Goal: Communication & Community: Answer question/provide support

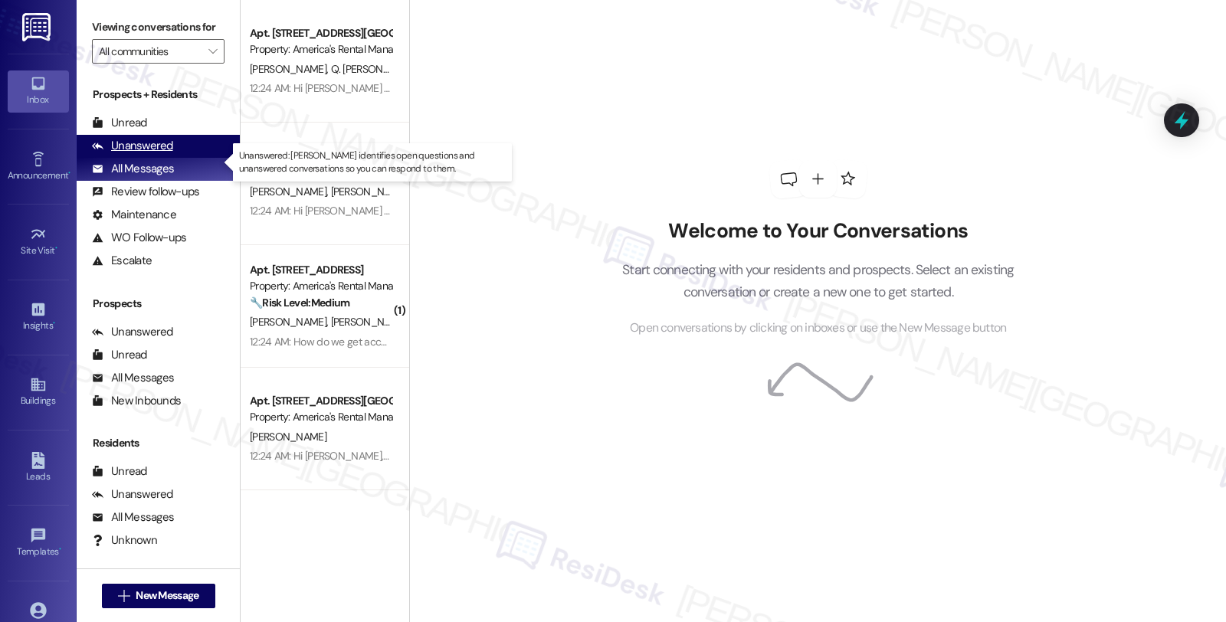
click at [182, 158] on div "Unanswered (0)" at bounding box center [158, 146] width 163 height 23
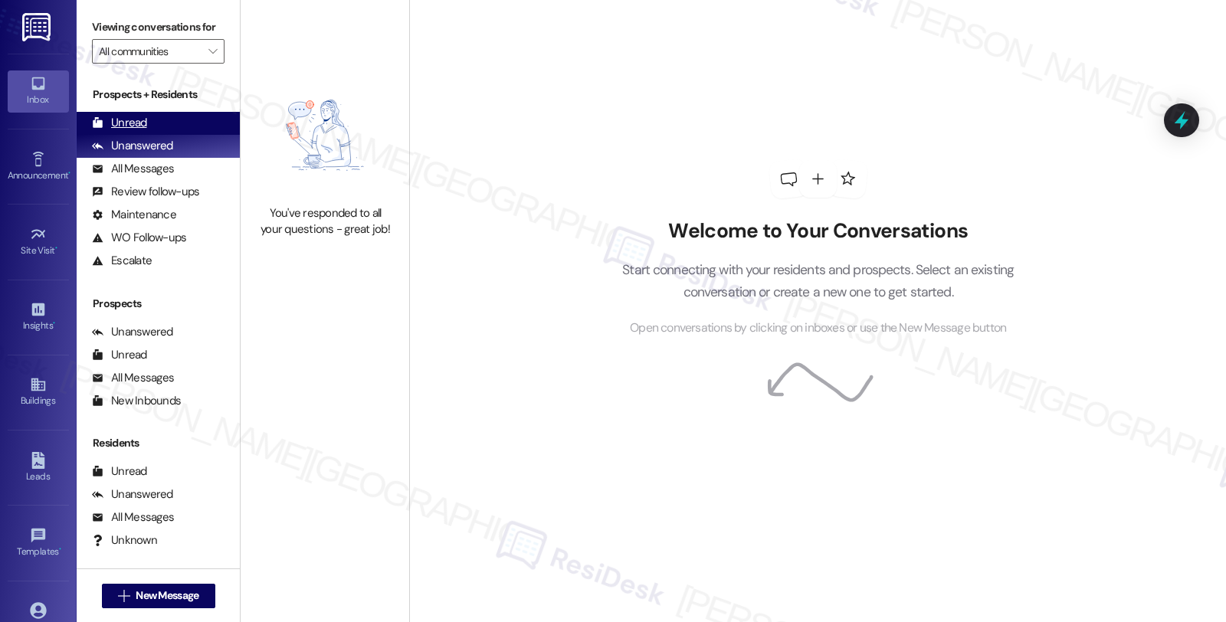
click at [147, 135] on div "Unread (0)" at bounding box center [158, 123] width 163 height 23
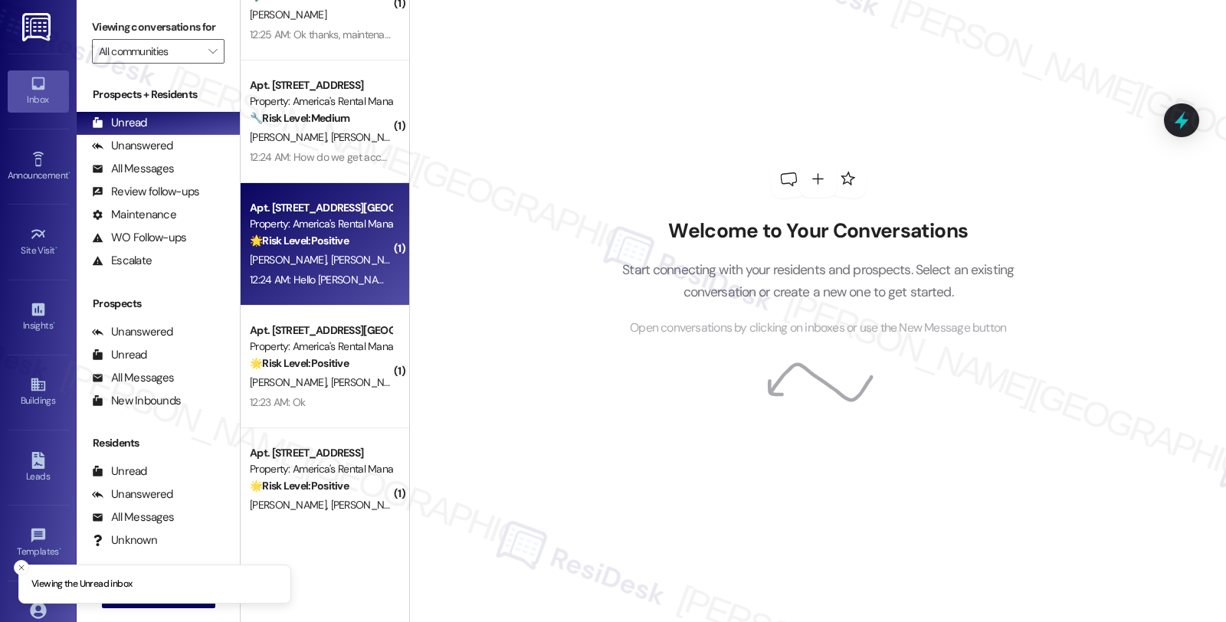
scroll to position [100, 0]
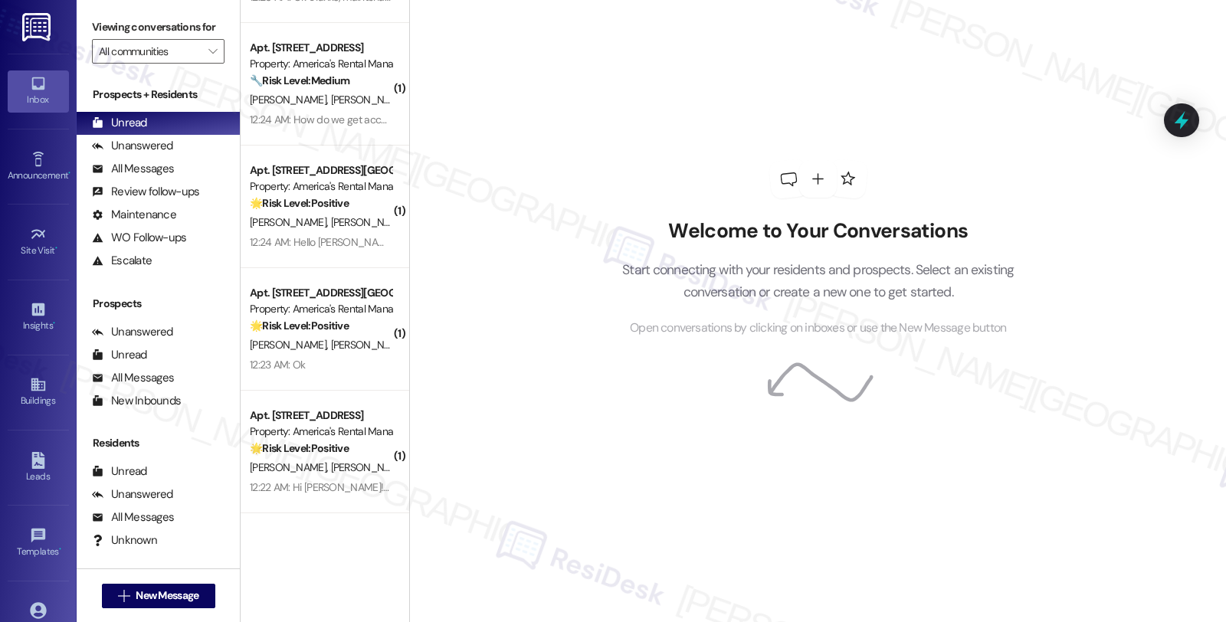
click at [339, 483] on div "12:22 AM: Hi Homer! Sounds great, thank you! ☺️ 12:22 AM: Hi Homer! Sounds grea…" at bounding box center [380, 488] width 261 height 14
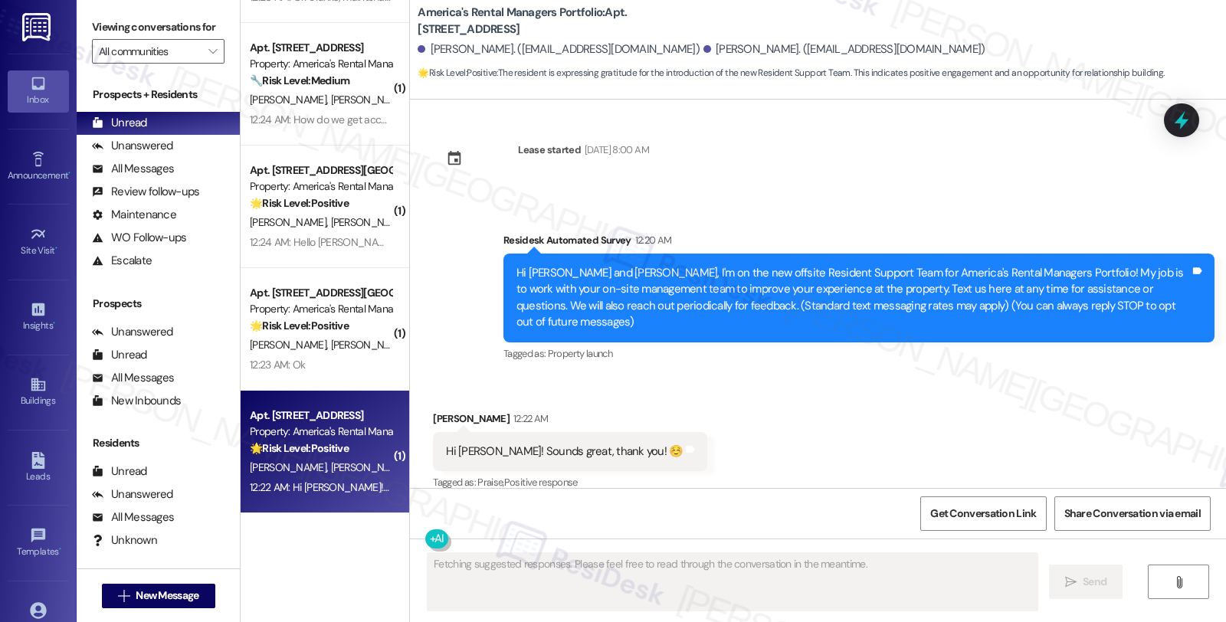
scroll to position [0, 0]
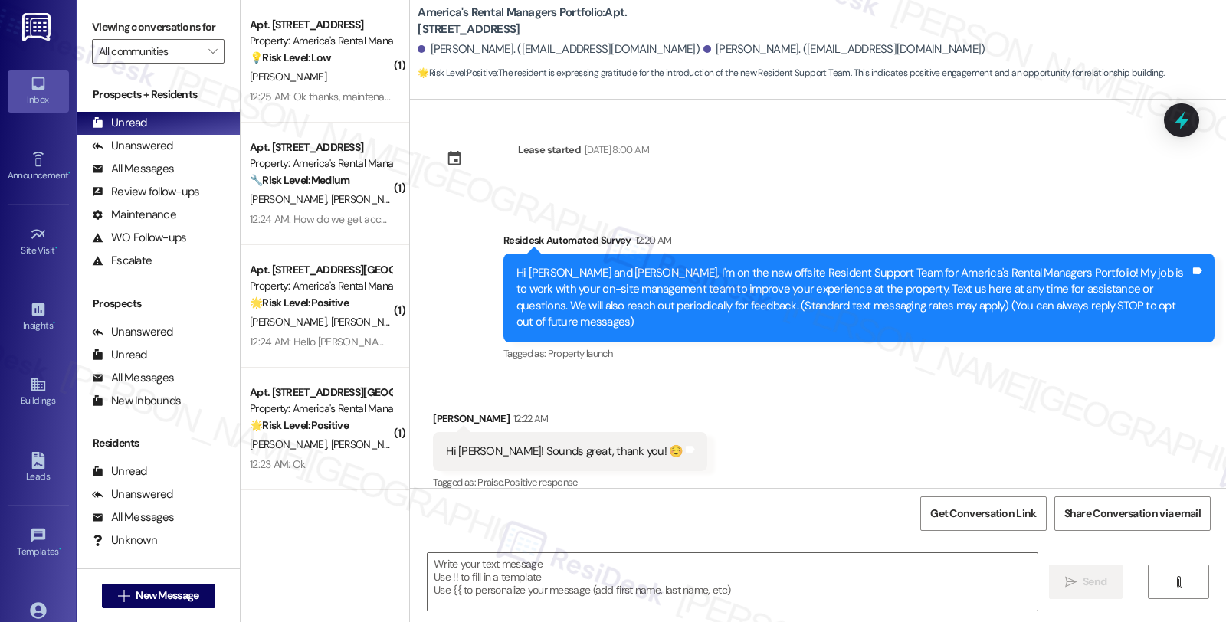
click at [446, 411] on div "Gwyneth Evans 12:22 AM" at bounding box center [570, 421] width 274 height 21
copy div "Gwyneth"
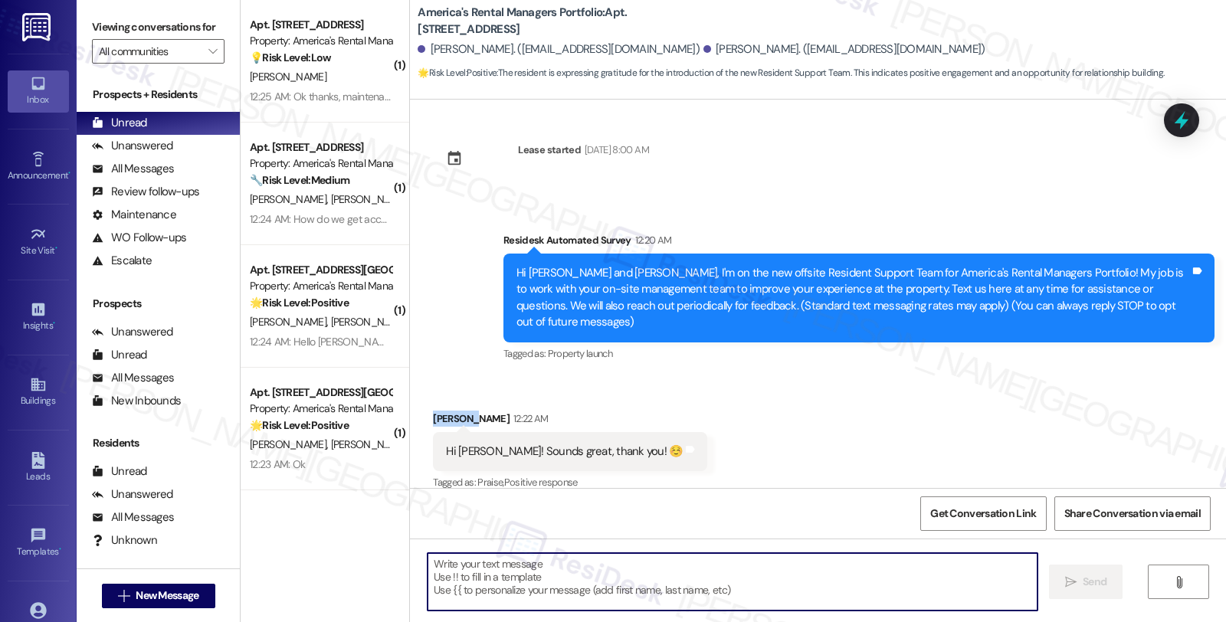
click at [507, 568] on textarea at bounding box center [733, 581] width 610 height 57
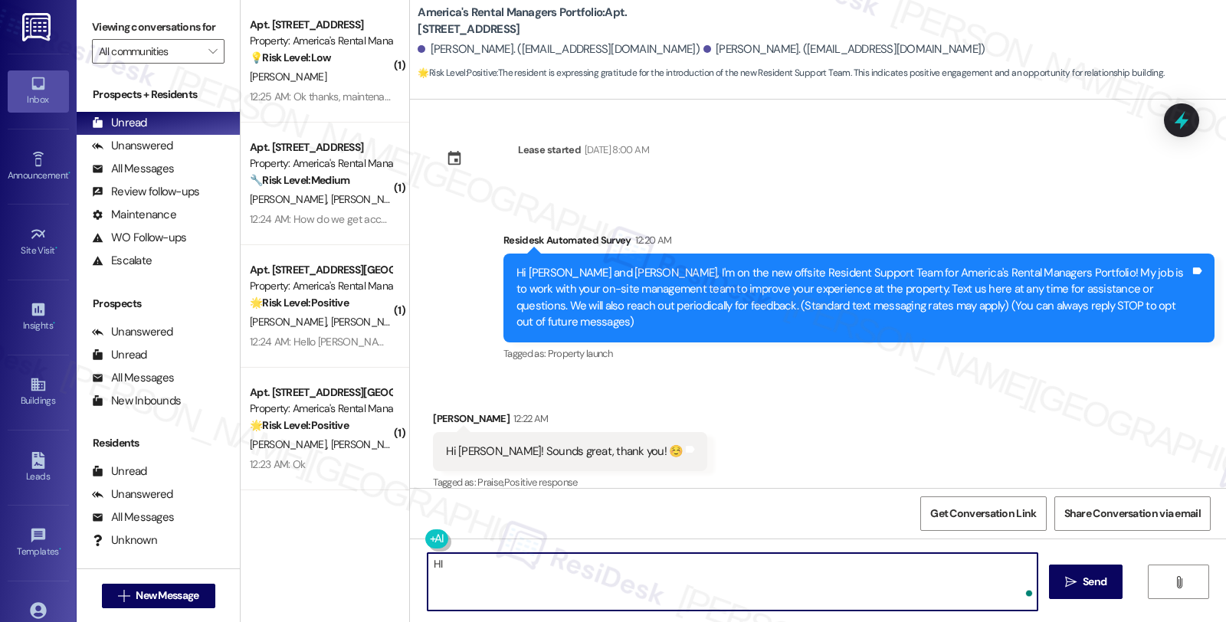
paste textarea "Gwyneth"
click at [629, 576] on textarea "HI Gwyneth, it's great to hear from you." at bounding box center [733, 581] width 610 height 57
drag, startPoint x: 718, startPoint y: 562, endPoint x: 386, endPoint y: 553, distance: 332.8
click at [386, 553] on div "( 1 ) Apt. 4054 Fields Run, 4054 Fields Run Property: America's Rental Managers…" at bounding box center [734, 311] width 986 height 622
click at [736, 567] on textarea "HI Gwyneth, it's great to hear from you. I'm happy to assist 😊" at bounding box center [733, 581] width 610 height 57
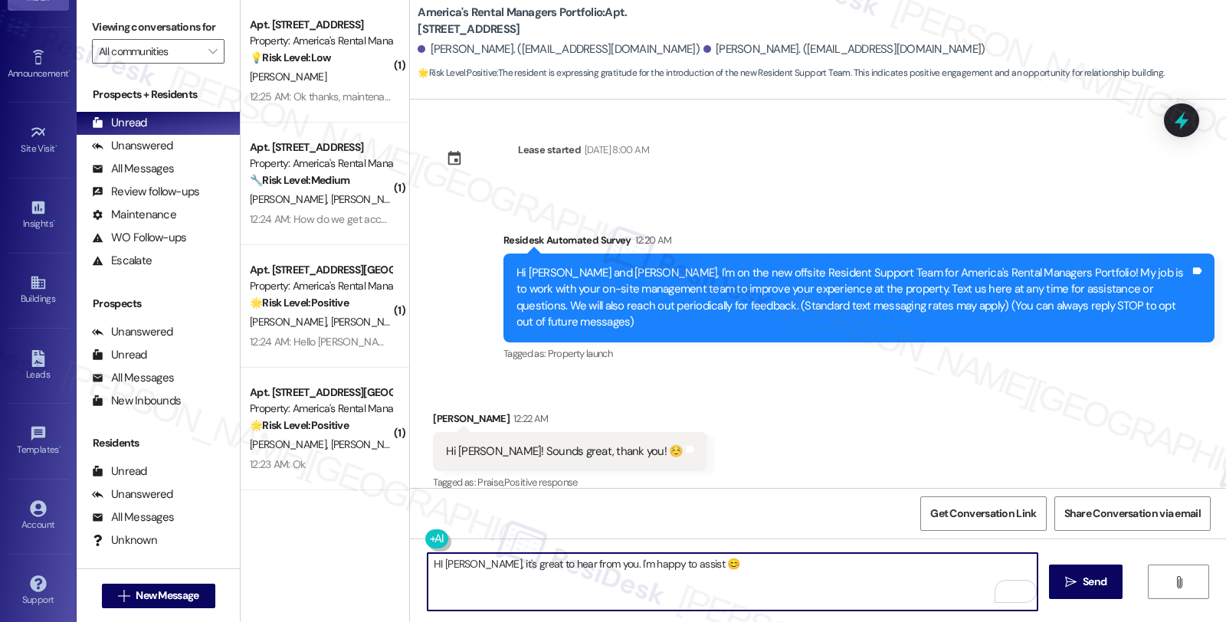
scroll to position [110, 0]
type textarea "HI Gwyneth, it's great to hear from you. I'm happy to assist 😊"
click at [47, 499] on link "Account" at bounding box center [38, 509] width 61 height 41
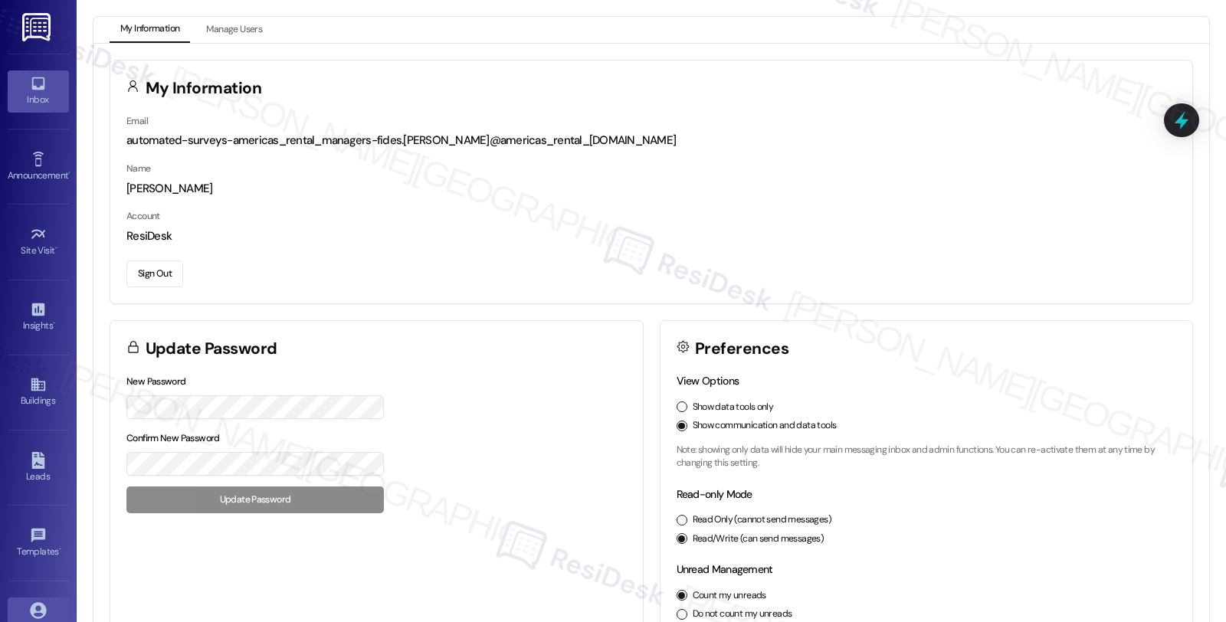
click at [42, 94] on div "Inbox" at bounding box center [38, 99] width 77 height 15
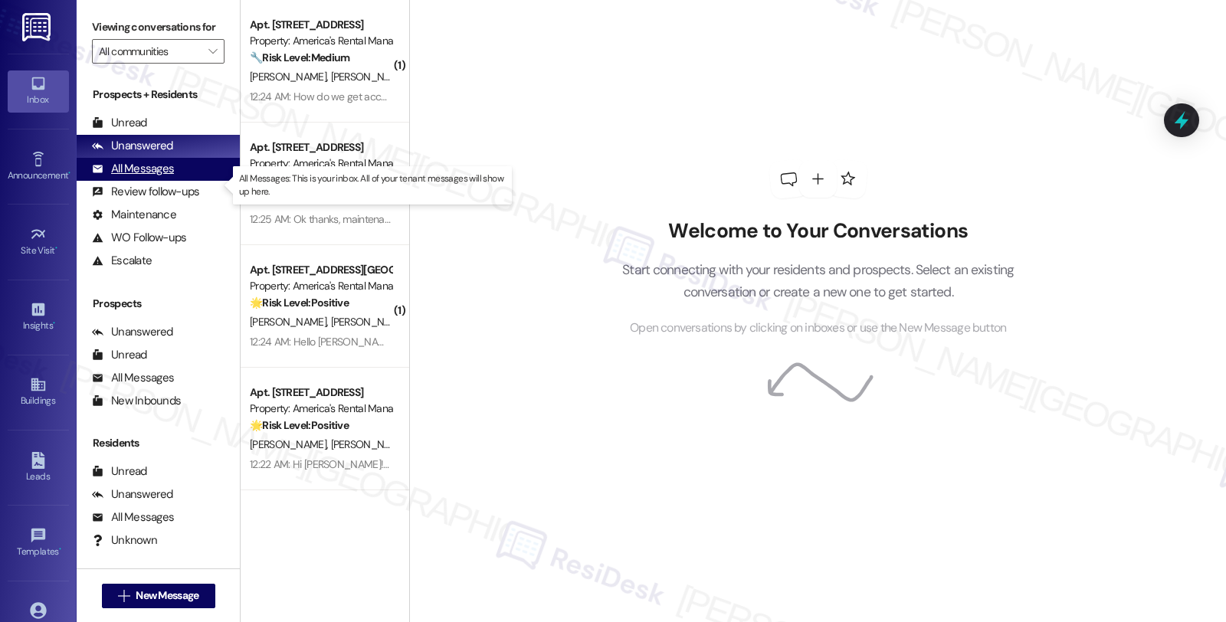
click at [149, 177] on div "All Messages" at bounding box center [133, 169] width 82 height 16
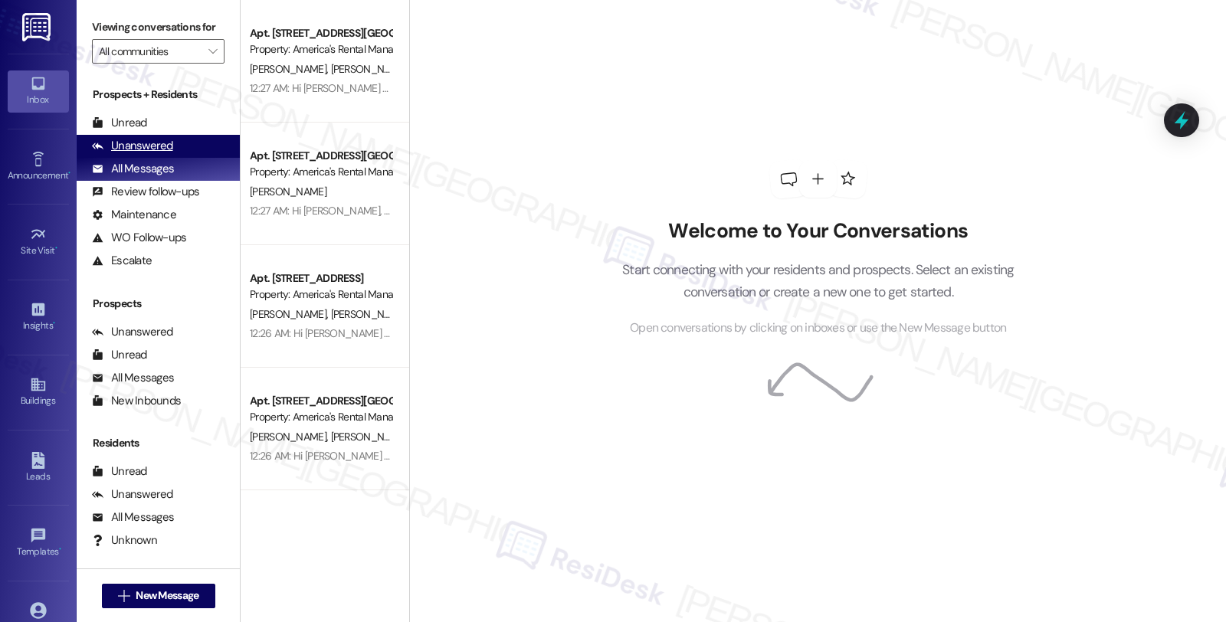
click at [143, 154] on div "Unanswered" at bounding box center [132, 146] width 81 height 16
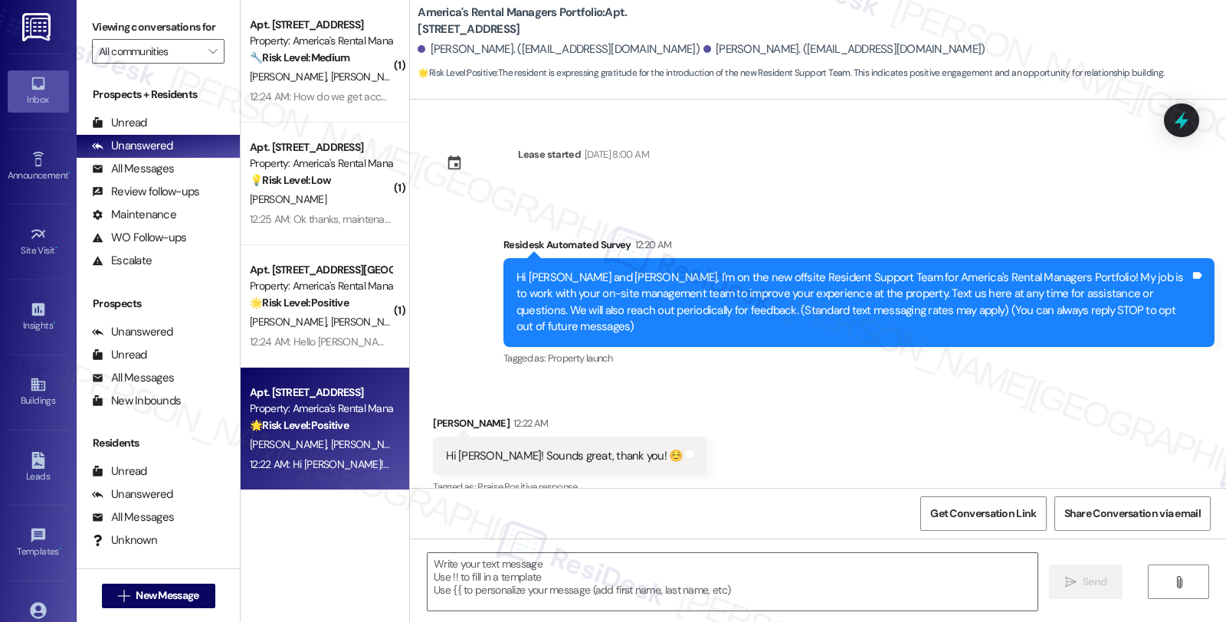
scroll to position [5, 0]
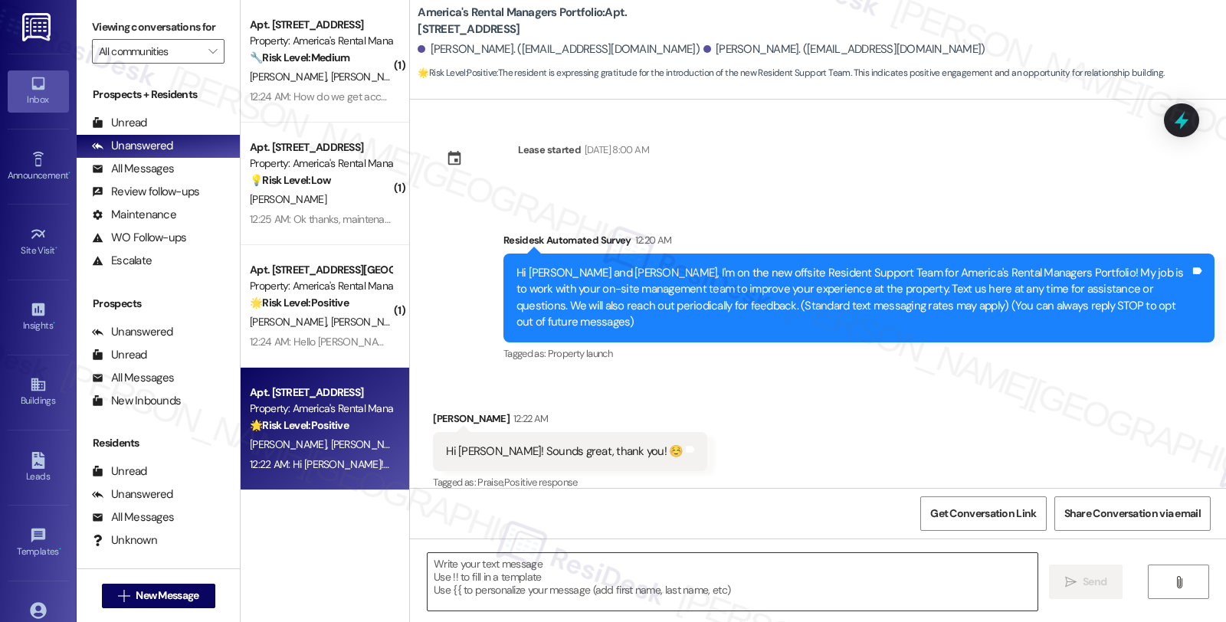
click at [529, 565] on textarea at bounding box center [733, 581] width 610 height 57
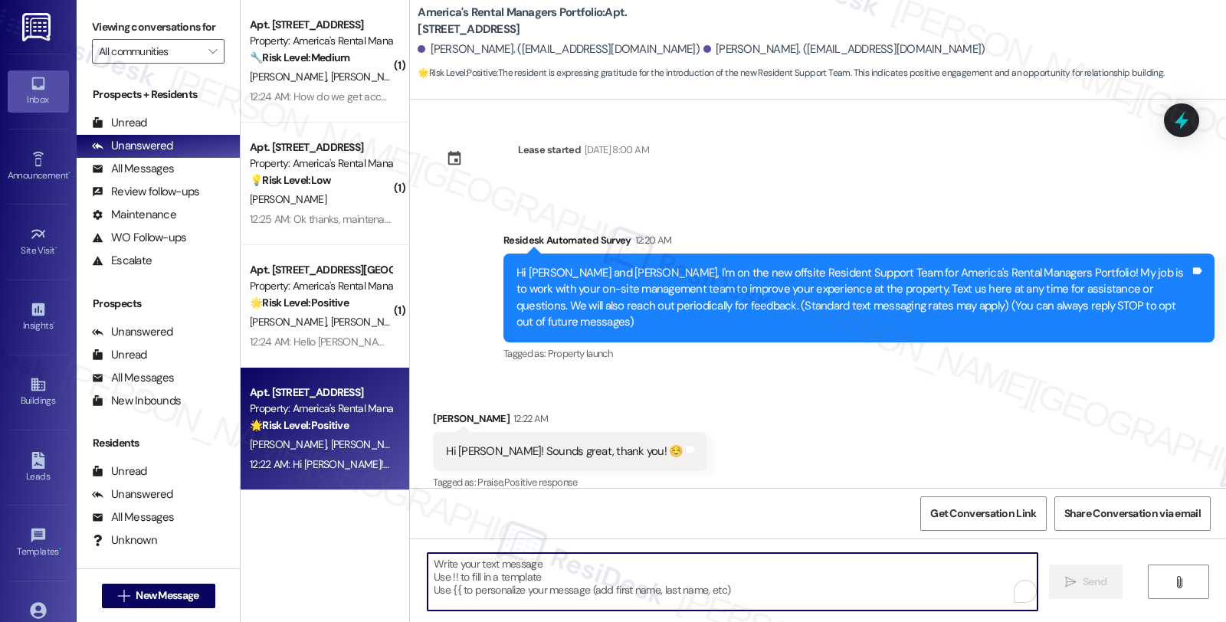
paste textarea "HI Gwyneth, it's great to hear from you. I'm happy to assist 😊"
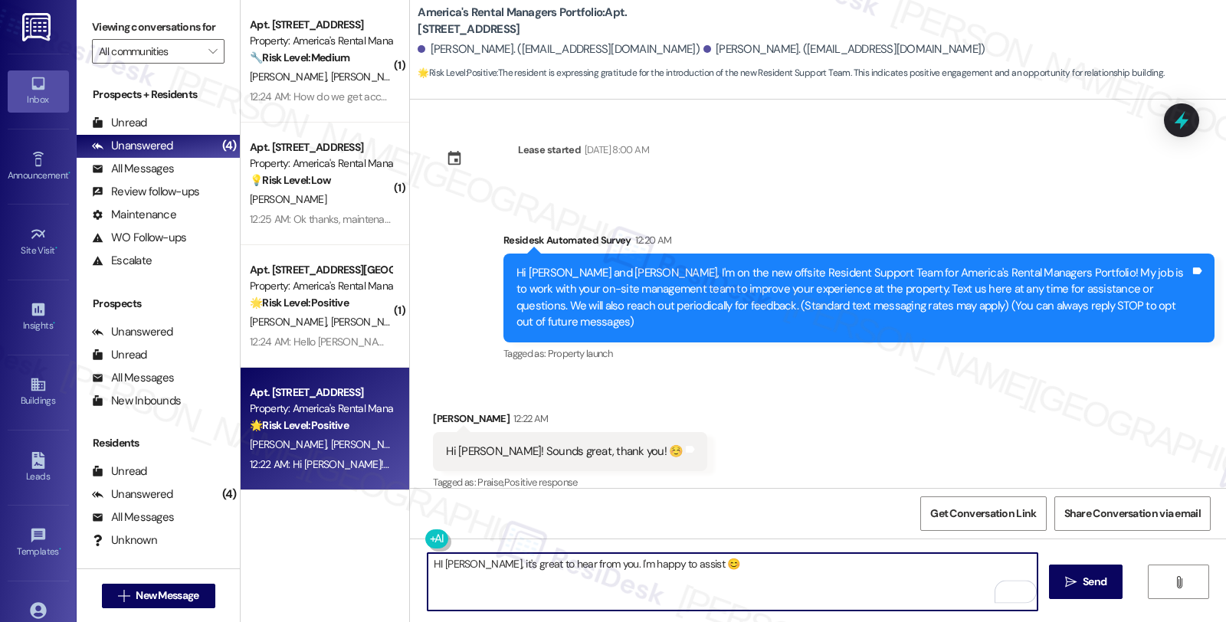
click at [611, 563] on textarea "HI Gwyneth, it's great to hear from you. I'm happy to assist 😊" at bounding box center [733, 581] width 610 height 57
click at [783, 560] on textarea "HI Gwyneth, it's great to hear from you. I'm Sarah, and I'm happy to assist 😊" at bounding box center [733, 581] width 610 height 57
click at [740, 565] on textarea "HI Gwyneth, it's great to hear from you. I'm Sarah, and I'm happy to assist 😊 P…" at bounding box center [733, 581] width 610 height 57
click at [834, 549] on div "HI Gwyneth, it's great to hear from you. I'm Sarah, and I'm happy to assist. 😊 …" at bounding box center [818, 596] width 816 height 115
click at [832, 566] on textarea "HI Gwyneth, it's great to hear from you. I'm Sarah, and I'm happy to assist. 😊 …" at bounding box center [733, 581] width 610 height 57
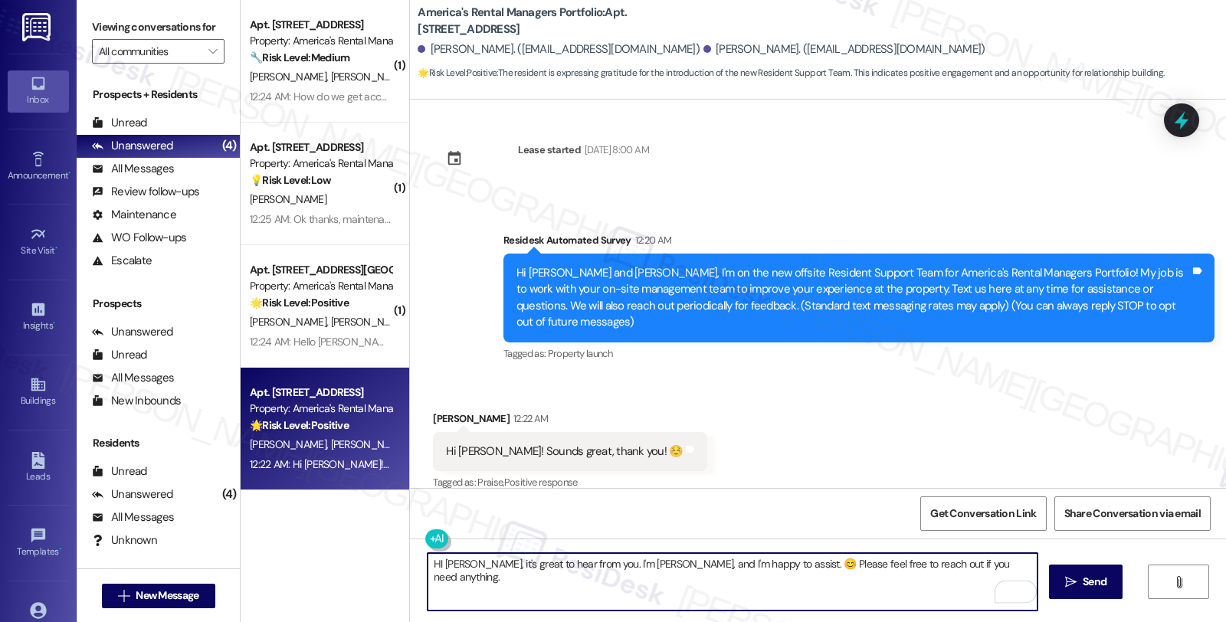
click at [952, 564] on textarea "HI Gwyneth, it's great to hear from you. I'm Sarah, and I'm happy to assist. 😊 …" at bounding box center [733, 581] width 610 height 57
click at [647, 579] on textarea "HI Gwyneth, it's great to hear from you. I'm Sarah, and I'm happy to assist. 😊 …" at bounding box center [733, 581] width 610 height 57
type textarea "HI Gwyneth, it's great to hear from you. I'm Sarah, and I'm happy to assist. 😊 …"
click at [1091, 581] on span "Send" at bounding box center [1095, 582] width 24 height 16
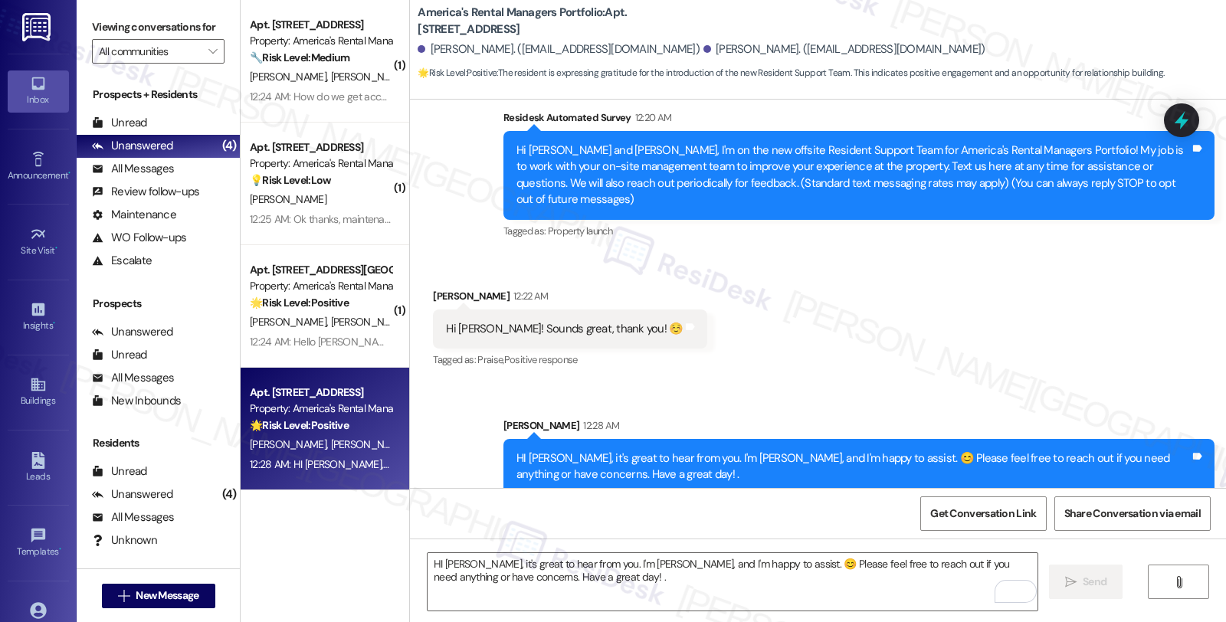
scroll to position [128, 0]
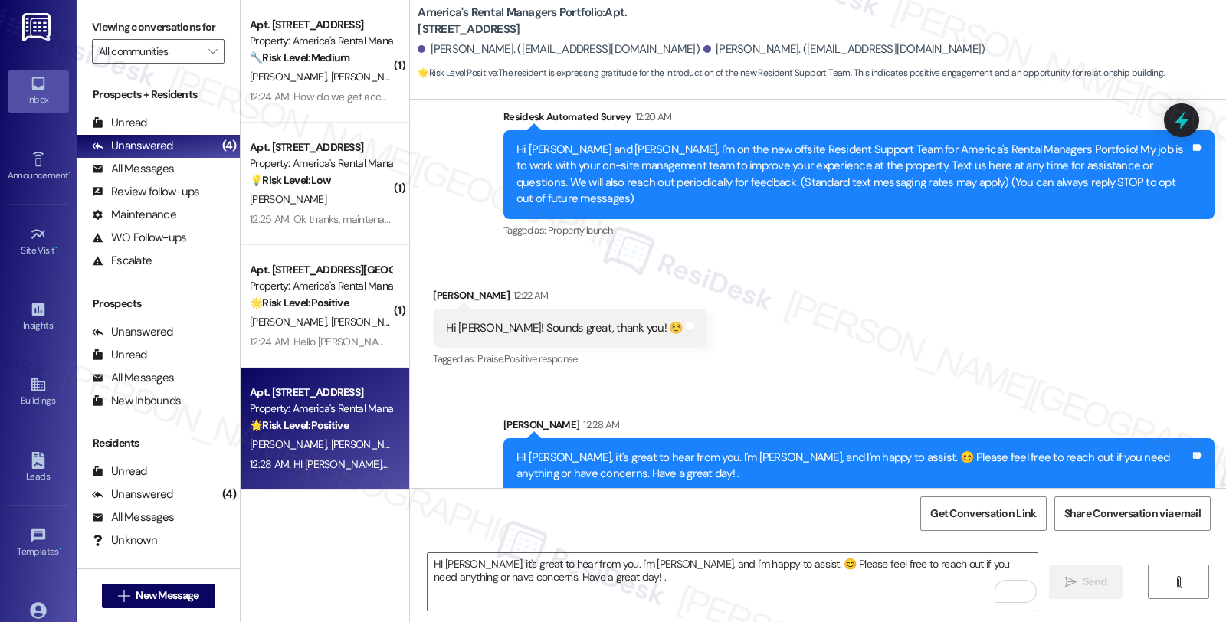
click at [348, 313] on div "L. Moore R. Miller" at bounding box center [320, 322] width 145 height 19
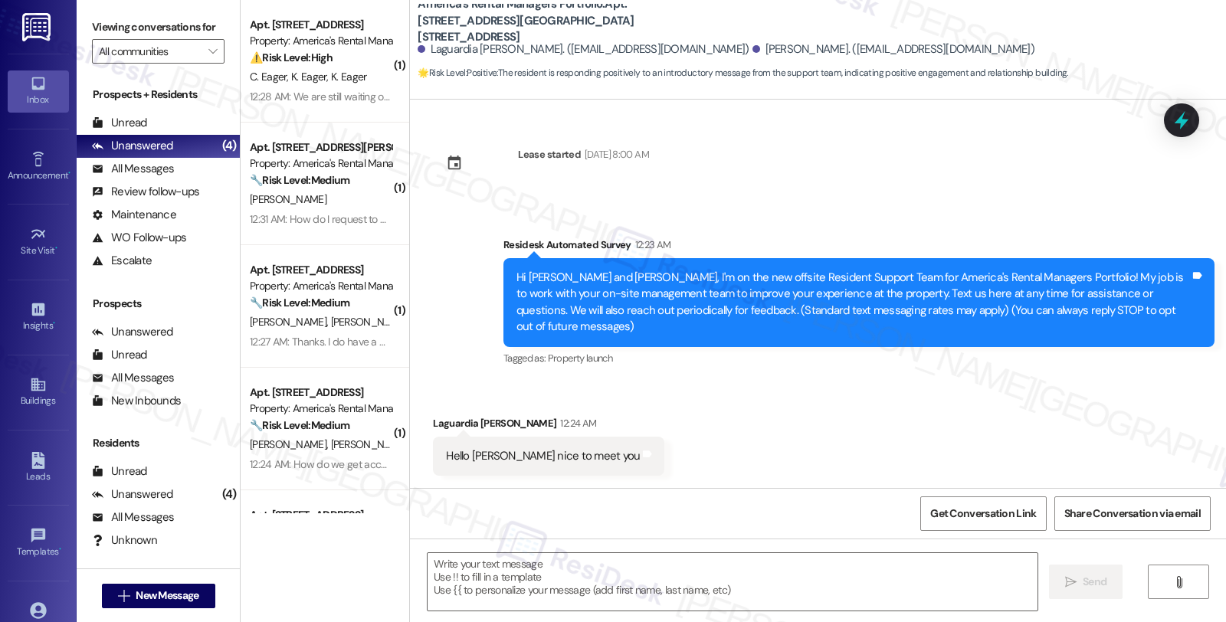
click at [446, 415] on div "Laguardia Moore 12:24 AM" at bounding box center [548, 425] width 231 height 21
copy div "Laguardia"
click at [510, 577] on textarea at bounding box center [733, 581] width 610 height 57
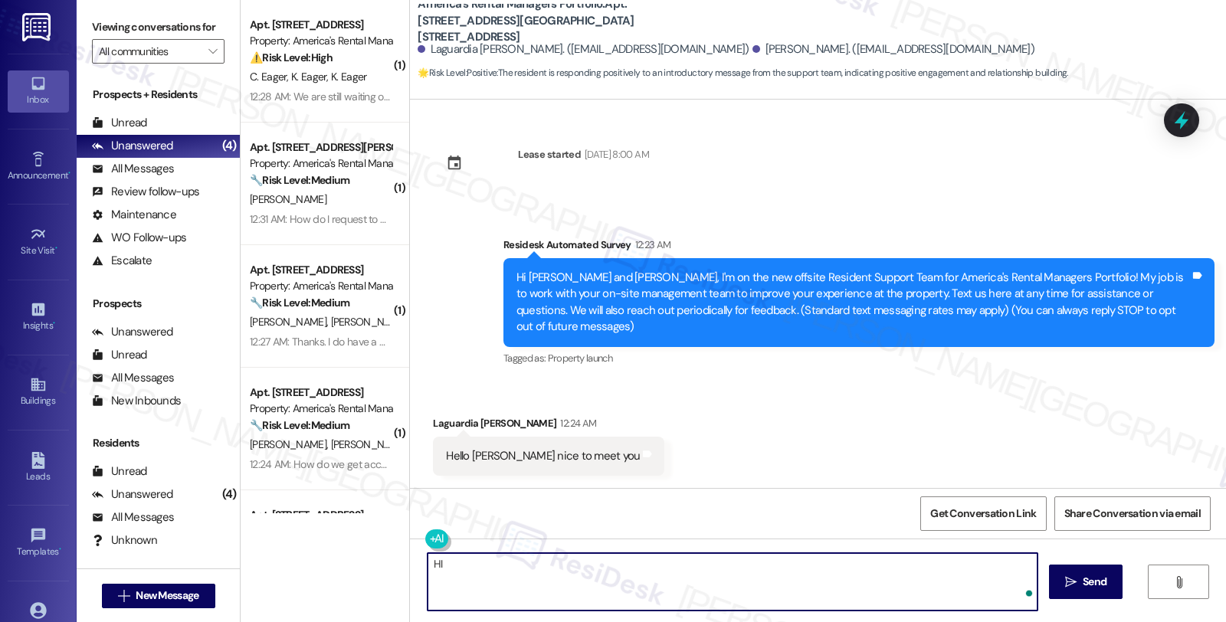
paste textarea "Laguardia"
click at [672, 570] on textarea "HI Laguardia, I'm Sarah, and it's nice to meet you too!" at bounding box center [733, 581] width 610 height 57
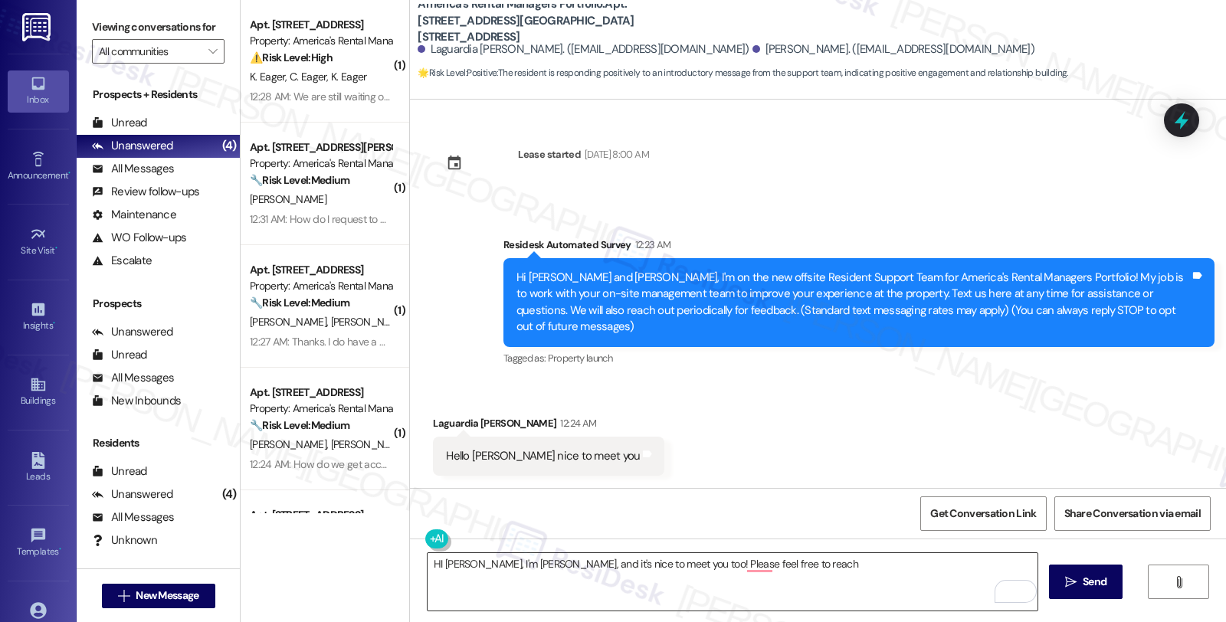
click at [661, 599] on textarea "HI Laguardia, I'm Sarah, and it's nice to meet you too! Please feel free to rea…" at bounding box center [733, 581] width 610 height 57
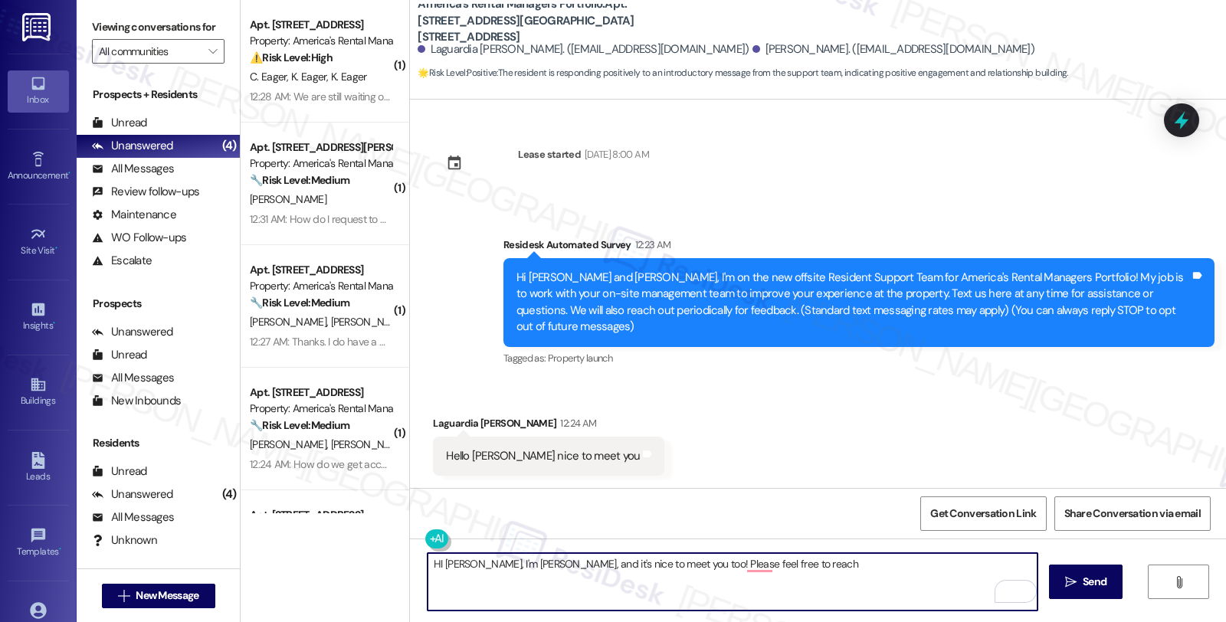
drag, startPoint x: 655, startPoint y: 563, endPoint x: 819, endPoint y: 563, distance: 163.3
click at [819, 563] on textarea "HI Laguardia, I'm Sarah, and it's nice to meet you too! Please feel free to rea…" at bounding box center [733, 581] width 610 height 57
paste textarea "If you ever need anything in the future, please don't hesitate to reach out. Ha…"
type textarea "HI [PERSON_NAME], I'm [PERSON_NAME], and it's nice to meet you too! If you ever…"
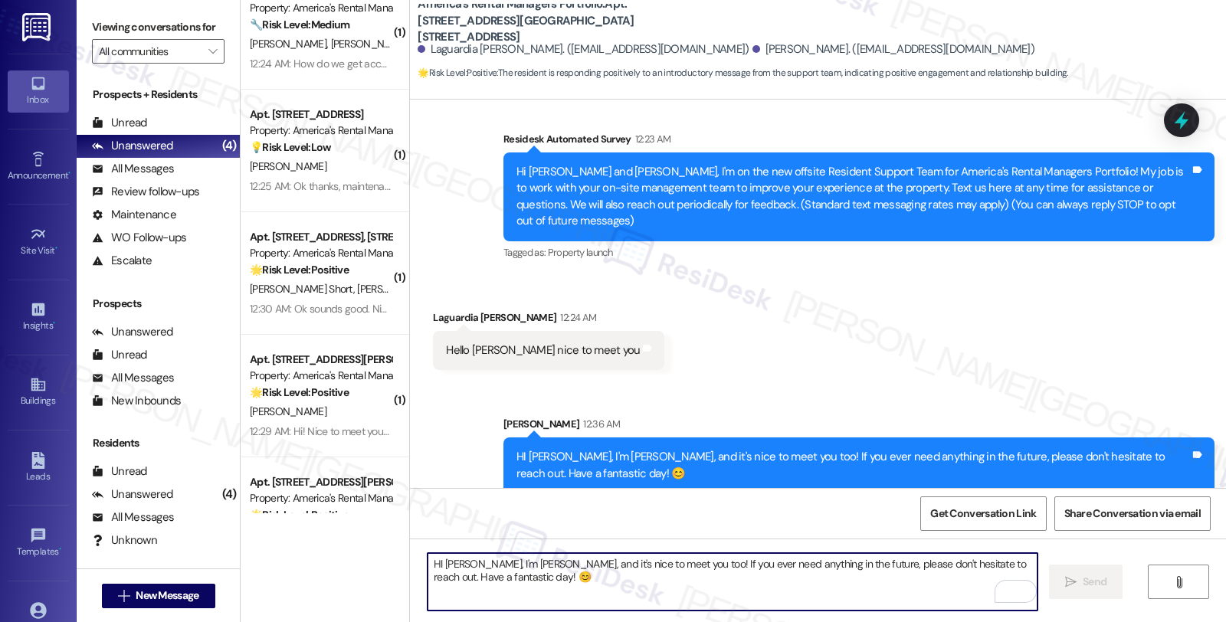
scroll to position [590, 0]
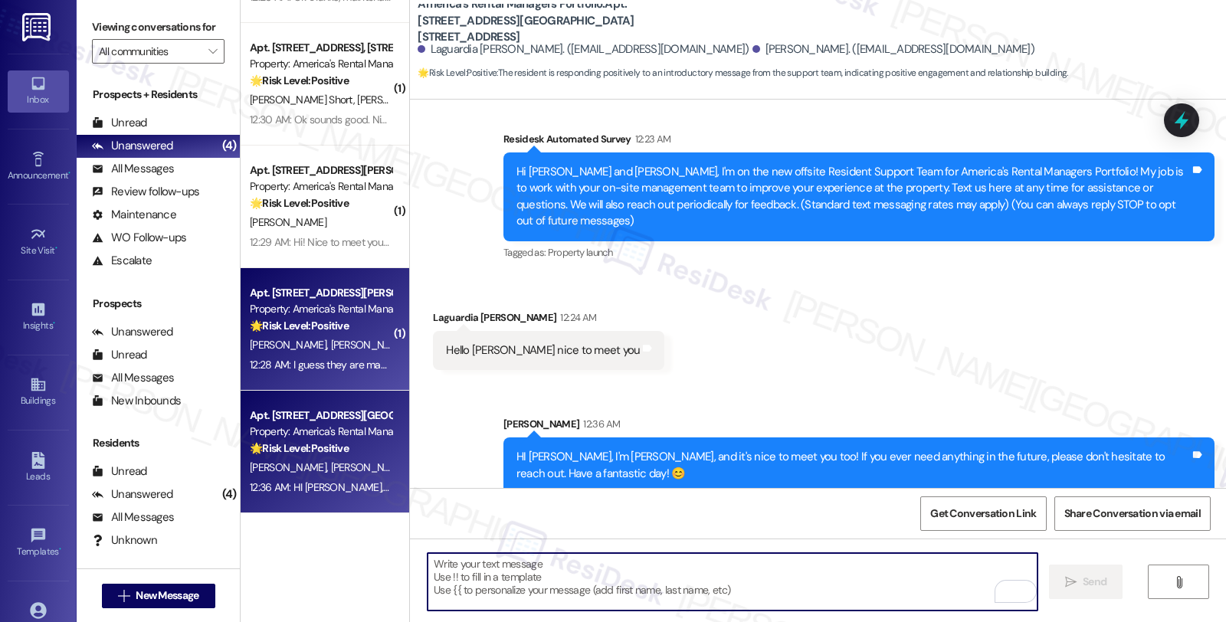
click at [363, 330] on div "🌟 Risk Level: Positive The resident is acknowledging the introduction of the ne…" at bounding box center [321, 326] width 142 height 16
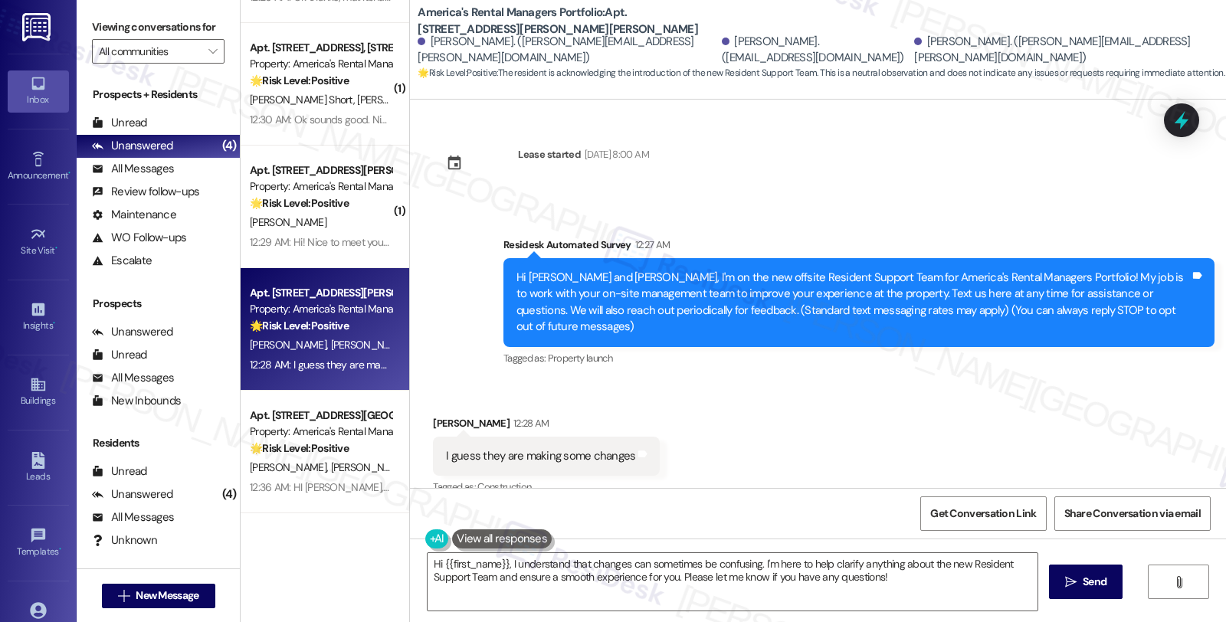
scroll to position [5, 0]
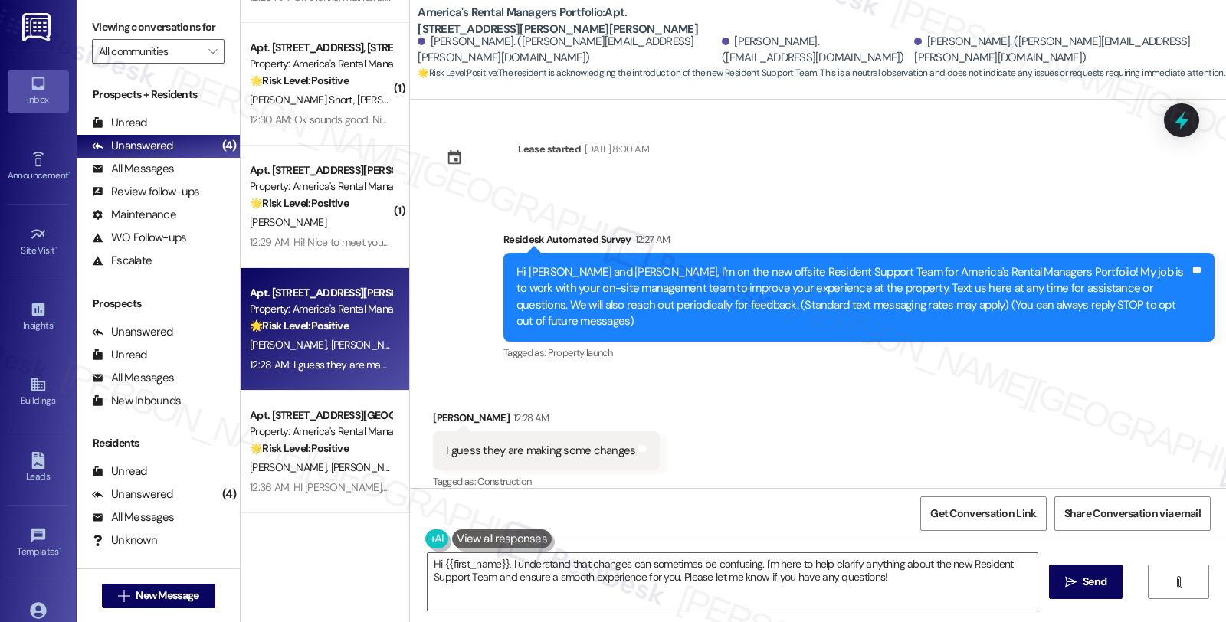
click at [433, 410] on div "Susie Gilliland 12:28 AM" at bounding box center [546, 420] width 227 height 21
copy div "Susie"
click at [437, 560] on textarea "Hi {{first_name}}, I understand that changes can sometimes be confusing. I'm he…" at bounding box center [733, 581] width 610 height 57
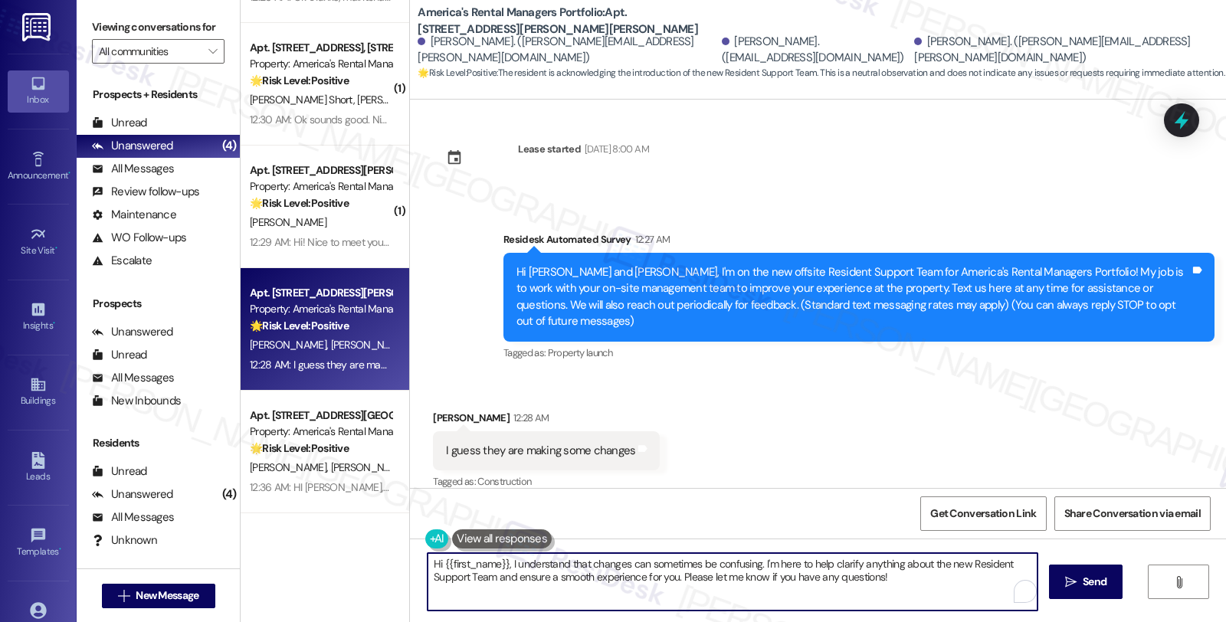
paste textarea "Susie"
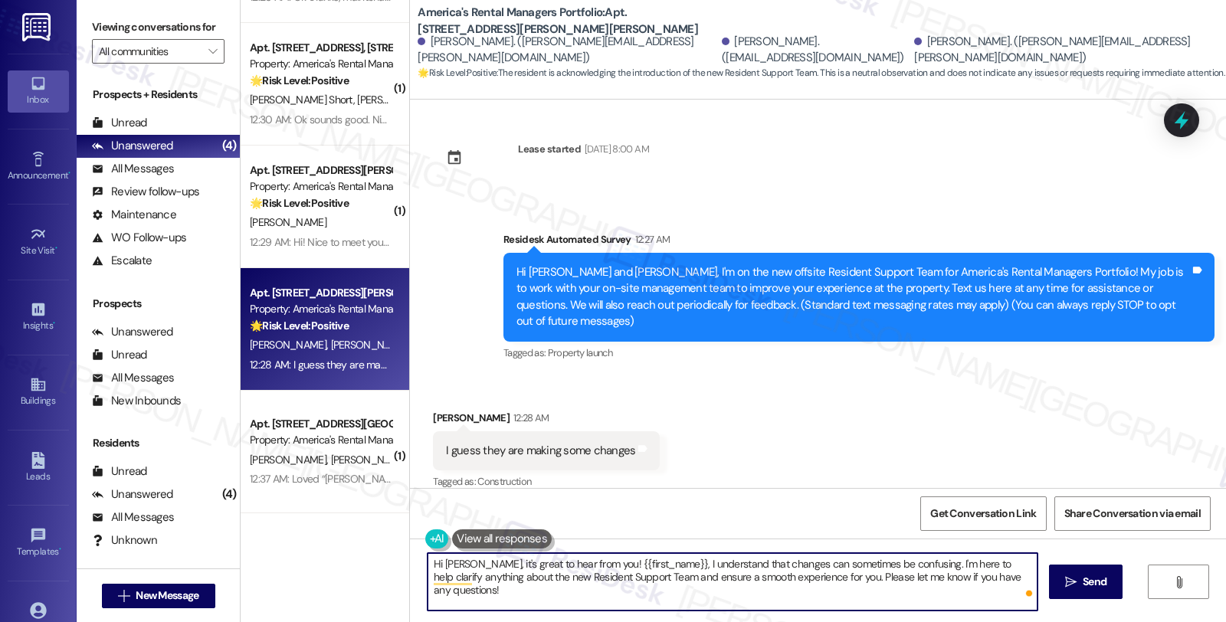
click at [642, 560] on textarea "Hi Susie, it's great to hear from you! {{first_name}}, I understand that change…" at bounding box center [733, 581] width 610 height 57
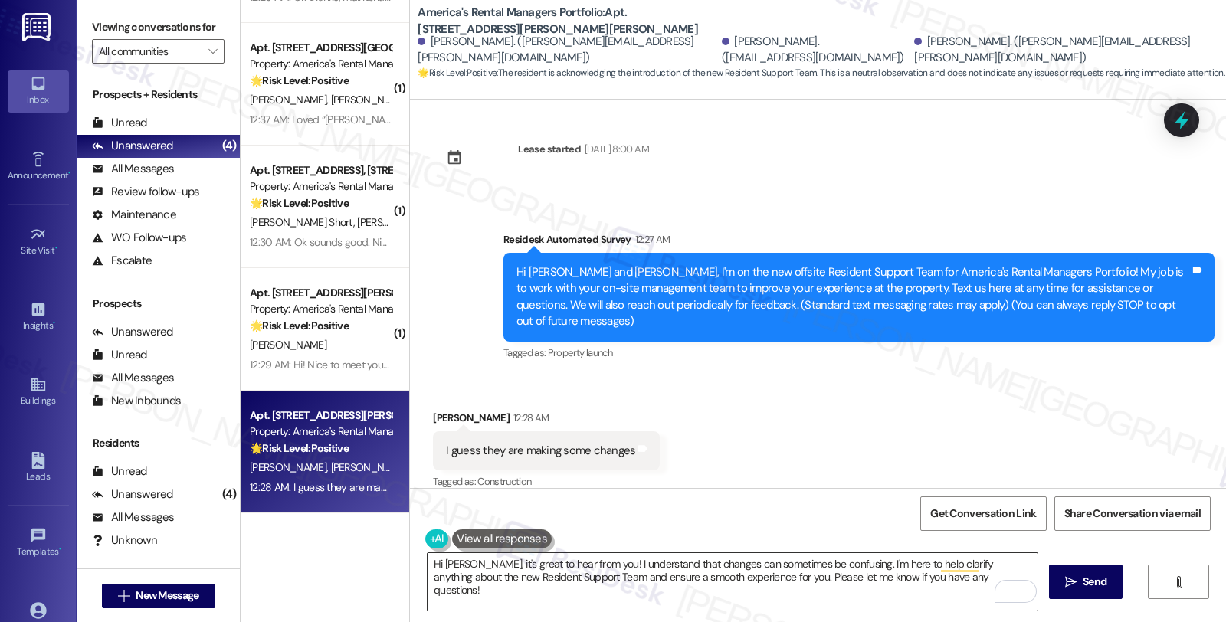
click at [885, 569] on textarea "Hi Susie, it's great to hear from you! I understand that changes can sometimes …" at bounding box center [733, 581] width 610 height 57
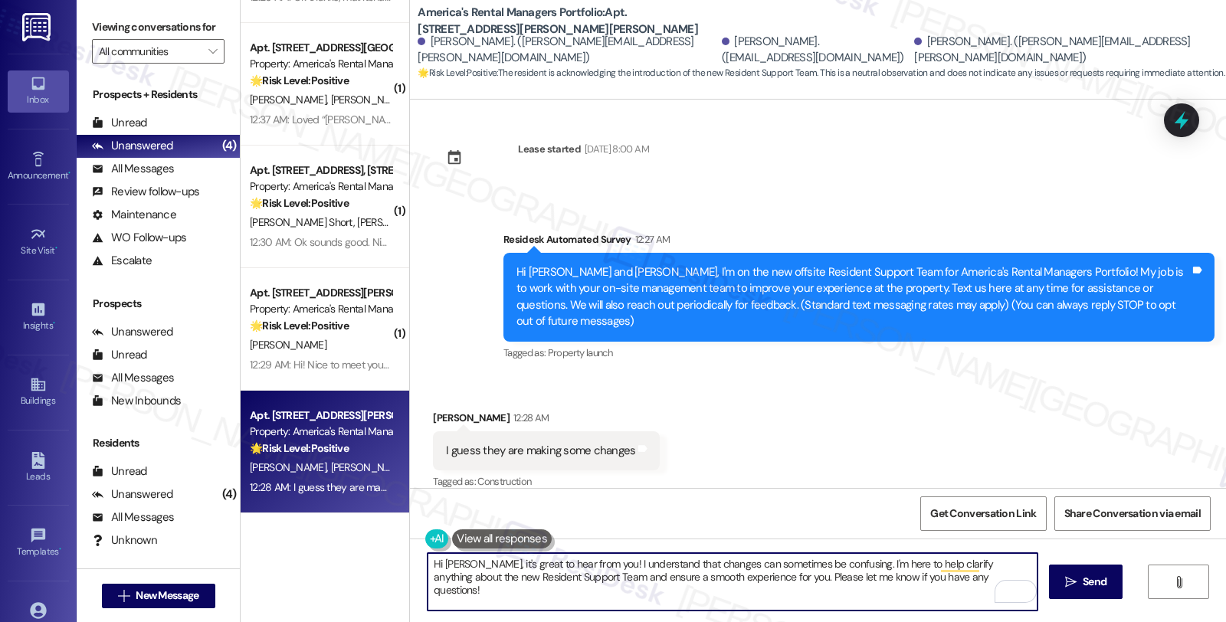
click at [885, 569] on textarea "Hi Susie, it's great to hear from you! I understand that changes can sometimes …" at bounding box center [733, 581] width 610 height 57
drag, startPoint x: 579, startPoint y: 561, endPoint x: 830, endPoint y: 562, distance: 251.4
click at [830, 562] on textarea "Hi Susie, it's great to hear from you! I understand that changes can sometimes …" at bounding box center [733, 581] width 610 height 57
type textarea "Hi Susie, it's great to hear from you! I'm here to assist in clarifying anythin…"
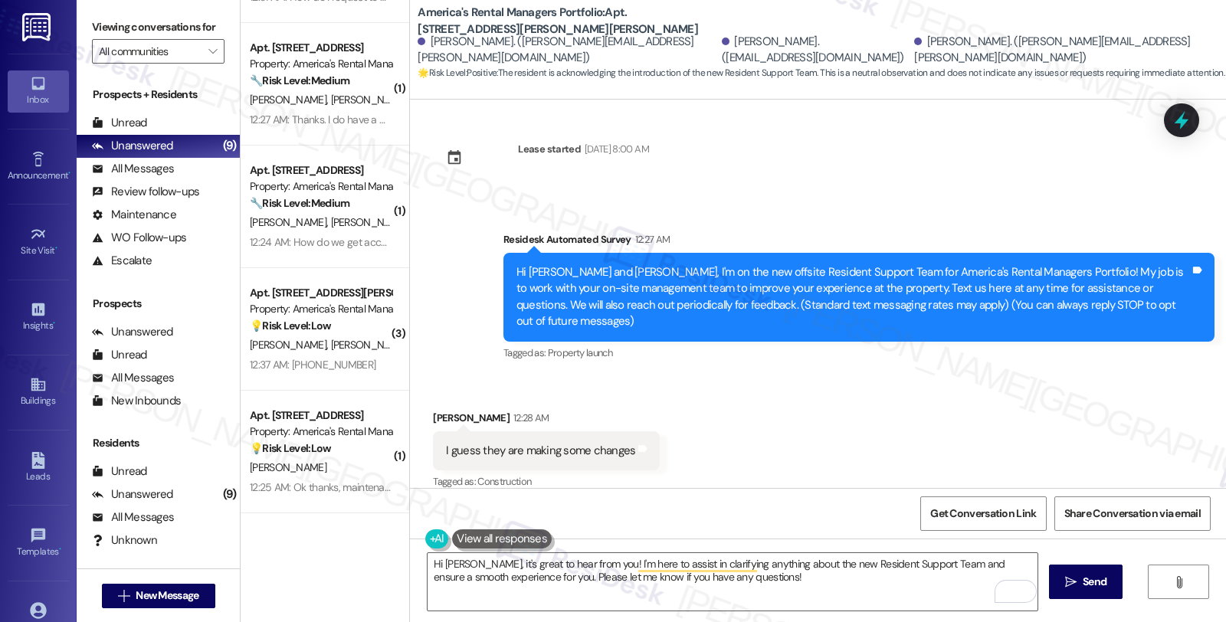
click at [1008, 389] on div "Received via SMS Susie Gilliland 12:28 AM I guess they are making some changes …" at bounding box center [818, 441] width 816 height 130
click at [746, 581] on textarea "Hi Susie, it's great to hear from you! I'm here to assist in clarifying anythin…" at bounding box center [733, 581] width 610 height 57
click at [1075, 581] on span " Send" at bounding box center [1086, 582] width 48 height 16
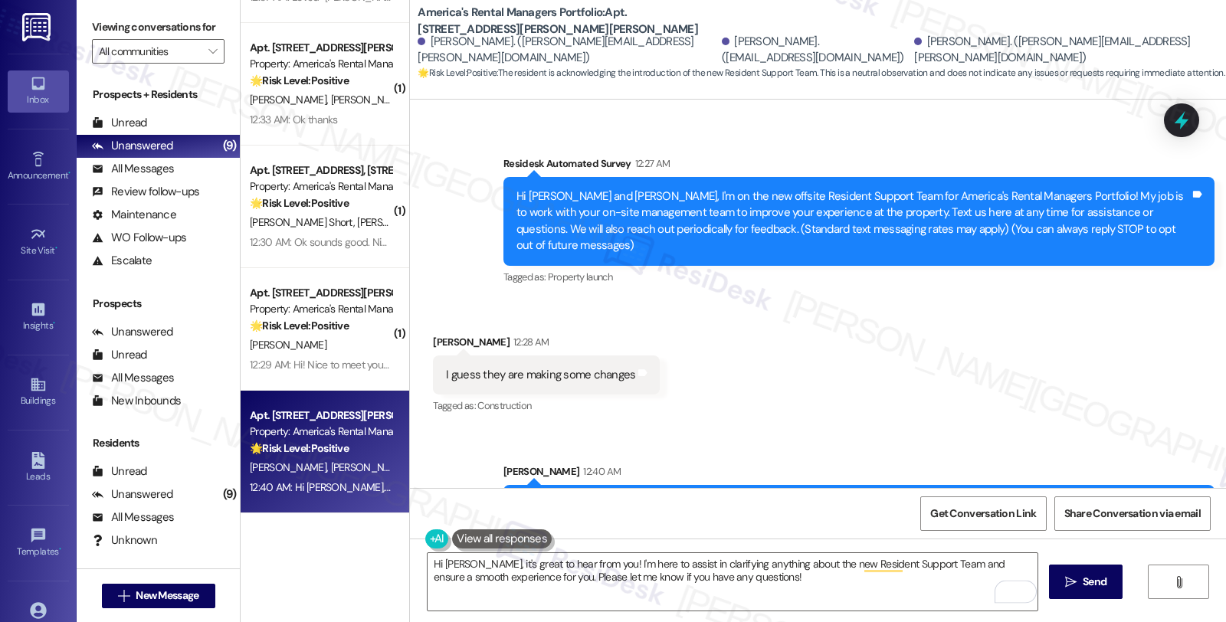
scroll to position [128, 0]
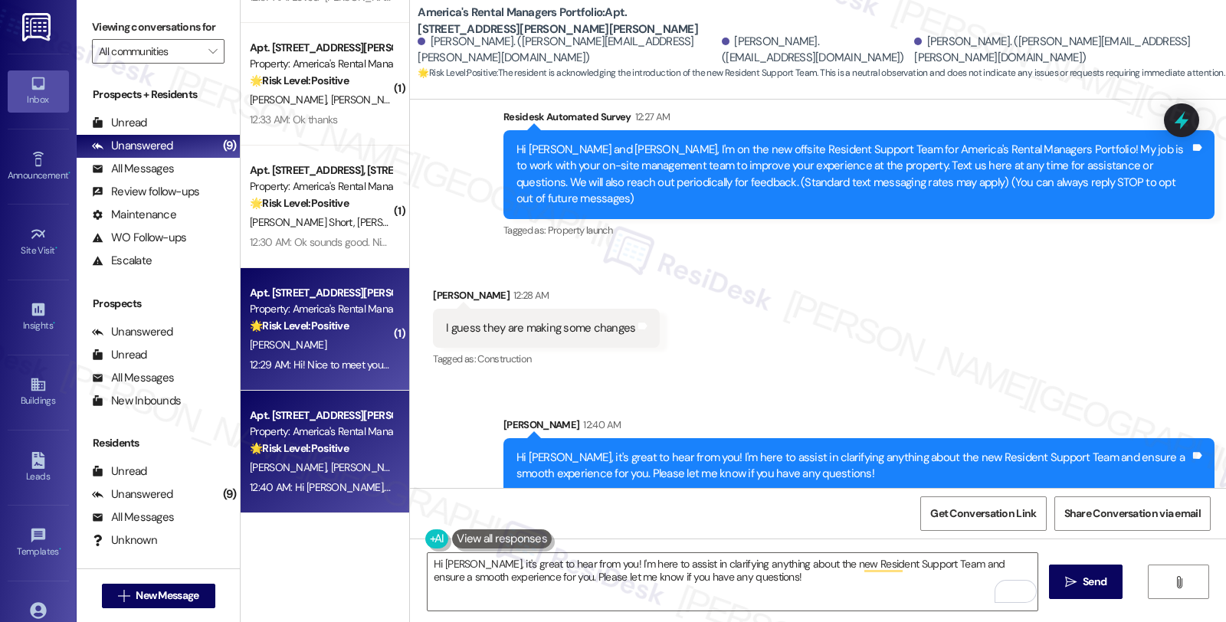
click at [323, 356] on div "12:29 AM: Hi! Nice to meet you Homer. 12:29 AM: Hi! Nice to meet you Homer." at bounding box center [320, 365] width 145 height 19
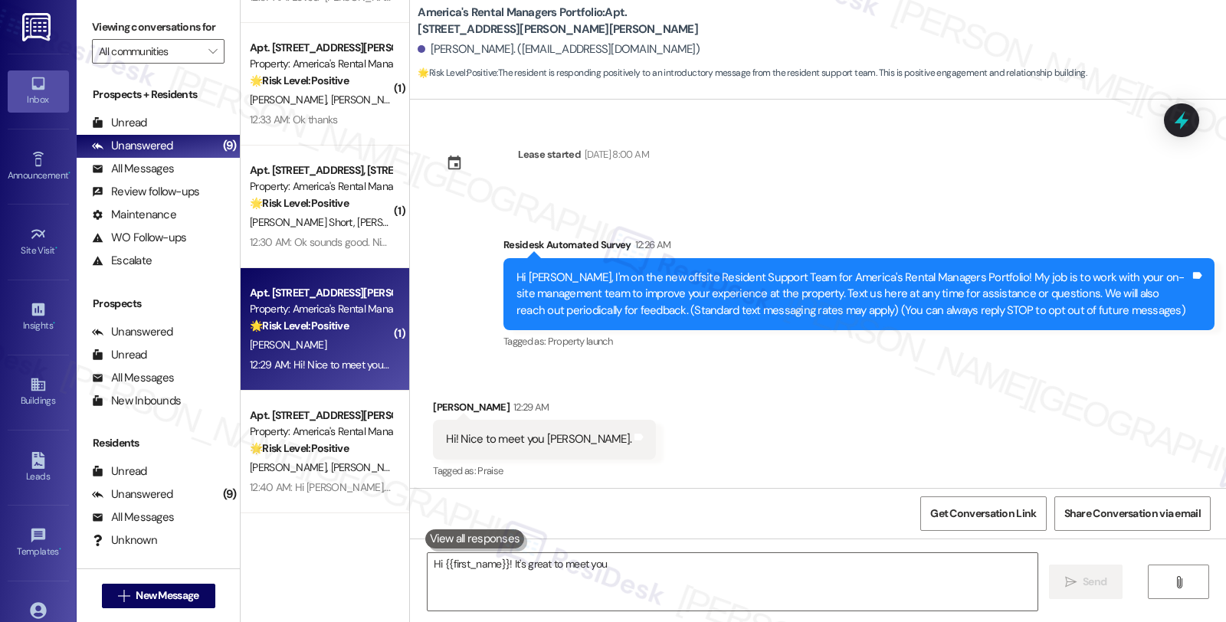
scroll to position [5, 0]
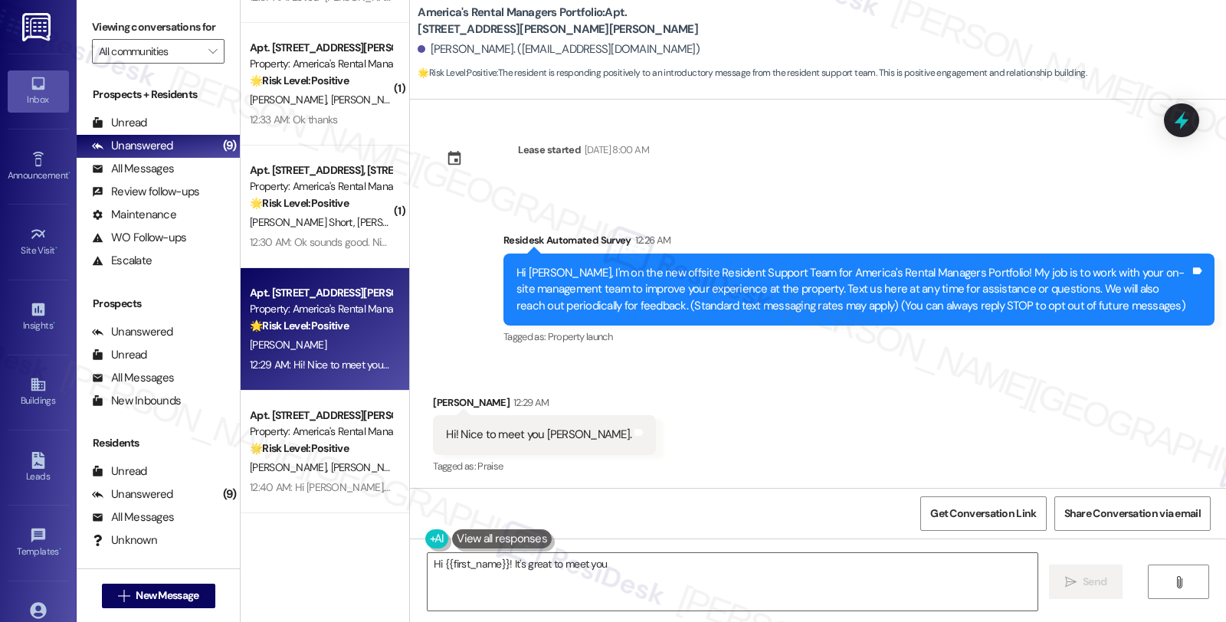
click at [441, 392] on div "Received via SMS Labrasha Douglas 12:29 AM Hi! Nice to meet you Homer. Tags and…" at bounding box center [545, 436] width 246 height 107
copy div "Labrasha"
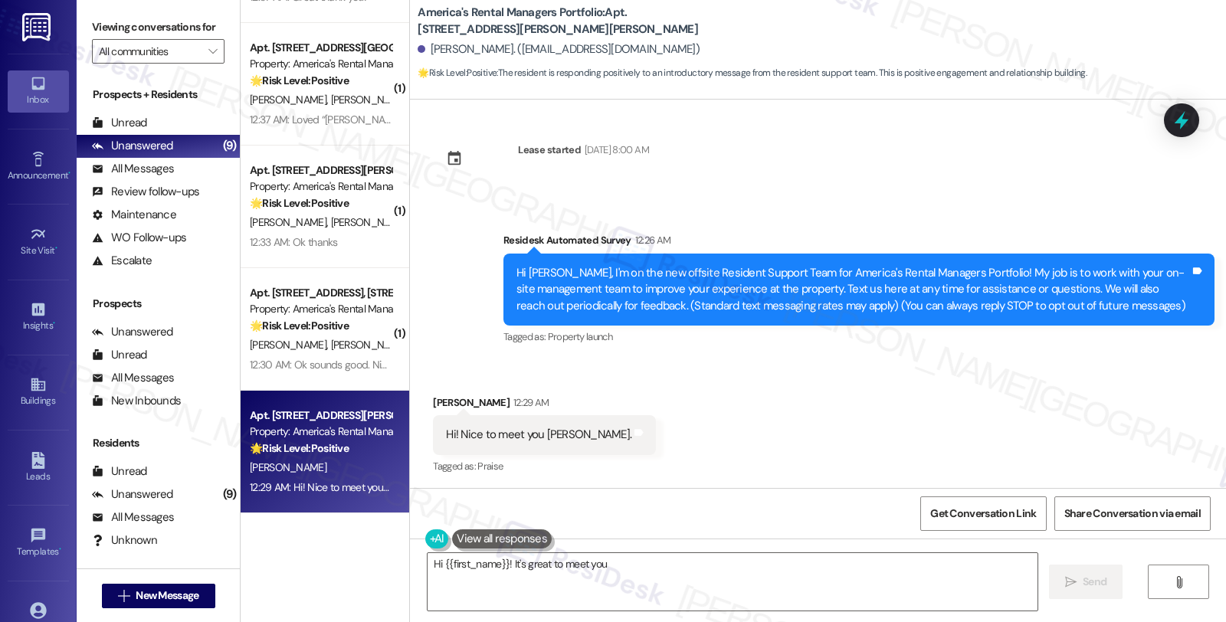
click at [1012, 409] on div "Received via SMS Labrasha Douglas 12:29 AM Hi! Nice to meet you Homer. Tags and…" at bounding box center [818, 425] width 816 height 130
click at [441, 397] on div "Labrasha Douglas 12:29 AM" at bounding box center [544, 405] width 223 height 21
copy div "Labrasha"
click at [501, 563] on textarea "Hi {{first_name}}! It's great to meet you too! I'm happy to be here to assist y…" at bounding box center [733, 581] width 610 height 57
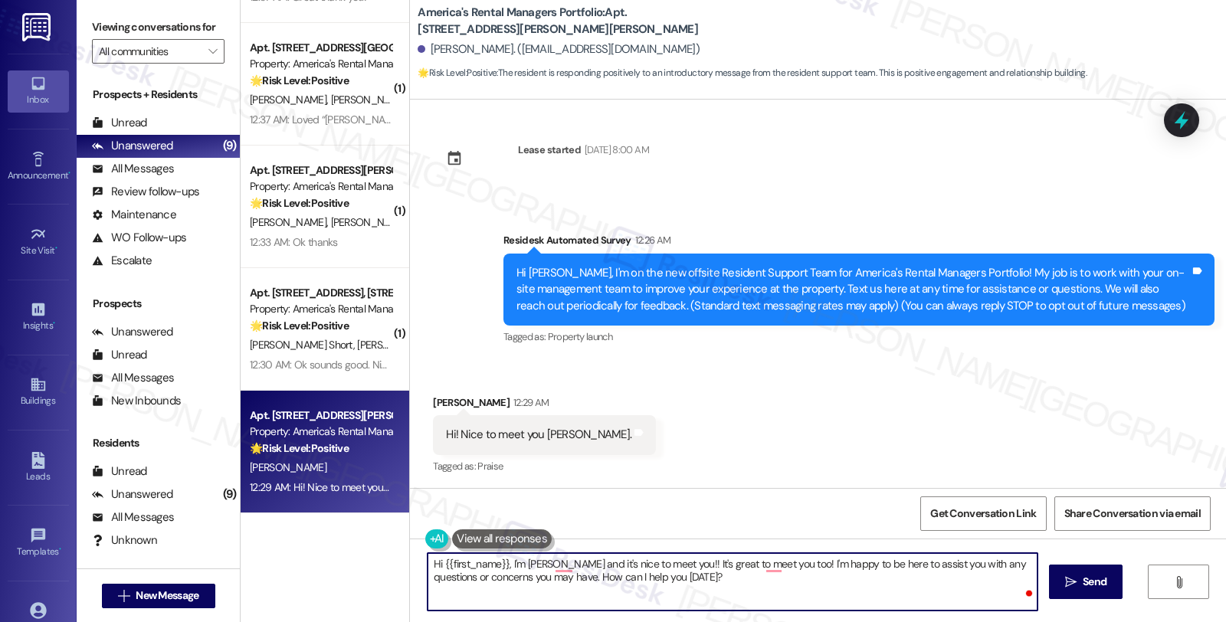
type textarea "Hi {{first_name}}, I'm [PERSON_NAME] and it's nice to meet you! ! It's great to…"
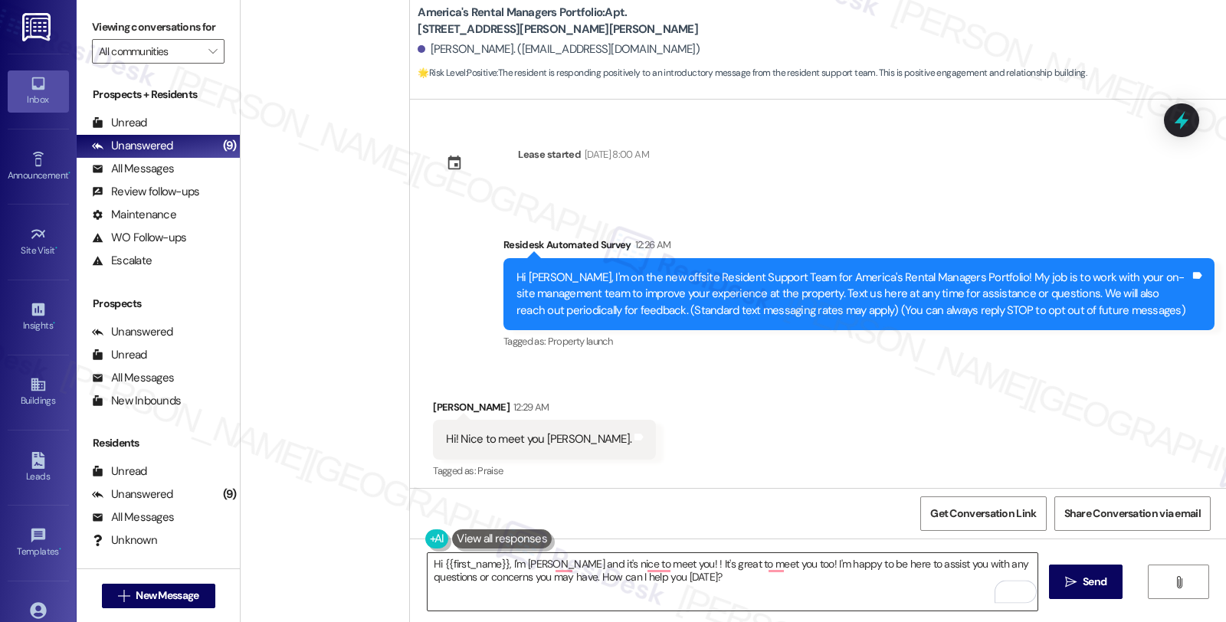
scroll to position [5, 0]
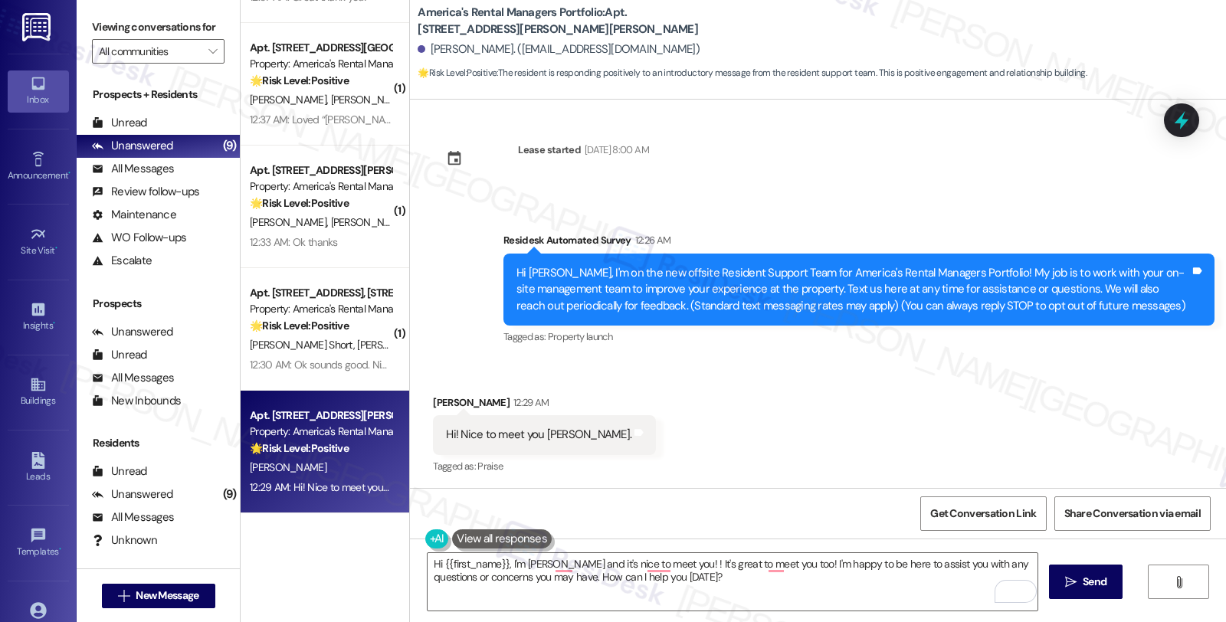
click at [990, 185] on div "Lease started [DATE] 8:00 AM Survey, sent via SMS Residesk Automated Survey 12:…" at bounding box center [818, 294] width 816 height 389
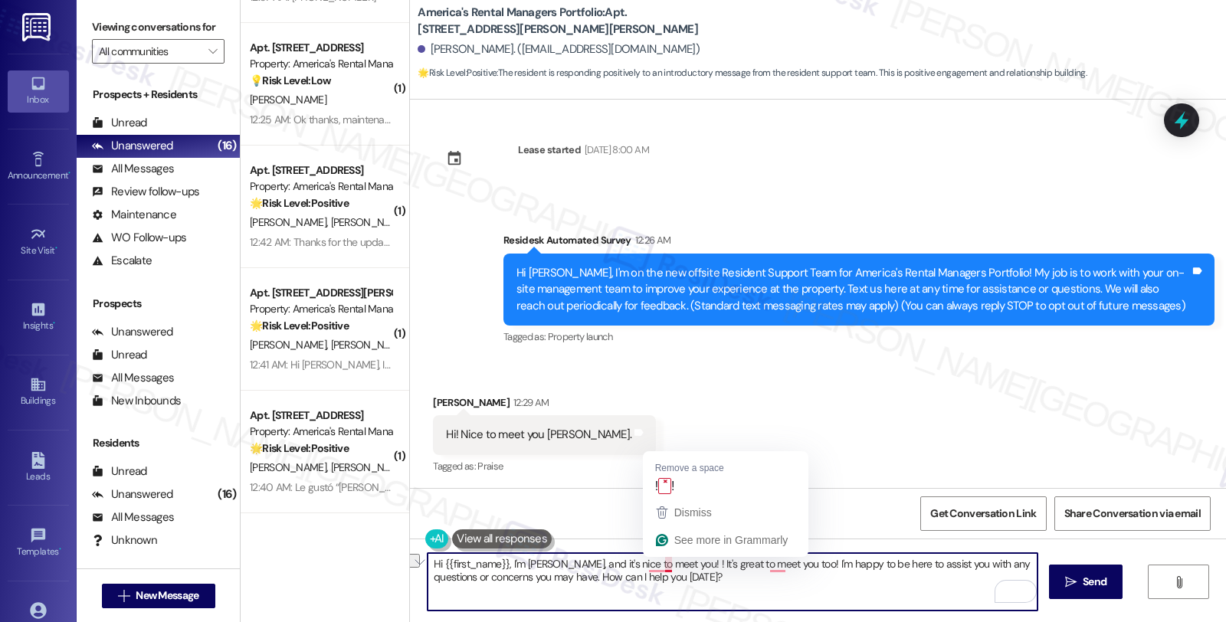
drag, startPoint x: 567, startPoint y: 563, endPoint x: 661, endPoint y: 568, distance: 93.6
click at [661, 568] on textarea "Hi {{first_name}}, I'm [PERSON_NAME], and it's nice to meet you! ! It's great t…" at bounding box center [733, 581] width 610 height 57
click at [656, 572] on textarea "Hi {{first_name}}, I'm [PERSON_NAME], and it's nice to meet you! ! It's great t…" at bounding box center [733, 581] width 610 height 57
drag, startPoint x: 577, startPoint y: 562, endPoint x: 674, endPoint y: 562, distance: 97.3
click at [674, 562] on textarea "Hi {{first_name}}, I'm [PERSON_NAME], and it's nice to meet you! ! It's great t…" at bounding box center [733, 581] width 610 height 57
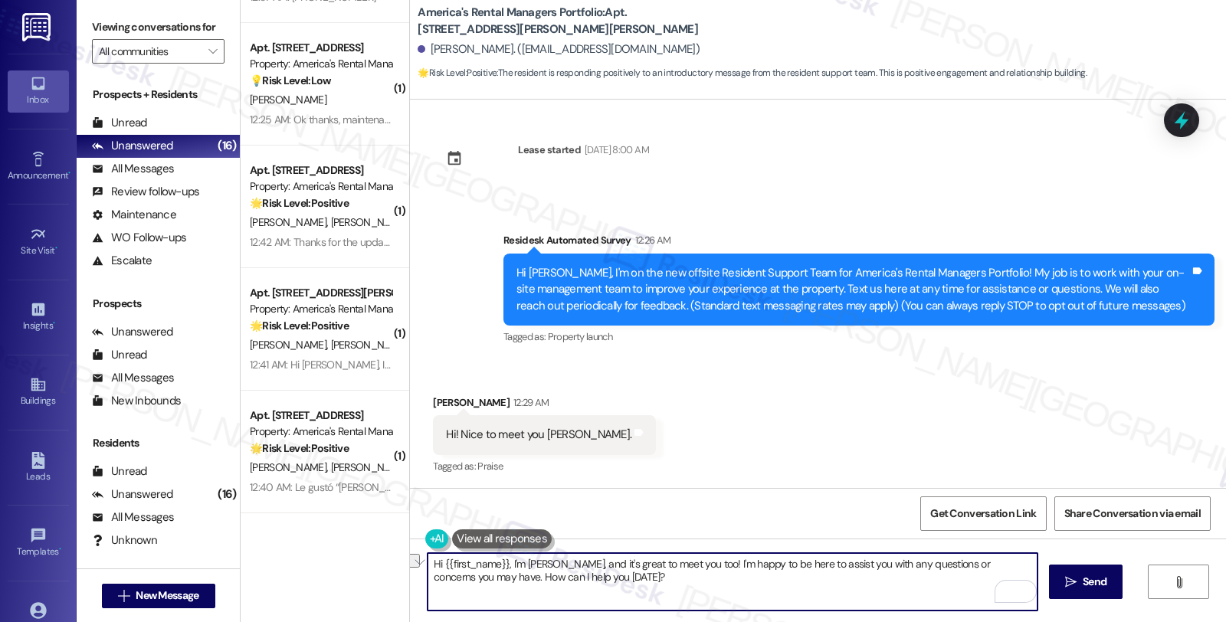
drag, startPoint x: 447, startPoint y: 578, endPoint x: 619, endPoint y: 579, distance: 171.7
click at [619, 579] on textarea "Hi {{first_name}}, I'm [PERSON_NAME], and it's great to meet you too! I'm happy…" at bounding box center [733, 581] width 610 height 57
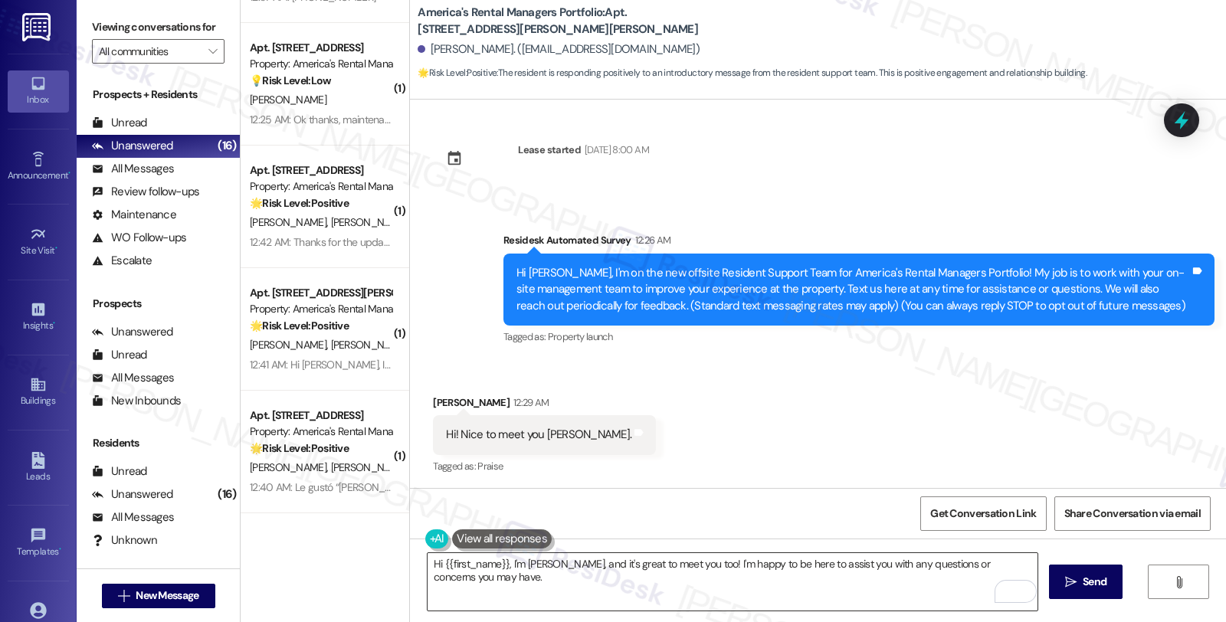
click at [527, 583] on textarea "Hi {{first_name}}, I'm [PERSON_NAME], and it's great to meet you too! I'm happy…" at bounding box center [733, 581] width 610 height 57
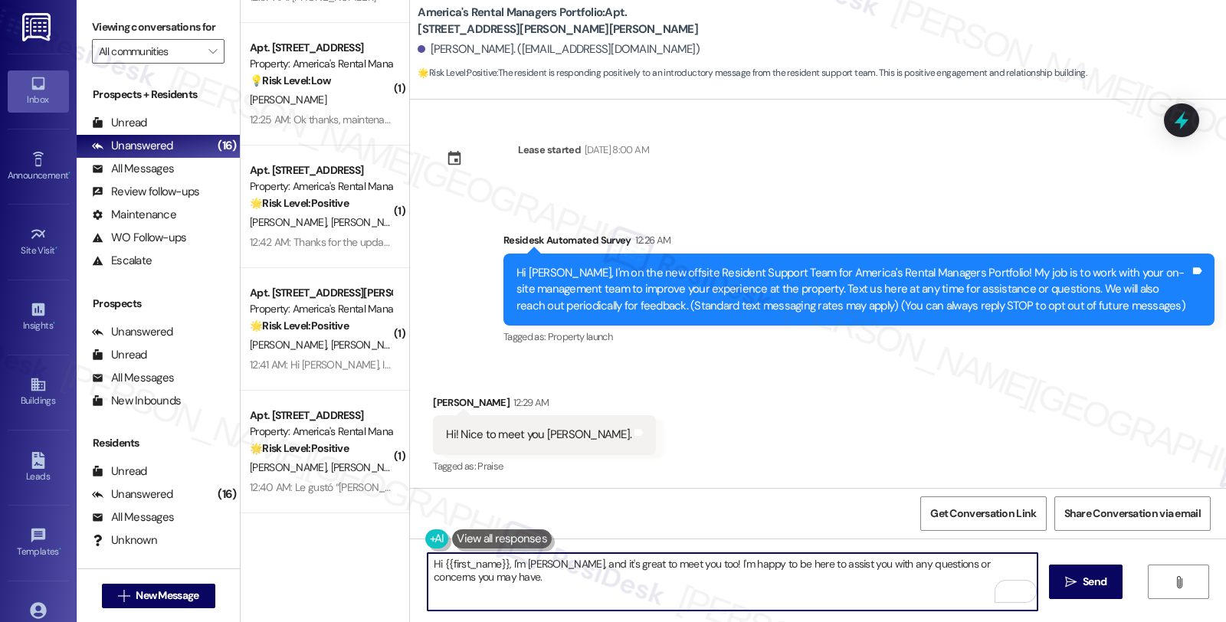
type textarea "Hi {{first_name}}, I'm [PERSON_NAME], and it's great to meet you too! I'm happy…"
click at [782, 579] on textarea "Hi {{first_name}}, I'm [PERSON_NAME], and it's great to meet you too! I'm happy…" at bounding box center [733, 581] width 610 height 57
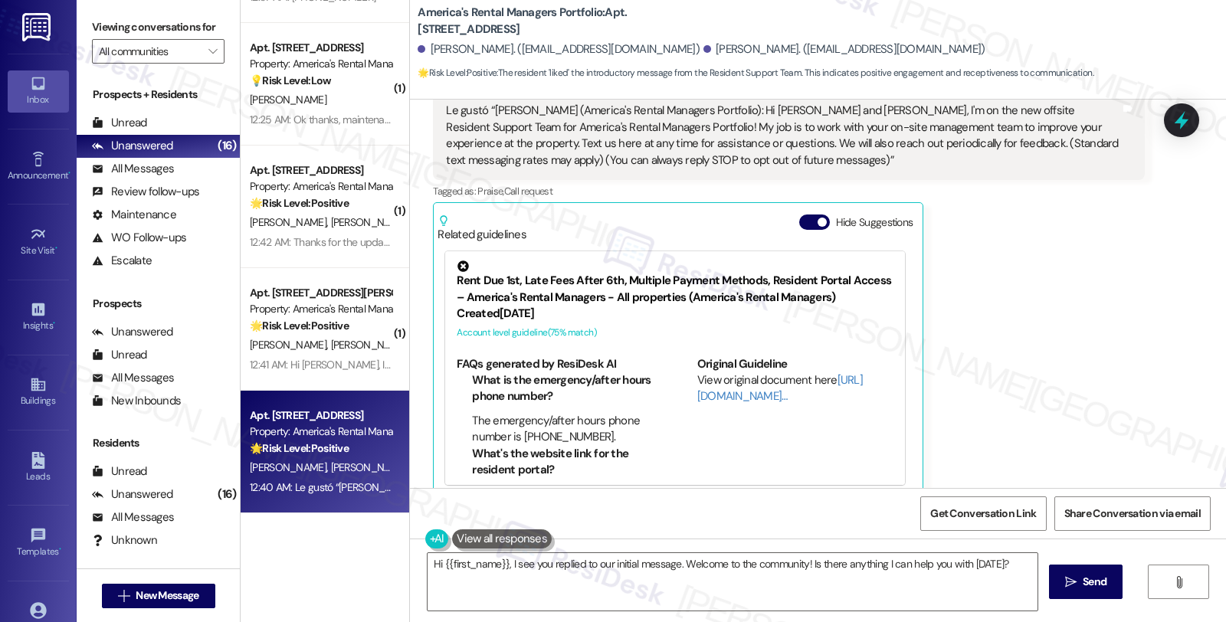
scroll to position [379, 0]
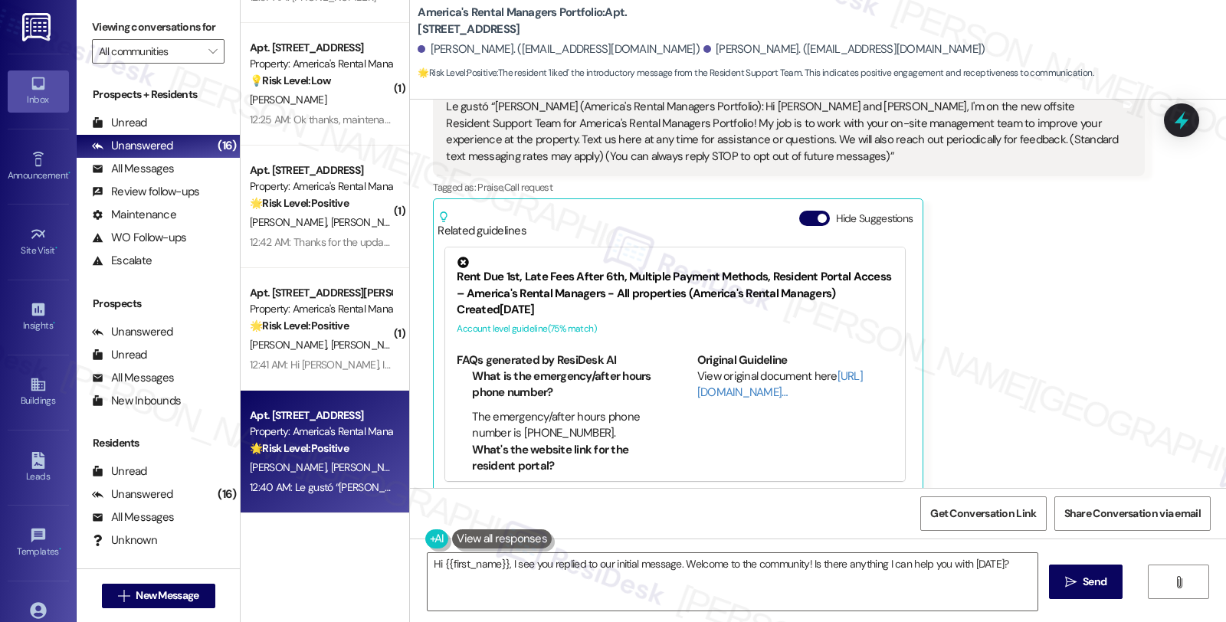
click at [1076, 343] on div "[PERSON_NAME] 12:40 AM Le gustó “[PERSON_NAME] (America's Rental Managers Portf…" at bounding box center [788, 279] width 711 height 427
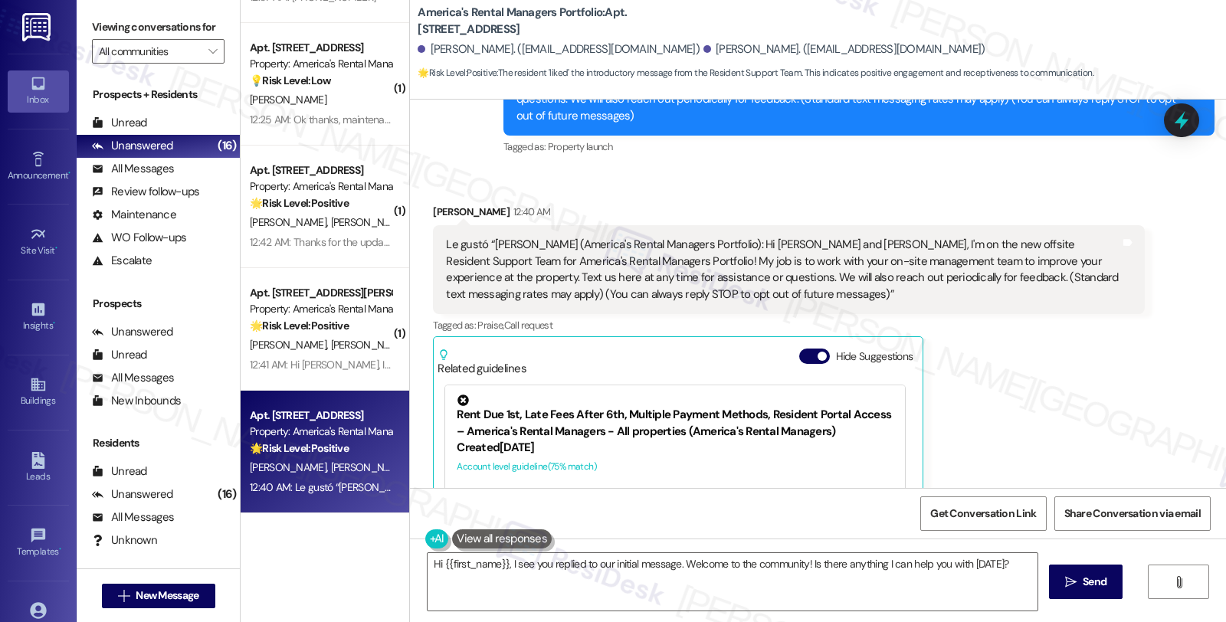
scroll to position [39, 0]
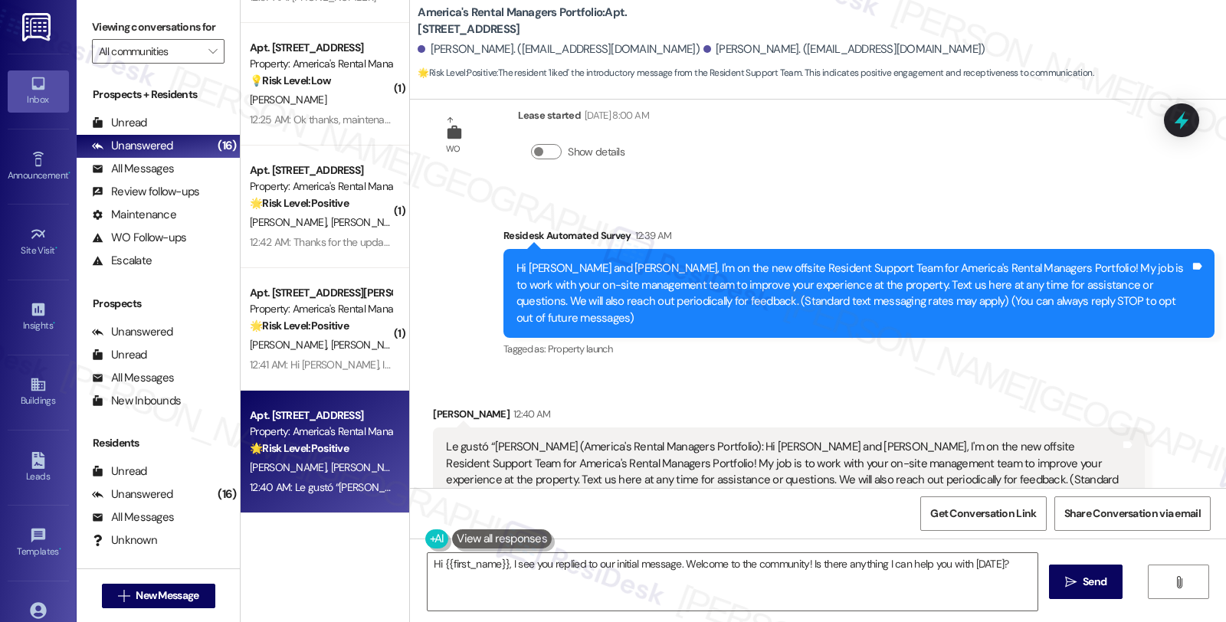
click at [433, 406] on div "[PERSON_NAME] 12:40 AM" at bounding box center [788, 416] width 711 height 21
copy div "[PERSON_NAME]"
click at [435, 563] on textarea "Hi {{first_name}}, I see you replied to our initial message. Welcome to the com…" at bounding box center [733, 581] width 610 height 57
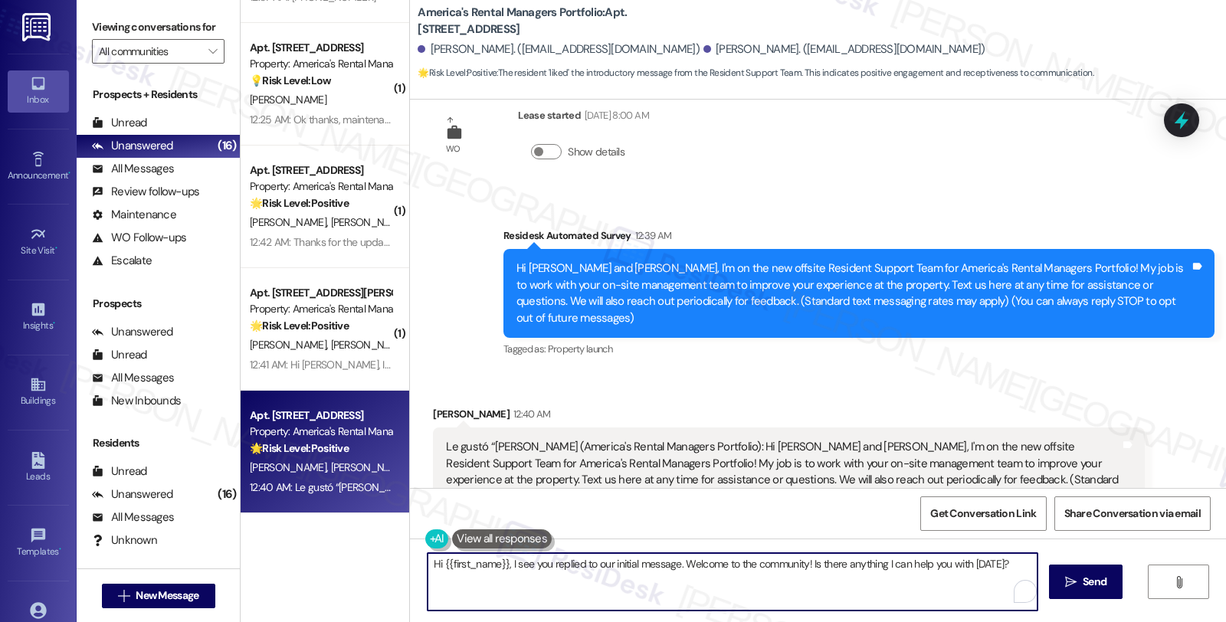
paste textarea "[PERSON_NAME]"
click at [862, 569] on textarea "Hi [PERSON_NAME], it's great to hear from you! I'm here to assist. Please feel …" at bounding box center [733, 581] width 610 height 57
type textarea "Hi [PERSON_NAME], it's great to hear from you! I'm here to assist. Please feel …"
click at [908, 570] on textarea "Hi [PERSON_NAME], it's great to hear from you! I'm here to assist. Please feel …" at bounding box center [733, 581] width 610 height 57
click at [1076, 581] on span " Send" at bounding box center [1086, 582] width 48 height 16
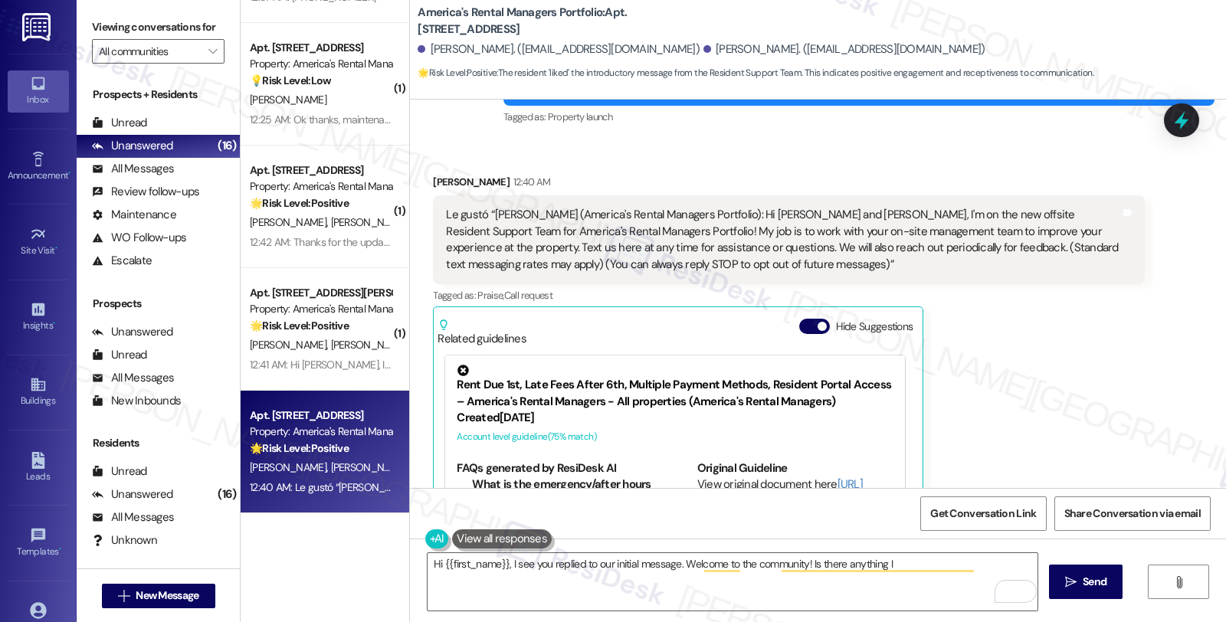
scroll to position [379, 0]
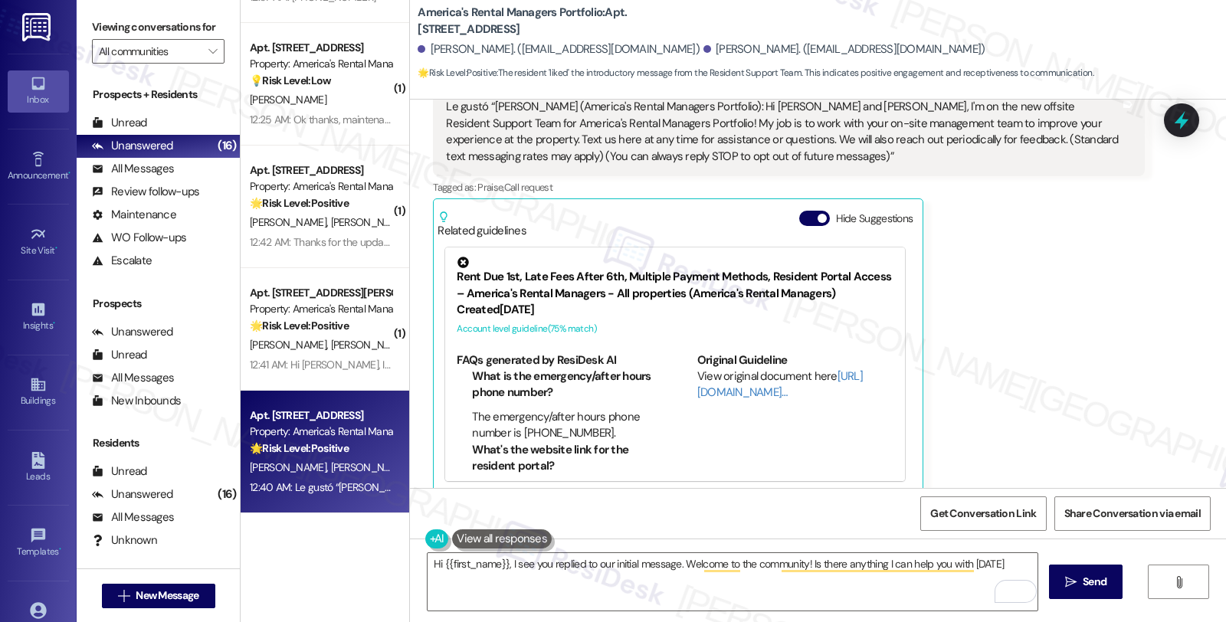
type textarea "Hi {{first_name}}, I see you replied to our initial message. Welcome to the com…"
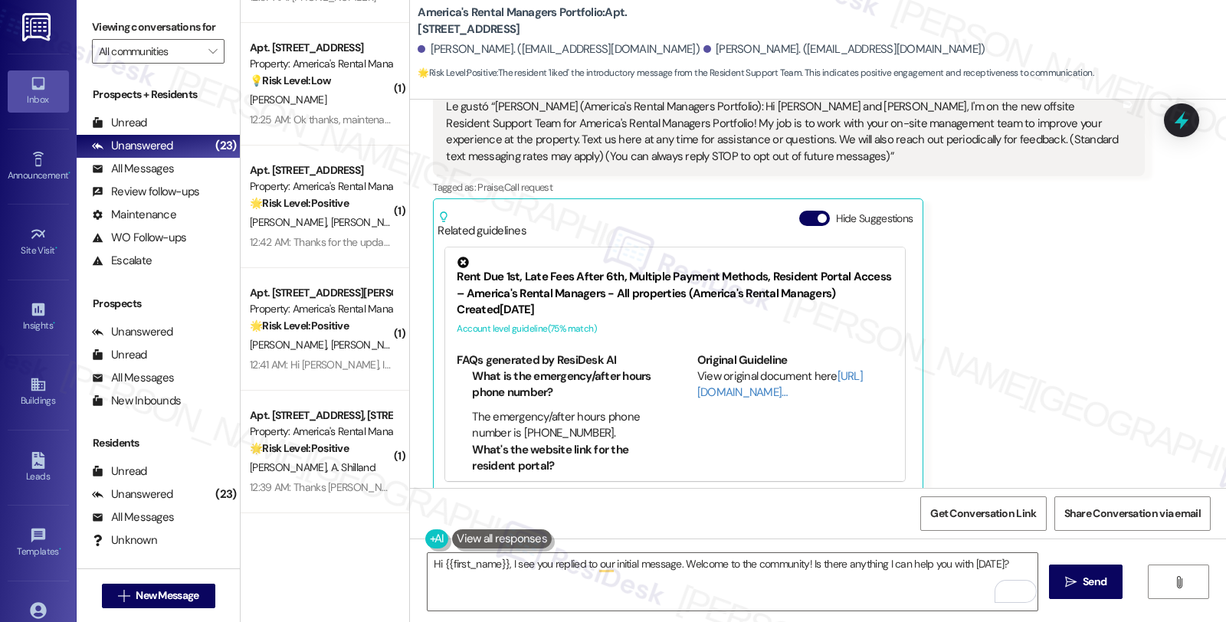
click at [993, 326] on div "[PERSON_NAME] 12:40 AM Le gustó “[PERSON_NAME] (America's Rental Managers Portf…" at bounding box center [788, 279] width 711 height 427
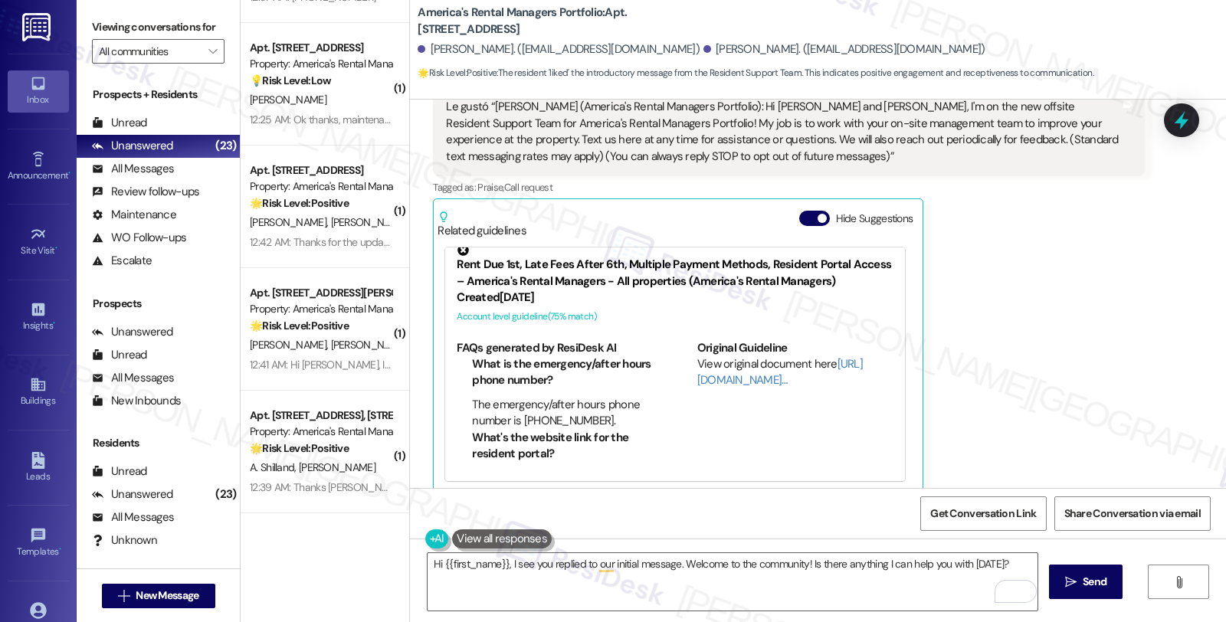
scroll to position [487, 0]
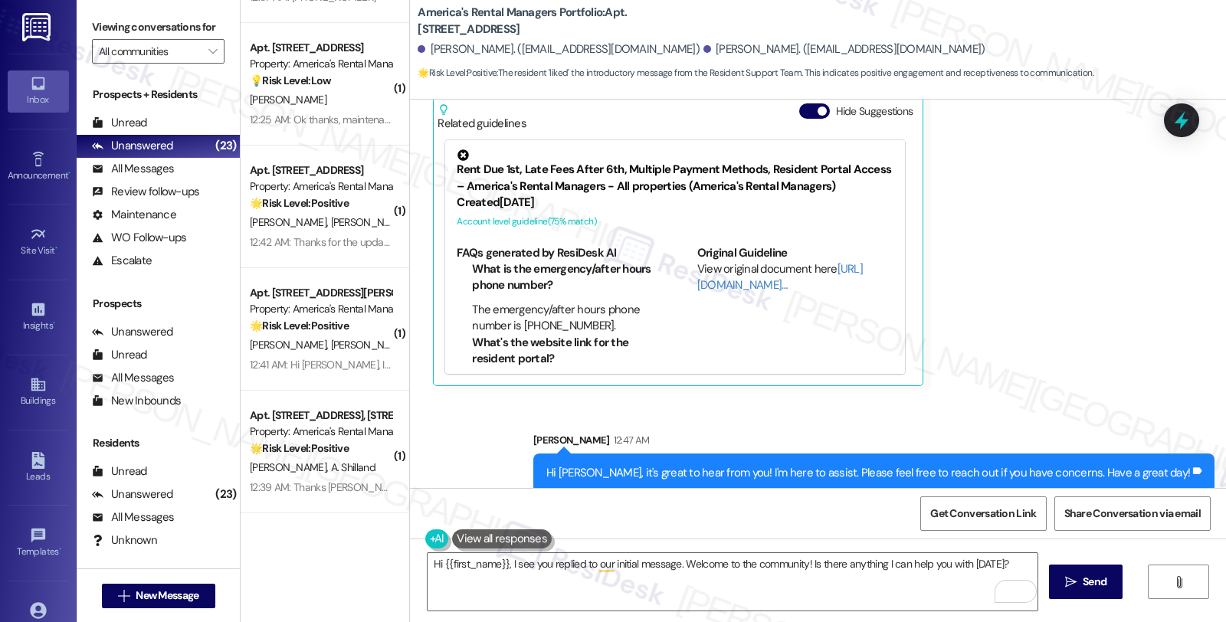
click at [340, 450] on strong "🌟 Risk Level: Positive" at bounding box center [299, 448] width 99 height 14
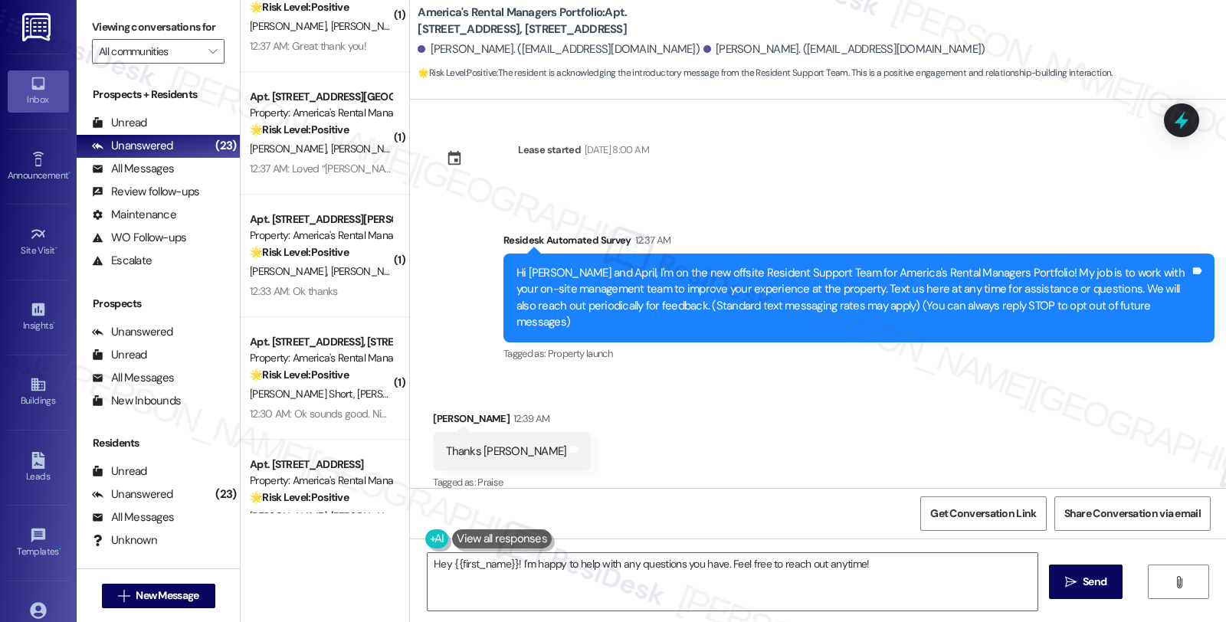
scroll to position [2307, 0]
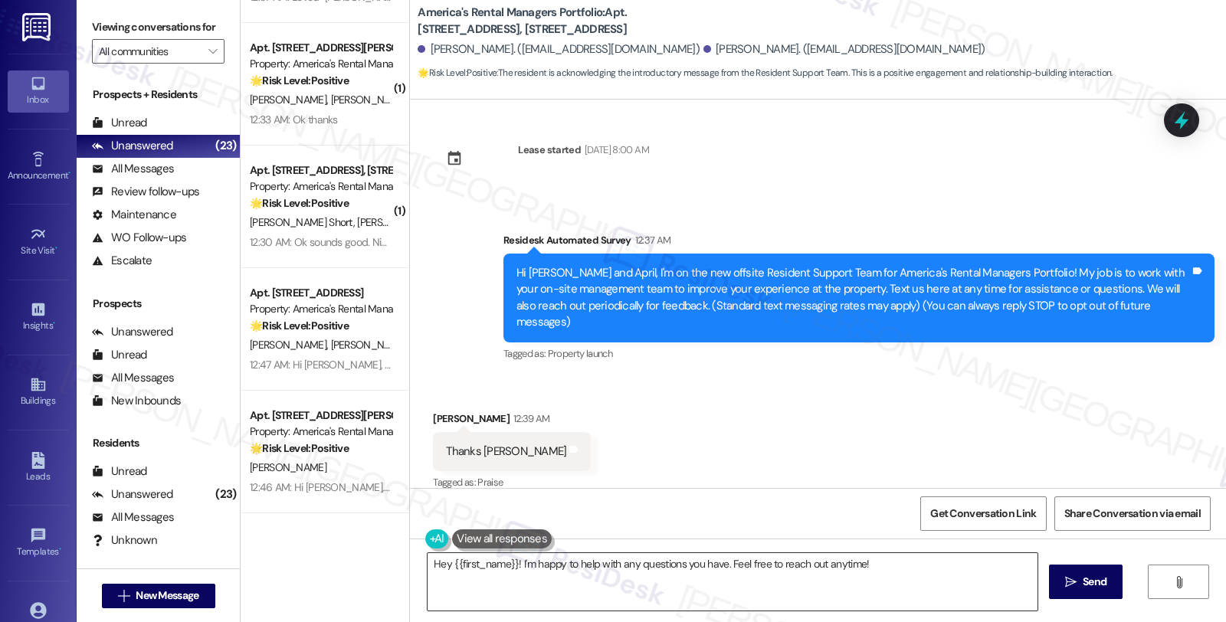
click at [970, 592] on textarea "Hey {{first_name}}! I'm happy to help with any questions you have. Feel free to…" at bounding box center [733, 581] width 610 height 57
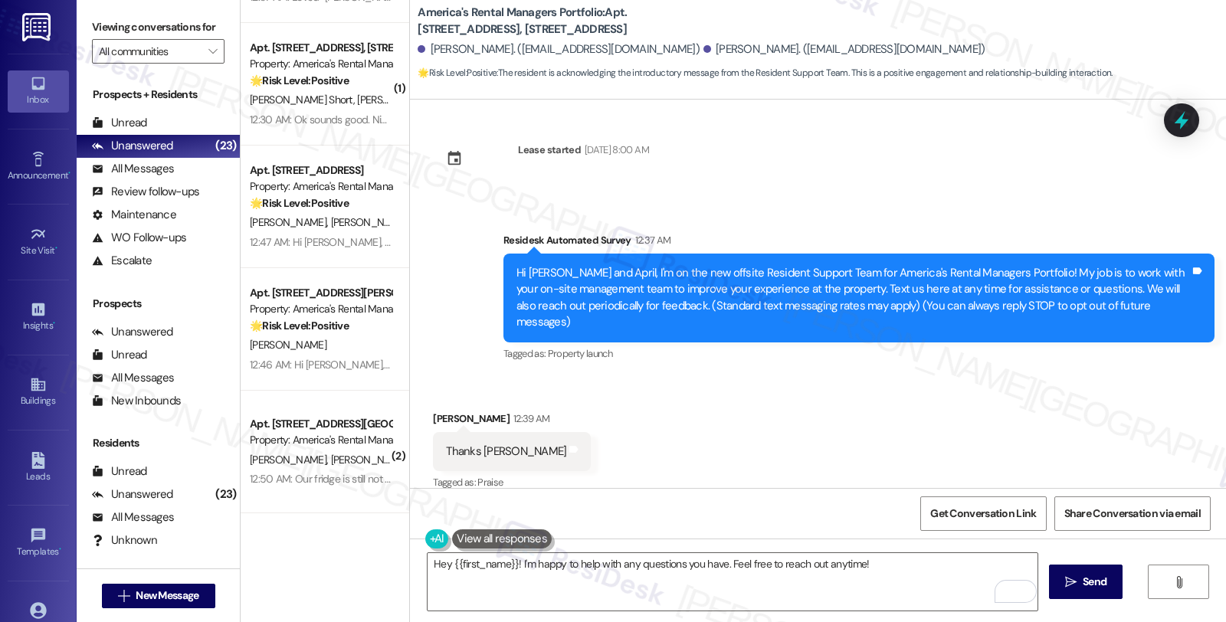
click at [947, 399] on div "Received via SMS April Shilland 12:39 AM Thanks [PERSON_NAME] Tags and notes Ta…" at bounding box center [818, 441] width 816 height 130
click at [1023, 400] on div "Received via SMS April Shilland 12:39 AM Thanks [PERSON_NAME] Tags and notes Ta…" at bounding box center [818, 441] width 816 height 130
click at [433, 411] on div "April Shilland 12:39 AM" at bounding box center [512, 421] width 158 height 21
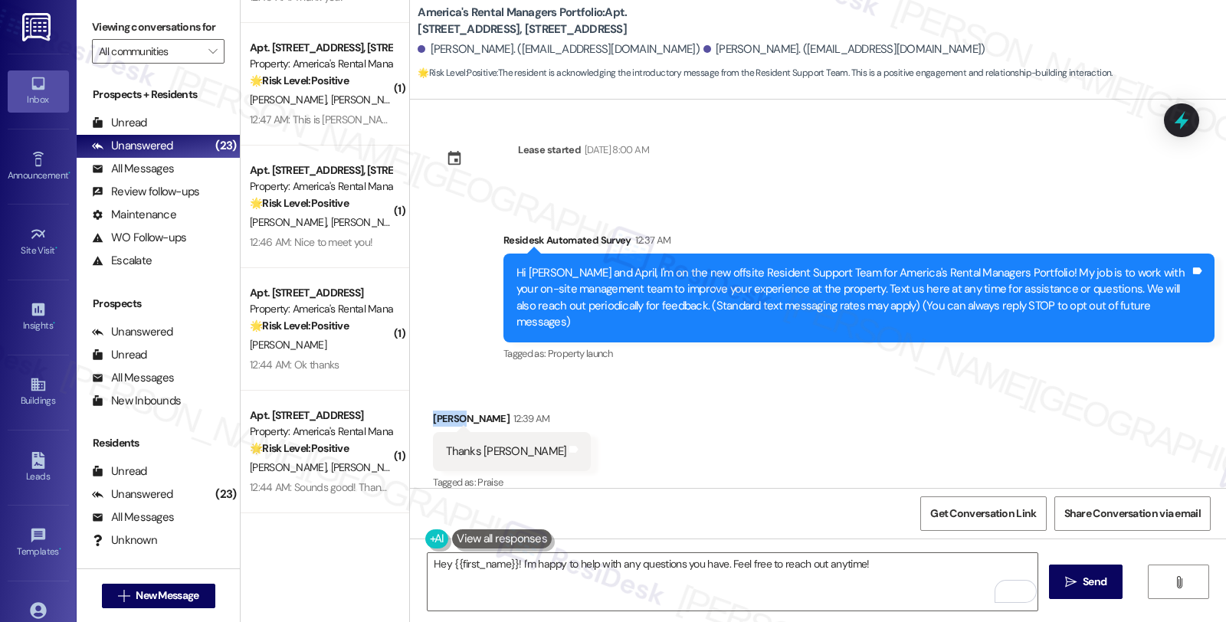
click at [433, 411] on div "April Shilland 12:39 AM" at bounding box center [512, 421] width 158 height 21
copy div "April"
click at [443, 565] on textarea "Hey {{first_name}}! I'm happy to help with any questions you have. Feel free to…" at bounding box center [733, 581] width 610 height 57
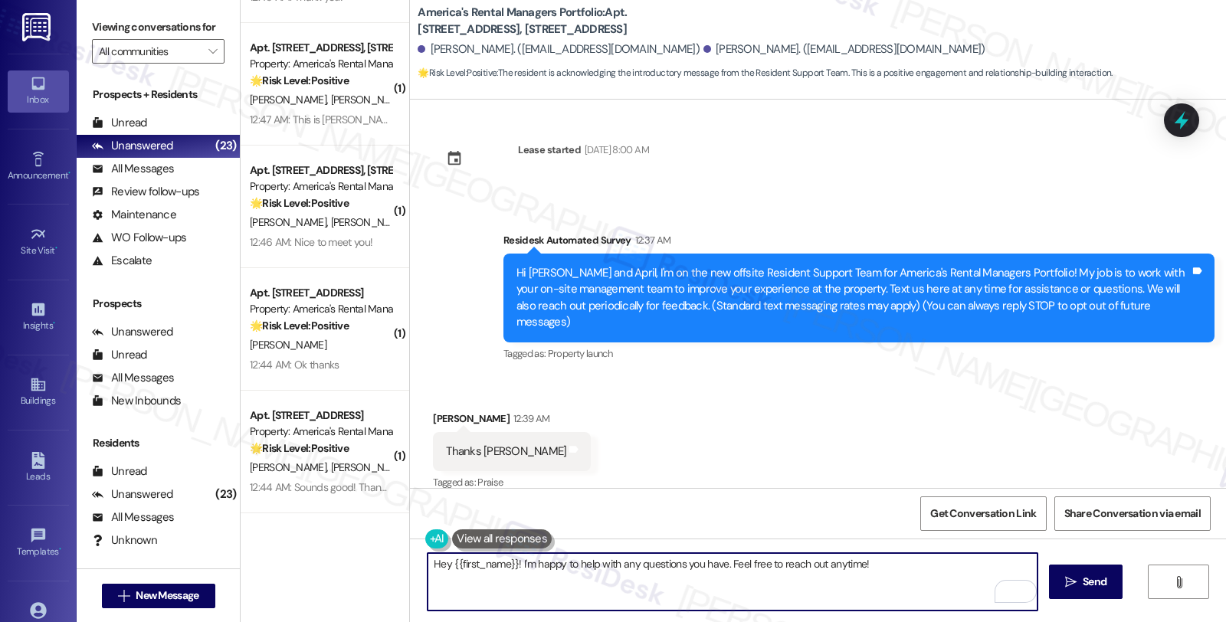
paste textarea "April"
click at [641, 576] on textarea "Hey April., I'm Sa{{first_name}}! I'm happy to help with any questions you have…" at bounding box center [733, 581] width 610 height 57
click at [493, 563] on textarea "Hey April., I'm Sa{{first_name}}! I'm happy to help with any questions you have…" at bounding box center [733, 581] width 610 height 57
drag, startPoint x: 642, startPoint y: 565, endPoint x: 664, endPoint y: 566, distance: 21.5
click at [664, 566] on textarea "Hey April, I'm [PERSON_NAME], and I'm pleased to meet you! me}}! I'm happy to h…" at bounding box center [733, 581] width 610 height 57
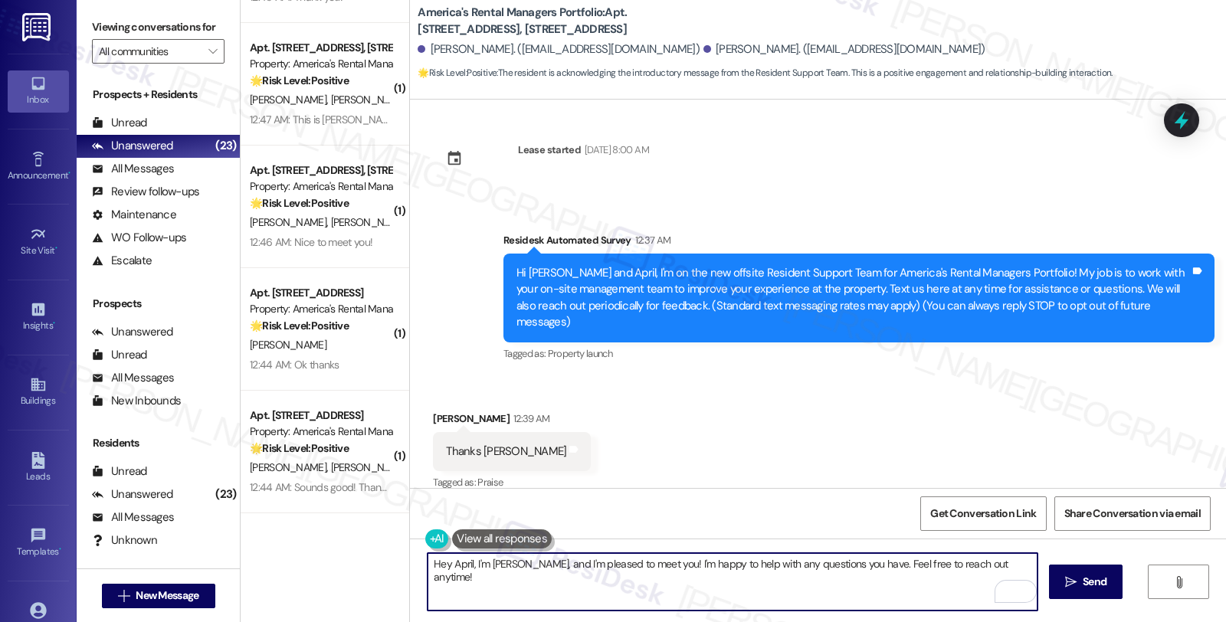
click at [1008, 563] on textarea "Hey April, I'm [PERSON_NAME], and I'm pleased to meet you! I'm happy to help wi…" at bounding box center [733, 581] width 610 height 57
type textarea "Hey April, I'm [PERSON_NAME], and I'm pleased to meet you! I'm happy to help wi…"
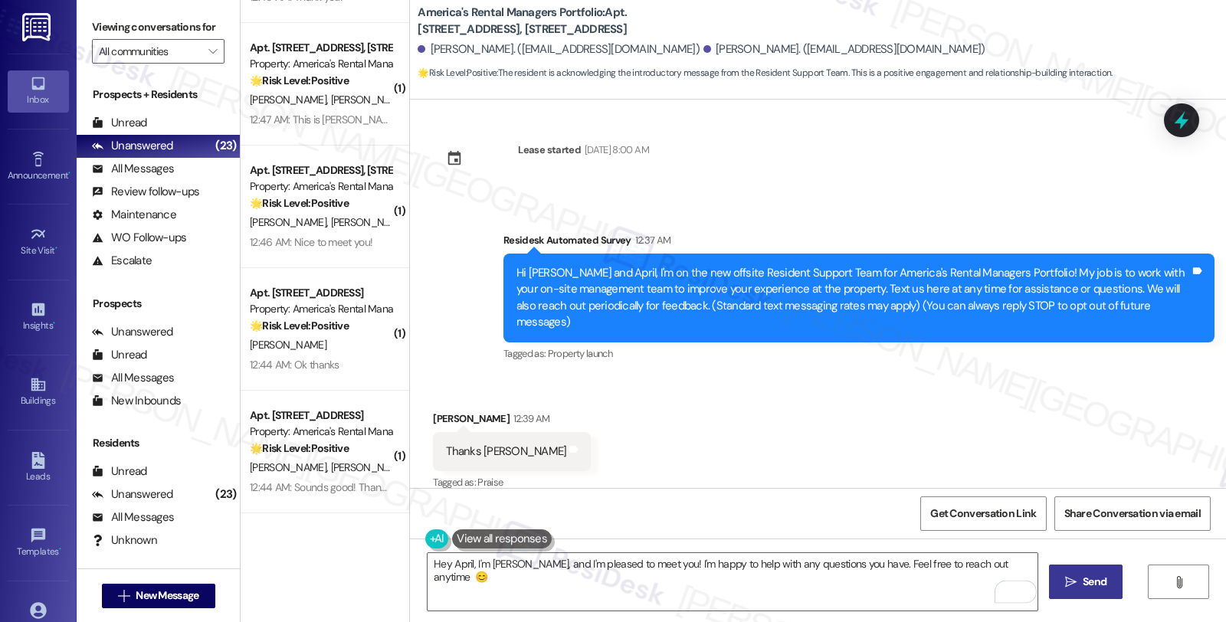
click at [1075, 570] on button " Send" at bounding box center [1086, 582] width 74 height 34
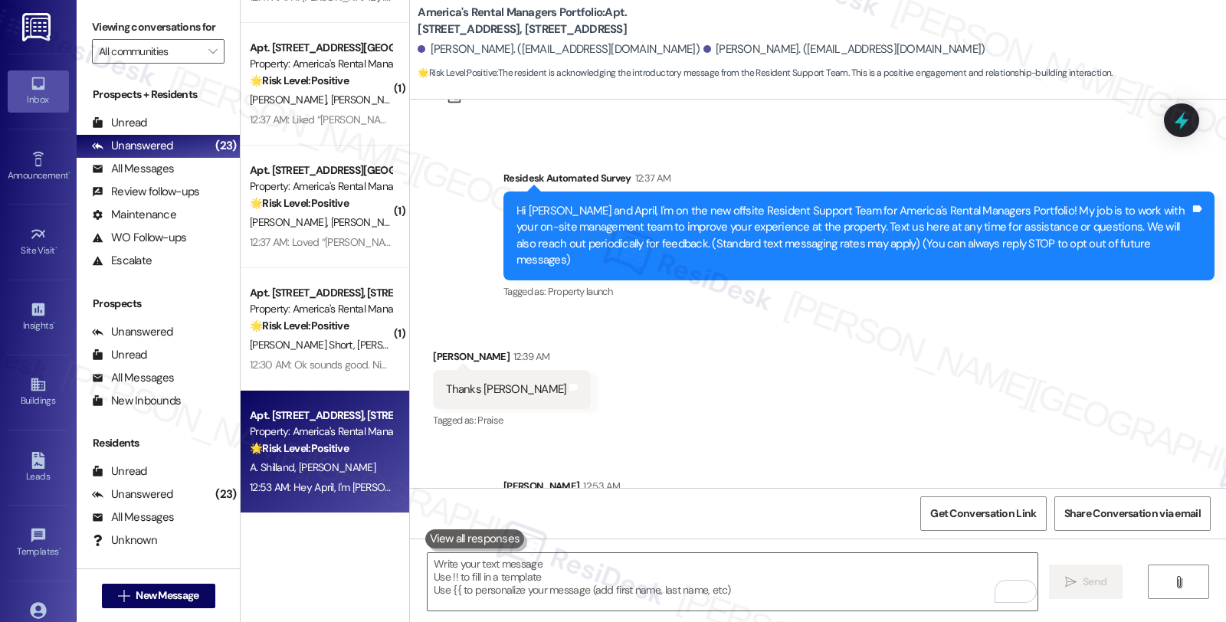
scroll to position [112, 0]
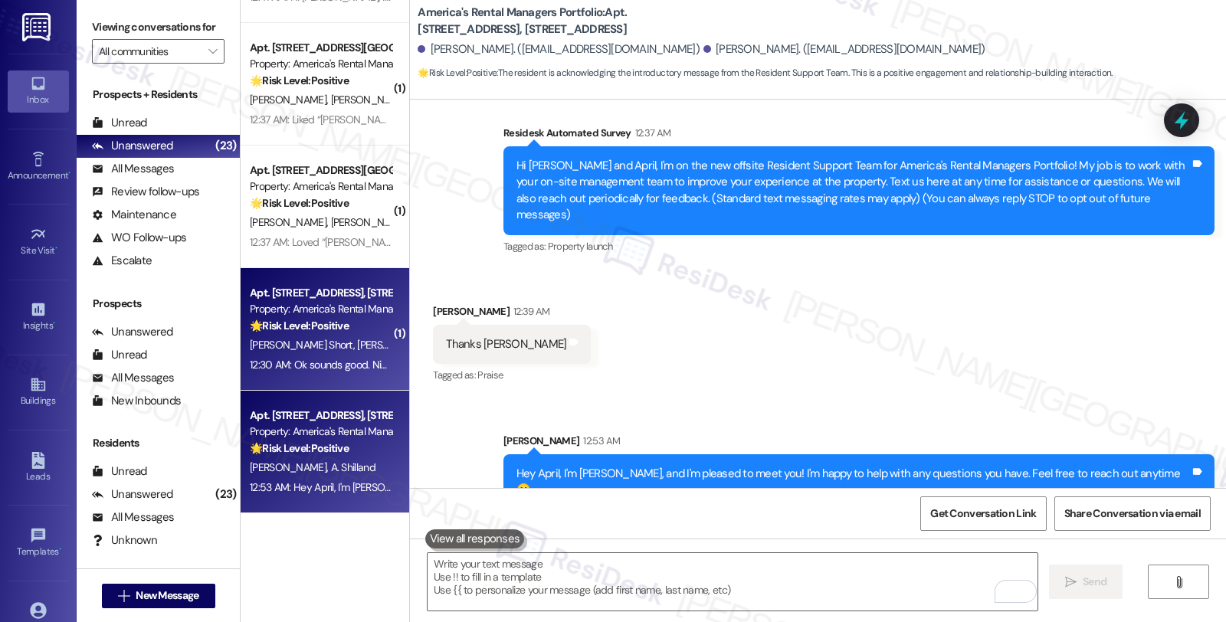
click at [347, 354] on div "[PERSON_NAME] Short [PERSON_NAME]" at bounding box center [320, 345] width 145 height 19
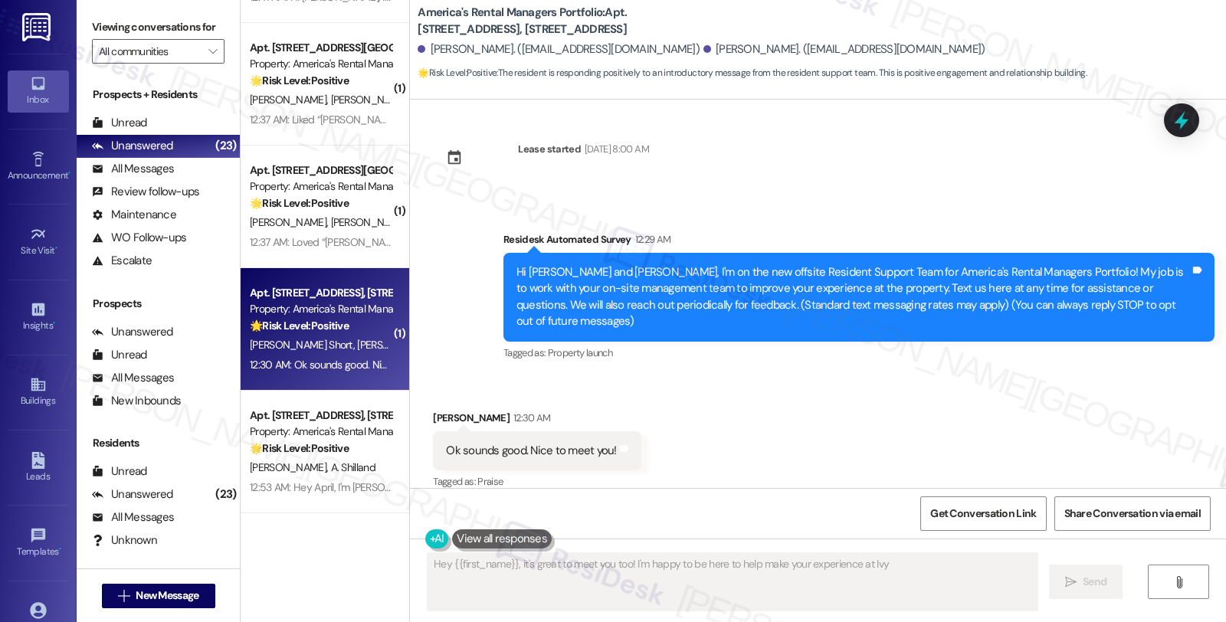
scroll to position [5, 0]
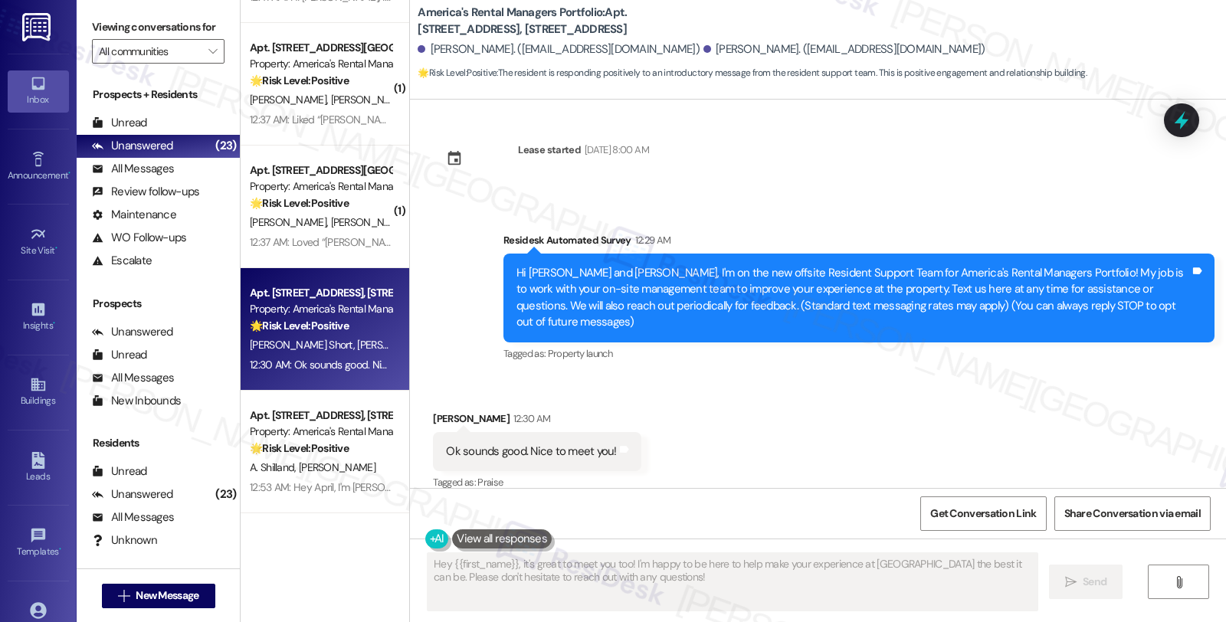
click at [443, 411] on div "[PERSON_NAME] 12:30 AM" at bounding box center [537, 421] width 208 height 21
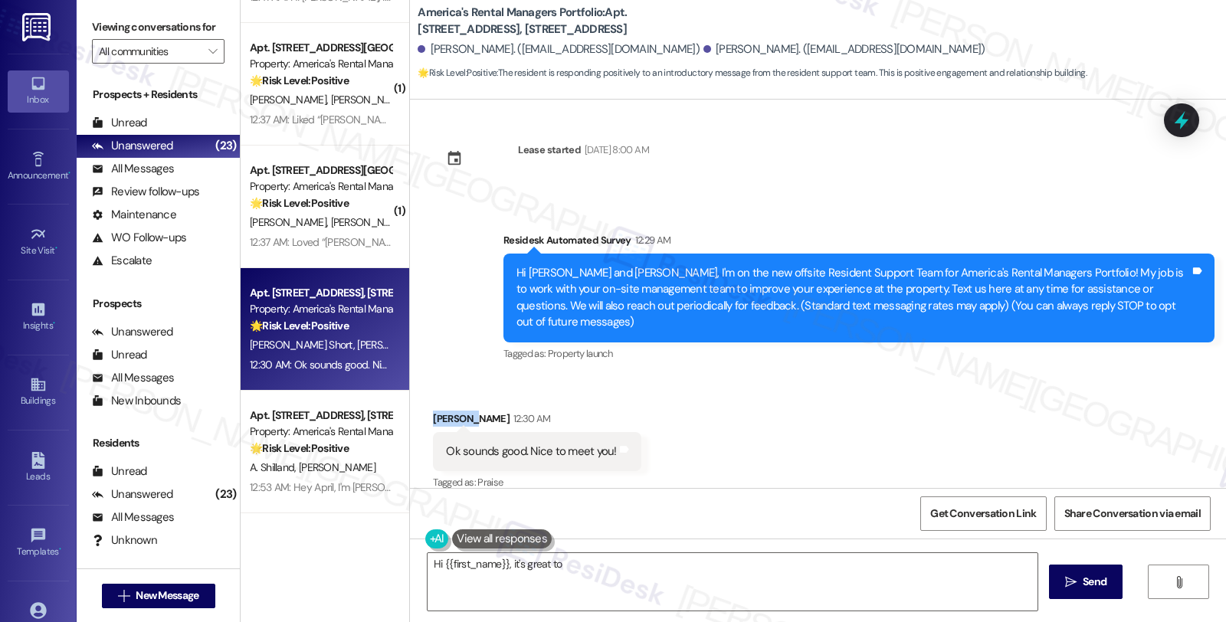
click at [443, 411] on div "[PERSON_NAME] 12:30 AM" at bounding box center [537, 421] width 208 height 21
copy div "Stefphon"
click at [428, 563] on textarea "Hi {{first_name}}, it's great to meet you too! I'm here to help with any questi…" at bounding box center [733, 581] width 610 height 57
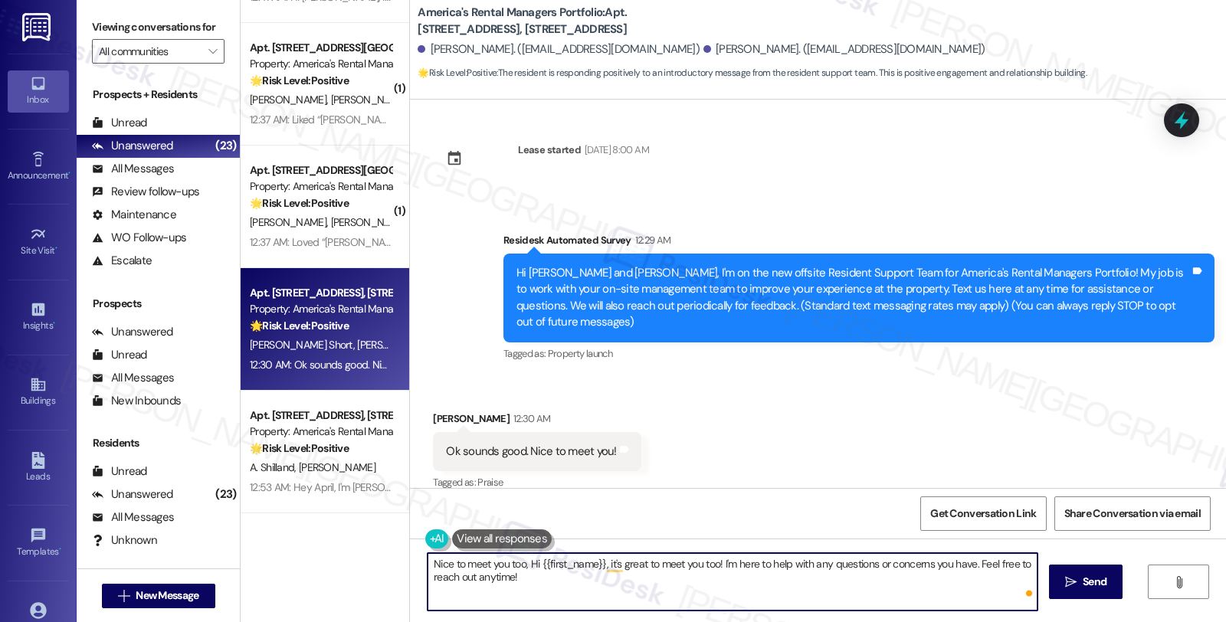
paste textarea "Stefphon"
click at [754, 565] on textarea "Nice to meet you too, Stefphon! Hi {{first_name}}, it's great to meet you too! …" at bounding box center [733, 581] width 610 height 57
click at [974, 563] on textarea "Nice to meet you too, Stefphon! I'm here to help with any questions or concerns…" at bounding box center [733, 581] width 610 height 57
type textarea "Nice to meet you too, Stefphon! I'm here to help with any questions or concerns…"
click at [1097, 580] on span "Send" at bounding box center [1095, 582] width 24 height 16
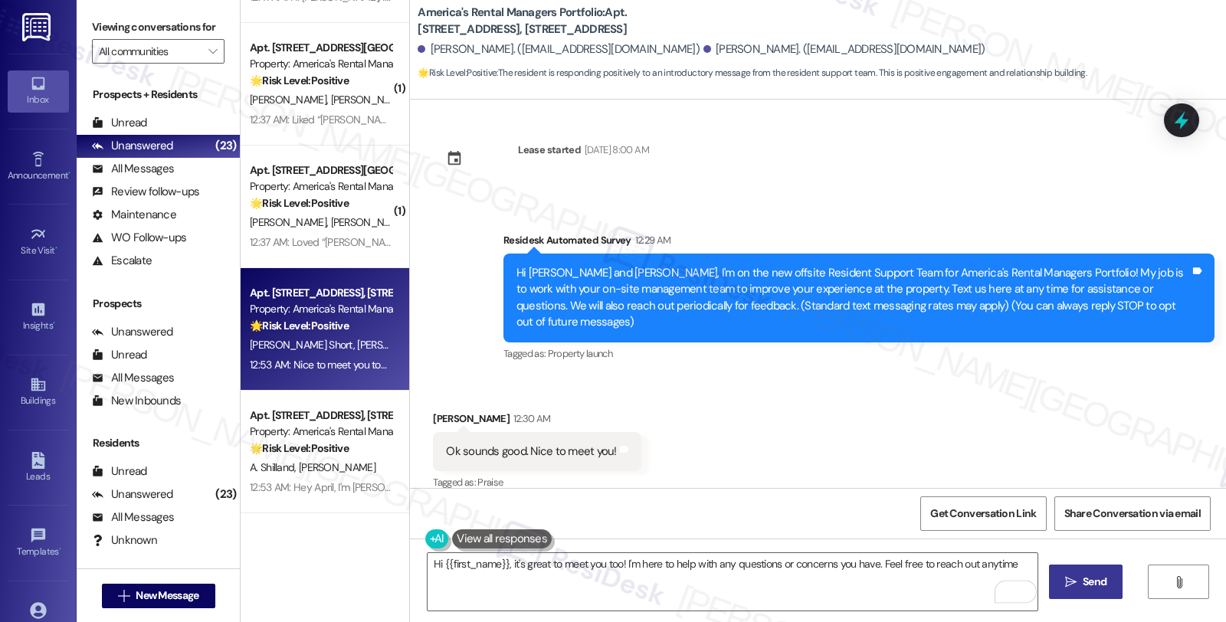
type textarea "Hi {{first_name}}, it's great to meet you too! I'm here to help with any questi…"
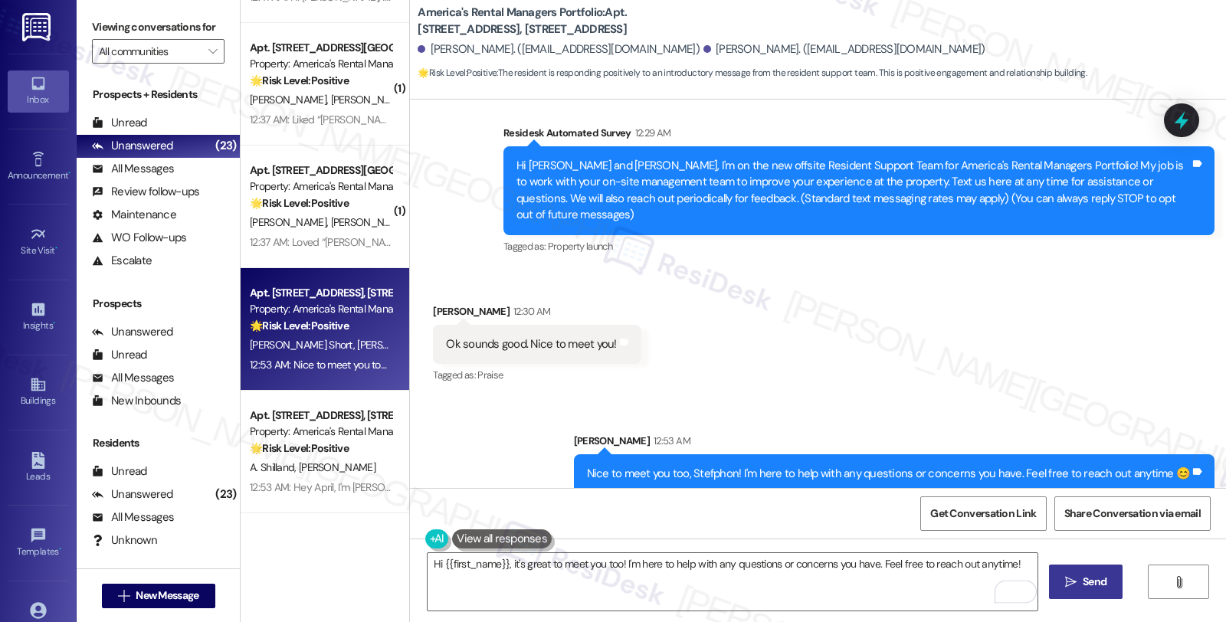
click at [319, 212] on div "Apt. 14 Sterling Road, 14 Sterling Road Property: America's Rental Managers Por…" at bounding box center [320, 187] width 145 height 52
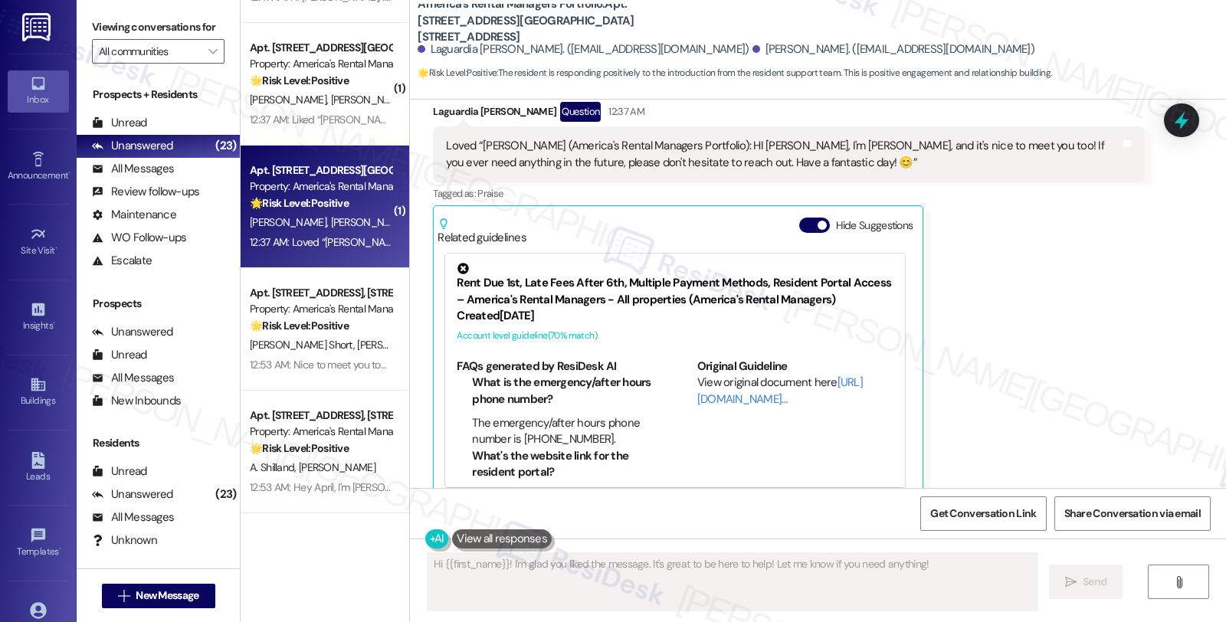
scroll to position [572, 0]
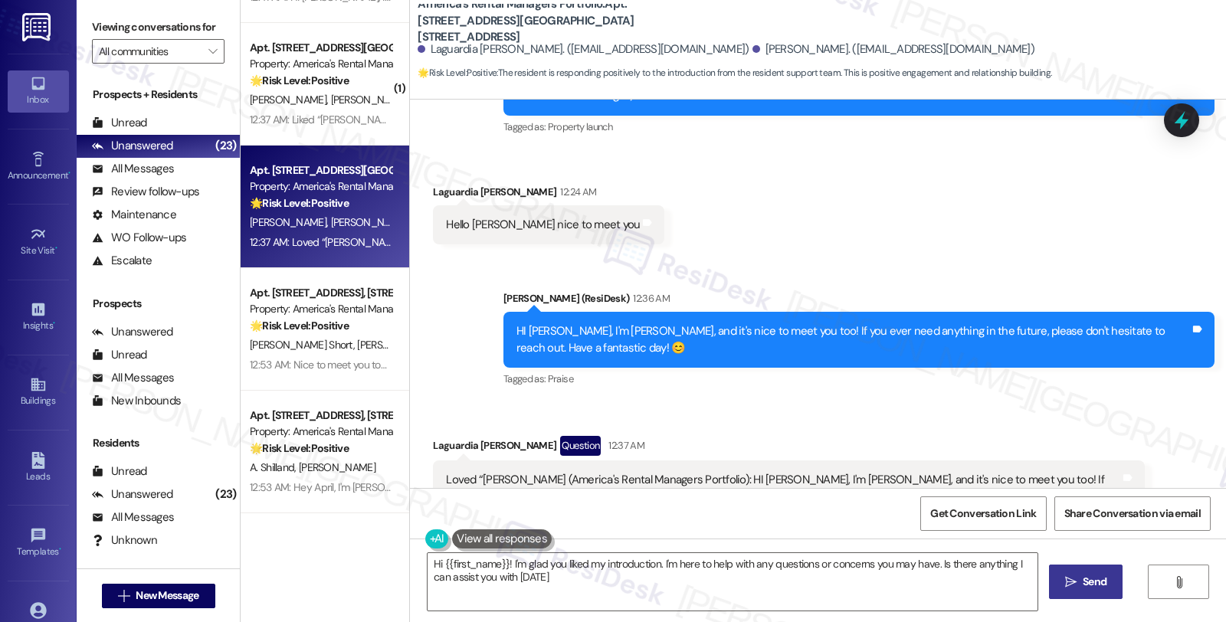
type textarea "Hi {{first_name}}! I'm glad you liked my introduction. I'm here to help with an…"
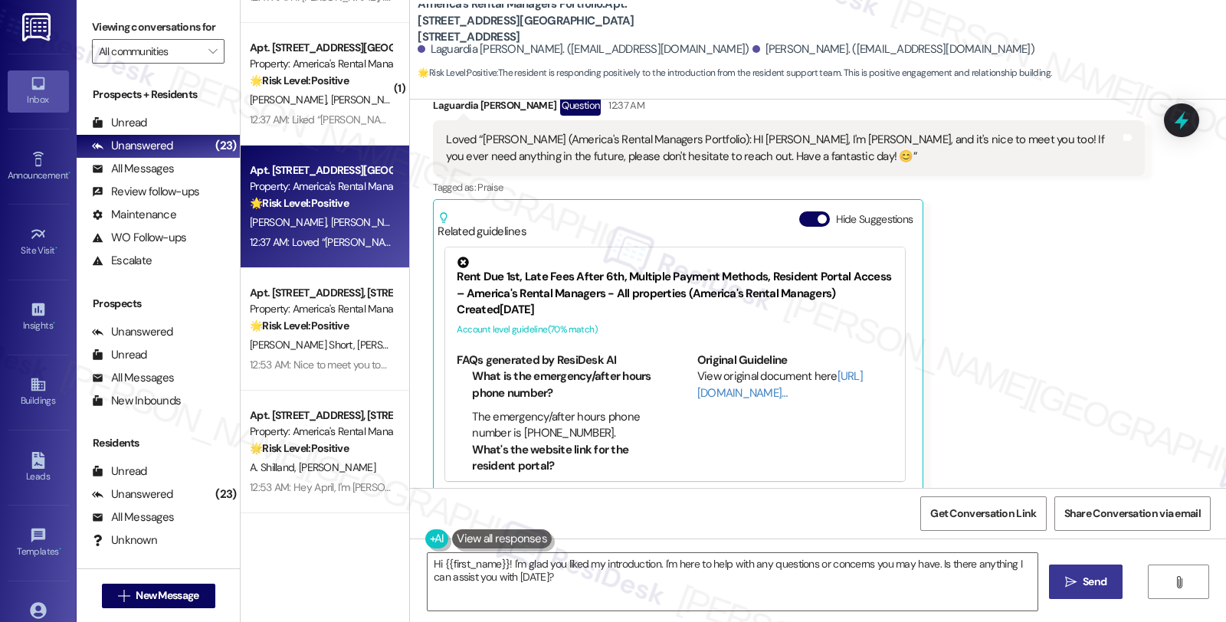
scroll to position [317, 0]
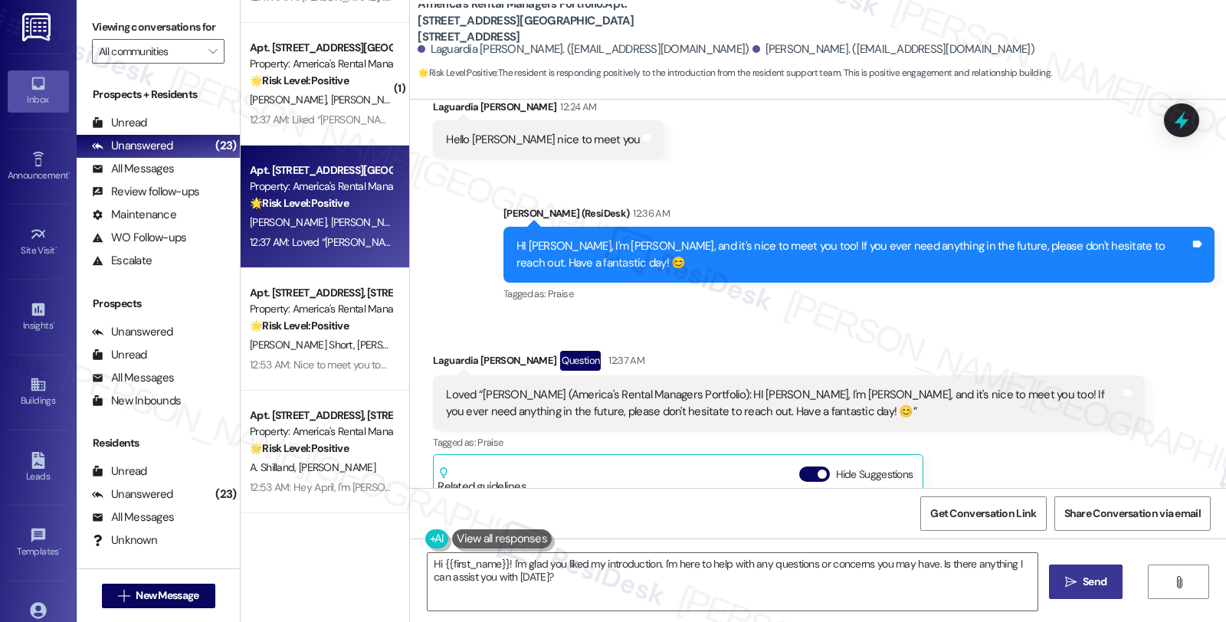
click at [330, 116] on div "12:37 AM: Liked “Homer (America's Rental Managers Portfolio): Hi Ko…” 12:37 AM:…" at bounding box center [457, 120] width 415 height 14
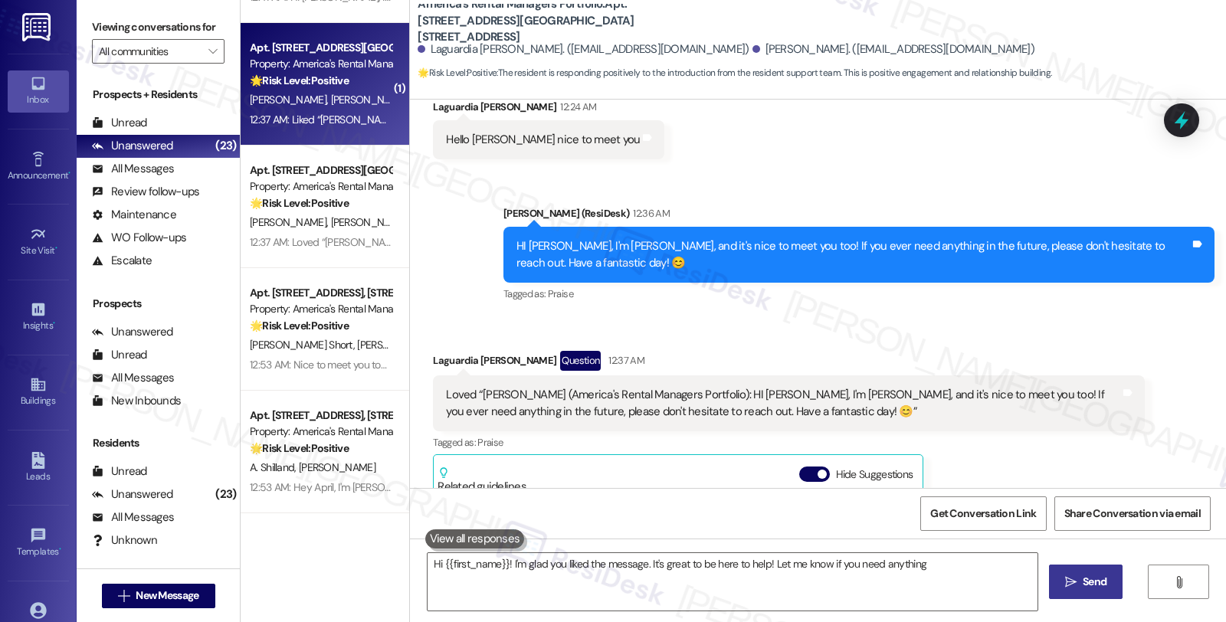
type textarea "Hi {{first_name}}! I'm glad you liked the message. It's great to be here to hel…"
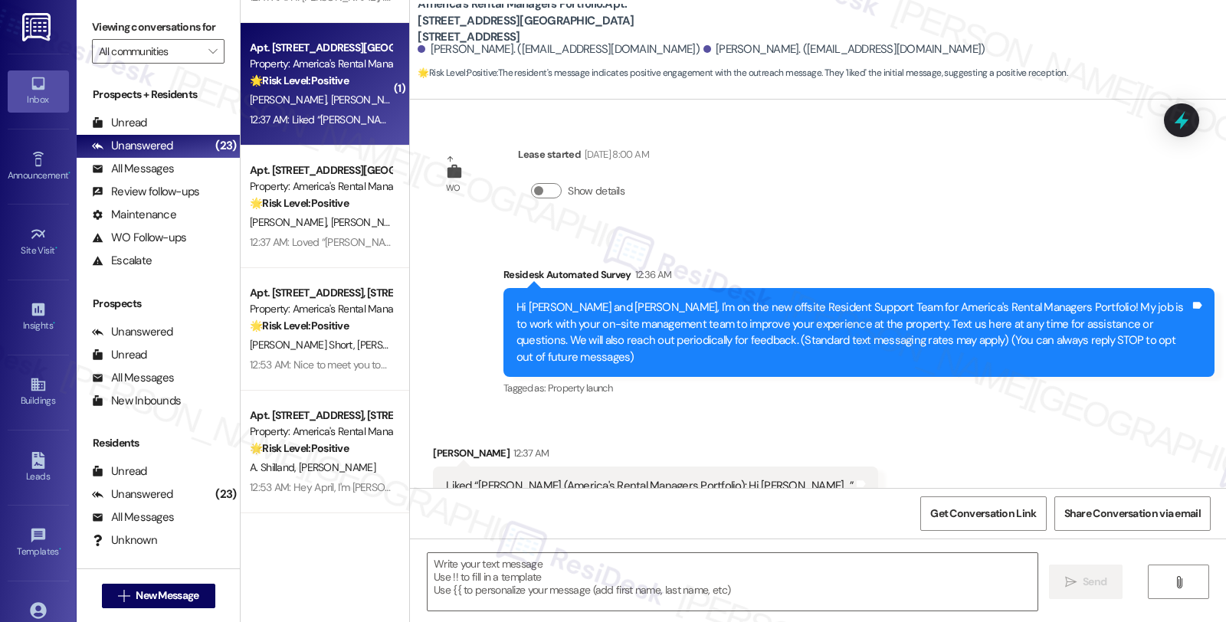
scroll to position [35, 0]
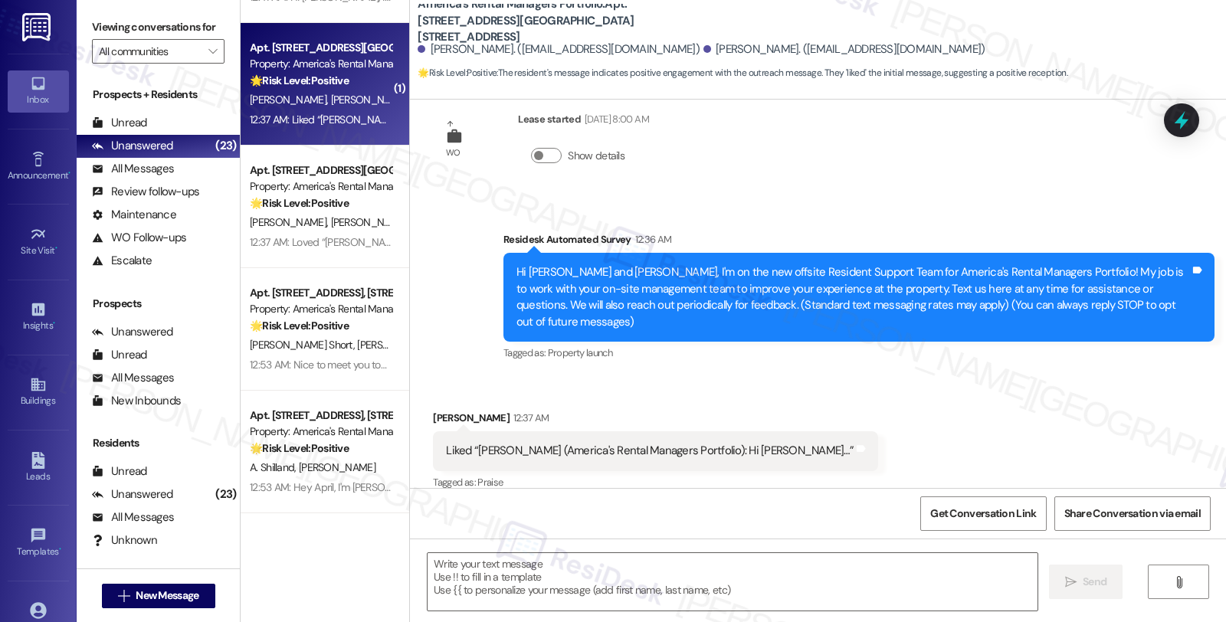
type textarea "Fetching suggested responses. Please feel free to read through the conversation…"
click at [433, 410] on div "Keaton Harris 12:37 AM" at bounding box center [655, 420] width 445 height 21
copy div "Keaton"
click at [446, 591] on textarea at bounding box center [733, 581] width 610 height 57
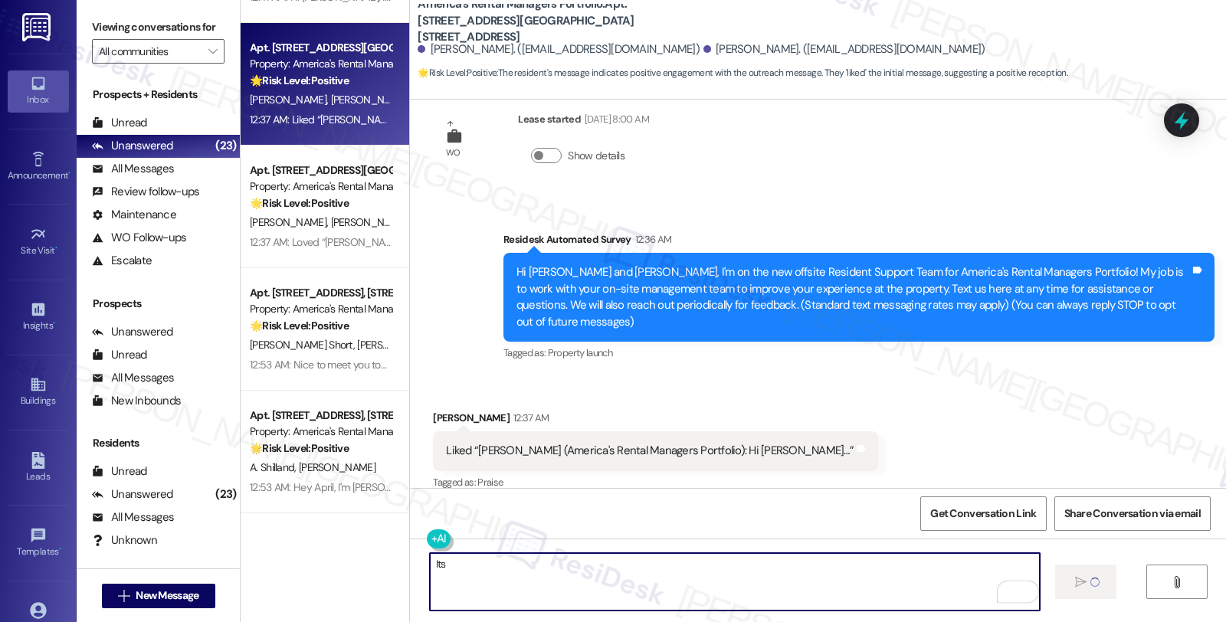
type textarea "It"
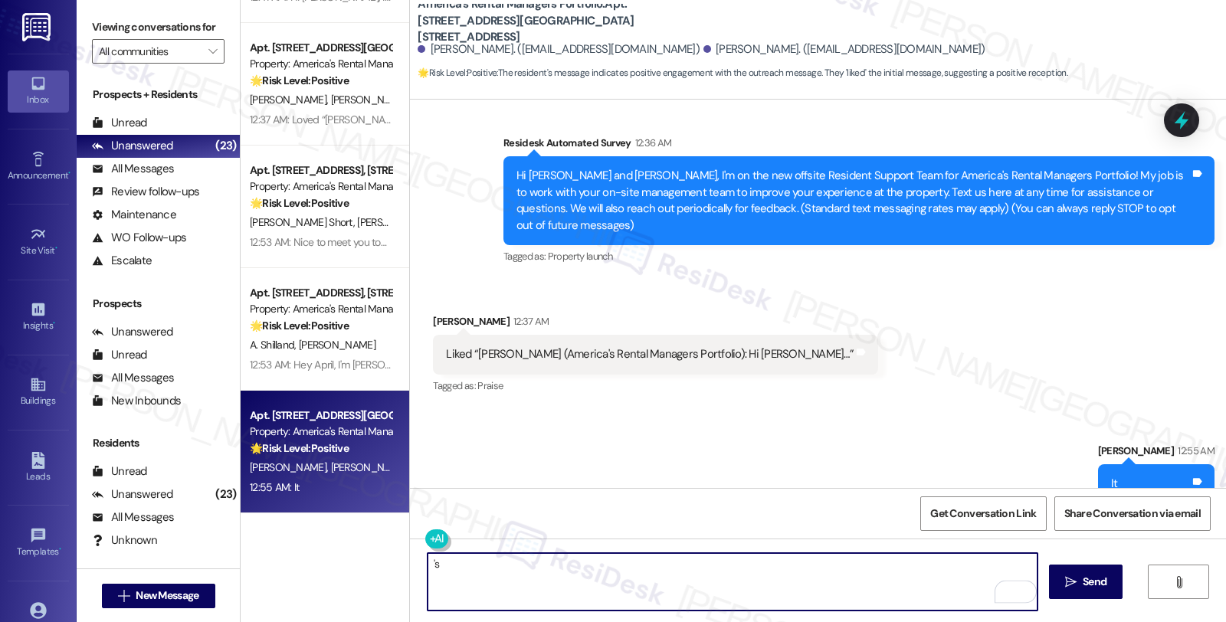
scroll to position [143, 0]
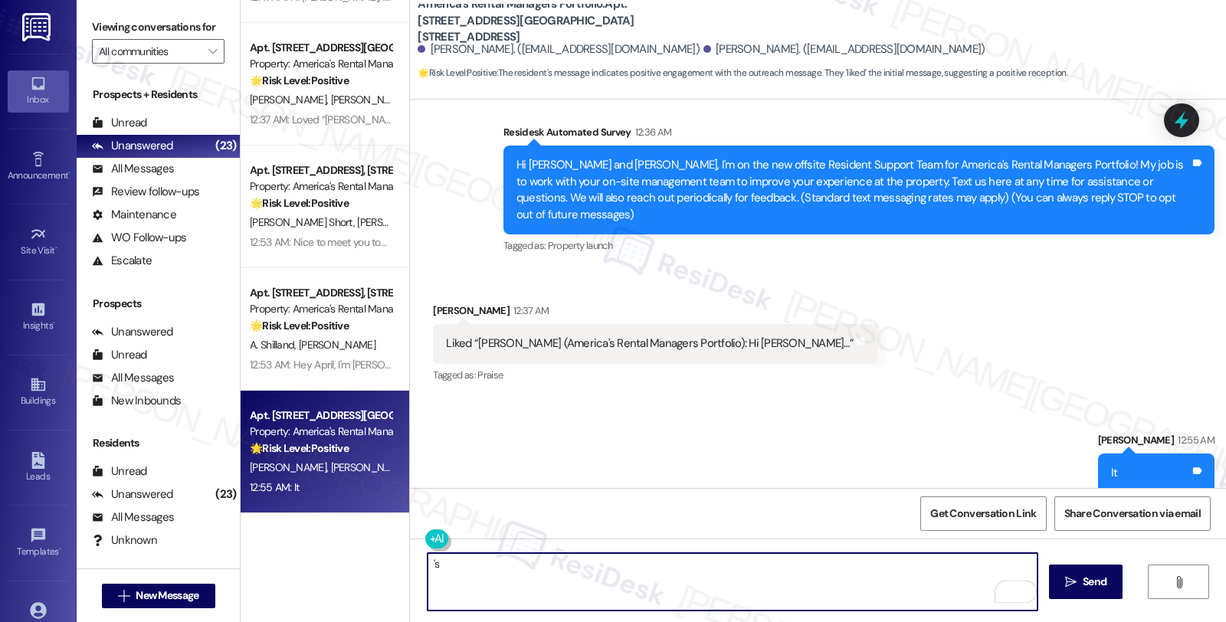
drag, startPoint x: 523, startPoint y: 573, endPoint x: 382, endPoint y: 573, distance: 141.0
click at [382, 573] on div "( 1 ) Apt. 5553 Castania Drive, 5553 Castania Drive Property: America's Rental …" at bounding box center [734, 311] width 986 height 622
paste textarea "Keaton"
type textarea "It's great to hear you, Keaton"
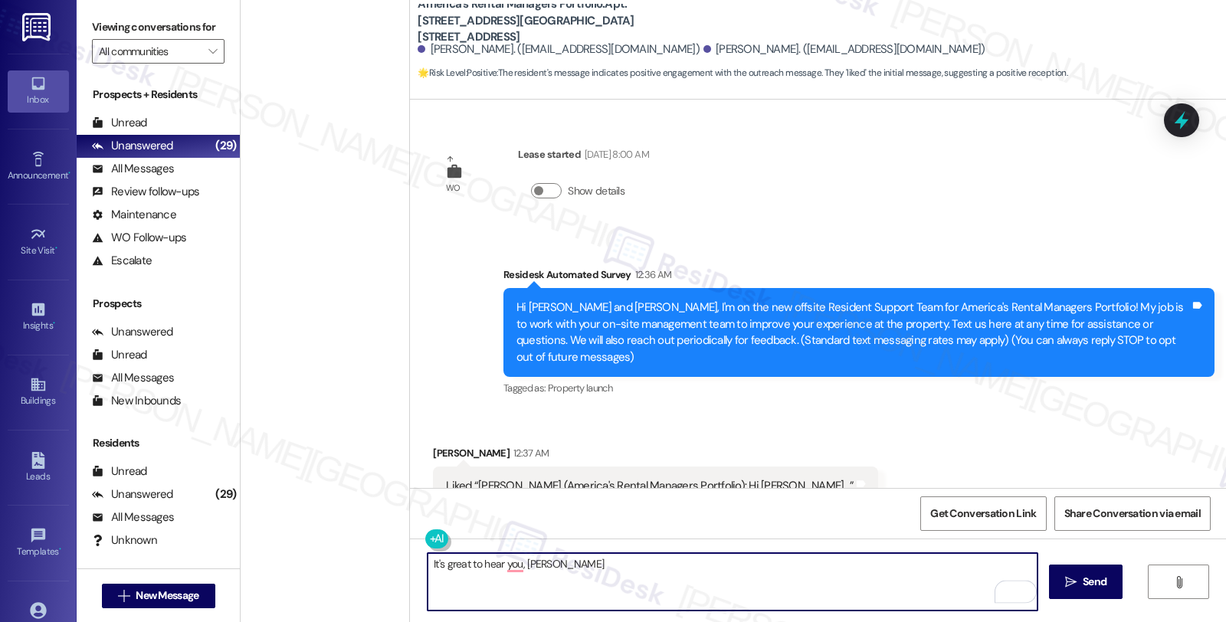
scroll to position [143, 0]
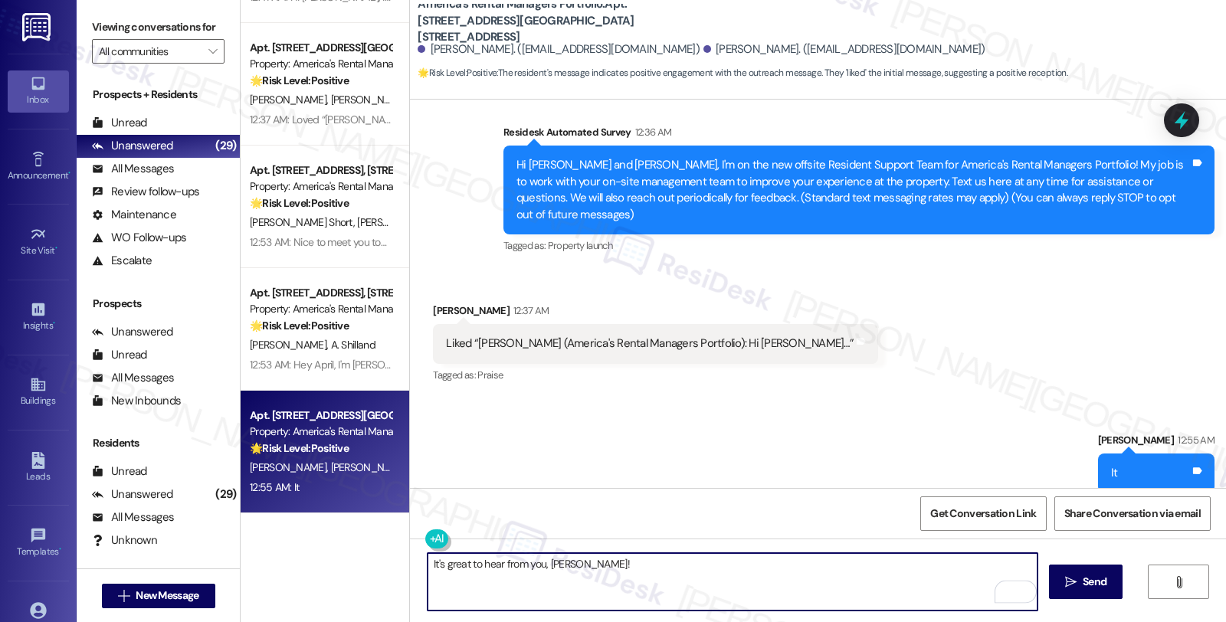
click at [616, 565] on textarea "It's great to hear from you, Keaton!" at bounding box center [733, 581] width 610 height 57
click at [652, 573] on textarea "It's great to hear from you, Keaton!" at bounding box center [733, 581] width 610 height 57
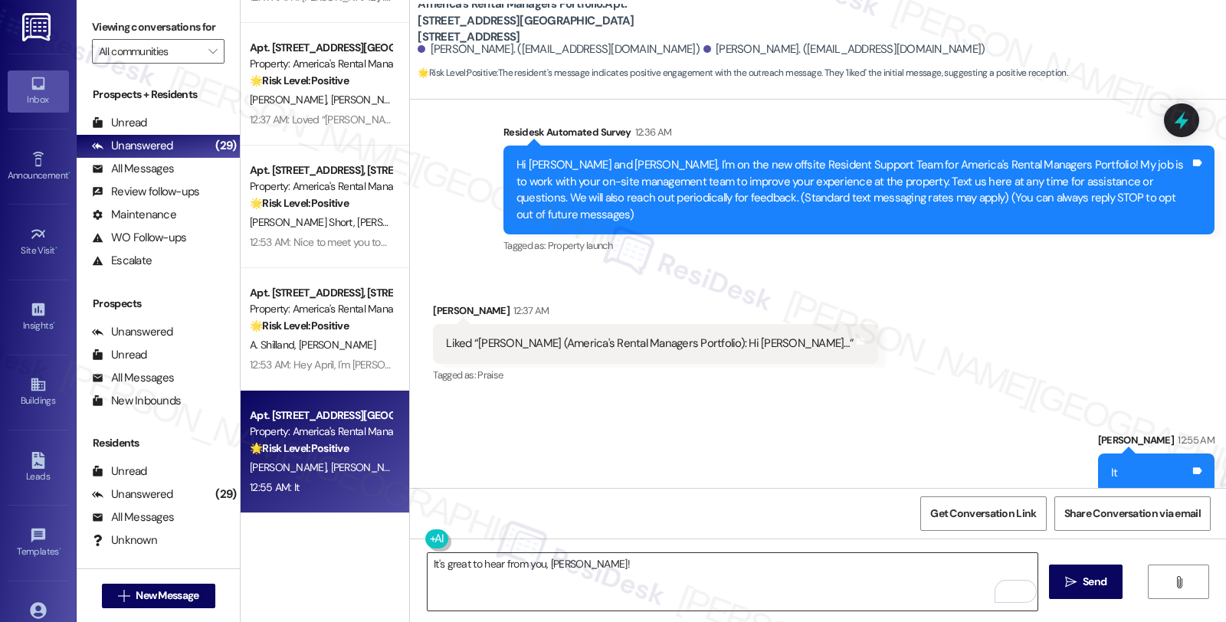
click at [629, 575] on textarea "It's great to hear from you, Keaton!" at bounding box center [733, 581] width 610 height 57
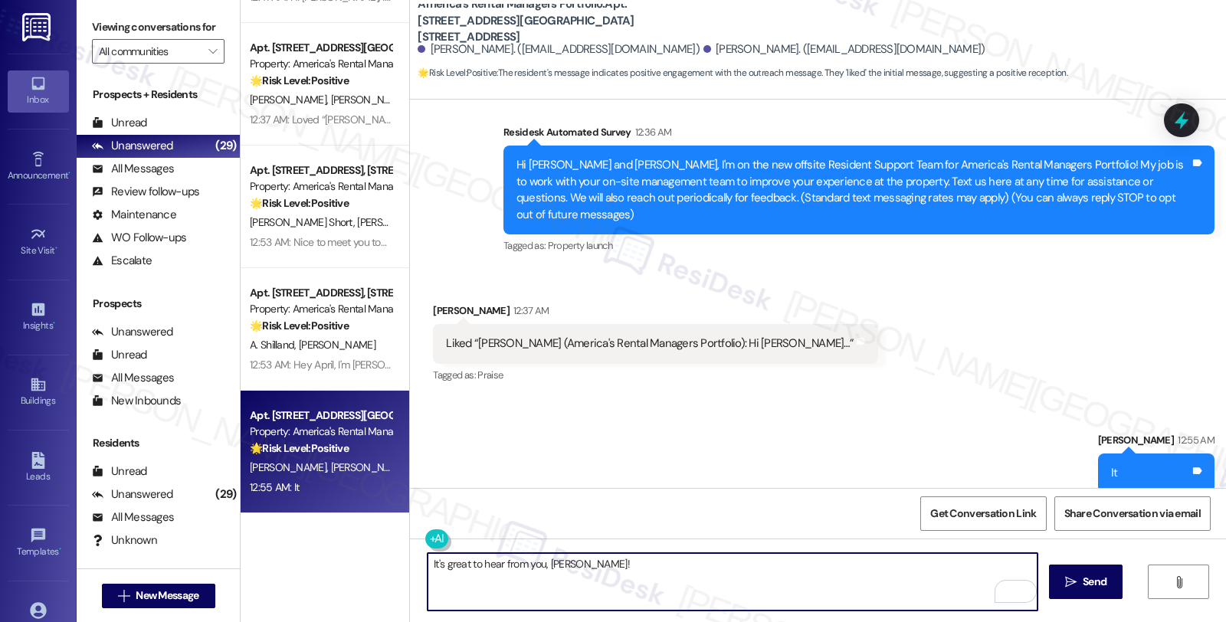
paste textarea "If you ever need anything in the future, please don't hesitate to reach out. Ha…"
type textarea "It's great to hear from you, Keaton! If you ever need anything in the future, p…"
click at [752, 563] on textarea "It's great to hear from you, Keaton! If you ever need anything in the future, p…" at bounding box center [733, 581] width 610 height 57
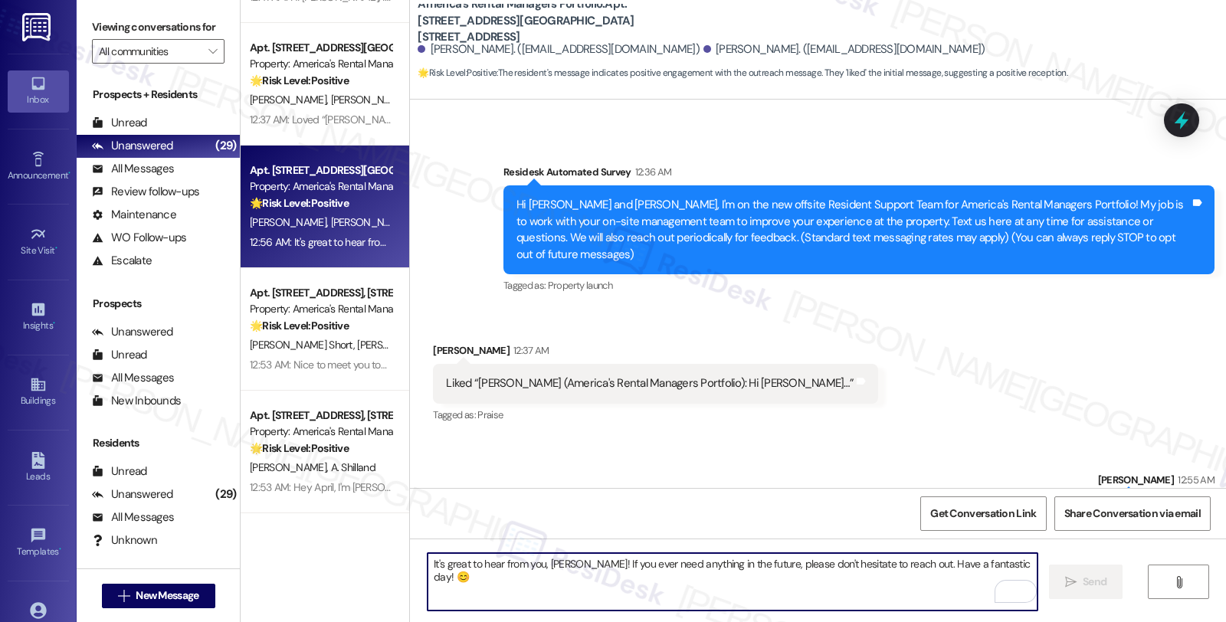
scroll to position [249, 0]
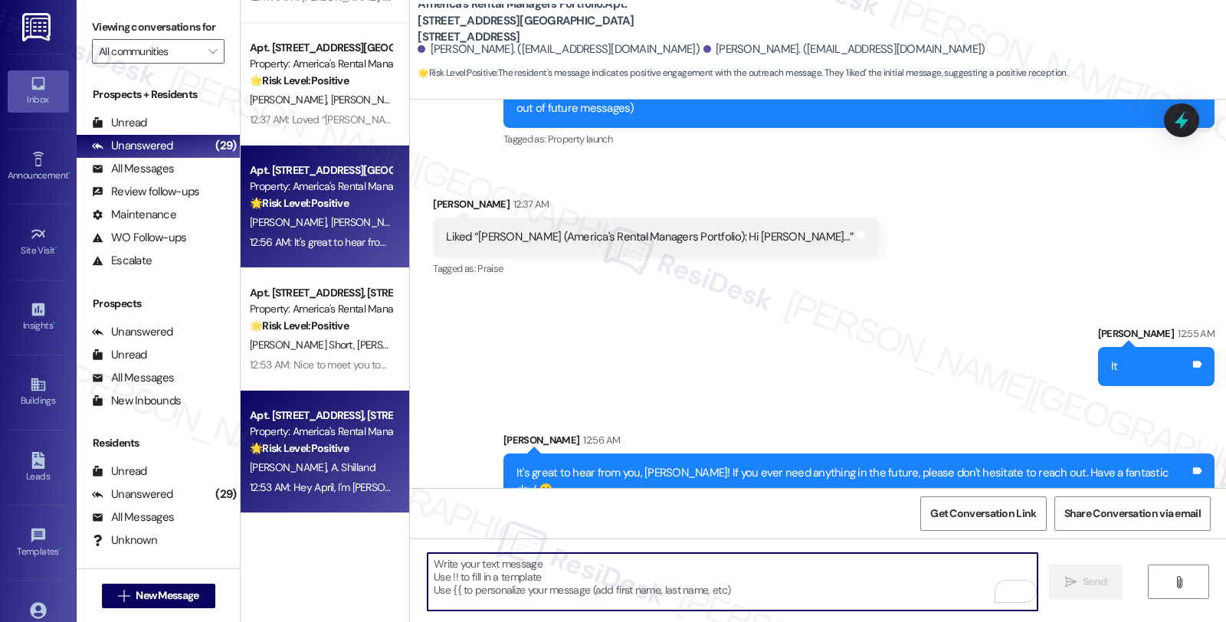
click at [340, 454] on strong "🌟 Risk Level: Positive" at bounding box center [299, 448] width 99 height 14
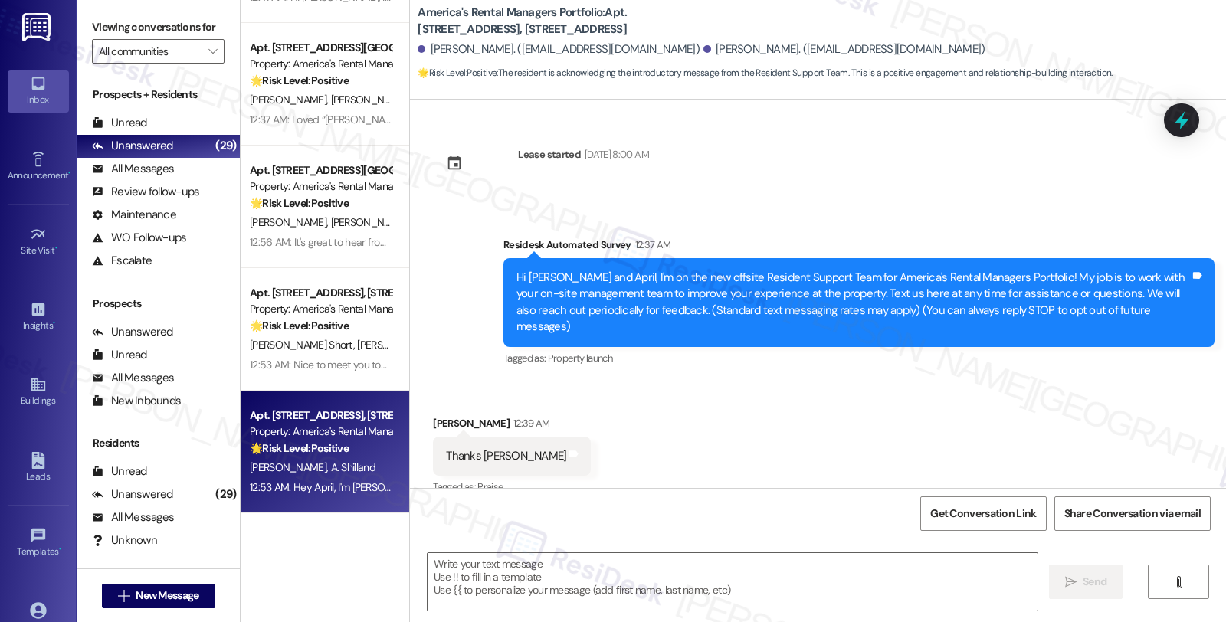
scroll to position [5, 0]
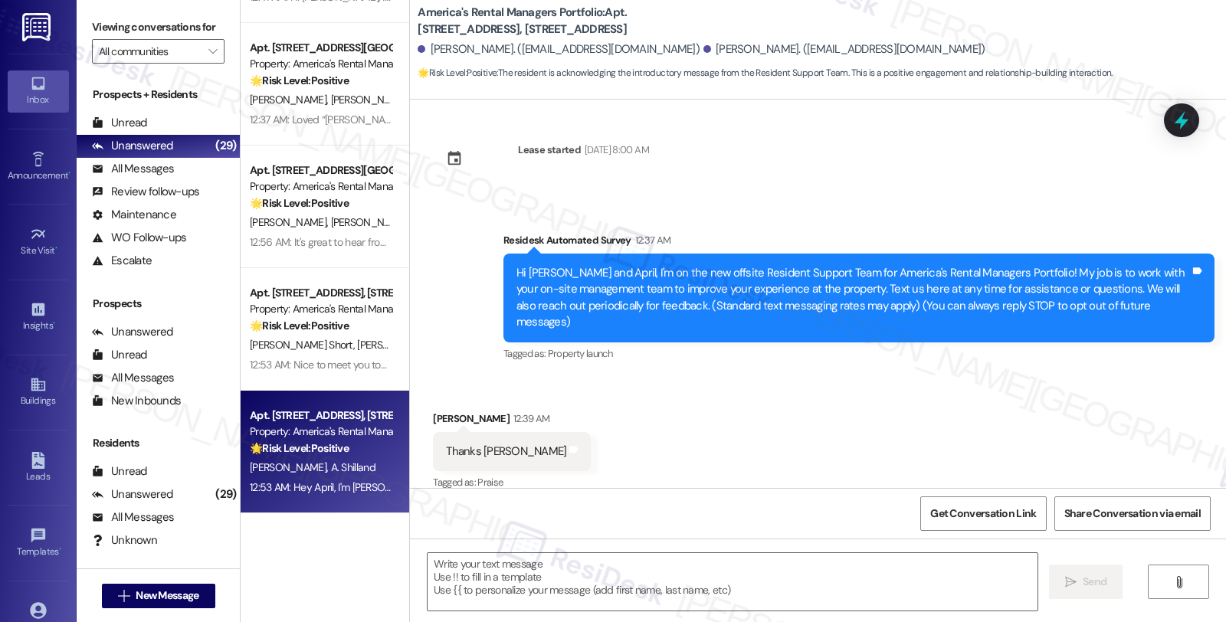
type textarea "Fetching suggested responses. Please feel free to read through the conversation…"
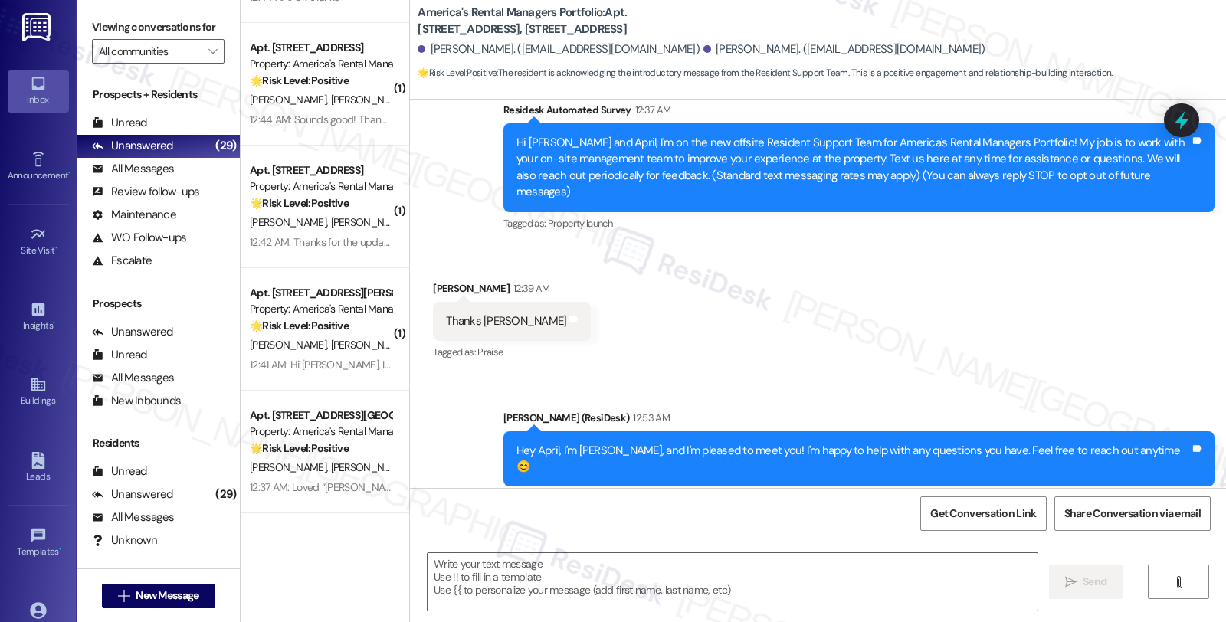
scroll to position [110, 0]
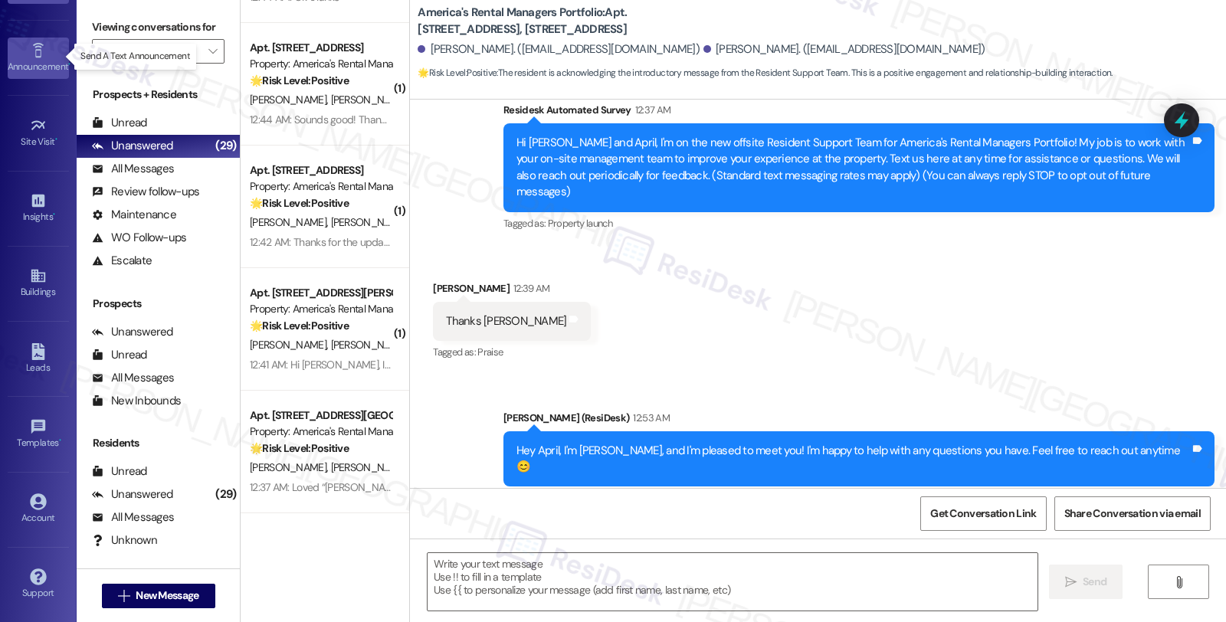
click at [38, 59] on div "Announcement •" at bounding box center [38, 66] width 77 height 15
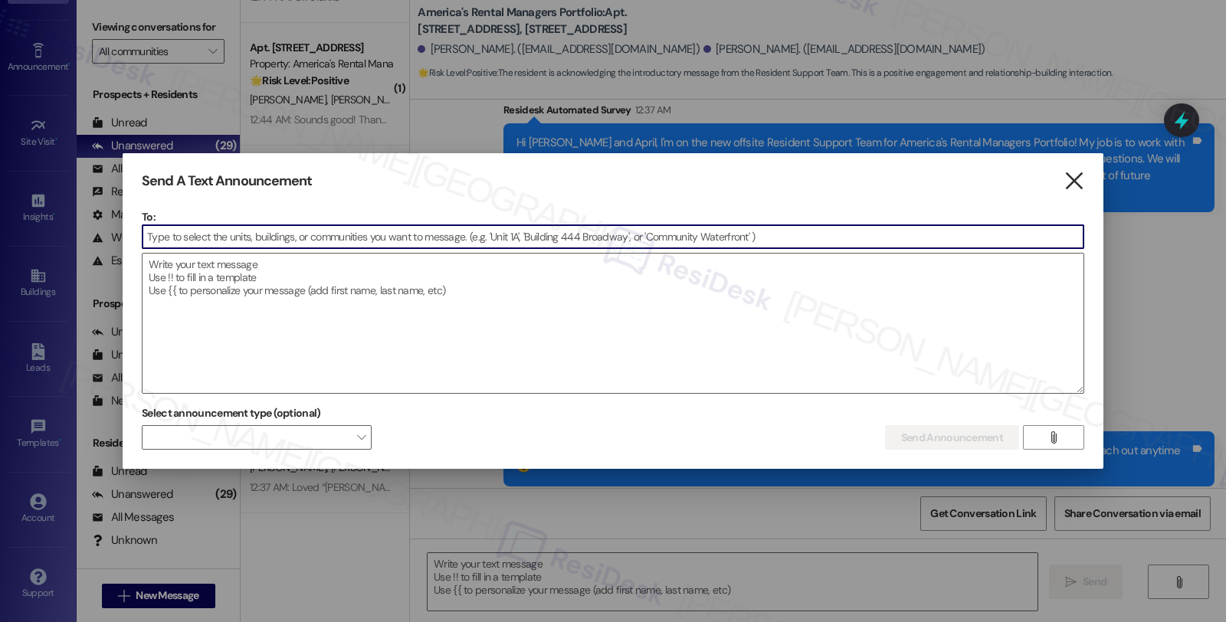
click at [1075, 179] on icon "" at bounding box center [1074, 181] width 21 height 16
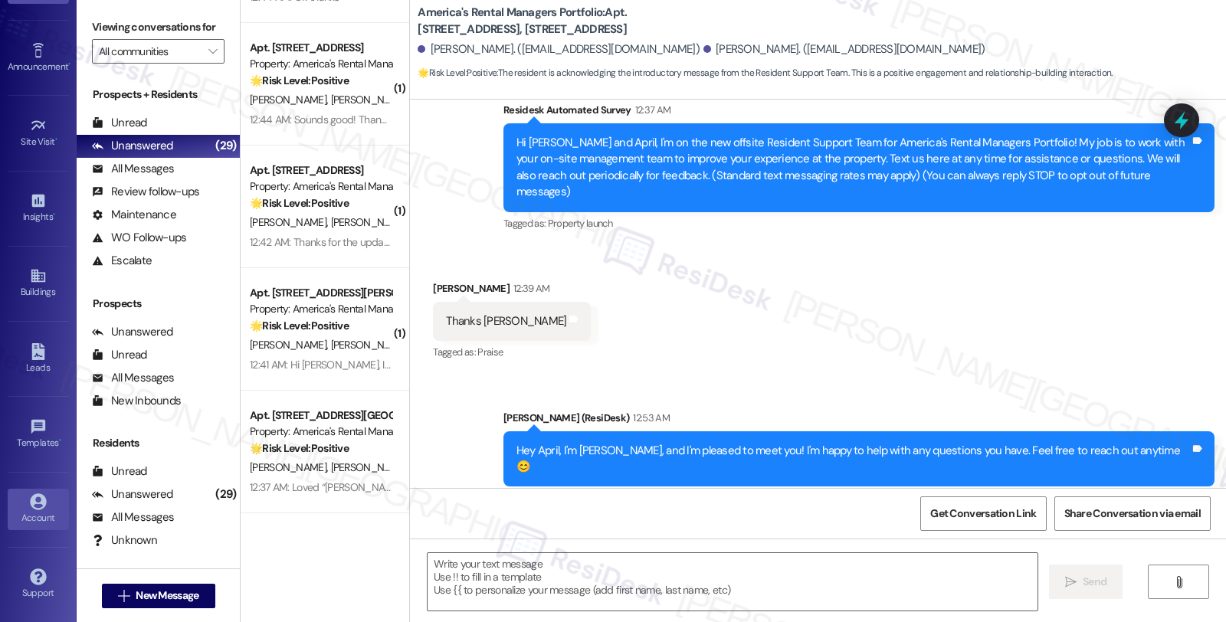
click at [30, 508] on icon at bounding box center [38, 502] width 17 height 17
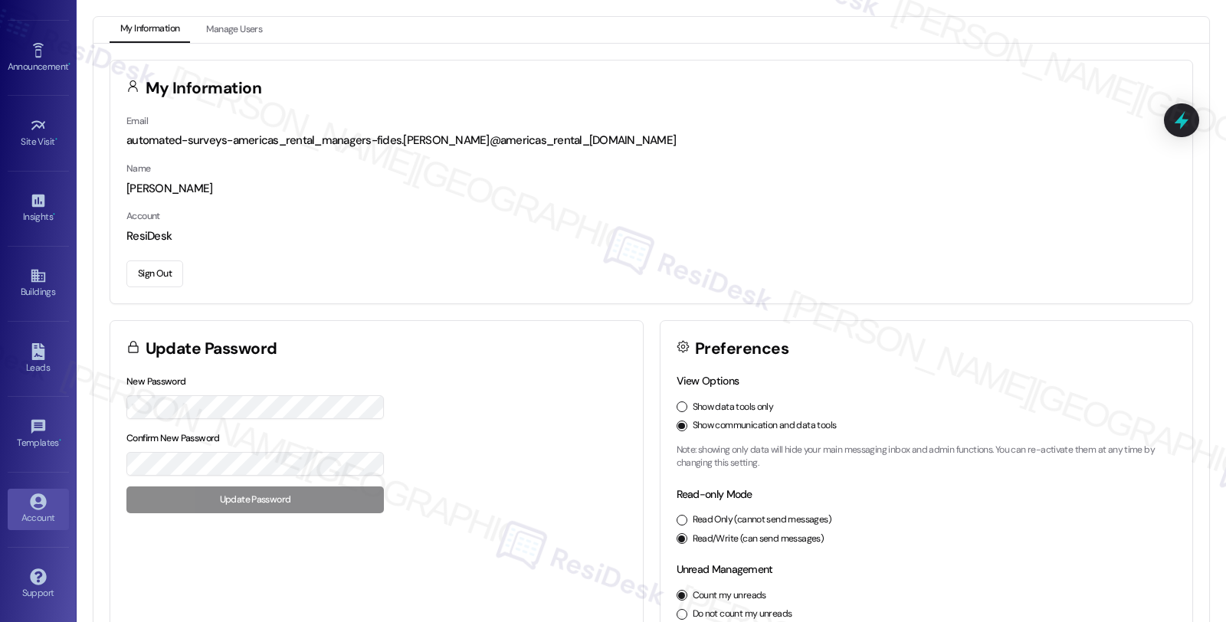
click at [1012, 287] on div "Email automated-surveys-americas_rental_managers-fides.ochoa@americas_rental_ma…" at bounding box center [651, 208] width 1082 height 191
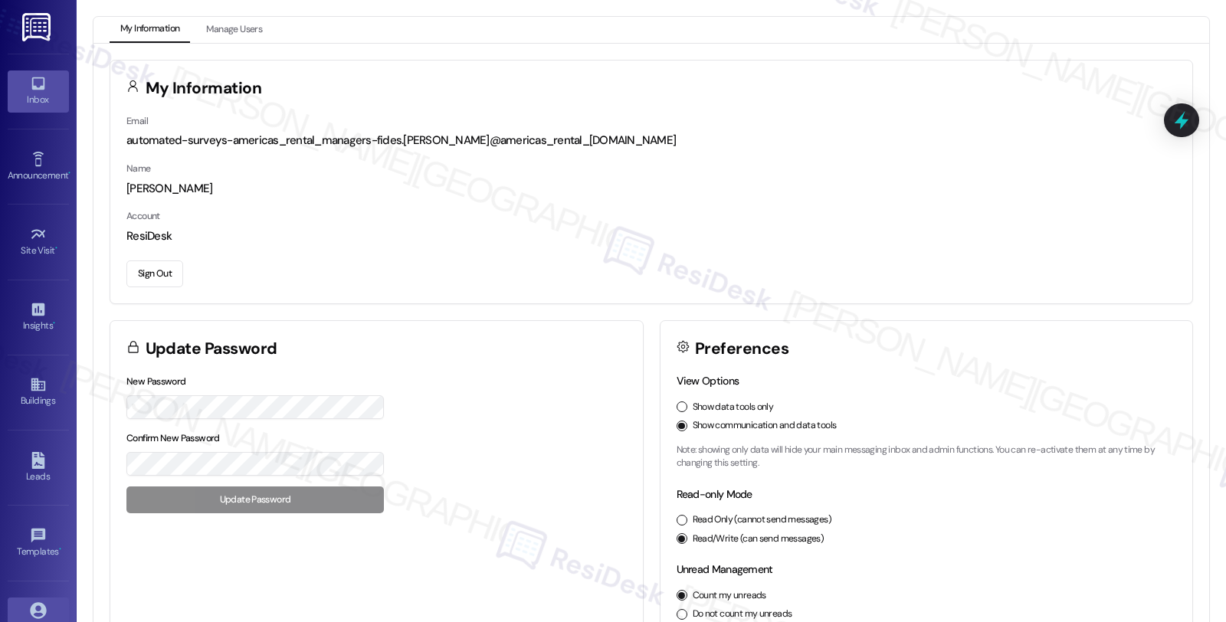
click at [42, 88] on icon at bounding box center [38, 83] width 17 height 17
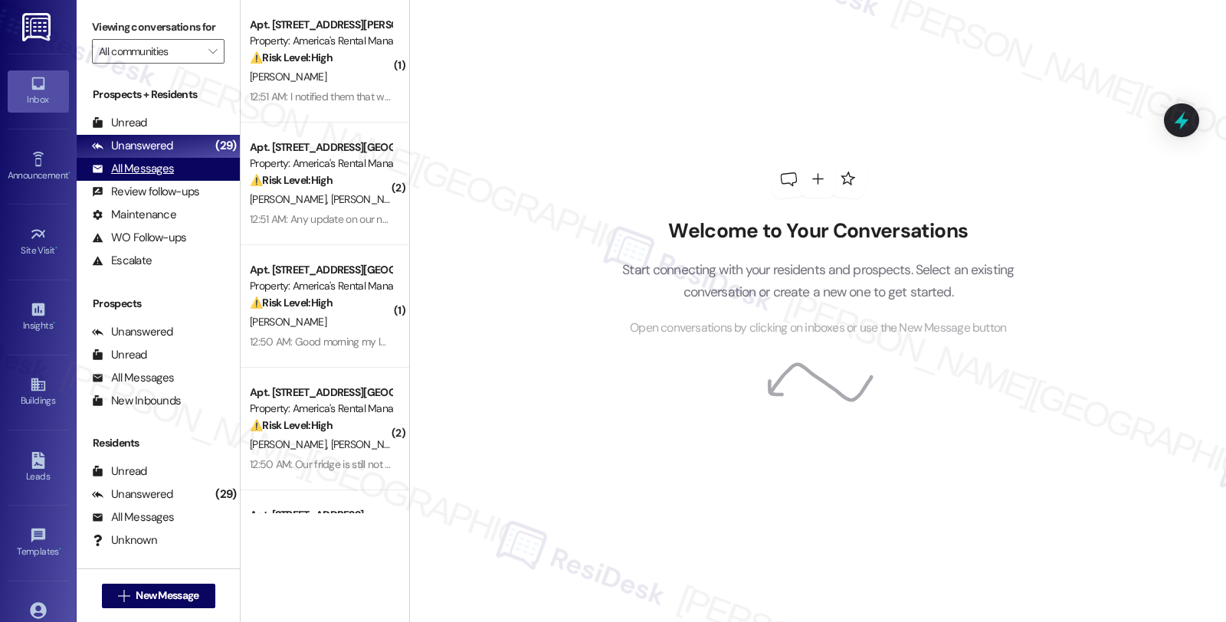
click at [156, 177] on div "All Messages" at bounding box center [133, 169] width 82 height 16
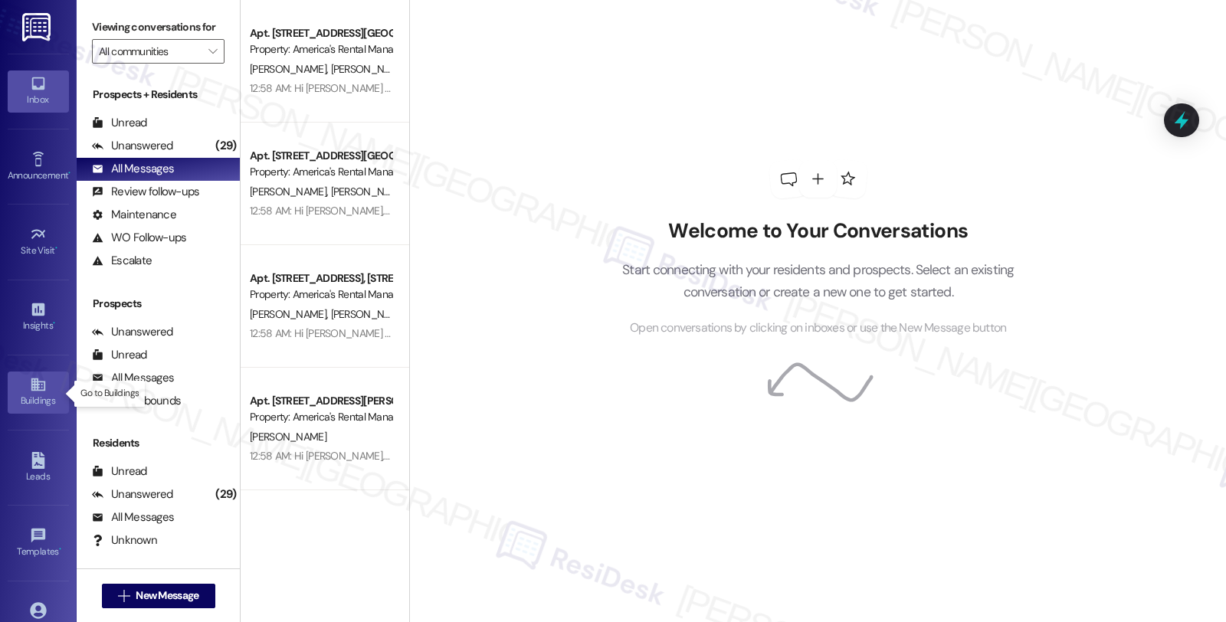
click at [42, 397] on div "Buildings" at bounding box center [38, 400] width 77 height 15
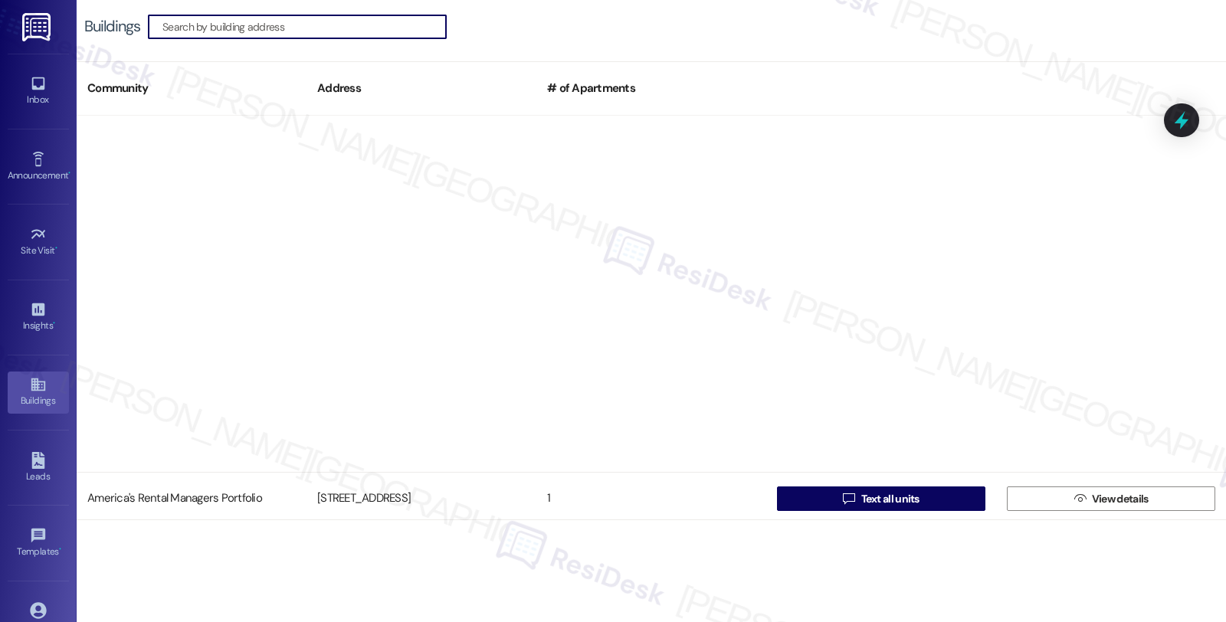
scroll to position [76620, 0]
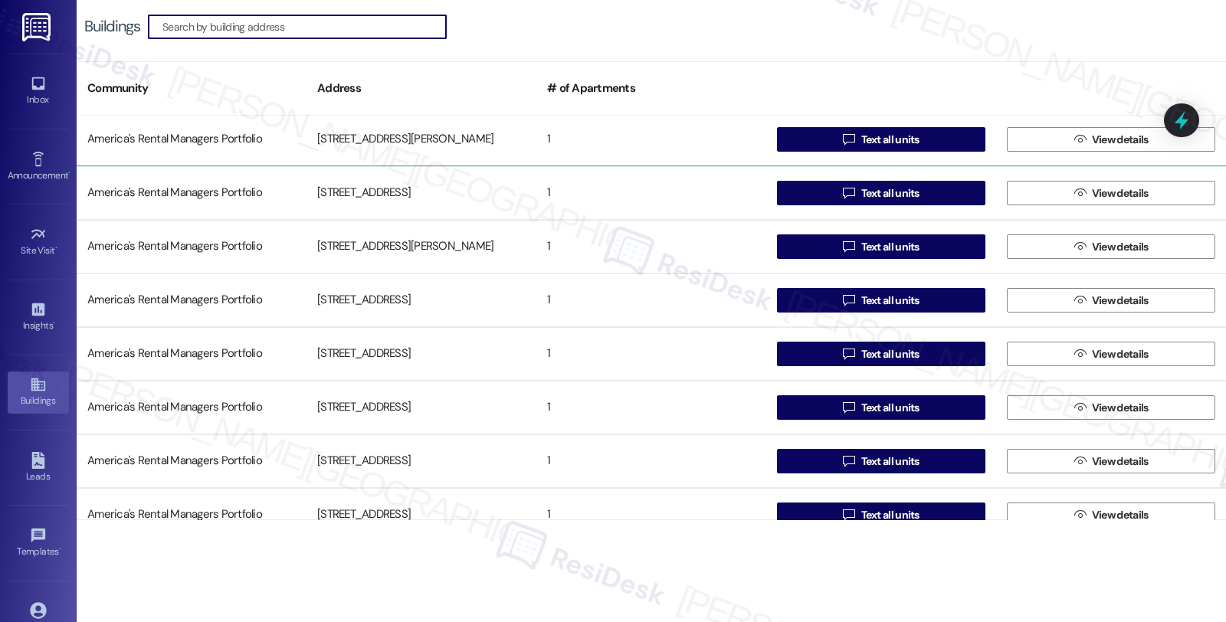
click at [594, 131] on div "1" at bounding box center [652, 139] width 230 height 31
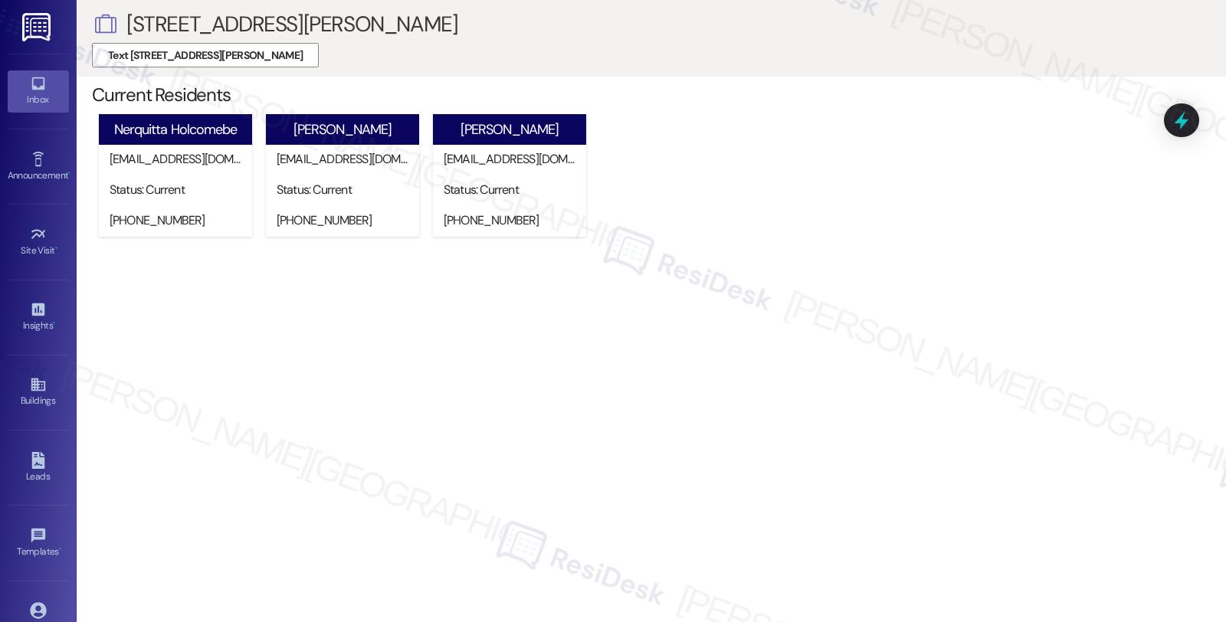
click at [21, 80] on link "Inbox" at bounding box center [38, 91] width 61 height 41
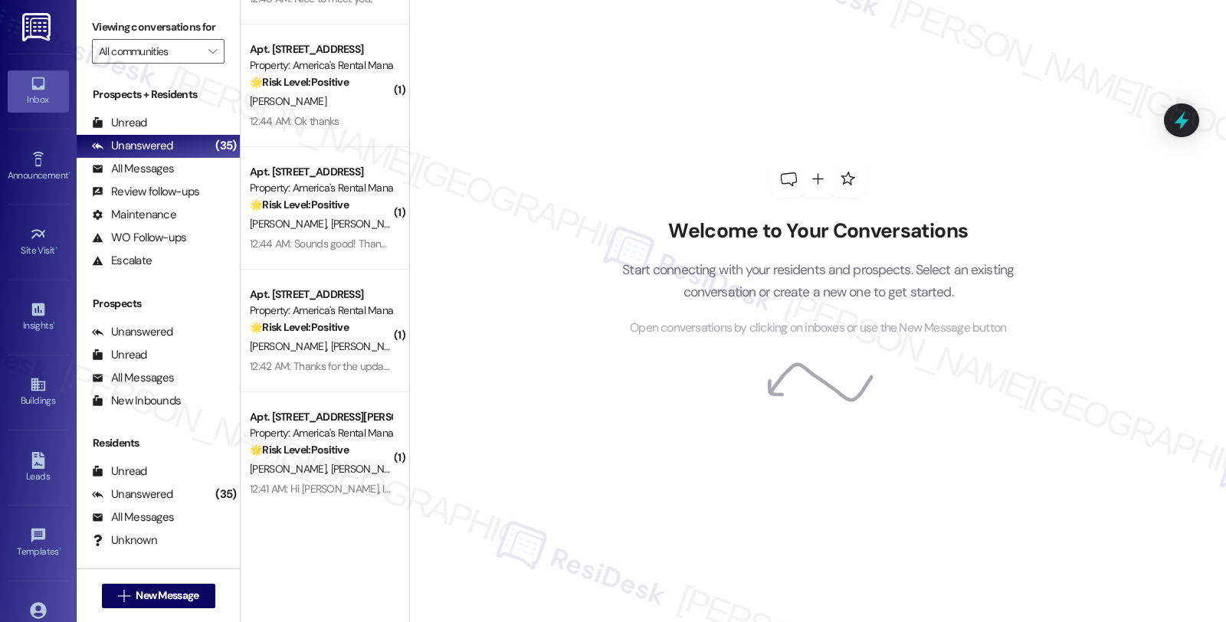
scroll to position [3779, 0]
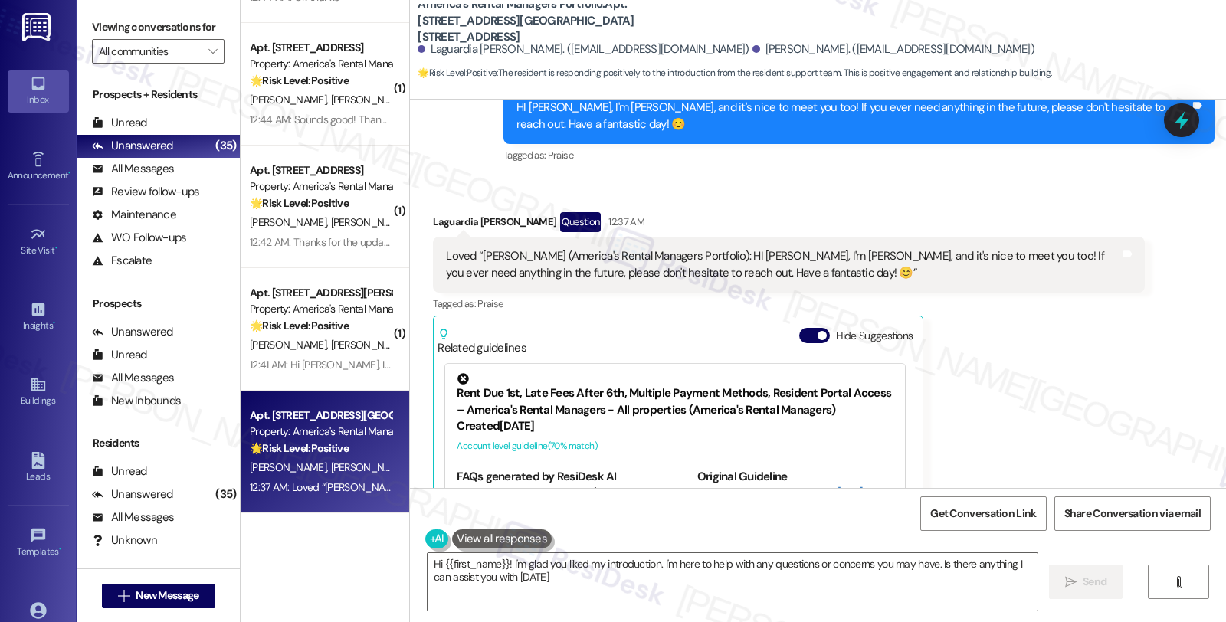
type textarea "Hi {{first_name}}! I'm glad you liked my introduction. I'm here to help with an…"
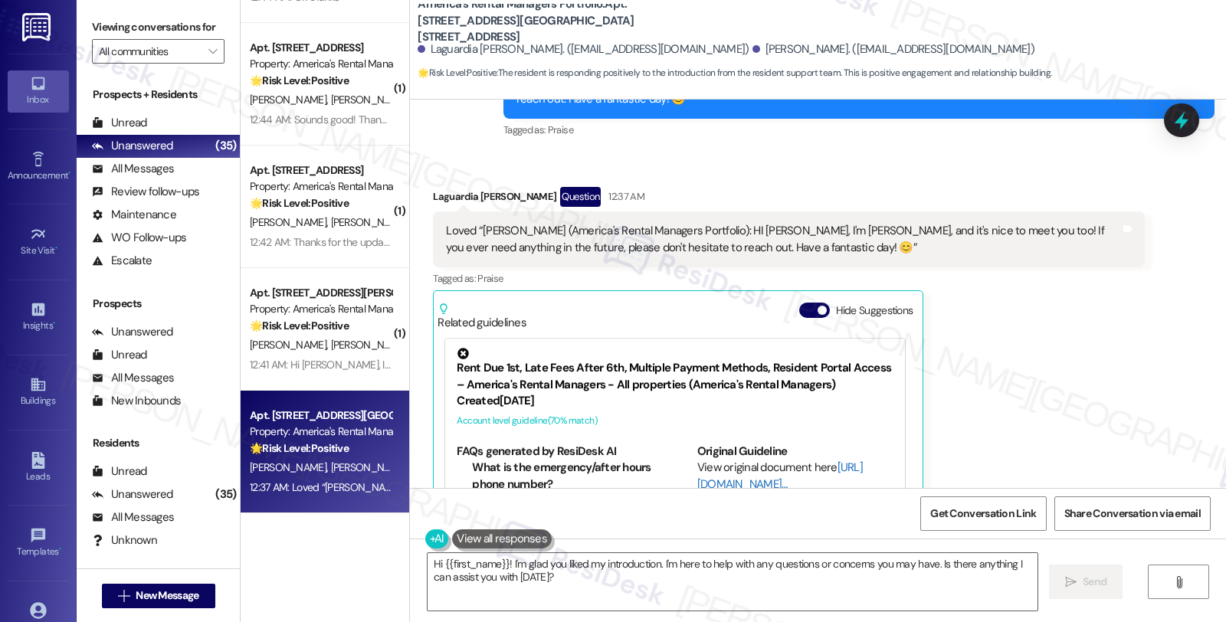
scroll to position [572, 0]
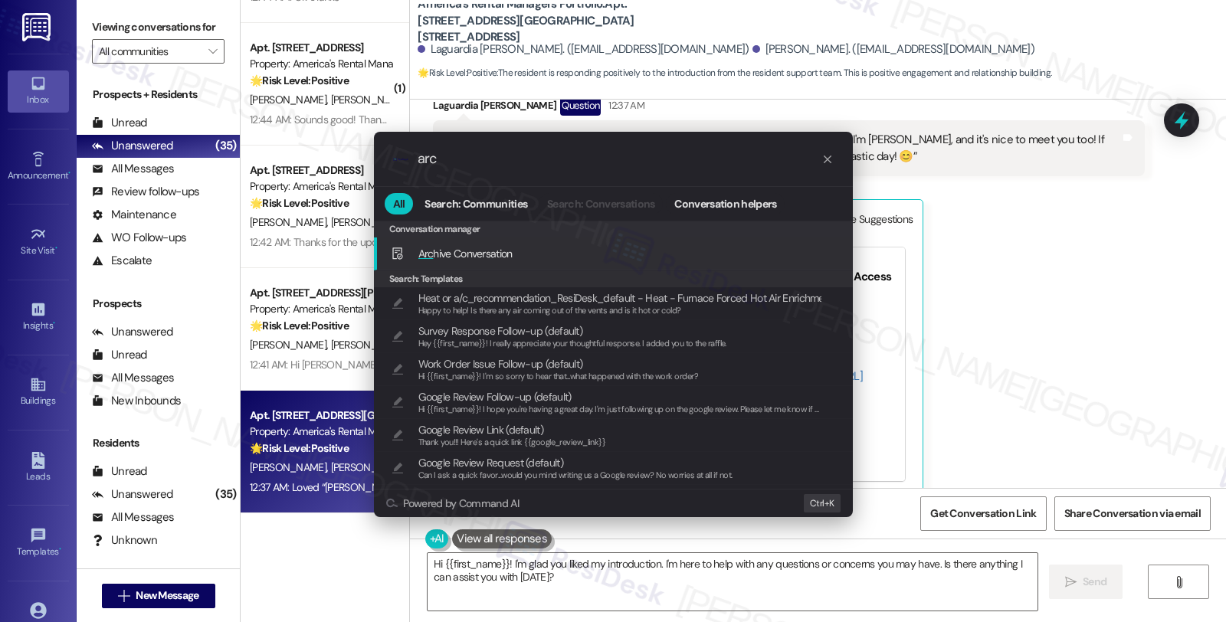
type input "arc"
click at [563, 248] on div "Arc hive Conversation Add shortcut" at bounding box center [615, 253] width 448 height 17
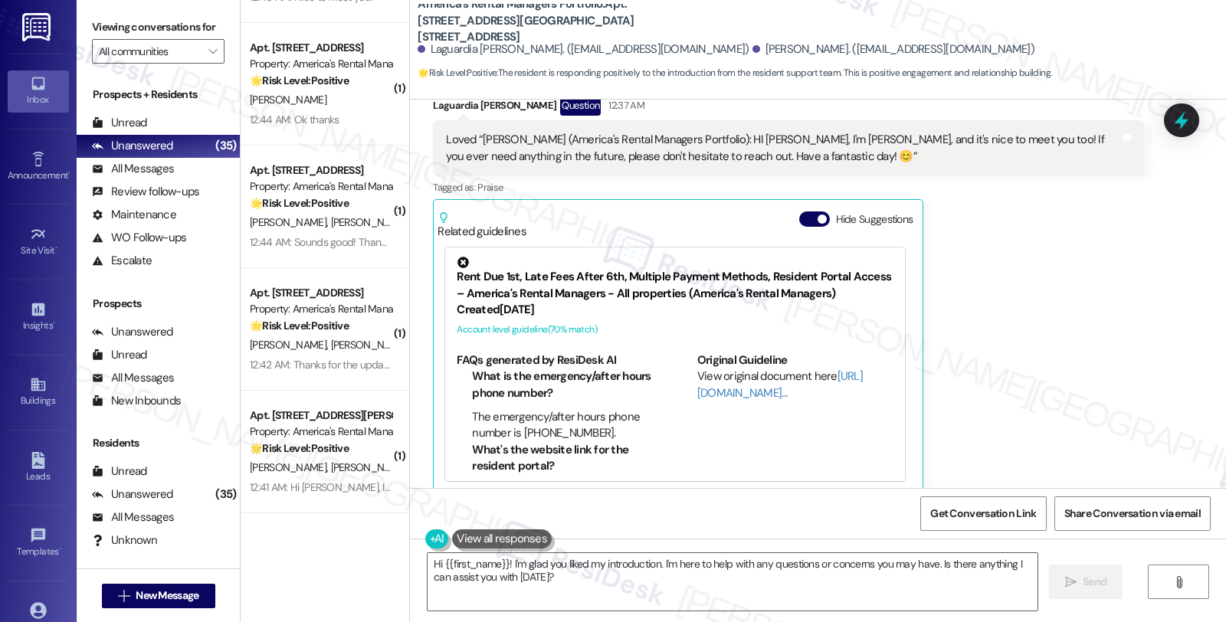
scroll to position [0, 0]
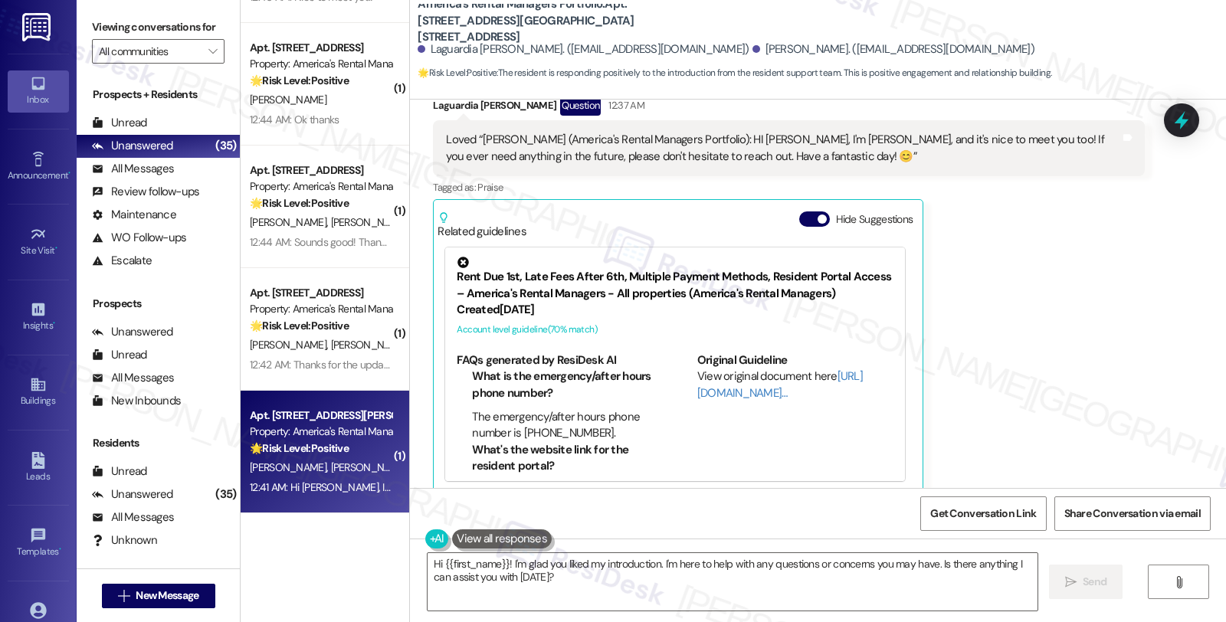
click at [330, 457] on div "Apt. 2137 Ellsworth Loop Road, 2137 Ellsworth Loop Road Property: America's Ren…" at bounding box center [320, 432] width 145 height 52
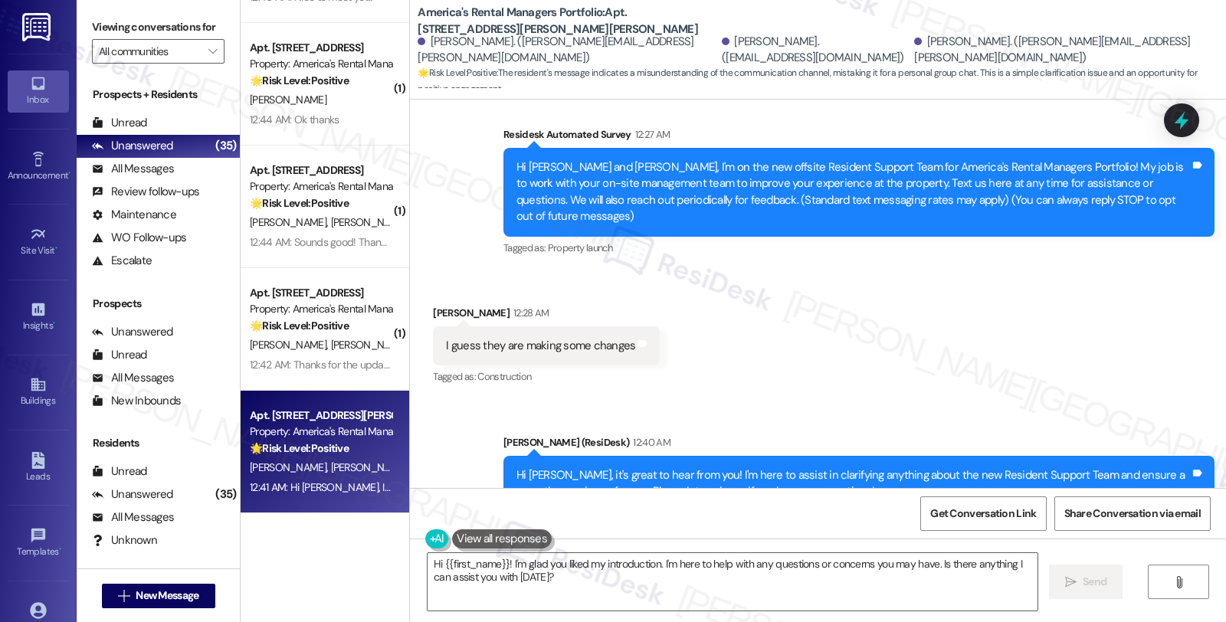
scroll to position [281, 0]
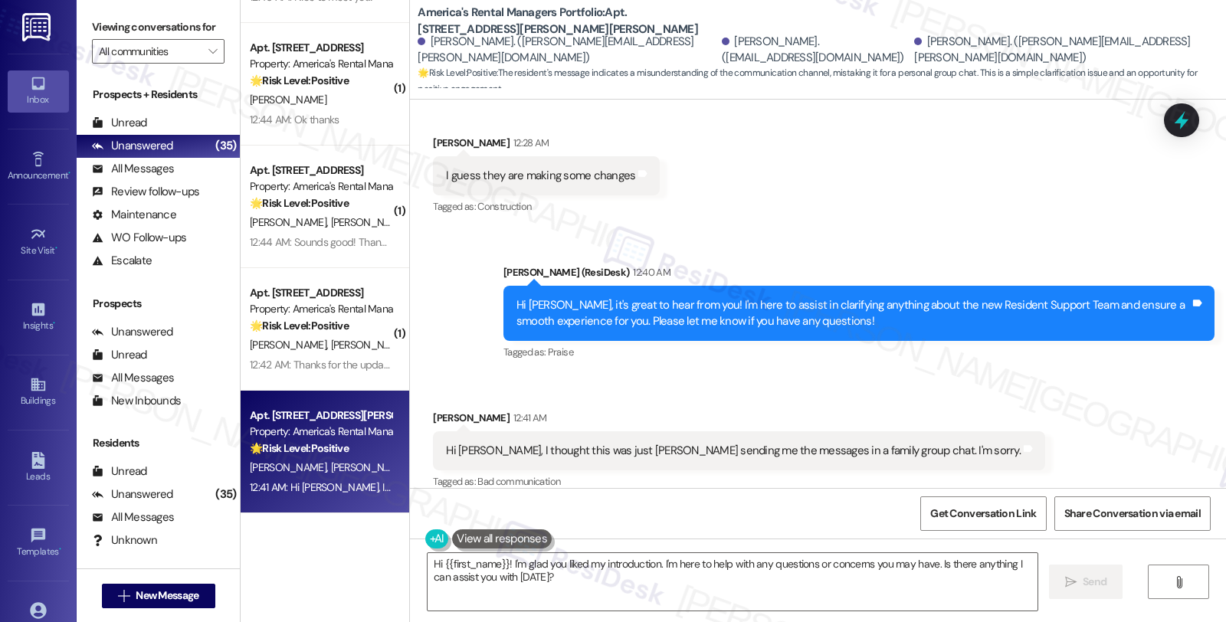
click at [433, 410] on div "Susie Gilliland 12:41 AM" at bounding box center [739, 420] width 612 height 21
copy div "Susie"
click at [428, 563] on textarea "Hi {{first_name}}! I'm glad you liked my introduction. I'm here to help with an…" at bounding box center [733, 581] width 610 height 57
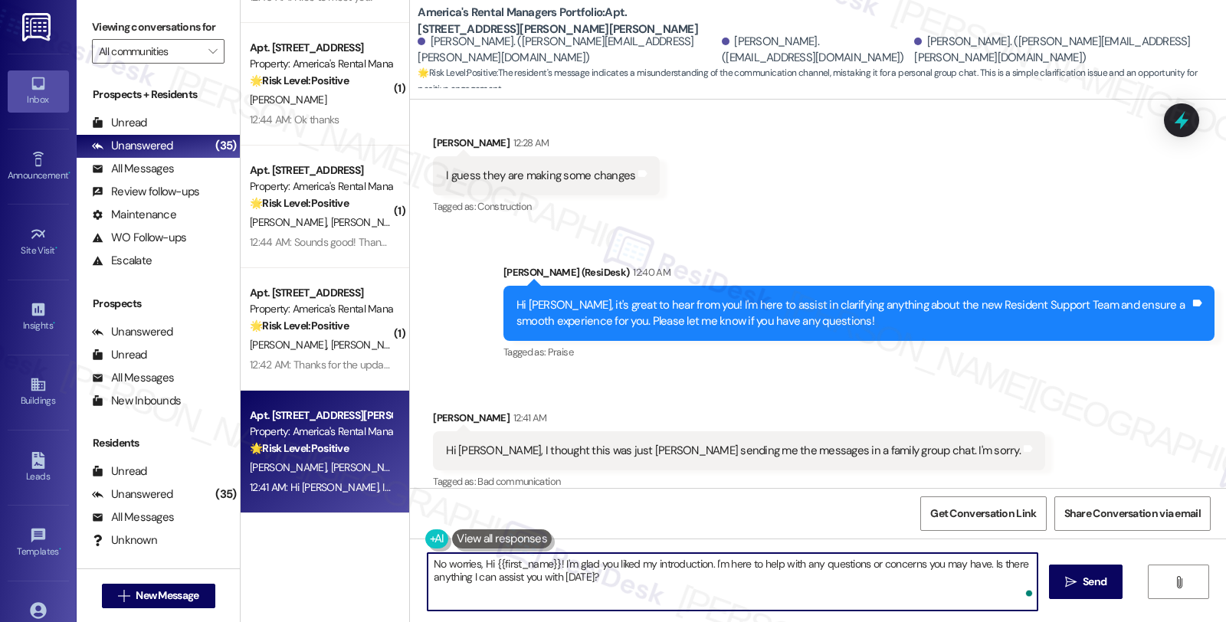
paste textarea "Susie"
click at [741, 580] on textarea "No worries, Susie 😊 Hi {{first_name}}! I'm glad you liked my introduction. I'm …" at bounding box center [733, 581] width 610 height 57
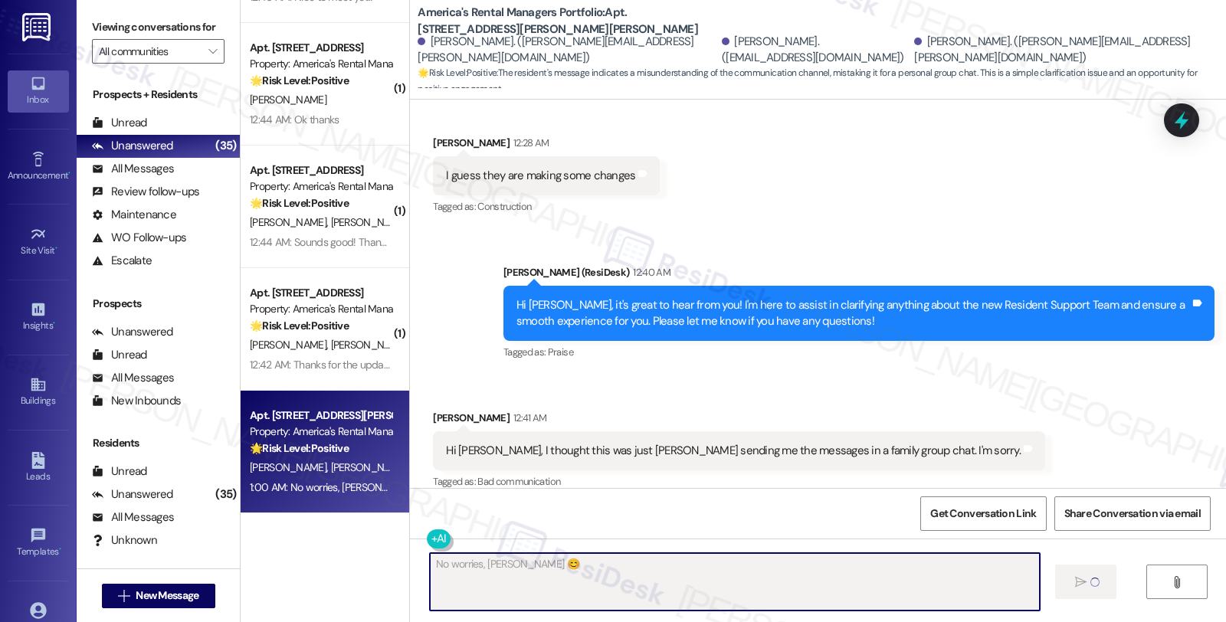
type textarea "Fetching suggested responses. Please feel free to read through the conversation…"
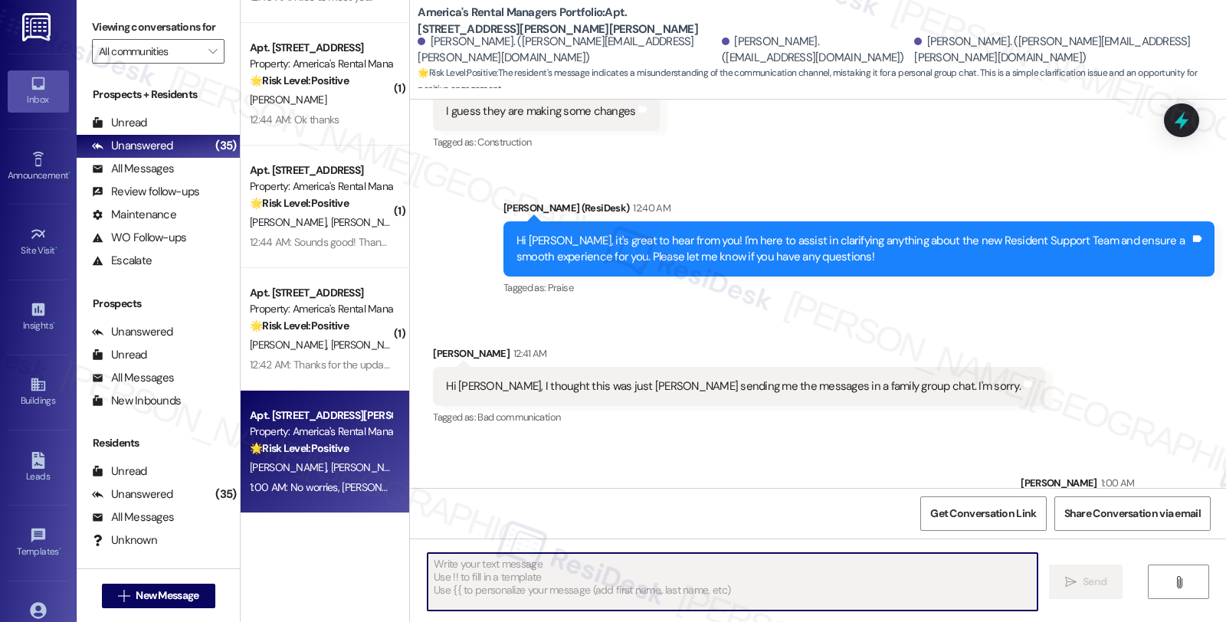
scroll to position [387, 0]
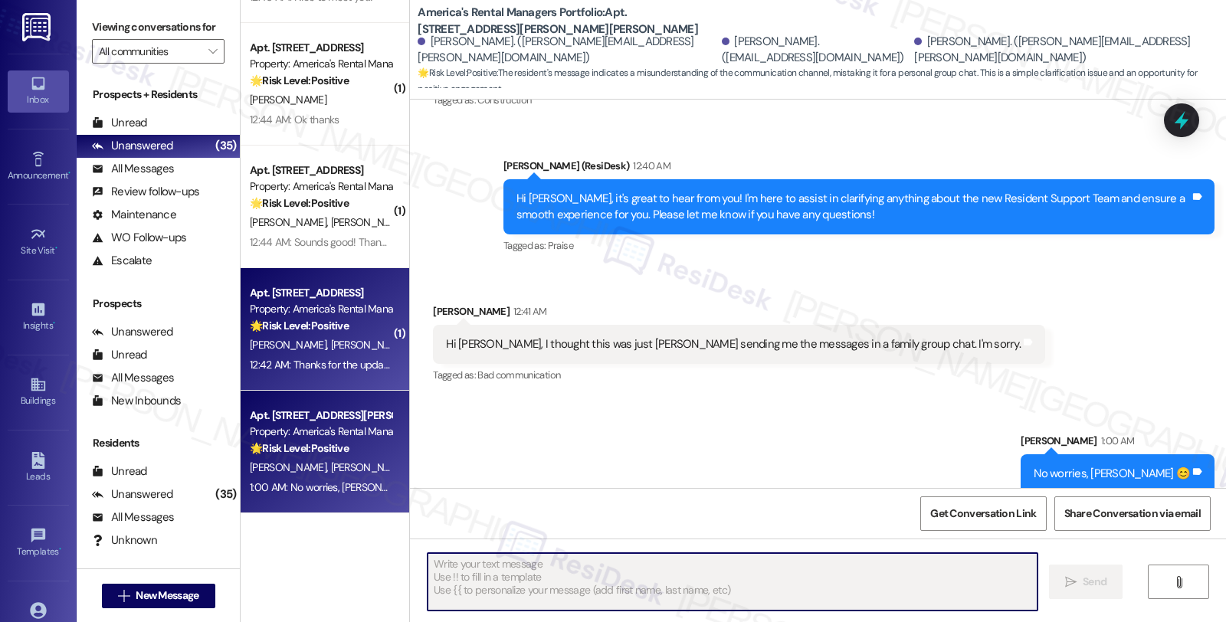
click at [336, 345] on div "V. Dowdell C. Dowdell" at bounding box center [320, 345] width 145 height 19
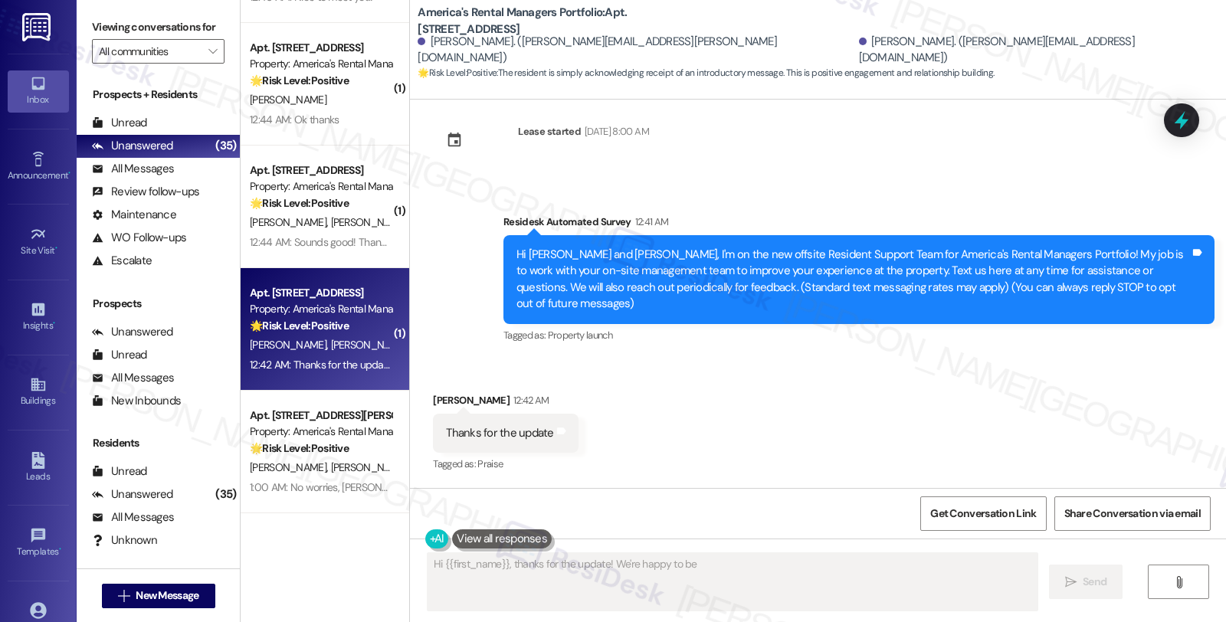
scroll to position [5, 0]
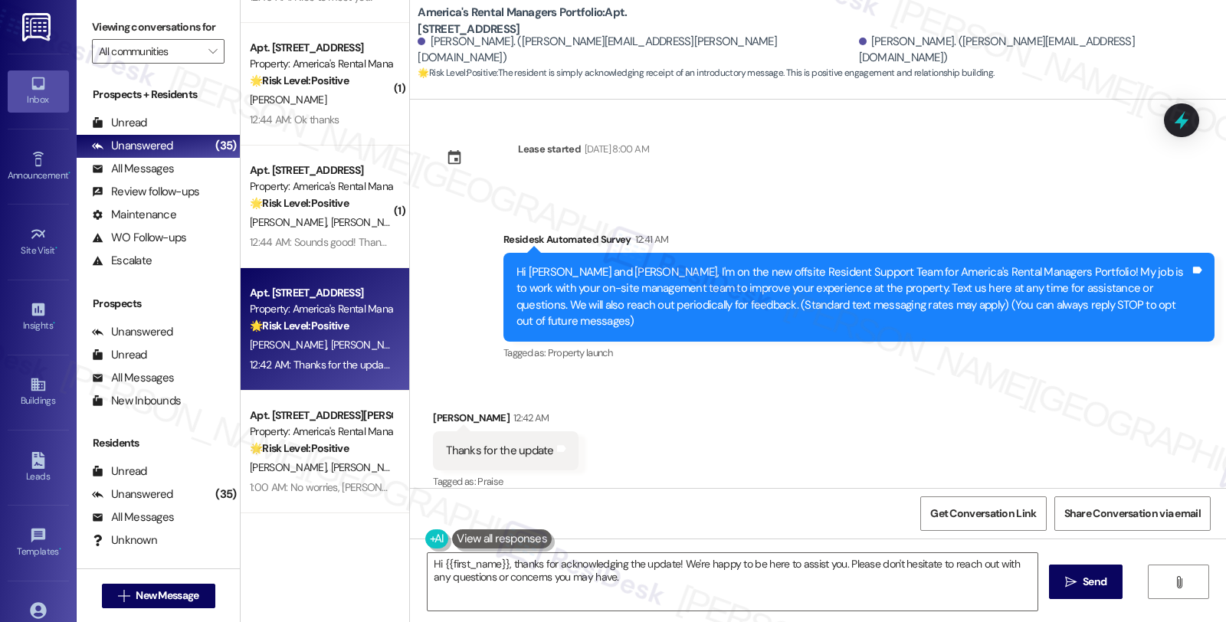
click at [441, 410] on div "Victoria Dowdell 12:42 AM" at bounding box center [505, 420] width 145 height 21
copy div "Victoria"
click at [428, 563] on textarea "Hi {{first_name}}, thanks for acknowledging the update! We're happy to be here …" at bounding box center [733, 581] width 610 height 57
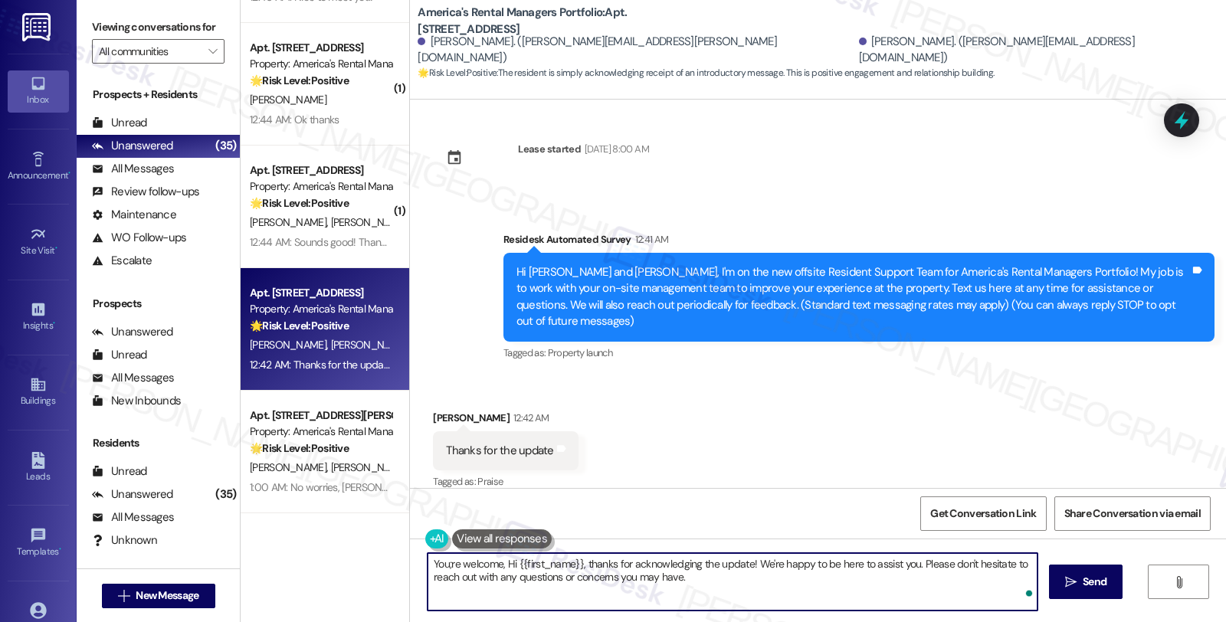
paste textarea "Victoria"
click at [533, 563] on textarea "You're welcome, Victoria! Hi {{first_name}}, thanks for acknowledging the updat…" at bounding box center [733, 581] width 610 height 57
click at [780, 566] on textarea "You're welcome, Victoria! Hi {{first_name}}, thanks for acknowledging the updat…" at bounding box center [733, 581] width 610 height 57
click at [646, 586] on textarea "You're welcome, Victoria! We're happy to be here to assist you. Please don't he…" at bounding box center [733, 581] width 610 height 57
click at [1085, 584] on span "Send" at bounding box center [1095, 582] width 24 height 16
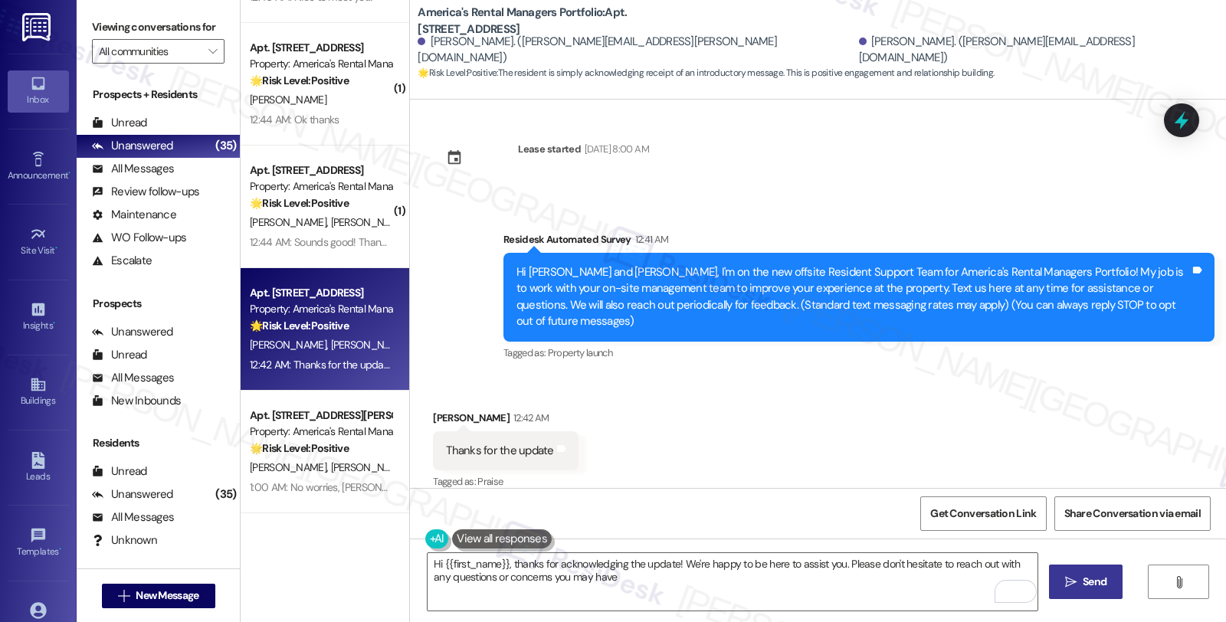
type textarea "Hi {{first_name}}, thanks for acknowledging the update! We're happy to be here …"
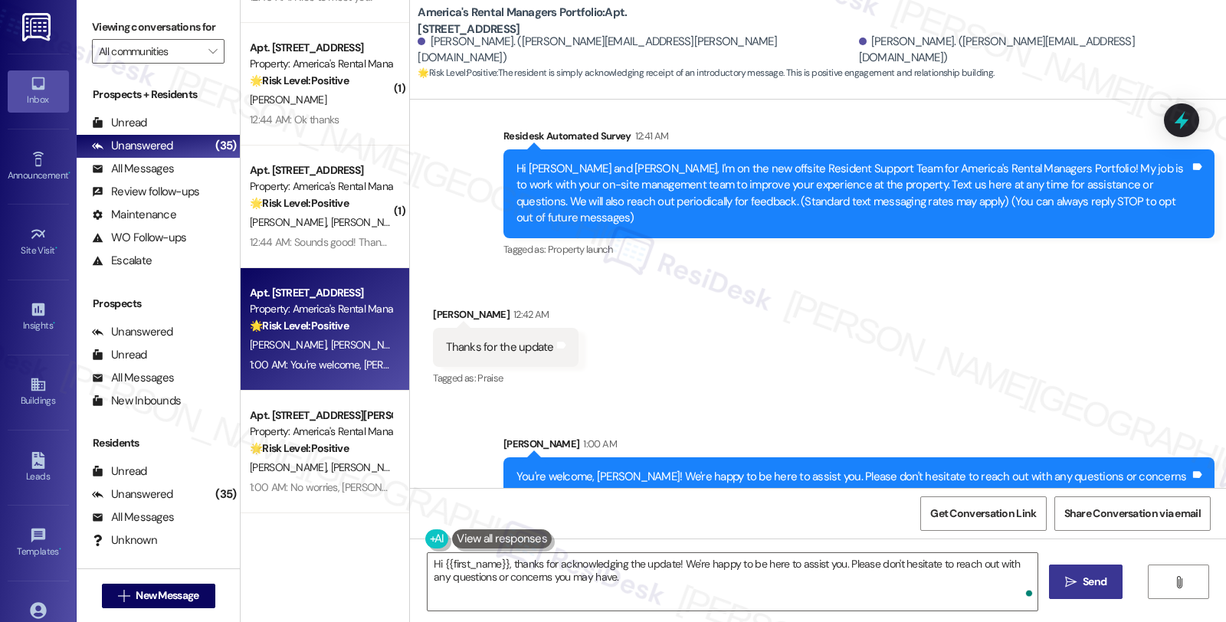
scroll to position [112, 0]
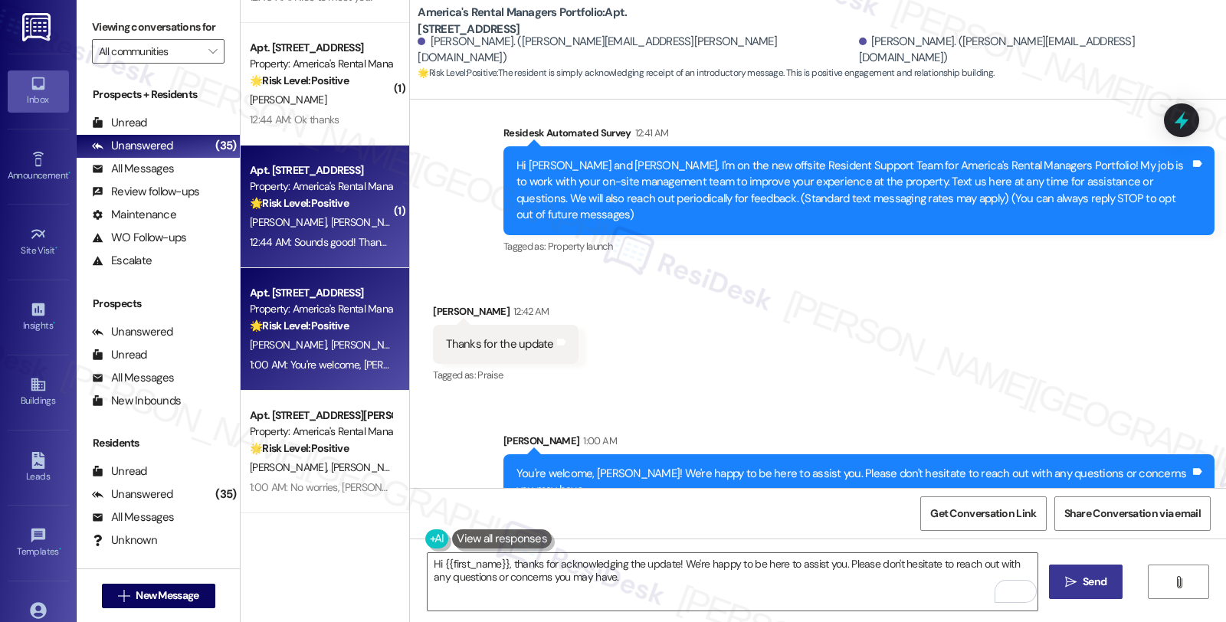
click at [343, 227] on div "J. Evans G. Evans" at bounding box center [320, 222] width 145 height 19
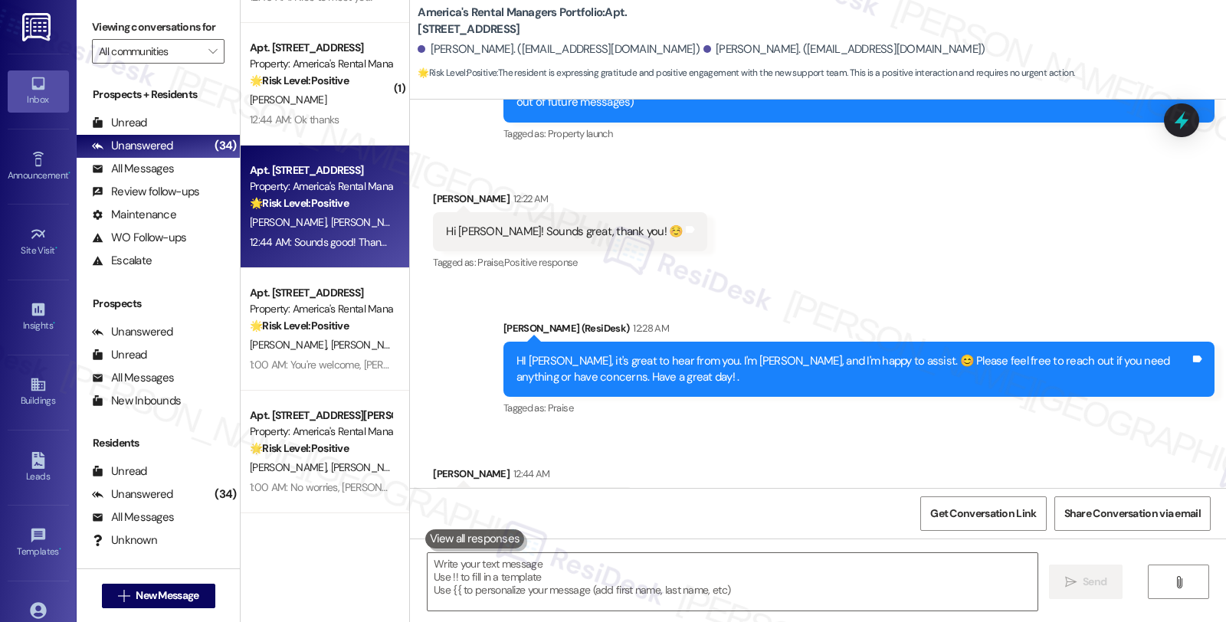
scroll to position [281, 0]
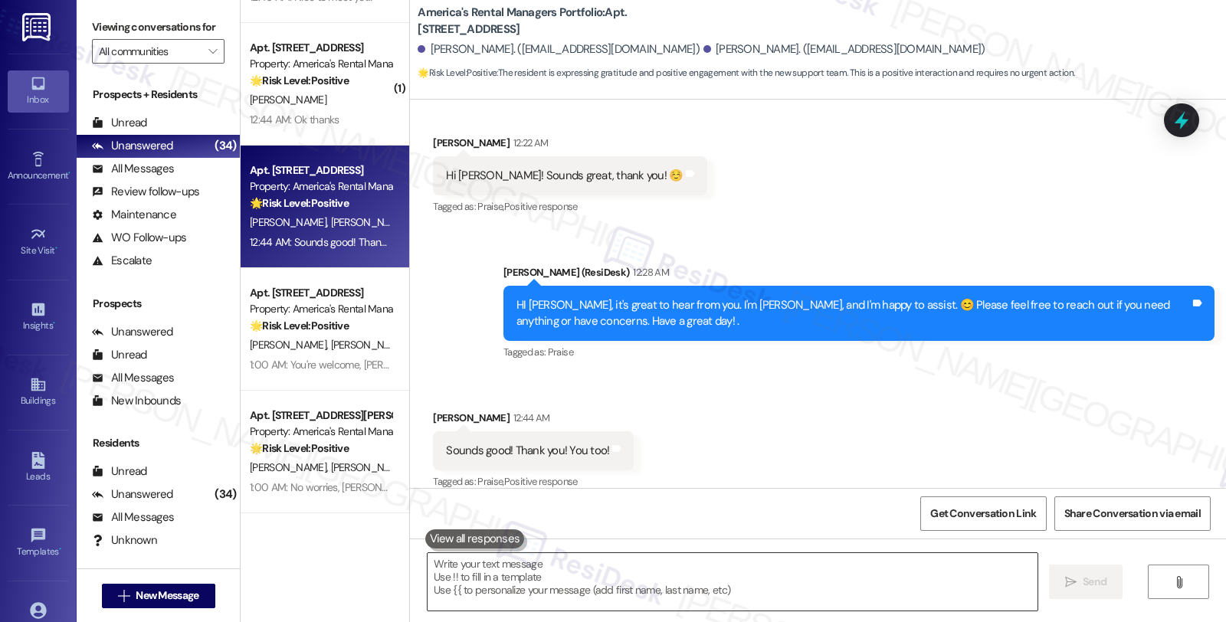
click at [576, 579] on textarea at bounding box center [733, 581] width 610 height 57
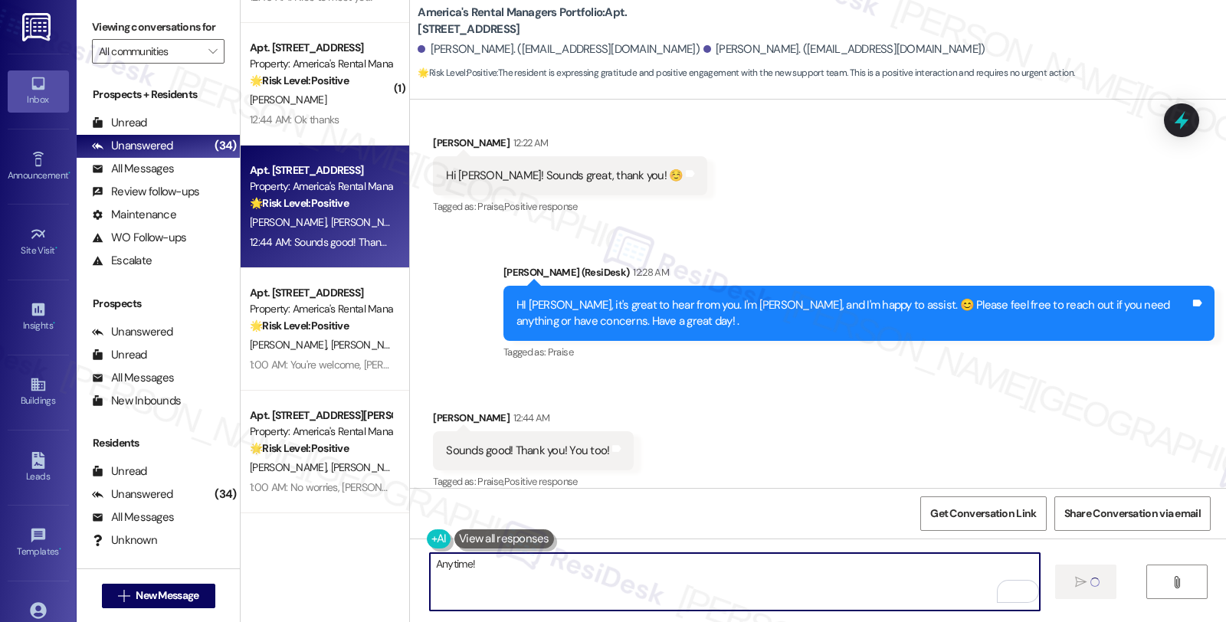
type textarea "Fetching suggested responses. Please feel free to read through the conversation…"
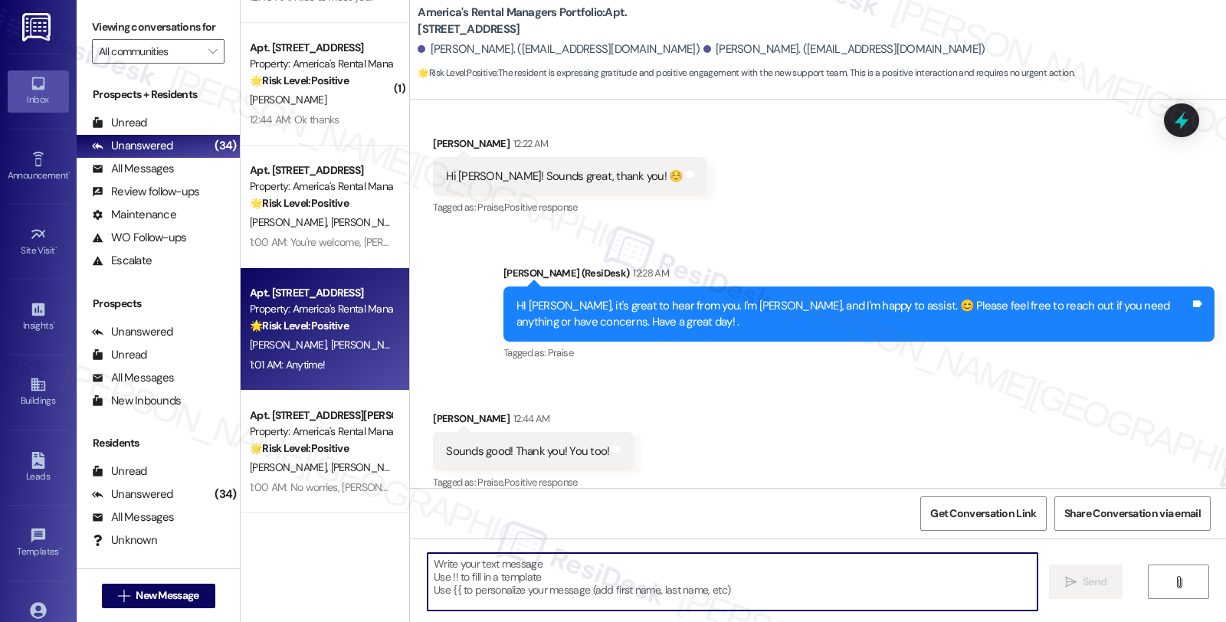
scroll to position [387, 0]
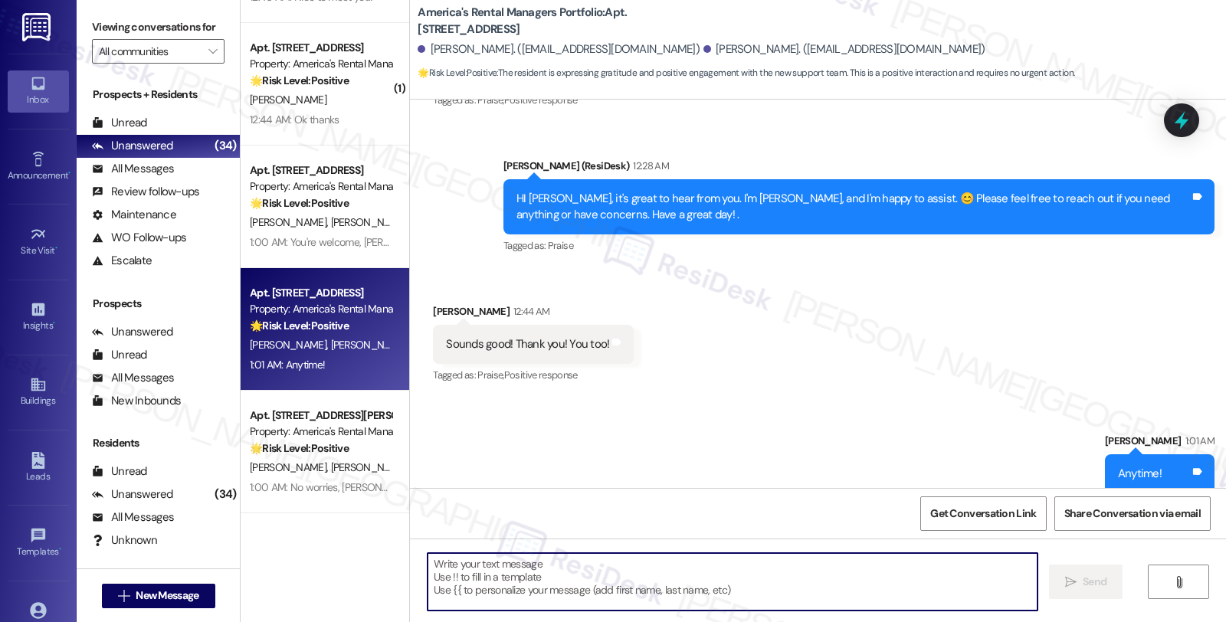
click at [307, 80] on strong "🌟 Risk Level: Positive" at bounding box center [299, 81] width 99 height 14
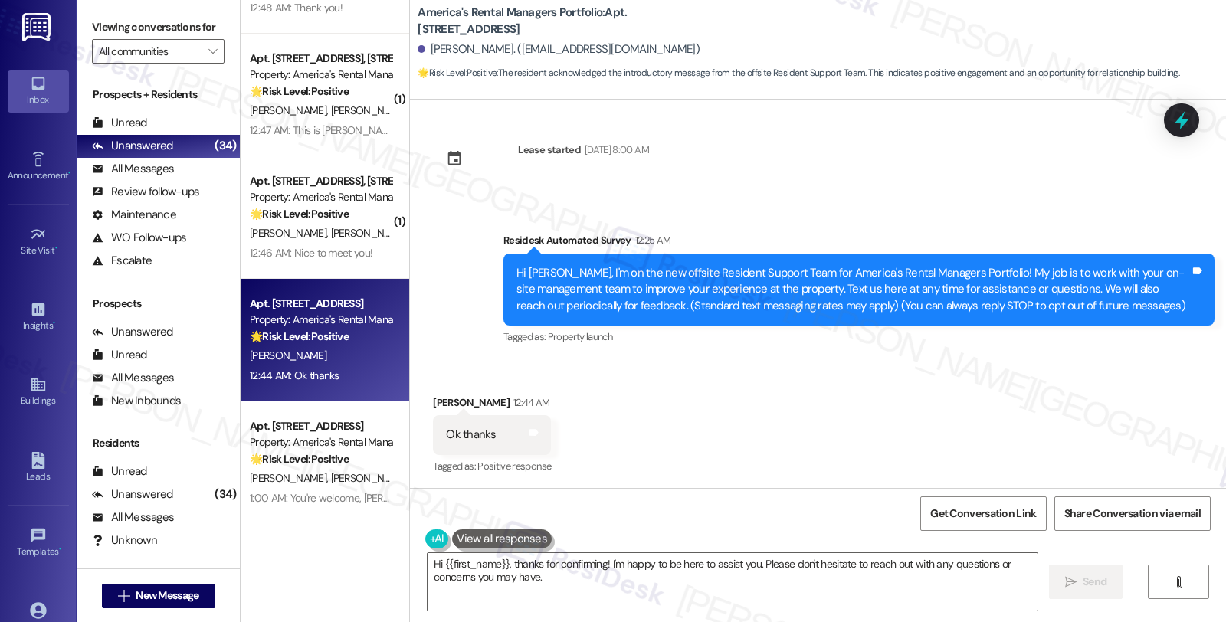
scroll to position [5, 0]
click at [433, 399] on div "Cortiya Scott 12:44 AM" at bounding box center [492, 404] width 118 height 21
copy div "Cortiya"
click at [428, 562] on textarea "Hi {{first_name}}, thanks for confirming! I'm happy to be here to assist you. P…" at bounding box center [733, 581] width 610 height 57
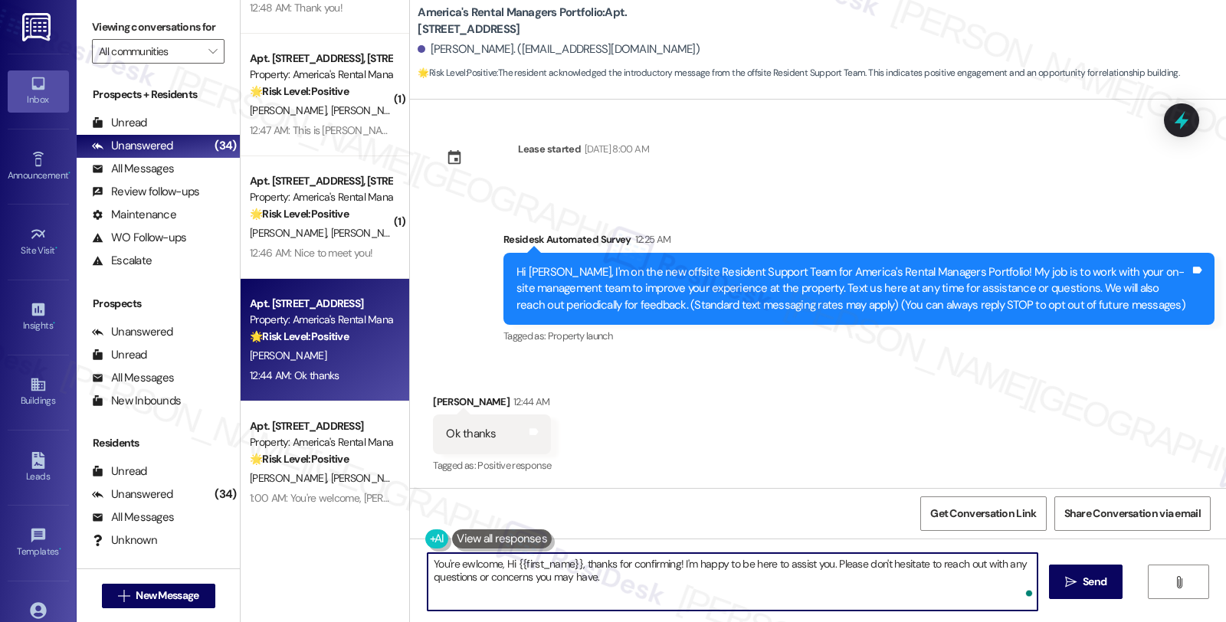
paste textarea "Cortiya"
click at [531, 568] on textarea "You're welcome, Cortiya! Hi {{first_name}}, thanks for confirming! I'm happy to…" at bounding box center [733, 581] width 610 height 57
click at [860, 564] on textarea "You're welcome, Cortiya! Hi {{first_name}}, thanks for confirming! I'm happy to…" at bounding box center [733, 581] width 610 height 57
click at [924, 568] on textarea "You're welcome, Cortiya! Please don't hesitate to reach out with any questions …" at bounding box center [733, 581] width 610 height 57
type textarea "You're welcome, Cortiya! Please don't hesitate to reach out with any questions …"
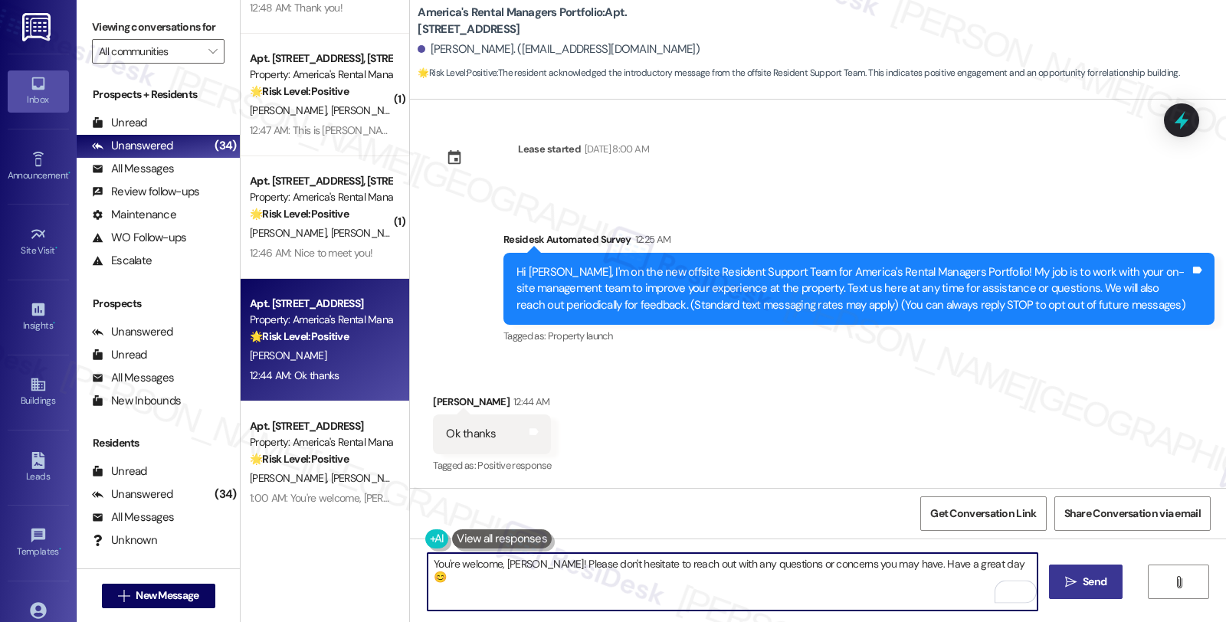
click at [1074, 580] on icon "" at bounding box center [1070, 582] width 11 height 12
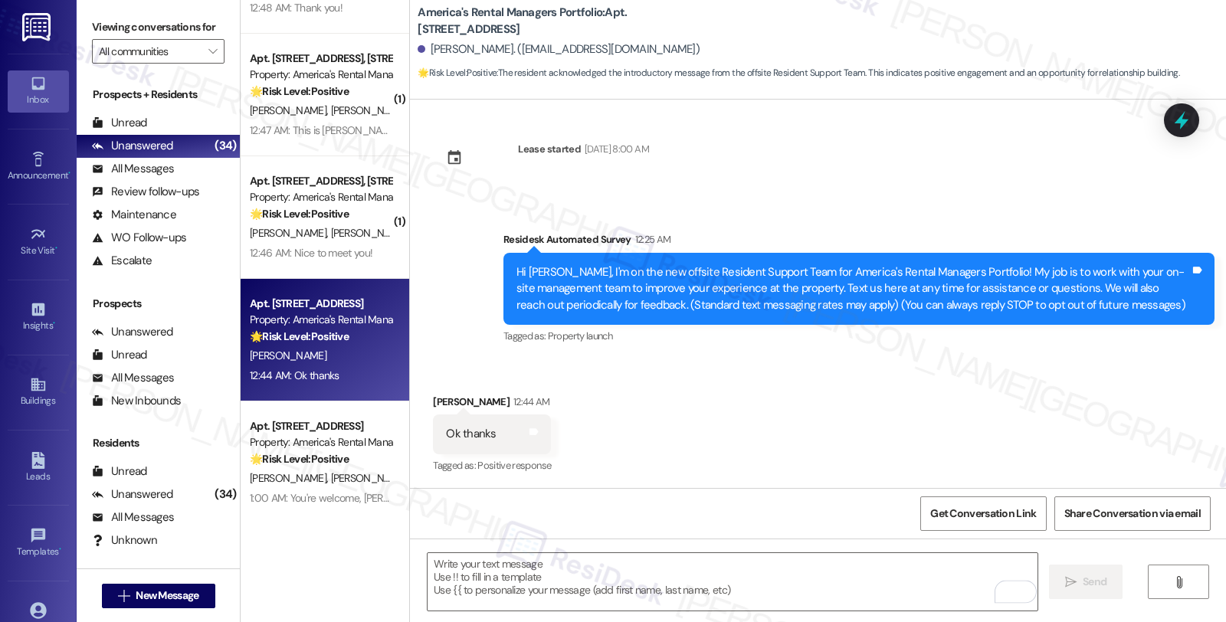
type textarea "Fetching suggested responses. Please feel free to read through the conversation…"
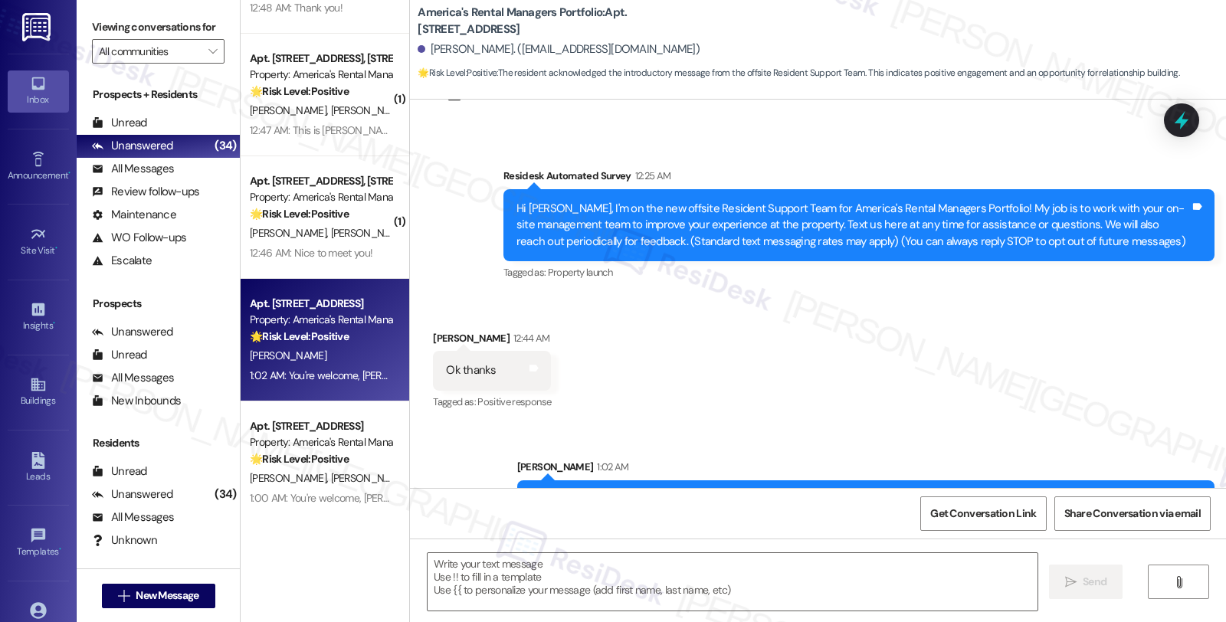
scroll to position [112, 0]
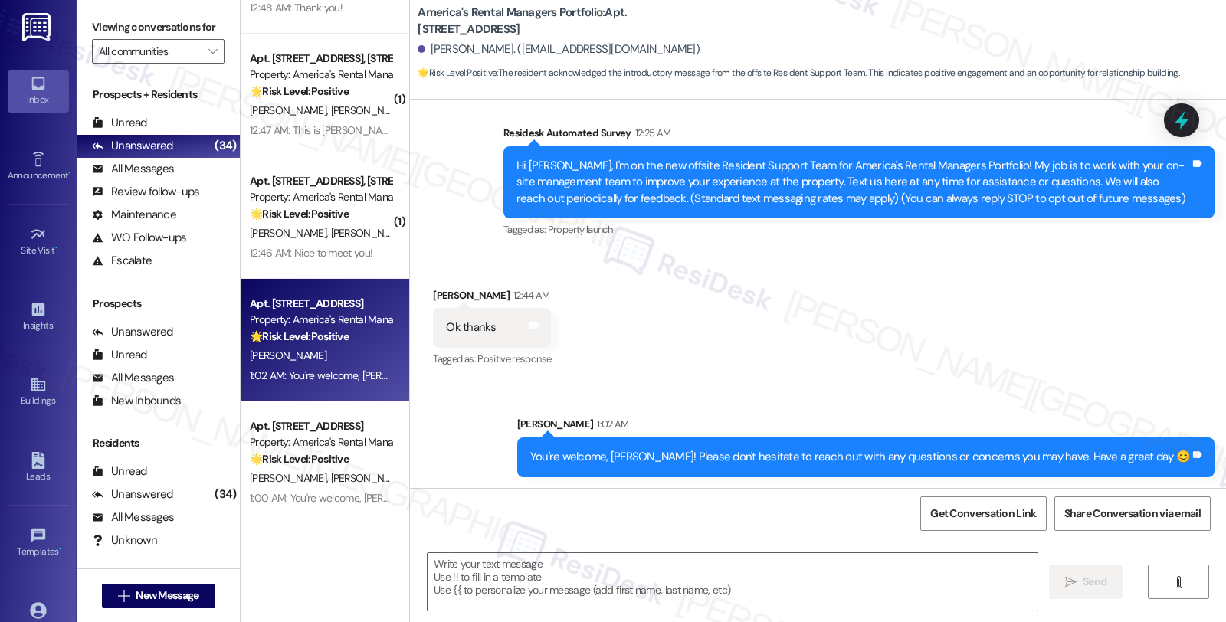
click at [342, 212] on strong "🌟 Risk Level: Positive" at bounding box center [299, 214] width 99 height 14
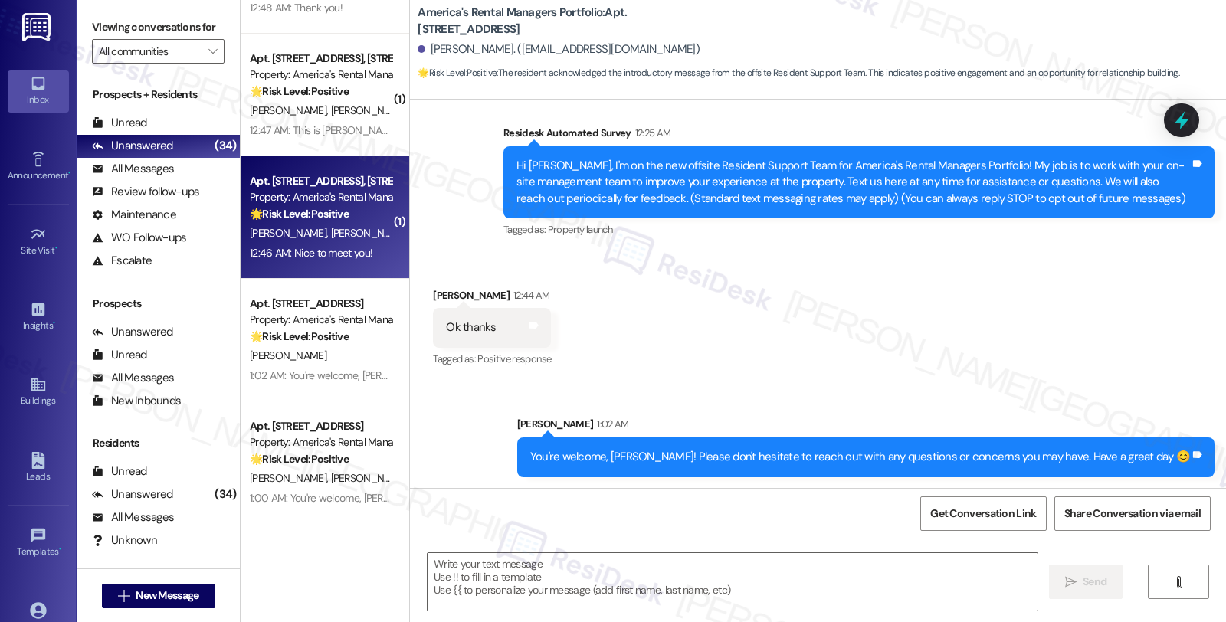
type textarea "Fetching suggested responses. Please feel free to read through the conversation…"
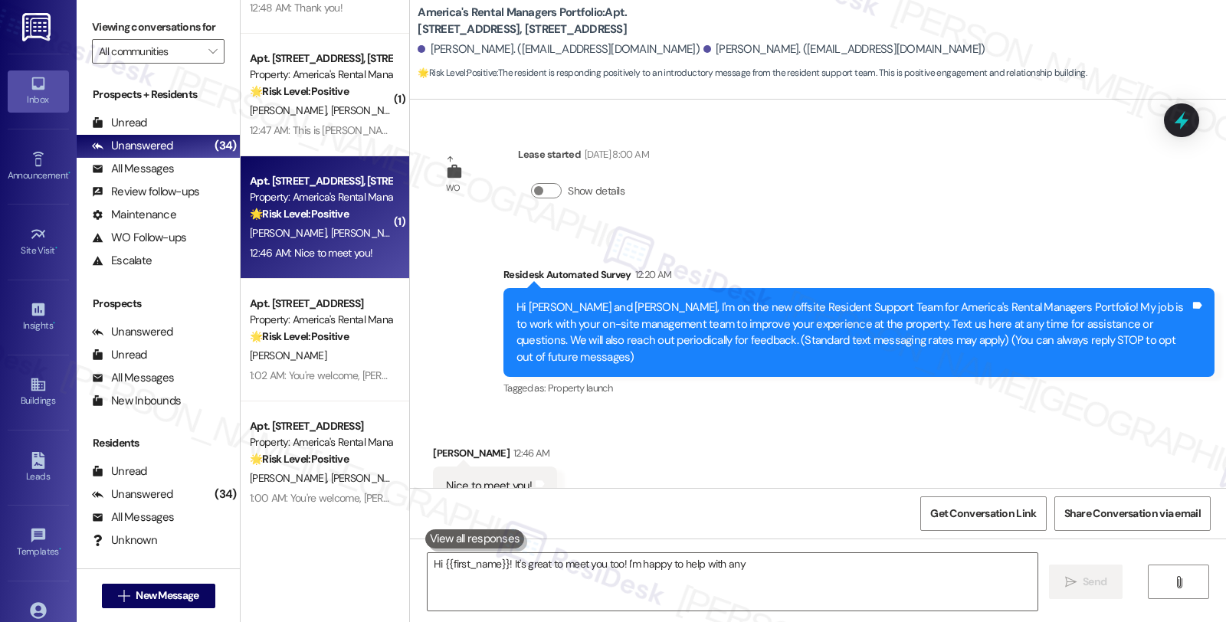
scroll to position [35, 0]
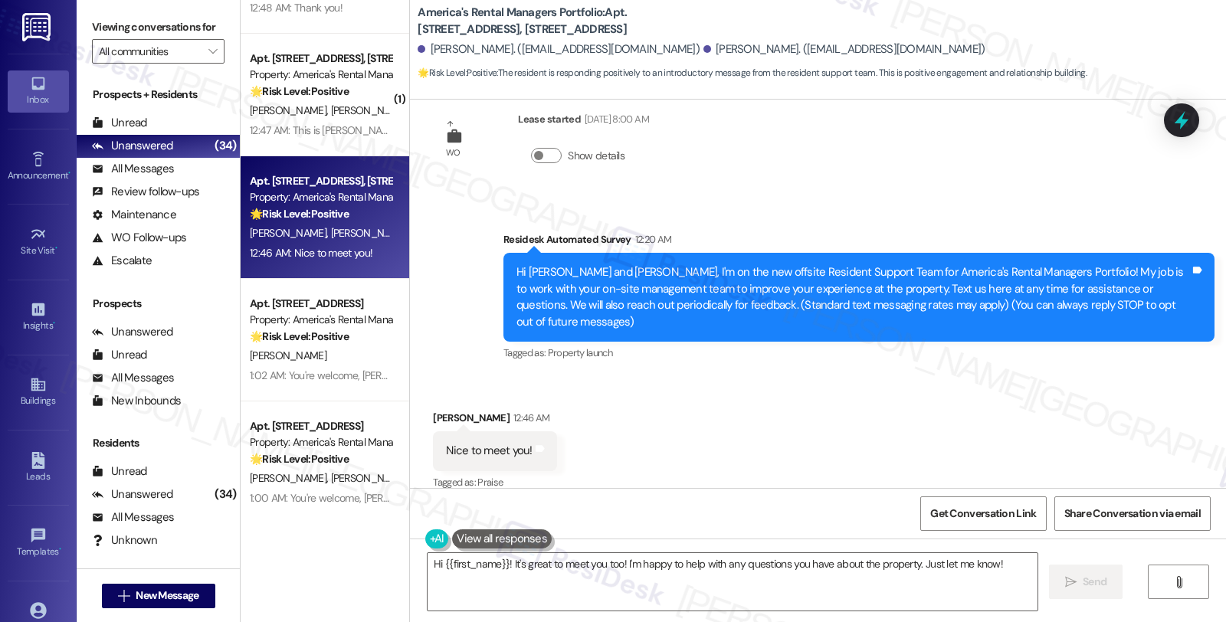
click at [434, 410] on div "Joyce Parson 12:46 AM" at bounding box center [494, 420] width 123 height 21
copy div "Joyce"
click at [428, 565] on textarea "Hi {{first_name}}! It's great to meet you too! I'm happy to help with any quest…" at bounding box center [733, 581] width 610 height 57
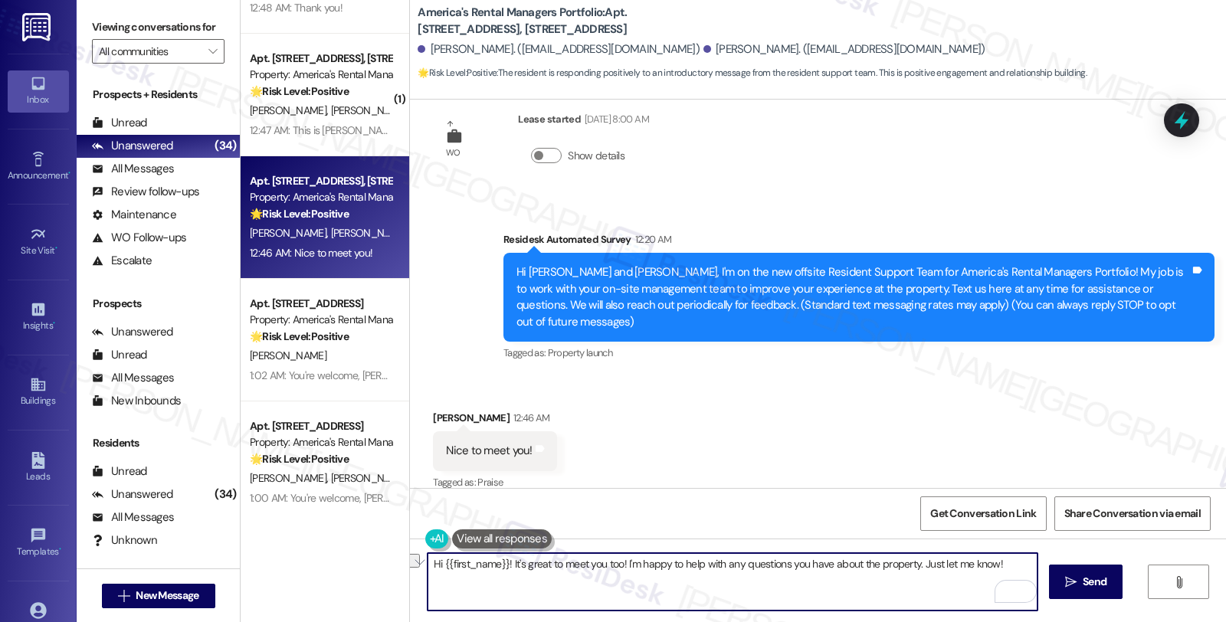
drag, startPoint x: 504, startPoint y: 563, endPoint x: 380, endPoint y: 563, distance: 124.2
click at [380, 563] on div "( 1 ) Apt. 218 Kings Way, 218 Kings Way Property: America's Rental Managers Por…" at bounding box center [734, 311] width 986 height 622
click at [533, 566] on textarea "It's great to meet you too! I'm happy to help with any questions you have about…" at bounding box center [733, 581] width 610 height 57
paste textarea "Joyce"
click at [949, 563] on textarea "It's great to meet you too, Joyce! I'm happy to help with any questions you hav…" at bounding box center [733, 581] width 610 height 57
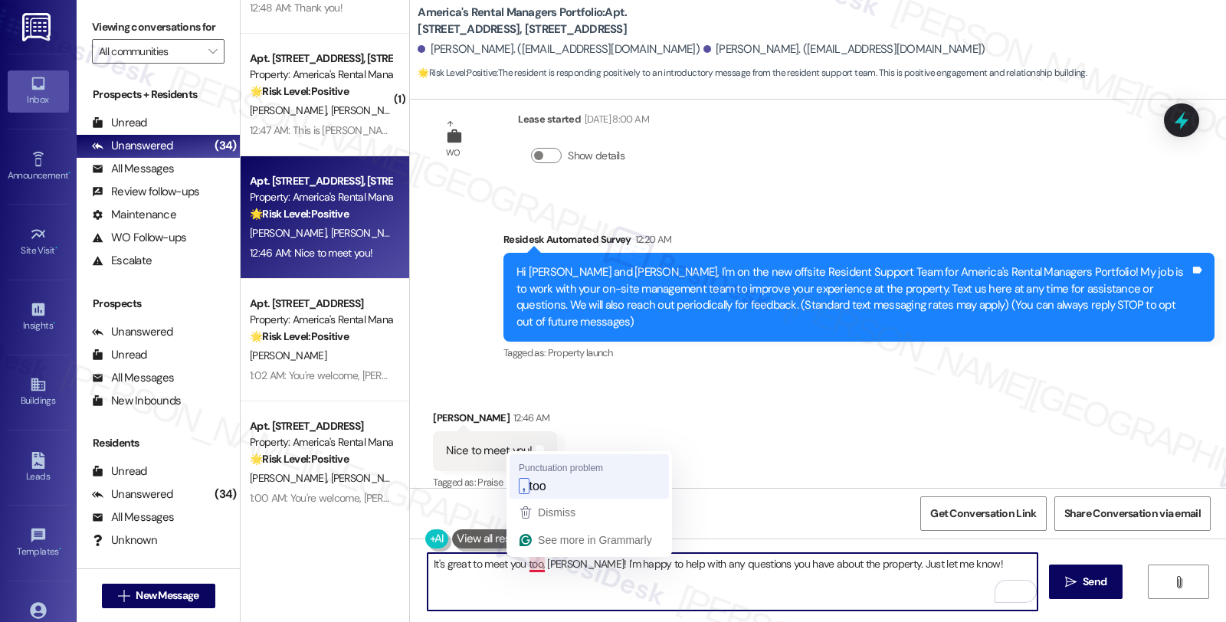
type textarea "It's great to meet you, too, Joyce! I'm happy to help with any questions you ha…"
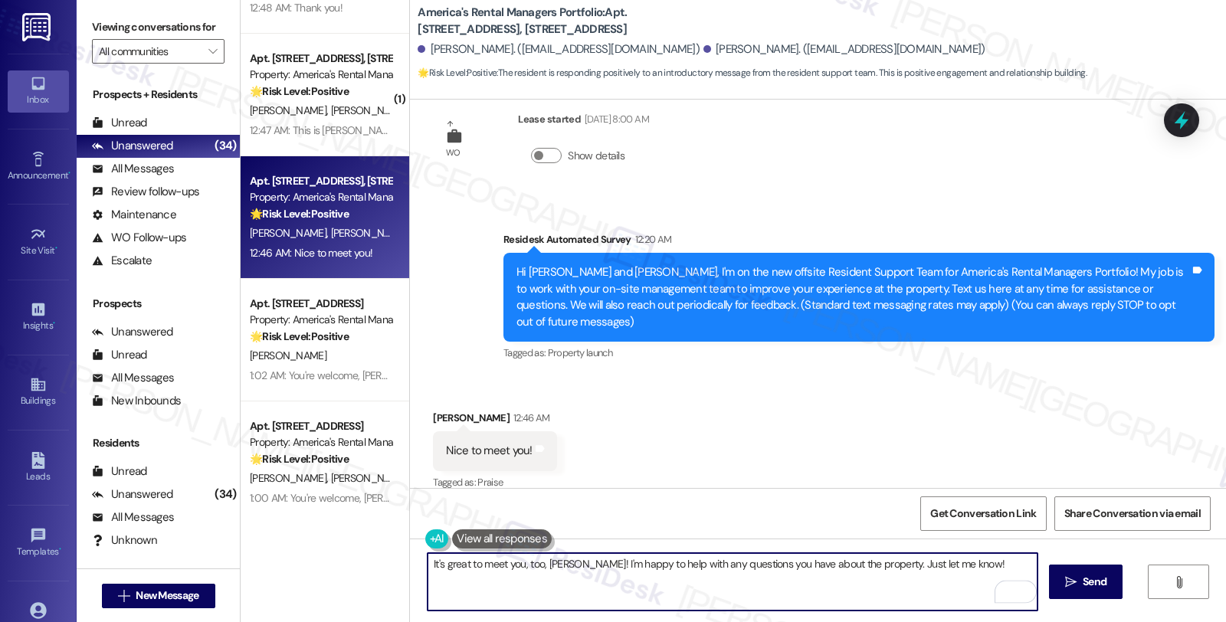
click at [678, 578] on textarea "It's great to meet you, too, Joyce! I'm happy to help with any questions you ha…" at bounding box center [733, 581] width 610 height 57
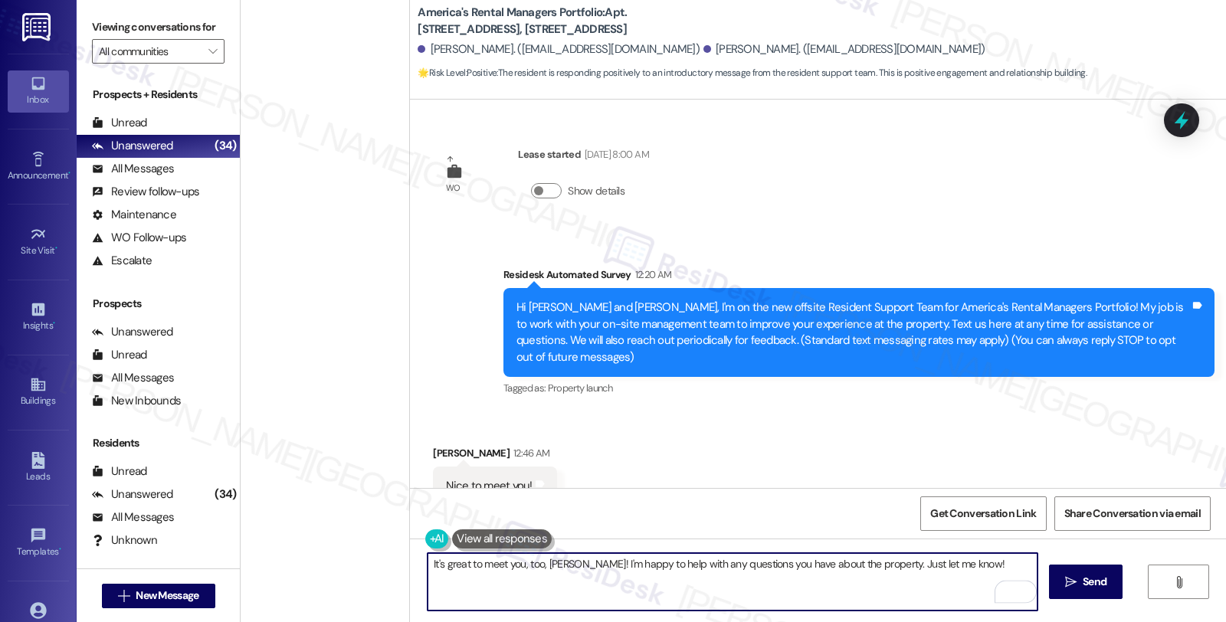
scroll to position [35, 0]
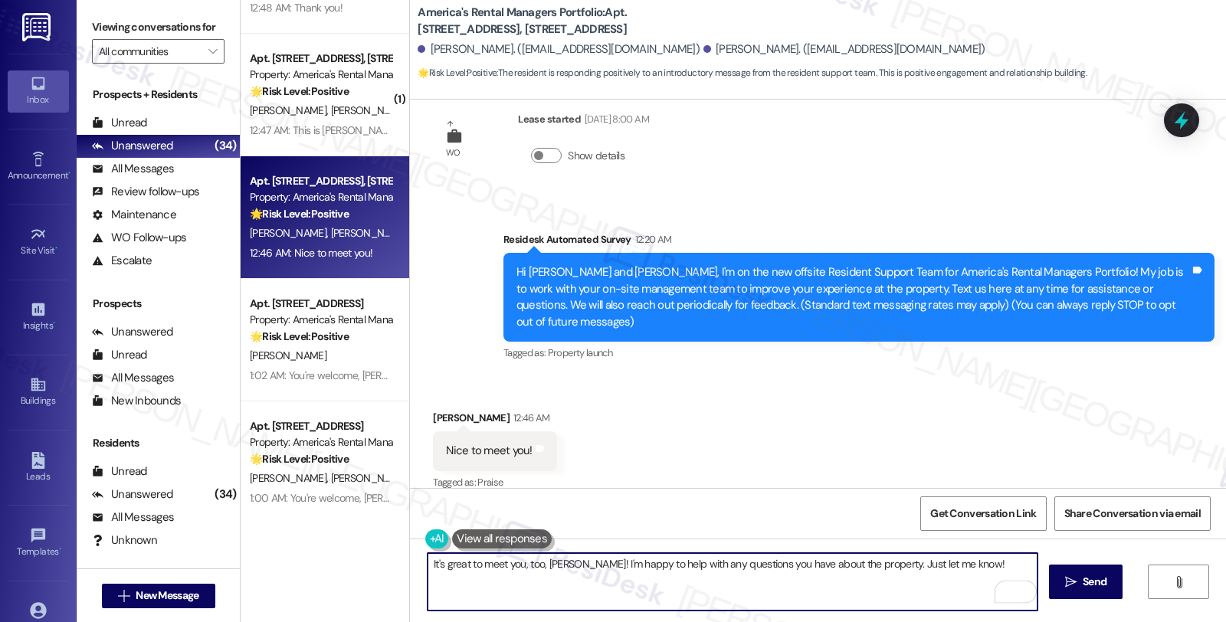
click at [724, 569] on textarea "It's great to meet you, too, Joyce! I'm happy to help with any questions you ha…" at bounding box center [733, 581] width 610 height 57
type textarea "It's great to meet you, too, Joyce! I'm happy to help with any questions you ha…"
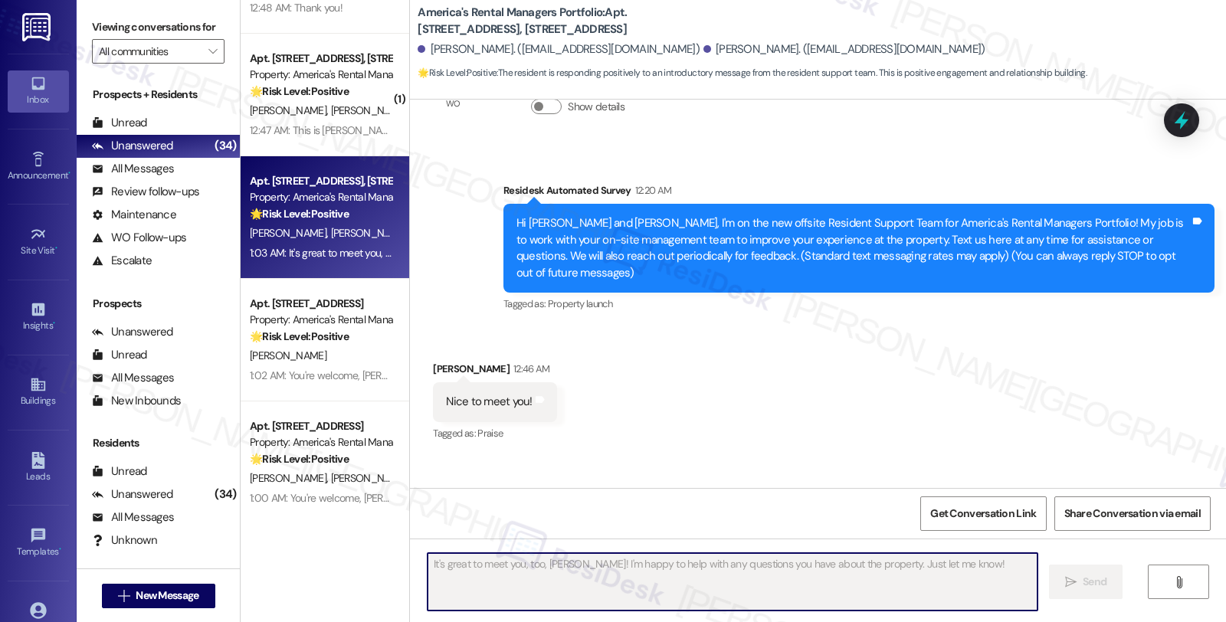
scroll to position [143, 0]
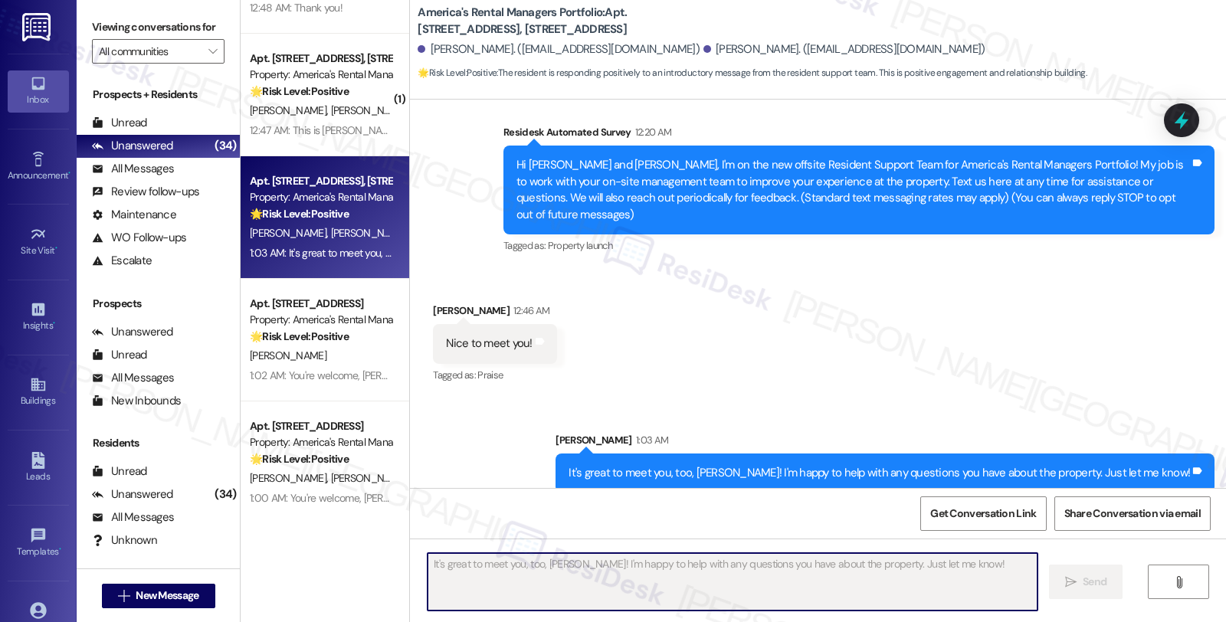
click at [348, 119] on div "A. Miller R. Miller" at bounding box center [320, 110] width 145 height 19
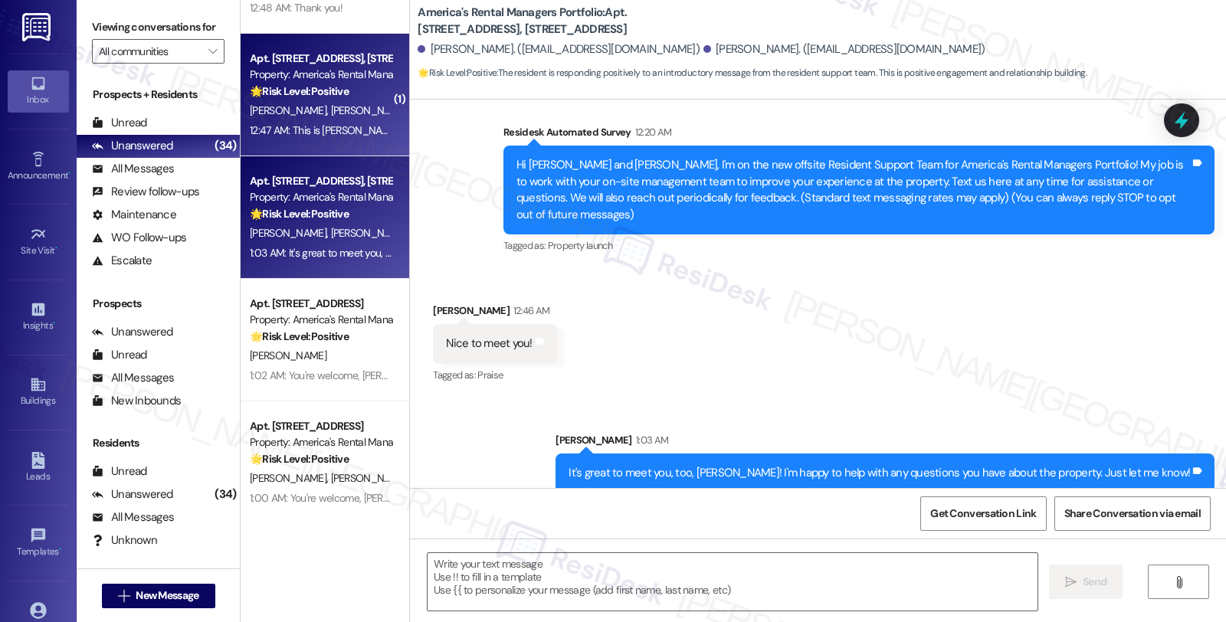
type textarea "Fetching suggested responses. Please feel free to read through the conversation…"
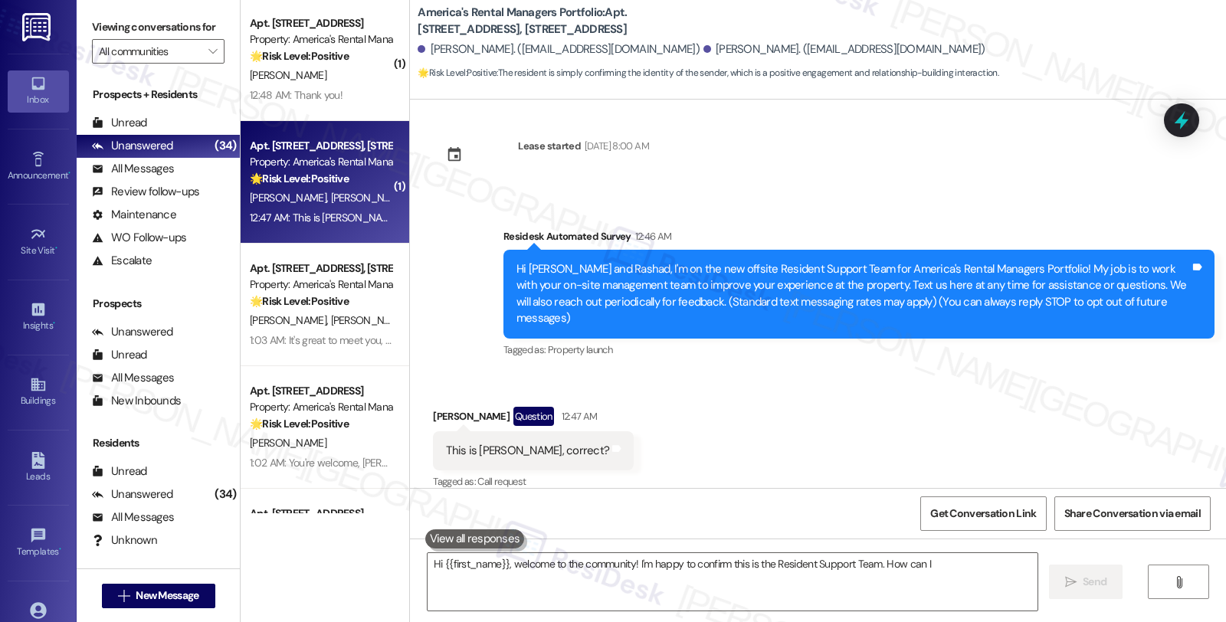
scroll to position [3145, 0]
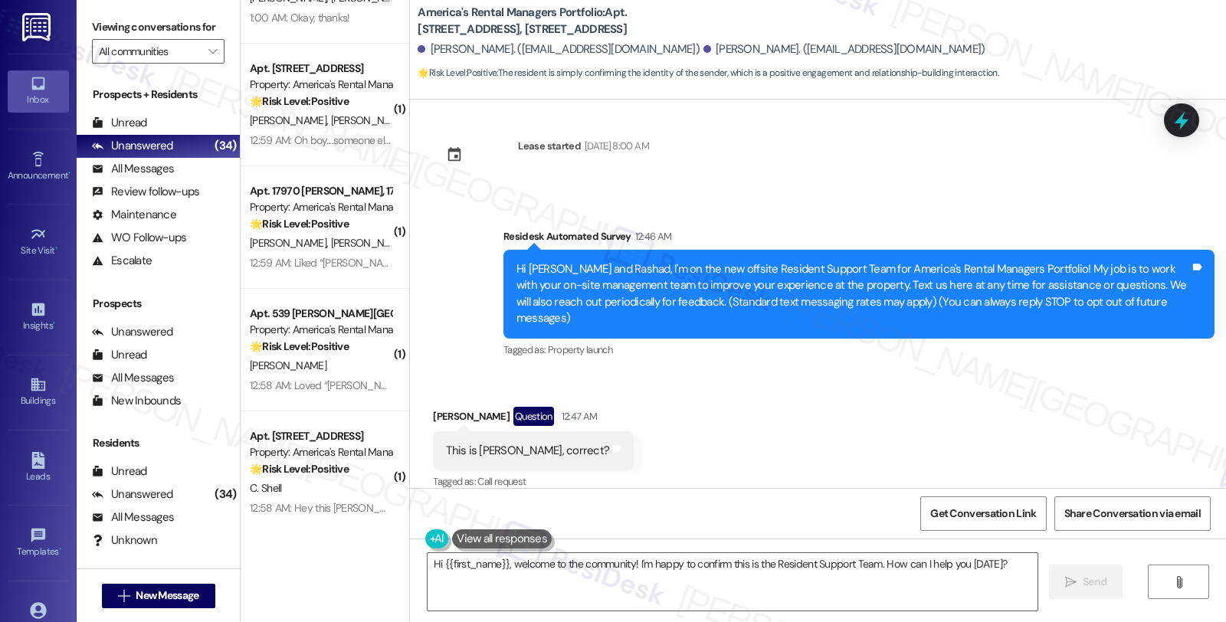
click at [434, 407] on div "Rashad Miller Question 12:47 AM" at bounding box center [533, 419] width 201 height 25
copy div "Rashad"
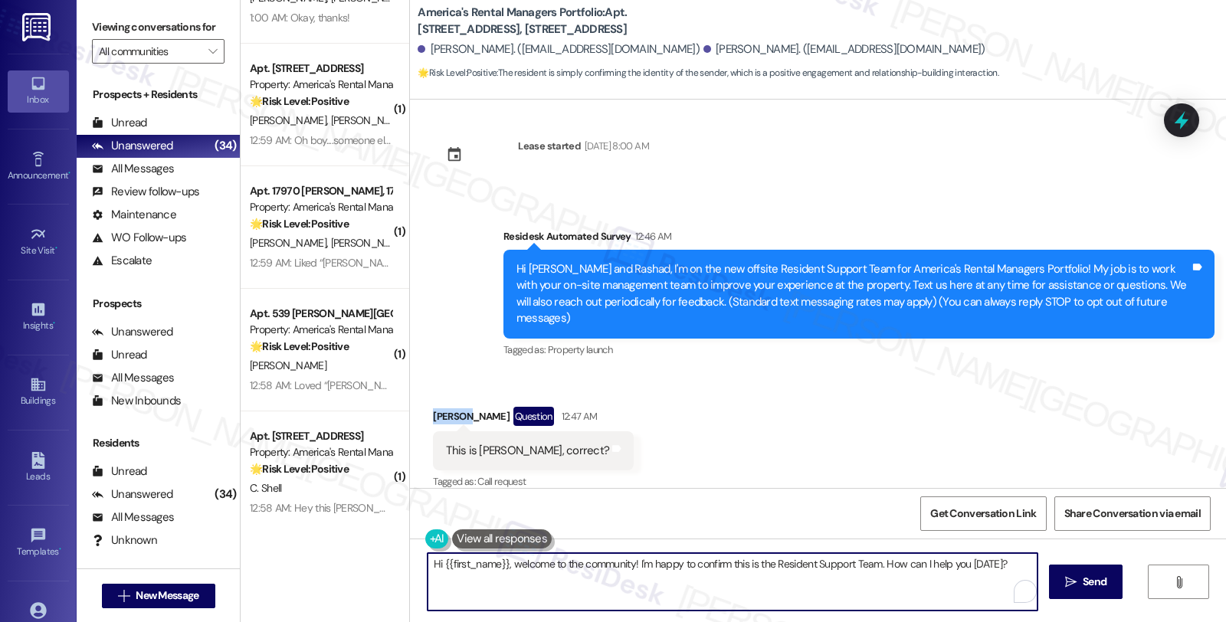
click at [434, 563] on textarea "Hi {{first_name}}, welcome to the community! I'm happy to confirm this is the R…" at bounding box center [733, 581] width 610 height 57
paste textarea "Rashad"
drag, startPoint x: 550, startPoint y: 563, endPoint x: 579, endPoint y: 592, distance: 41.2
click at [579, 592] on textarea "Hi Rashad, nice to meet you! {{first_name}}, welcome to the community! I'm happ…" at bounding box center [733, 581] width 610 height 57
click at [702, 563] on textarea "Hi Rashad, nice to meet you! How can I assist you today?" at bounding box center [733, 581] width 610 height 57
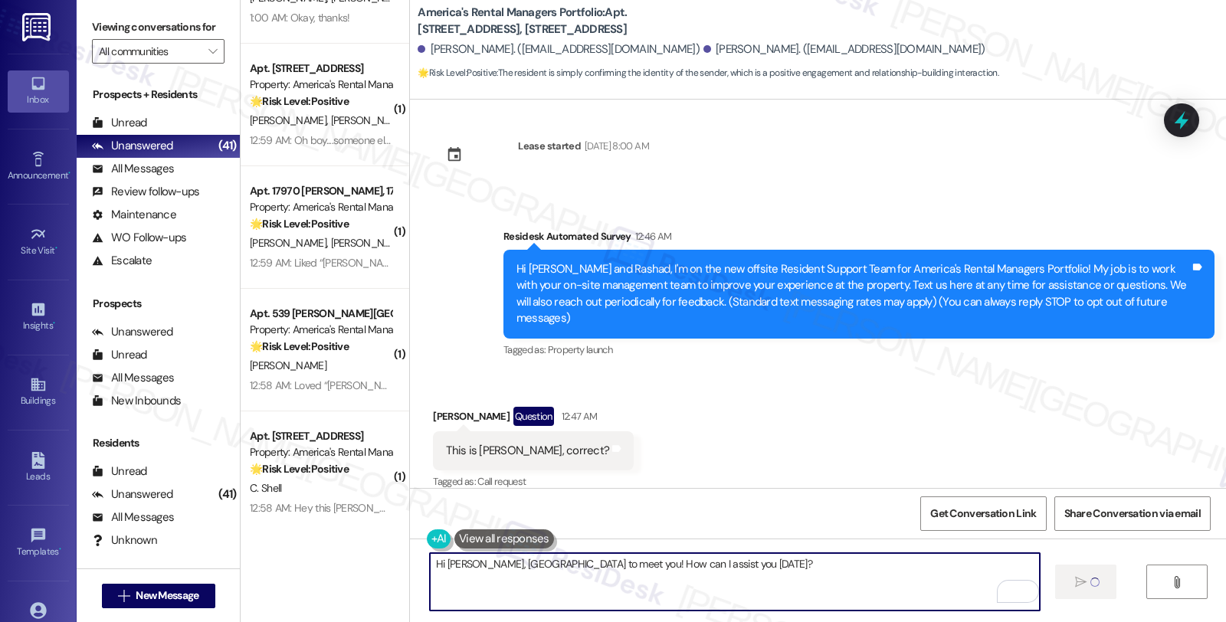
type textarea "Fetching suggested responses. Please feel free to read through the conversation…"
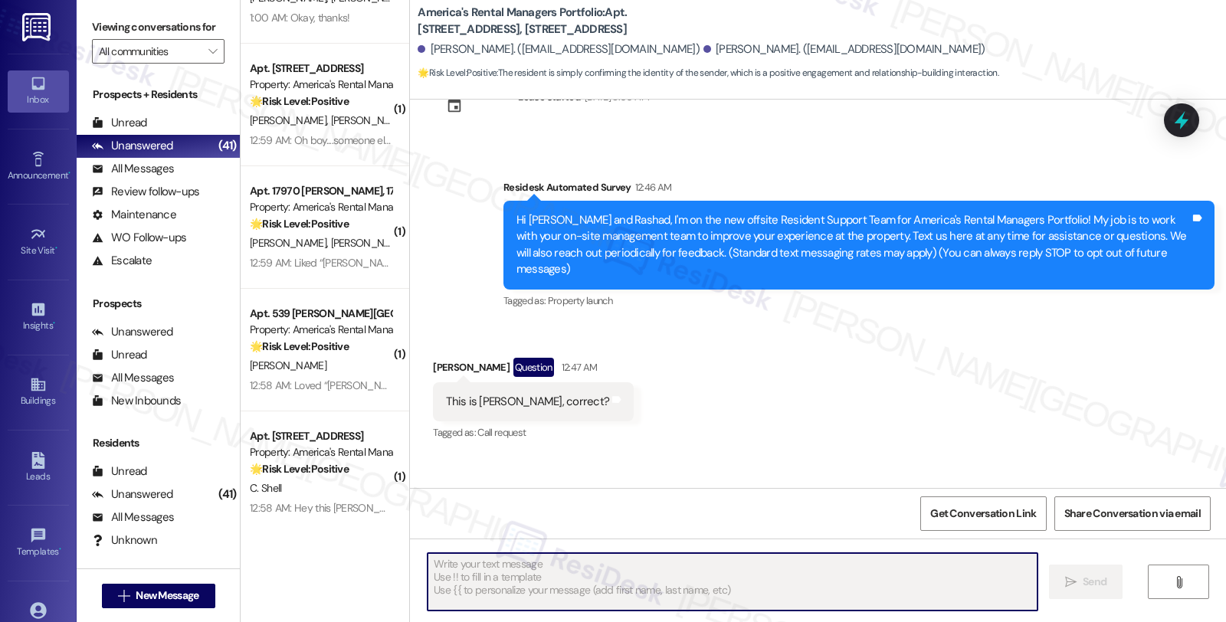
scroll to position [116, 0]
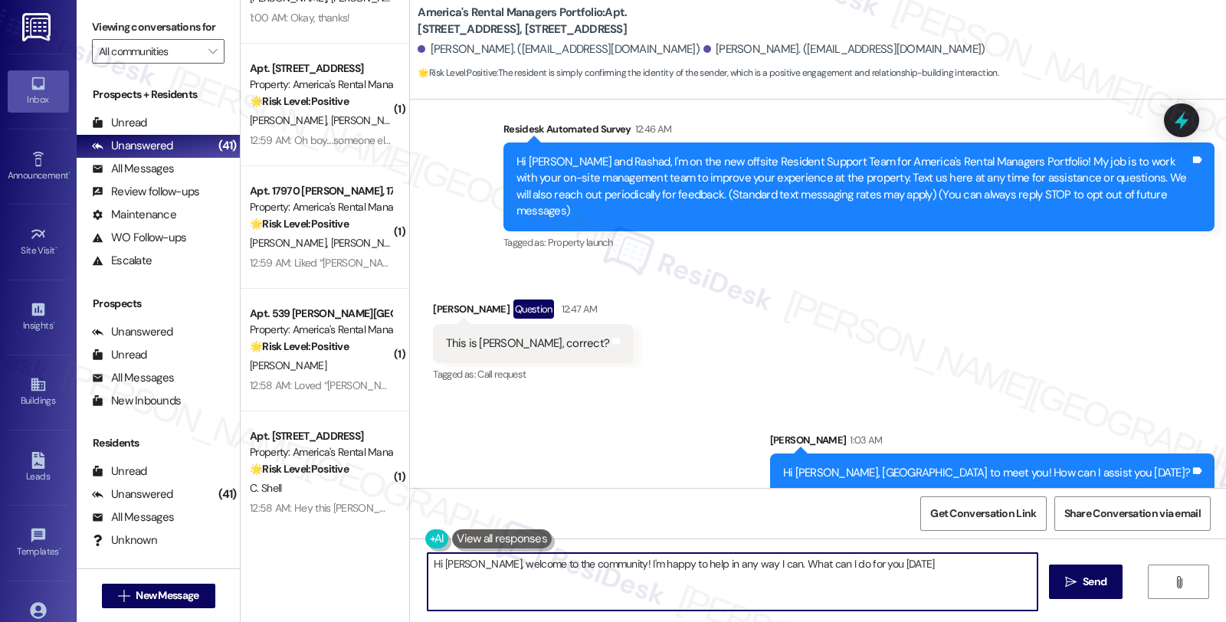
type textarea "Hi Rashad, welcome to the community! I'm happy to help in any way I can. What c…"
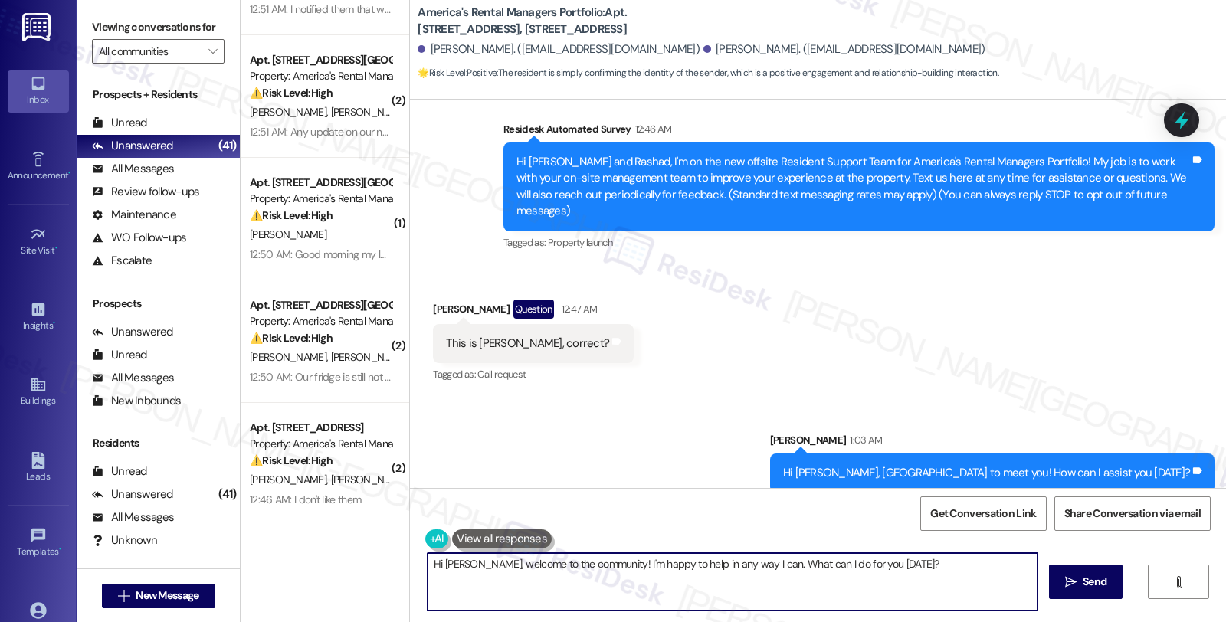
scroll to position [0, 0]
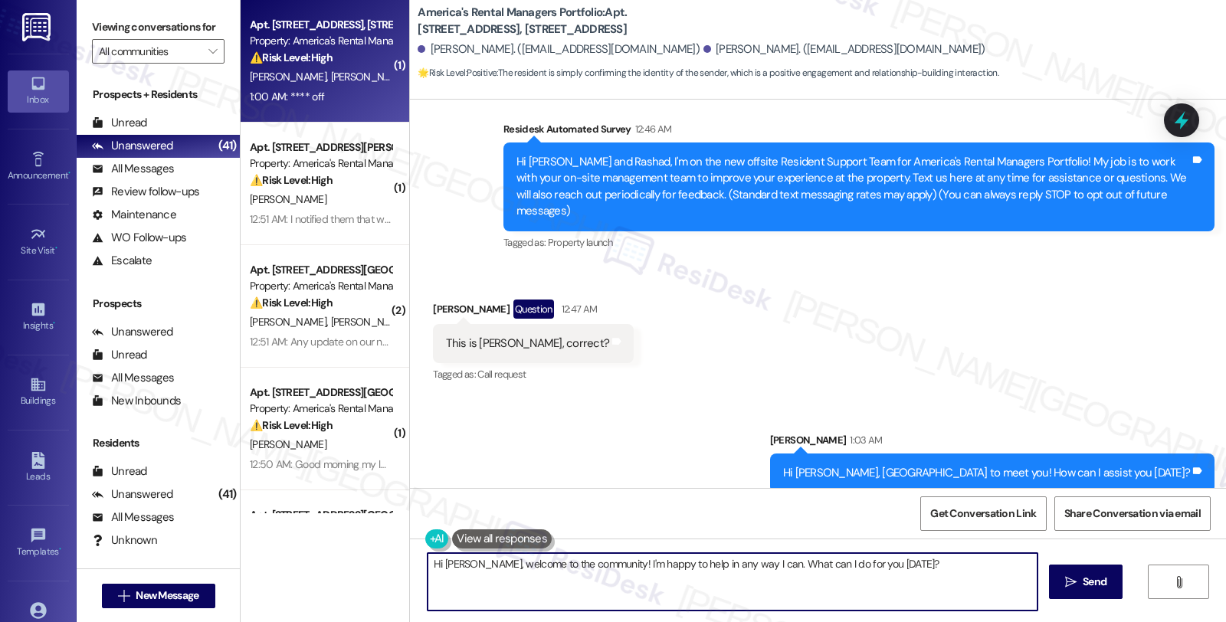
click at [297, 34] on div "Property: America's Rental Managers Portfolio" at bounding box center [321, 41] width 142 height 16
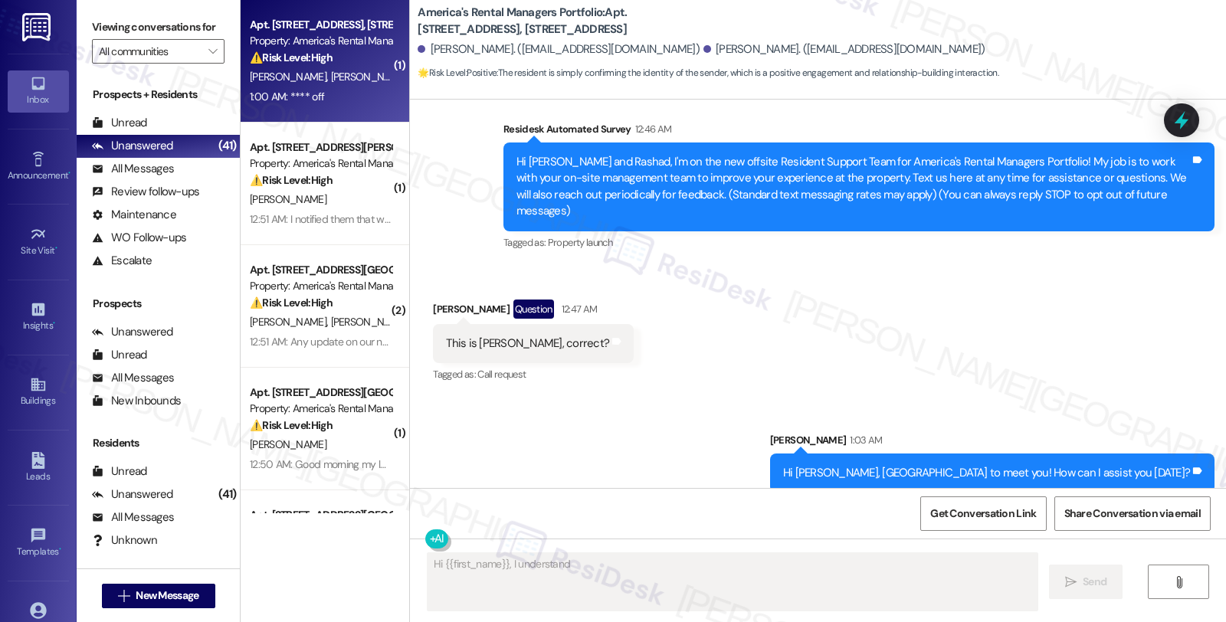
scroll to position [21, 0]
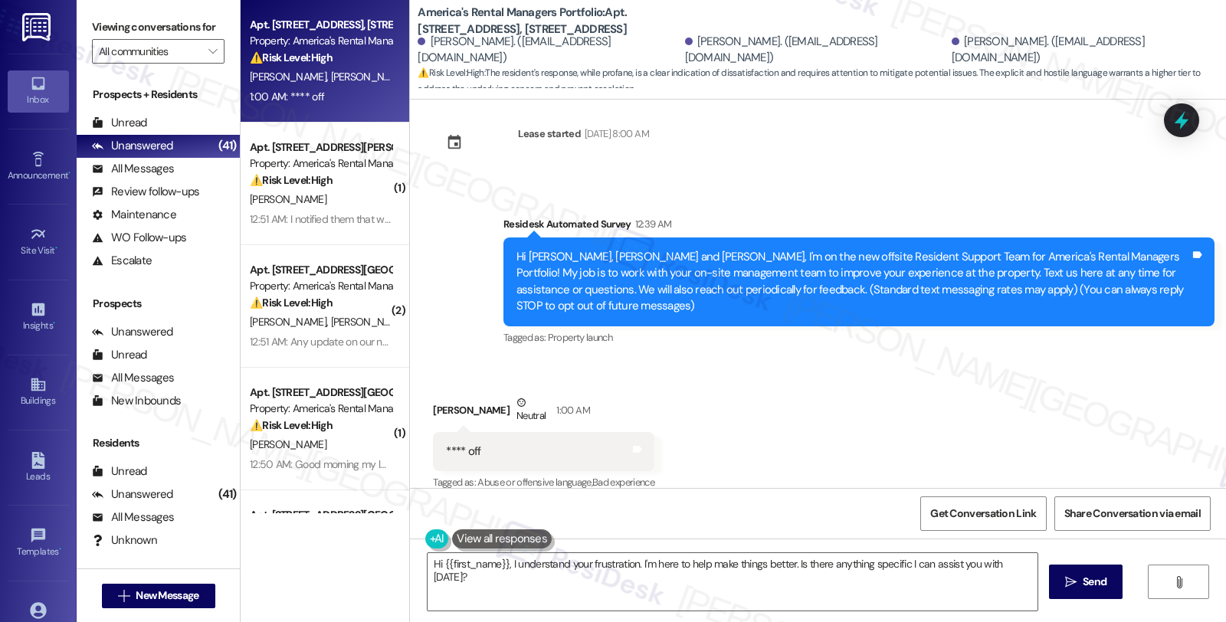
click at [433, 396] on div "Miah Radatti Neutral 1:00 AM" at bounding box center [544, 414] width 222 height 38
copy div "Miah"
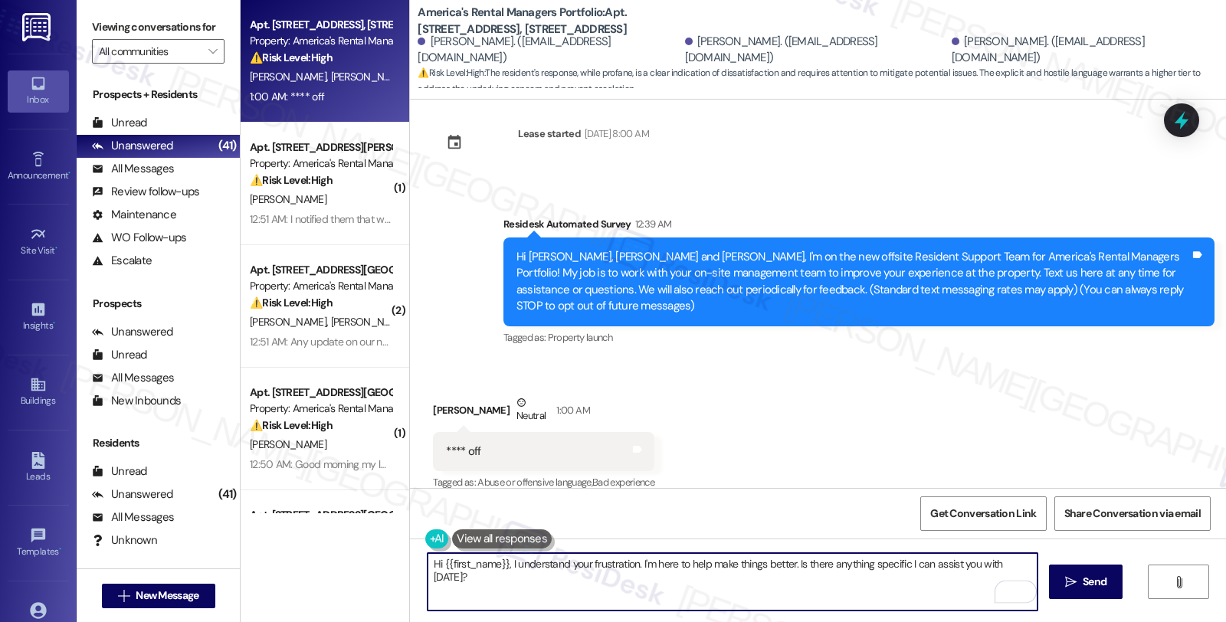
drag, startPoint x: 437, startPoint y: 564, endPoint x: 498, endPoint y: 563, distance: 61.3
click at [498, 563] on textarea "Hi {{first_name}}, I understand your frustration. I'm here to help make things …" at bounding box center [733, 581] width 610 height 57
paste textarea "Miah"
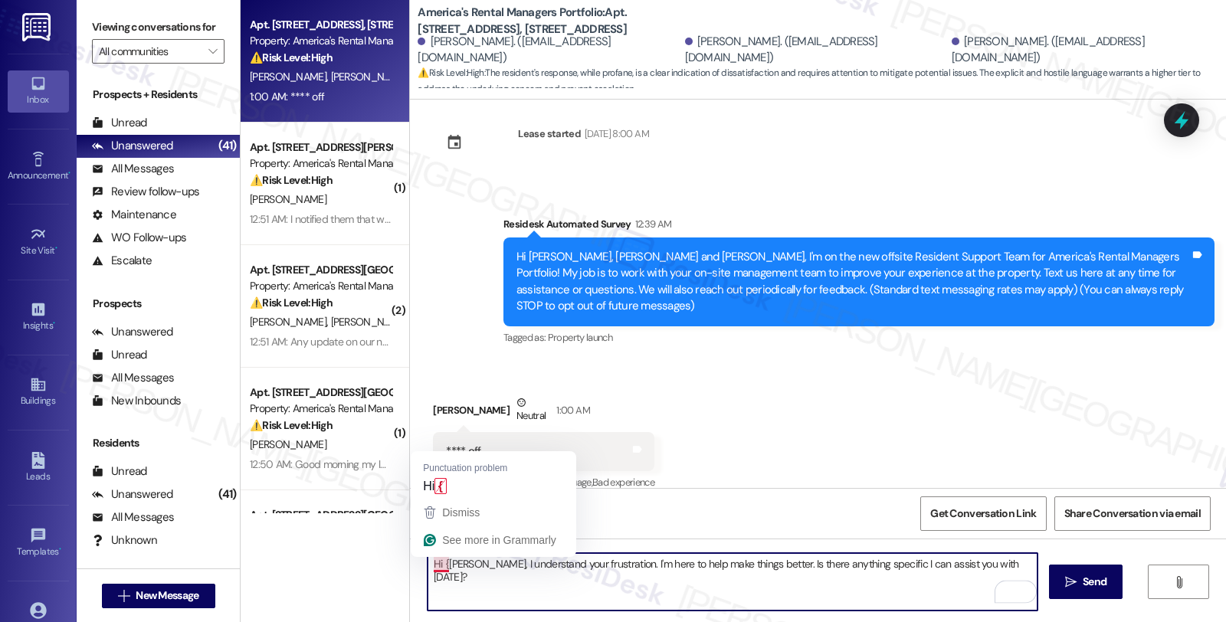
click at [435, 565] on textarea "Hi {Miah, I understand your frustration. I'm here to help make things better. I…" at bounding box center [733, 581] width 610 height 57
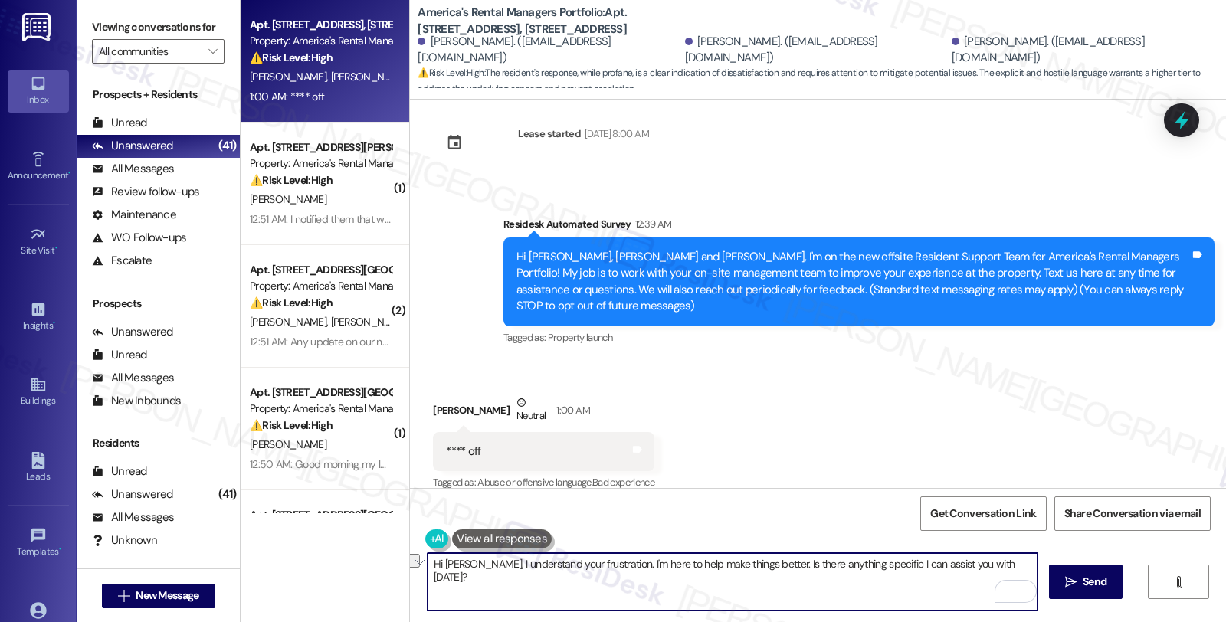
drag, startPoint x: 461, startPoint y: 561, endPoint x: 589, endPoint y: 560, distance: 128.0
click at [589, 560] on textarea "Hi Miah, I understand your frustration. I'm here to help make things better. Is…" at bounding box center [733, 581] width 610 height 57
click at [921, 562] on textarea "Hi Miah, I'm here to help make things better. Is there anything specific I can …" at bounding box center [733, 581] width 610 height 57
click at [847, 572] on textarea "Hi Miah, I'm here to help make things better. Is there anything specific I can …" at bounding box center [733, 581] width 610 height 57
click at [839, 560] on textarea "Hi Miah, I'm here to help make things better. Is there anything specific I can …" at bounding box center [733, 581] width 610 height 57
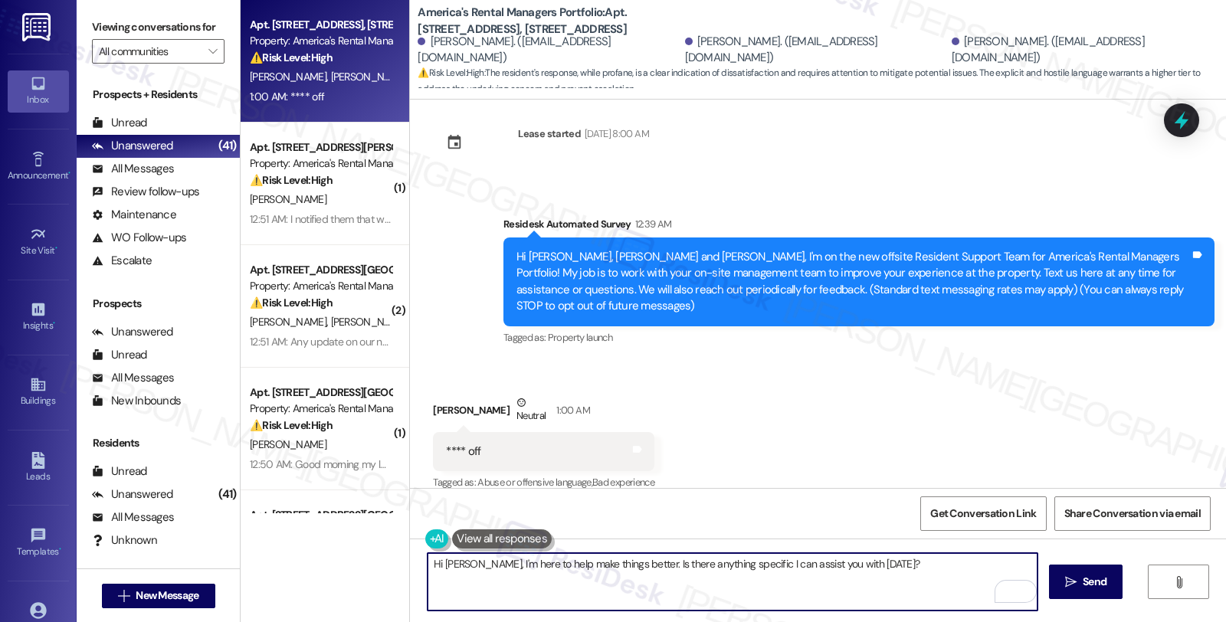
click at [839, 560] on textarea "Hi Miah, I'm here to help make things better. Is there anything specific I can …" at bounding box center [733, 581] width 610 height 57
type textarea "Hi Miah, I'm here to help make things better. Is there anything specific I can …"
type textarea "Hi {{first_name}}, I understand your frustration. I'm here to help make things …"
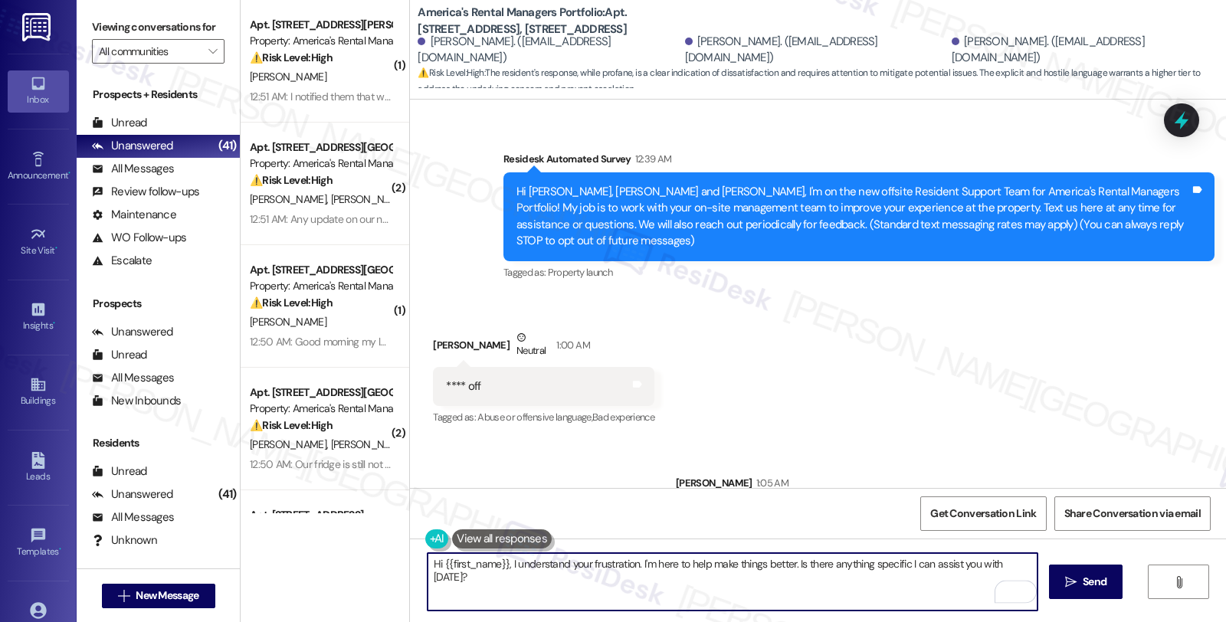
scroll to position [128, 0]
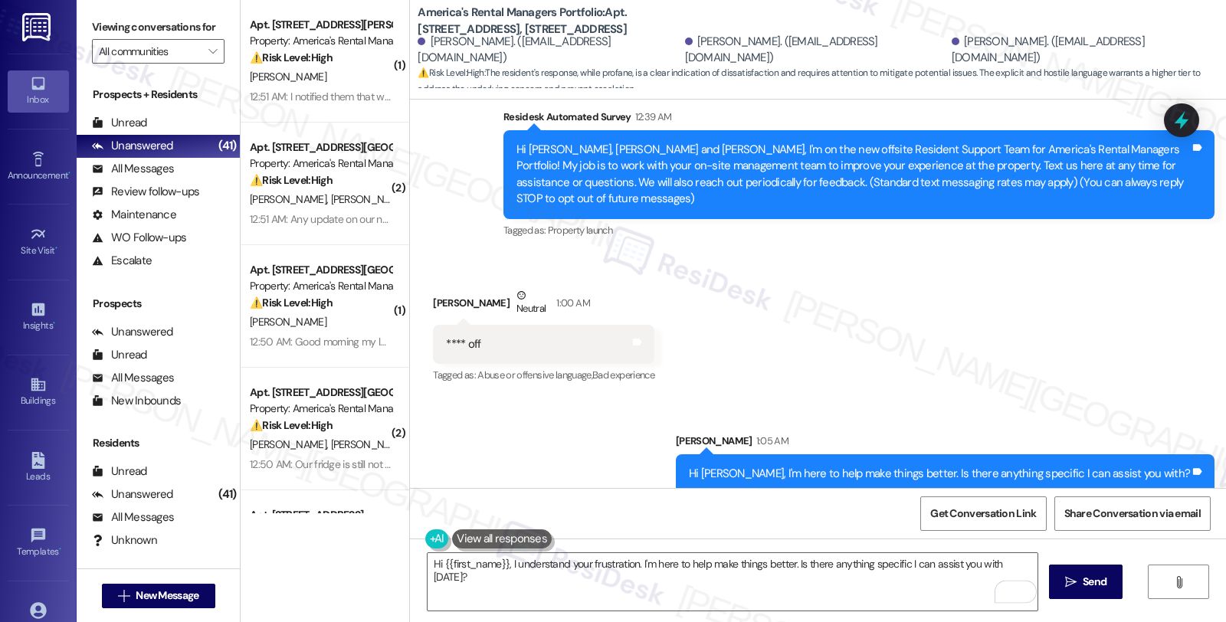
click at [320, 77] on div "M. Mauldin" at bounding box center [320, 76] width 145 height 19
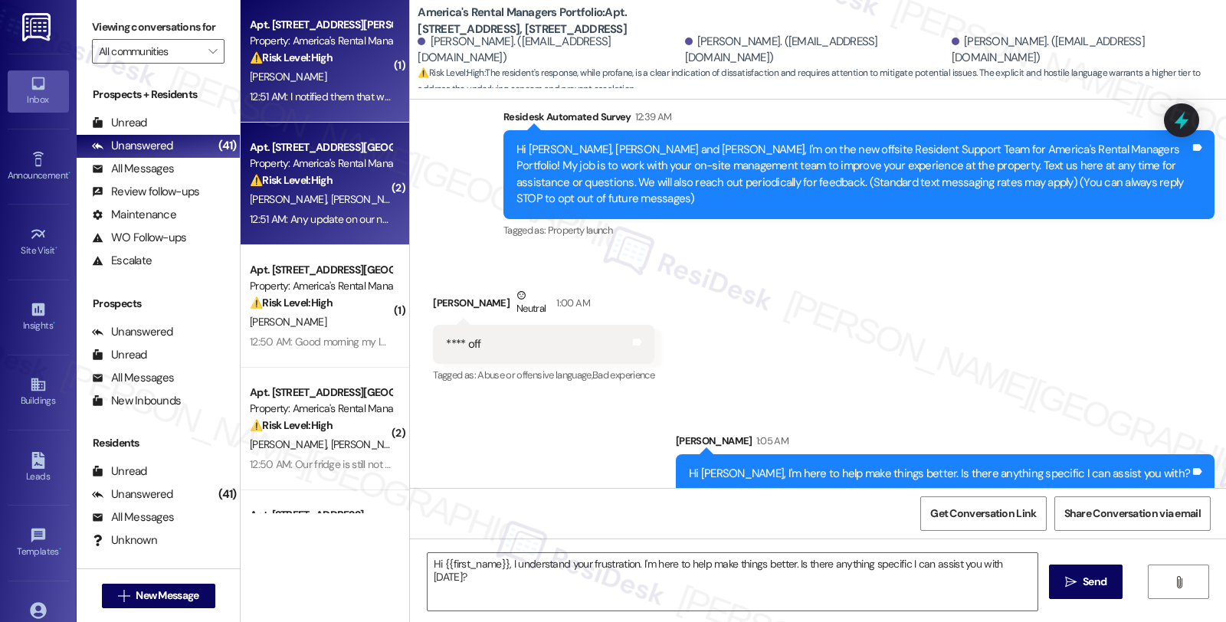
type textarea "Fetching suggested responses. Please feel free to read through the conversation…"
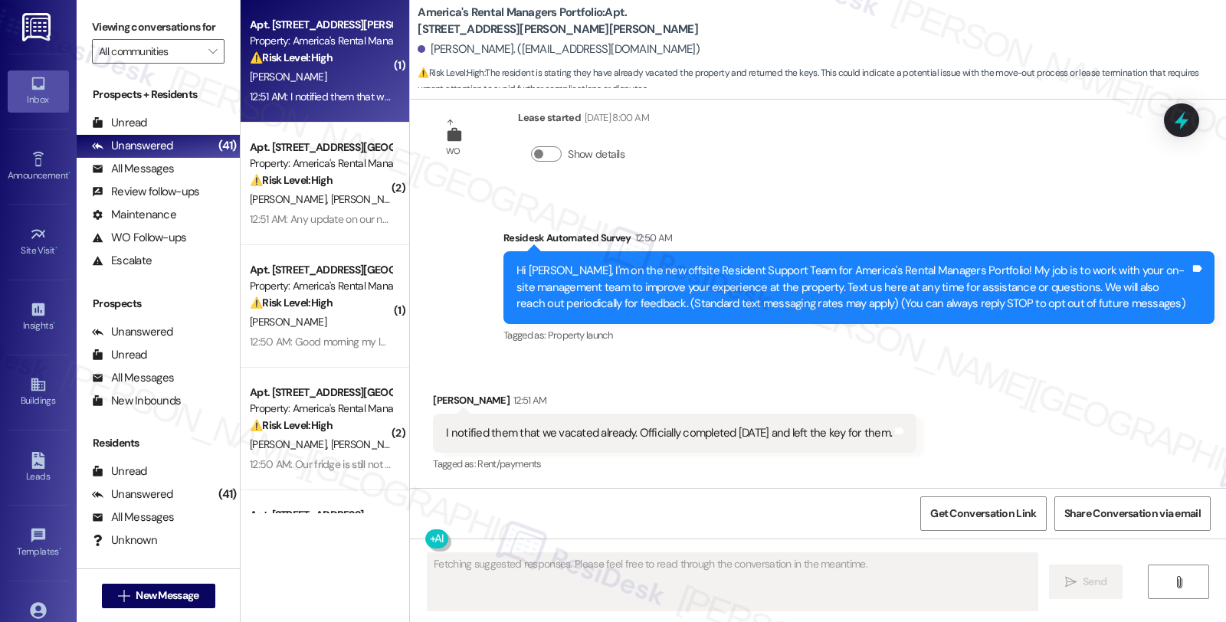
scroll to position [35, 0]
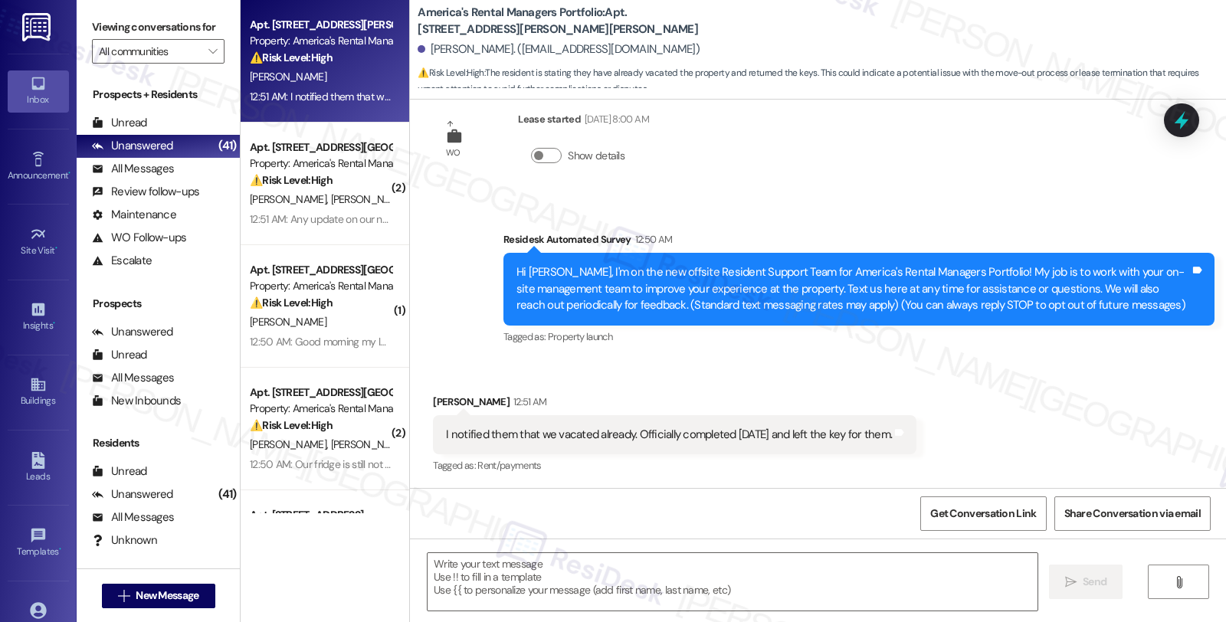
click at [440, 394] on div "Melissa Mauldin 12:51 AM" at bounding box center [675, 404] width 484 height 21
copy div "Melissa"
click at [468, 580] on textarea at bounding box center [733, 581] width 610 height 57
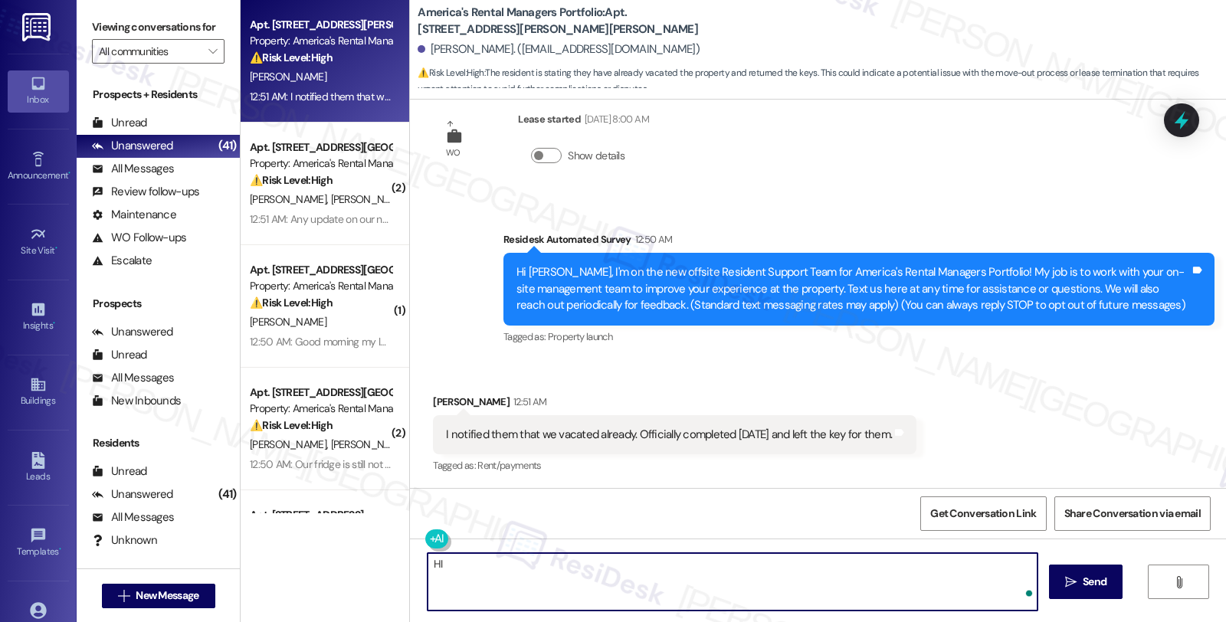
paste textarea "Melissa"
click at [636, 564] on textarea "Hi Melissa, thanks for letting me know. We'll" at bounding box center [733, 581] width 610 height 57
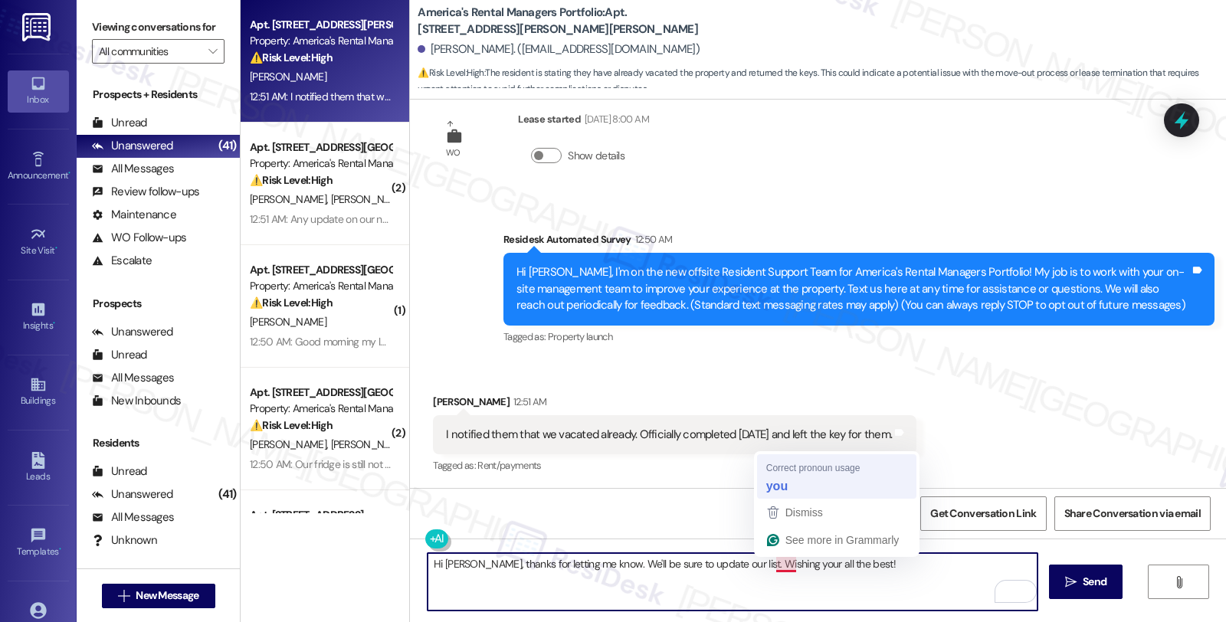
type textarea "Hi Melissa, thanks for letting me know. We'll be sure to update our list. Wishi…"
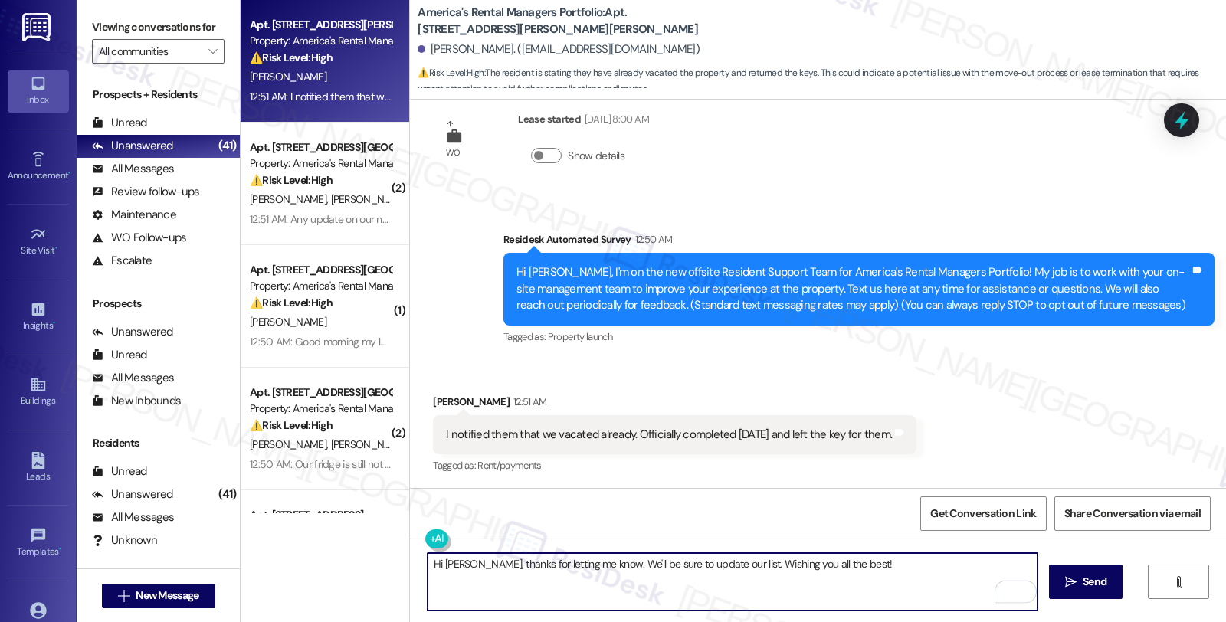
click at [871, 573] on textarea "Hi Melissa, thanks for letting me know. We'll be sure to update our list. Wishi…" at bounding box center [733, 581] width 610 height 57
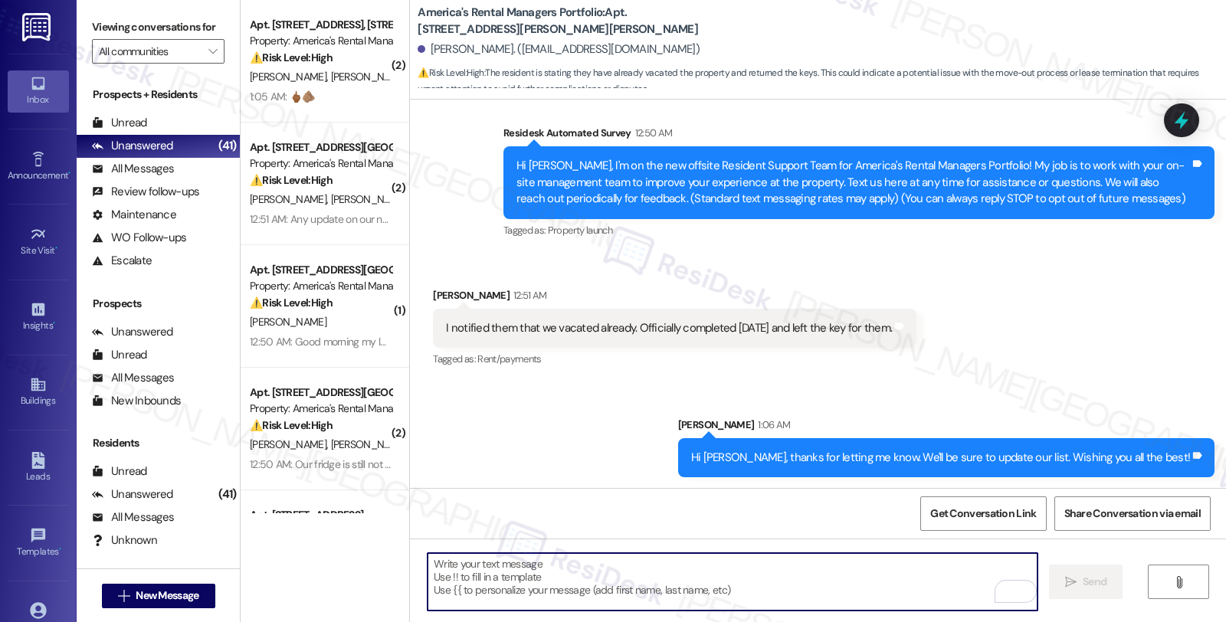
scroll to position [143, 0]
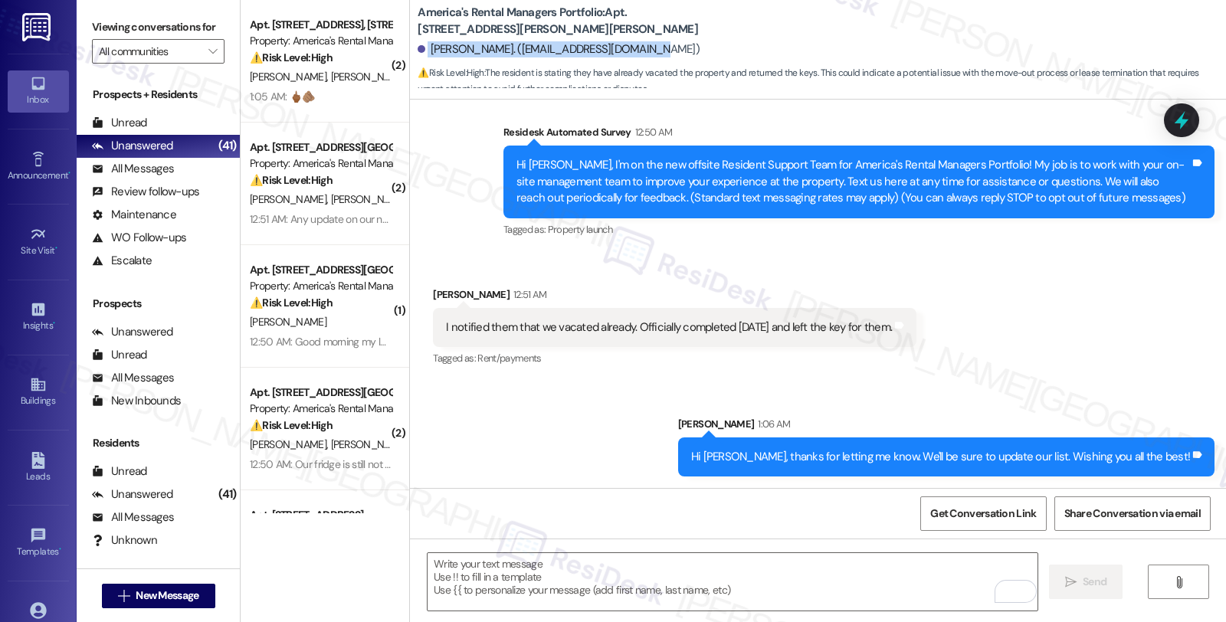
drag, startPoint x: 641, startPoint y: 48, endPoint x: 414, endPoint y: 52, distance: 226.9
click at [418, 52] on div "Melissa Mauldin. (lynnmauldin@gmail.com)" at bounding box center [822, 49] width 809 height 31
copy div "Melissa Mauldin. (lynnmauldin@gmail.com)"
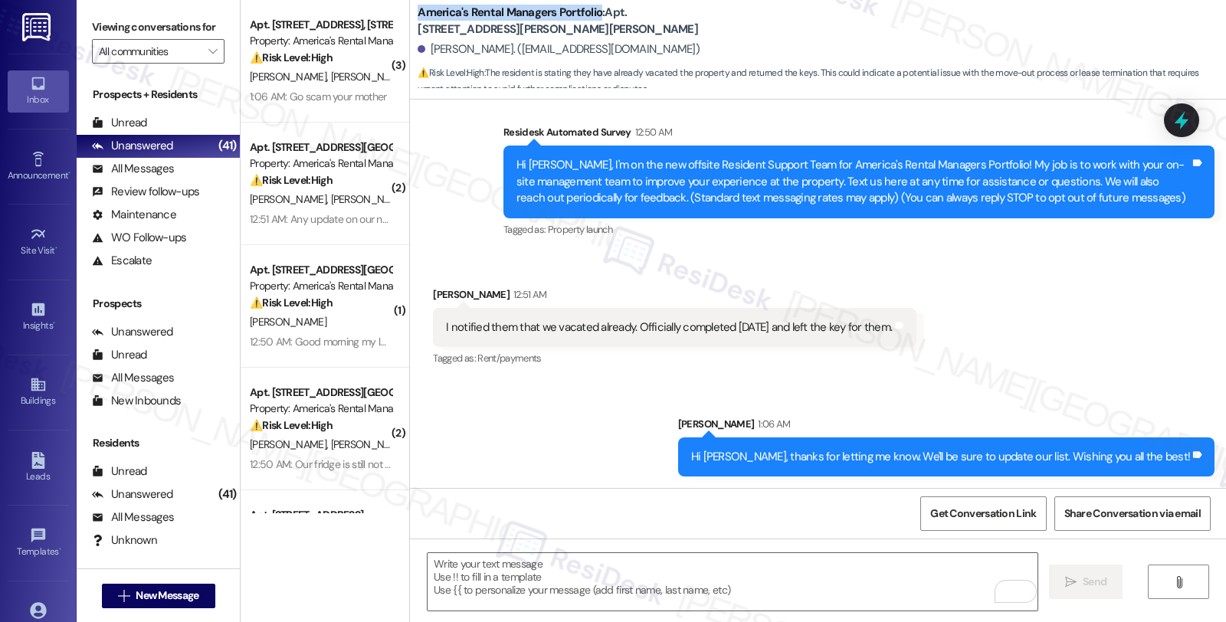
drag, startPoint x: 407, startPoint y: 13, endPoint x: 587, endPoint y: 11, distance: 180.1
click at [587, 11] on b "America's Rental Managers Portfolio: Apt. 3891 Overton Manor Trail, 3891 Overto…" at bounding box center [571, 21] width 307 height 33
copy b "America's Rental Managers Portfolio"
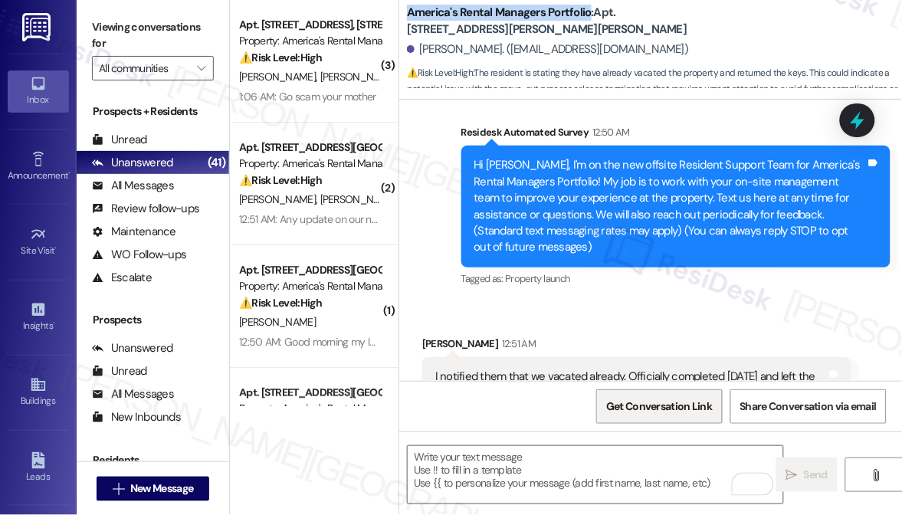
click at [638, 408] on span "Get Conversation Link" at bounding box center [659, 407] width 106 height 16
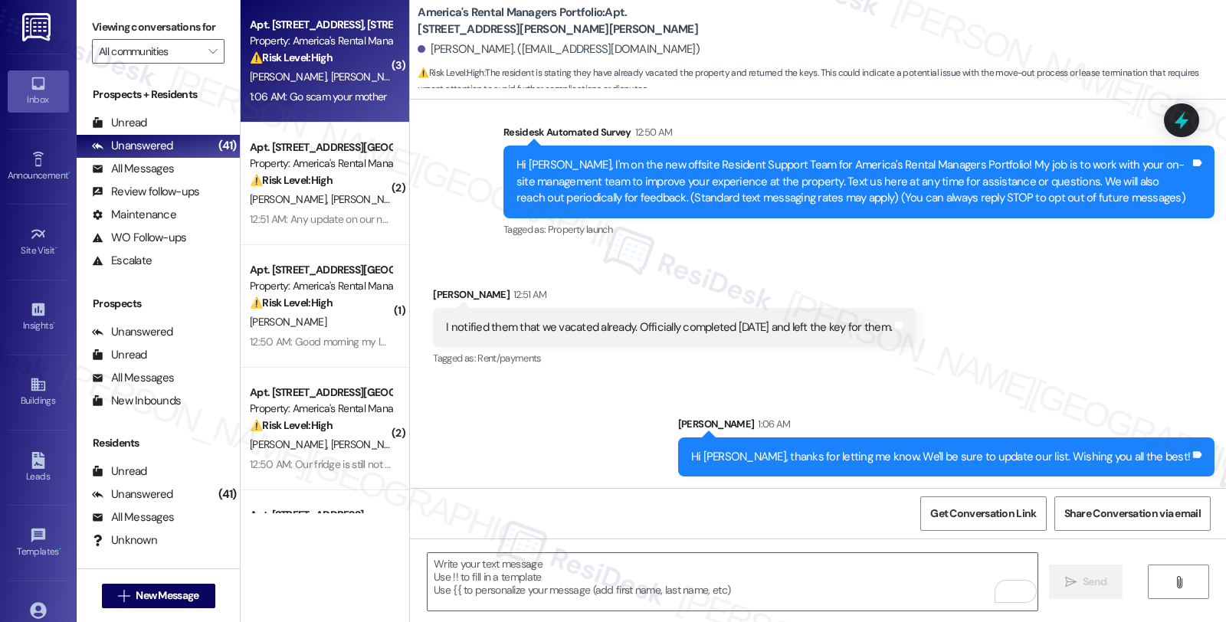
click at [346, 86] on div "M. Radatti J. Chamberlainjr K. Radatti" at bounding box center [320, 76] width 145 height 19
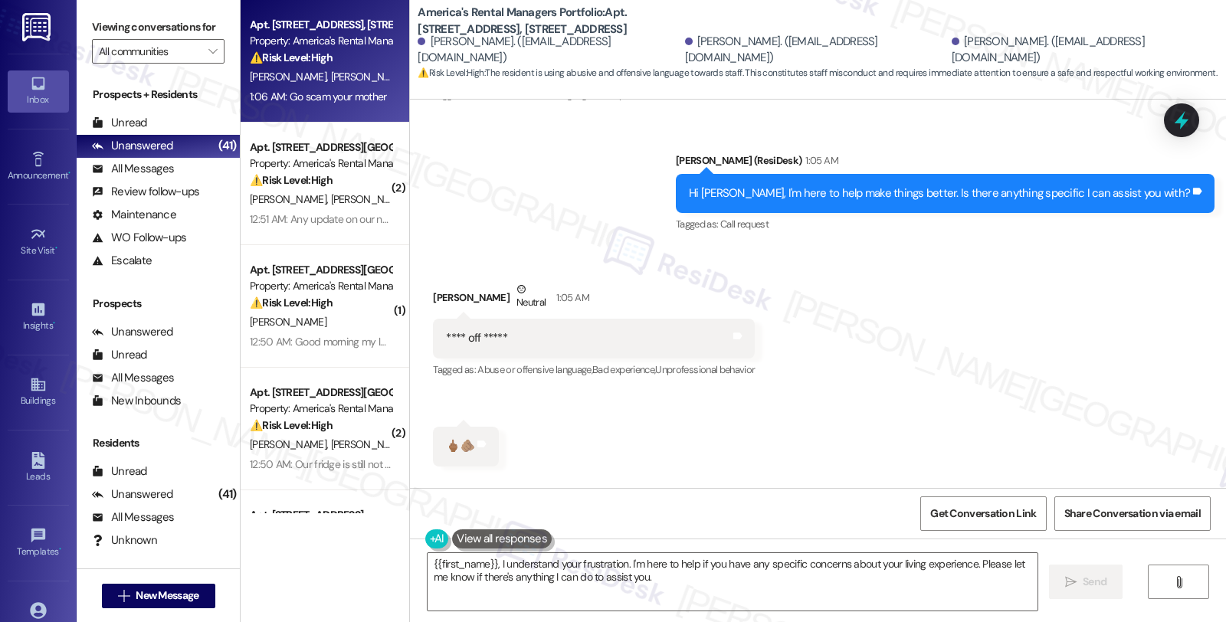
scroll to position [489, 0]
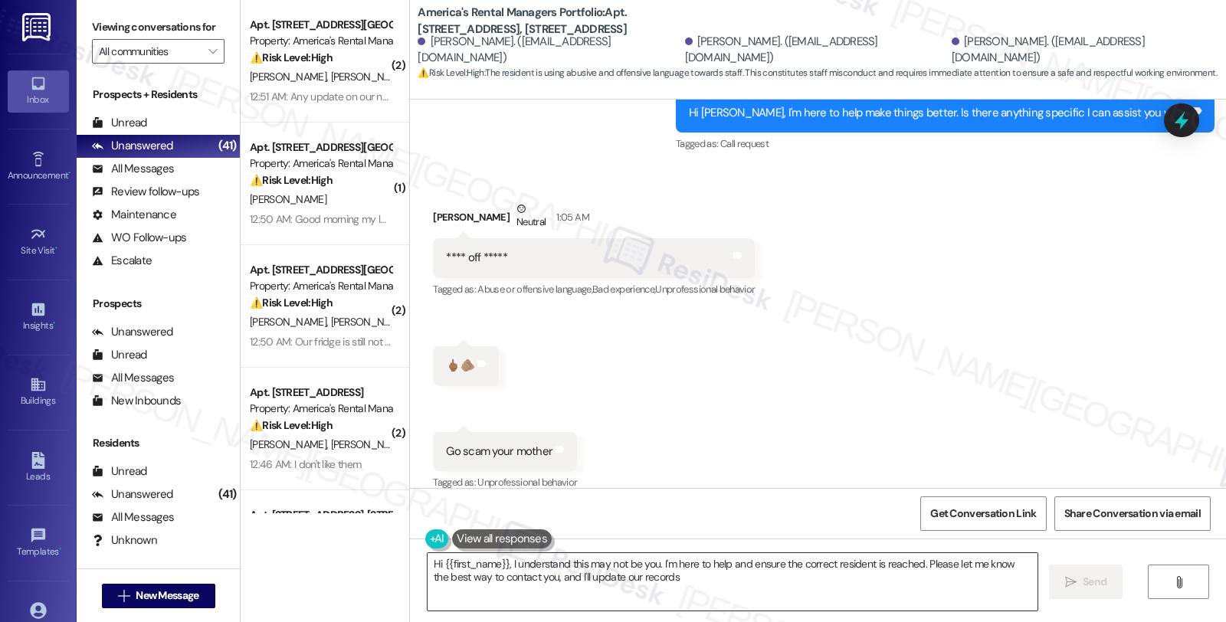
type textarea "Hi {{first_name}}, I understand this may not be you. I'm here to help and ensur…"
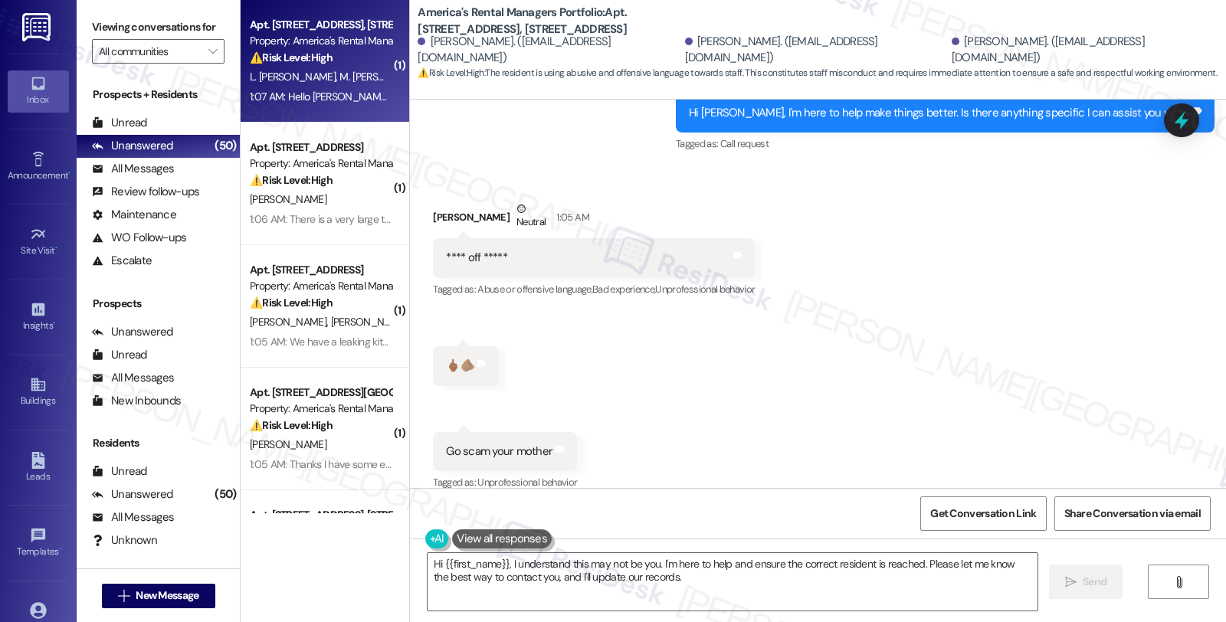
click at [336, 74] on div "L. Claude M. Claude" at bounding box center [320, 76] width 145 height 19
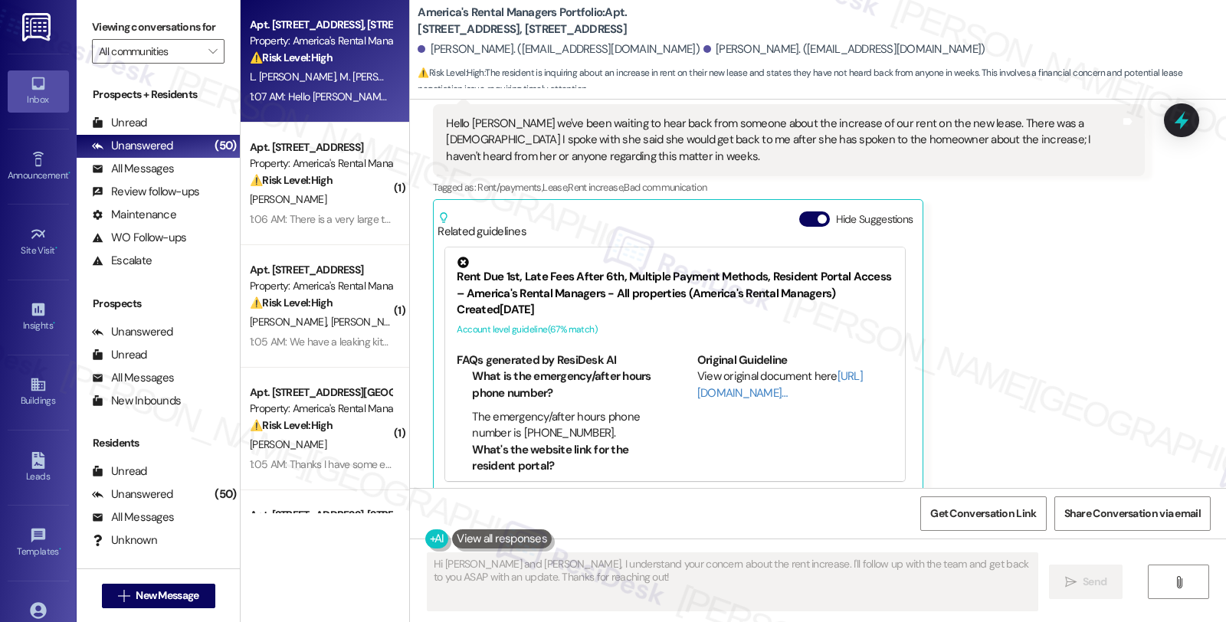
scroll to position [162, 0]
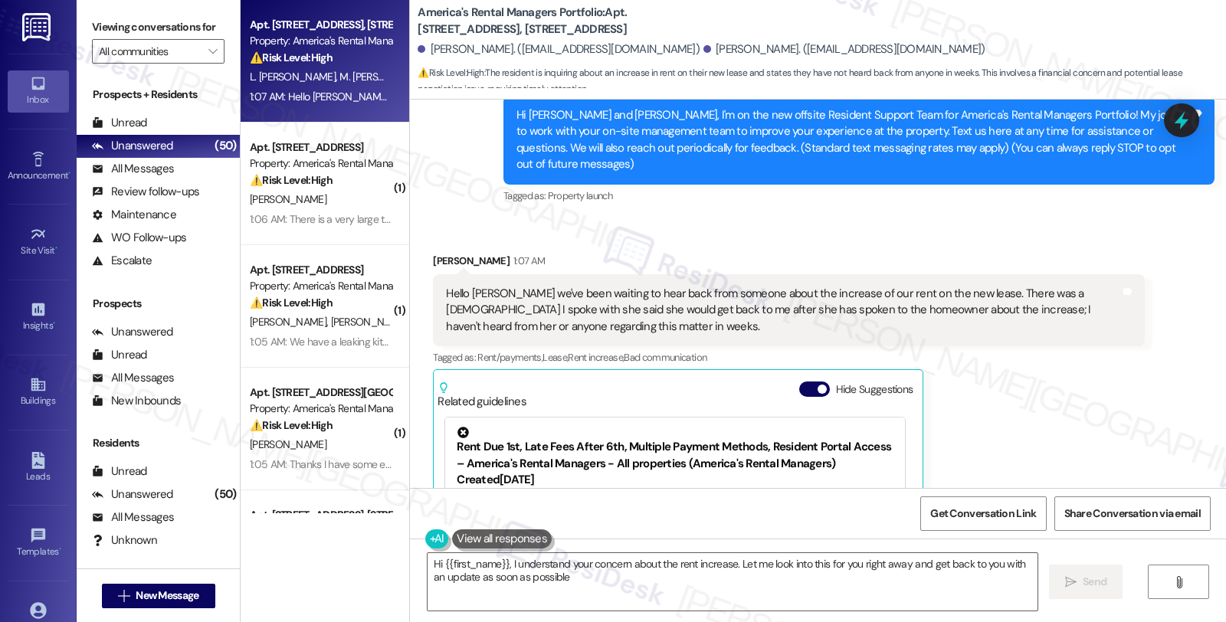
type textarea "Hi {{first_name}}, I understand your concern about the rent increase. Let me lo…"
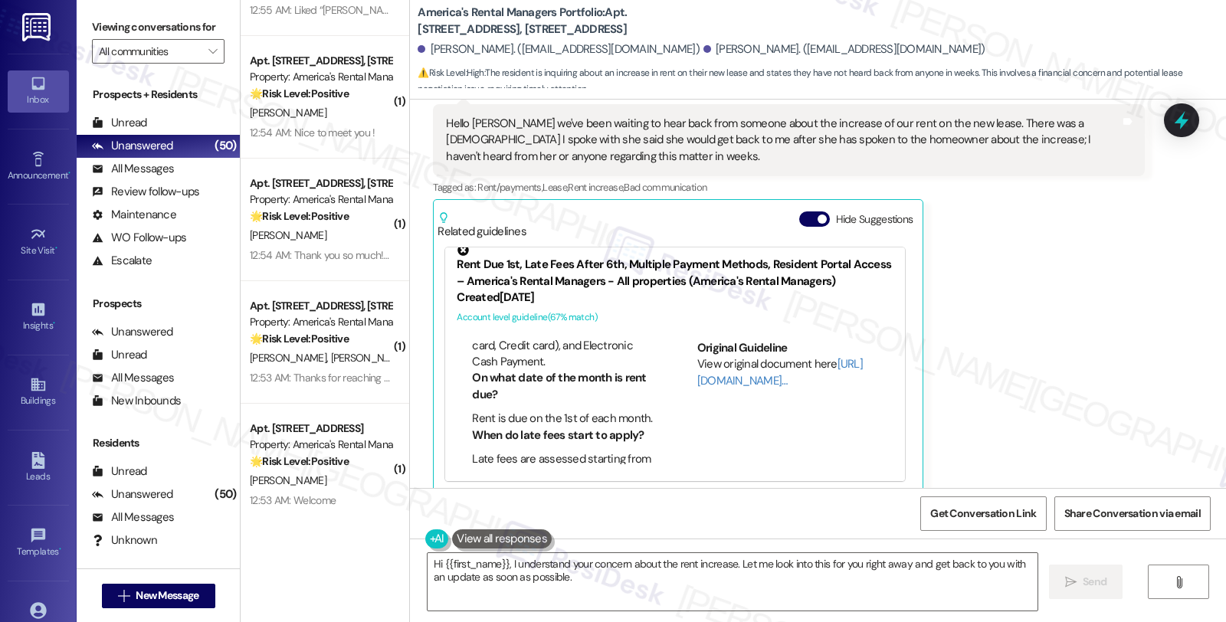
scroll to position [5741, 0]
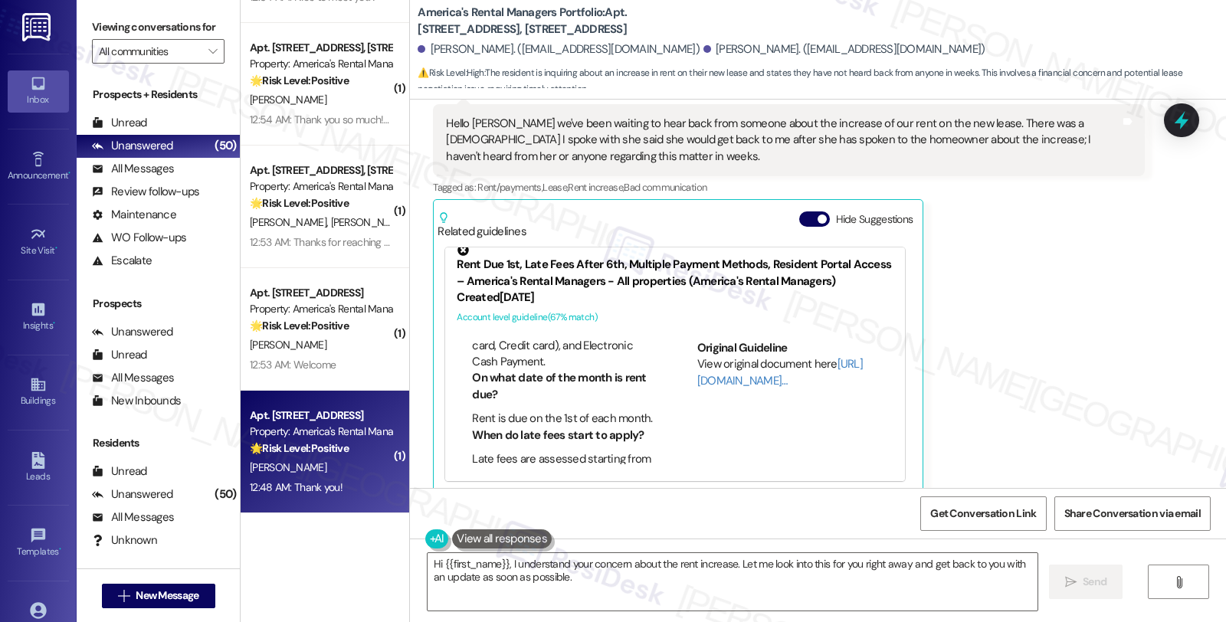
click at [351, 457] on div "Apt. 761 County Road 1169, 761 County Road 1169 Property: America's Rental Mana…" at bounding box center [320, 432] width 145 height 52
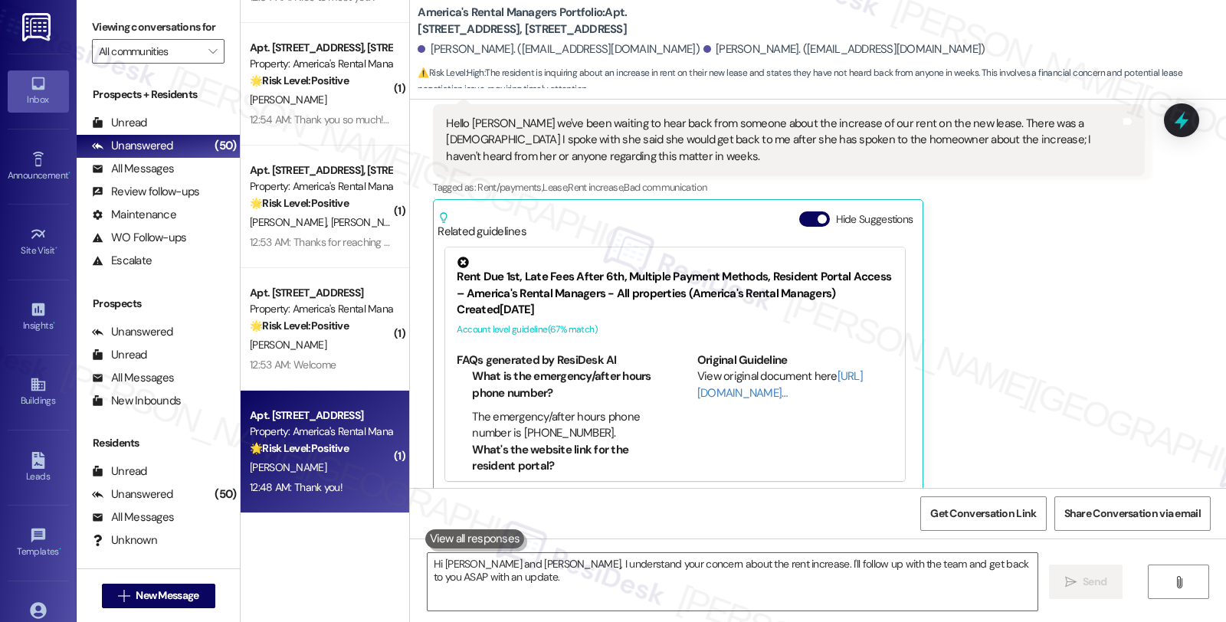
type textarea "Hi Ladonna and Michael, I understand your concern about the rent increase. I'll…"
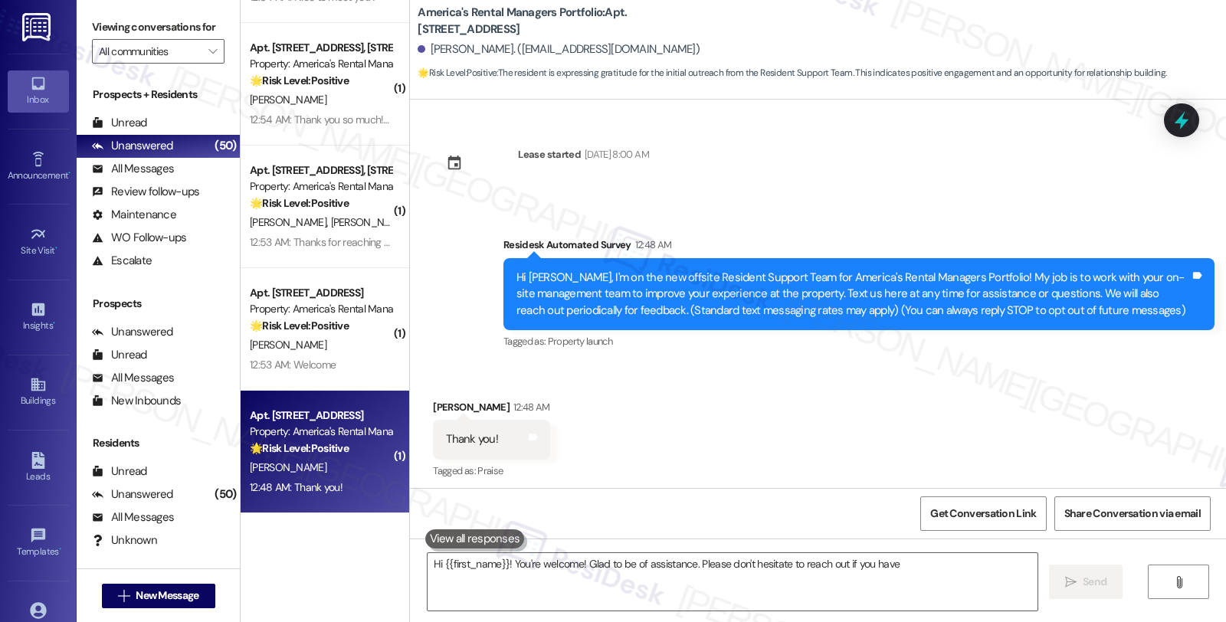
scroll to position [5, 0]
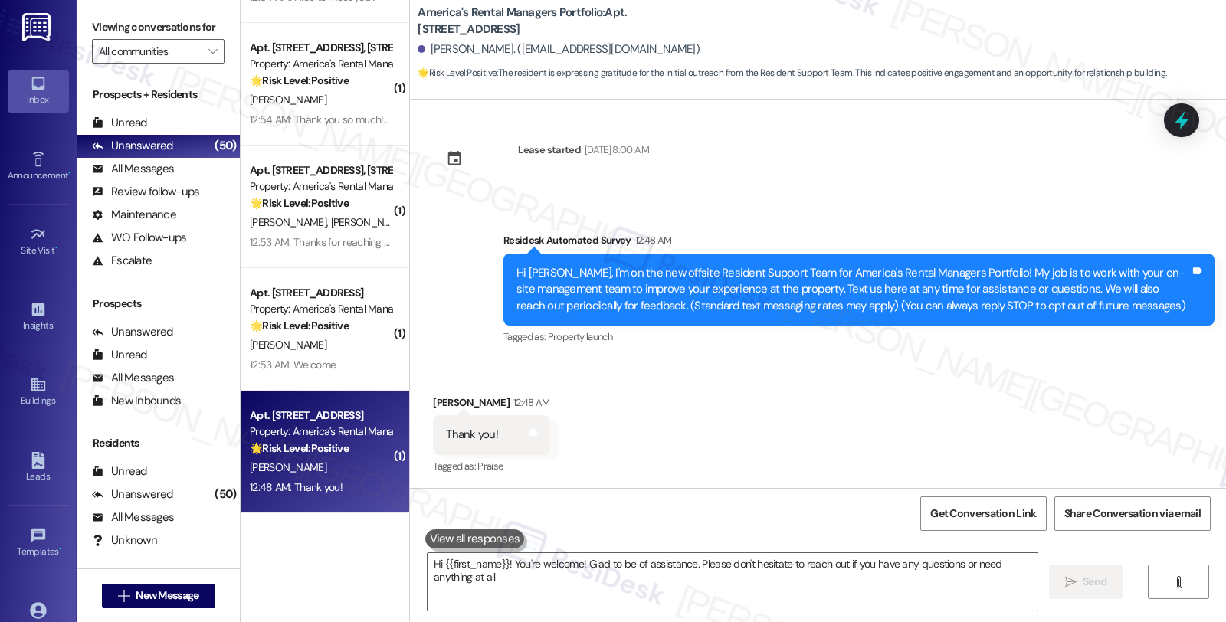
type textarea "Hi {{first_name}}! You're welcome! Glad to be of assistance. Please don't hesit…"
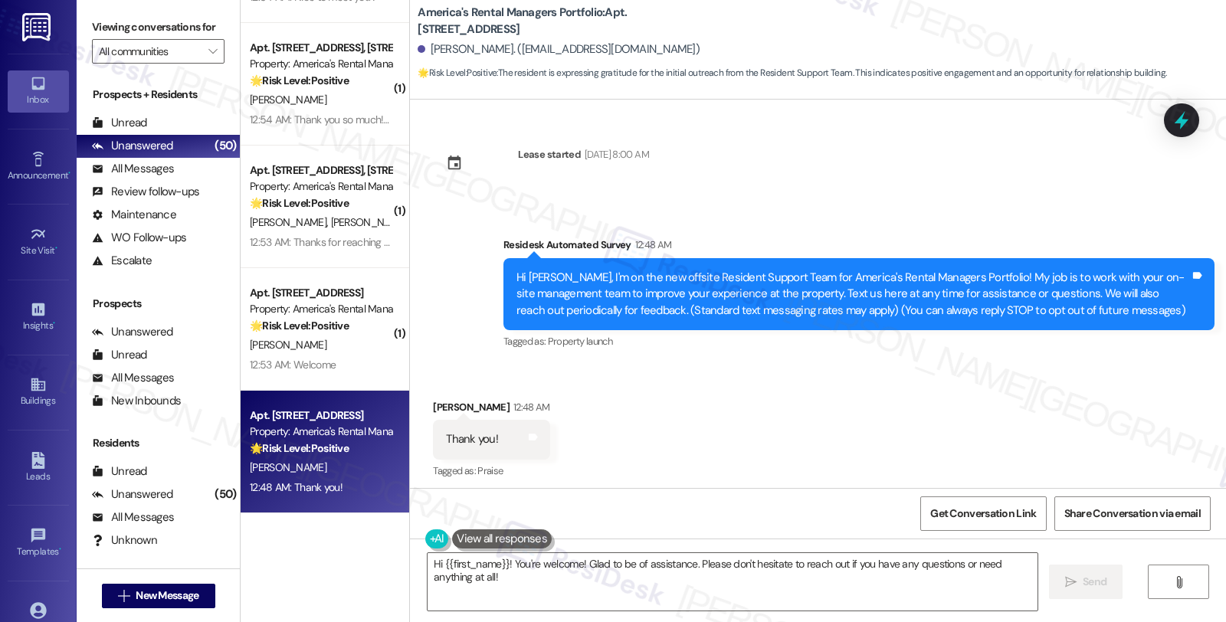
click at [441, 399] on div "Ashley Barnett 12:48 AM" at bounding box center [491, 409] width 117 height 21
copy div "Ashley"
click at [609, 587] on textarea "Hi {{first_name}}! You're welcome! Glad to be of assistance. Please don't hesit…" at bounding box center [733, 581] width 610 height 57
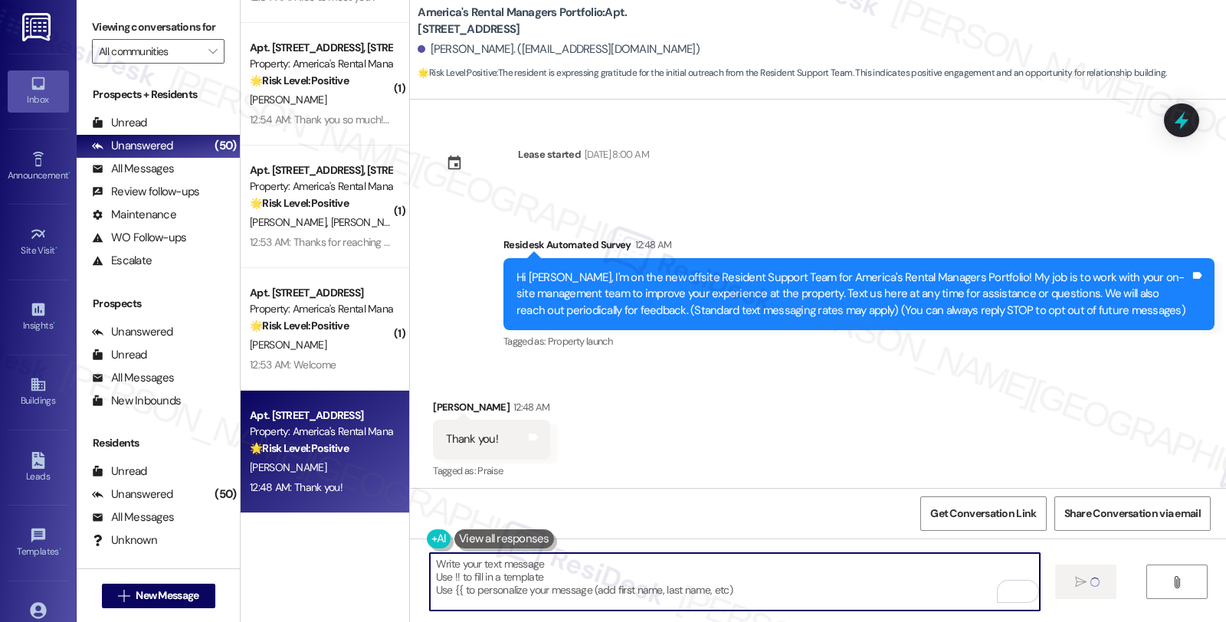
type textarea "Fetching suggested responses. Please feel free to read through the conversation…"
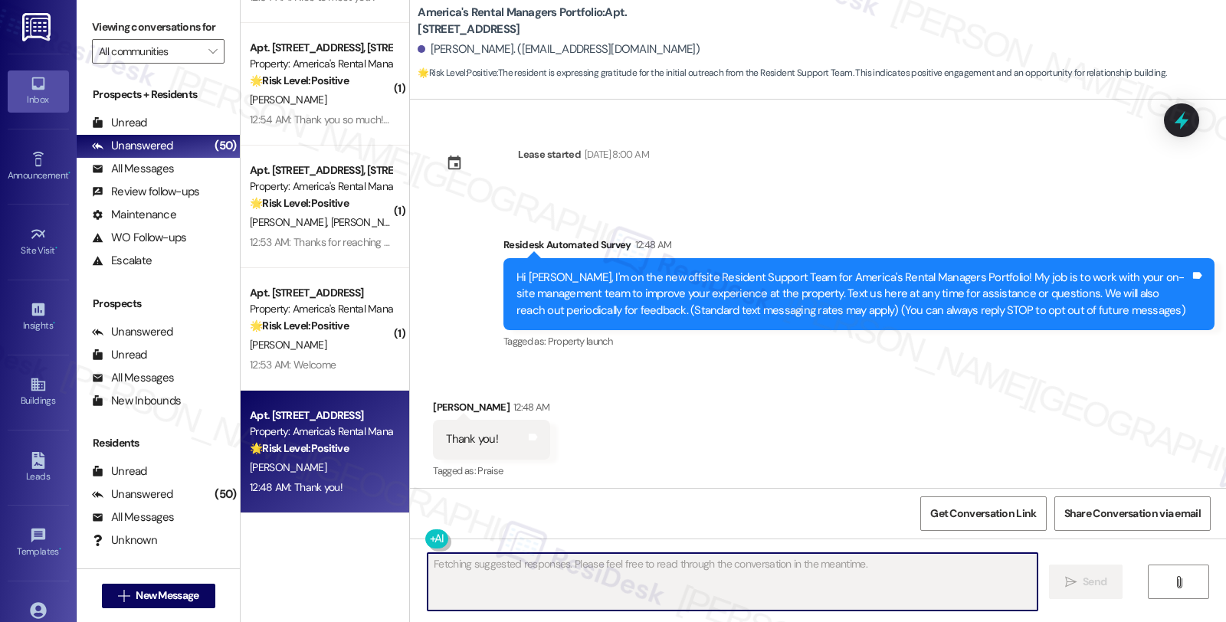
scroll to position [5, 0]
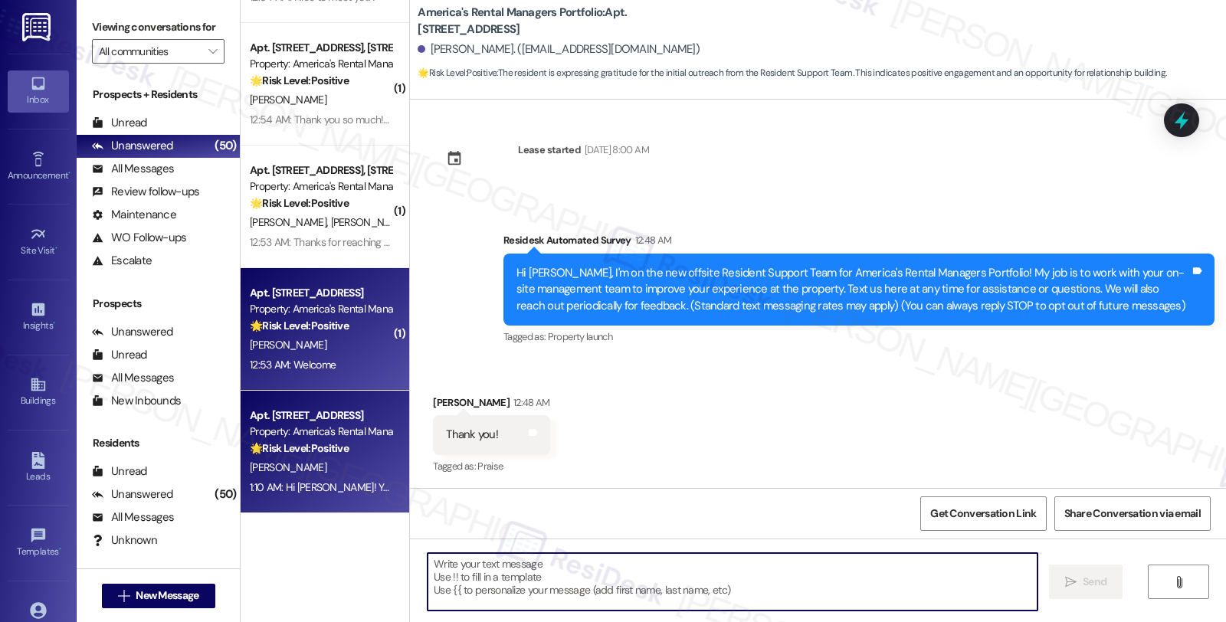
click at [346, 346] on div "[PERSON_NAME]" at bounding box center [320, 345] width 145 height 19
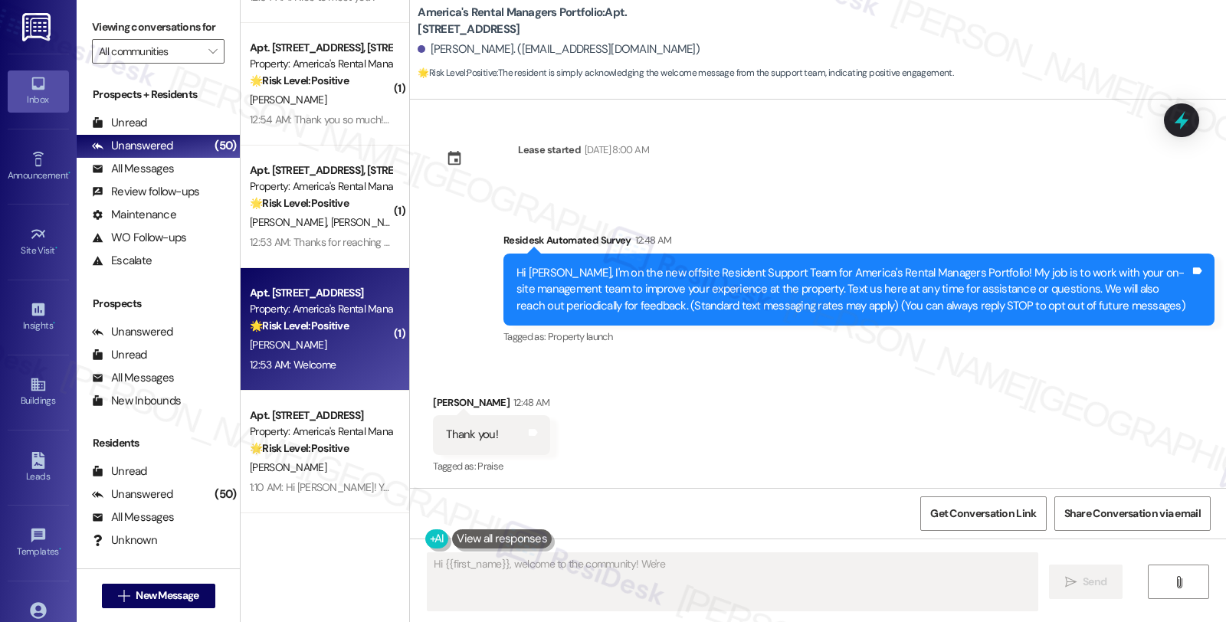
scroll to position [0, 0]
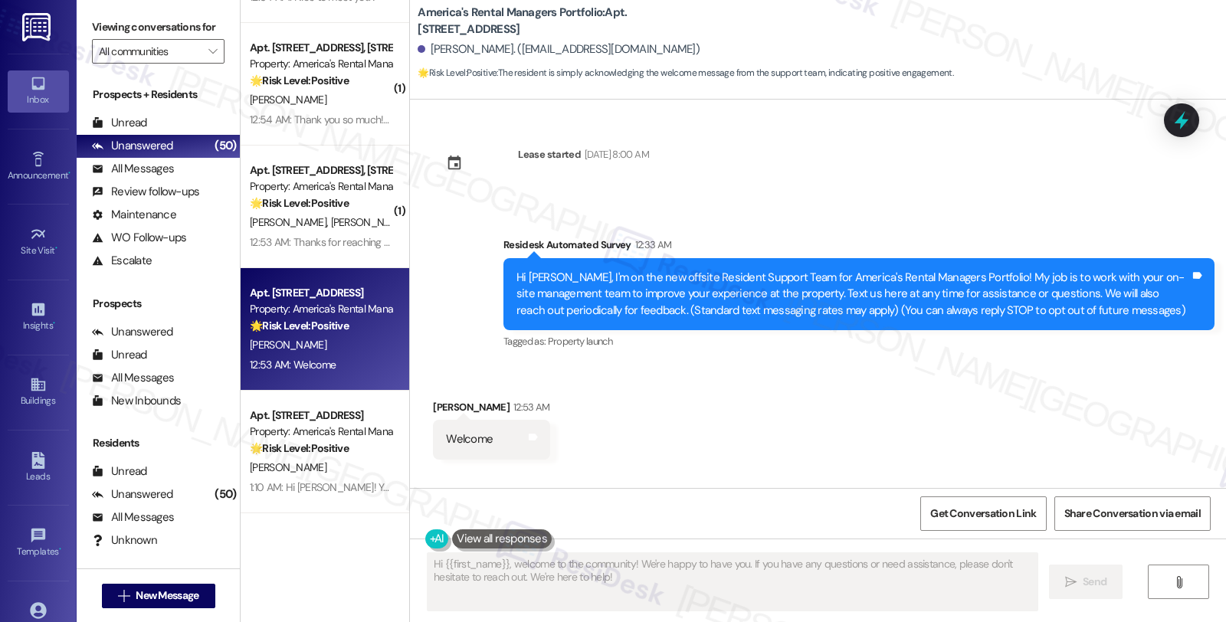
click at [441, 400] on div "Shoccaro Gilmore 12:53 AM" at bounding box center [491, 409] width 117 height 21
copy div "Shoccaro"
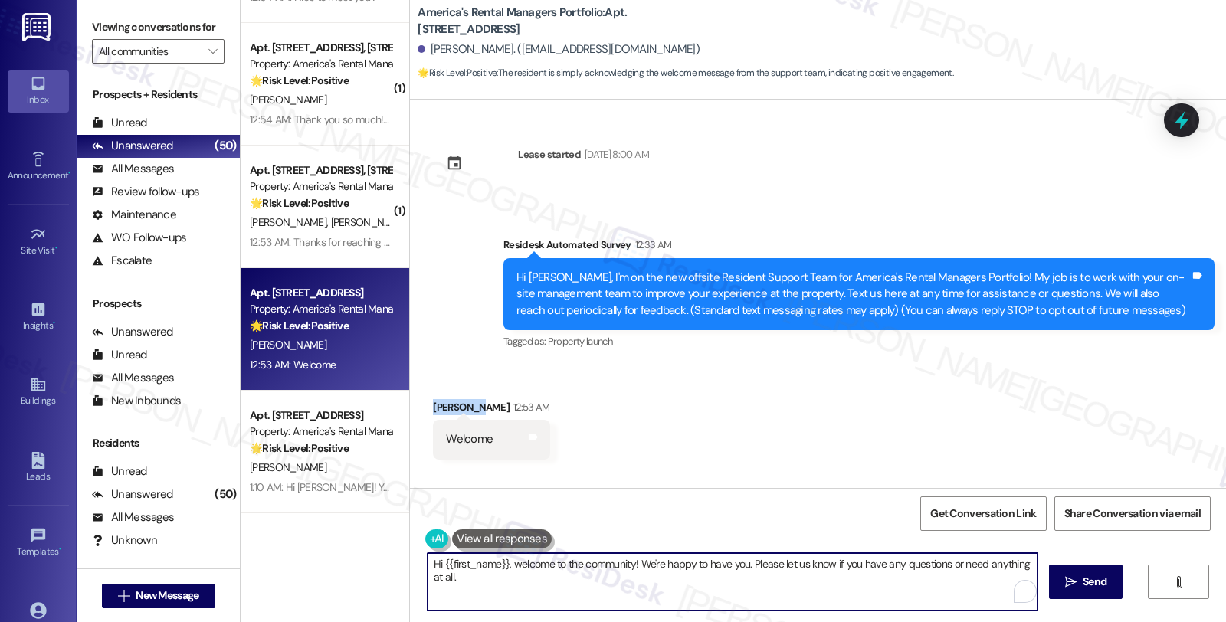
click at [428, 563] on textarea "Hi {{first_name}}, welcome to the community! We're happy to have you. Please le…" at bounding box center [733, 581] width 610 height 57
paste textarea "Shoccaro"
type textarea "Thank you for the warm welcome, [PERSON_NAME]! Hi {{first_name}}, welcome to th…"
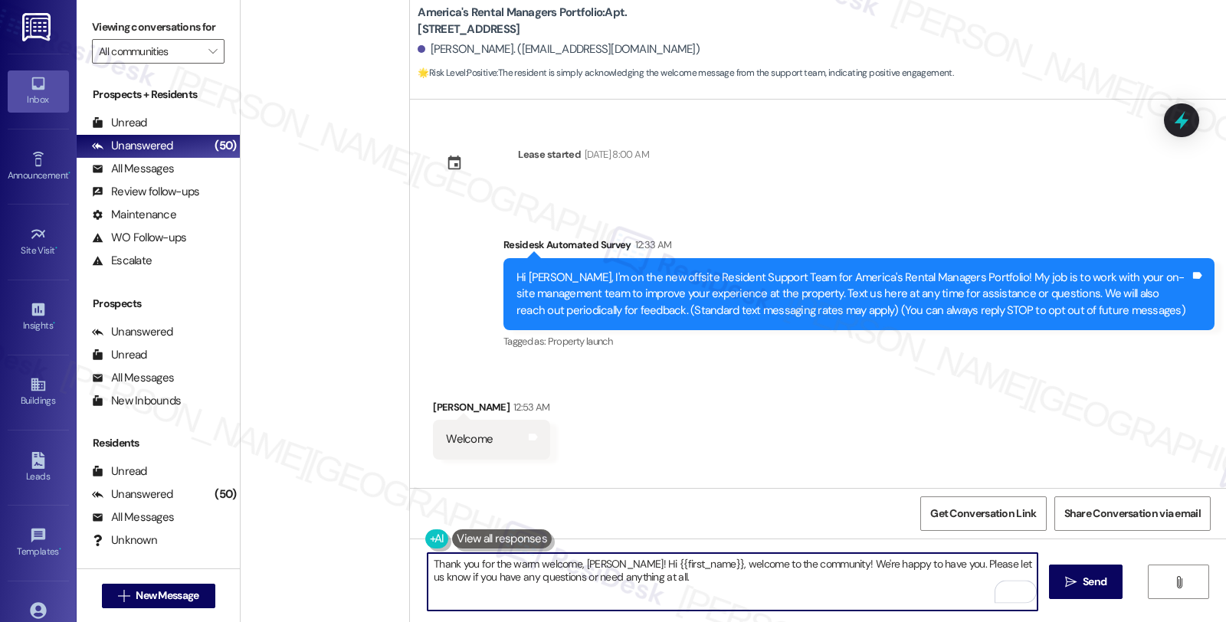
scroll to position [5741, 0]
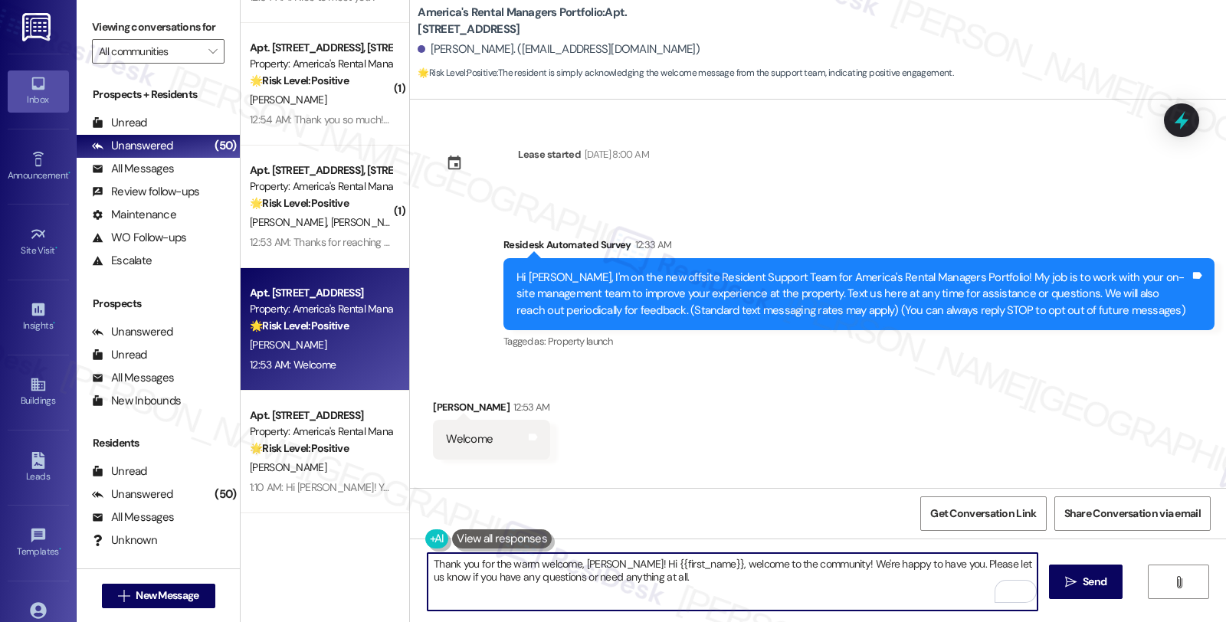
click at [943, 565] on textarea "Thank you for the warm welcome, [PERSON_NAME]! Hi {{first_name}}, welcome to th…" at bounding box center [733, 581] width 610 height 57
click at [622, 570] on textarea "Thank you for the warm welcome, [PERSON_NAME]! Please let us know if you have a…" at bounding box center [733, 581] width 610 height 57
drag, startPoint x: 624, startPoint y: 562, endPoint x: 1225, endPoint y: 563, distance: 600.9
click at [1225, 563] on div "Thank you for the warm welcome, [PERSON_NAME]! Please let us know if you have a…" at bounding box center [818, 596] width 816 height 115
paste textarea "If you ever need anything in the future, please don't hesitate to reach out. Ha…"
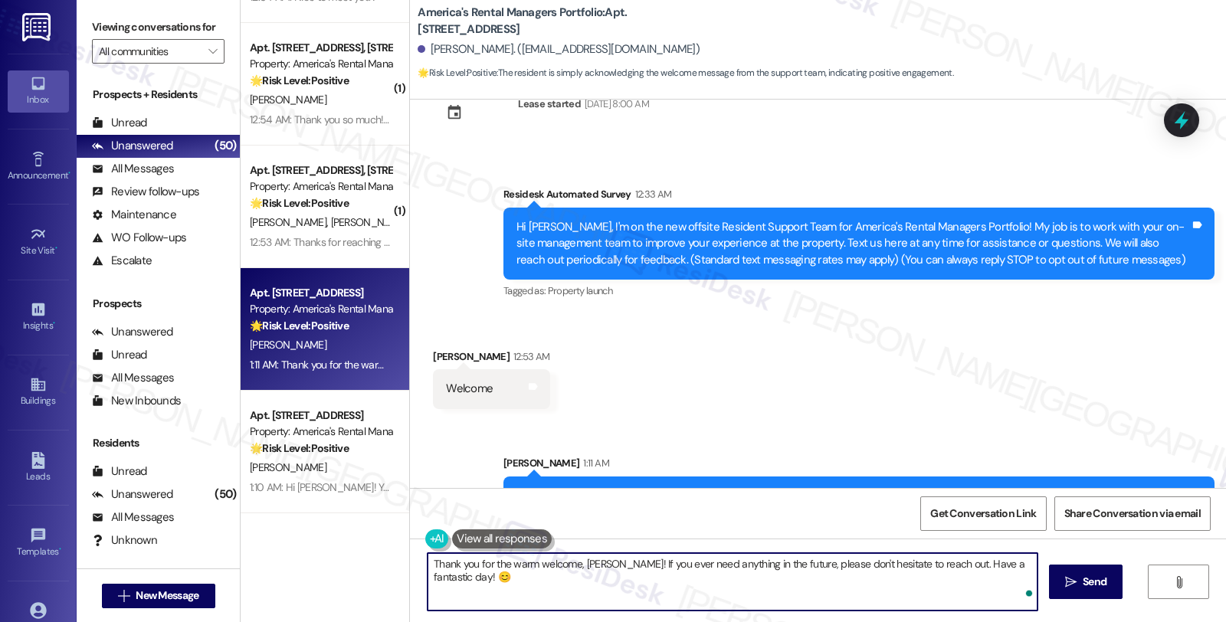
scroll to position [90, 0]
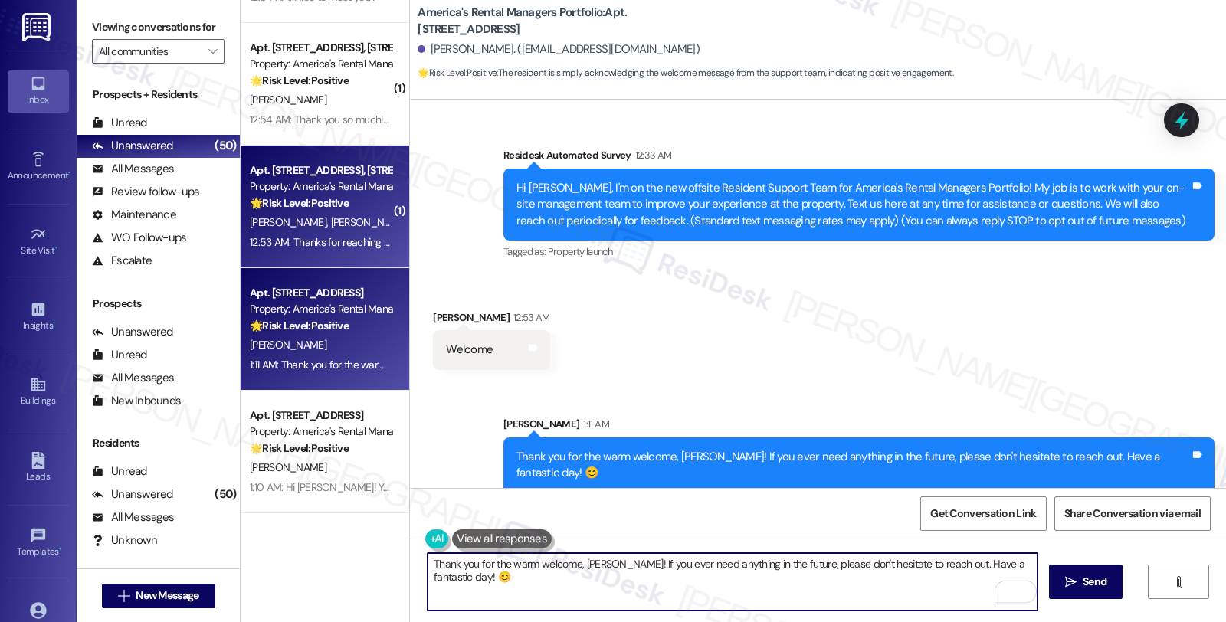
type textarea "Hi {{first_name}}, welcome to the community! We're happy to have you. Please le…"
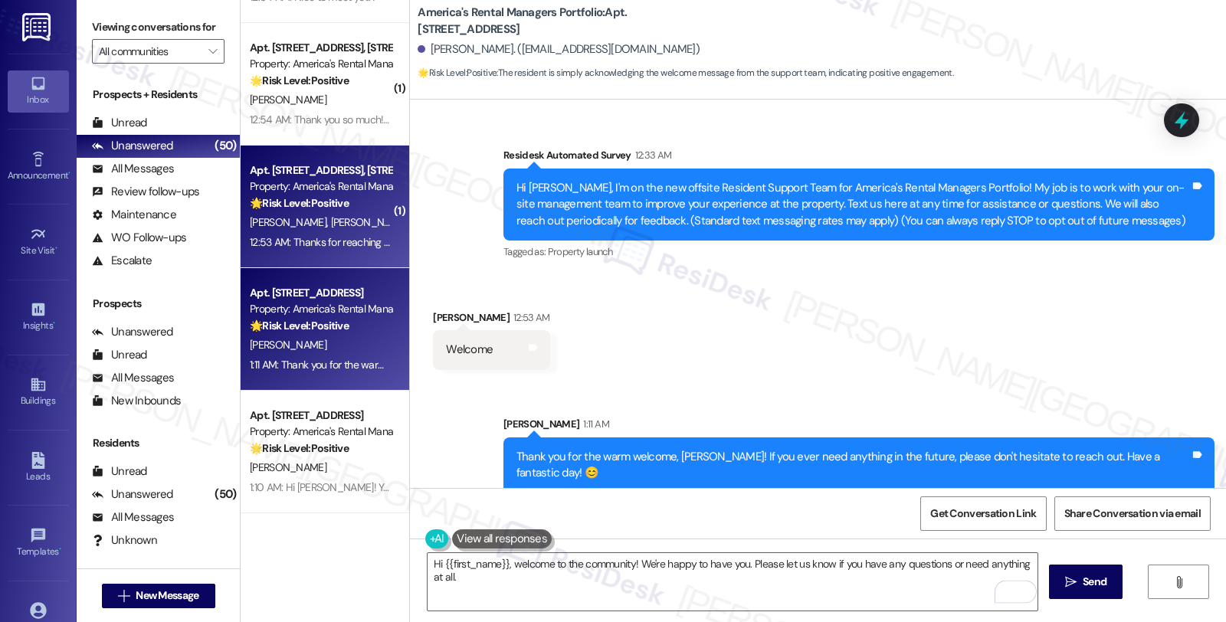
click at [362, 211] on div "🌟 Risk Level: Positive The resident is acknowledging the welcome message from t…" at bounding box center [321, 203] width 142 height 16
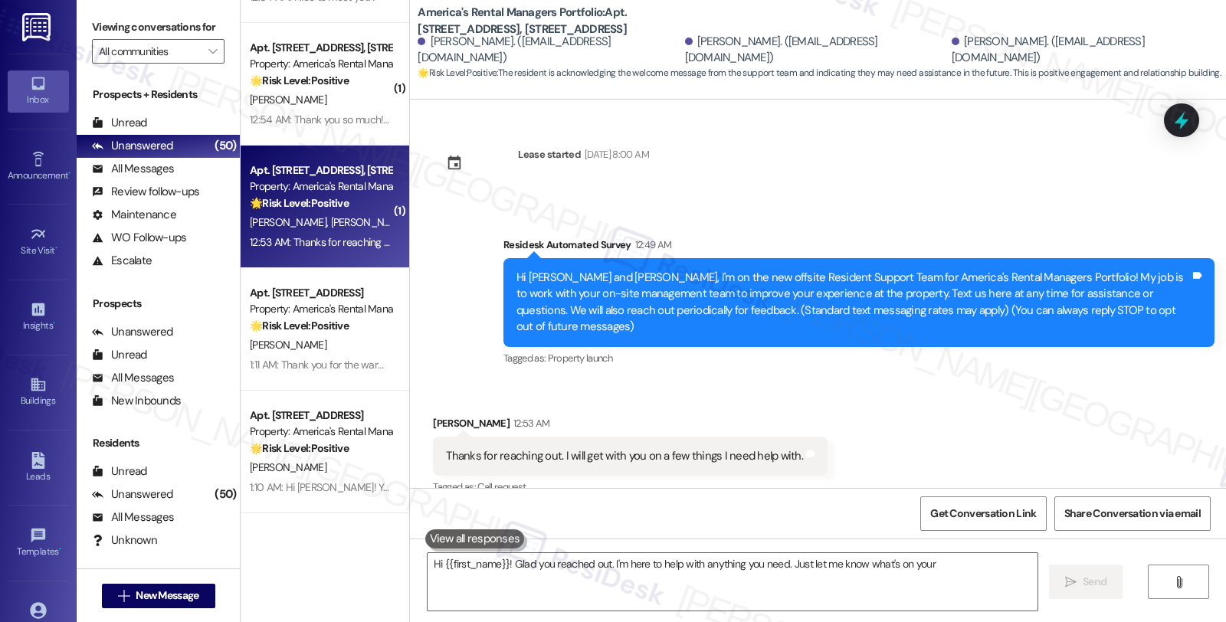
scroll to position [5, 0]
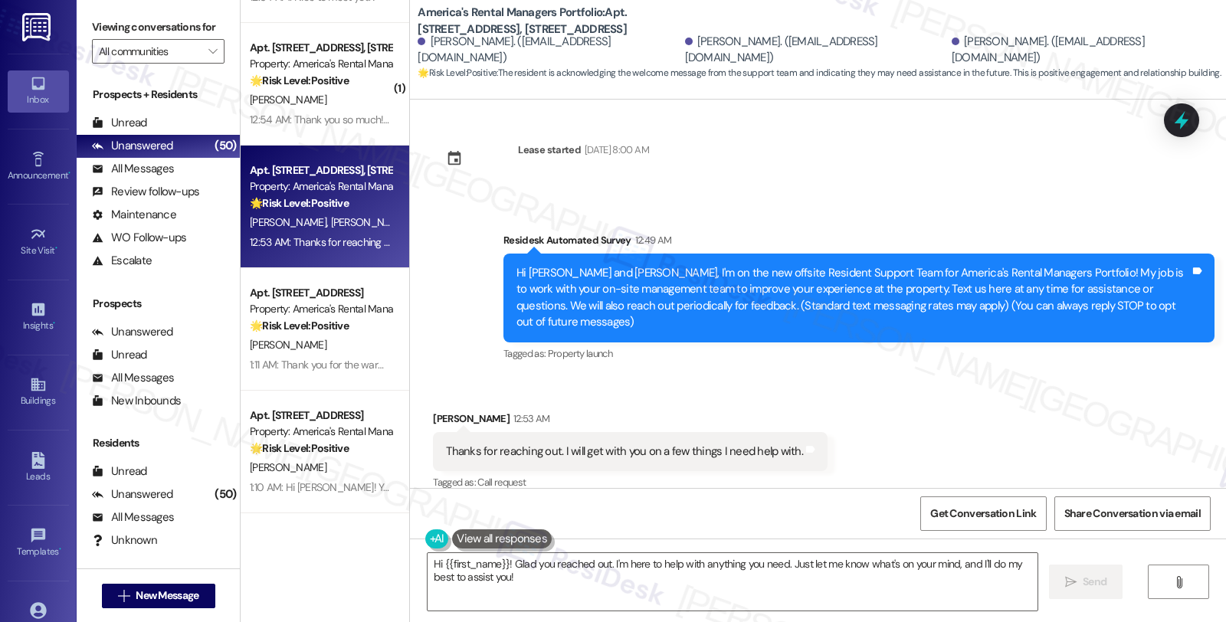
click at [433, 411] on div "Terry Billings 12:53 AM" at bounding box center [630, 421] width 395 height 21
copy div "Terry"
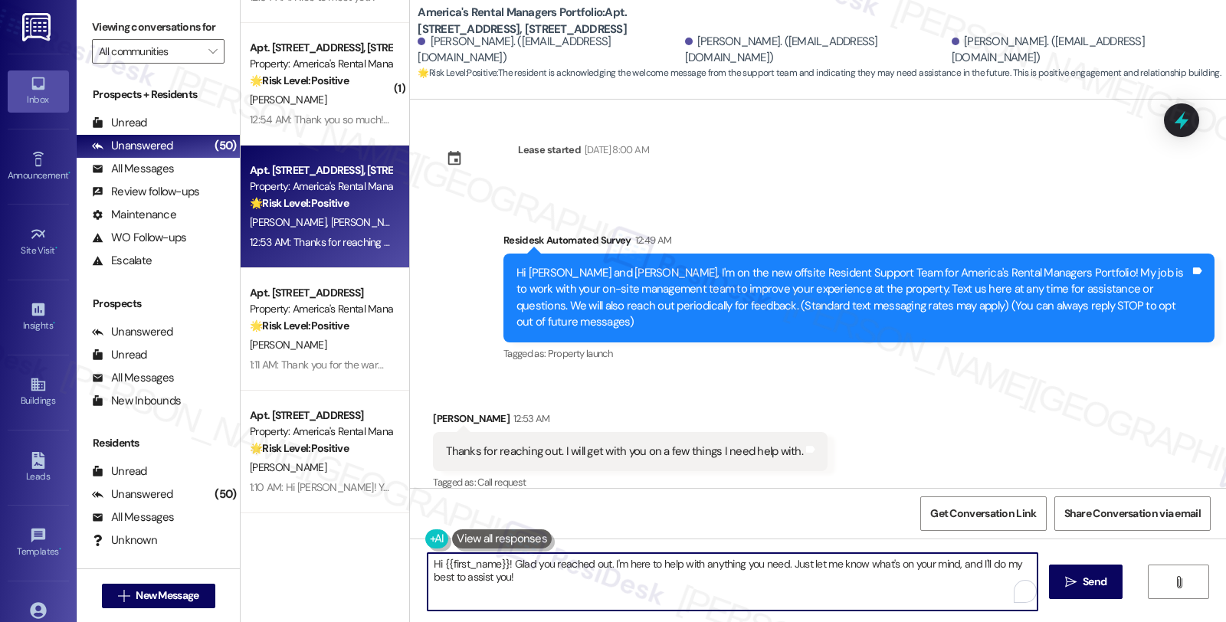
drag, startPoint x: 435, startPoint y: 566, endPoint x: 496, endPoint y: 567, distance: 61.3
click at [496, 567] on textarea "Hi {{first_name}}! Glad you reached out. I'm here to help with anything you nee…" at bounding box center [733, 581] width 610 height 57
paste textarea "Terry"
click at [487, 578] on textarea "Hi Terry, glad you reached out. I'm here to help with anything you need. Just l…" at bounding box center [733, 581] width 610 height 57
type textarea "Fetching suggested responses. Please feel free to read through the conversation…"
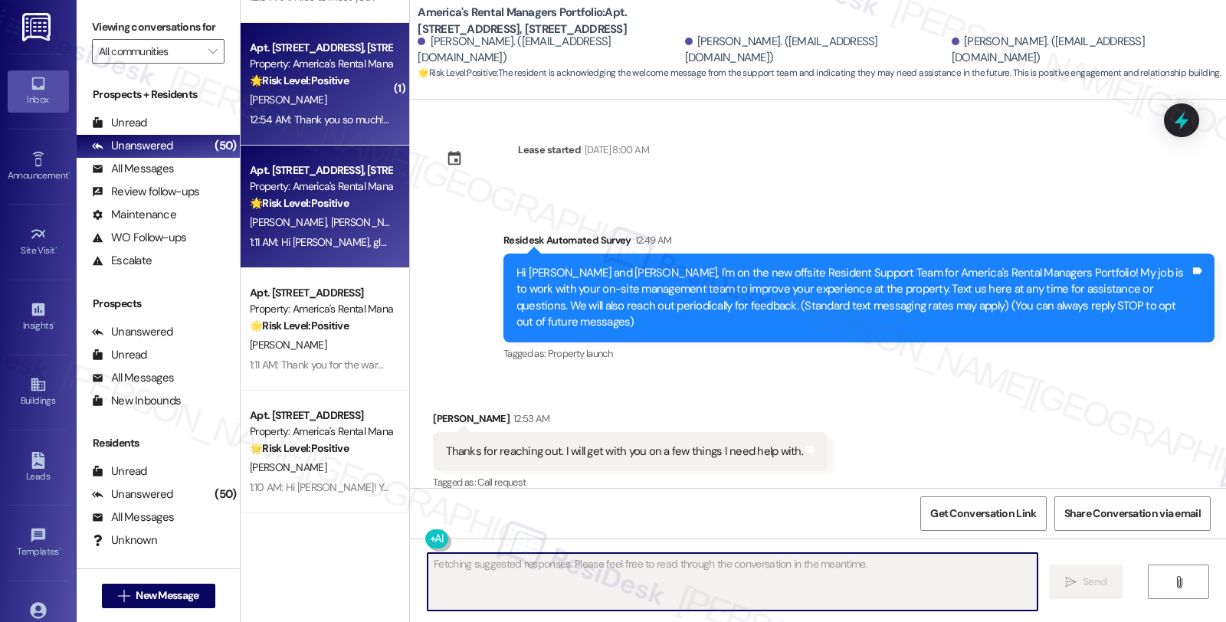
click at [346, 104] on div "D. Shrestha" at bounding box center [320, 99] width 145 height 19
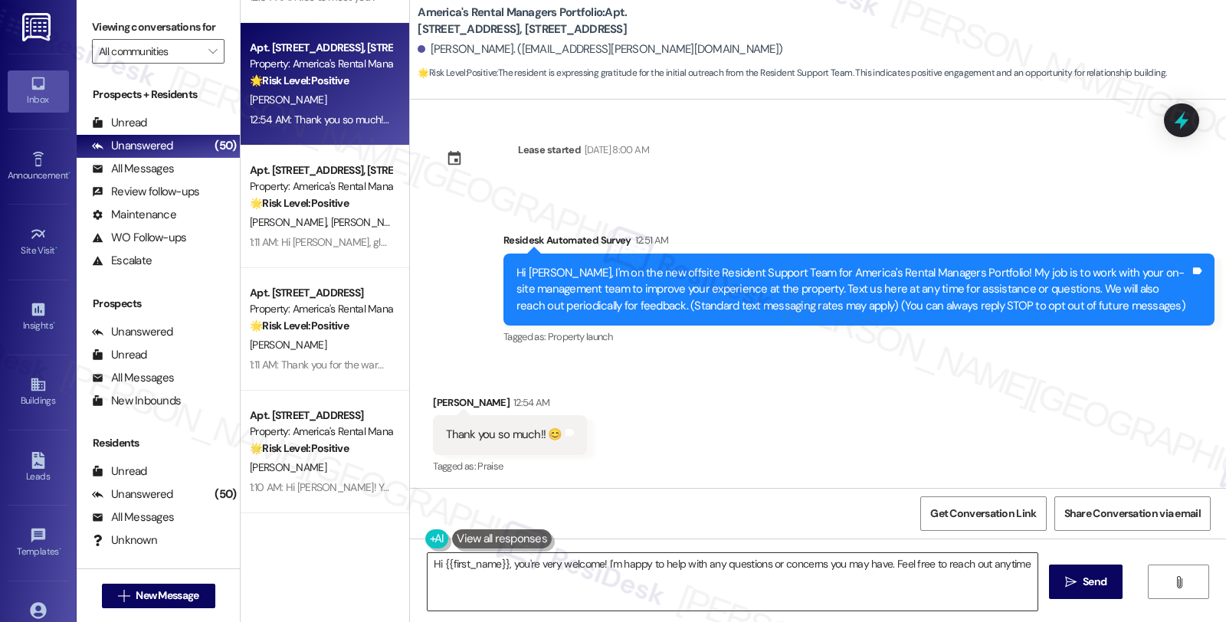
type textarea "Hi {{first_name}}, you're very welcome! I'm happy to help with any questions or…"
click at [440, 406] on div "Desiree Shrestha 12:54 AM" at bounding box center [509, 404] width 153 height 21
click at [676, 561] on textarea "Hi {{first_name}}, you're very welcome! I'm happy to help with any questions or…" at bounding box center [733, 581] width 610 height 57
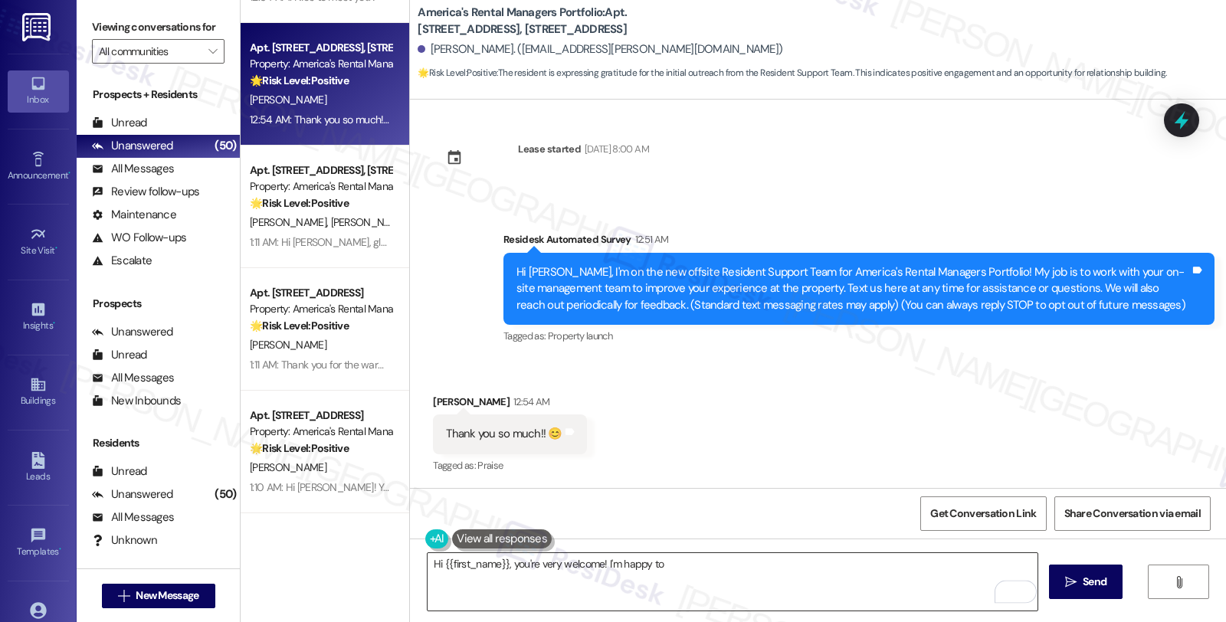
scroll to position [5, 0]
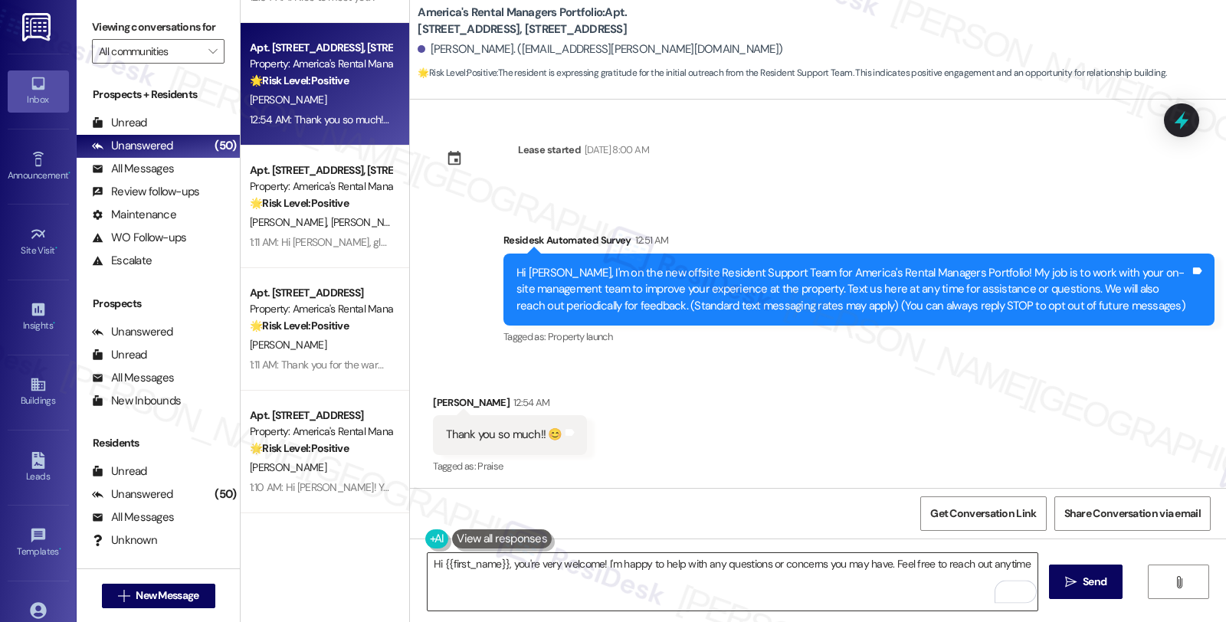
type textarea "Hi {{first_name}}, you're very welcome! I'm happy to help with any questions or…"
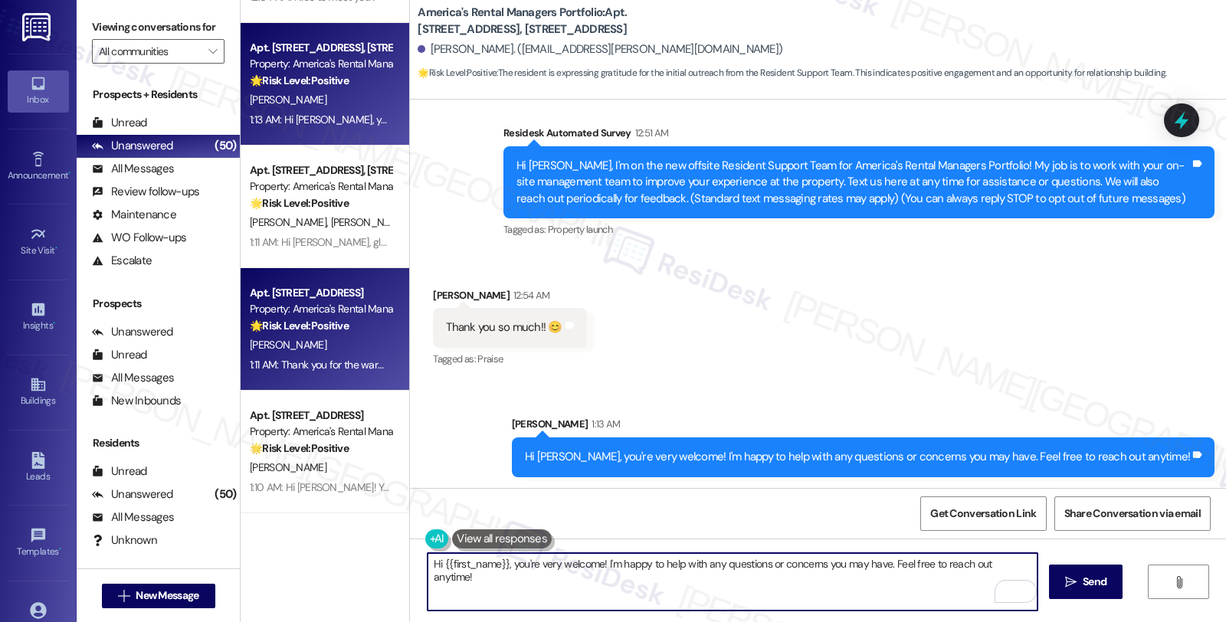
scroll to position [5570, 0]
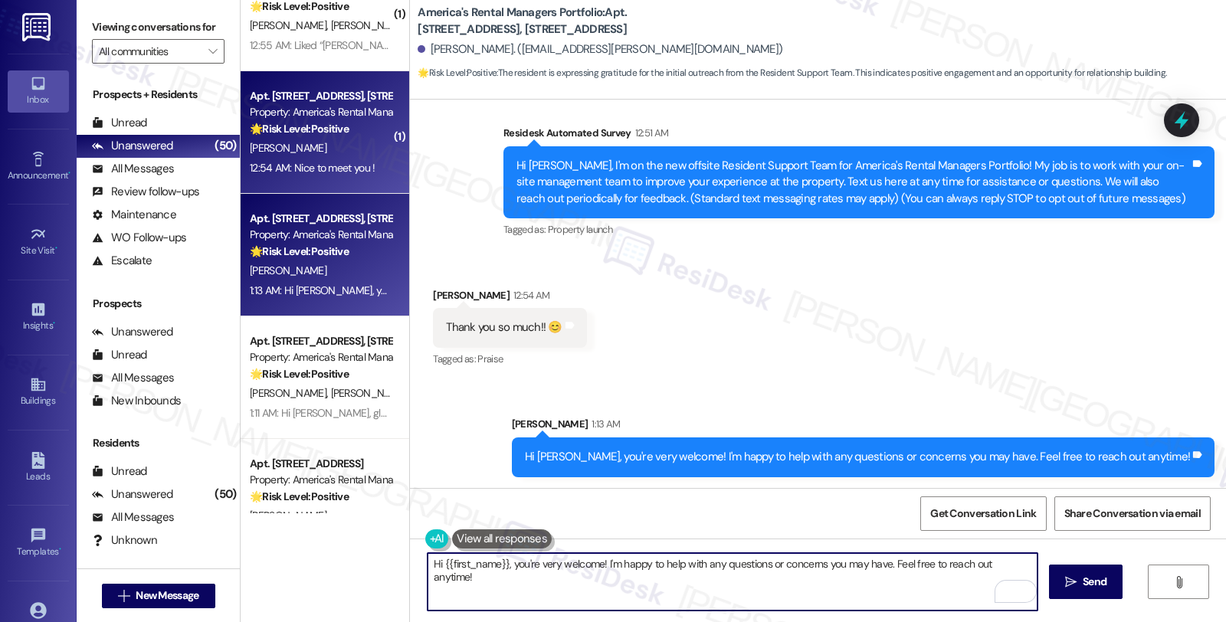
click at [353, 147] on div "S. Jenkins" at bounding box center [320, 148] width 145 height 19
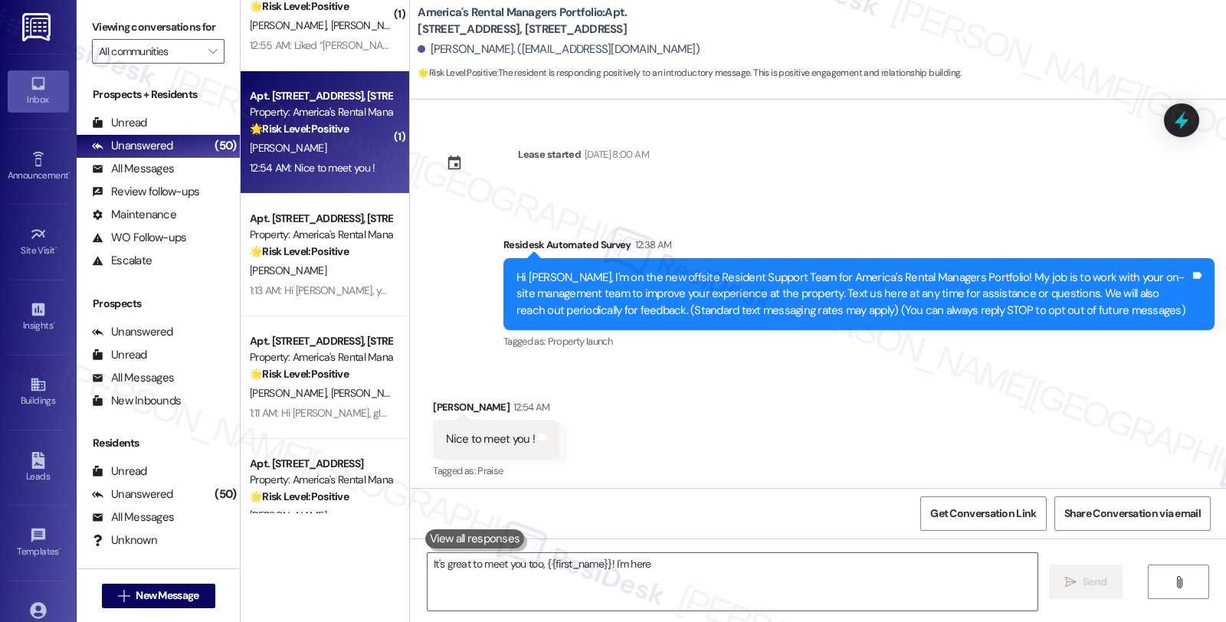
scroll to position [5, 0]
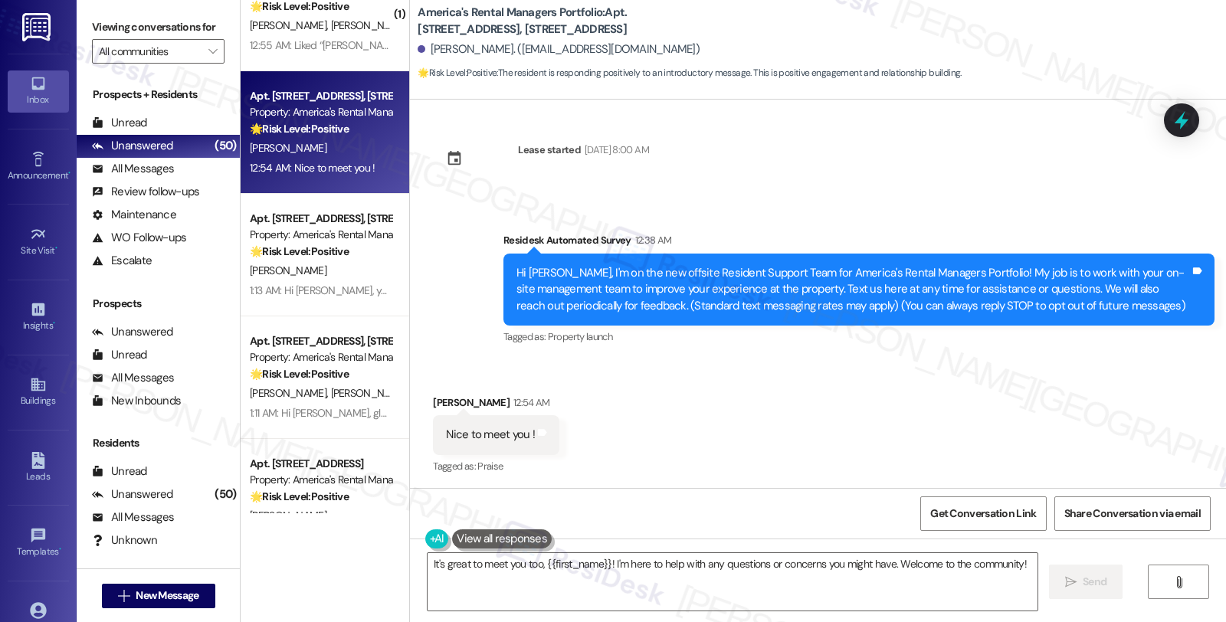
click at [443, 399] on div "Sharon Jenkins 12:54 AM" at bounding box center [496, 405] width 126 height 21
copy div "Sharon"
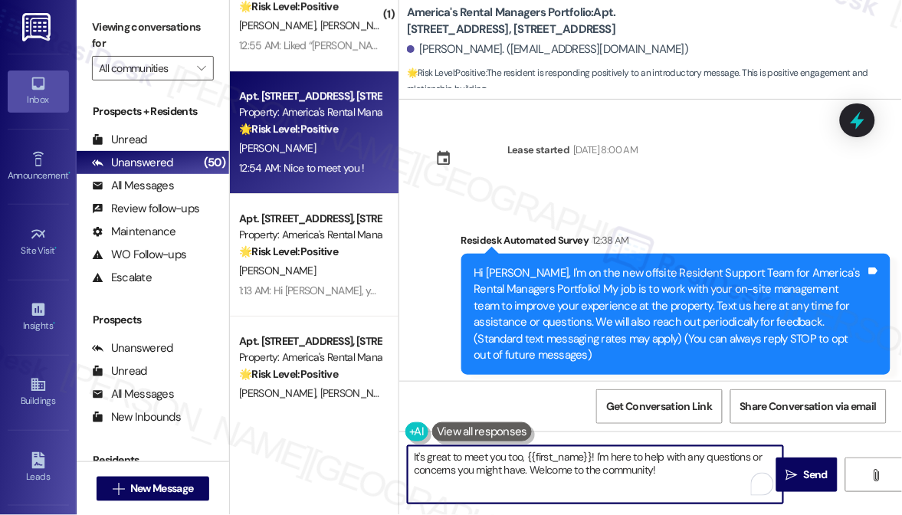
drag, startPoint x: 530, startPoint y: 471, endPoint x: 699, endPoint y: 471, distance: 169.4
click at [699, 471] on textarea "It's great to meet you too, {{first_name}}! I'm here to help with any questions…" at bounding box center [596, 474] width 376 height 57
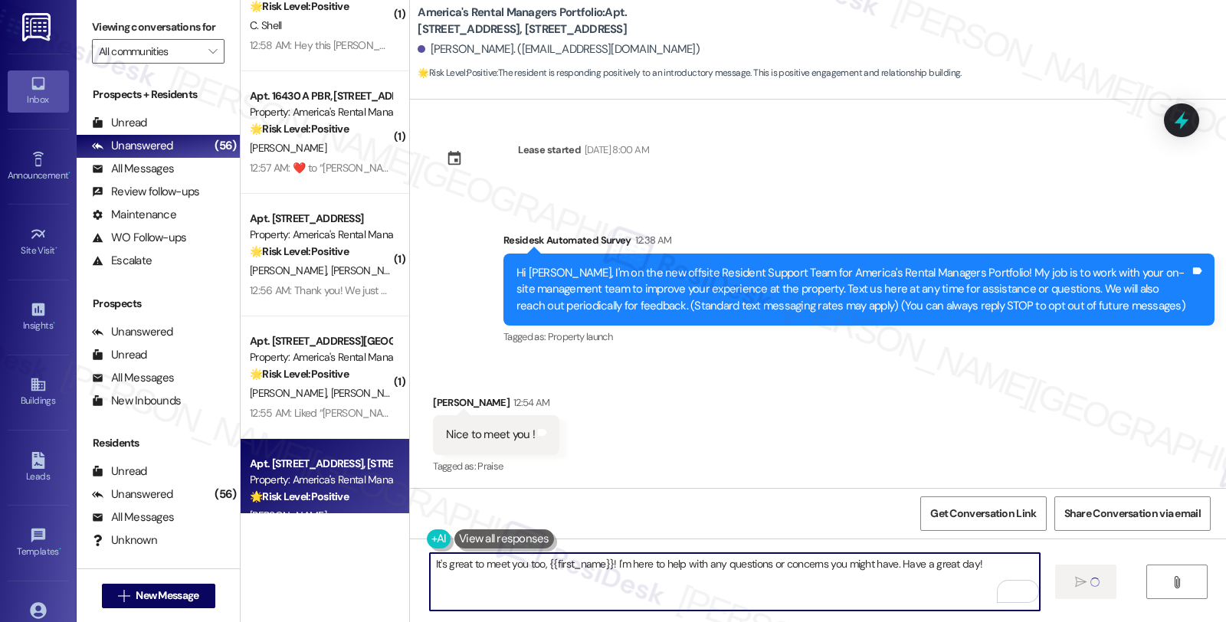
type textarea "It's great to meet you too, {{first_name}}! I'm here to help with any questions…"
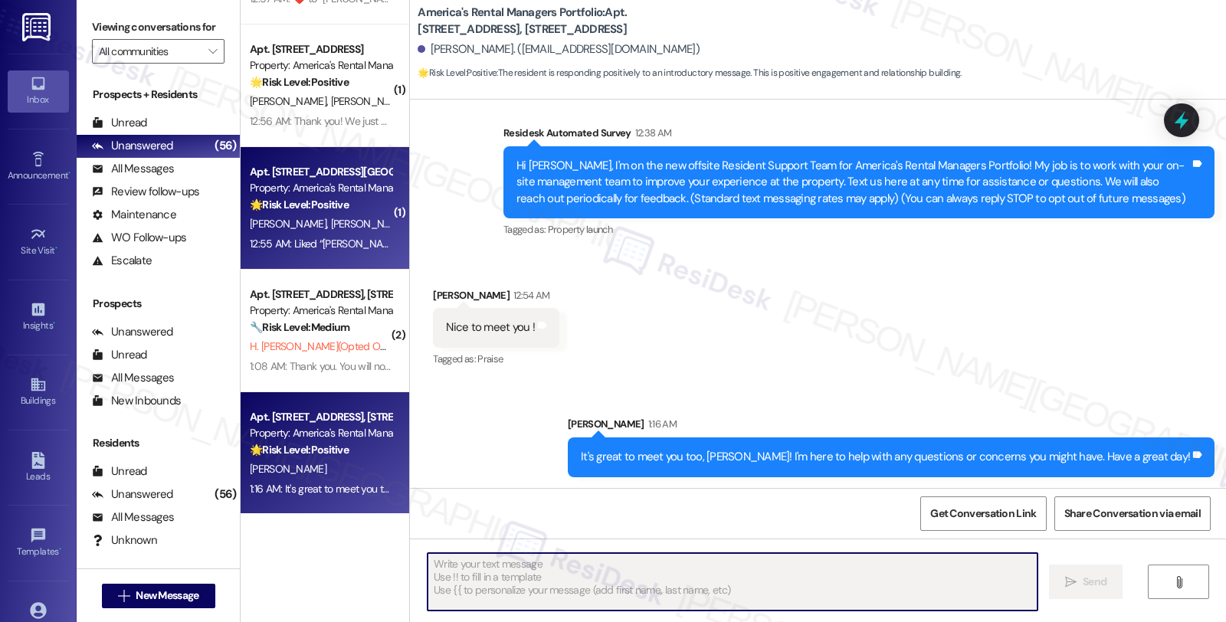
scroll to position [5741, 0]
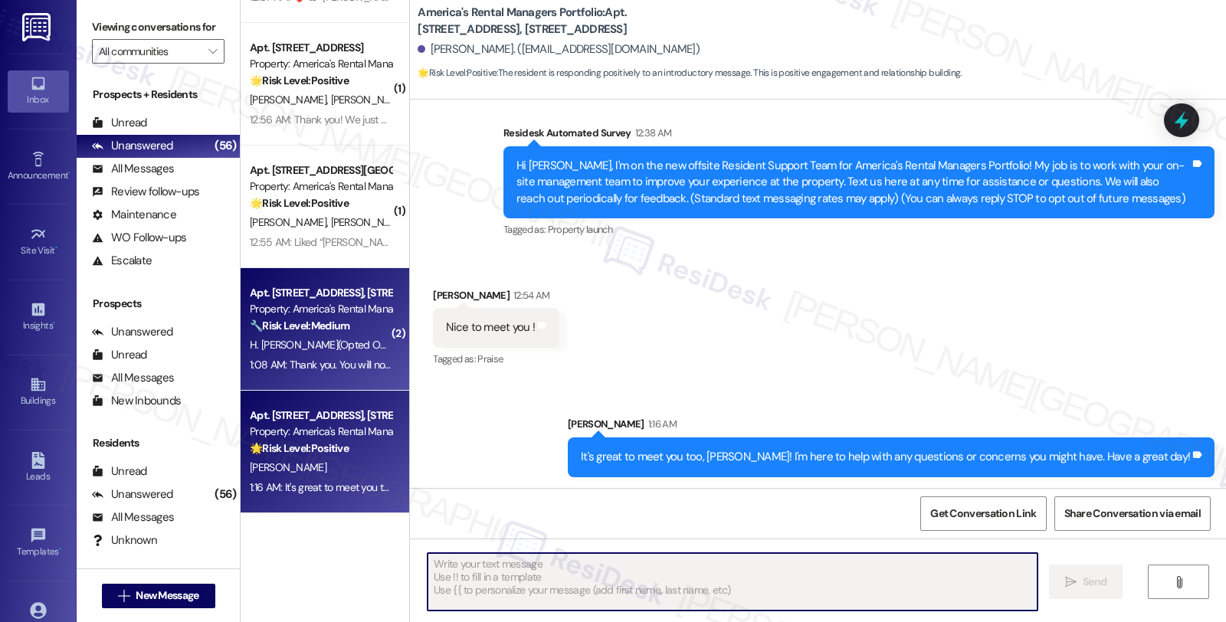
click at [359, 316] on div "Property: America's Rental Managers Portfolio" at bounding box center [321, 309] width 142 height 16
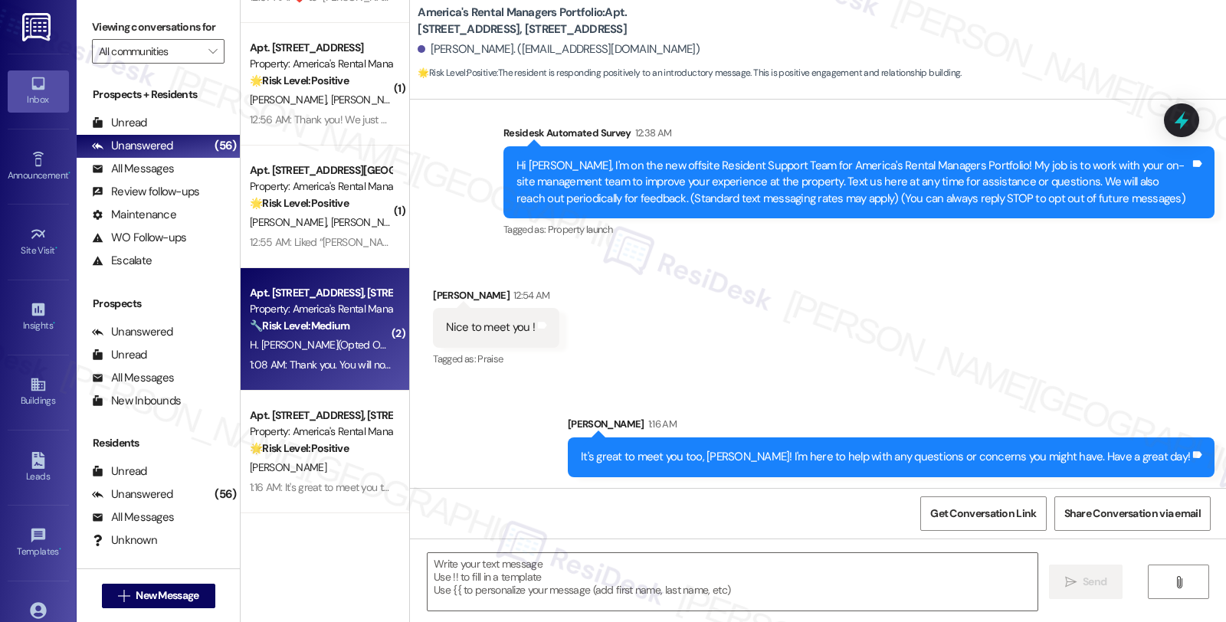
type textarea "Fetching suggested responses. Please feel free to read through the conversation…"
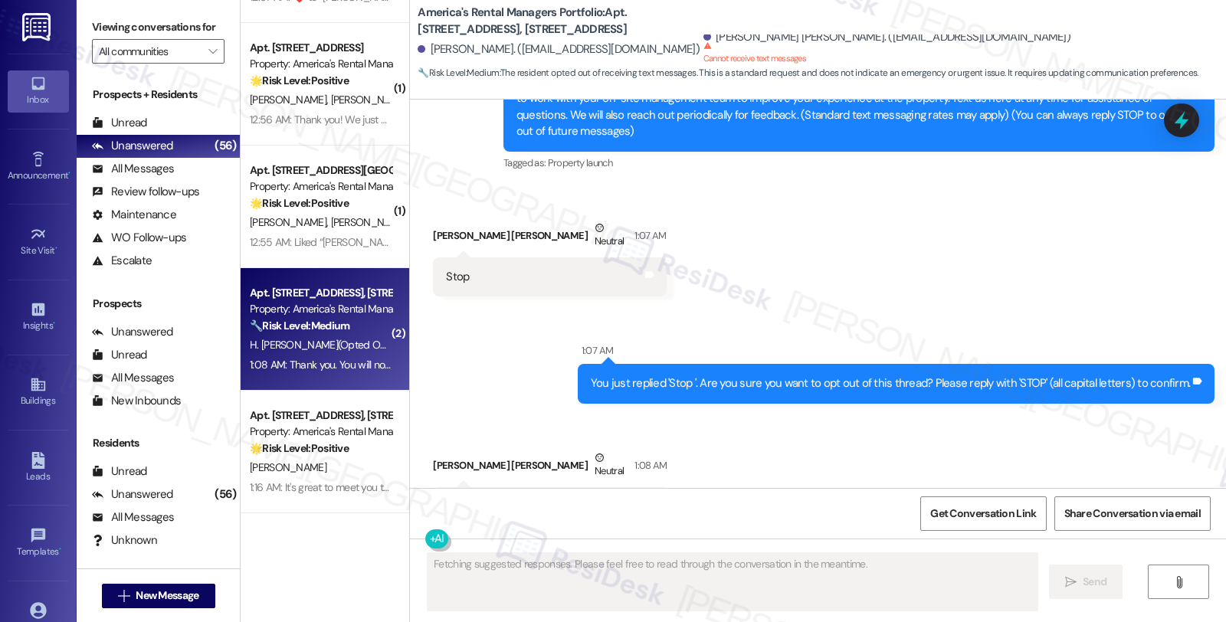
scroll to position [228, 0]
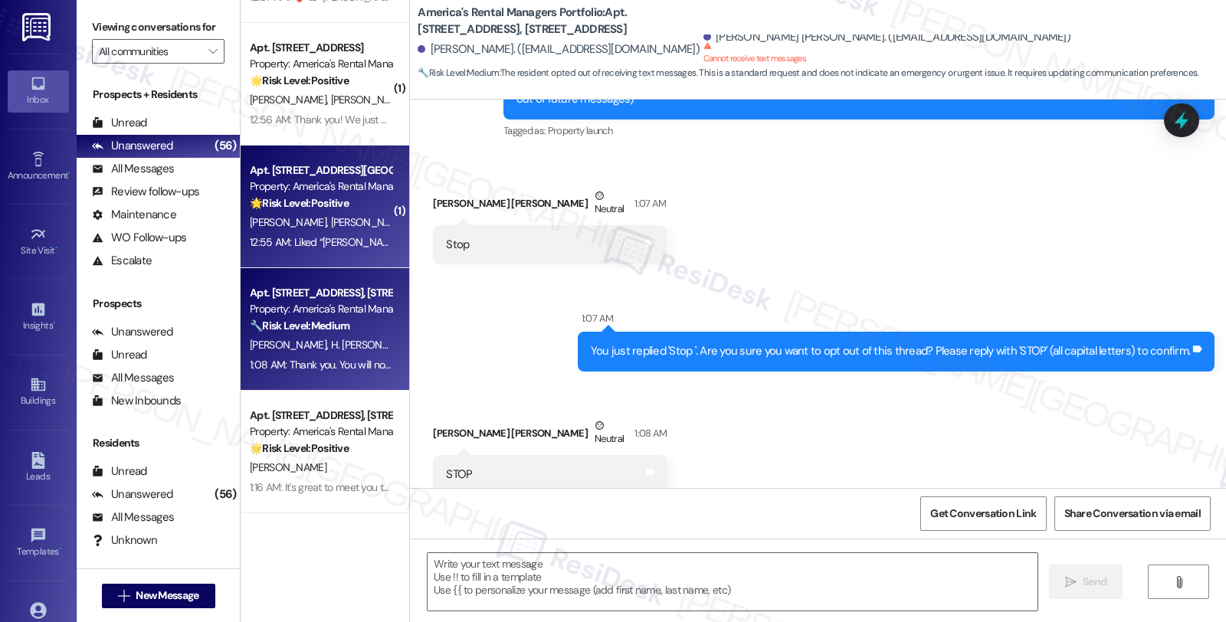
click at [347, 215] on div "D. Lugos N. Ritchey" at bounding box center [320, 222] width 145 height 19
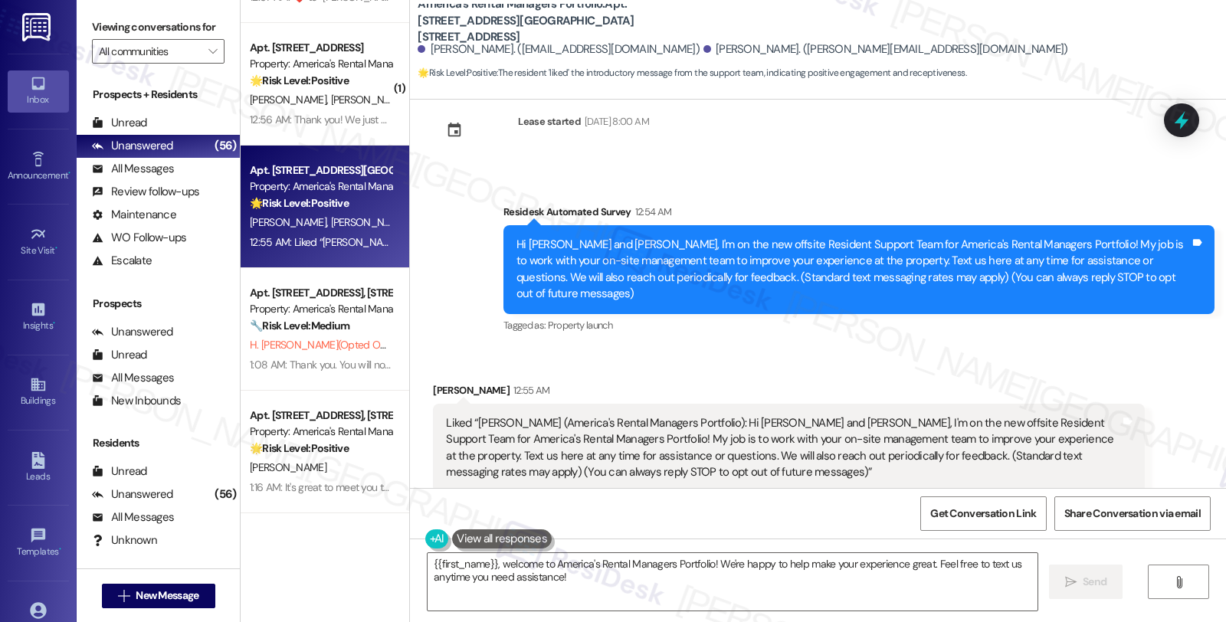
scroll to position [0, 0]
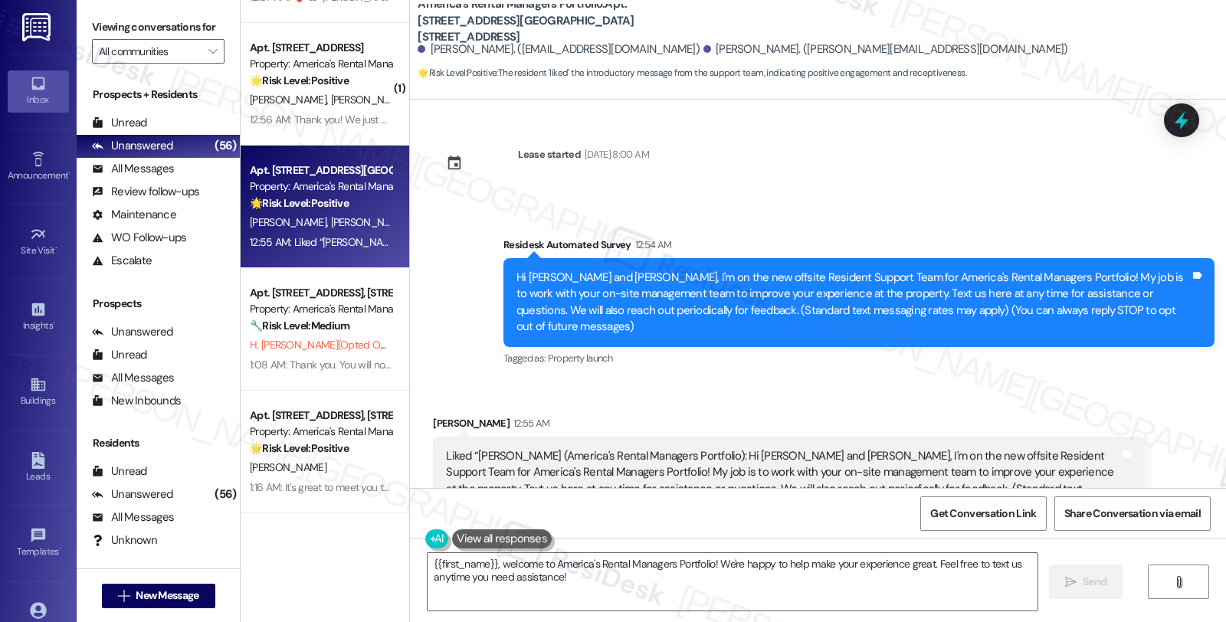
click at [433, 415] on div "Diego Lugos 12:55 AM" at bounding box center [788, 425] width 711 height 21
copy div "Diego"
click at [428, 562] on textarea "{{first_name}}, welcome to America's Rental Managers Portfolio! We're happy to …" at bounding box center [733, 581] width 610 height 57
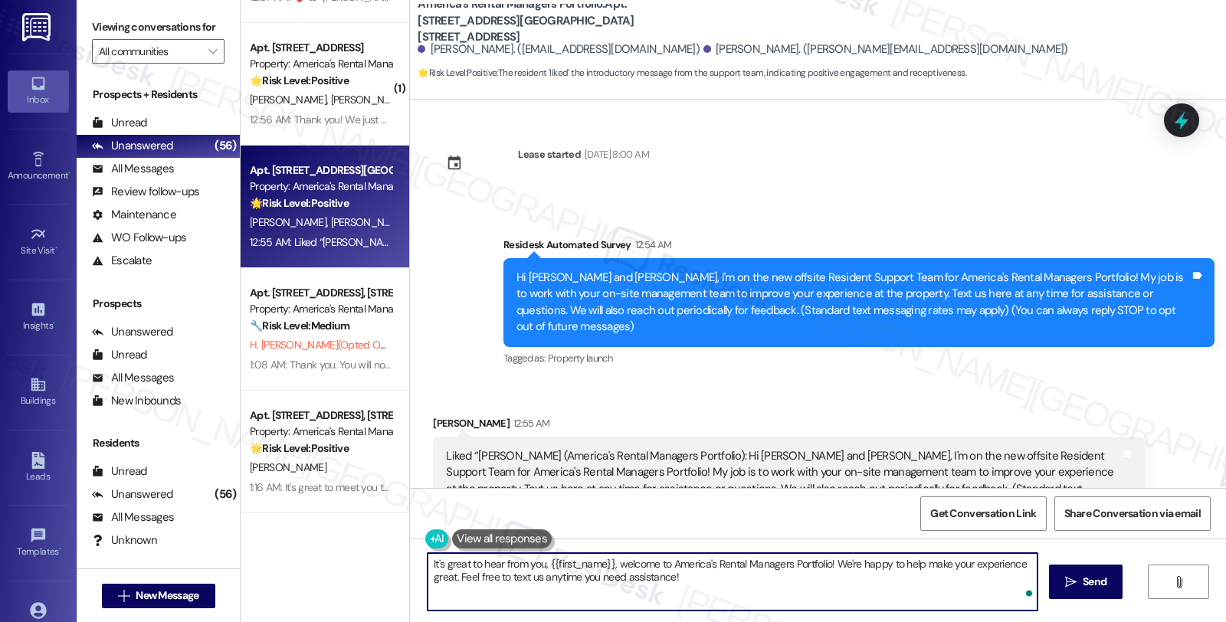
paste textarea "Diego"
click at [855, 566] on textarea "It's great to hear from you, Diego! {{first_name}}, welcome to America's Rental…" at bounding box center [733, 581] width 610 height 57
click at [1017, 568] on textarea "It's great to hear from you, Diego! We're happy to help make your experience gr…" at bounding box center [733, 581] width 610 height 57
type textarea "It's great to hear from you, Diego! We're happy to help make your experience gr…"
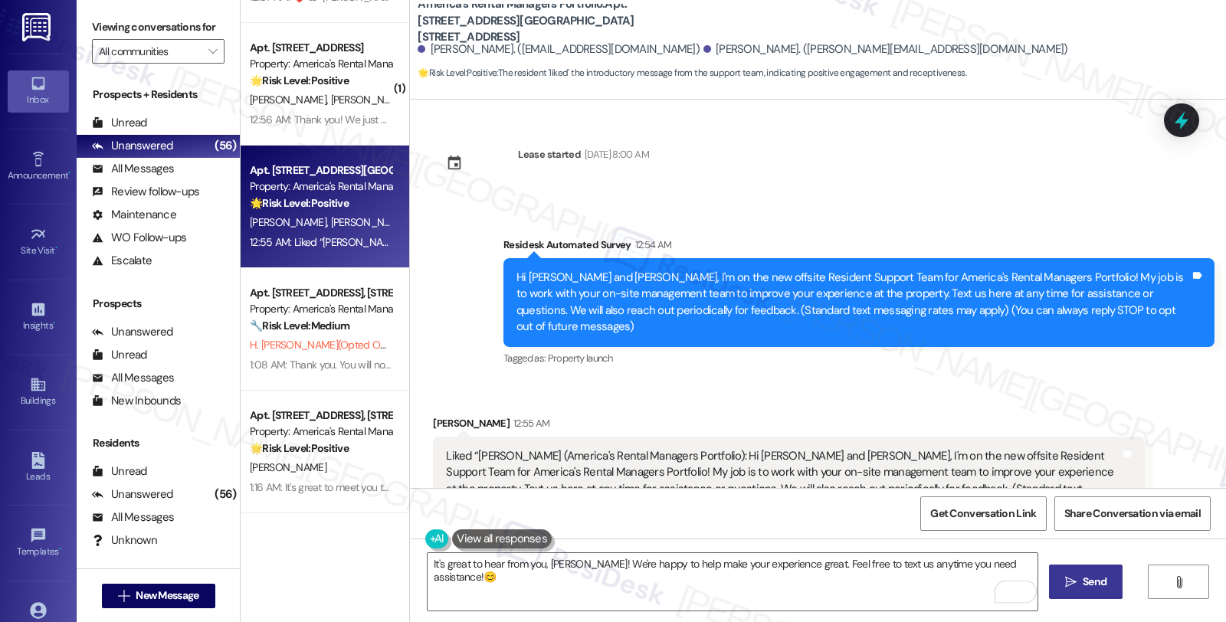
click at [1074, 591] on button " Send" at bounding box center [1086, 582] width 74 height 34
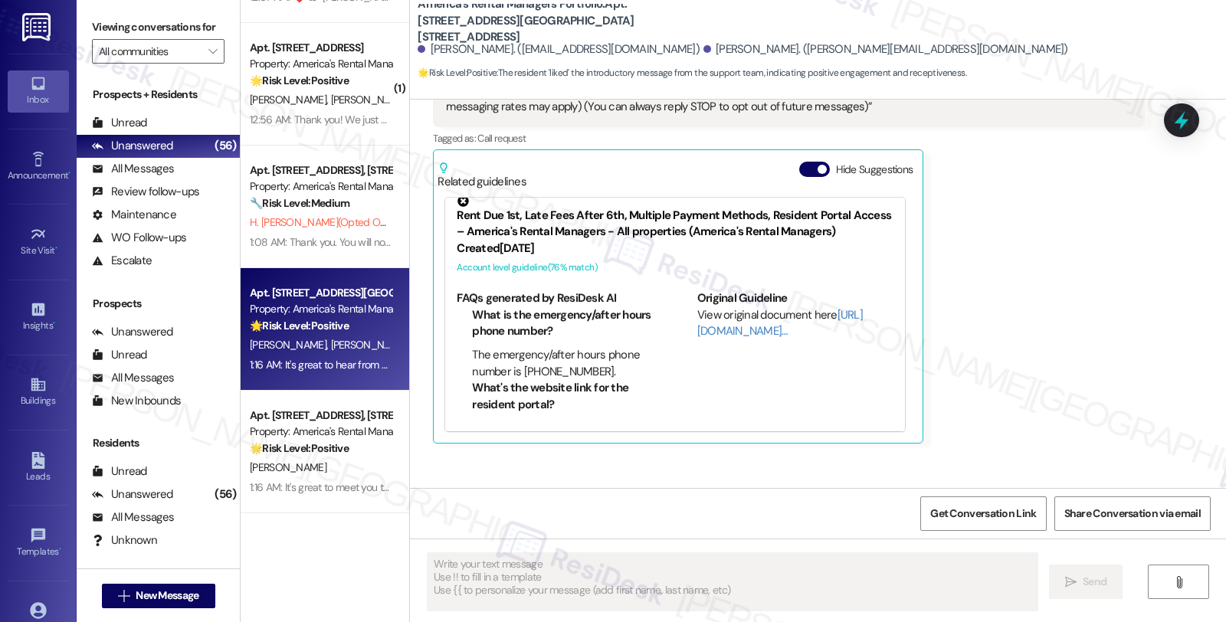
scroll to position [456, 0]
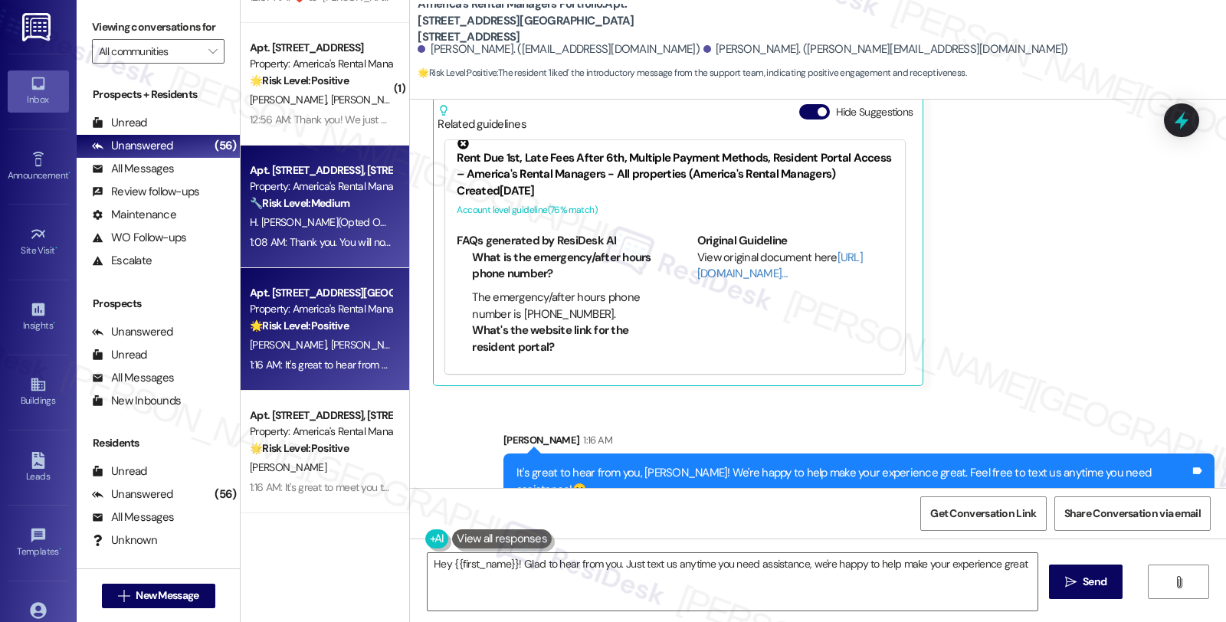
type textarea "Hey {{first_name}}! Glad to hear from you. Just text us anytime you need assist…"
click at [327, 224] on span "H. Morgan Johnson (Opted Out)" at bounding box center [323, 222] width 147 height 14
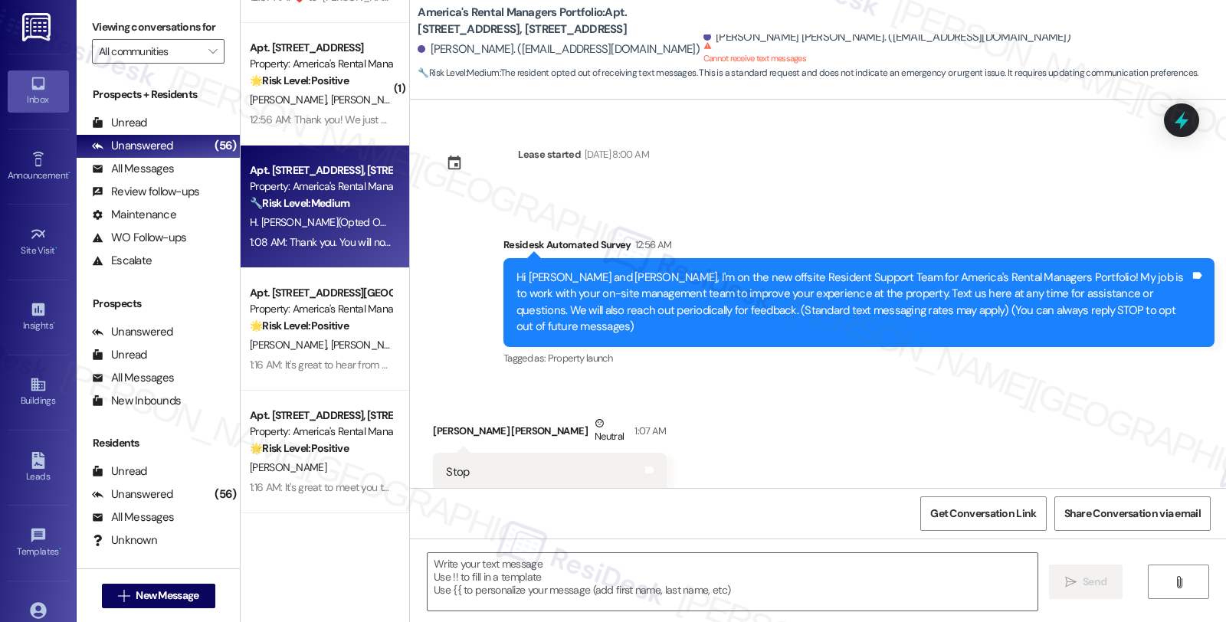
scroll to position [228, 0]
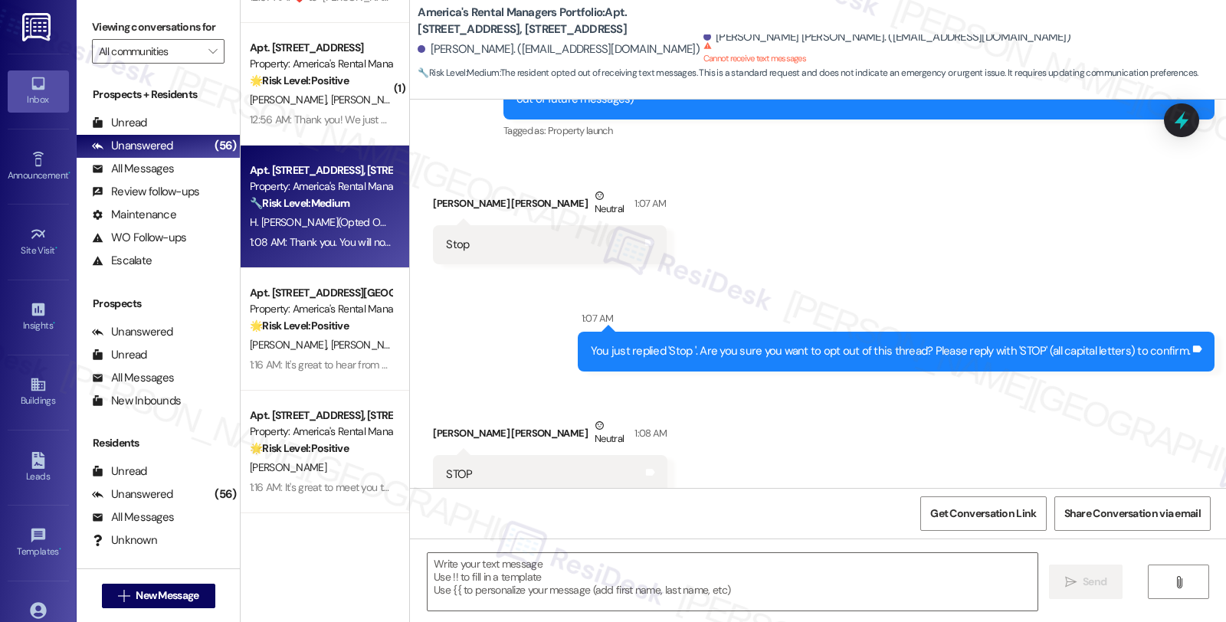
type textarea "Fetching suggested responses. Please feel free to read through the conversation…"
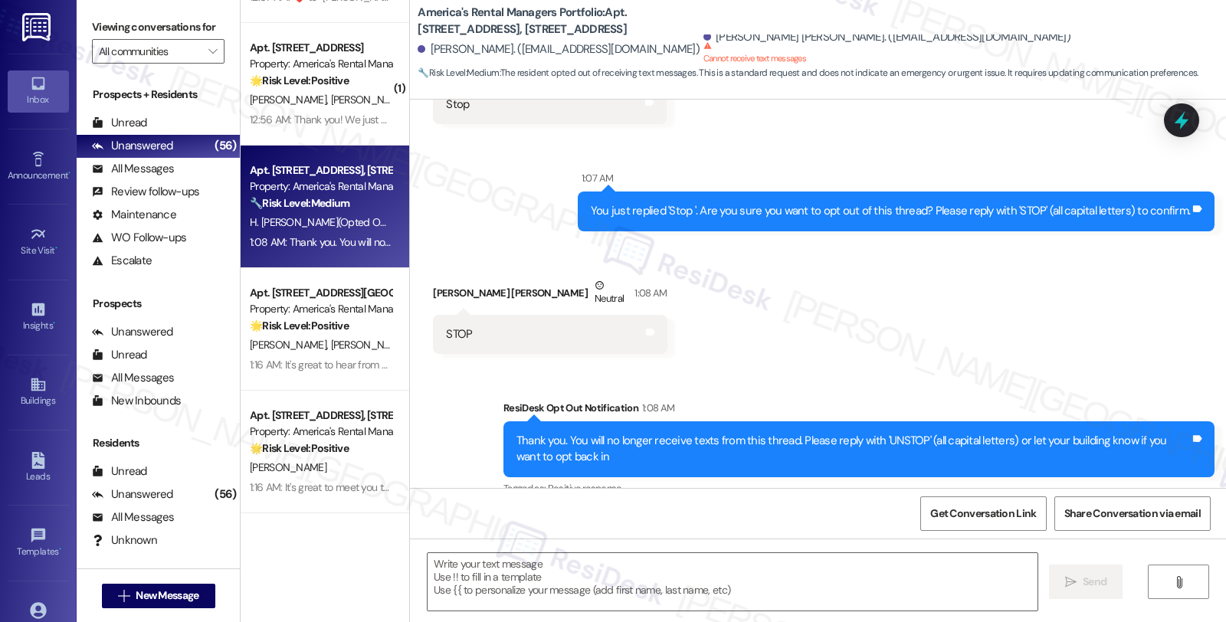
scroll to position [374, 0]
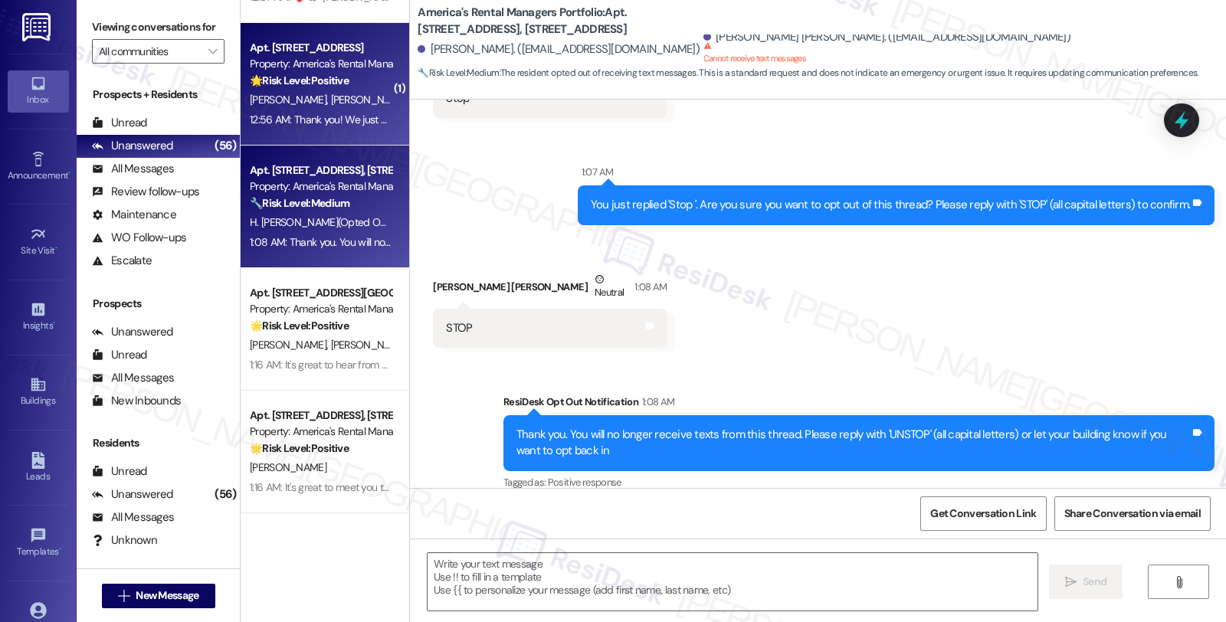
click at [297, 84] on strong "🌟 Risk Level: Positive" at bounding box center [299, 81] width 99 height 14
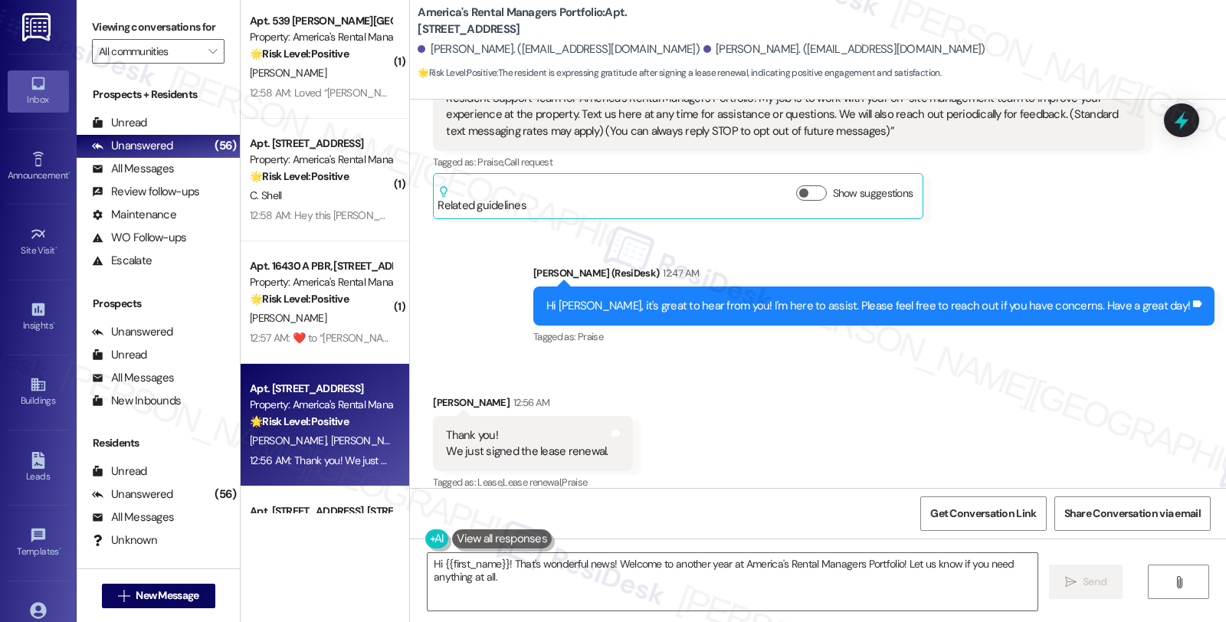
scroll to position [406, 0]
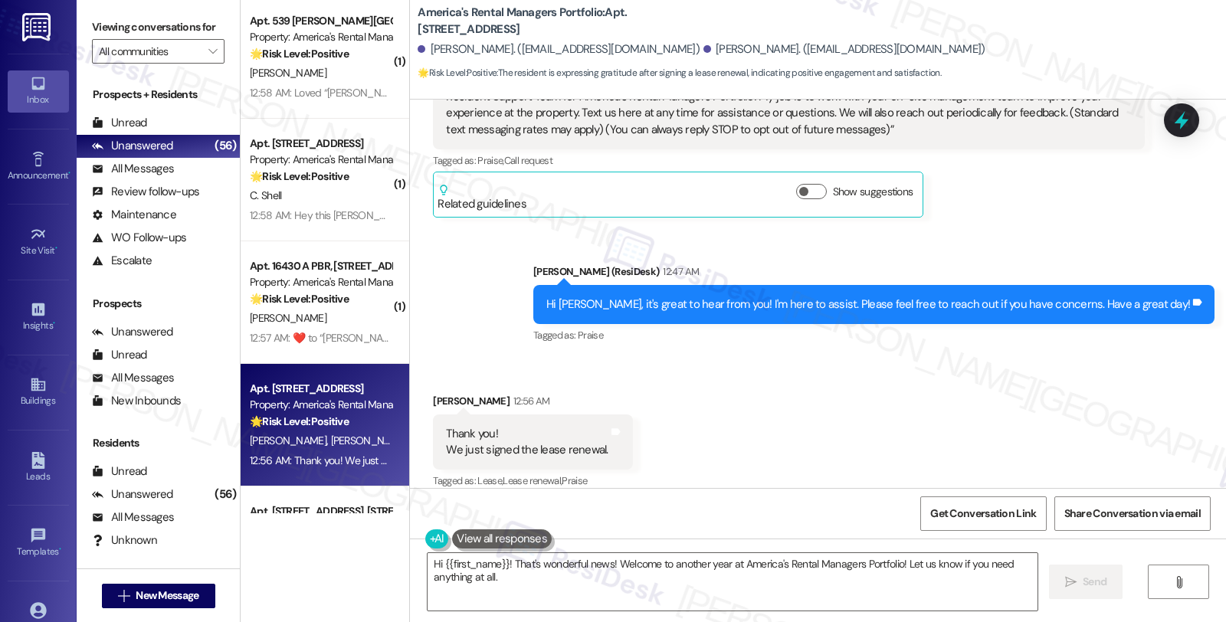
click at [438, 393] on div "Tomas Fox 12:56 AM" at bounding box center [532, 403] width 199 height 21
copy div "Tomas"
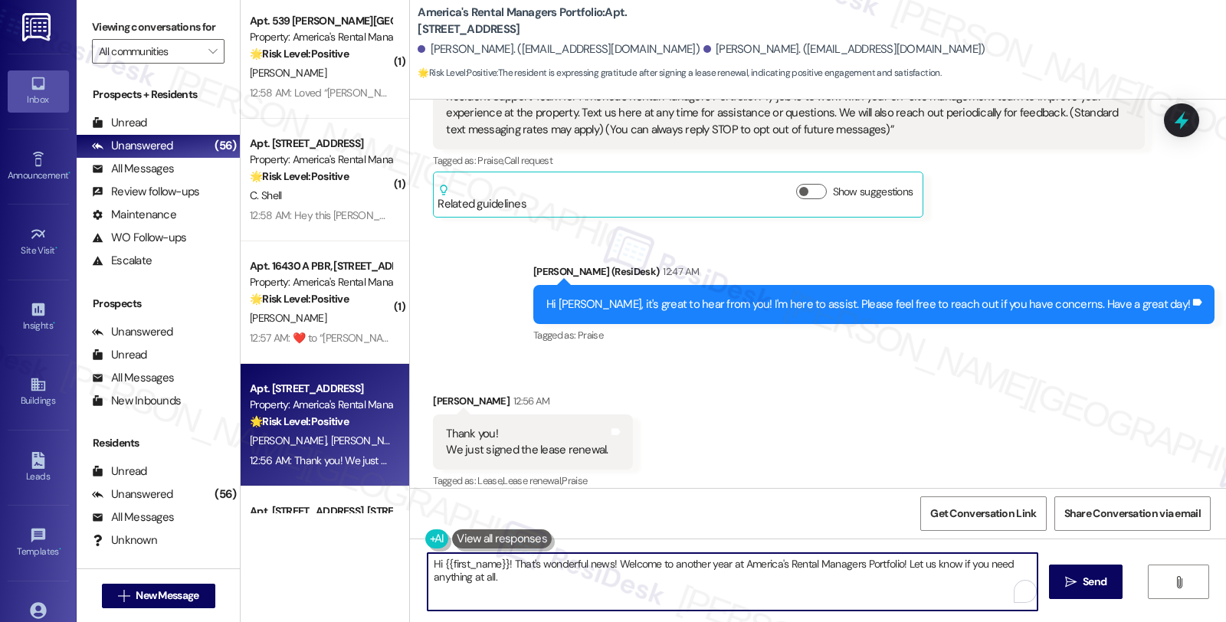
drag, startPoint x: 502, startPoint y: 563, endPoint x: 366, endPoint y: 557, distance: 136.6
click at [366, 557] on div "( 1 ) Apt. 17970 April Leigh Cir, 17970 April Leigh Cir Property: America's Ren…" at bounding box center [734, 311] width 986 height 622
click at [1001, 564] on textarea "That's wonderful news! Welcome to another year at America's Rental Managers Por…" at bounding box center [733, 581] width 610 height 57
type textarea "That's wonderful news! Welcome to another year at America's Rental Managers Por…"
click at [1065, 580] on icon "" at bounding box center [1070, 582] width 11 height 12
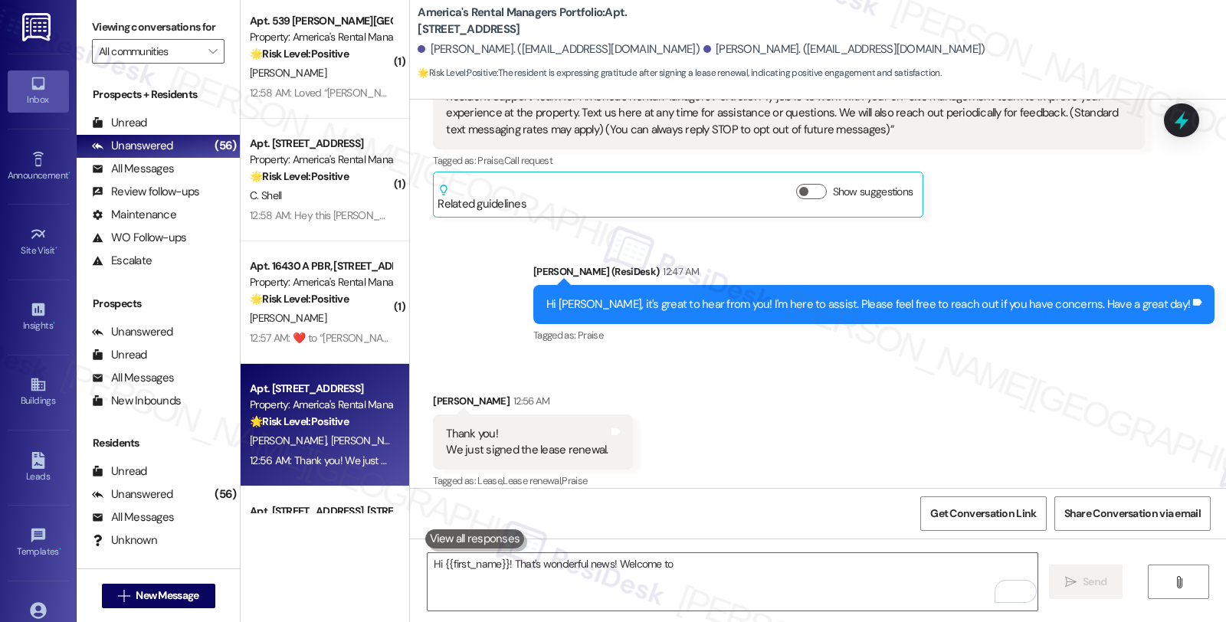
scroll to position [405, 0]
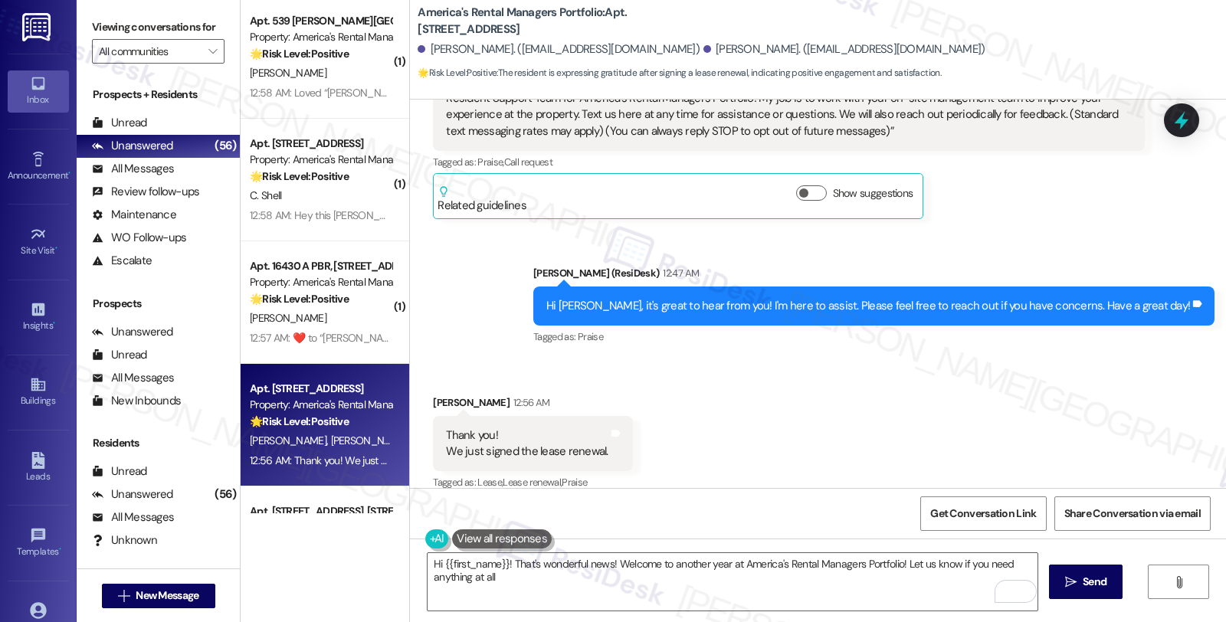
type textarea "Hi {{first_name}}! That's wonderful news! Welcome to another year at America's …"
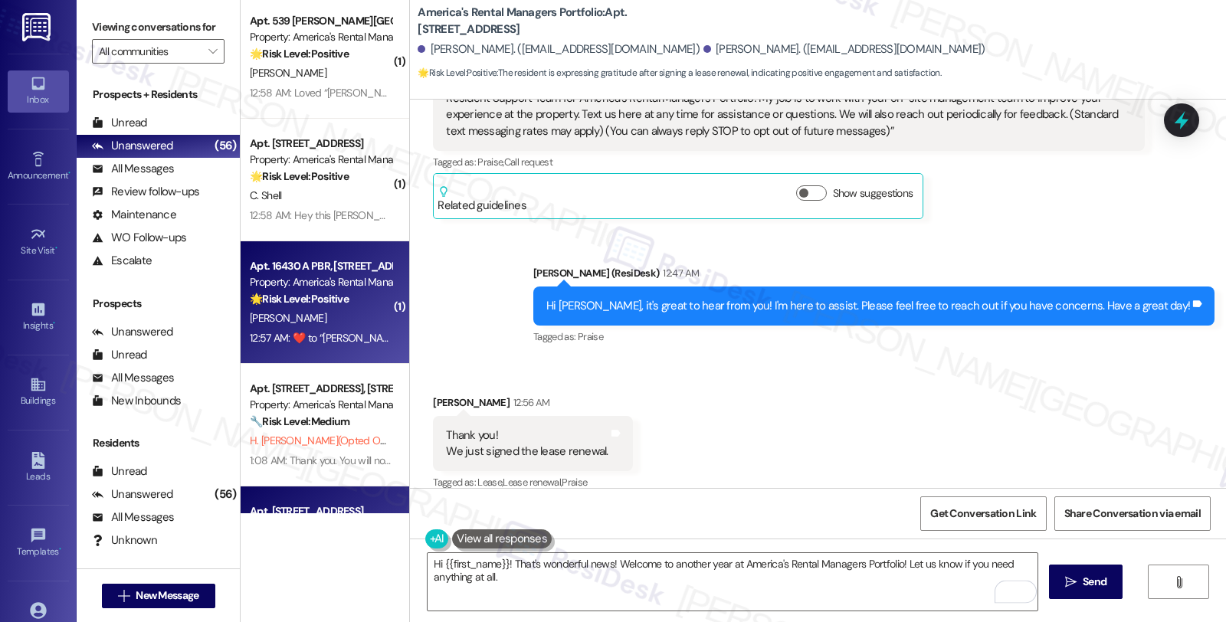
click at [363, 299] on div "🌟 Risk Level: Positive The resident responded with a positive emoji to the intr…" at bounding box center [321, 299] width 142 height 16
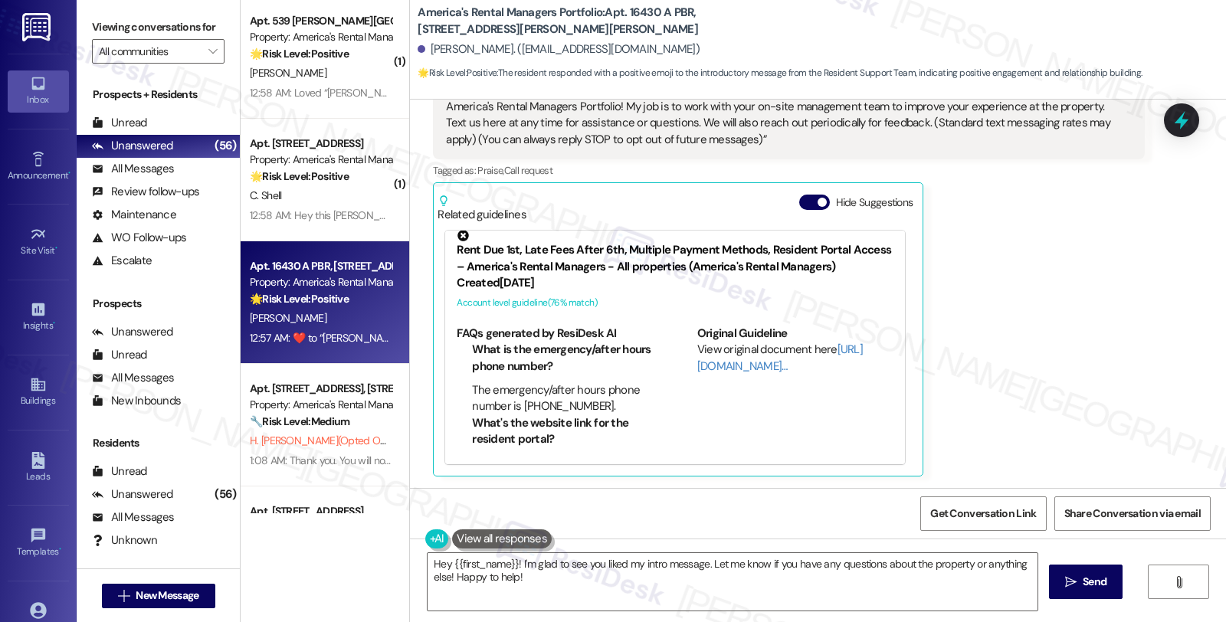
scroll to position [12, 0]
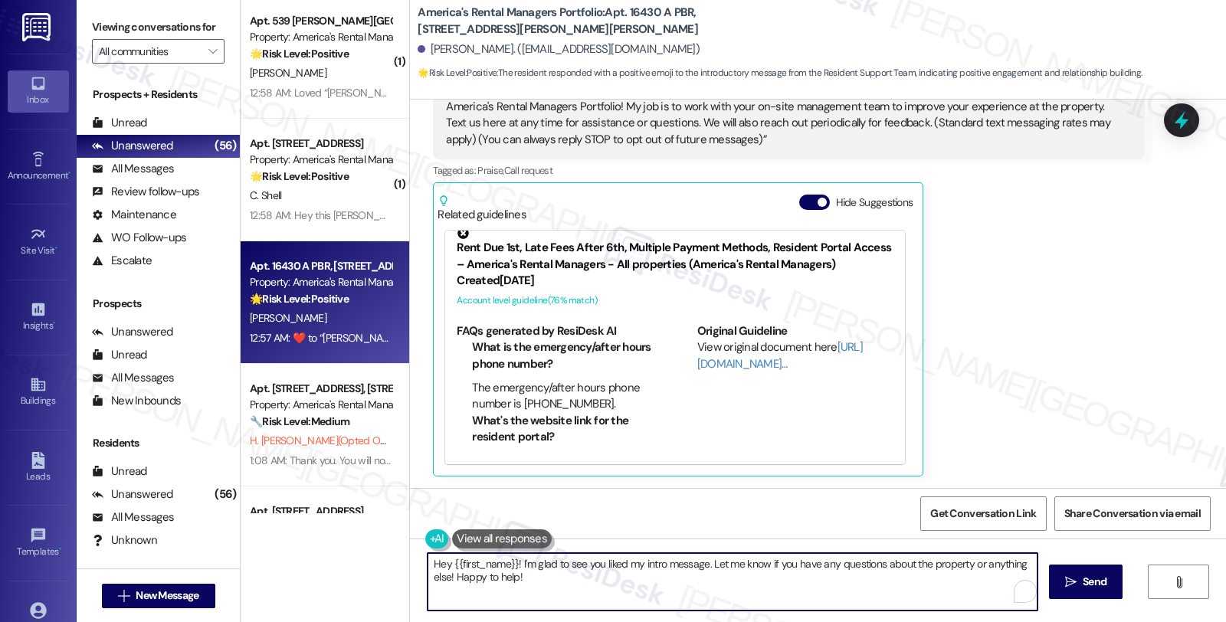
drag, startPoint x: 514, startPoint y: 576, endPoint x: 642, endPoint y: 586, distance: 127.6
click at [642, 586] on textarea "Hey {{first_name}}! I'm glad to see you liked my intro message. Let me know if …" at bounding box center [733, 581] width 610 height 57
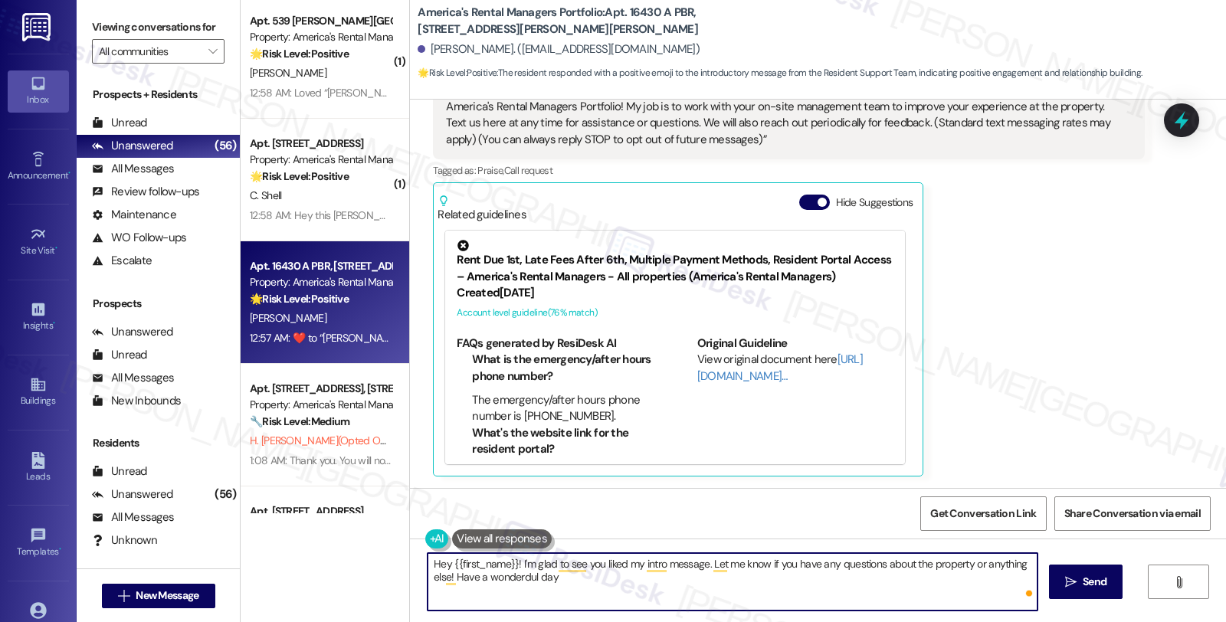
type textarea "Hey {{first_name}}! I'm glad to see you liked my intro message. Let me know if …"
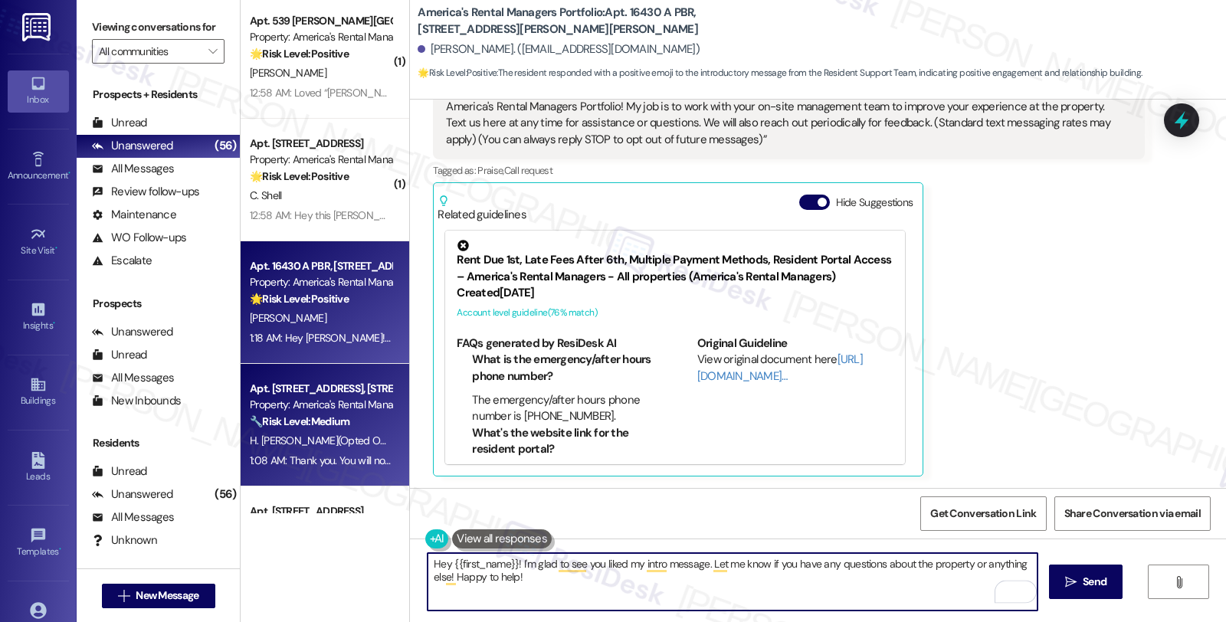
click at [307, 430] on div "Apt. 150 Ridge View Circle, 150 Ridge View Circle Property: America's Rental Ma…" at bounding box center [320, 405] width 145 height 52
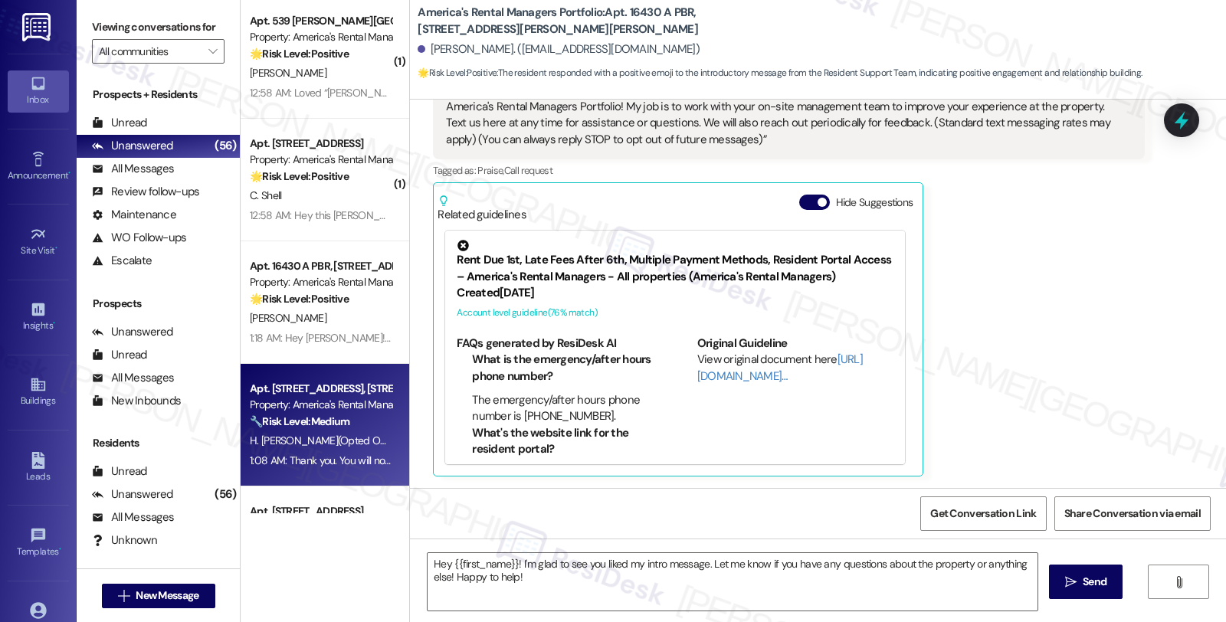
type textarea "Fetching suggested responses. Please feel free to read through the conversation…"
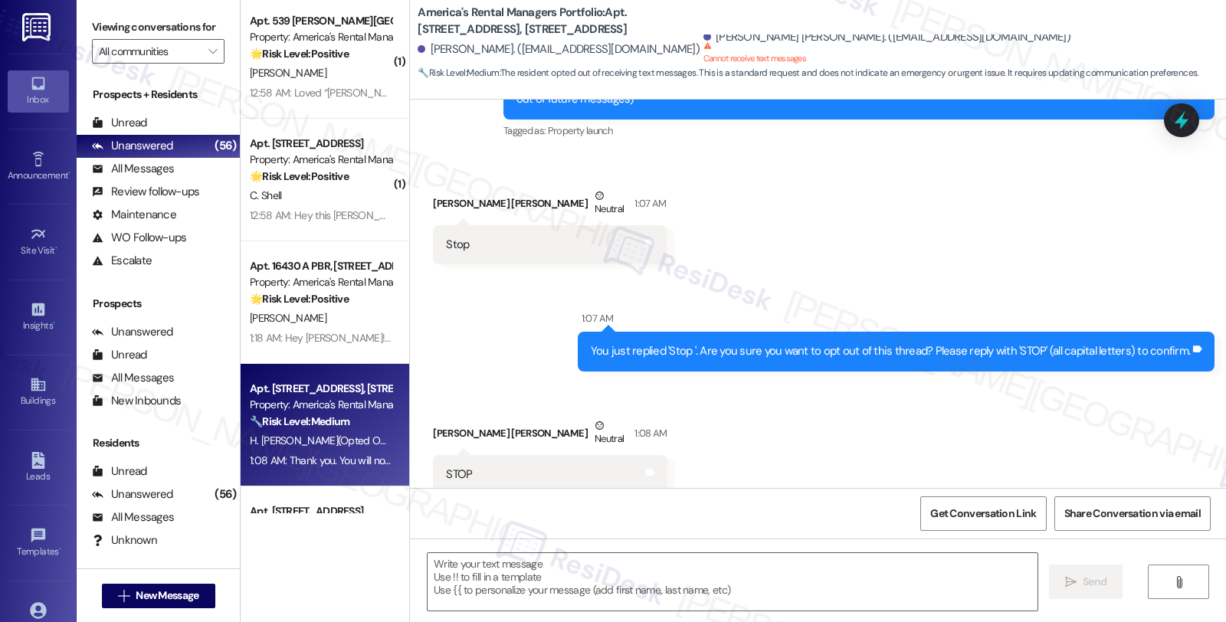
type textarea "Fetching suggested responses. Please feel free to read through the conversation…"
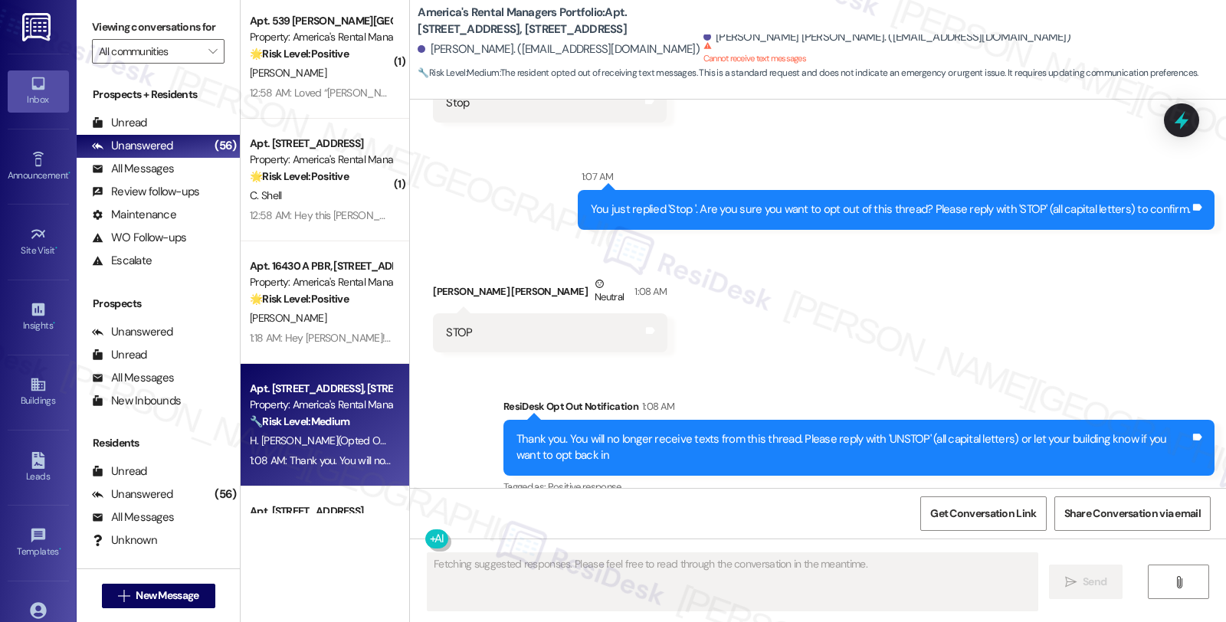
scroll to position [374, 0]
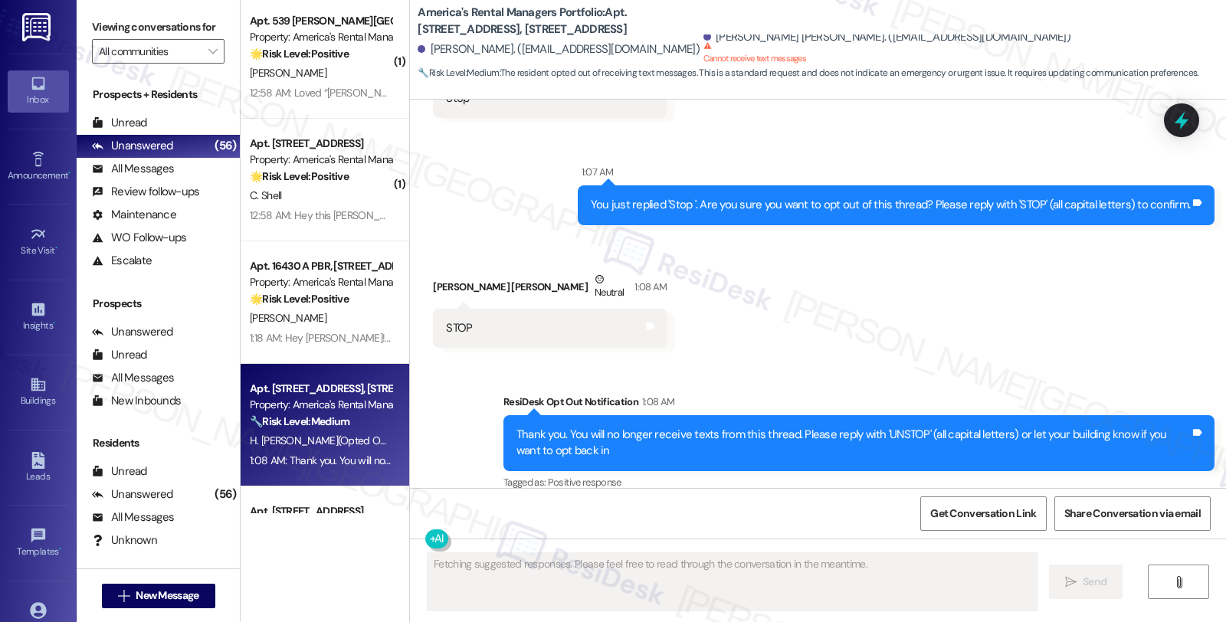
type input "a"
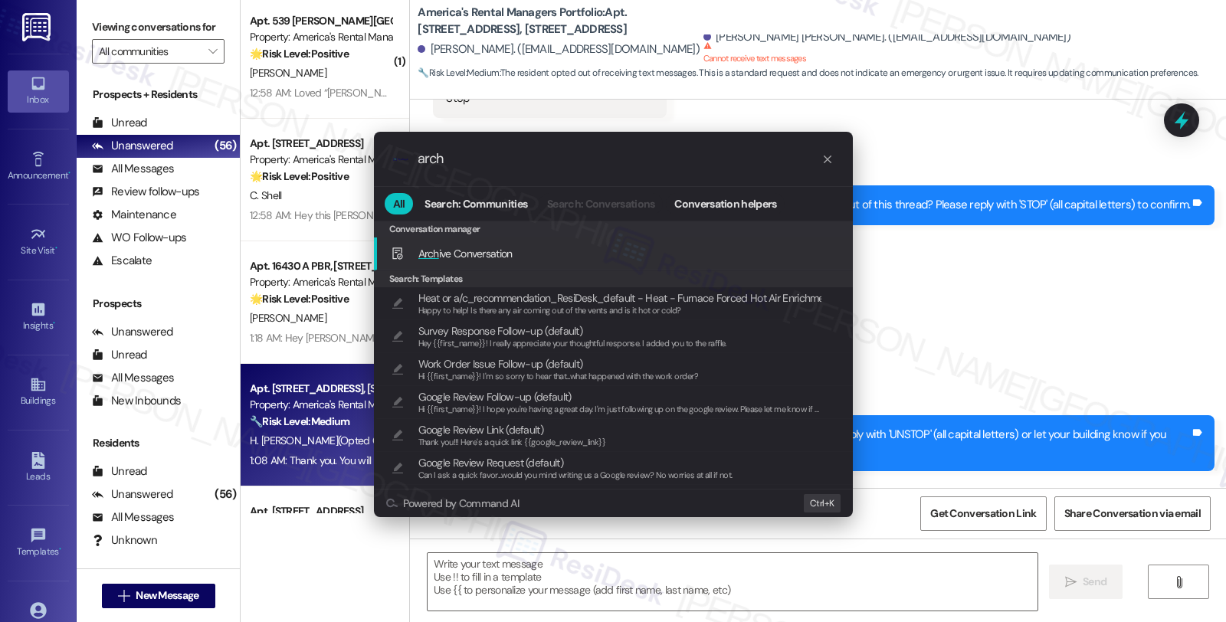
type input "arch"
click at [514, 257] on div "Arch ive Conversation Add shortcut" at bounding box center [615, 253] width 448 height 17
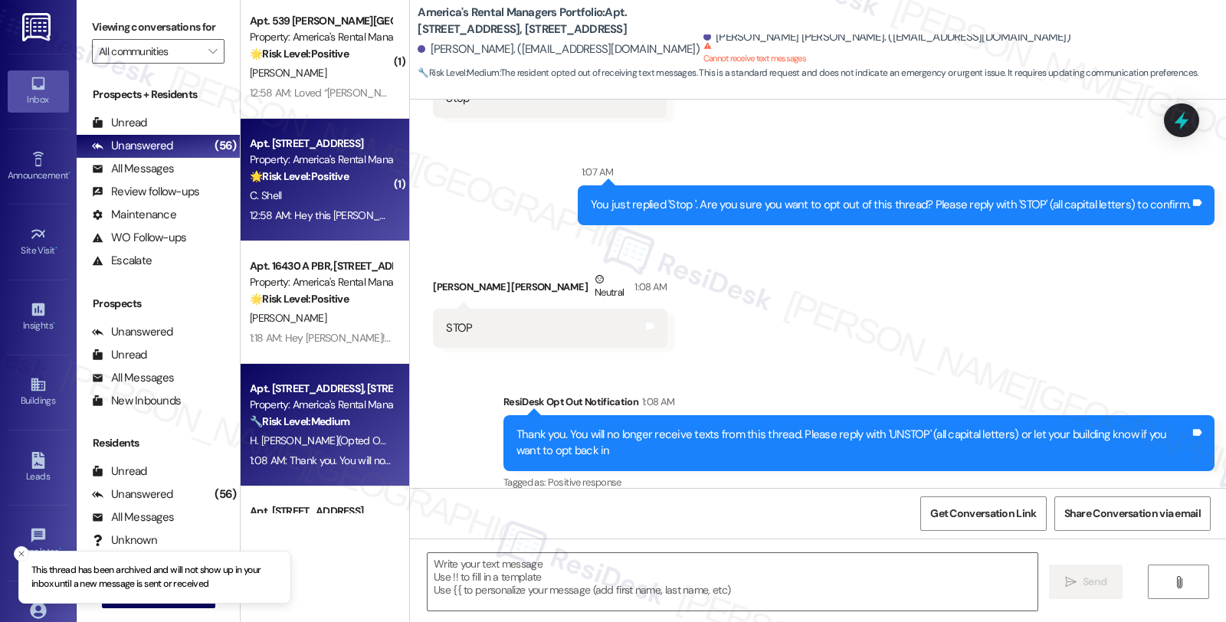
click at [353, 218] on div "12:58 AM: Hey this Cortez 12:58 AM: Hey this Cortez" at bounding box center [320, 215] width 145 height 19
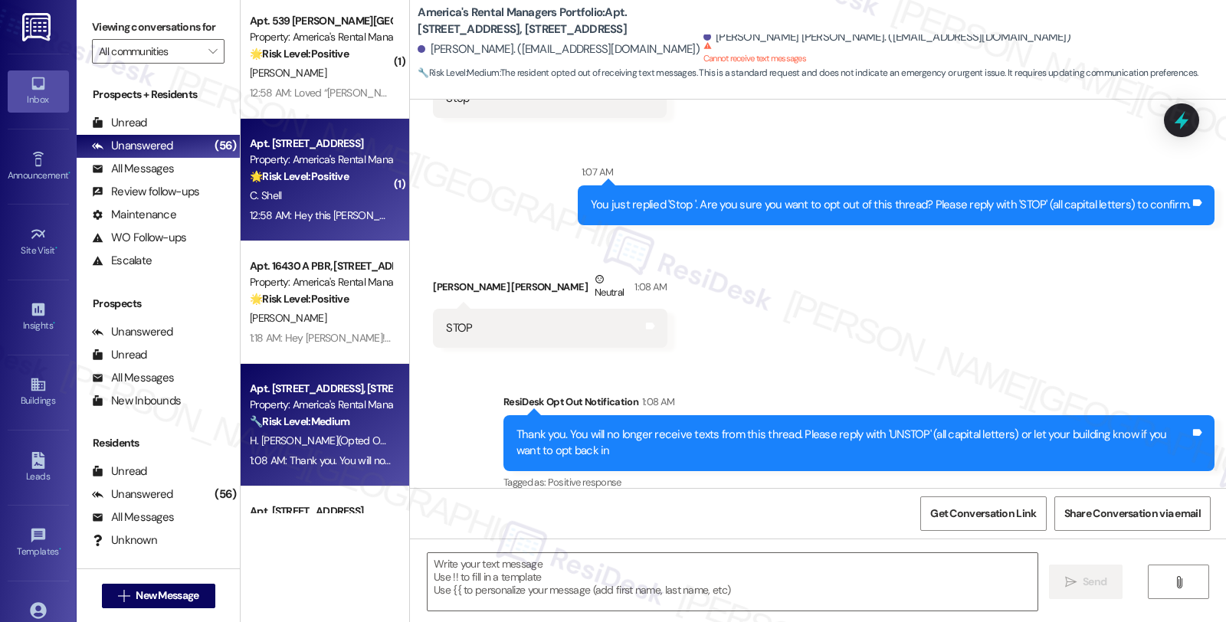
type textarea "Fetching suggested responses. Please feel free to read through the conversation…"
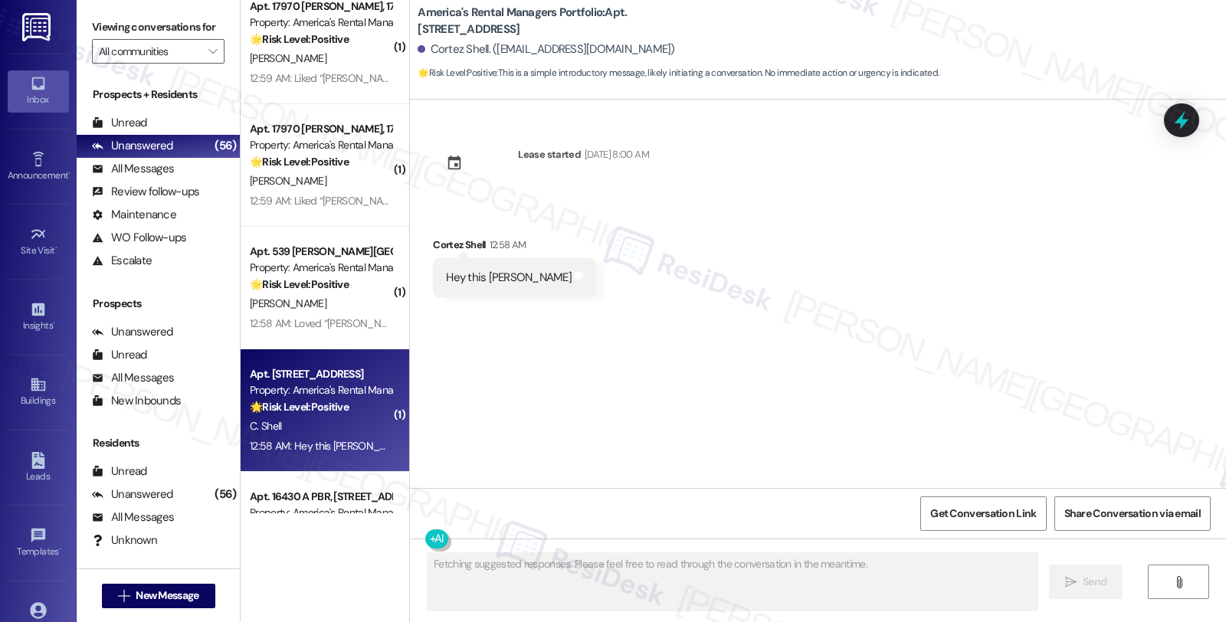
scroll to position [5145, 0]
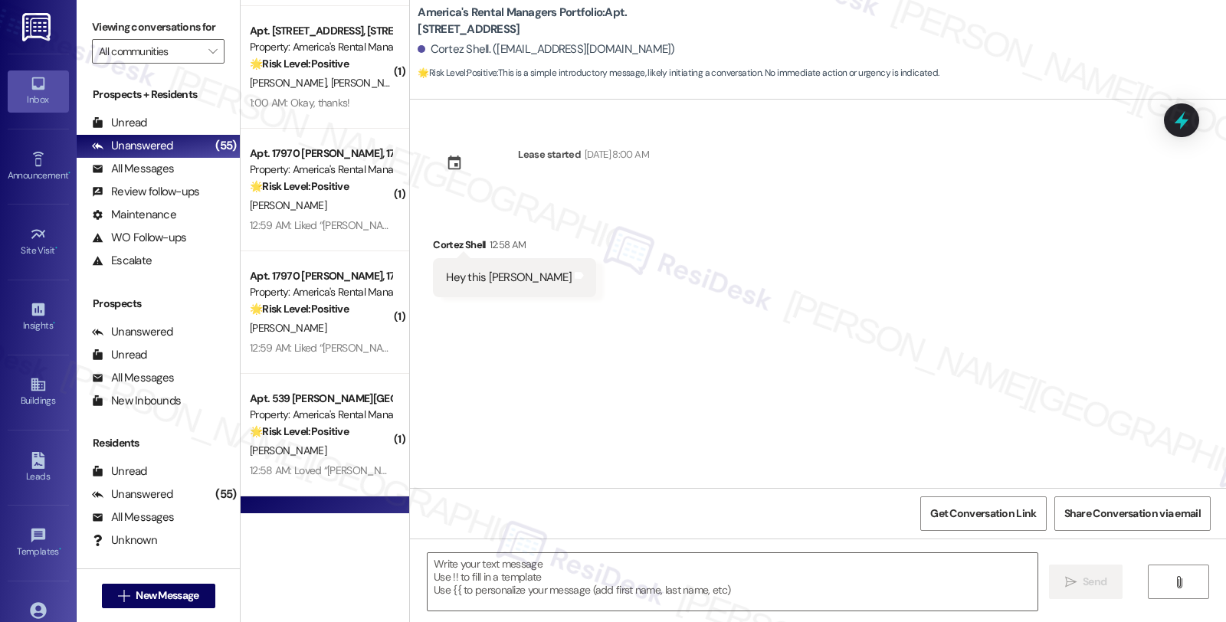
click at [433, 245] on div "Cortez Shell 12:58 AM" at bounding box center [514, 247] width 163 height 21
copy div "Cortez"
click at [468, 578] on textarea at bounding box center [733, 581] width 610 height 57
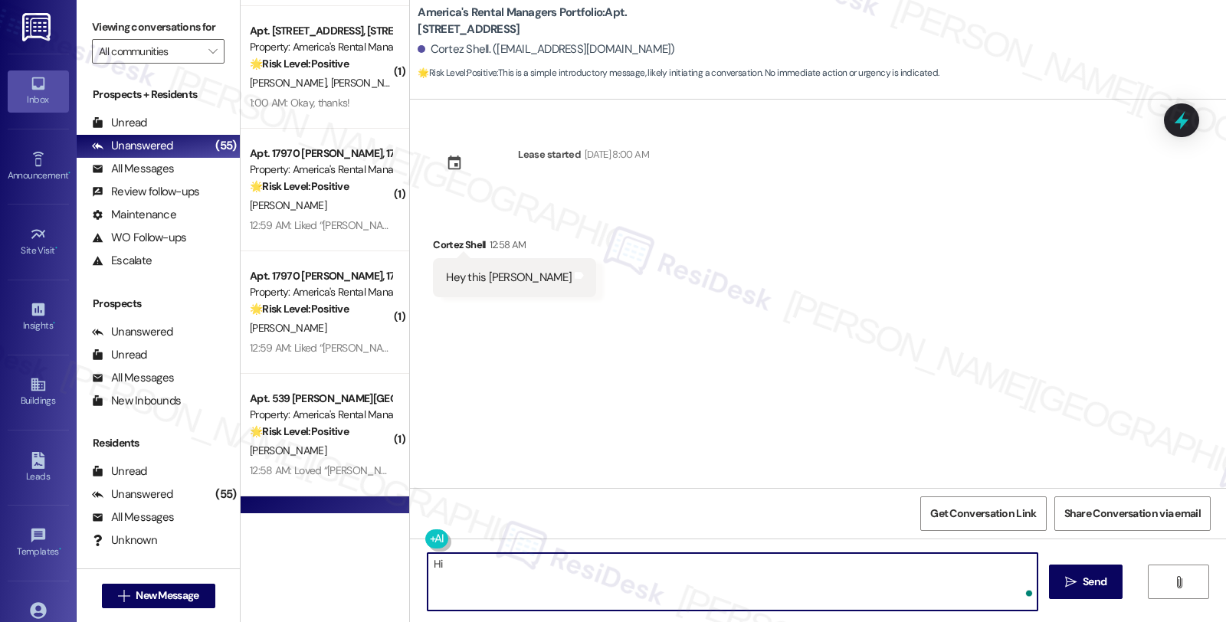
paste textarea "Cortez"
type textarea "Hi Cortez, I'"
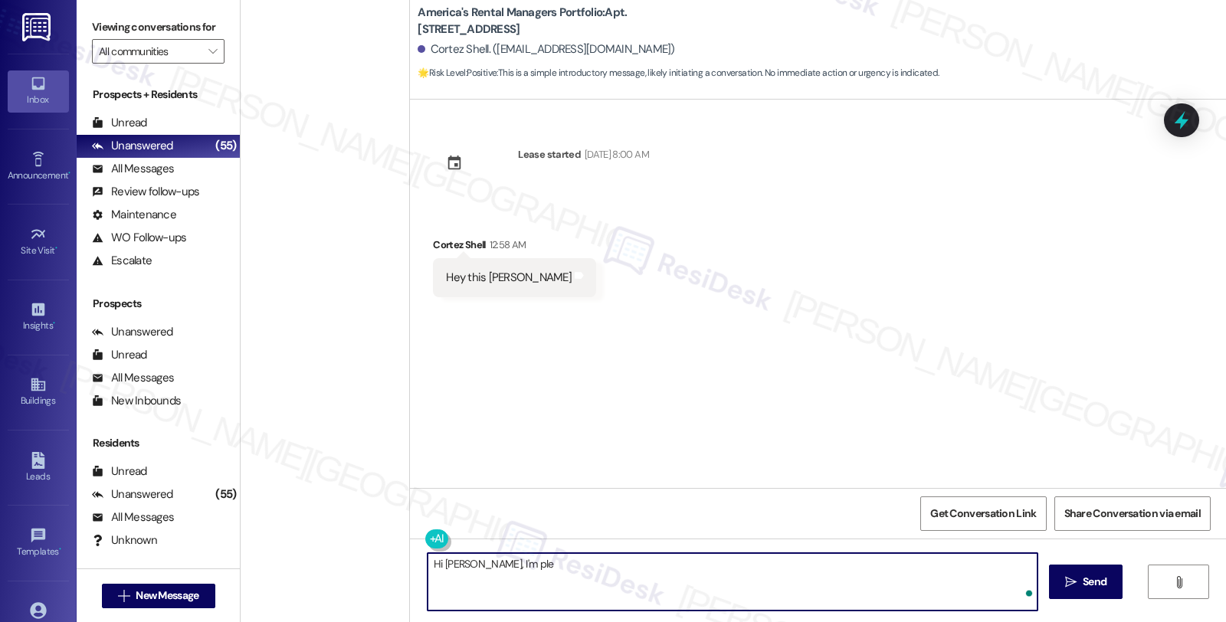
scroll to position [5145, 0]
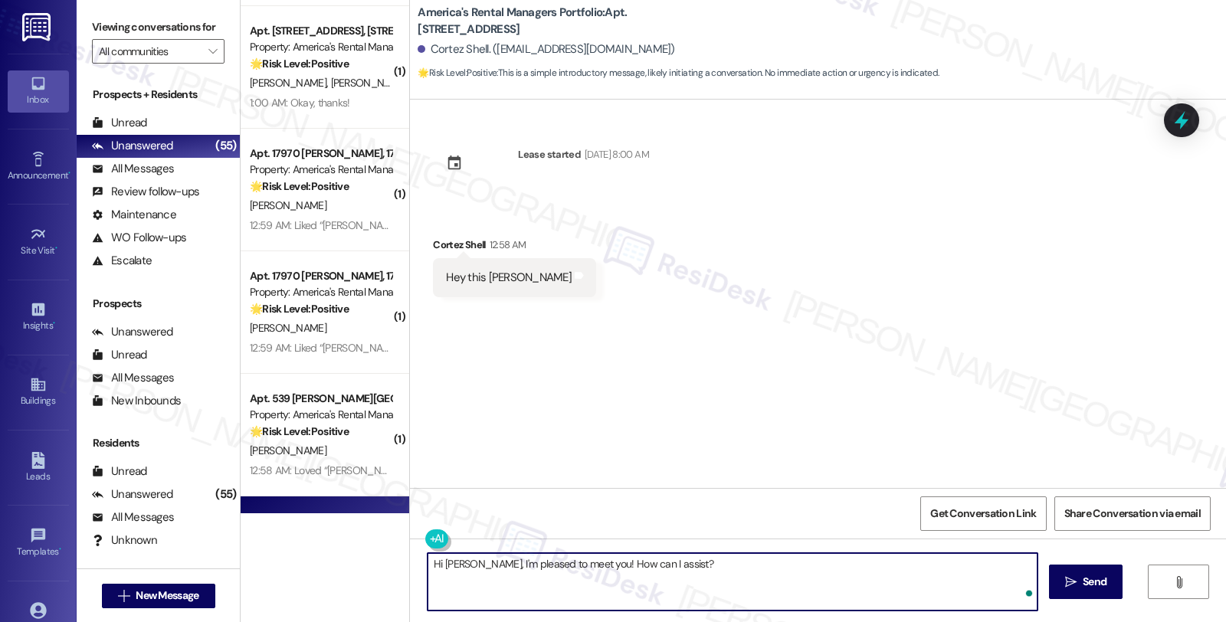
type textarea "Hi Cortez, I'm pleased to meet you! How can I assist?"
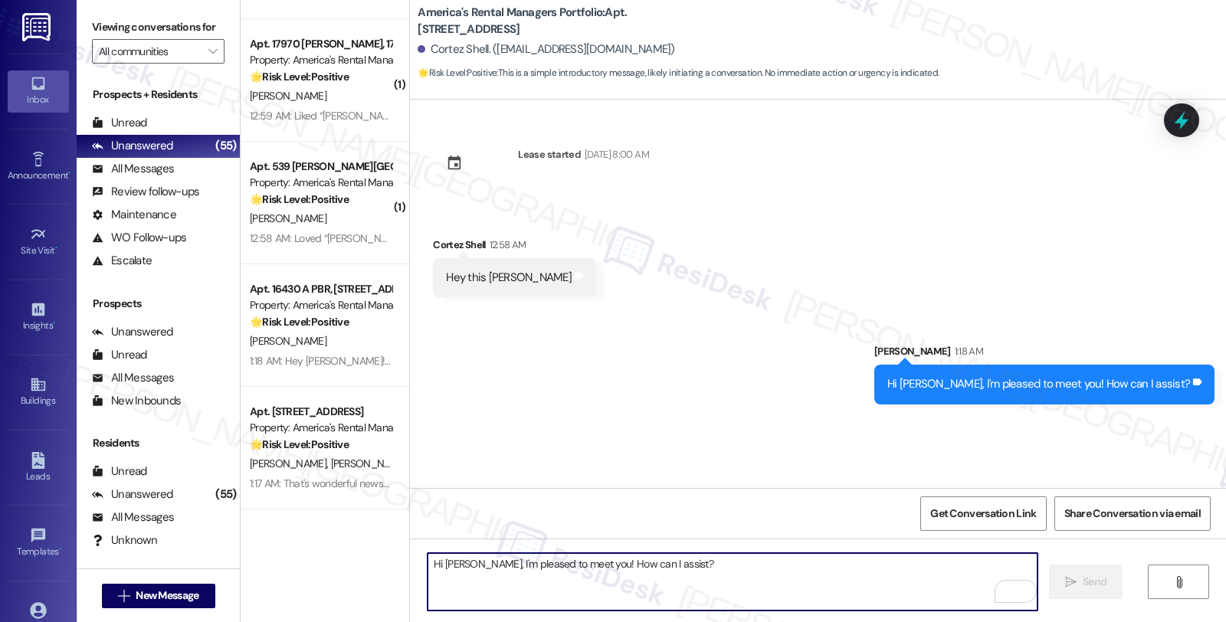
scroll to position [5400, 0]
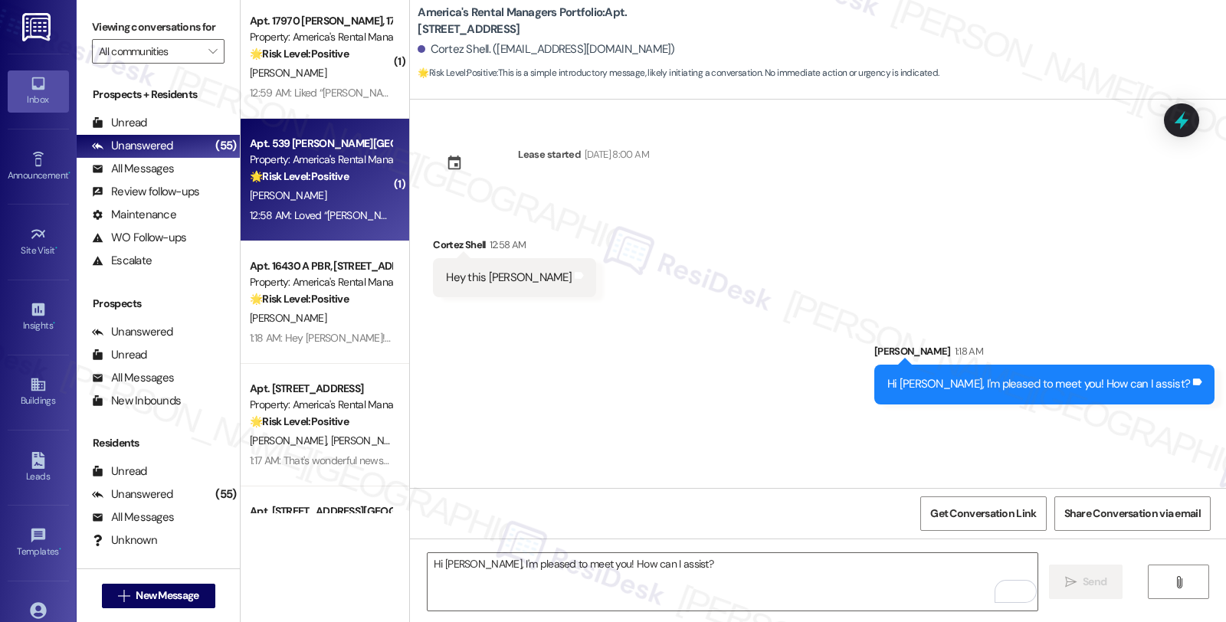
click at [330, 200] on div "[PERSON_NAME]" at bounding box center [320, 195] width 145 height 19
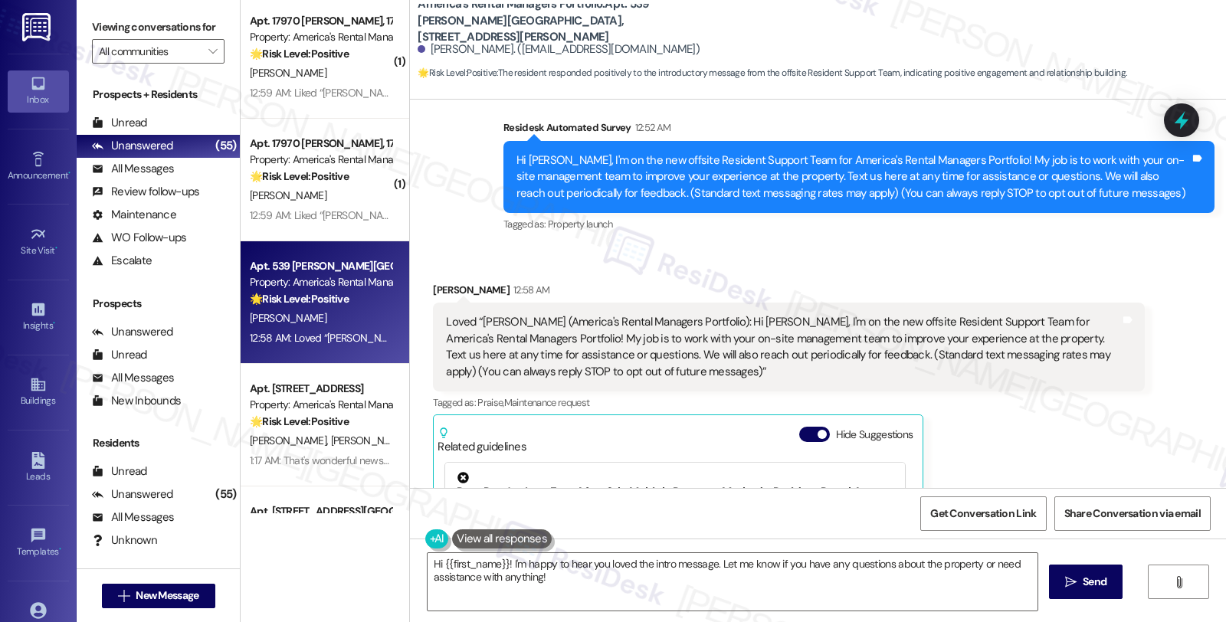
scroll to position [94, 0]
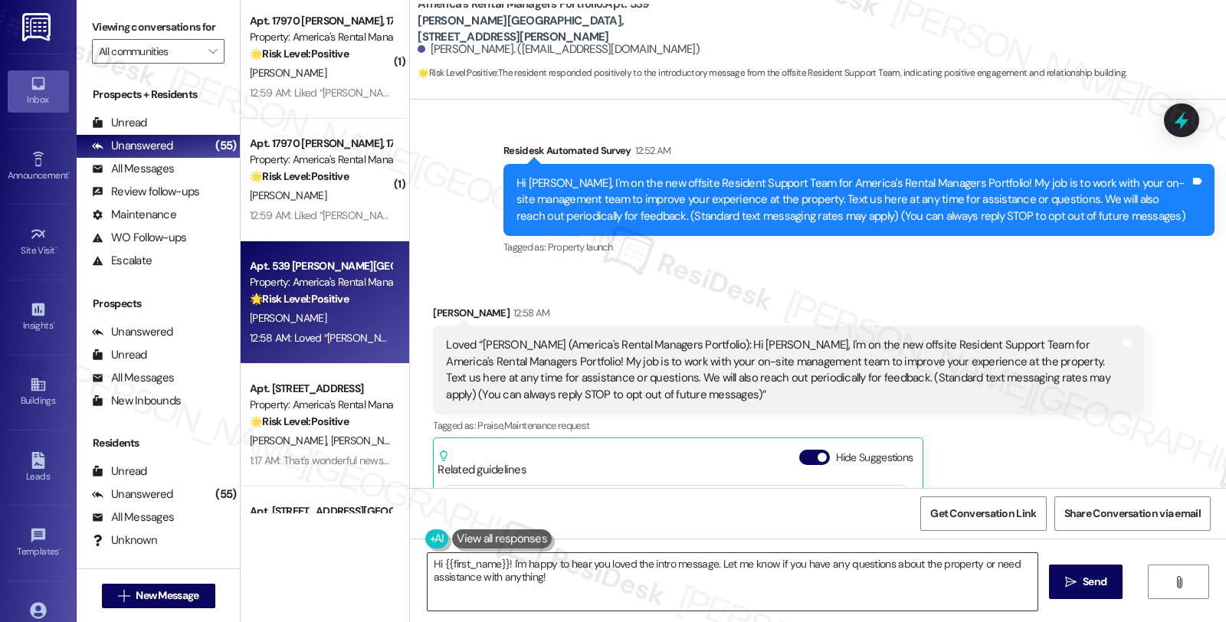
click at [613, 584] on textarea "Hi {{first_name}}! I'm happy to hear you loved the intro message. Let me know i…" at bounding box center [733, 581] width 610 height 57
click at [1072, 576] on icon "" at bounding box center [1070, 582] width 11 height 12
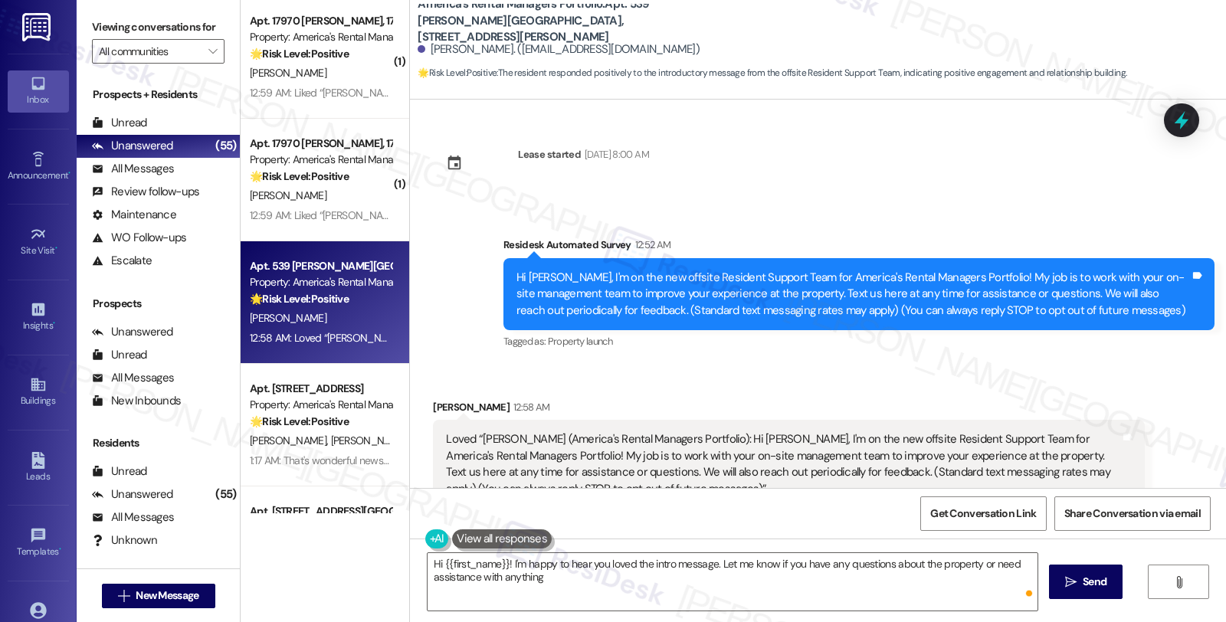
type textarea "Hi {{first_name}}! I'm happy to hear you loved the intro message. Let me know i…"
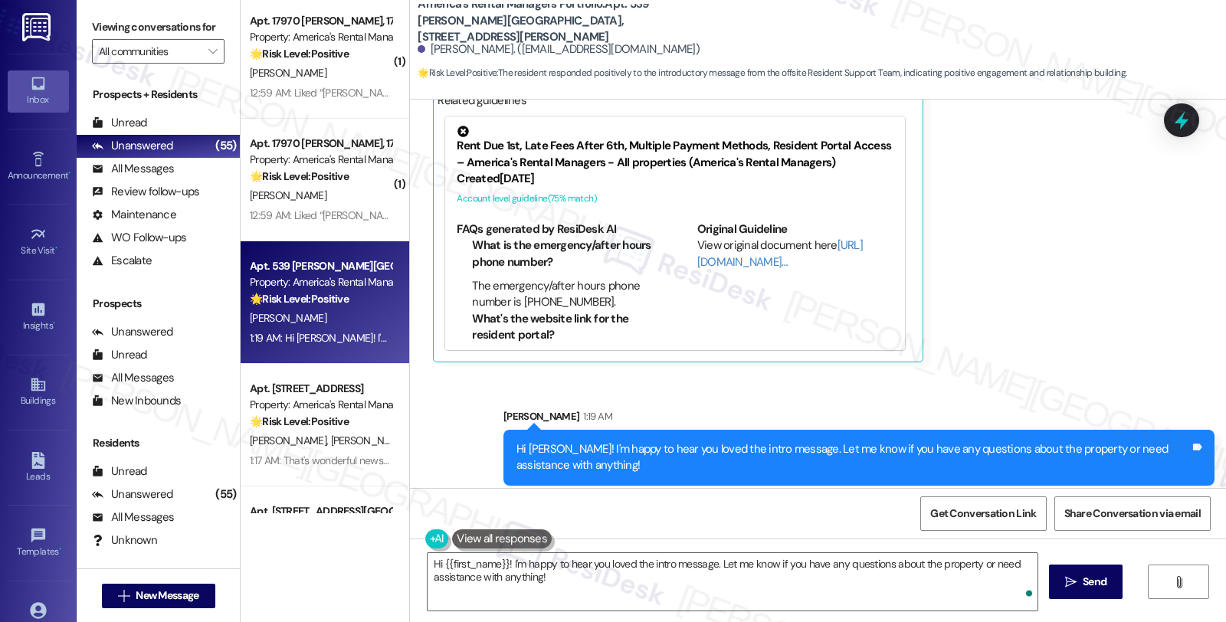
scroll to position [472, 0]
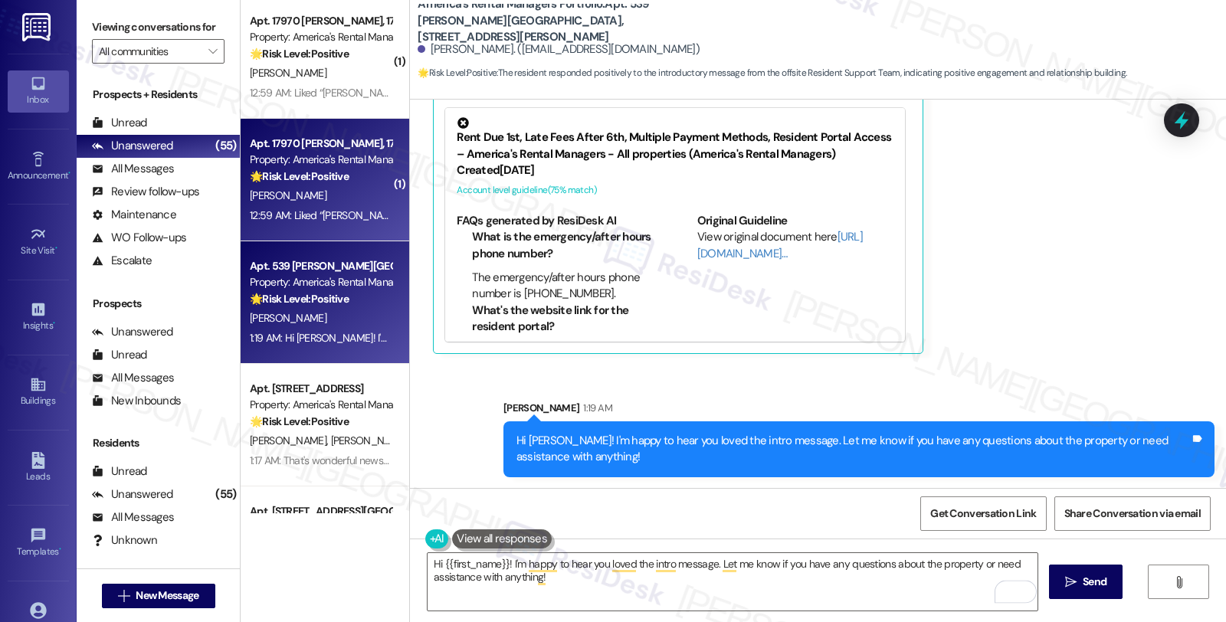
click at [357, 176] on div "🌟 Risk Level: Positive The resident responded positively to the introductory me…" at bounding box center [321, 177] width 142 height 16
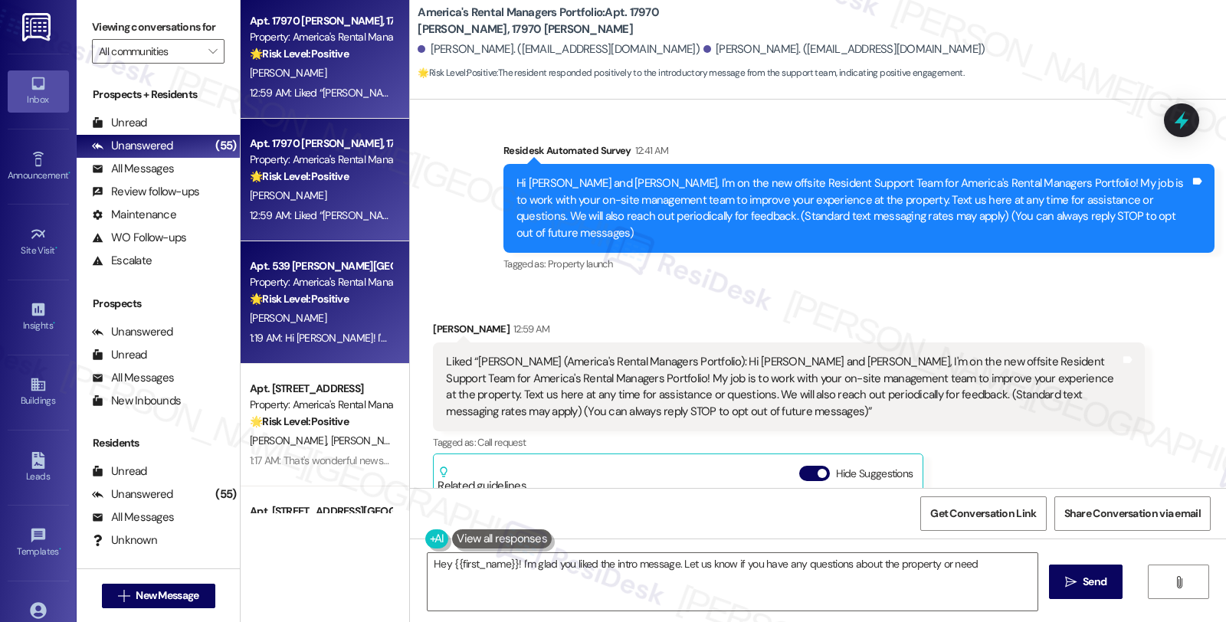
scroll to position [5145, 0]
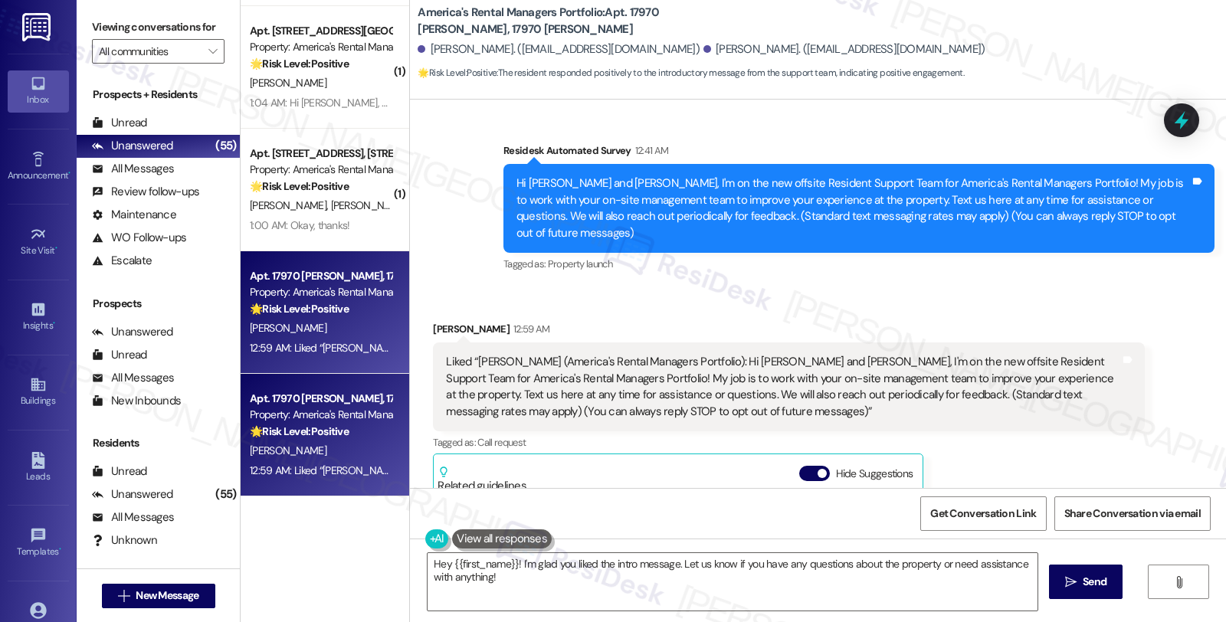
click at [439, 321] on div "Josephus Patrick 12:59 AM" at bounding box center [788, 331] width 711 height 21
copy div "Josephus"
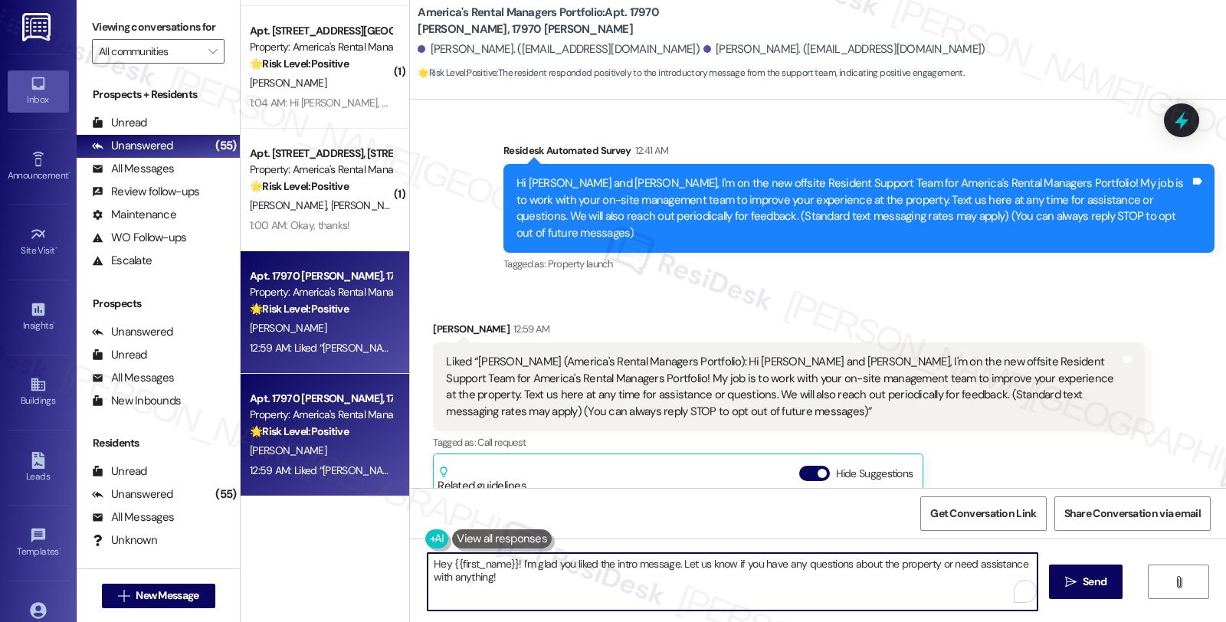
drag, startPoint x: 443, startPoint y: 563, endPoint x: 509, endPoint y: 563, distance: 65.9
click at [509, 563] on textarea "Hey {{first_name}}! I'm glad you liked the intro message. Let us know if you ha…" at bounding box center [733, 581] width 610 height 57
paste textarea "Josephus"
click at [611, 578] on textarea "Hey Josephus! I'm glad you liked the intro message. Let us know if you have any…" at bounding box center [733, 581] width 610 height 57
click at [548, 593] on textarea "Hey Josephus! I'm glad you liked the intro message. Let us know if you have any…" at bounding box center [733, 581] width 610 height 57
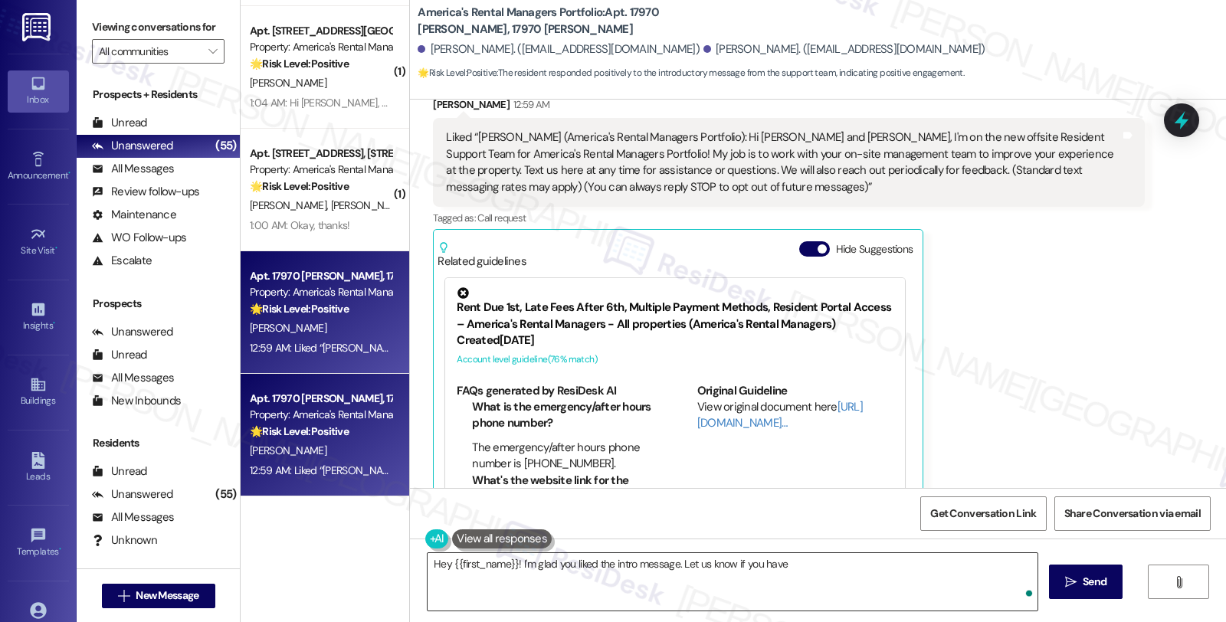
scroll to position [379, 0]
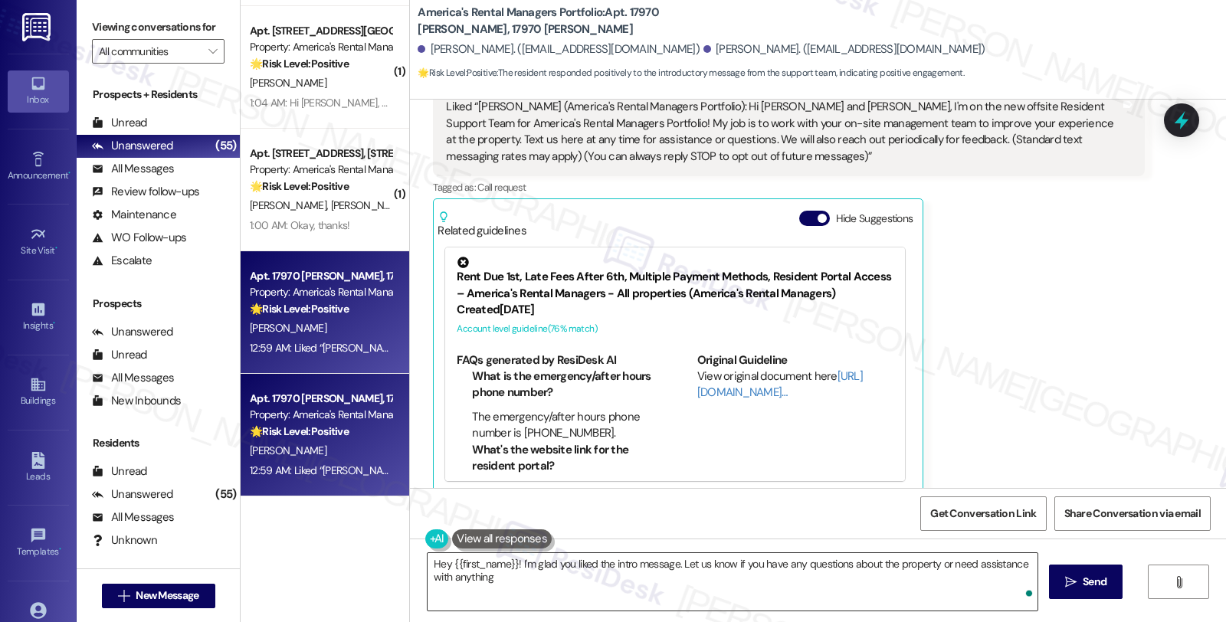
type textarea "Hey {{first_name}}! I'm glad you liked the intro message. Let us know if you ha…"
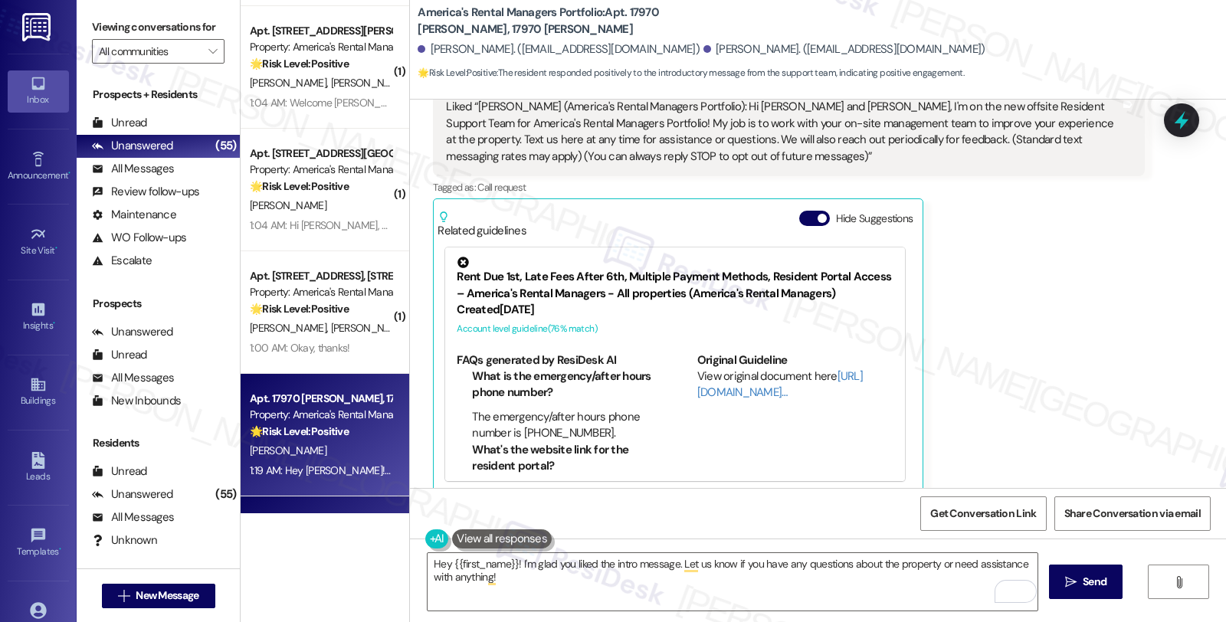
click at [963, 365] on div "Josephus Patrick 12:59 AM Liked “Homer (America's Rental Managers Portfolio): H…" at bounding box center [788, 279] width 711 height 427
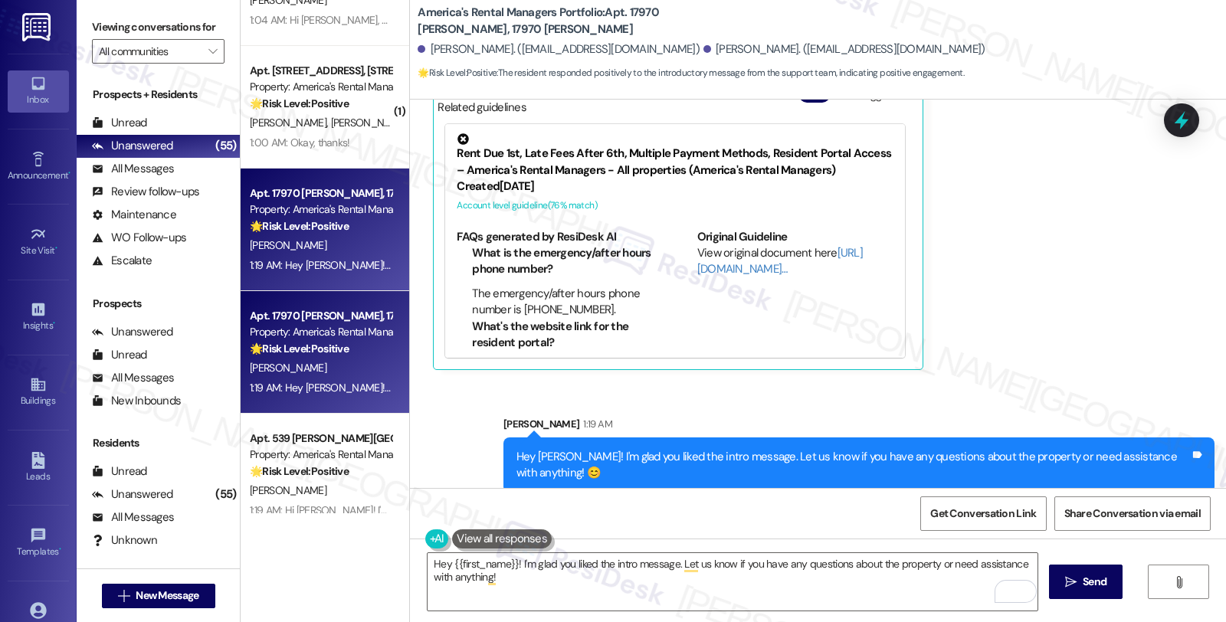
scroll to position [5315, 0]
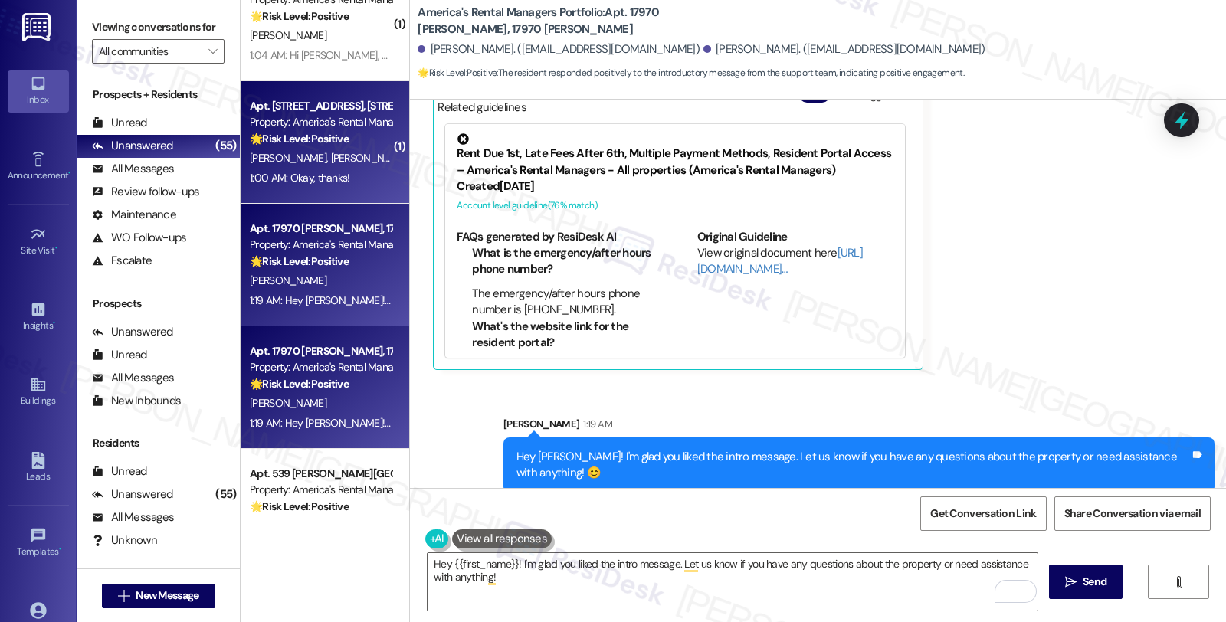
click at [328, 171] on div "1:00 AM: Okay, thanks! 1:00 AM: Okay, thanks!" at bounding box center [300, 178] width 100 height 14
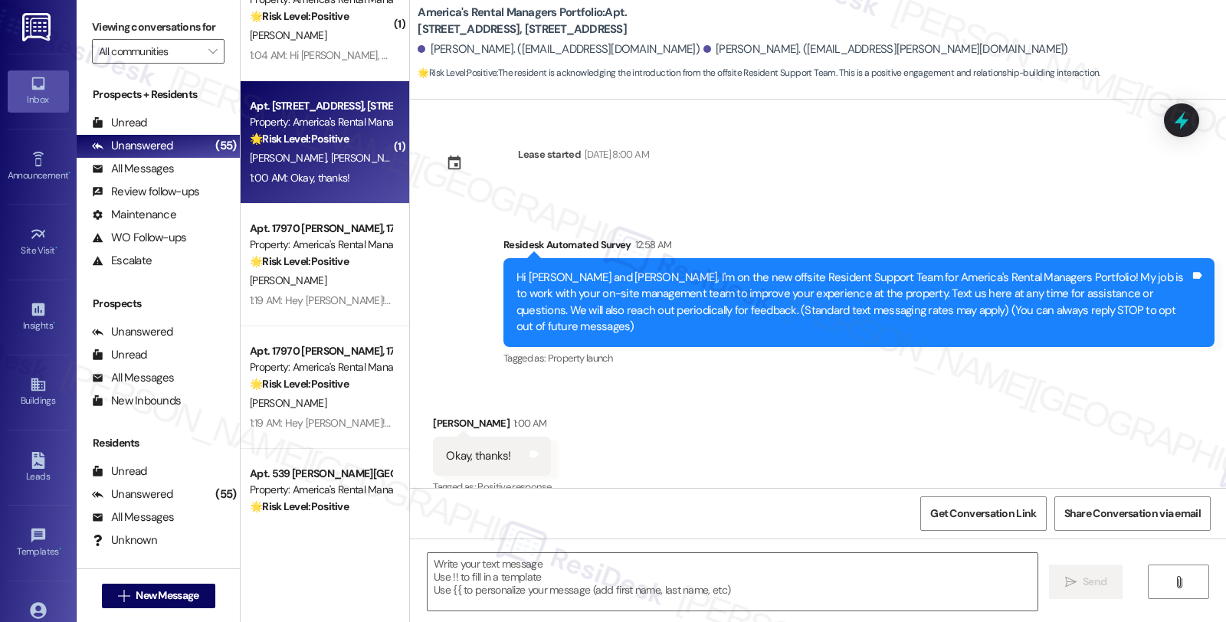
scroll to position [5, 0]
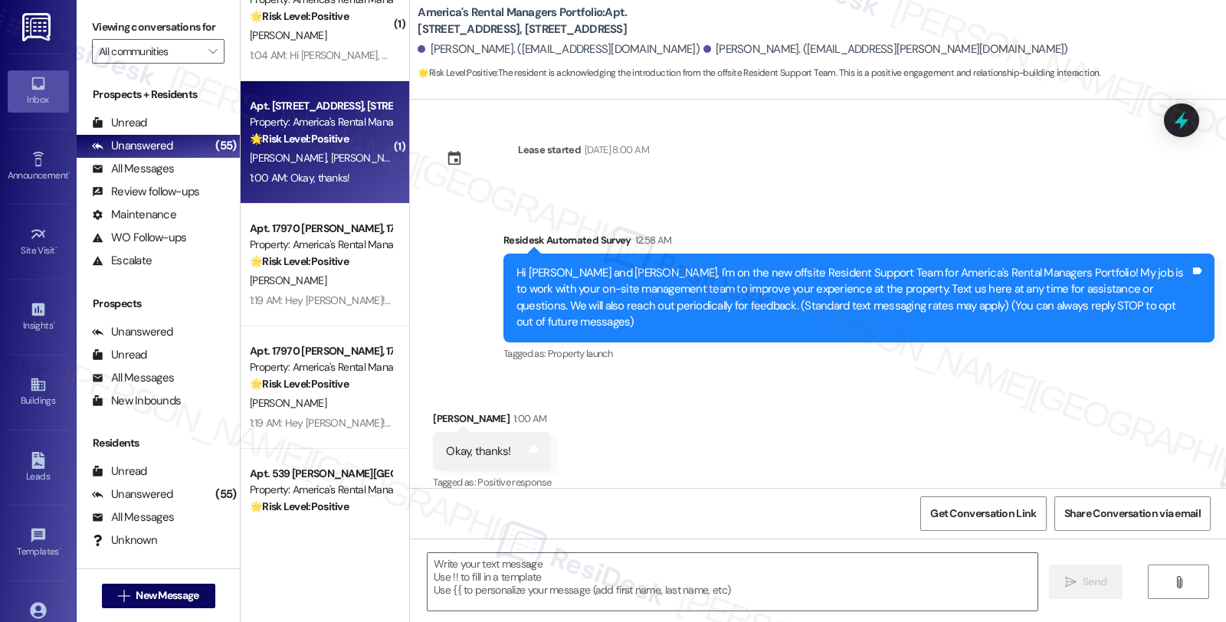
type textarea "Fetching suggested responses. Please feel free to read through the conversation…"
click at [433, 411] on div "Alexis Dubose 1:00 AM" at bounding box center [492, 421] width 118 height 21
copy div "Alexis"
click at [489, 573] on textarea at bounding box center [733, 581] width 610 height 57
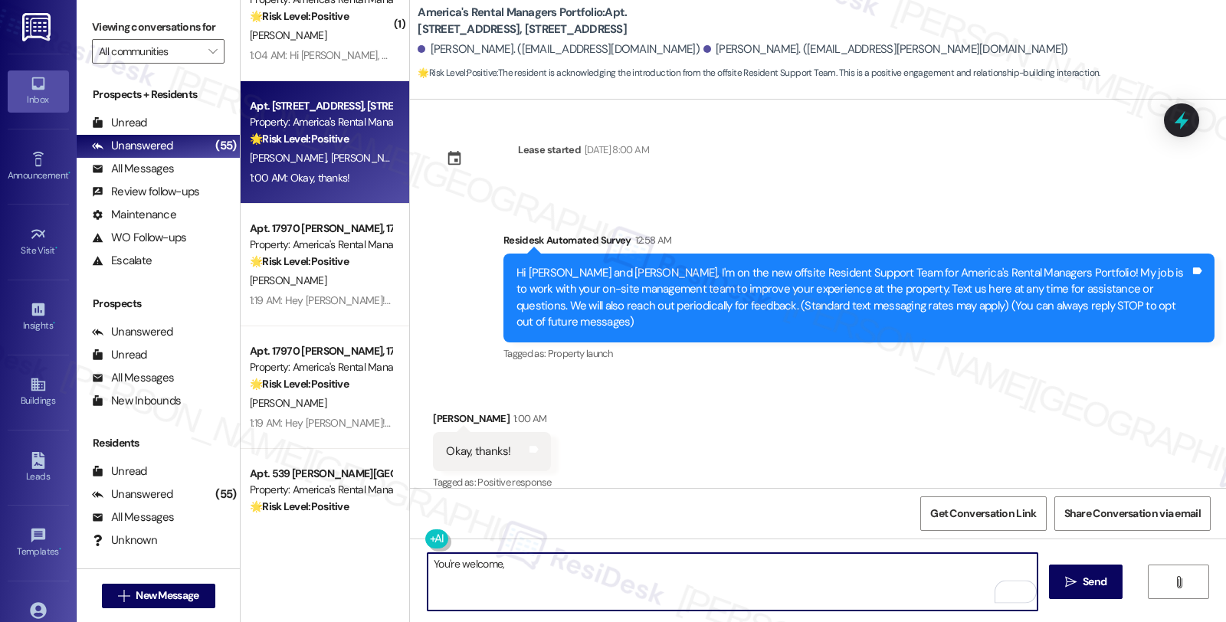
paste textarea "Alexis"
click at [441, 565] on textarea "You're welcome, Alexis" at bounding box center [733, 581] width 610 height 57
click at [547, 563] on textarea "You're welcome, Alexis" at bounding box center [733, 581] width 610 height 57
click at [563, 563] on textarea "You're welcome, Alexis" at bounding box center [733, 581] width 610 height 57
click at [613, 576] on textarea "You're welcome, Alexis!" at bounding box center [733, 581] width 610 height 57
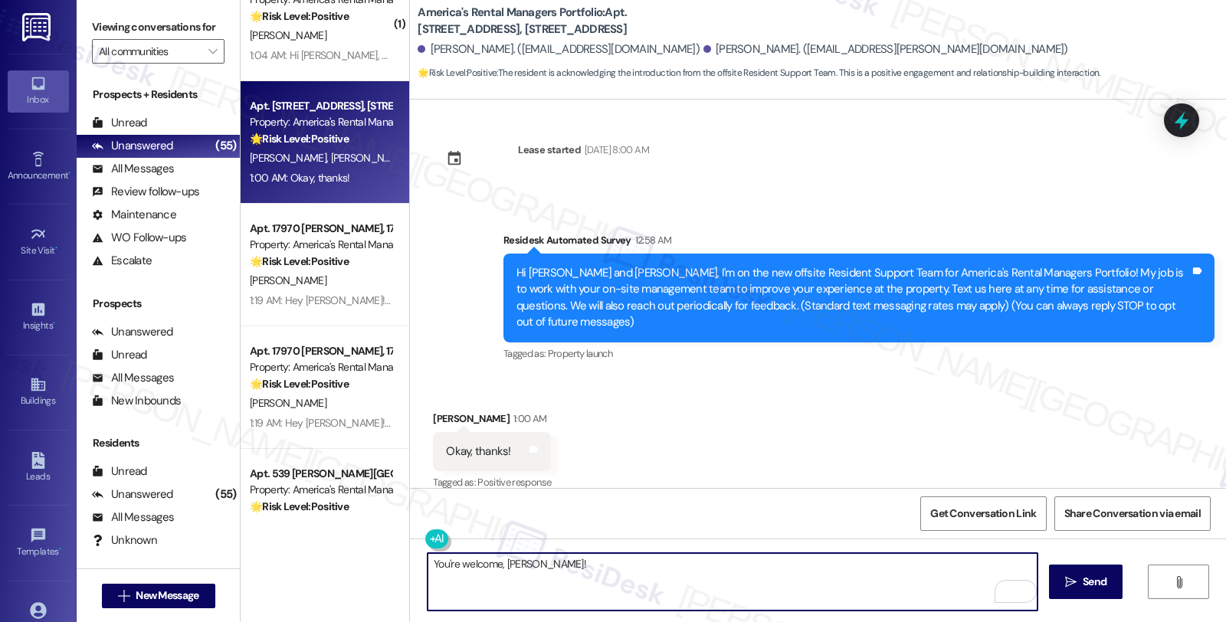
paste textarea "If you ever need anything in the future, please don't hesitate to reach out. Ha…"
type textarea "You're welcome, Alexis! If you ever need anything in the future, please don't h…"
click at [1086, 579] on span "Send" at bounding box center [1095, 582] width 24 height 16
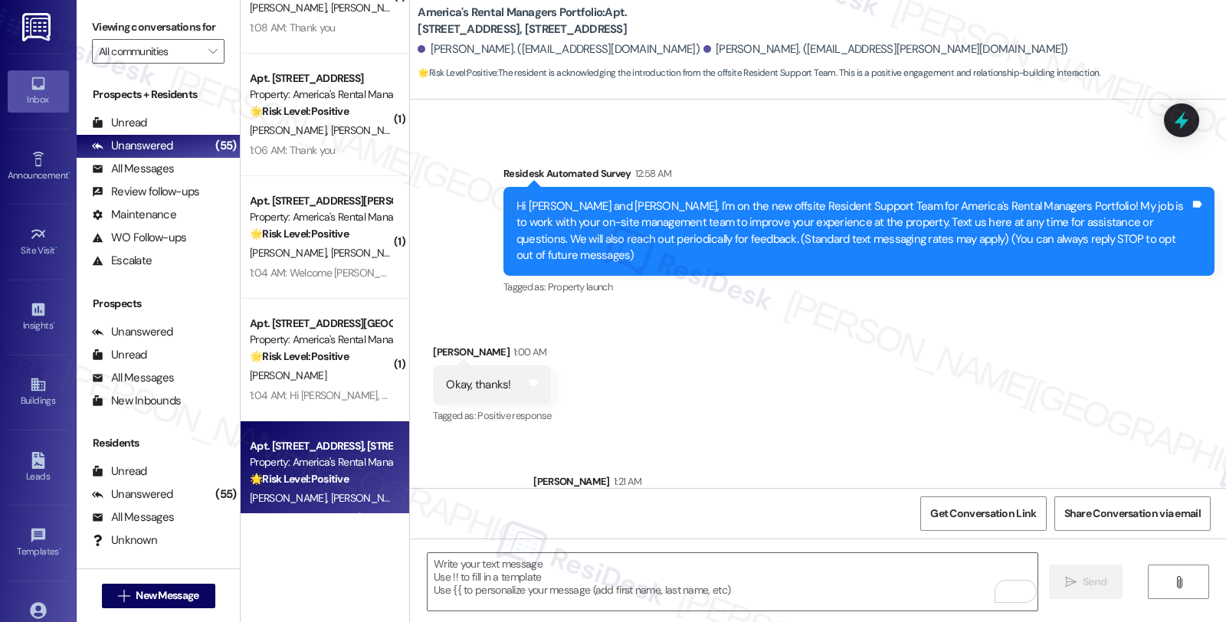
scroll to position [112, 0]
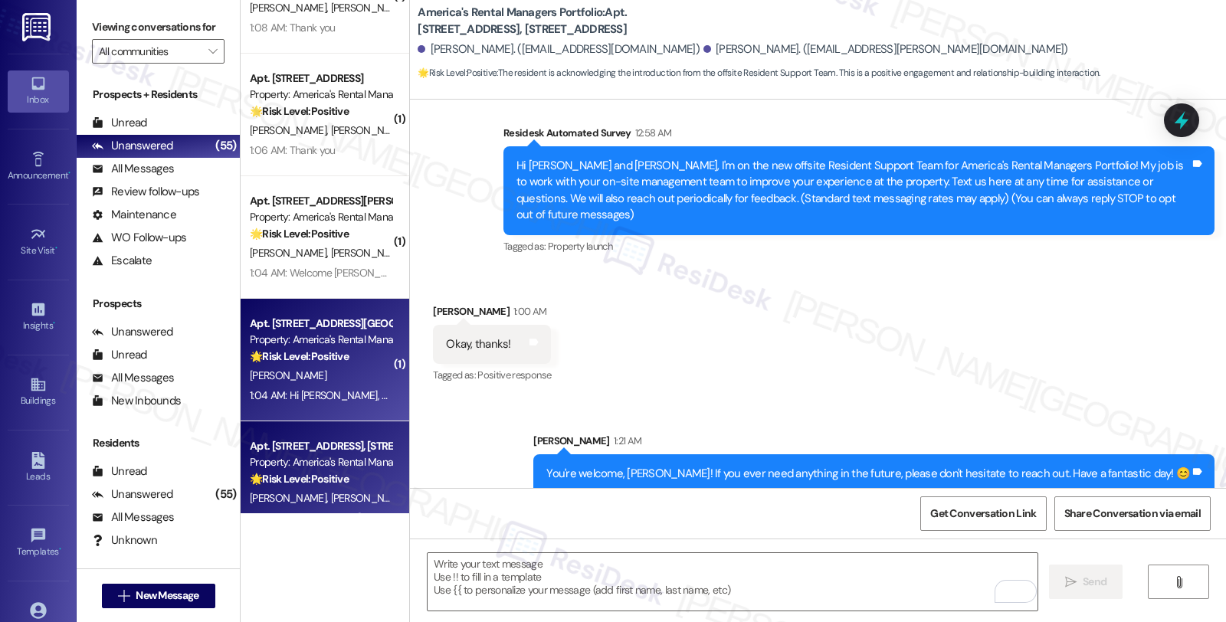
click at [353, 379] on div "[PERSON_NAME]" at bounding box center [320, 375] width 145 height 19
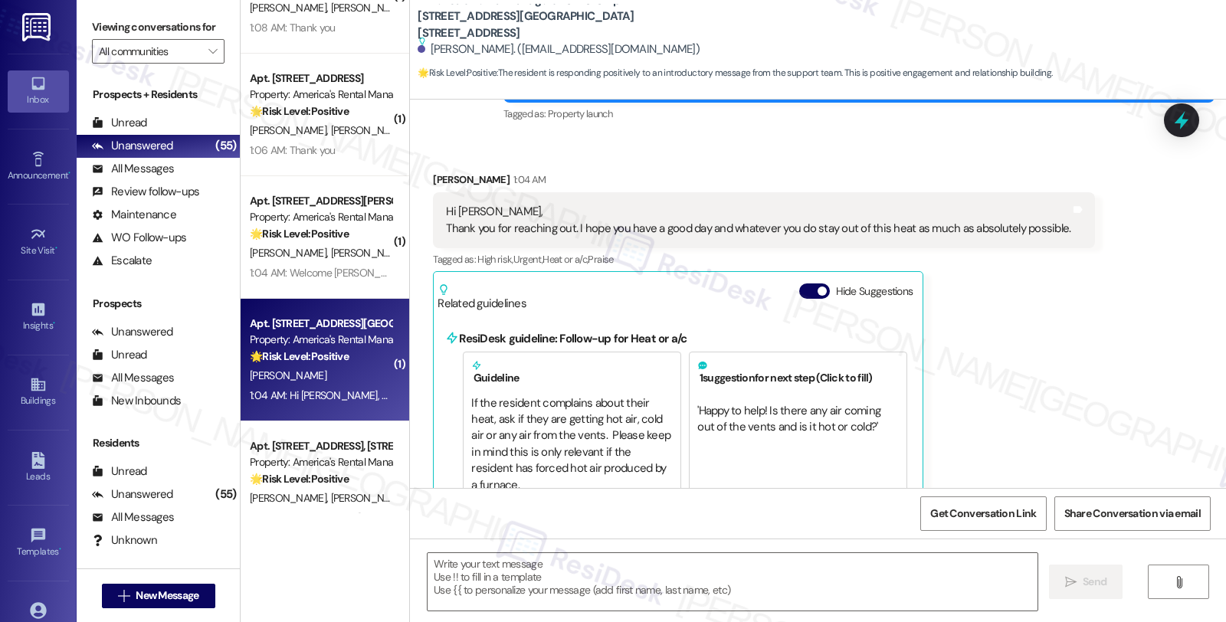
type textarea "Fetching suggested responses. Please feel free to read through the conversation…"
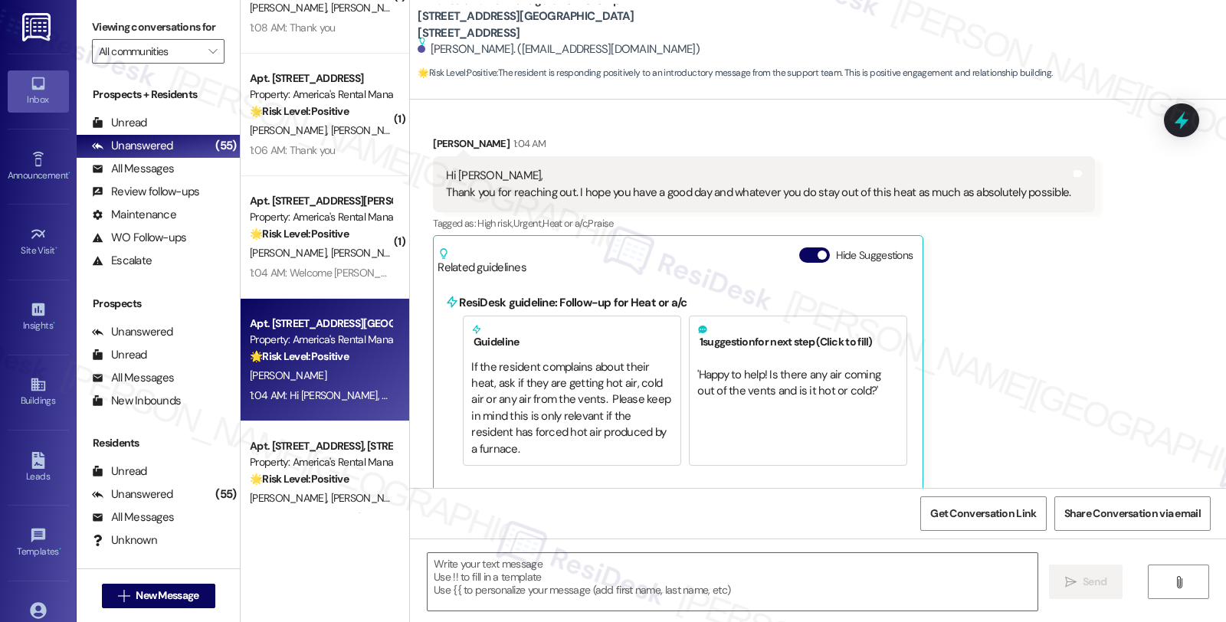
click at [555, 195] on div "Hi Homer, Thank you for reaching out. I hope you have a good day and whatever y…" at bounding box center [758, 184] width 625 height 33
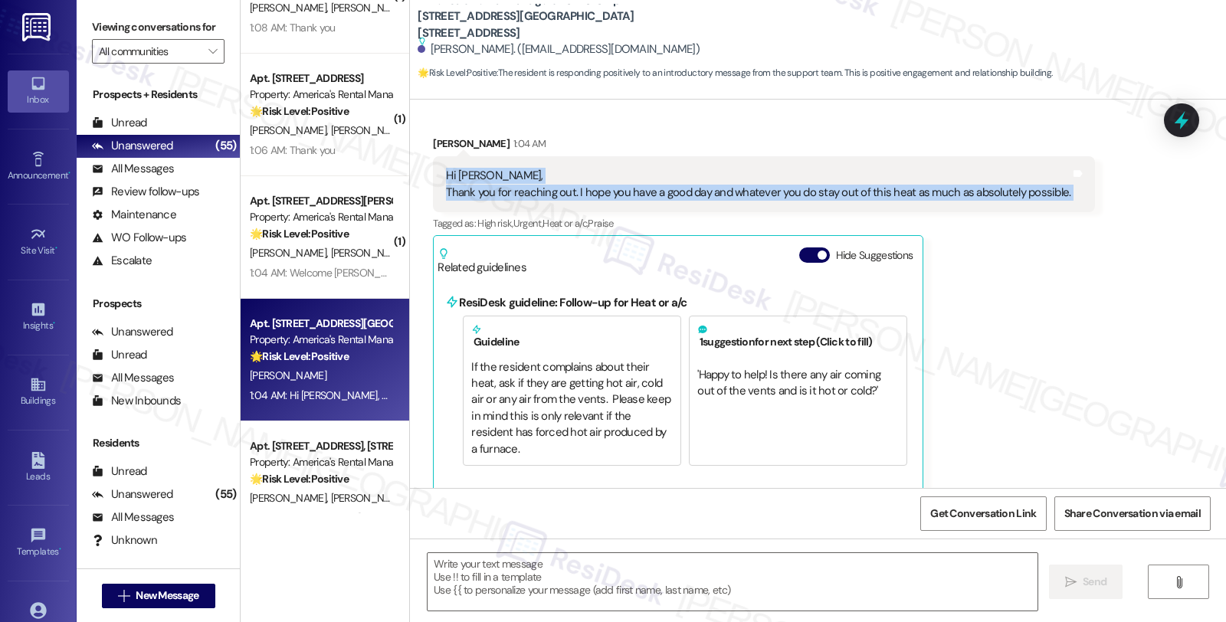
drag, startPoint x: 435, startPoint y: 174, endPoint x: 1068, endPoint y: 194, distance: 633.4
click at [1068, 194] on div "Hi Homer, Thank you for reaching out. I hope you have a good day and whatever y…" at bounding box center [764, 184] width 662 height 56
copy div "Hi Homer, Thank you for reaching out. I hope you have a good day and whatever y…"
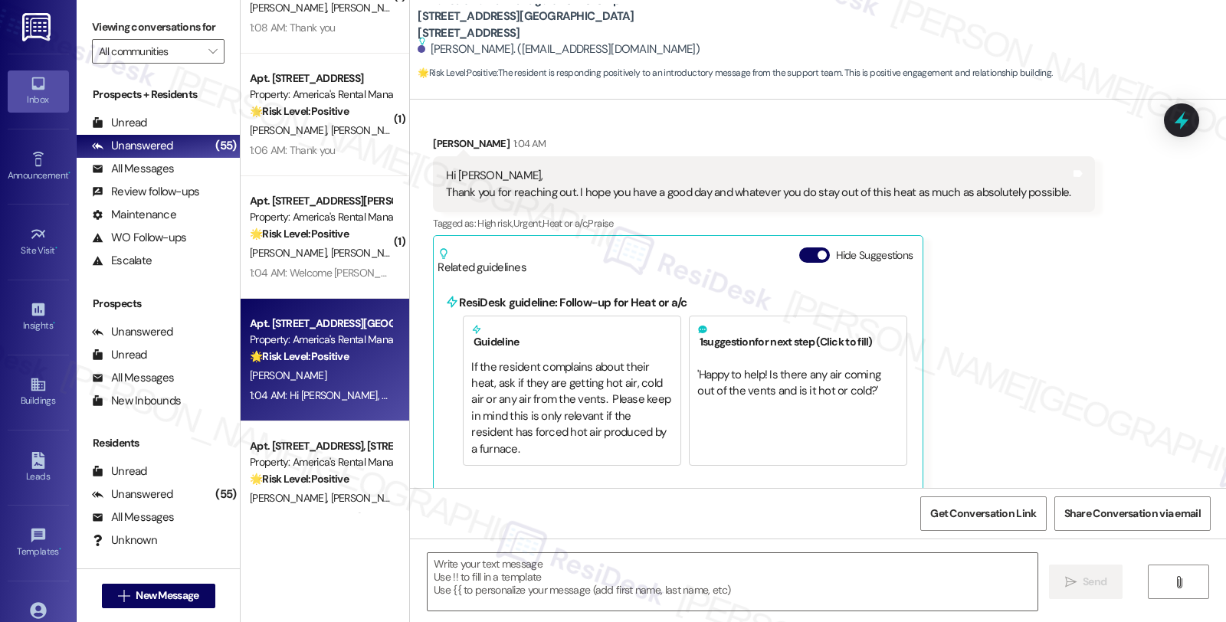
click at [433, 142] on div "Nancy Porter 1:04 AM" at bounding box center [764, 146] width 662 height 21
copy div "Nancy"
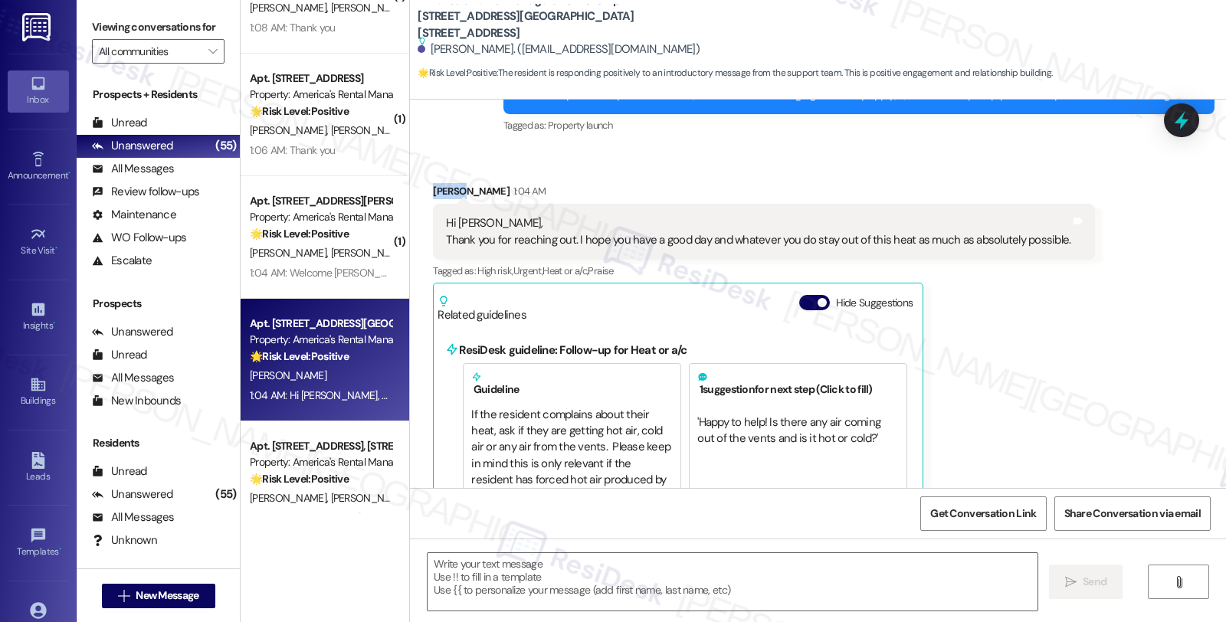
scroll to position [94, 0]
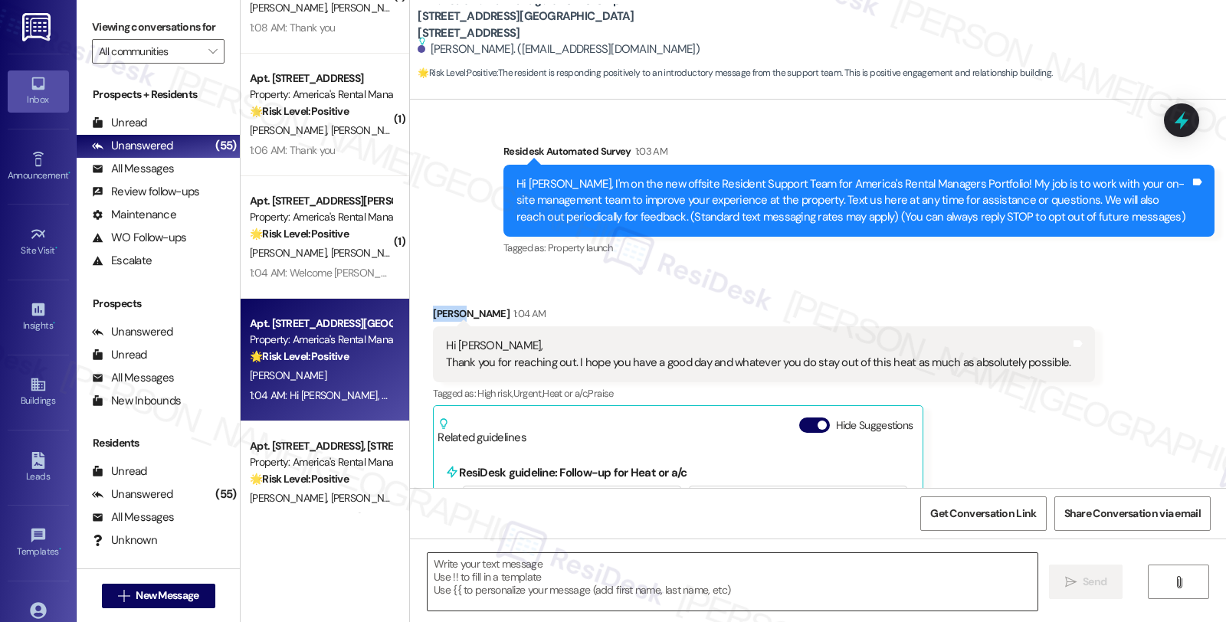
click at [583, 567] on textarea at bounding box center [733, 581] width 610 height 57
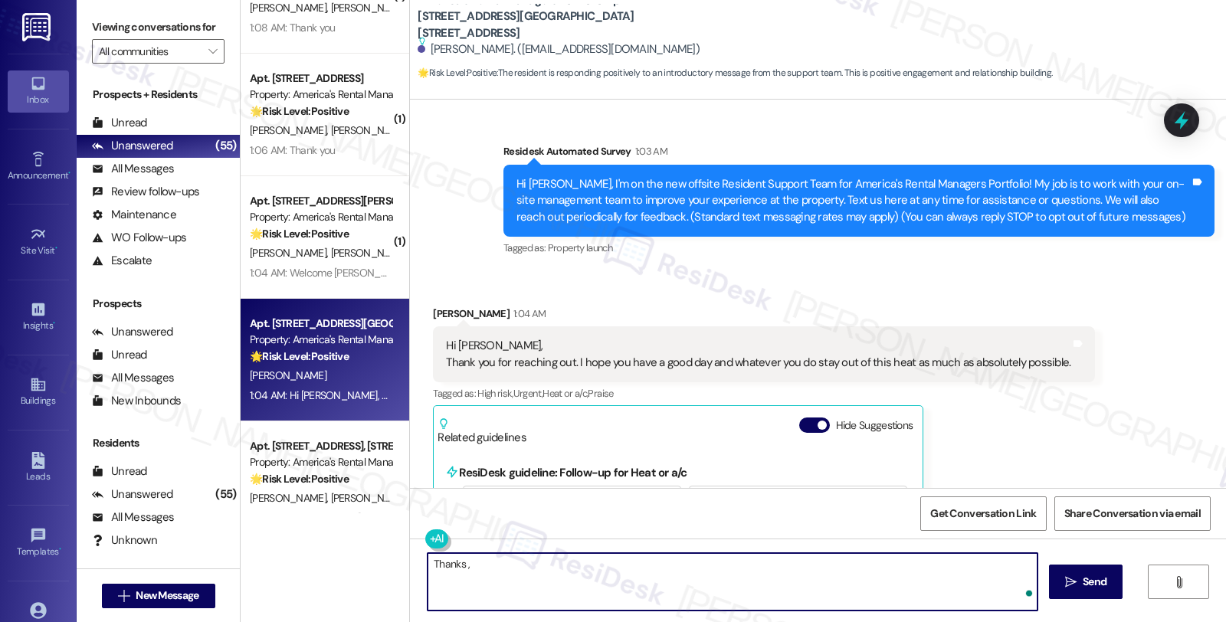
paste textarea "Nancy"
click at [455, 563] on textarea "Thanks , Nancy" at bounding box center [733, 581] width 610 height 57
click at [498, 563] on textarea "Thanks, Nancy" at bounding box center [733, 581] width 610 height 57
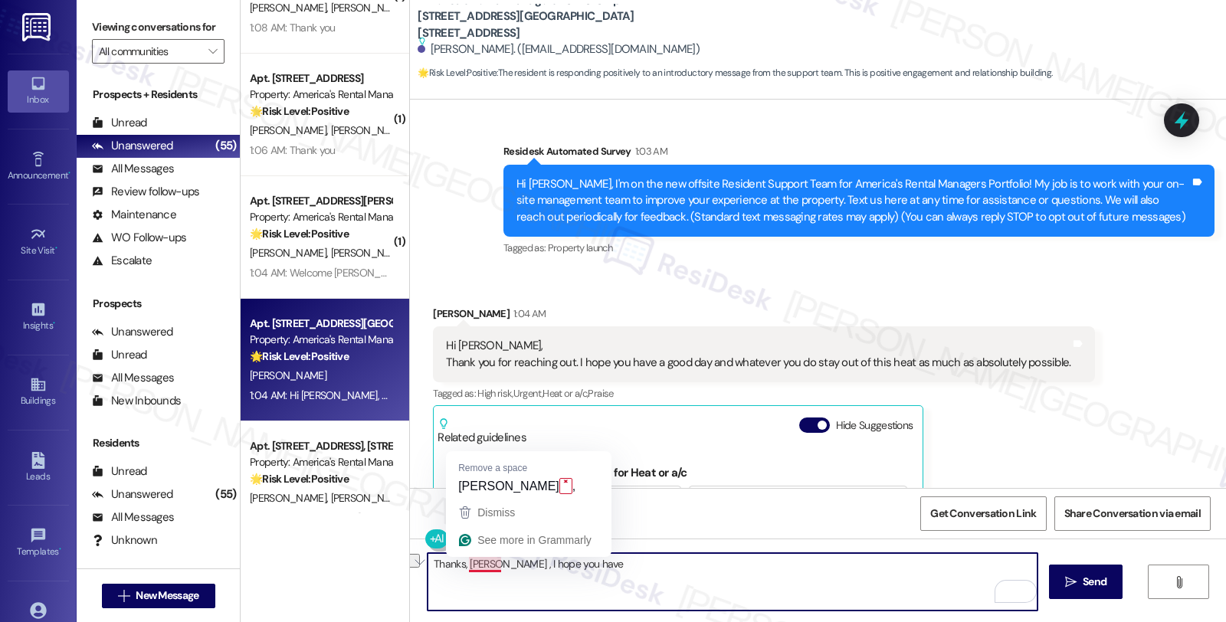
drag, startPoint x: 487, startPoint y: 564, endPoint x: 702, endPoint y: 564, distance: 214.6
click at [702, 564] on textarea "Thanks, Nancy , I hope you have" at bounding box center [733, 581] width 610 height 57
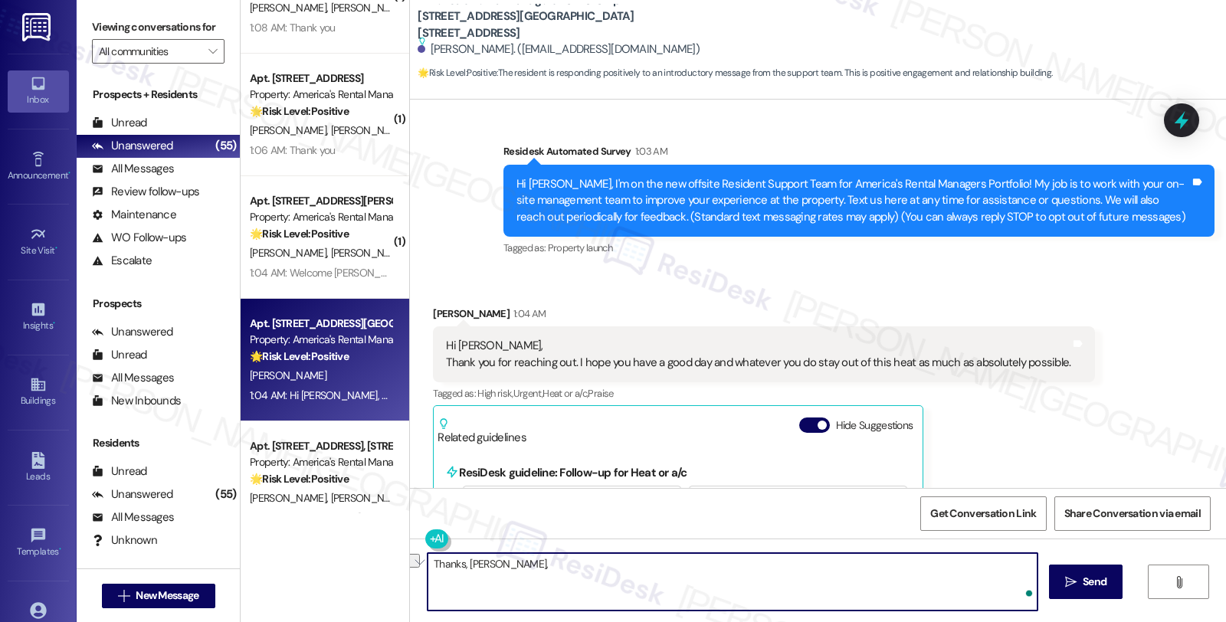
paste textarea "Thanks for your kind message. I’ll do my best to stay cool, and I hope you’re a…"
drag, startPoint x: 473, startPoint y: 561, endPoint x: 389, endPoint y: 561, distance: 83.5
click at [389, 561] on div "( 1 ) Apt. 299 Shiloh Creek Drive, 299 Shiloh Creek Drive Property: America's R…" at bounding box center [734, 311] width 986 height 622
click at [555, 565] on textarea "Thanks for your kind message. I’ll do my best to stay cool, and I hope you’re a…" at bounding box center [733, 581] width 610 height 57
click at [563, 579] on textarea "Thanks for your kind message, Nancy. I’ll do my best to stay cool, and I hope y…" at bounding box center [733, 581] width 610 height 57
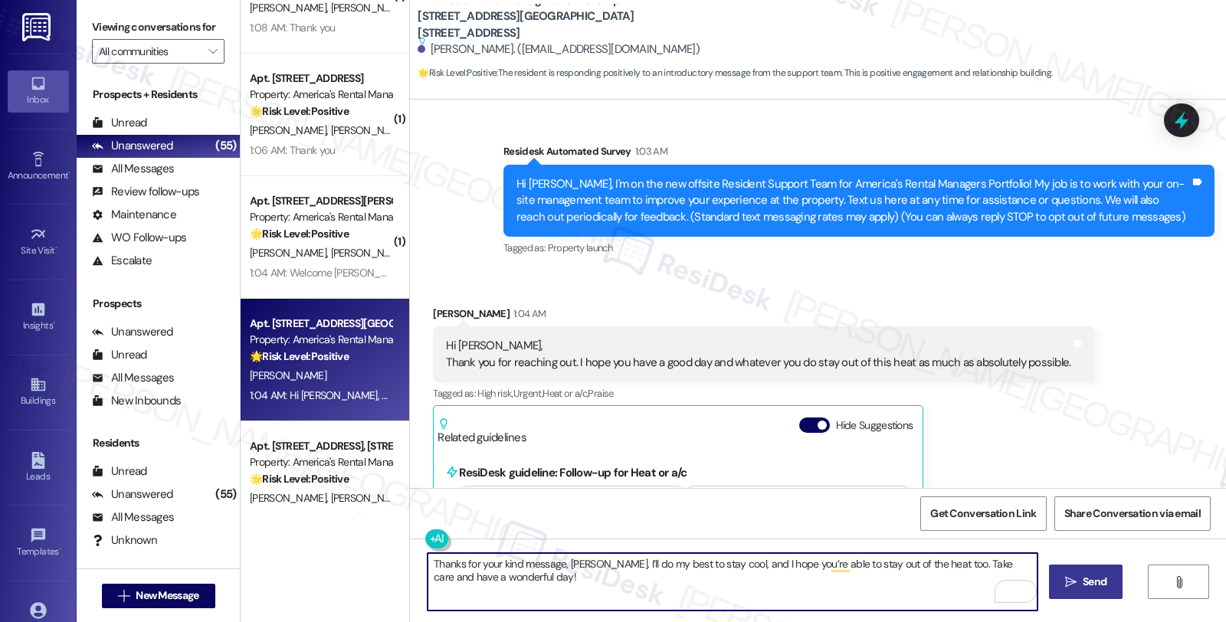
type textarea "Thanks for your kind message, Nancy. I’ll do my best to stay cool, and I hope y…"
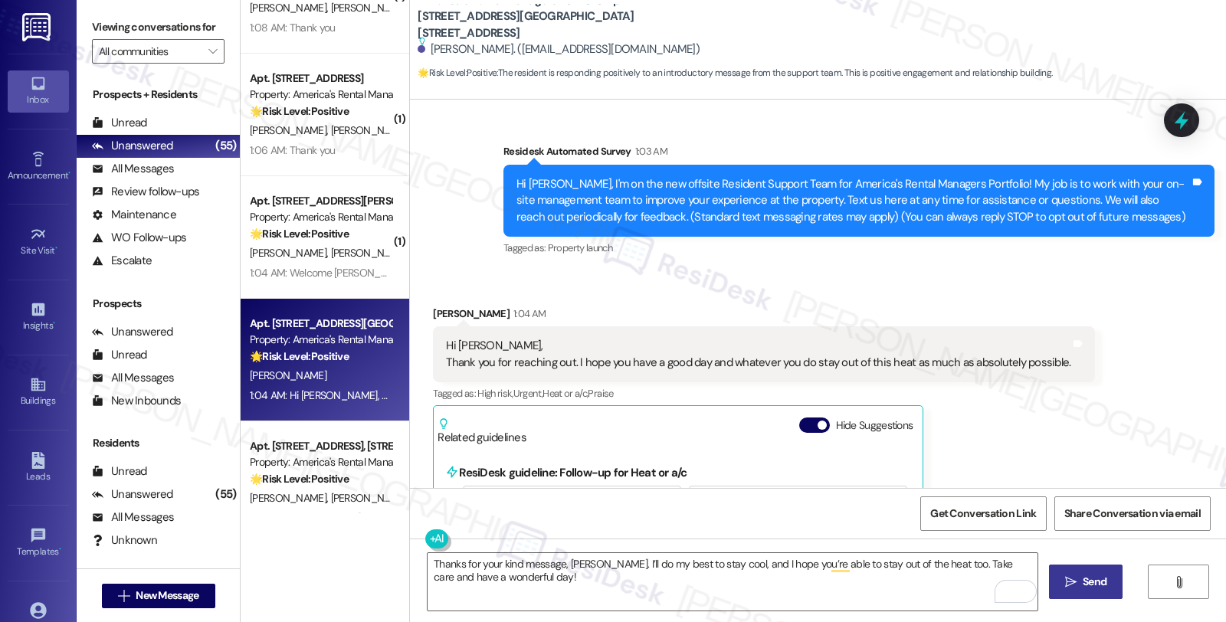
click at [1083, 575] on span "Send" at bounding box center [1095, 582] width 24 height 16
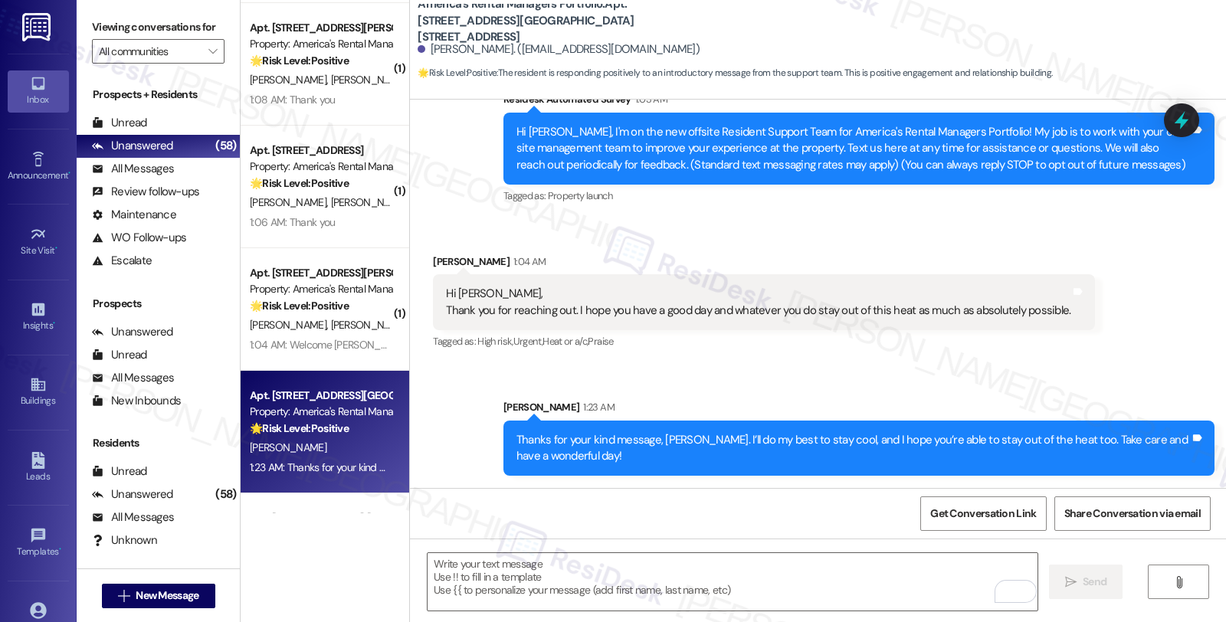
scroll to position [5618, 0]
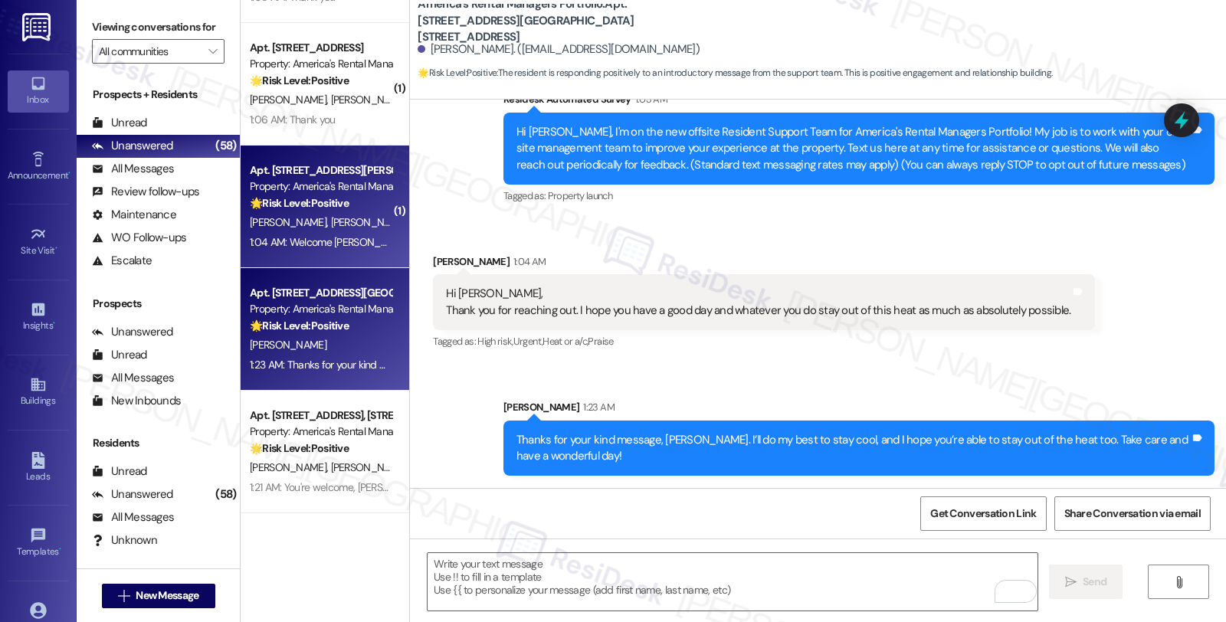
click at [345, 225] on div "S. Walters E. Walters" at bounding box center [320, 222] width 145 height 19
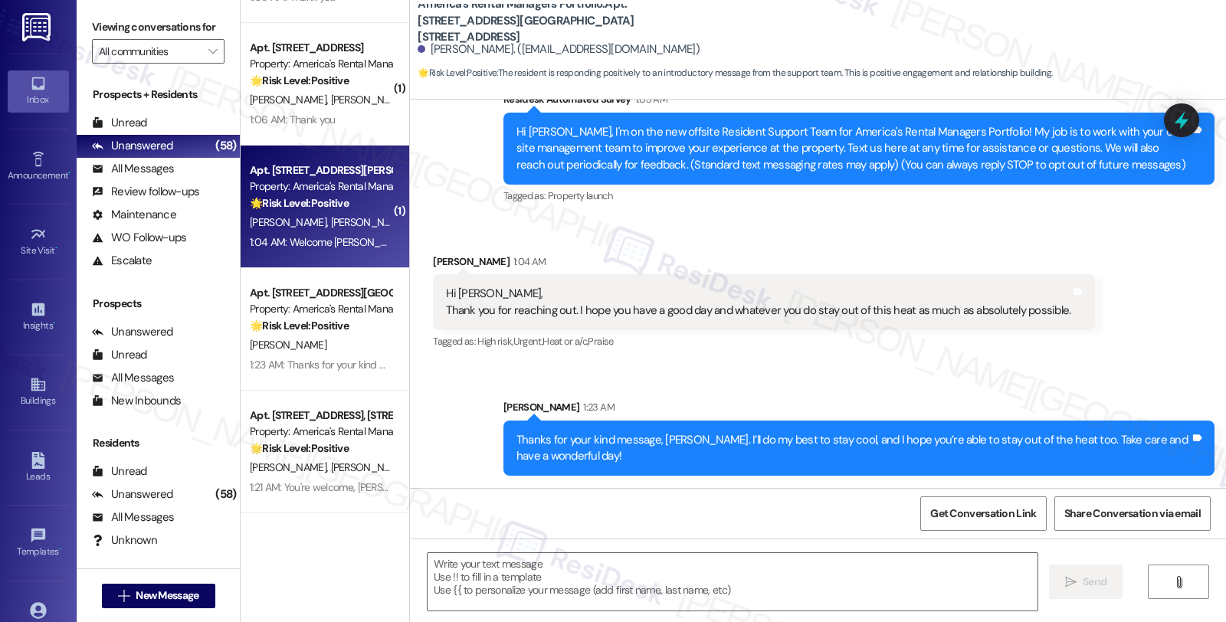
type textarea "Fetching suggested responses. Please feel free to read through the conversation…"
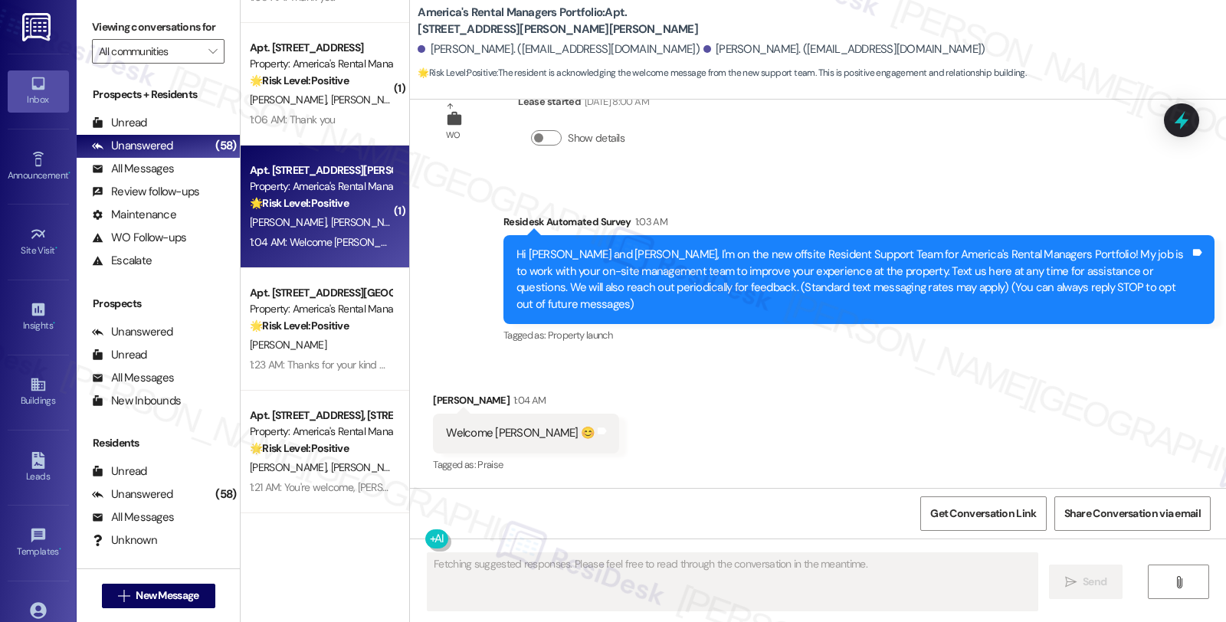
scroll to position [34, 0]
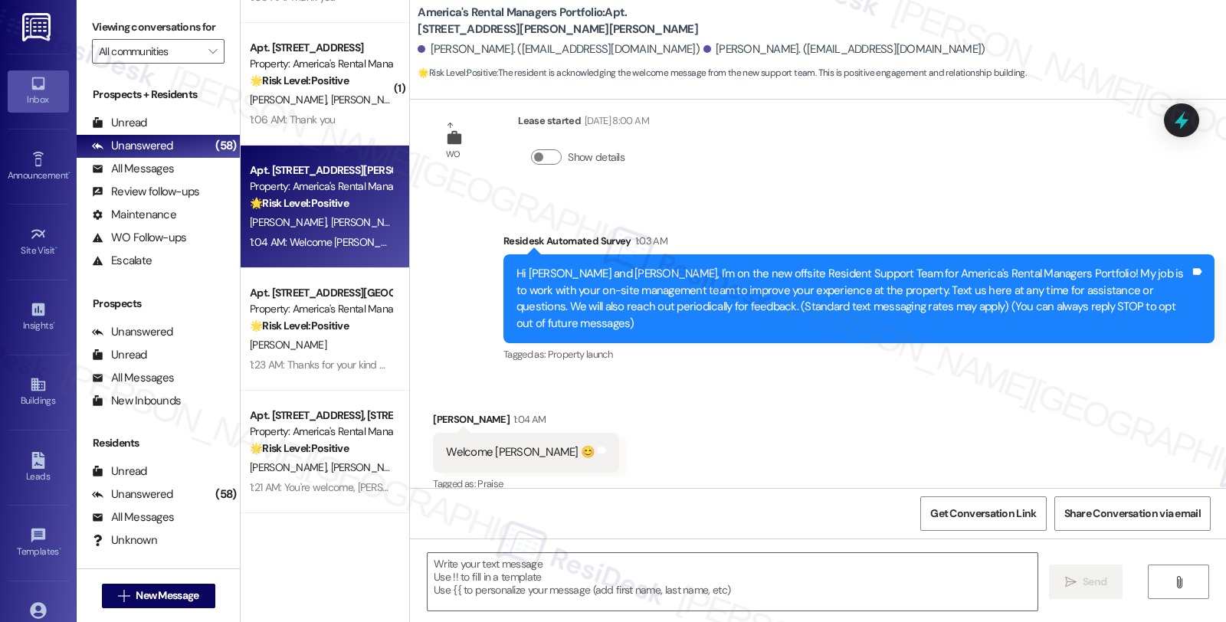
click at [433, 412] on div "Stefanie Walters 1:04 AM" at bounding box center [526, 422] width 186 height 21
copy div "Stefanie"
click at [506, 569] on textarea at bounding box center [733, 581] width 610 height 57
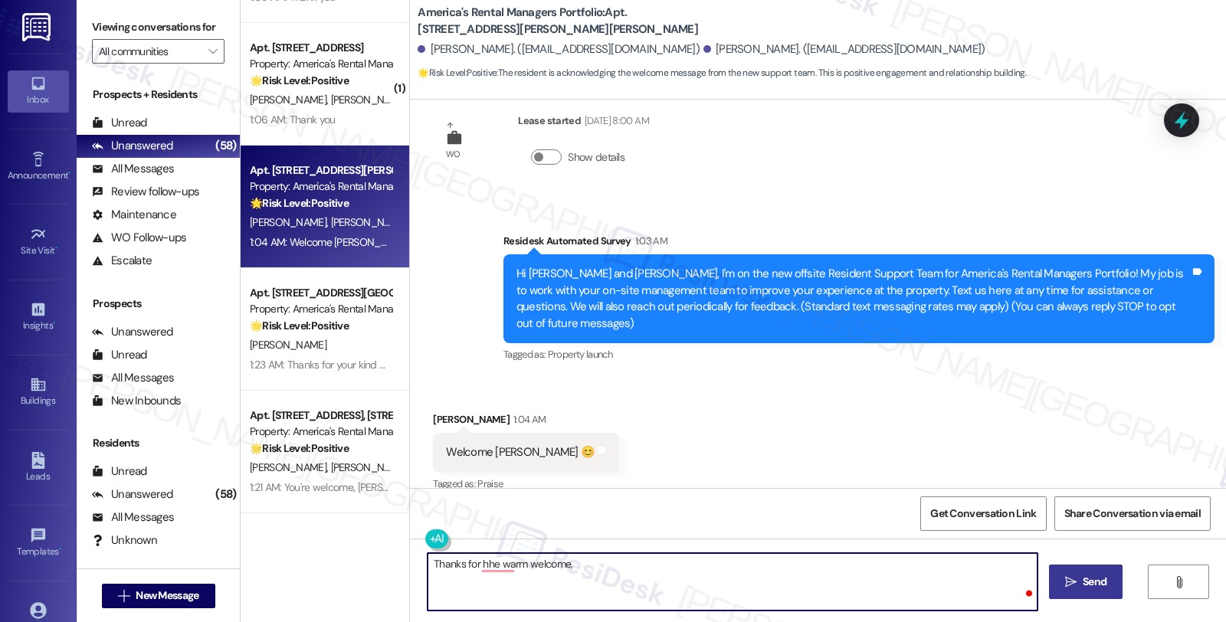
paste textarea "Stefanie"
click at [686, 579] on textarea "Thanks for the warm welcome, Stefanie 😊" at bounding box center [733, 581] width 610 height 57
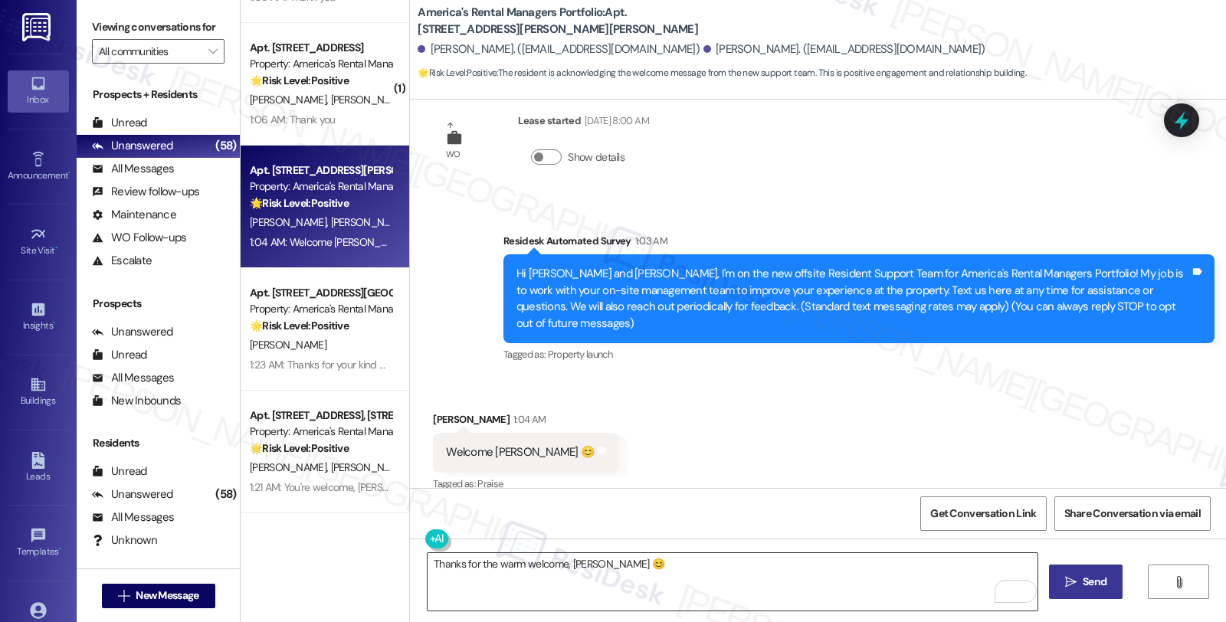
click at [653, 570] on textarea "Thanks for the warm welcome, Stefanie 😊" at bounding box center [733, 581] width 610 height 57
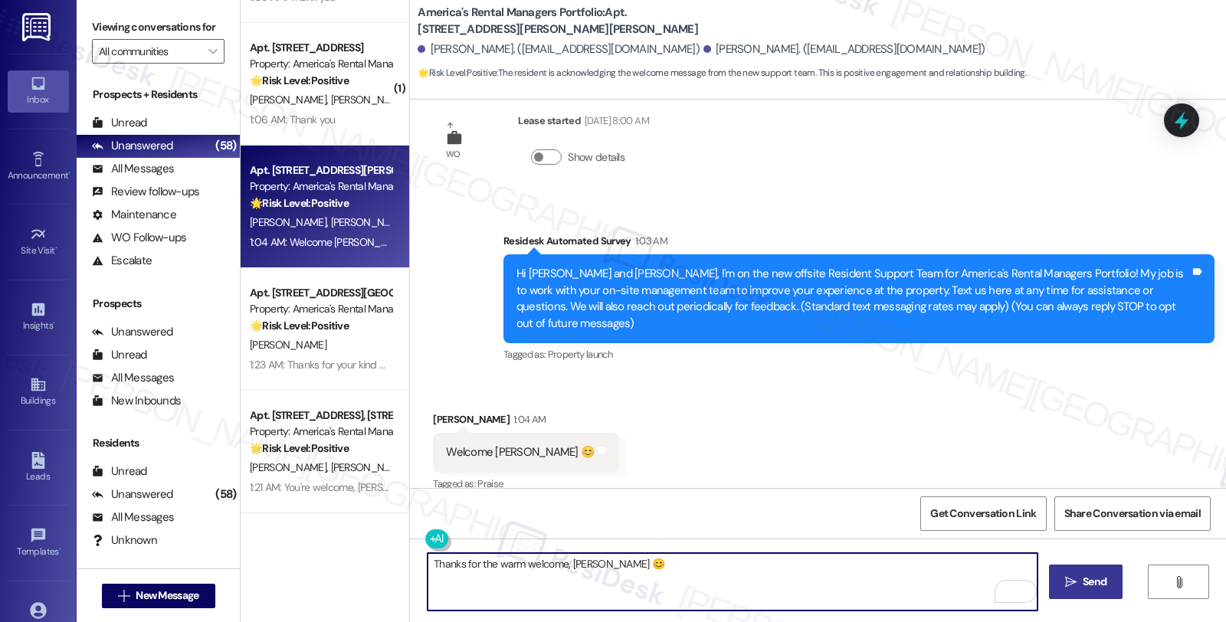
paste textarea "If you ever need anything in the future, please don't hesitate to reach out. Ha…"
type textarea "Thanks for the warm welcome, Stefanie 😊If you ever need anything in the future,…"
click at [1086, 577] on span "Send" at bounding box center [1095, 582] width 24 height 16
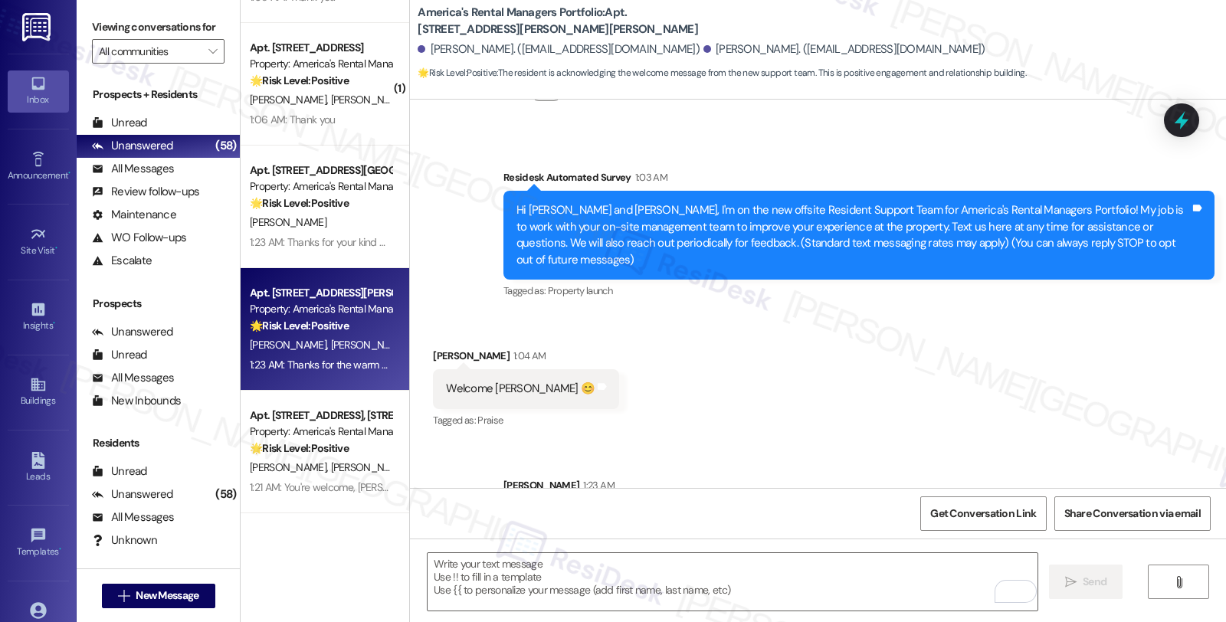
scroll to position [143, 0]
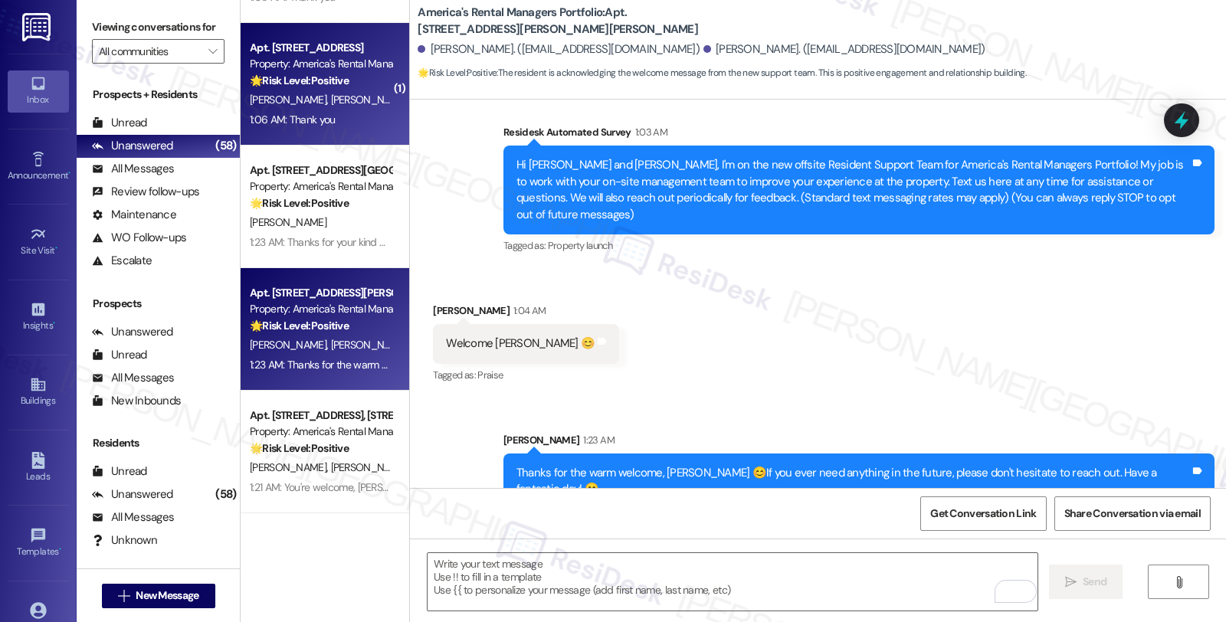
click at [342, 104] on div "J. Stewart M. Shelton" at bounding box center [320, 99] width 145 height 19
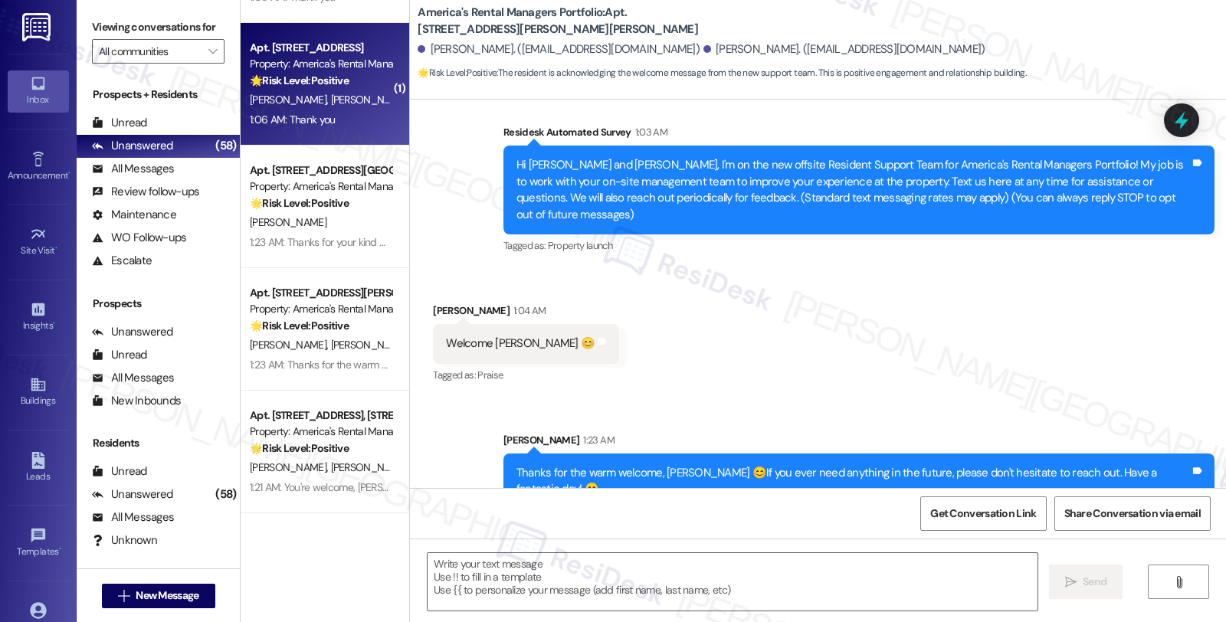
type textarea "Fetching suggested responses. Please feel free to read through the conversation…"
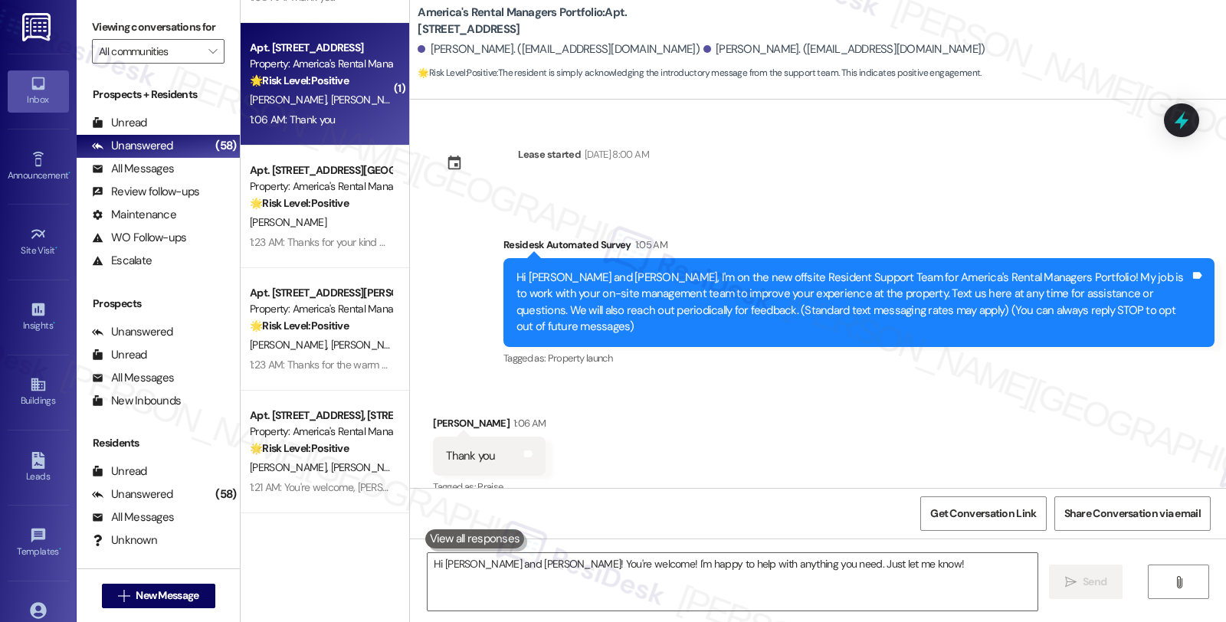
scroll to position [5, 0]
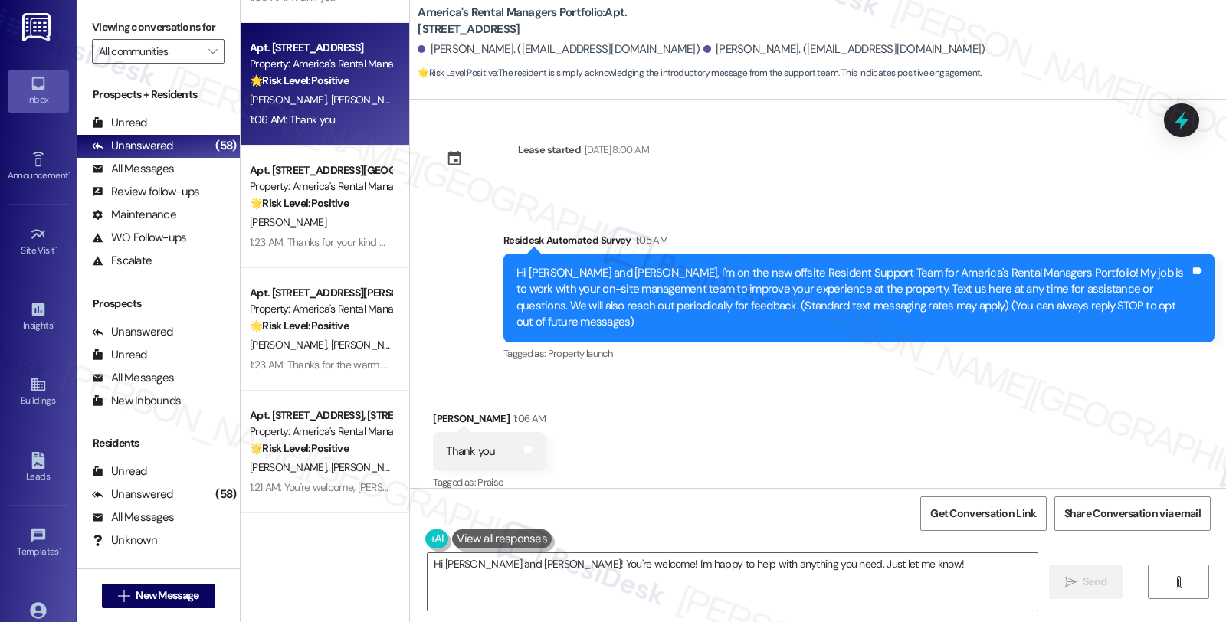
click at [427, 399] on div "Received via SMS Judy Stewart 1:06 AM Thank you Tags and notes Tagged as: Prais…" at bounding box center [490, 452] width 136 height 107
copy div "Judy"
click at [428, 565] on textarea "Hi Judy and Morgan! You're welcome! I'm happy to help with anything you need. J…" at bounding box center [733, 581] width 610 height 57
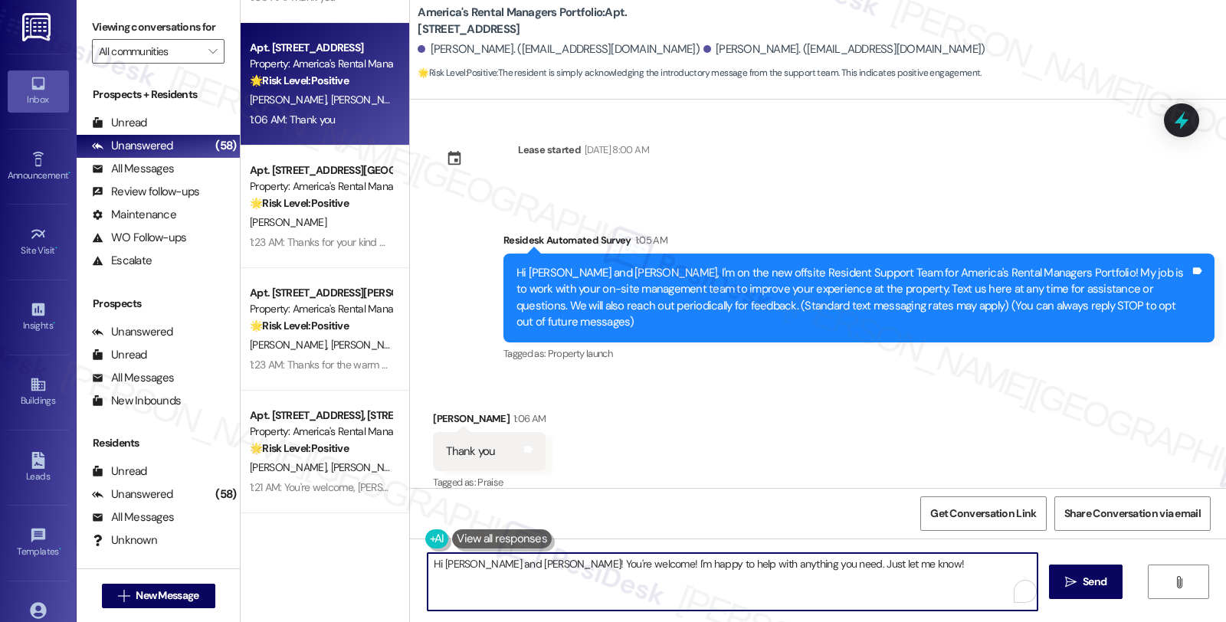
click at [428, 565] on textarea "Hi Judy and Morgan! You're welcome! I'm happy to help with anything you need. J…" at bounding box center [733, 581] width 610 height 57
drag, startPoint x: 517, startPoint y: 561, endPoint x: 356, endPoint y: 562, distance: 160.2
click at [356, 562] on div "( 1 ) Apt. 299 Shiloh Creek Drive, 299 Shiloh Creek Drive Property: America's R…" at bounding box center [734, 311] width 986 height 622
click at [433, 411] on div "Judy Stewart 1:06 AM" at bounding box center [489, 421] width 113 height 21
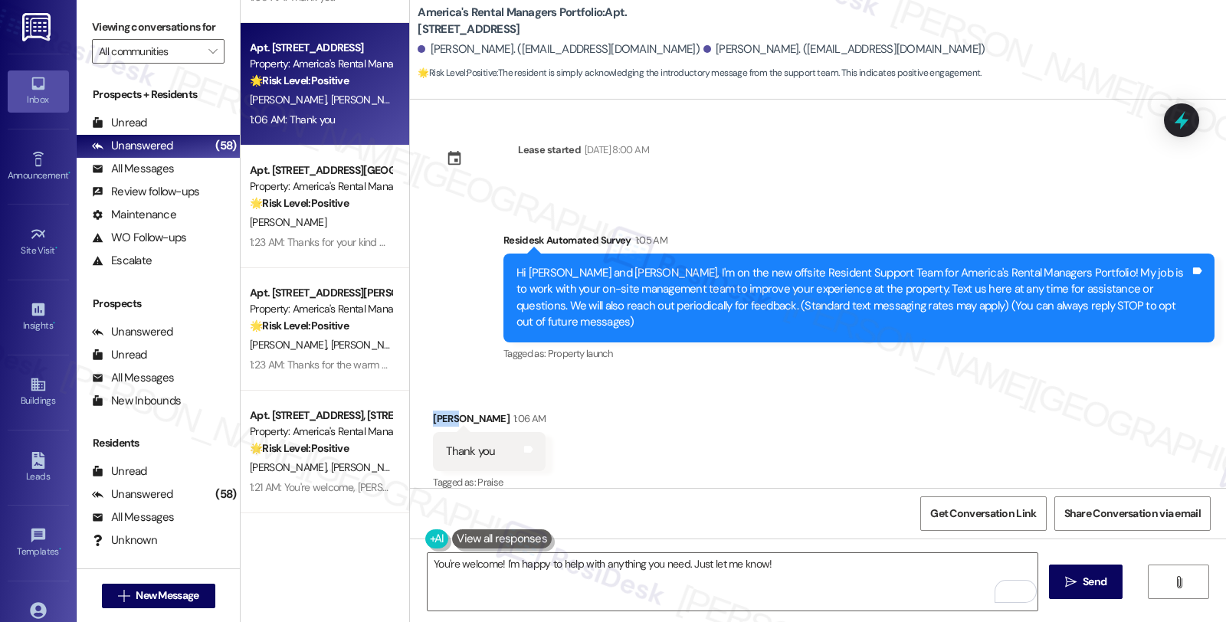
click at [433, 411] on div "Judy Stewart 1:06 AM" at bounding box center [489, 421] width 113 height 21
copy div "Judy"
click at [491, 568] on textarea "You're welcome! I'm happy to help with anything you need. Just let me know!" at bounding box center [733, 581] width 610 height 57
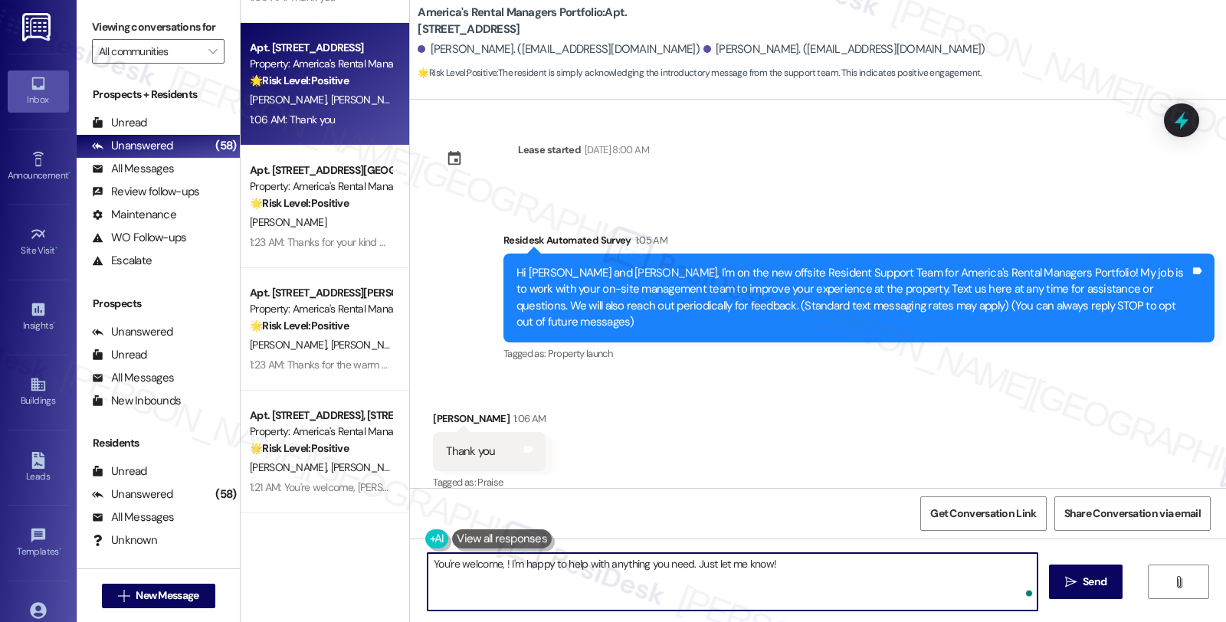
paste textarea "Judy"
type textarea "You're welcome, Judy😊 I'm happy to help with anything you need. Just let me kno…"
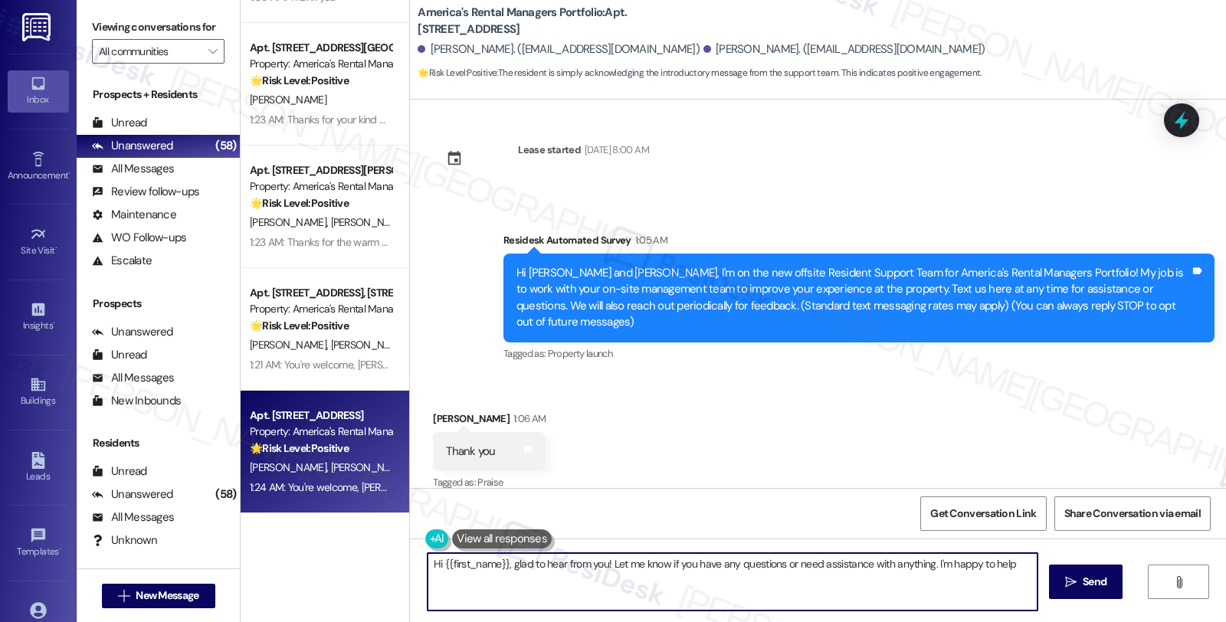
type textarea "Hi {{first_name}}, glad to hear from you! Let me know if you have any questions…"
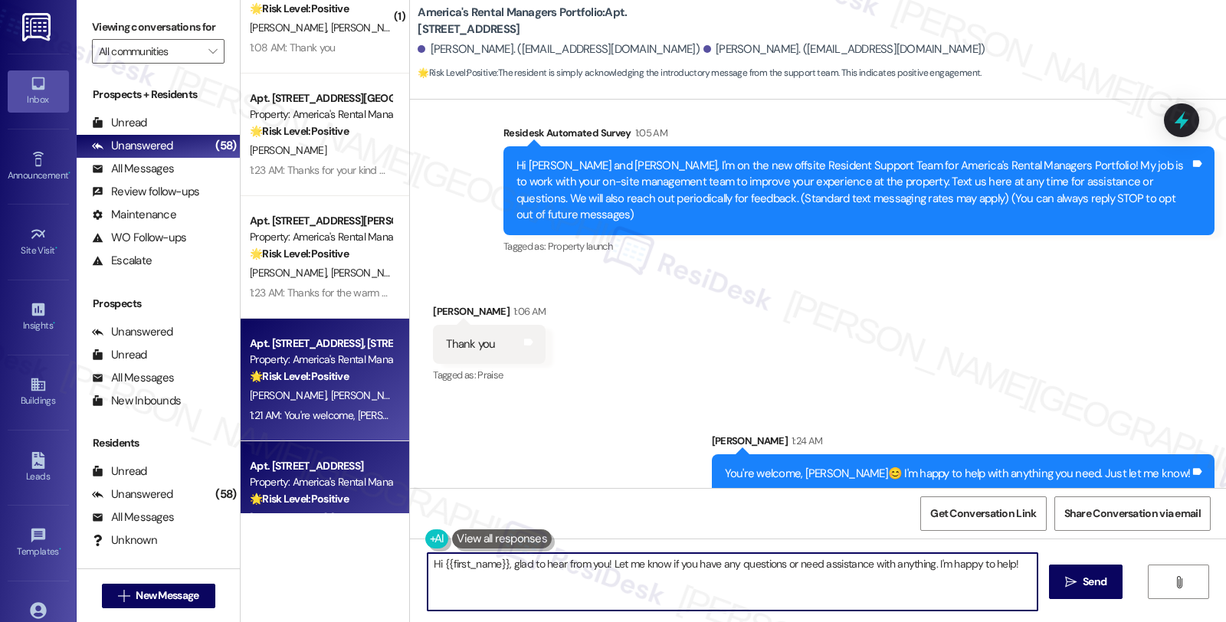
scroll to position [5532, 0]
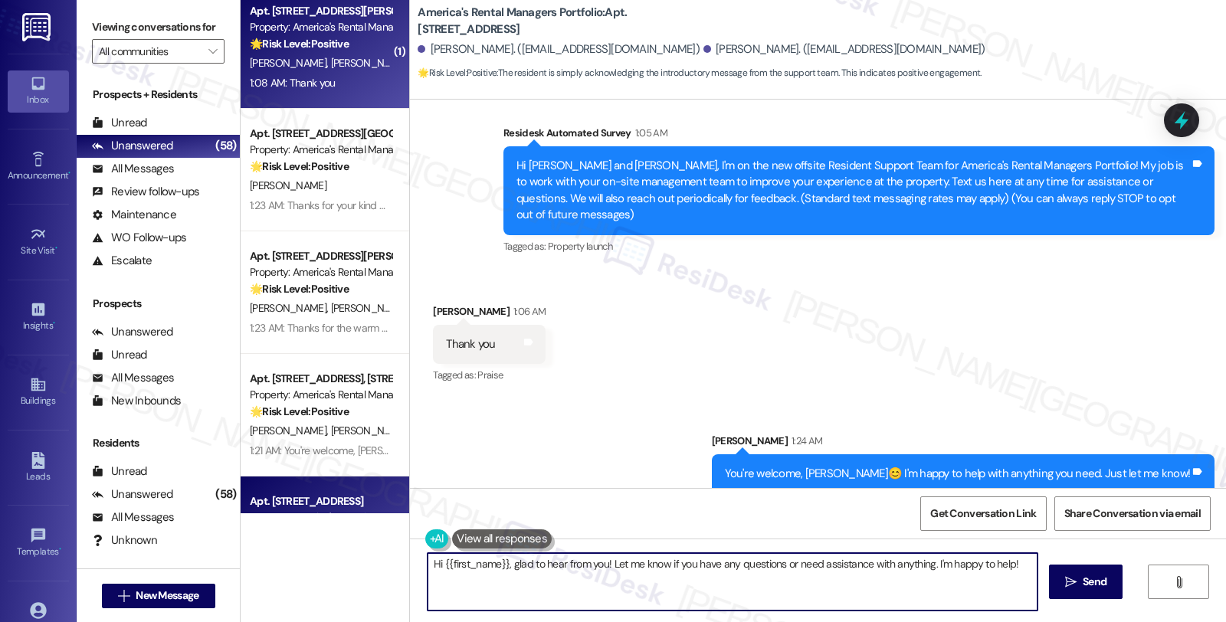
click at [342, 75] on div "1:08 AM: Thank you 1:08 AM: Thank you" at bounding box center [320, 83] width 145 height 19
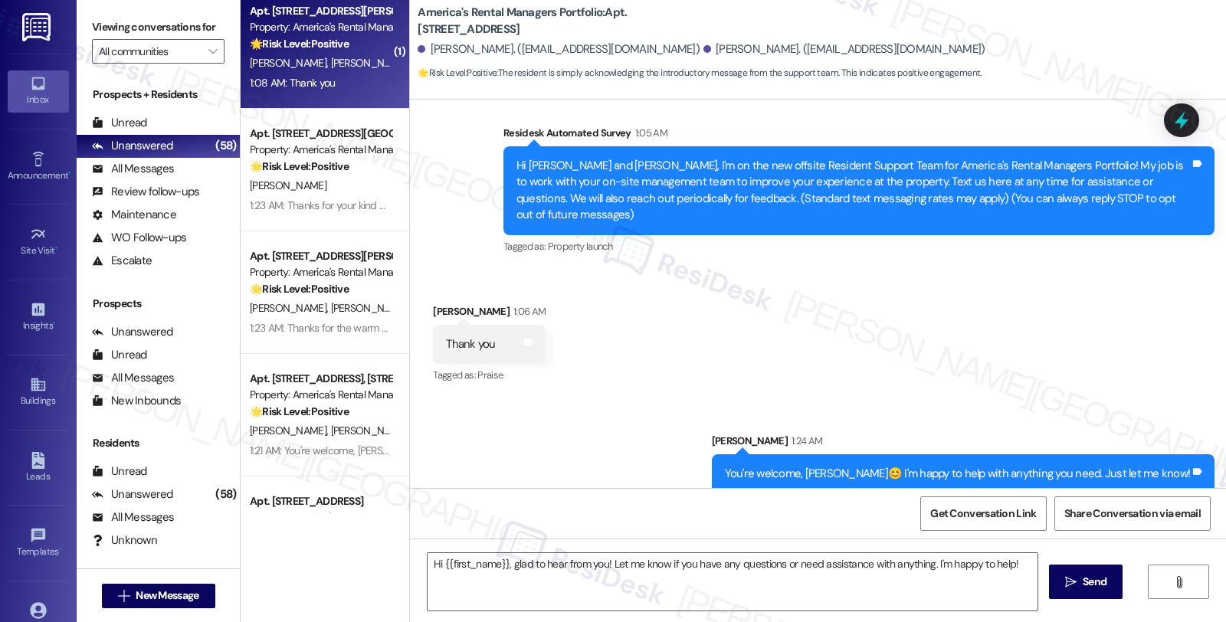
type textarea "Fetching suggested responses. Please feel free to read through the conversation…"
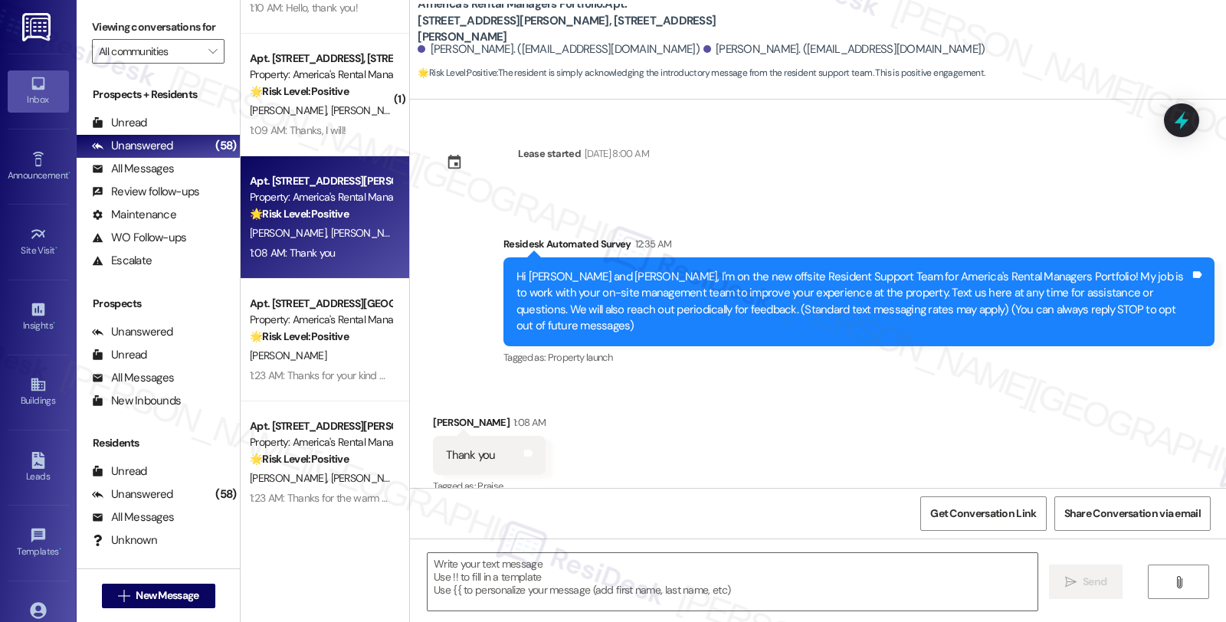
scroll to position [0, 0]
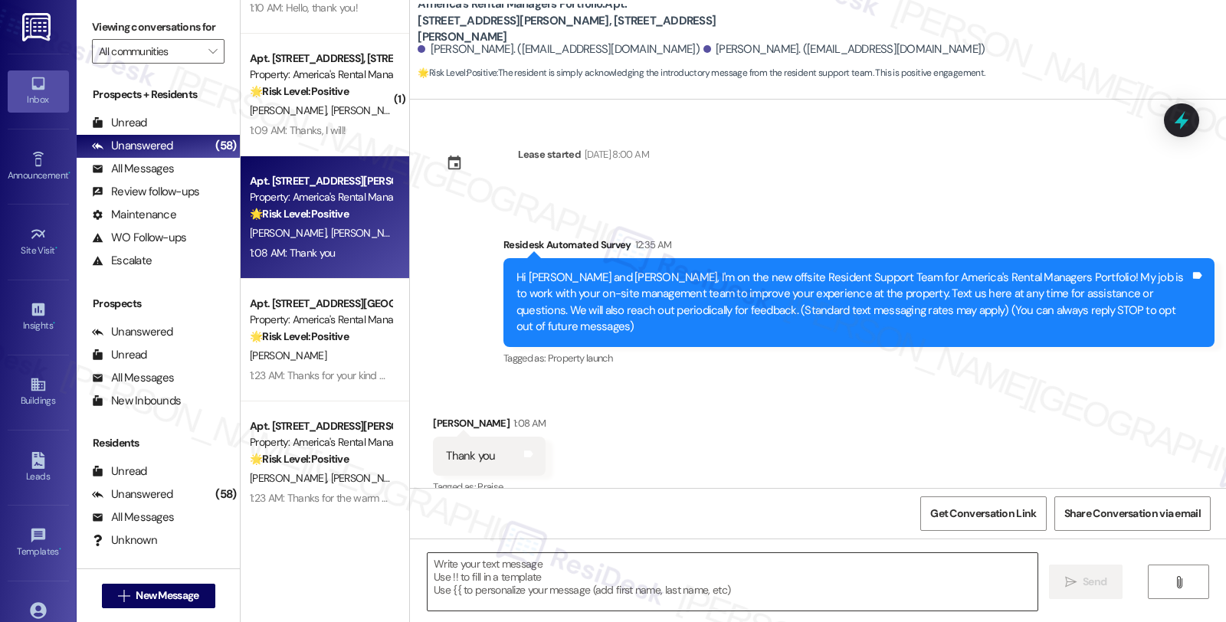
click at [469, 576] on textarea at bounding box center [733, 581] width 610 height 57
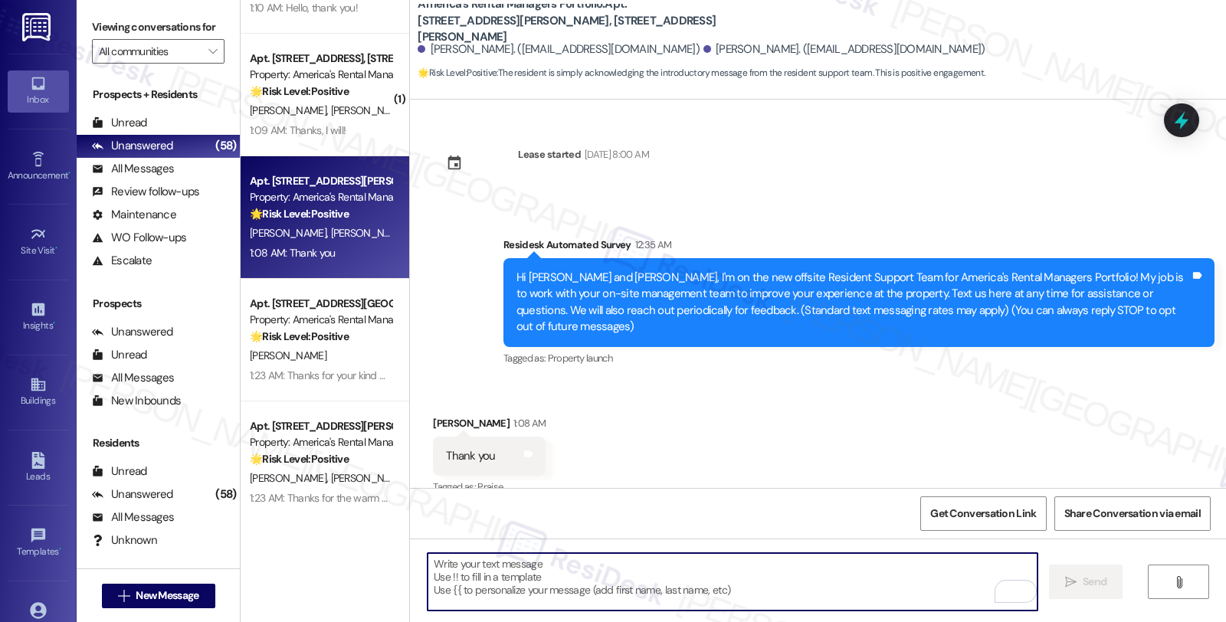
click at [453, 581] on textarea "To enrich screen reader interactions, please activate Accessibility in Grammarl…" at bounding box center [733, 581] width 610 height 57
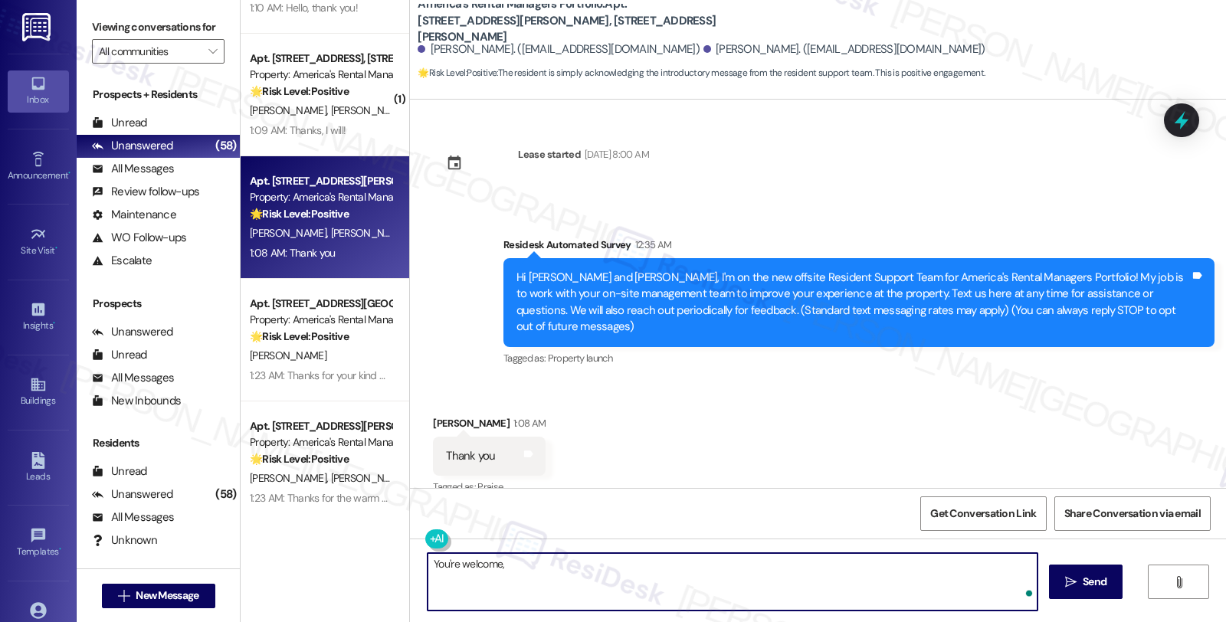
paste textarea "Judy"
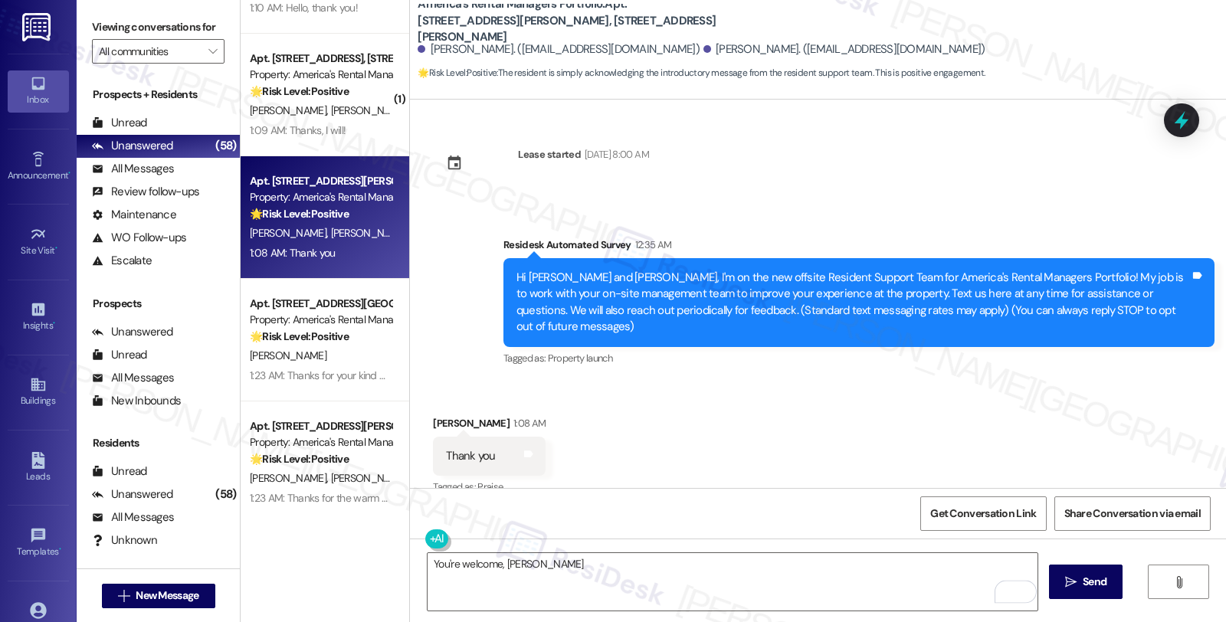
click at [435, 415] on div "Richard Scola 1:08 AM" at bounding box center [489, 425] width 113 height 21
copy div "Richard"
click at [497, 569] on textarea "You're welcome, Judy" at bounding box center [733, 581] width 610 height 57
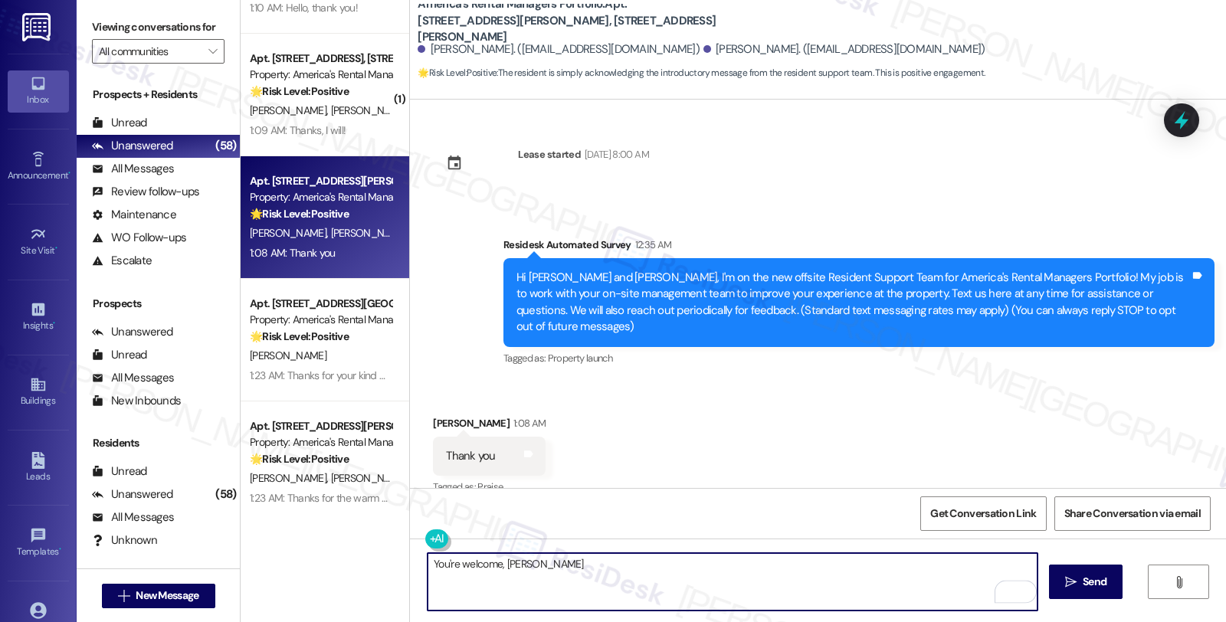
click at [497, 569] on textarea "You're welcome, Judy" at bounding box center [733, 581] width 610 height 57
paste textarea "Richard"
type textarea "You're welcome, Richard"
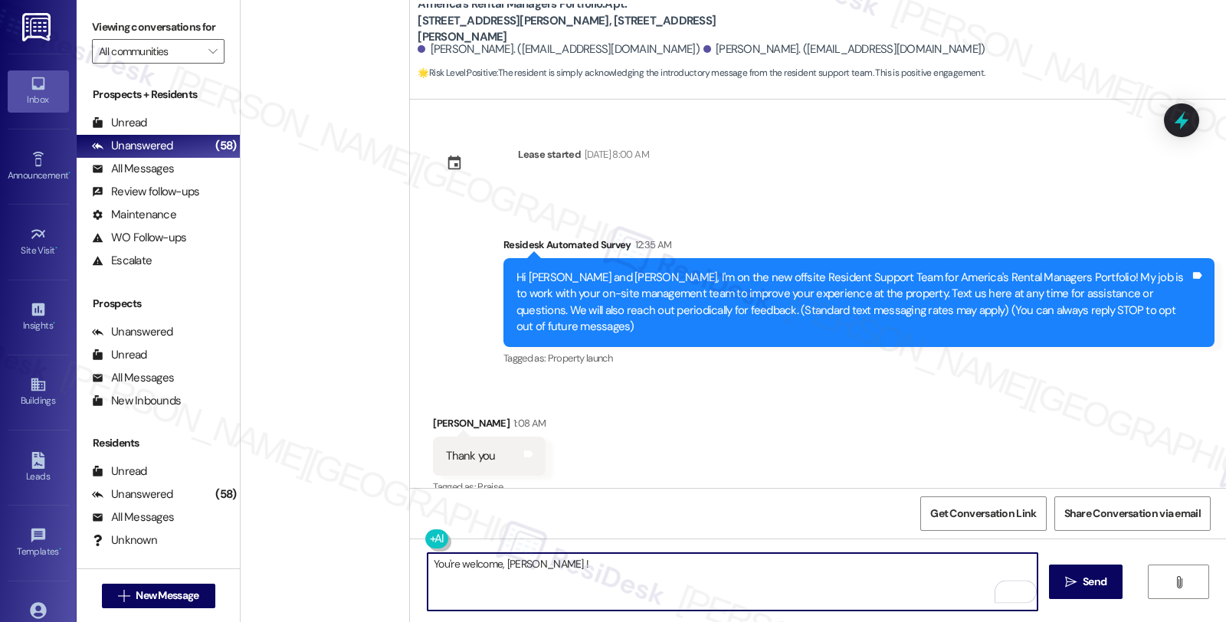
scroll to position [5362, 0]
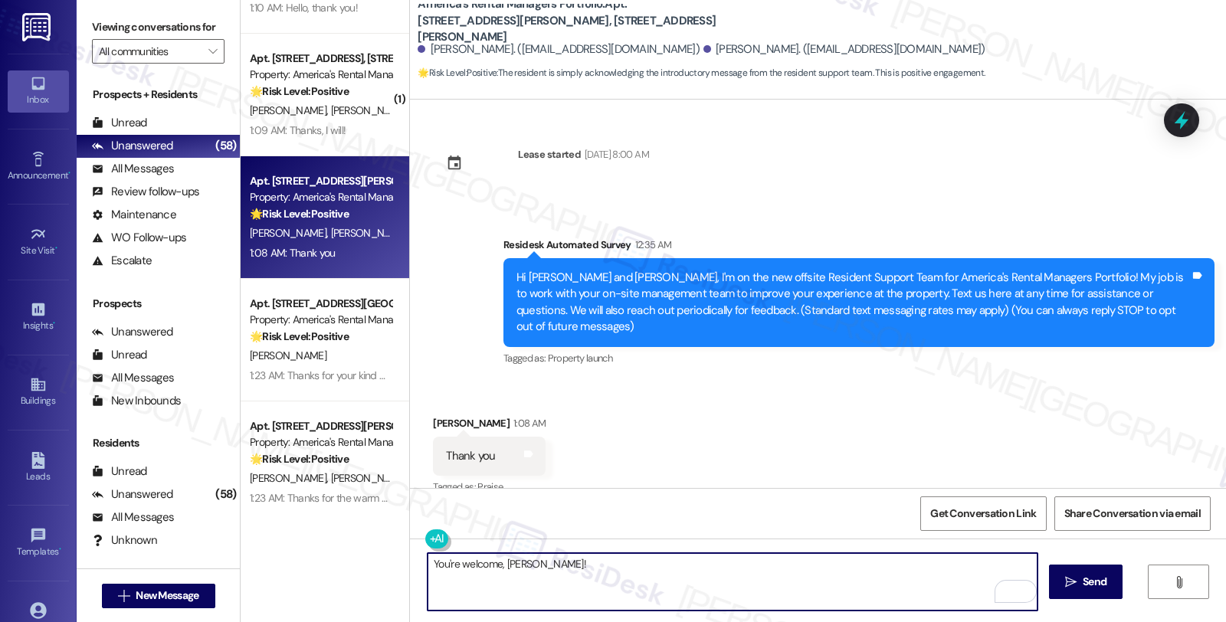
click at [617, 568] on textarea "You're welcome, Richard!" at bounding box center [733, 581] width 610 height 57
paste textarea "If you ever need anything in the future, please don't hesitate to reach out. Ha…"
type textarea "You're welcome, Richard! If you ever need anything in the future, please don't …"
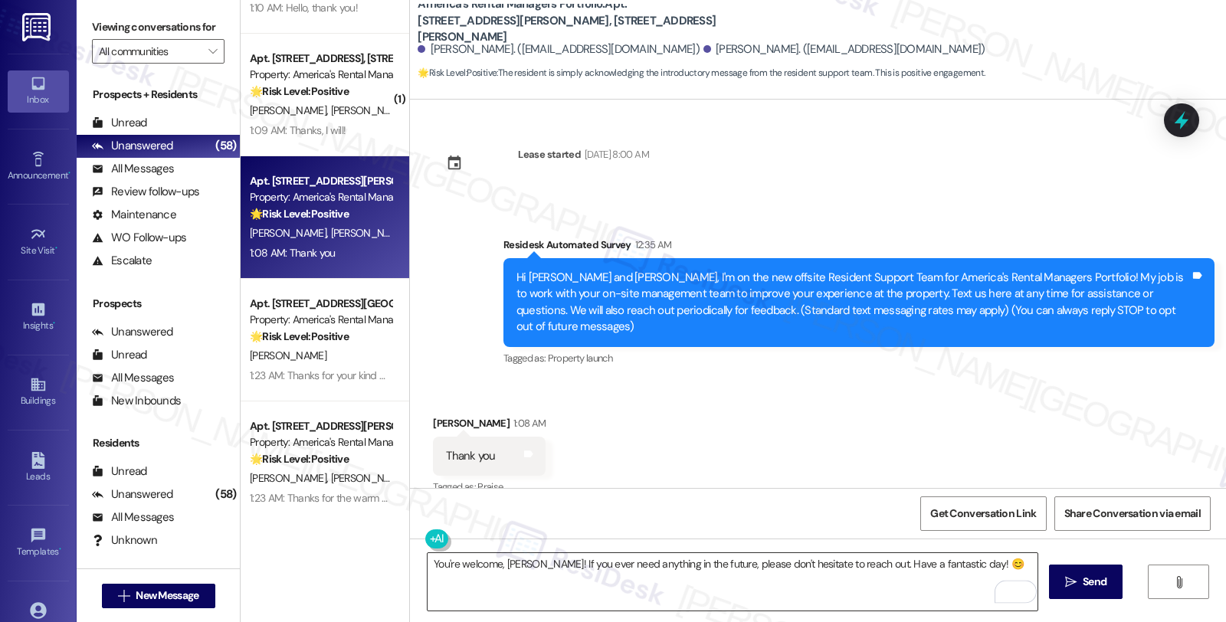
click at [813, 553] on textarea "You're welcome, Richard! If you ever need anything in the future, please don't …" at bounding box center [733, 581] width 610 height 57
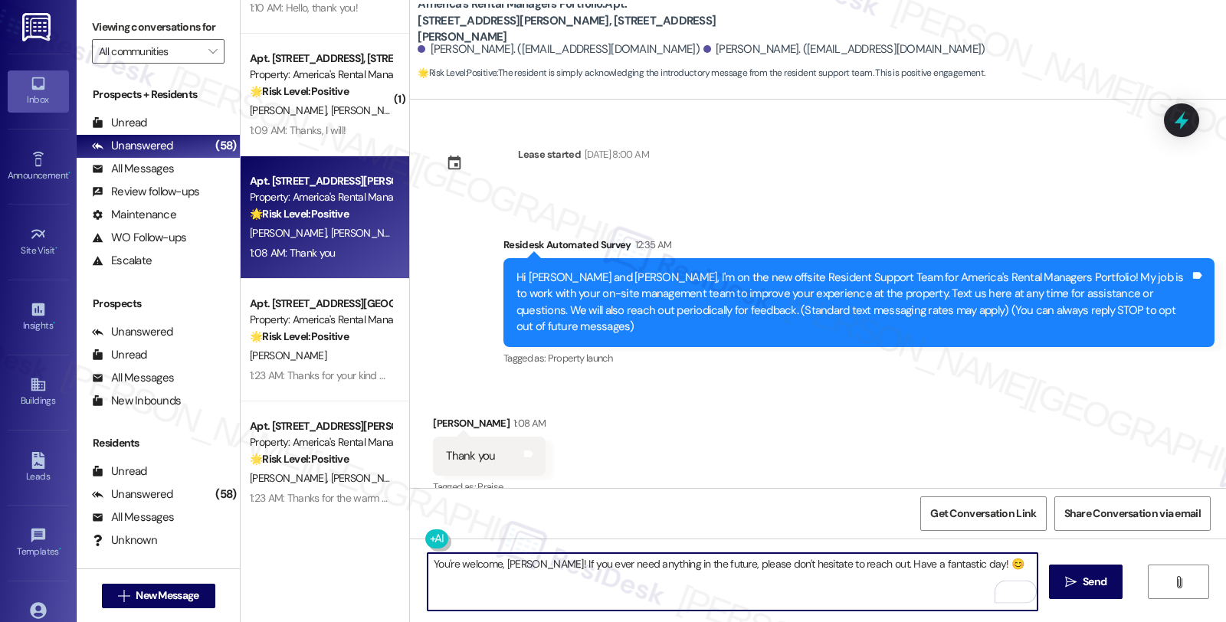
click at [810, 557] on textarea "You're welcome, Richard! If you ever need anything in the future, please don't …" at bounding box center [733, 581] width 610 height 57
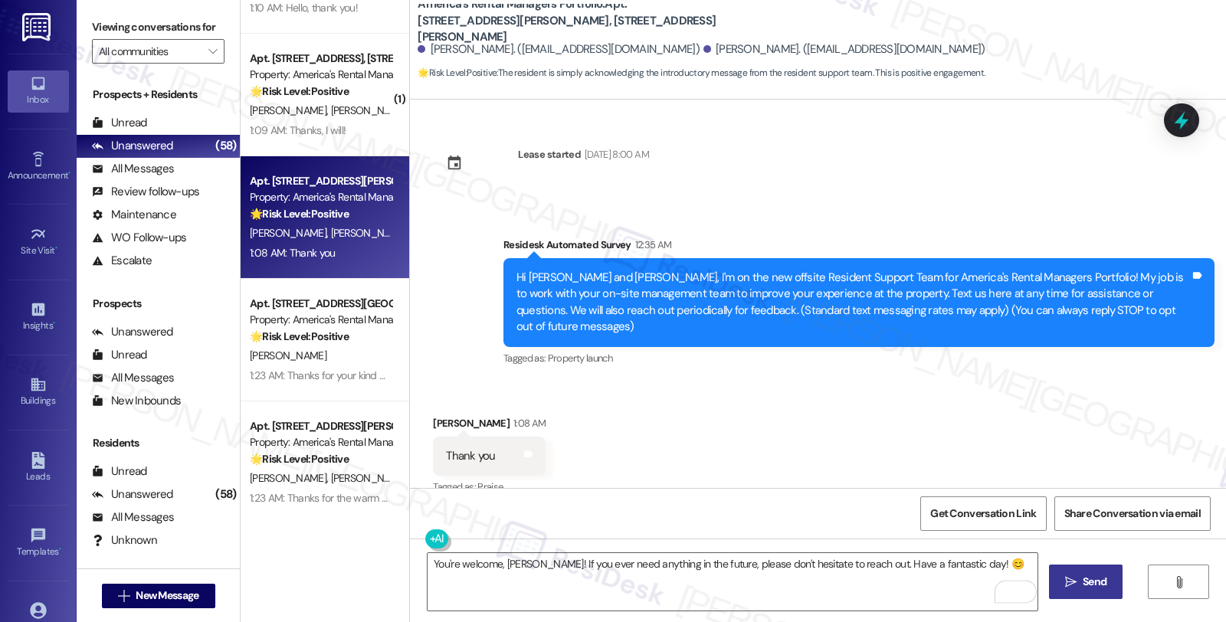
click at [1083, 574] on span "Send" at bounding box center [1095, 582] width 24 height 16
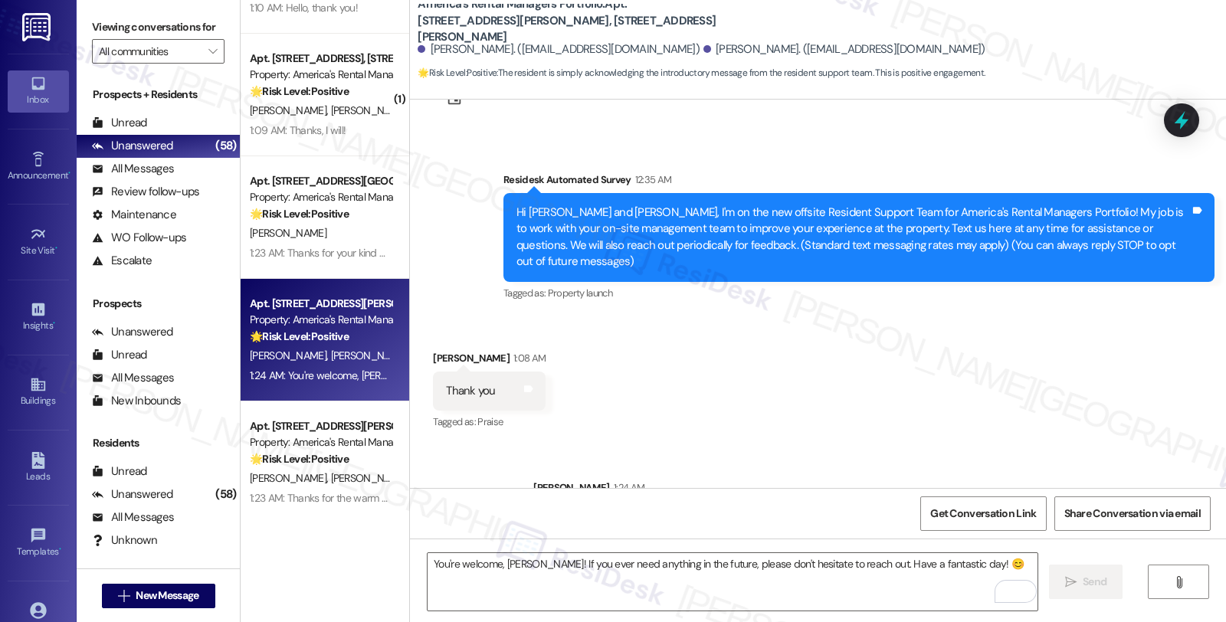
scroll to position [112, 0]
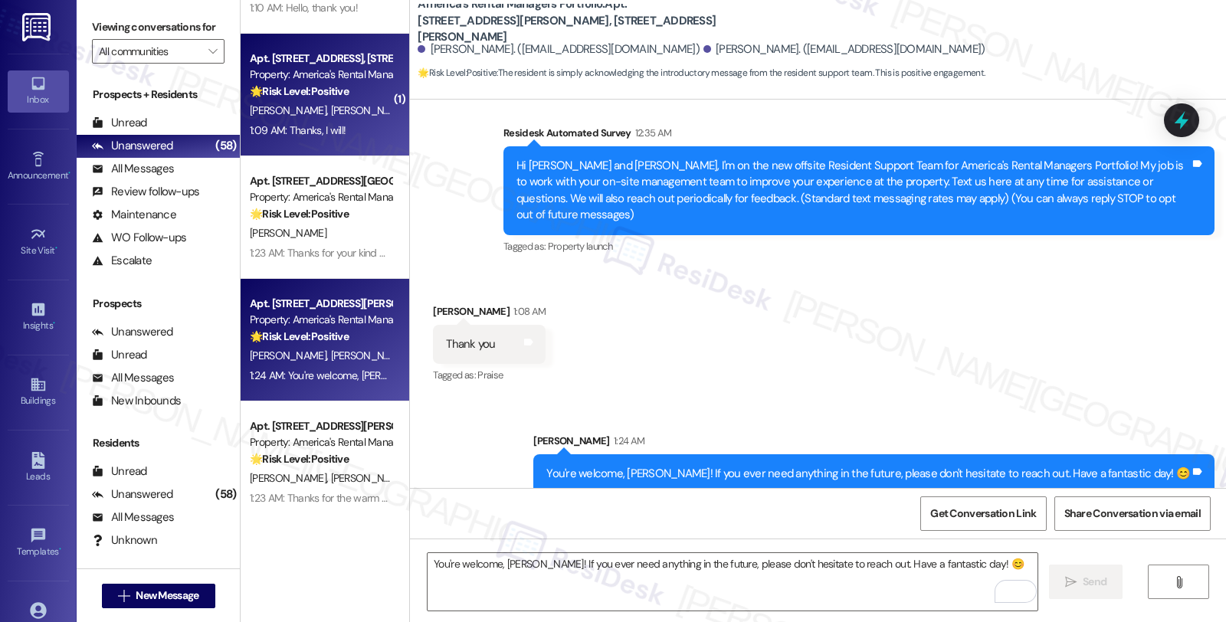
click at [331, 110] on span "G. Adams" at bounding box center [369, 110] width 77 height 14
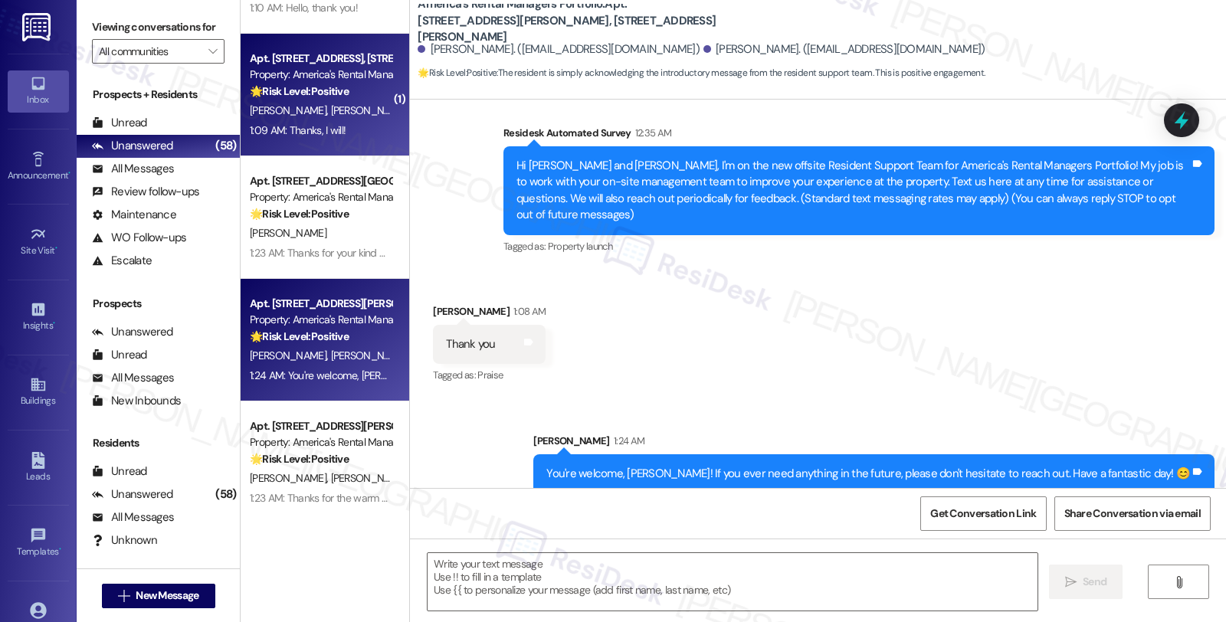
type textarea "Fetching suggested responses. Please feel free to read through the conversation…"
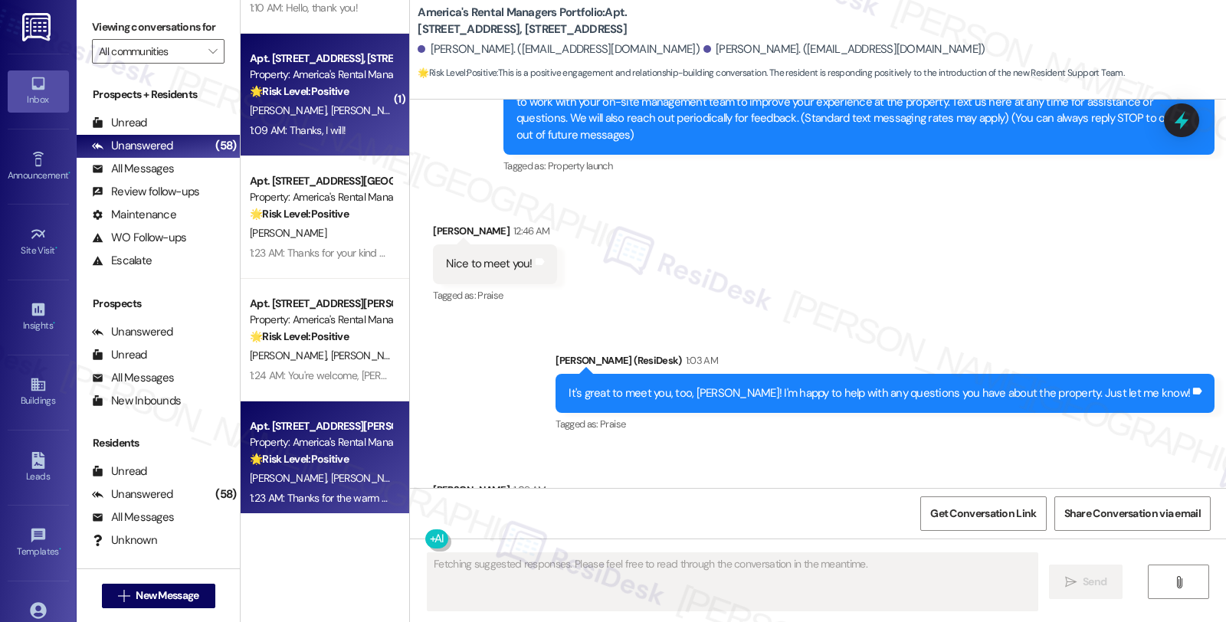
scroll to position [294, 0]
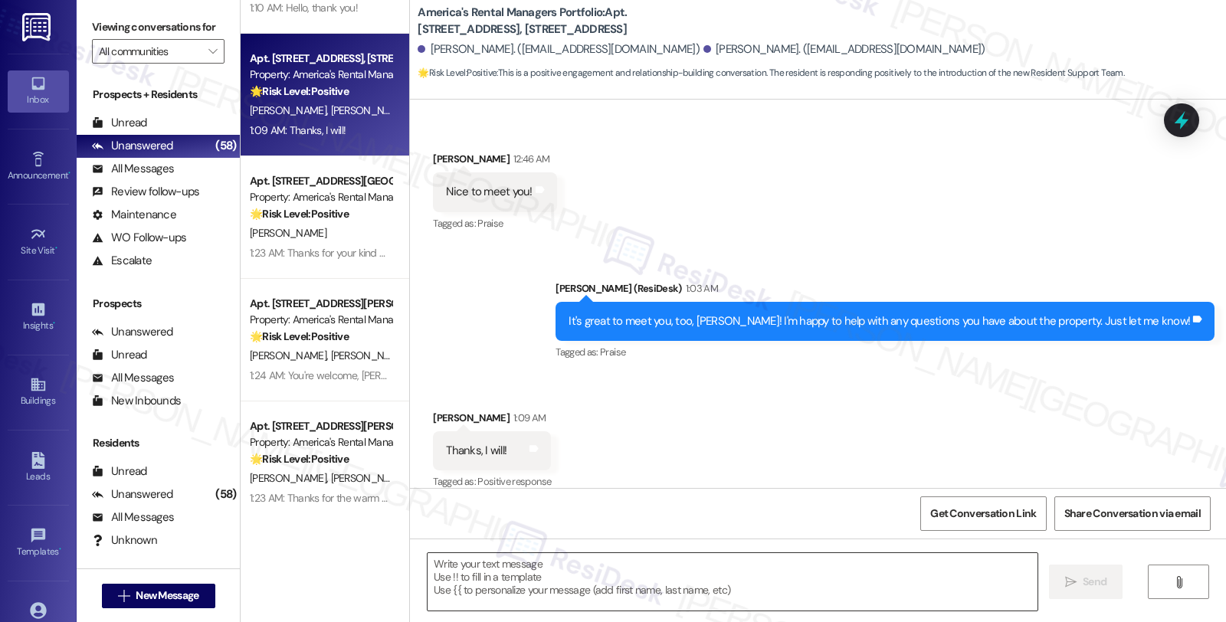
click at [518, 583] on textarea at bounding box center [733, 581] width 610 height 57
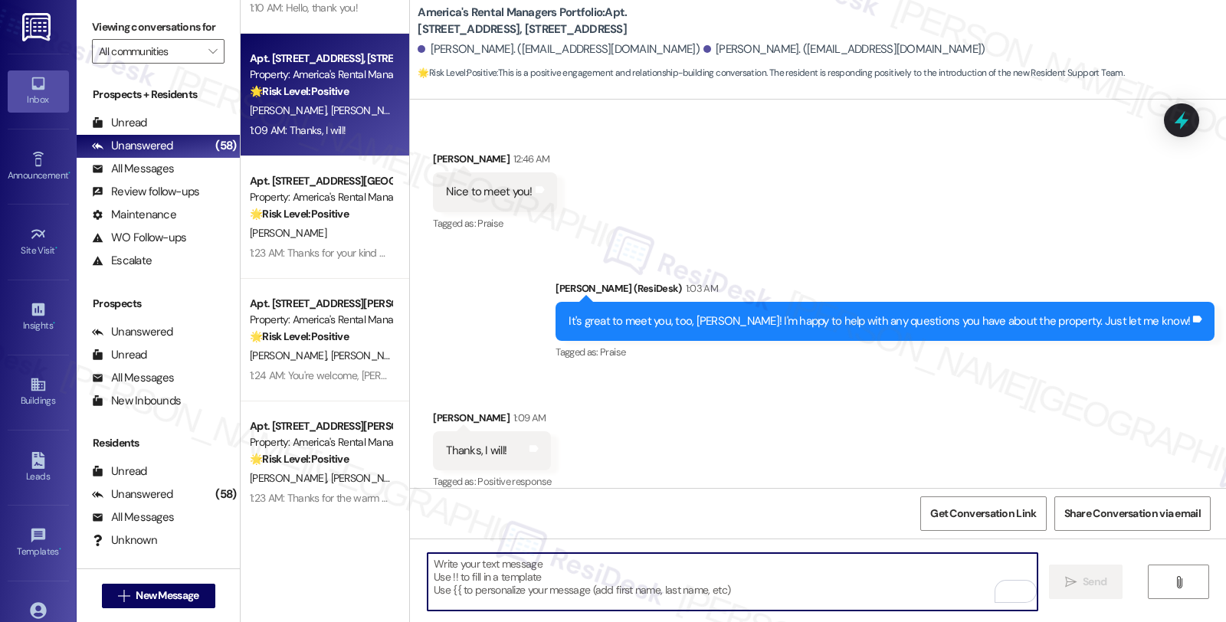
click at [522, 584] on textarea "To enrich screen reader interactions, please activate Accessibility in Grammarl…" at bounding box center [733, 581] width 610 height 57
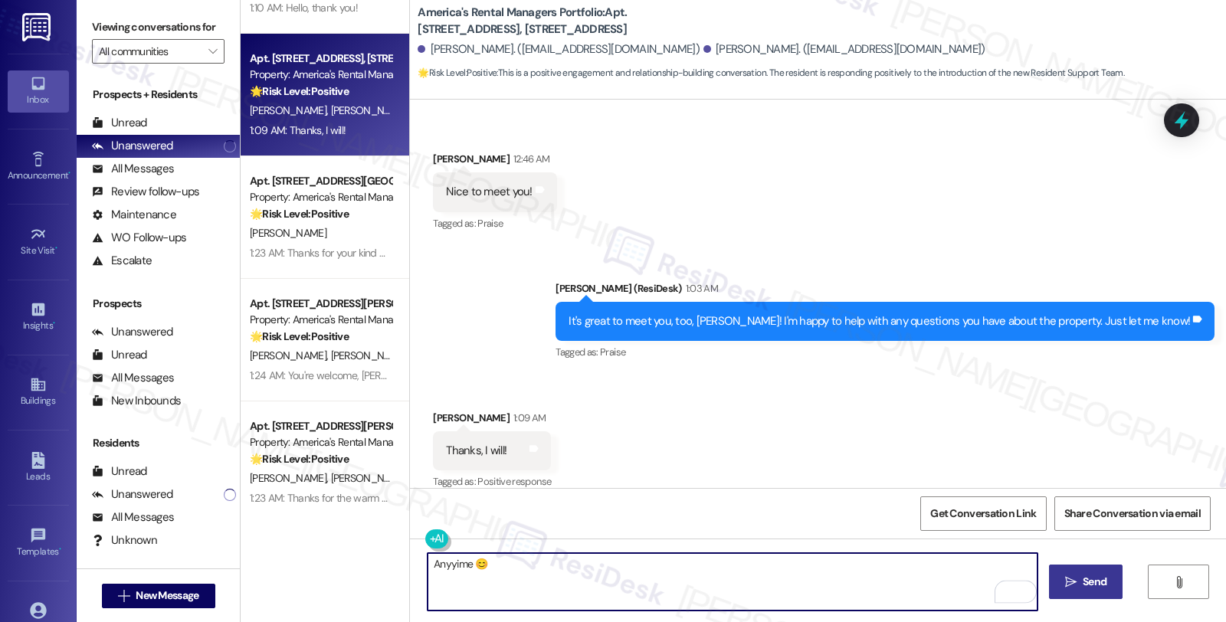
click at [442, 567] on textarea "Anyyime 😊" at bounding box center [733, 581] width 610 height 57
type textarea "Anytime 😊"
click at [549, 569] on textarea "Anytime 😊" at bounding box center [733, 581] width 610 height 57
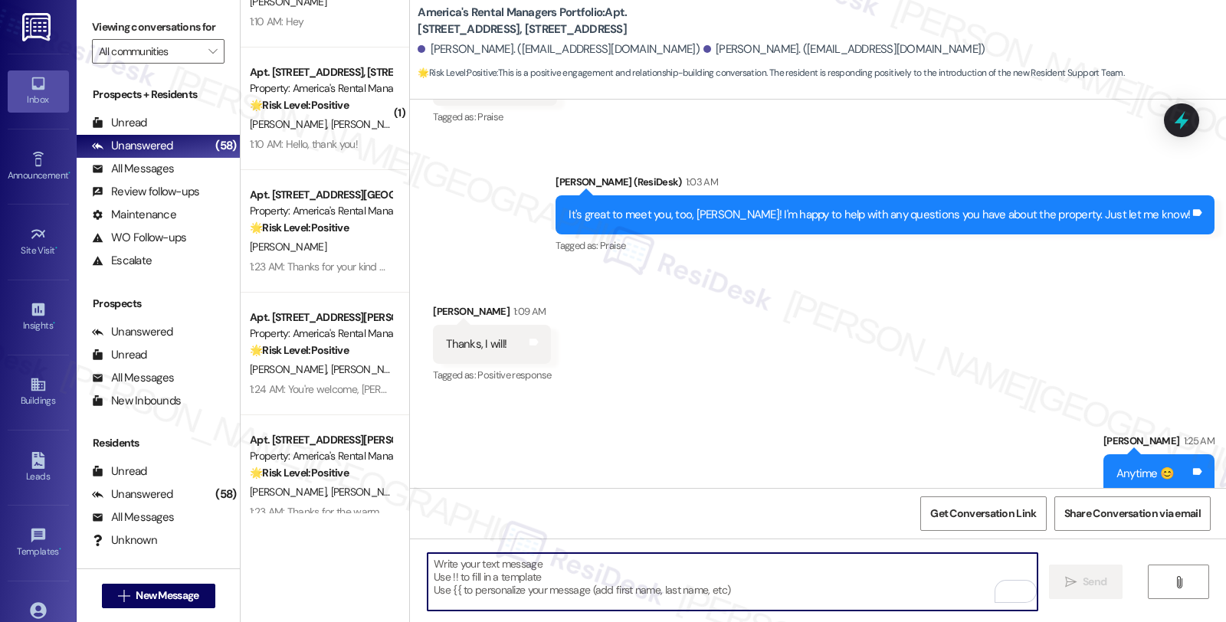
scroll to position [5192, 0]
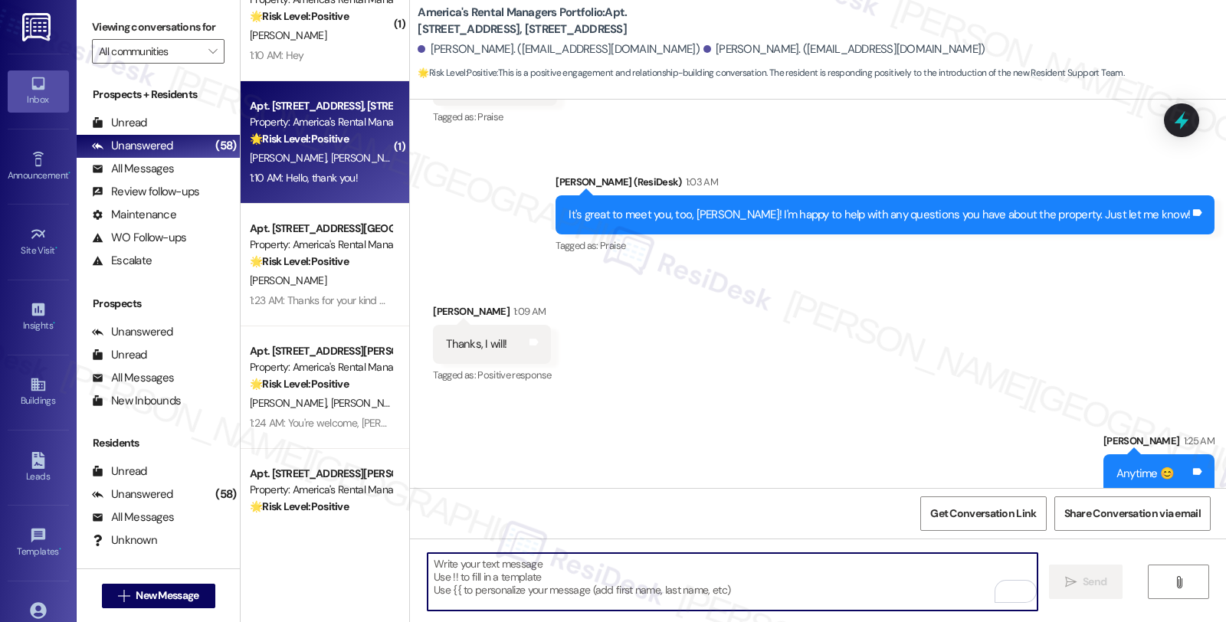
click at [412, 159] on span "[PERSON_NAME]" at bounding box center [452, 158] width 81 height 14
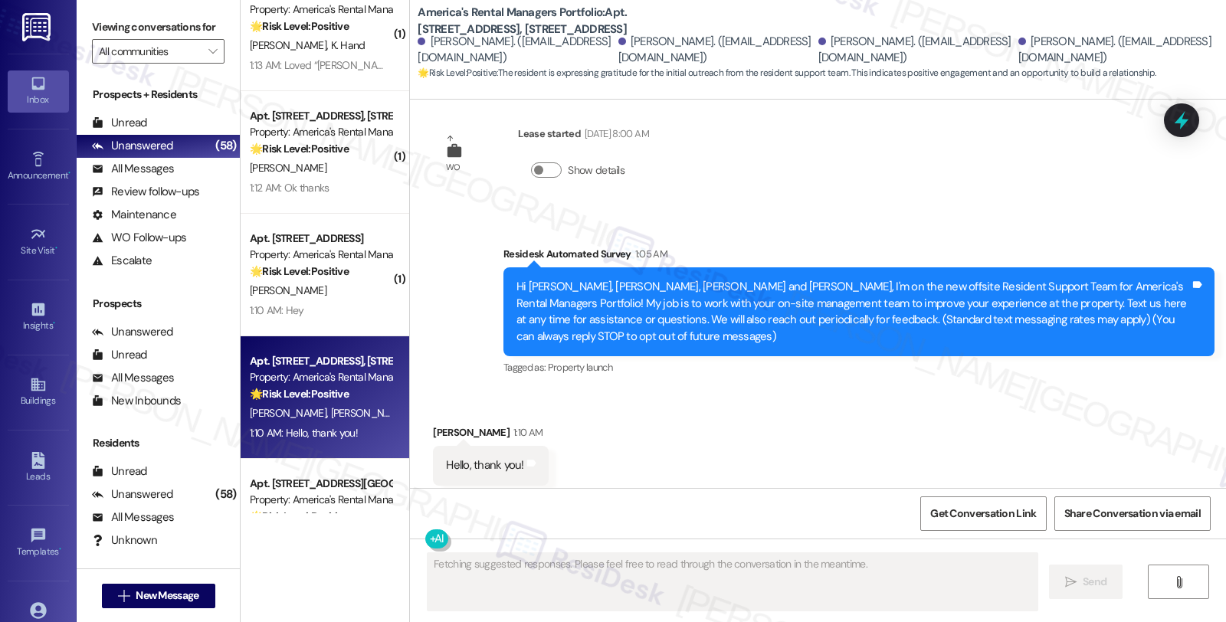
scroll to position [35, 0]
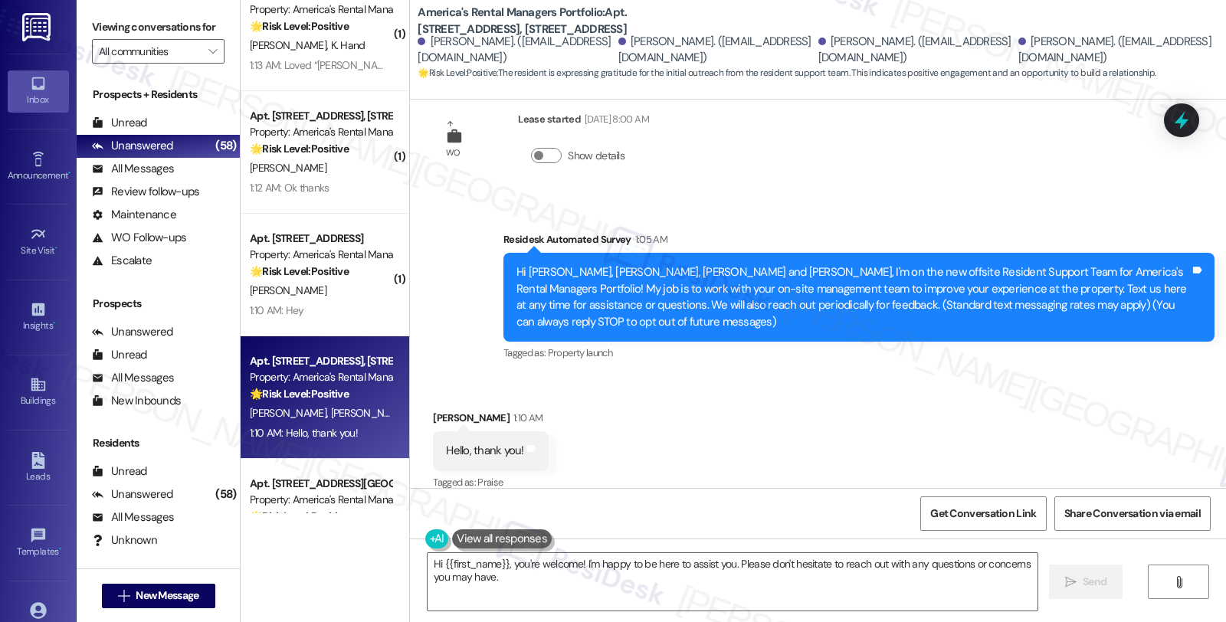
click at [442, 410] on div "Jamila Greene 1:10 AM" at bounding box center [490, 420] width 115 height 21
copy div "Jamila"
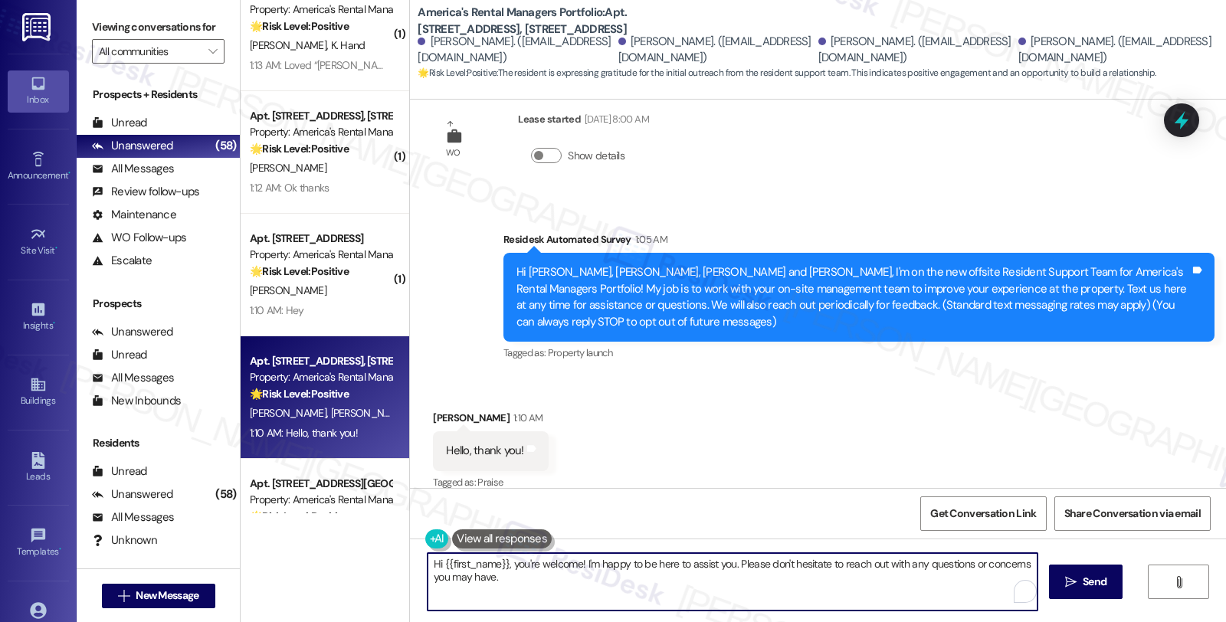
drag, startPoint x: 435, startPoint y: 563, endPoint x: 497, endPoint y: 563, distance: 62.1
click at [497, 563] on textarea "Hi {{first_name}}, you're welcome! I'm happy to be here to assist you. Please d…" at bounding box center [733, 581] width 610 height 57
paste textarea "Jamila"
click at [504, 583] on textarea "Hi Jamila, you're welcome! I'm happy to be here to assist you. Please don't hes…" at bounding box center [733, 581] width 610 height 57
click at [584, 585] on textarea "Hi Jamila, you're welcome! I'm happy to be here to assist you. Please don't hes…" at bounding box center [733, 581] width 610 height 57
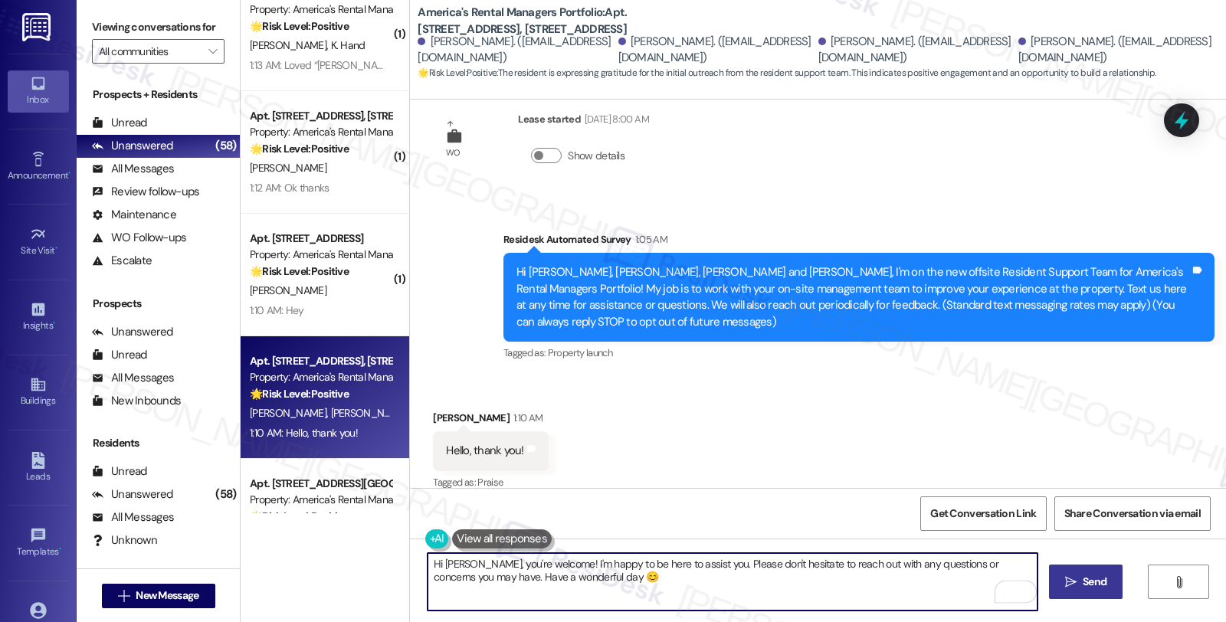
type textarea "Hi Jamila, you're welcome! I'm happy to be here to assist you. Please don't hes…"
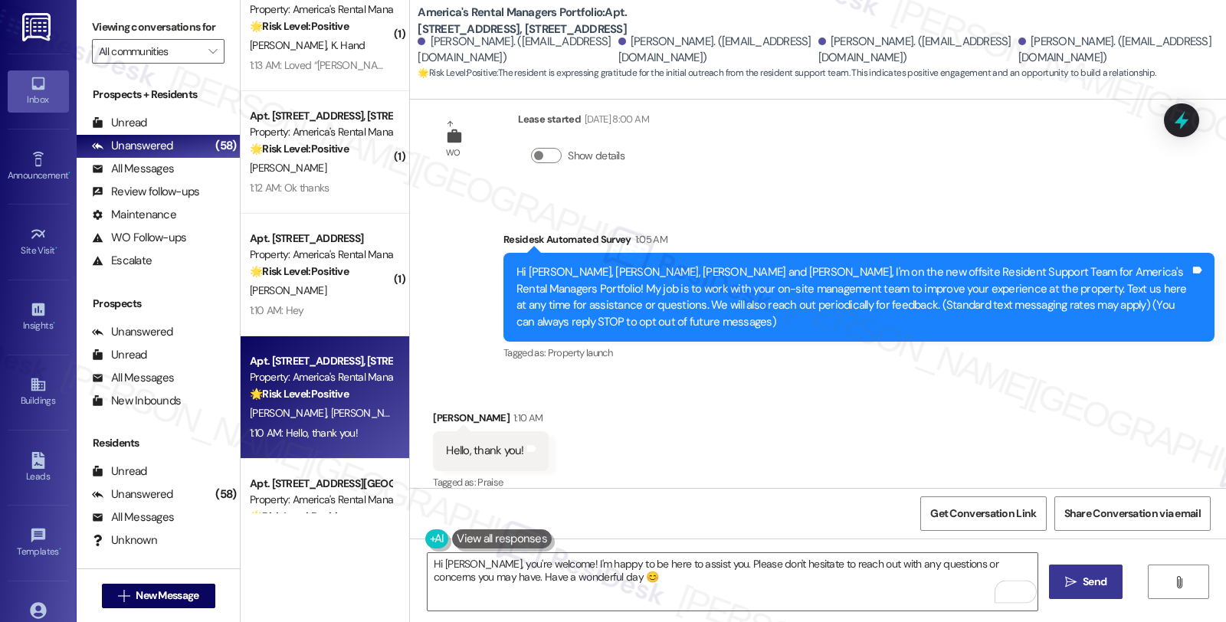
click at [1104, 583] on span "Send" at bounding box center [1095, 582] width 24 height 16
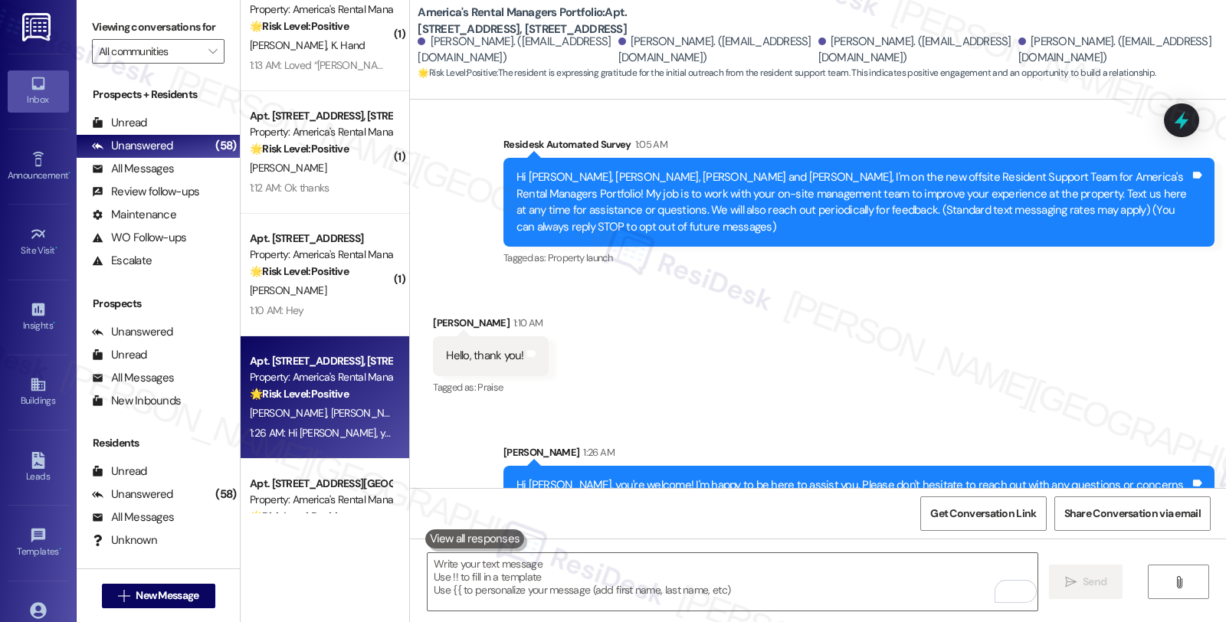
scroll to position [159, 0]
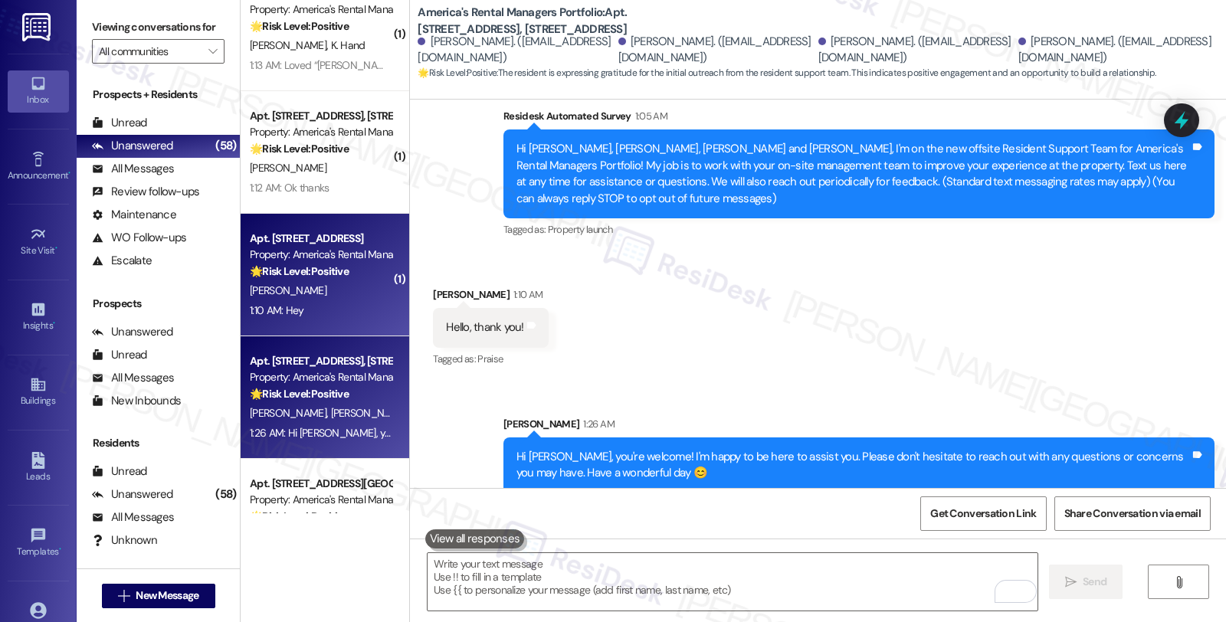
click at [366, 295] on div "[PERSON_NAME]" at bounding box center [320, 290] width 145 height 19
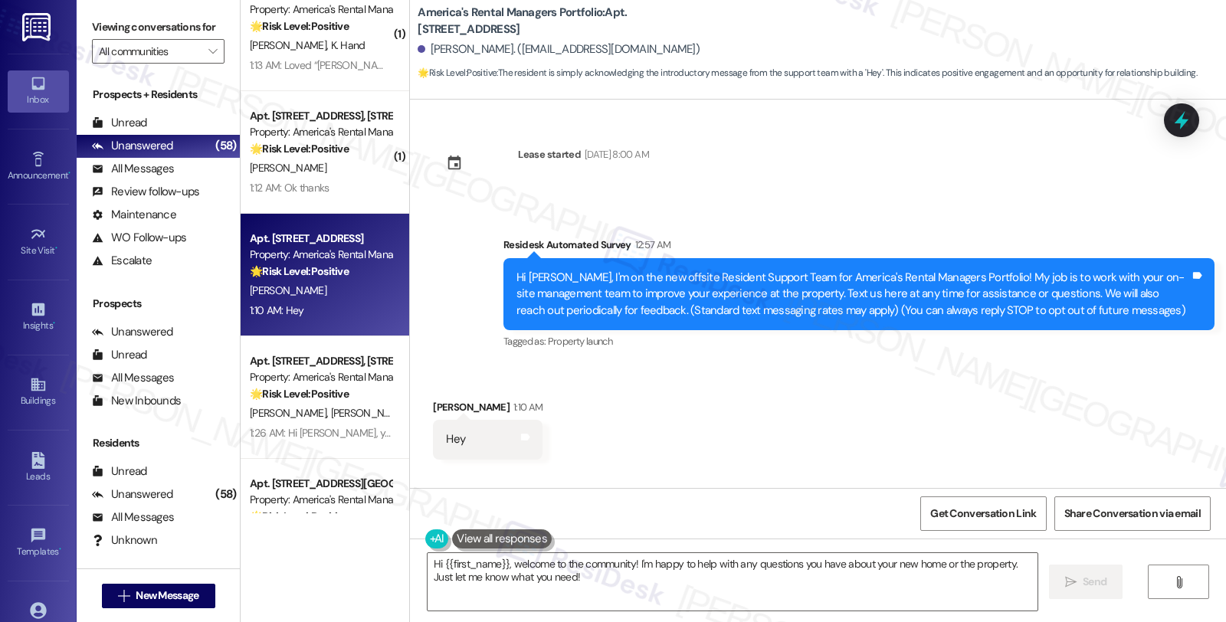
click at [433, 403] on div "Charles Readus 1:10 AM" at bounding box center [488, 409] width 110 height 21
copy div "Charles"
click at [430, 562] on textarea "Hi {{first_name}}, welcome to the community! I'm happy to help with any questio…" at bounding box center [733, 581] width 610 height 57
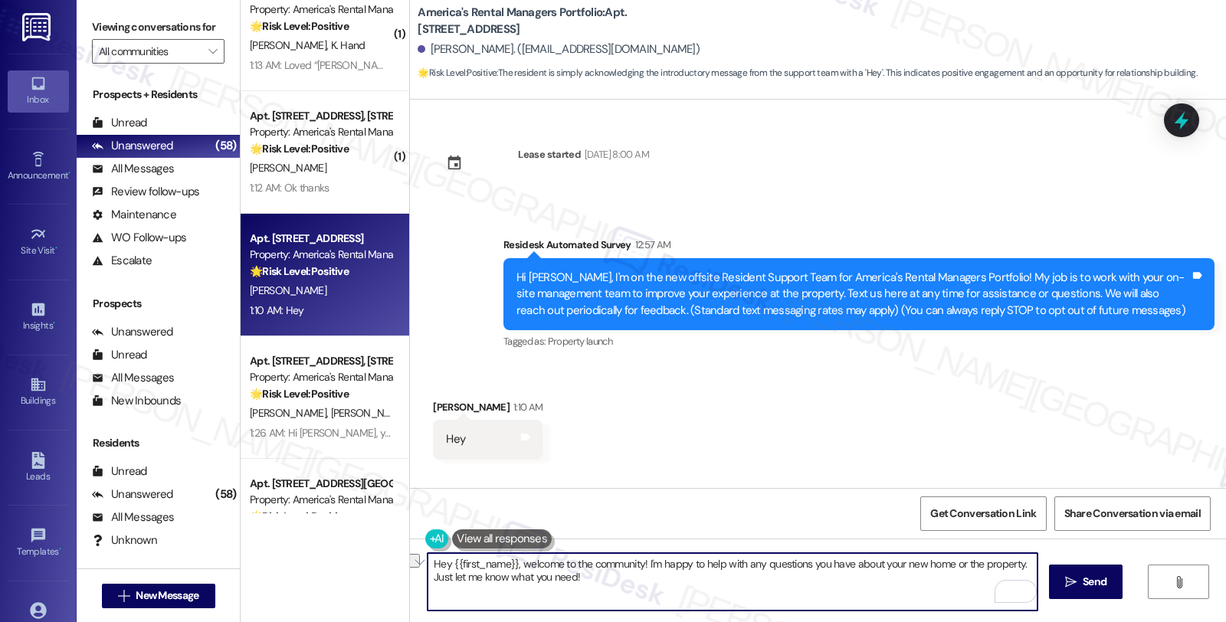
drag, startPoint x: 504, startPoint y: 565, endPoint x: 635, endPoint y: 565, distance: 130.3
click at [635, 565] on textarea "Hey {{first_name}}, welcome to the community! I'm happy to help with any questi…" at bounding box center [733, 581] width 610 height 57
type textarea "Hey {{first_name}, I'm happy to help with any questions you have about your new…"
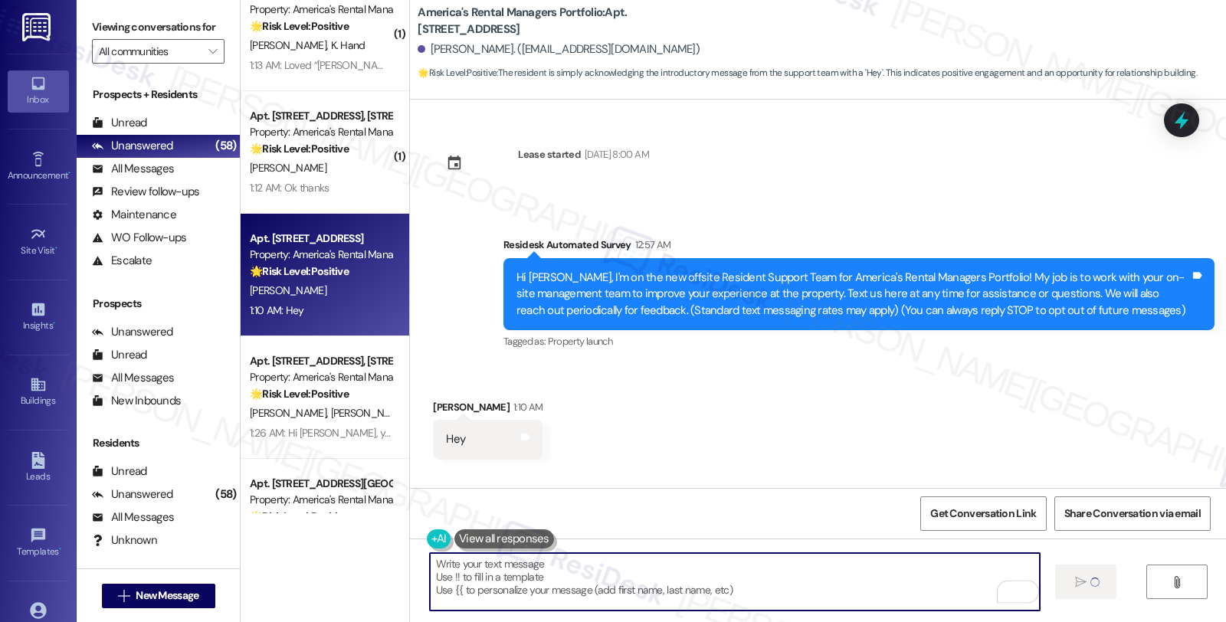
type textarea "Fetching suggested responses. Please feel free to read through the conversation…"
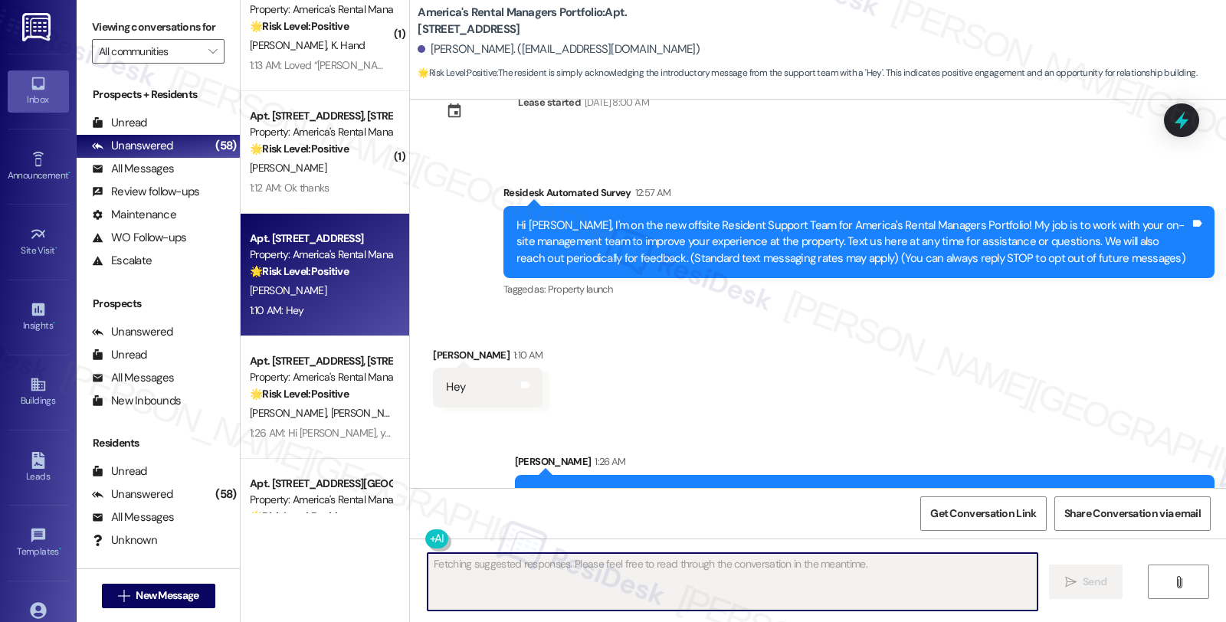
scroll to position [90, 0]
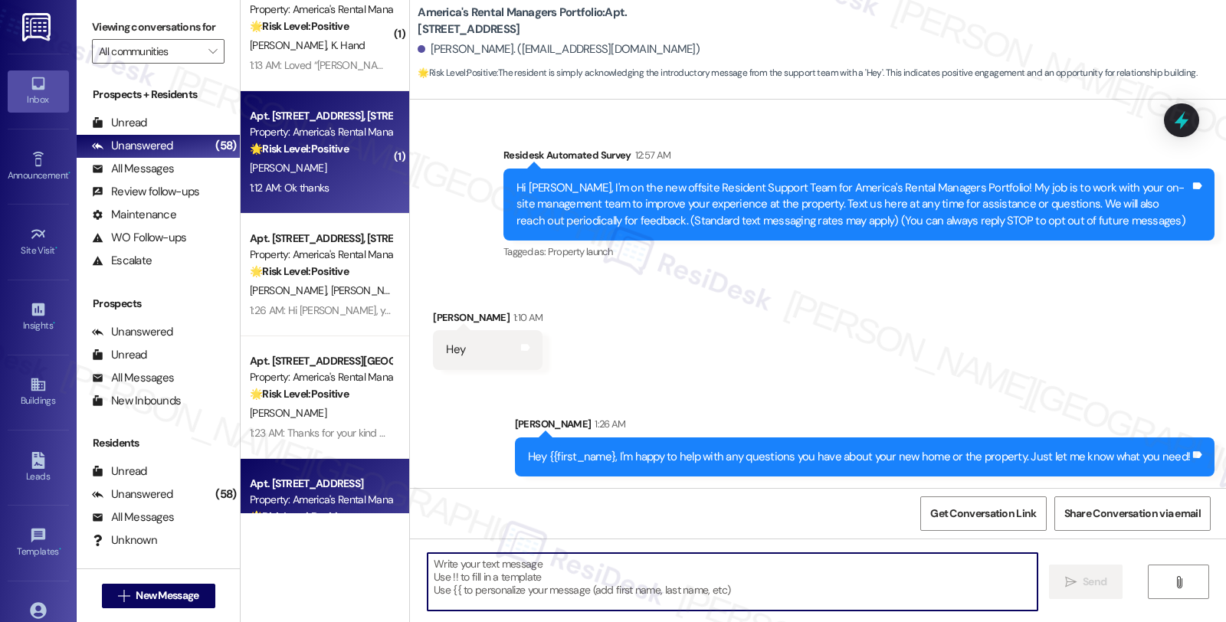
click at [362, 169] on div "[PERSON_NAME]" at bounding box center [320, 168] width 145 height 19
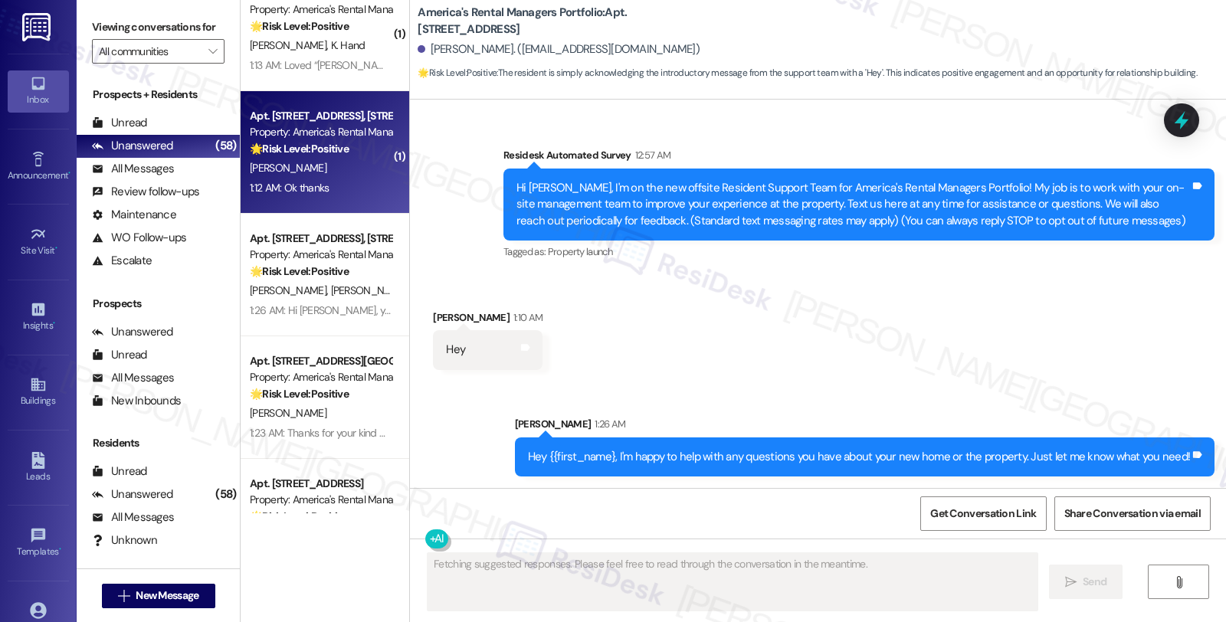
scroll to position [5, 0]
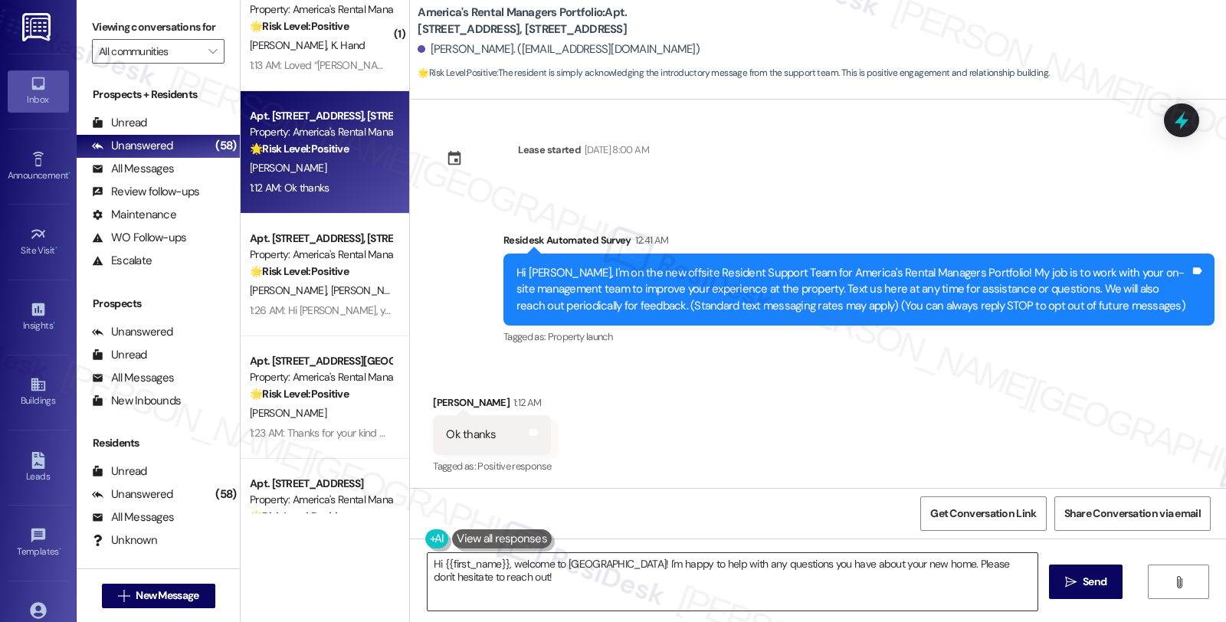
click at [428, 556] on textarea "Hi {{first_name}}, welcome to Highview Cove! I'm happy to help with any questio…" at bounding box center [733, 581] width 610 height 57
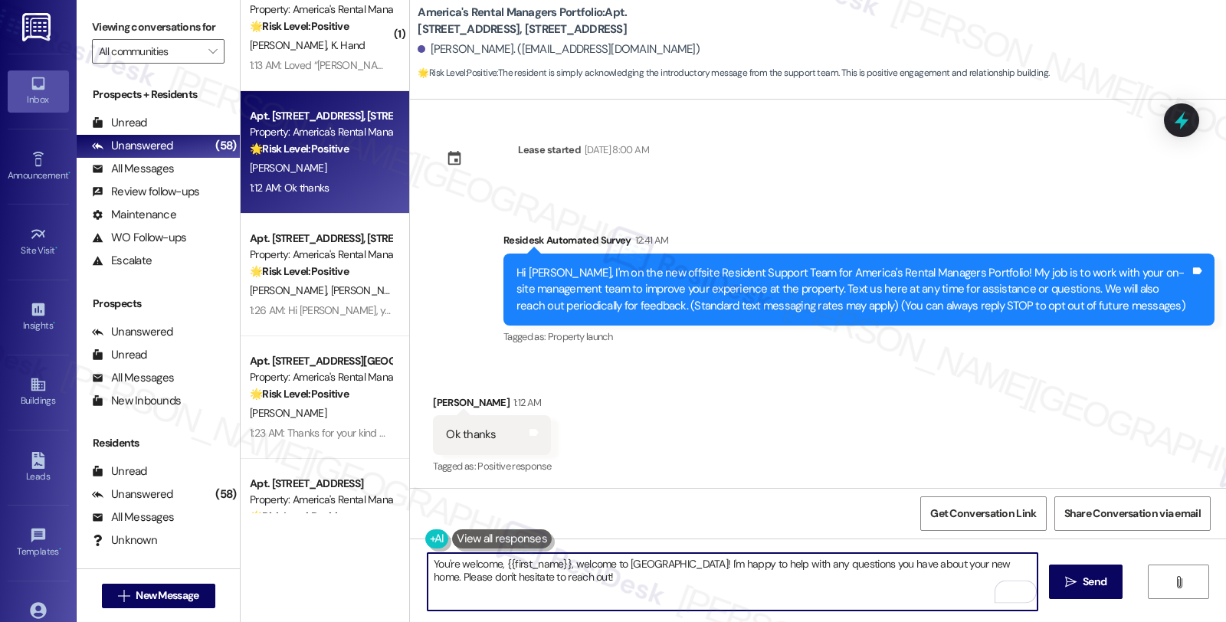
click at [561, 567] on textarea "You're welcome, {{first_name}}, welcome to Highview Cove! I'm happy to help wit…" at bounding box center [733, 581] width 610 height 57
click at [686, 564] on textarea "You're welcome, {{first_name}} welcome to Highview Cove! I'm happy to help with…" at bounding box center [733, 581] width 610 height 57
type textarea "You're welcome, {{first_name}} I'm happy to help with any questions you have ab…"
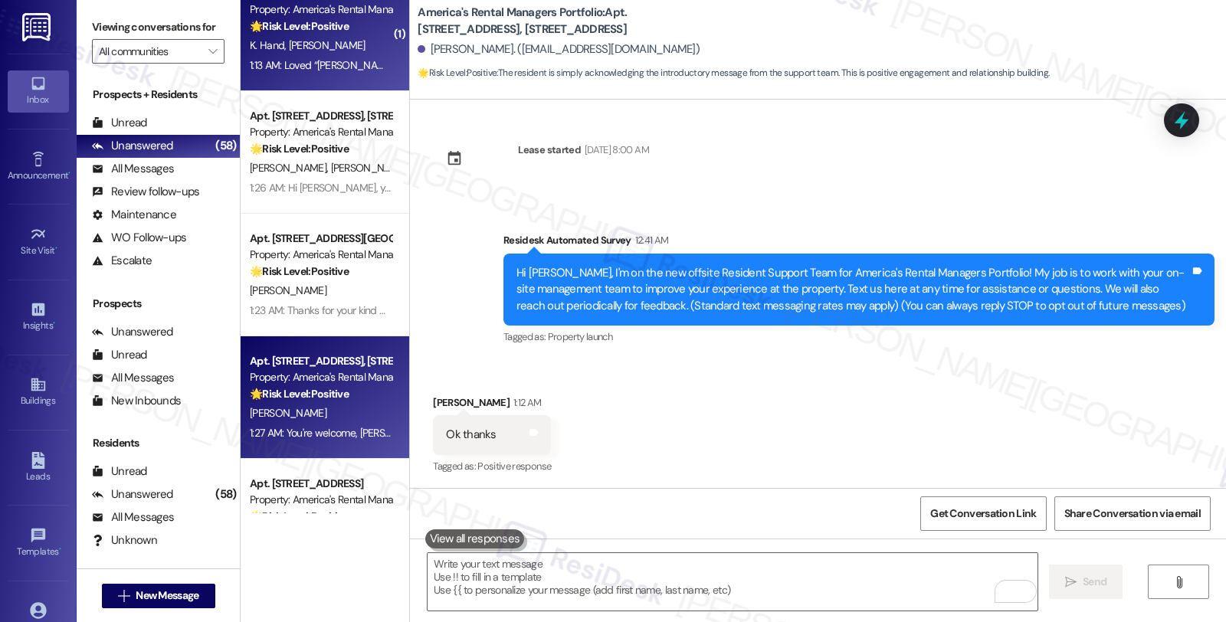
click at [358, 41] on div "K. Hand K. Sharpe" at bounding box center [320, 45] width 145 height 19
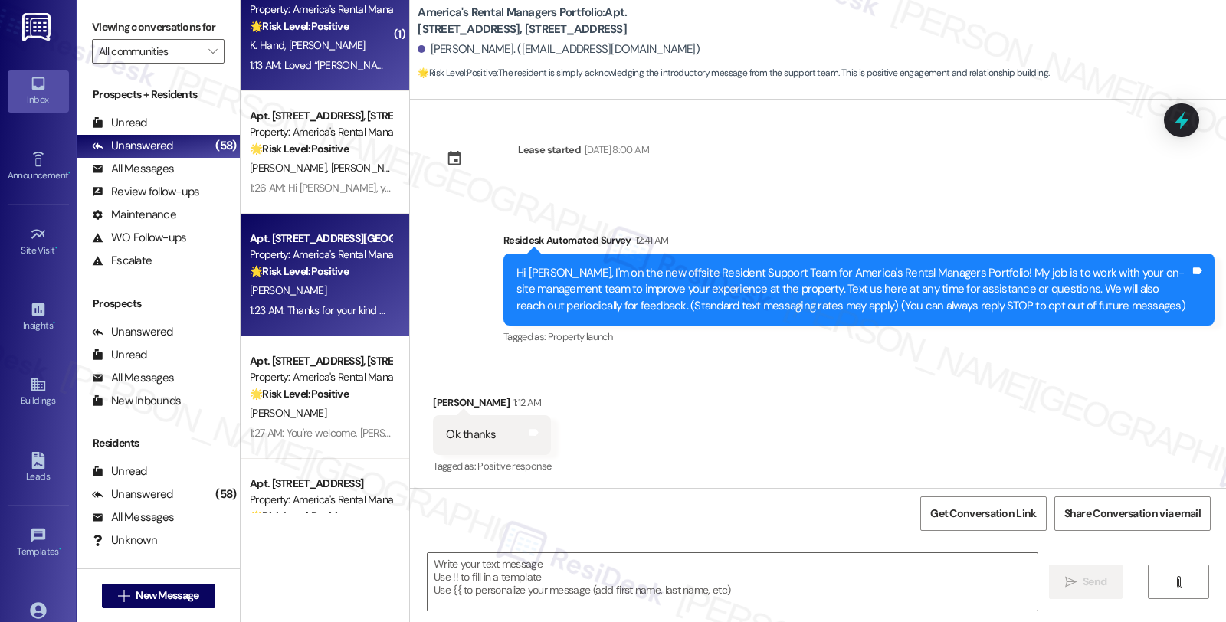
type textarea "Fetching suggested responses. Please feel free to read through the conversation…"
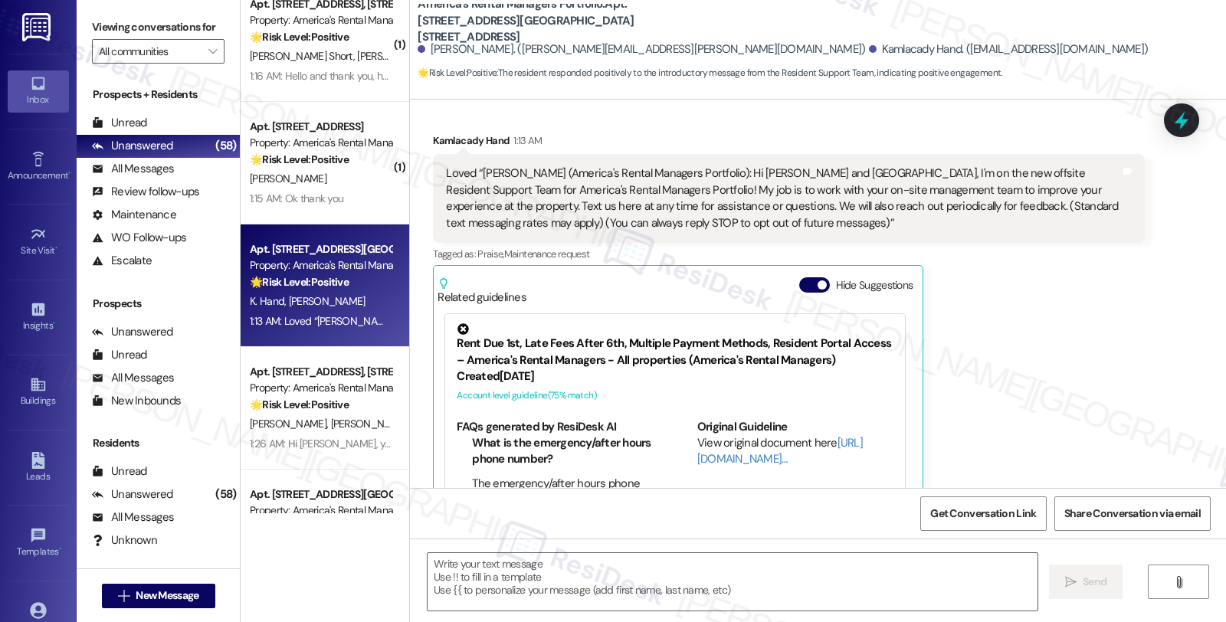
scroll to position [209, 0]
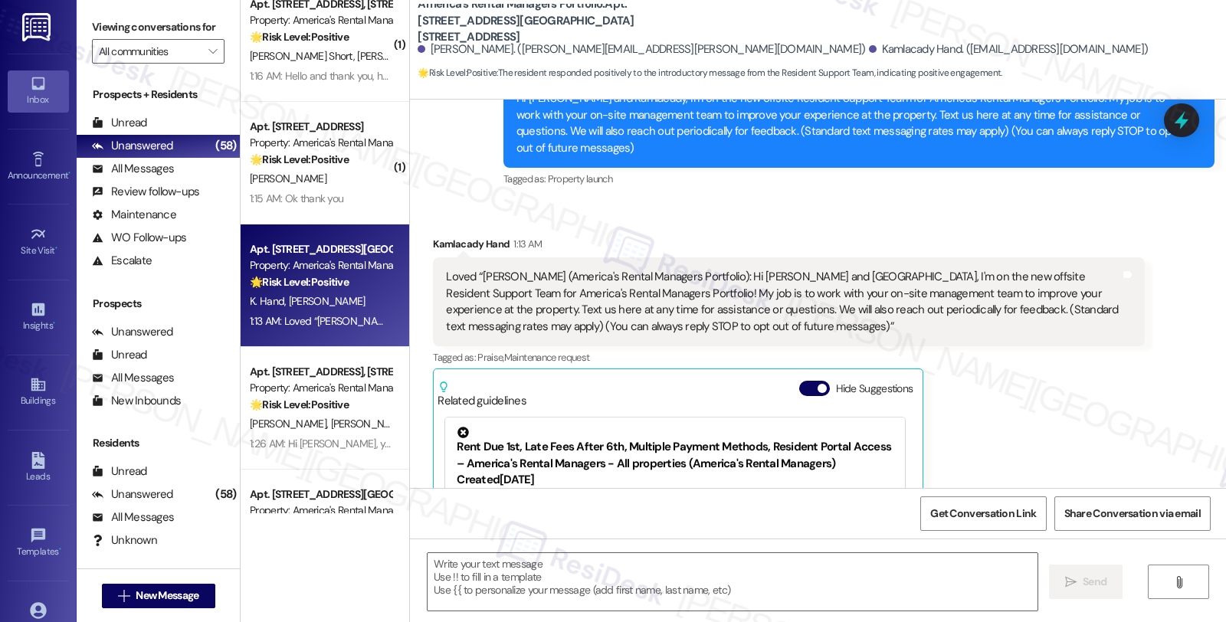
click at [447, 236] on div "Kamlacady Hand 1:13 AM" at bounding box center [788, 246] width 711 height 21
copy div "Kamlacady"
click at [462, 557] on textarea at bounding box center [733, 581] width 610 height 57
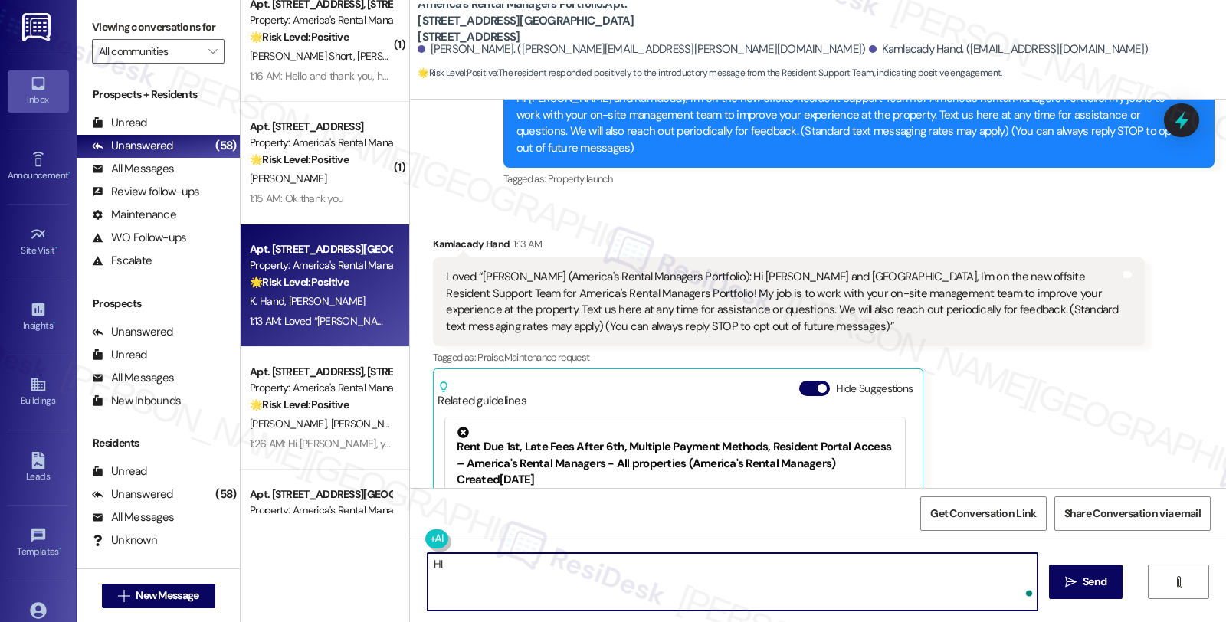
paste textarea "Kamlacady"
type textarea "HI Kamlacady, it's great to hear fromnyou!"
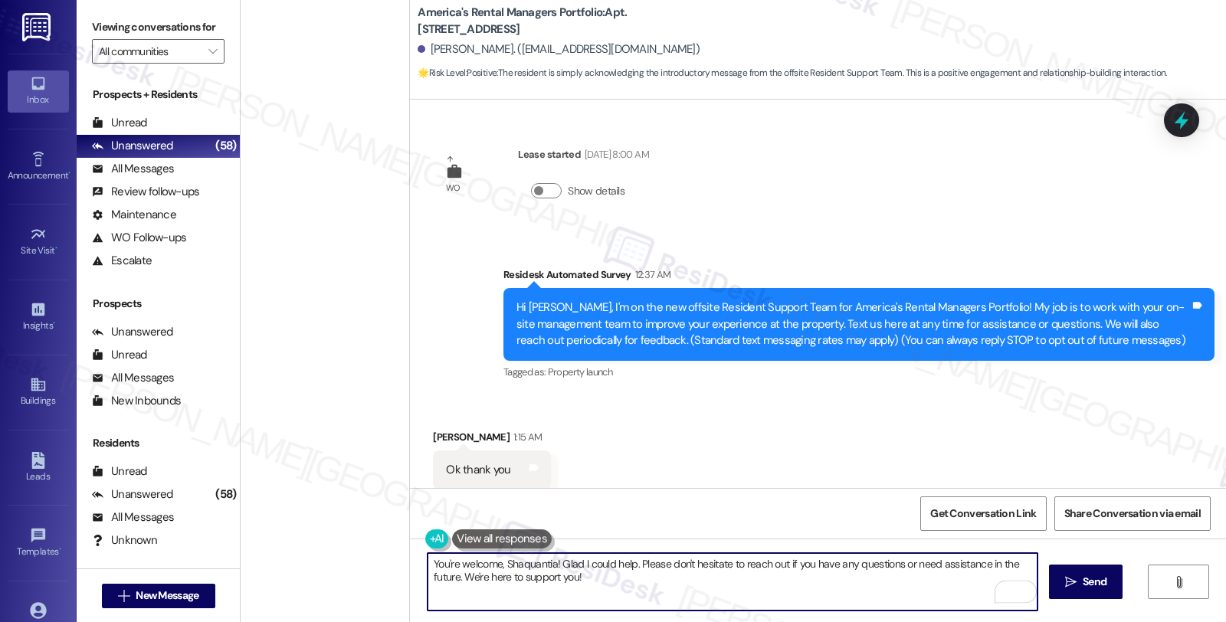
scroll to position [35, 0]
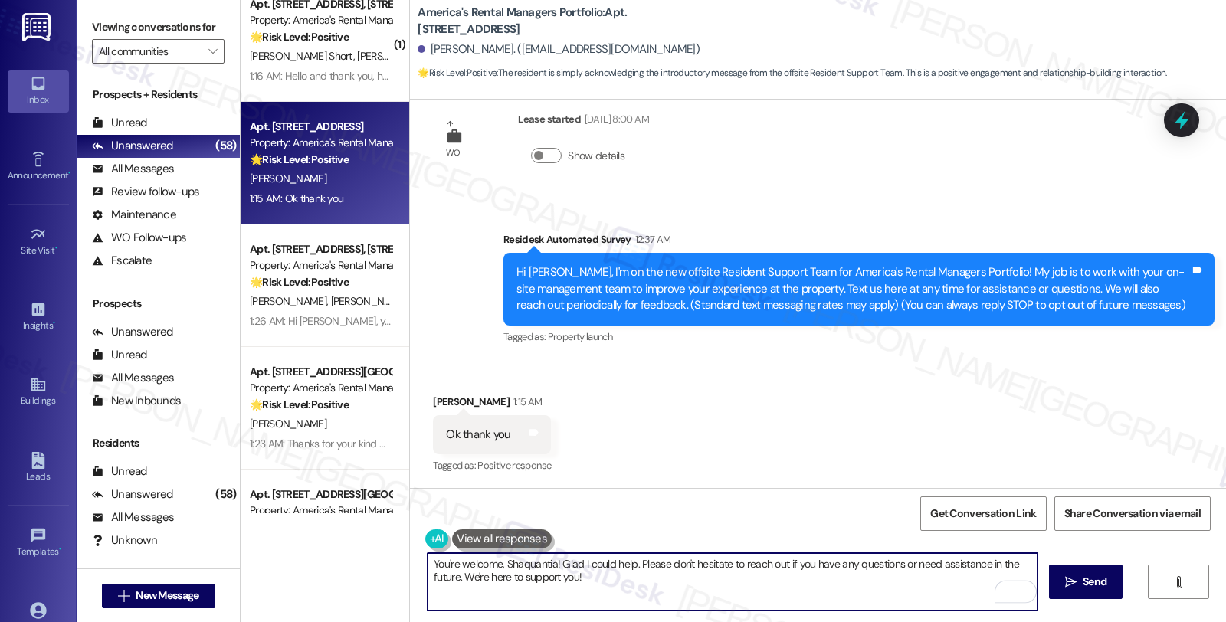
drag, startPoint x: 558, startPoint y: 560, endPoint x: 623, endPoint y: 563, distance: 65.2
click at [623, 563] on textarea "You're welcome, Shaquantia! Glad I could help. Please don't hesitate to reach o…" at bounding box center [733, 581] width 610 height 57
drag, startPoint x: 962, startPoint y: 563, endPoint x: 967, endPoint y: 586, distance: 24.2
click at [967, 586] on textarea "You're welcome, Shaquantia! Please don't hesitate to reach out if you have any …" at bounding box center [733, 581] width 610 height 57
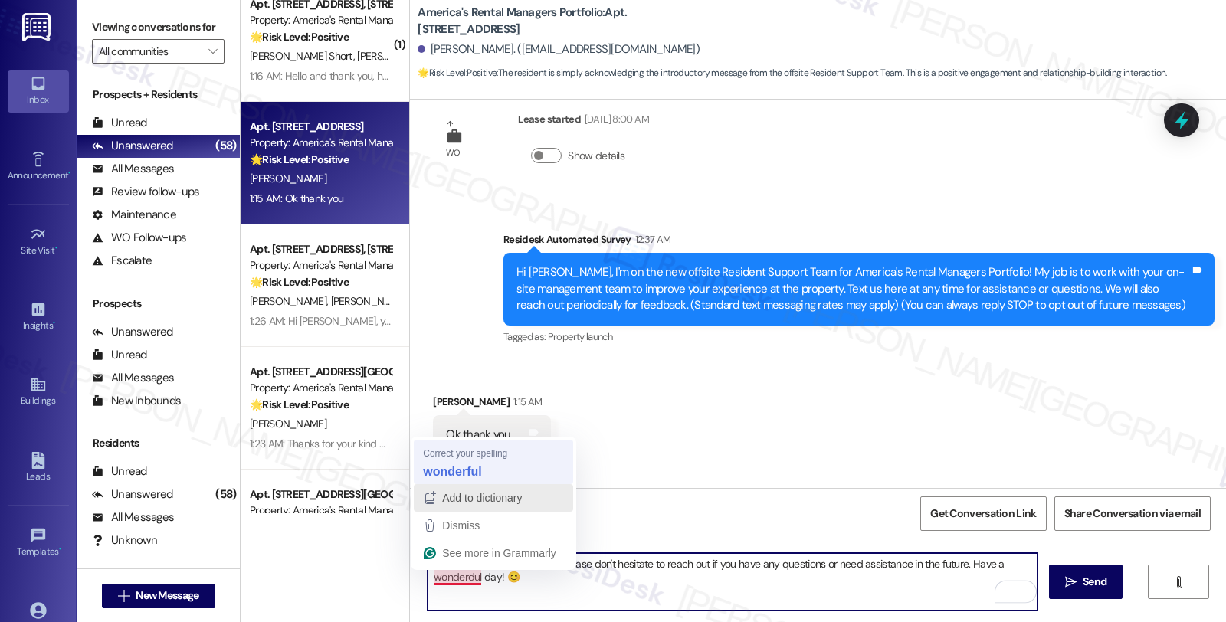
type textarea "You're welcome, Shaquantia! Please don't hesitate to reach out if you have any …"
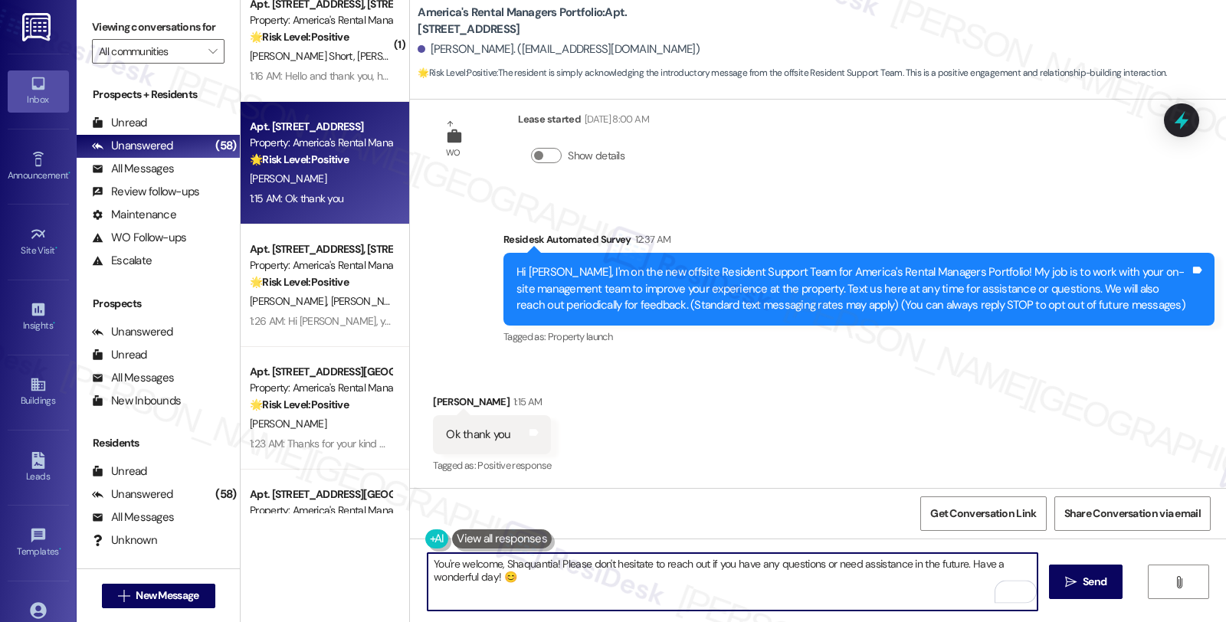
click at [554, 586] on textarea "You're welcome, Shaquantia! Please don't hesitate to reach out if you have any …" at bounding box center [733, 581] width 610 height 57
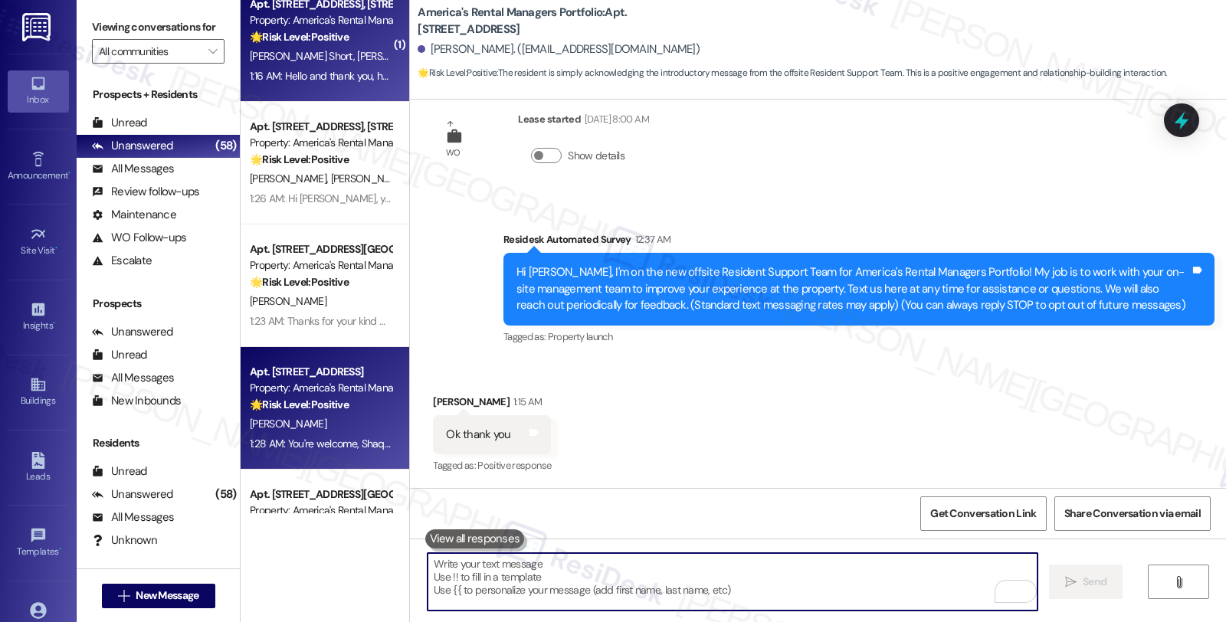
click at [350, 70] on div "1:16 AM: Hello and thank you, have a wonderful day! 1:16 AM: Hello and thank yo…" at bounding box center [363, 76] width 227 height 14
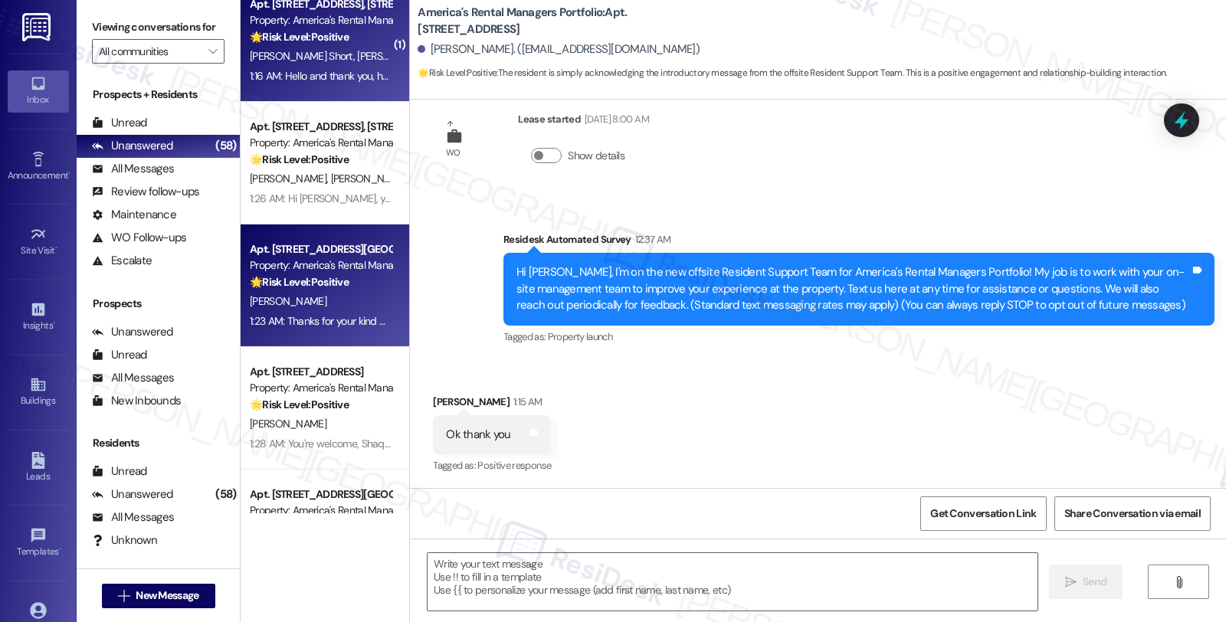
type textarea "Fetching suggested responses. Please feel free to read through the conversation…"
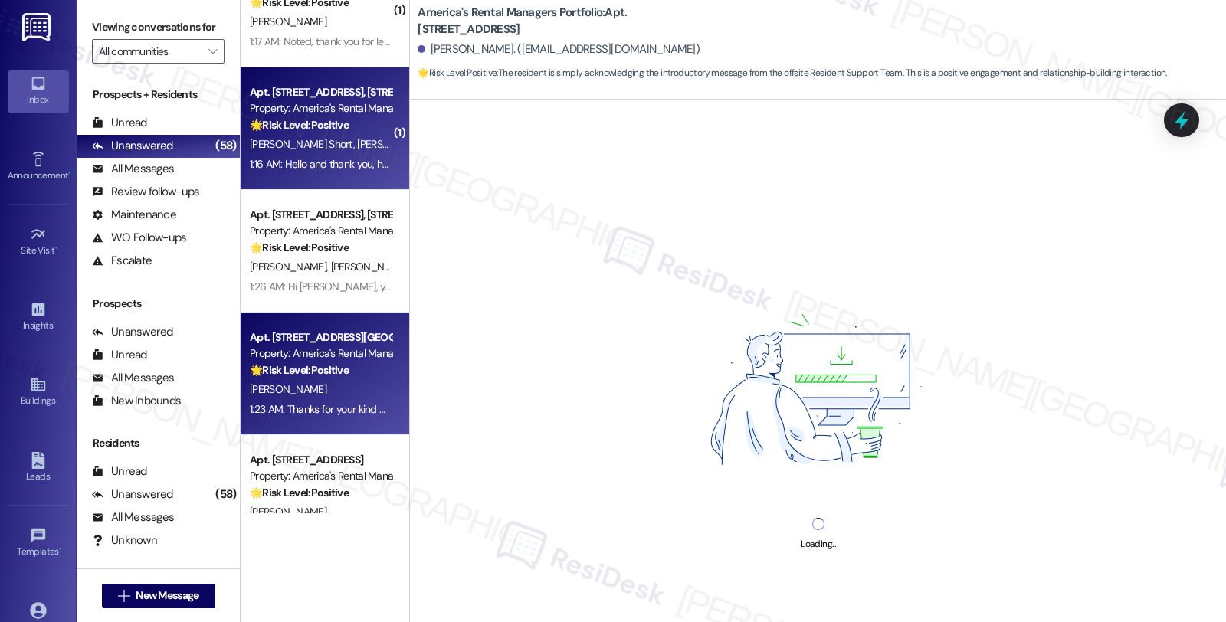
scroll to position [4426, 0]
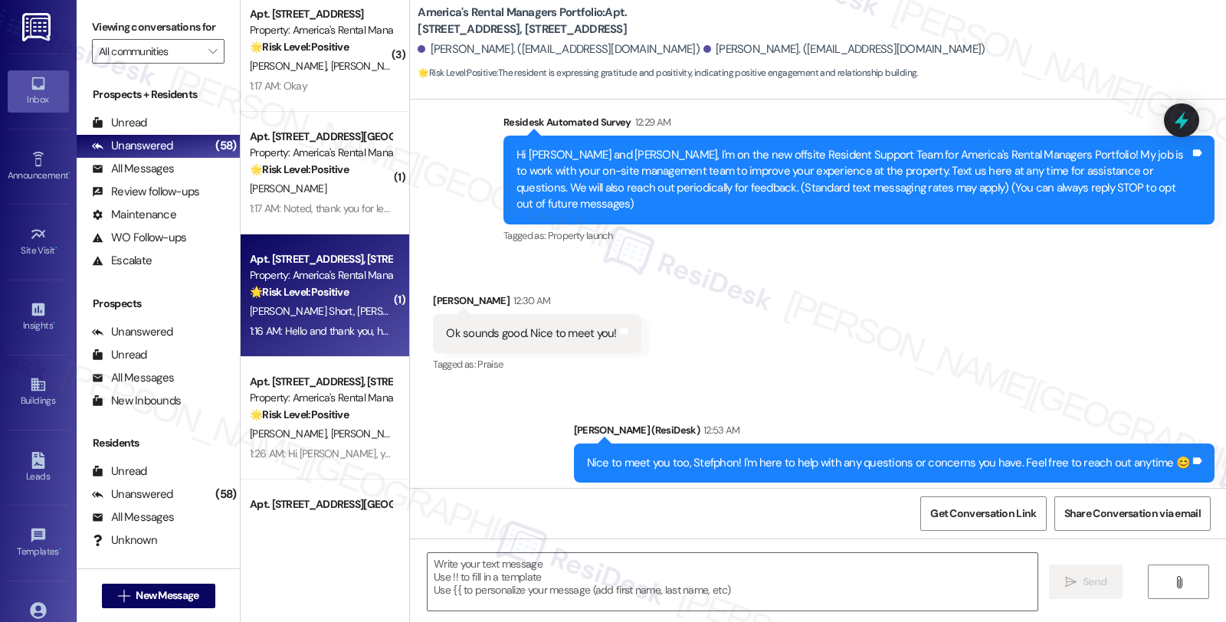
type textarea "Fetching suggested responses. Please feel free to read through the conversation…"
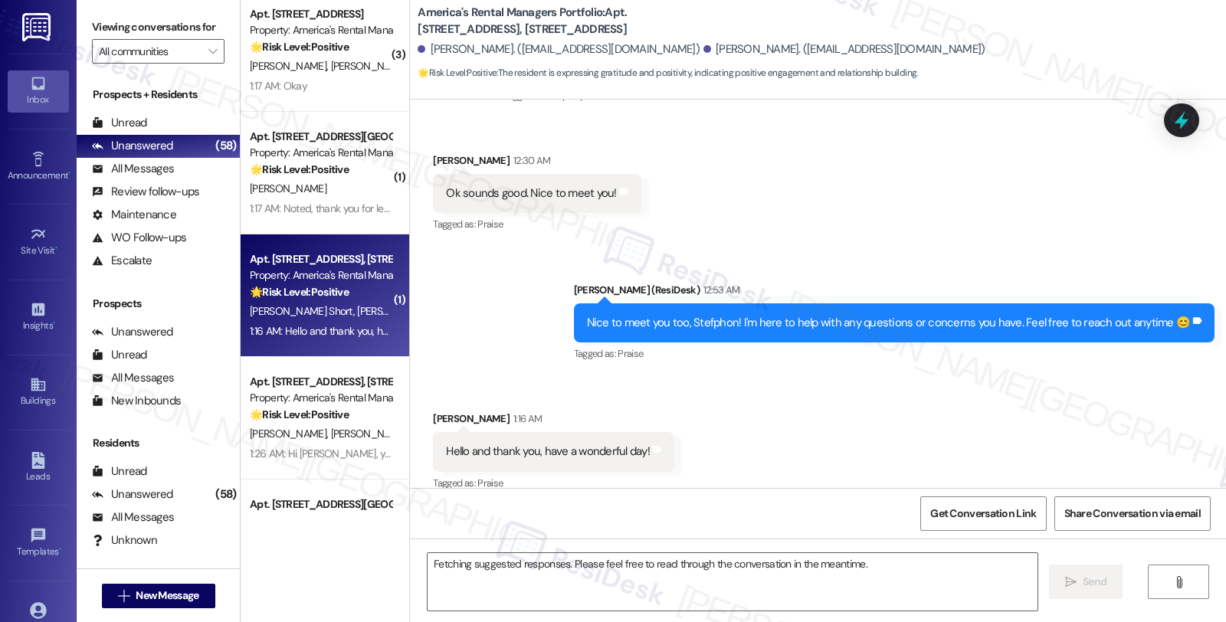
scroll to position [264, 0]
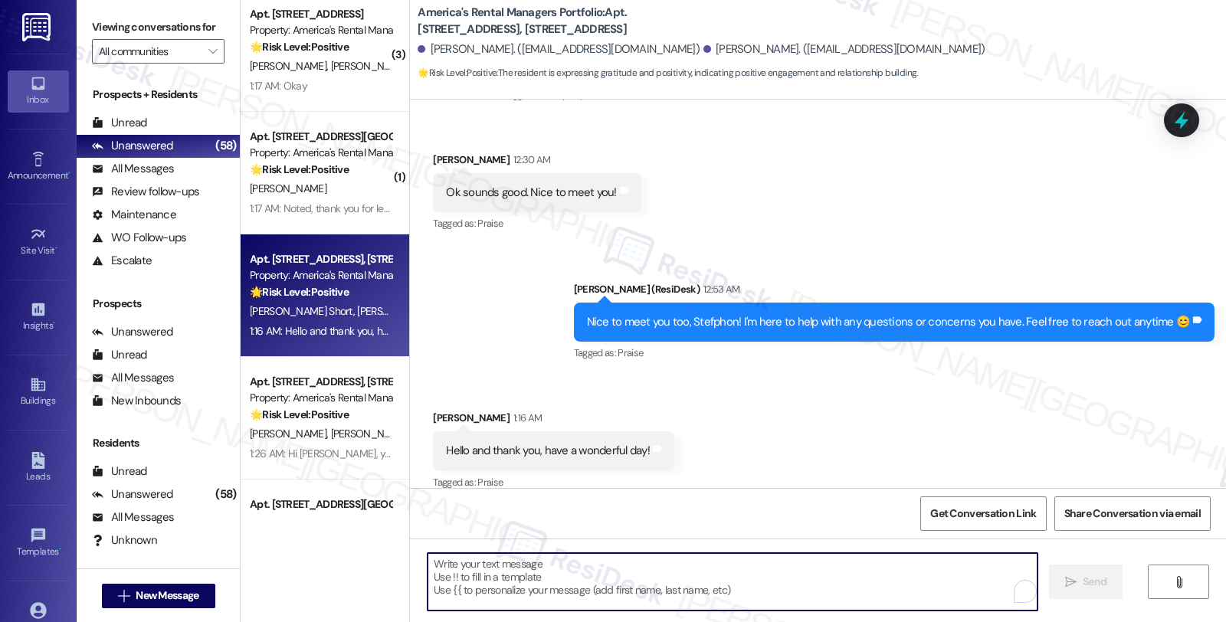
click at [627, 596] on textarea "To enrich screen reader interactions, please activate Accessibility in Grammarl…" at bounding box center [733, 581] width 610 height 57
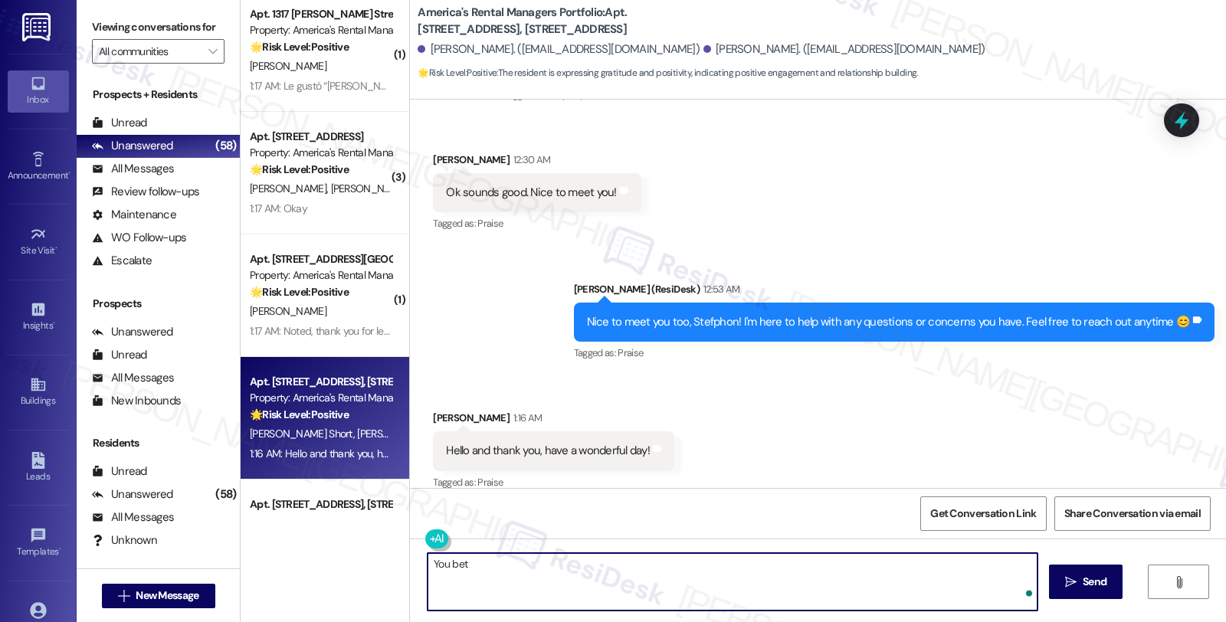
type textarea "You bet!"
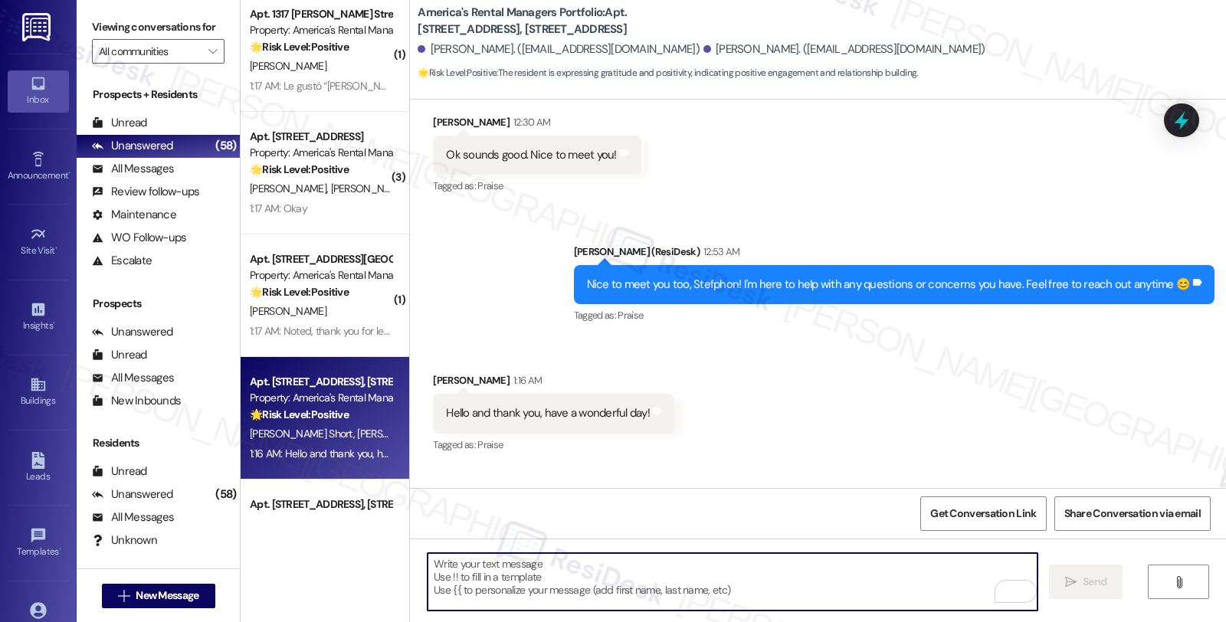
scroll to position [371, 0]
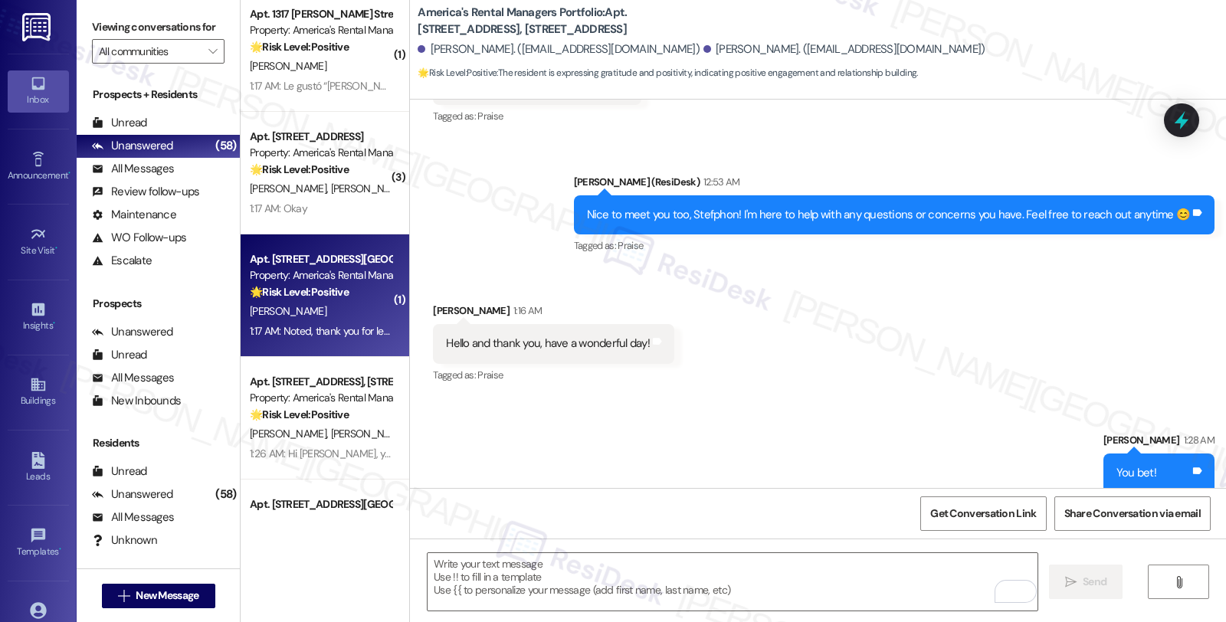
click at [351, 307] on div "[PERSON_NAME]" at bounding box center [320, 311] width 145 height 19
type textarea "Fetching suggested responses. Please feel free to read through the conversation…"
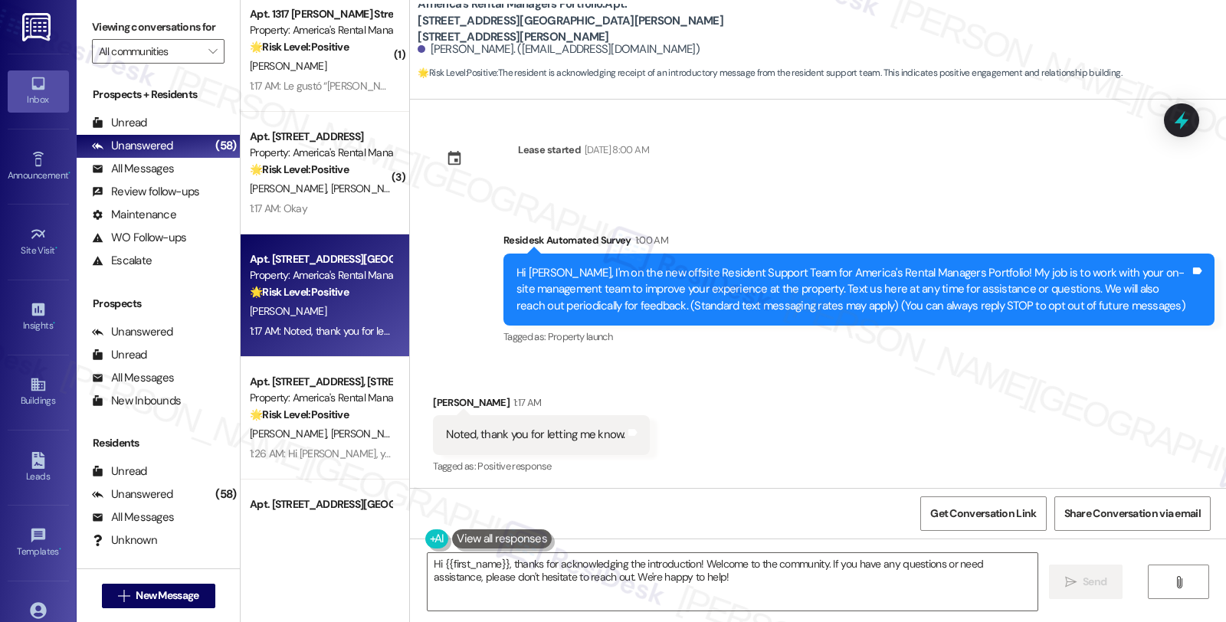
scroll to position [5, 0]
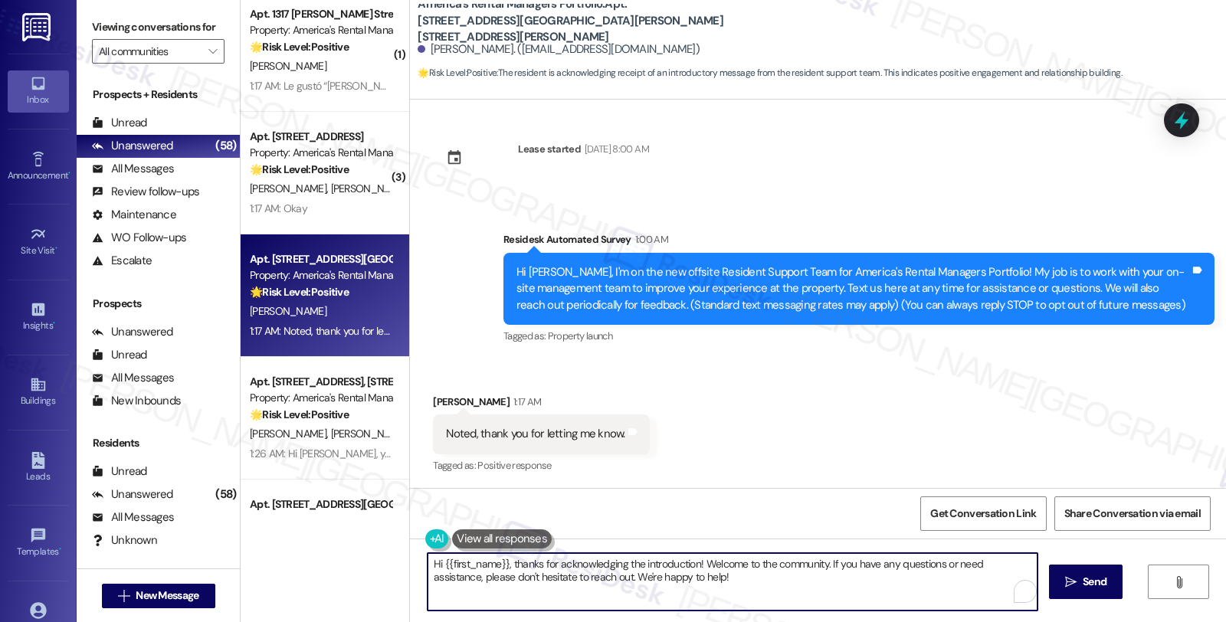
click at [428, 561] on textarea "Hi {{first_name}}, thanks for acknowledging the introduction! Welcome to the co…" at bounding box center [733, 581] width 610 height 57
click at [561, 561] on textarea "You're welcome, {{first_name}}, thanks for acknowledging the introduction! Welc…" at bounding box center [733, 581] width 610 height 57
click at [764, 581] on textarea "You're welcome, {{first_name}}, thanks for acknowledging the introduction! Welc…" at bounding box center [733, 581] width 610 height 57
drag, startPoint x: 684, startPoint y: 552, endPoint x: 702, endPoint y: 568, distance: 24.4
click at [702, 568] on textarea "You're welcome, {{first_name}}. Have a wonderful day!" at bounding box center [733, 581] width 610 height 57
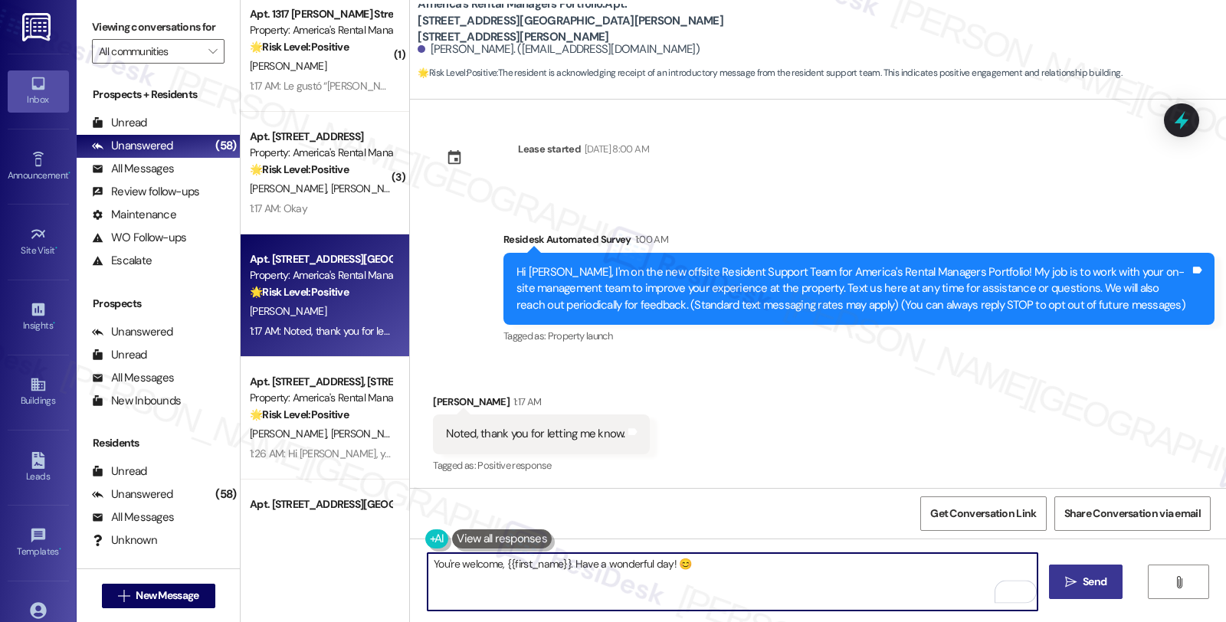
type textarea "You're welcome, {{first_name}}. Have a wonderful day! 😊"
click at [1065, 586] on icon "" at bounding box center [1070, 582] width 11 height 12
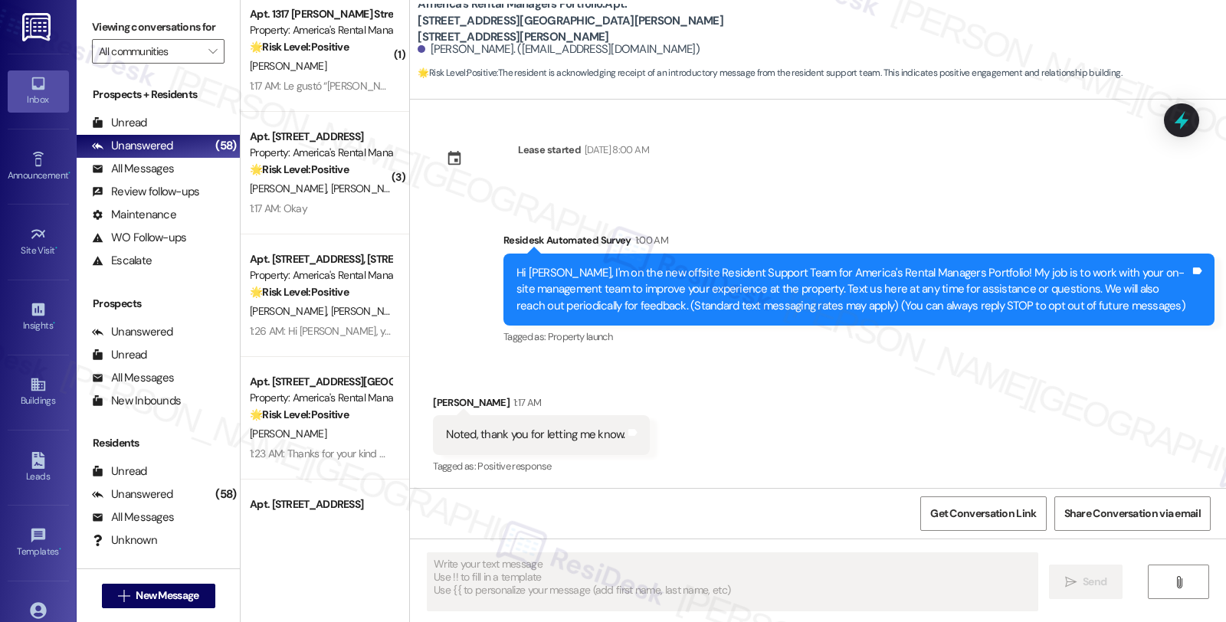
scroll to position [112, 0]
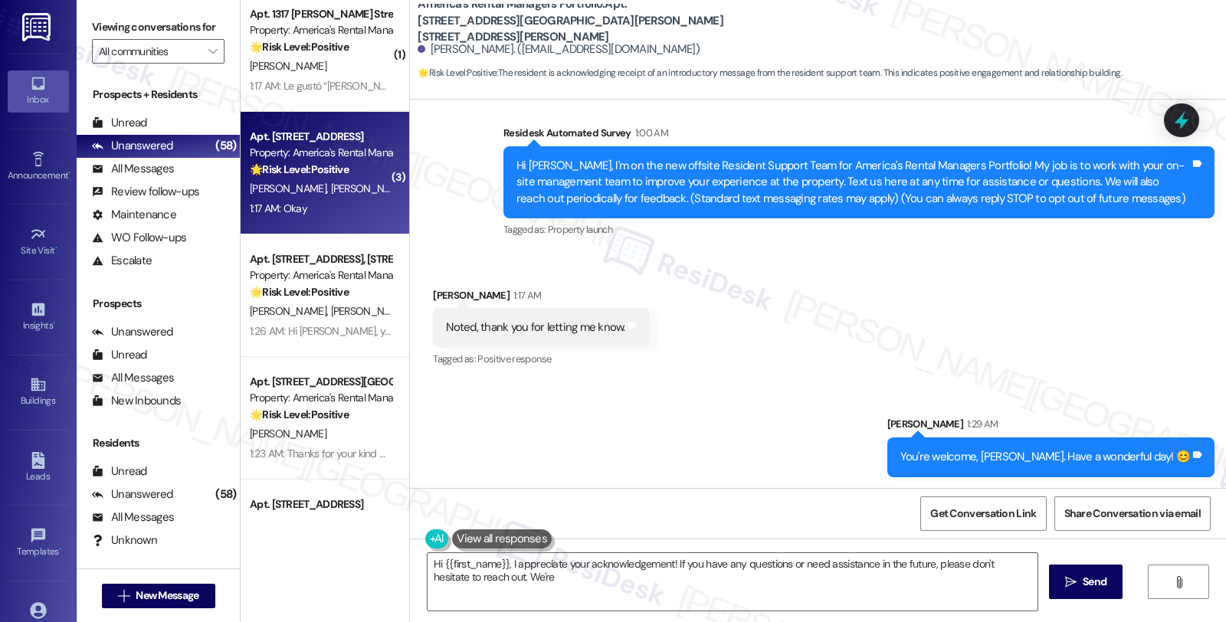
type textarea "Hi {{first_name}}, I appreciate your acknowledgement! If you have any questions…"
click at [412, 189] on span "[PERSON_NAME]" at bounding box center [452, 189] width 81 height 14
type textarea "Fetching suggested responses. Please feel free to read through the conversation…"
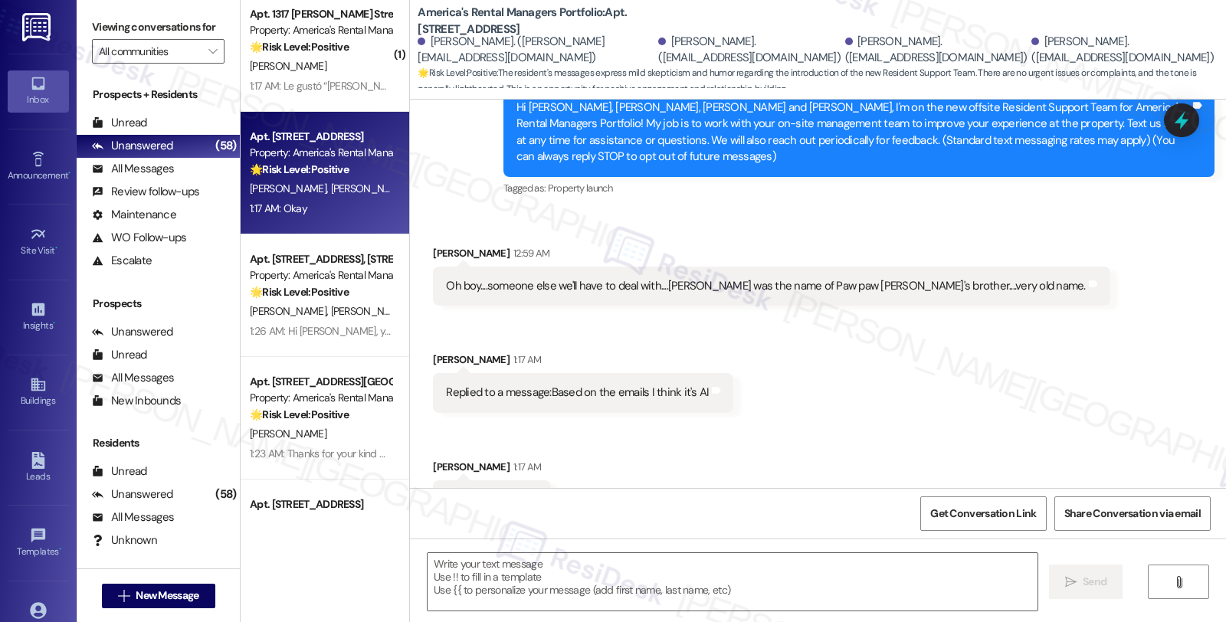
scroll to position [219, 0]
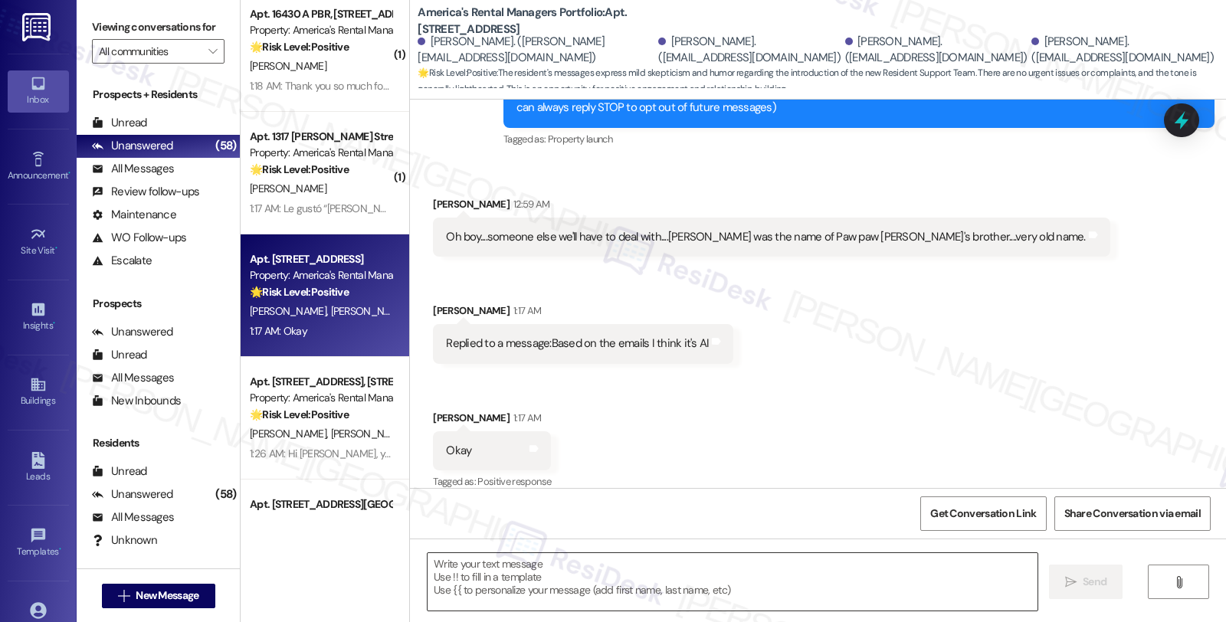
click at [445, 558] on textarea at bounding box center [733, 581] width 610 height 57
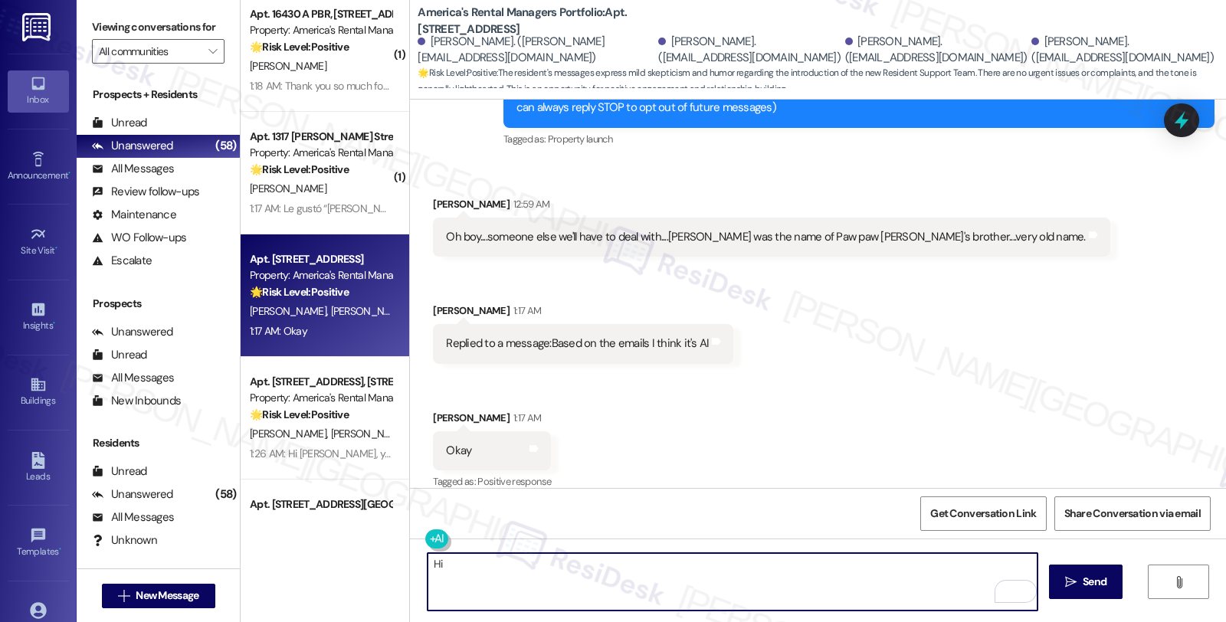
click at [446, 410] on div "[PERSON_NAME] 1:17 AM" at bounding box center [492, 420] width 118 height 21
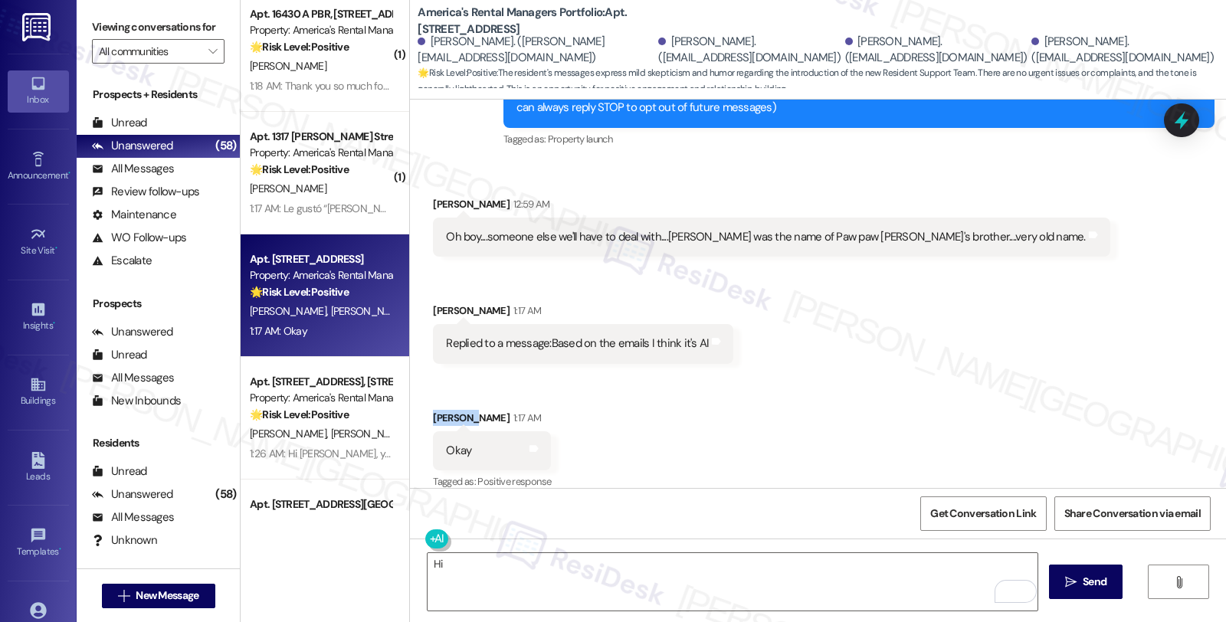
click at [446, 410] on div "[PERSON_NAME] 1:17 AM" at bounding box center [492, 420] width 118 height 21
copy div "[PERSON_NAME]"
click at [510, 572] on textarea "Hi" at bounding box center [733, 581] width 610 height 57
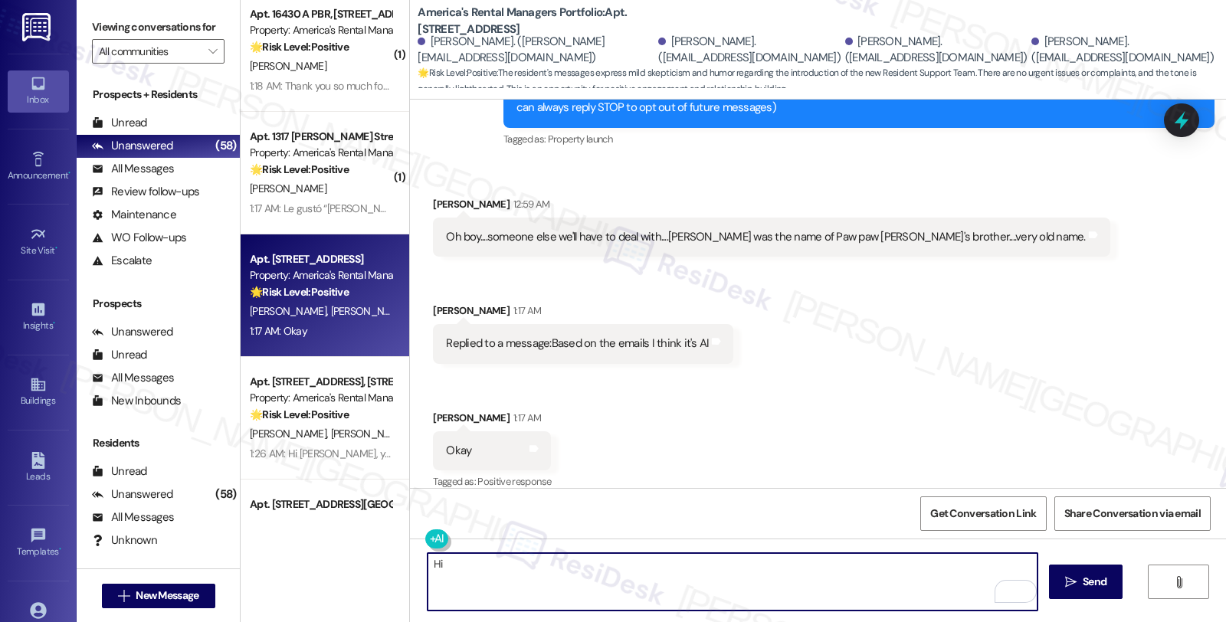
paste textarea "[PERSON_NAME]"
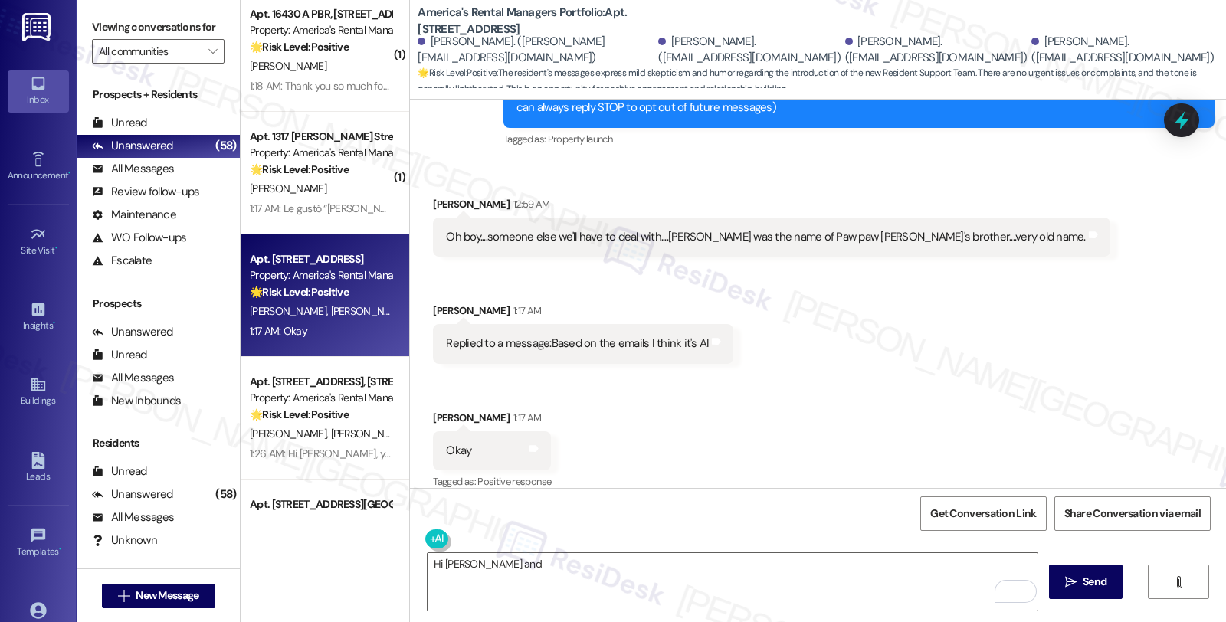
click at [433, 303] on div "[PERSON_NAME] 1:17 AM" at bounding box center [583, 313] width 300 height 21
copy div "[PERSON_NAME]"
click at [576, 569] on textarea "Hi [PERSON_NAME] and" at bounding box center [733, 581] width 610 height 57
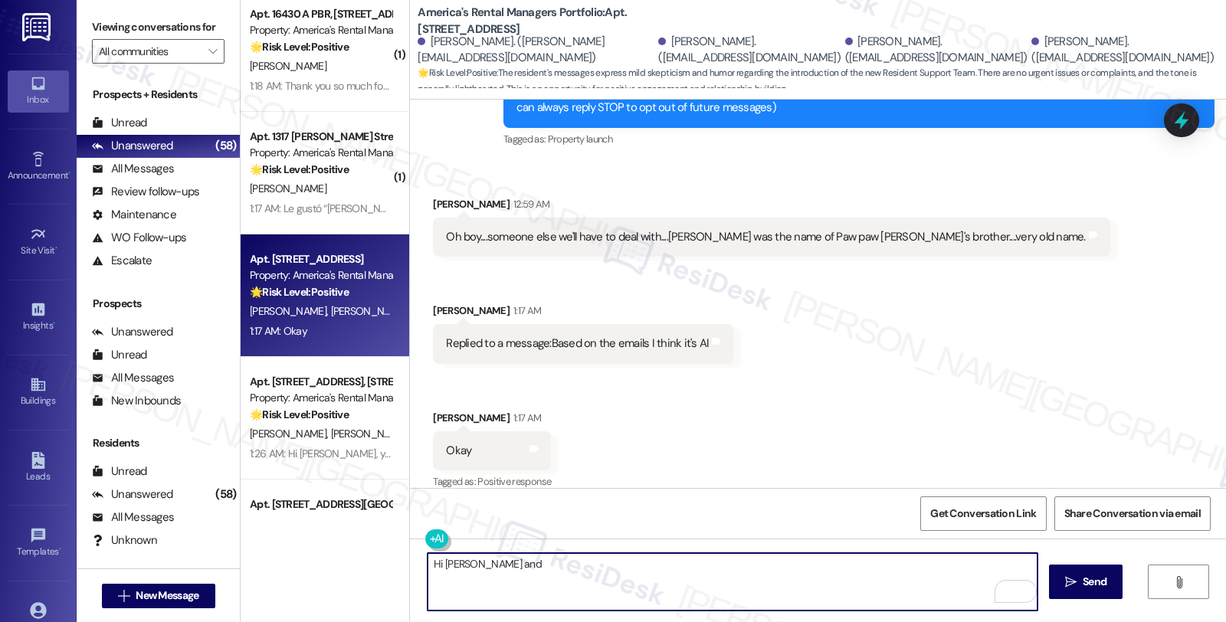
paste textarea "[PERSON_NAME]"
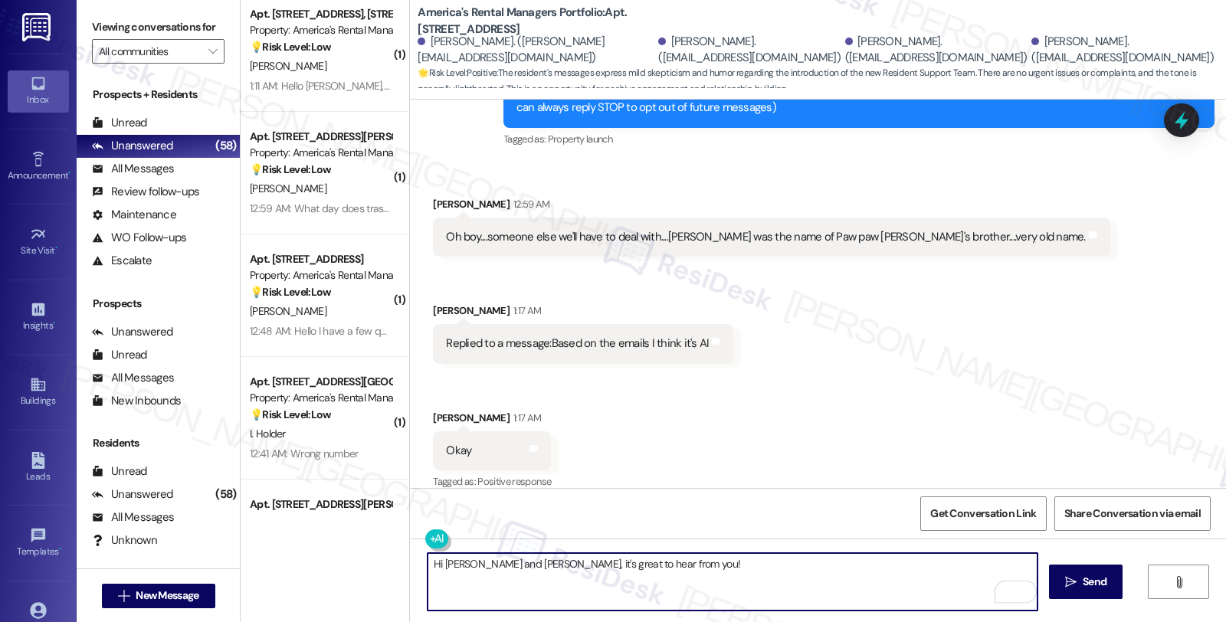
click at [650, 566] on textarea "Hi [PERSON_NAME] and [PERSON_NAME], it's great to hear from you!" at bounding box center [733, 581] width 610 height 57
paste textarea "we are a human team"
click at [656, 563] on textarea "Hi [PERSON_NAME] and [PERSON_NAME], it's great to hear from you! We we are a hu…" at bounding box center [733, 581] width 610 height 57
click at [780, 565] on textarea "Hi [PERSON_NAME] and [PERSON_NAME], it's great to hear from you! We are a human…" at bounding box center [733, 581] width 610 height 57
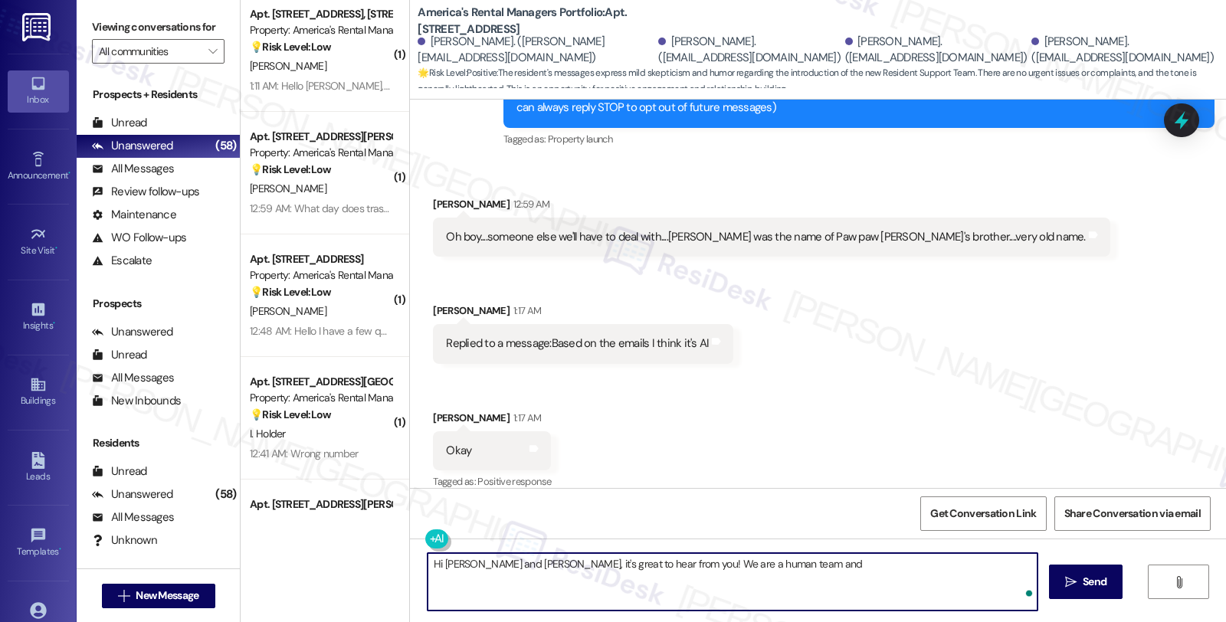
paste textarea "I'm part of {{property}}'s Resident Support Offsite Team, working closely with …"
drag, startPoint x: 757, startPoint y: 565, endPoint x: 772, endPoint y: 566, distance: 15.3
click at [772, 566] on textarea "Hi [PERSON_NAME] and [PERSON_NAME], it's great to hear from you! We are a human…" at bounding box center [733, 581] width 610 height 57
click at [560, 583] on textarea "Hi [PERSON_NAME] and [PERSON_NAME], it's great to hear from you! We are a human…" at bounding box center [733, 581] width 610 height 57
click at [690, 579] on textarea "Hi [PERSON_NAME] and [PERSON_NAME], it's great to hear from you! We are a human…" at bounding box center [733, 581] width 610 height 57
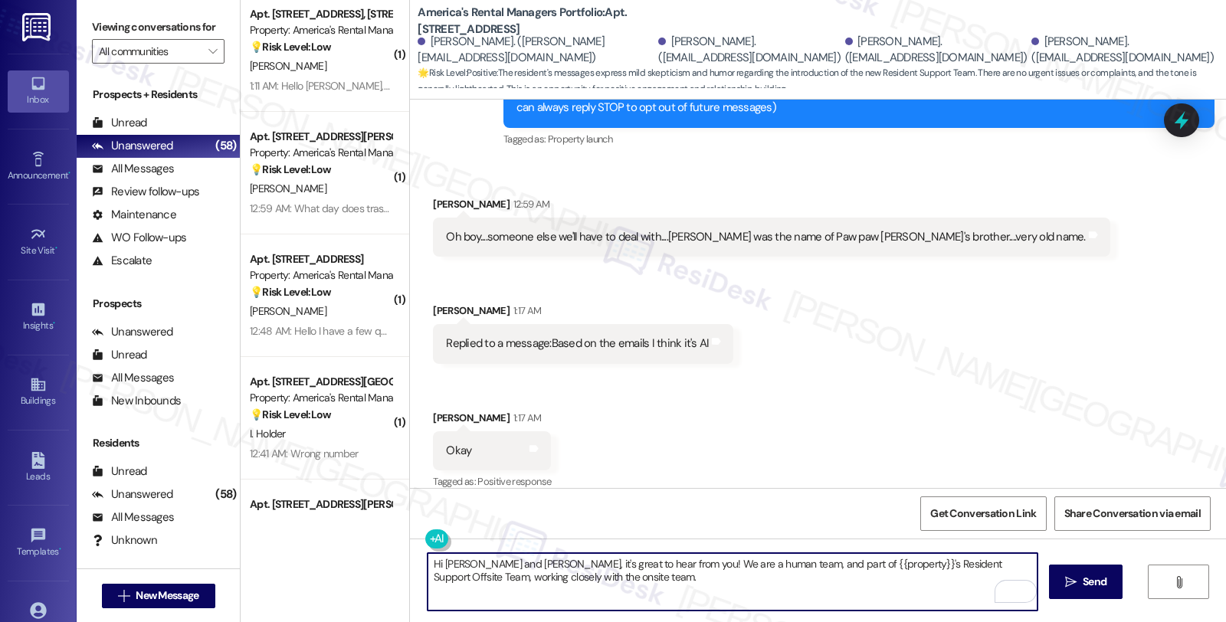
click at [619, 583] on textarea "Hi [PERSON_NAME] and [PERSON_NAME], it's great to hear from you! We are a human…" at bounding box center [733, 581] width 610 height 57
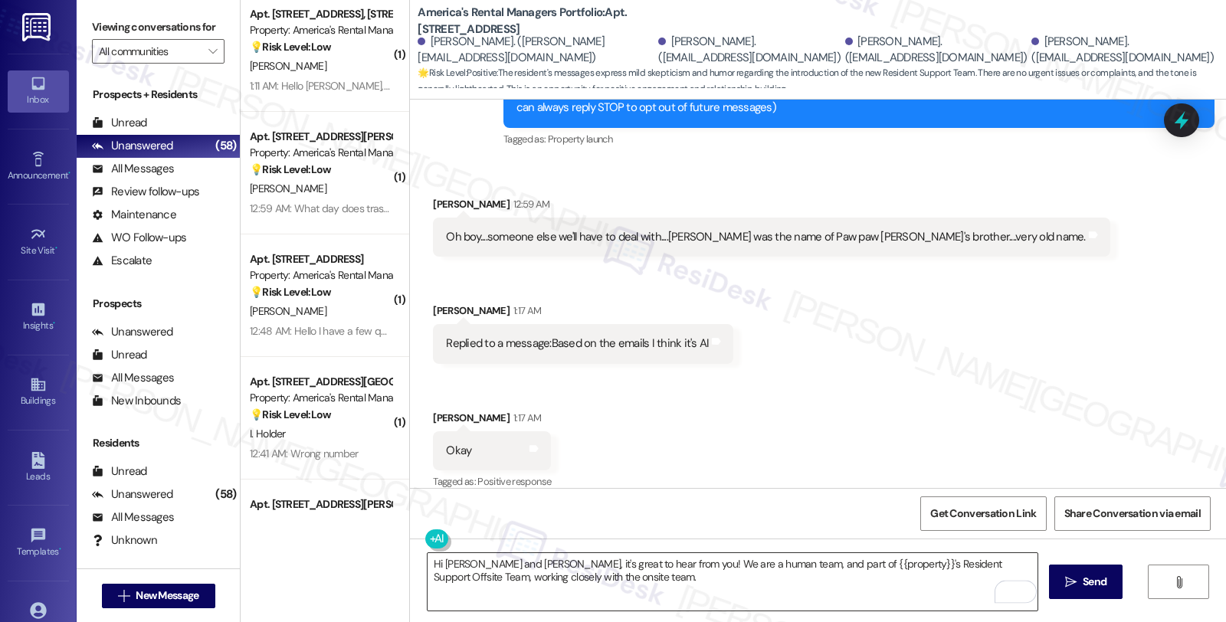
click at [596, 586] on textarea "Hi [PERSON_NAME] and [PERSON_NAME], it's great to hear from you! We are a human…" at bounding box center [733, 581] width 610 height 57
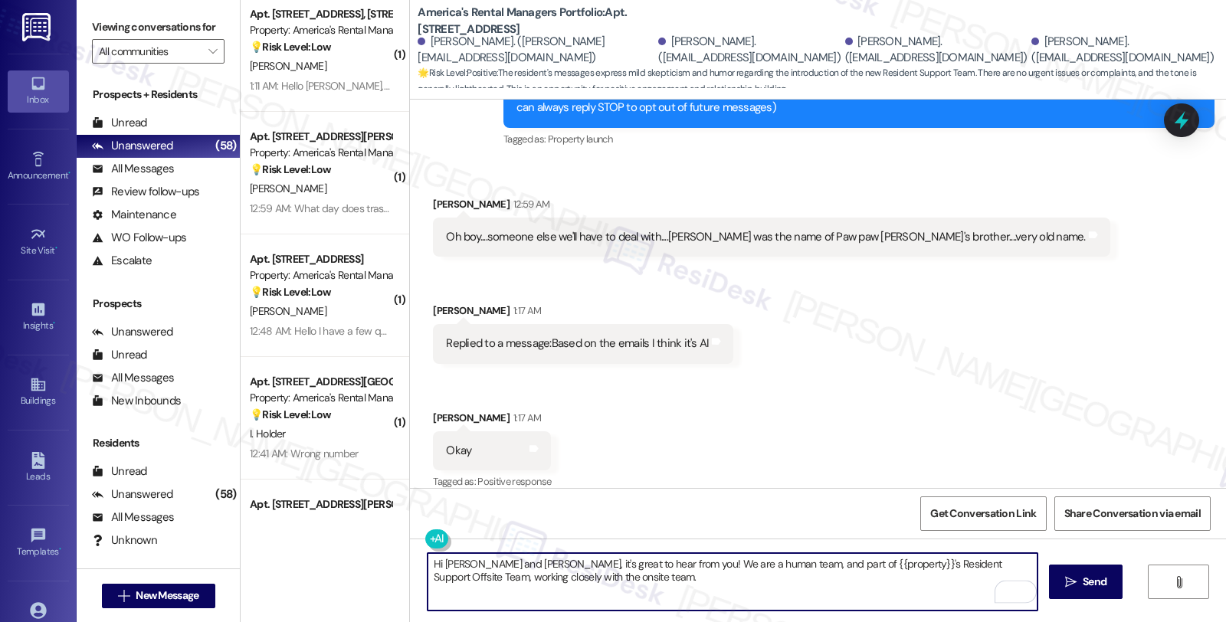
paste textarea "If you ever need anything in the future, please don't hesitate to reach out. Ha…"
type textarea "Hi Stephen and Meg, it's great to hear from you! We are a human team, and part …"
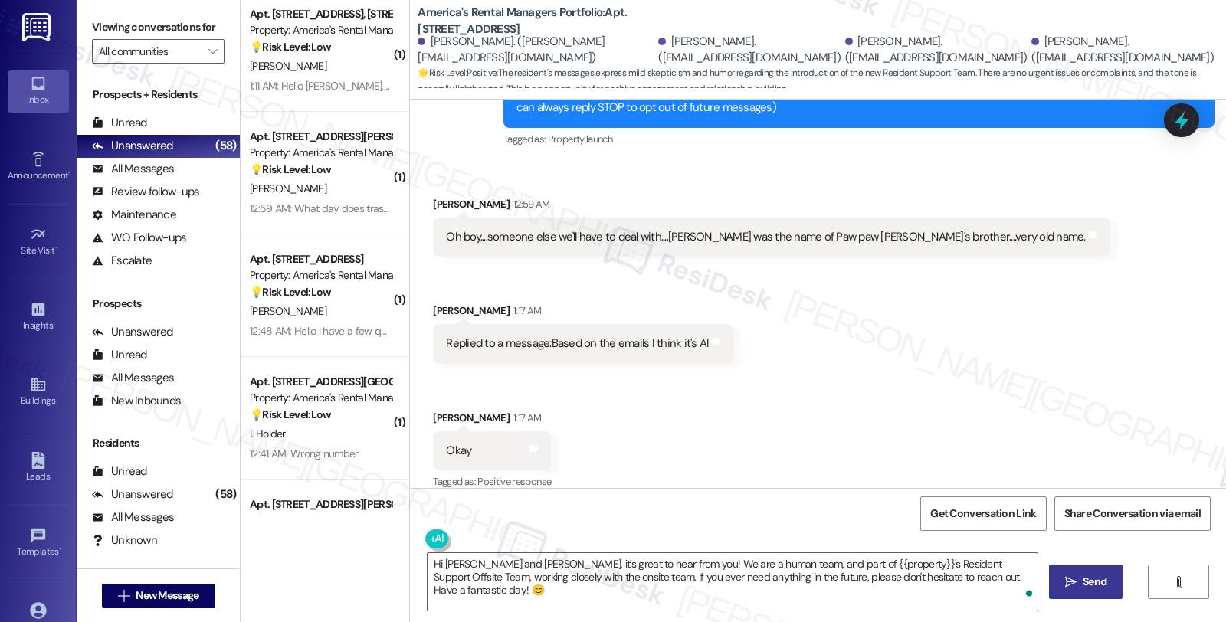
click at [1056, 586] on button " Send" at bounding box center [1086, 582] width 74 height 34
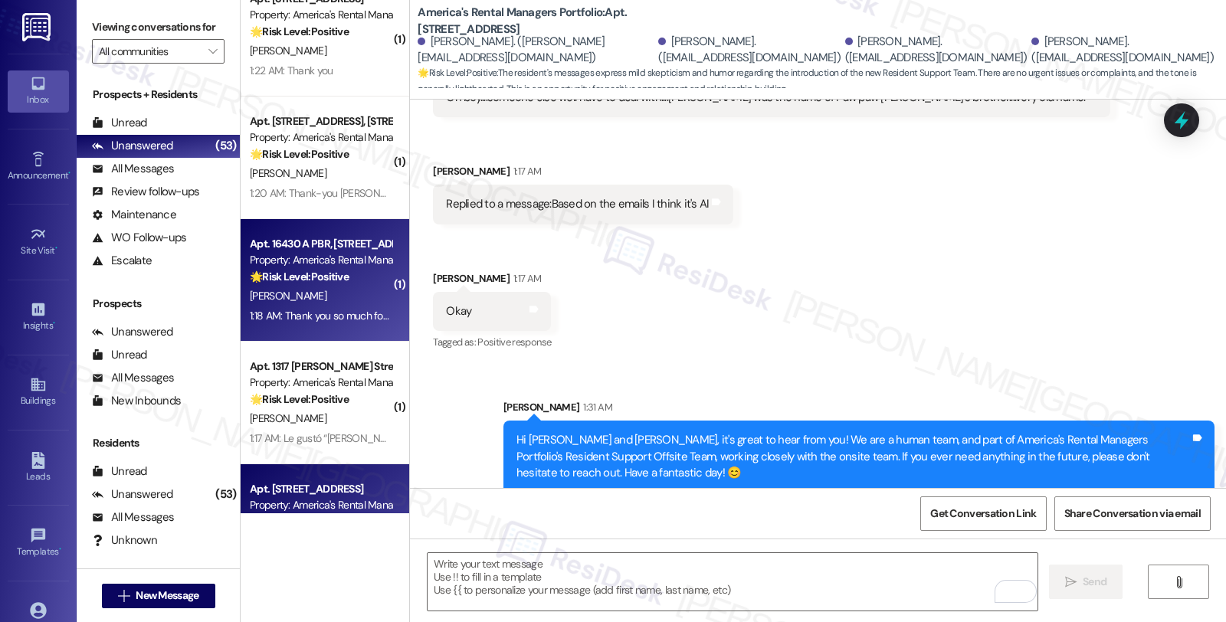
scroll to position [5618, 0]
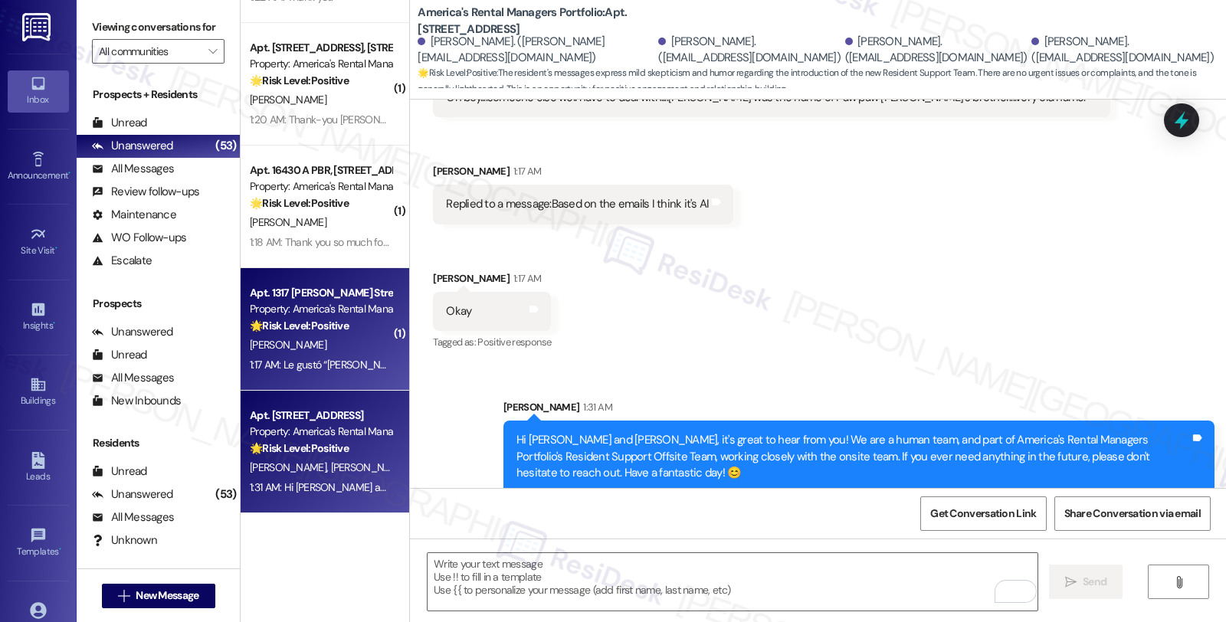
click at [363, 340] on div "[PERSON_NAME]" at bounding box center [320, 345] width 145 height 19
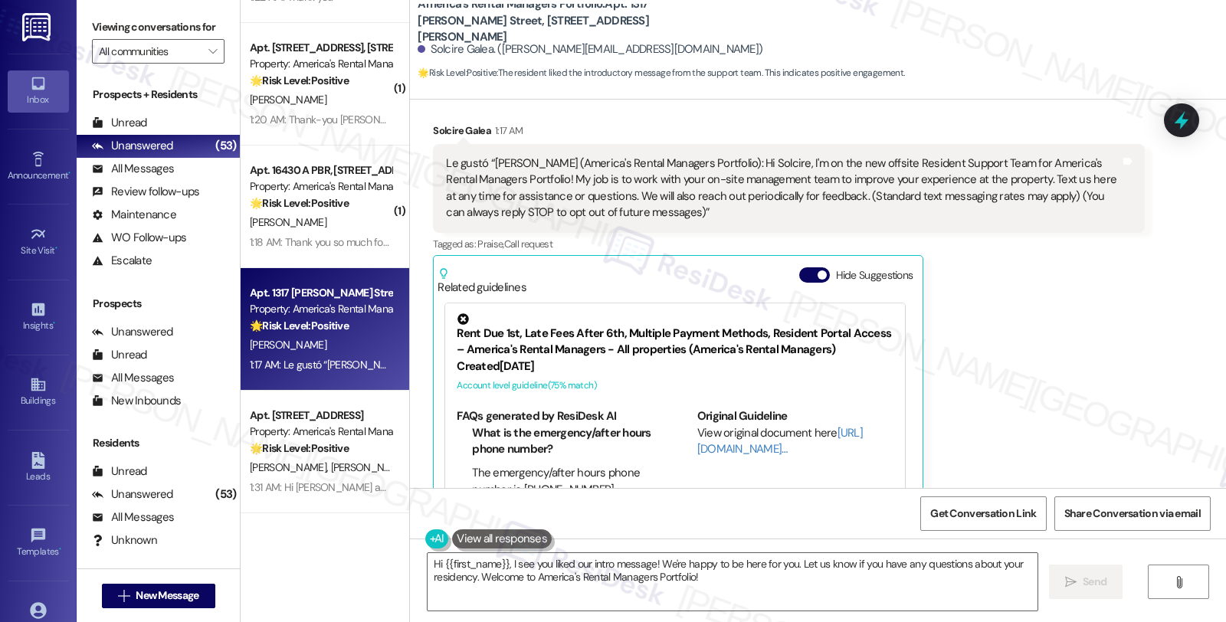
scroll to position [209, 0]
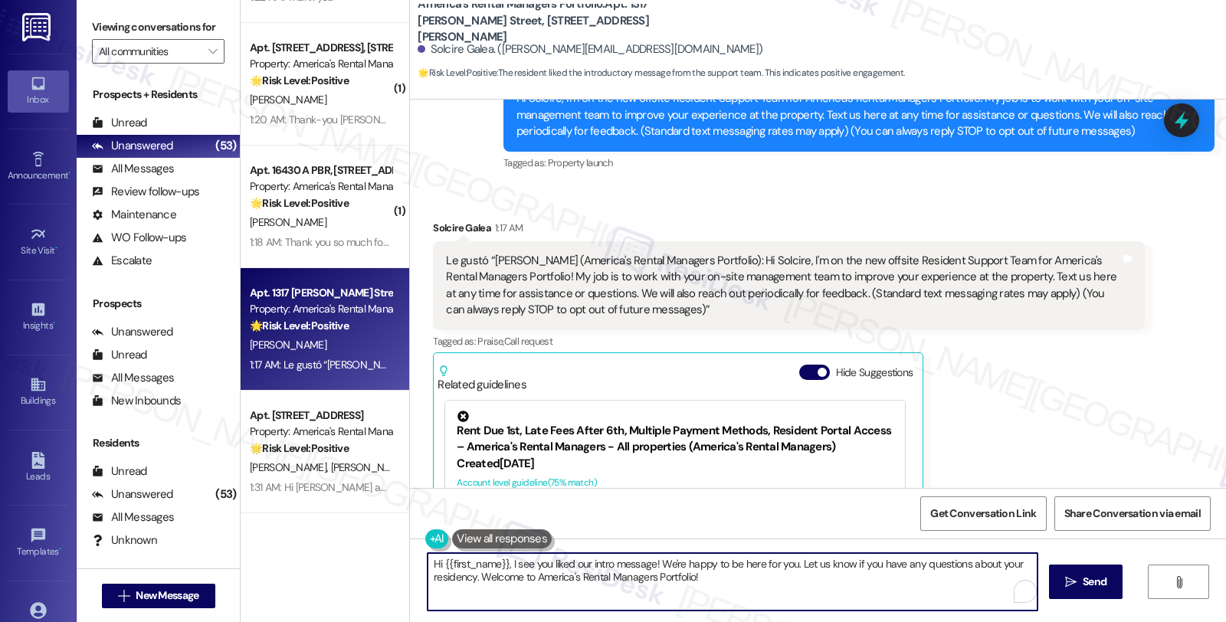
drag, startPoint x: 470, startPoint y: 581, endPoint x: 826, endPoint y: 583, distance: 356.4
click at [826, 583] on textarea "Hi {{first_name}}, I see you liked our intro message! We're happy to be here fo…" at bounding box center [733, 581] width 610 height 57
click at [626, 583] on textarea "Hi {{first_name}}, I see you liked our intro message! We're happy to be here fo…" at bounding box center [733, 581] width 610 height 57
type textarea "Hi {{first_name}}, I see you liked our intro message! We're happy to be here fo…"
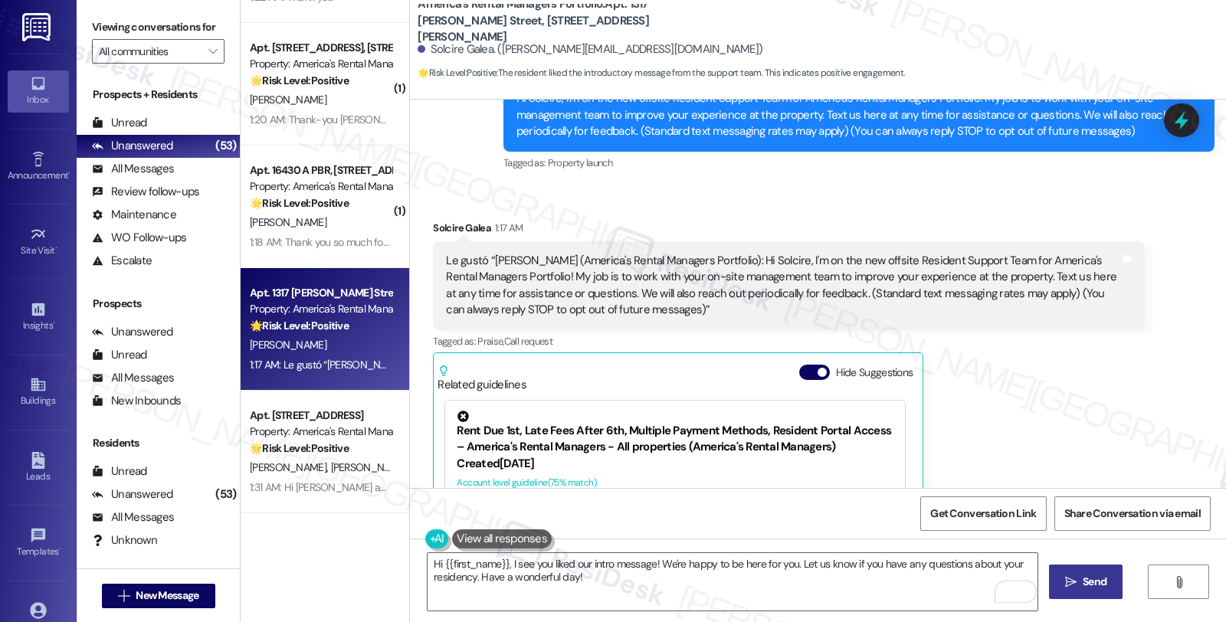
click at [1085, 583] on span "Send" at bounding box center [1095, 582] width 24 height 16
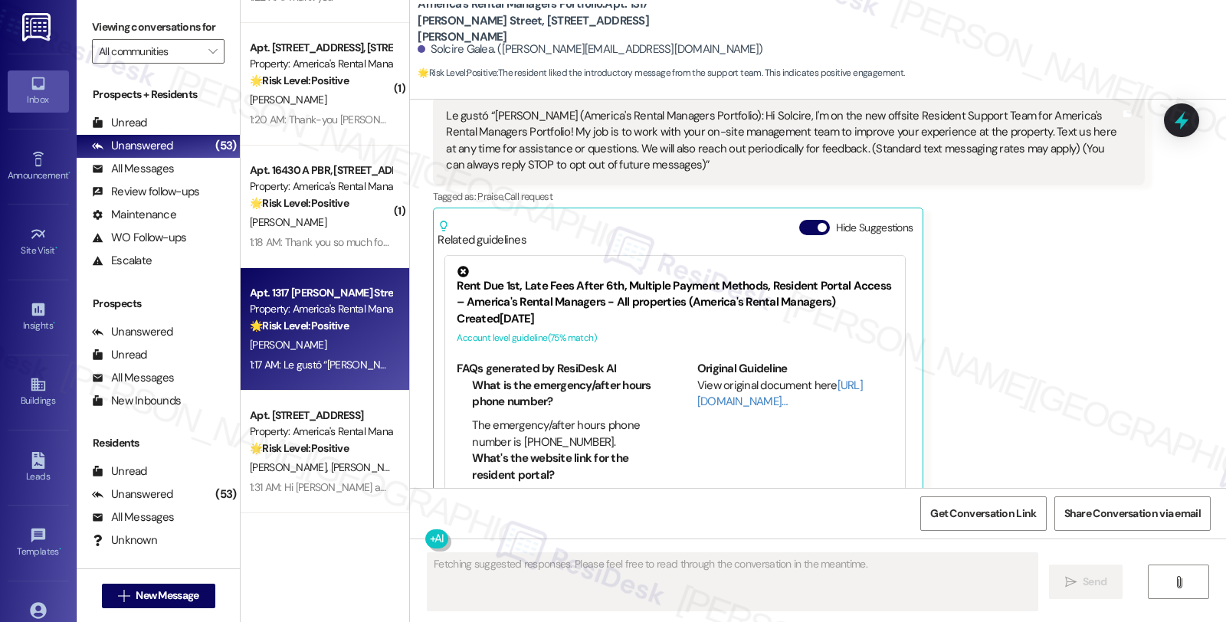
scroll to position [379, 0]
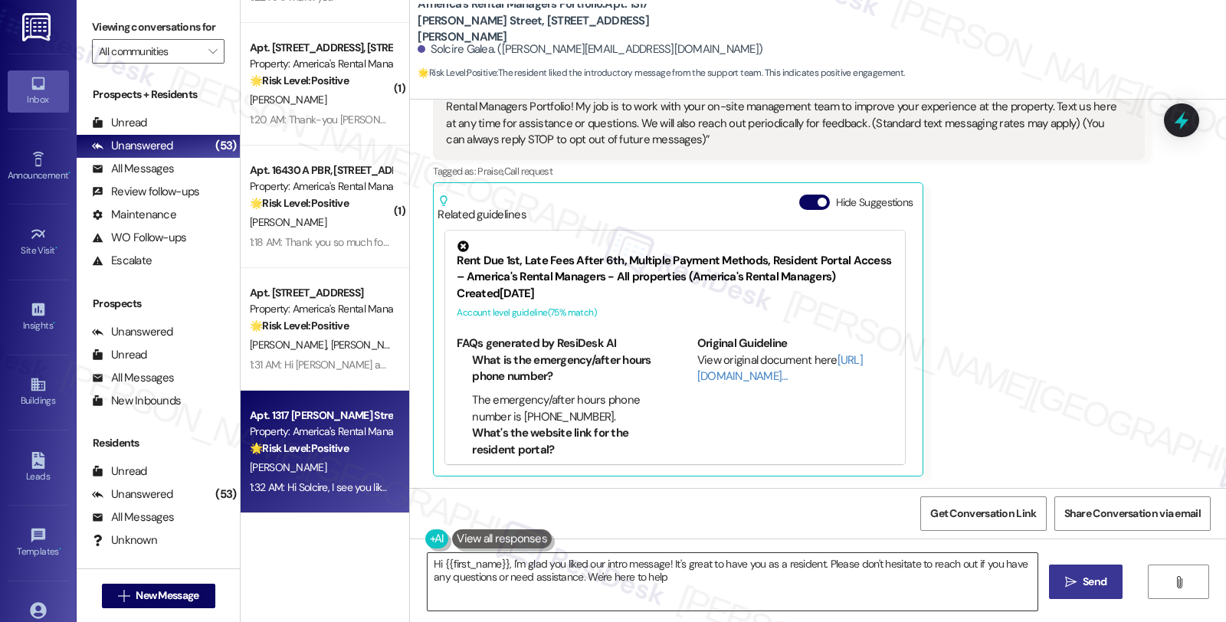
type textarea "Hi {{first_name}}, I'm glad you liked our intro message! It's great to have you…"
click at [1120, 340] on div "Solcire Galea 1:17 AM Le gustó “Homer (America's Rental Managers Portfolio): Hi…" at bounding box center [788, 263] width 711 height 427
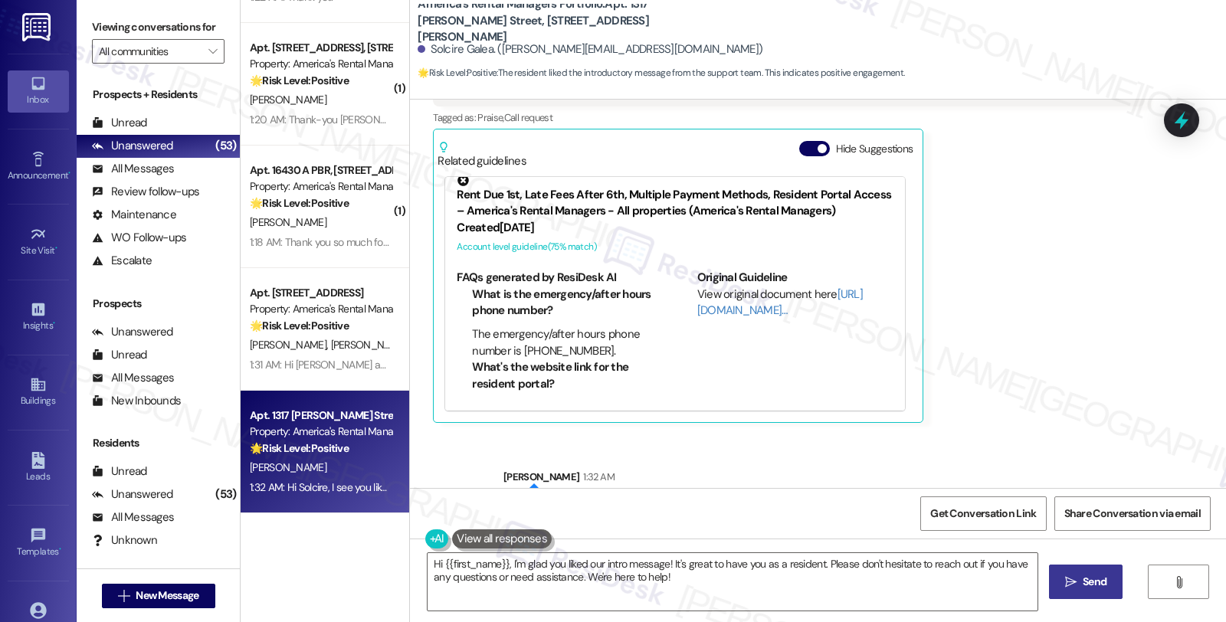
scroll to position [503, 0]
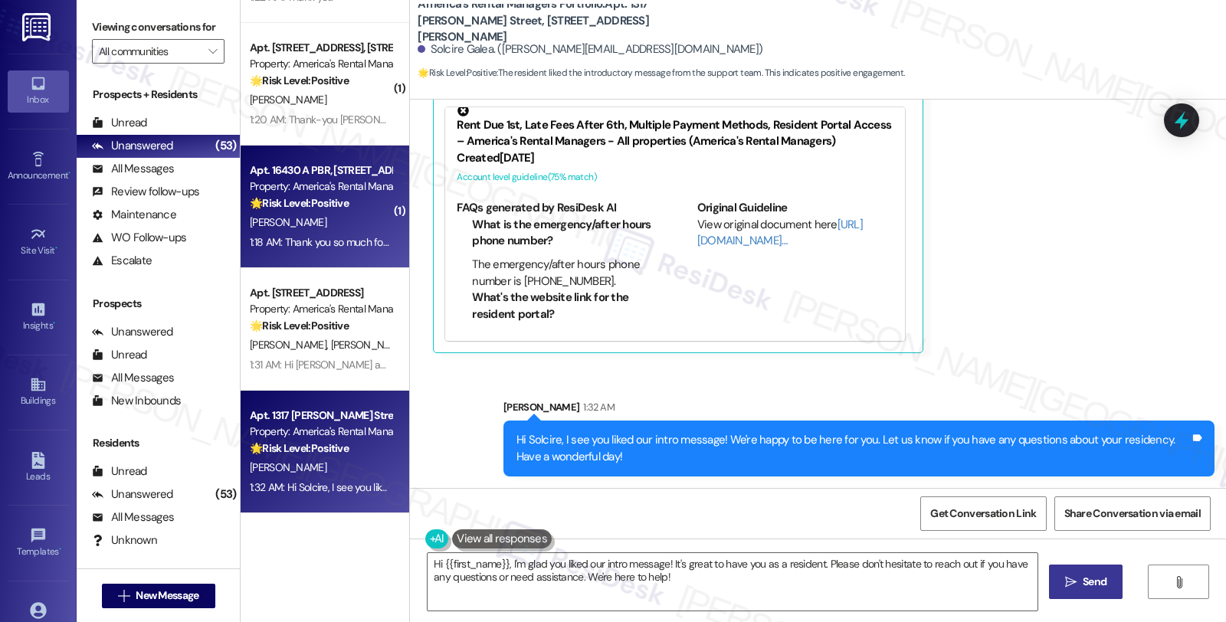
click at [363, 211] on div "🌟 Risk Level: Positive The resident is expressing gratitude and indicating sati…" at bounding box center [321, 203] width 142 height 16
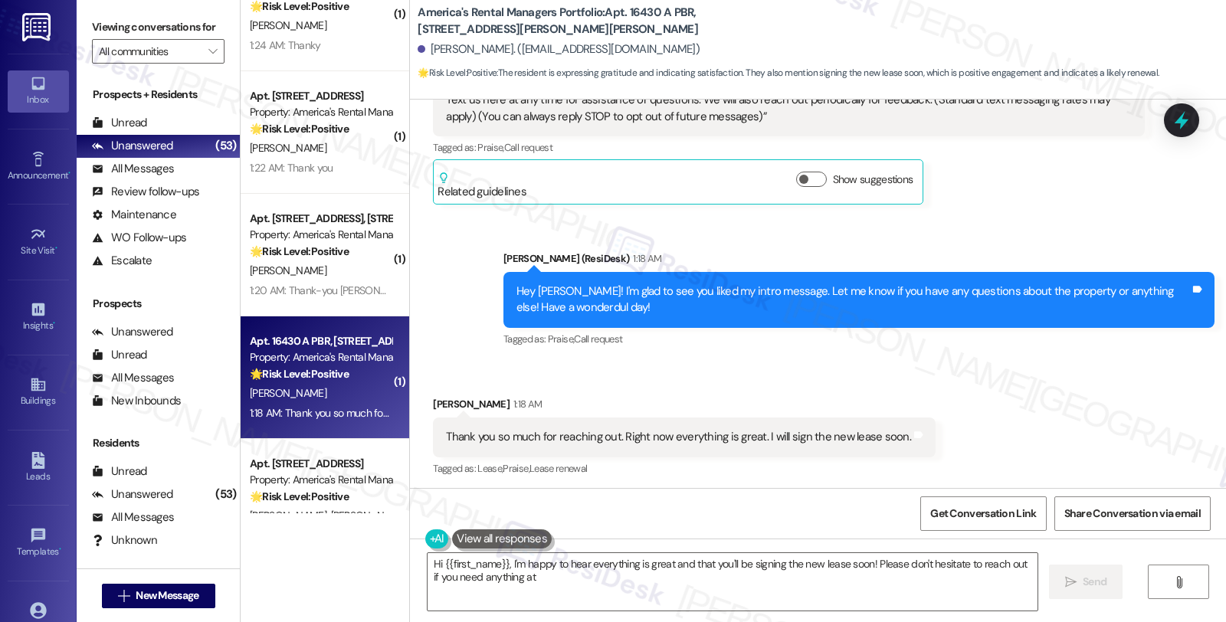
scroll to position [376, 0]
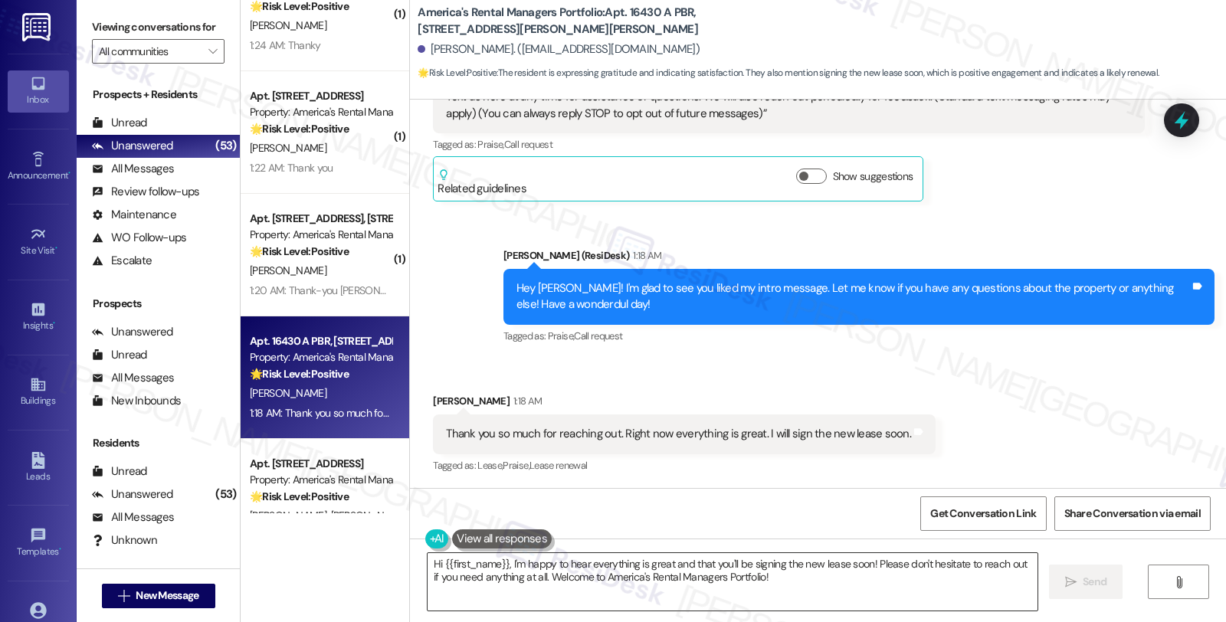
click at [428, 564] on textarea "Hi {{first_name}}, I'm happy to hear everything is great and that you'll be sig…" at bounding box center [733, 581] width 610 height 57
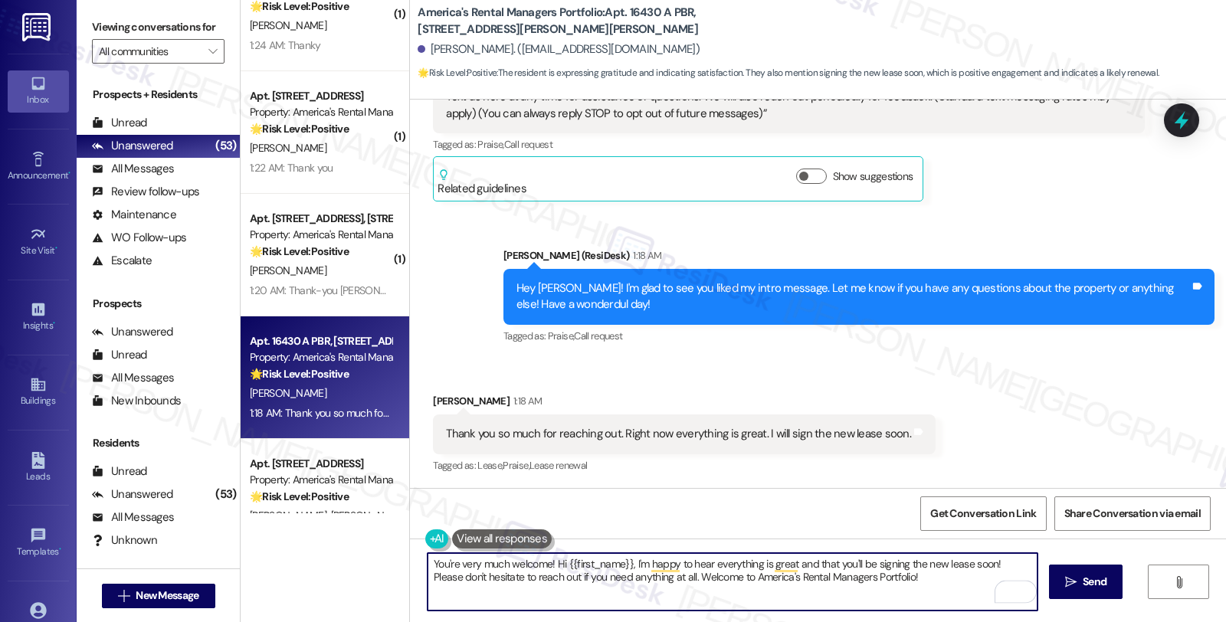
click at [546, 563] on textarea "You're very much welcome! Hi {{first_name}}, I'm happy to hear everything is gr…" at bounding box center [733, 581] width 610 height 57
click at [622, 567] on textarea "You're very much welcome! Hi {{first_name}}, I'm happy to hear everything is gr…" at bounding box center [733, 581] width 610 height 57
drag, startPoint x: 587, startPoint y: 576, endPoint x: 862, endPoint y: 577, distance: 274.4
click at [862, 577] on textarea "You're very much welcome! I'm happy to hear everything is great and that you'll…" at bounding box center [733, 581] width 610 height 57
click at [1074, 577] on icon "" at bounding box center [1070, 582] width 11 height 12
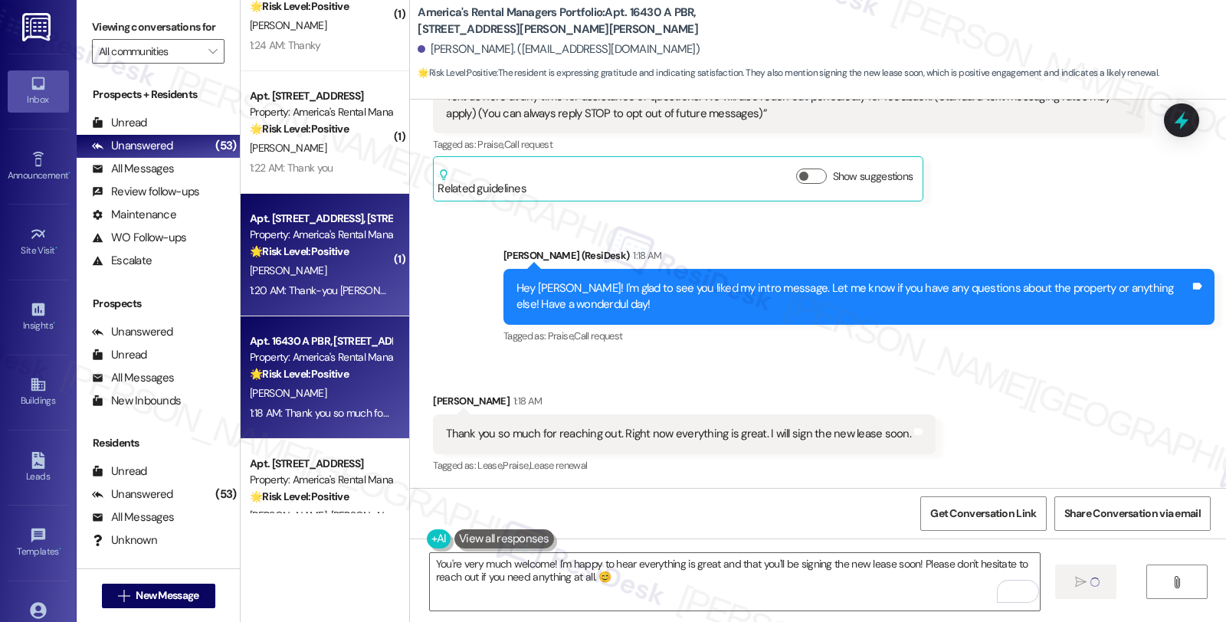
type textarea "Fetching suggested responses. Please feel free to read through the conversation…"
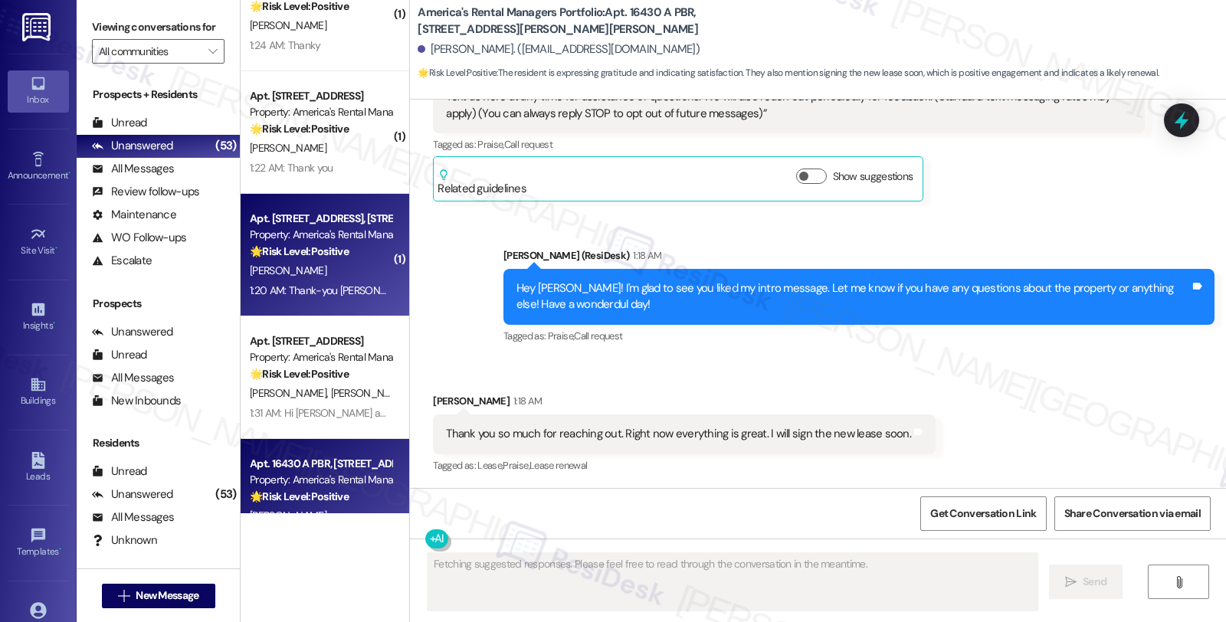
click at [348, 266] on div "V. Tubbs" at bounding box center [320, 270] width 145 height 19
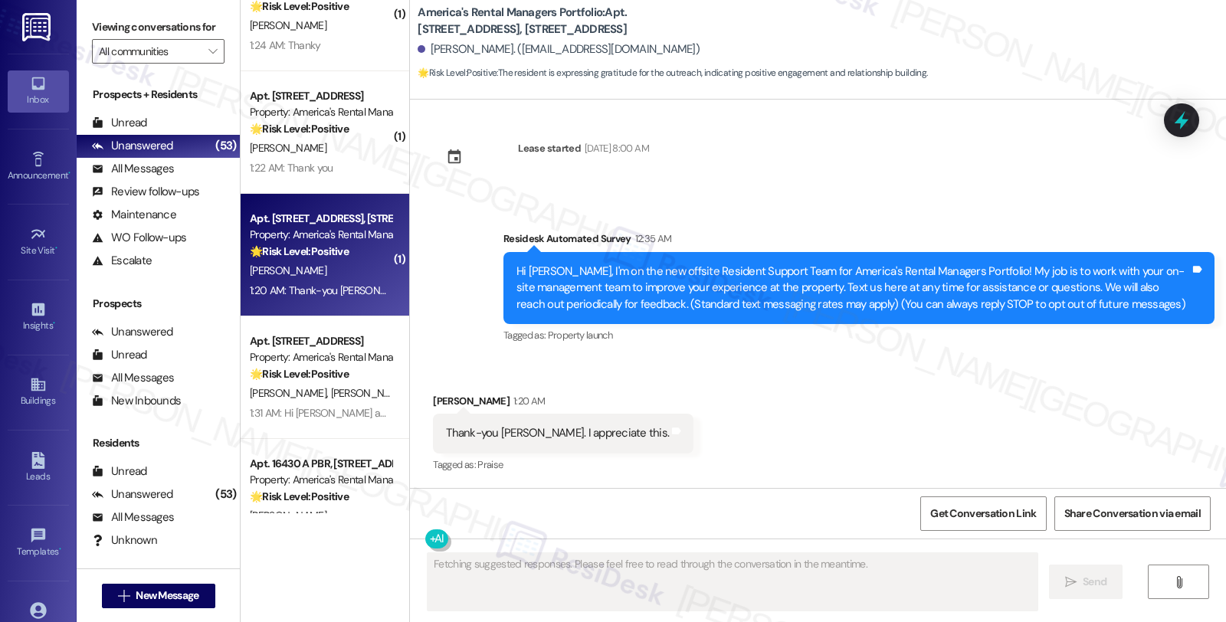
scroll to position [5, 0]
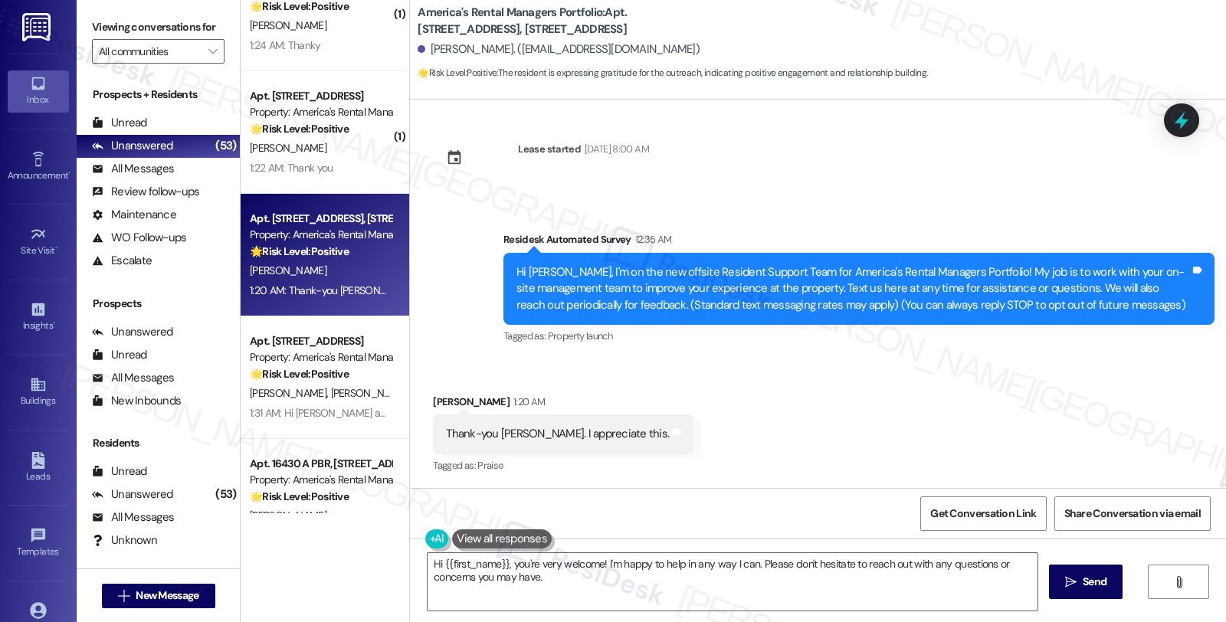
click at [433, 395] on div "Venita Tubbs 1:20 AM" at bounding box center [563, 404] width 261 height 21
copy div "Venita"
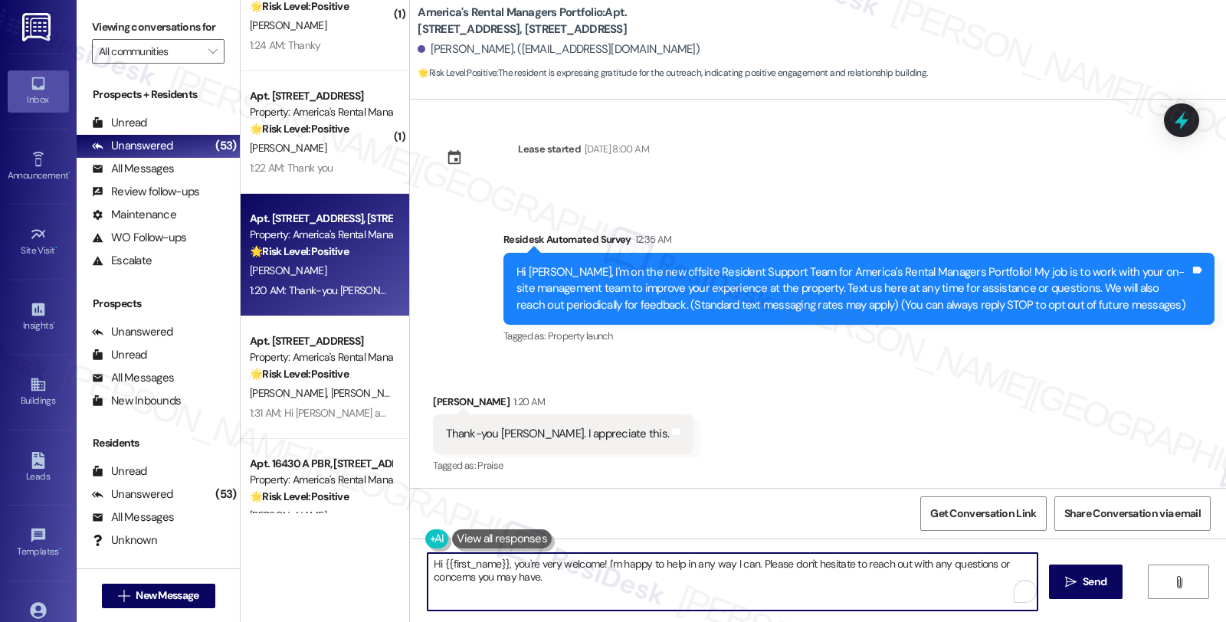
drag, startPoint x: 509, startPoint y: 566, endPoint x: 425, endPoint y: 556, distance: 84.1
click at [428, 556] on textarea "Hi {{first_name}}, you're very welcome! I'm happy to help in any way I can. Ple…" at bounding box center [733, 581] width 610 height 57
click at [512, 562] on textarea "You're very welcome! I'm happy to help in any way I can. Please don't hesitate …" at bounding box center [733, 581] width 610 height 57
paste textarea "Venita"
drag, startPoint x: 550, startPoint y: 563, endPoint x: 697, endPoint y: 561, distance: 147.9
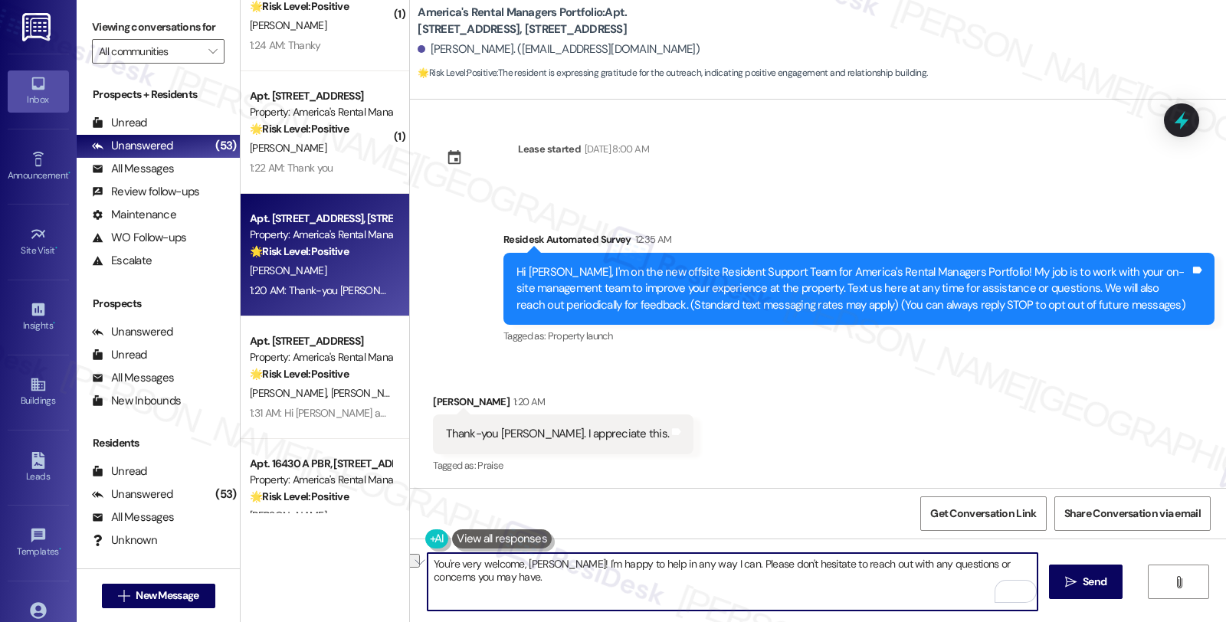
click at [697, 561] on textarea "You're very welcome, Venita! I'm happy to help in any way I can. Please don't h…" at bounding box center [733, 581] width 610 height 57
type textarea "You're very welcome, Venita! . Please don't hesitate to reach out with any ques…"
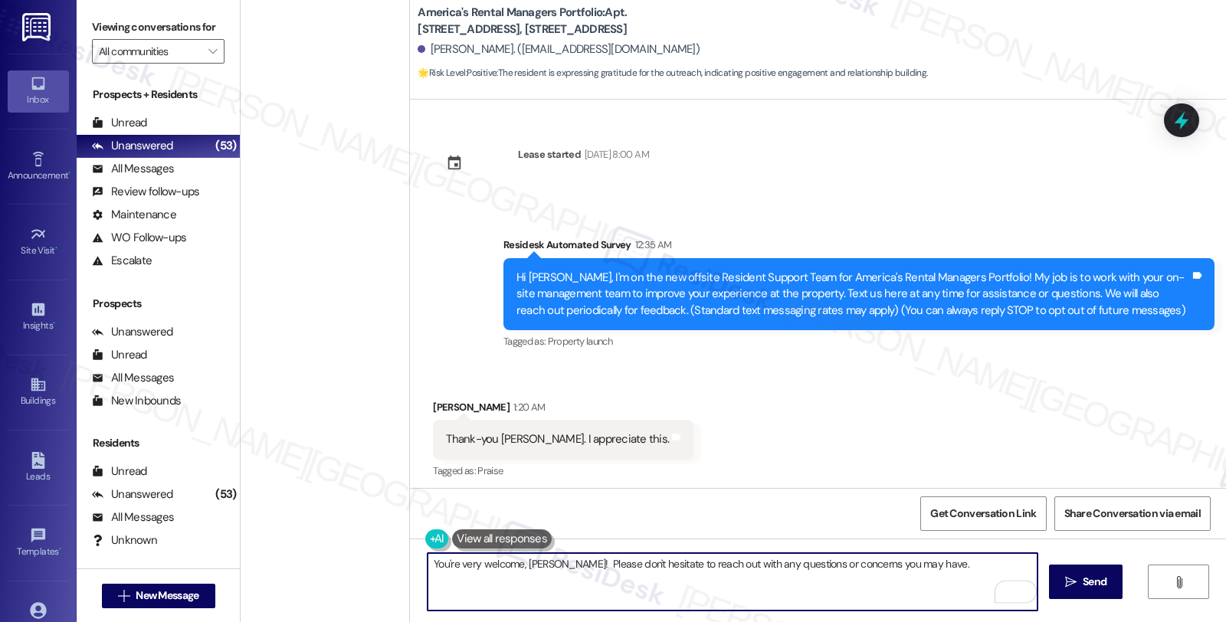
scroll to position [5, 0]
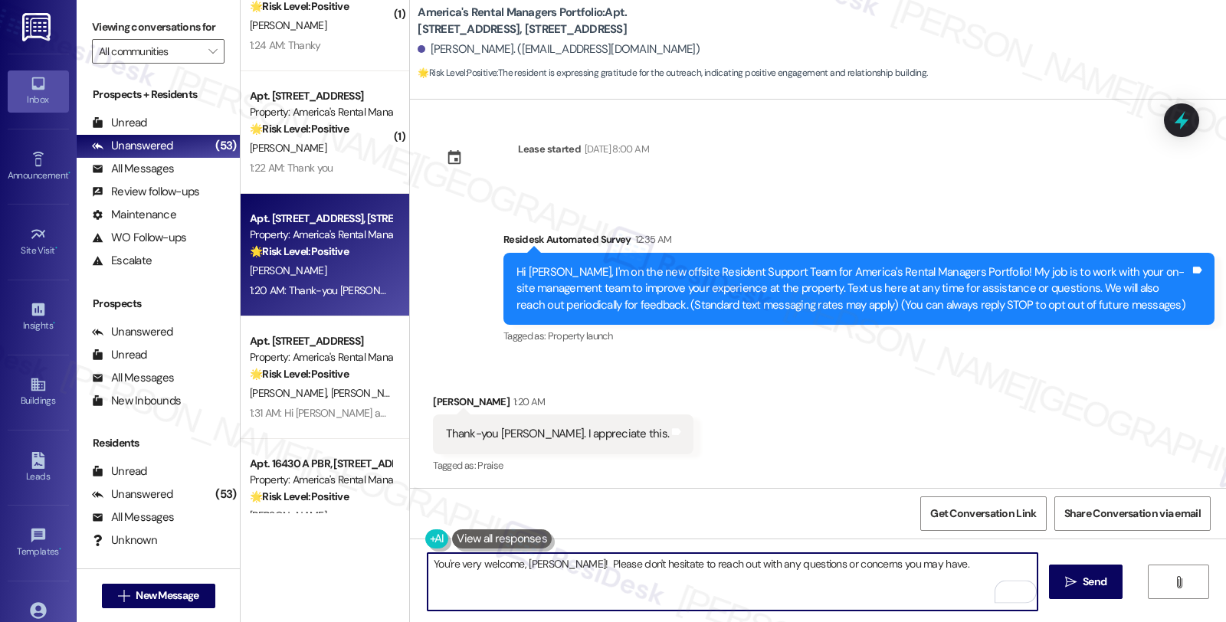
type textarea "You're very welcome, [PERSON_NAME]! Please don't hesitate to reach out with any…"
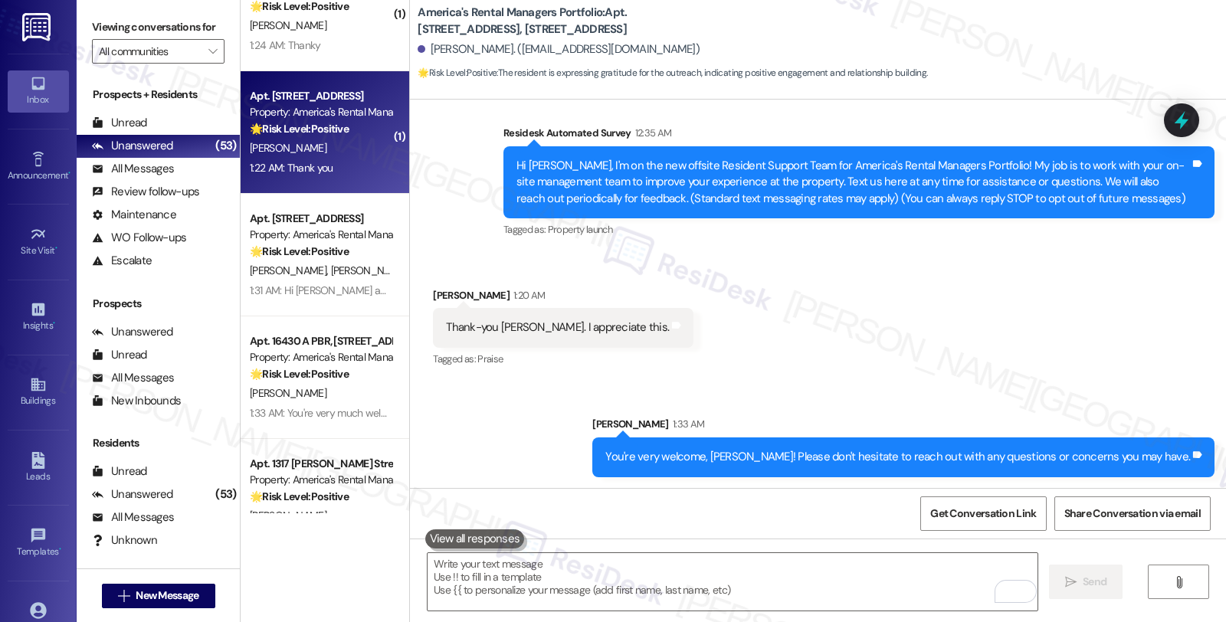
type textarea "Fetching suggested responses. Please feel free to read through the conversation…"
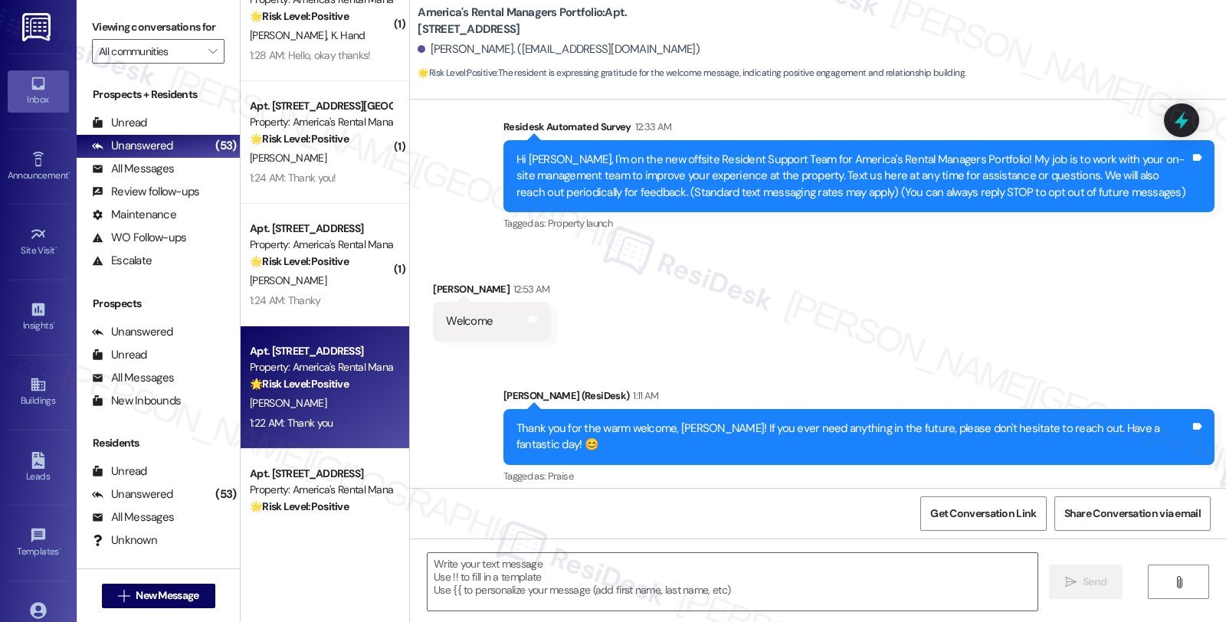
scroll to position [241, 0]
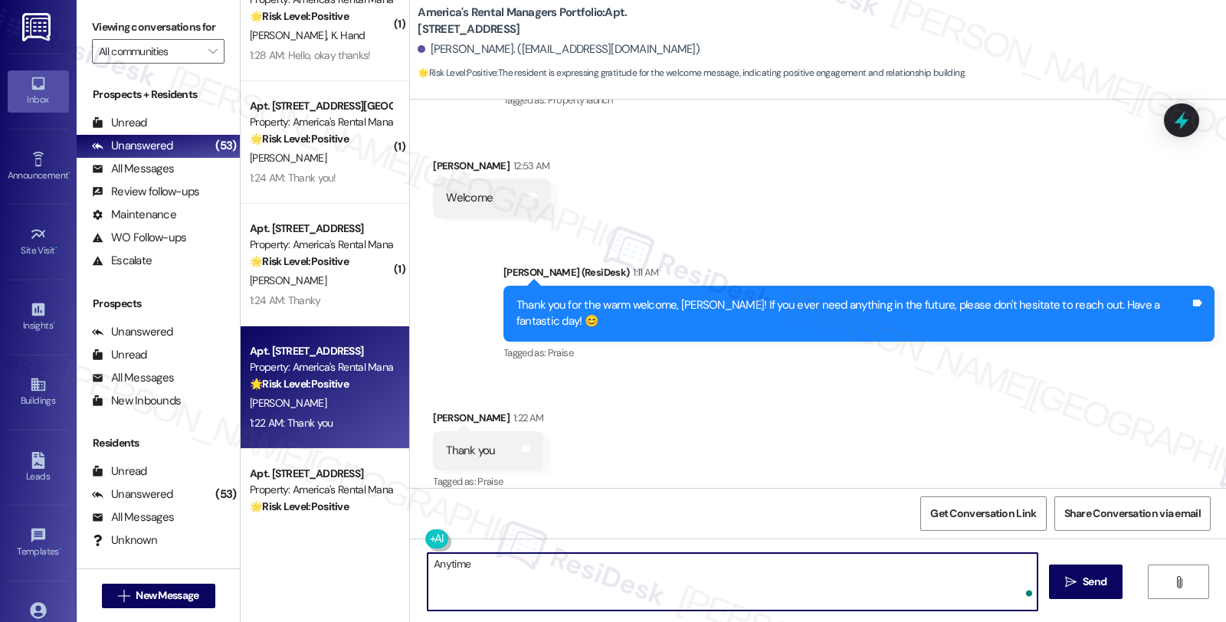
type textarea "Anytime!"
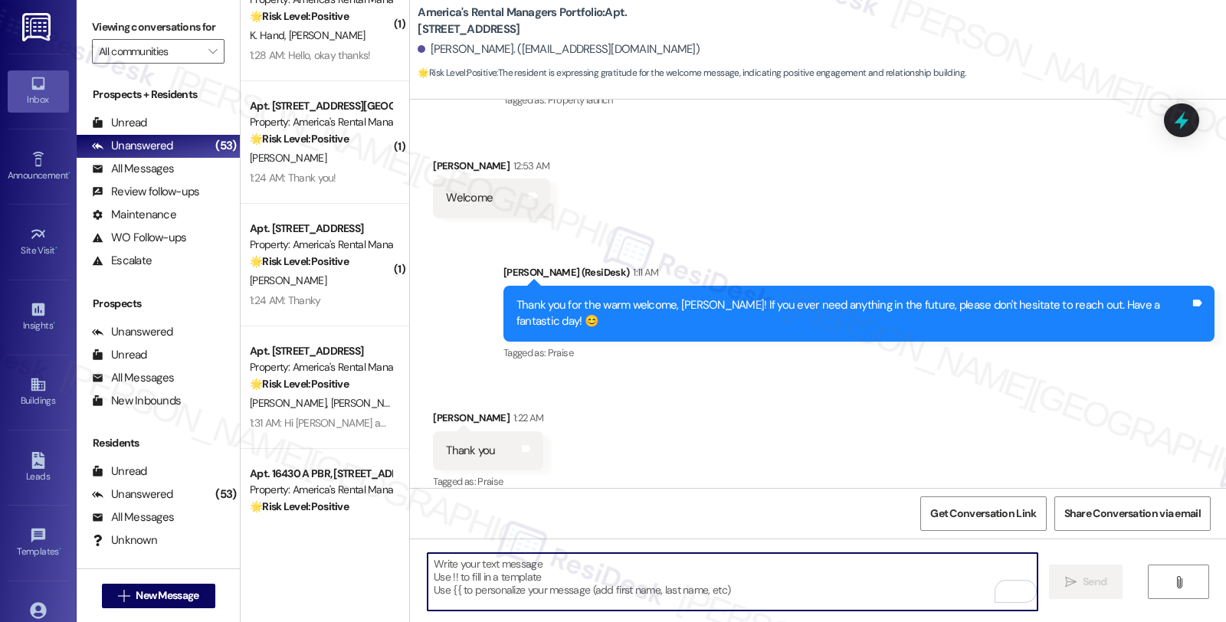
scroll to position [348, 0]
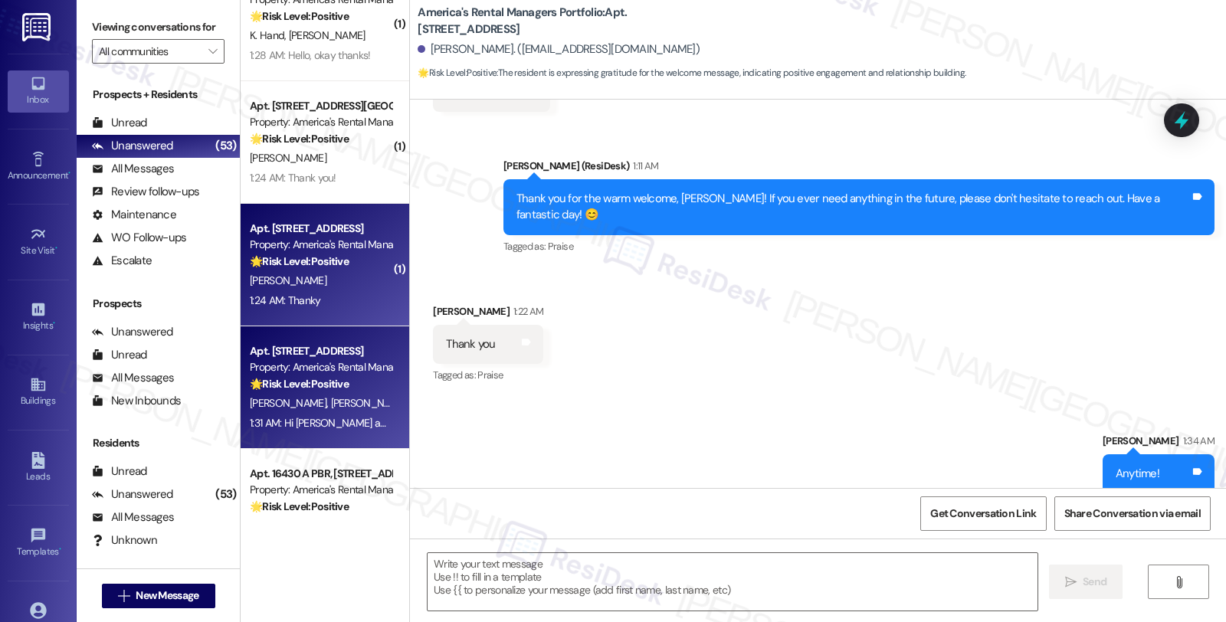
type textarea "Fetching suggested responses. Please feel free to read through the conversation…"
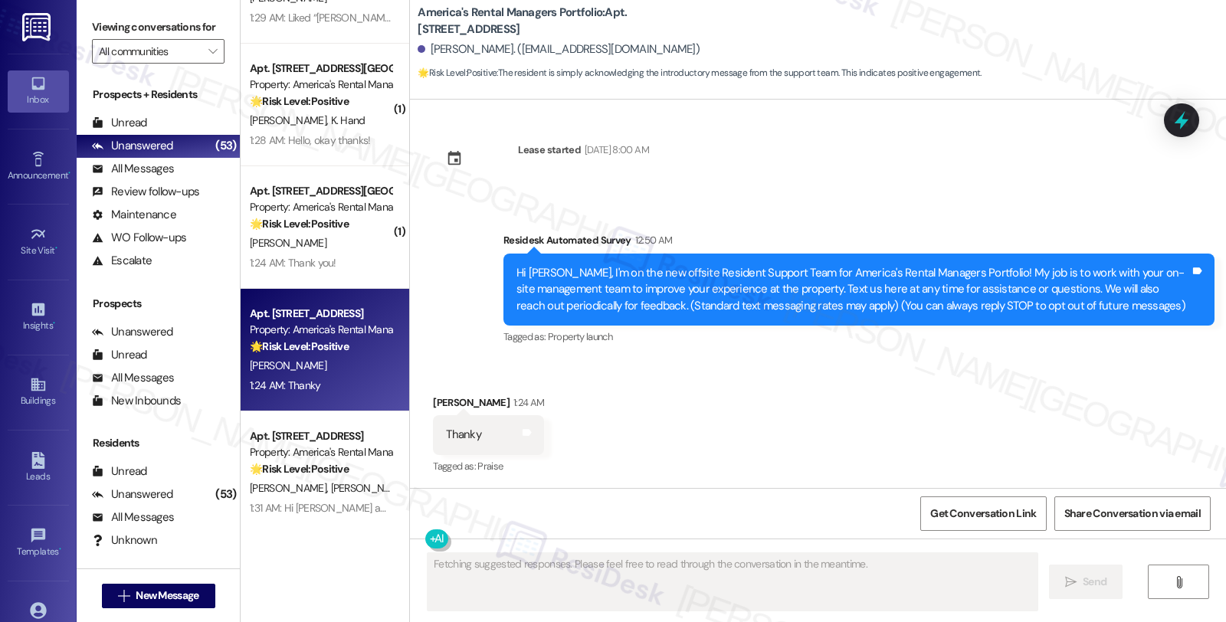
scroll to position [5, 0]
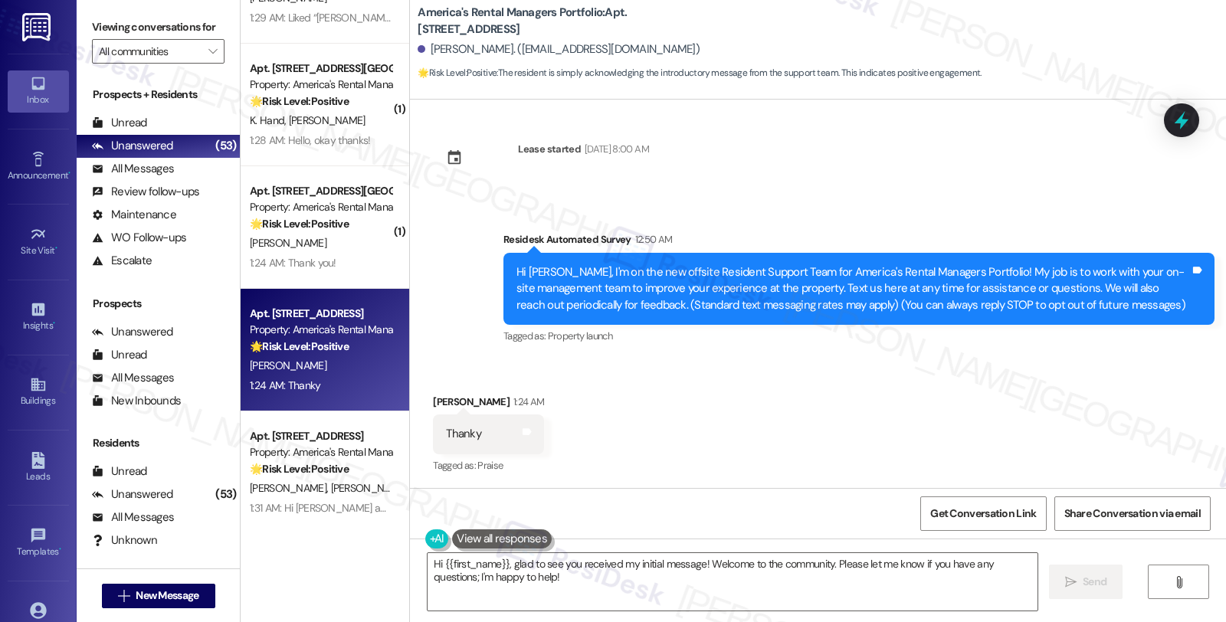
copy div "Shavon"
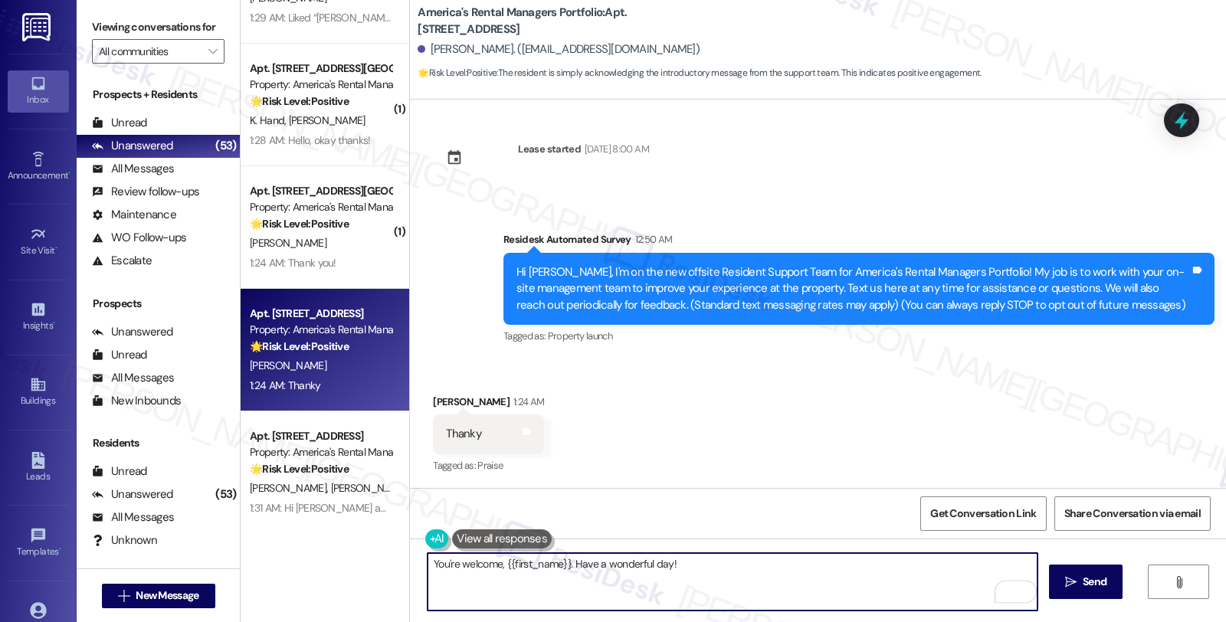
type textarea "You're welcome, {{first_name}}. Have a wonderful day! 😊"
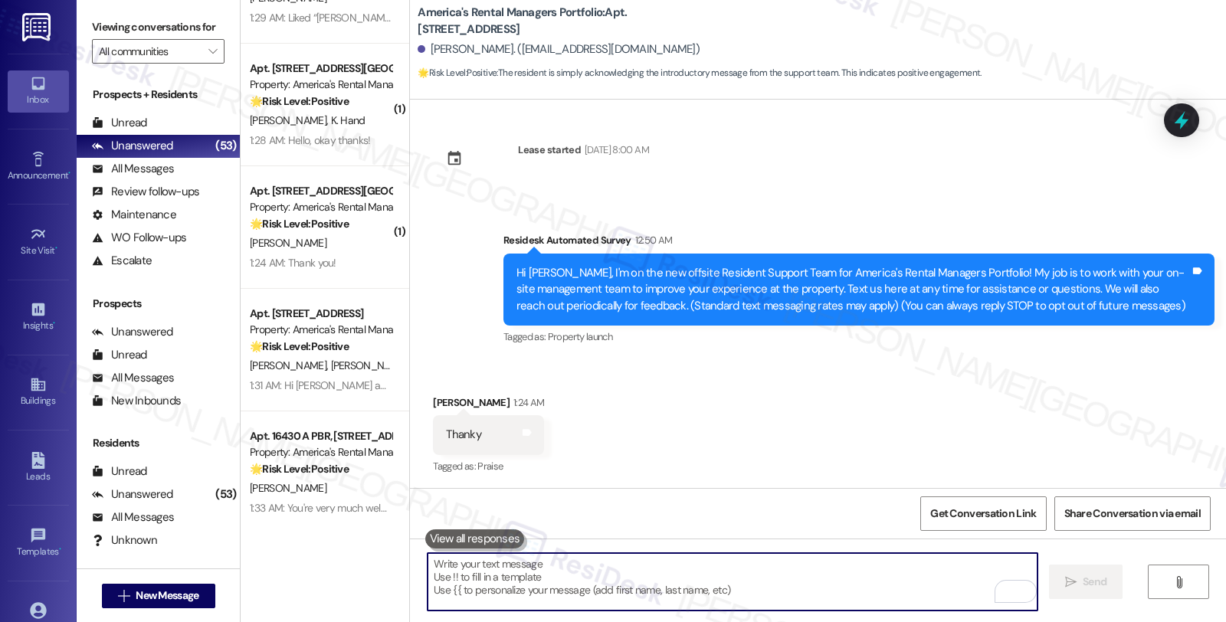
scroll to position [112, 0]
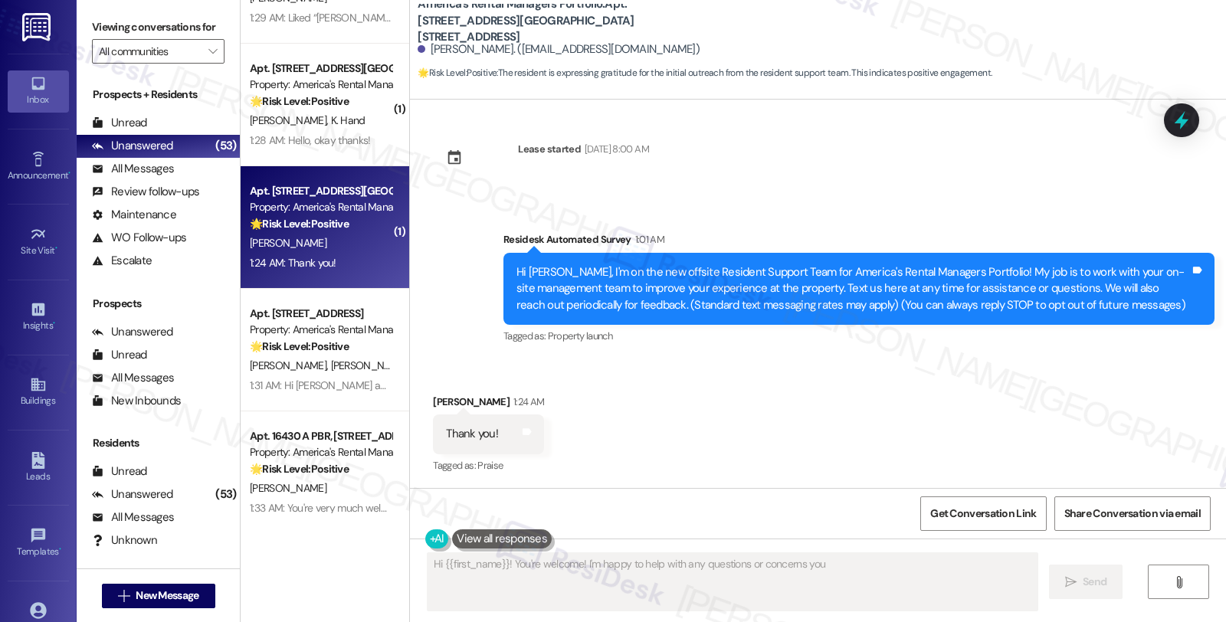
scroll to position [5, 0]
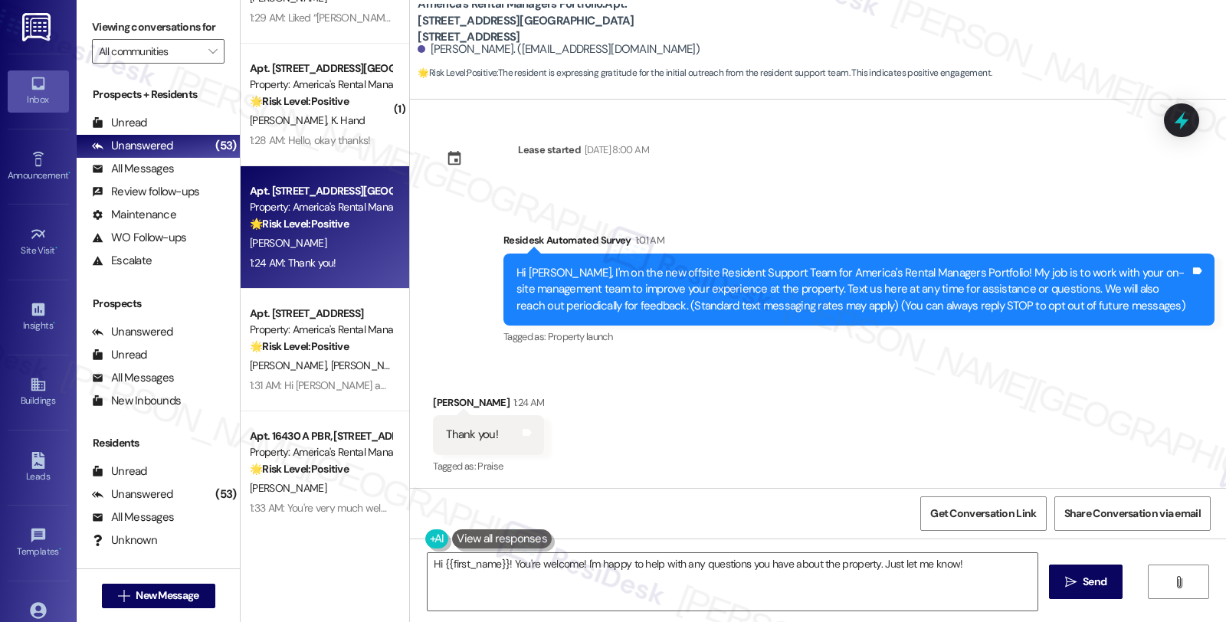
drag, startPoint x: 448, startPoint y: 395, endPoint x: 443, endPoint y: 402, distance: 8.3
copy div "Malika"
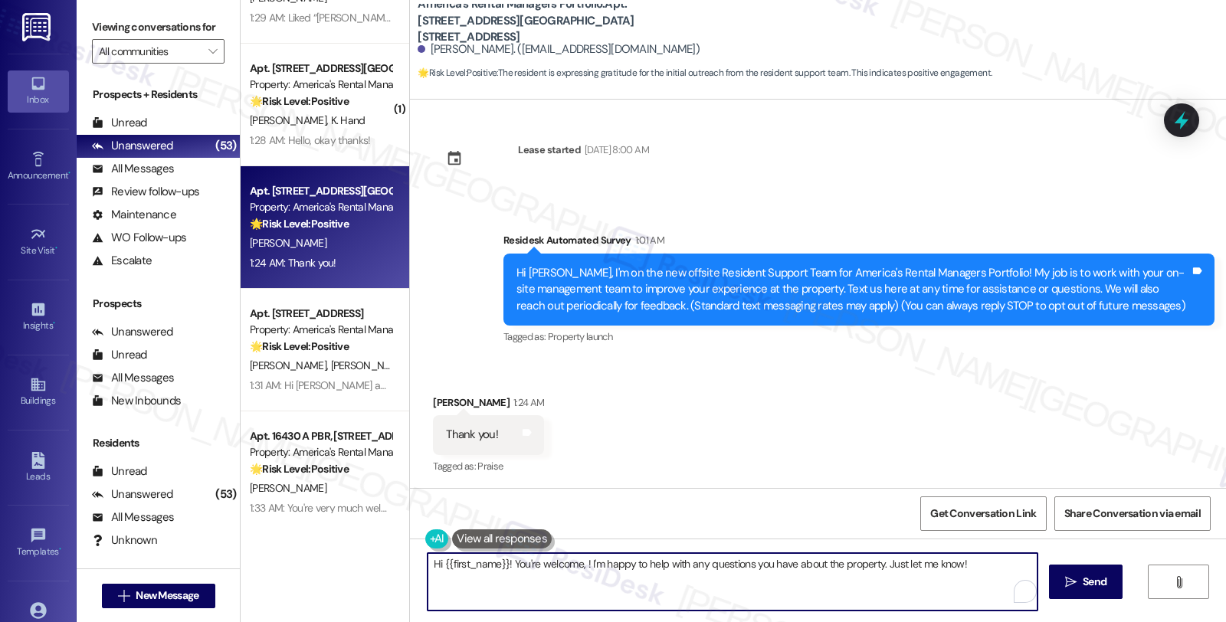
paste textarea "Malika"
drag, startPoint x: 506, startPoint y: 560, endPoint x: 404, endPoint y: 560, distance: 101.9
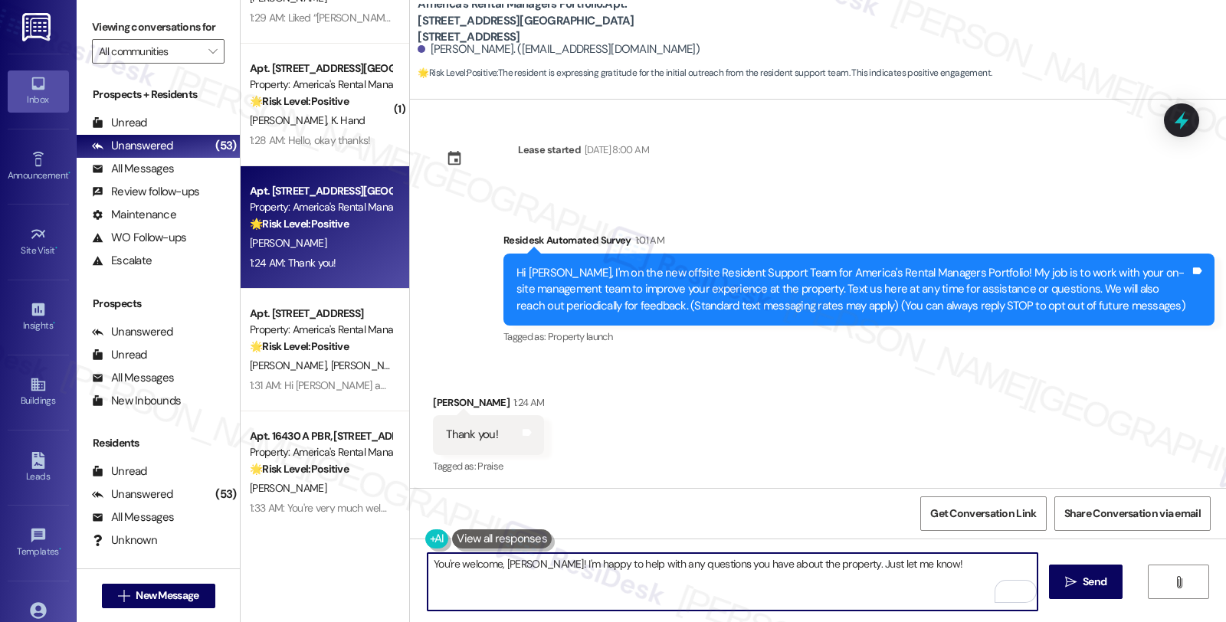
type textarea "You're welcome, Malika! I'm happy to assist with any questions you have about t…"
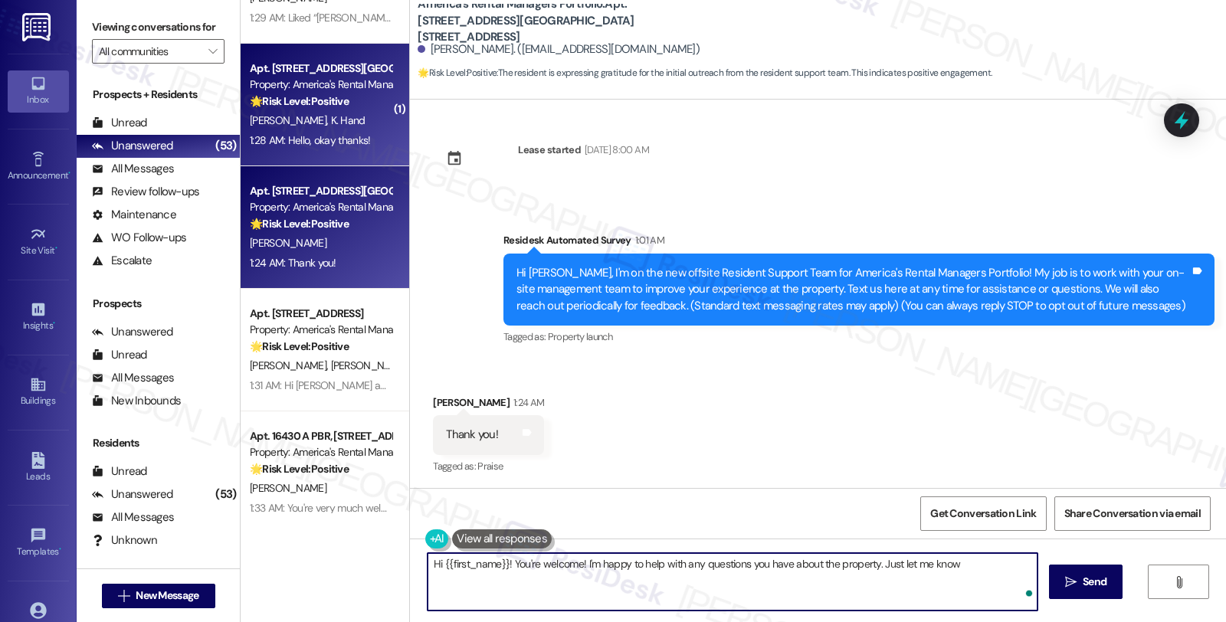
type textarea "Hi {{first_name}}! You're welcome! I'm happy to help with any questions you hav…"
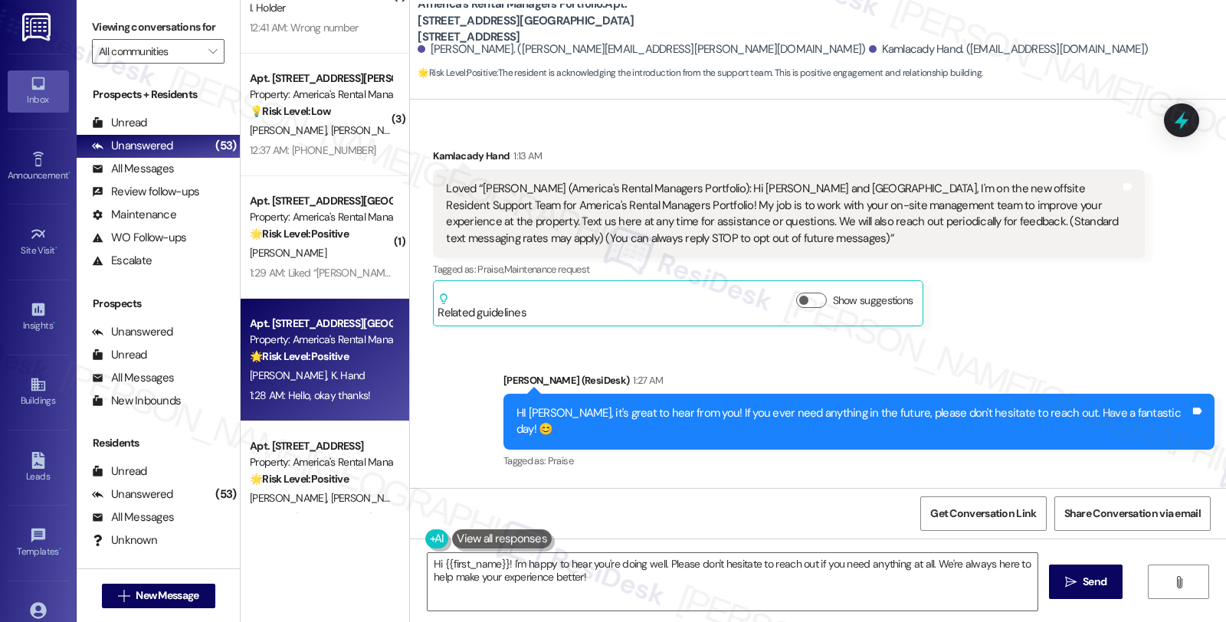
scroll to position [389, 0]
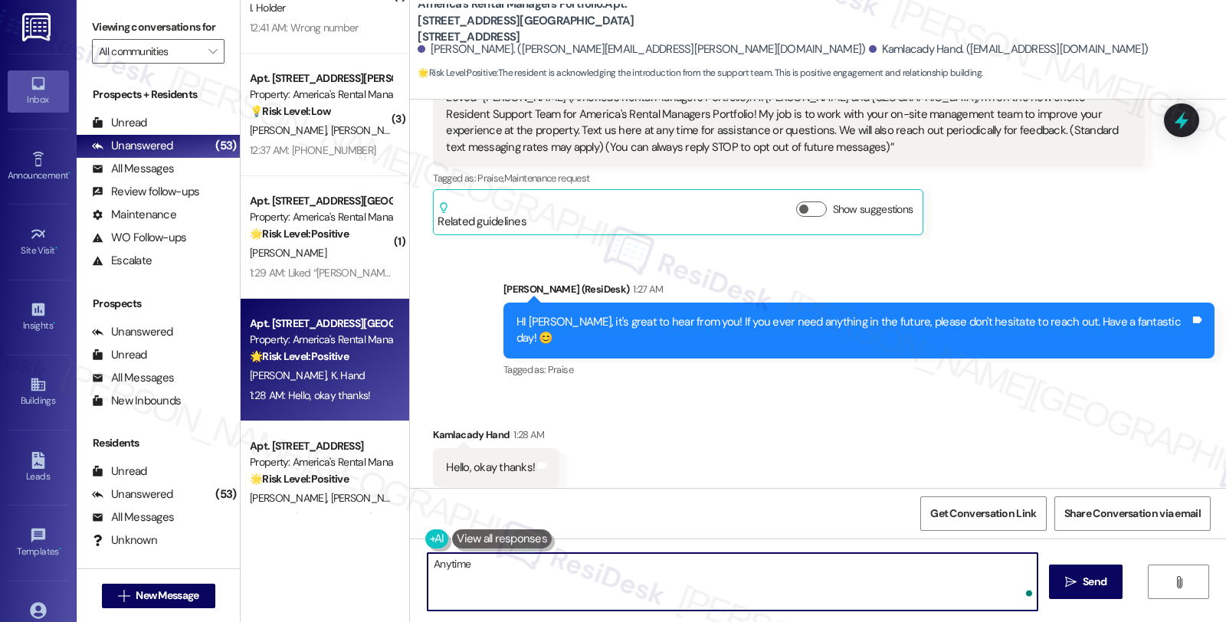
type textarea "Anytime!"
type textarea "Hi {{first_name}}! I'm happy to hear you're doing well. Please don't hesitate t…"
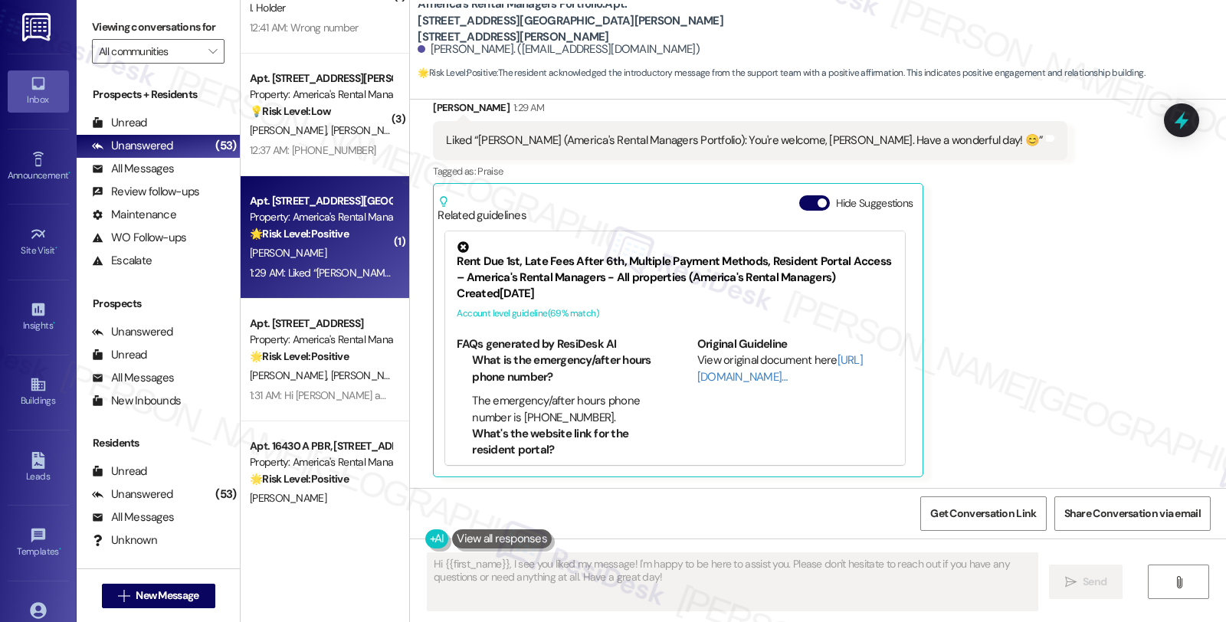
scroll to position [388, 0]
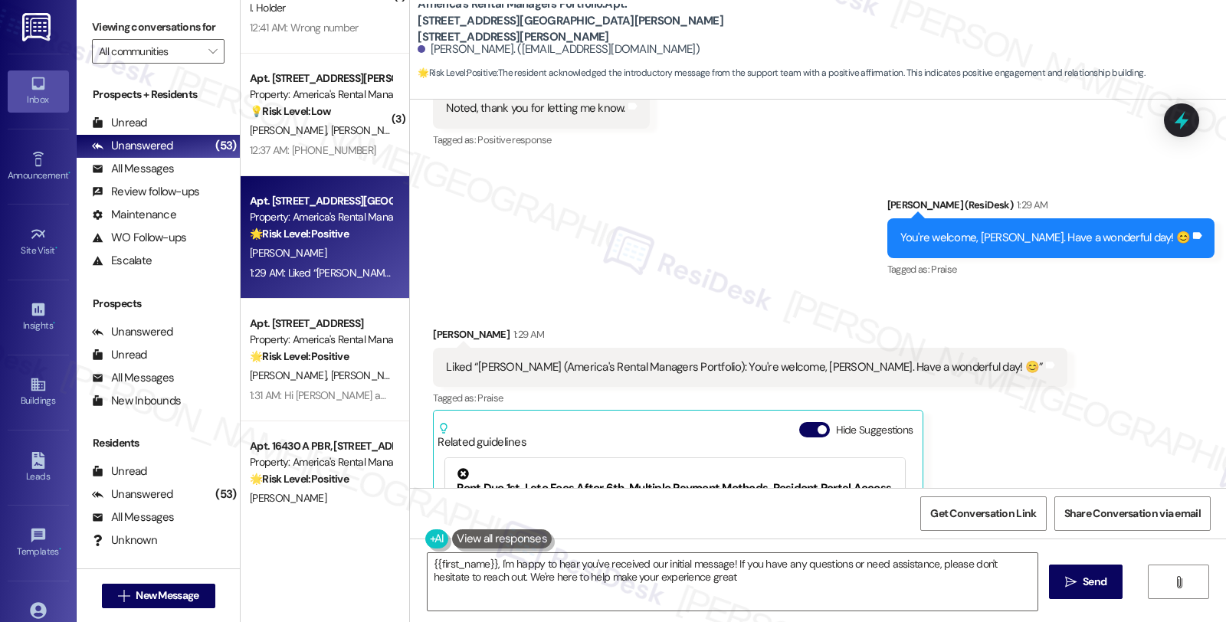
type textarea "{{first_name}}, I'm happy to hear you've received our initial message! If you h…"
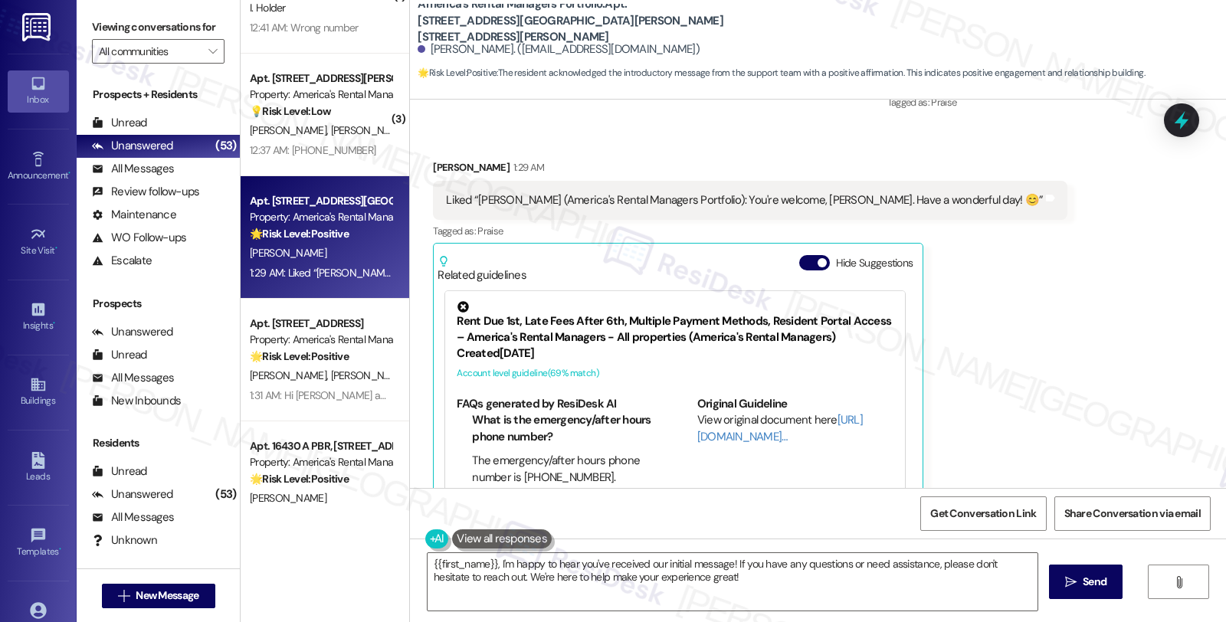
scroll to position [474, 0]
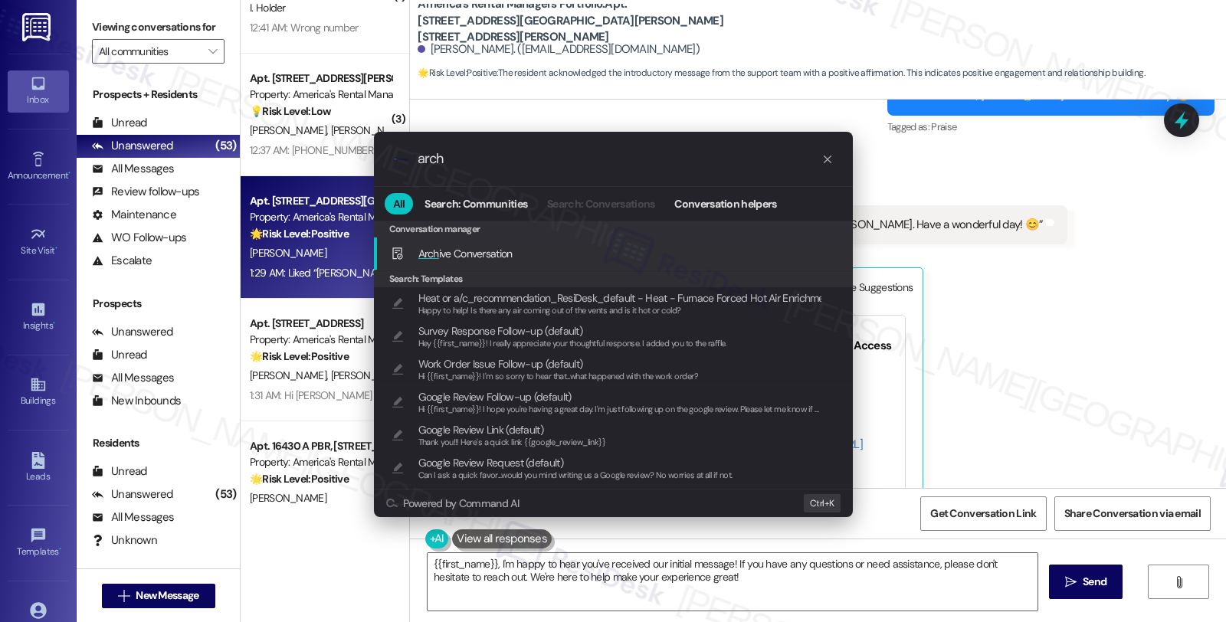
type input "arch"
click at [540, 251] on div "Arch ive Conversation Add shortcut" at bounding box center [615, 256] width 448 height 17
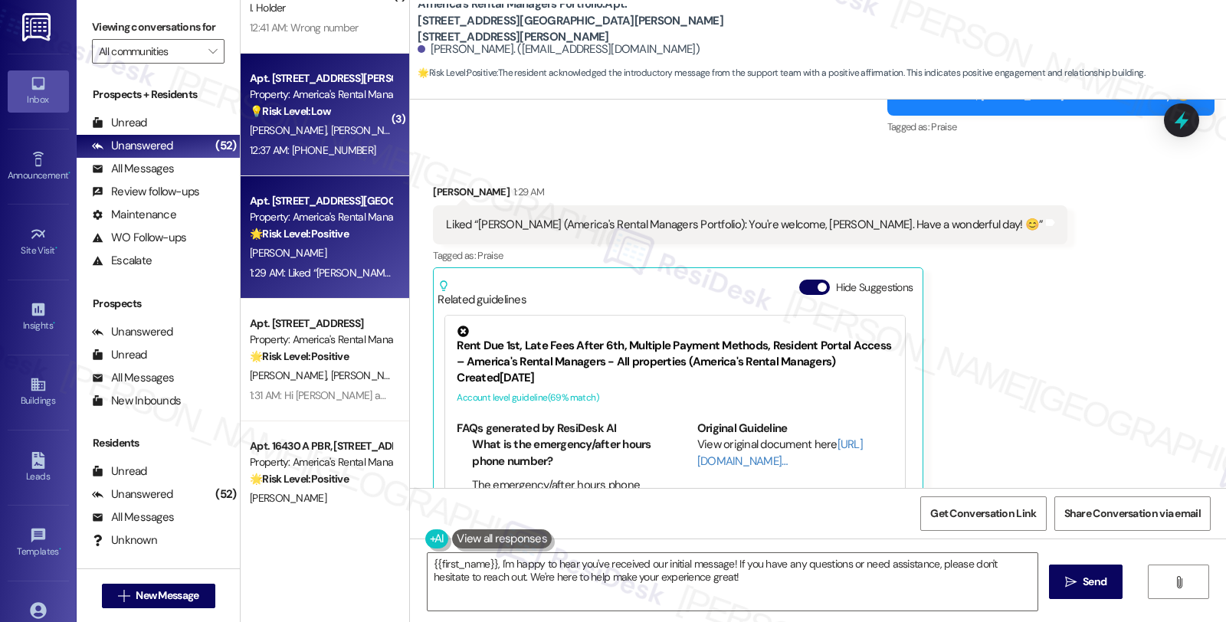
type textarea "Hi {{first_name}}, I see you liked my message! I'm happy to be here to assist y…"
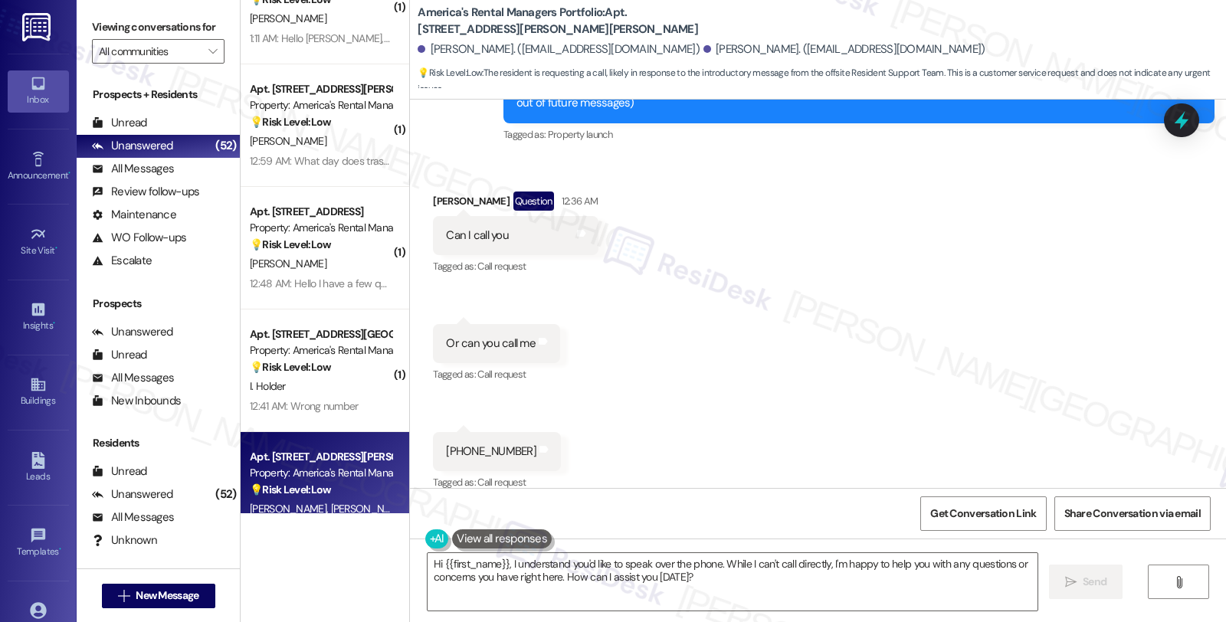
scroll to position [225, 0]
copy div "James"
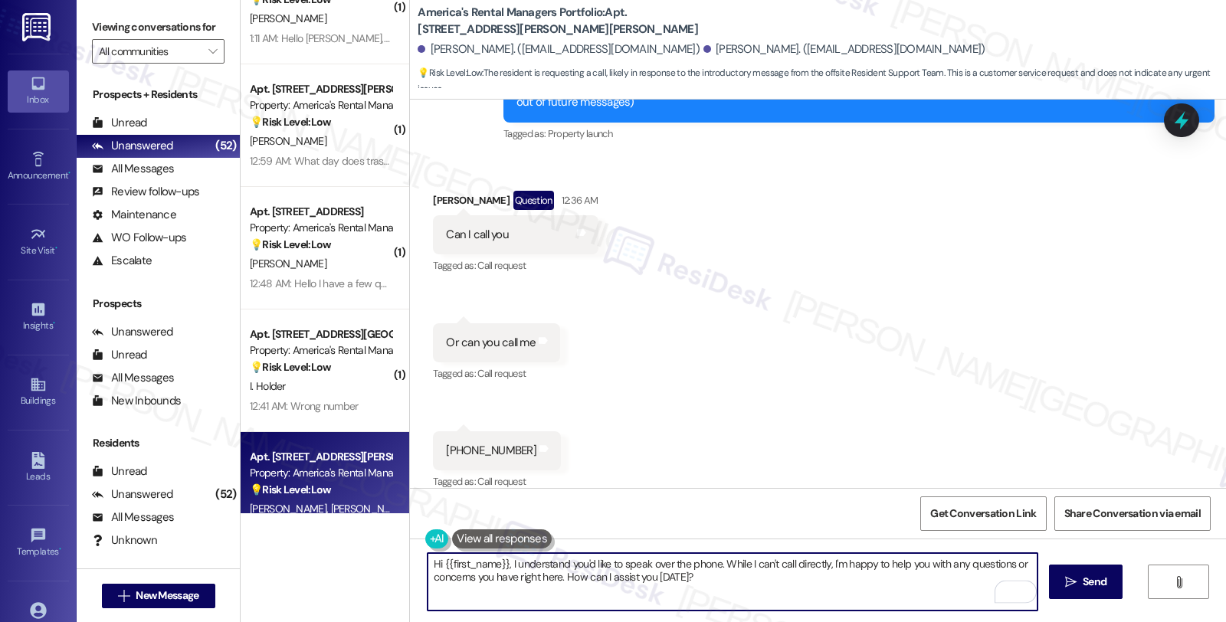
drag, startPoint x: 435, startPoint y: 563, endPoint x: 499, endPoint y: 568, distance: 64.6
paste textarea "James"
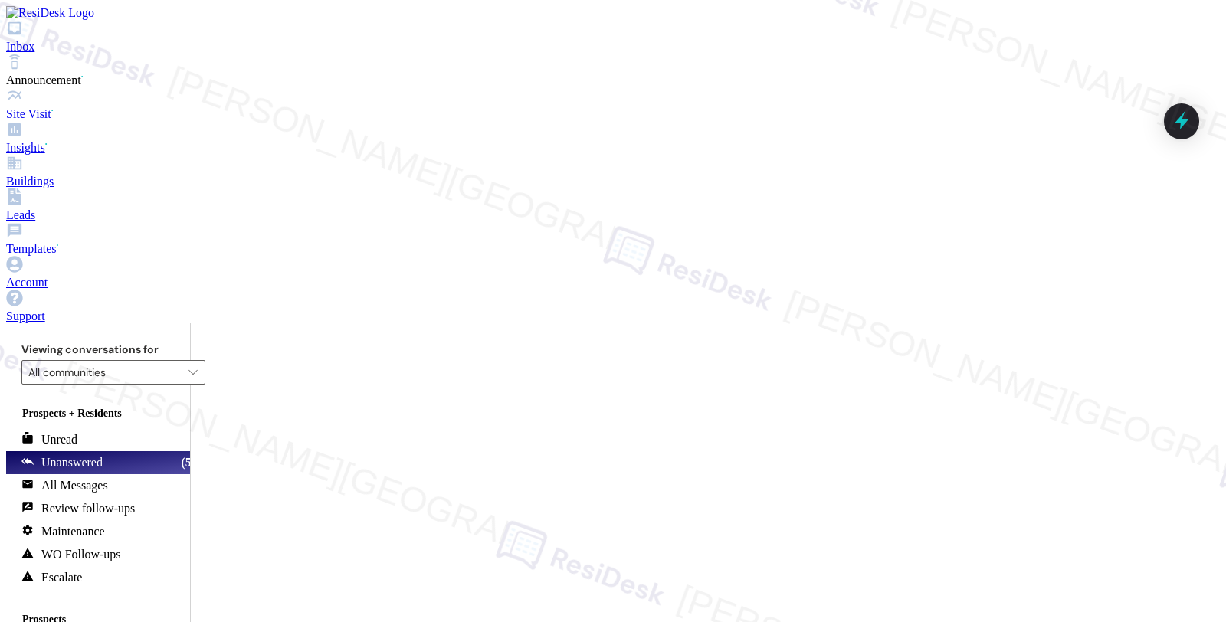
type textarea "Hi James, I understand you'd like to speak over the phone. While I can't call d…"
type textarea "Fetching suggested responses. Please feel free to read through the conversation…"
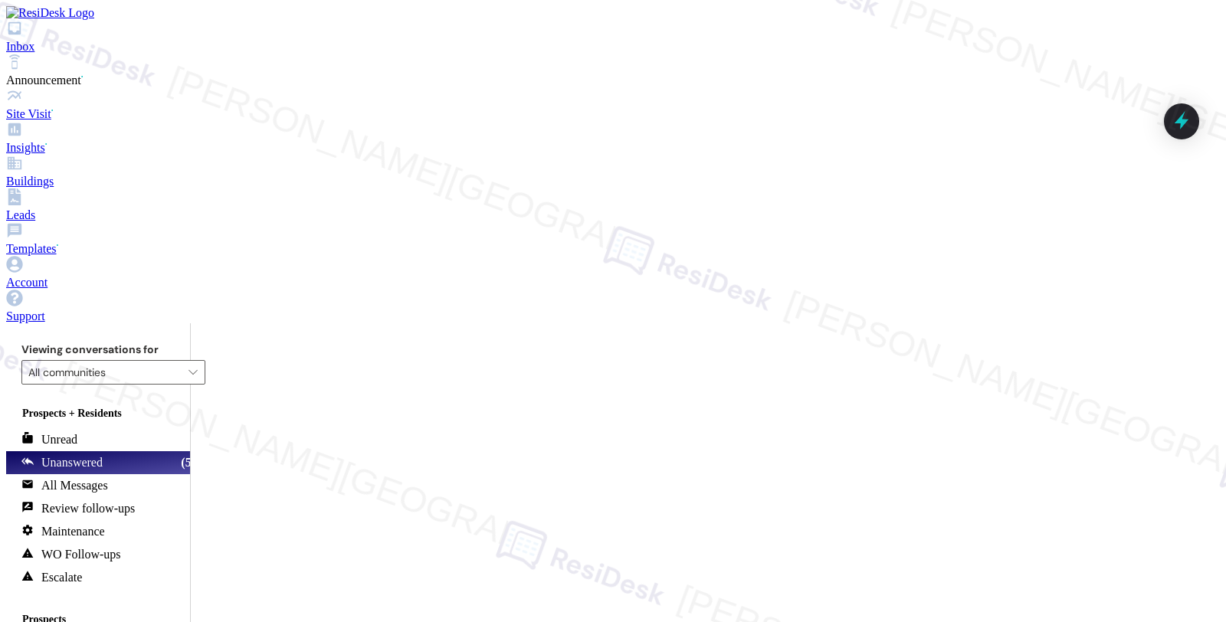
drag, startPoint x: 501, startPoint y: 562, endPoint x: 354, endPoint y: 560, distance: 147.2
drag, startPoint x: 658, startPoint y: 564, endPoint x: 1040, endPoint y: 564, distance: 382.5
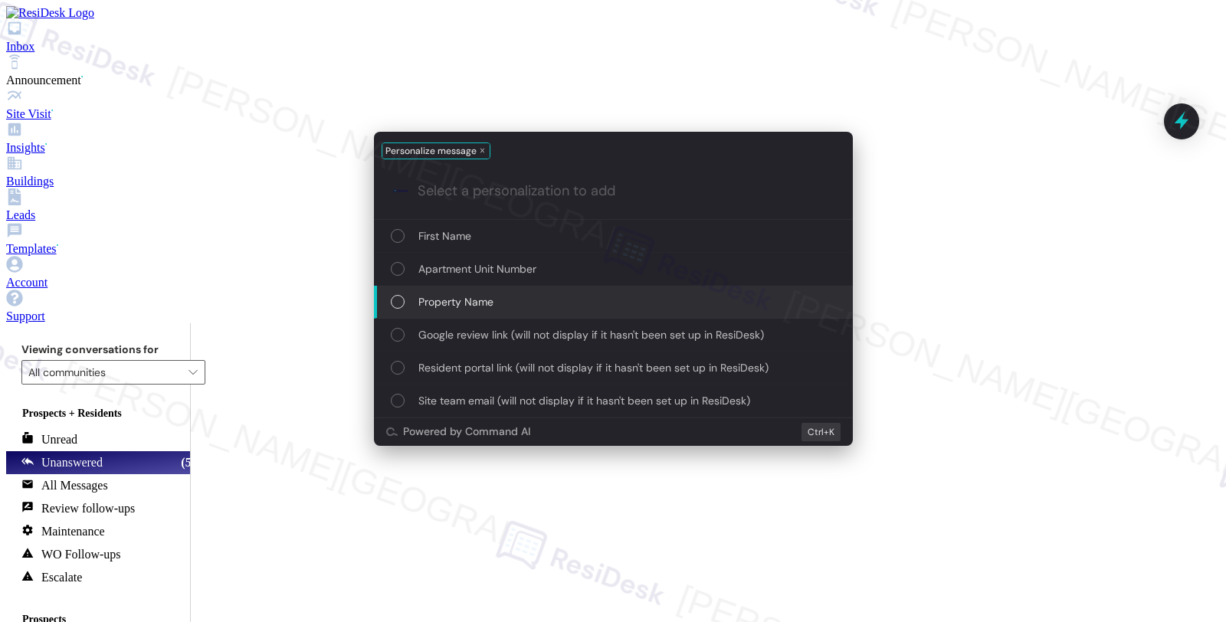
click at [639, 309] on div "Property Name" at bounding box center [613, 302] width 479 height 33
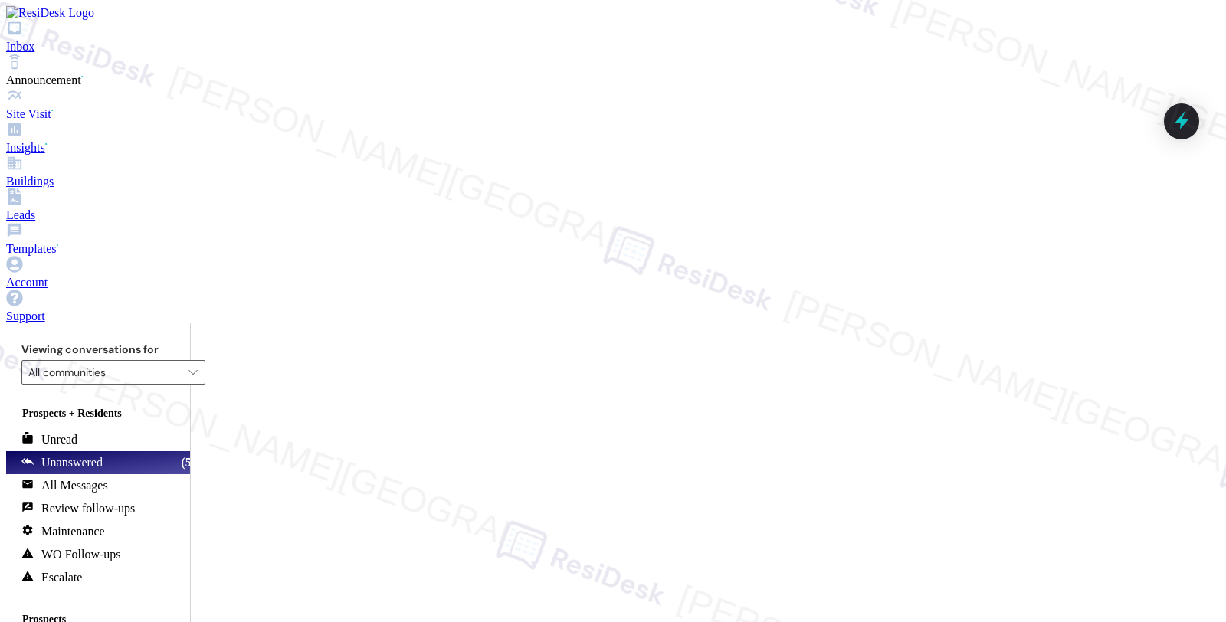
type textarea "I understand you received an initial message in error. Just to confirm, may I k…"
type textarea "Hi {{first_name}}, I understand you received an initial message in error. Let m…"
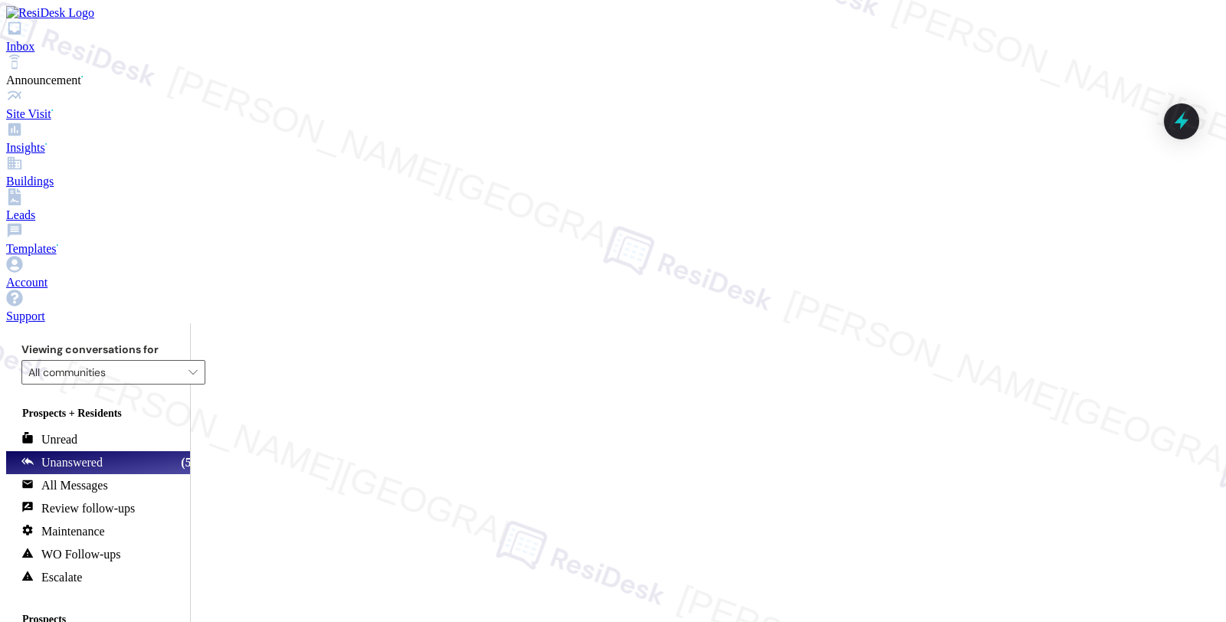
type textarea "Hi {{first_name}}! I'm happy to assist with your questions. Yes, you can reach …"
type textarea "Hi {{first_name}}! I'm happy to help with your questions. Yes, you can reach ou…"
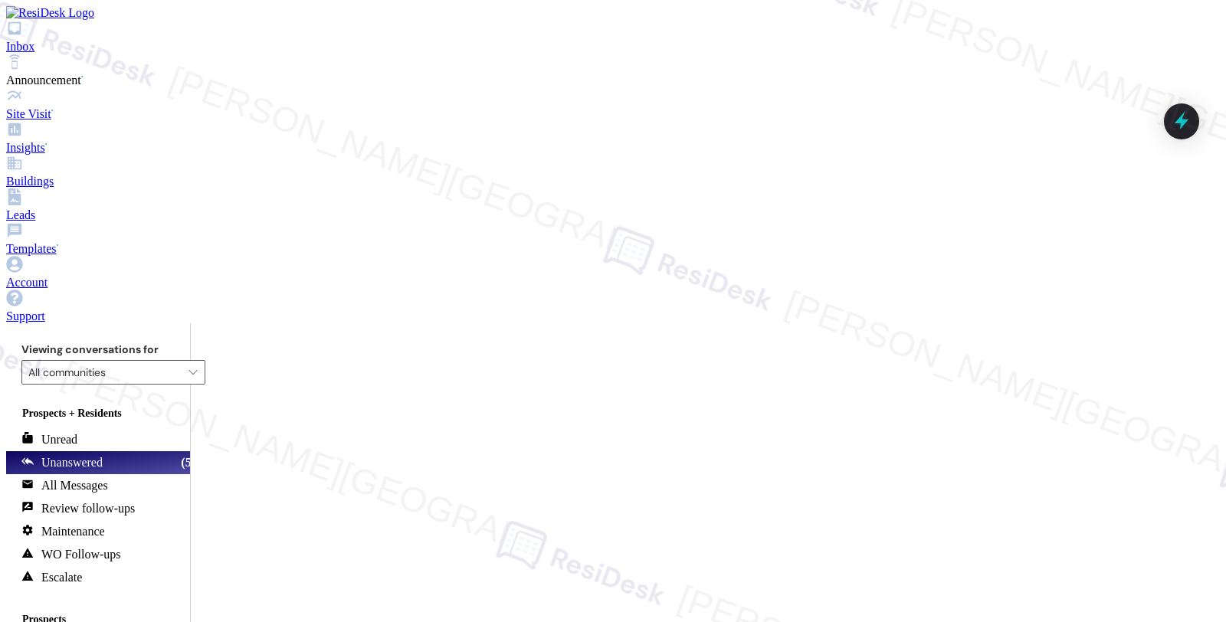
scroll to position [38, 0]
type textarea "Hi {{first_name}}, glad you reached out! Yes, you can contact us here for maint…"
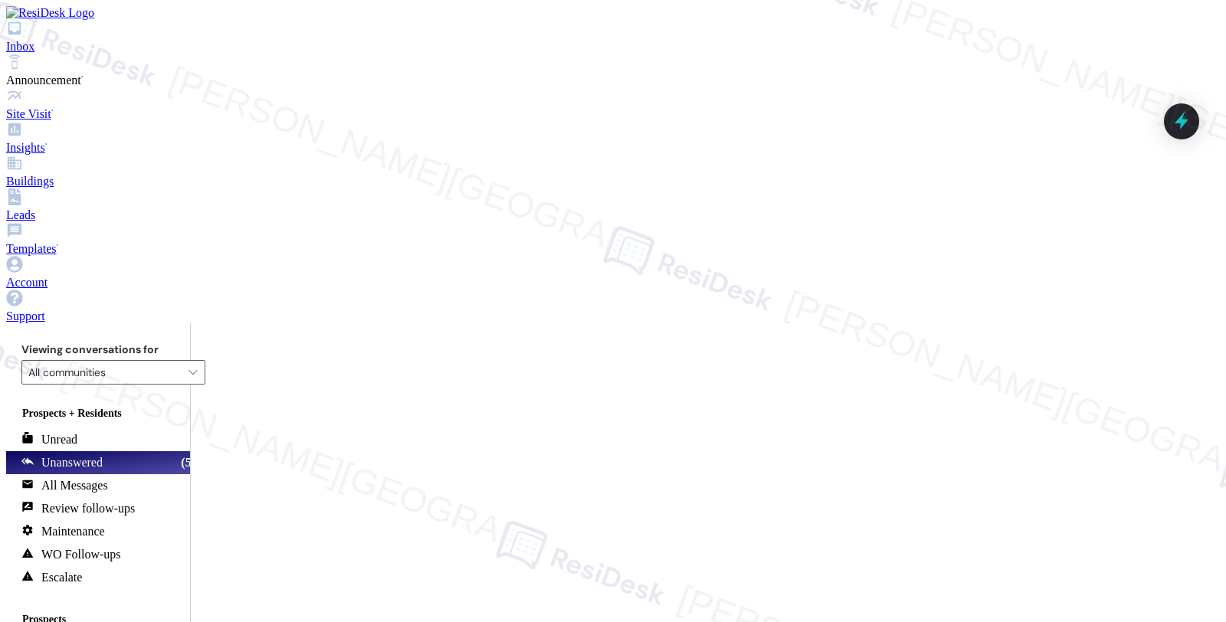
copy div "Russell"
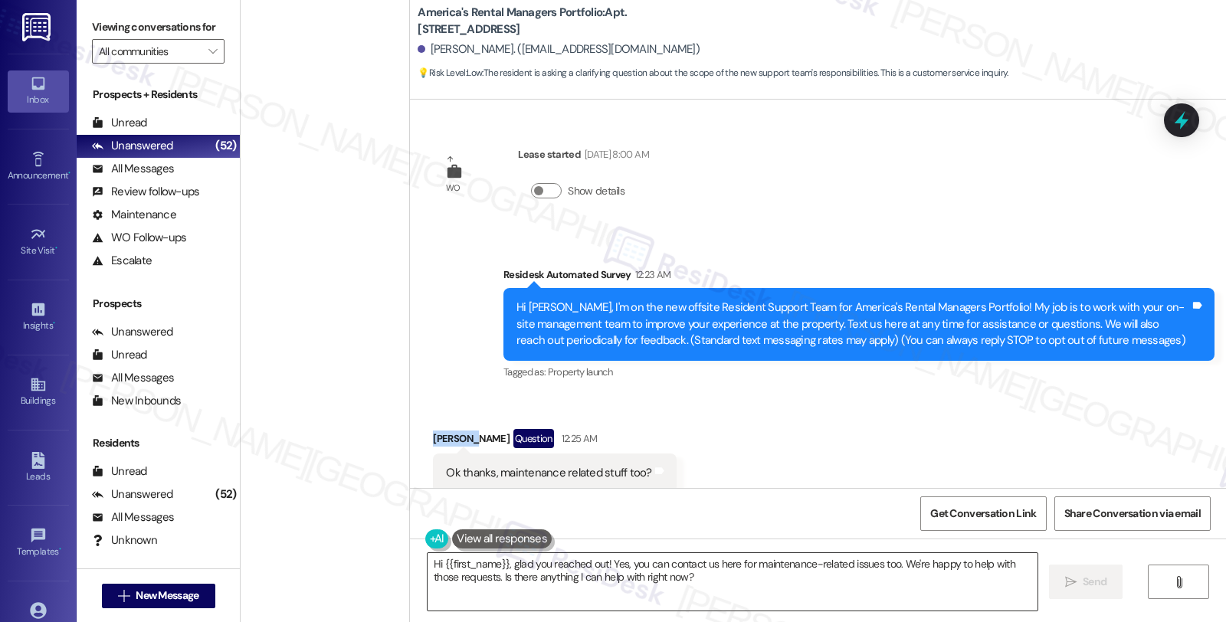
scroll to position [39, 0]
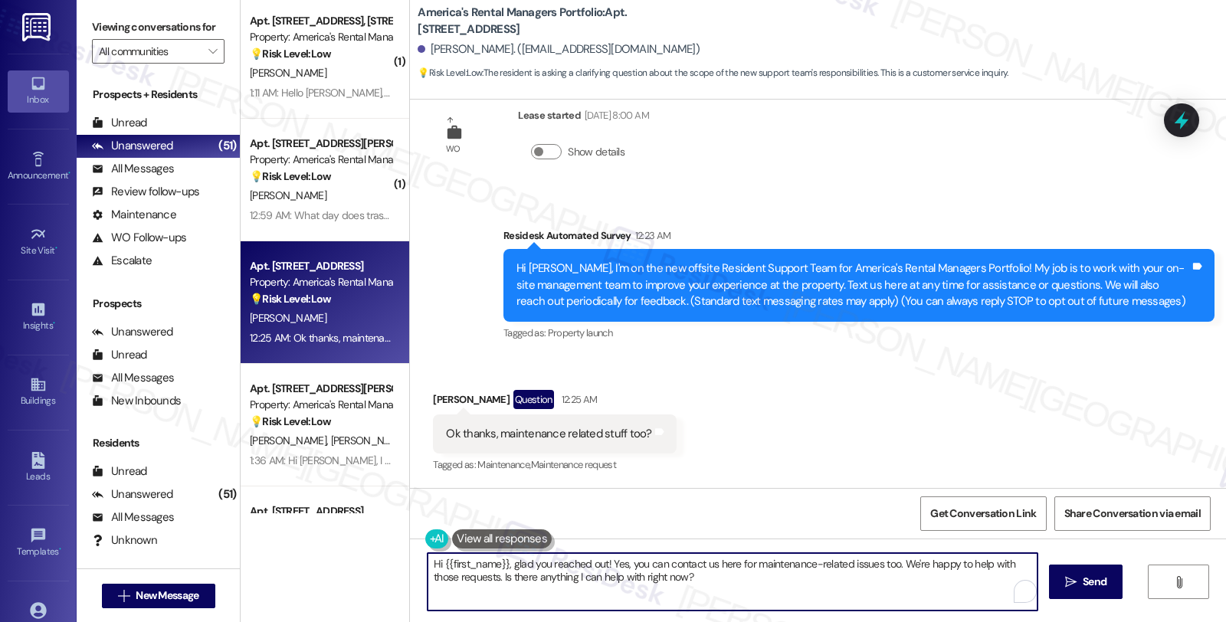
drag, startPoint x: 891, startPoint y: 567, endPoint x: 899, endPoint y: 586, distance: 19.9
click at [899, 586] on textarea "Hi {{first_name}}, glad you reached out! Yes, you can contact us here for maint…" at bounding box center [733, 581] width 610 height 57
type textarea "Hi {{first_name}}, glad you reached out! Yes, you can contact us here for maint…"
click at [1062, 576] on span " Send" at bounding box center [1086, 582] width 48 height 16
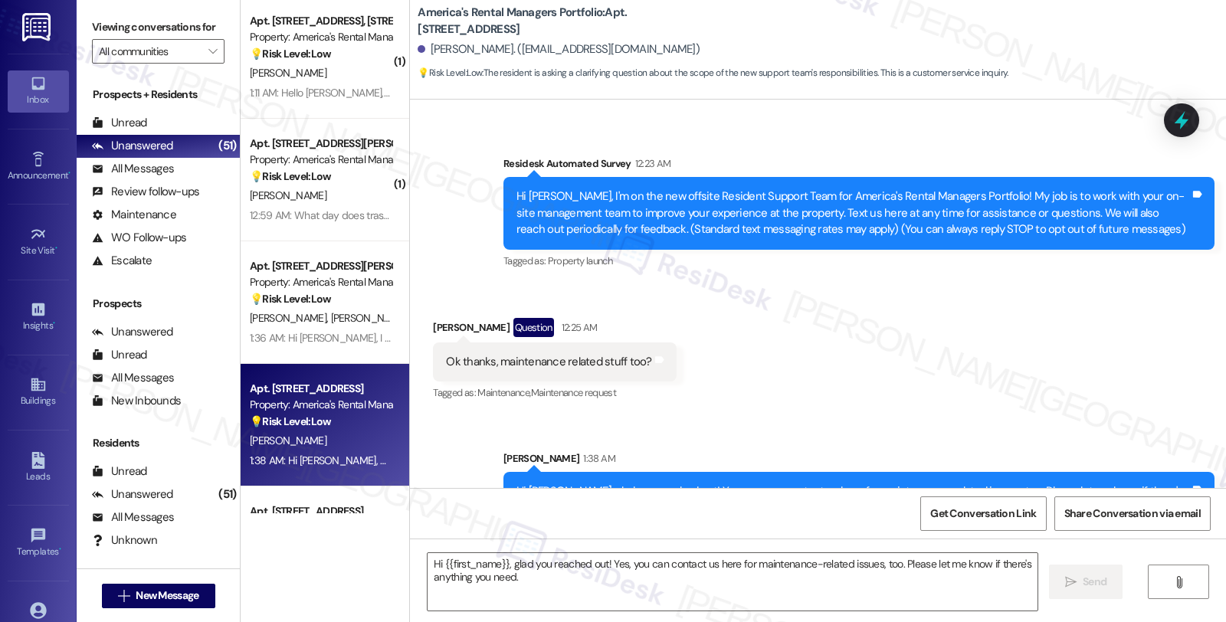
scroll to position [162, 0]
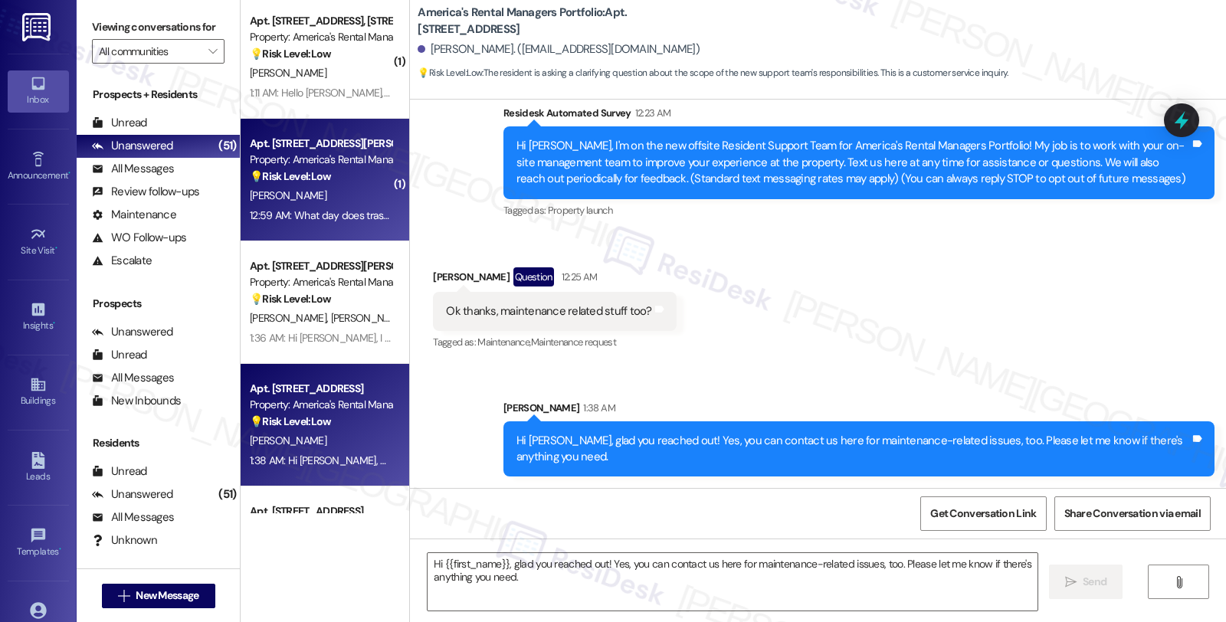
click at [347, 156] on div "Property: America's Rental Managers Portfolio" at bounding box center [321, 160] width 142 height 16
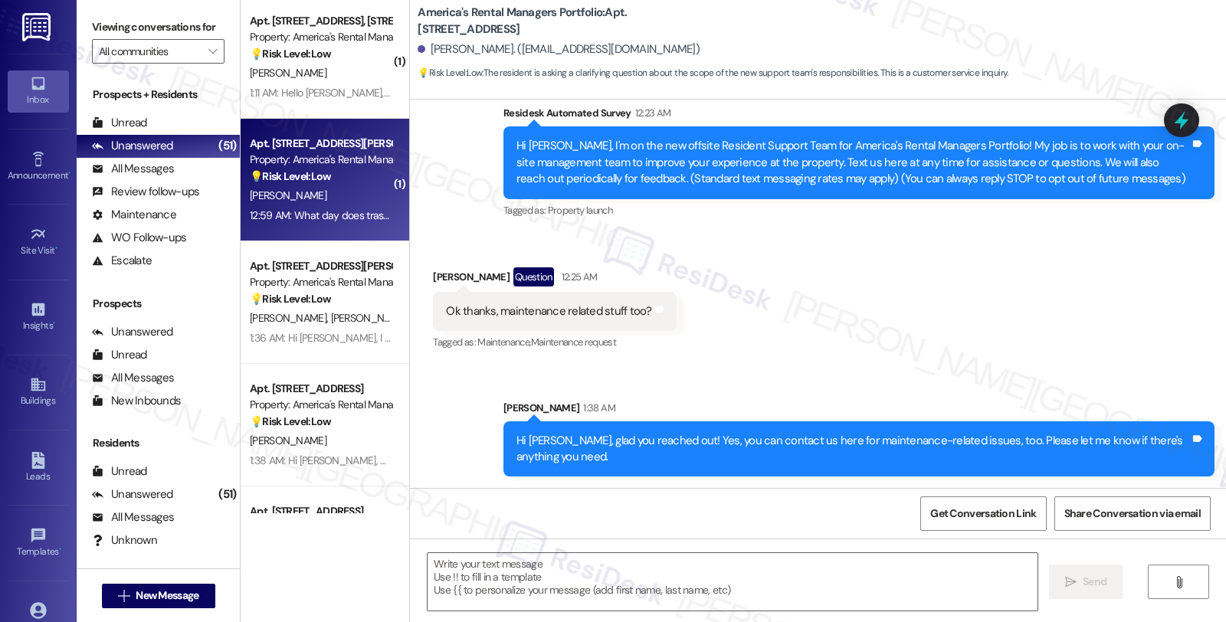
type textarea "Fetching suggested responses. Please feel free to read through the conversation…"
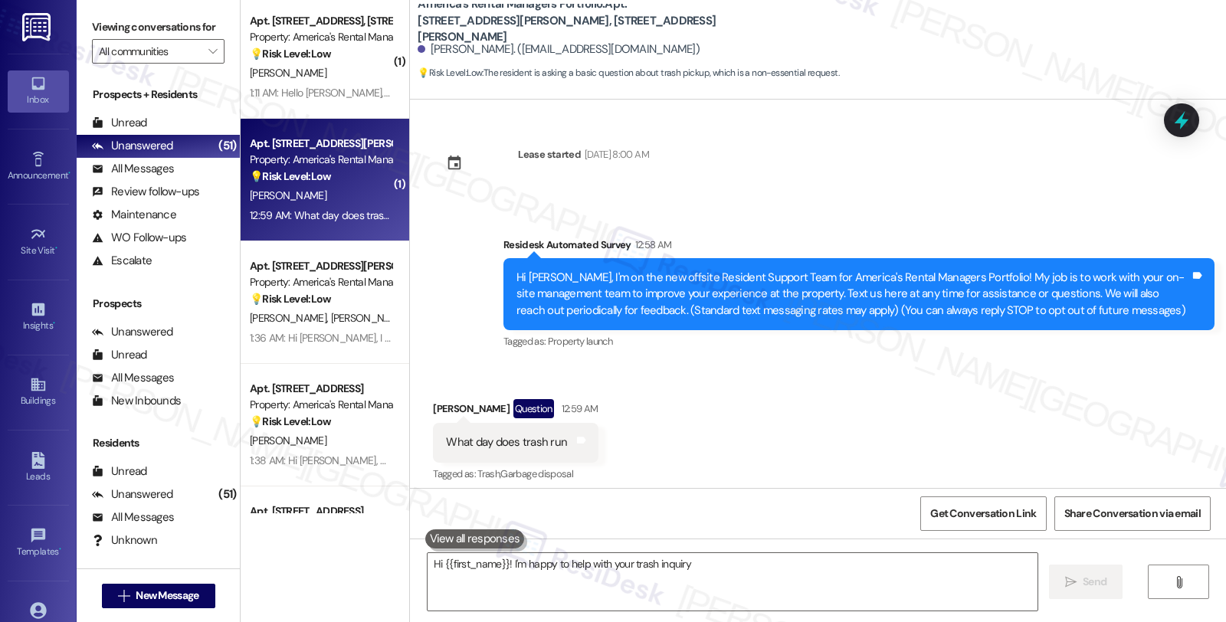
scroll to position [8, 0]
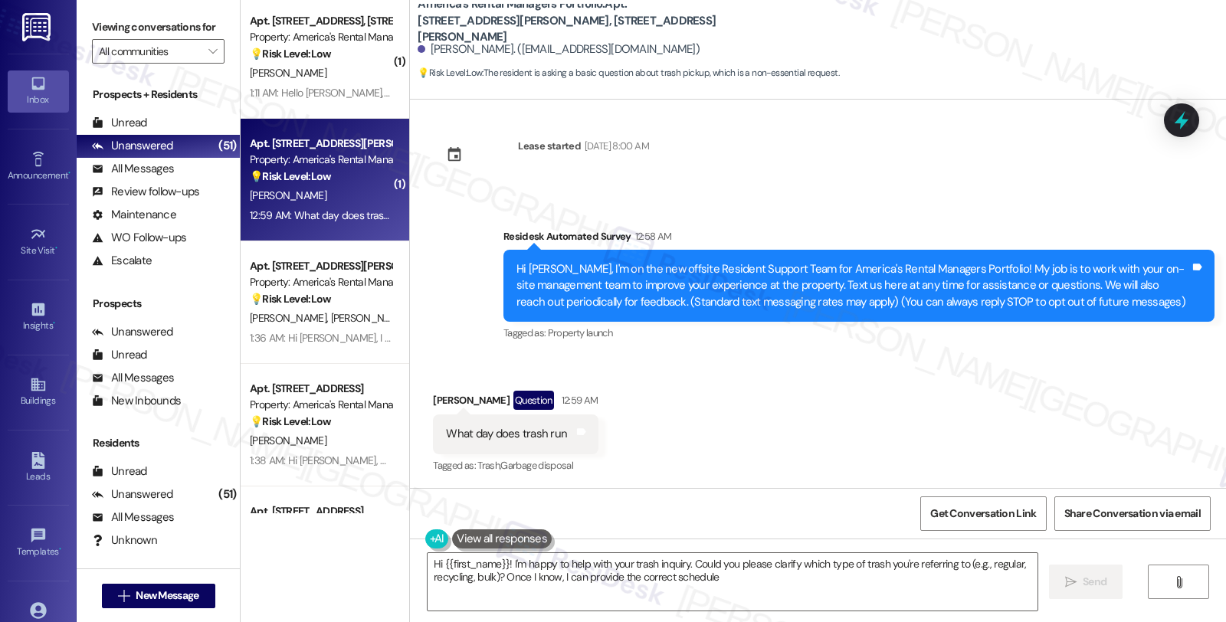
type textarea "Hi {{first_name}}! I'm happy to help with your trash inquiry. Could you please …"
click at [162, 177] on div "All Messages" at bounding box center [133, 169] width 82 height 16
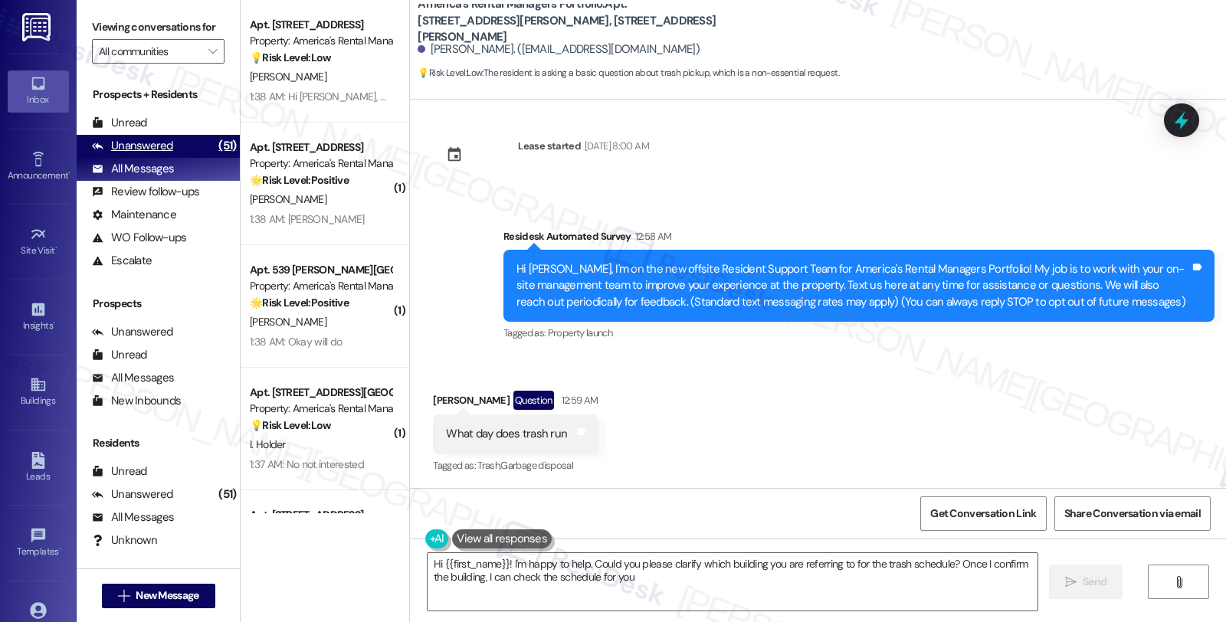
type textarea "Hi {{first_name}}! I'm happy to help. Could you please clarify which building y…"
click at [162, 154] on div "Unanswered" at bounding box center [132, 146] width 81 height 16
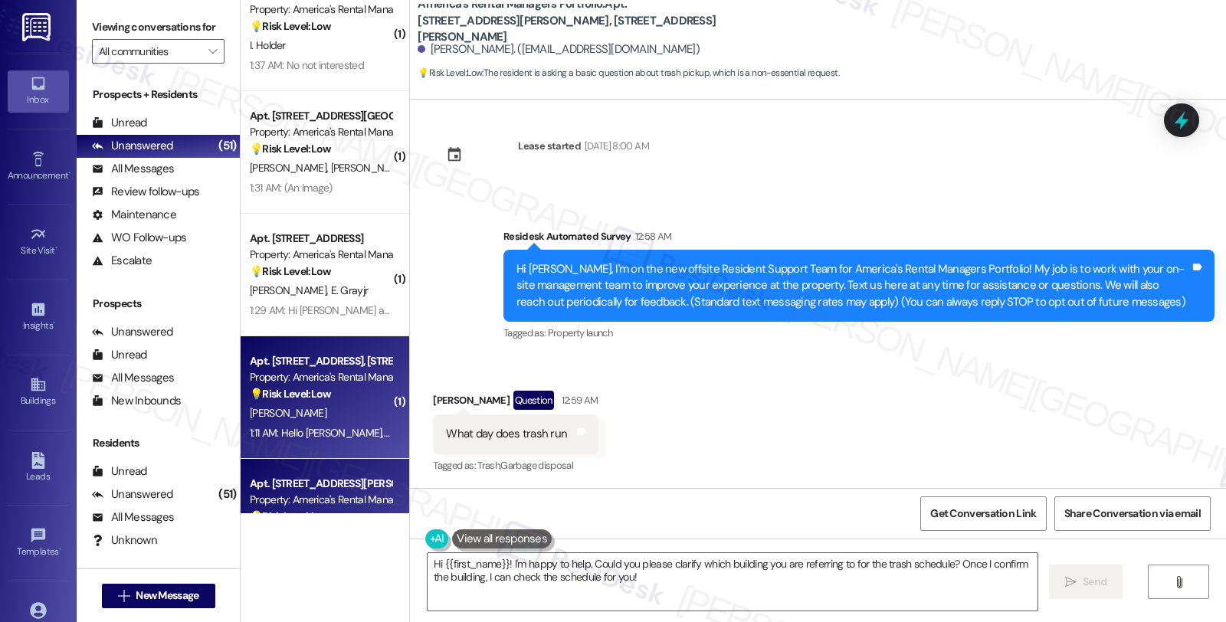
scroll to position [5022, 0]
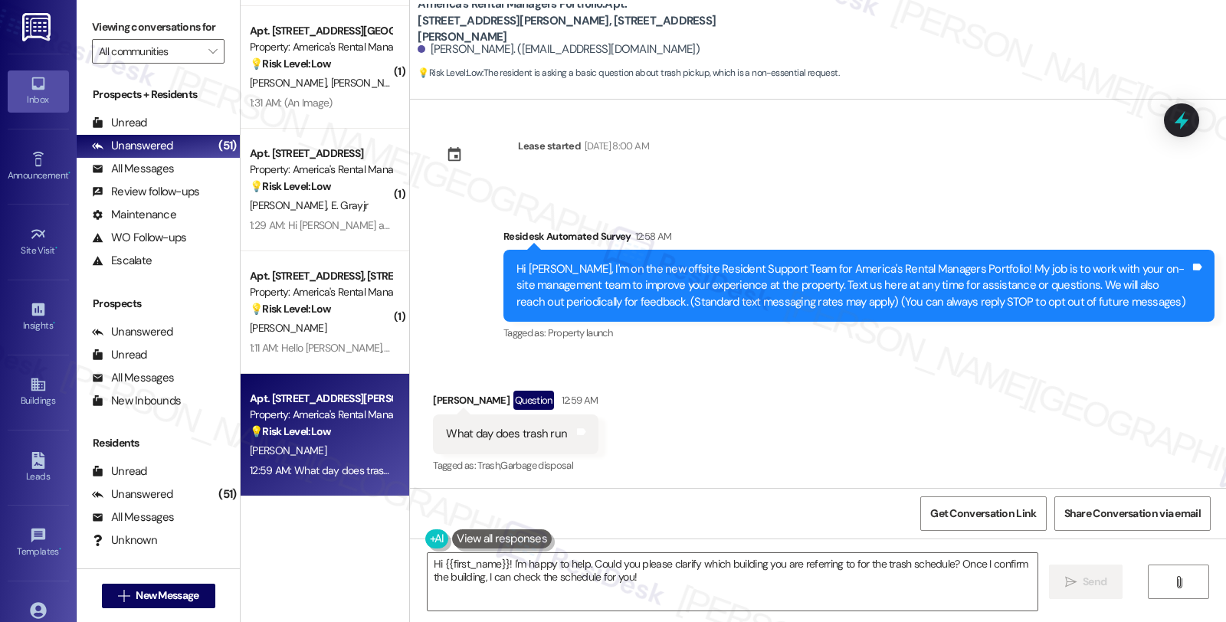
click at [1050, 425] on div "Received via SMS [PERSON_NAME] Question 12:59 AM What day does trash run Tags a…" at bounding box center [818, 422] width 816 height 133
click at [498, 566] on textarea "Hi {{first_name}}! I'm happy to help. Could you please clarify which building y…" at bounding box center [733, 581] width 610 height 57
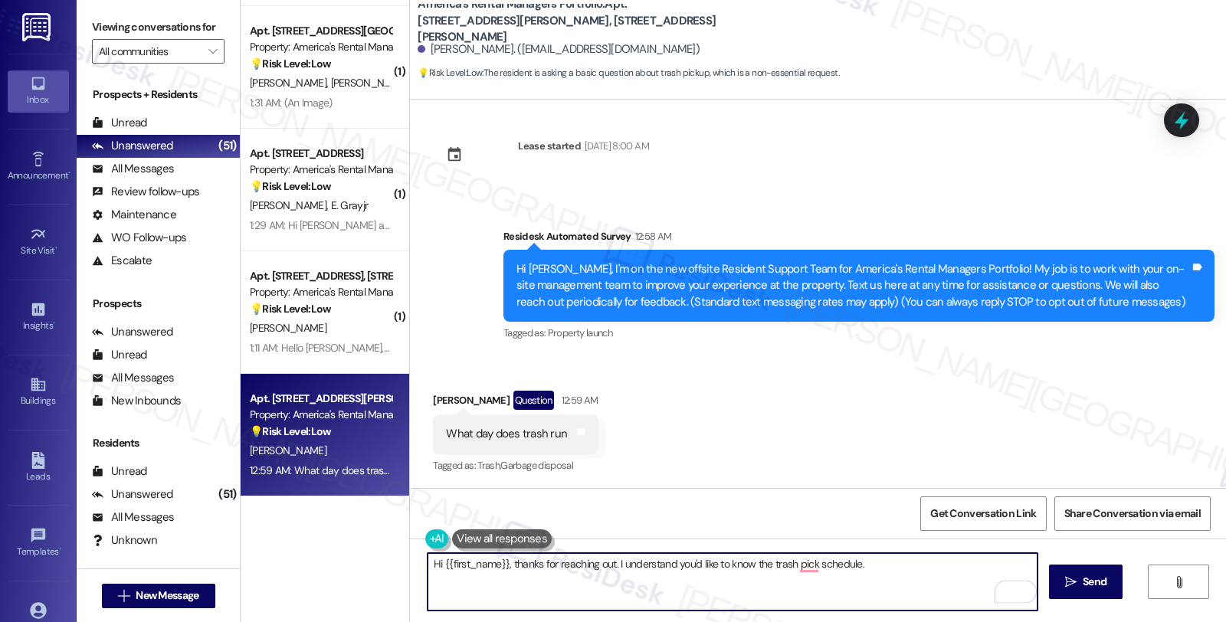
click at [809, 567] on textarea "Hi {{first_name}}, thanks for reaching out. I understand you'd like to know the…" at bounding box center [733, 581] width 610 height 57
click at [902, 566] on textarea "Hi {{first_name}}, thanks for reaching out. I understand you'd like to know the…" at bounding box center [733, 581] width 610 height 57
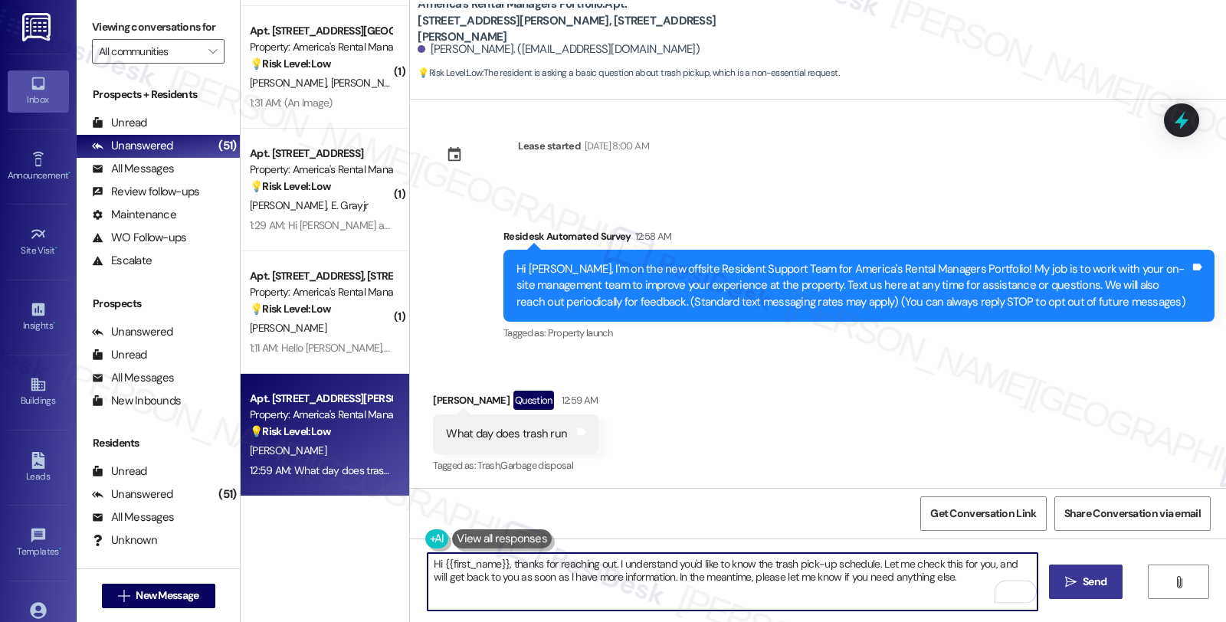
type textarea "Hi {{first_name}}, thanks for reaching out. I understand you'd like to know the…"
click at [1084, 579] on span "Send" at bounding box center [1095, 582] width 24 height 16
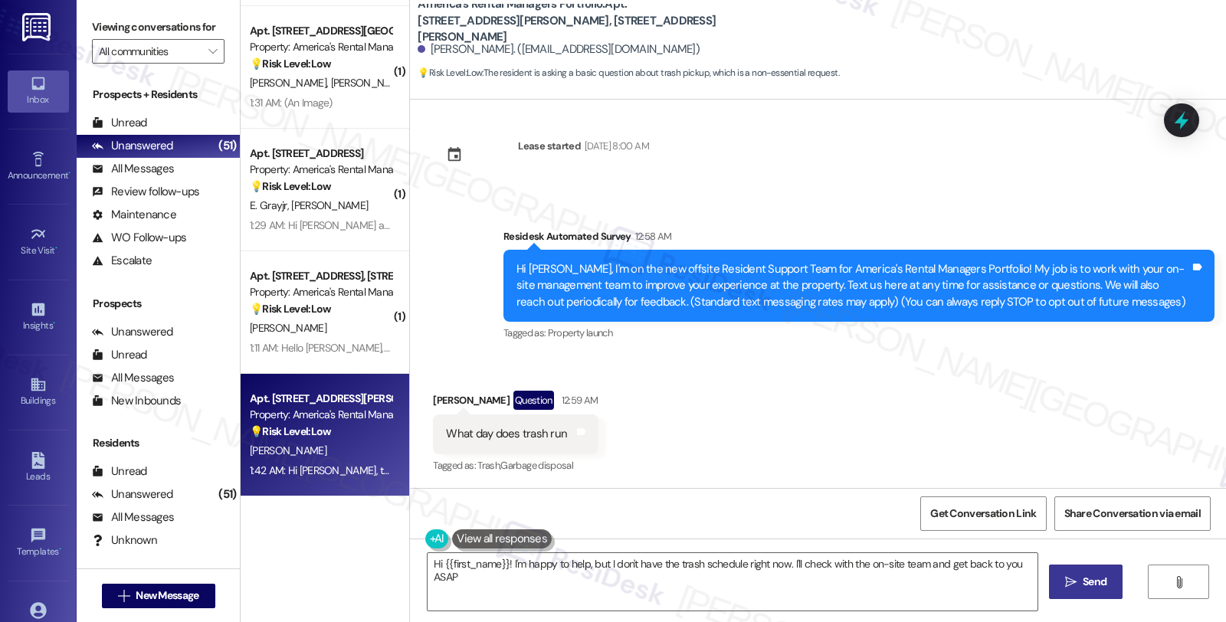
type textarea "Hi {{first_name}}! I'm happy to help, but I don't have the trash schedule right…"
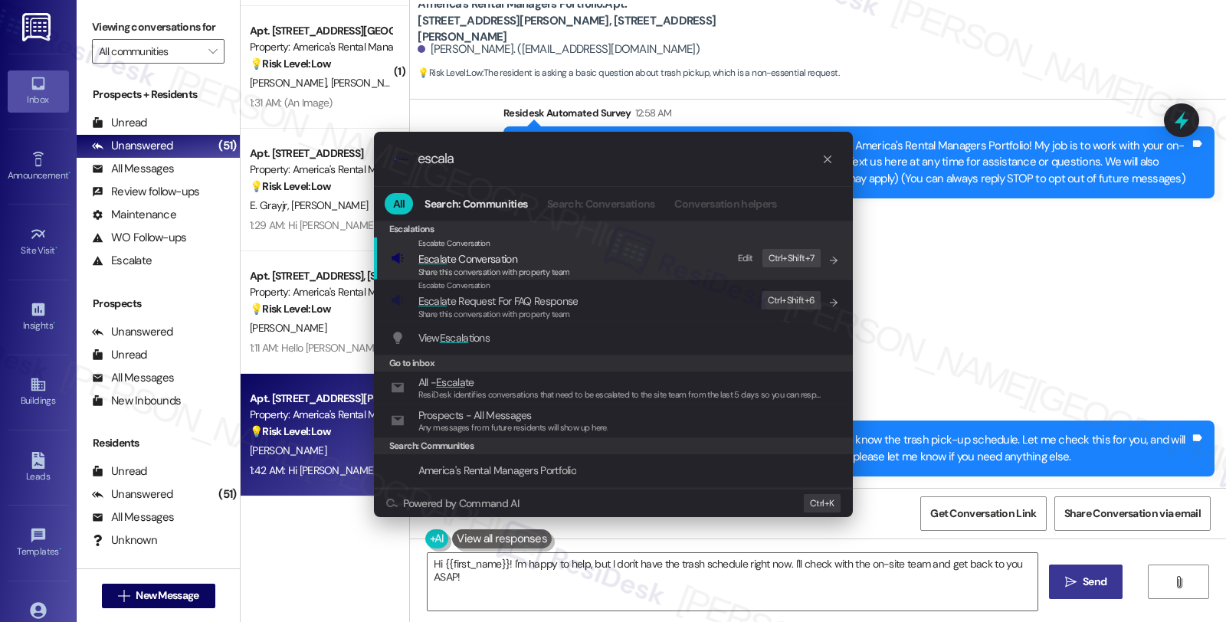
type input "escala"
click at [495, 257] on span "Escala te Conversation" at bounding box center [467, 259] width 99 height 14
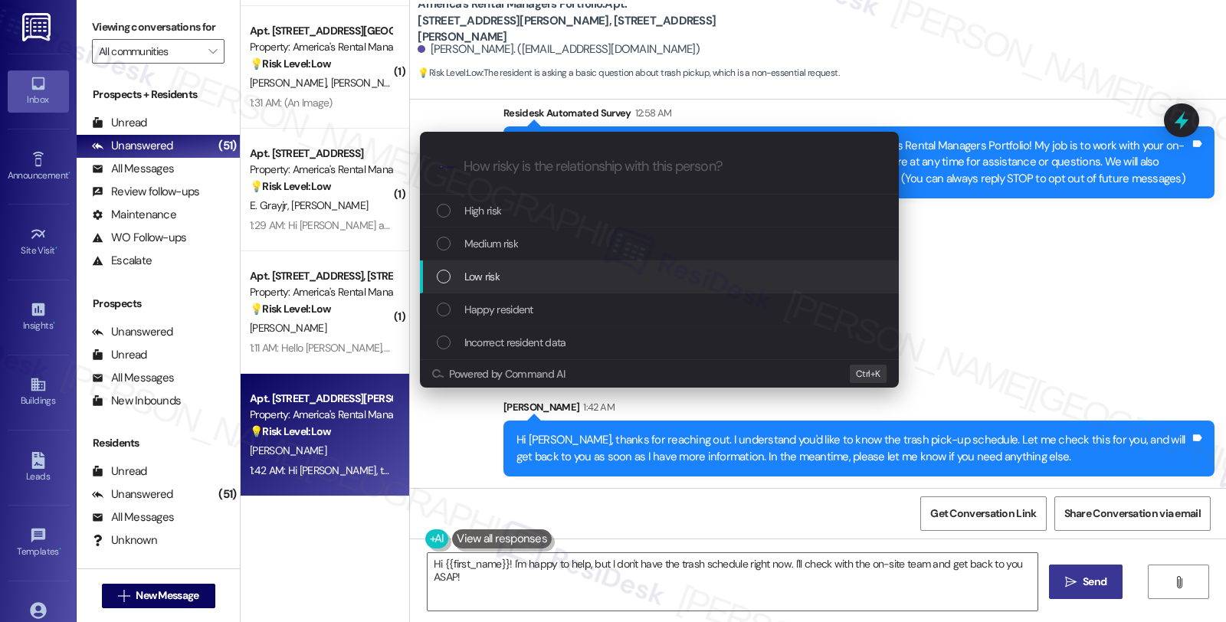
click at [481, 269] on span "Low risk" at bounding box center [481, 276] width 35 height 17
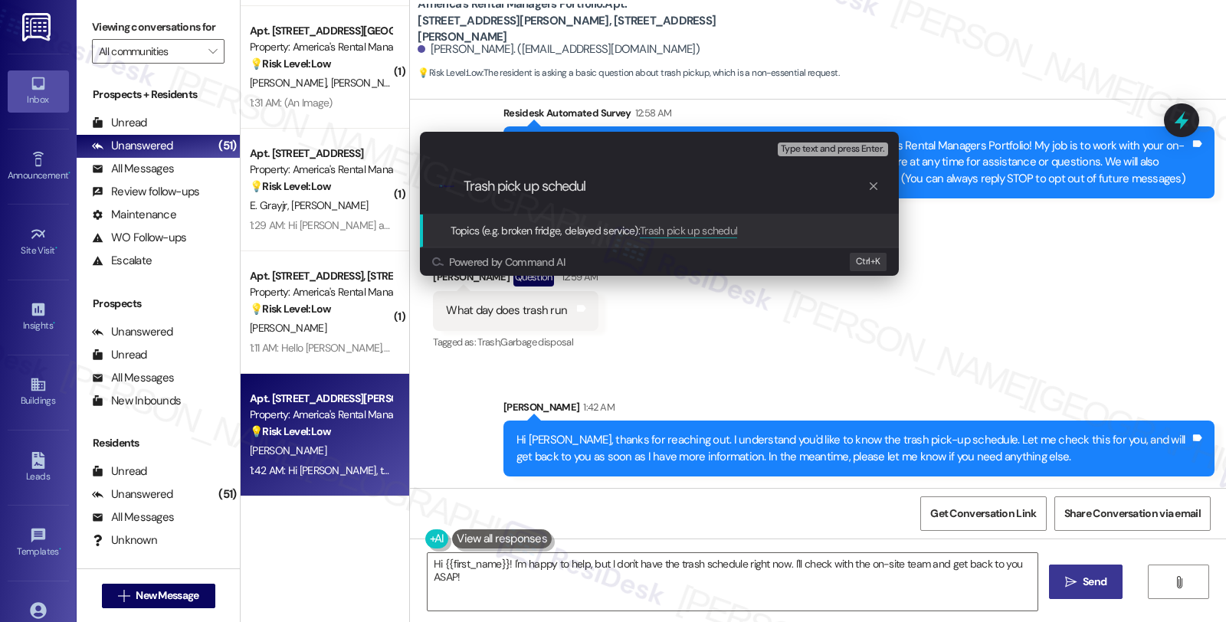
type input "Trash pick up schedule"
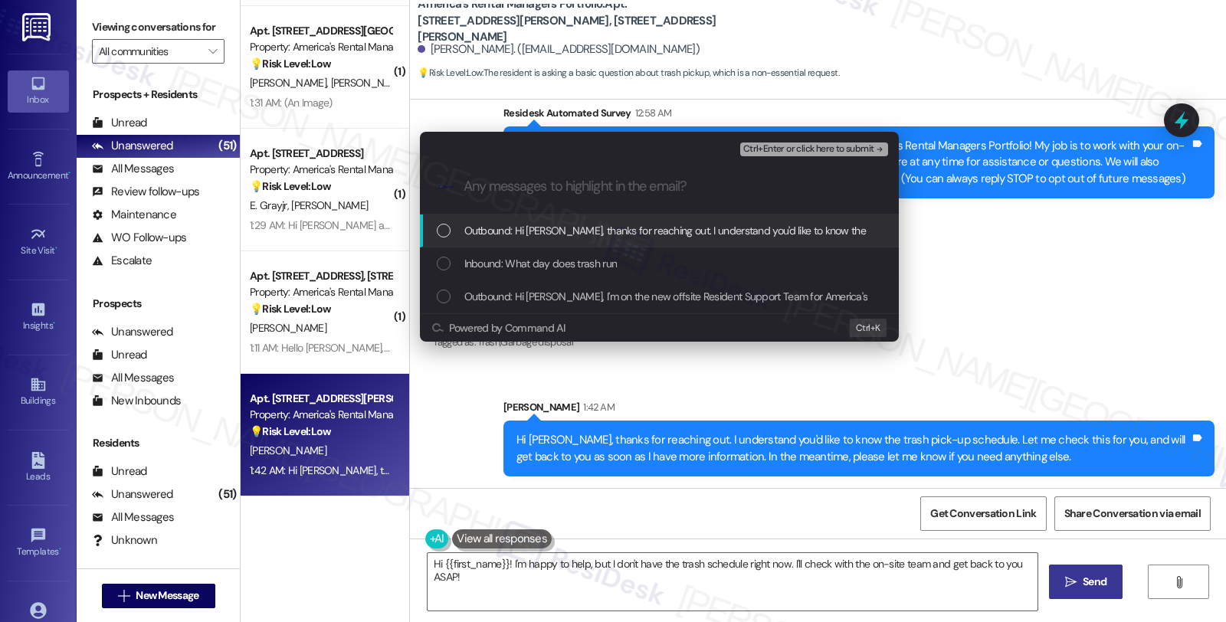
click at [481, 269] on span "Inbound: What day does trash run" at bounding box center [540, 263] width 153 height 17
click at [810, 147] on span "Ctrl+Enter or click here to submit" at bounding box center [808, 149] width 131 height 11
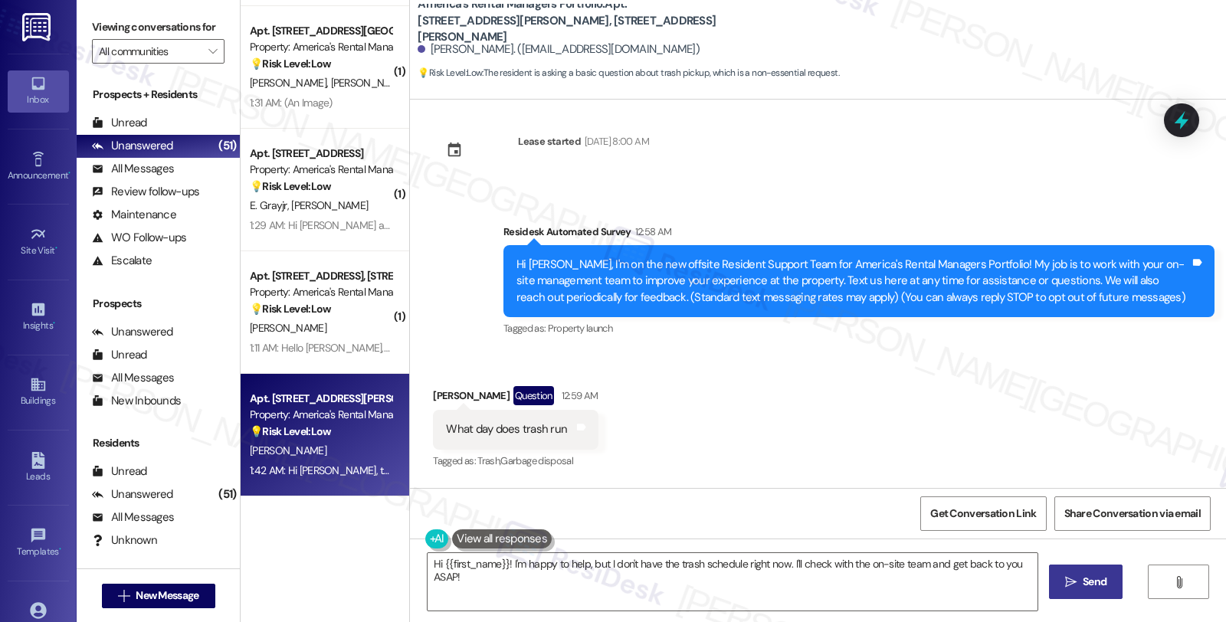
scroll to position [8, 0]
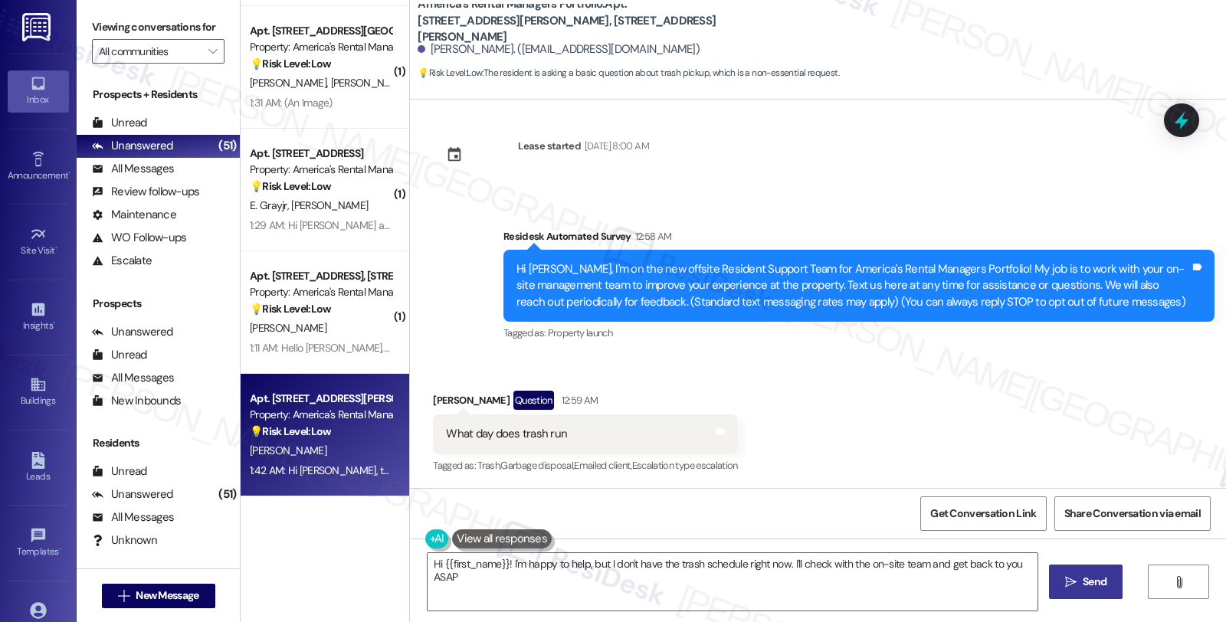
type textarea "Hi {{first_name}}! I'm happy to help, but I don't have the trash schedule right…"
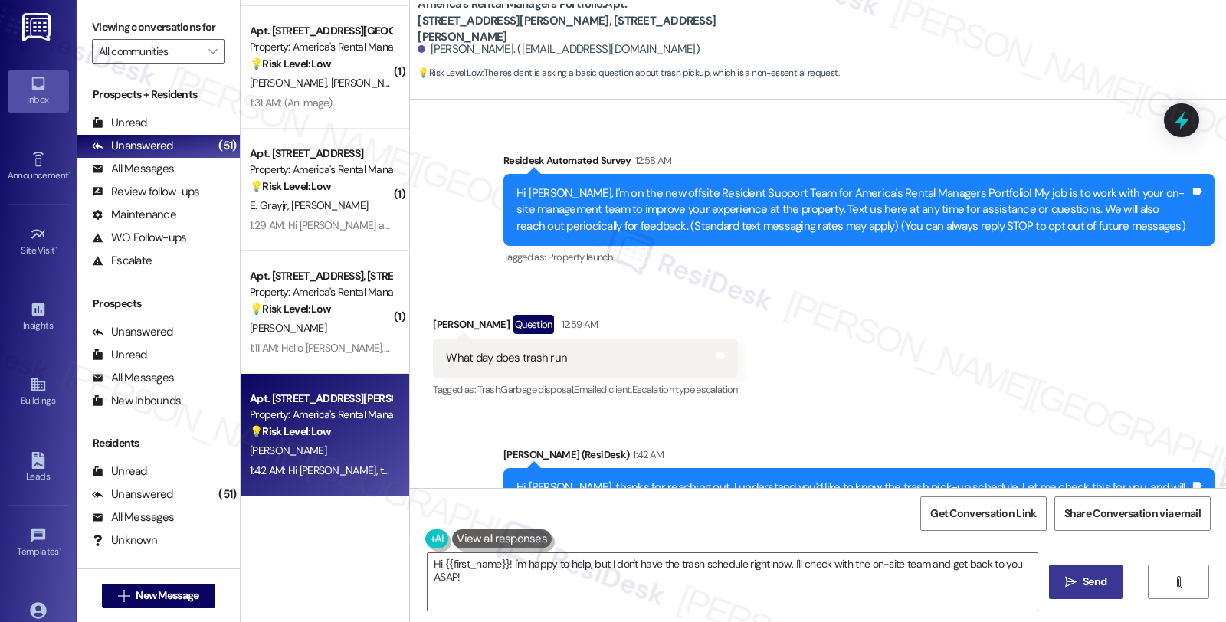
scroll to position [154, 0]
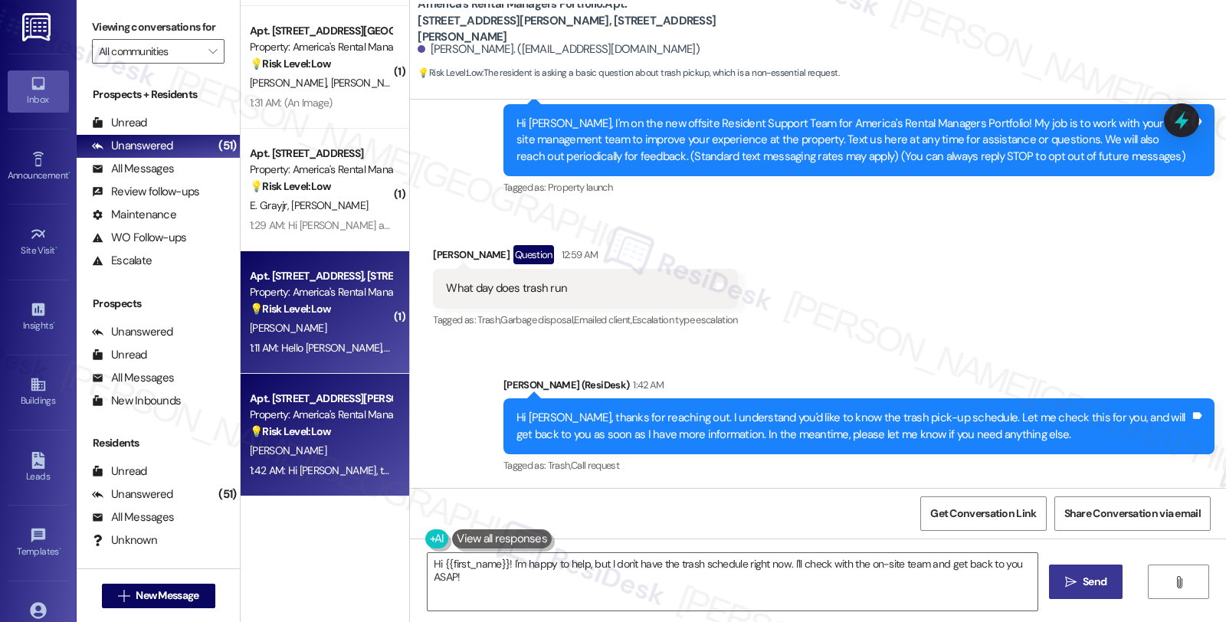
click at [319, 331] on div "[PERSON_NAME]" at bounding box center [320, 328] width 145 height 19
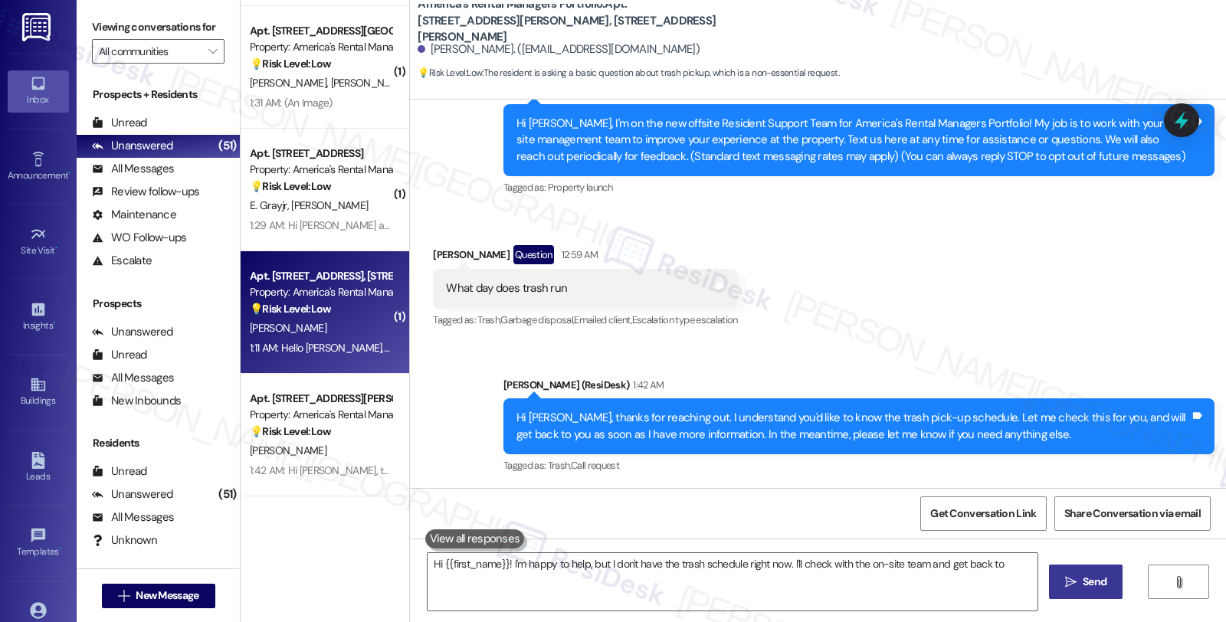
type textarea "Hi {{first_name}}! I'm happy to help, but I don't have the trash schedule right…"
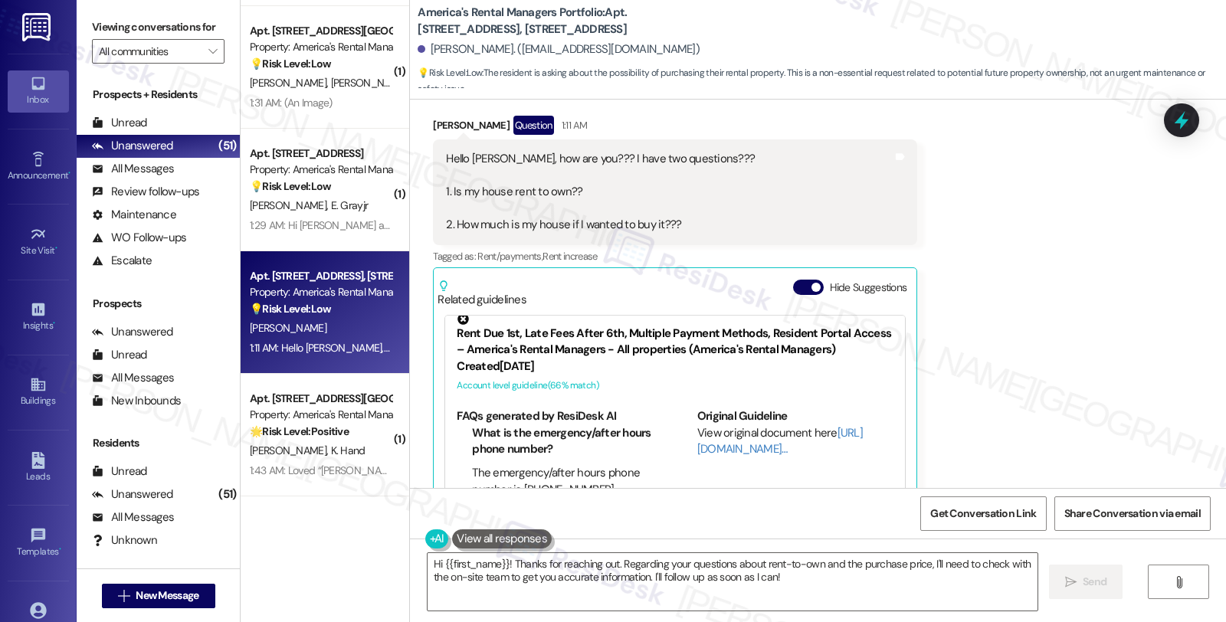
scroll to position [369, 0]
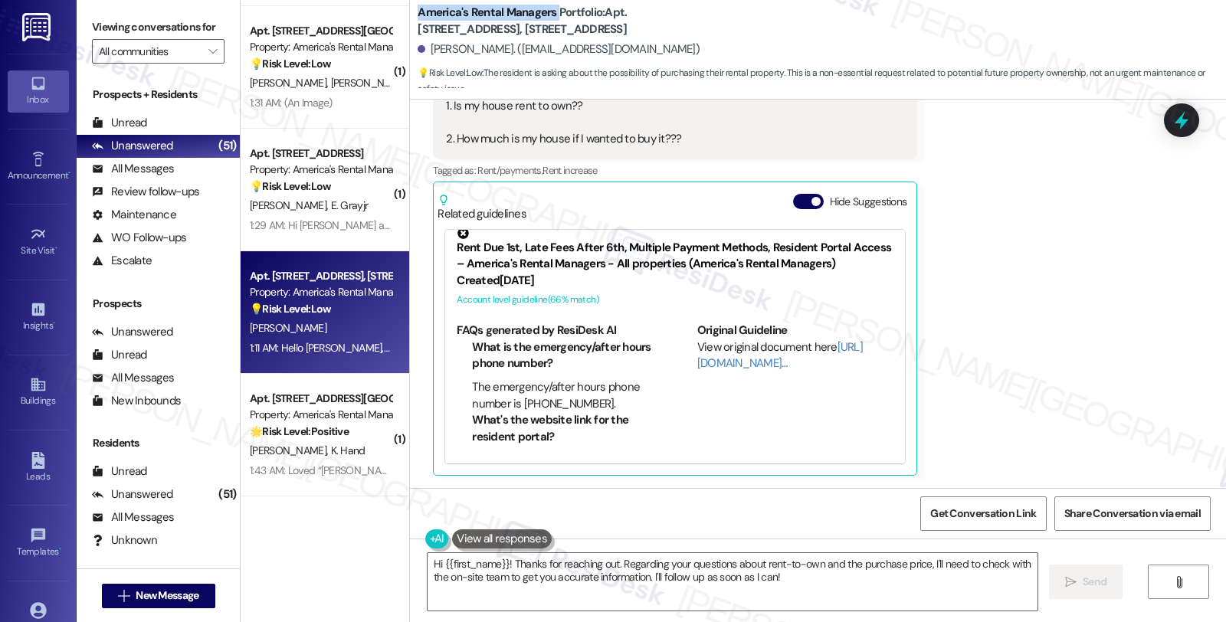
drag, startPoint x: 407, startPoint y: 11, endPoint x: 546, endPoint y: 11, distance: 138.7
click at [546, 11] on b "America's Rental Managers Portfolio: Apt. 14341 Chase Drive, 14341 Chase Drive" at bounding box center [571, 21] width 307 height 33
copy b "America's Rental Managers"
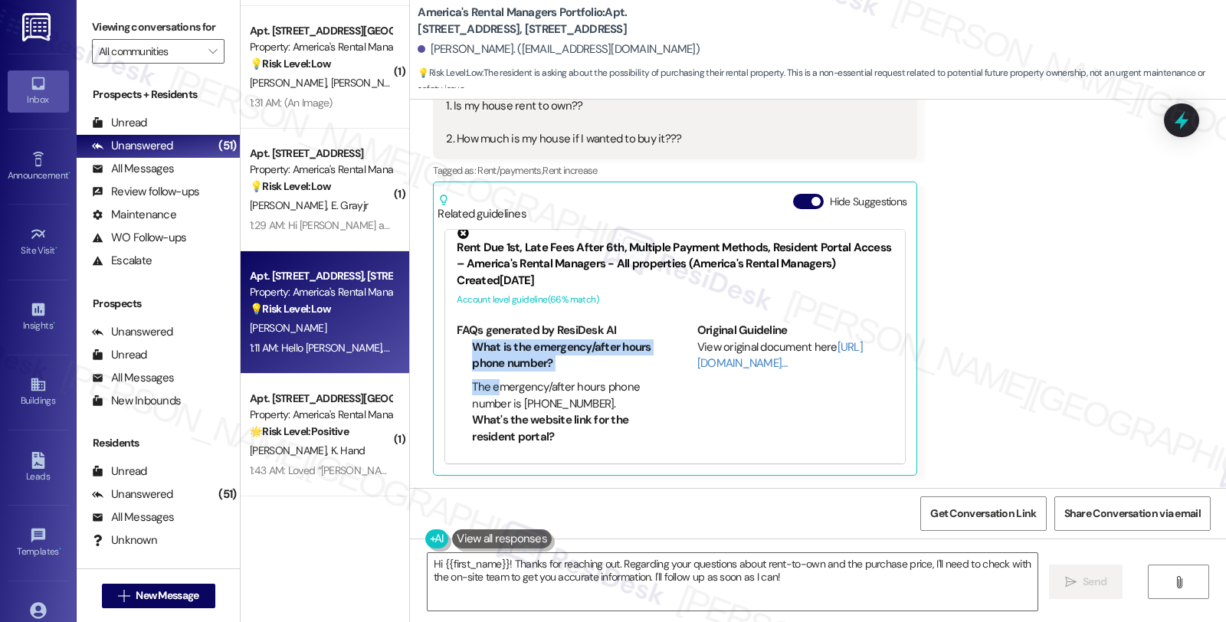
drag, startPoint x: 462, startPoint y: 346, endPoint x: 488, endPoint y: 380, distance: 43.2
click at [488, 380] on ul "What is the emergency/after hours phone number? The emergency/after hours phone…" at bounding box center [555, 377] width 197 height 74
click at [711, 364] on link "[URL][DOMAIN_NAME]…" at bounding box center [780, 355] width 166 height 31
click at [472, 340] on li "What is the emergency/after hours phone number?" at bounding box center [563, 356] width 182 height 33
click at [472, 345] on li "What is the emergency/after hours phone number?" at bounding box center [563, 356] width 182 height 33
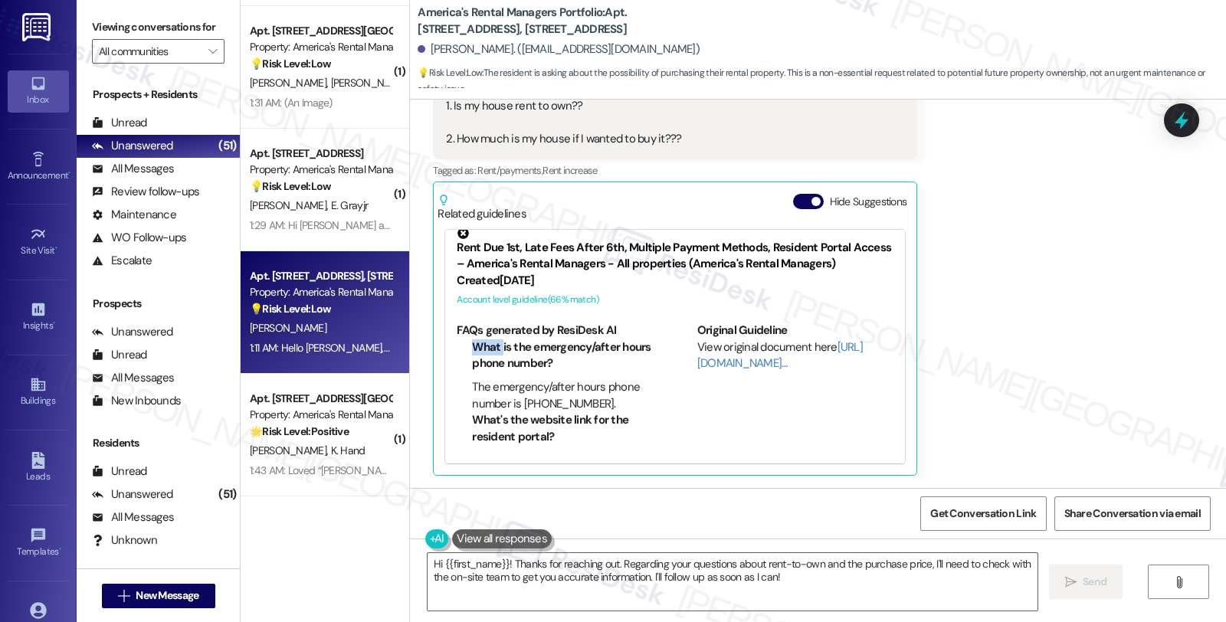
click at [472, 345] on li "What is the emergency/after hours phone number?" at bounding box center [563, 356] width 182 height 33
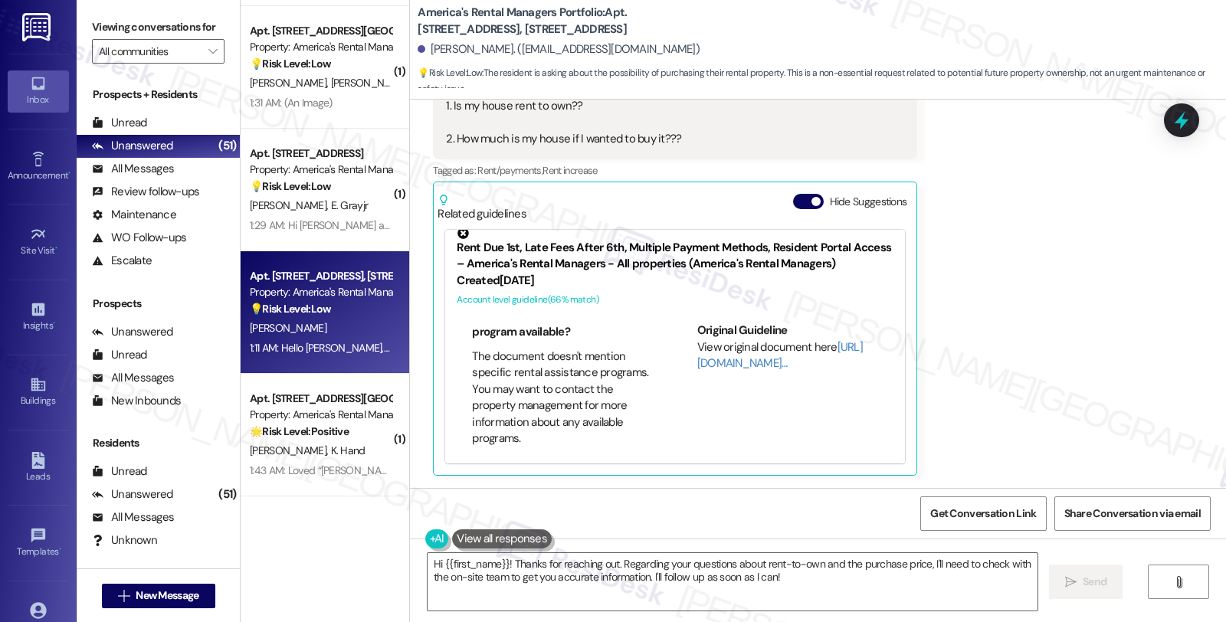
scroll to position [764, 150]
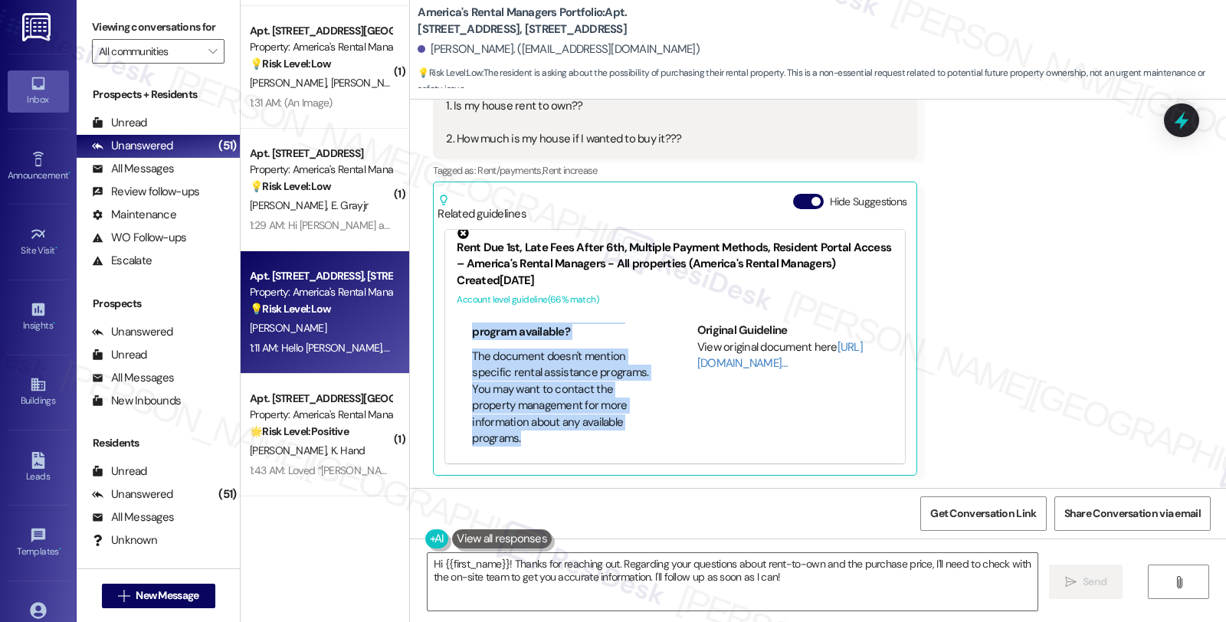
copy div "What is the emergency/after hours phone number? The emergency/after hours phone…"
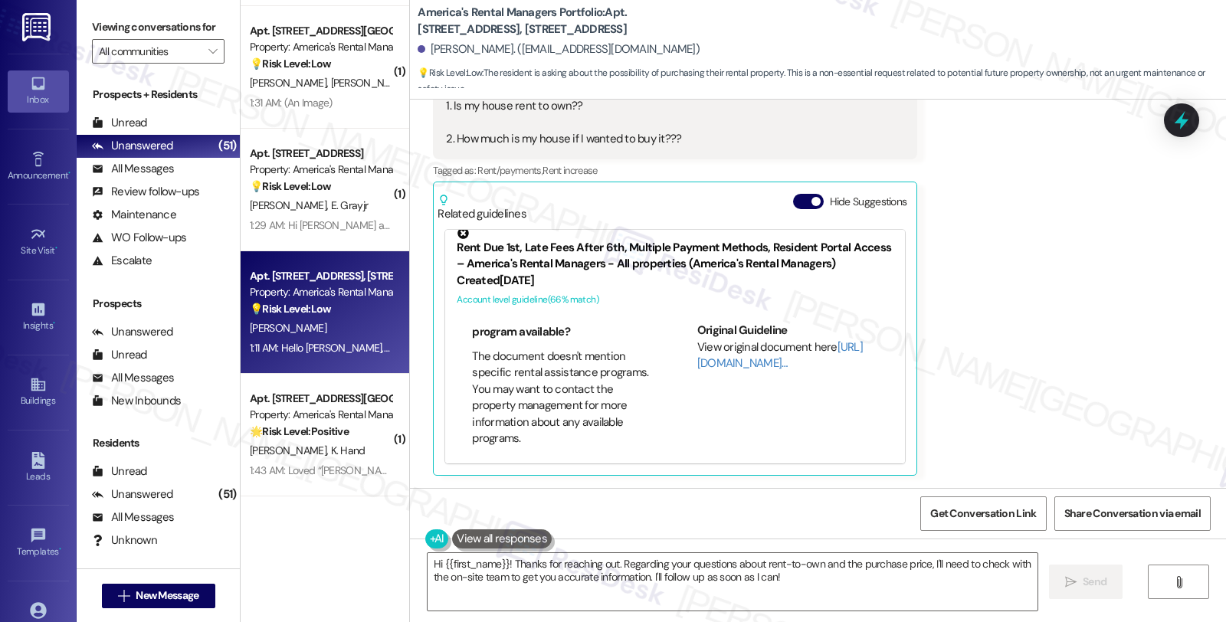
click at [964, 307] on div "Received via SMS Cherish Wilder Question 1:11 AM Hello Homer, how are you??? I …" at bounding box center [818, 241] width 816 height 493
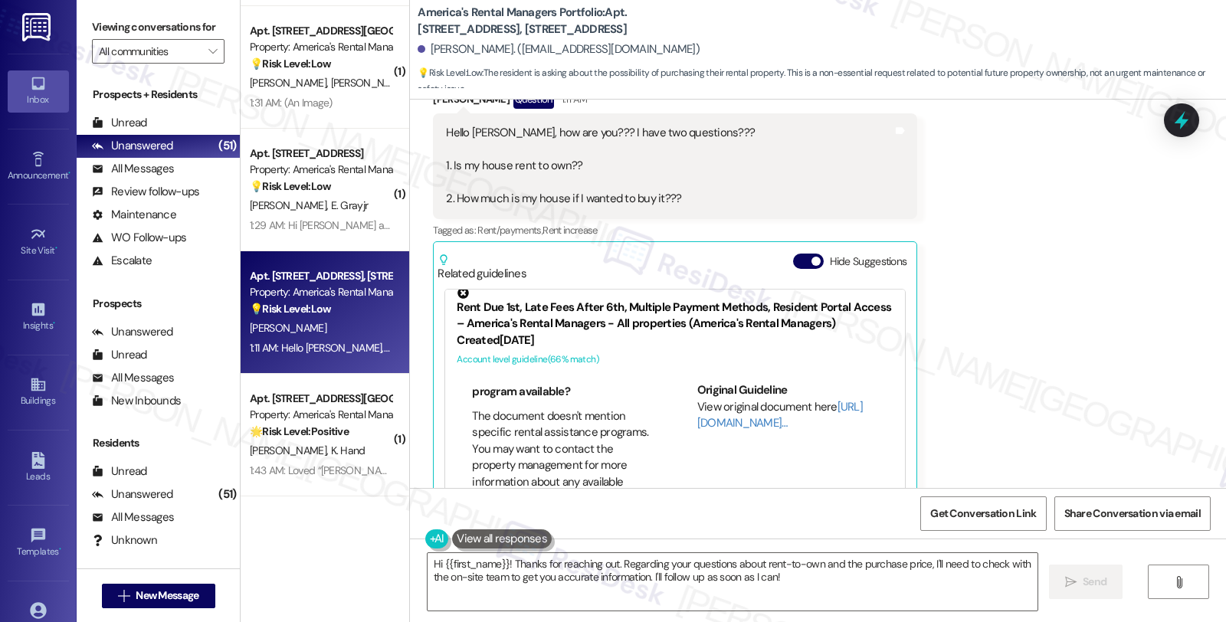
scroll to position [199, 0]
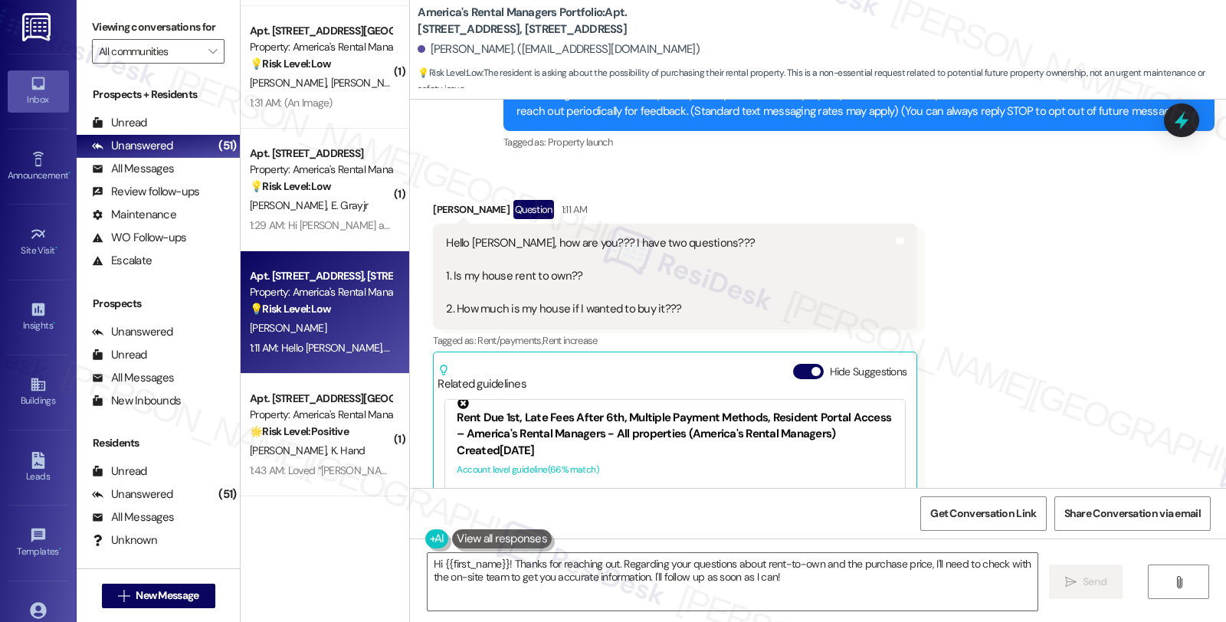
click at [432, 44] on div "[PERSON_NAME]. ([EMAIL_ADDRESS][DOMAIN_NAME])" at bounding box center [559, 49] width 282 height 16
copy div "Cherish"
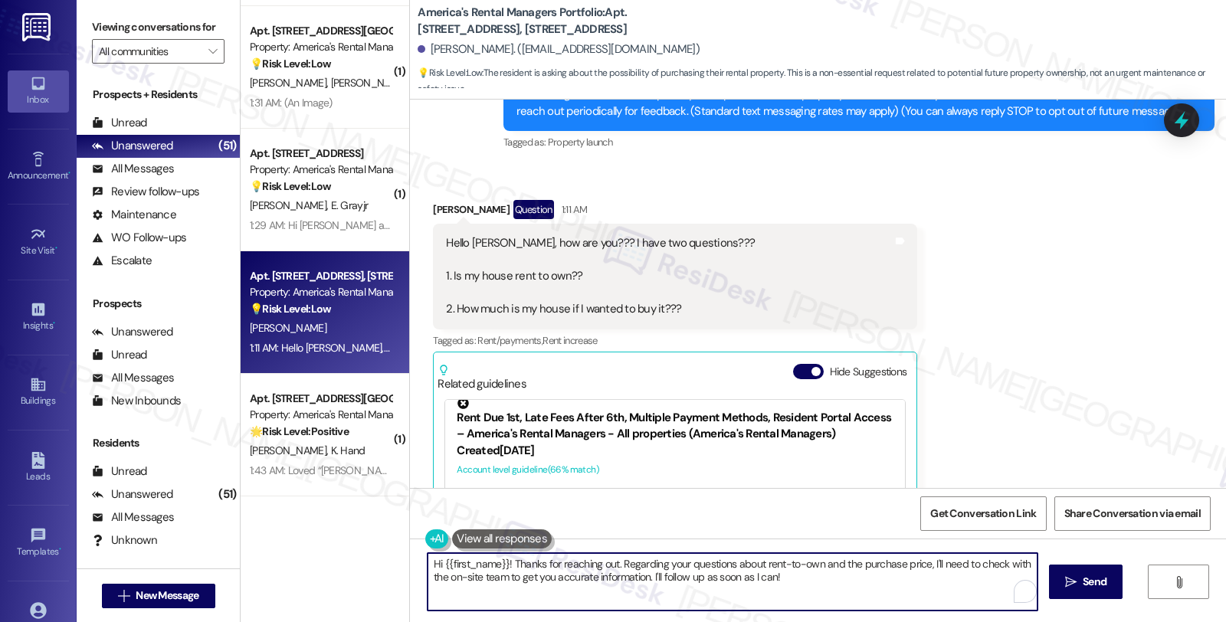
drag, startPoint x: 507, startPoint y: 564, endPoint x: 360, endPoint y: 564, distance: 146.4
click at [360, 564] on div "( 1 ) Apt. 486 Andrew Drive, 486 Andrew Drive Property: America's Rental Manage…" at bounding box center [734, 311] width 986 height 622
click at [526, 561] on textarea "Thanks for reaching out. Regarding your questions about rent-to-own and the pur…" at bounding box center [733, 581] width 610 height 57
paste textarea "Cherish"
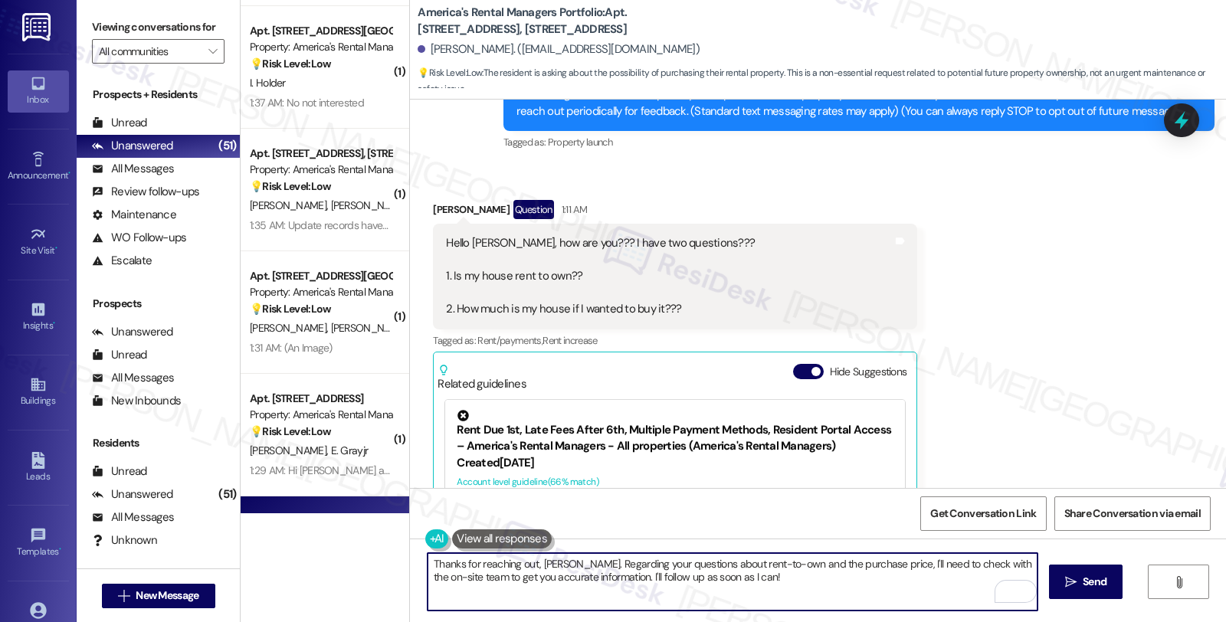
click at [892, 569] on textarea "Thanks for reaching out, Cherish. Regarding your questions about rent-to-own an…" at bounding box center [733, 581] width 610 height 57
click at [611, 577] on textarea "Thanks for reaching out, Cherish. Regarding your questions about rent-to-own an…" at bounding box center [733, 581] width 610 height 57
click at [702, 587] on textarea "Thanks for reaching out, Cherish. Regarding your questions about rent-to-own an…" at bounding box center [733, 581] width 610 height 57
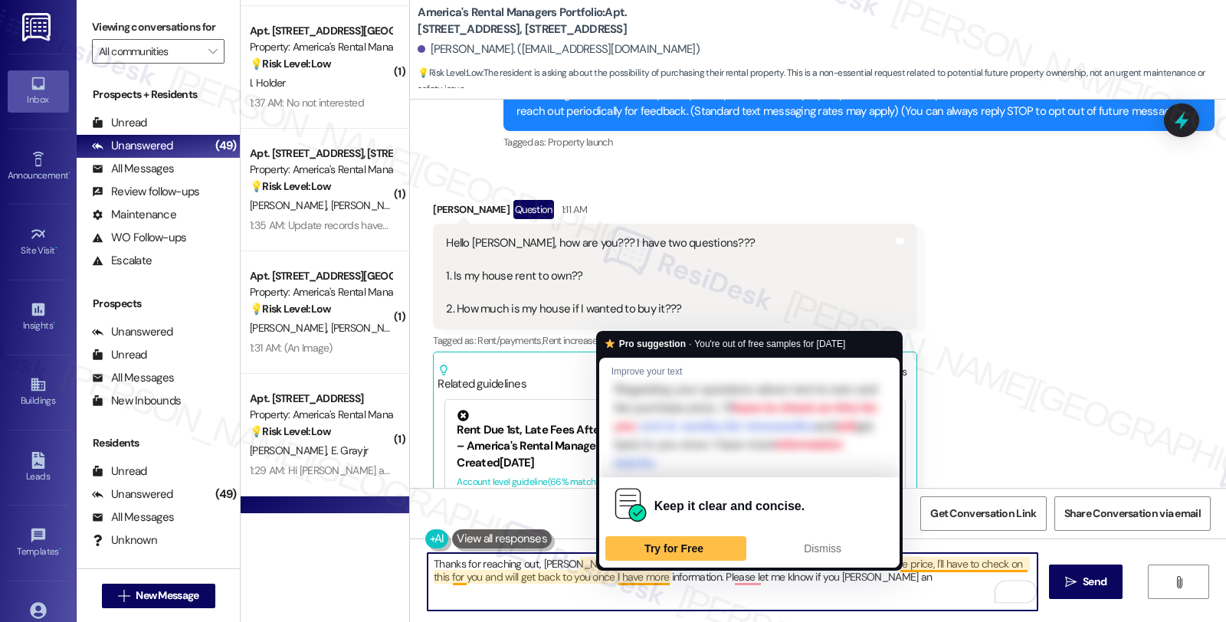
click at [771, 590] on textarea "Thanks for reaching out, Cherish. Regarding your questions about rent-to-own an…" at bounding box center [733, 581] width 610 height 57
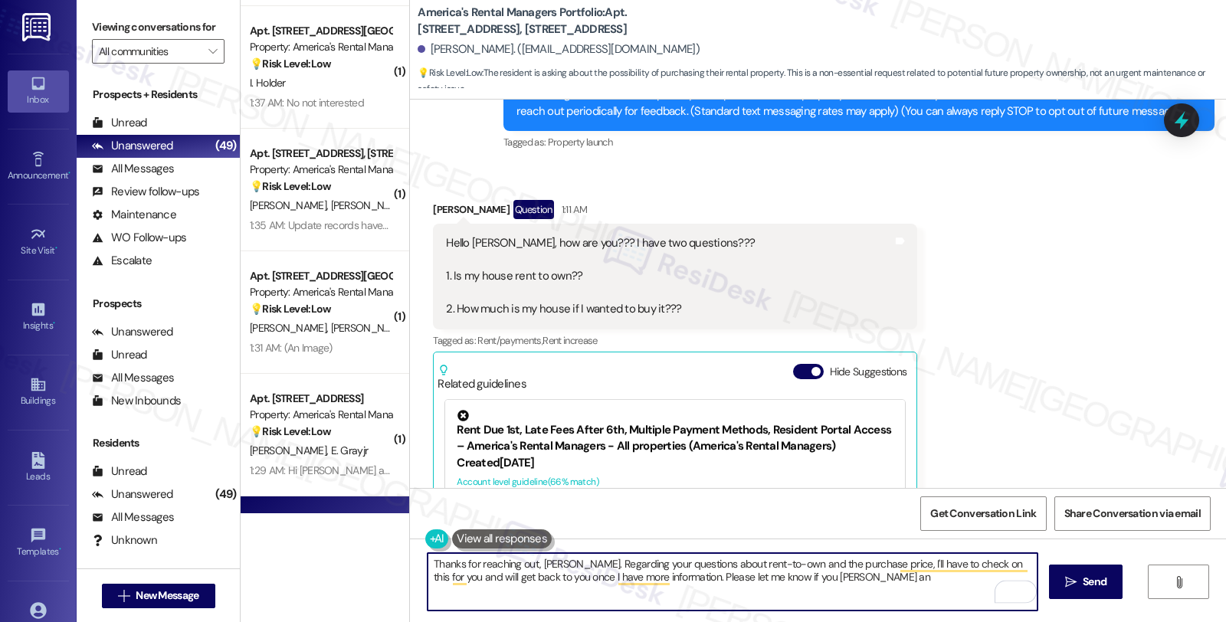
click at [786, 578] on textarea "Thanks for reaching out, Cherish. Regarding your questions about rent-to-own an…" at bounding box center [733, 581] width 610 height 57
click at [832, 586] on textarea "Thanks for reaching out, Cherish. Regarding your questions about rent-to-own an…" at bounding box center [733, 581] width 610 height 57
type textarea "Thanks for reaching out, Cherish. Regarding your questions about rent-to-own an…"
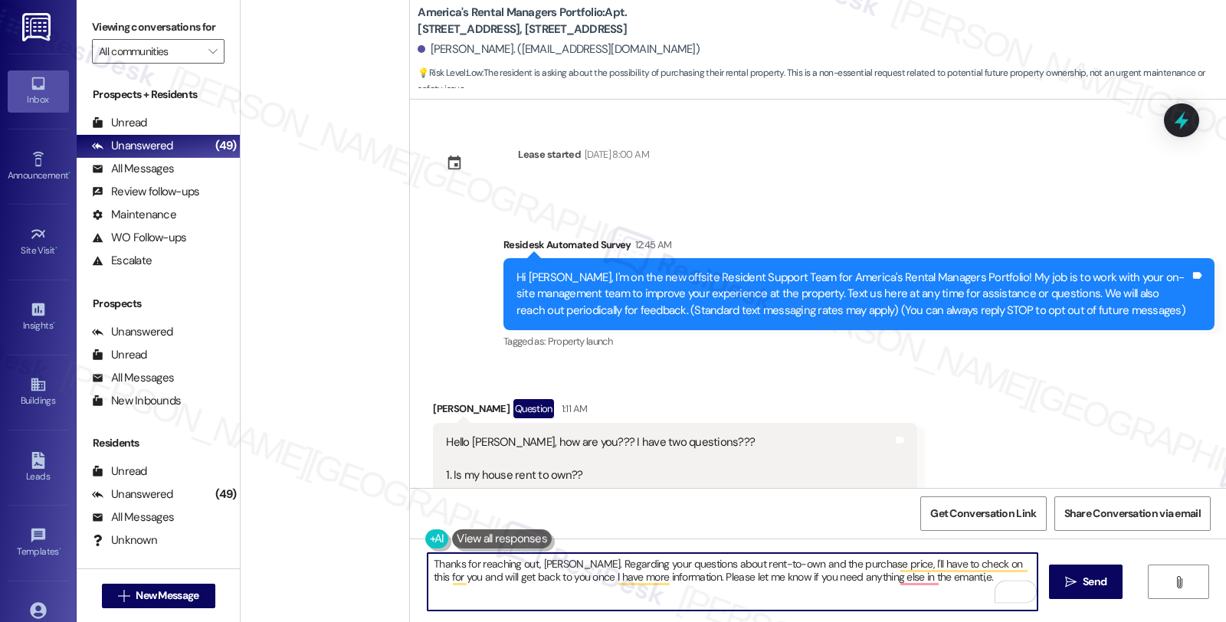
scroll to position [199, 0]
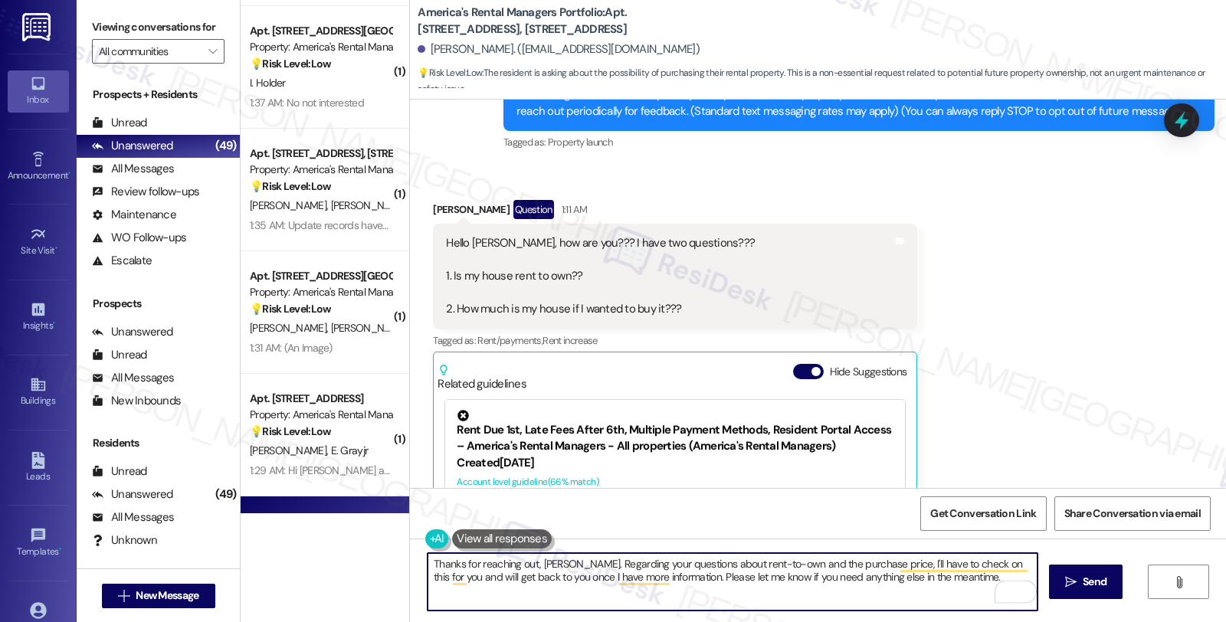
click at [963, 576] on textarea "Thanks for reaching out, [PERSON_NAME]. Regarding your questions about rent-to-…" at bounding box center [733, 581] width 610 height 57
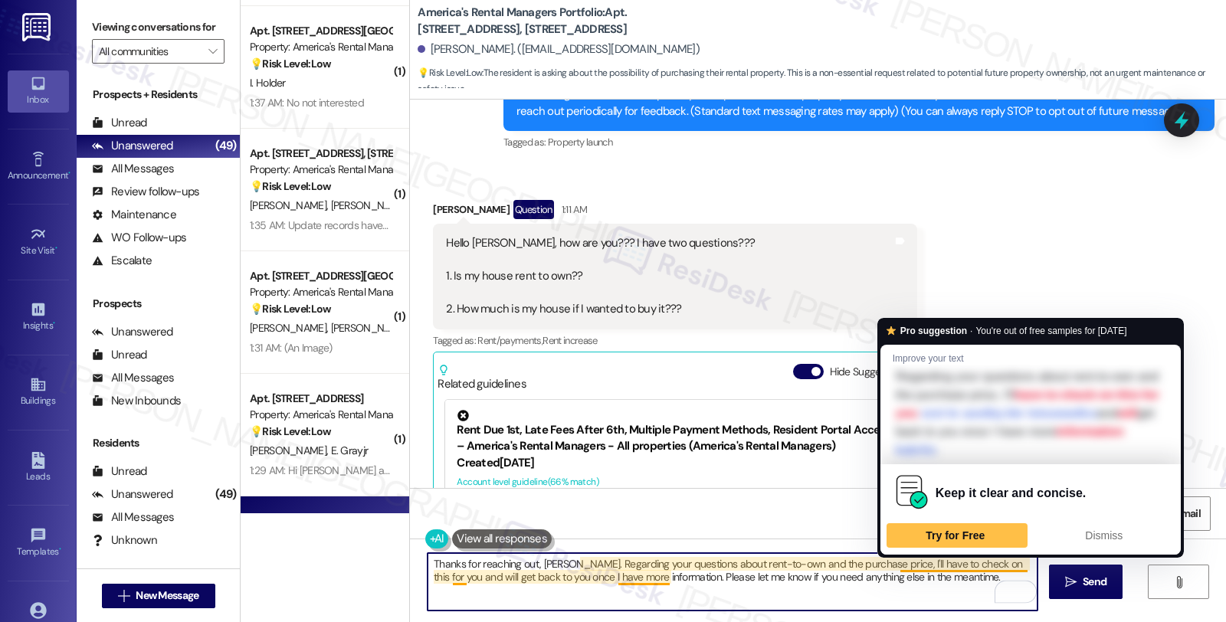
click at [805, 576] on textarea "Thanks for reaching out, [PERSON_NAME]. Regarding your questions about rent-to-…" at bounding box center [733, 581] width 610 height 57
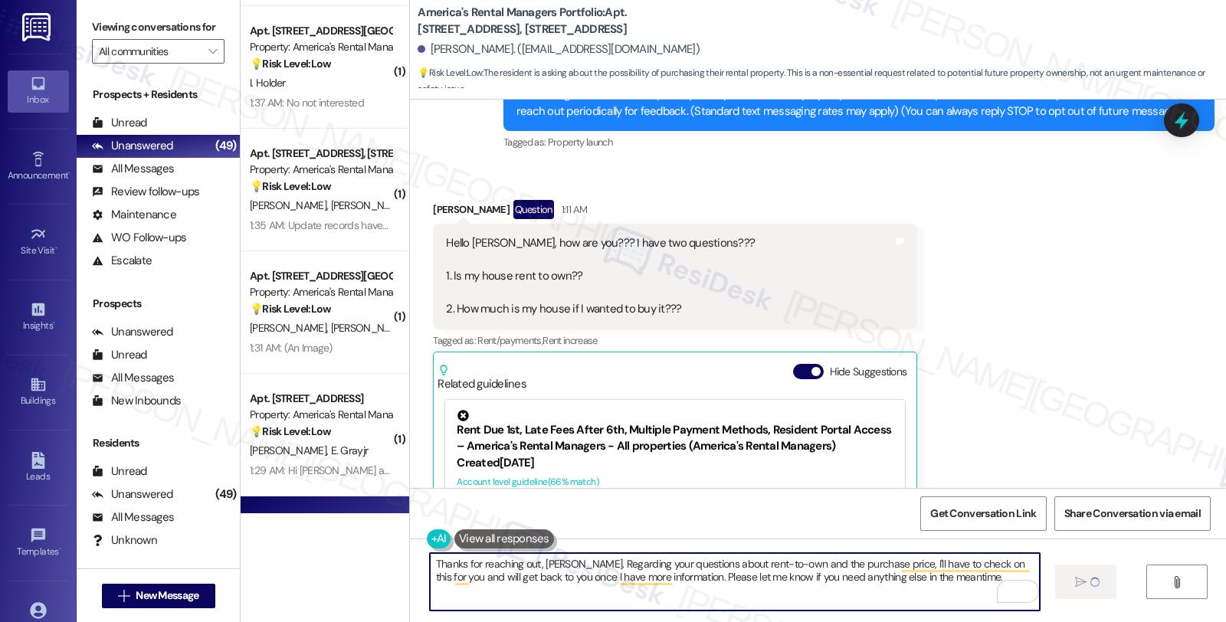
type textarea "Thanks for reaching out, [PERSON_NAME]. Regarding your questions about rent-to-…"
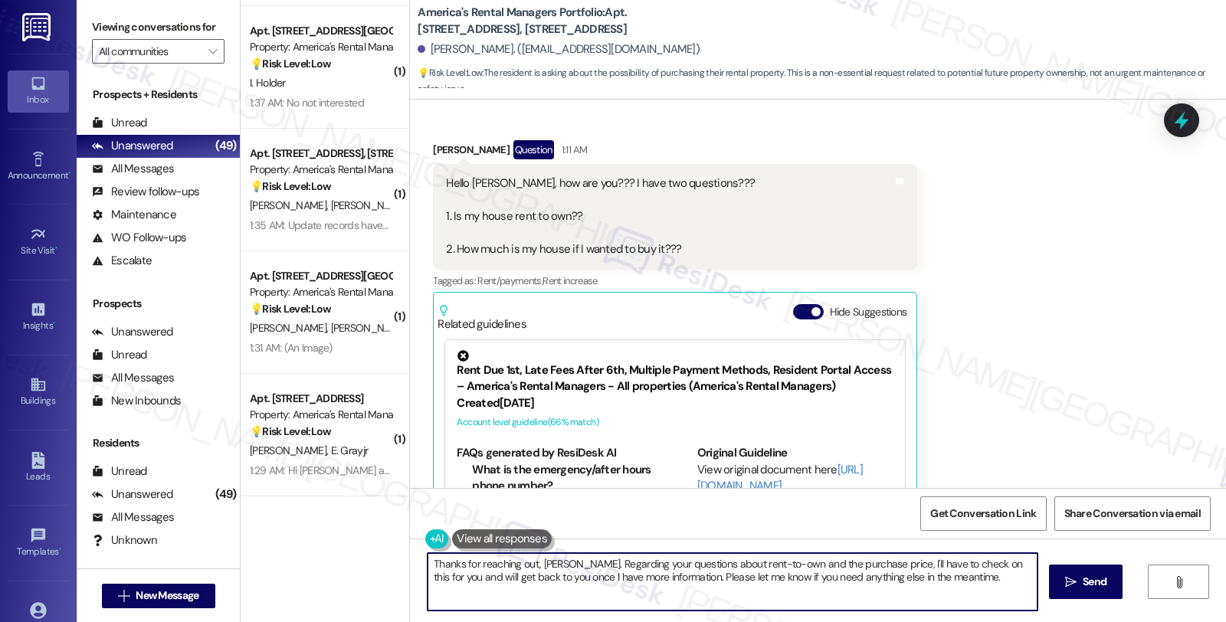
scroll to position [236, 0]
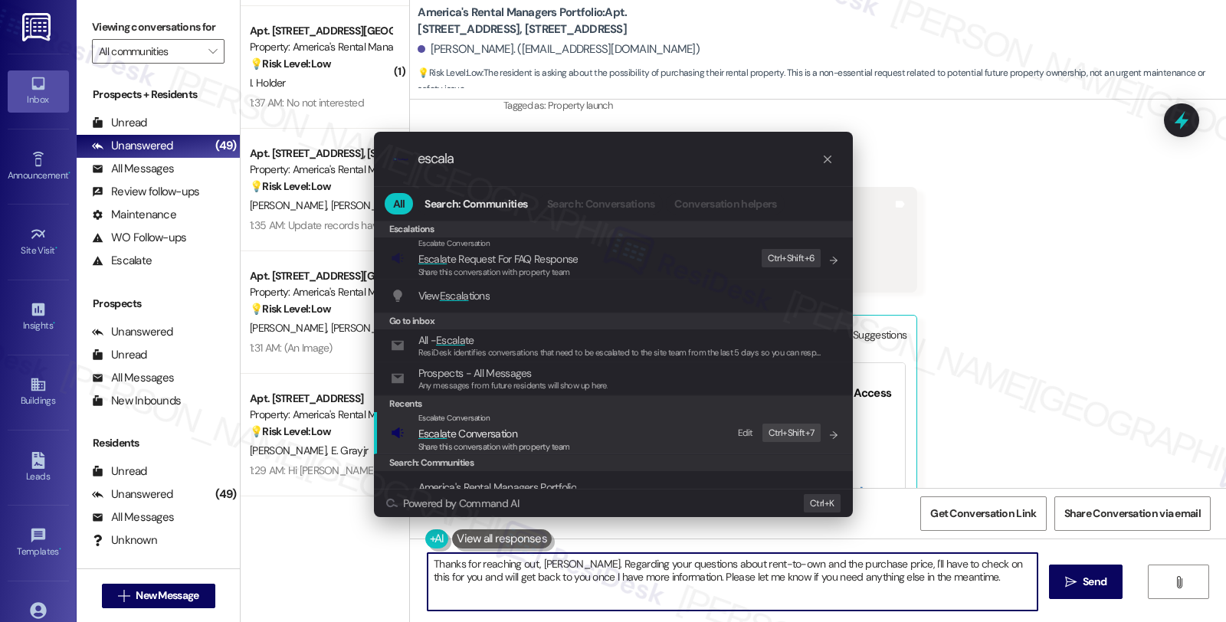
type input "escala"
click at [537, 430] on span "Escala te Conversation" at bounding box center [494, 433] width 152 height 17
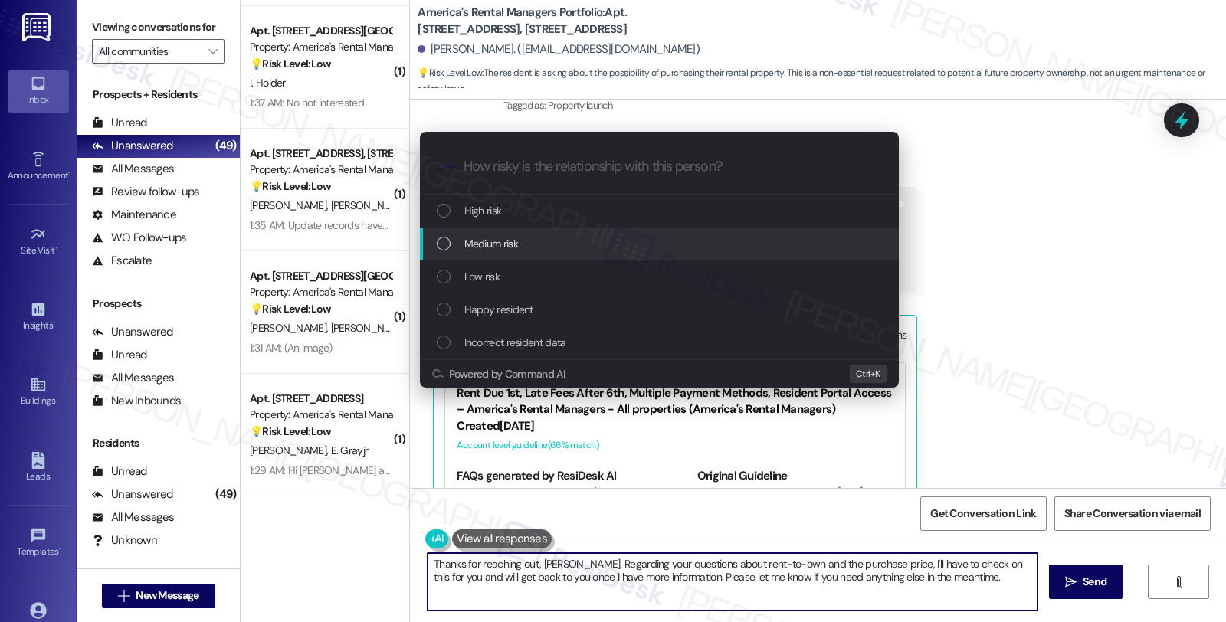
click at [520, 248] on div "Medium risk" at bounding box center [661, 243] width 448 height 17
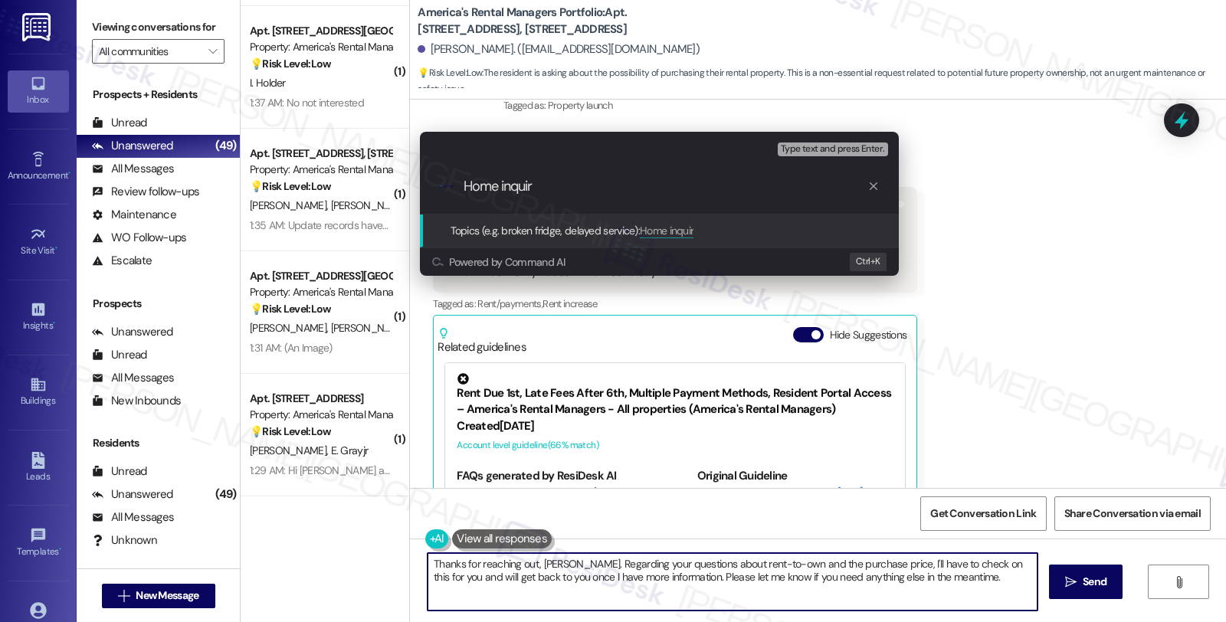
type input "Home inquiry"
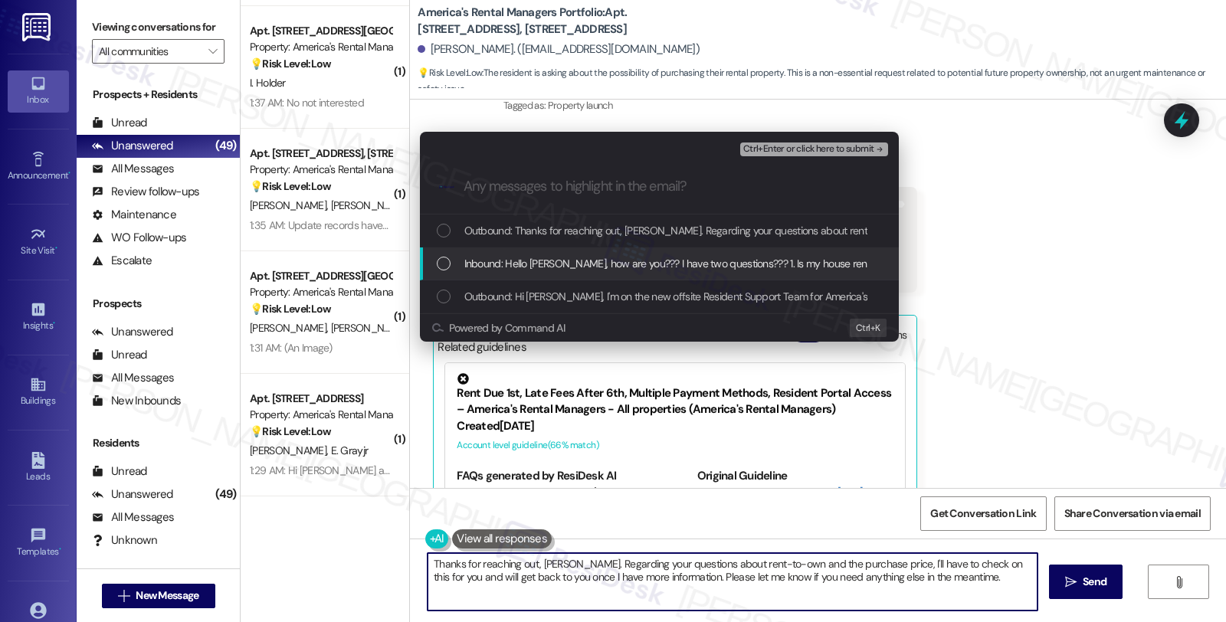
click at [522, 256] on span "Inbound: Hello [PERSON_NAME], how are you??? I have two questions??? 1. Is my h…" at bounding box center [798, 263] width 668 height 17
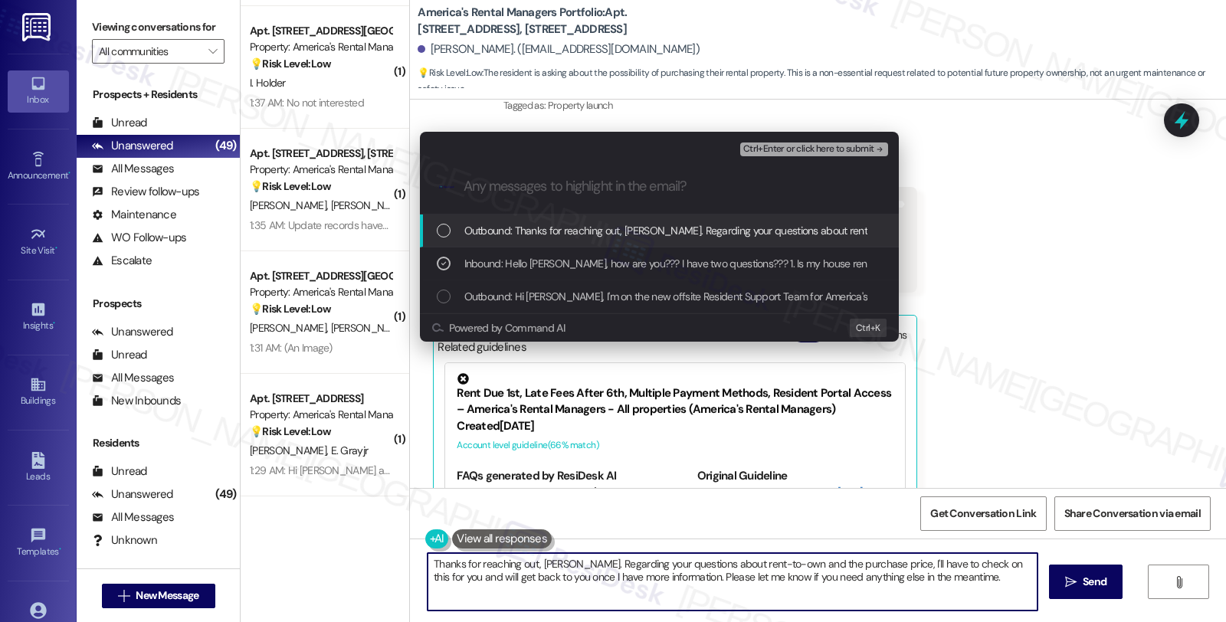
click at [832, 144] on span "Ctrl+Enter or click here to submit" at bounding box center [808, 149] width 131 height 11
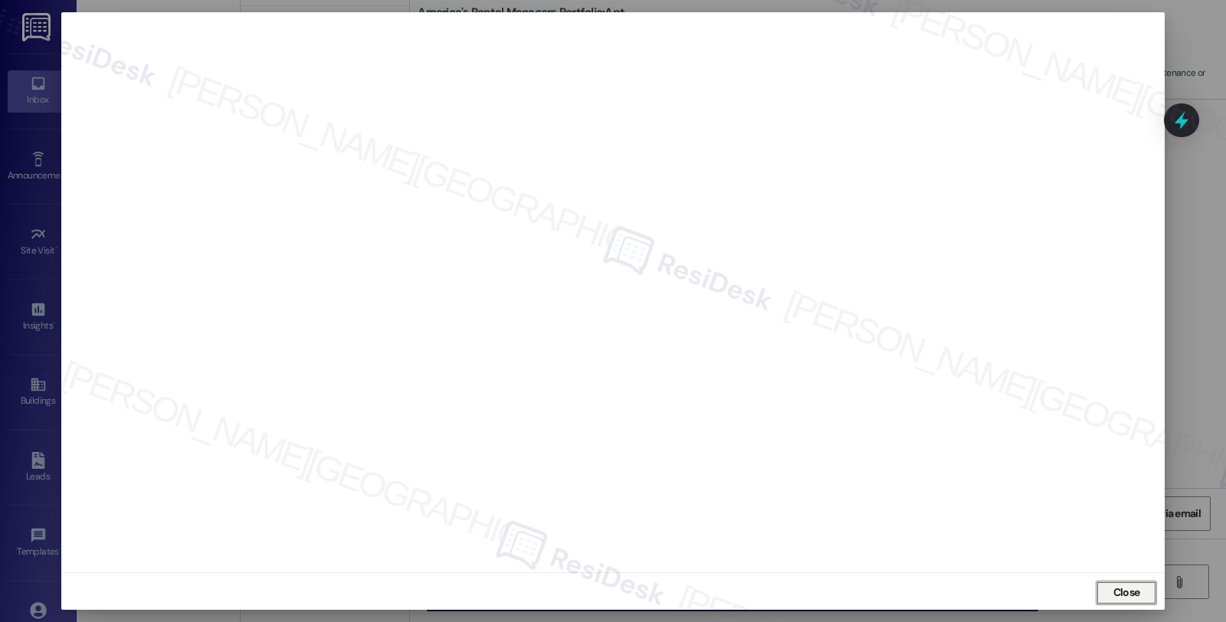
click at [1130, 598] on span "Close" at bounding box center [1127, 593] width 27 height 16
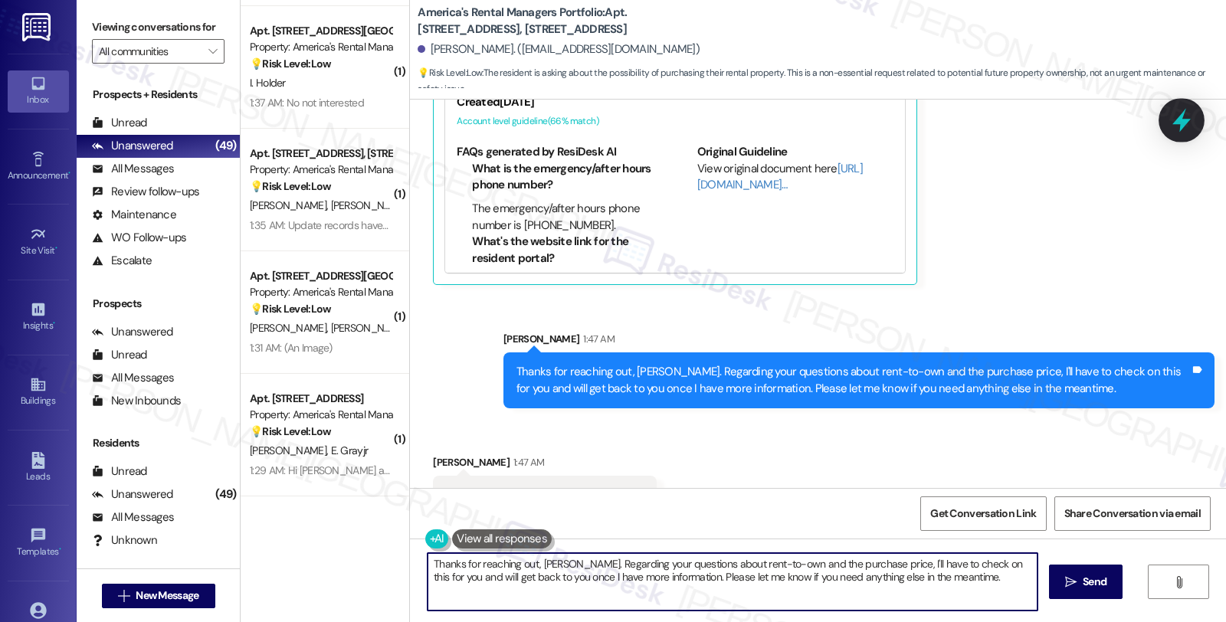
scroll to position [599, 0]
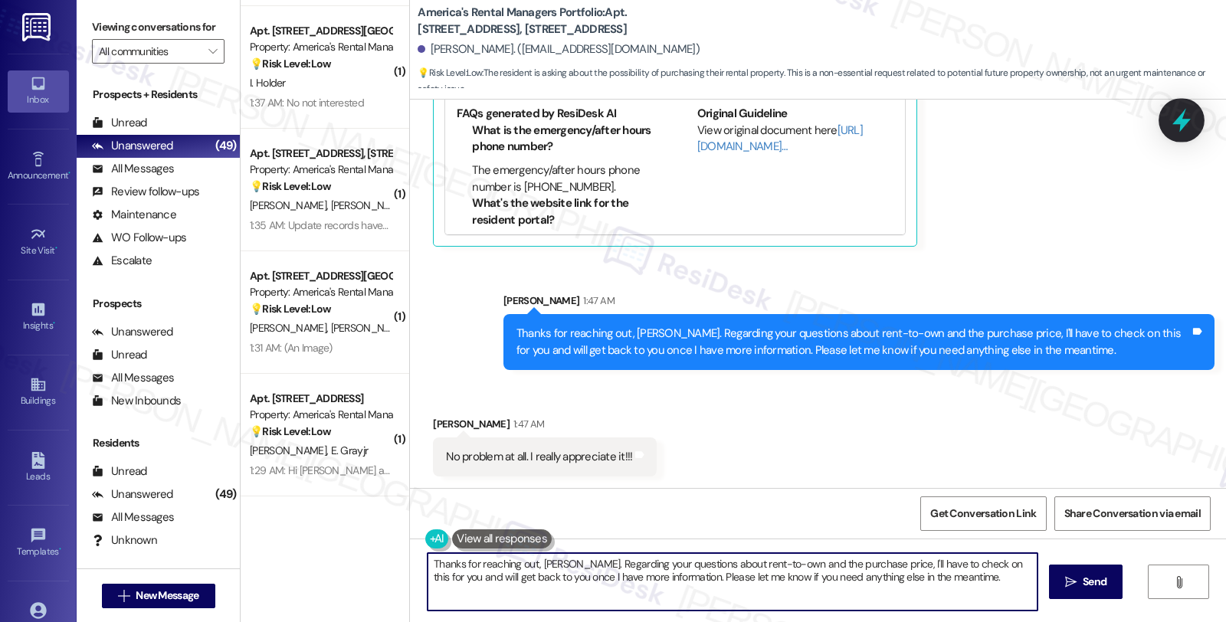
click at [1187, 116] on icon at bounding box center [1182, 120] width 26 height 26
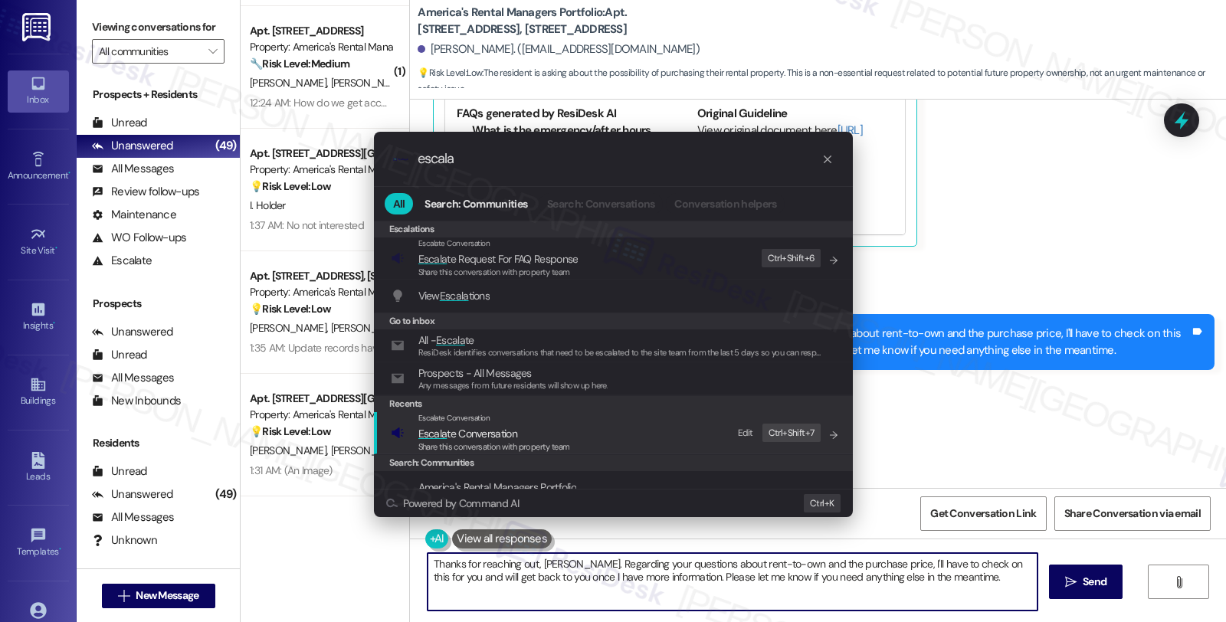
type input "escala"
click at [486, 442] on span "Share this conversation with property team" at bounding box center [494, 446] width 152 height 11
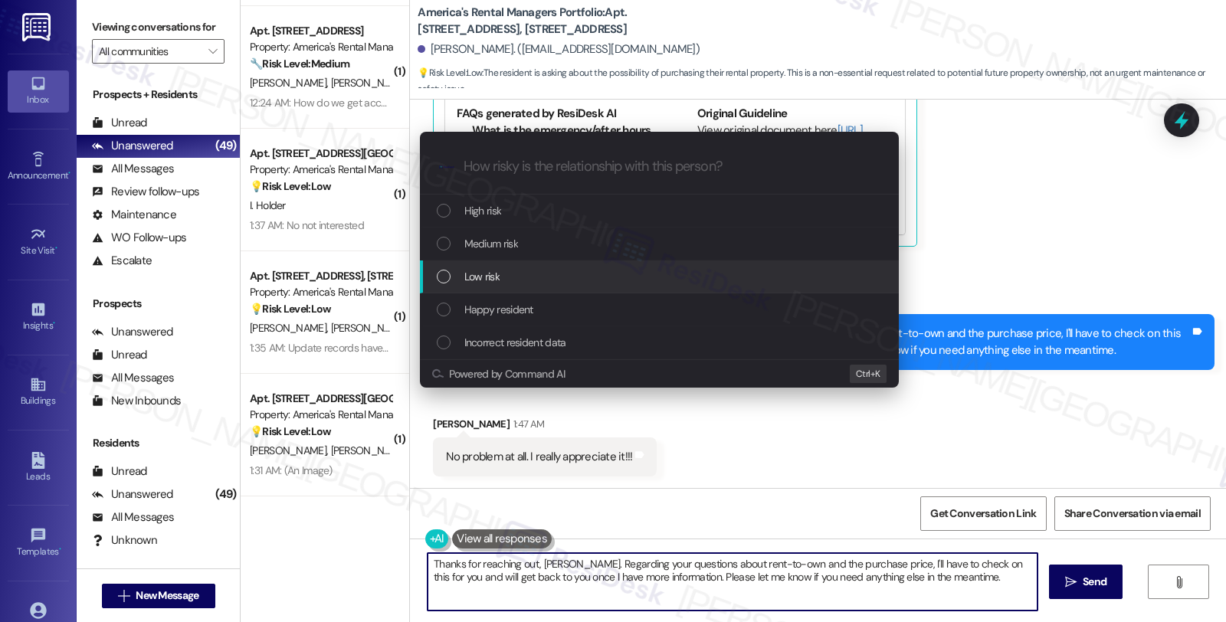
click at [514, 268] on div "Low risk" at bounding box center [661, 276] width 448 height 17
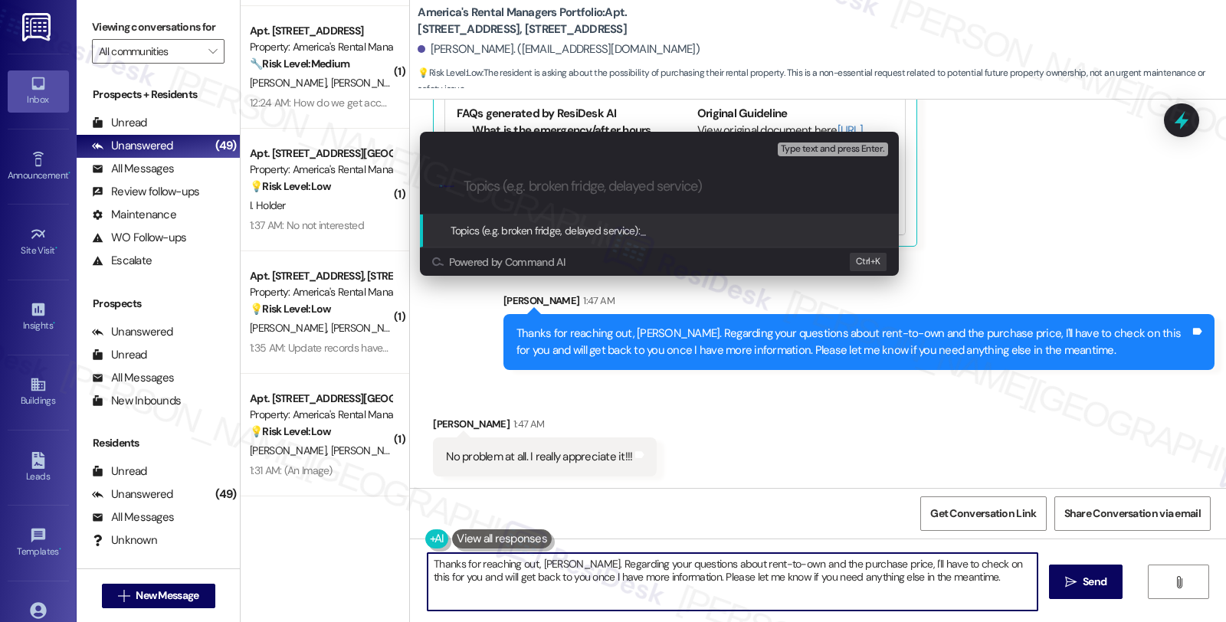
paste input "Home inquiry"
type input "Home inquiry"
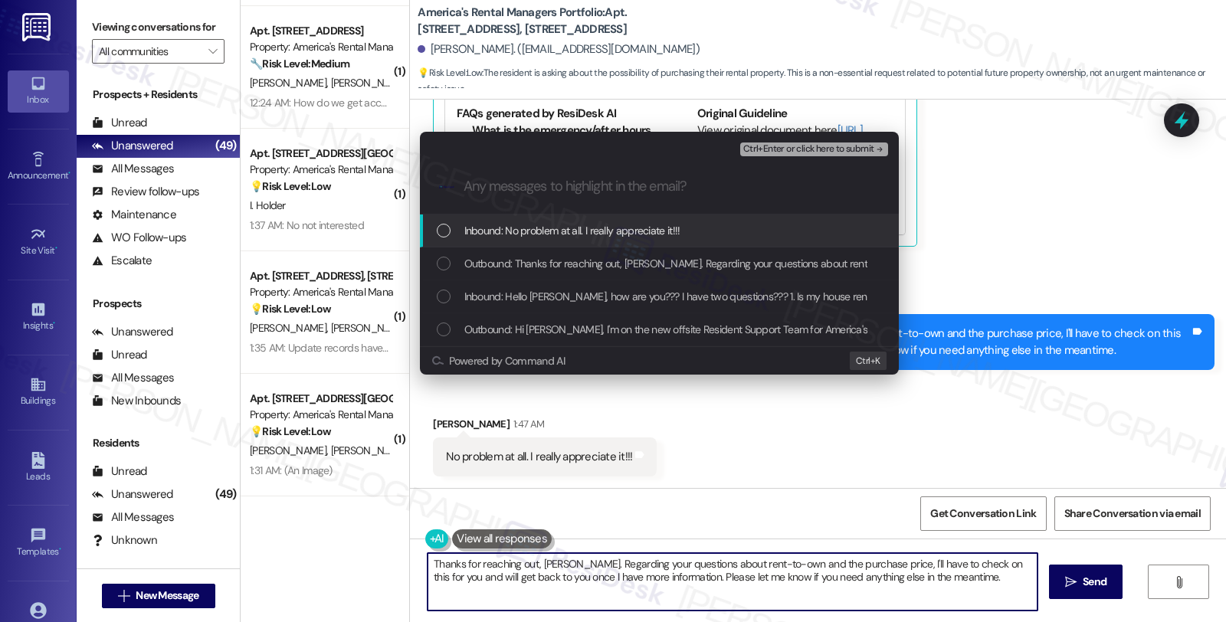
click at [581, 231] on span "Inbound: No problem at all. I really appreciate it!!!" at bounding box center [572, 230] width 216 height 17
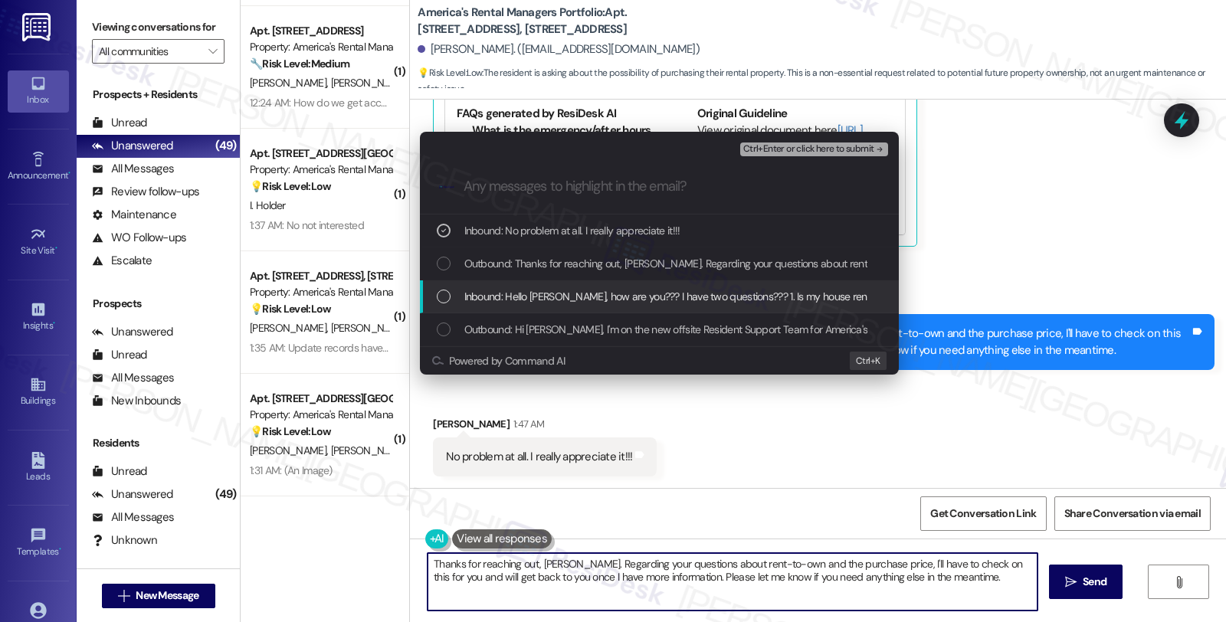
click at [579, 295] on span "Inbound: Hello [PERSON_NAME], how are you??? I have two questions??? 1. Is my h…" at bounding box center [798, 296] width 668 height 17
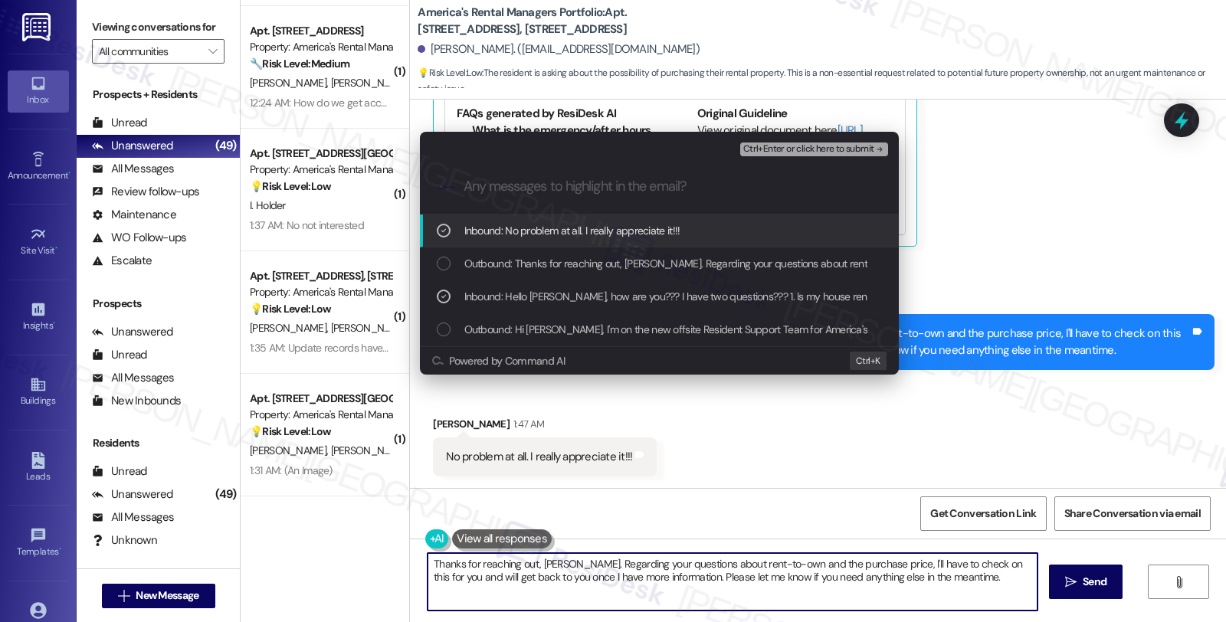
click at [803, 144] on span "Ctrl+Enter or click here to submit" at bounding box center [808, 149] width 131 height 11
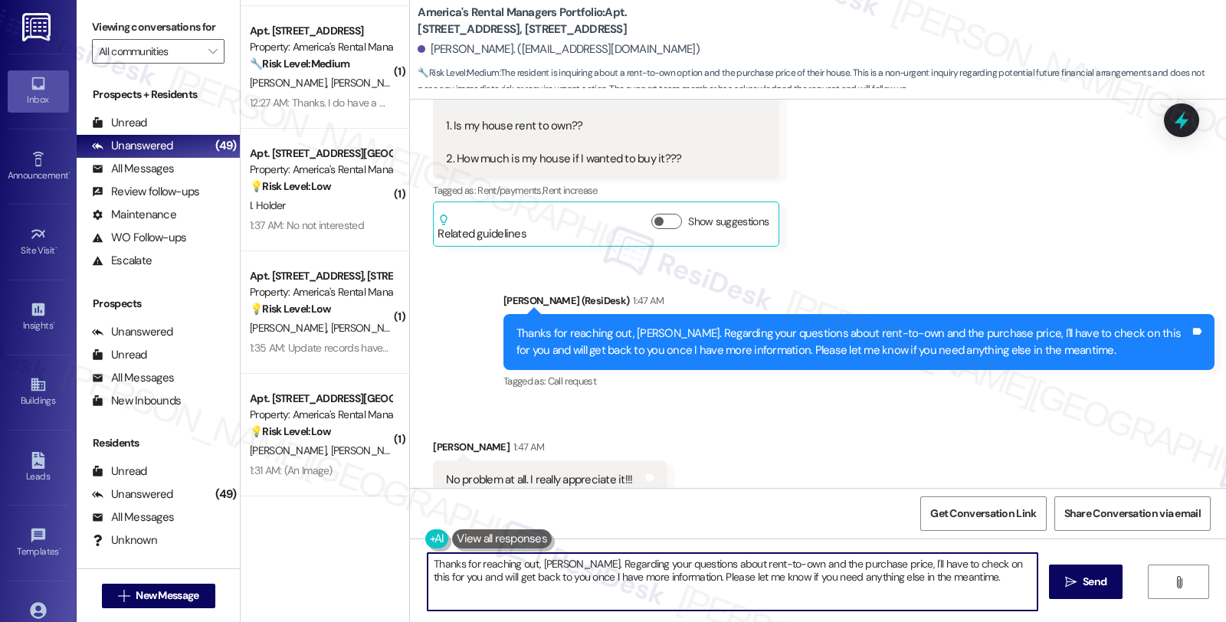
scroll to position [395, 0]
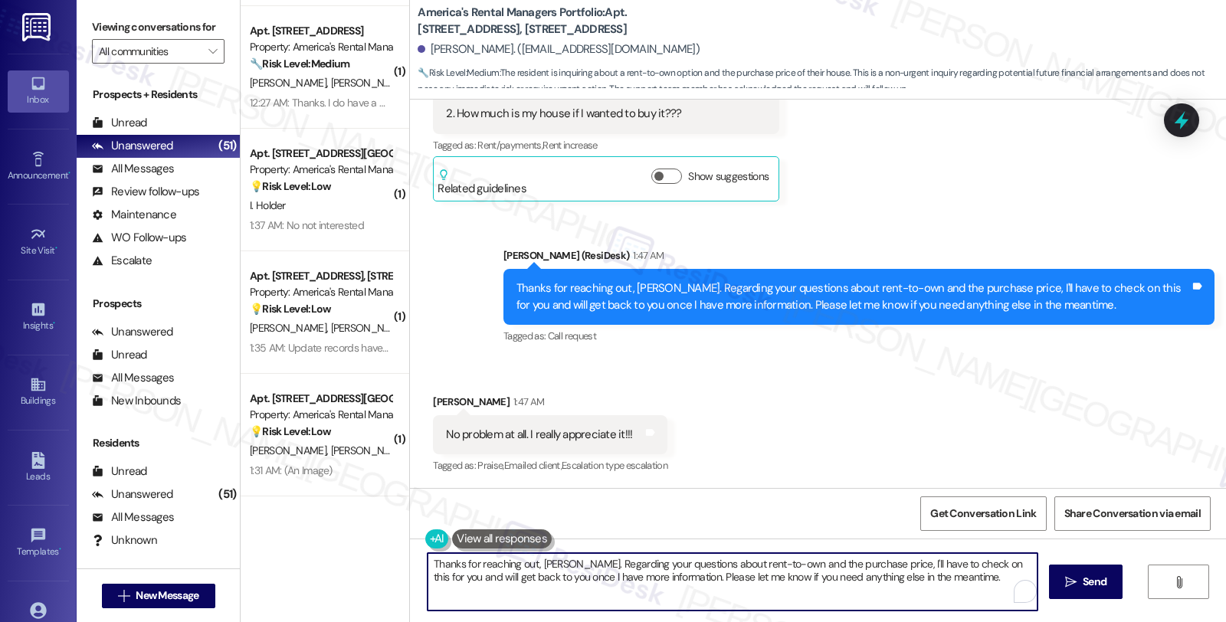
drag, startPoint x: 738, startPoint y: 587, endPoint x: 399, endPoint y: 530, distance: 343.6
click at [410, 530] on div "Lease started Oct 02, 2023 at 8:00 AM Survey, sent via SMS Residesk Automated S…" at bounding box center [818, 411] width 816 height 622
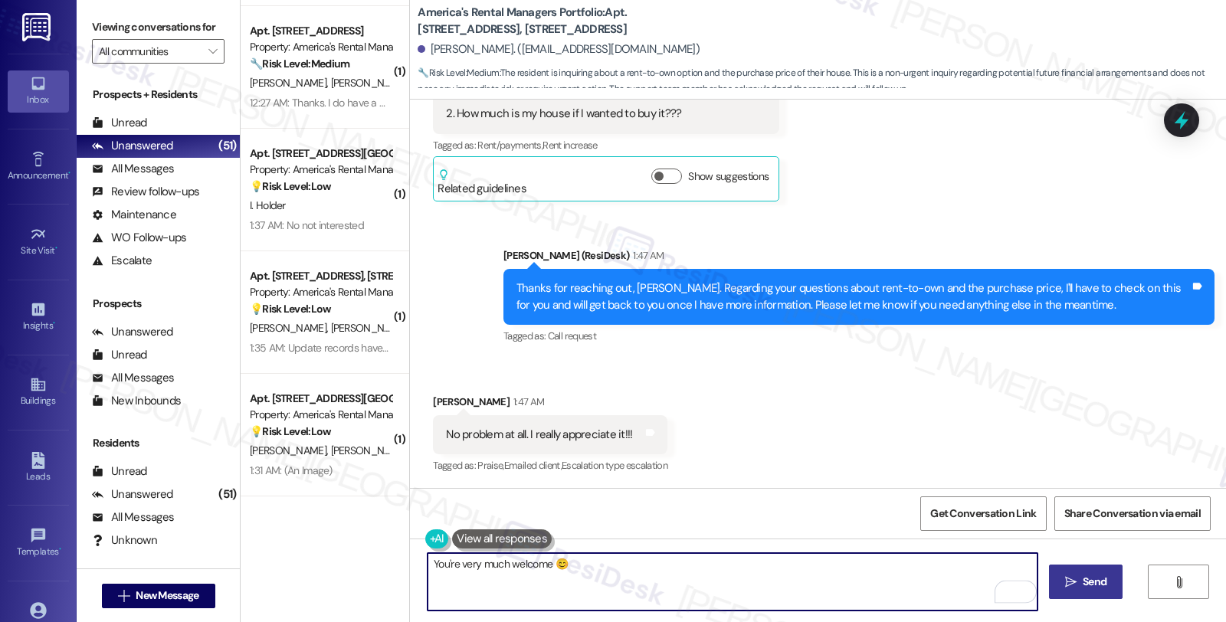
type textarea "You're very much welcome 😊"
click at [1062, 579] on span " Send" at bounding box center [1086, 582] width 48 height 16
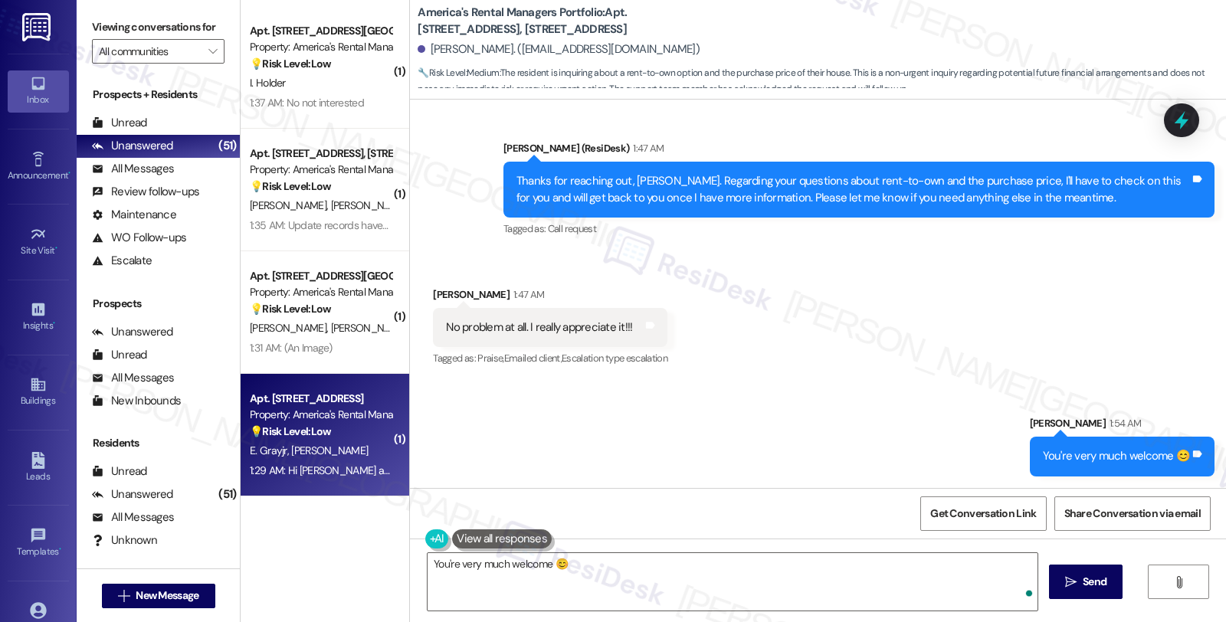
scroll to position [5618, 0]
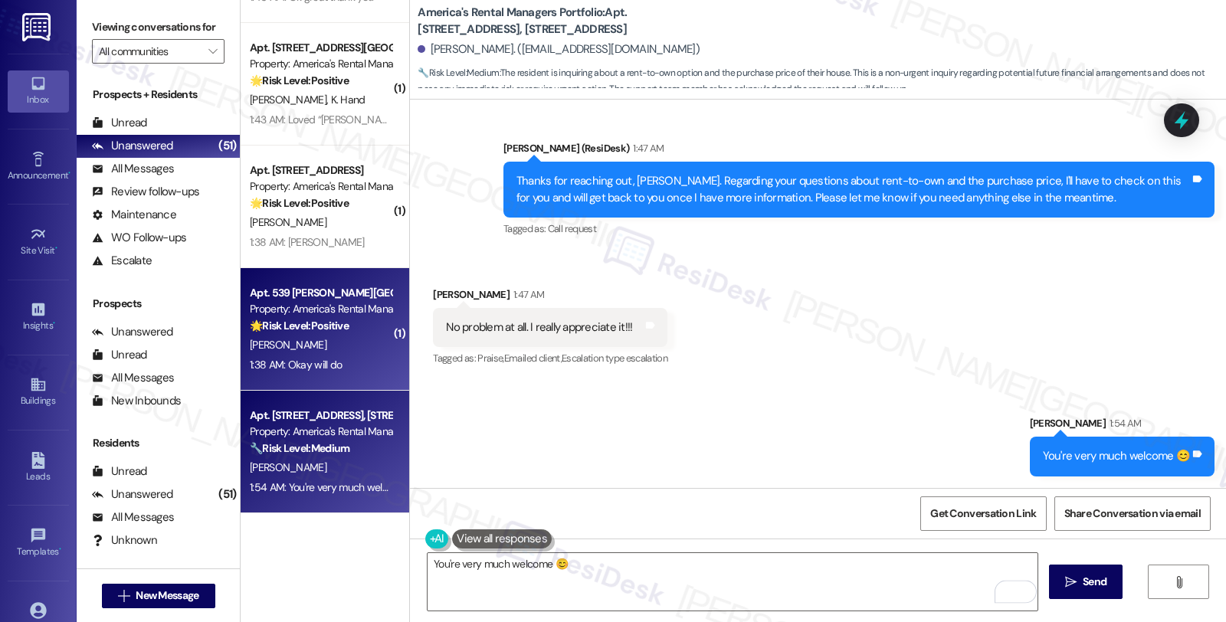
click at [324, 339] on div "[PERSON_NAME]" at bounding box center [320, 345] width 145 height 19
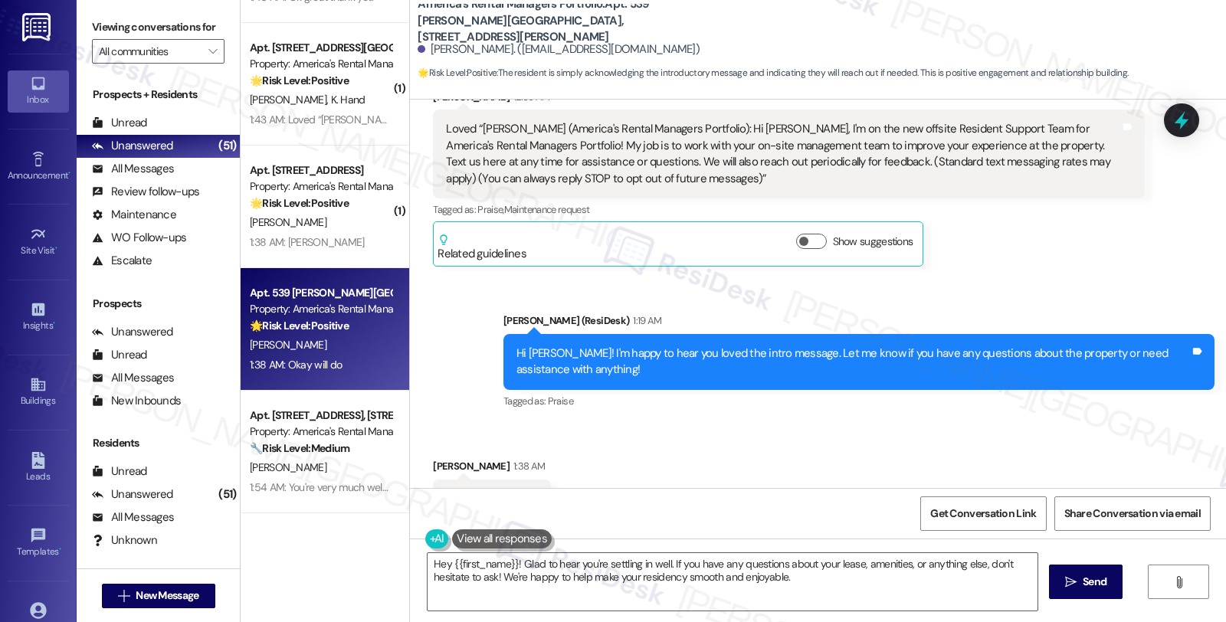
scroll to position [205, 0]
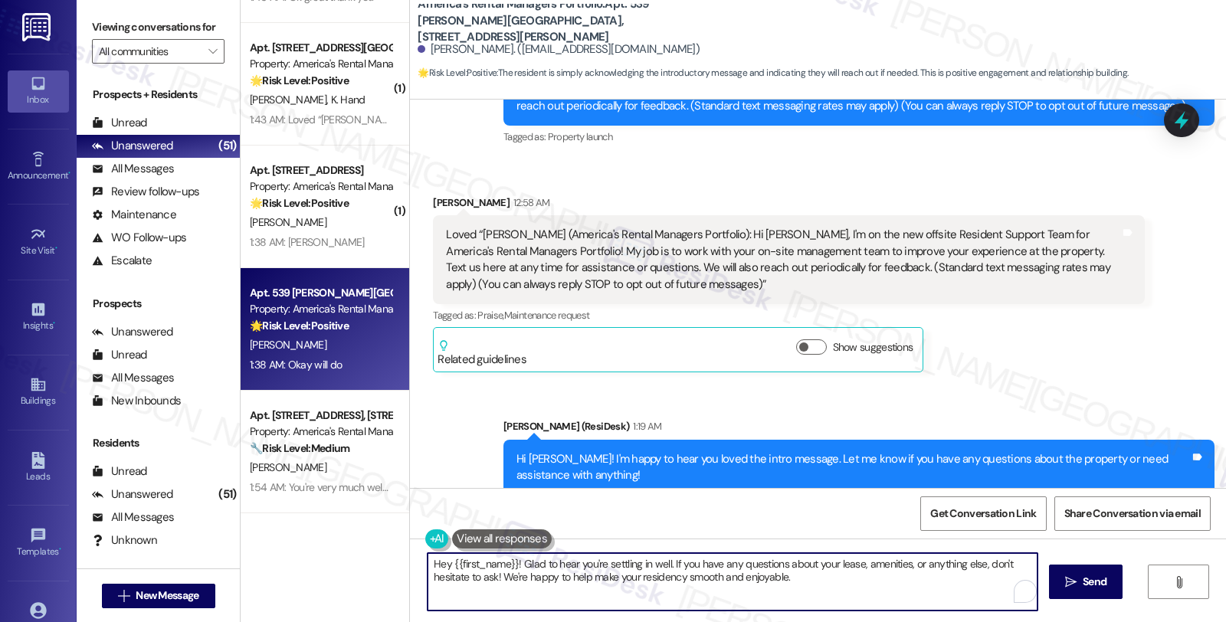
drag, startPoint x: 798, startPoint y: 576, endPoint x: 383, endPoint y: 562, distance: 414.9
click at [383, 562] on div "( 1 ) Apt. 119 Flintlock Way, 119 Flintlock Way Property: America's Rental Mana…" at bounding box center [734, 311] width 986 height 622
type textarea "Have a great day!"
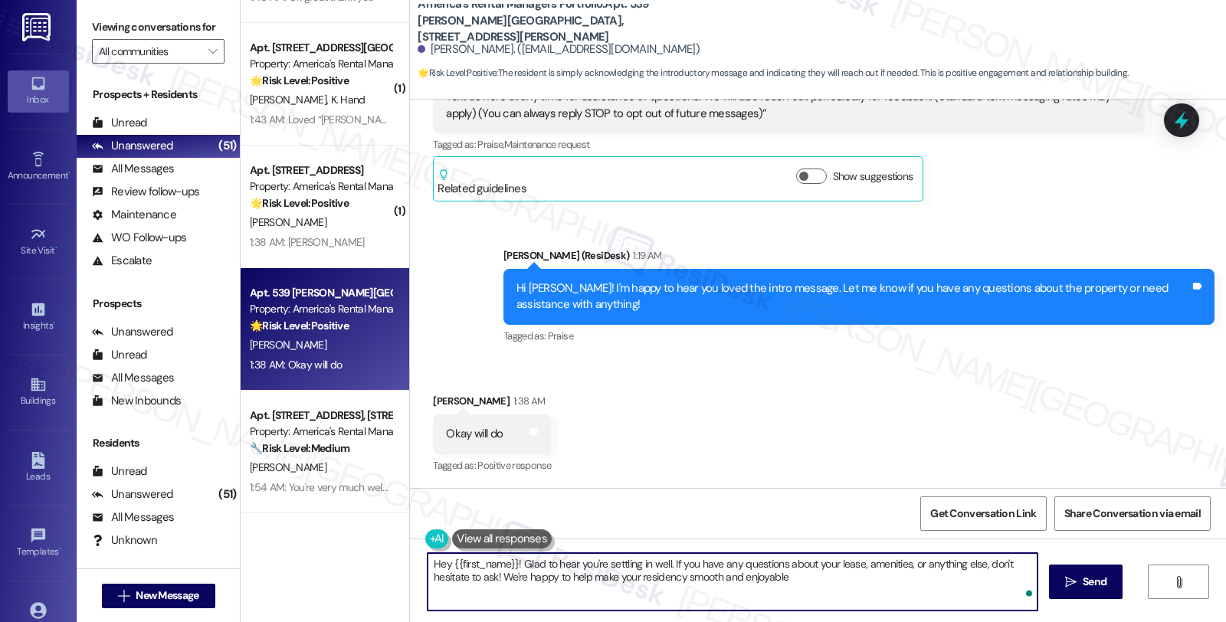
type textarea "Hey {{first_name}}! Glad to hear you're settling in well. If you have any quest…"
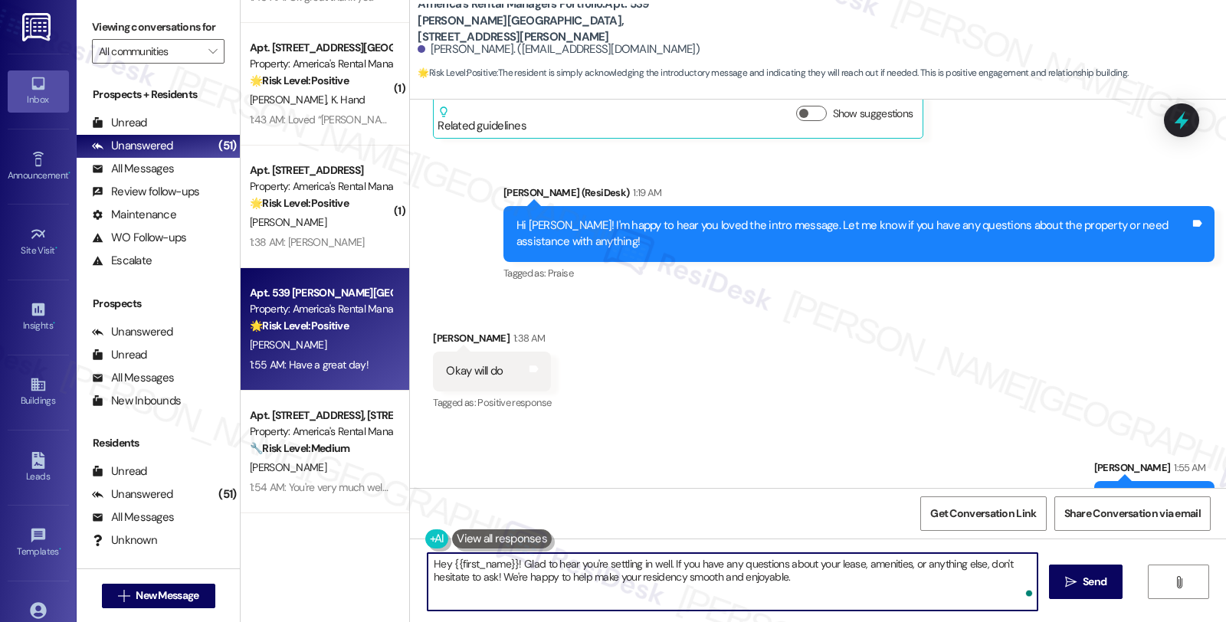
scroll to position [483, 0]
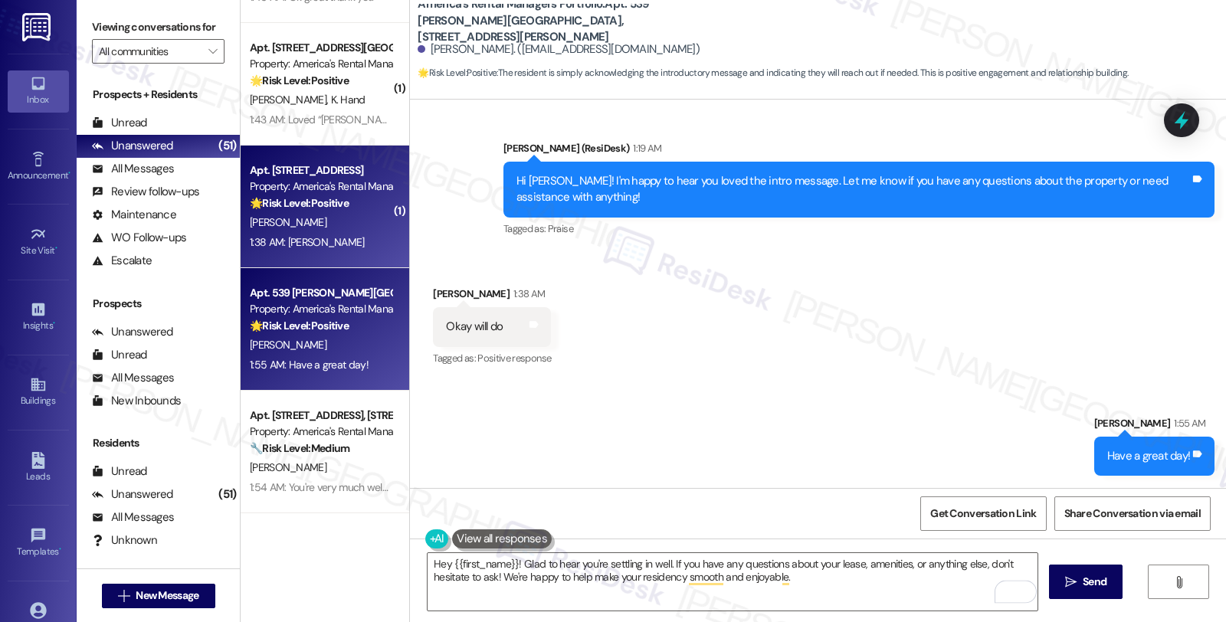
click at [309, 219] on div "C. Readus" at bounding box center [320, 222] width 145 height 19
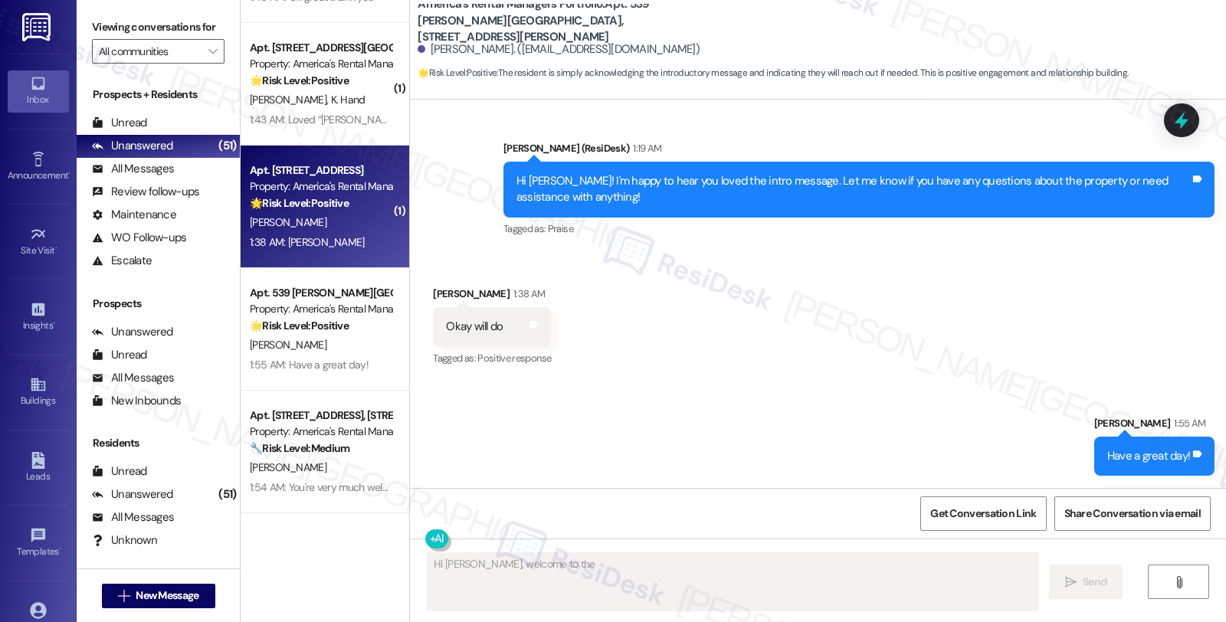
scroll to position [218, 0]
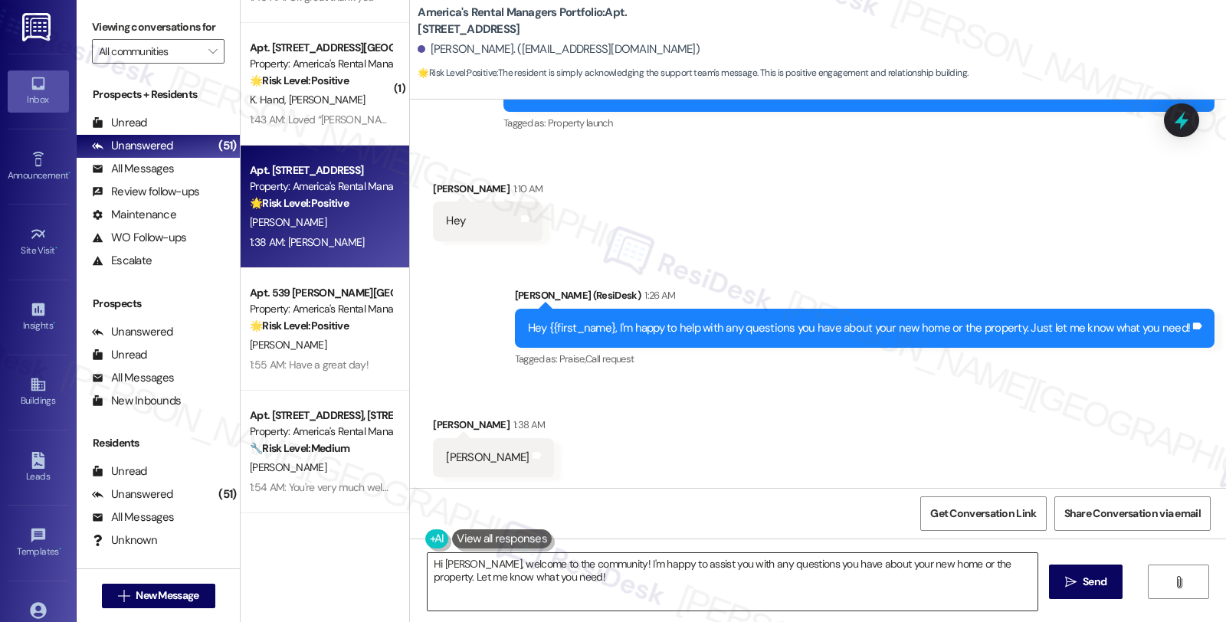
click at [428, 564] on textarea "Hi Charles, welcome to the community! I'm happy to assist you with any question…" at bounding box center [733, 581] width 610 height 57
click at [446, 454] on div "Charles" at bounding box center [487, 458] width 83 height 16
copy div "Charles"
click at [510, 561] on textarea "Please to meet you, Hi Charles, welcome to the community! I'm happy to assist y…" at bounding box center [733, 581] width 610 height 57
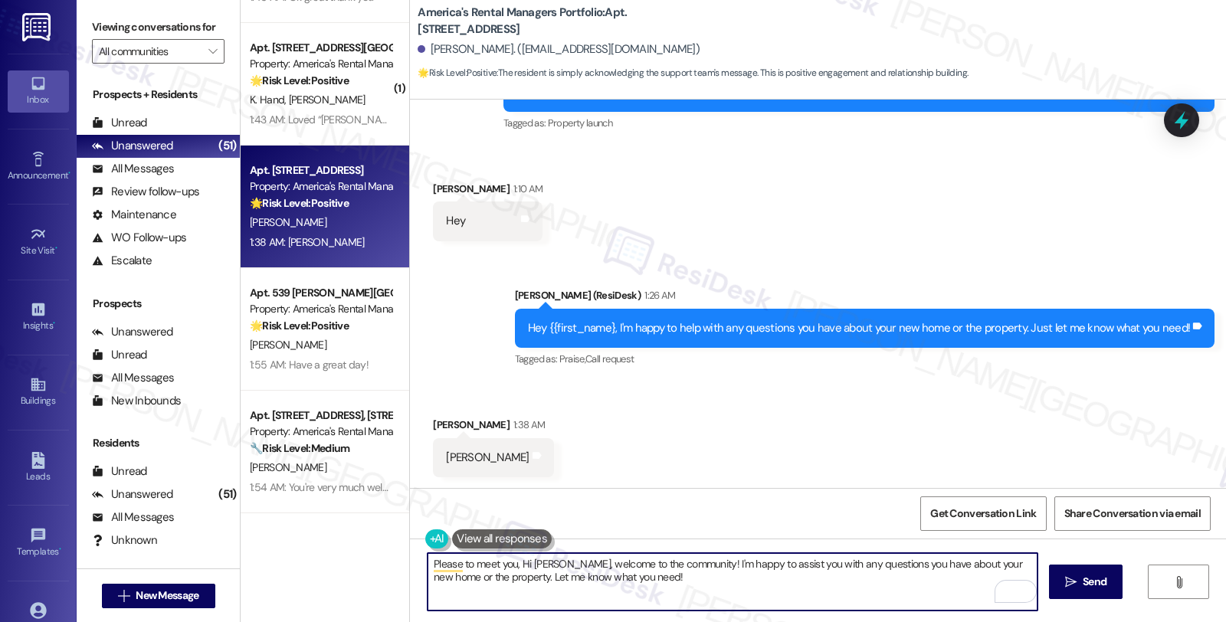
paste textarea "Charles"
click at [709, 583] on textarea "Please to meet you, Charles! Hi Charles, welcome to the community! I'm happy to…" at bounding box center [733, 581] width 610 height 57
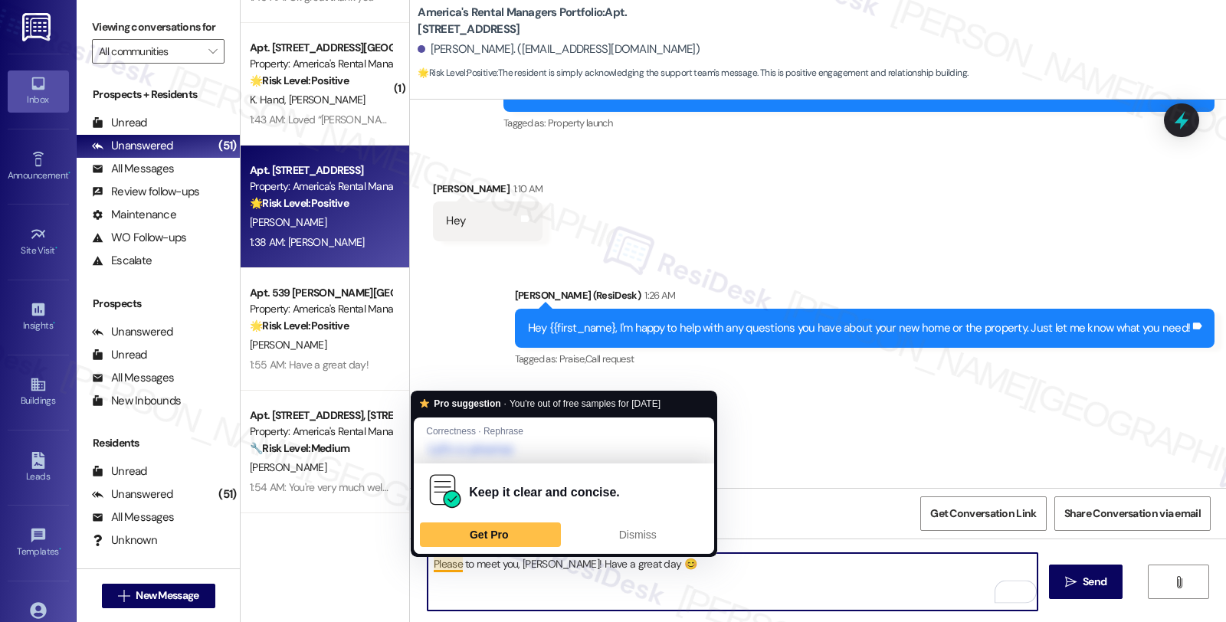
click at [451, 565] on textarea "Please to meet you, Charles! Have a great day 😊" at bounding box center [733, 581] width 610 height 57
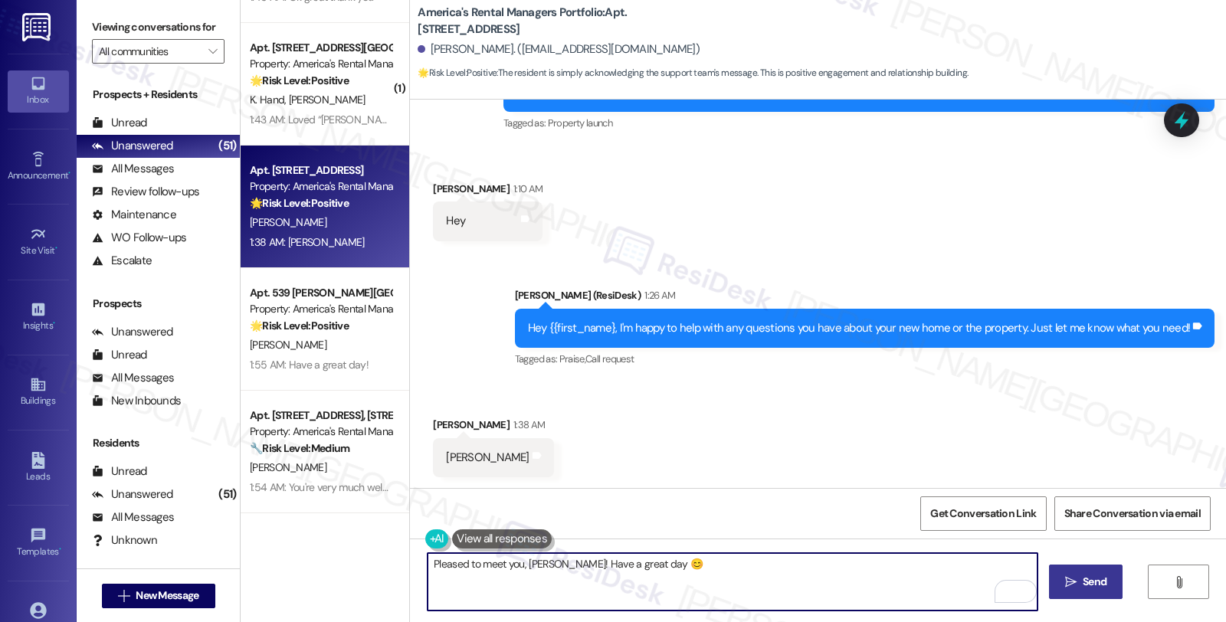
type textarea "Pleased to meet you, Charles! Have a great day 😊"
click at [1089, 578] on span "Send" at bounding box center [1095, 582] width 24 height 16
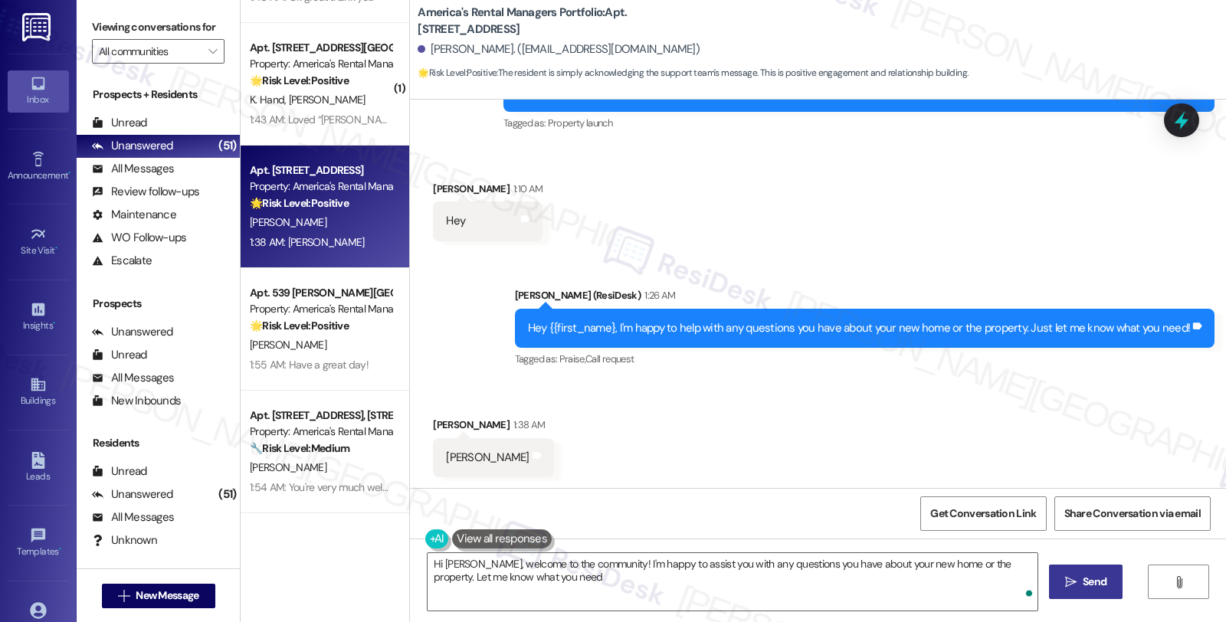
type textarea "Hi Charles, welcome to the community! I'm happy to assist you with any question…"
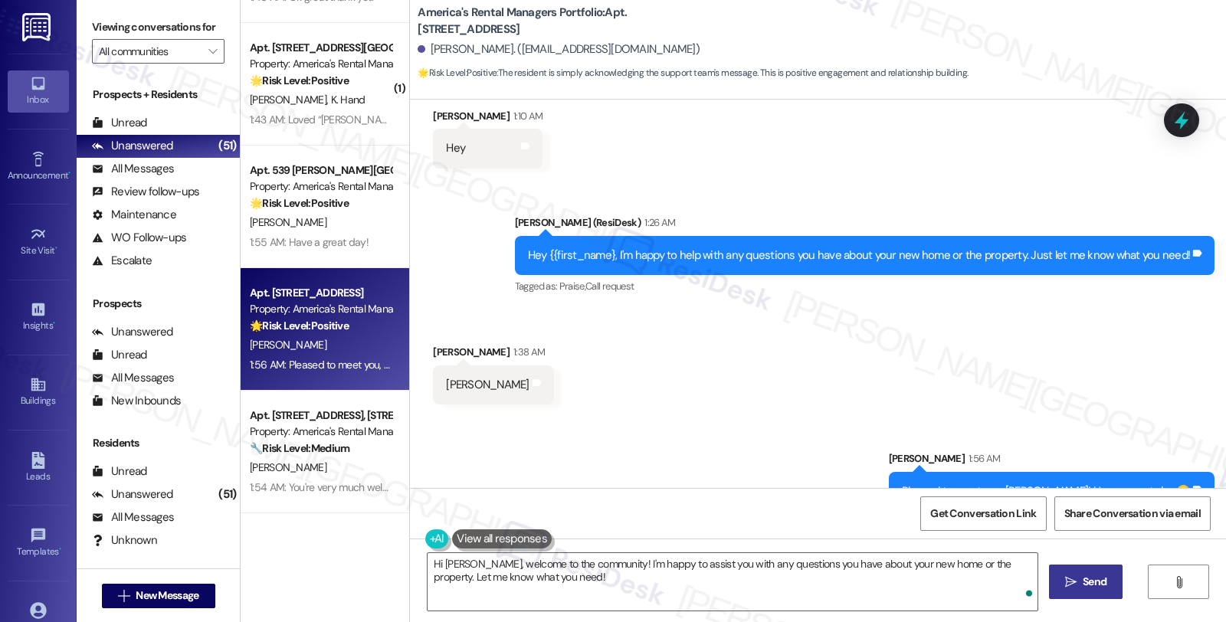
scroll to position [326, 0]
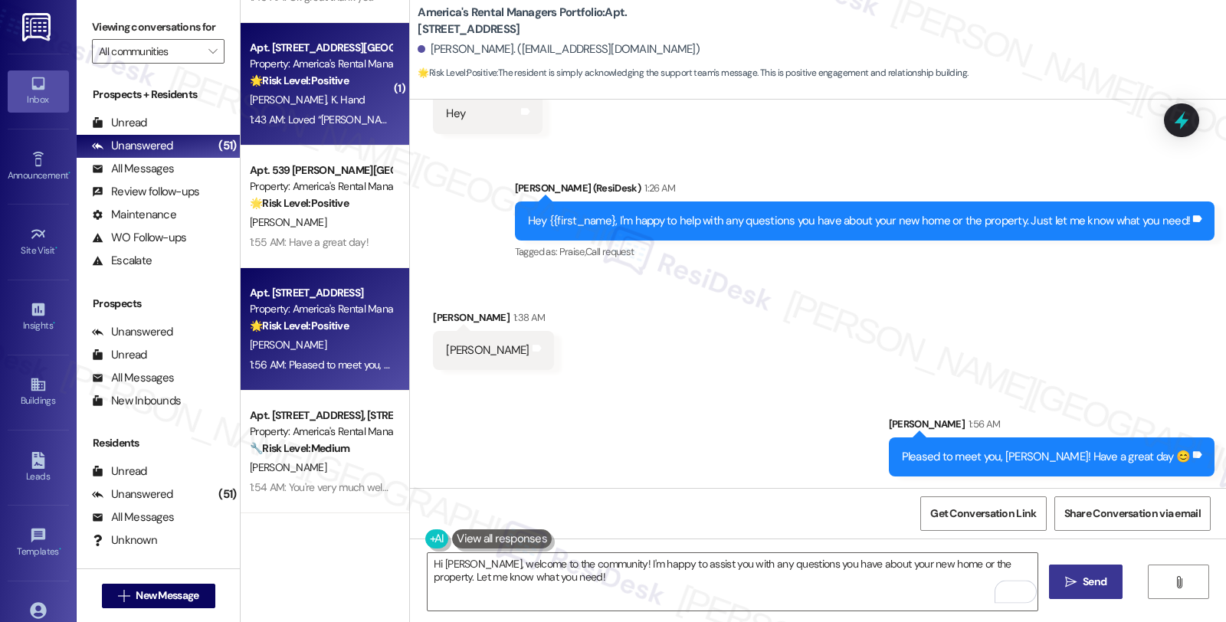
click at [349, 109] on div "K. Sharpe K. Hand" at bounding box center [320, 99] width 145 height 19
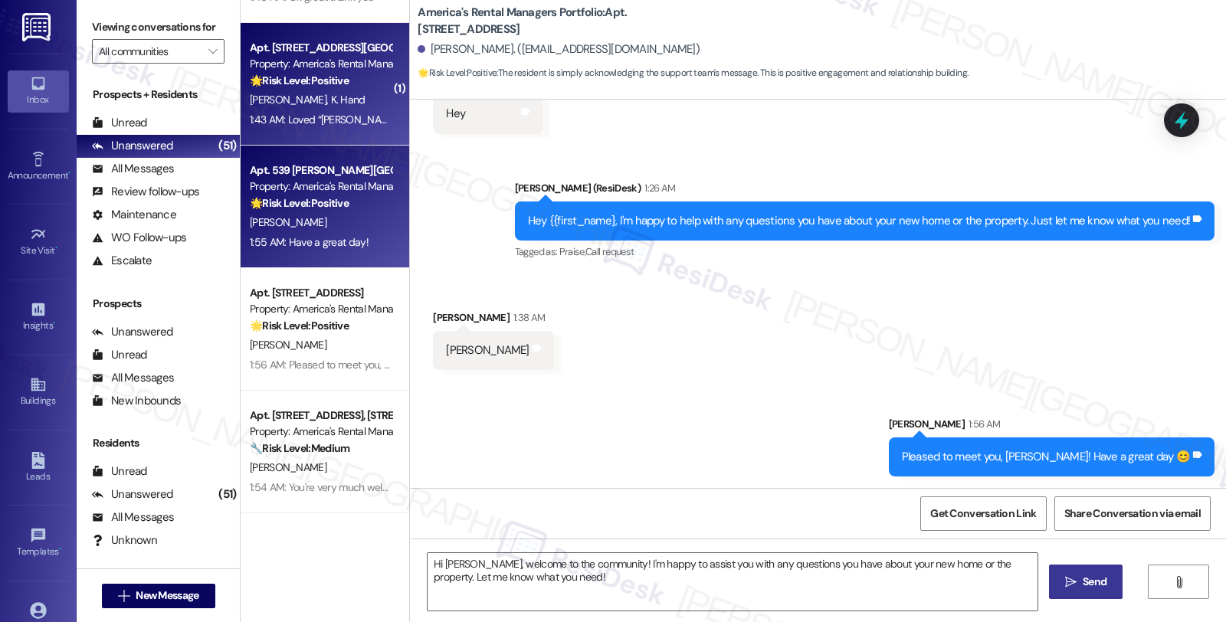
type textarea "Fetching suggested responses. Please feel free to read through the conversation…"
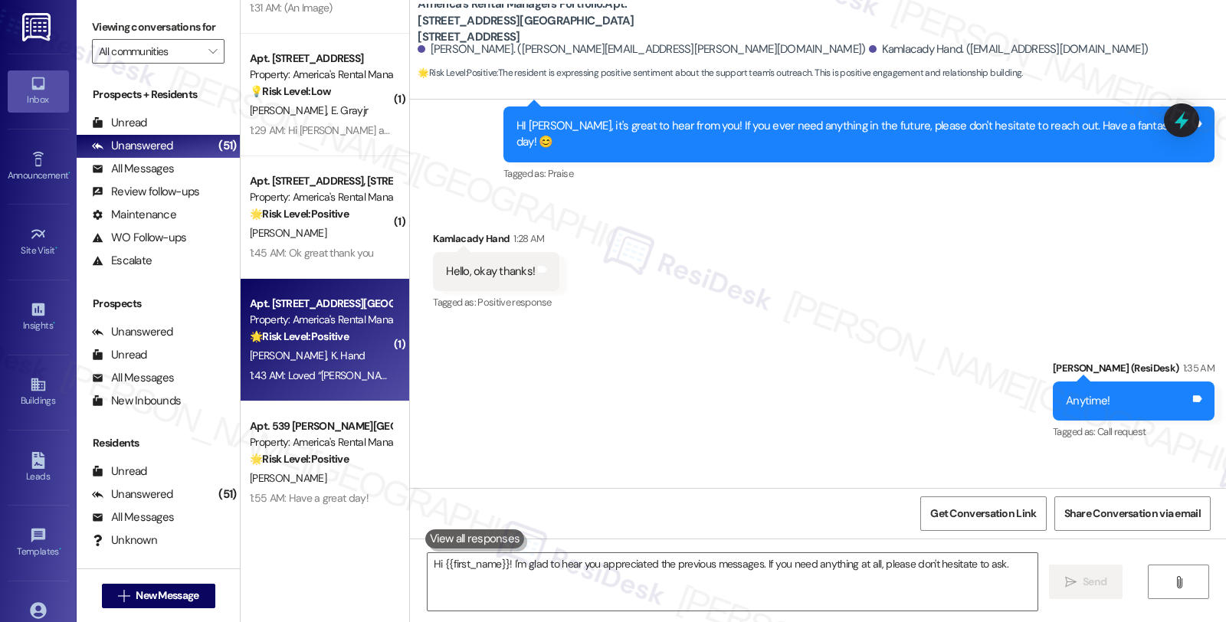
scroll to position [648, 0]
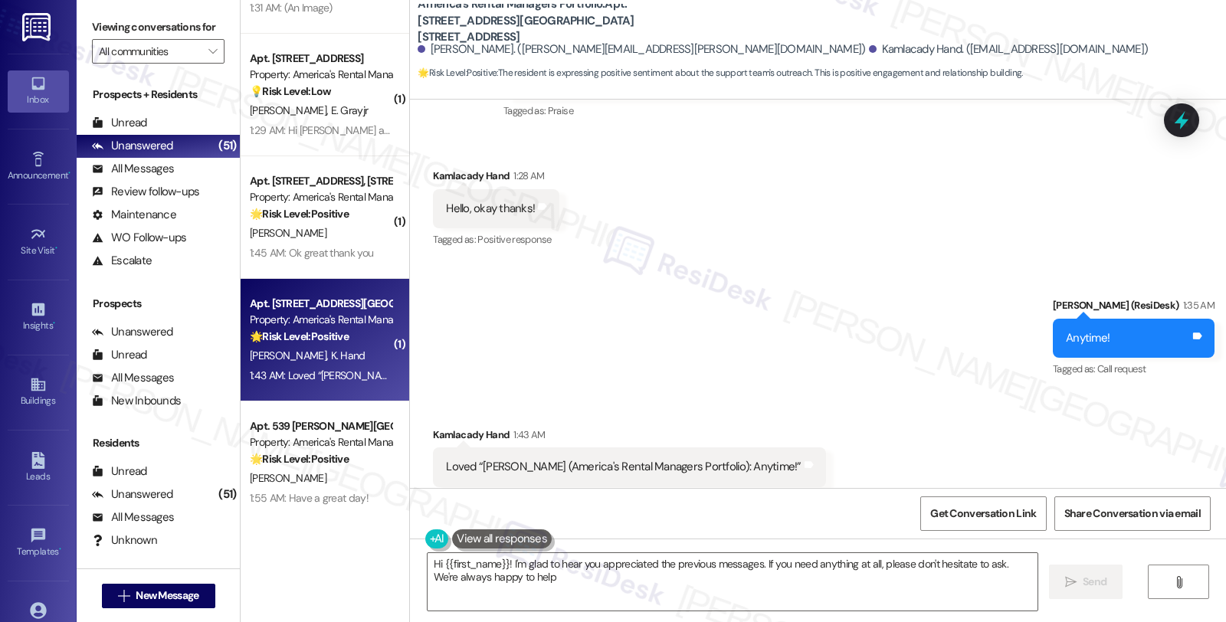
type textarea "Hi {{first_name}}! I'm glad to hear you appreciated the previous messages. If y…"
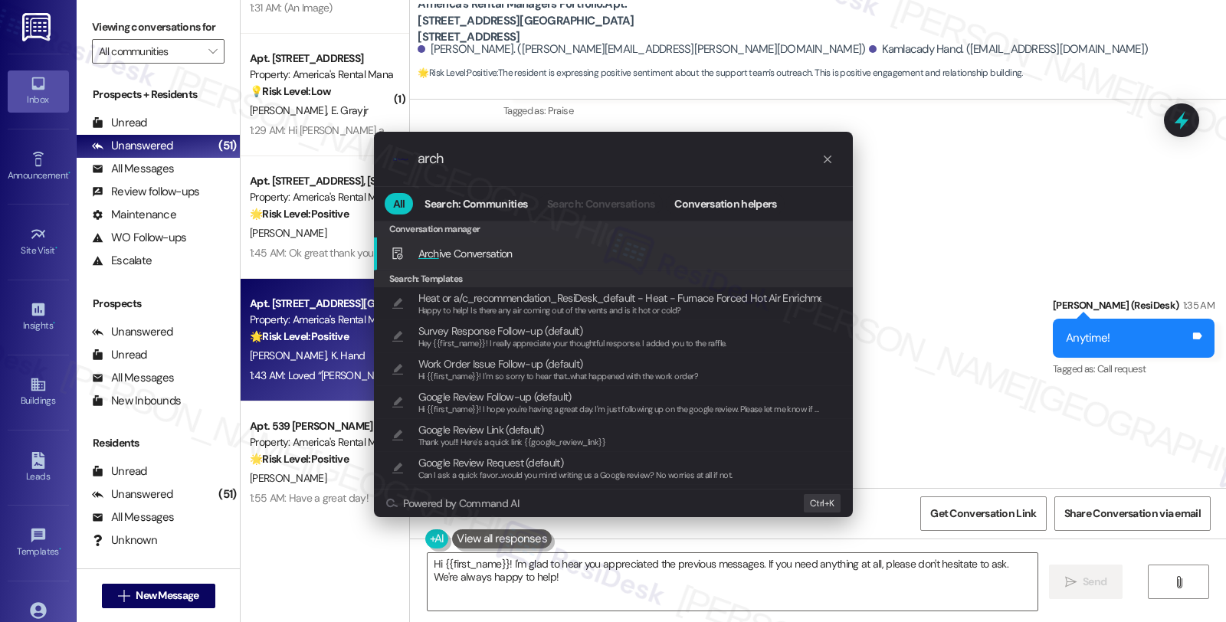
type input "arch"
click at [474, 251] on span "Arch ive Conversation" at bounding box center [465, 254] width 94 height 14
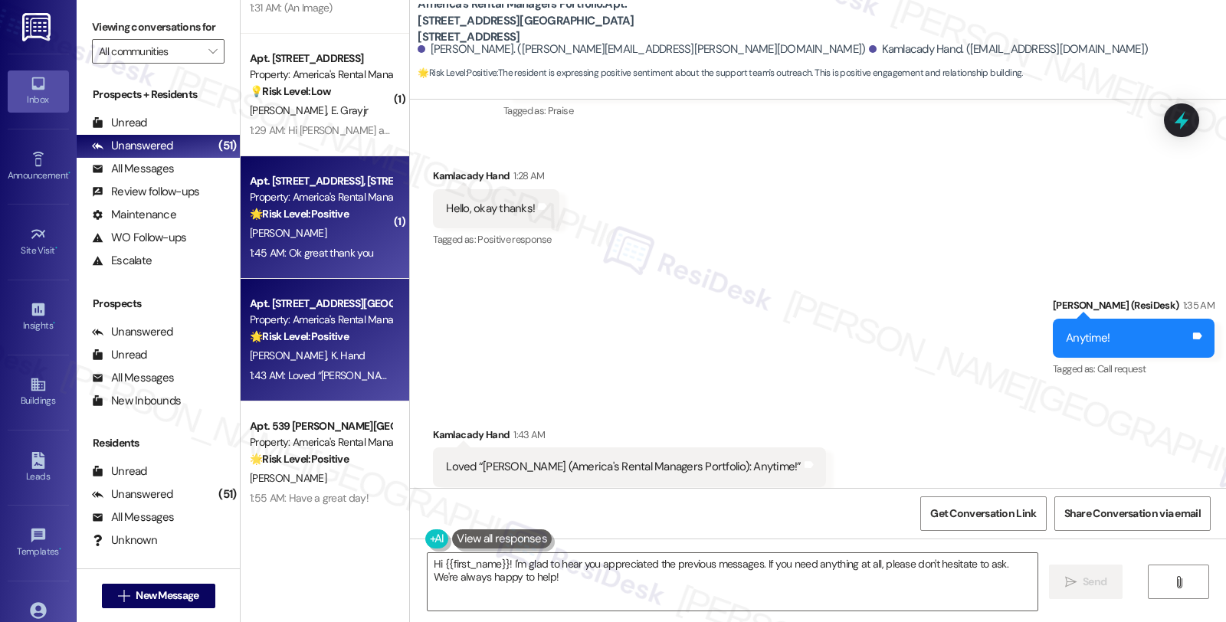
click at [327, 228] on div "L. Williams" at bounding box center [320, 233] width 145 height 19
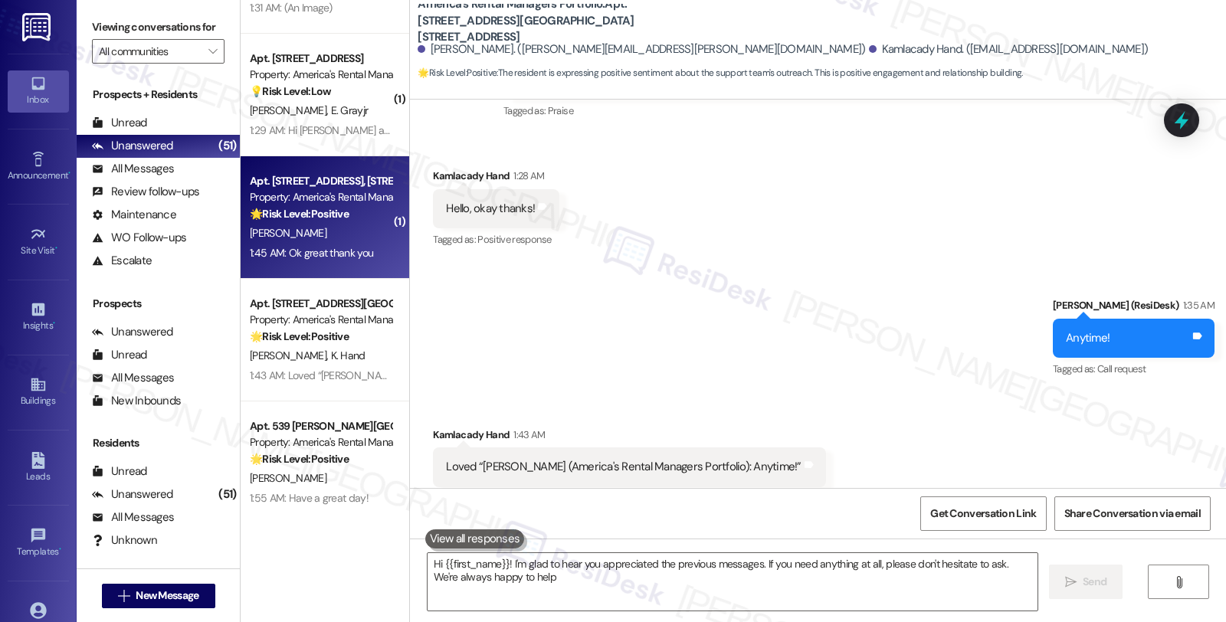
type textarea "Hi {{first_name}}! I'm glad to hear you appreciated the previous messages. If y…"
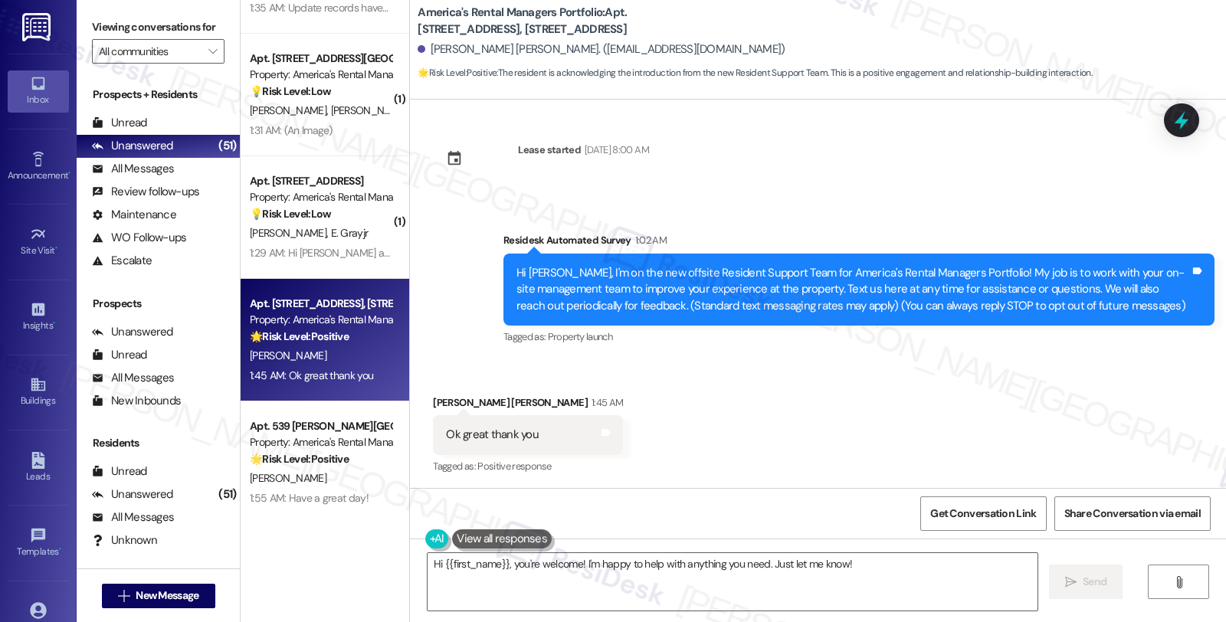
scroll to position [5, 0]
click at [433, 394] on div "Lechiara Williams 1:45 AM" at bounding box center [528, 404] width 190 height 21
copy div "Lechiara"
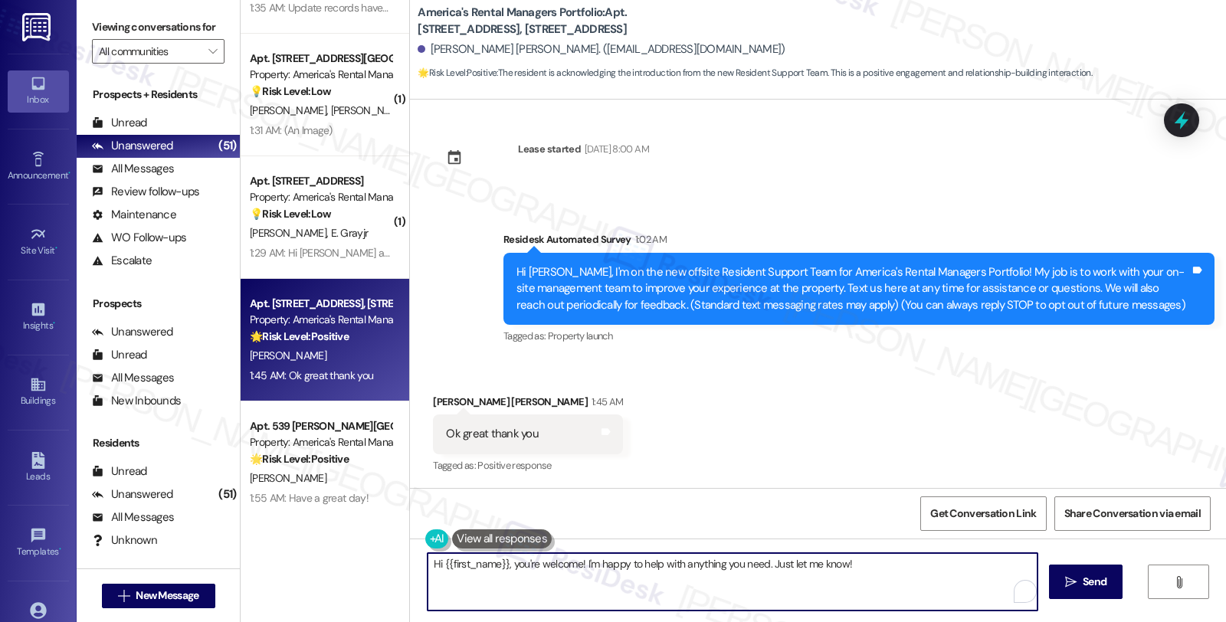
drag, startPoint x: 507, startPoint y: 564, endPoint x: 334, endPoint y: 564, distance: 173.2
click at [334, 564] on div "( 1 ) Apt. 527 Boxwood Bnd, 527 Boxwood Bnd Property: America's Rental Managers…" at bounding box center [734, 311] width 986 height 622
click at [496, 561] on textarea "You're welcome! I'm happy to help with anything you need. Just let me know!" at bounding box center [733, 581] width 610 height 57
click at [492, 561] on textarea "You're welcome! I'm happy to help with anything you need. Just let me know!" at bounding box center [733, 581] width 610 height 57
paste textarea "Lechiara"
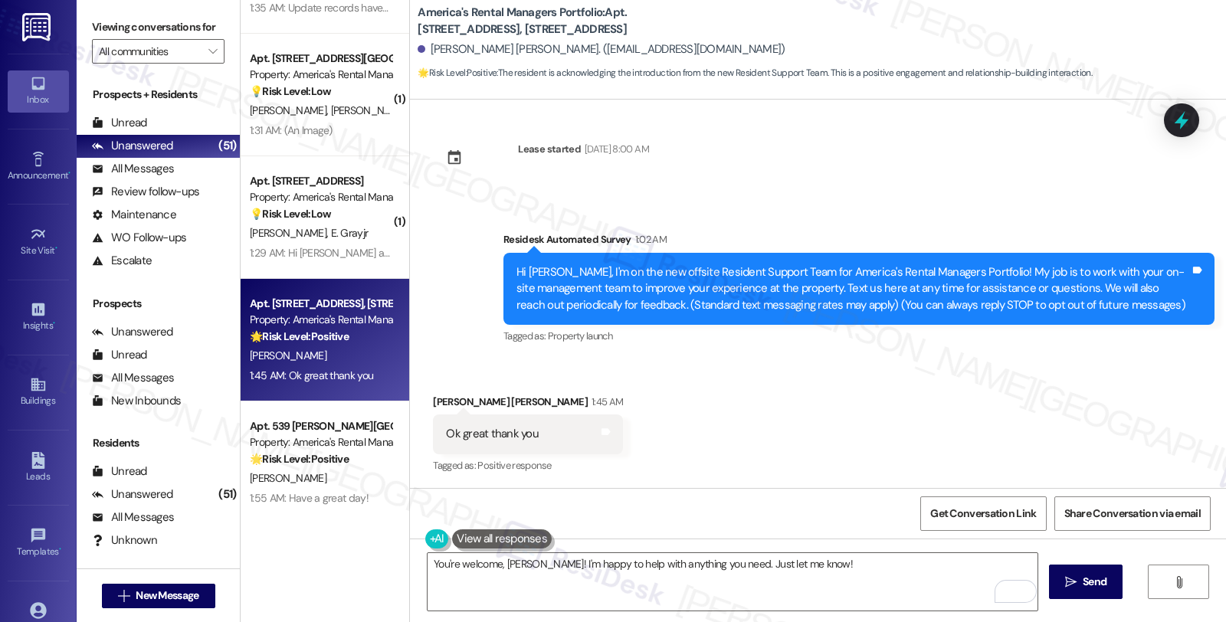
click at [603, 616] on div "You're welcome, Lechiara! I'm happy to help with anything you need. Just let me…" at bounding box center [818, 596] width 816 height 115
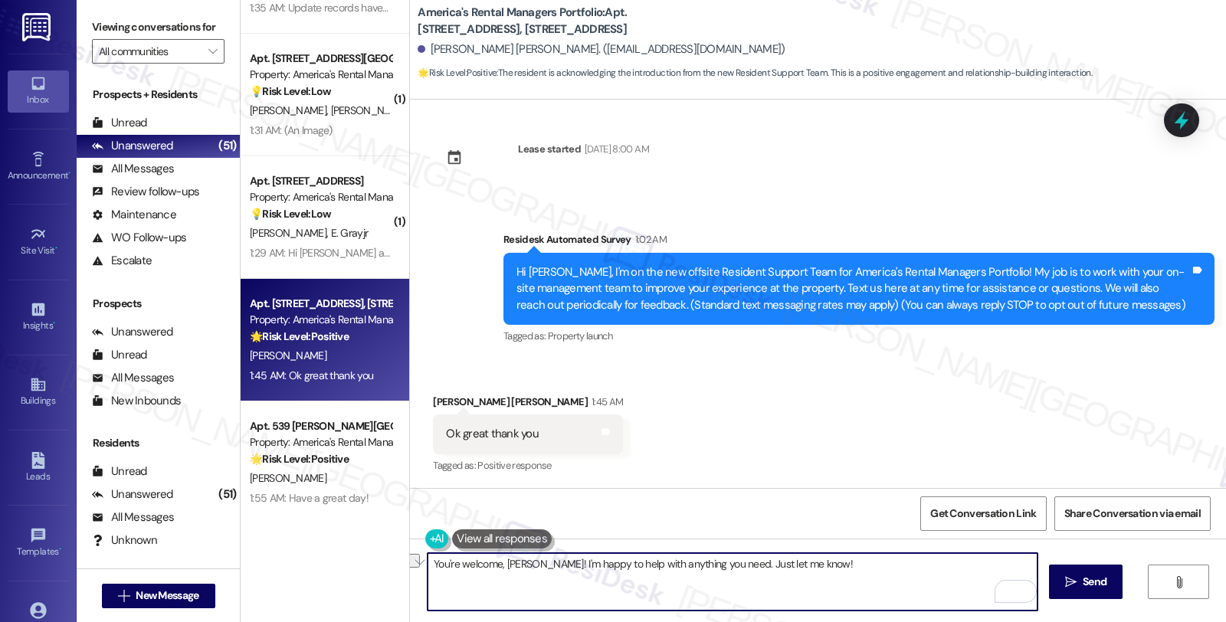
drag, startPoint x: 540, startPoint y: 565, endPoint x: 866, endPoint y: 565, distance: 325.8
click at [866, 565] on textarea "You're welcome, Lechiara! I'm happy to help with anything you need. Just let me…" at bounding box center [733, 581] width 610 height 57
paste textarea "If you ever need anything in the future, please don't hesitate to reach out. Ha…"
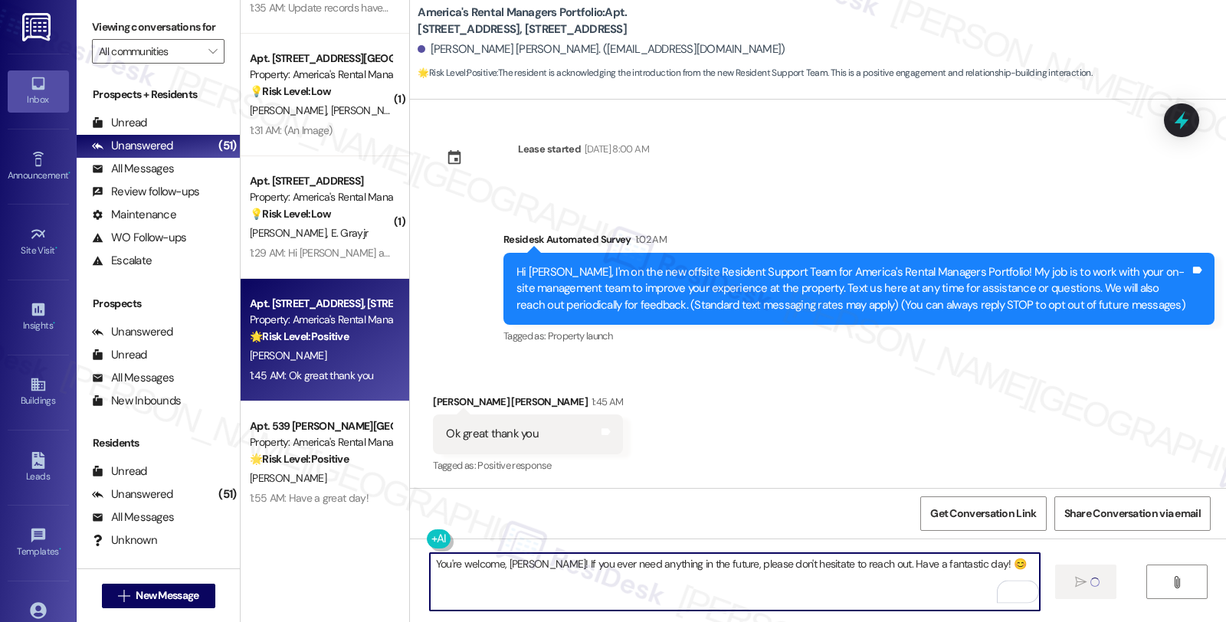
type textarea "Fetching suggested responses. Please feel free to read through the conversation…"
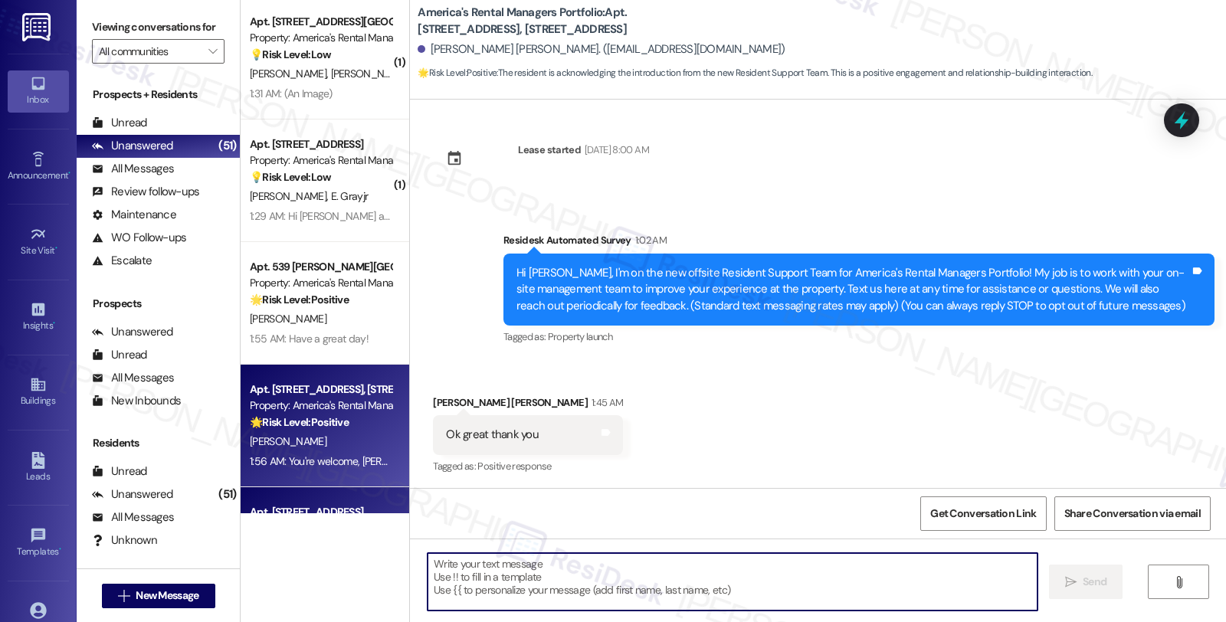
scroll to position [5362, 0]
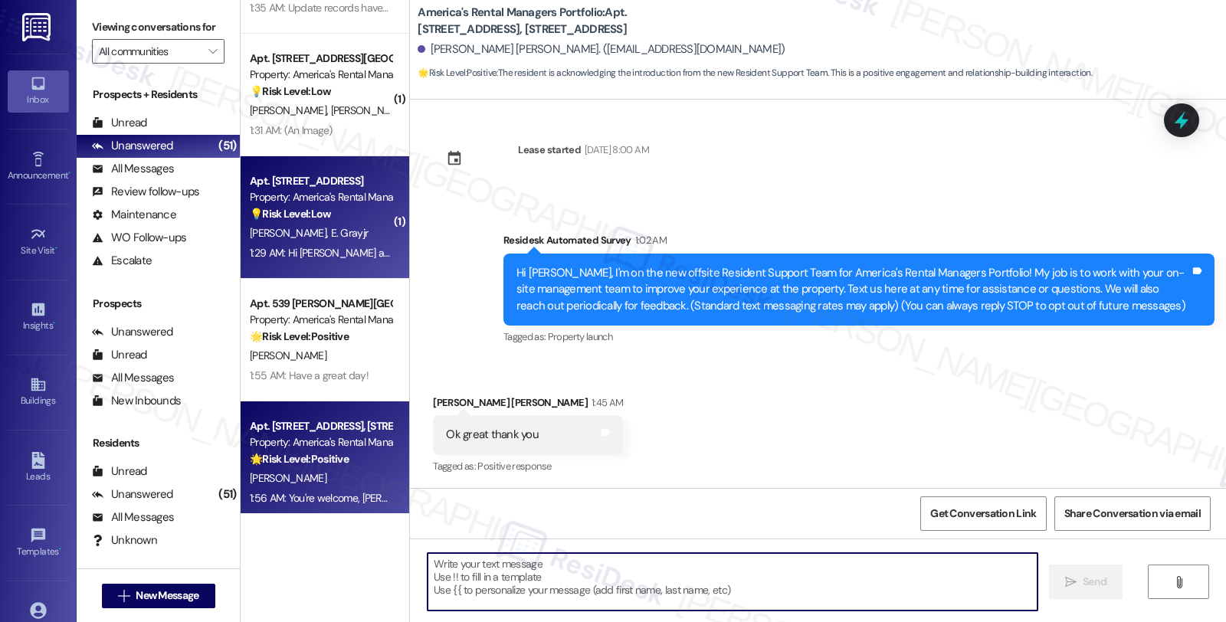
click at [354, 196] on div "Property: America's Rental Managers Portfolio" at bounding box center [321, 197] width 142 height 16
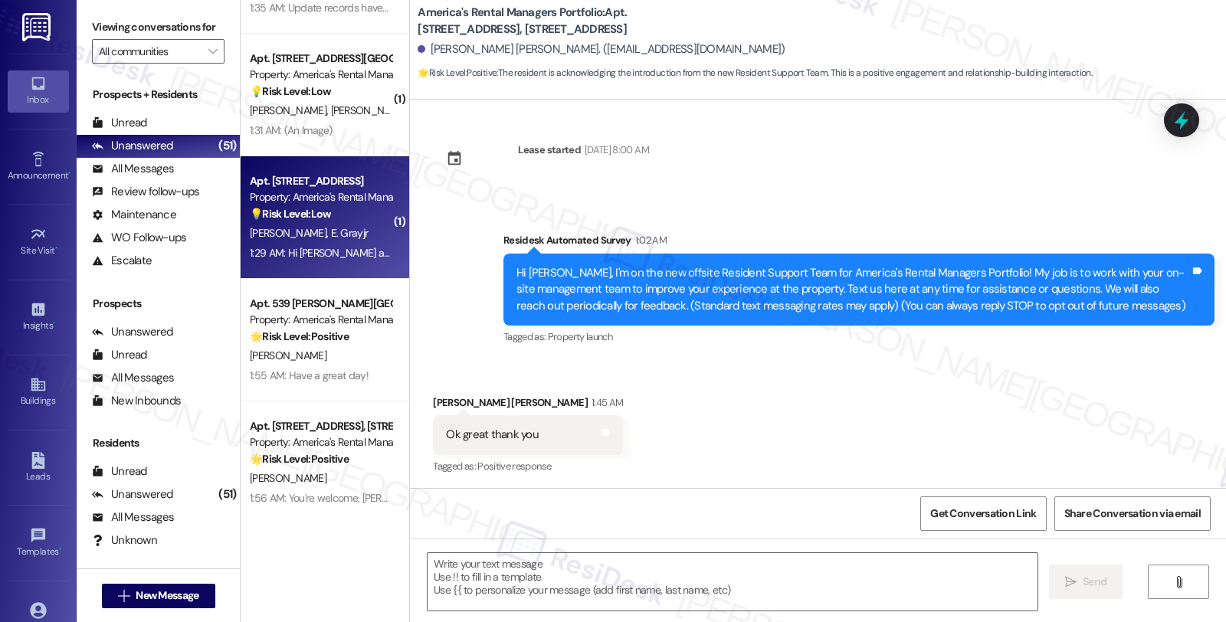
type textarea "Fetching suggested responses. Please feel free to read through the conversation…"
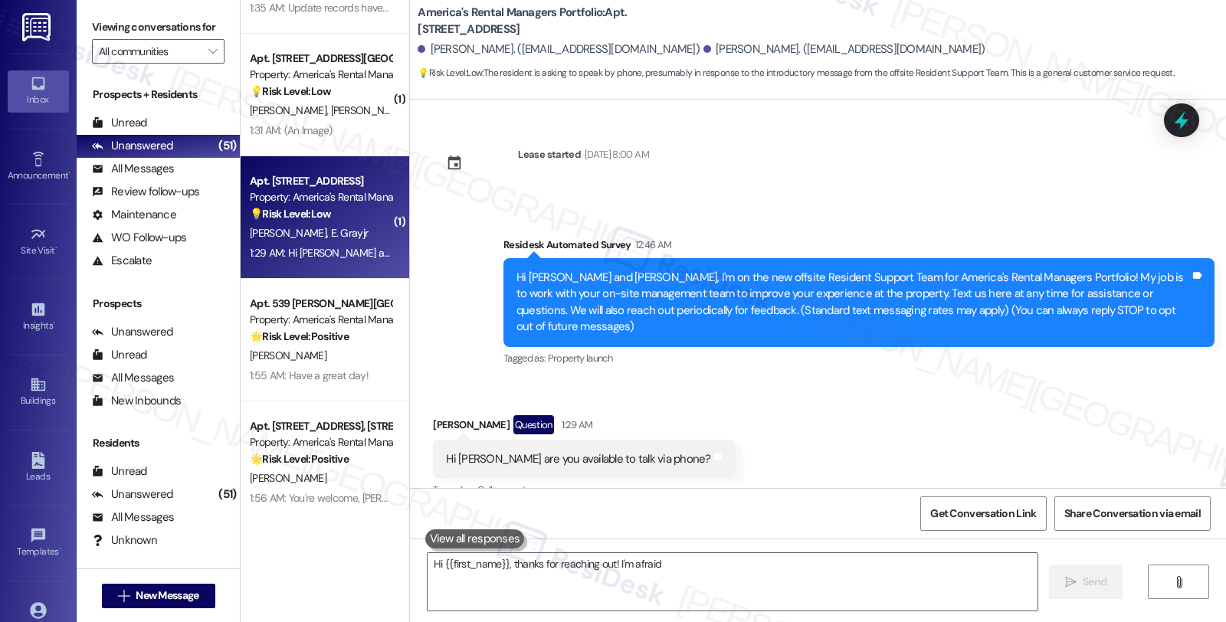
scroll to position [8, 0]
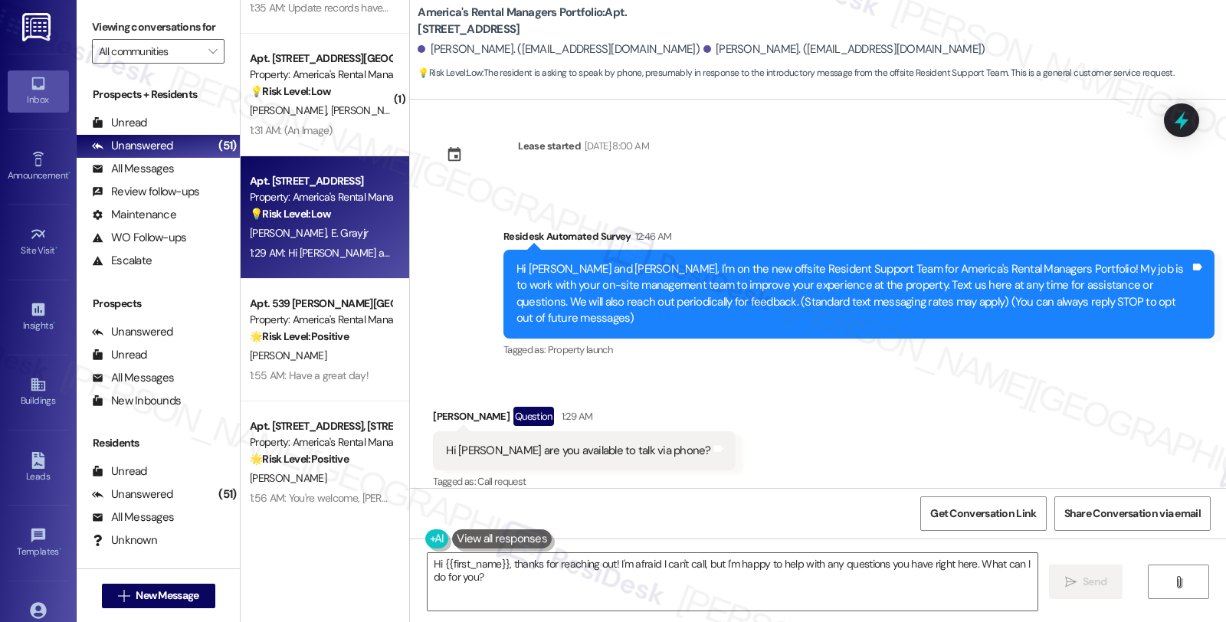
click at [433, 407] on div "Brianna Gray Question 1:29 AM" at bounding box center [584, 419] width 302 height 25
copy div "Brianna"
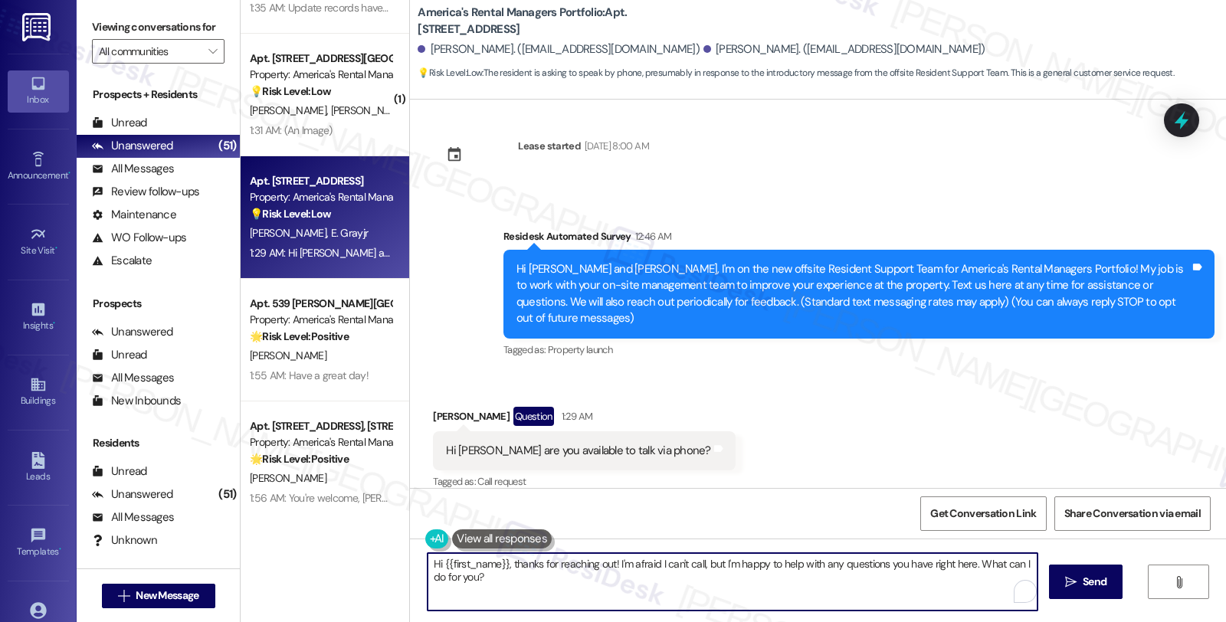
drag, startPoint x: 435, startPoint y: 561, endPoint x: 499, endPoint y: 561, distance: 63.6
click at [499, 561] on textarea "Hi {{first_name}}, thanks for reaching out! I'm afraid I can't call, but I'm ha…" at bounding box center [733, 581] width 610 height 57
paste textarea "Brianna"
type textarea "Hi Brianna , thanks for reaching out! I'm afraid I can't call, but I'm happy to…"
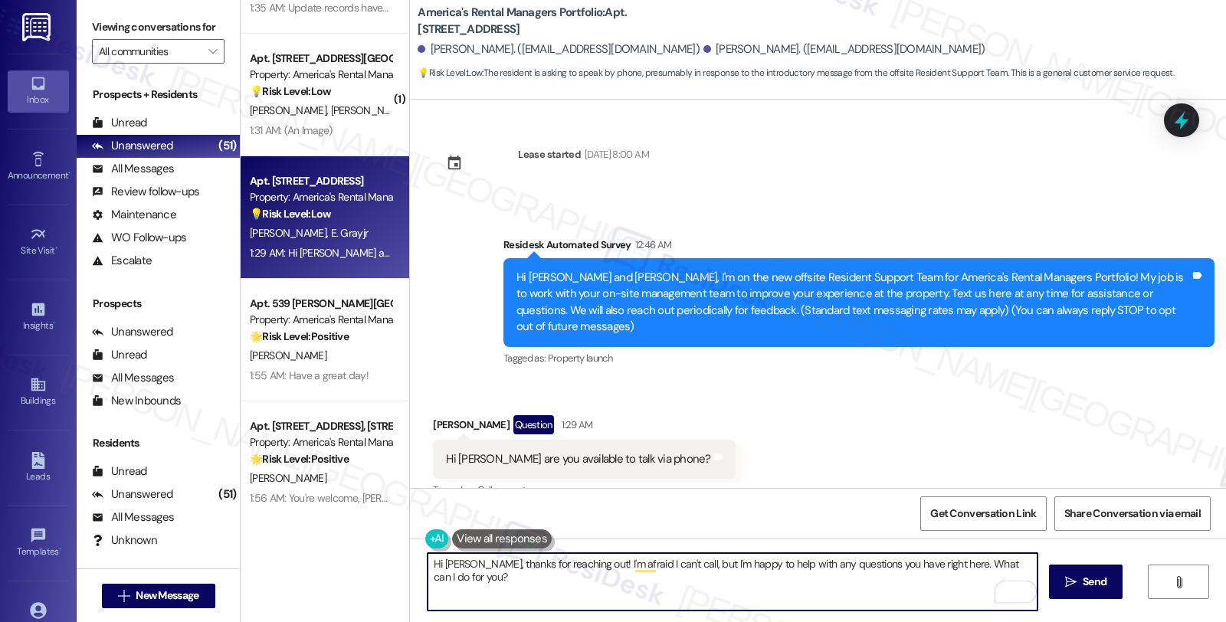
scroll to position [8, 0]
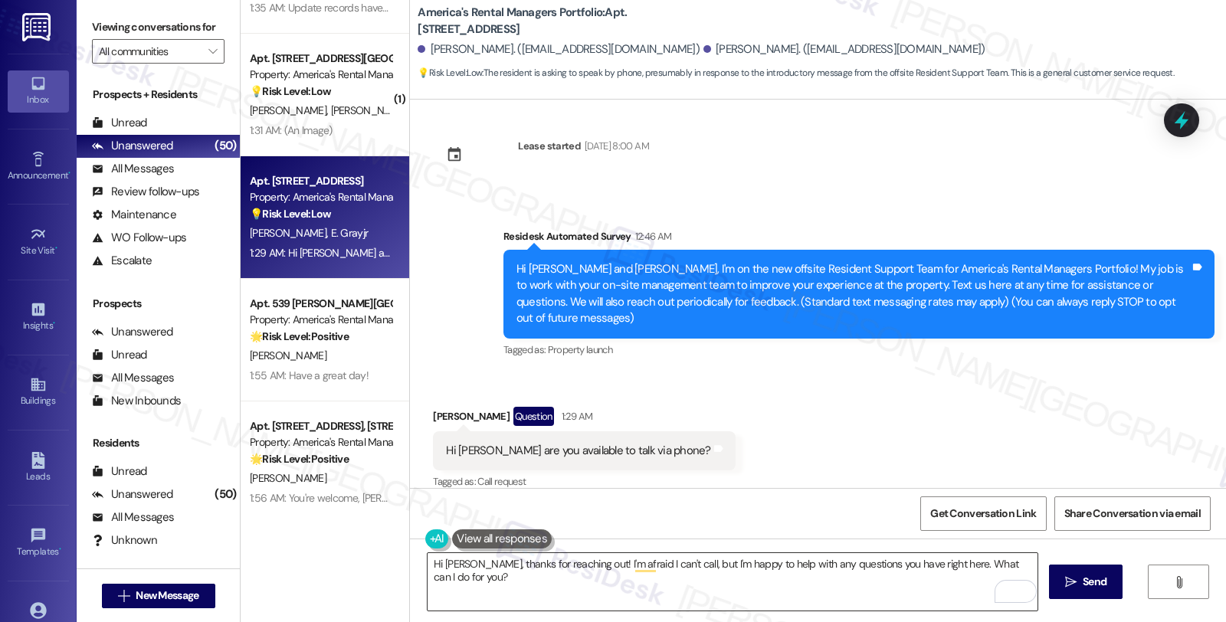
click at [523, 589] on textarea "Hi [PERSON_NAME], thanks for reaching out! I'm afraid I can't call, but I'm hap…" at bounding box center [733, 581] width 610 height 57
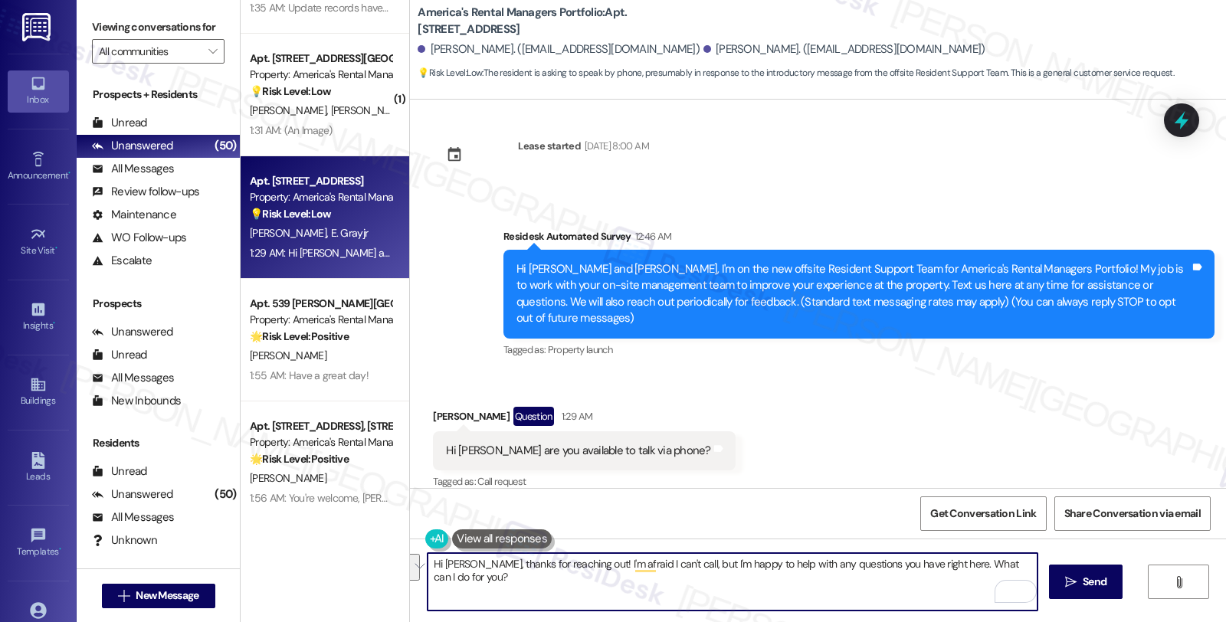
drag, startPoint x: 472, startPoint y: 561, endPoint x: 593, endPoint y: 583, distance: 123.0
click at [593, 583] on textarea "Hi [PERSON_NAME], thanks for reaching out! I'm afraid I can't call, but I'm hap…" at bounding box center [733, 581] width 610 height 57
click at [629, 587] on textarea "Hi Brianna, thanks for reaching out! I'm afraid I can't call, but I'm happy to …" at bounding box center [733, 581] width 610 height 57
click at [746, 567] on textarea "Hi Brianna, thanks for reaching out! I'm afraid I can't call, but I'm happy to …" at bounding box center [733, 581] width 610 height 57
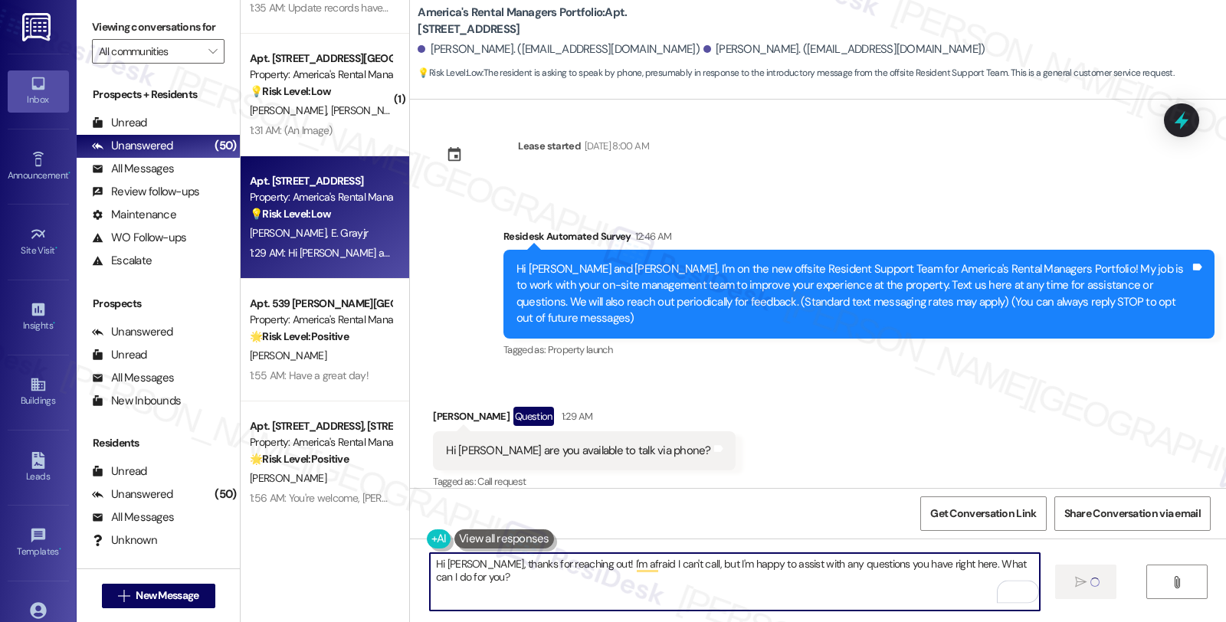
type textarea "Hi Brianna, thanks for reaching out! I'm afraid I can't call, but I'm happy to …"
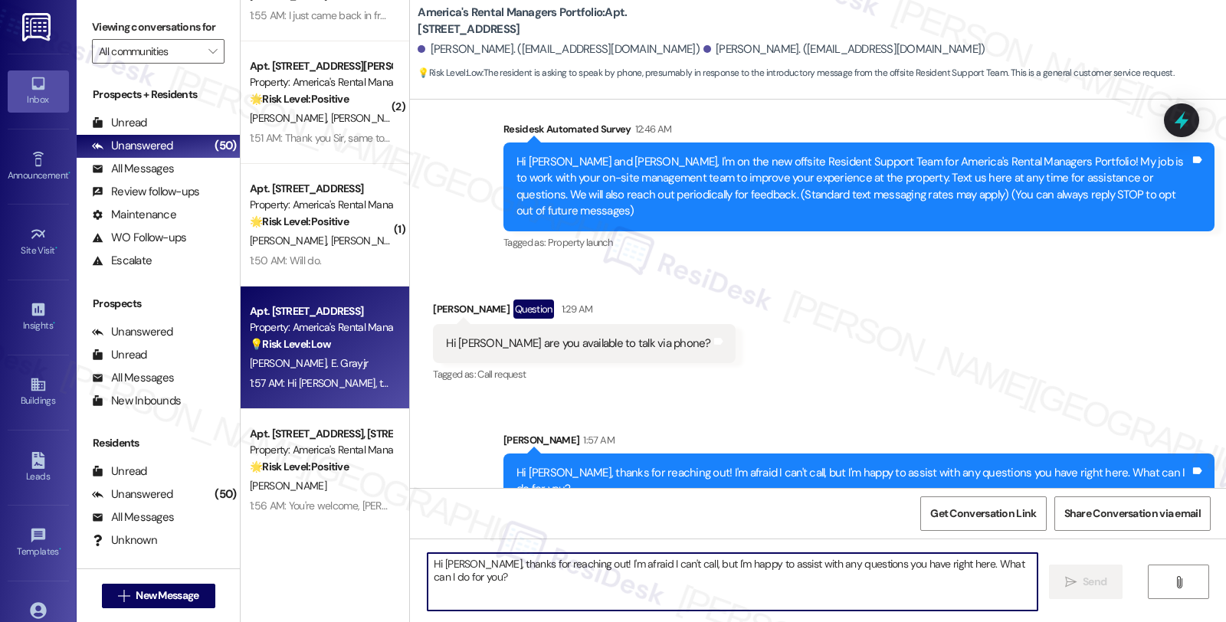
scroll to position [5618, 0]
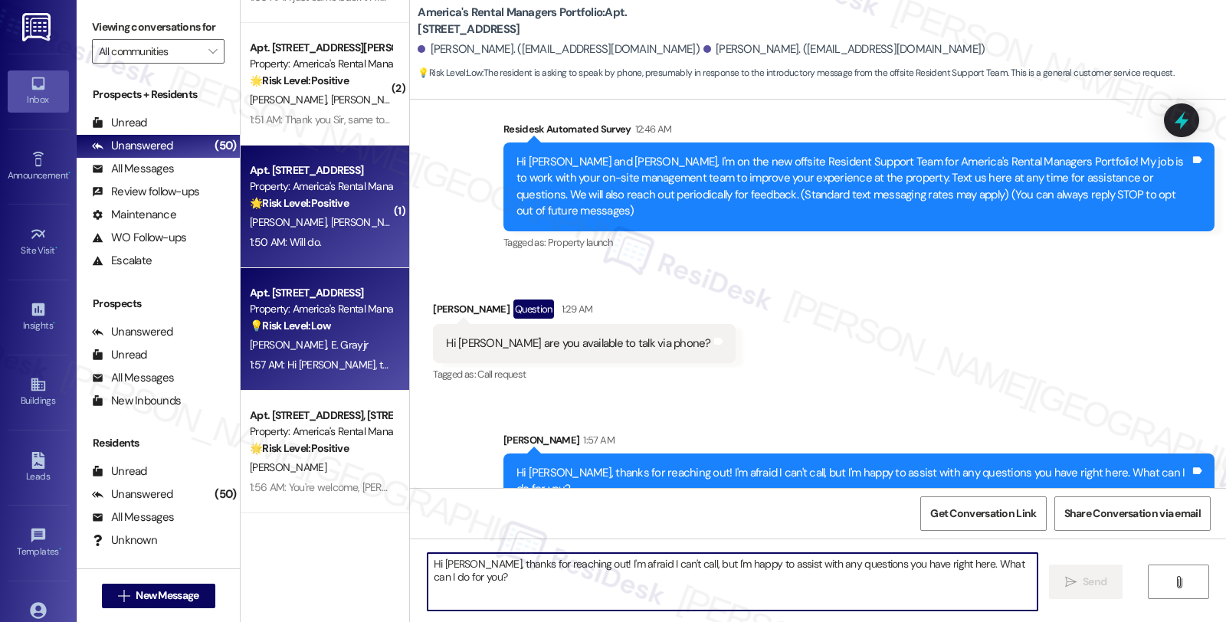
click at [363, 203] on div "🌟 Risk Level: Positive The resident acknowledged the introductory message from …" at bounding box center [321, 203] width 142 height 16
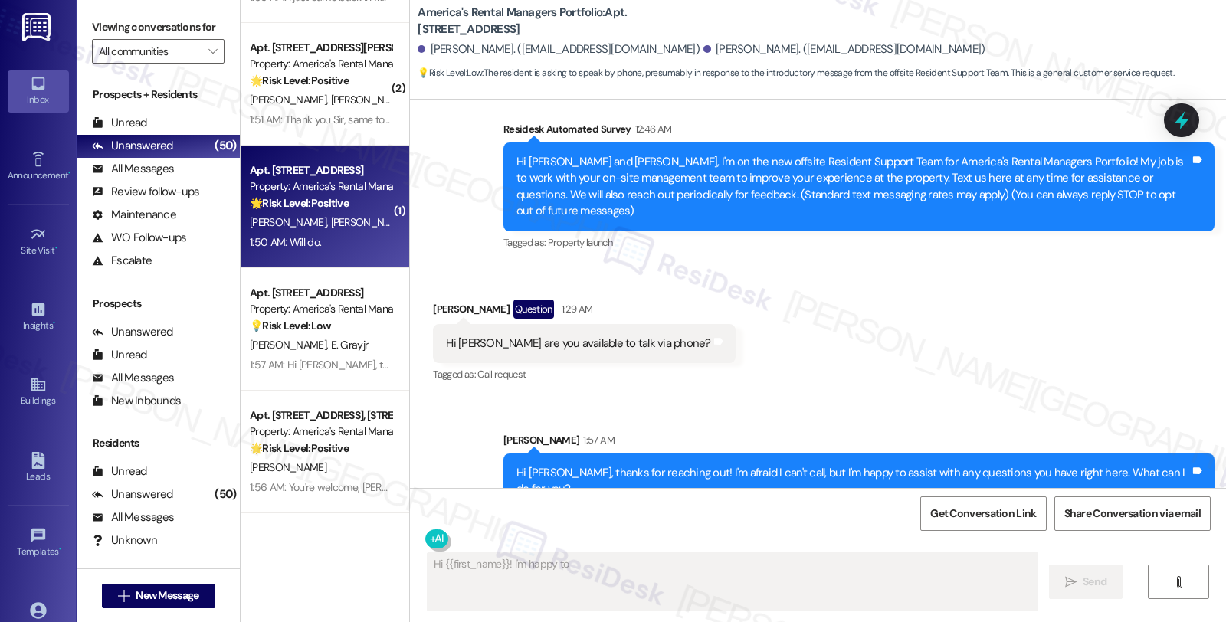
scroll to position [38, 0]
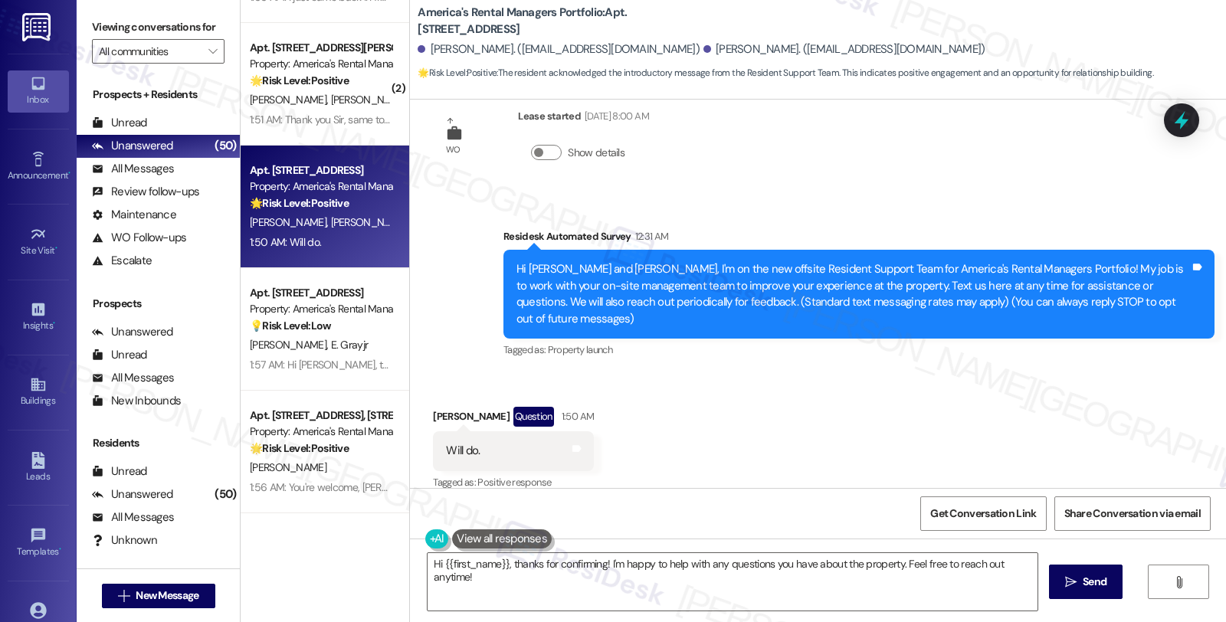
click at [442, 407] on div "Albert Chang Question 1:50 AM" at bounding box center [513, 419] width 161 height 25
copy div "Albert"
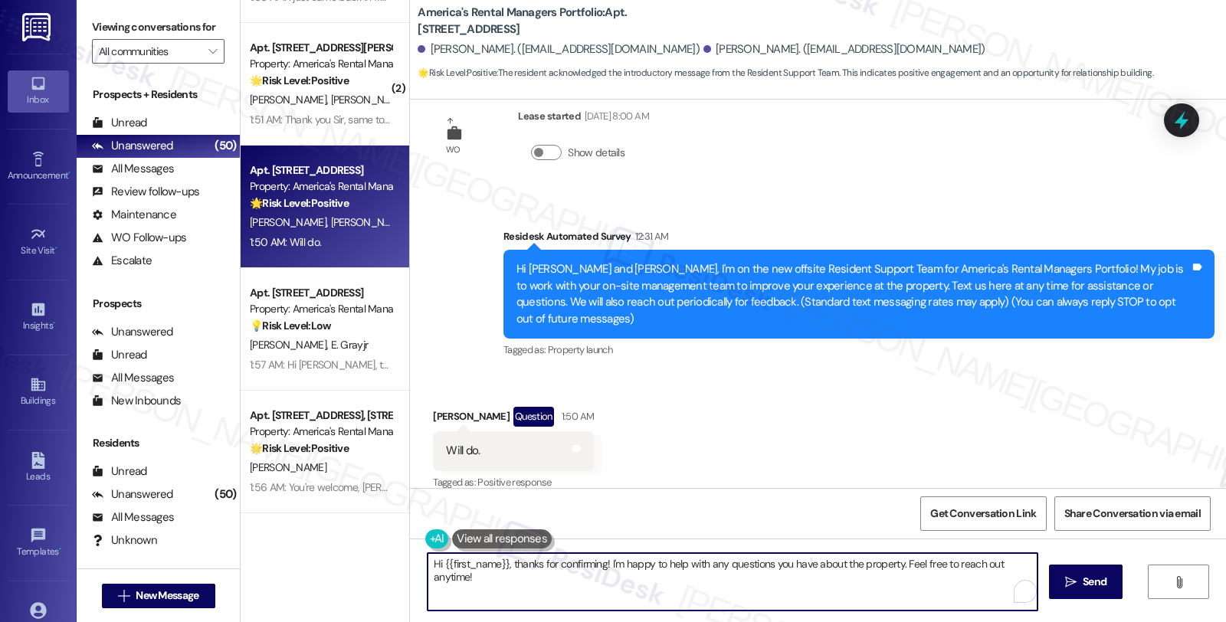
drag, startPoint x: 503, startPoint y: 564, endPoint x: 382, endPoint y: 563, distance: 121.1
click at [382, 563] on div "( 1 ) Apt. 185 Ridge View Circle, 185 Ridge View Circle Property: America's Ren…" at bounding box center [734, 311] width 986 height 622
click at [519, 562] on textarea "Thanks for confirming! I'm happy to help with any questions you have about the …" at bounding box center [733, 581] width 610 height 57
paste textarea "Albert"
drag, startPoint x: 556, startPoint y: 561, endPoint x: 852, endPoint y: 561, distance: 295.9
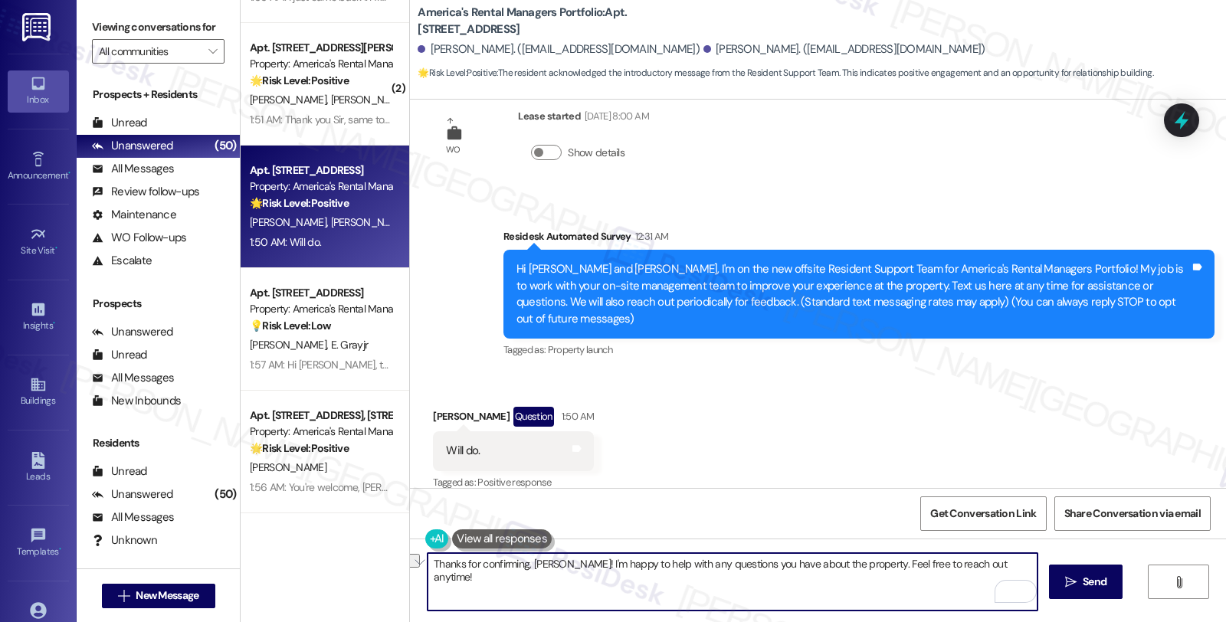
click at [852, 561] on textarea "Thanks for confirming, Albert! I'm happy to help with any questions you have ab…" at bounding box center [733, 581] width 610 height 57
click at [741, 573] on textarea "Thanks for confirming, Albert! I Feel free to reach out anytime!" at bounding box center [733, 581] width 610 height 57
click at [553, 570] on textarea "Thanks for confirming, Albert! I Feel free to reach out anytime" at bounding box center [733, 581] width 610 height 57
click at [560, 563] on textarea "Thanks for confirming, Albert! I Feel free to reach out anytime" at bounding box center [733, 581] width 610 height 57
click at [709, 565] on textarea "Thanks for confirming, Albert! Feel free to reach out anytime" at bounding box center [733, 581] width 610 height 57
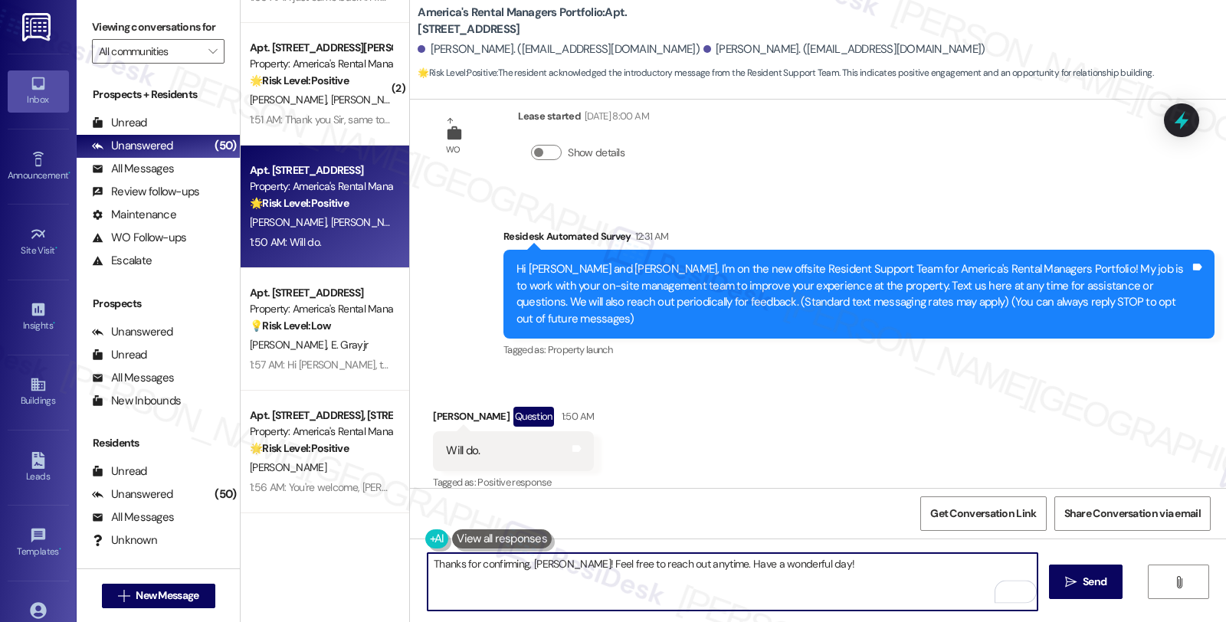
click at [945, 583] on textarea "Thanks for confirming, Albert! Feel free to reach out anytime. Have a wonderful…" at bounding box center [733, 581] width 610 height 57
type textarea "Thanks for confirming, Albert! Feel free to reach out anytime. Have a wonderful…"
click at [1084, 581] on span "Send" at bounding box center [1095, 582] width 24 height 16
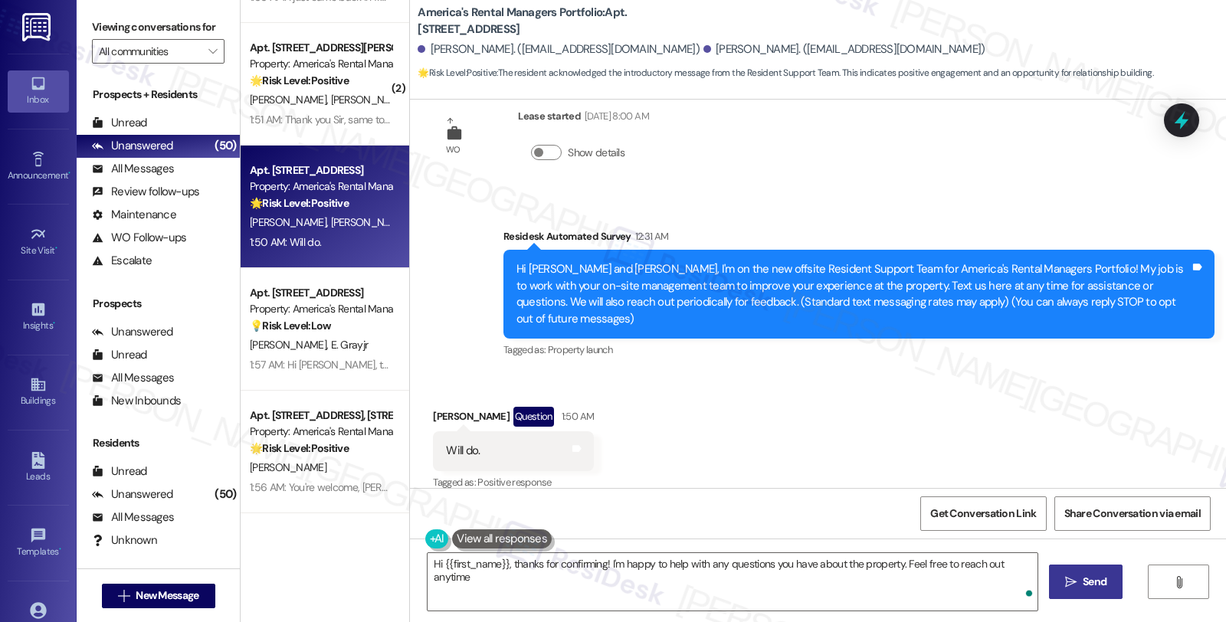
type textarea "Hi {{first_name}}, thanks for confirming! I'm happy to help with any questions …"
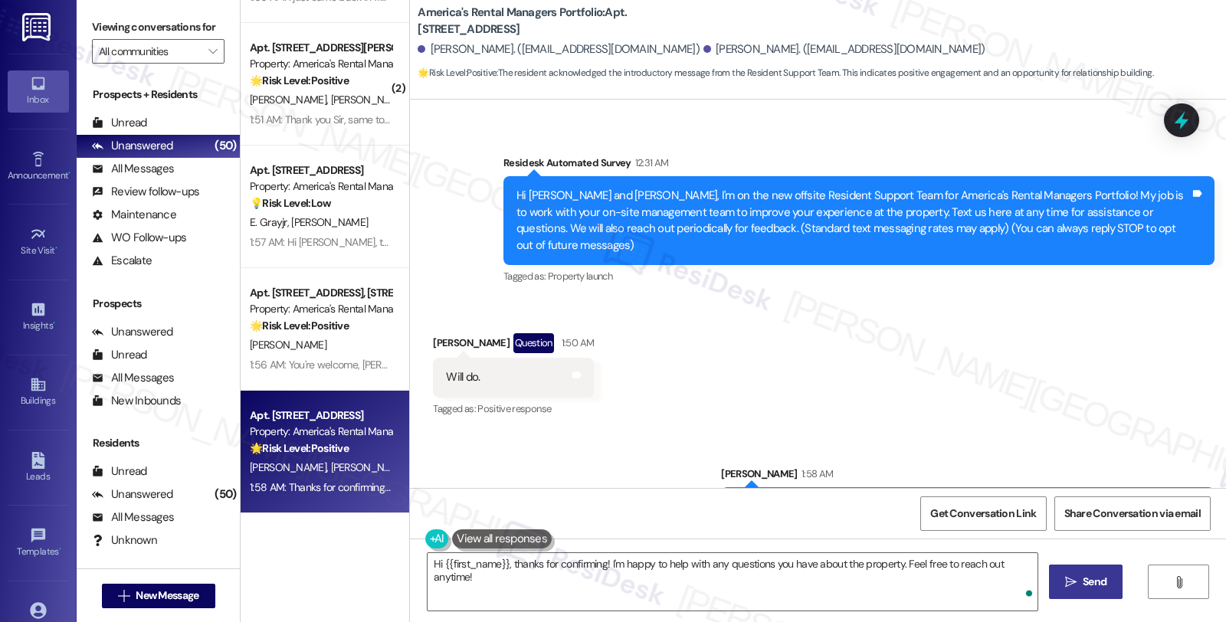
scroll to position [146, 0]
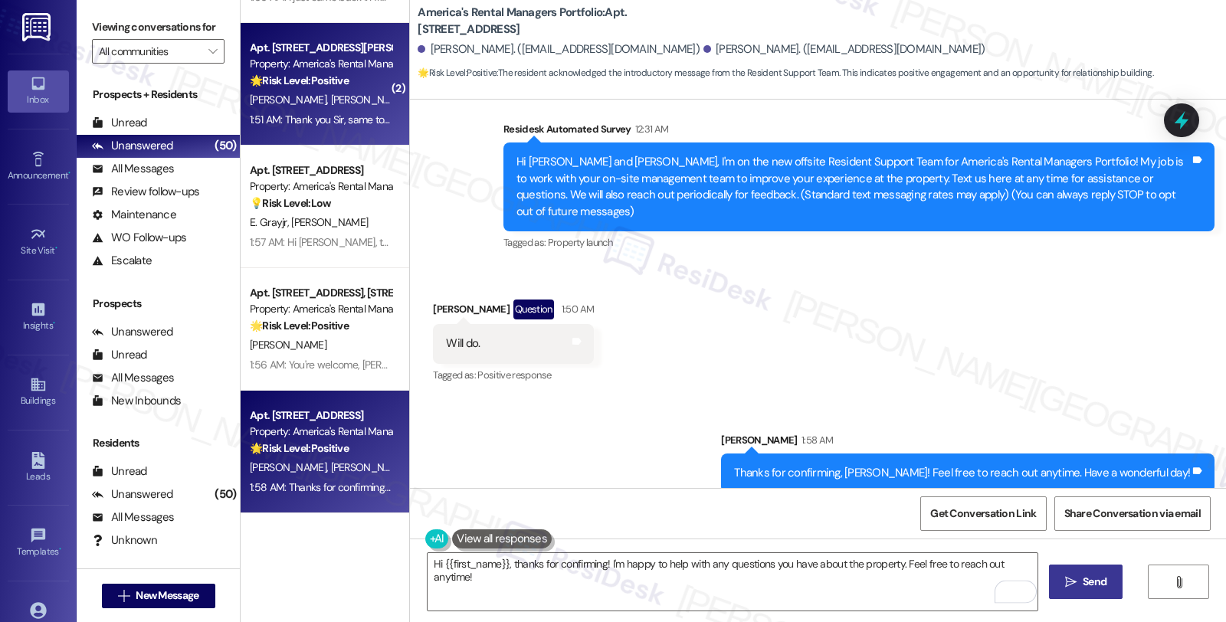
click at [345, 90] on div "E. Walters S. Walters" at bounding box center [320, 99] width 145 height 19
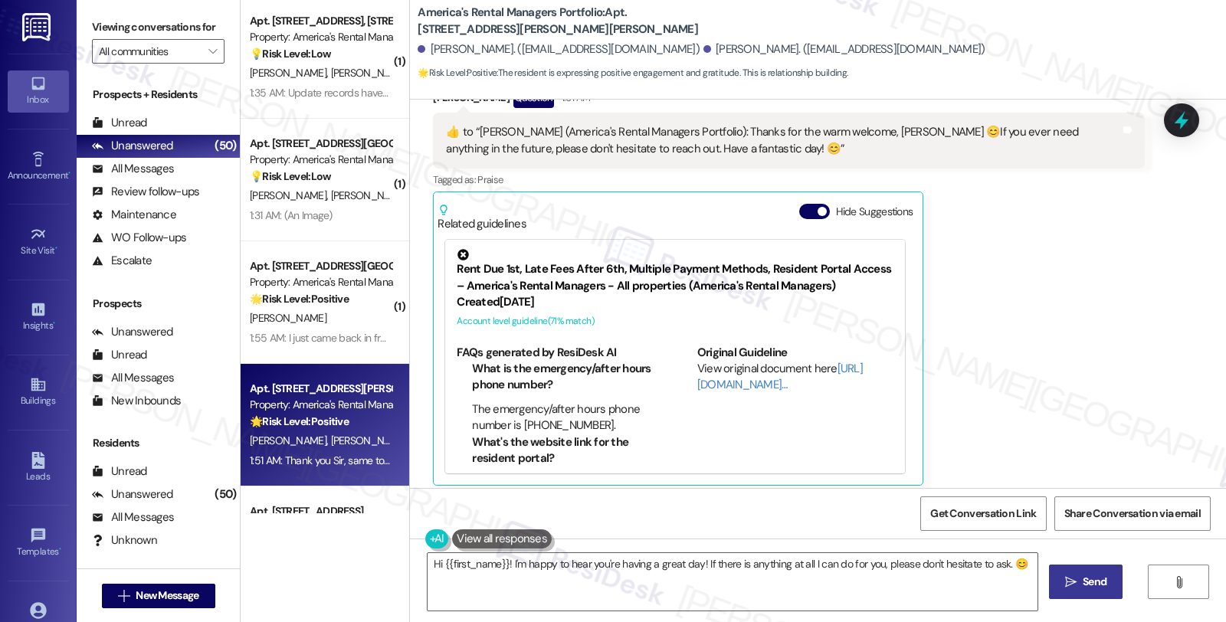
scroll to position [461, 0]
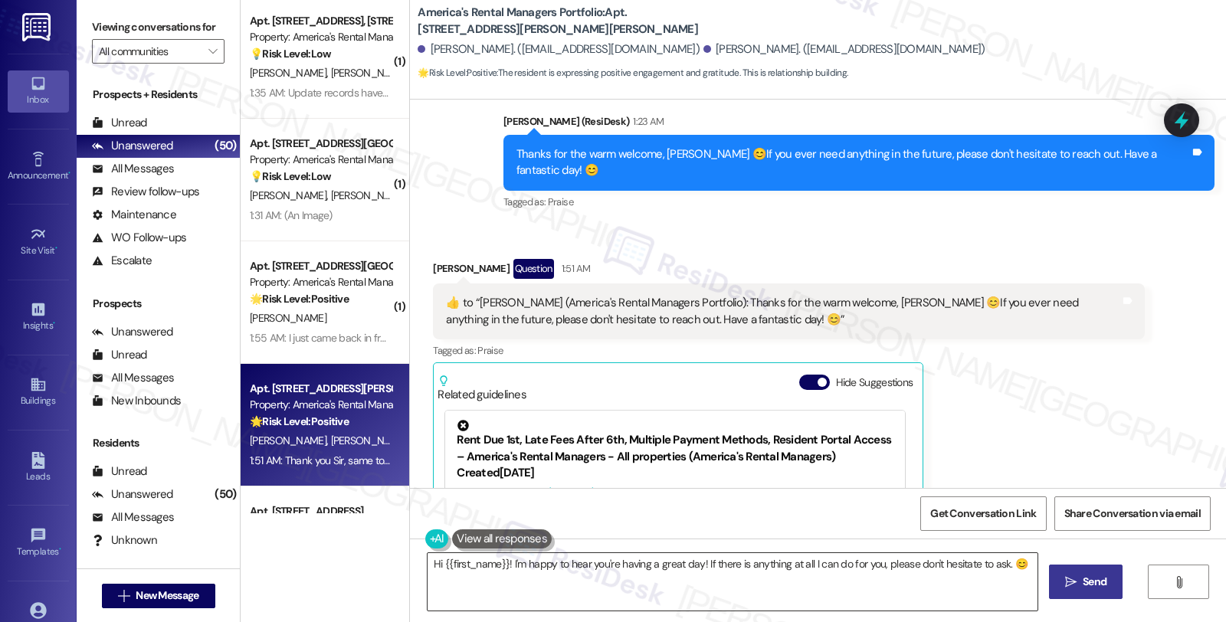
click at [683, 569] on textarea "Hi {{first_name}}! I'm happy to hear you're having a great day! If there is any…" at bounding box center [733, 581] width 610 height 57
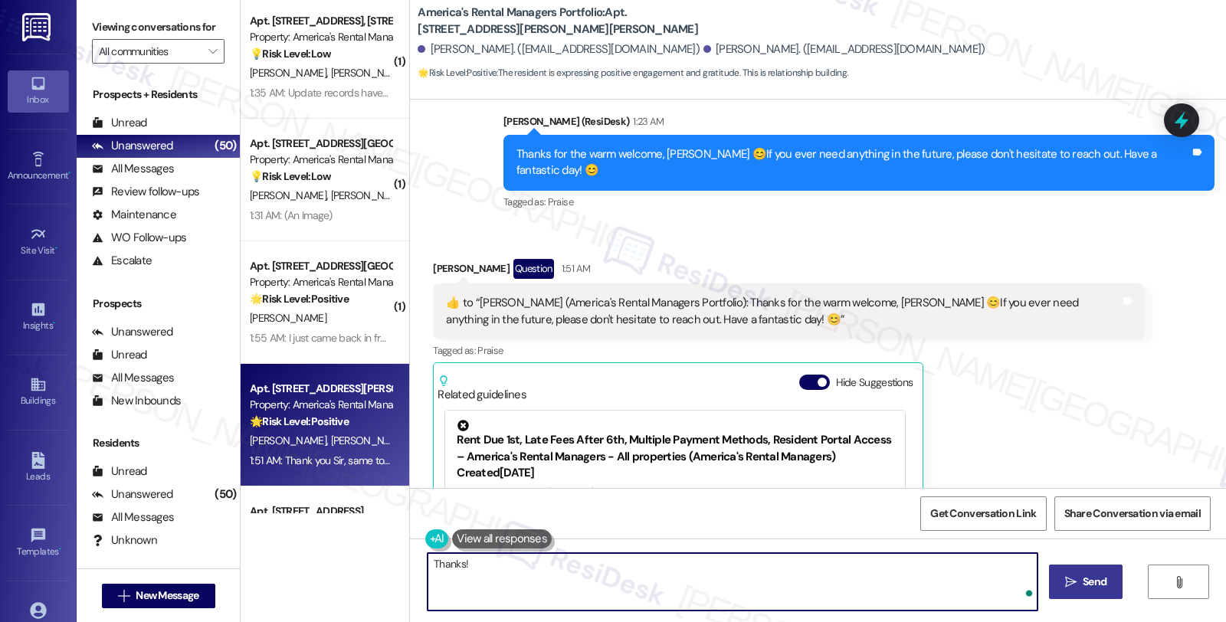
type textarea "Thanks!"
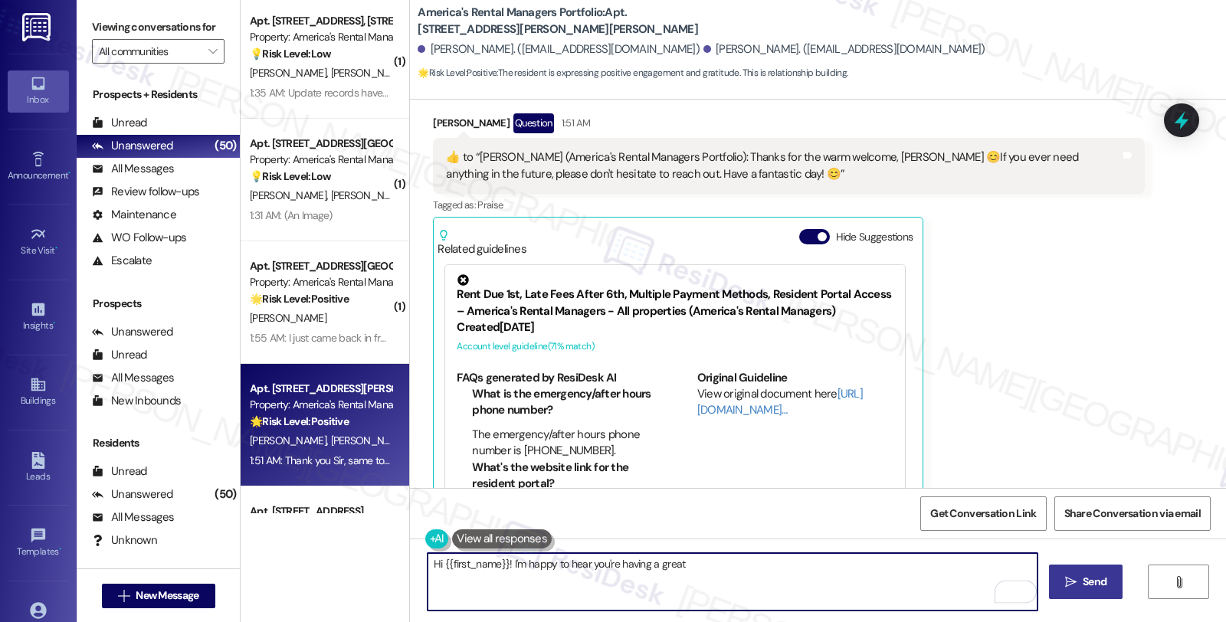
scroll to position [716, 0]
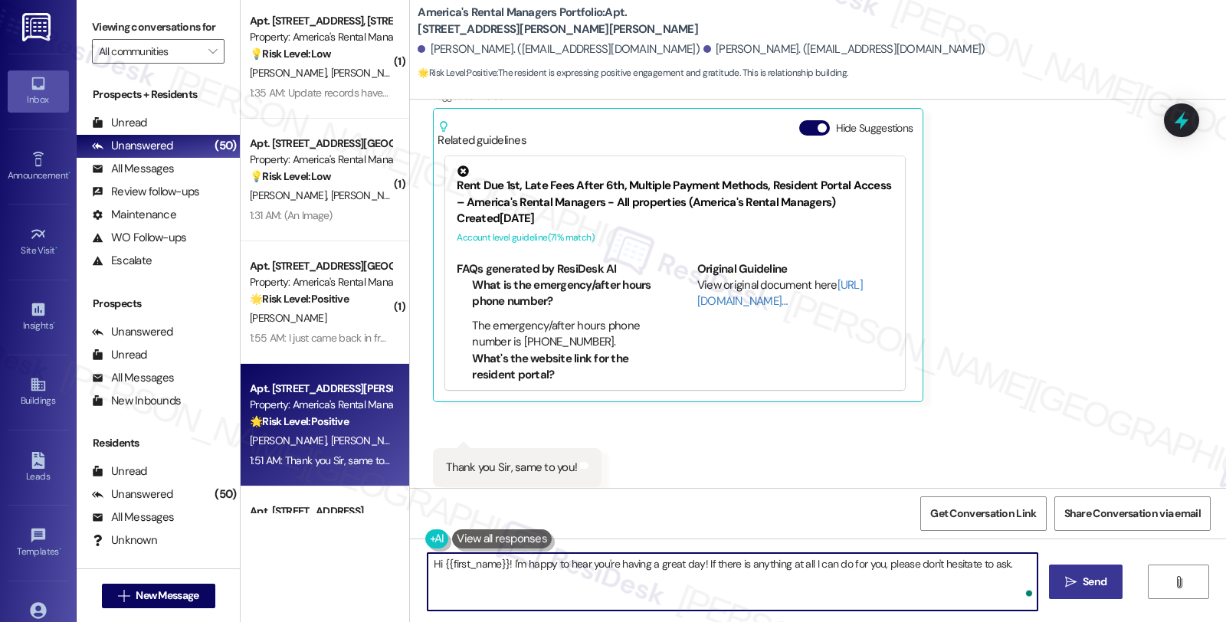
type textarea "Hi {{first_name}}! I'm happy to hear you're having a great day! If there is any…"
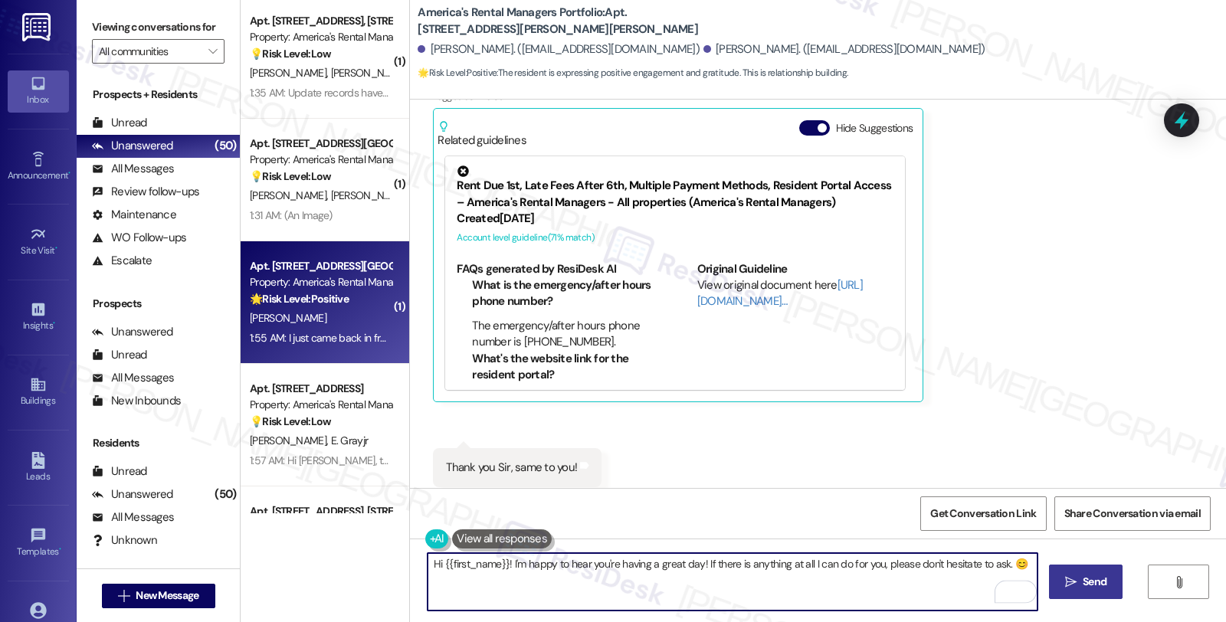
click at [331, 286] on div "Property: America's Rental Managers Portfolio" at bounding box center [321, 282] width 142 height 16
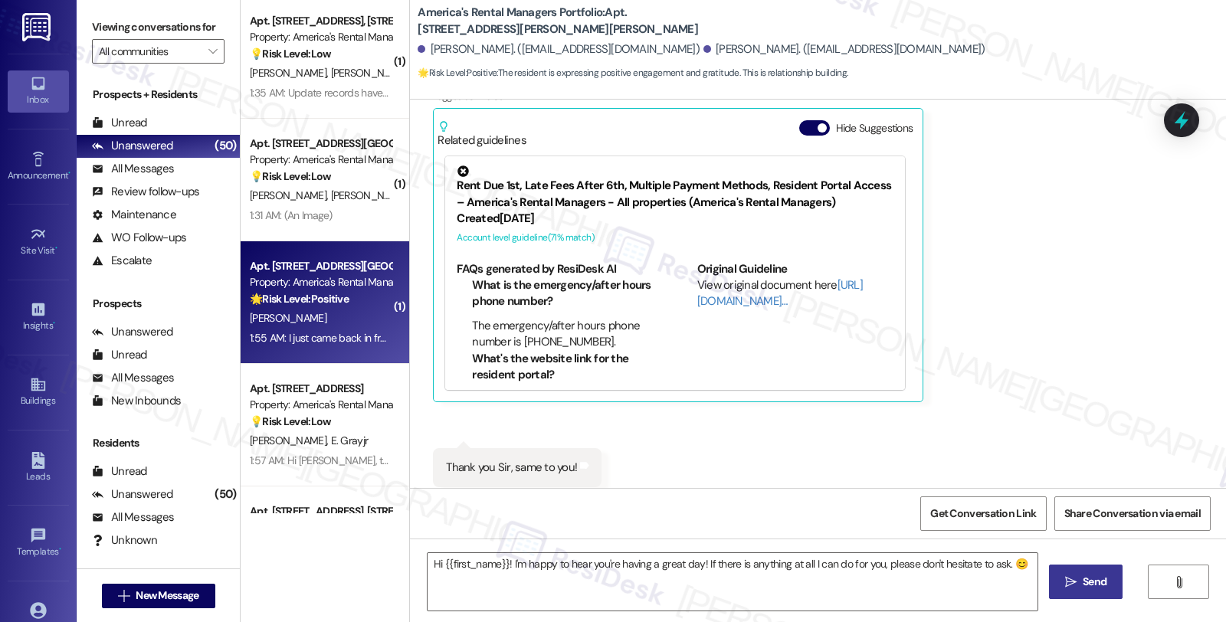
type textarea "Fetching suggested responses. Please feel free to read through the conversation…"
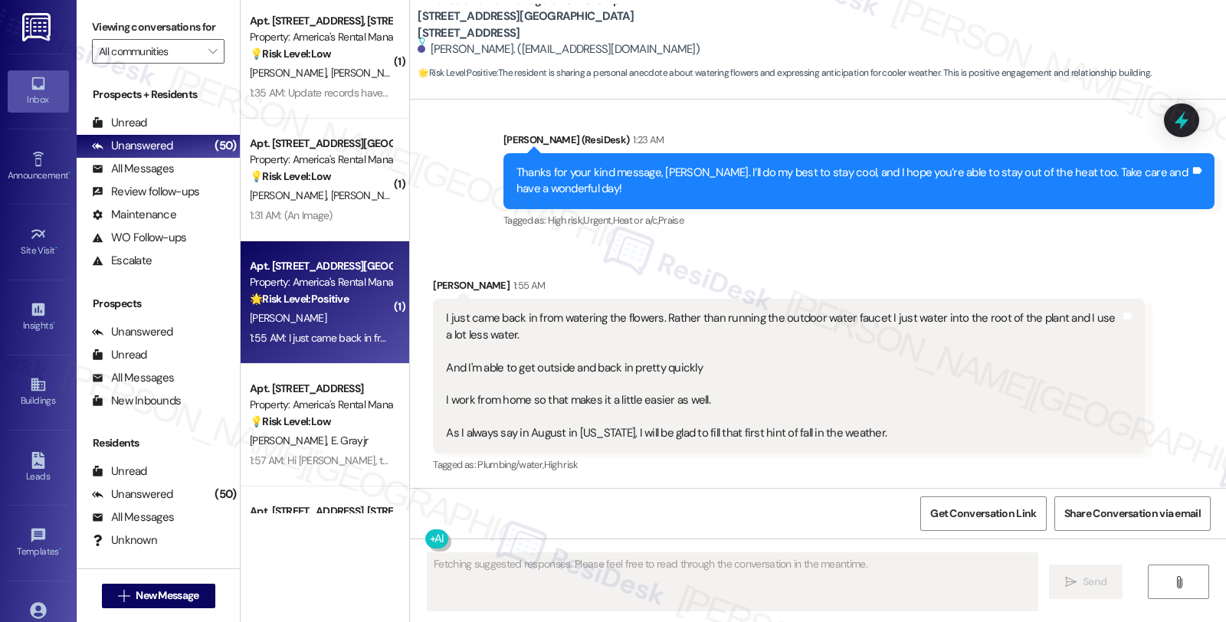
scroll to position [457, 0]
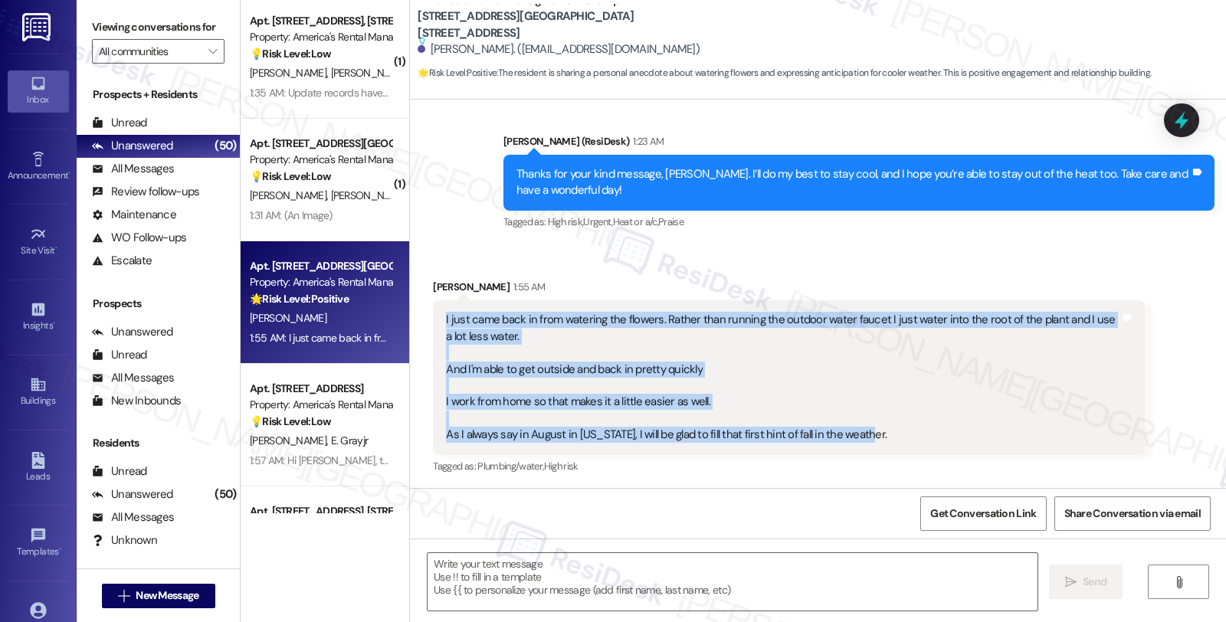
drag, startPoint x: 432, startPoint y: 316, endPoint x: 859, endPoint y: 432, distance: 442.3
click at [861, 431] on div "I just came back in from watering the flowers. Rather than running the outdoor …" at bounding box center [788, 377] width 711 height 154
copy div "I just came back in from watering the flowers. Rather than running the outdoor …"
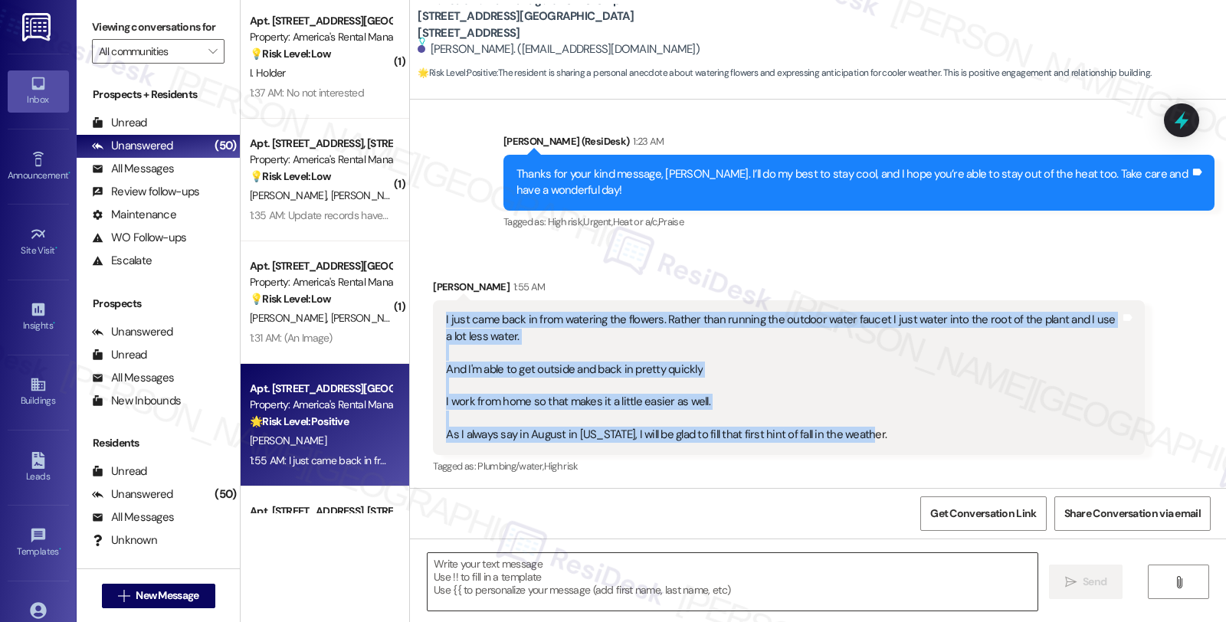
click at [556, 583] on textarea at bounding box center [733, 581] width 610 height 57
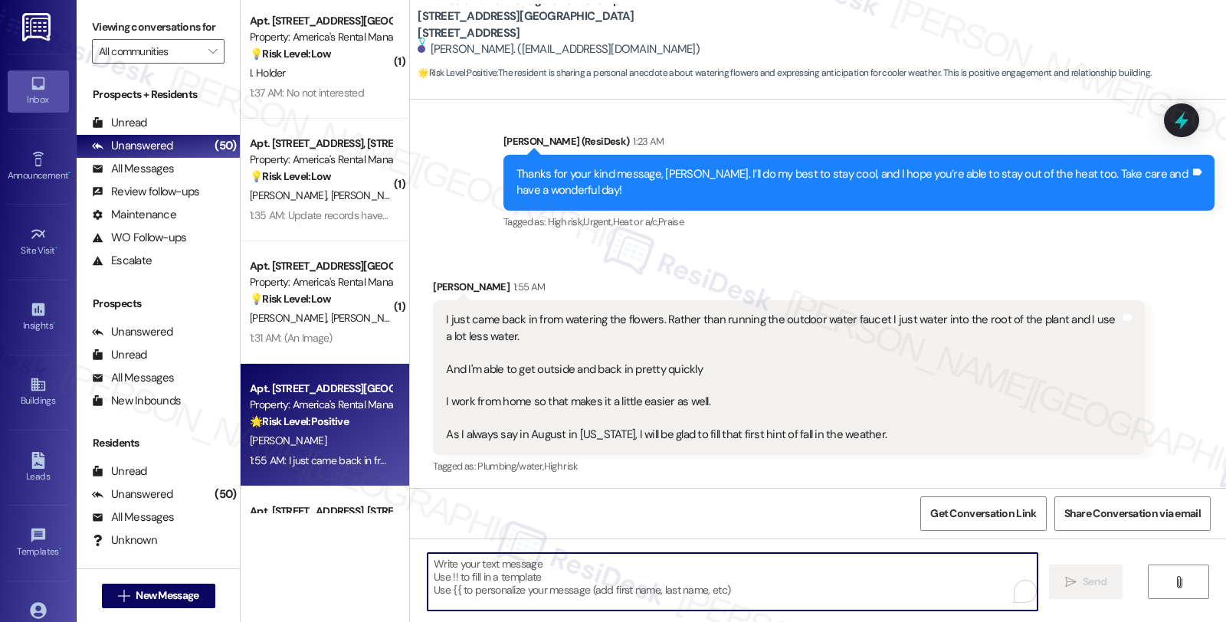
paste textarea "That sounds like a smart way to water—straight to the roots and saving water at…"
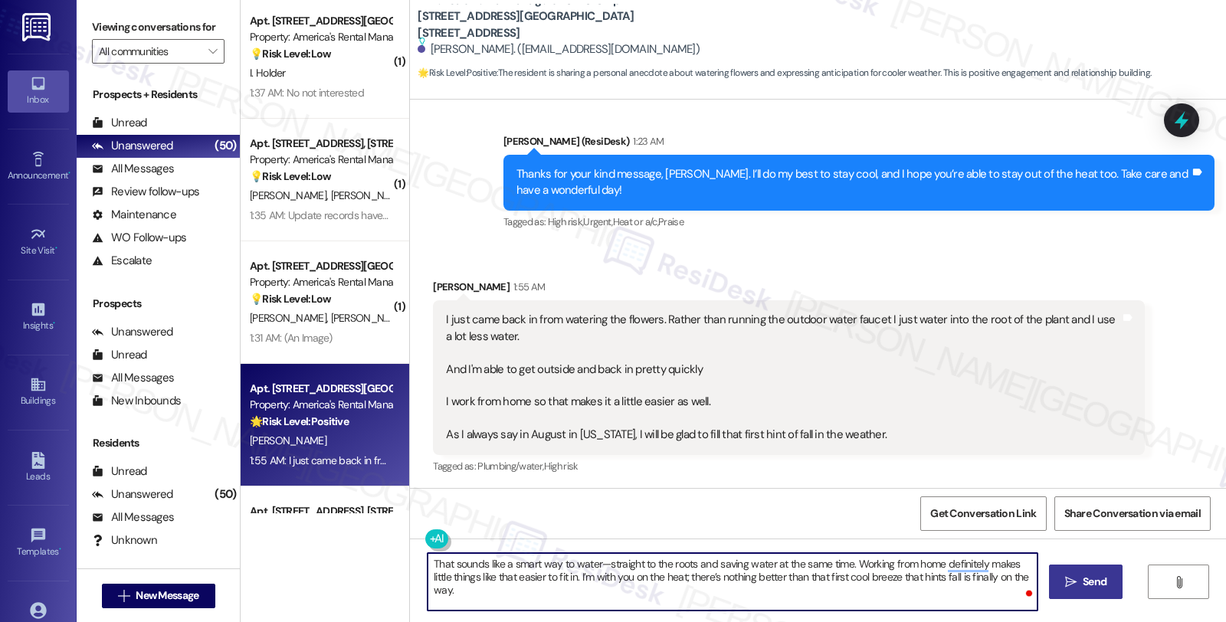
type textarea "That sounds like a smart way to water—straight to the roots and saving water at…"
click at [500, 589] on textarea "That sounds like a smart way to water—straight to the roots and saving water at…" at bounding box center [733, 581] width 610 height 57
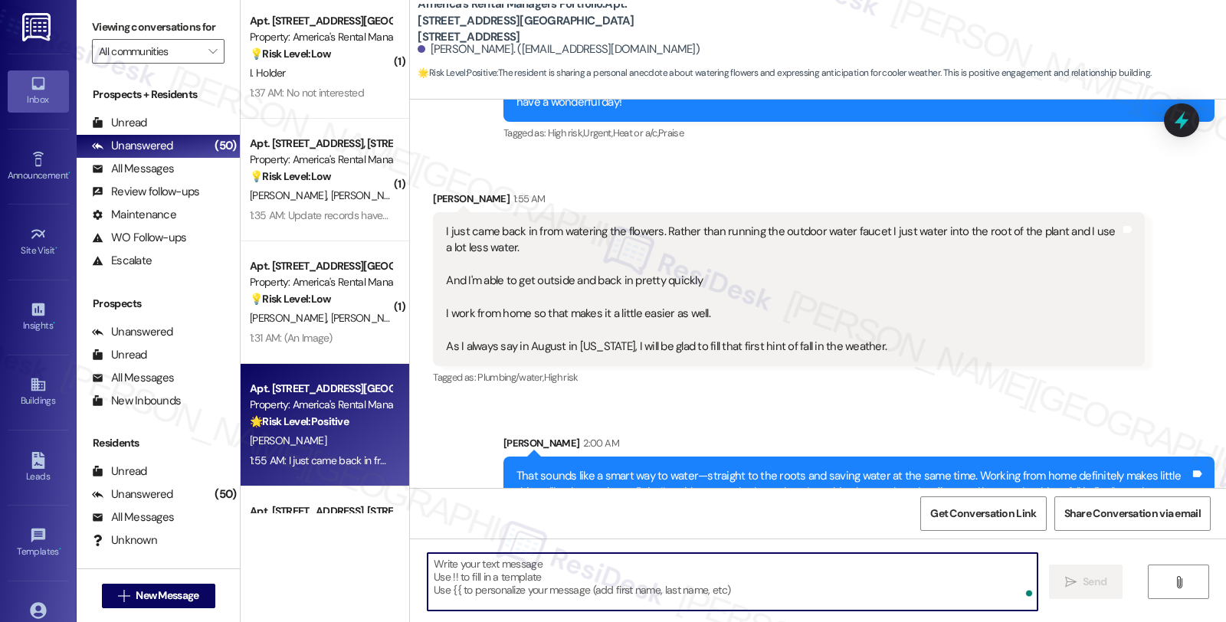
scroll to position [535, 0]
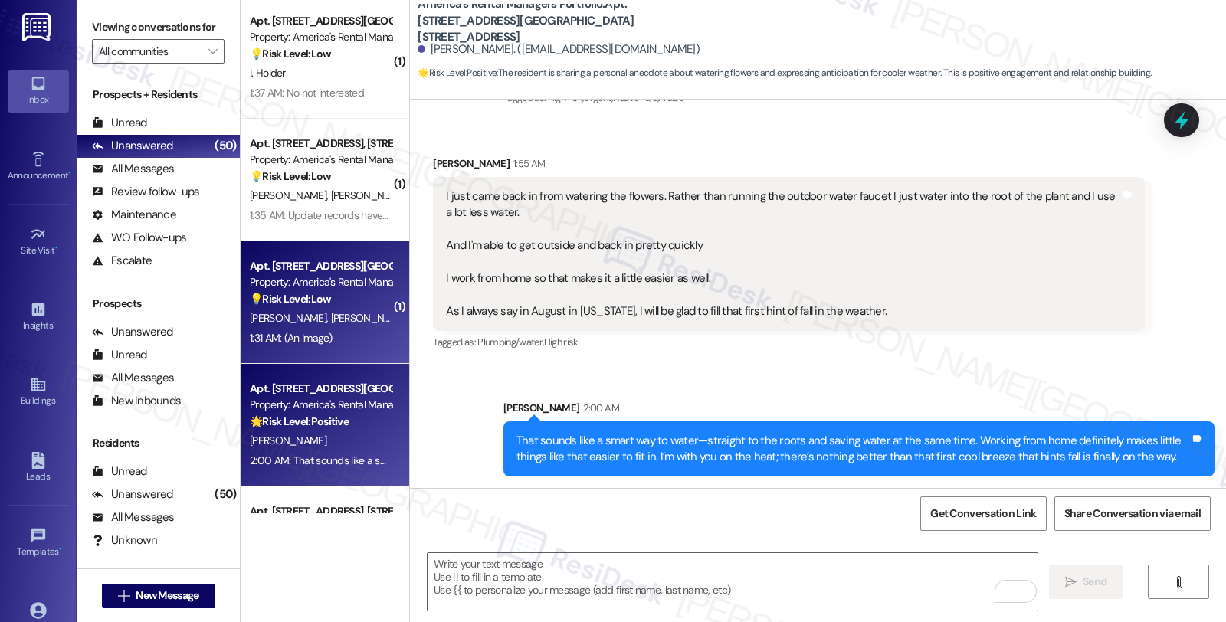
click at [331, 311] on span "[PERSON_NAME]" at bounding box center [369, 318] width 77 height 14
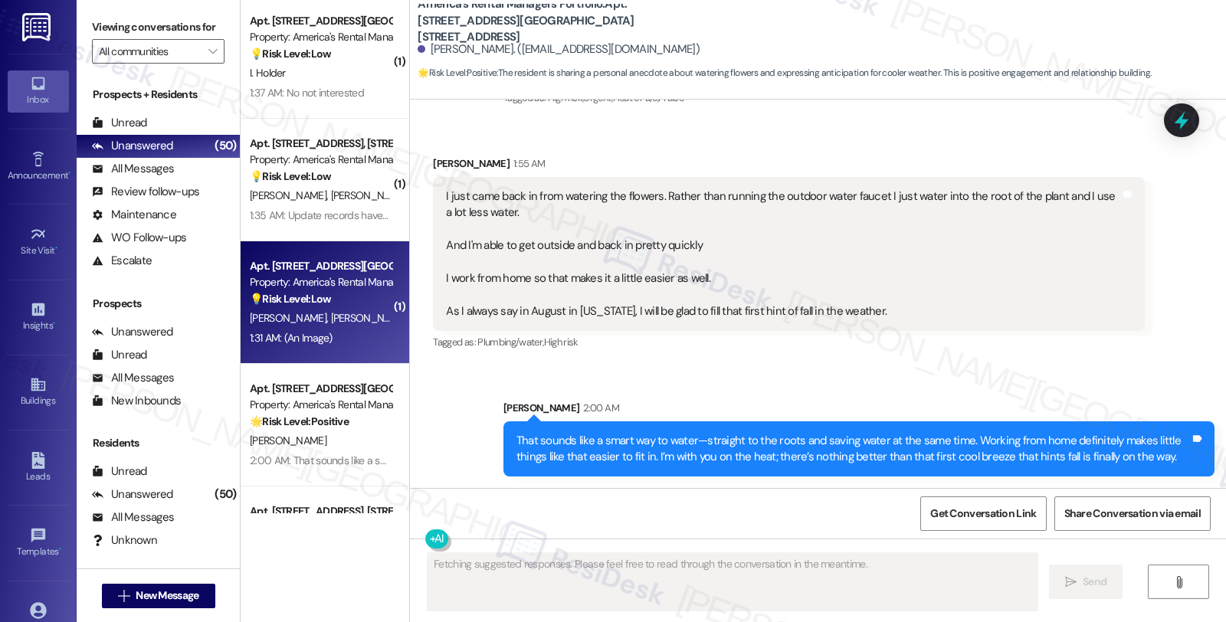
type textarea "Fetching suggested responses. Please feel free to read through the conversation…"
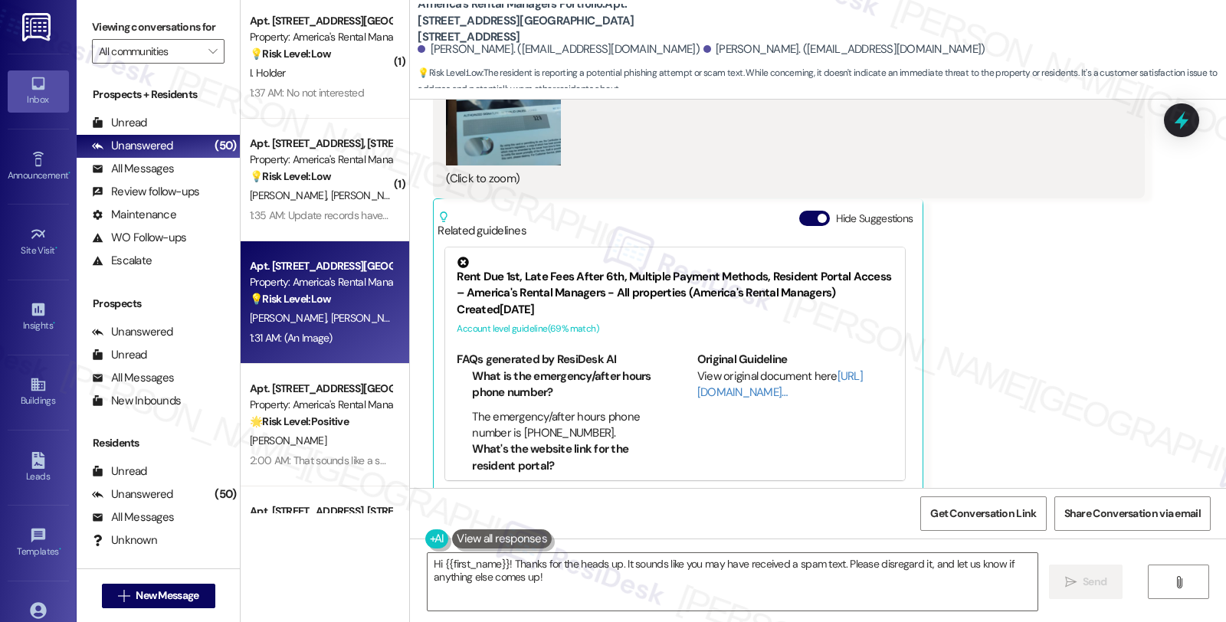
scroll to position [366, 0]
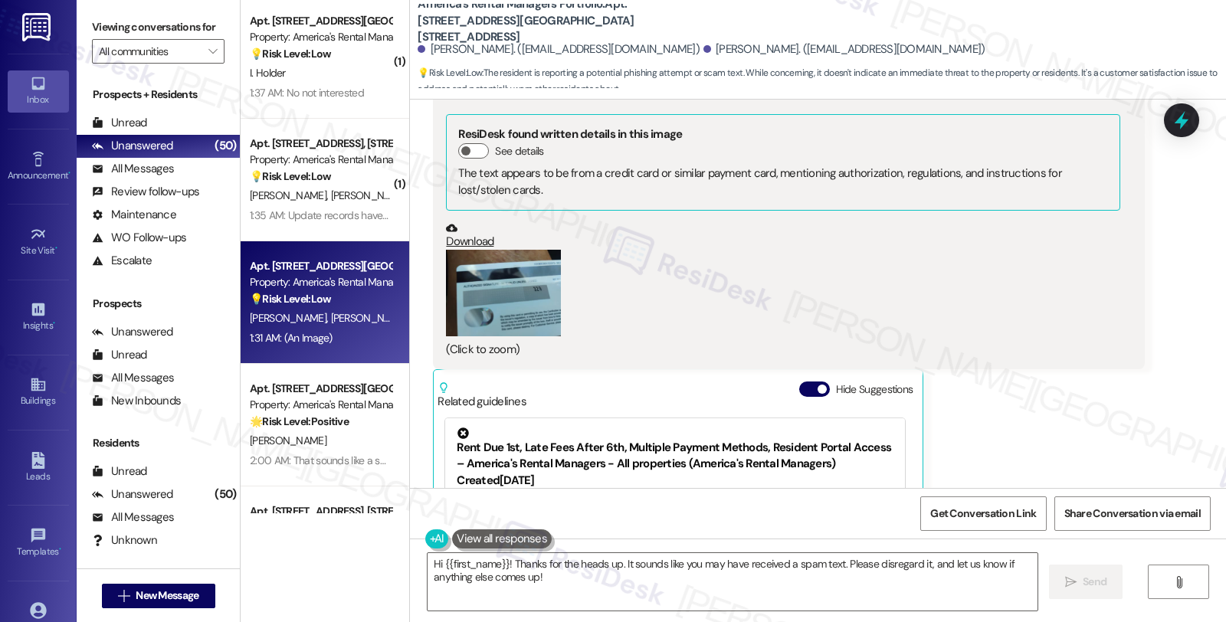
click at [500, 278] on button "Zoom image" at bounding box center [503, 293] width 115 height 87
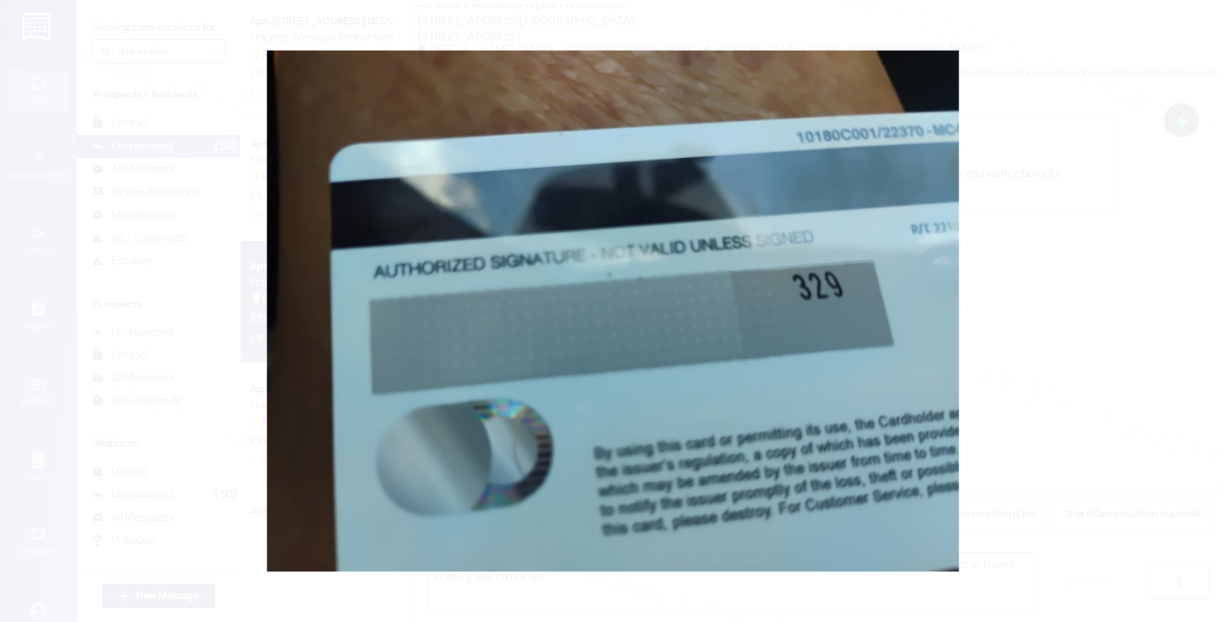
click at [1065, 271] on button "Unzoom image" at bounding box center [613, 311] width 1226 height 622
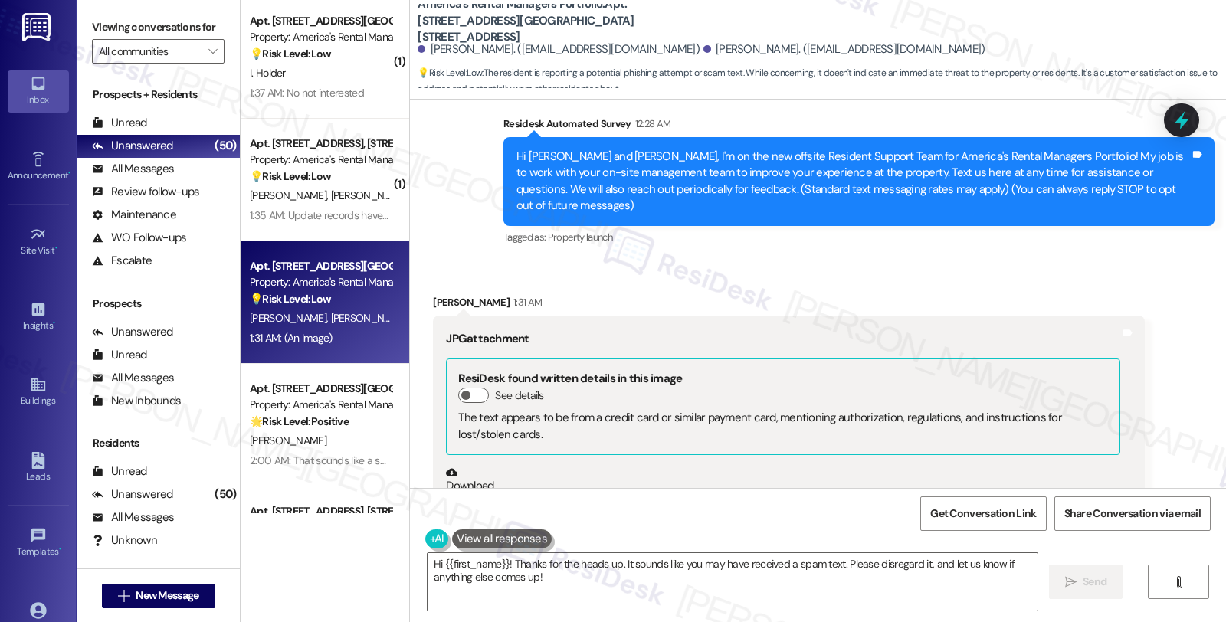
scroll to position [195, 0]
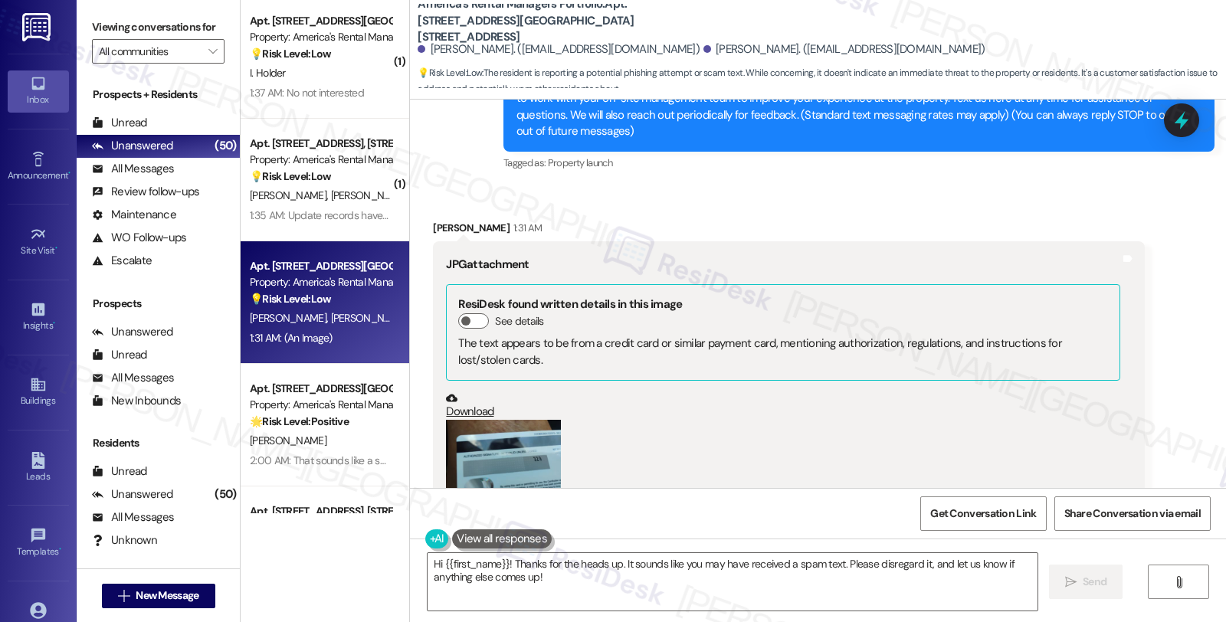
click at [435, 220] on div "Lenis Storey 1:31 AM" at bounding box center [788, 230] width 711 height 21
copy div "Lenis"
click at [468, 313] on button "See details" at bounding box center [473, 320] width 31 height 15
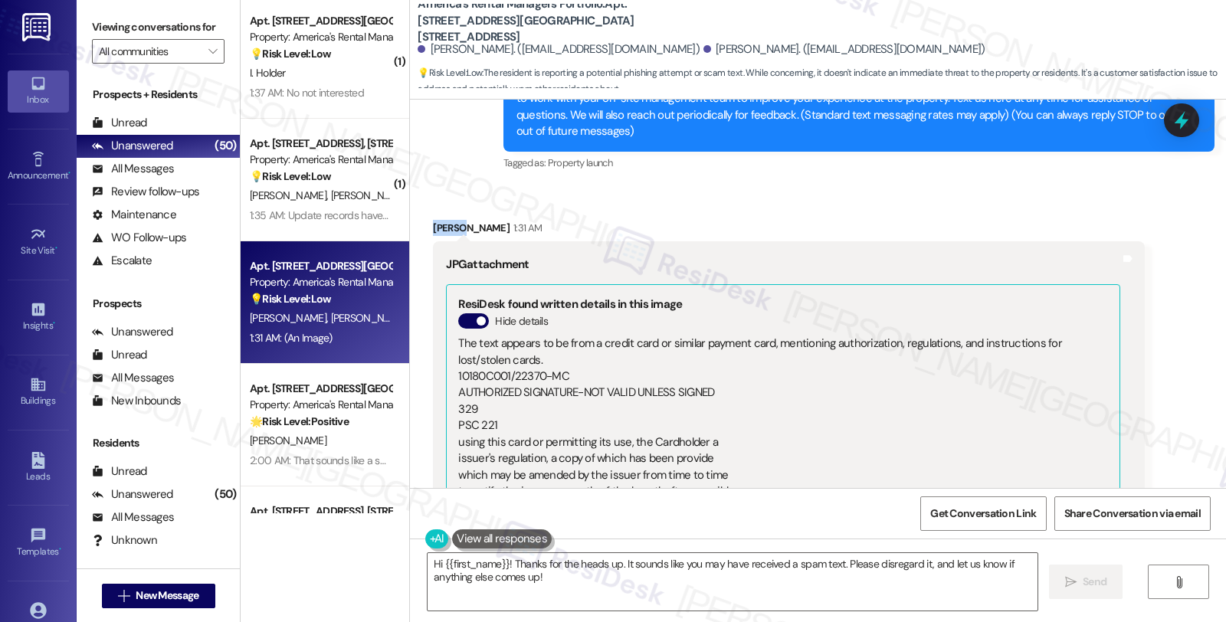
scroll to position [281, 0]
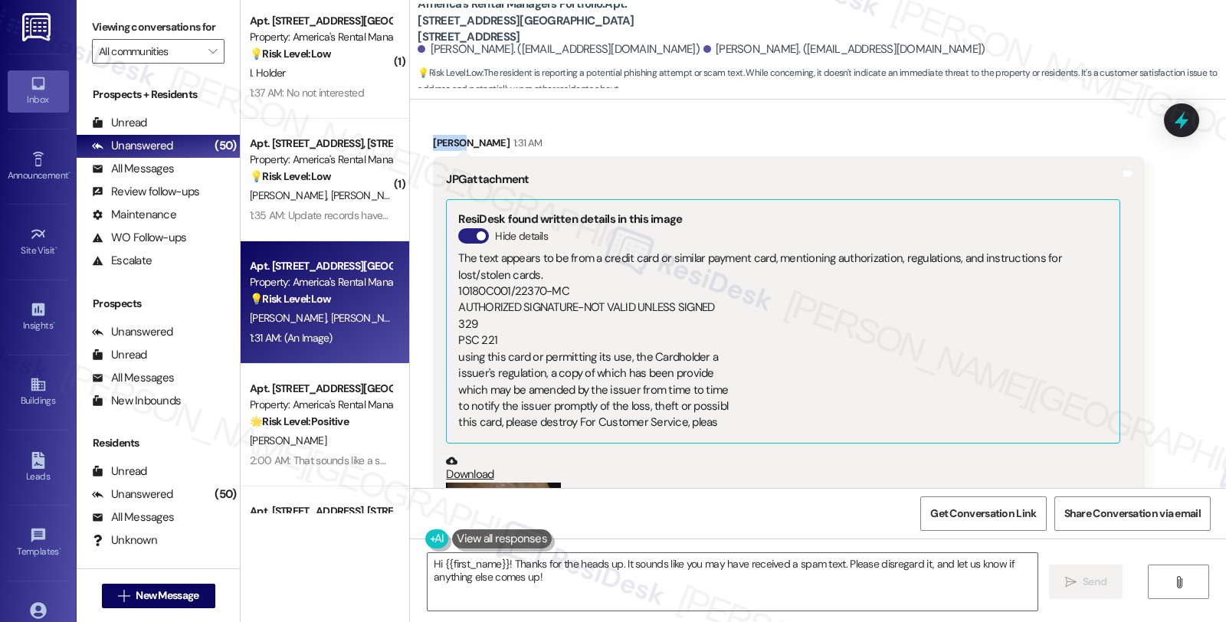
click at [458, 228] on button "Hide details" at bounding box center [473, 235] width 31 height 15
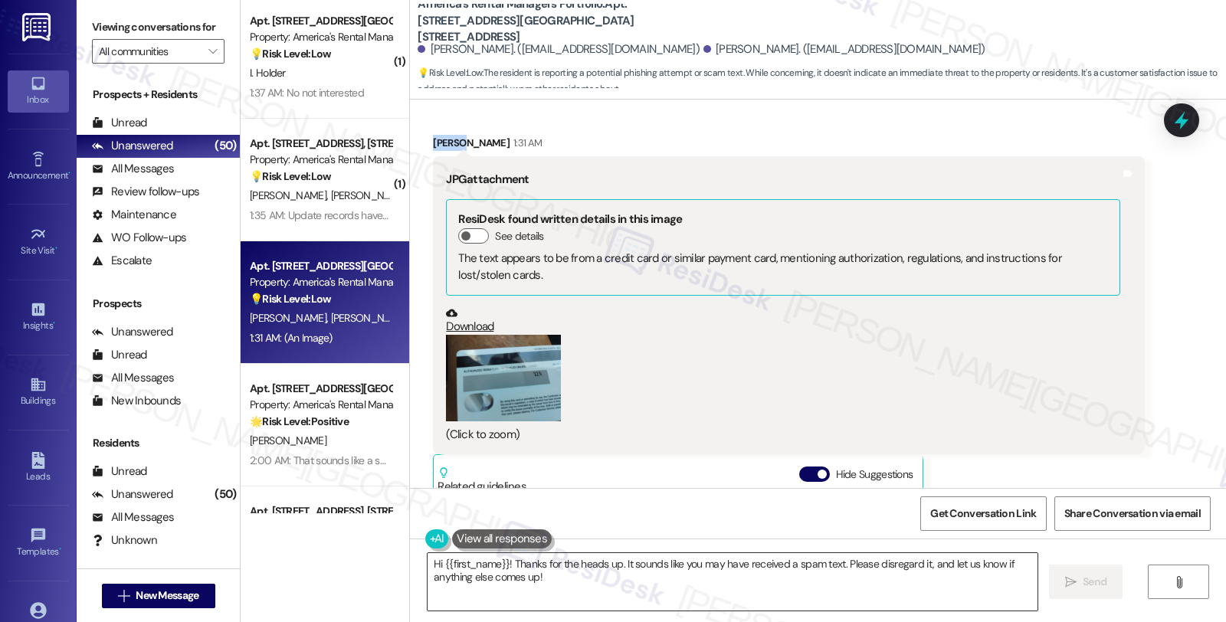
click at [434, 564] on textarea "Hi {{first_name}}! Thanks for the heads up. It sounds like you may have receive…" at bounding box center [733, 581] width 610 height 57
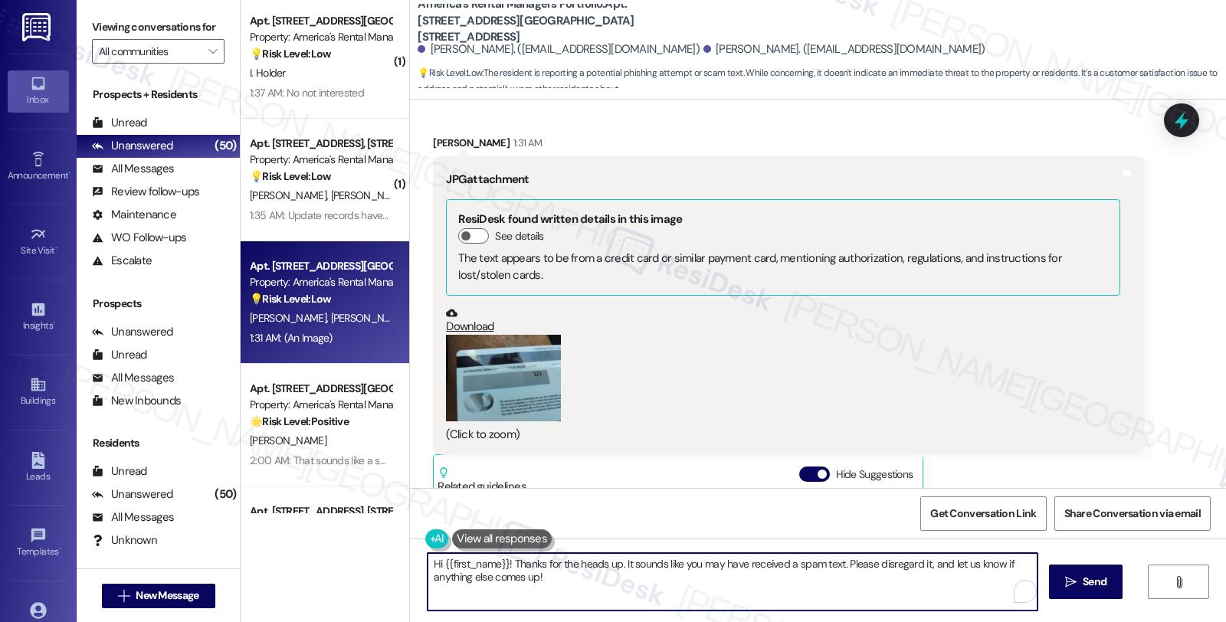
paste textarea "Lenis"
click at [502, 564] on textarea "Hi Lenis, thanks fo{{first_name}}! Thanks for the heads up. It sounds like you …" at bounding box center [733, 581] width 610 height 57
click at [627, 492] on div "Get Conversation Link Share Conversation via email" at bounding box center [818, 513] width 816 height 51
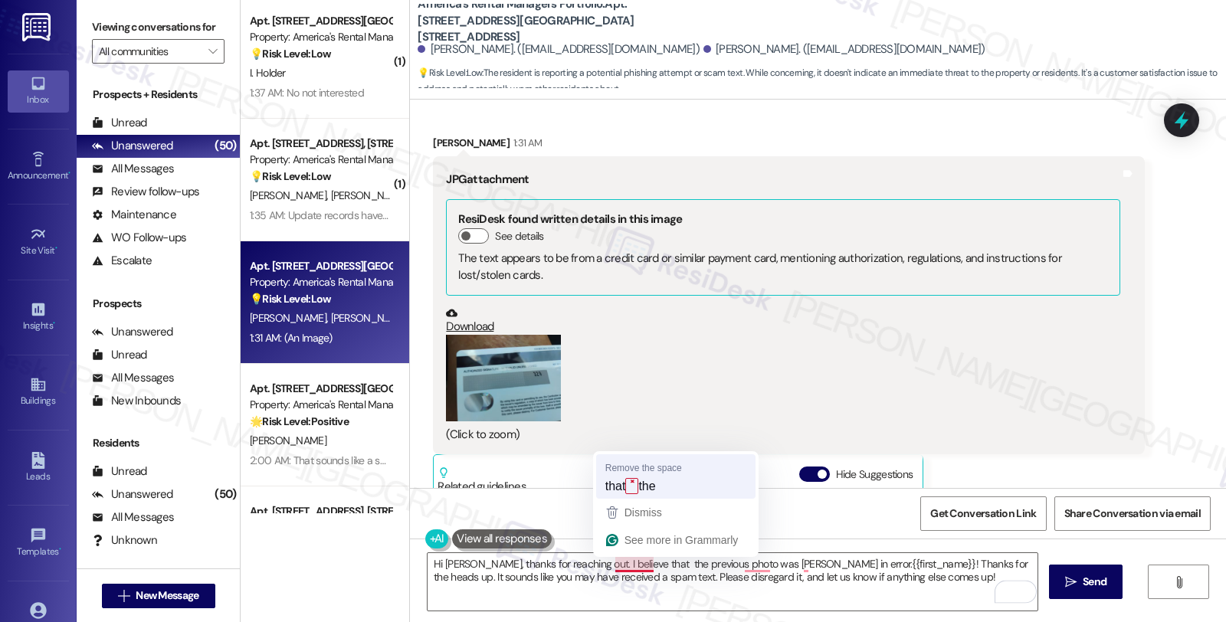
type textarea "Hi Lenis, thanks for reaching out. I believe that the previous photo was senty …"
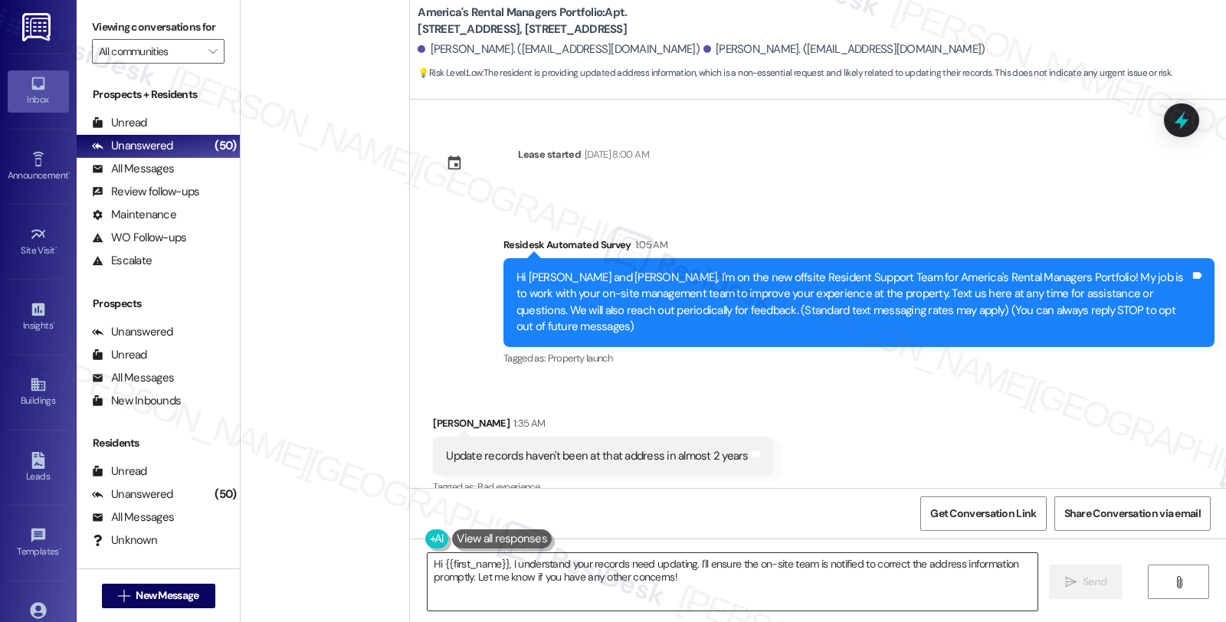
scroll to position [5, 0]
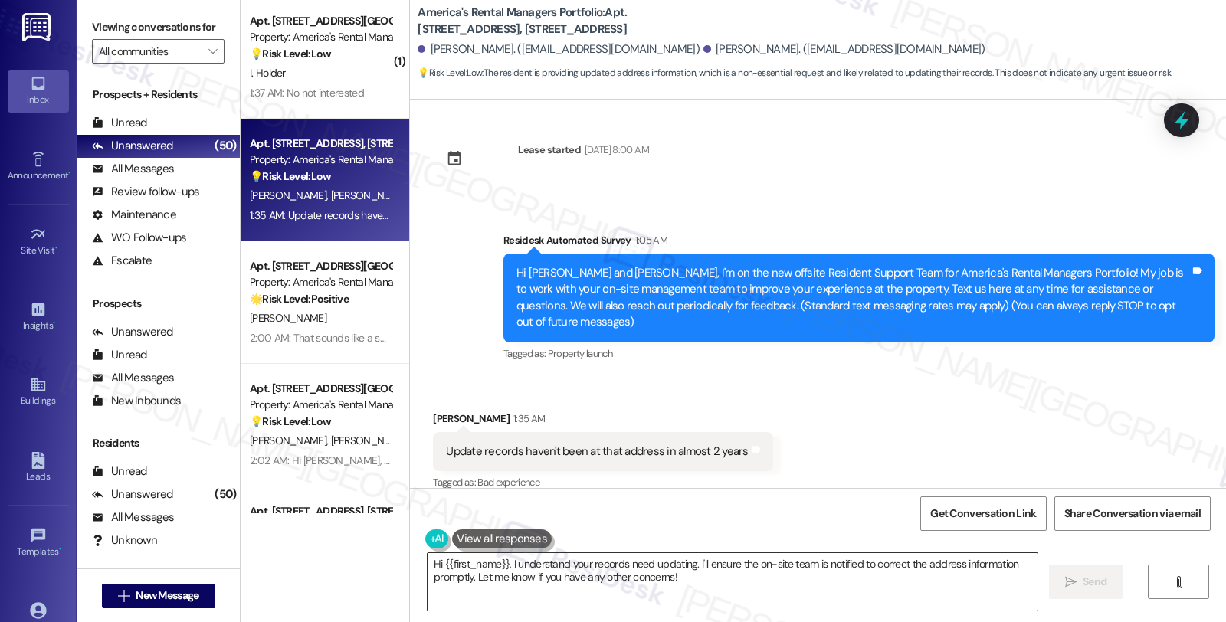
click at [428, 568] on textarea "Hi {{first_name}}, I understand your records need updating. I'll ensure the on-…" at bounding box center [733, 581] width 610 height 57
click at [443, 411] on div "[PERSON_NAME] 1:35 AM" at bounding box center [603, 421] width 340 height 21
copy div "[PERSON_NAME]"
click at [544, 564] on textarea "Thanks for letting me know, Hi {{first_name}}, I understand your records need u…" at bounding box center [733, 581] width 610 height 57
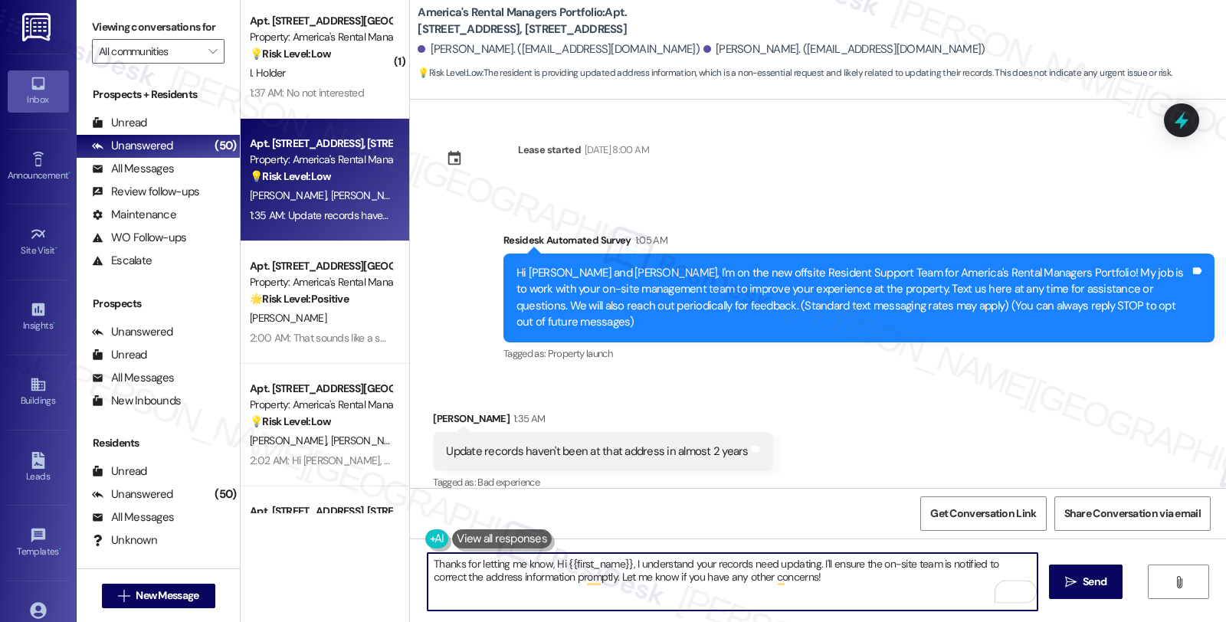
paste textarea "[PERSON_NAME]"
click at [544, 558] on textarea "Thanks for letting me know,[PERSON_NAME] {{first_name}}, I understand your reco…" at bounding box center [733, 581] width 610 height 57
click at [581, 564] on textarea "Thanks for letting me know, [PERSON_NAME] {{first_name}}, I understand your rec…" at bounding box center [733, 581] width 610 height 57
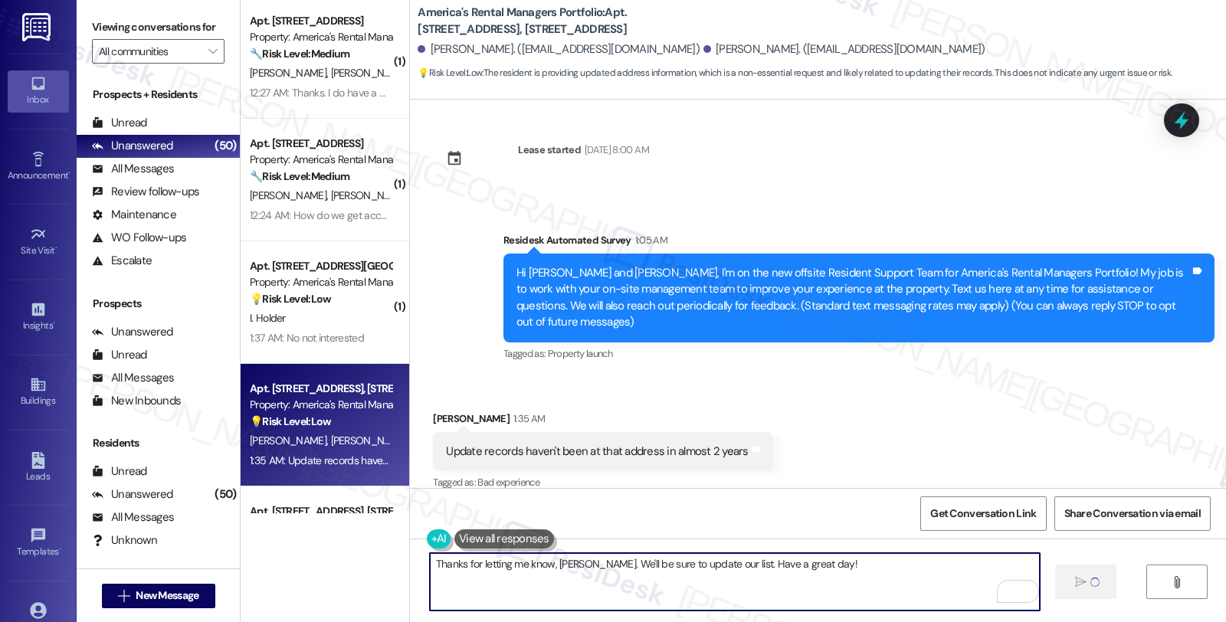
type textarea "Thanks for letting me know, [PERSON_NAME]. We'll be sure to update our list. Ha…"
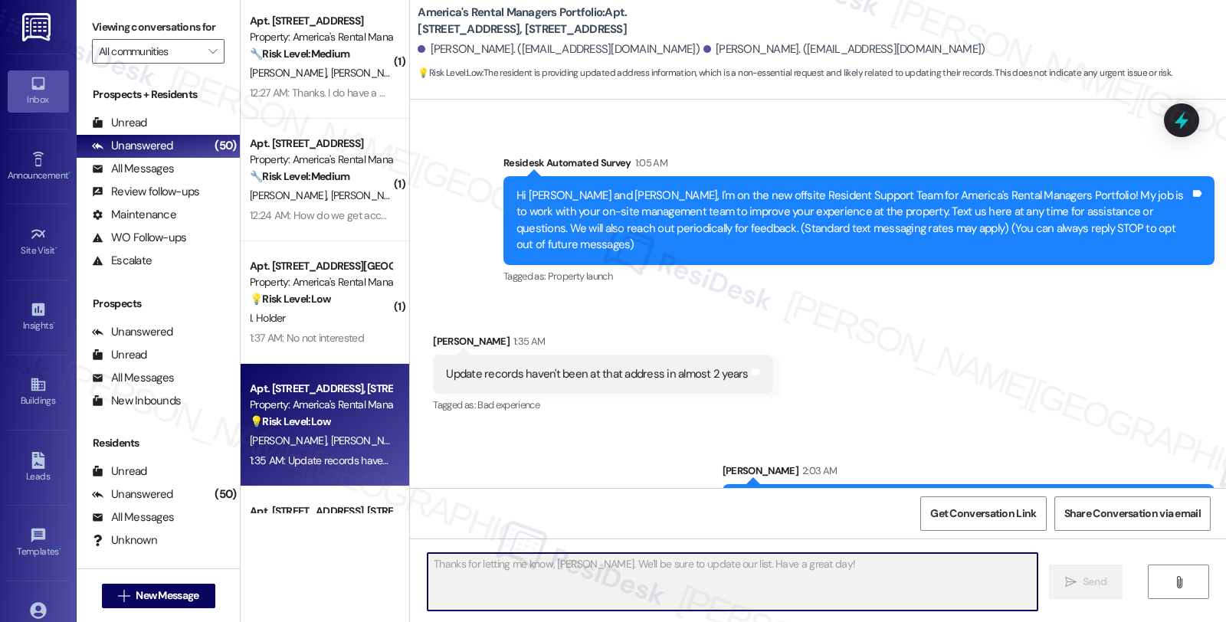
scroll to position [112, 0]
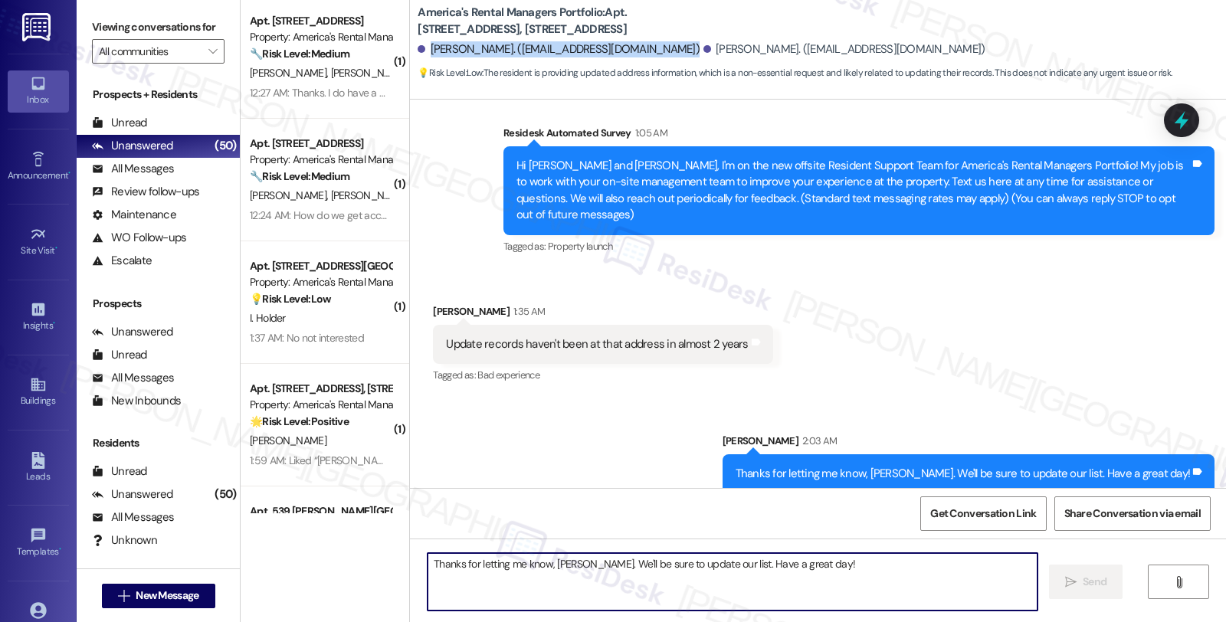
drag, startPoint x: 420, startPoint y: 49, endPoint x: 633, endPoint y: 50, distance: 213.1
click at [633, 50] on div "[PERSON_NAME]. ([EMAIL_ADDRESS][DOMAIN_NAME]) [PERSON_NAME]. ([EMAIL_ADDRESS][D…" at bounding box center [822, 49] width 809 height 31
copy div "[PERSON_NAME]. ([EMAIL_ADDRESS][DOMAIN_NAME])"
click at [985, 519] on span "Get Conversation Link" at bounding box center [983, 514] width 106 height 16
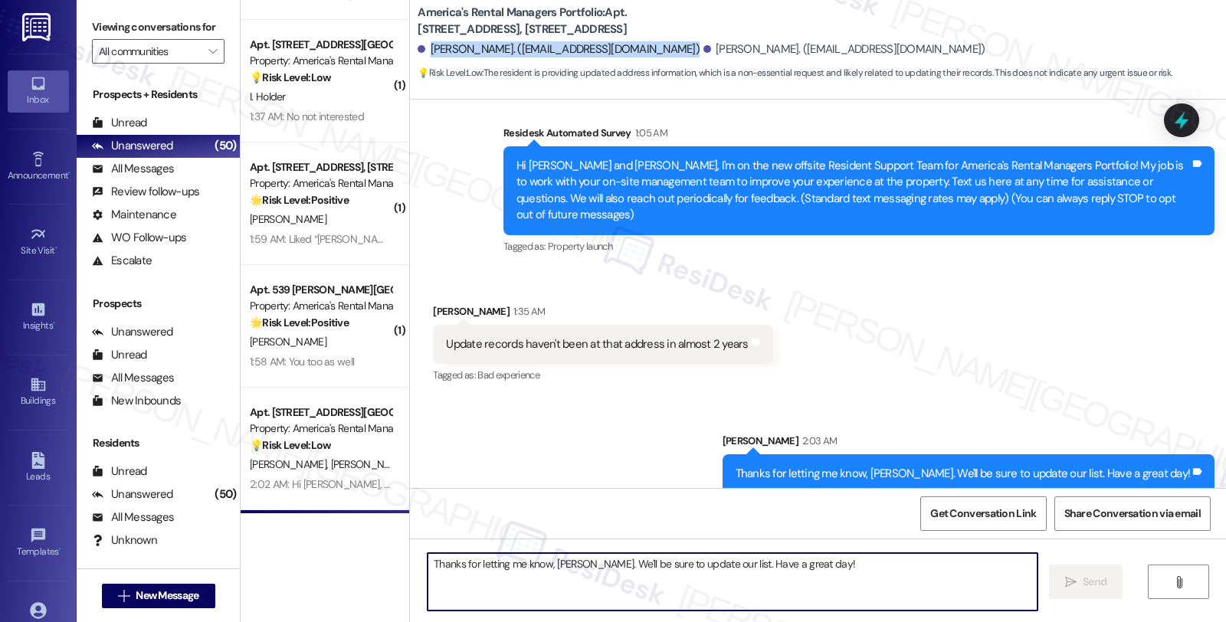
scroll to position [5618, 0]
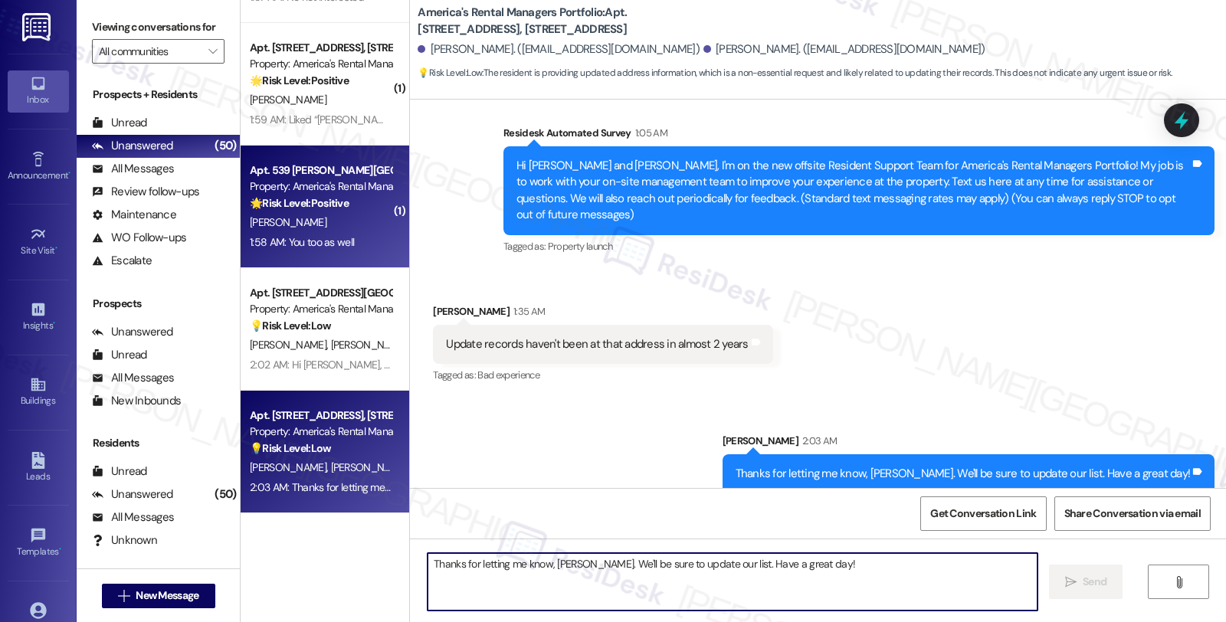
click at [358, 215] on div "J. Givan" at bounding box center [320, 222] width 145 height 19
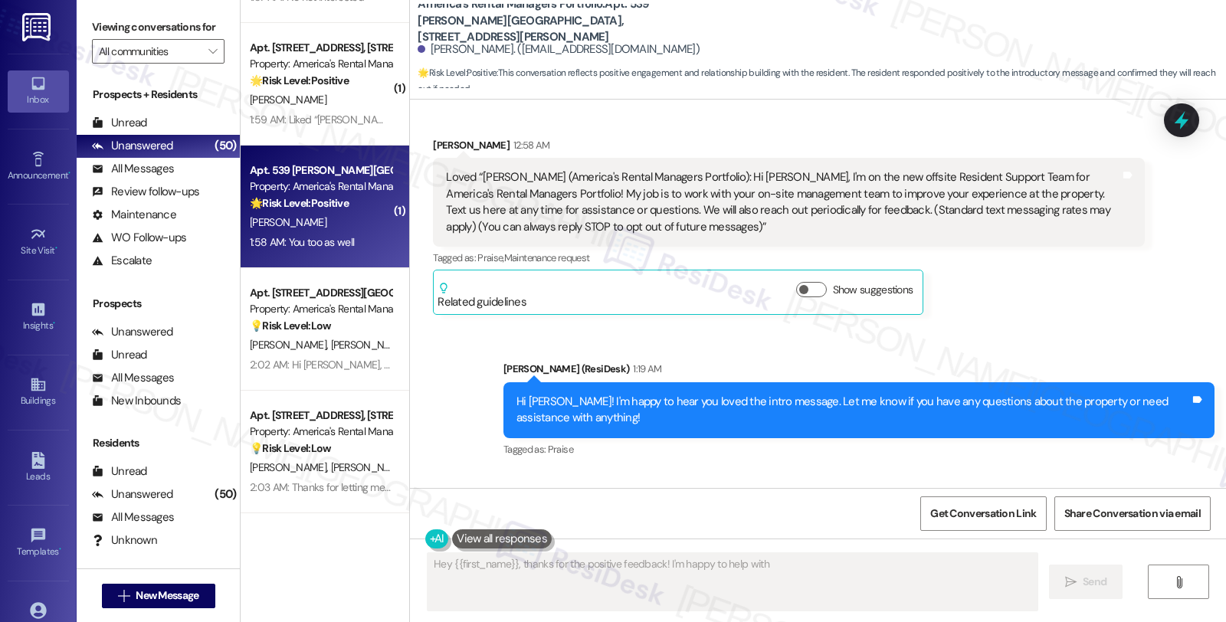
scroll to position [634, 0]
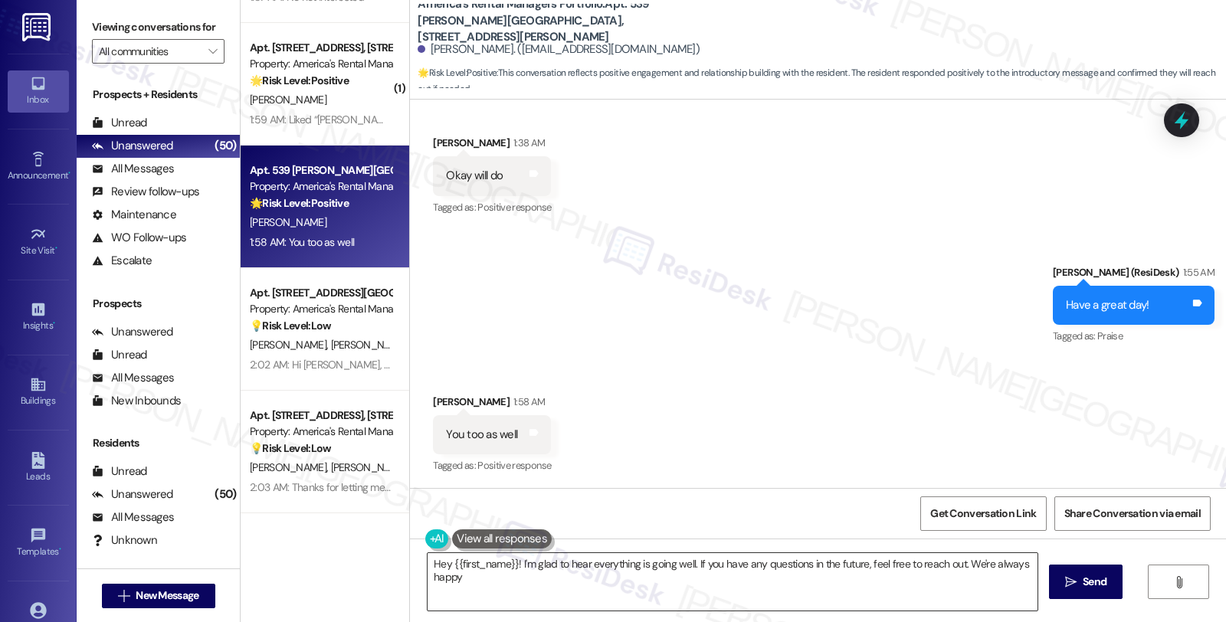
click at [583, 576] on textarea "Hey {{first_name}}! I'm glad to hear everything is going well. If you have any …" at bounding box center [733, 581] width 610 height 57
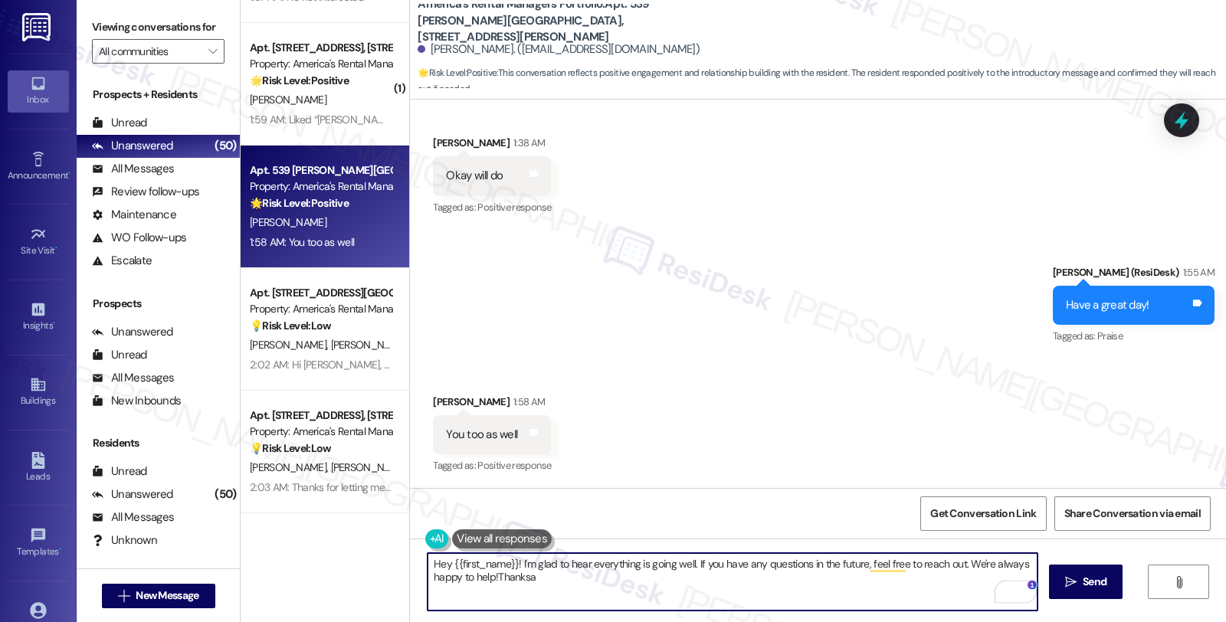
click at [645, 568] on textarea "Hey {{first_name}}! I'm glad to hear everything is going well. If you have any …" at bounding box center [733, 581] width 610 height 57
type textarea "I sure will, thanks!"
type textarea "Hey {{first_name}}! I'm glad to hear everything is going well. If you have any …"
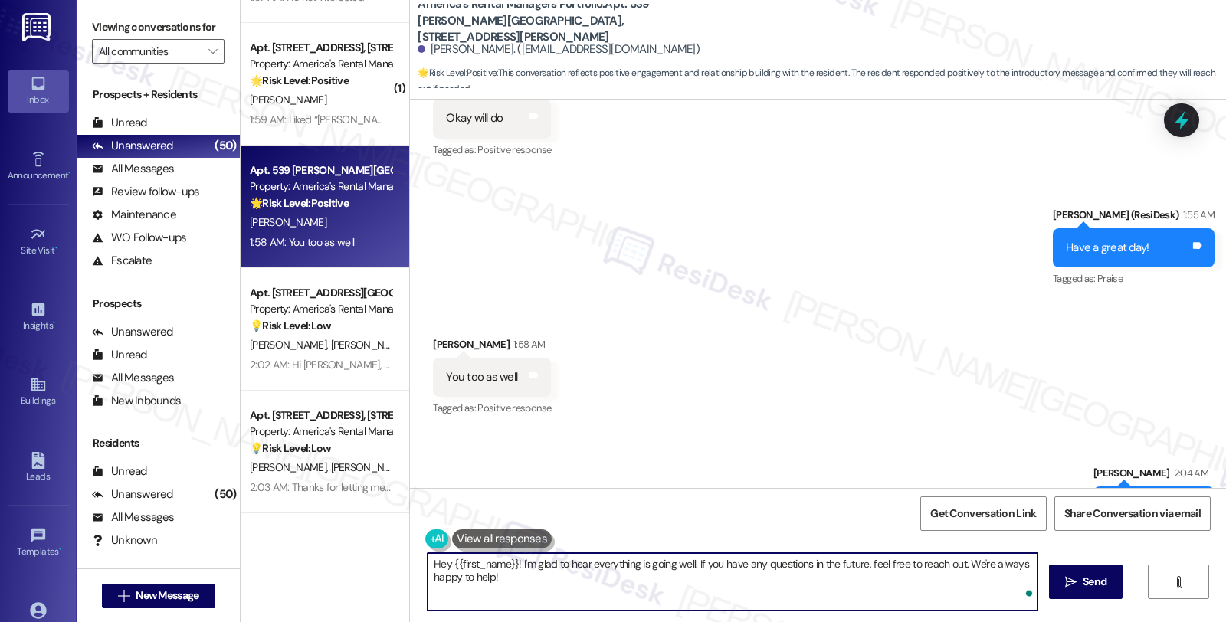
scroll to position [740, 0]
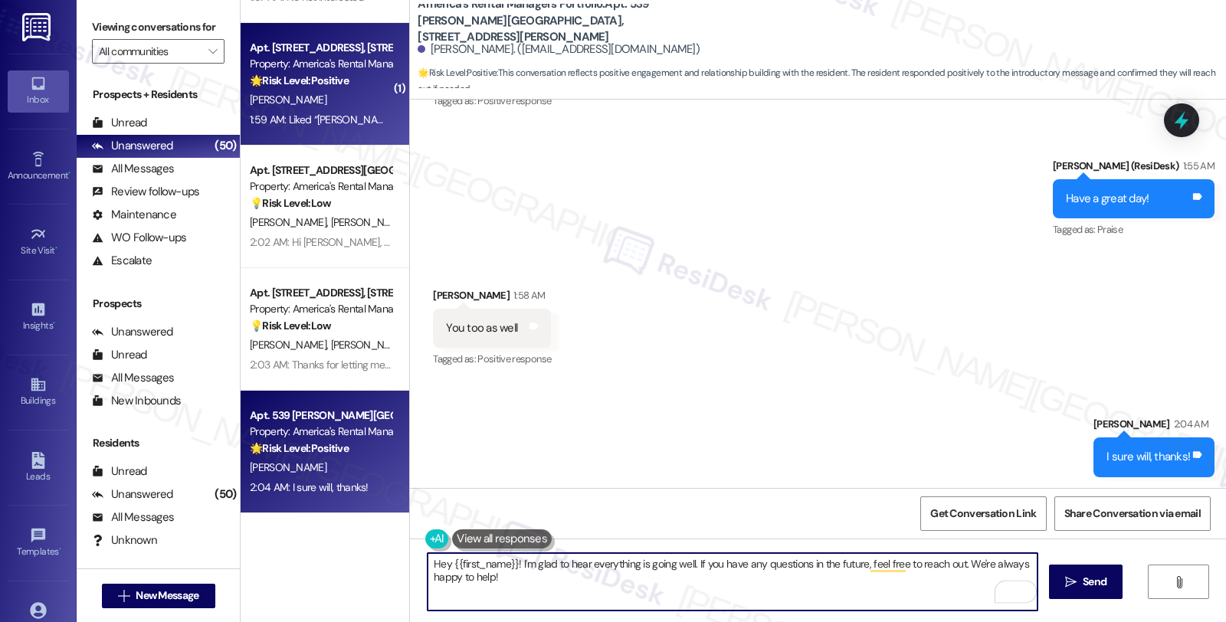
click at [350, 105] on div "[PERSON_NAME]" at bounding box center [320, 99] width 145 height 19
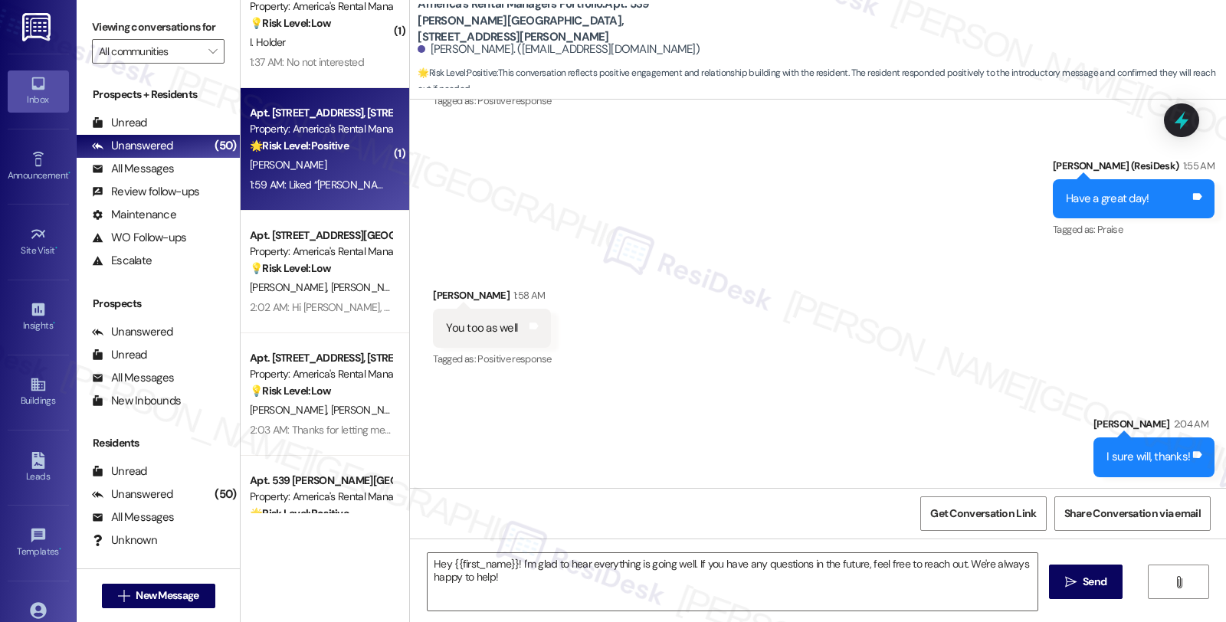
type textarea "Fetching suggested responses. Please feel free to read through the conversation…"
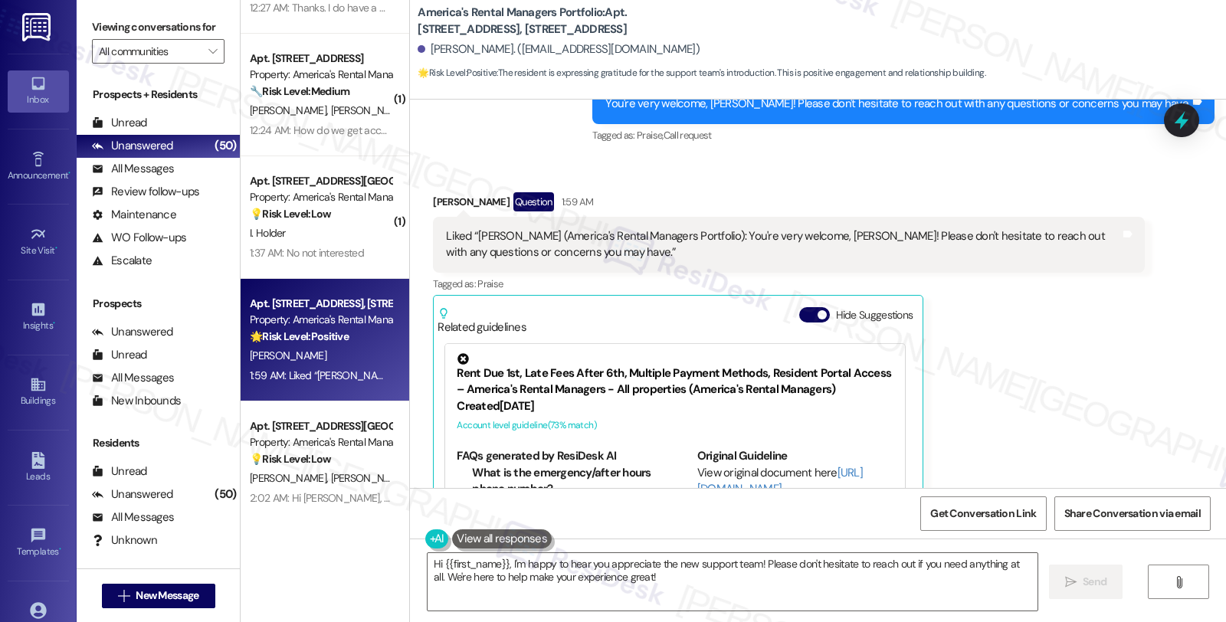
scroll to position [578, 0]
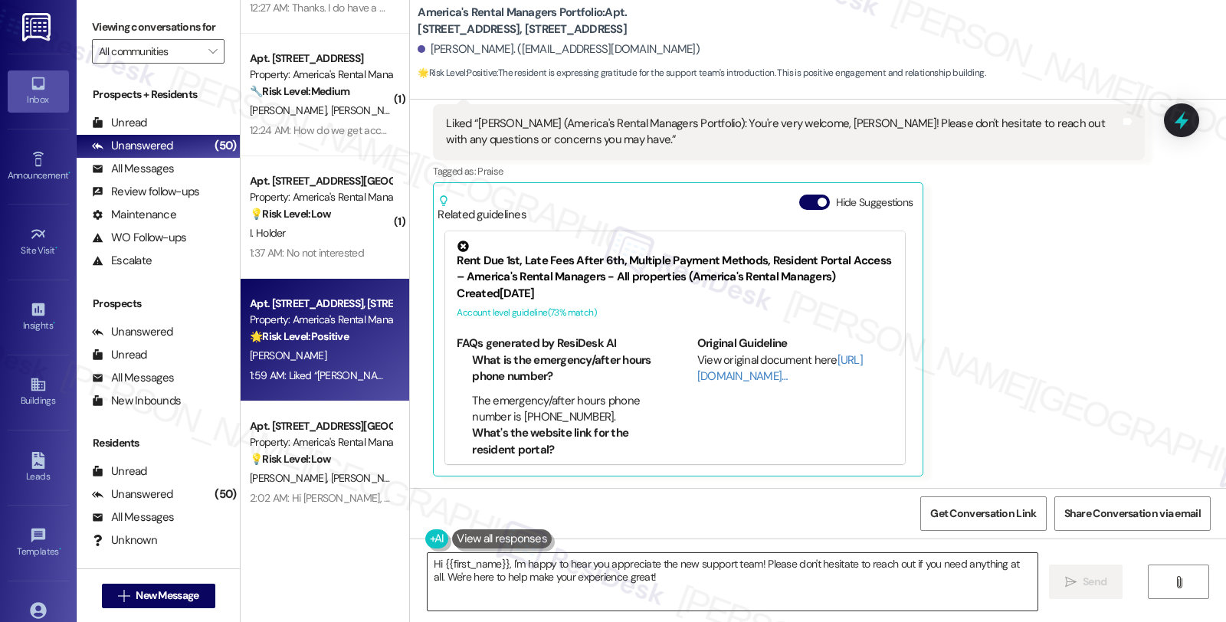
click at [740, 589] on textarea "Hi {{first_name}}, I'm happy to hear you appreciate the new support team! Pleas…" at bounding box center [733, 581] width 610 height 57
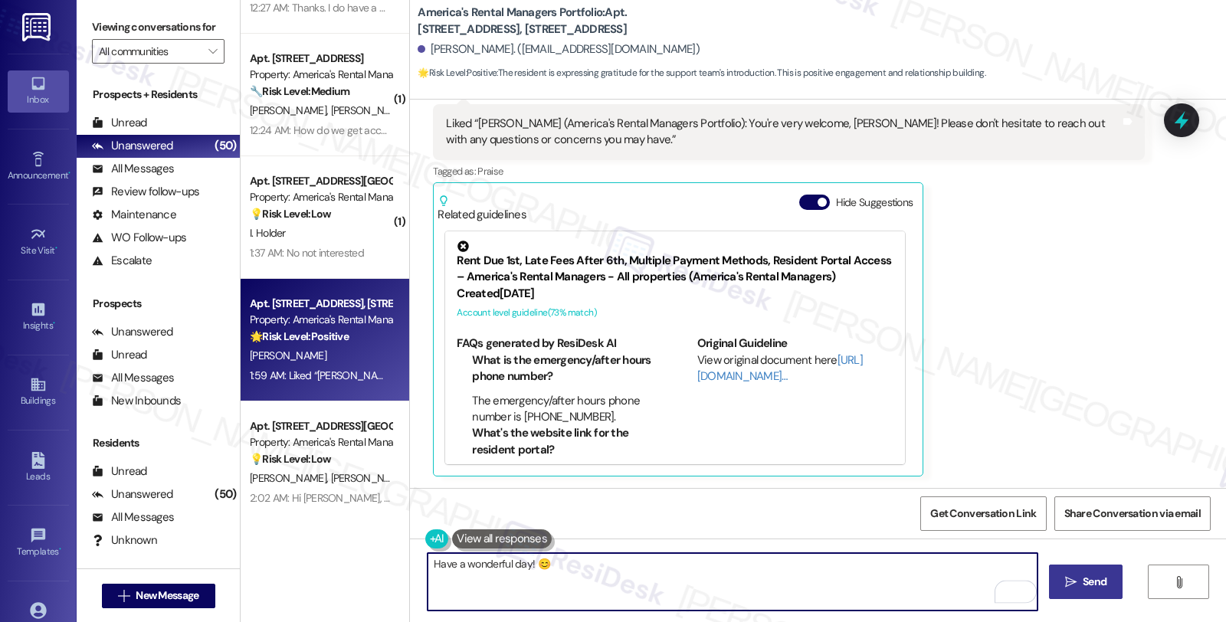
type textarea "Have a wonderful day! 😊"
click at [1070, 586] on icon "" at bounding box center [1070, 582] width 11 height 12
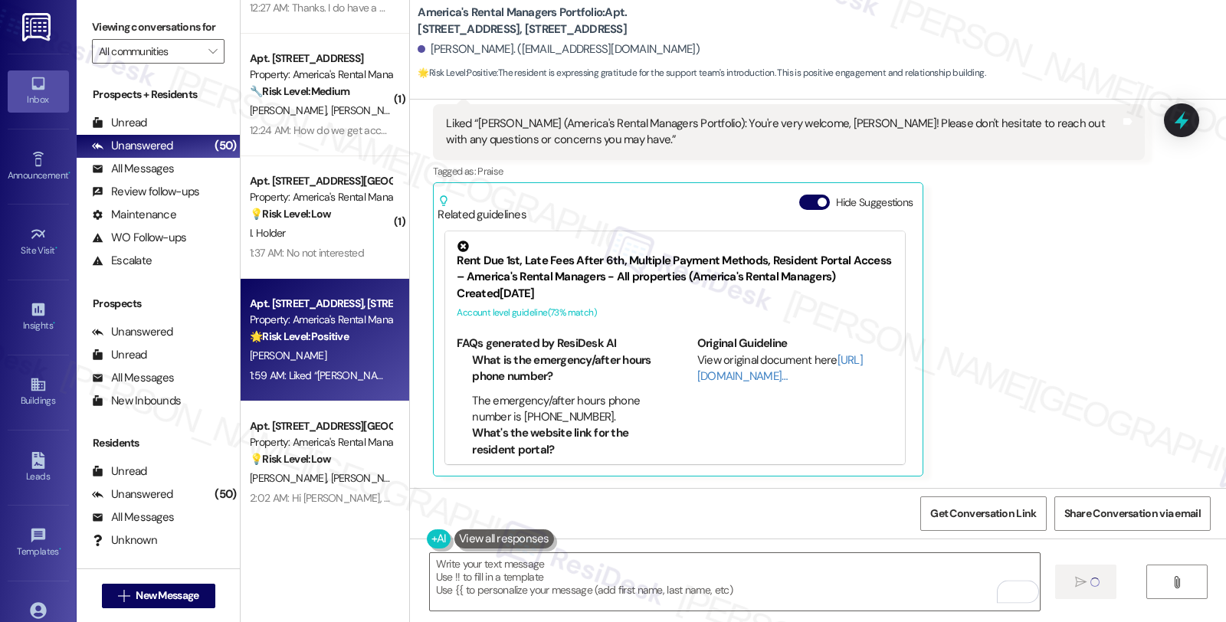
type textarea "Fetching suggested responses. Please feel free to read through the conversation…"
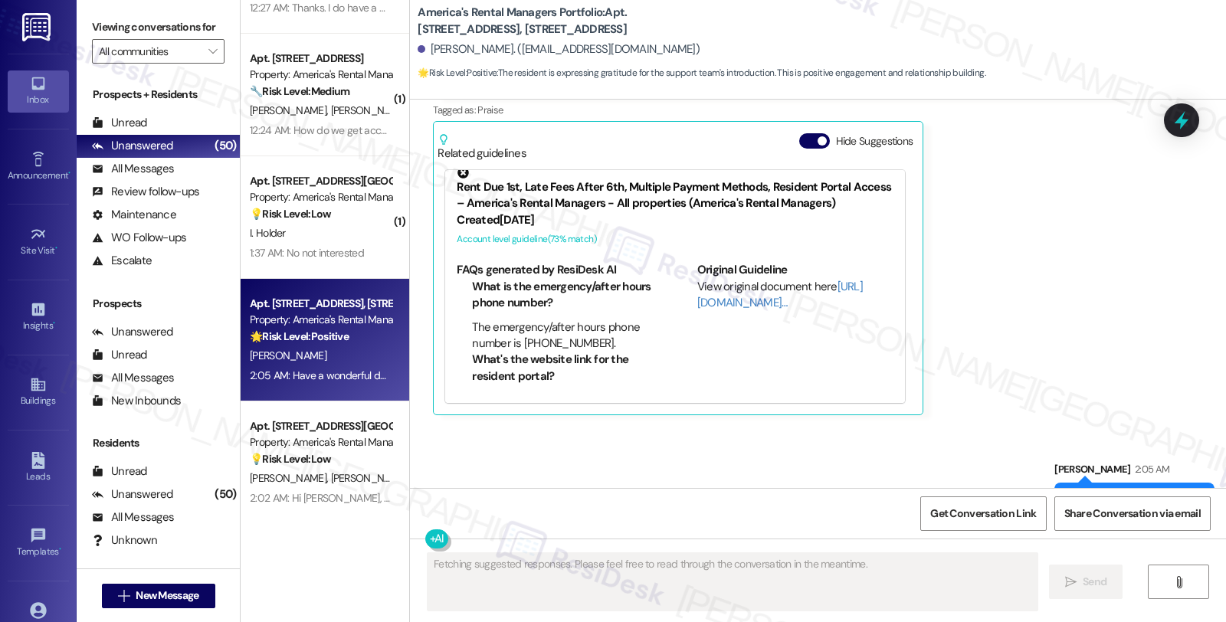
scroll to position [685, 0]
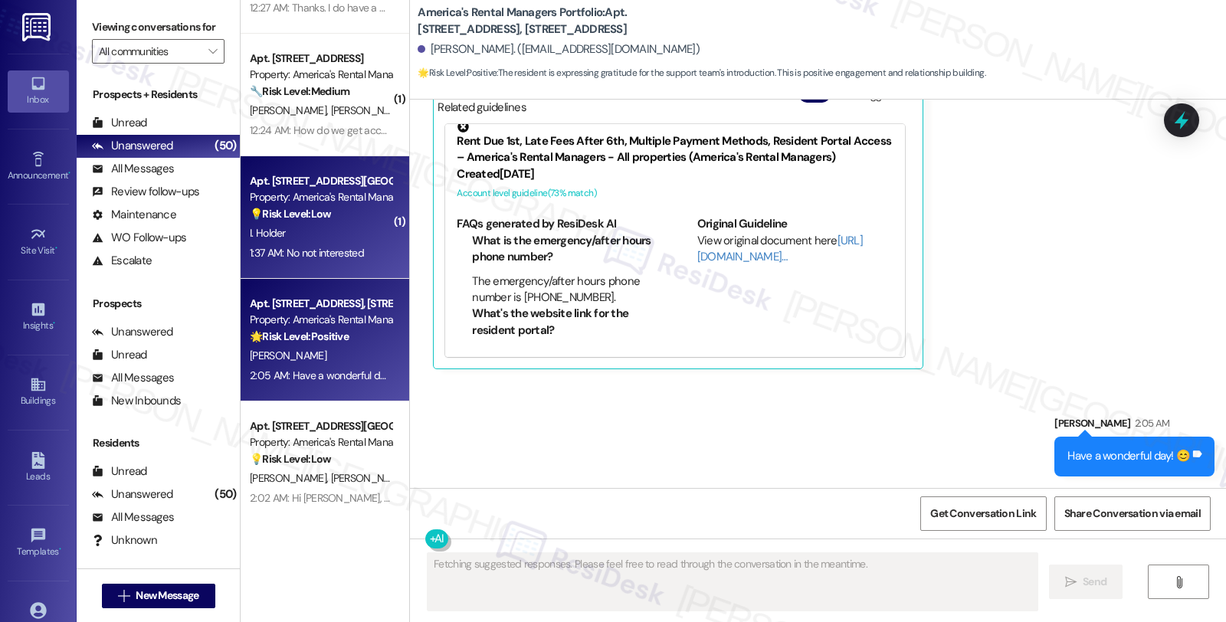
click at [284, 202] on div "Property: America's Rental Managers Portfolio" at bounding box center [321, 197] width 142 height 16
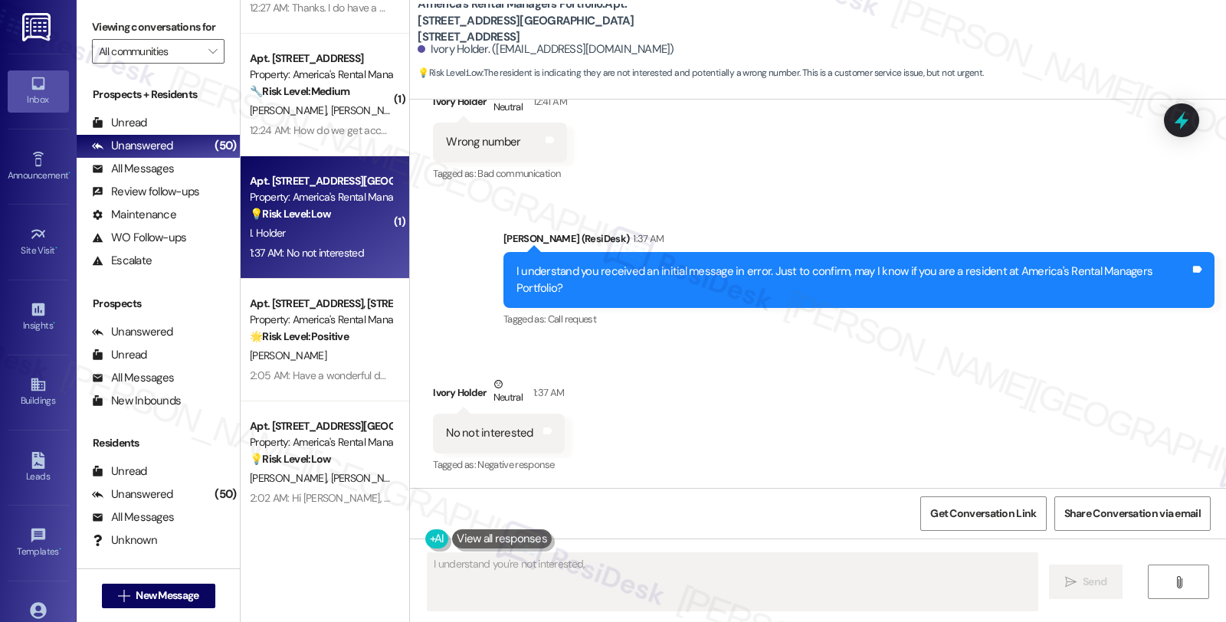
scroll to position [296, 0]
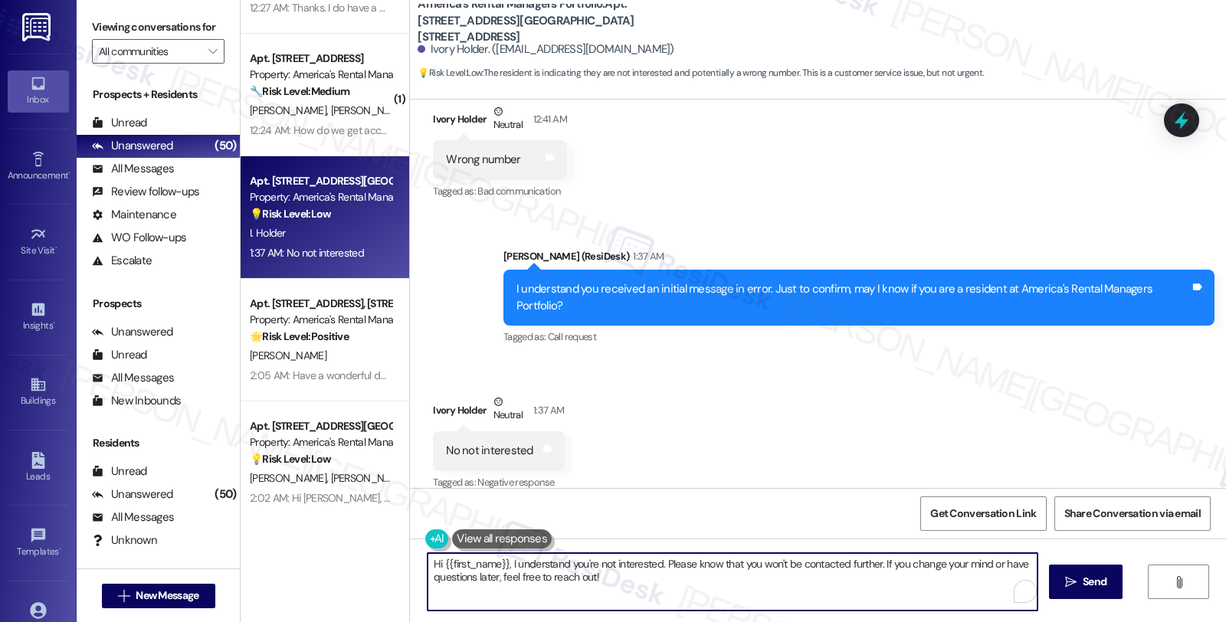
drag, startPoint x: 504, startPoint y: 564, endPoint x: 412, endPoint y: 564, distance: 91.2
click at [419, 564] on div "Hi {{first_name}}, I understand you're not interested. Please know that you won…" at bounding box center [725, 582] width 612 height 59
click at [428, 565] on textarea "understand you're not interested. Please know that you won't be contacted furth…" at bounding box center [733, 581] width 610 height 57
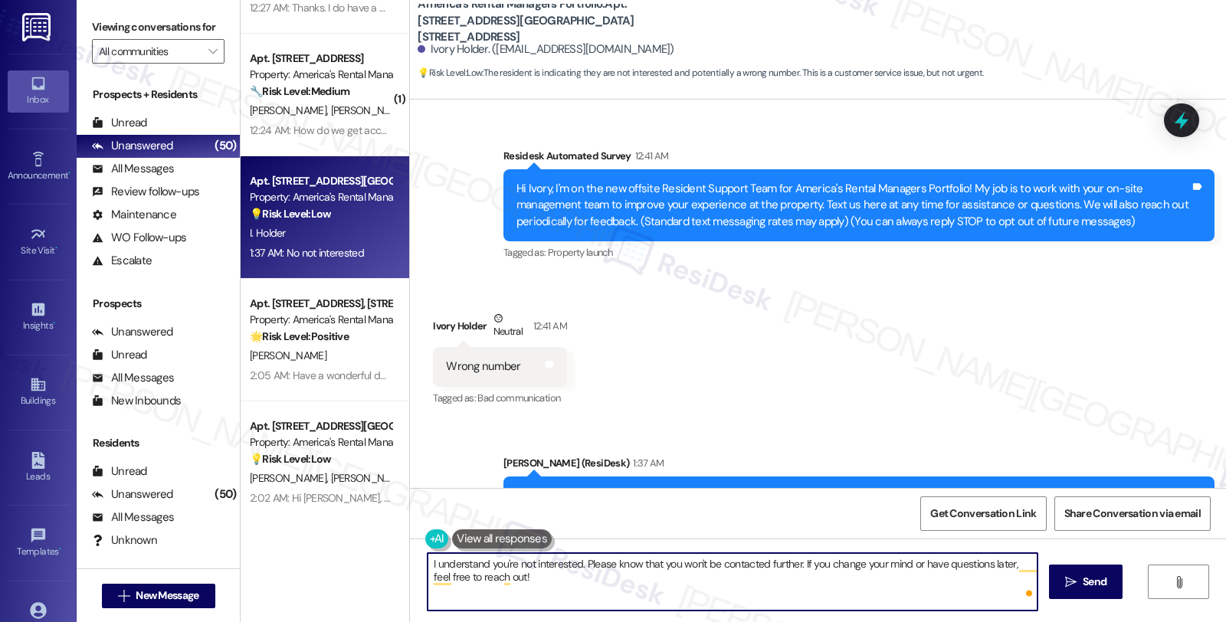
scroll to position [0, 0]
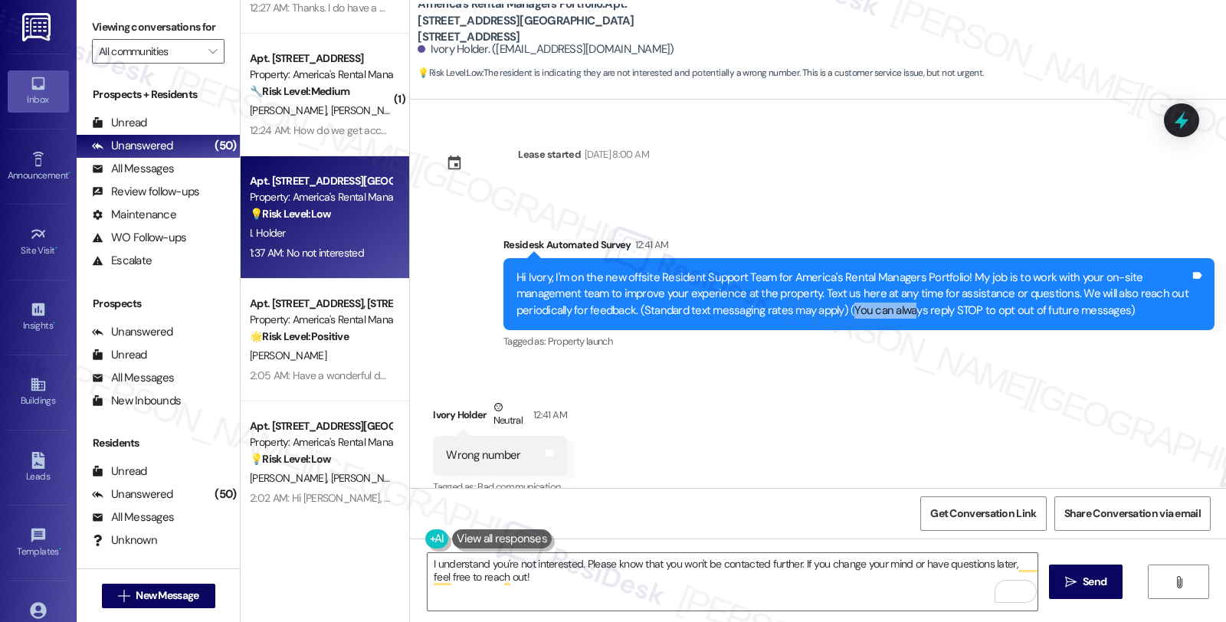
drag, startPoint x: 770, startPoint y: 314, endPoint x: 830, endPoint y: 315, distance: 60.6
click at [830, 315] on div "Hi Ivory, I'm on the new offsite Resident Support Team for America's Rental Man…" at bounding box center [854, 294] width 674 height 49
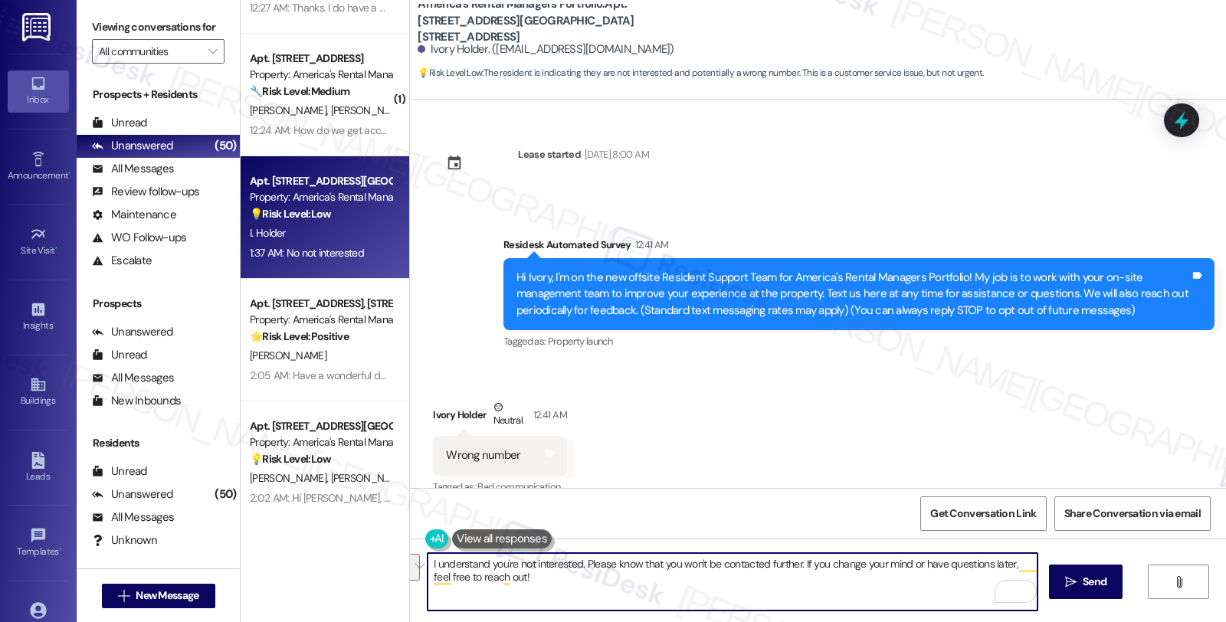
drag, startPoint x: 577, startPoint y: 566, endPoint x: 598, endPoint y: 596, distance: 36.4
click at [598, 596] on textarea "I understand you're not interested. Please know that you won't be contacted fur…" at bounding box center [733, 581] width 610 height 57
click at [947, 560] on textarea "I understand you're not interested. If you wish to opt out of these messages, p…" at bounding box center [733, 581] width 610 height 57
type textarea "I understand you're not interested. If you wish to opt out of these messages, p…"
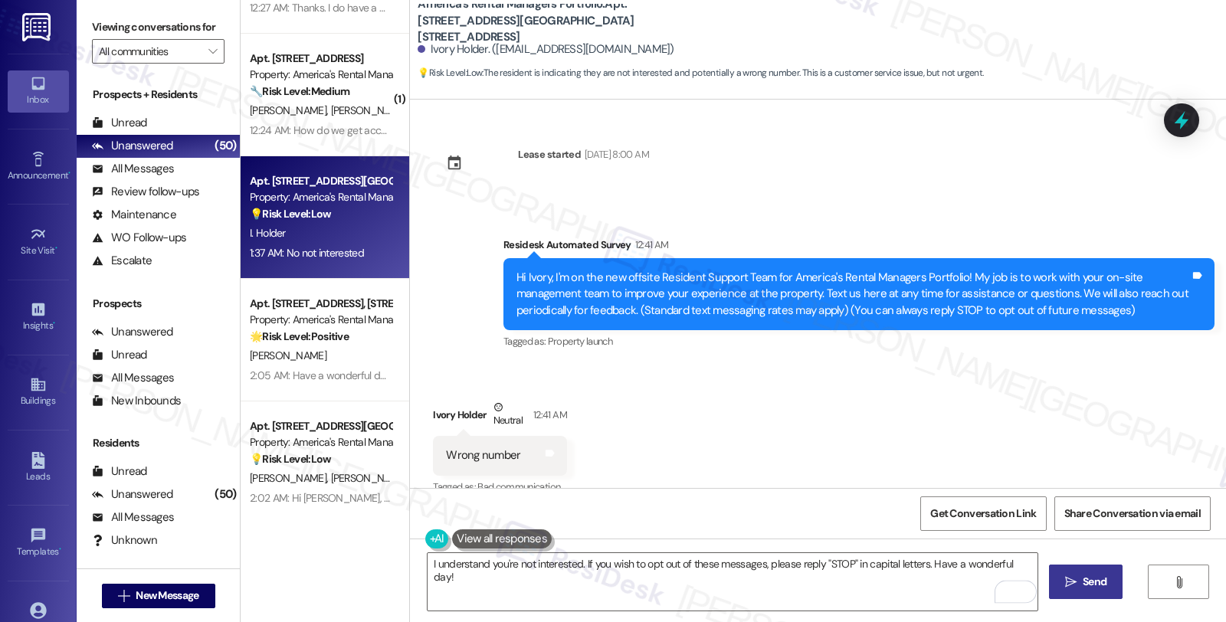
click at [1069, 586] on icon "" at bounding box center [1070, 582] width 11 height 12
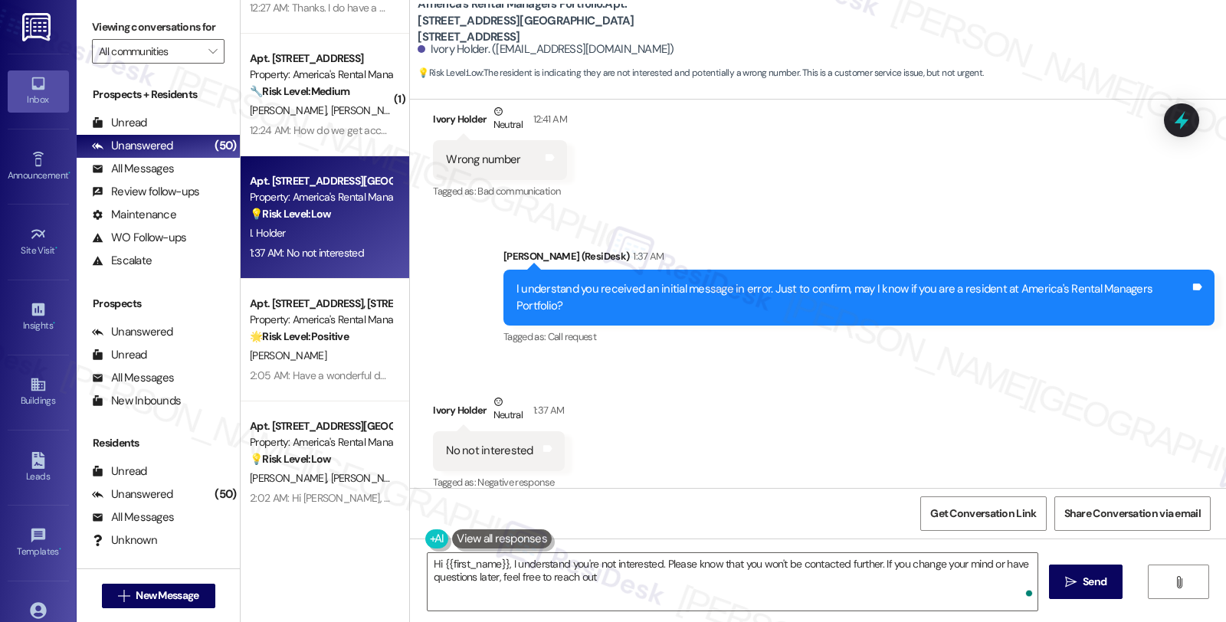
type textarea "Hi {{first_name}}, I understand you're not interested. Please know that you won…"
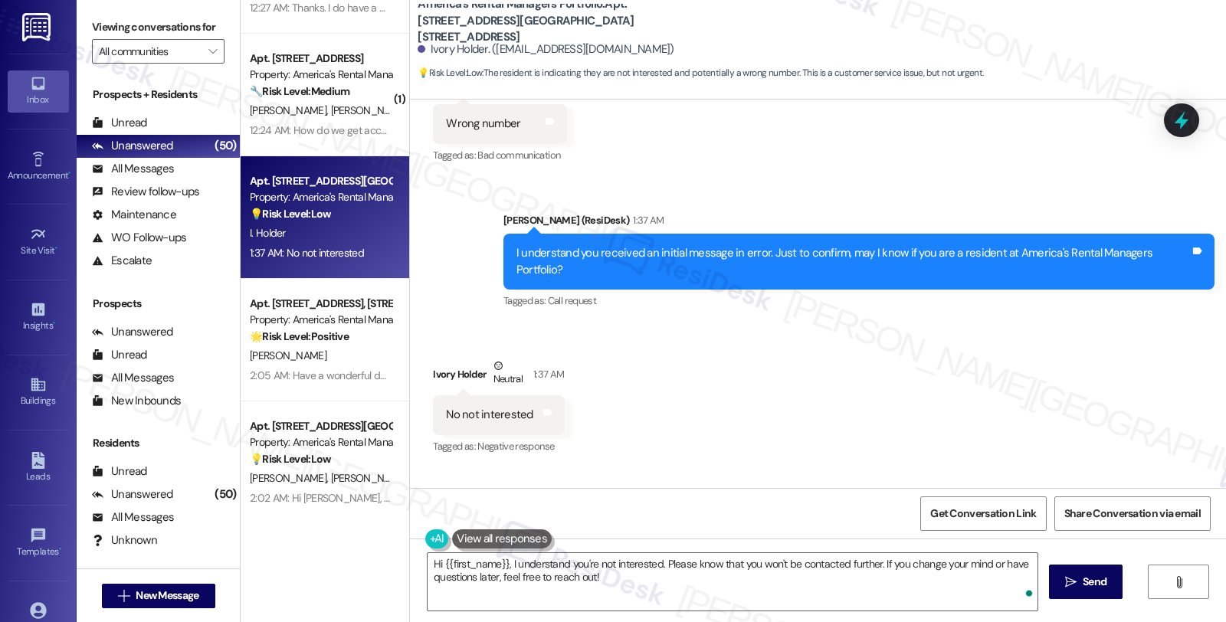
scroll to position [403, 0]
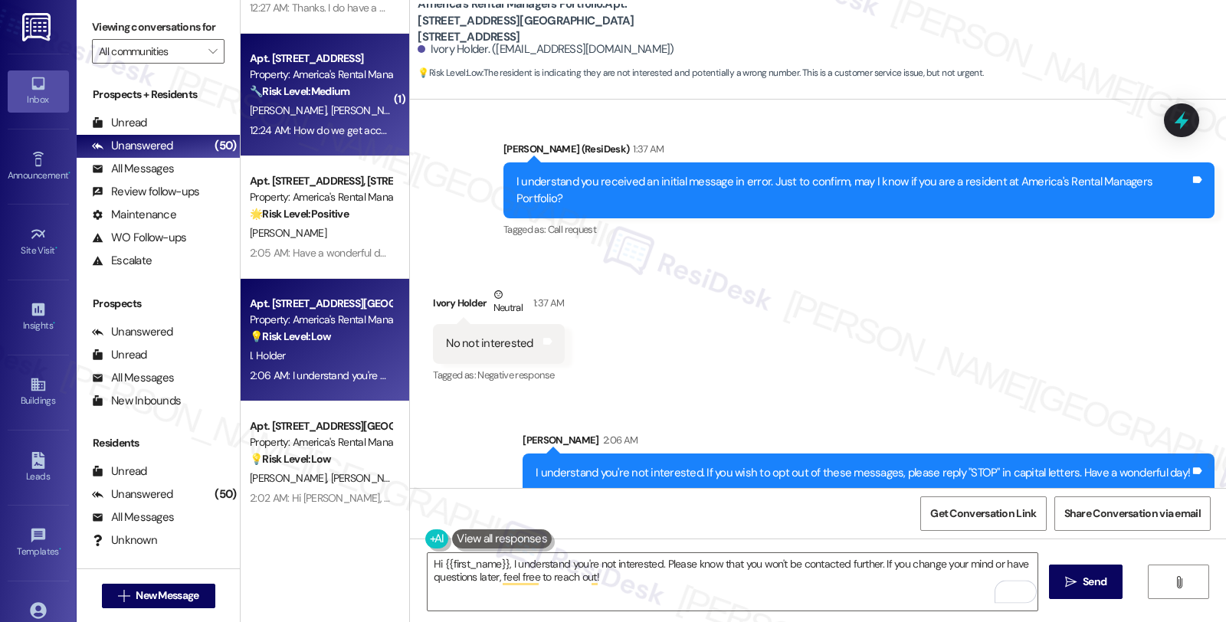
click at [350, 115] on div "A. Michel A. Ricard" at bounding box center [320, 110] width 145 height 19
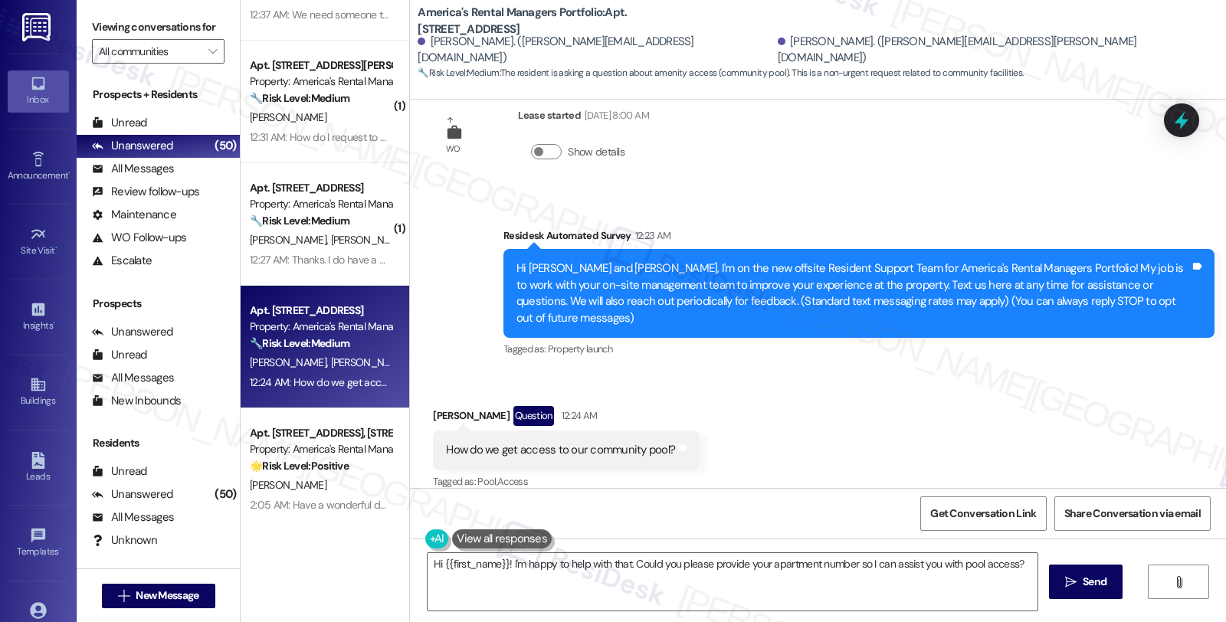
scroll to position [5107, 0]
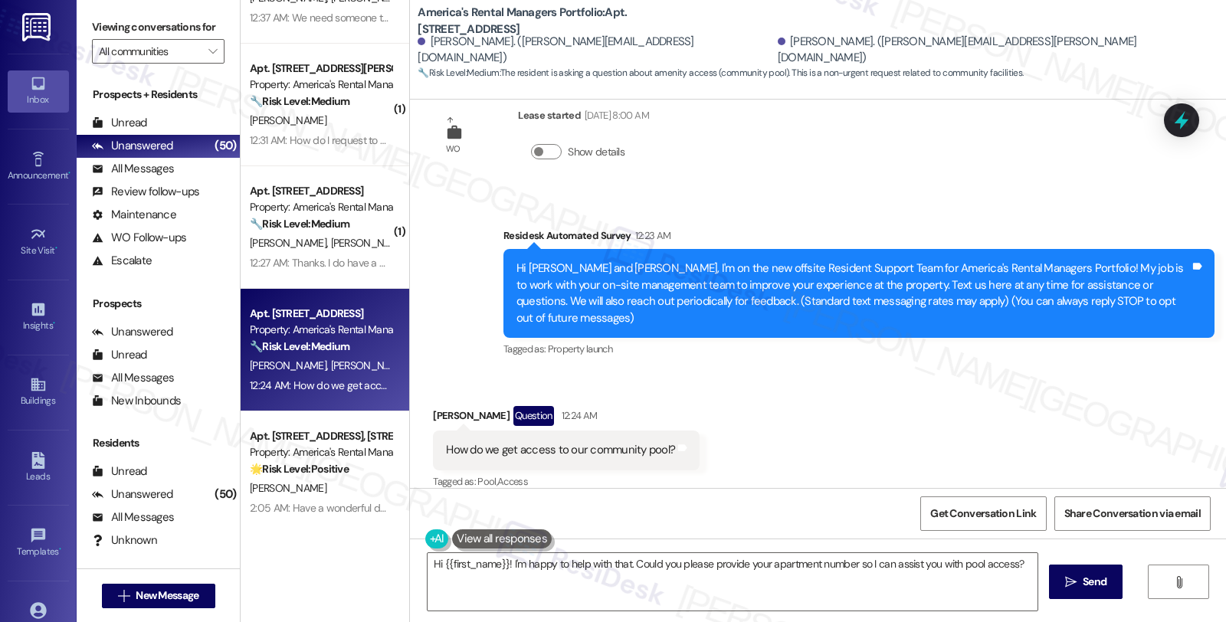
click at [437, 406] on div "Ashley Michel Question 12:24 AM" at bounding box center [566, 418] width 267 height 25
copy div "Ashley"
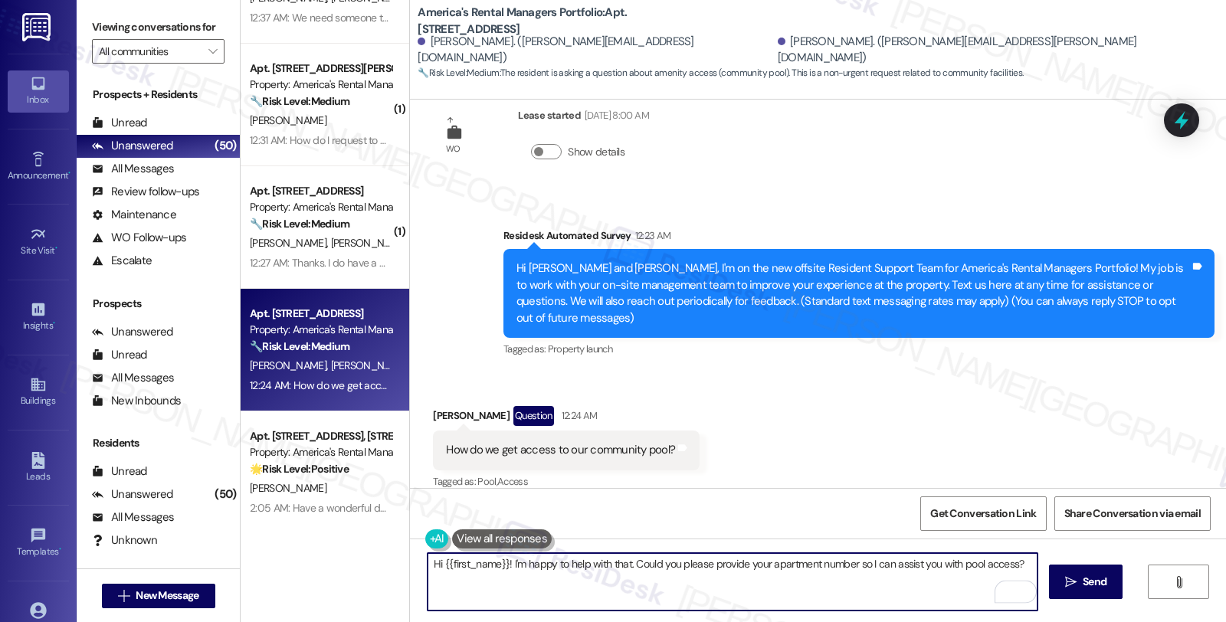
drag, startPoint x: 435, startPoint y: 564, endPoint x: 500, endPoint y: 564, distance: 64.4
click at [500, 564] on textarea "Hi {{first_name}}! I'm happy to help with that. Could you please provide your a…" at bounding box center [733, 581] width 610 height 57
paste textarea "Ashley"
click at [852, 584] on textarea "Hi Ashley, thanks for reaching out. I see you have concerns about getting acces…" at bounding box center [733, 581] width 610 height 57
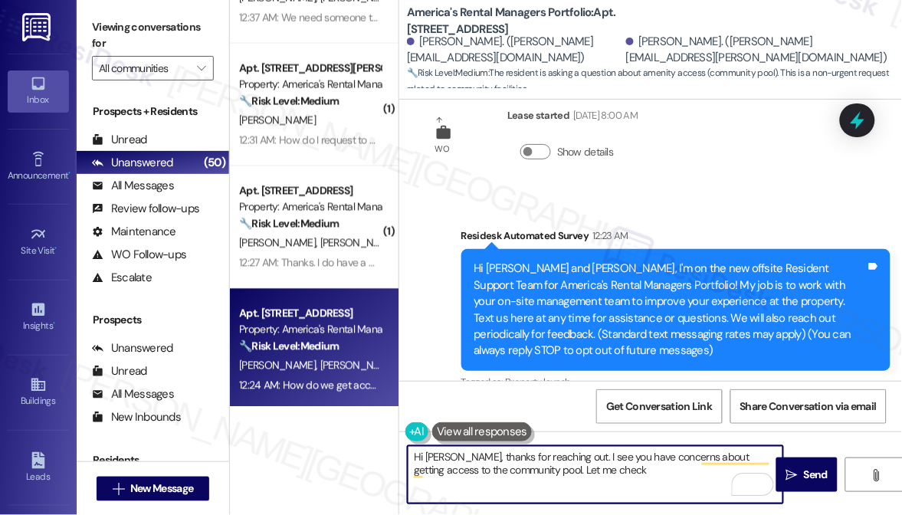
click at [609, 474] on textarea "Hi Ashley, thanks for reaching out. I see you have concerns about getting acces…" at bounding box center [596, 474] width 376 height 57
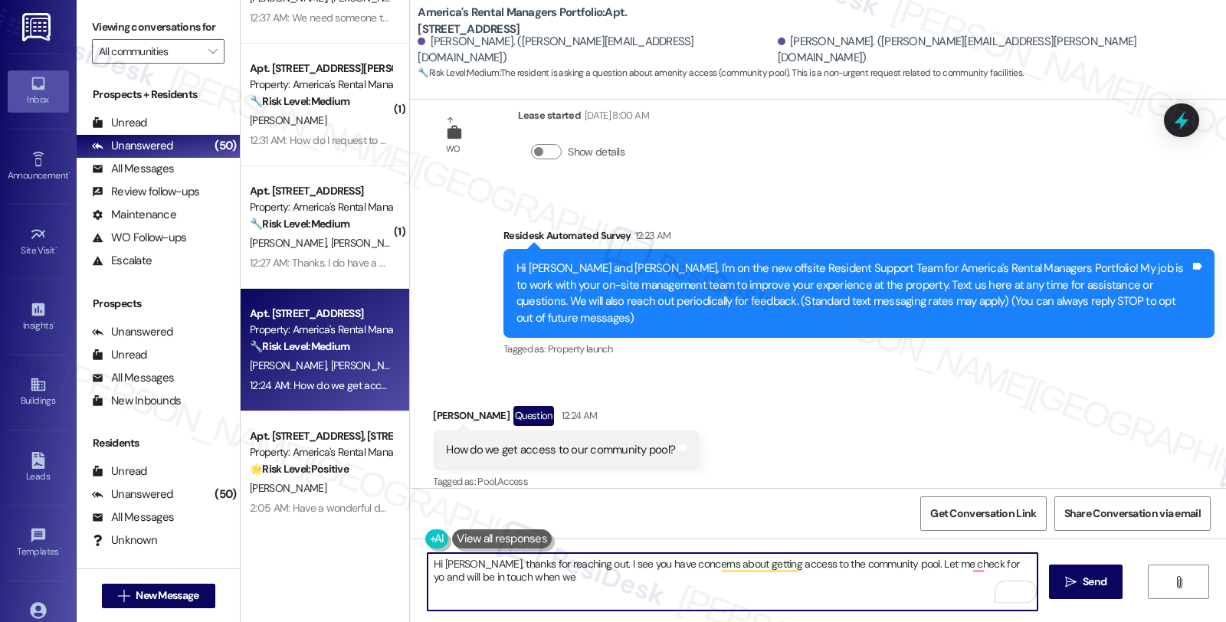
drag, startPoint x: 461, startPoint y: 577, endPoint x: 581, endPoint y: 592, distance: 121.3
click at [581, 592] on textarea "Hi Ashley, thanks for reaching out. I see you have concerns about getting acces…" at bounding box center [733, 581] width 610 height 57
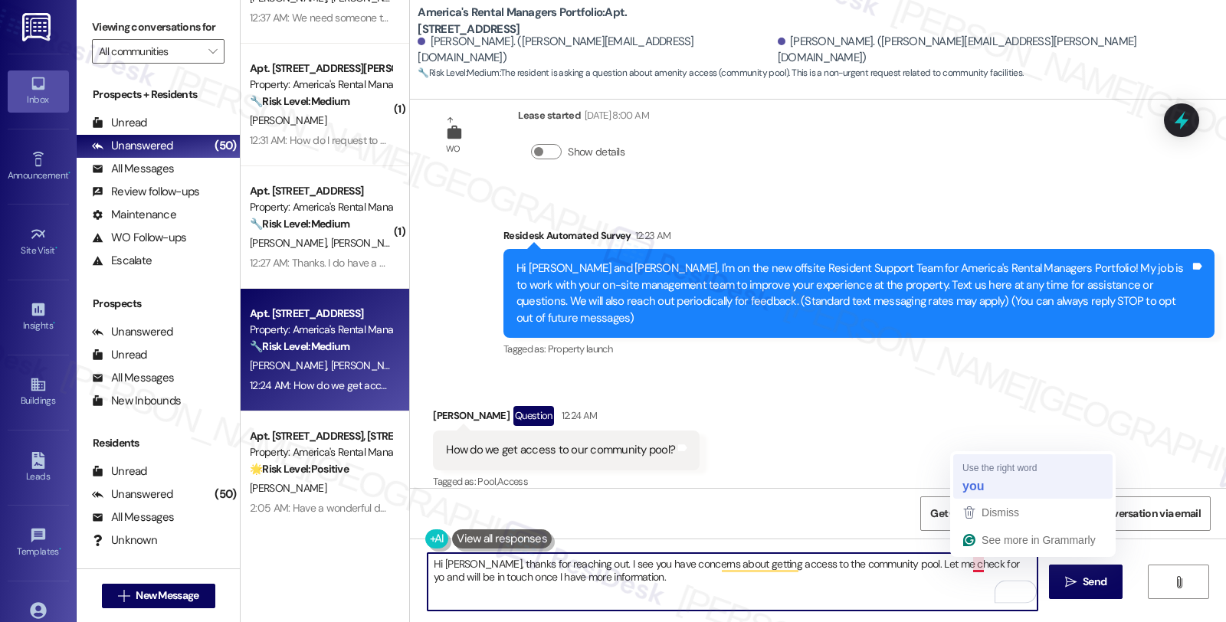
type textarea "Hi Ashley, thanks for reaching out. I see you have concerns about getting acces…"
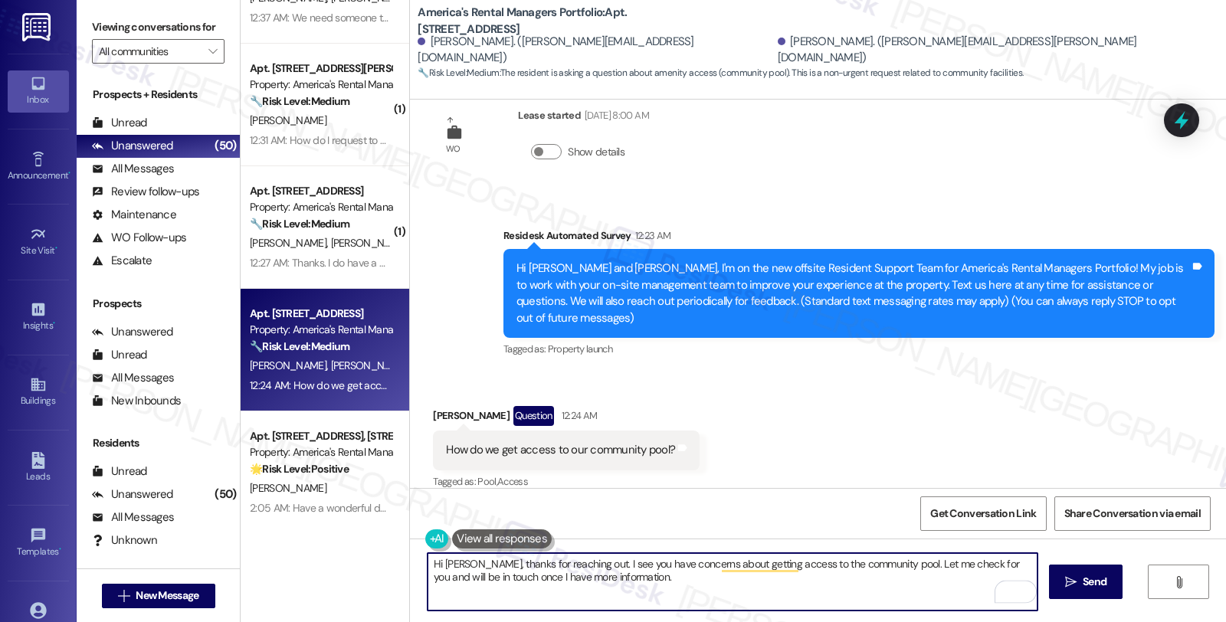
click at [637, 576] on textarea "Hi Ashley, thanks for reaching out. I see you have concerns about getting acces…" at bounding box center [733, 581] width 610 height 57
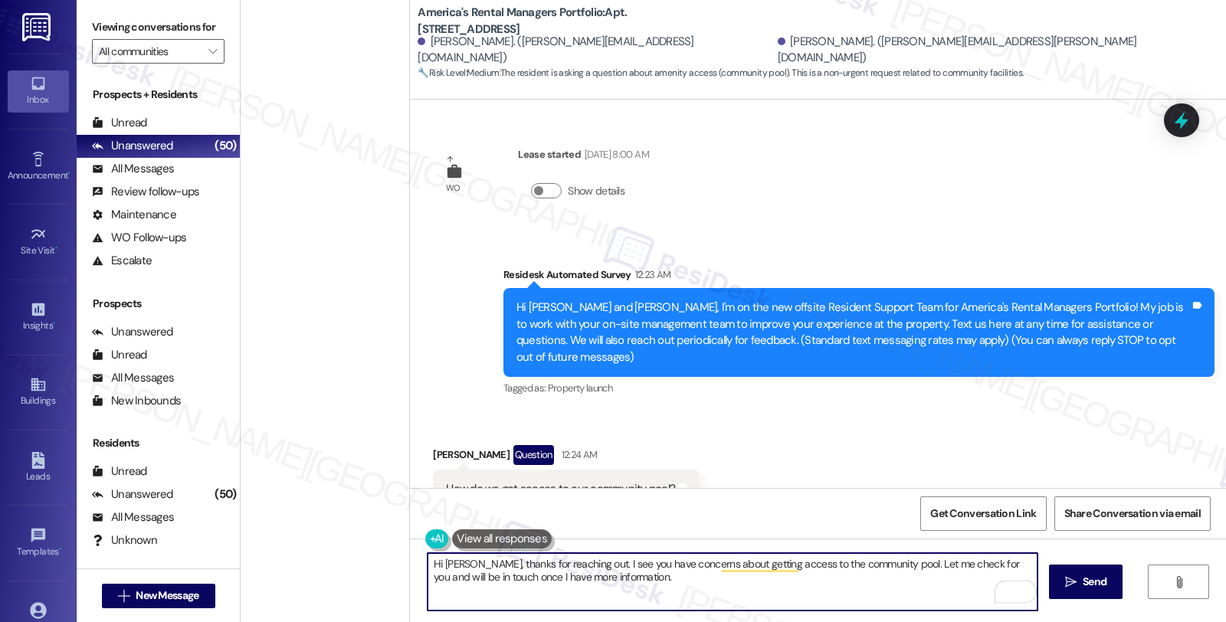
scroll to position [39, 0]
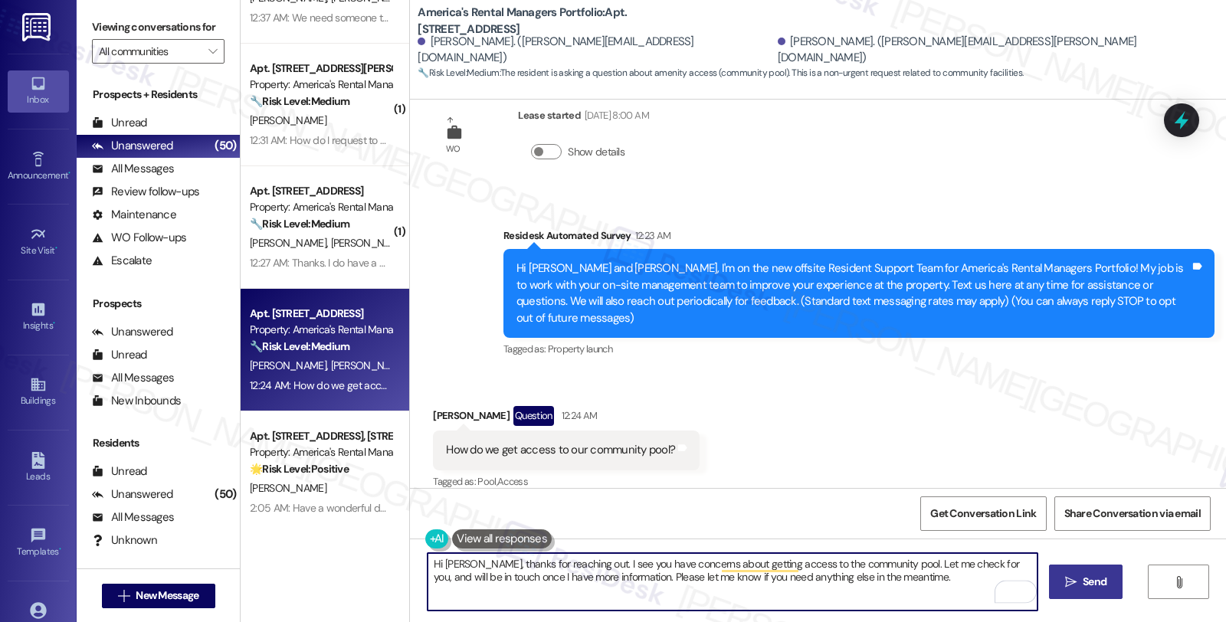
type textarea "Hi [PERSON_NAME], thanks for reaching out. I see you have concerns about gettin…"
click at [1088, 586] on span "Send" at bounding box center [1095, 582] width 24 height 16
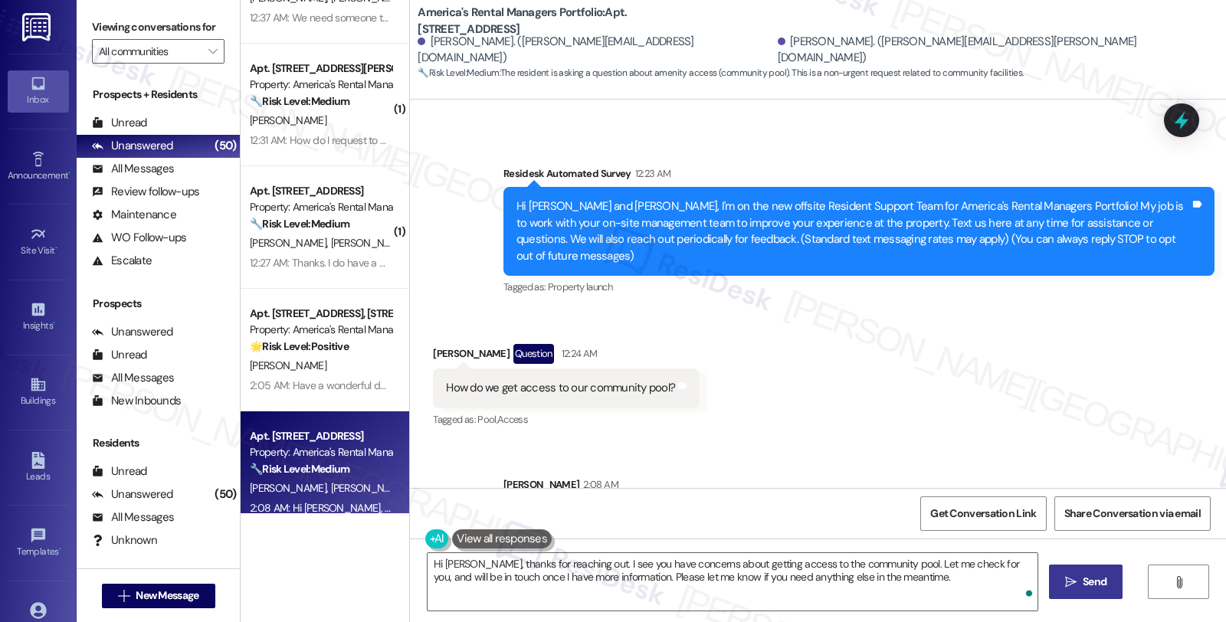
scroll to position [162, 0]
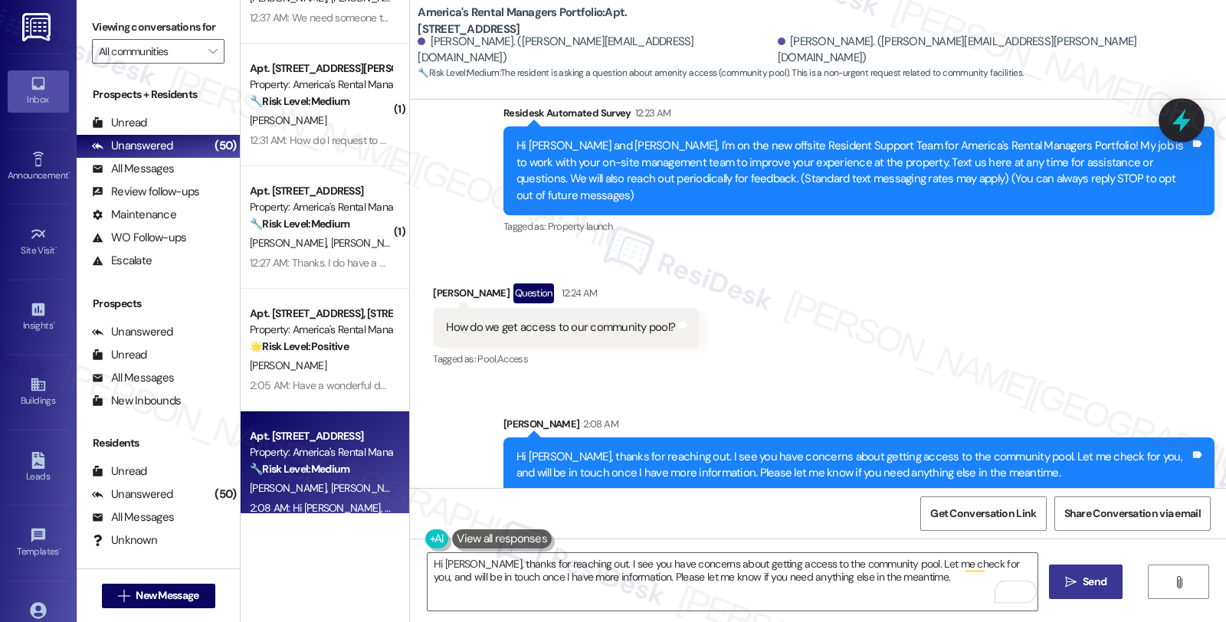
click at [1177, 123] on icon at bounding box center [1182, 121] width 18 height 24
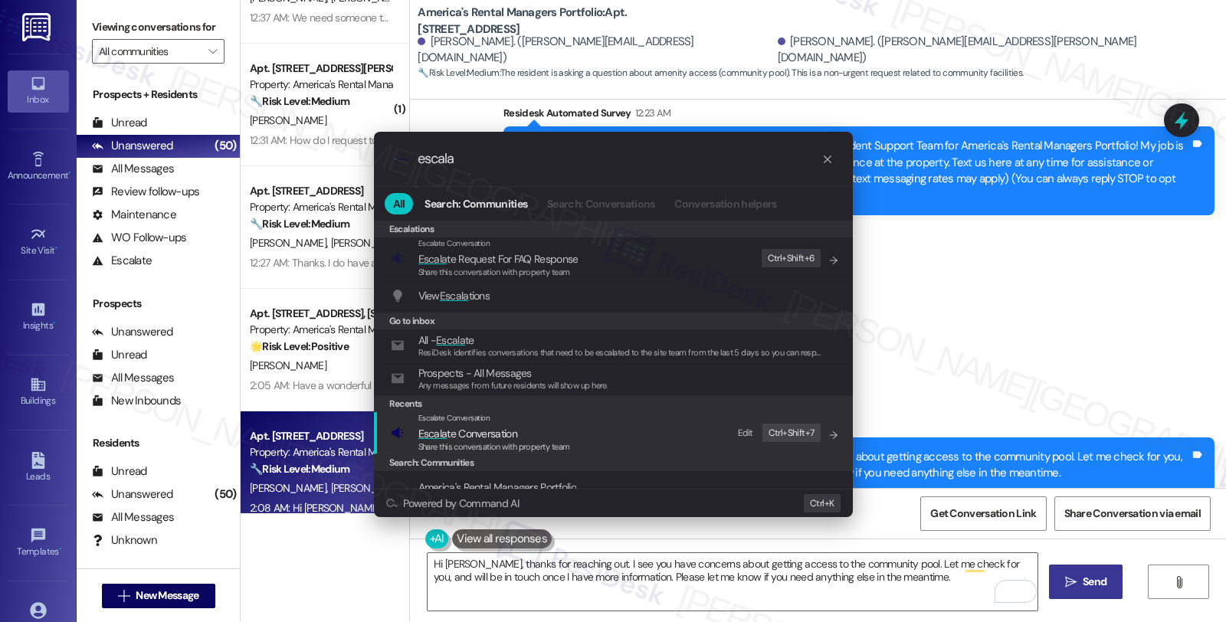
type input "escala"
click at [529, 427] on span "Escala te Conversation" at bounding box center [494, 433] width 152 height 17
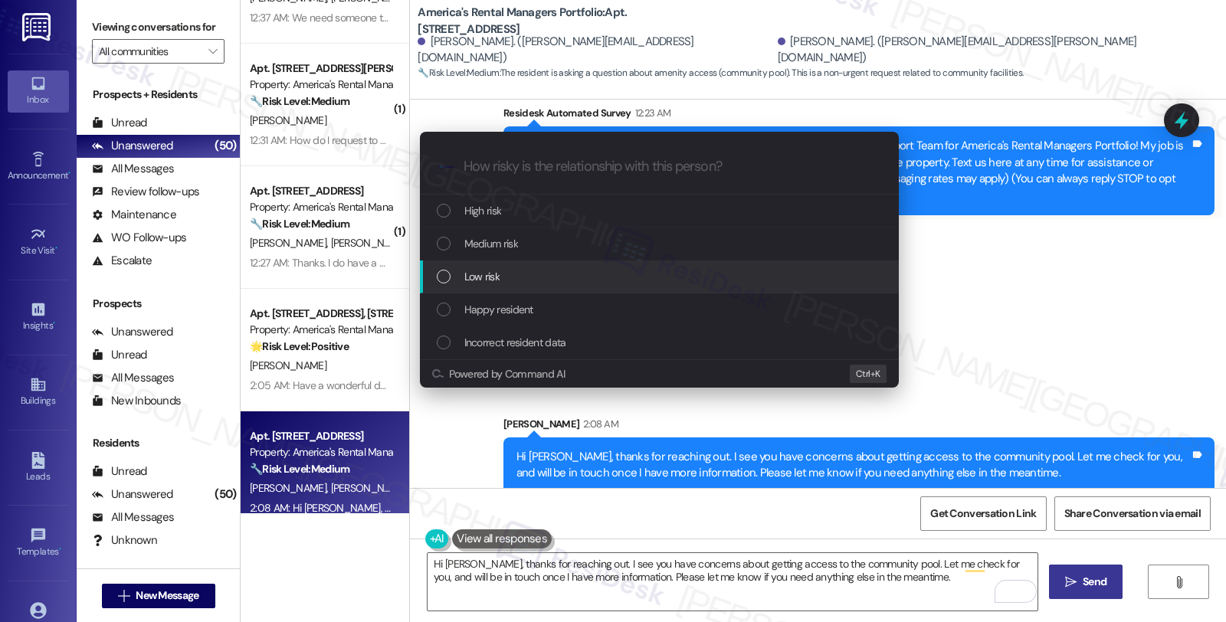
click at [527, 272] on div "Low risk" at bounding box center [661, 276] width 448 height 17
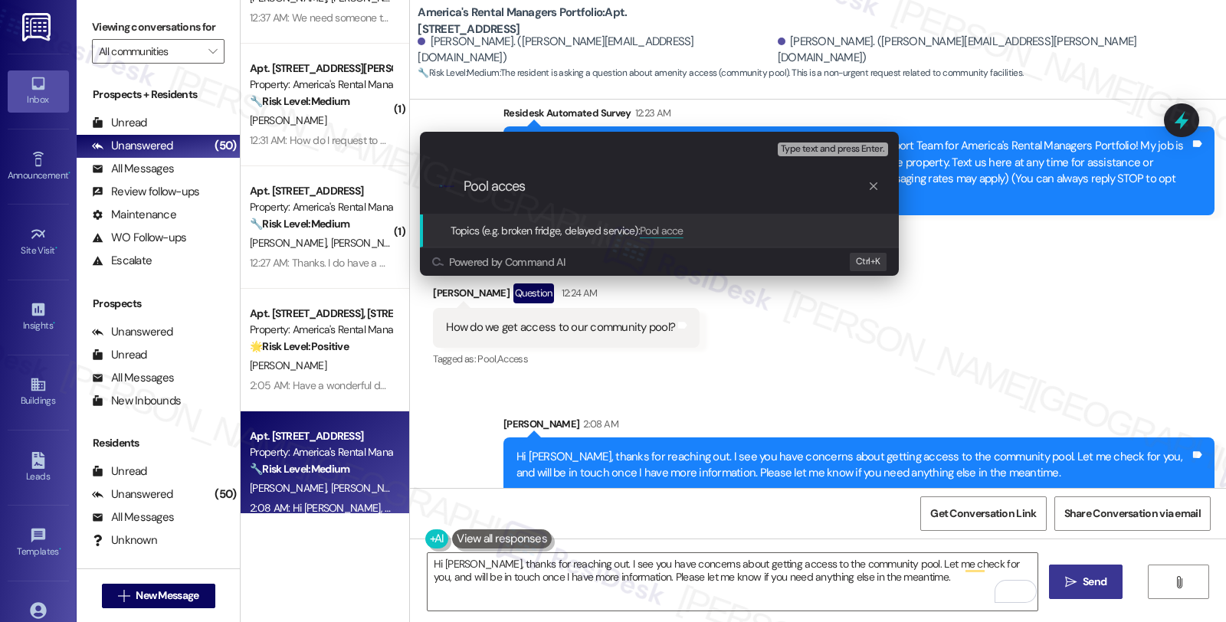
type input "Pool access"
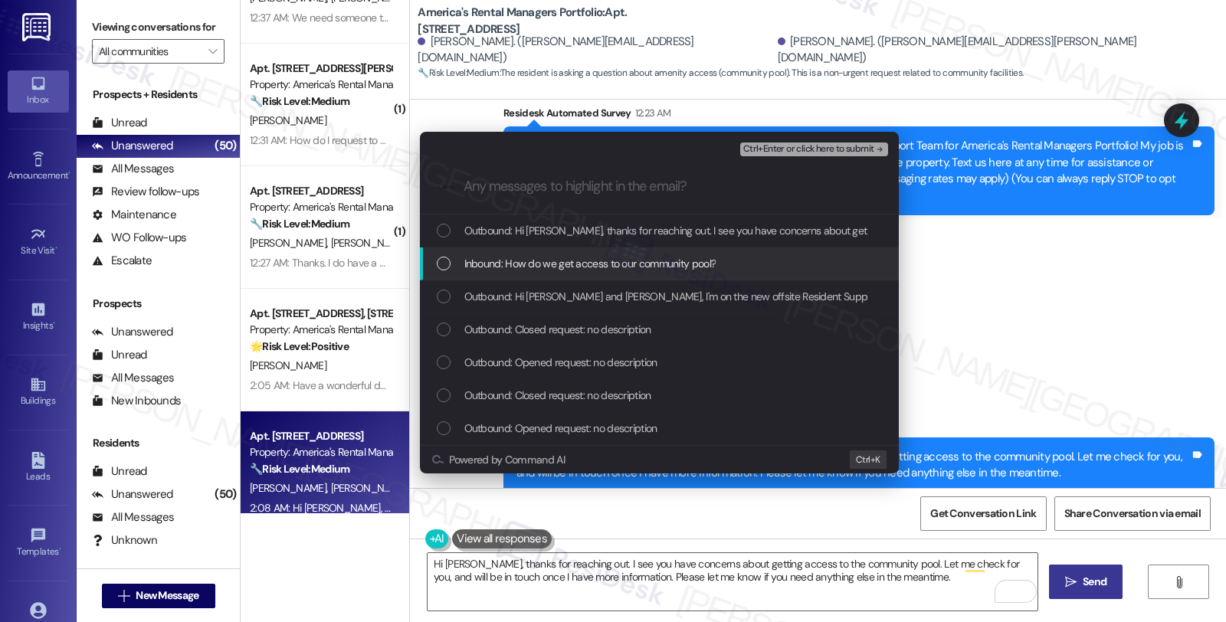
click at [527, 263] on span "Inbound: How do we get access to our community pool?" at bounding box center [590, 263] width 252 height 17
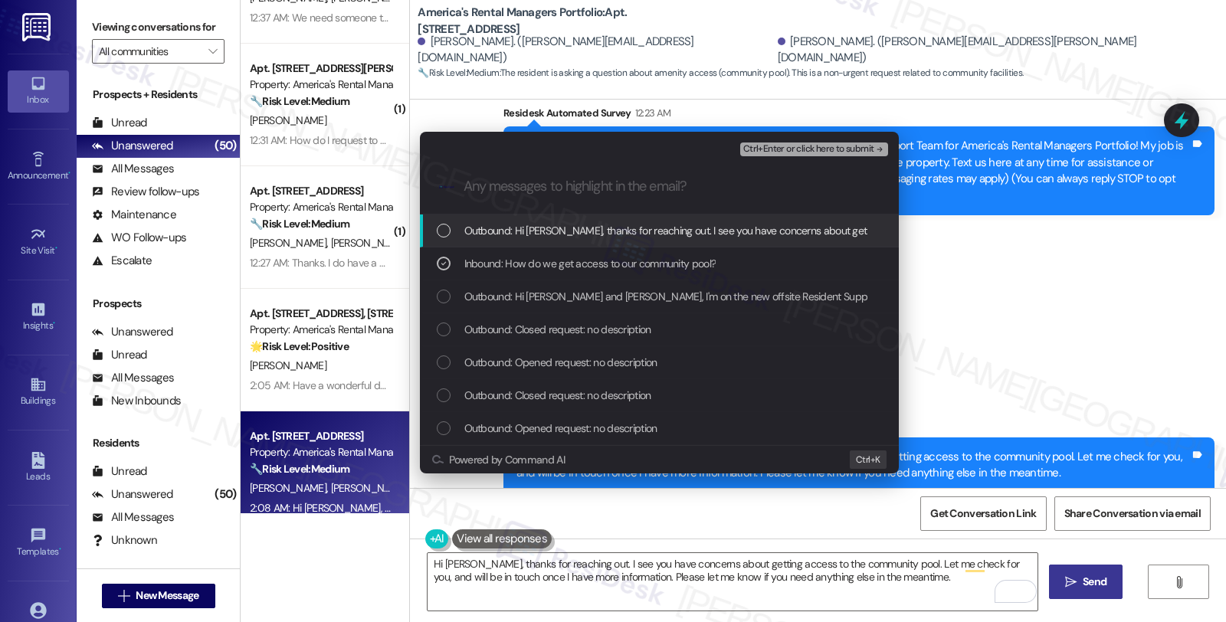
click at [823, 148] on span "Ctrl+Enter or click here to submit" at bounding box center [808, 149] width 131 height 11
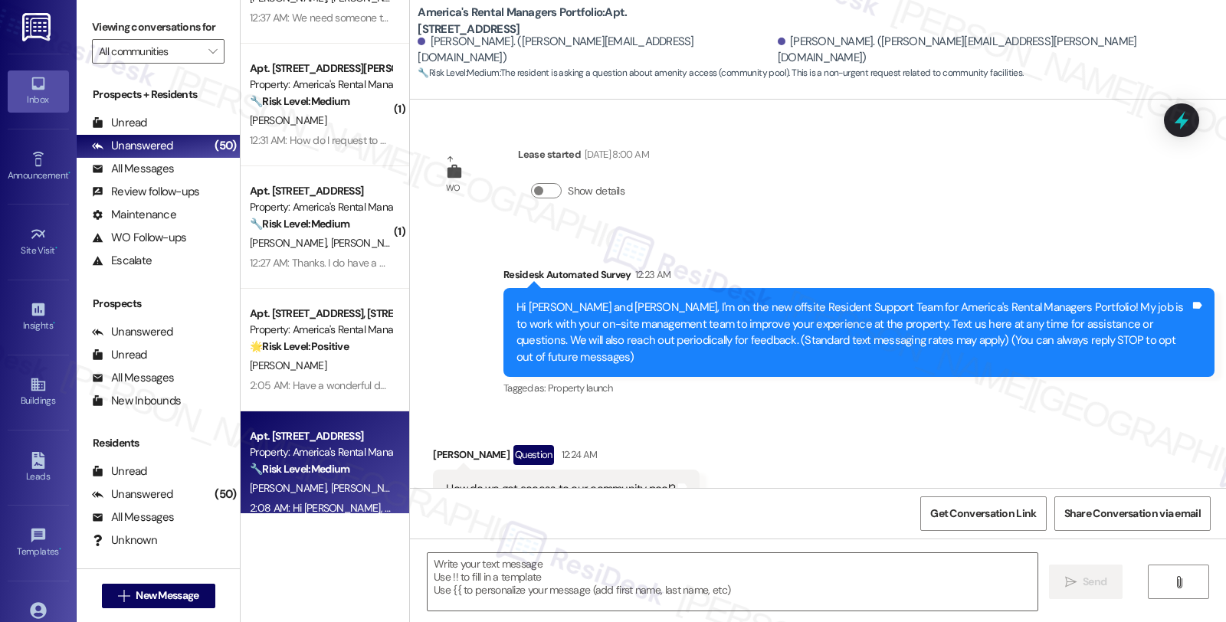
scroll to position [38, 0]
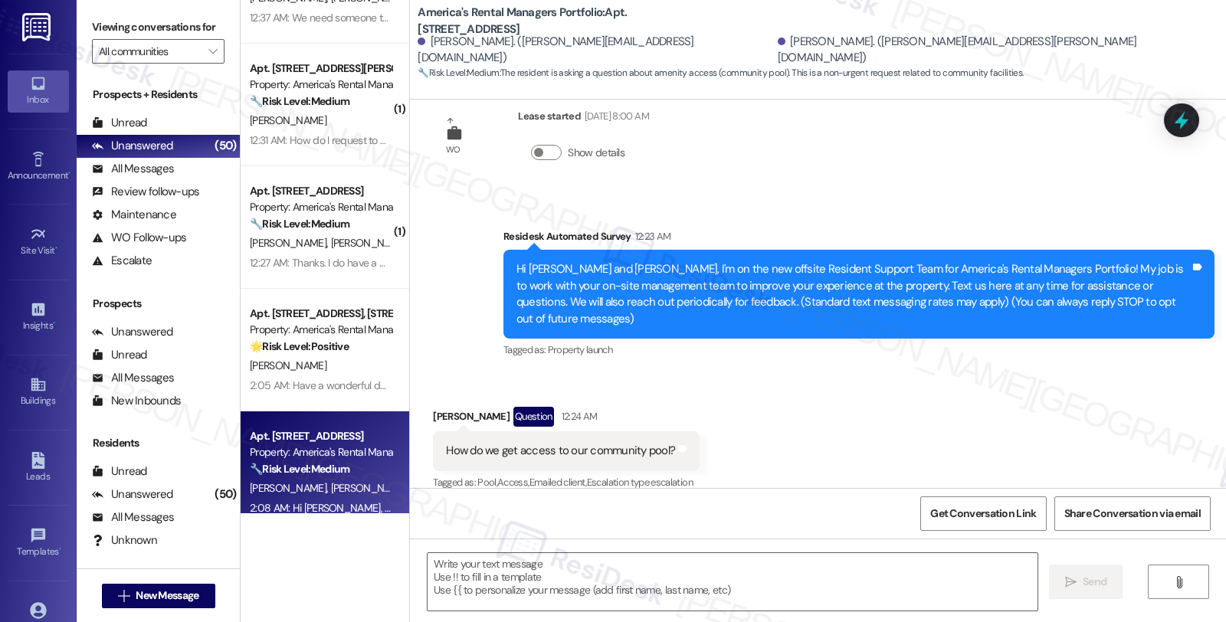
type textarea "Fetching suggested responses. Please feel free to read through the conversation…"
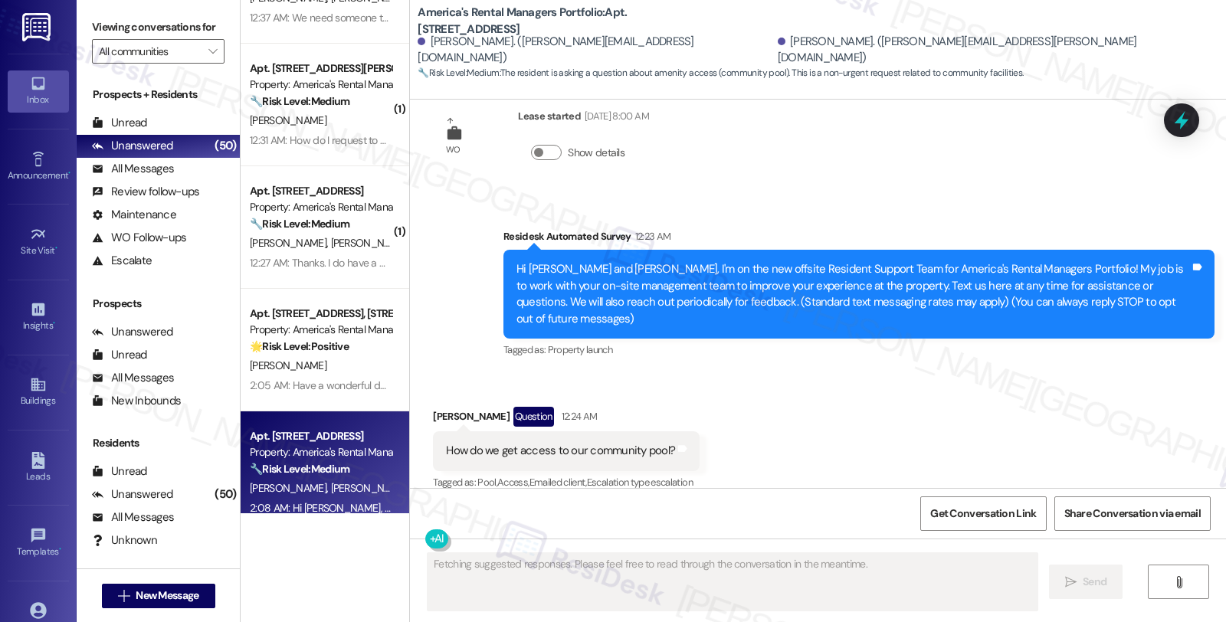
scroll to position [5618, 0]
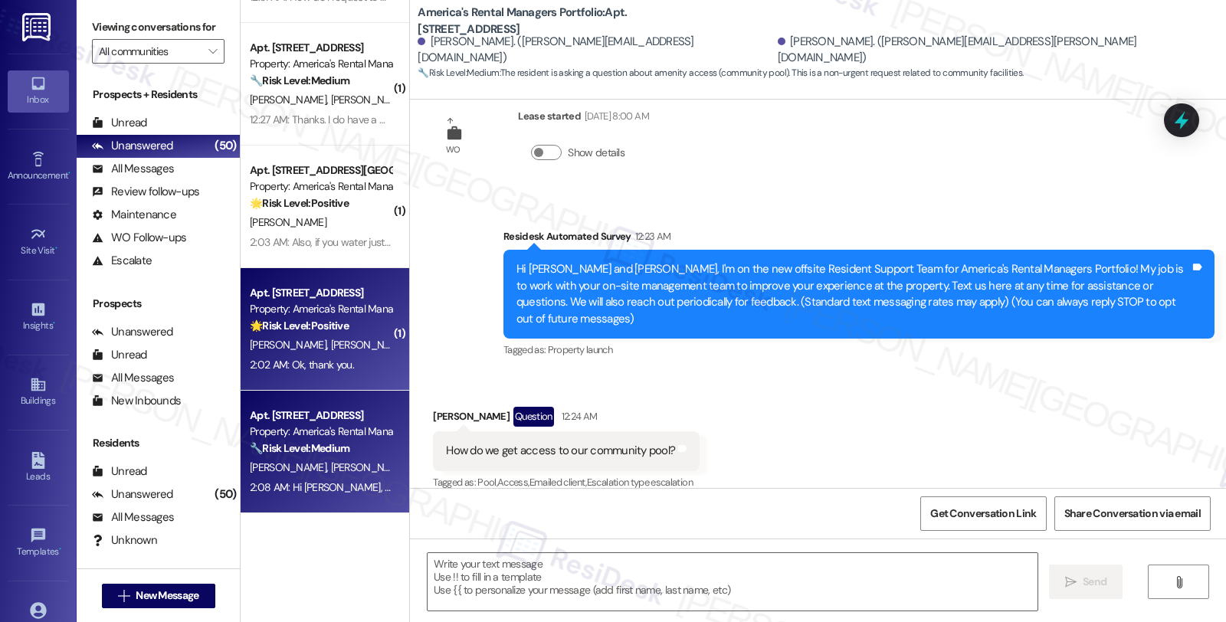
click at [339, 326] on strong "🌟 Risk Level: Positive" at bounding box center [299, 326] width 99 height 14
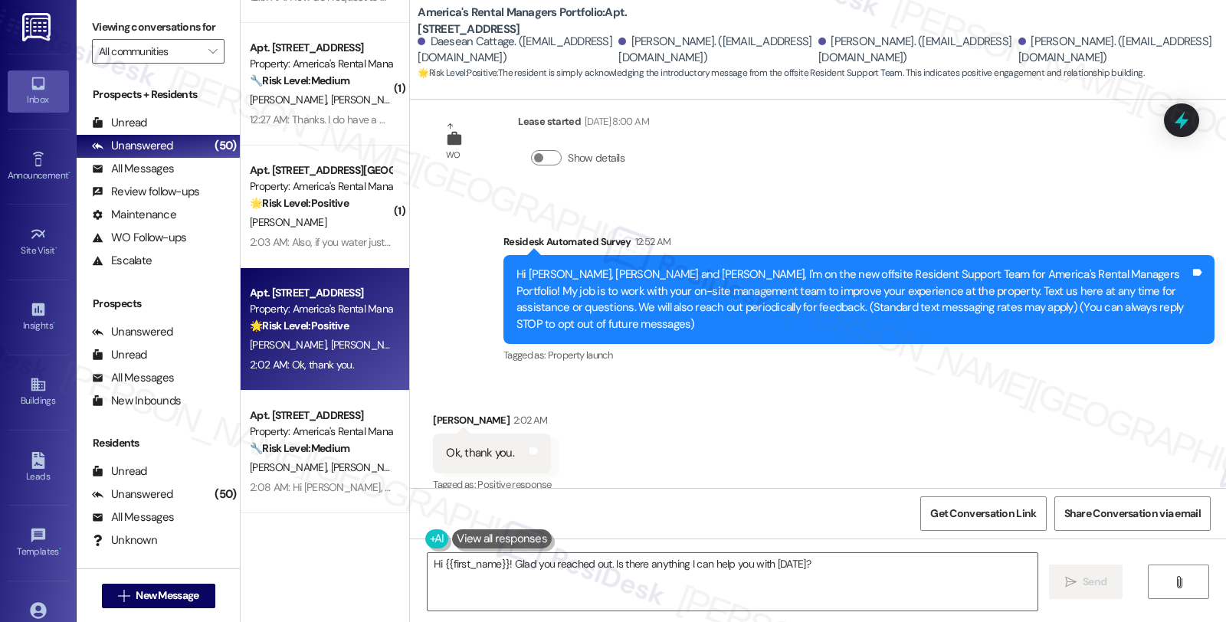
scroll to position [35, 0]
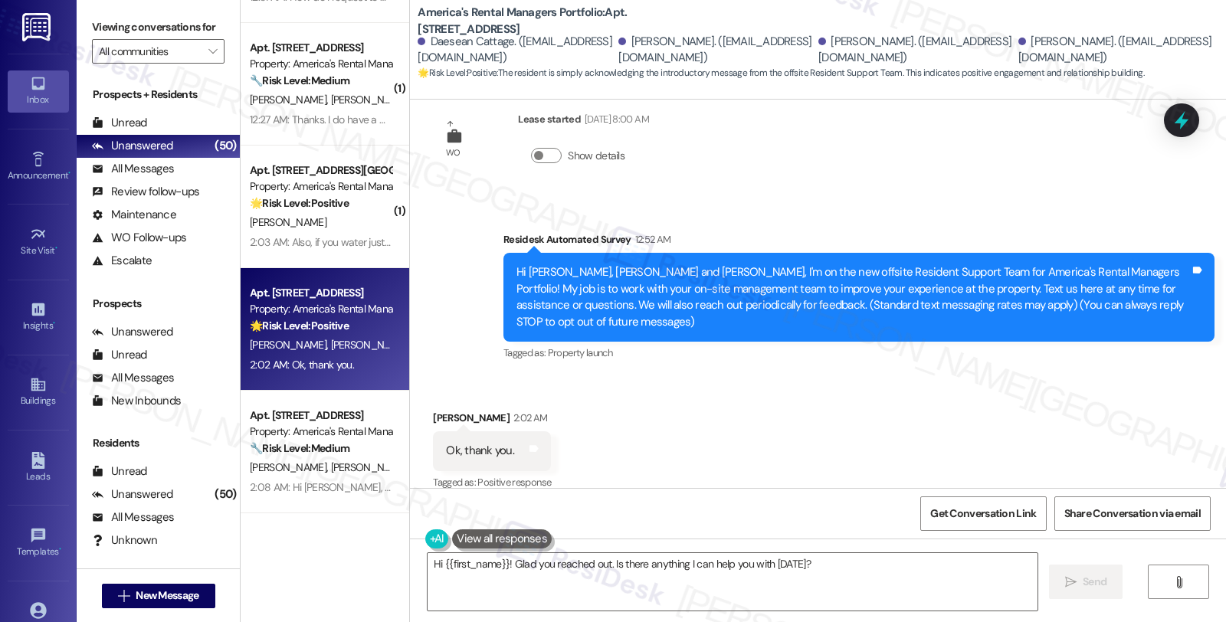
click at [438, 410] on div "Dalaina Easley 2:02 AM" at bounding box center [492, 420] width 118 height 21
copy div "Dalaina"
click at [419, 560] on div "Hi {{first_name}}! Glad you reached out. Is there anything I can help you with …" at bounding box center [725, 582] width 612 height 59
click at [428, 560] on textarea "Hi {{first_name}}! Glad you reached out. Is there anything I can help you with …" at bounding box center [733, 581] width 610 height 57
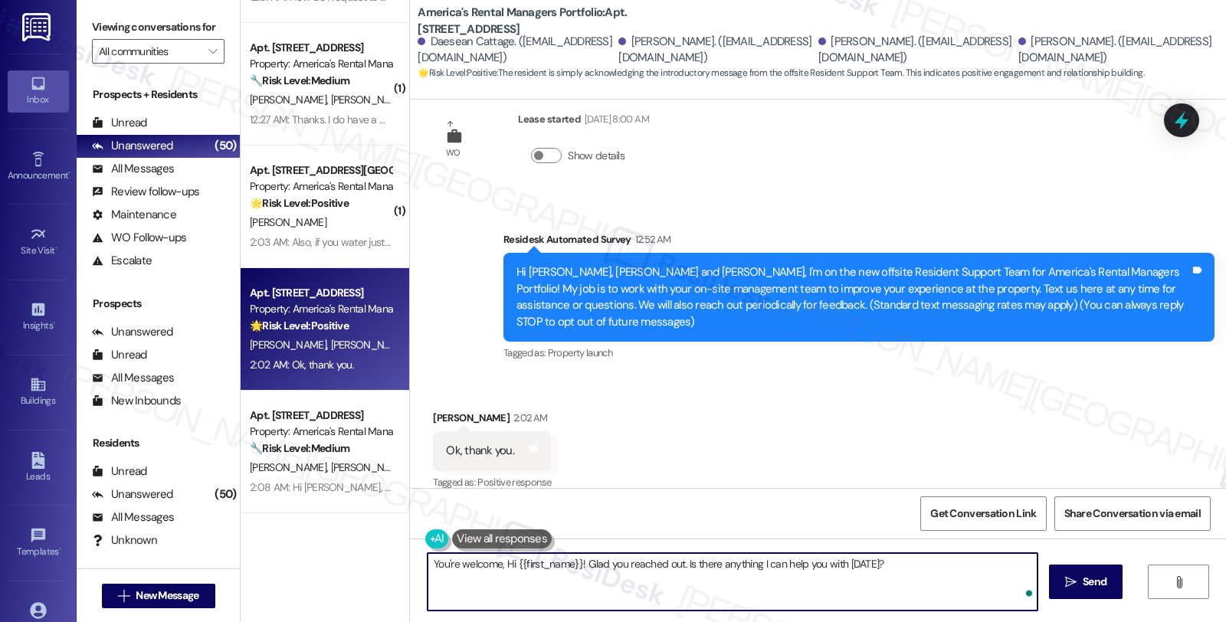
paste textarea "Dalaina"
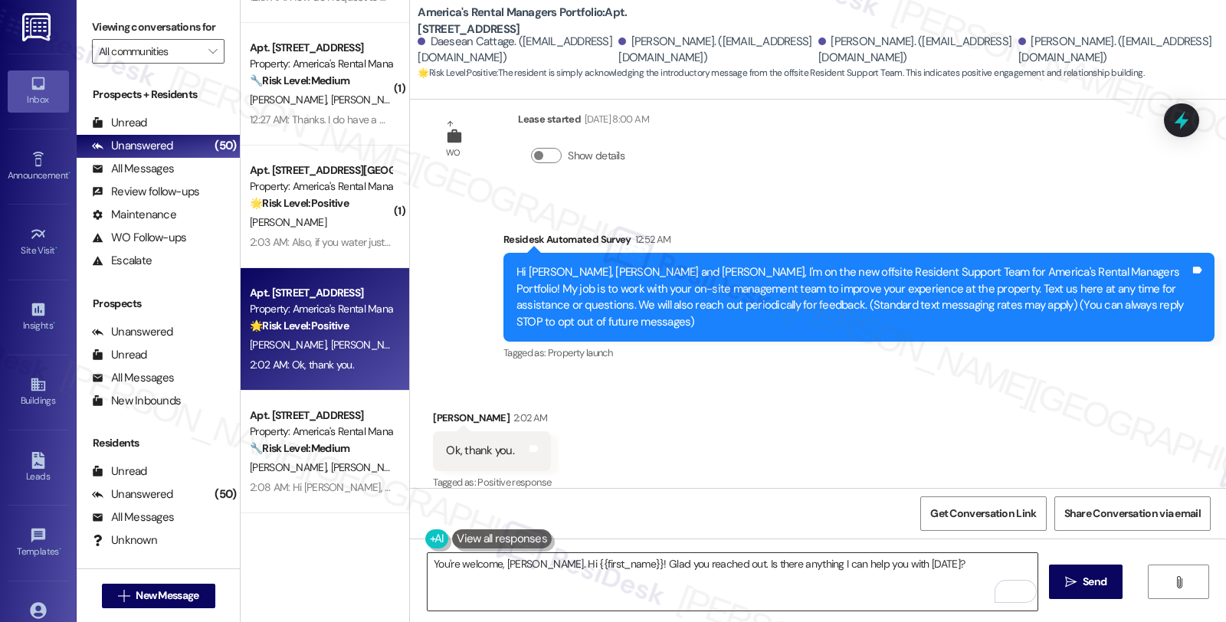
click at [586, 585] on textarea "You're welcome, Dalaina. Hi {{first_name}}! Glad you reached out. Is there anyt…" at bounding box center [733, 581] width 610 height 57
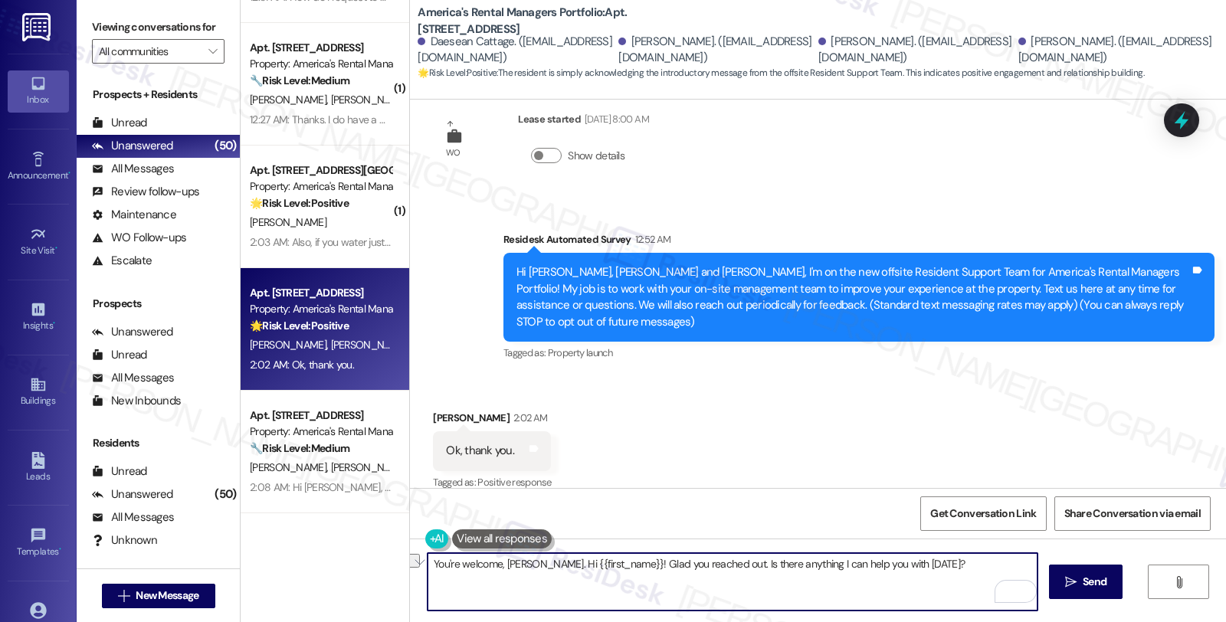
drag, startPoint x: 531, startPoint y: 563, endPoint x: 1225, endPoint y: 563, distance: 693.7
click at [1225, 563] on div "You're welcome, Dalaina. Hi {{first_name}}! Glad you reached out. Is there anyt…" at bounding box center [818, 596] width 816 height 115
paste textarea "If you ever need anything in the future, please don't hesitate to reach out. Ha…"
type textarea "Hi {{first_name}}! Glad you reached out. Is there anything I can help you with …"
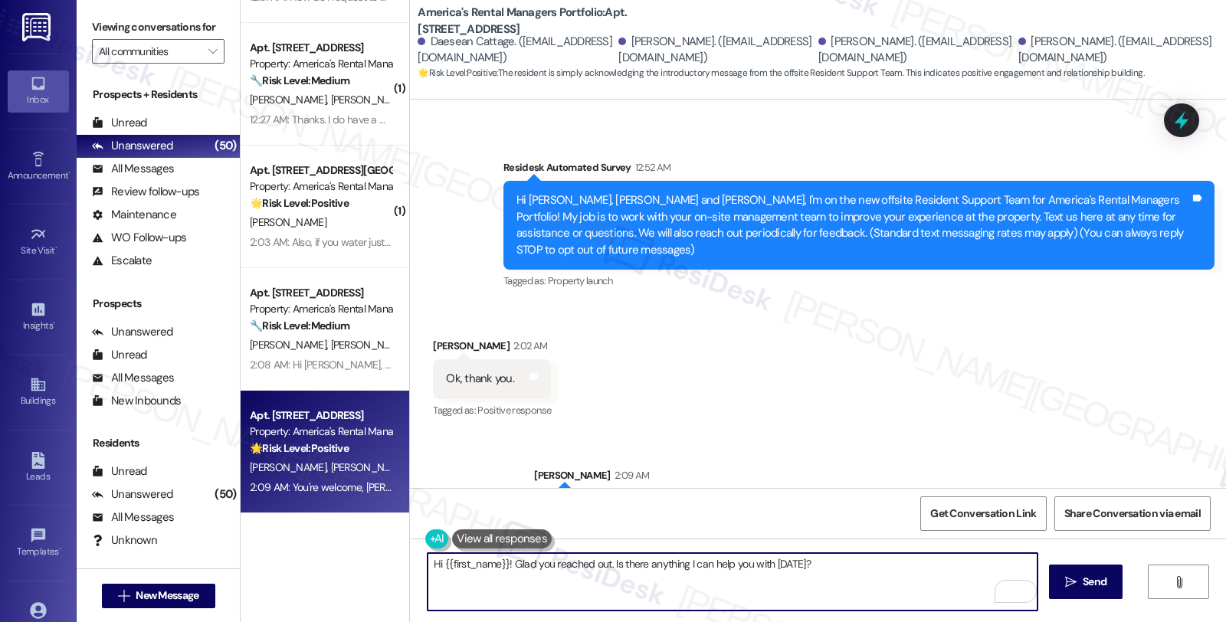
scroll to position [143, 0]
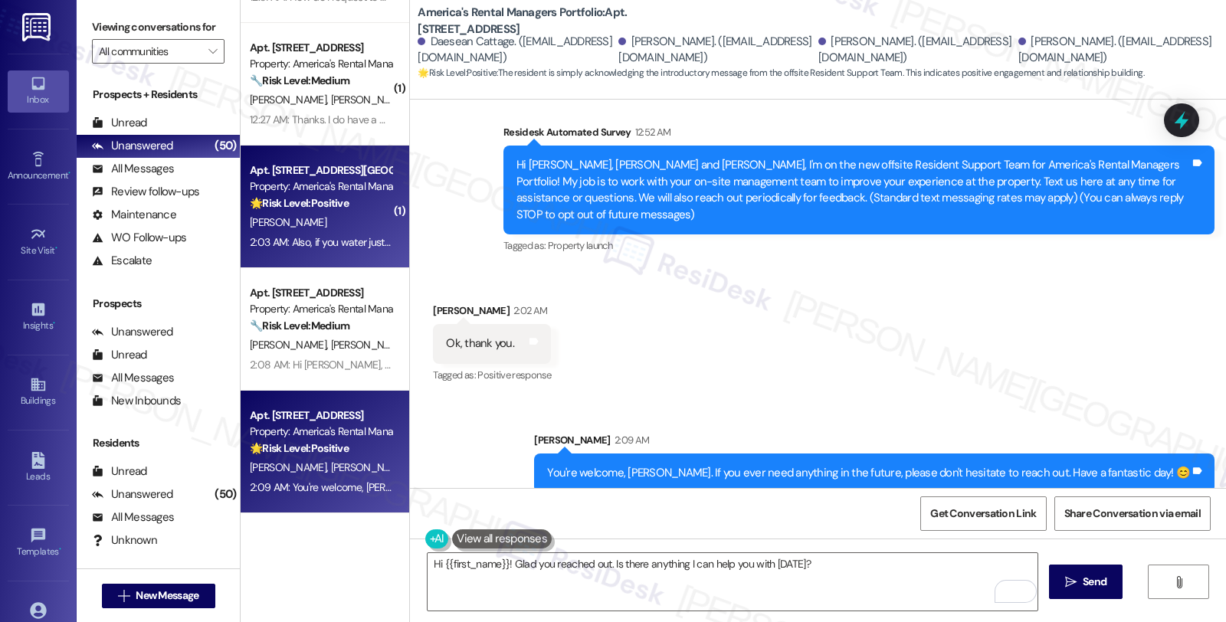
click at [359, 216] on div "[PERSON_NAME]" at bounding box center [320, 222] width 145 height 19
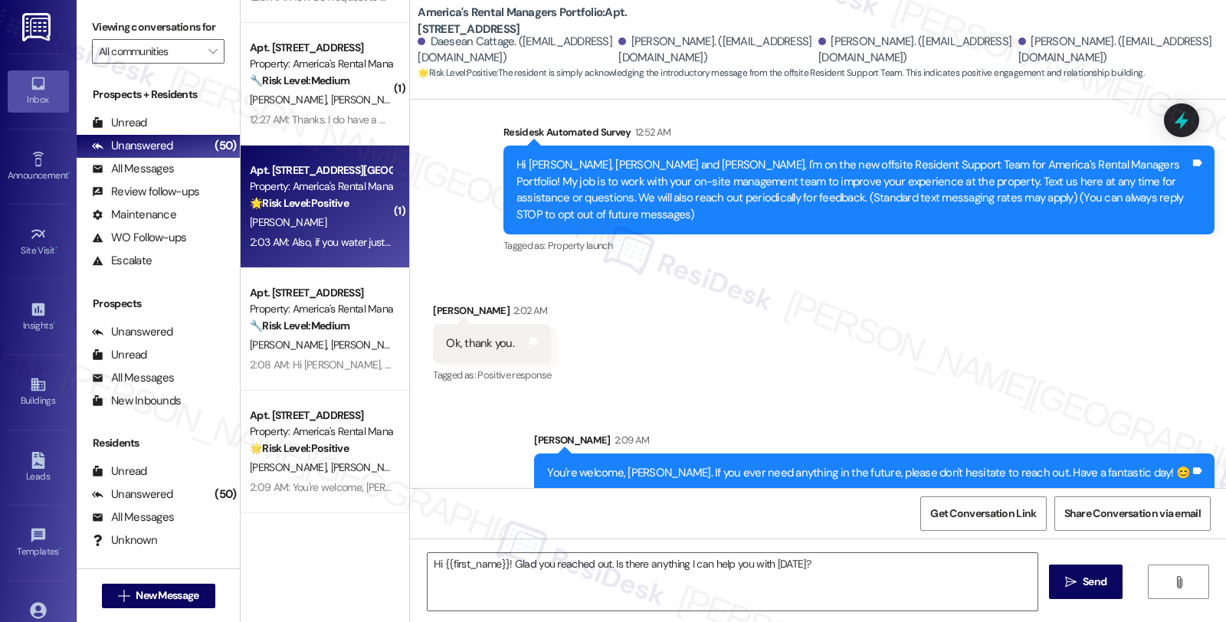
type textarea "Fetching suggested responses. Please feel free to read through the conversation…"
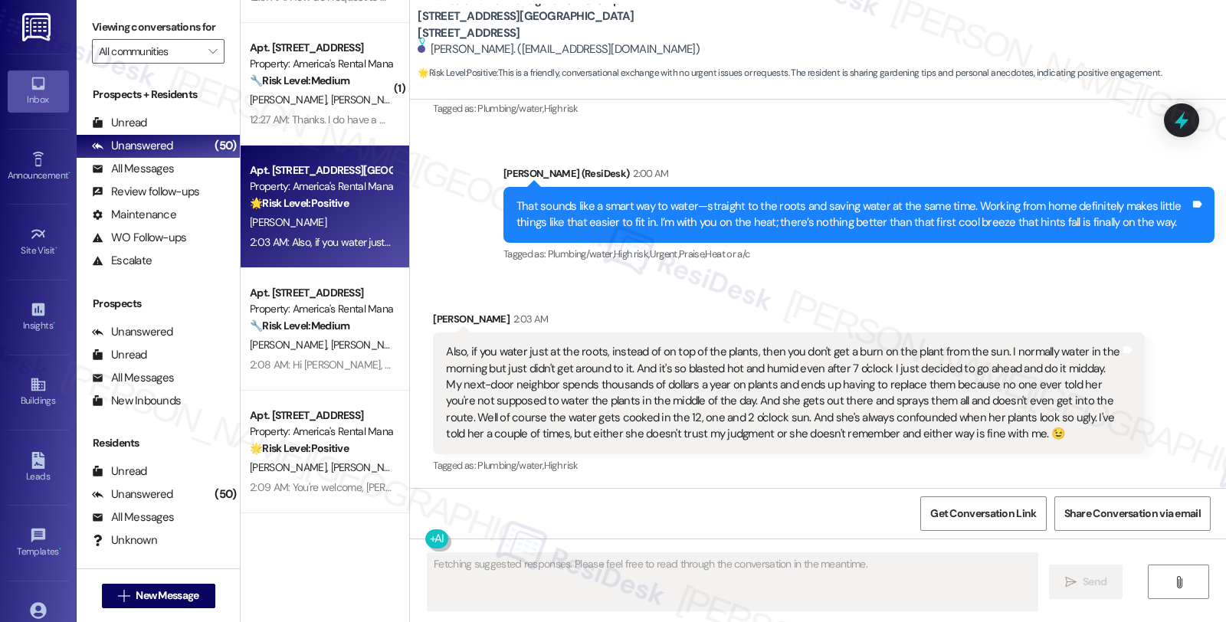
scroll to position [730, 0]
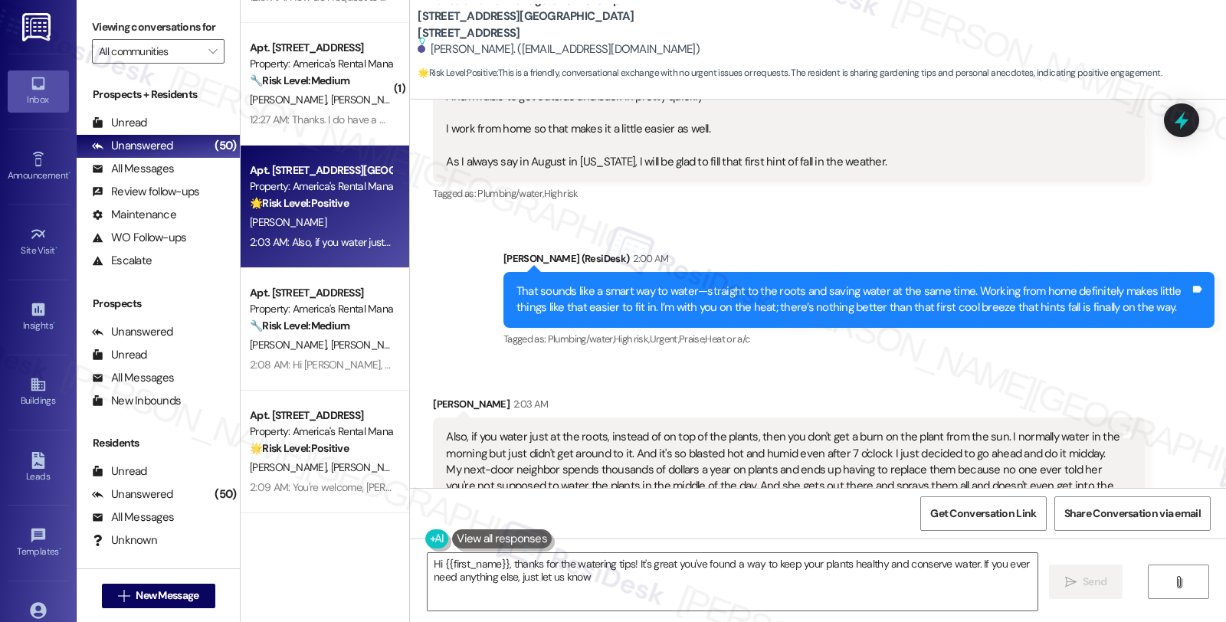
type textarea "Hi {{first_name}}, thanks for the watering tips! It's great you've found a way …"
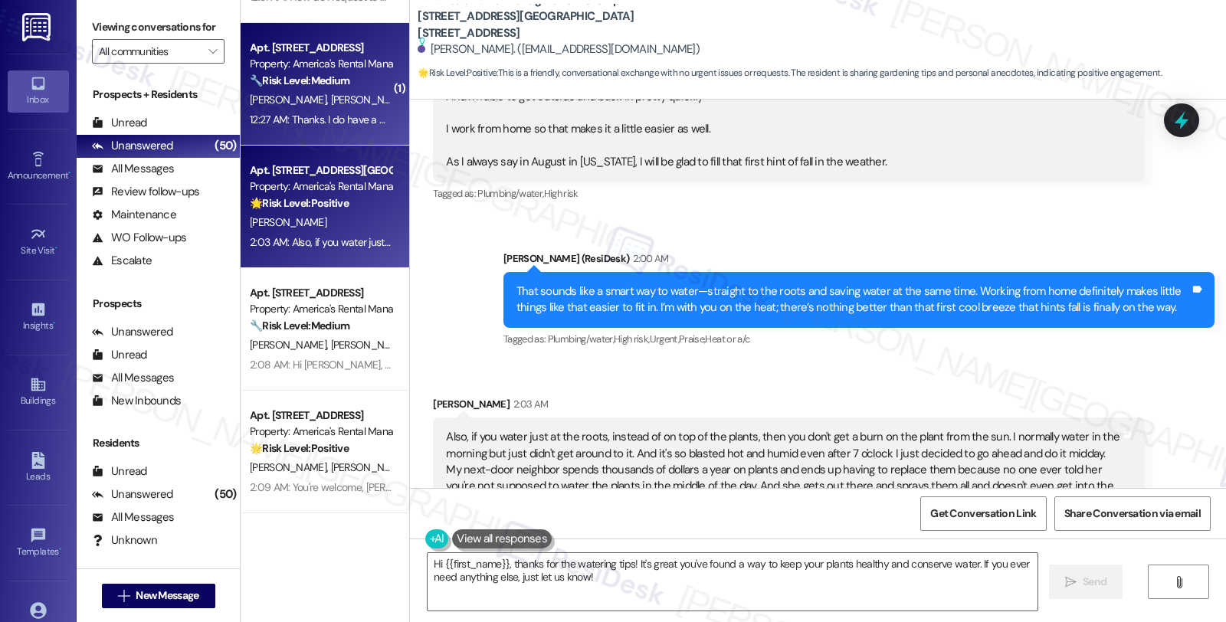
click at [353, 109] on div "T. Wells M. Bacci K. Bacci" at bounding box center [320, 99] width 145 height 19
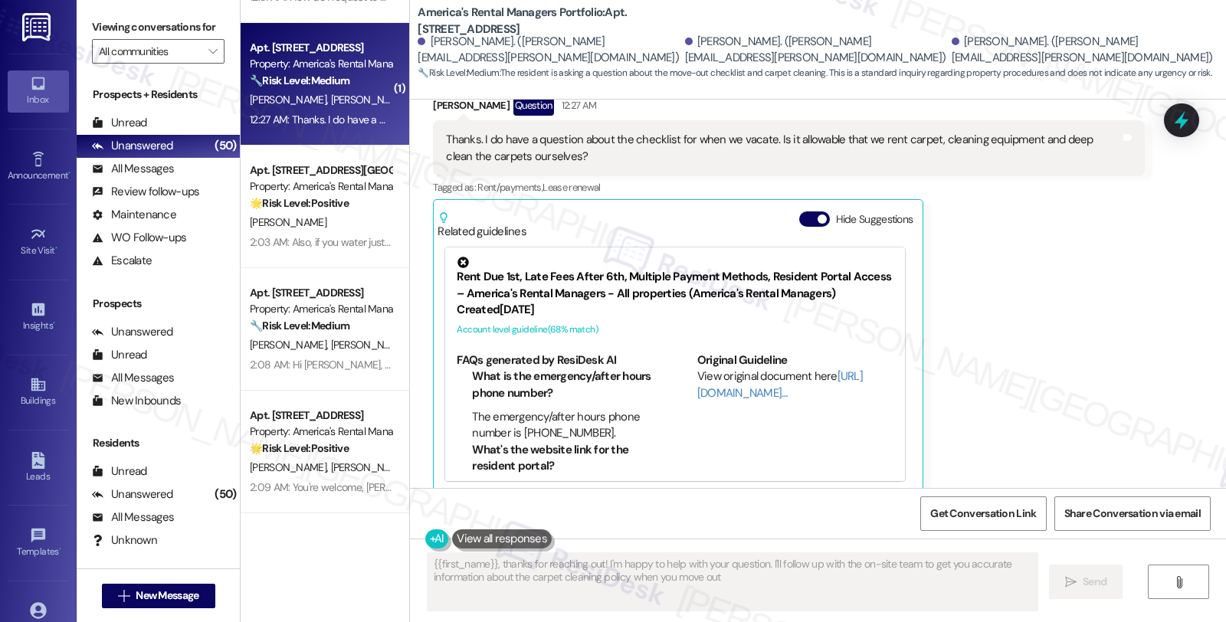
type textarea "{{first_name}}, thanks for reaching out! I'm happy to help with your question. …"
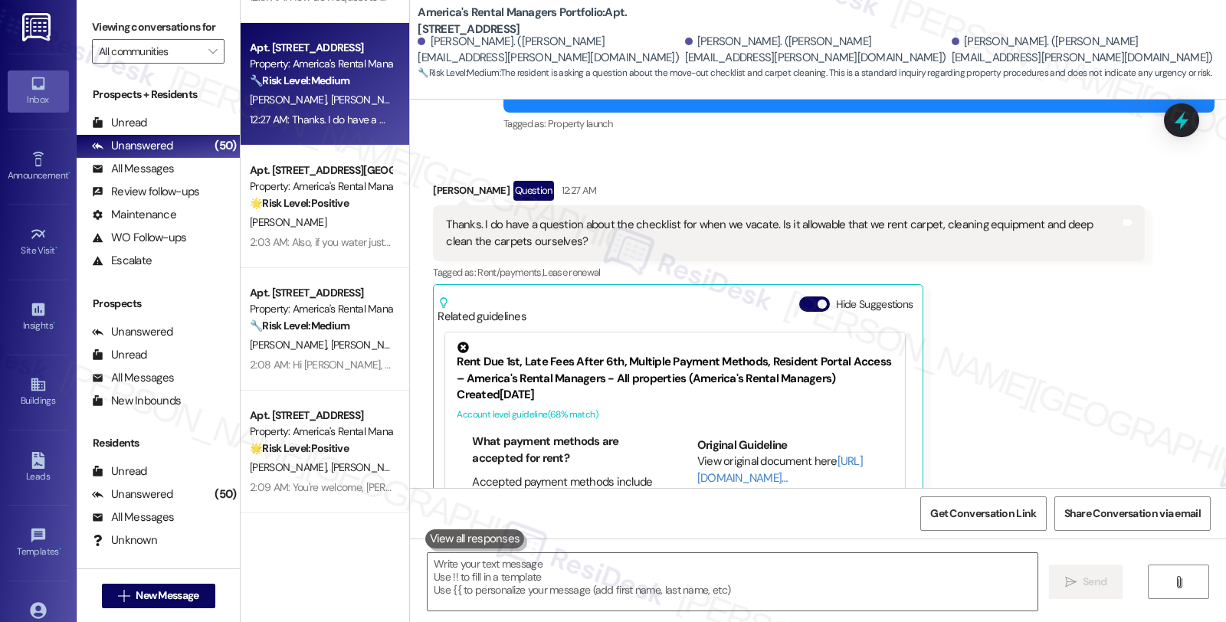
scroll to position [170, 0]
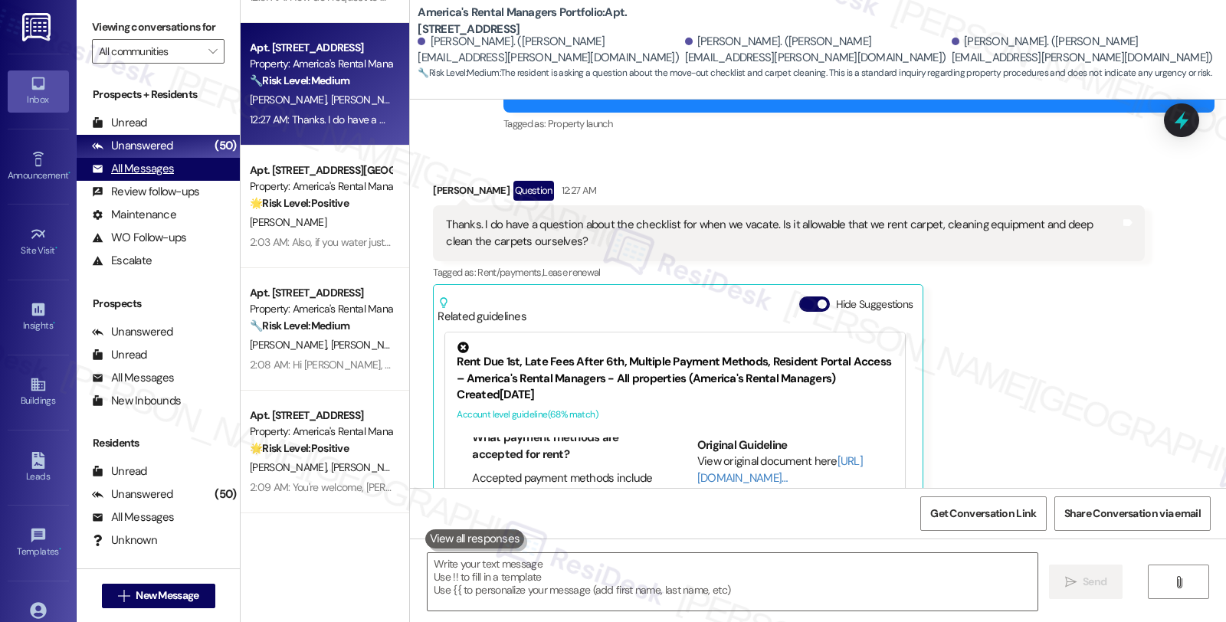
click at [157, 177] on div "All Messages" at bounding box center [133, 169] width 82 height 16
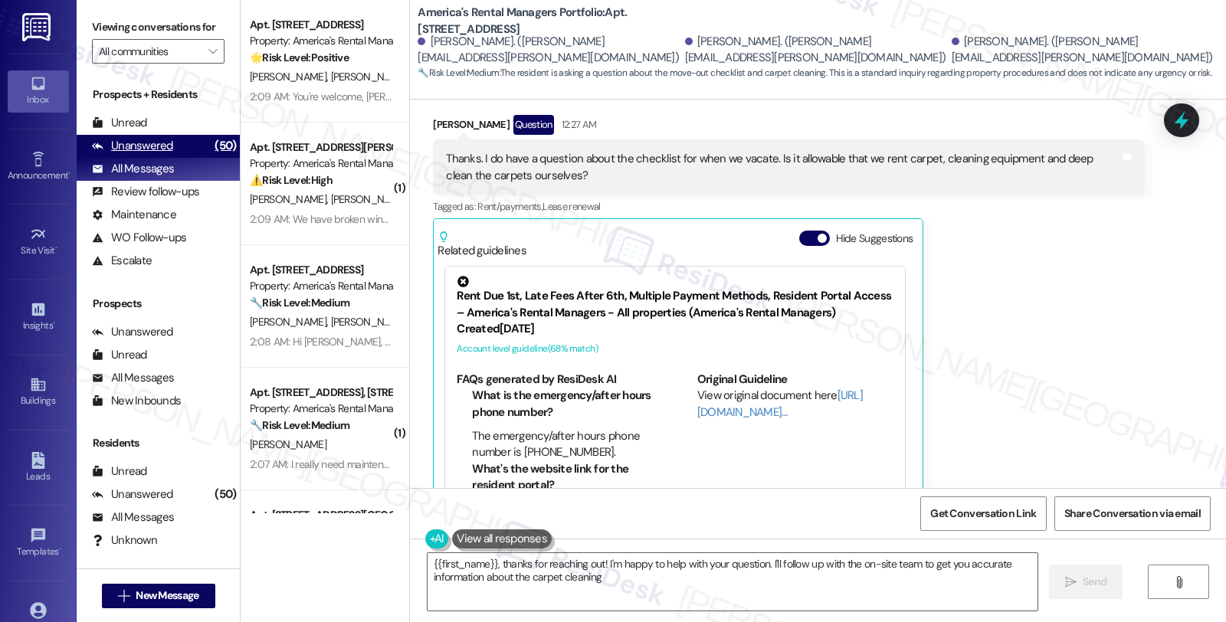
scroll to position [350, 0]
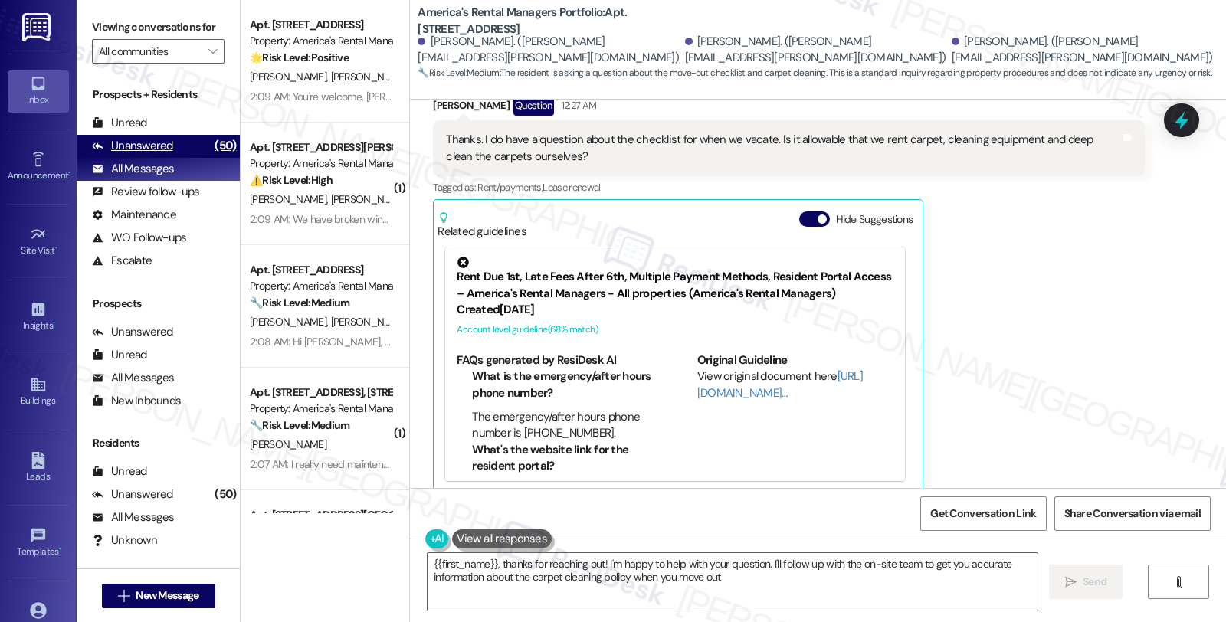
type textarea "{{first_name}}, thanks for reaching out! I'm happy to help with your question. …"
click at [159, 154] on div "Unanswered" at bounding box center [132, 146] width 81 height 16
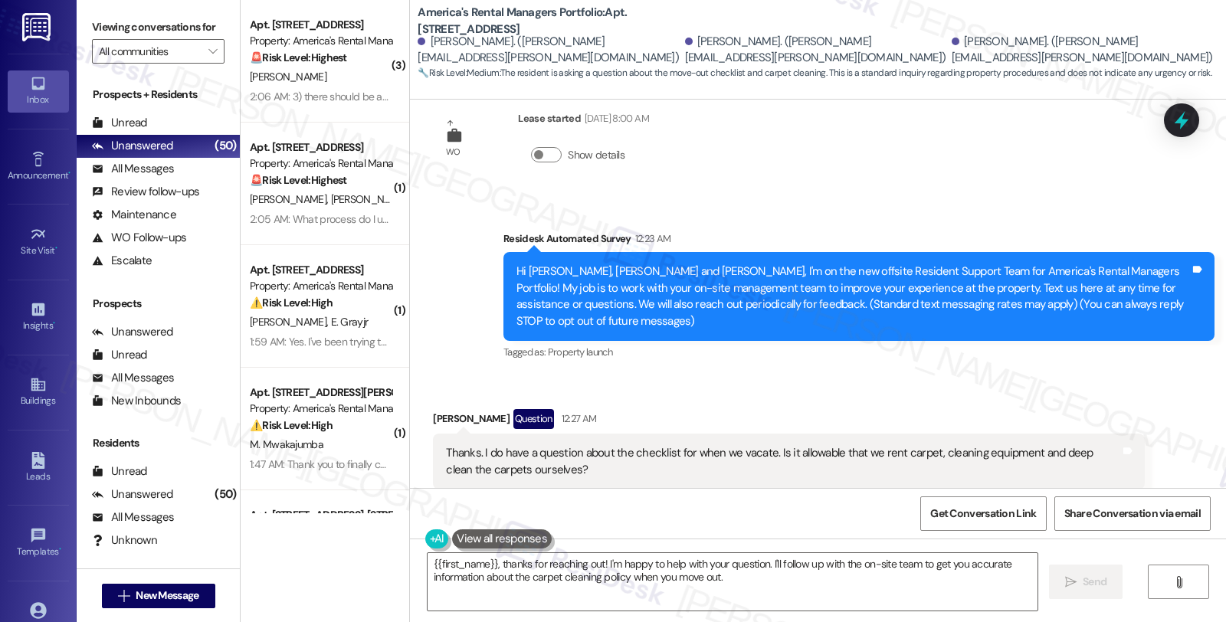
scroll to position [9, 0]
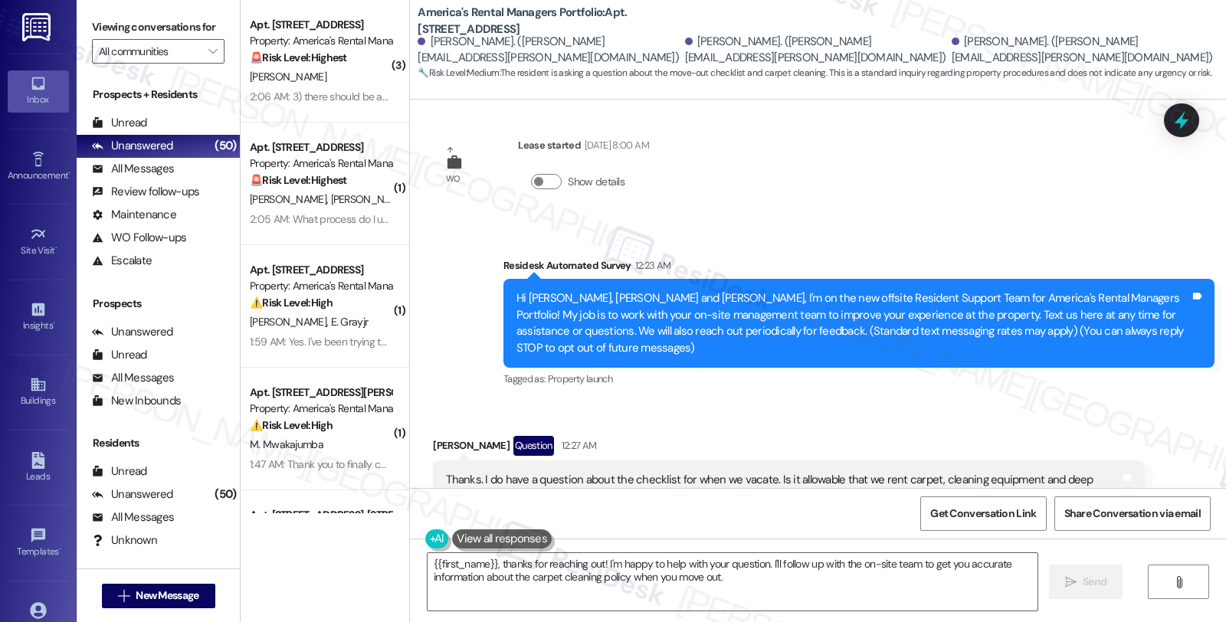
click at [435, 436] on div "Michael Bacci Question 12:27 AM" at bounding box center [788, 448] width 711 height 25
copy div "Michael"
click at [428, 563] on textarea "{{first_name}}, thanks for reaching out! I'm happy to help with your question. …" at bounding box center [733, 581] width 610 height 57
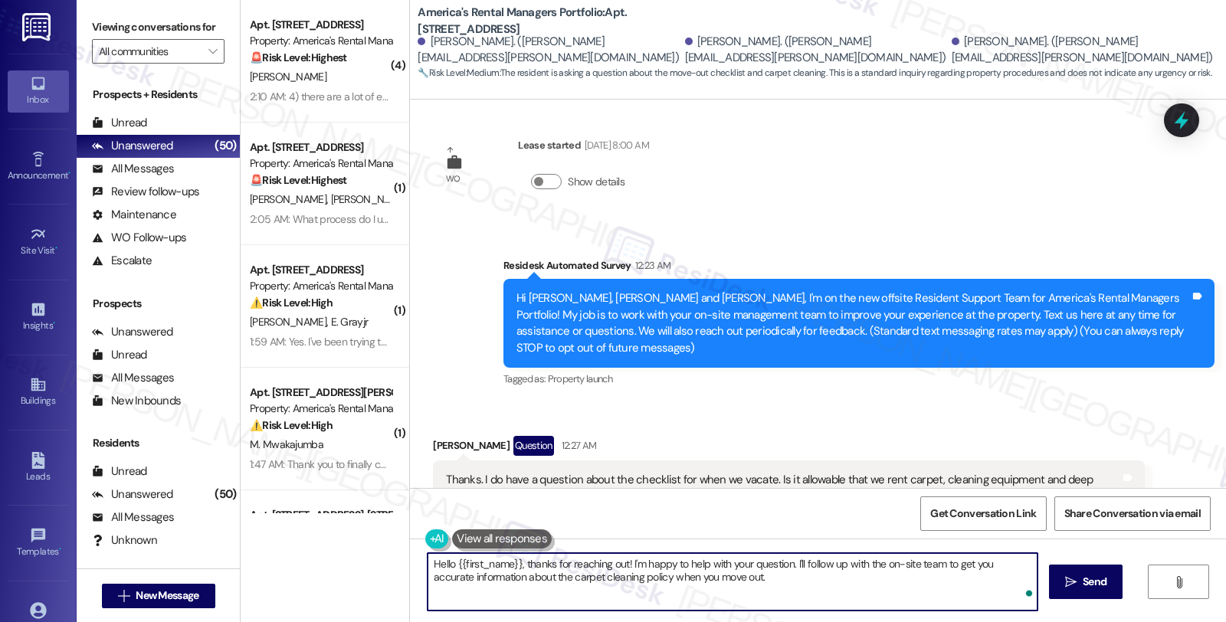
paste textarea "Michael"
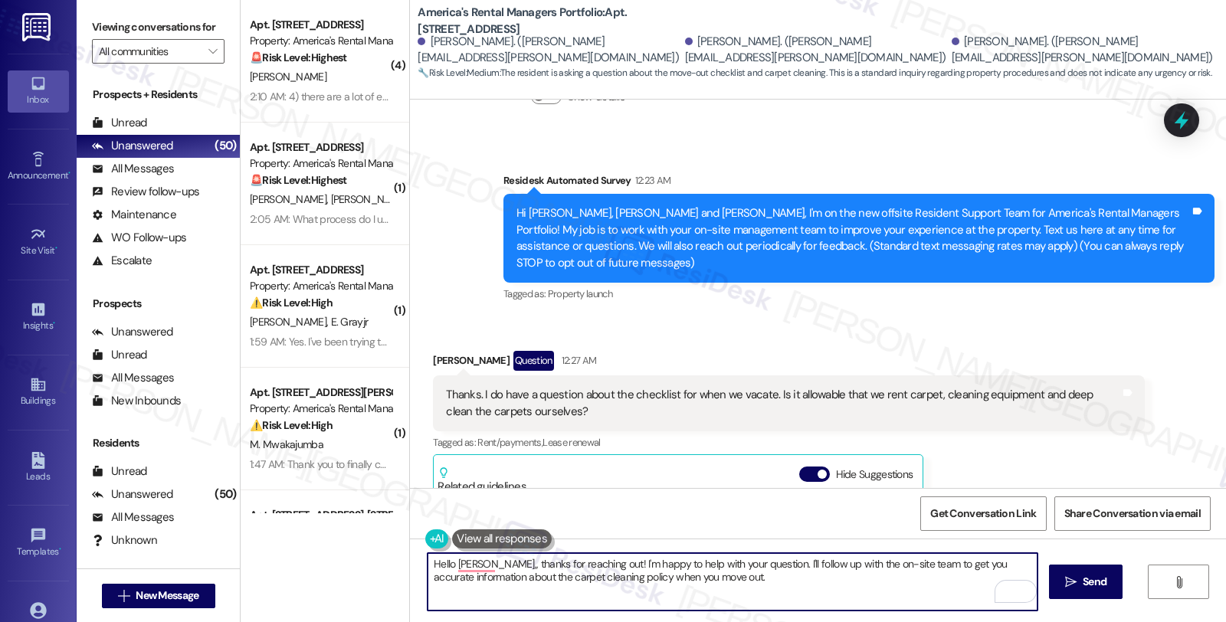
click at [587, 563] on textarea "Hello Michael,, thanks for reaching out! I'm happy to help with your question. …" at bounding box center [733, 581] width 610 height 57
click at [774, 563] on textarea "Hello Michael,, thanks for reaching out. I understand you'd like to know if you…" at bounding box center [733, 581] width 610 height 57
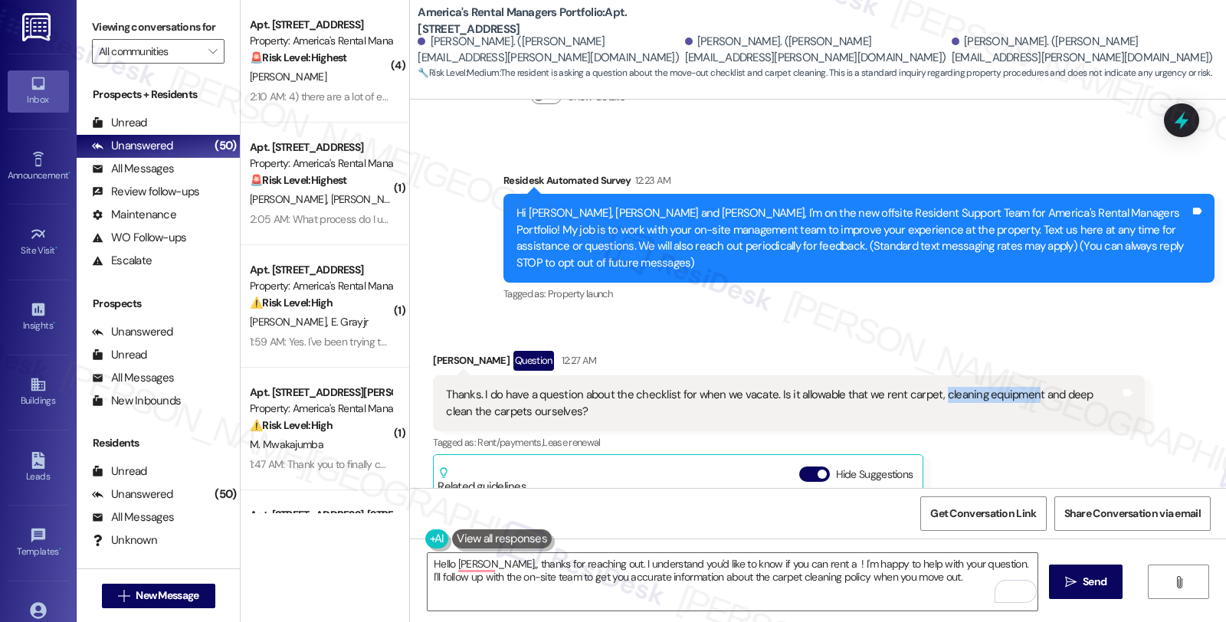
drag, startPoint x: 924, startPoint y: 378, endPoint x: 1014, endPoint y: 382, distance: 89.8
click at [1014, 387] on div "Thanks. I do have a question about the checklist for when we vacate. Is it allo…" at bounding box center [783, 403] width 674 height 33
copy div "cleaning equipmen"
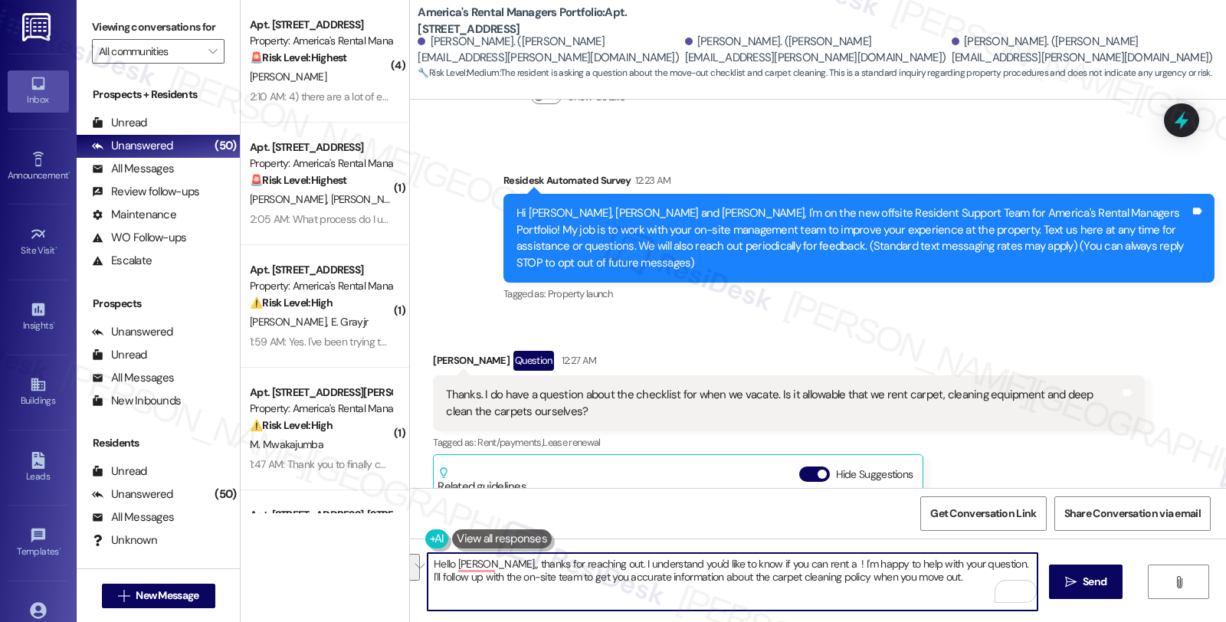
drag, startPoint x: 802, startPoint y: 564, endPoint x: 930, endPoint y: 586, distance: 129.0
click at [930, 586] on textarea "Hello Michael,, thanks for reaching out. I understand you'd like to know if you…" at bounding box center [733, 581] width 610 height 57
paste textarea "cleaning equipmen"
click at [898, 553] on textarea "Hello Michael,, thanks for reaching out. I understand you'd like to know if you…" at bounding box center [733, 581] width 610 height 57
click at [915, 583] on textarea "Hello Michael,, thanks for reaching out. I understand you'd like to know if you…" at bounding box center [733, 581] width 610 height 57
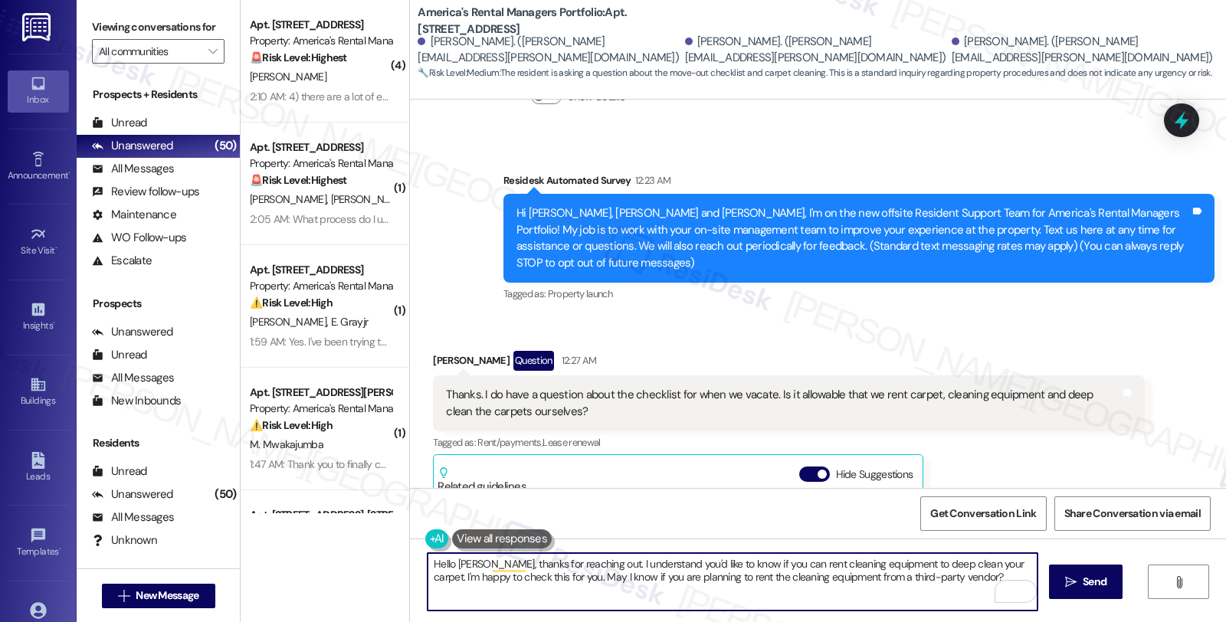
type textarea "Hello Michael, thanks for reaching out. I understand you'd like to know if you …"
click at [999, 563] on textarea "Hello Michael, thanks for reaching out. I understand you'd like to know if you …" at bounding box center [733, 581] width 610 height 57
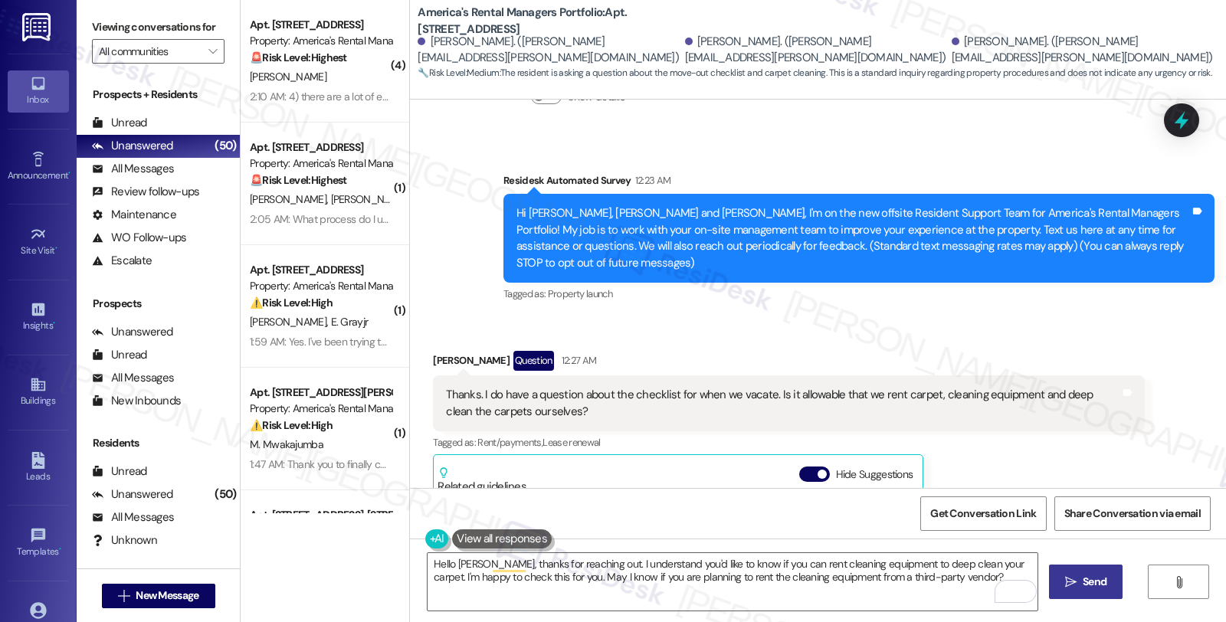
click at [1081, 571] on button " Send" at bounding box center [1086, 582] width 74 height 34
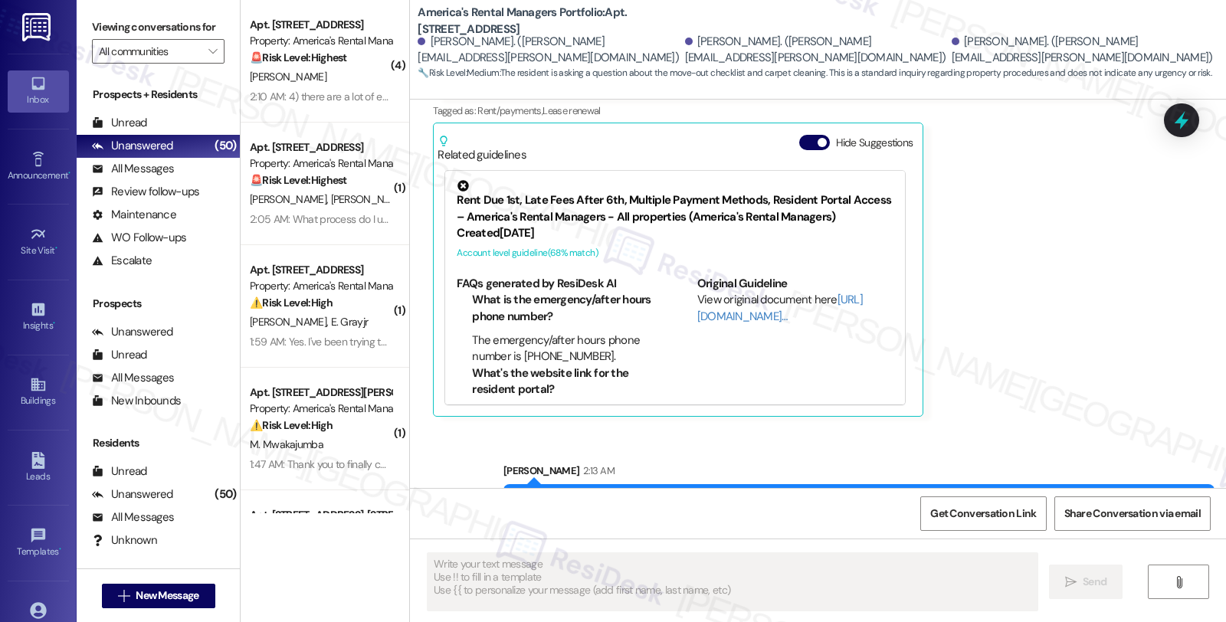
scroll to position [473, 0]
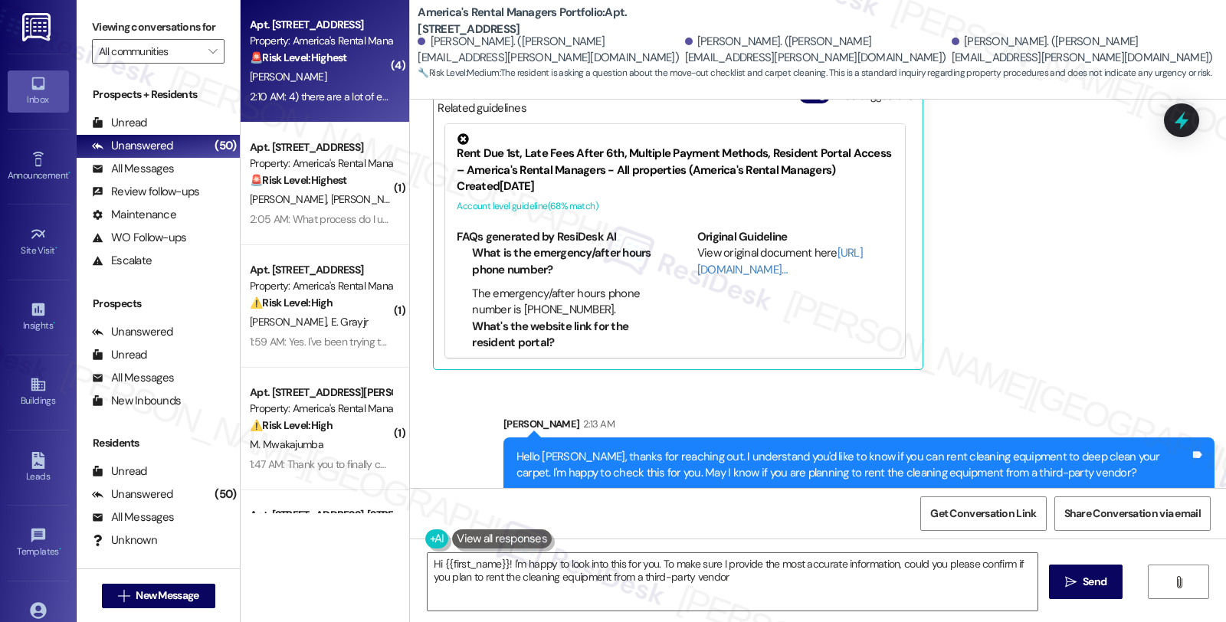
type textarea "Hi {{first_name}}! I'm happy to look into this for you. To make sure I provide …"
click at [355, 48] on div "Property: America's Rental Managers Portfolio" at bounding box center [321, 41] width 142 height 16
type textarea "Fetching suggested responses. Please feel free to read through the conversation…"
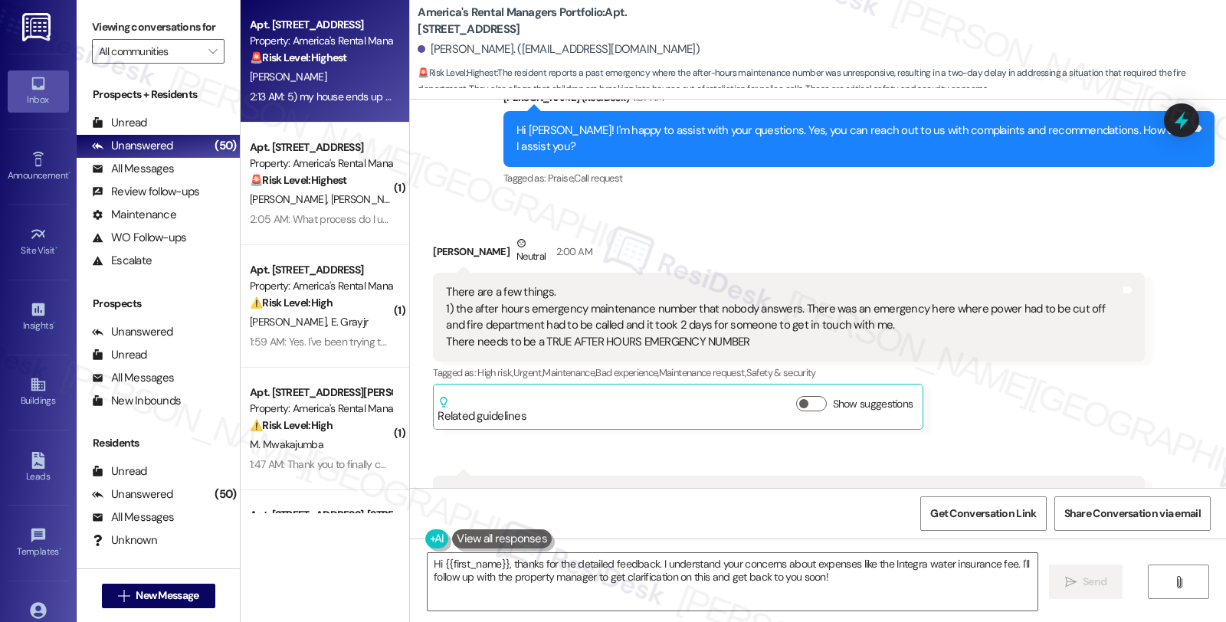
scroll to position [594, 0]
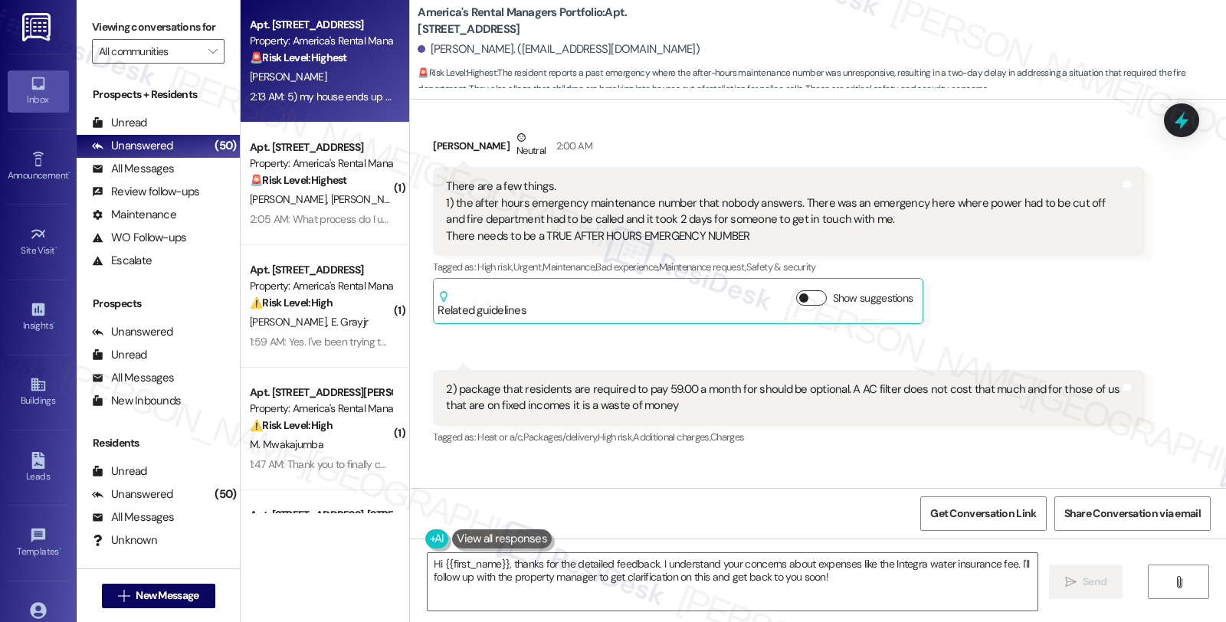
click at [810, 290] on button "Show suggestions" at bounding box center [811, 297] width 31 height 15
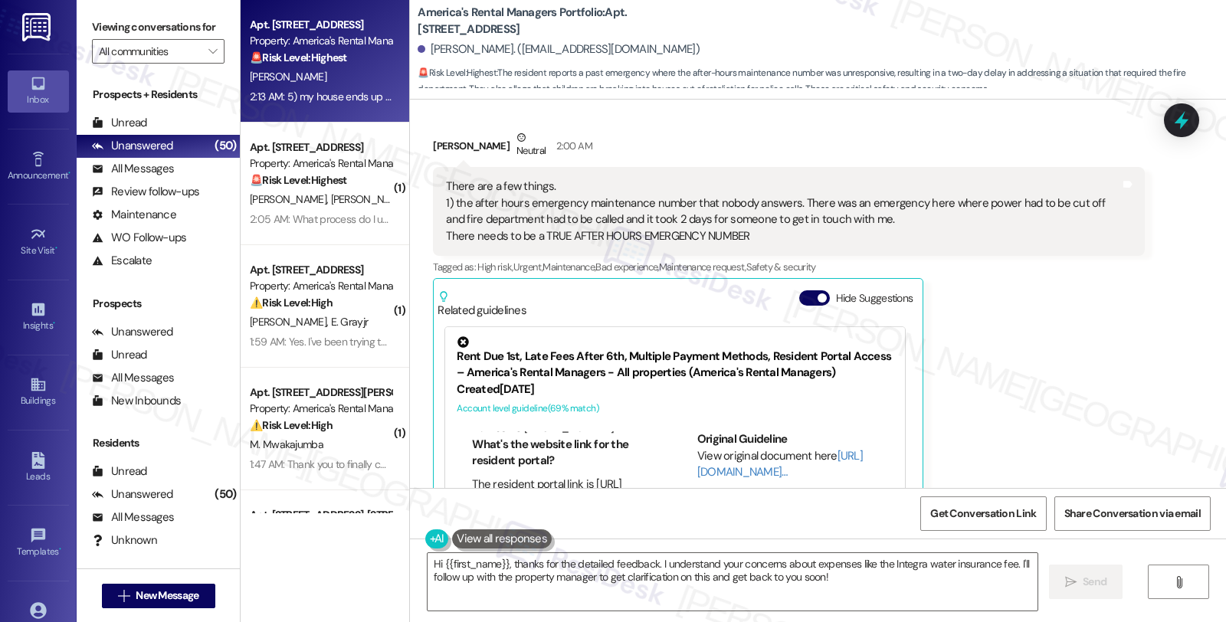
scroll to position [0, 0]
click at [557, 489] on li "The emergency/after hours phone number is (205) 910 6709." at bounding box center [563, 505] width 182 height 33
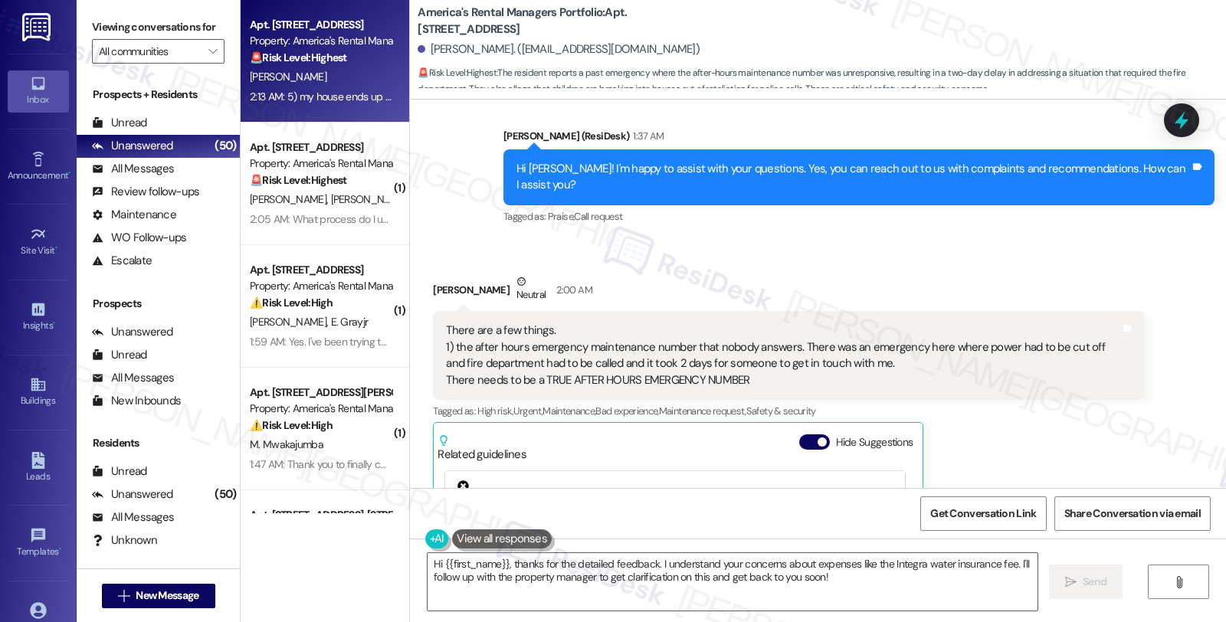
scroll to position [424, 0]
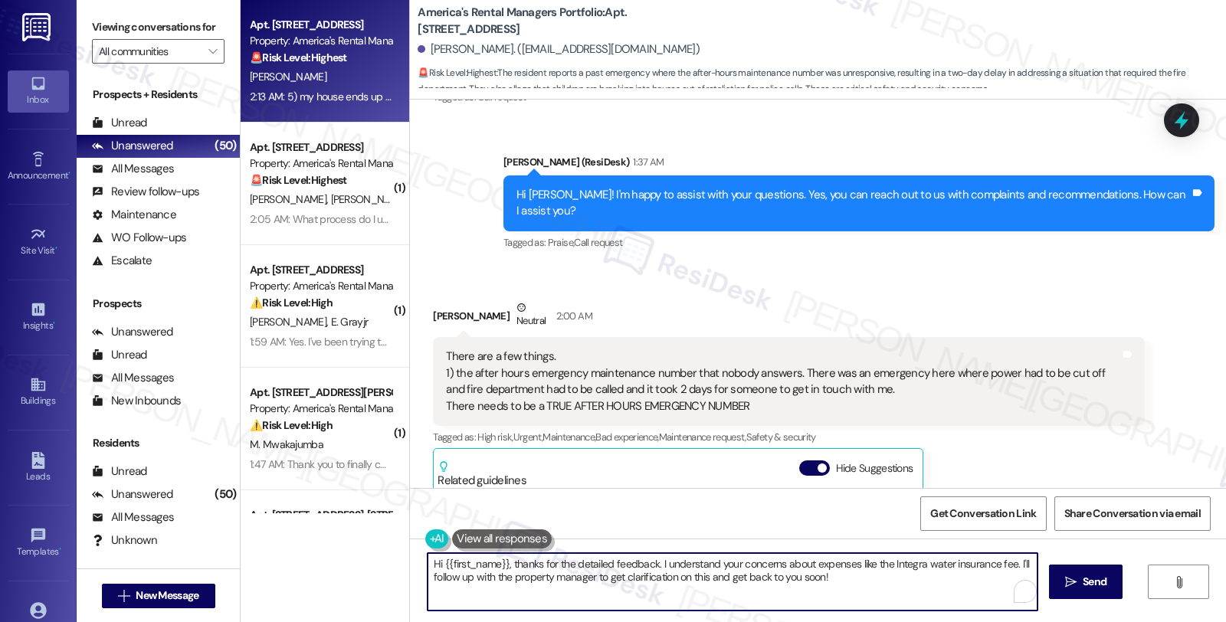
drag, startPoint x: 504, startPoint y: 563, endPoint x: 362, endPoint y: 564, distance: 142.6
click at [362, 564] on div "Apt. 103 Edisto Circle, 103 Edisto Circle Property: America's Rental Managers P…" at bounding box center [734, 311] width 986 height 622
click at [572, 563] on textarea "Thanks for the detailed feedback. I understand your concerns about expenses lik…" at bounding box center [733, 581] width 610 height 57
type textarea "Thanks for the detailed feedback. To avoid confusion, let's discuss them 1 by 1…"
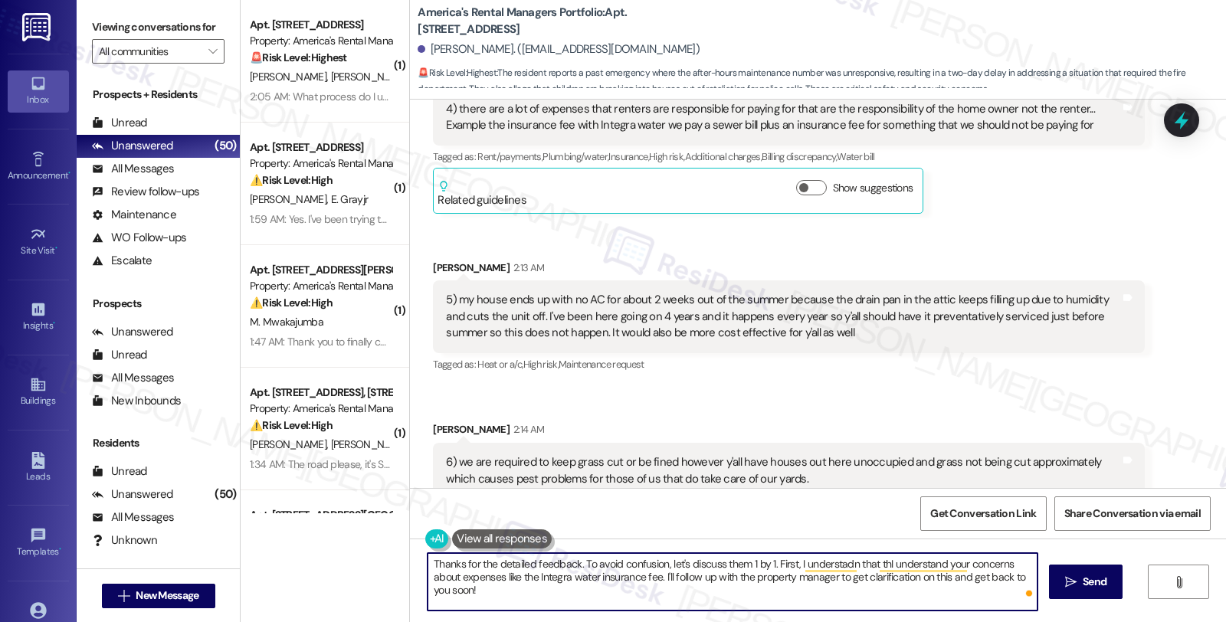
scroll to position [1477, 0]
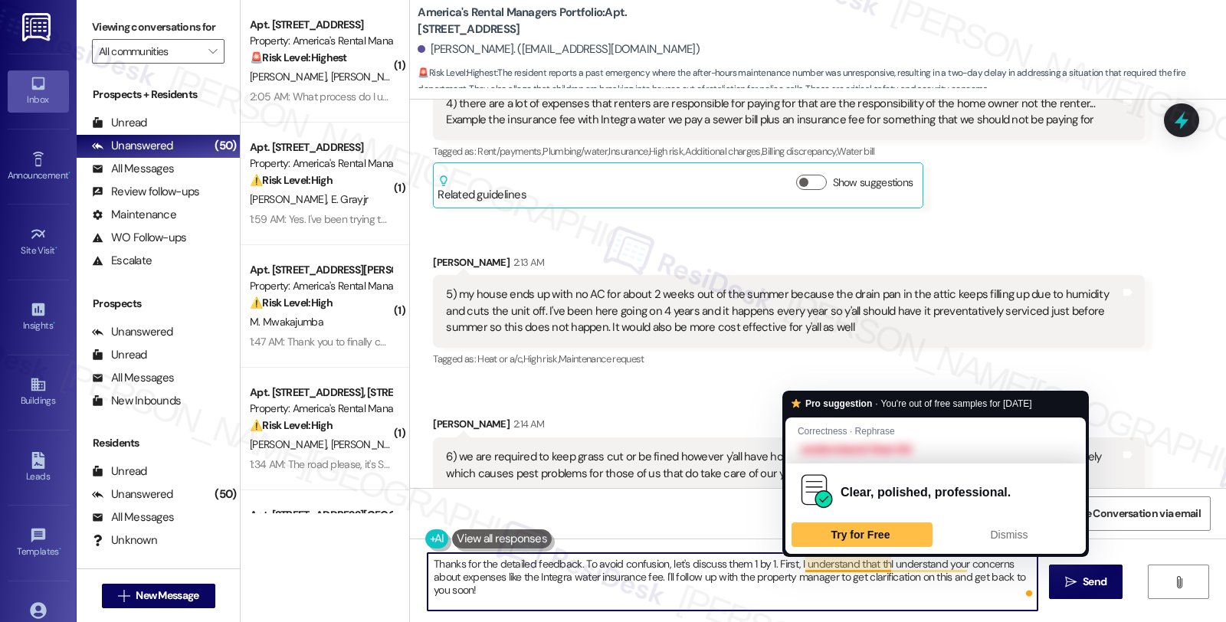
click at [869, 563] on textarea "Thanks for the detailed feedback. To avoid confusion, let's discuss them 1 by 1…" at bounding box center [733, 581] width 610 height 57
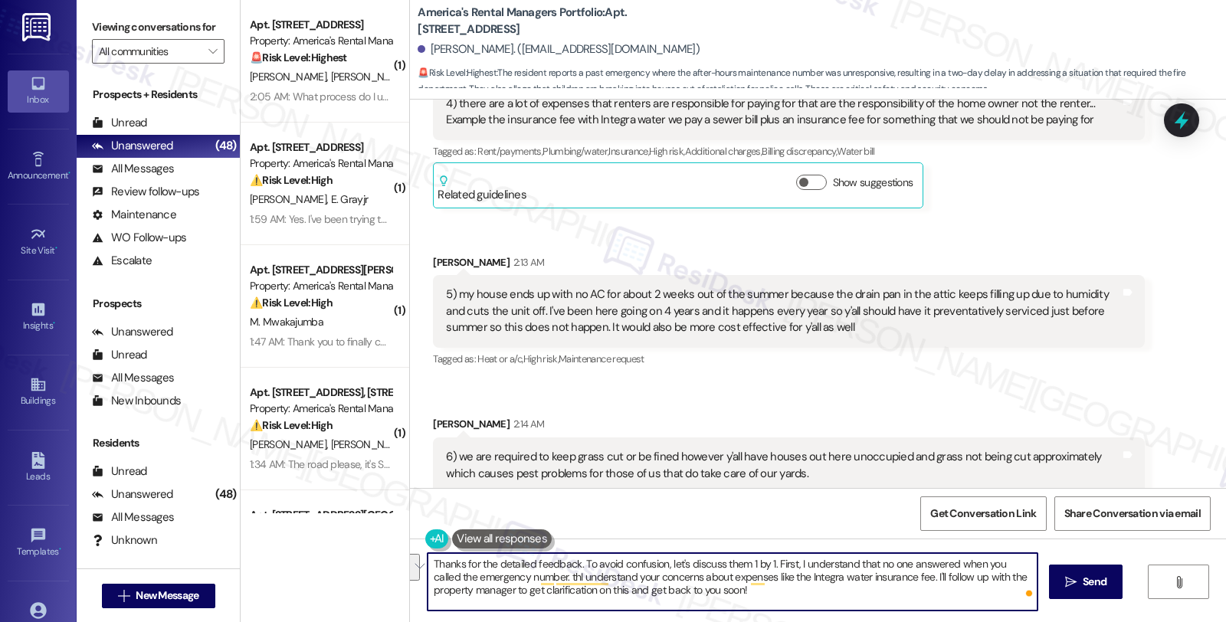
drag, startPoint x: 531, startPoint y: 575, endPoint x: 705, endPoint y: 606, distance: 176.7
click at [705, 606] on textarea "Thanks for the detailed feedback. To avoid confusion, let's discuss them 1 by 1…" at bounding box center [733, 581] width 610 height 57
click at [800, 575] on textarea "Thanks for the detailed feedback. To avoid confusion, let's discuss them 1 by 1…" at bounding box center [733, 581] width 610 height 57
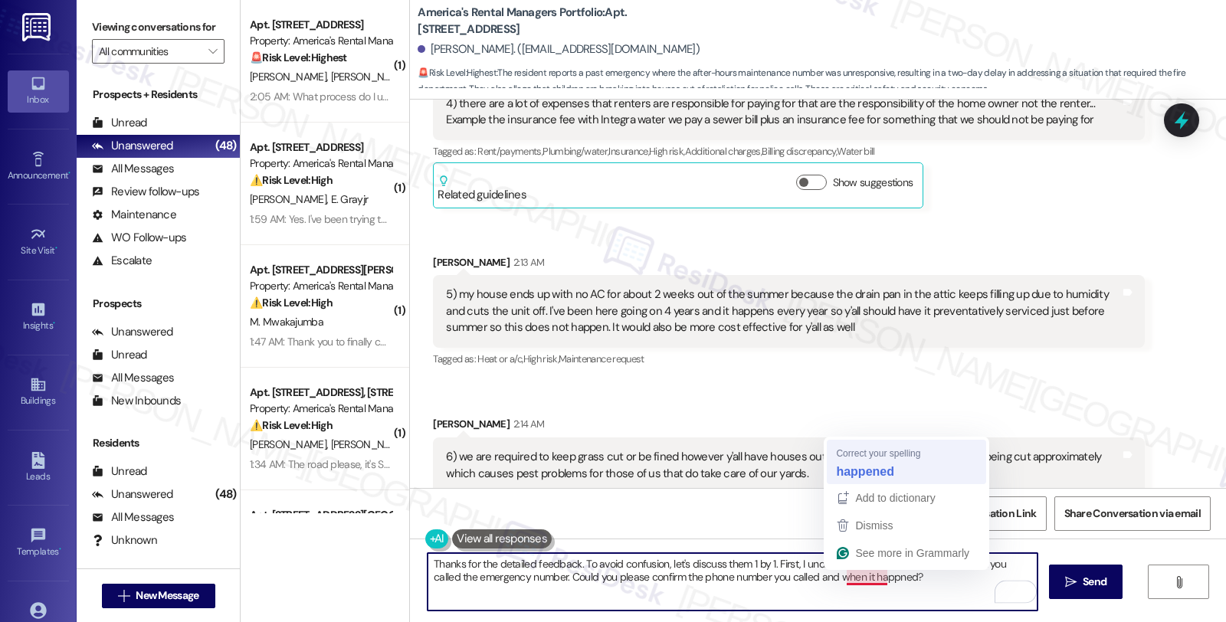
type textarea "Thanks for the detailed feedback. To avoid confusion, let's discuss them 1 by 1…"
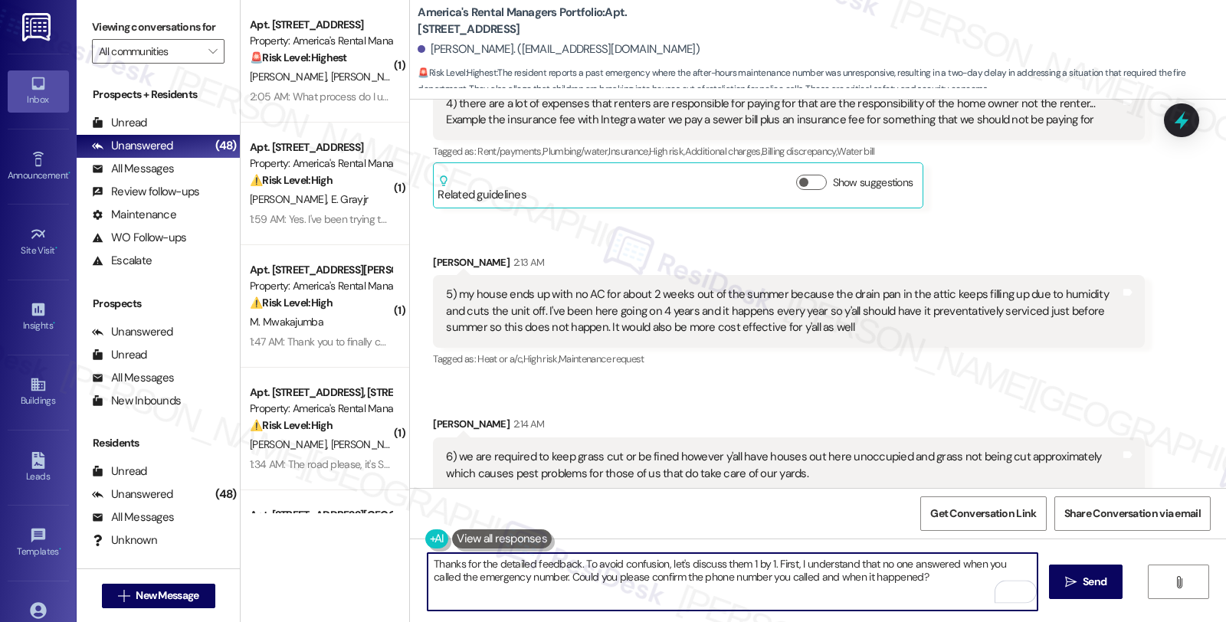
click at [868, 587] on textarea "Thanks for the detailed feedback. To avoid confusion, let's discuss them 1 by 1…" at bounding box center [733, 581] width 610 height 57
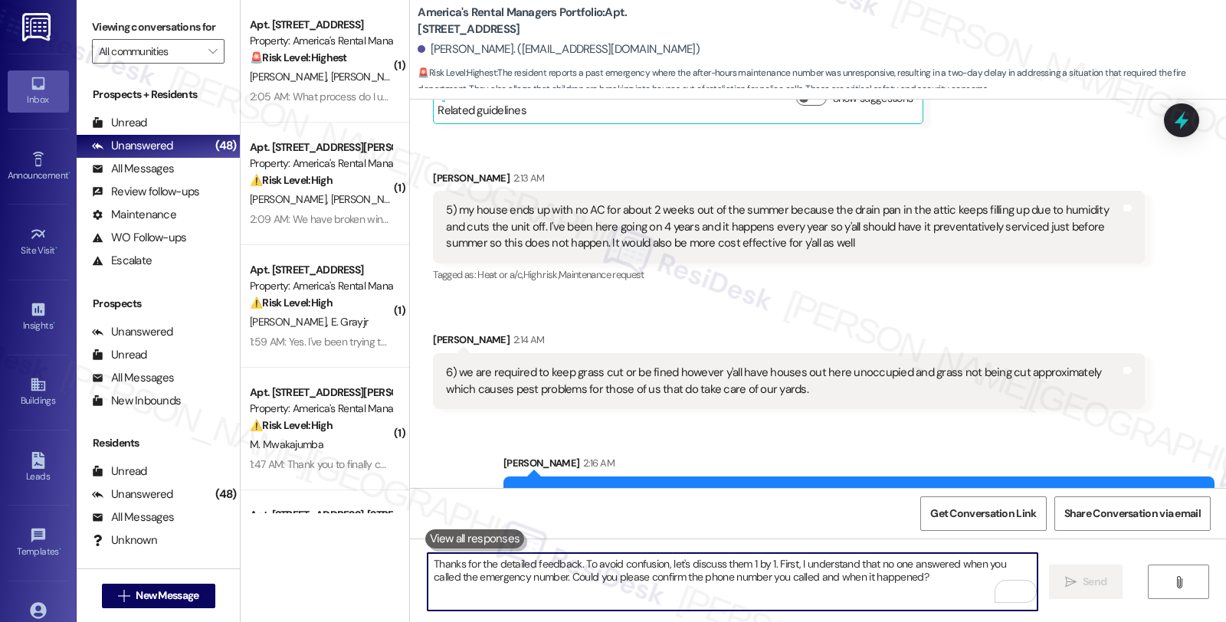
scroll to position [1600, 0]
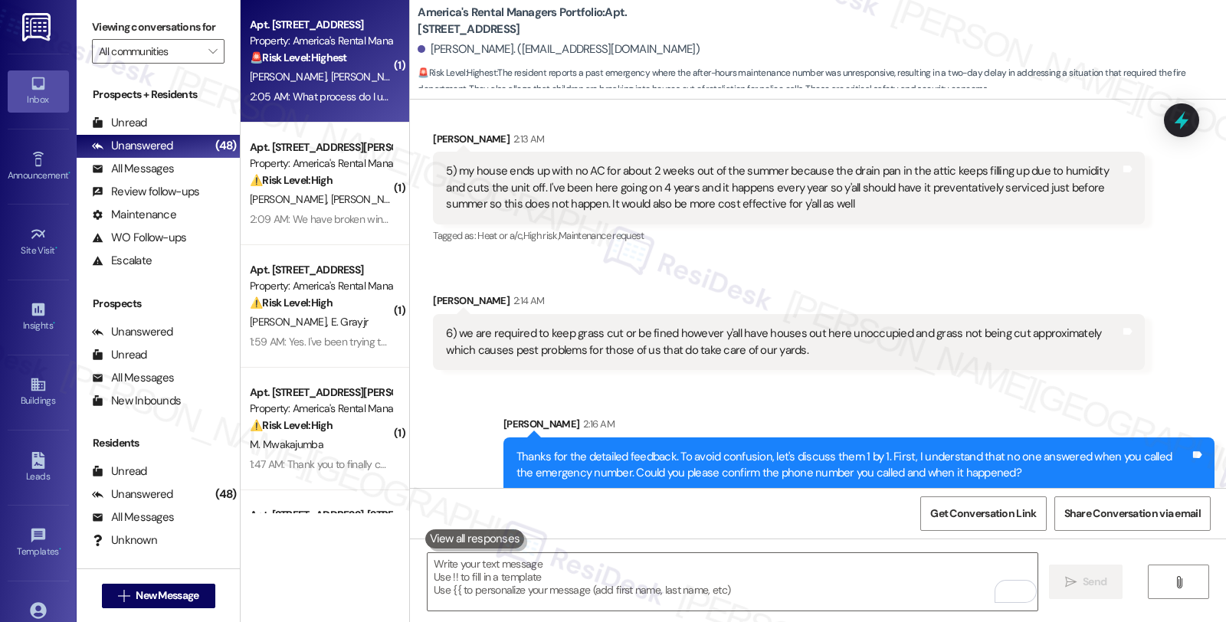
click at [369, 73] on div "T. King L. King" at bounding box center [320, 76] width 145 height 19
type textarea "Fetching suggested responses. Please feel free to read through the conversation…"
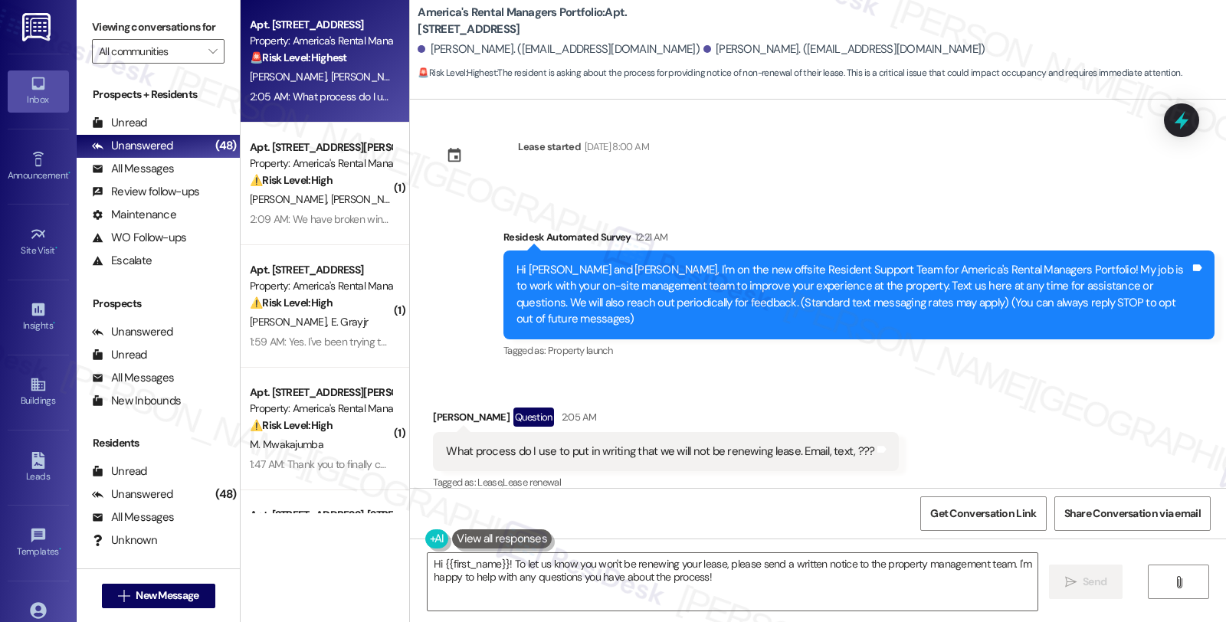
scroll to position [8, 0]
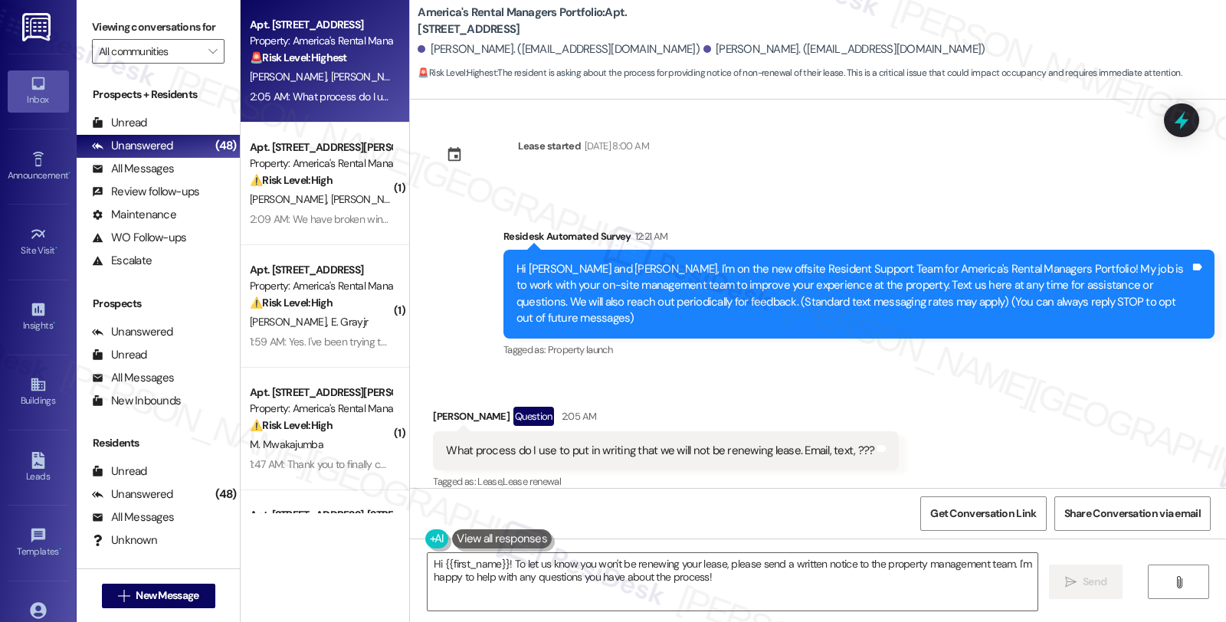
click at [440, 407] on div "Timothy King Question 2:05 AM" at bounding box center [666, 419] width 466 height 25
copy div "Timothy"
click at [437, 567] on textarea "Hi {{first_name}}! To let us know you won't be renewing your lease, please send…" at bounding box center [733, 581] width 610 height 57
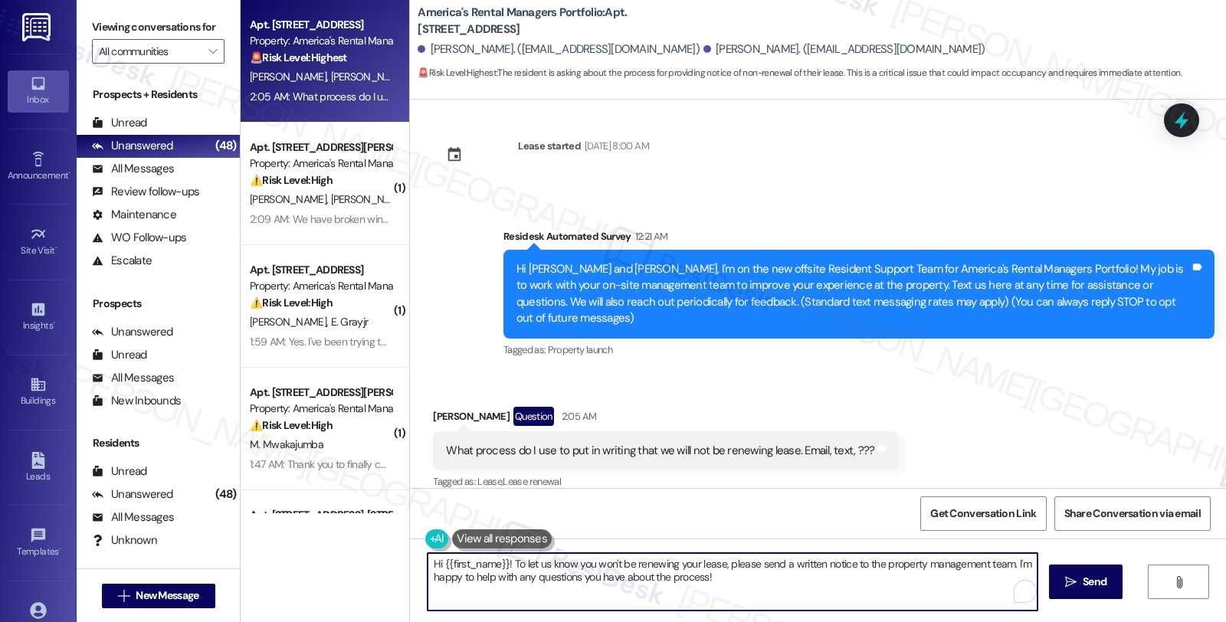
paste textarea "Timothy"
click at [541, 560] on textarea "Hi {Timothy {first_name}}! To let us know you won't be renewing your lease, ple…" at bounding box center [733, 581] width 610 height 57
drag, startPoint x: 435, startPoint y: 565, endPoint x: 542, endPoint y: 568, distance: 107.4
click at [542, 568] on textarea "Hi {Timothy {first_name}}! To let us know you won't be renewing your lease, ple…" at bounding box center [733, 581] width 610 height 57
paste textarea "Timothy"
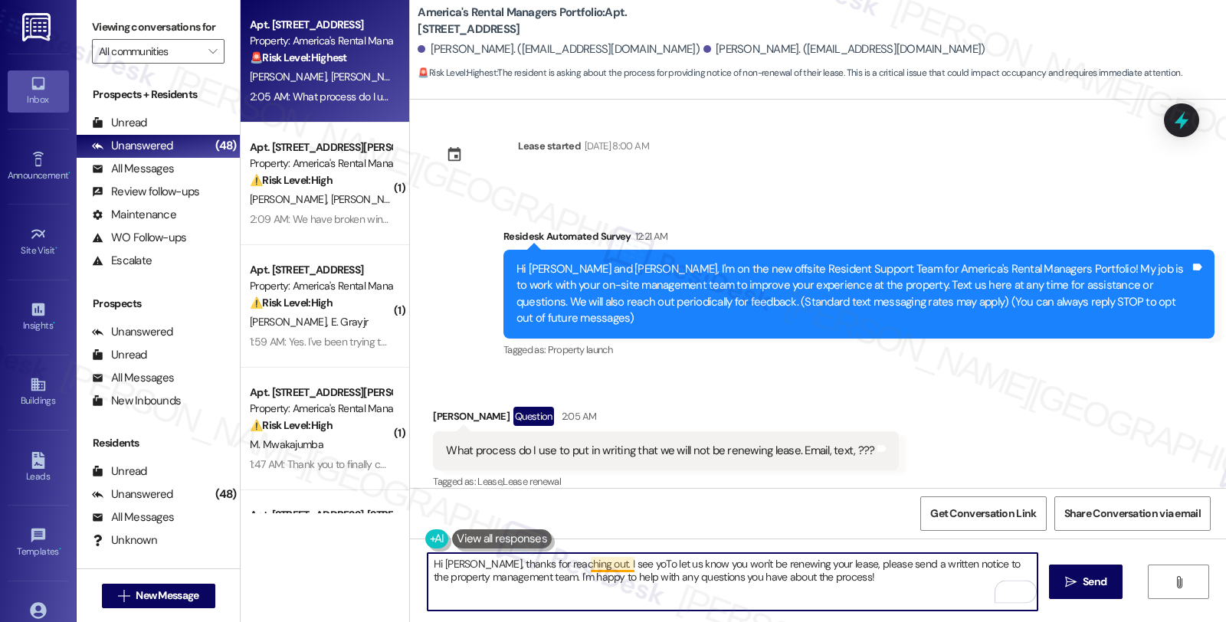
click at [585, 563] on textarea "Hi Timothy, thanks for reaching out. I see yoTo let us know you won't be renewi…" at bounding box center [733, 581] width 610 height 57
click at [899, 560] on textarea "Hi Timothy, thanks for reaching out. I understand you'd like to know the proper…" at bounding box center [733, 581] width 610 height 57
type textarea "Hi Timothy, thanks for reaching out. I understand you'd like to know the proper…"
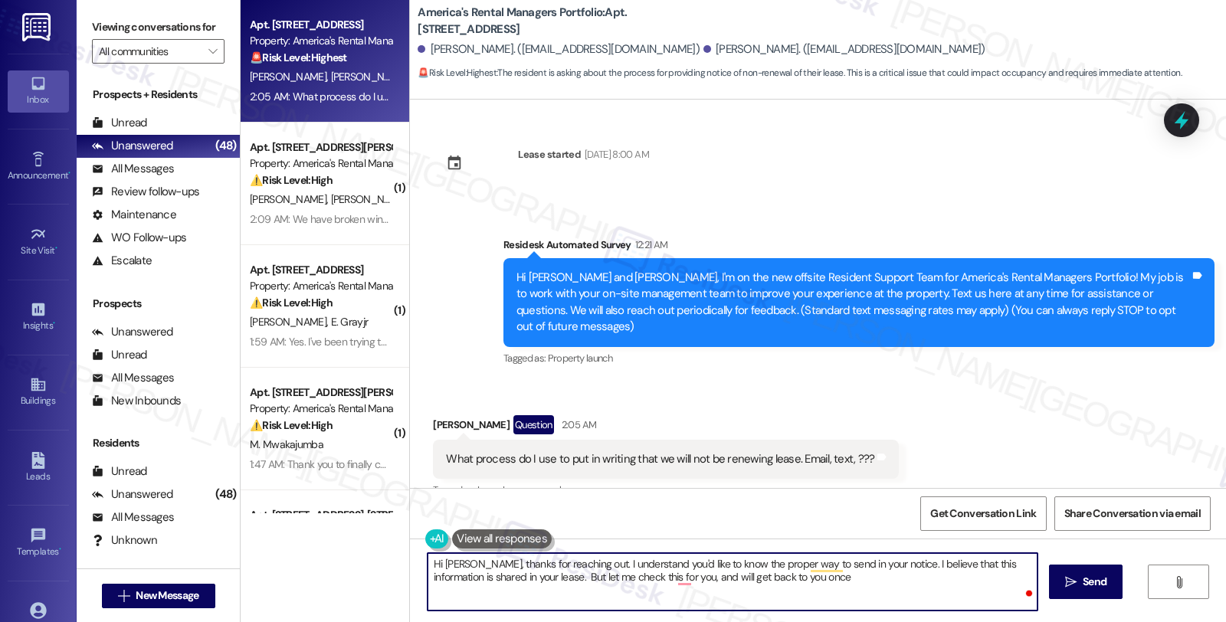
scroll to position [8, 0]
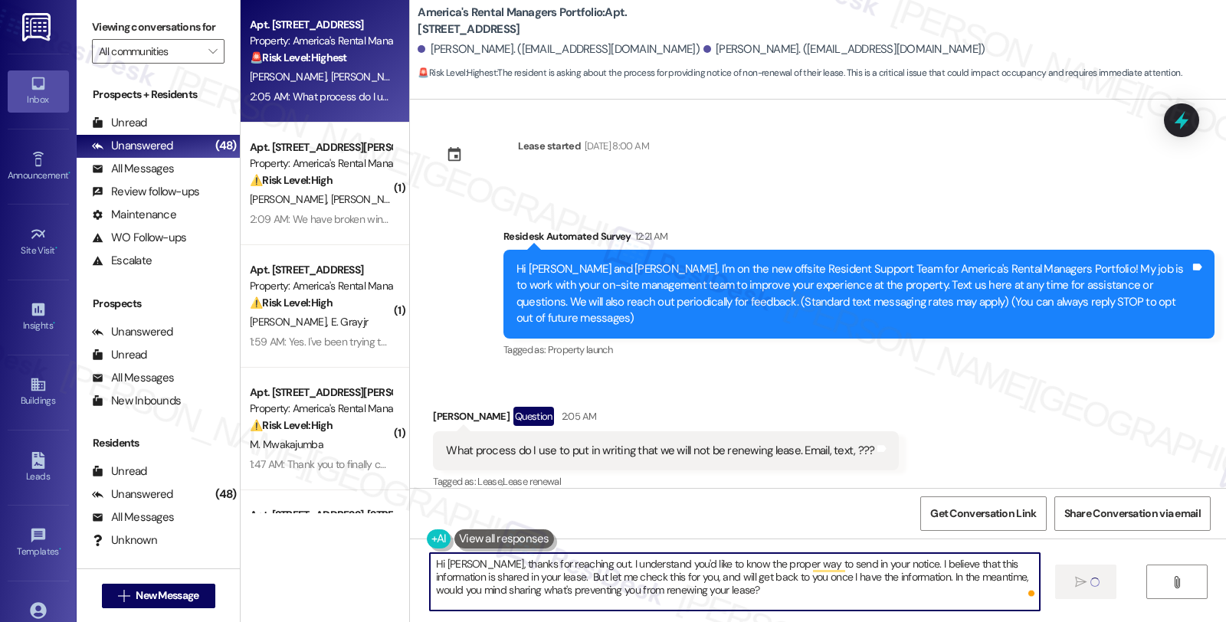
type textarea "Hi [PERSON_NAME], thanks for reaching out. I understand you'd like to know the …"
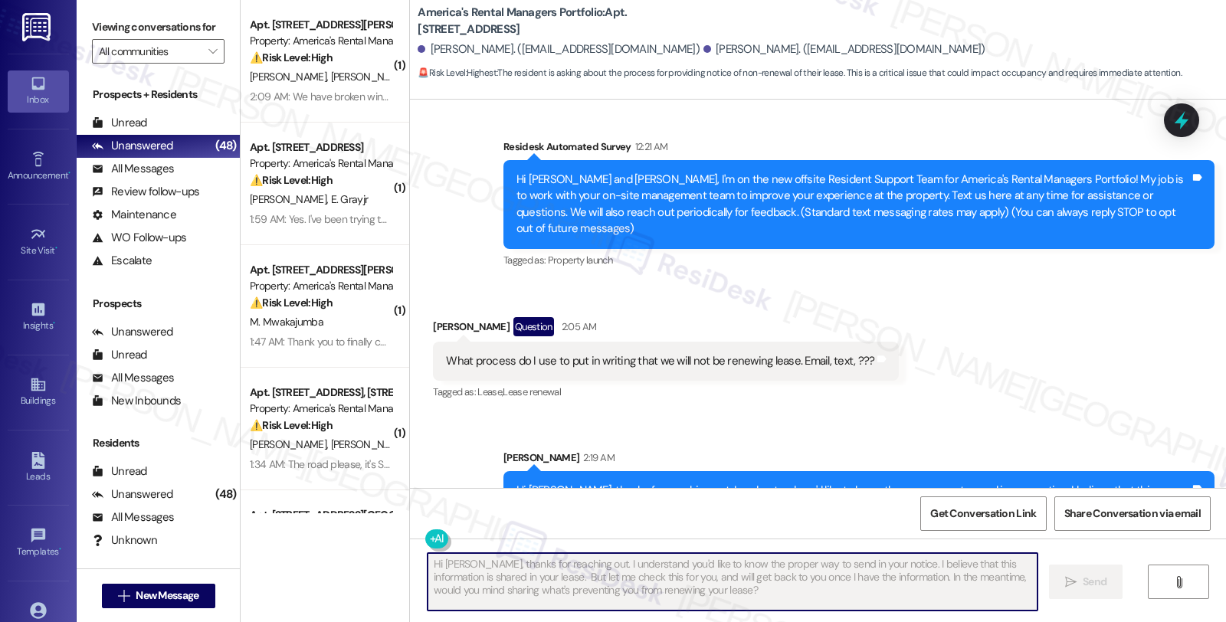
scroll to position [148, 0]
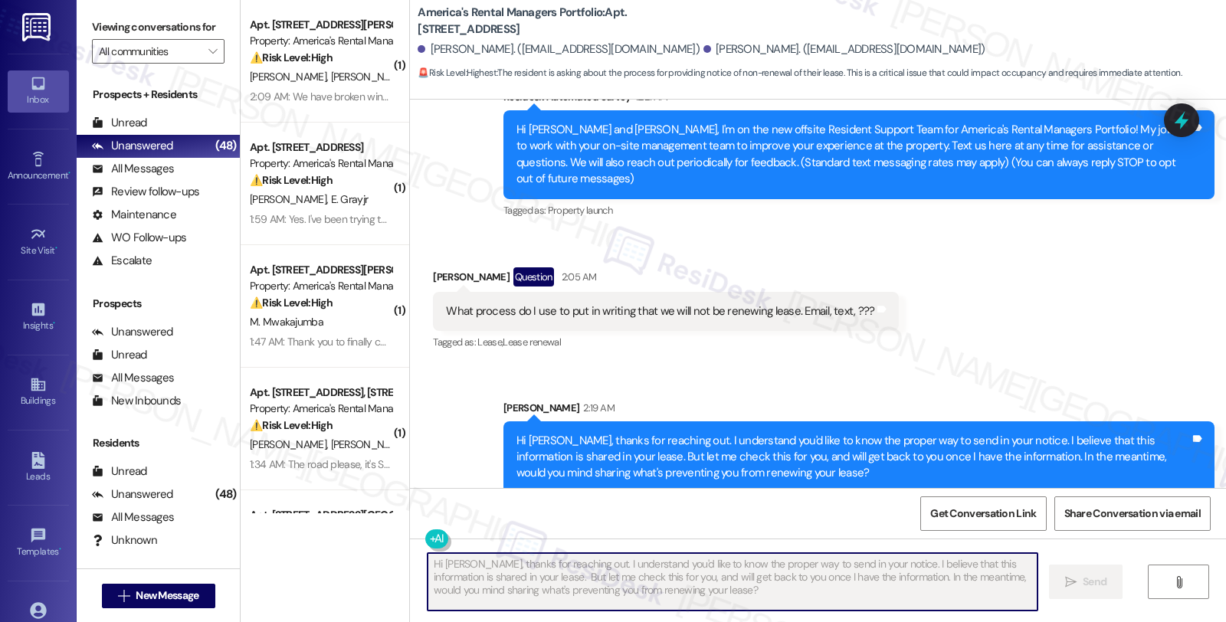
click at [1181, 117] on icon at bounding box center [1182, 120] width 18 height 24
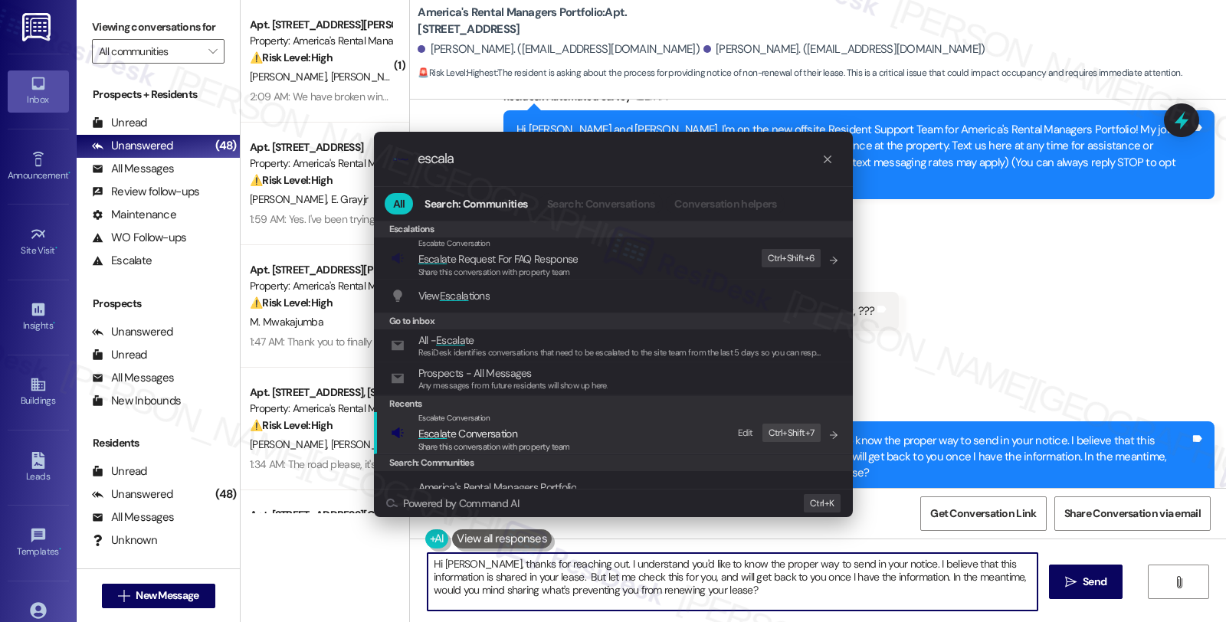
type input "escala"
click at [501, 435] on span "Escala te Conversation" at bounding box center [473, 436] width 110 height 14
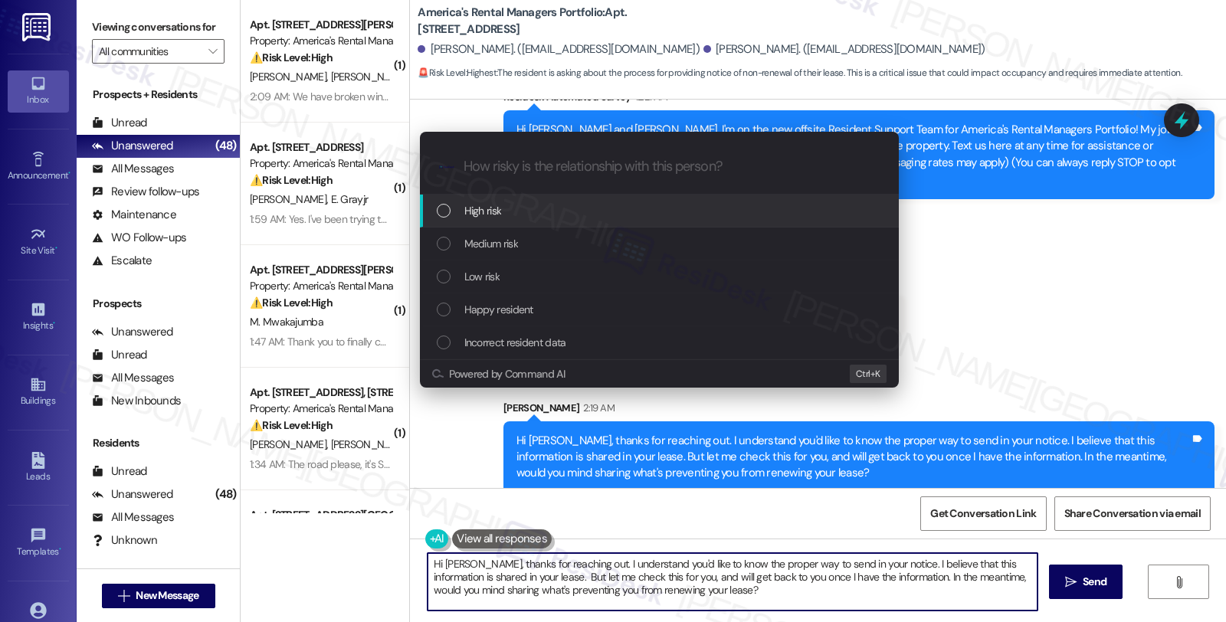
click at [515, 249] on span "Medium risk" at bounding box center [494, 246] width 60 height 17
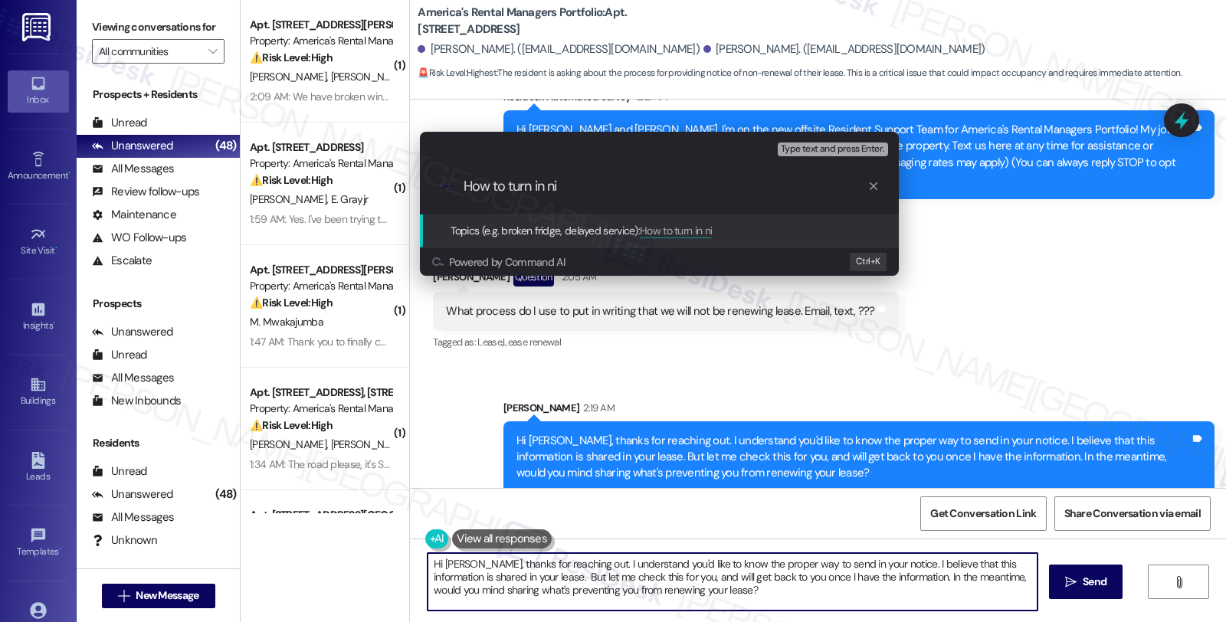
click at [572, 184] on input "How to turn in ni" at bounding box center [666, 189] width 404 height 18
drag, startPoint x: 569, startPoint y: 184, endPoint x: 389, endPoint y: 184, distance: 180.1
click at [389, 184] on div "Escalate Conversation Medium risk Topics (e.g. broken fridge, delayed service) …" at bounding box center [613, 311] width 1226 height 622
type input "Move out process"
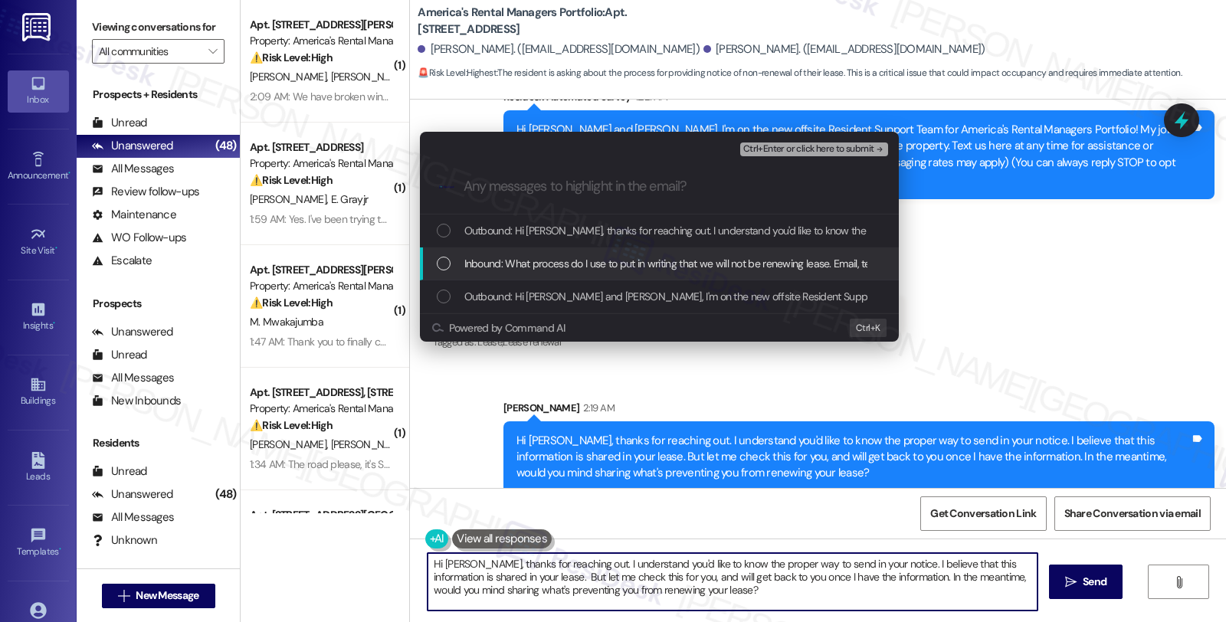
click at [575, 269] on span "Inbound: What process do I use to put in writing that we will not be renewing l…" at bounding box center [708, 267] width 488 height 17
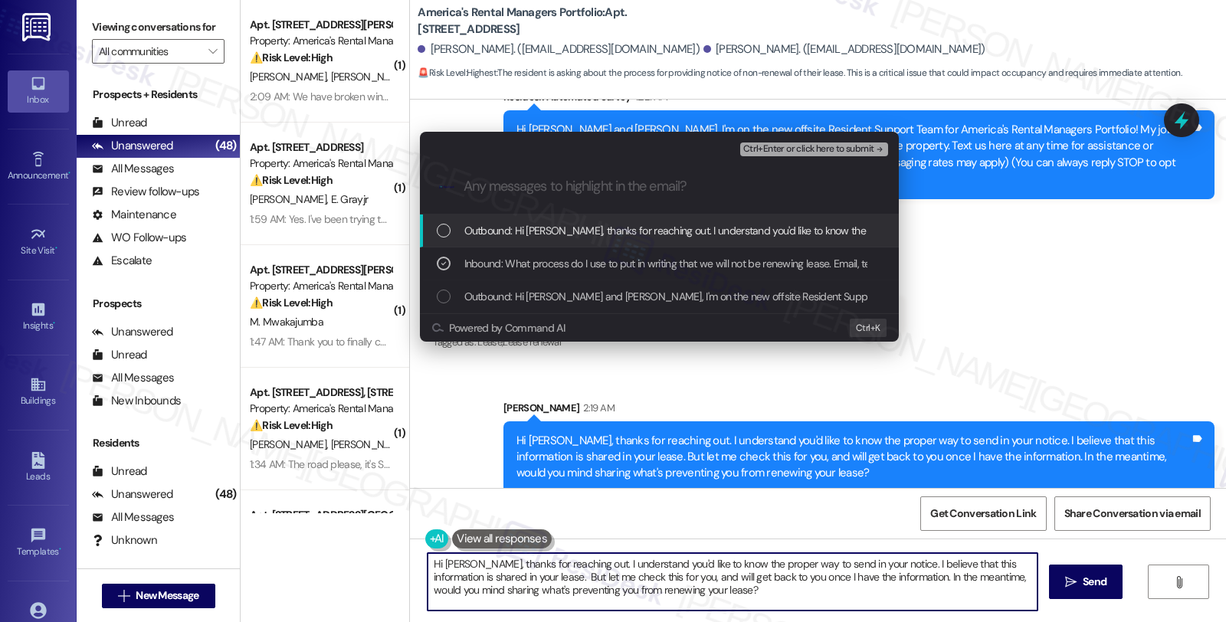
click at [764, 147] on span "Ctrl+Enter or click here to submit" at bounding box center [801, 150] width 146 height 12
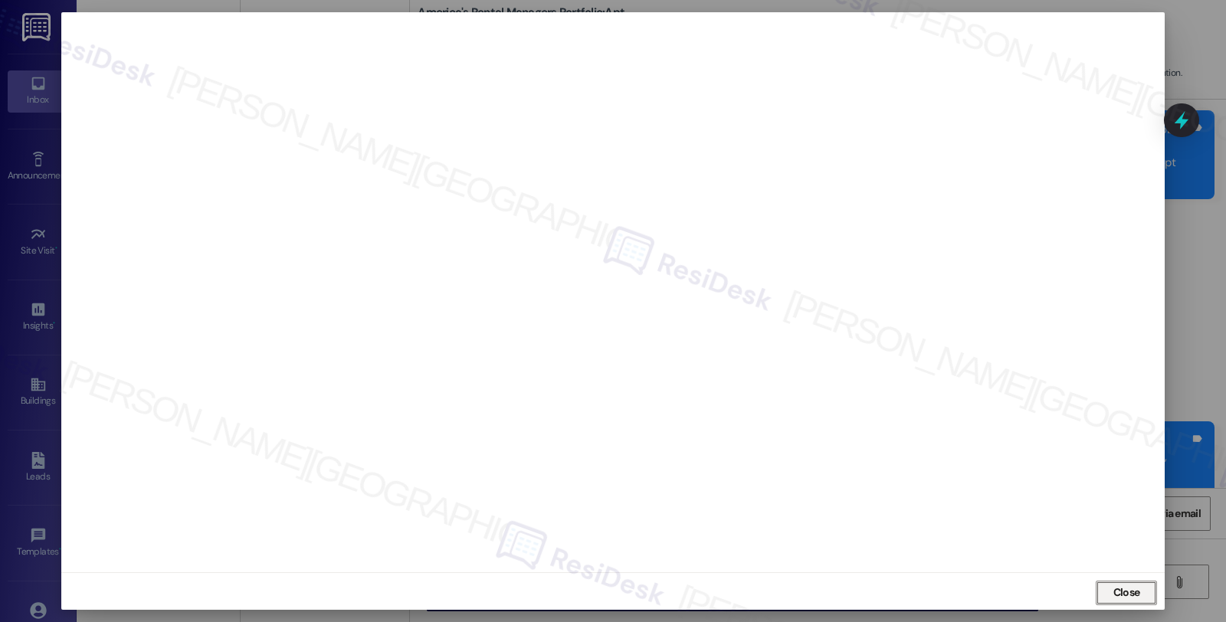
click at [1127, 603] on span "Close" at bounding box center [1134, 608] width 29 height 11
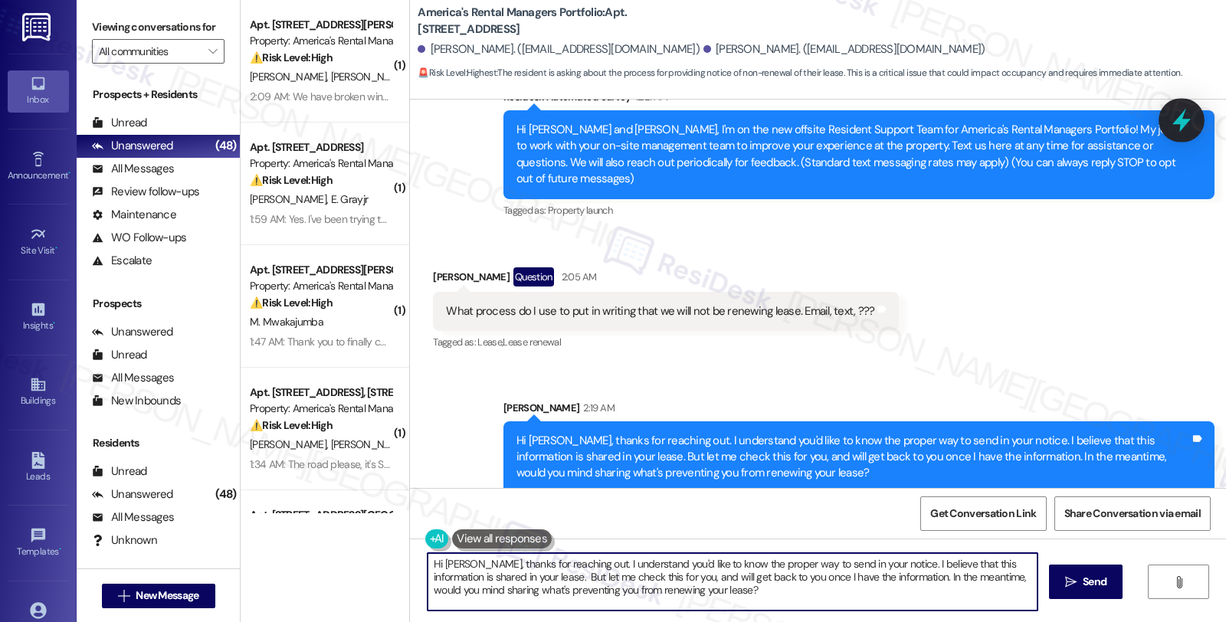
click at [1184, 117] on icon at bounding box center [1182, 120] width 26 height 26
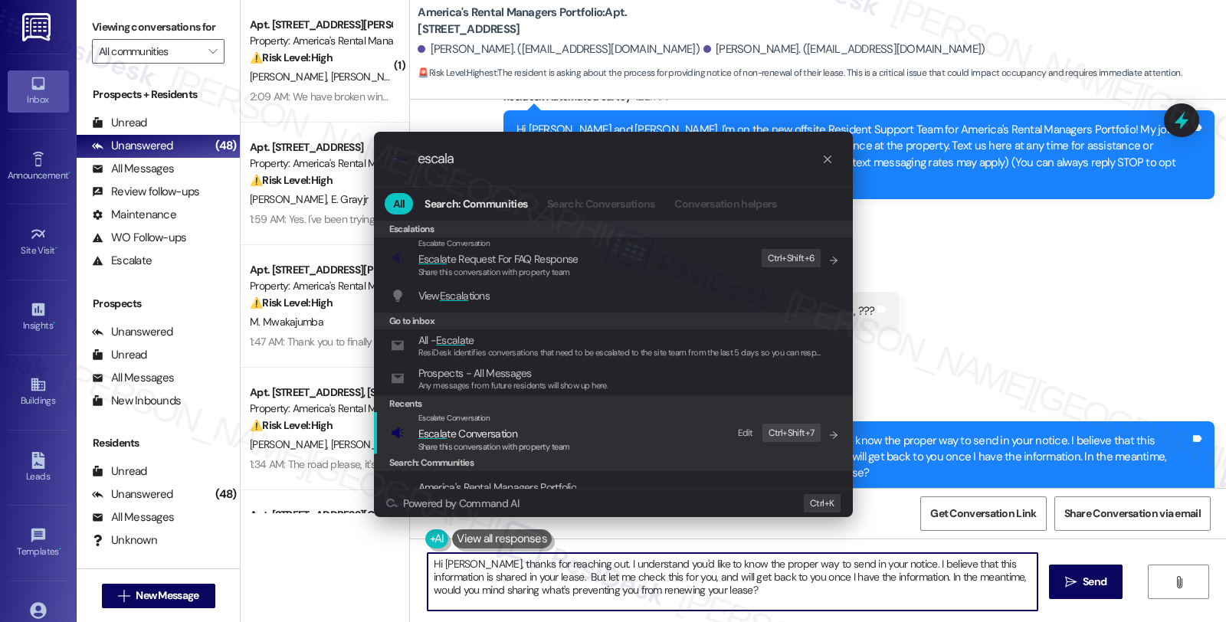
type input "escala"
click at [539, 432] on span "Escala te Conversation" at bounding box center [502, 436] width 169 height 17
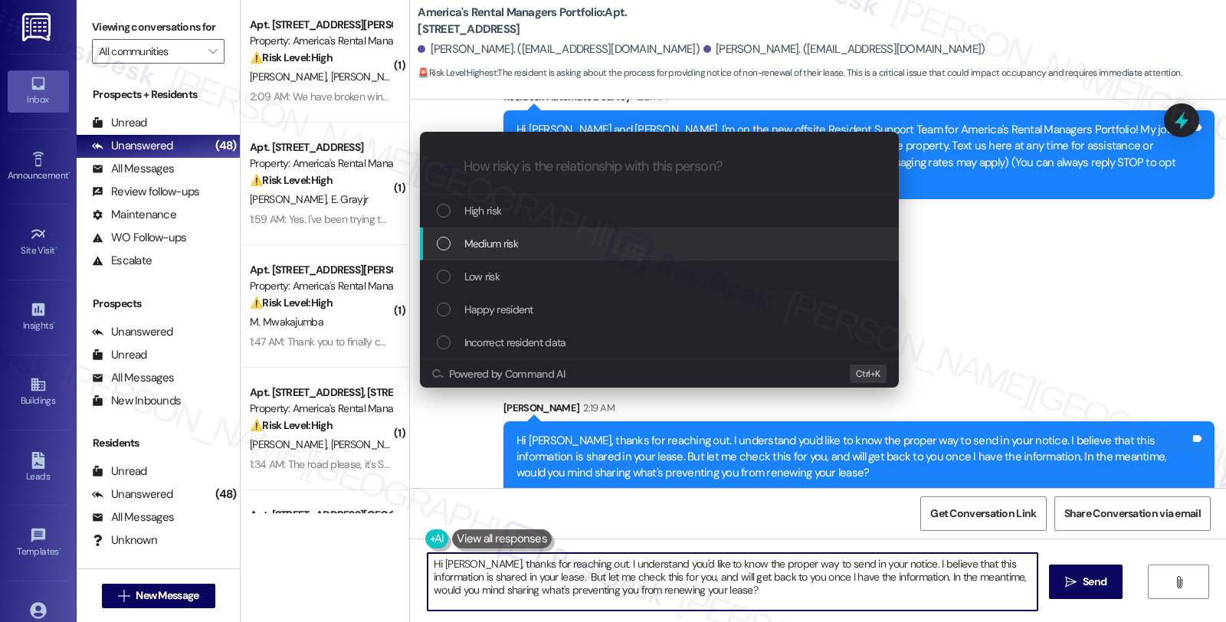
click at [552, 249] on div "Medium risk" at bounding box center [661, 246] width 448 height 17
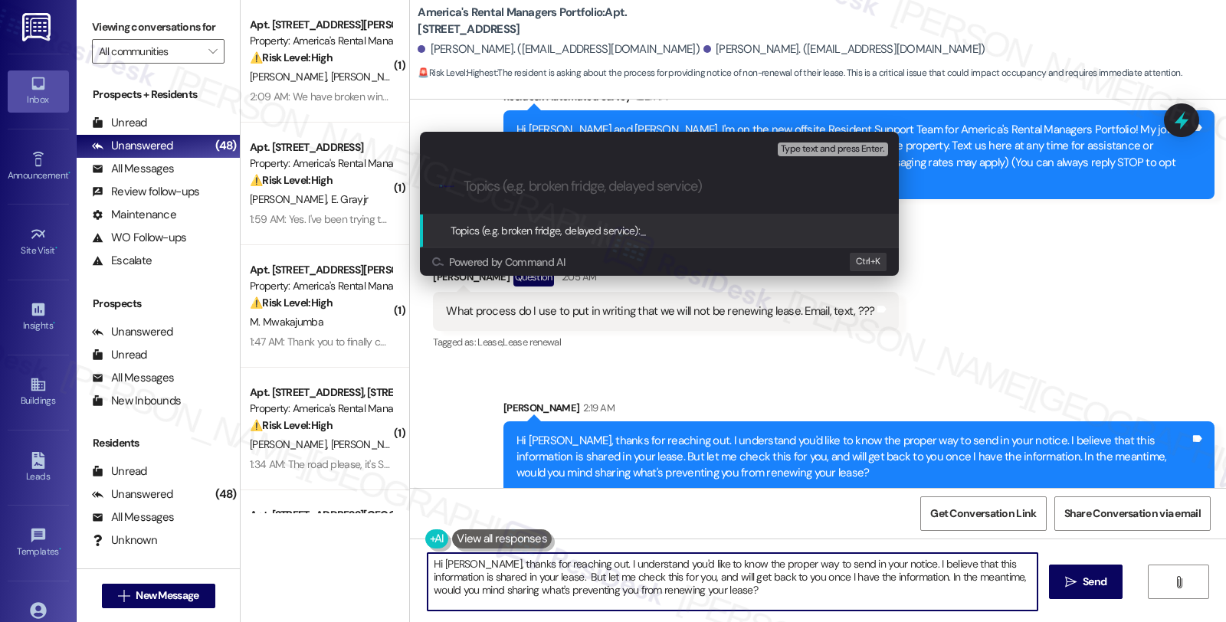
paste input "Move out process"
type input "Move out process"
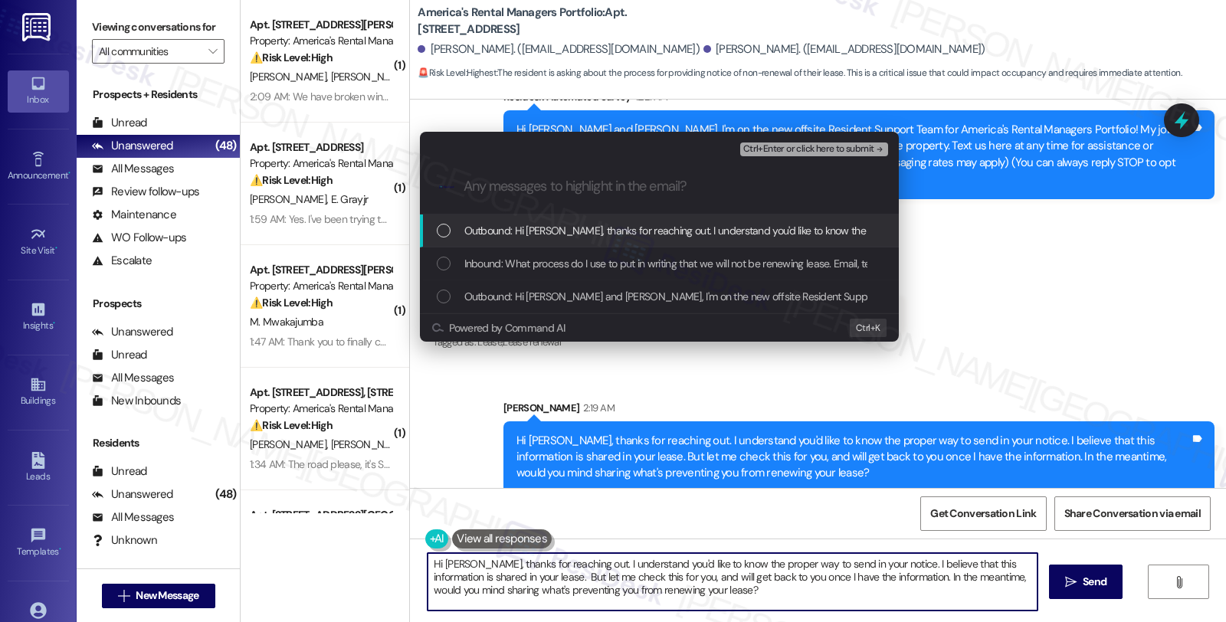
click at [546, 259] on span "Inbound: What process do I use to put in writing that we will not be renewing l…" at bounding box center [708, 267] width 488 height 17
click at [810, 161] on div ".cls-1{fill:#0a055f;}.cls-2{fill:#0cc4c4;} resideskLogoBlueOrange" at bounding box center [659, 189] width 479 height 57
click at [811, 153] on span "Ctrl+Enter or click here to submit" at bounding box center [801, 150] width 146 height 12
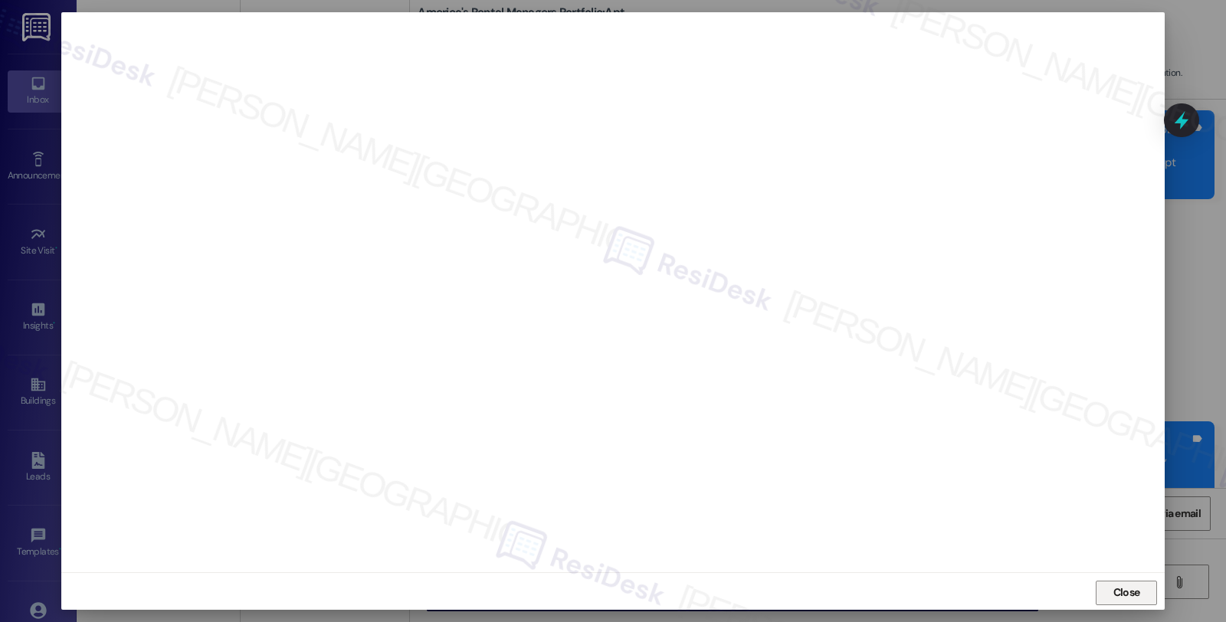
click at [1117, 602] on span "Close" at bounding box center [1134, 608] width 35 height 23
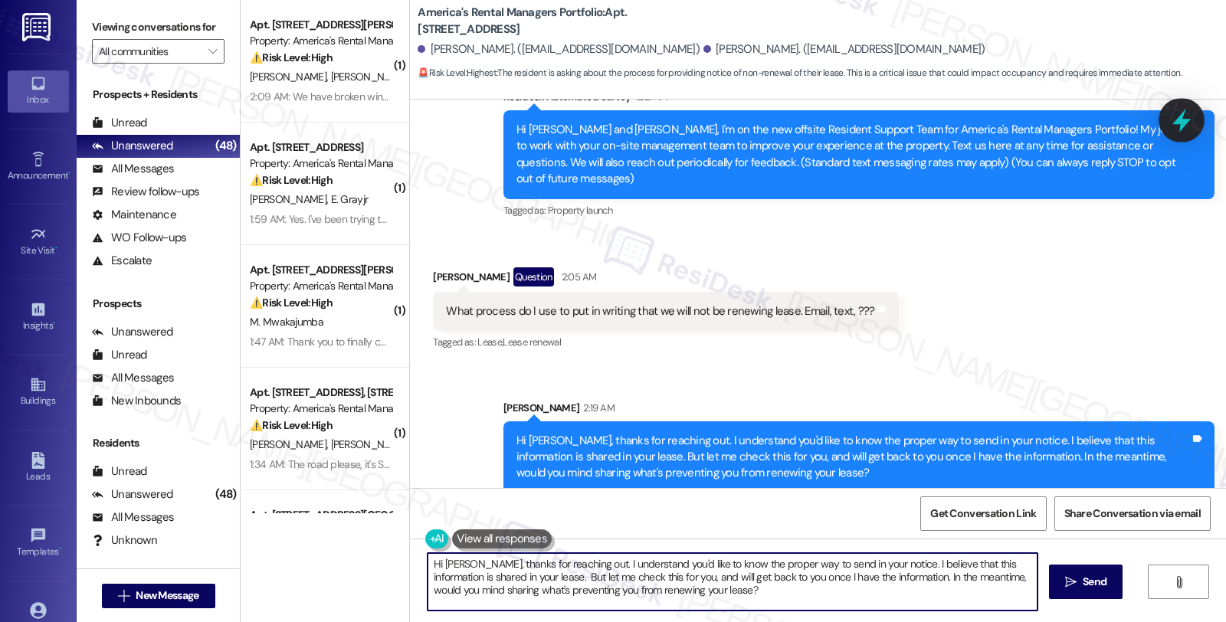
click at [1185, 118] on icon at bounding box center [1182, 120] width 26 height 26
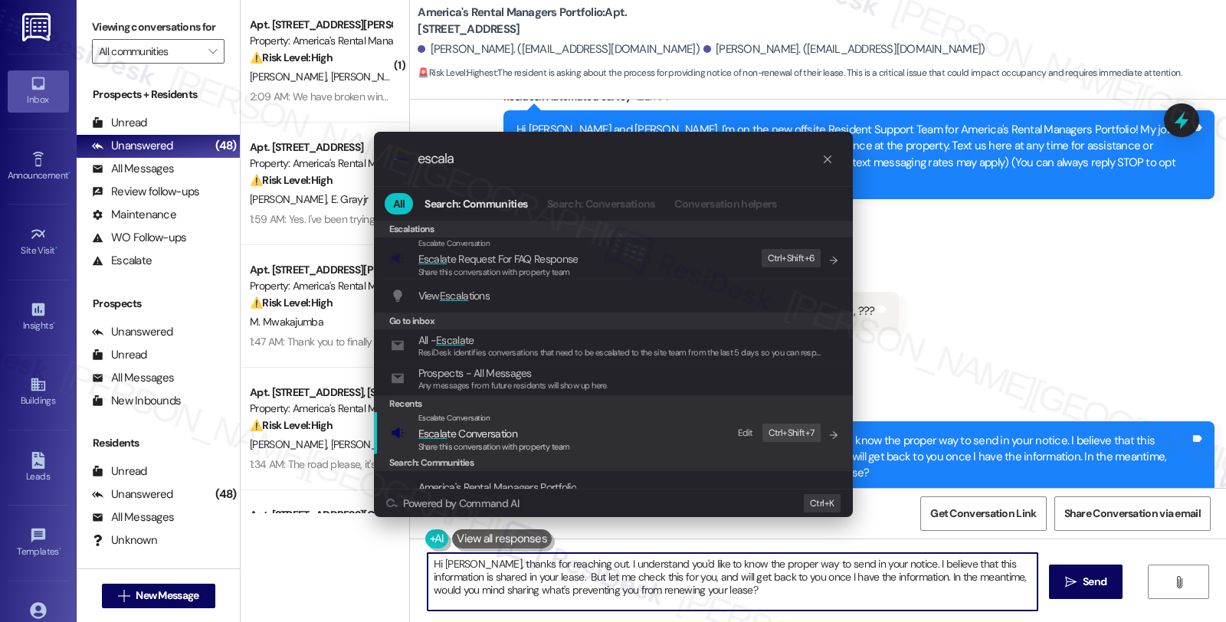
type input "escala"
click at [526, 422] on div "Escalate Conversation" at bounding box center [502, 421] width 169 height 12
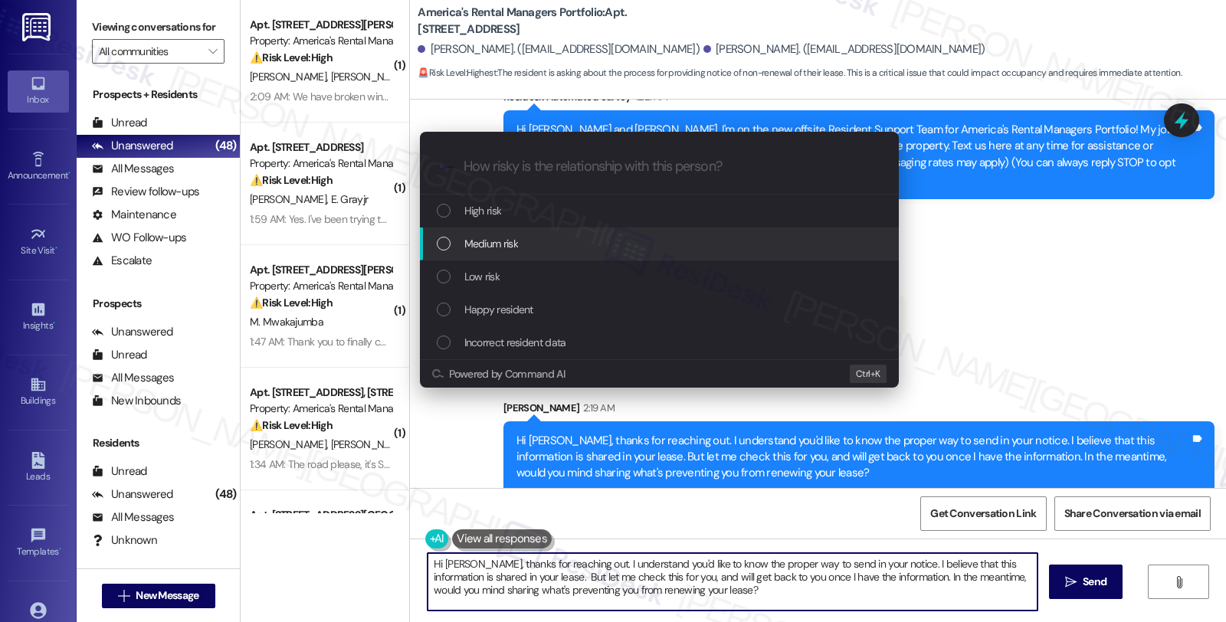
click at [524, 238] on div "Medium risk" at bounding box center [661, 246] width 448 height 17
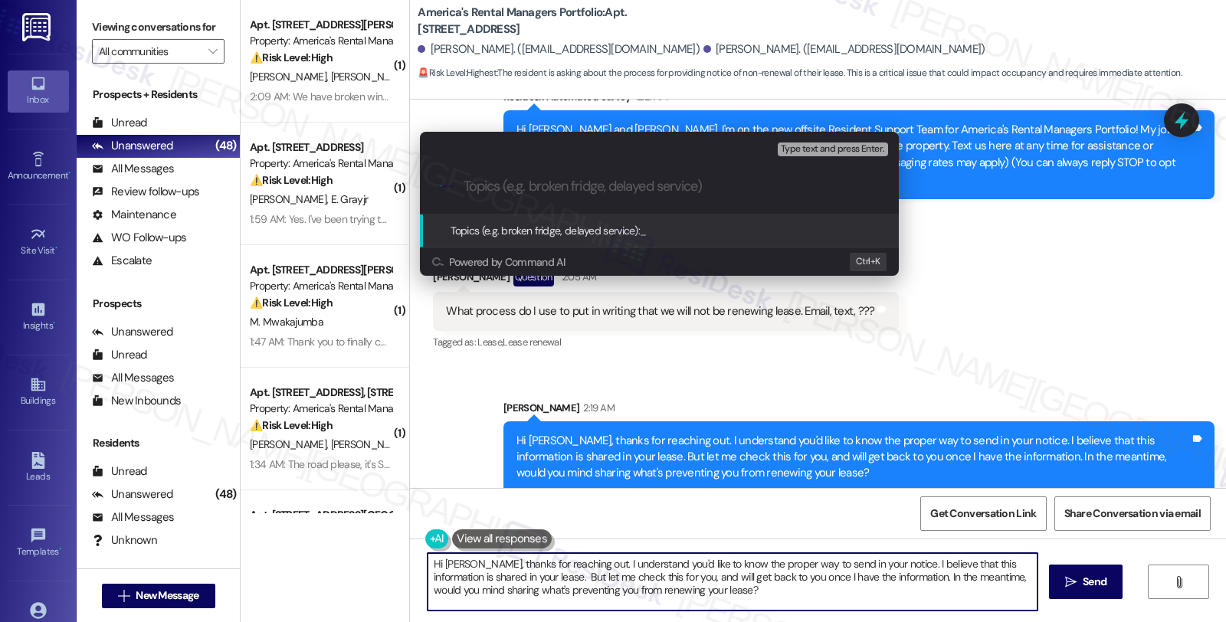
paste input "Move out process"
type input "Move out process"
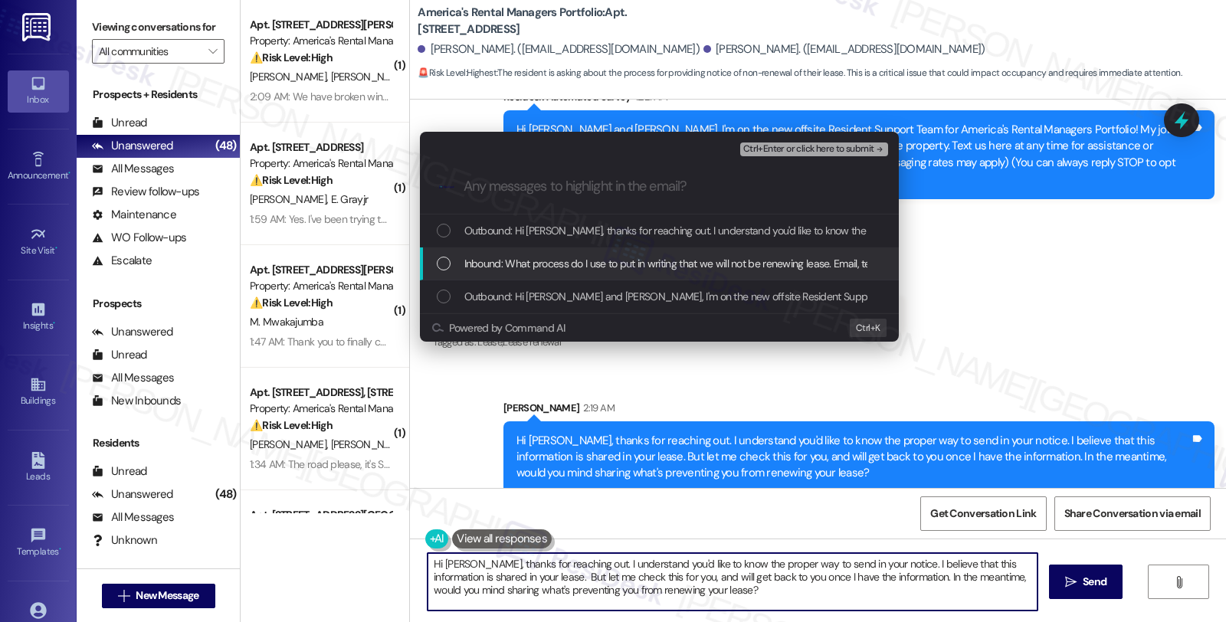
click at [526, 261] on span "Inbound: What process do I use to put in writing that we will not be renewing l…" at bounding box center [708, 267] width 488 height 17
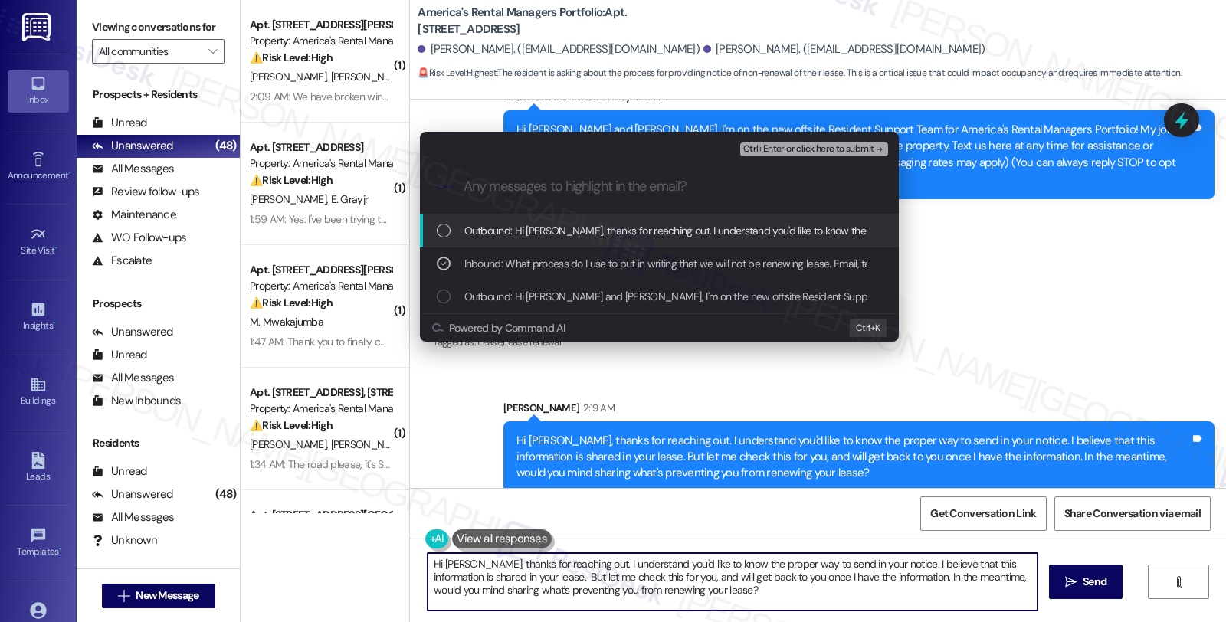
click at [806, 144] on span "Ctrl+Enter or click here to submit" at bounding box center [801, 150] width 146 height 12
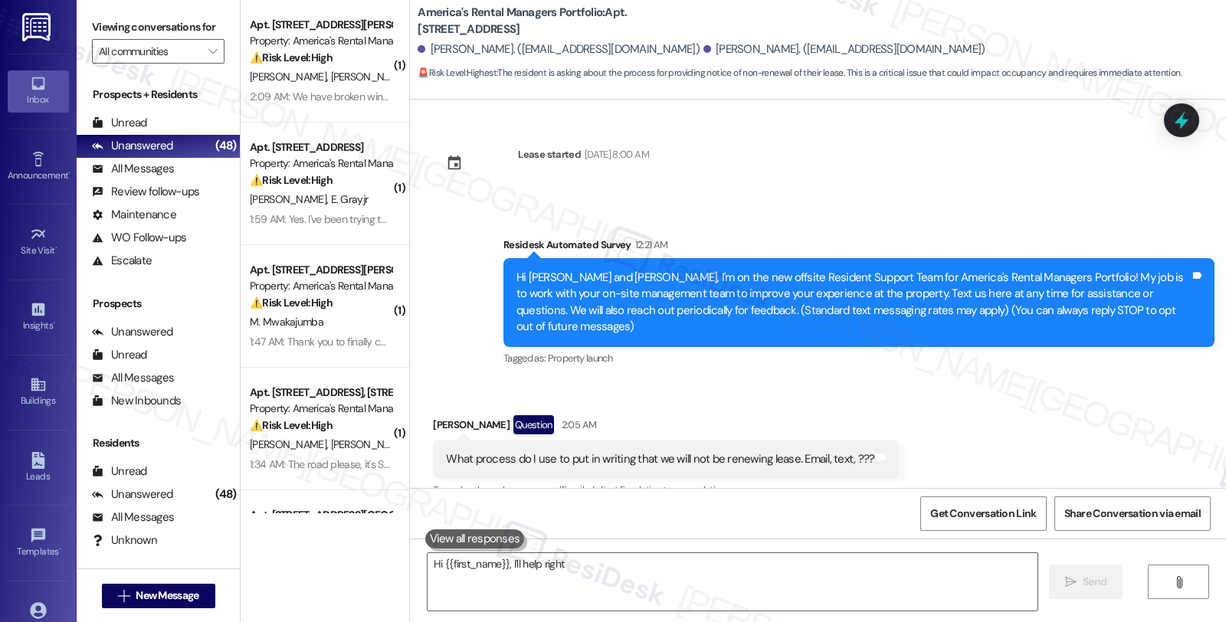
scroll to position [8, 0]
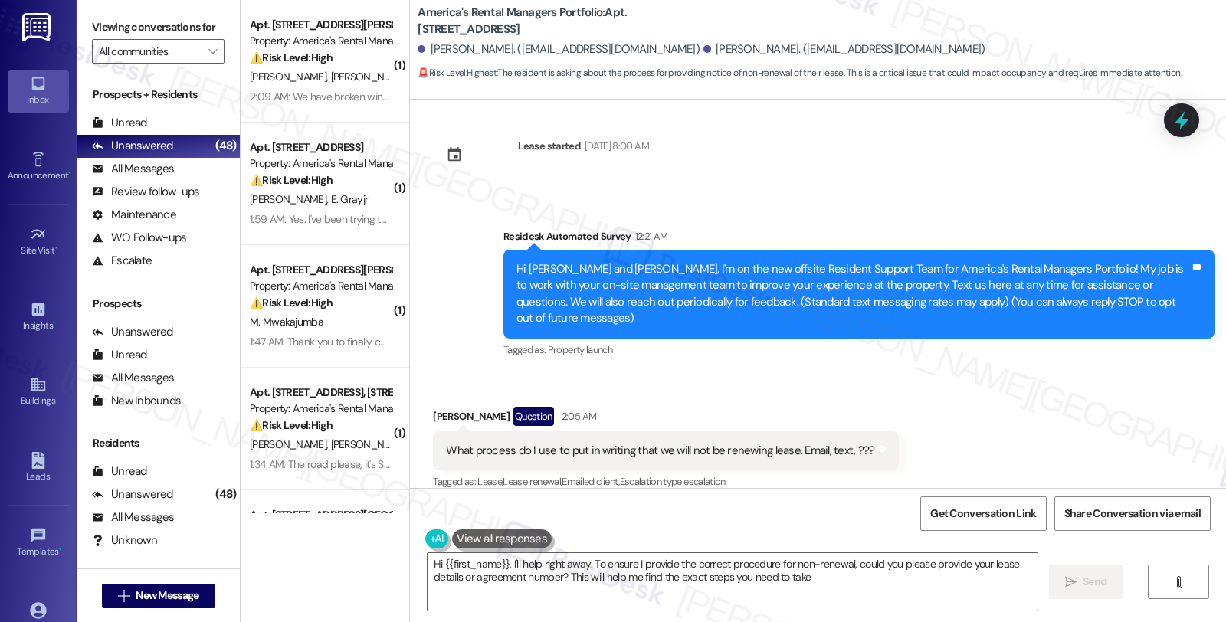
type textarea "Hi {{first_name}}, I'll help right away. To ensure I provide the correct proced…"
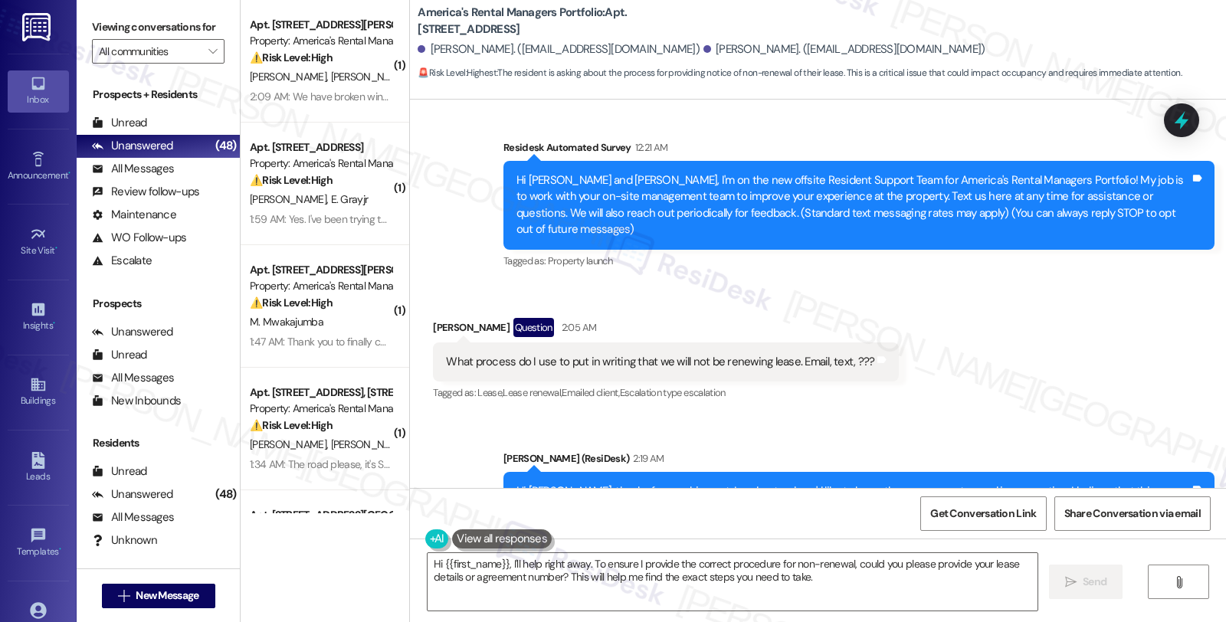
scroll to position [171, 0]
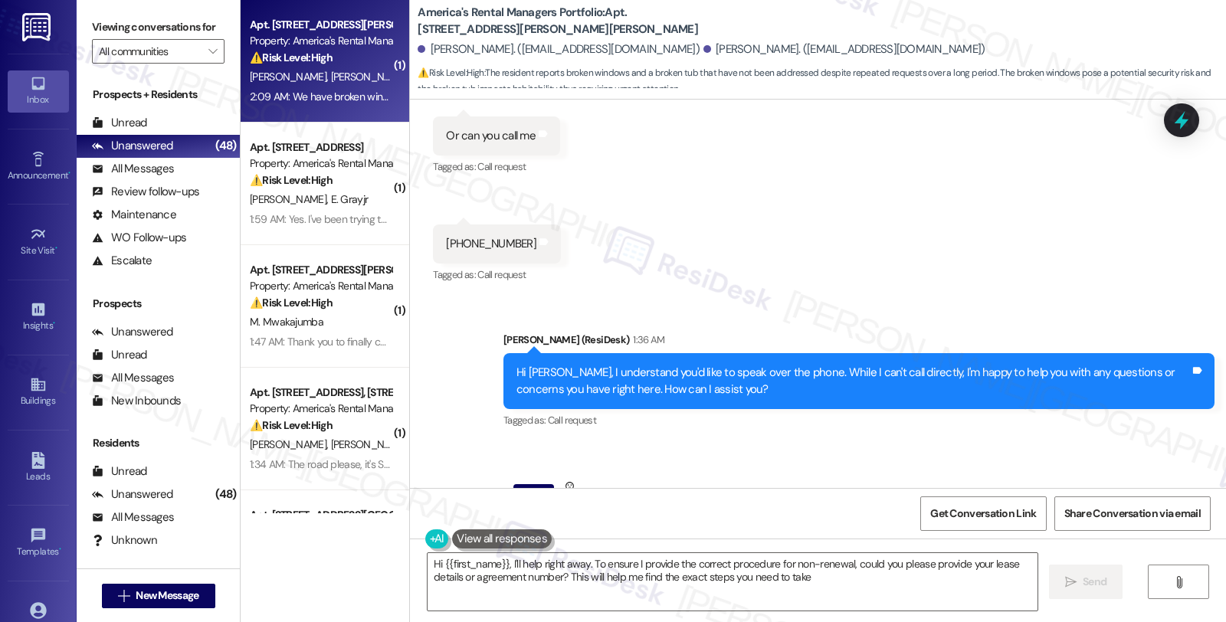
type textarea "Hi {{first_name}}, I'll help right away. To ensure I provide the correct proced…"
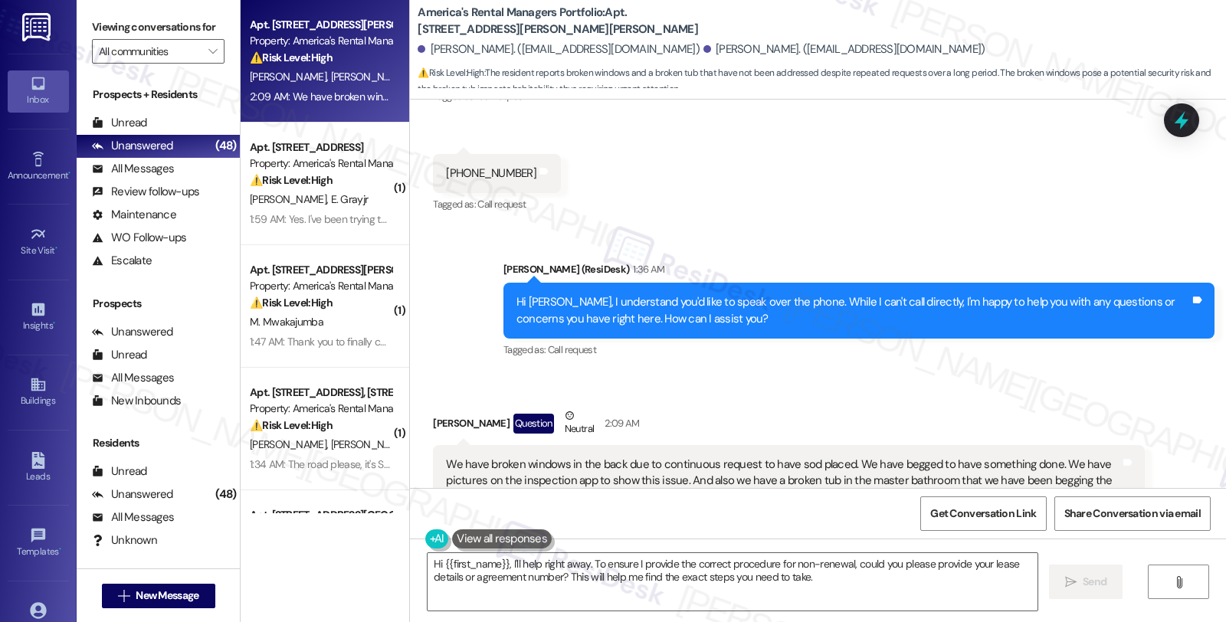
scroll to position [672, 0]
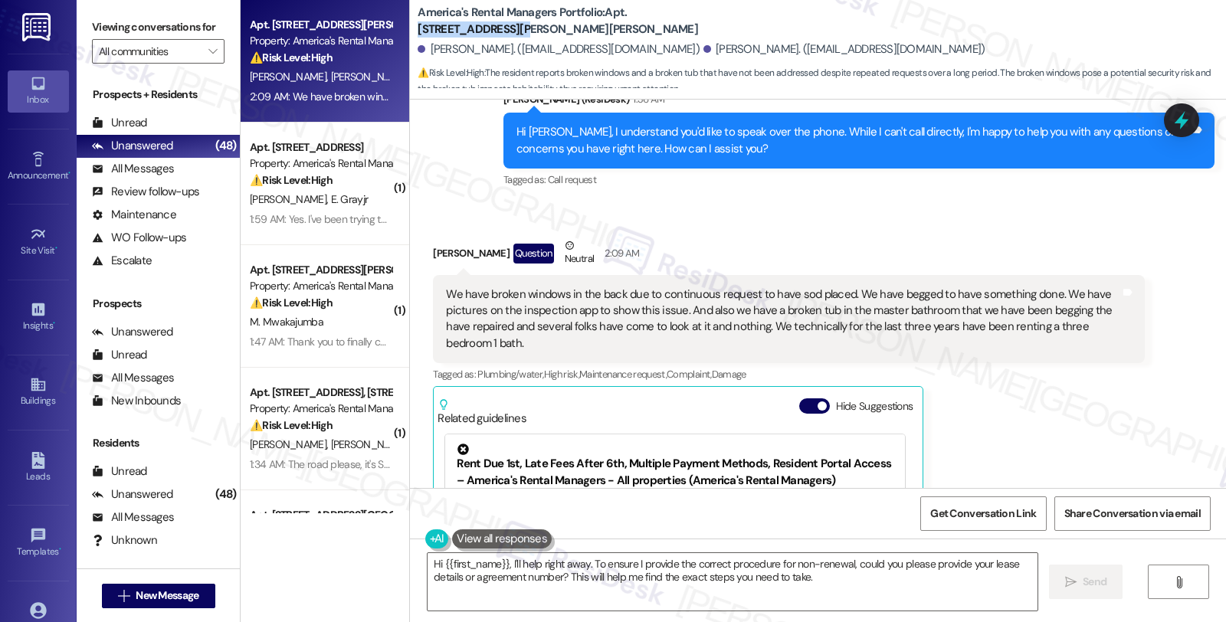
drag, startPoint x: 616, startPoint y: 11, endPoint x: 743, endPoint y: 16, distance: 127.3
copy b "34 Granvil Way, 34"
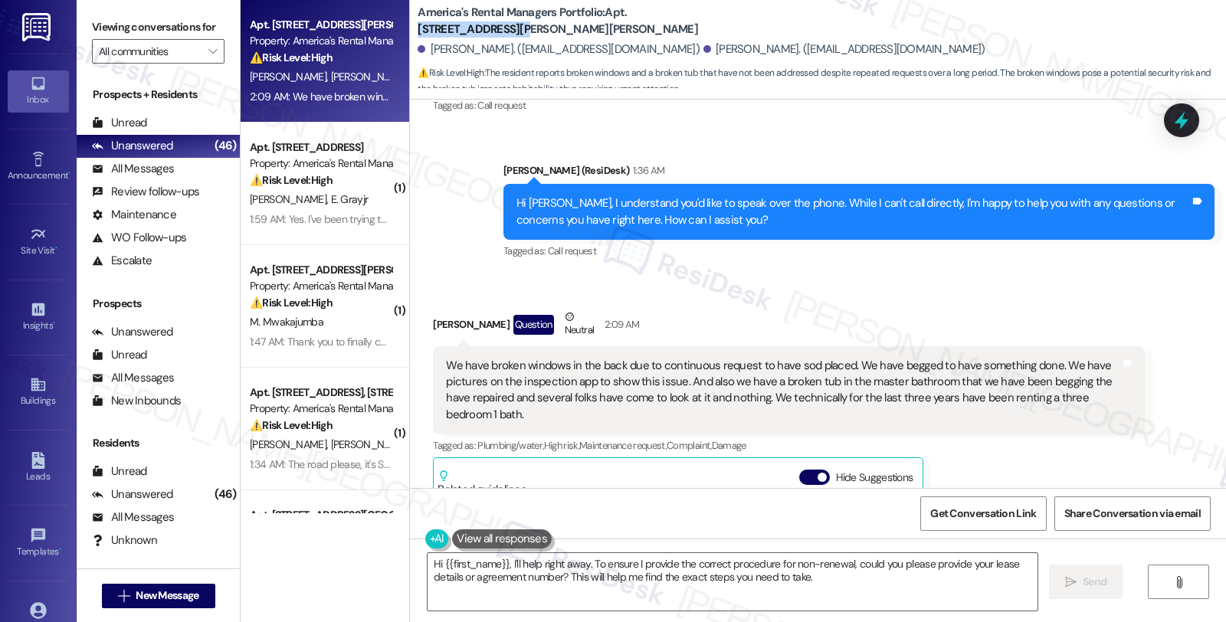
scroll to position [587, 0]
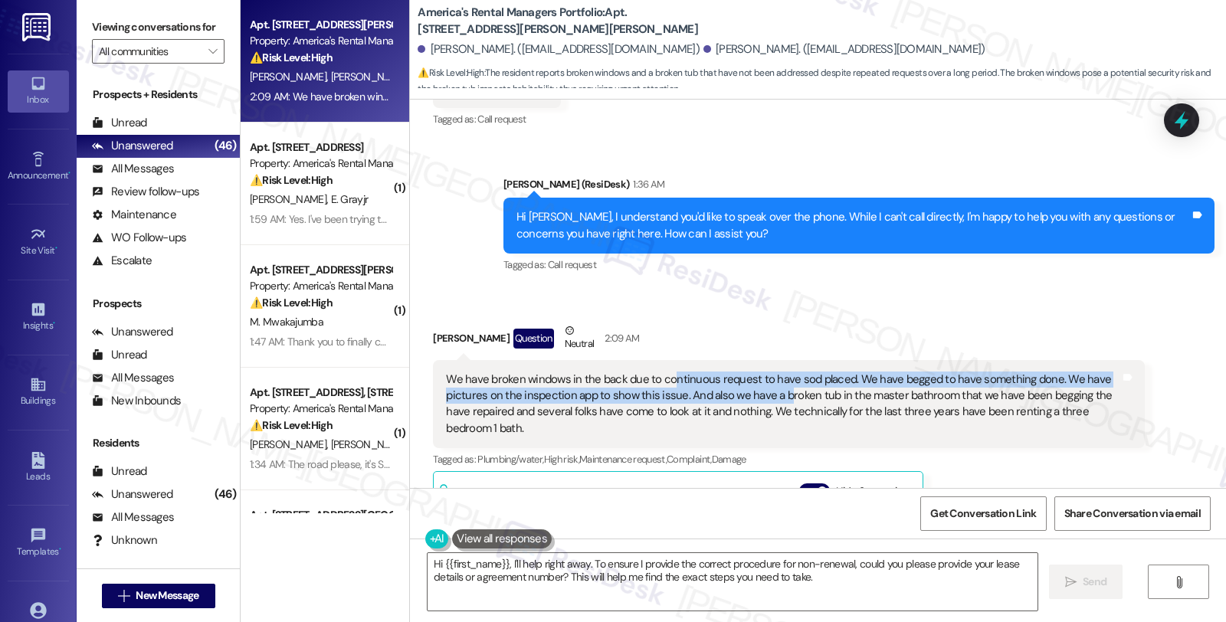
drag, startPoint x: 662, startPoint y: 366, endPoint x: 770, endPoint y: 371, distance: 108.2
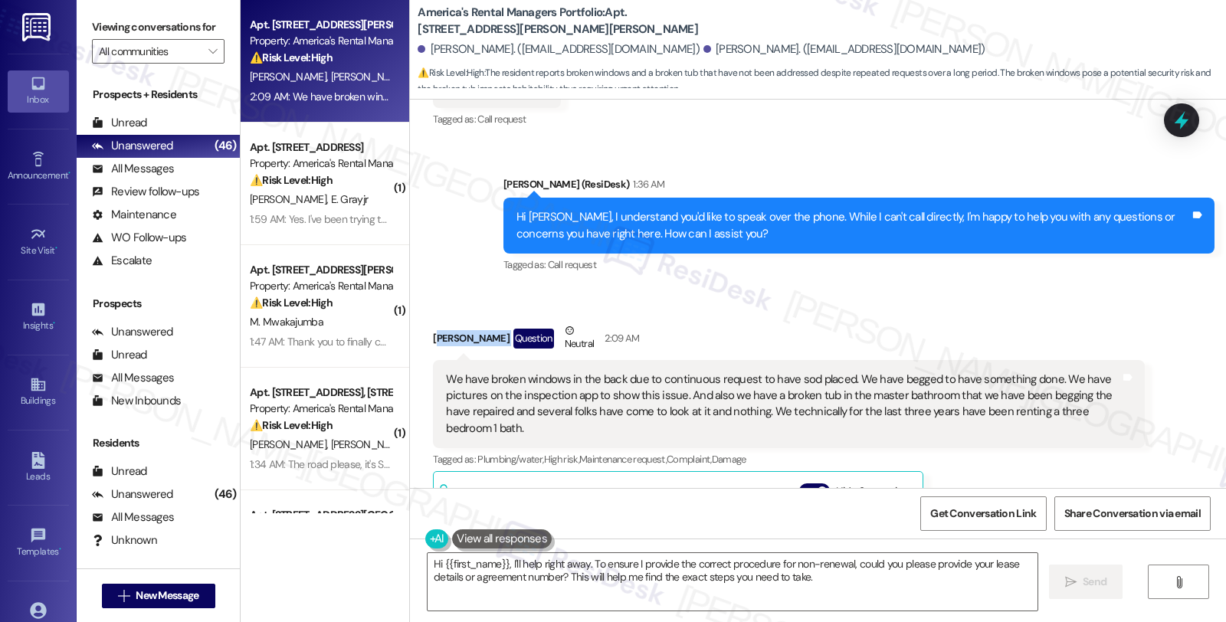
drag, startPoint x: 425, startPoint y: 320, endPoint x: 495, endPoint y: 324, distance: 70.7
drag, startPoint x: 418, startPoint y: 320, endPoint x: 491, endPoint y: 331, distance: 74.4
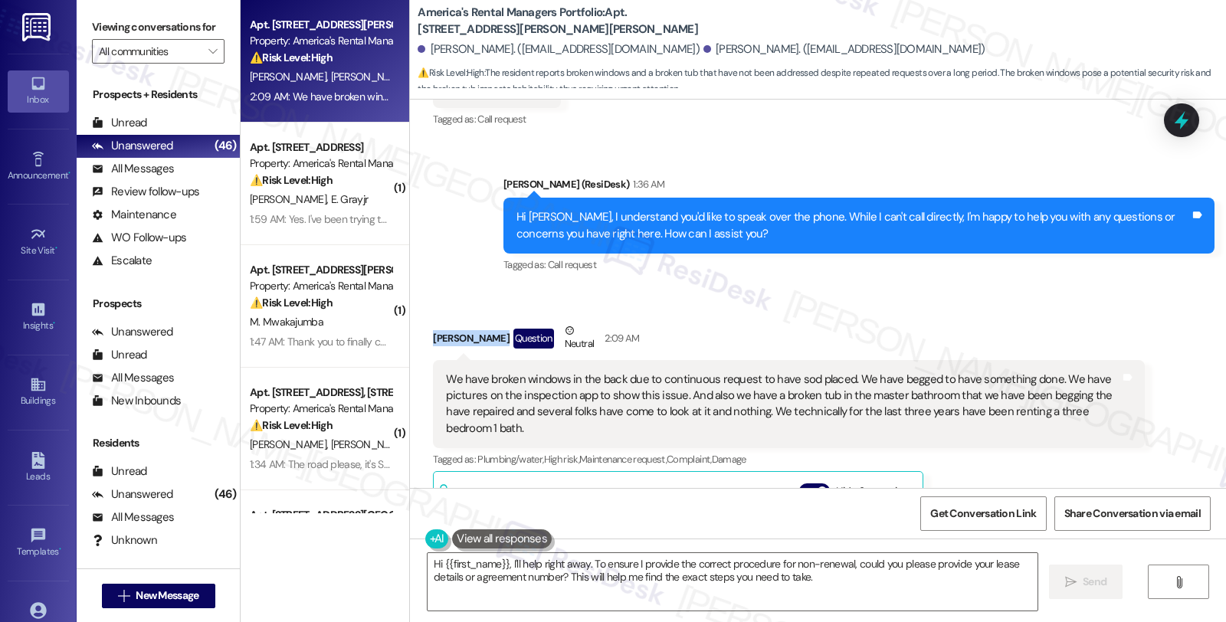
copy div "James Mardant"
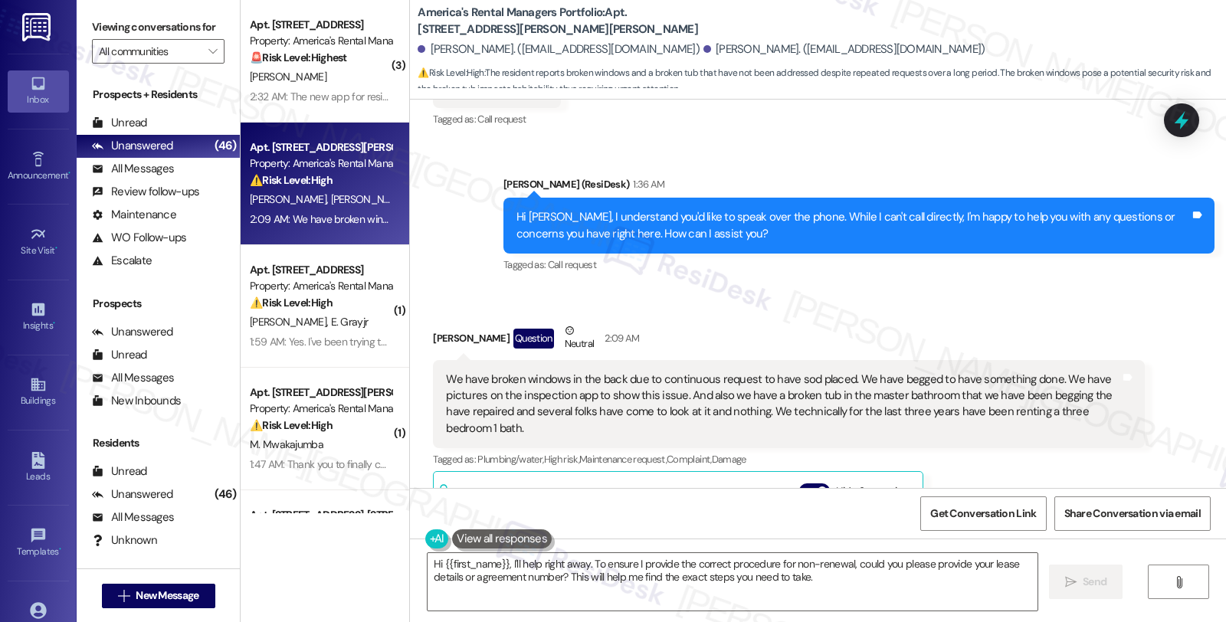
copy b "34"
drag, startPoint x: 596, startPoint y: 12, endPoint x: 726, endPoint y: 13, distance: 130.3
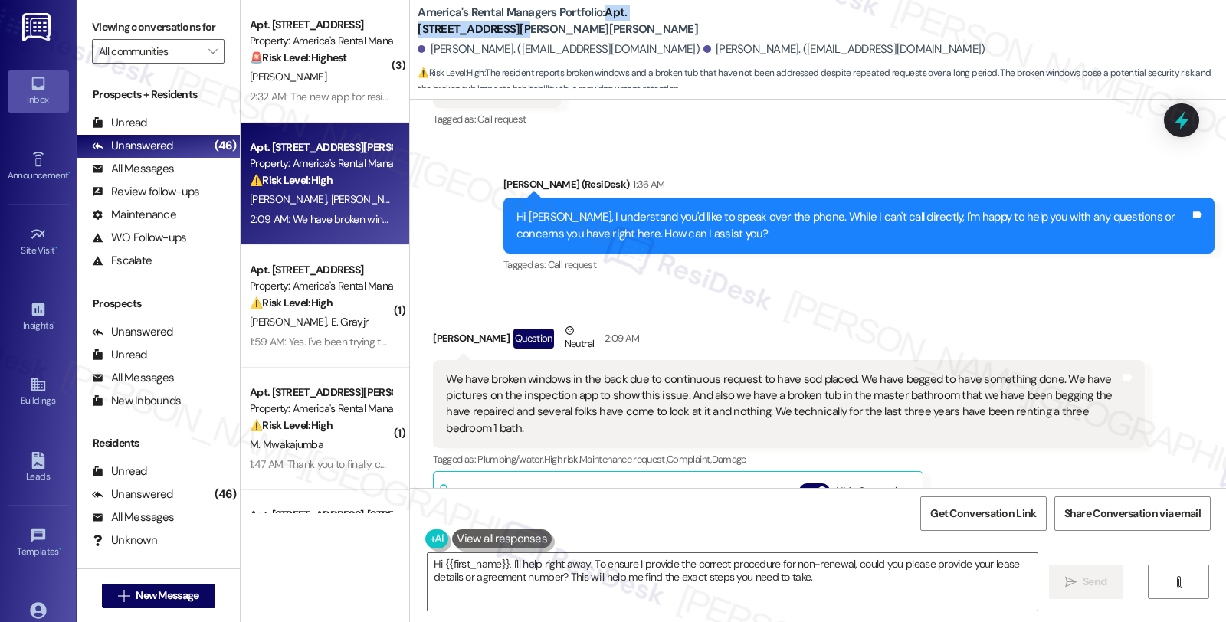
copy b "Apt. 34 Granvil Way, 34"
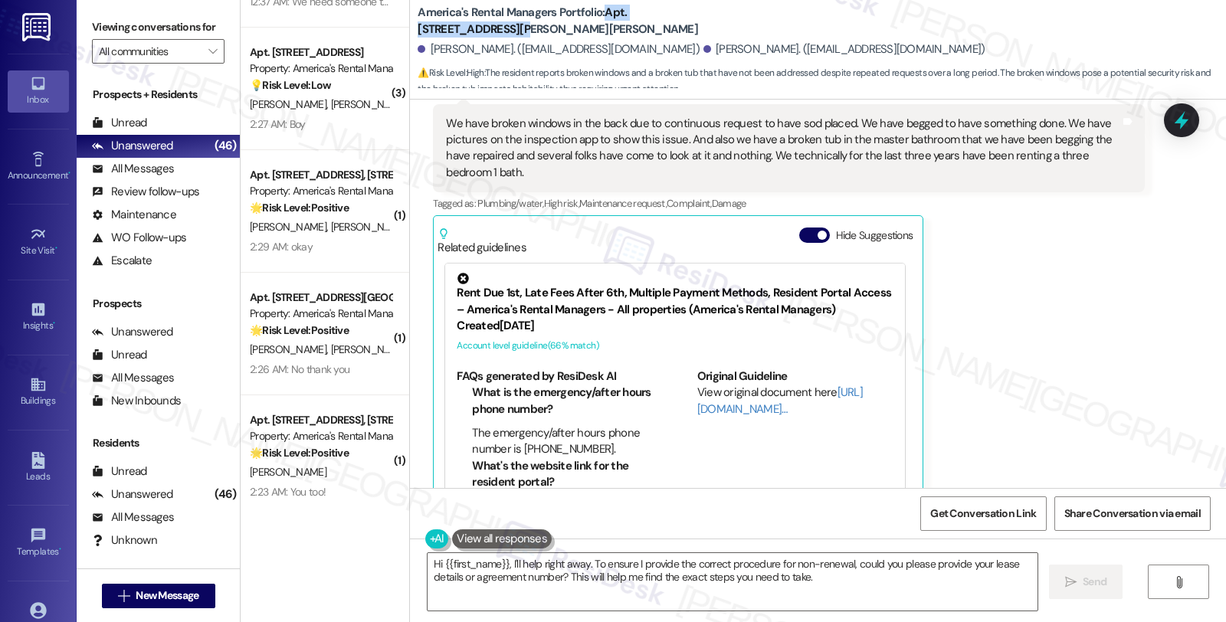
scroll to position [5618, 0]
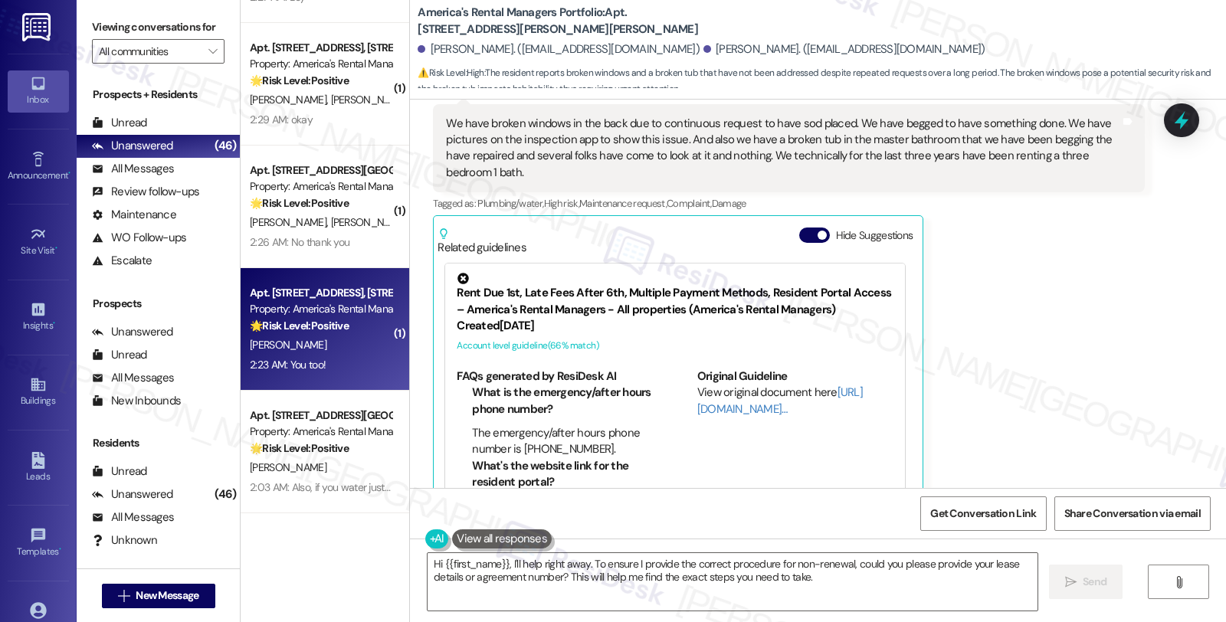
type textarea "Hi James, I understand your frustration with the broken windows and tub. I'll r…"
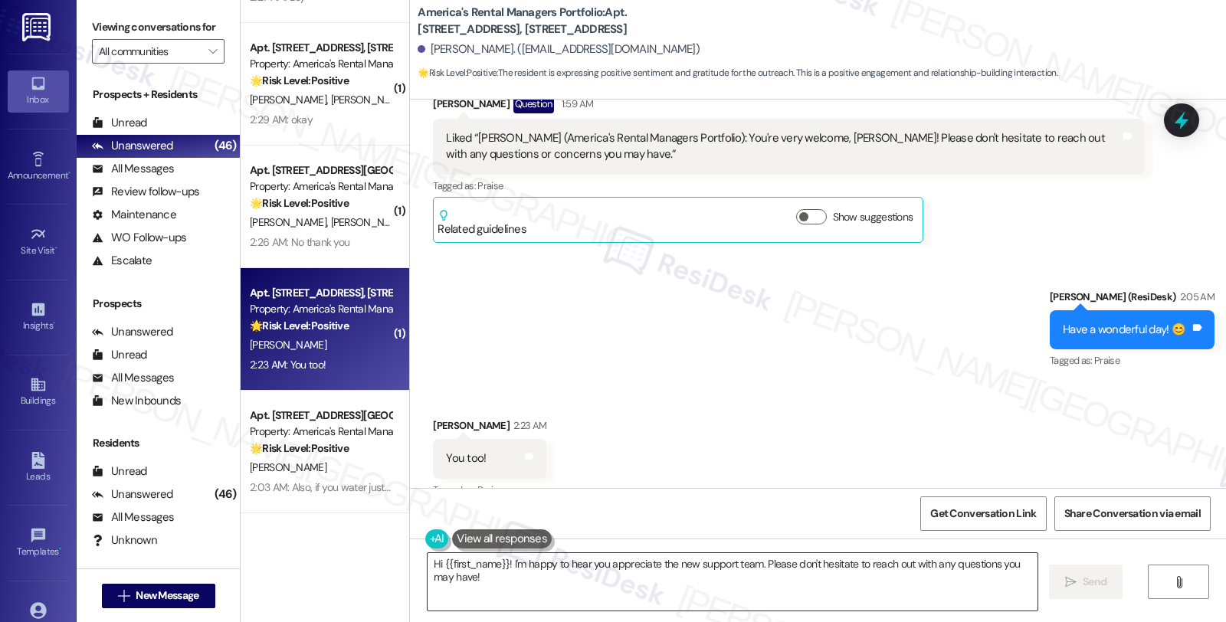
scroll to position [587, 0]
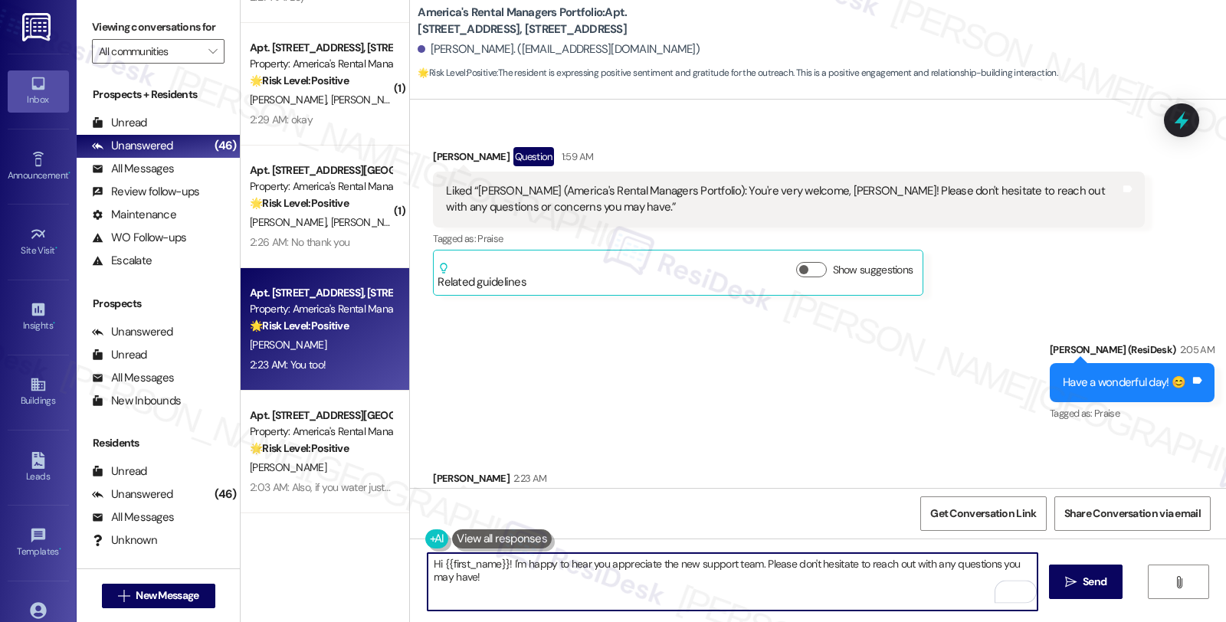
scroll to position [588, 0]
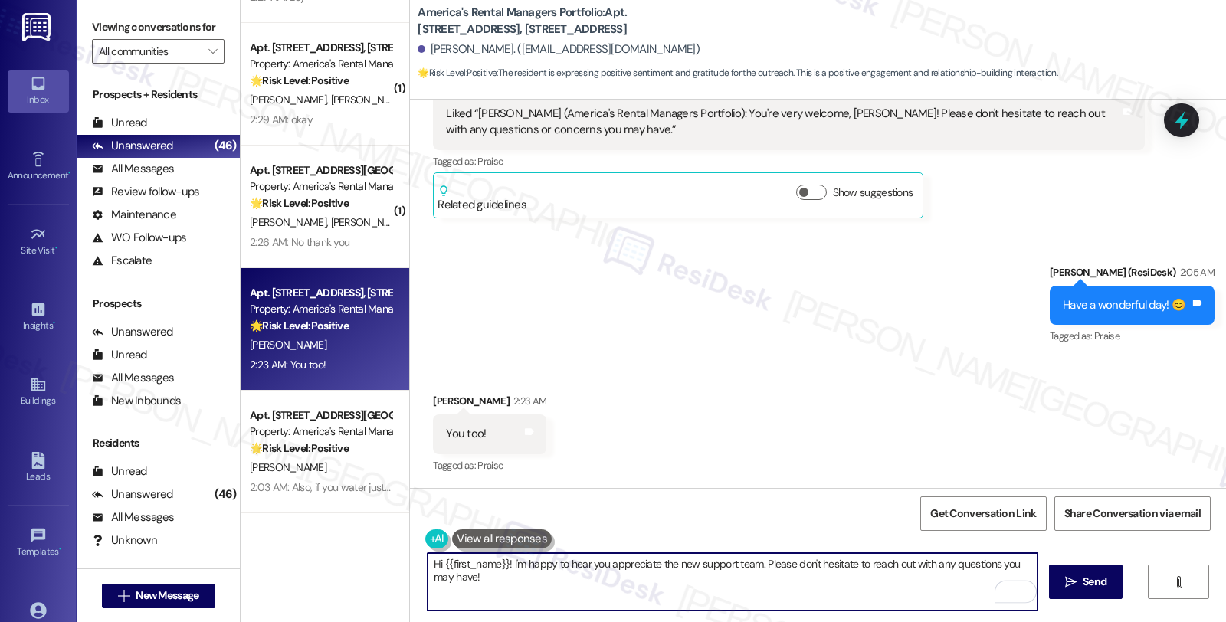
type textarea "Thanks!"
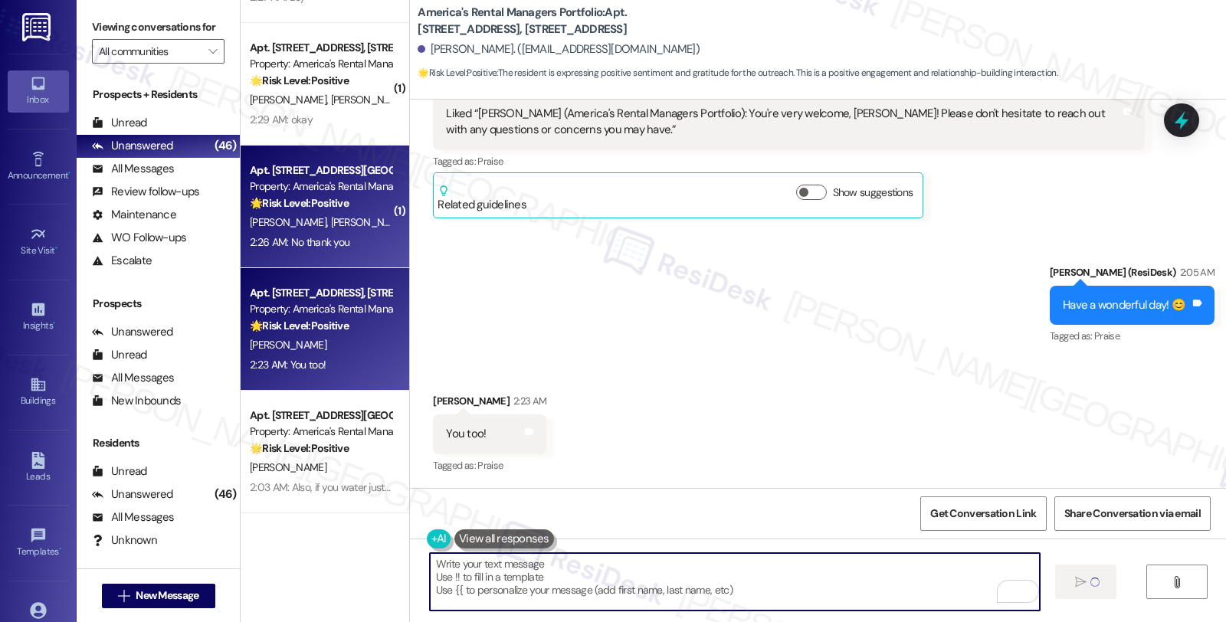
type textarea "Fetching suggested responses. Please feel free to read through the conversation…"
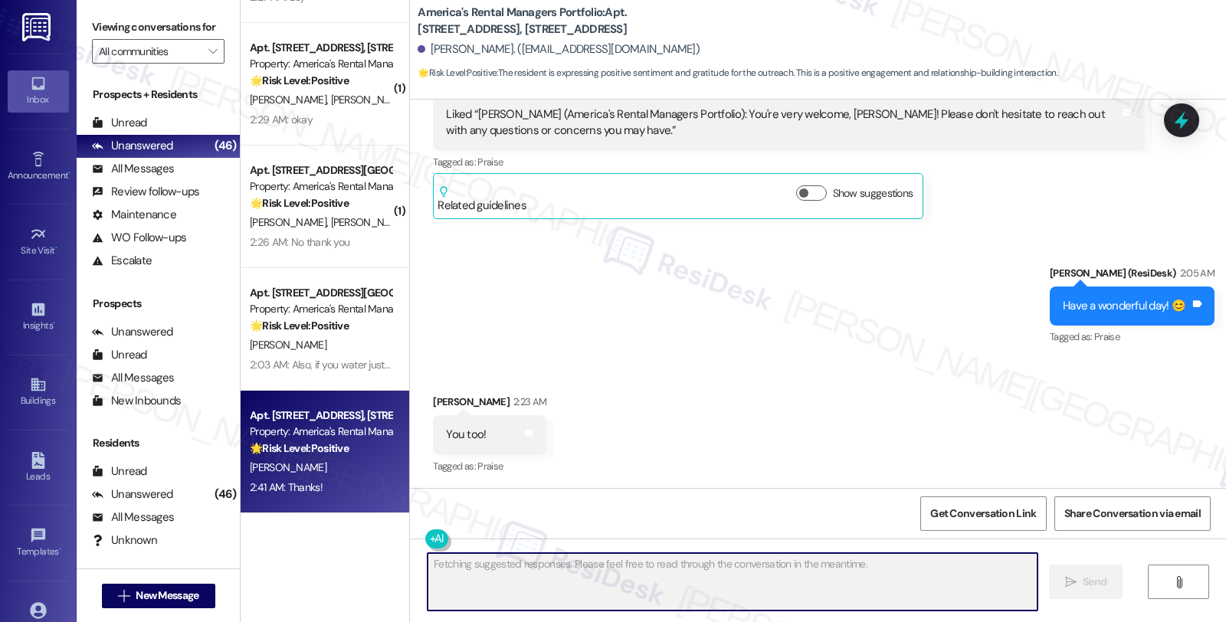
scroll to position [694, 0]
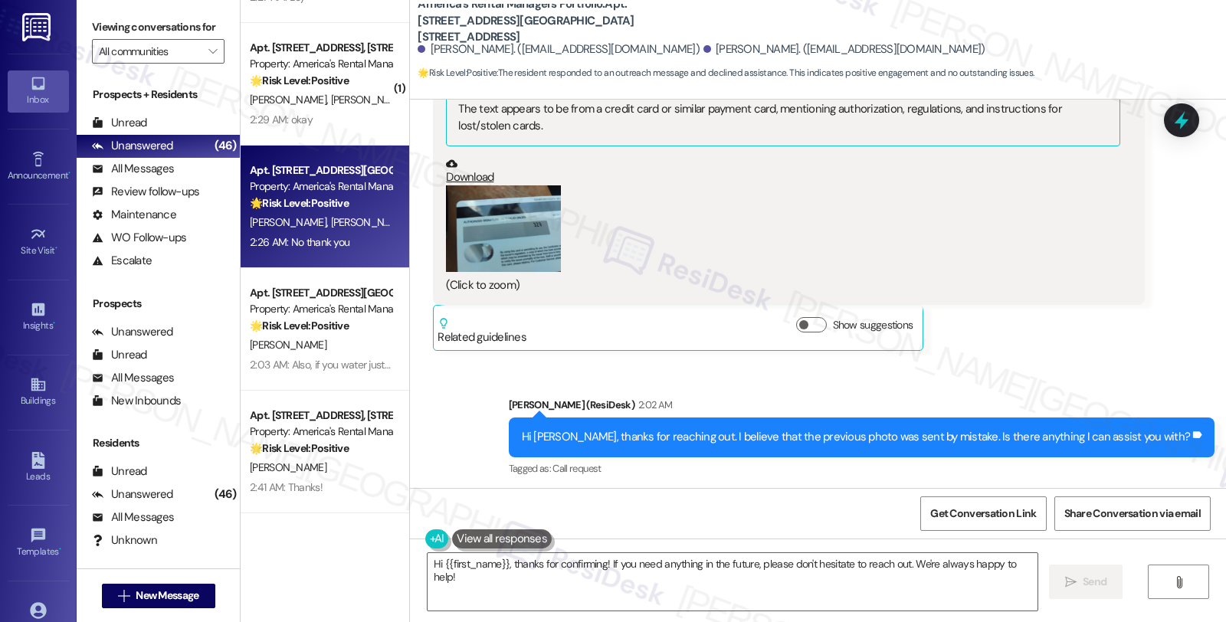
scroll to position [562, 0]
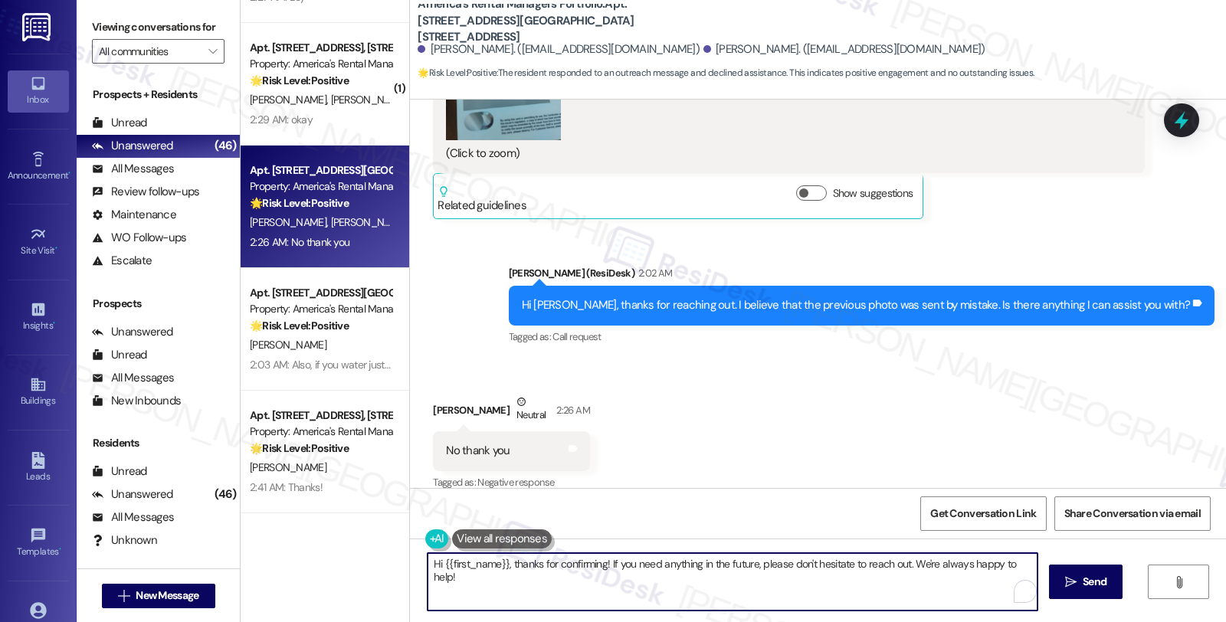
drag, startPoint x: 596, startPoint y: 562, endPoint x: 379, endPoint y: 562, distance: 216.9
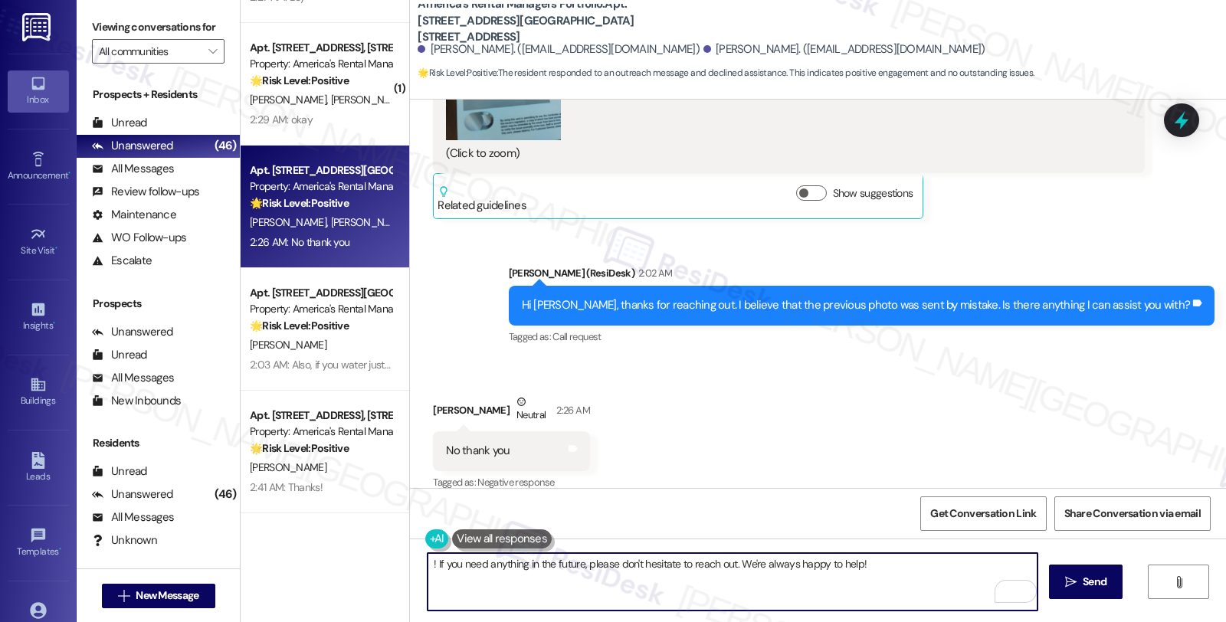
drag, startPoint x: 733, startPoint y: 562, endPoint x: 937, endPoint y: 565, distance: 203.9
type textarea "! If you need anything in the future, please don't hesitate to reach out. Have …"
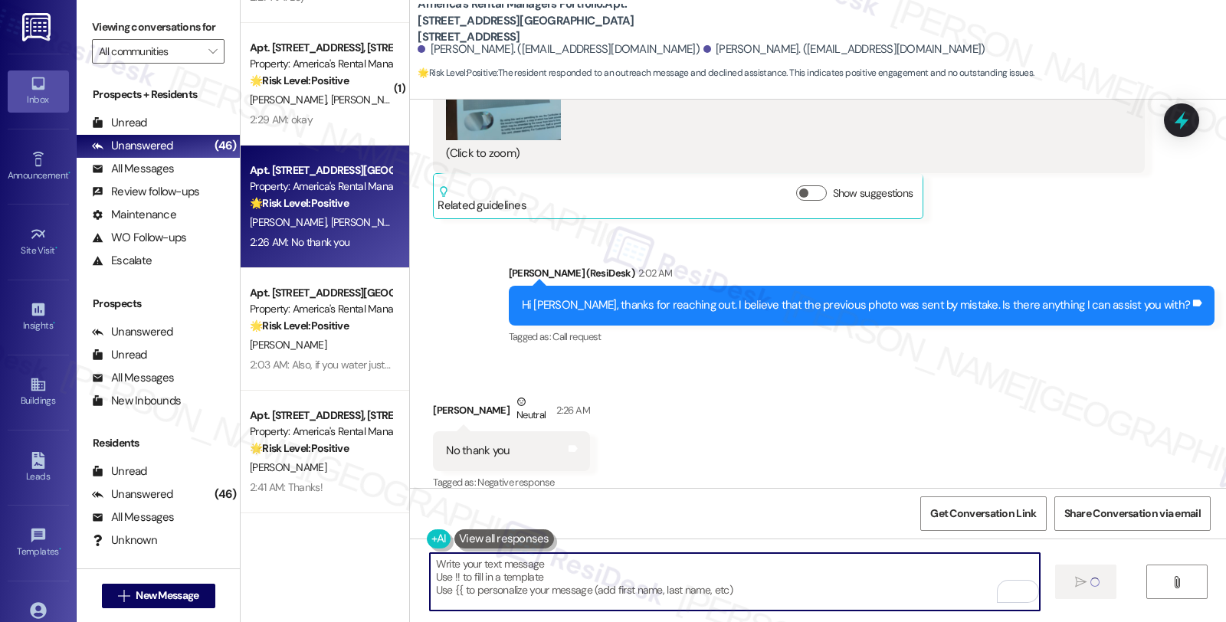
type textarea "Fetching suggested responses. Please feel free to read through the conversation…"
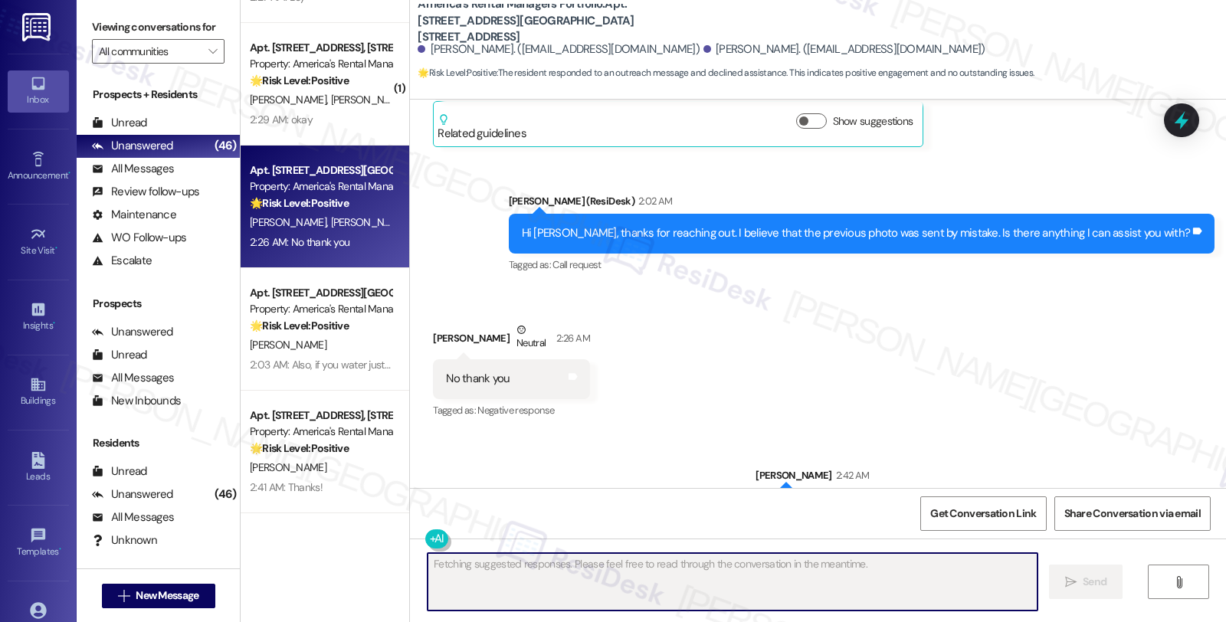
scroll to position [669, 0]
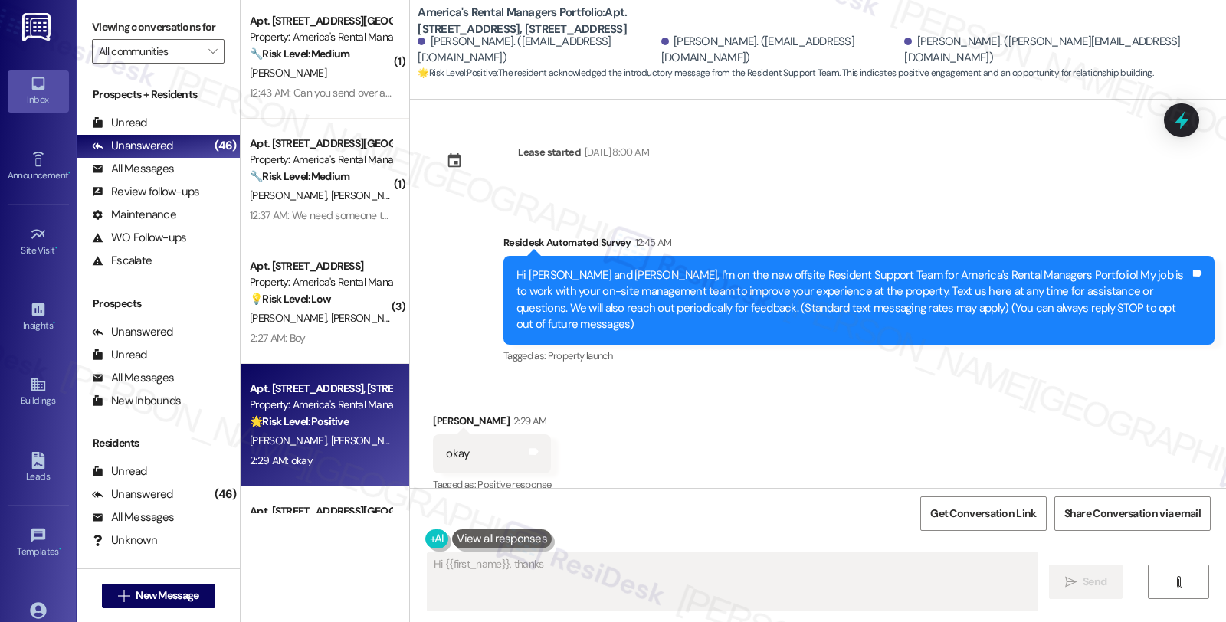
scroll to position [0, 0]
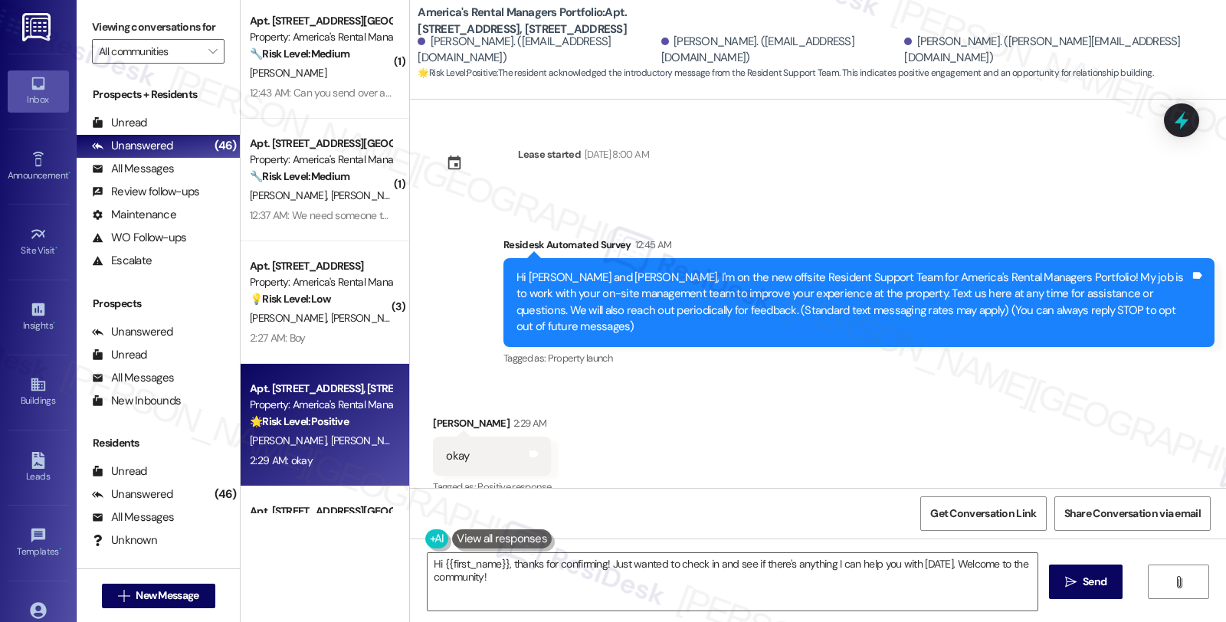
copy div "Perpetua"
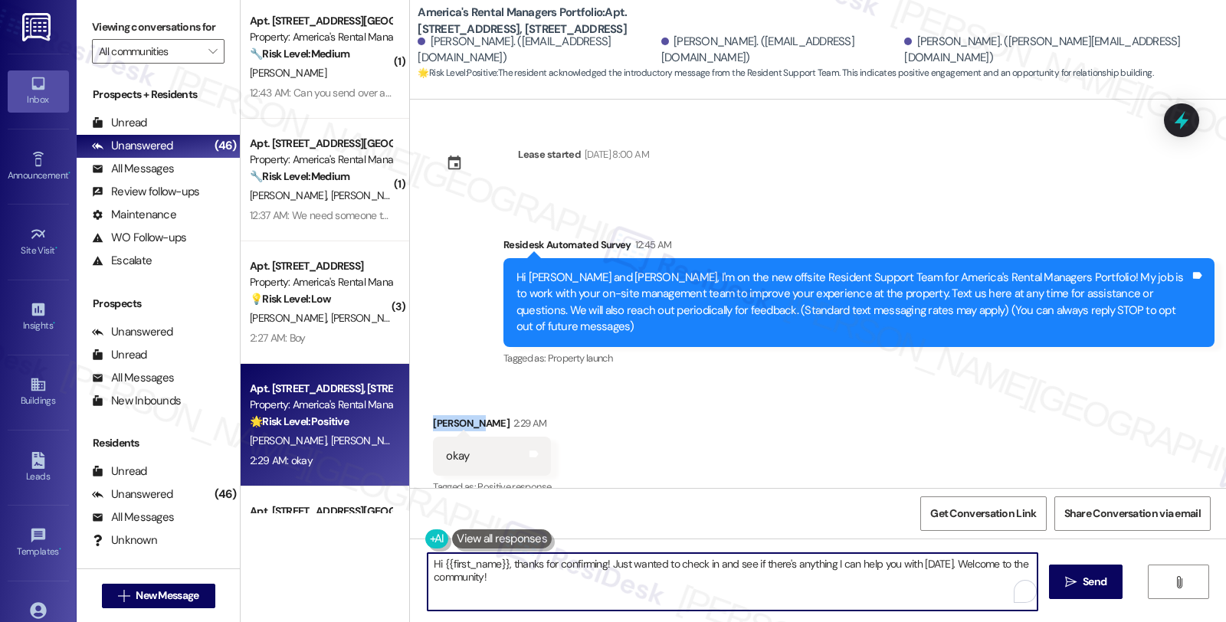
paste textarea "Perpetua"
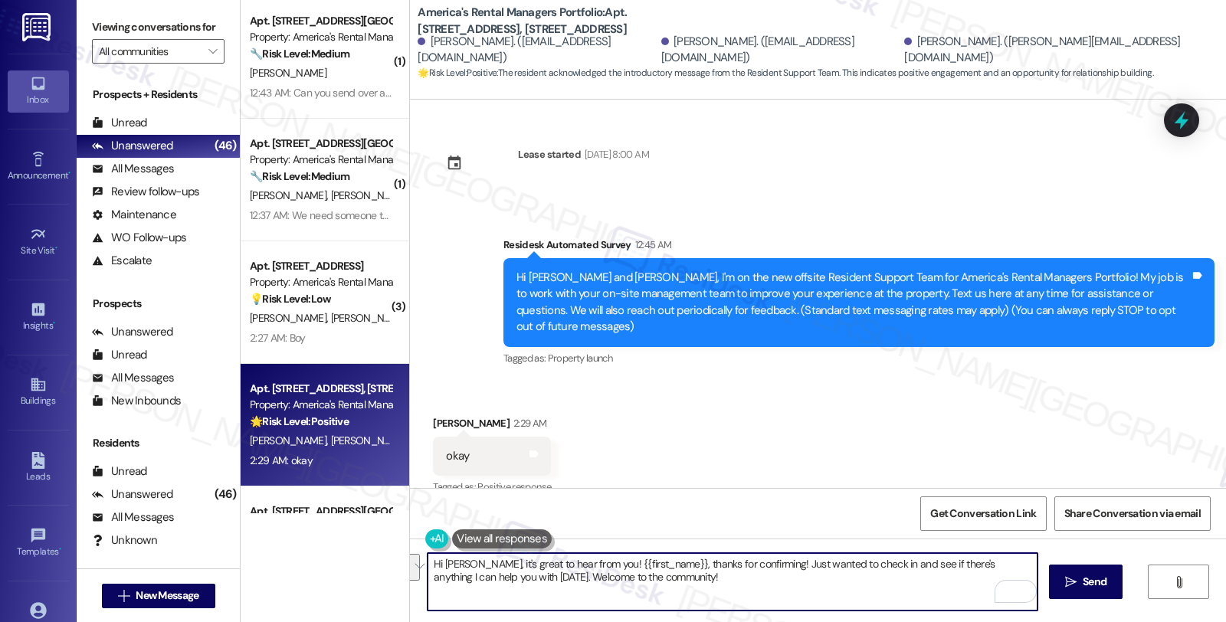
drag, startPoint x: 598, startPoint y: 562, endPoint x: 713, endPoint y: 585, distance: 117.2
paste textarea "If you ever need anything in the future, please don't hesitate to reach out. Ha…"
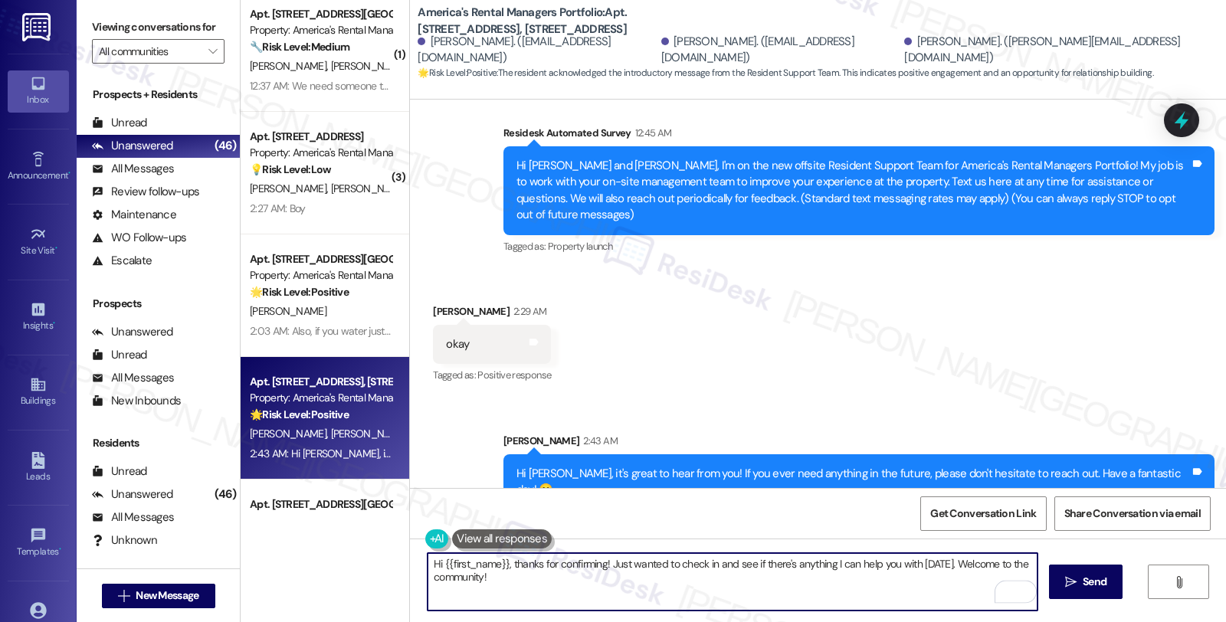
scroll to position [5362, 0]
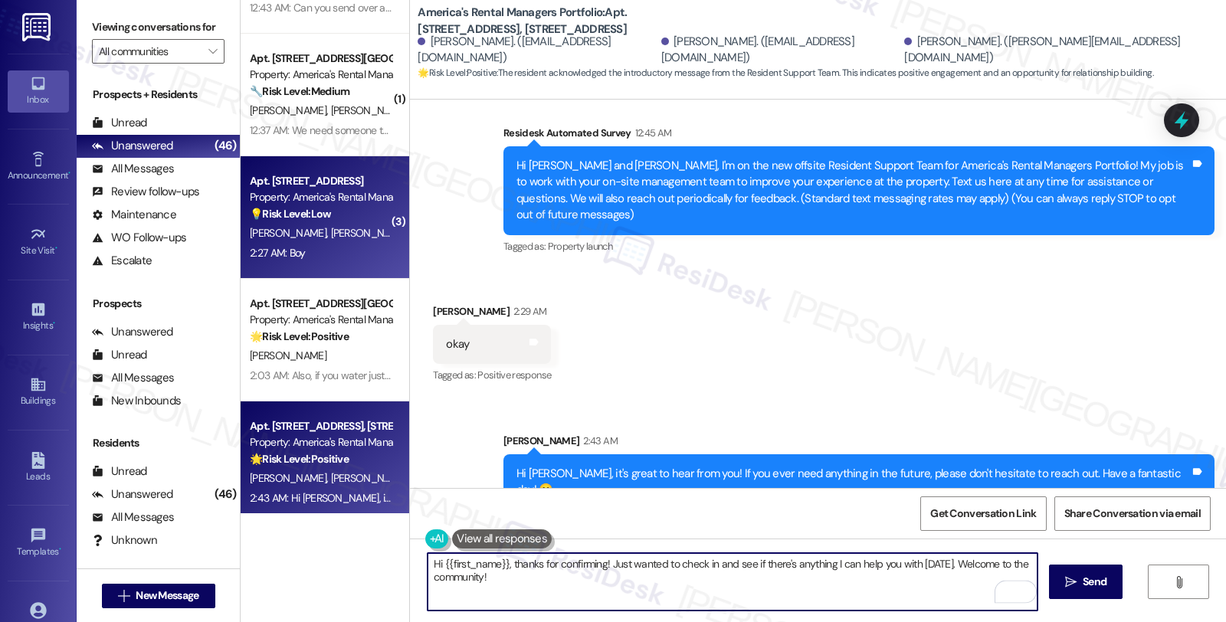
type textarea "Hi {{first_name}}, thanks for confirming! Just wanted to check in and see if th…"
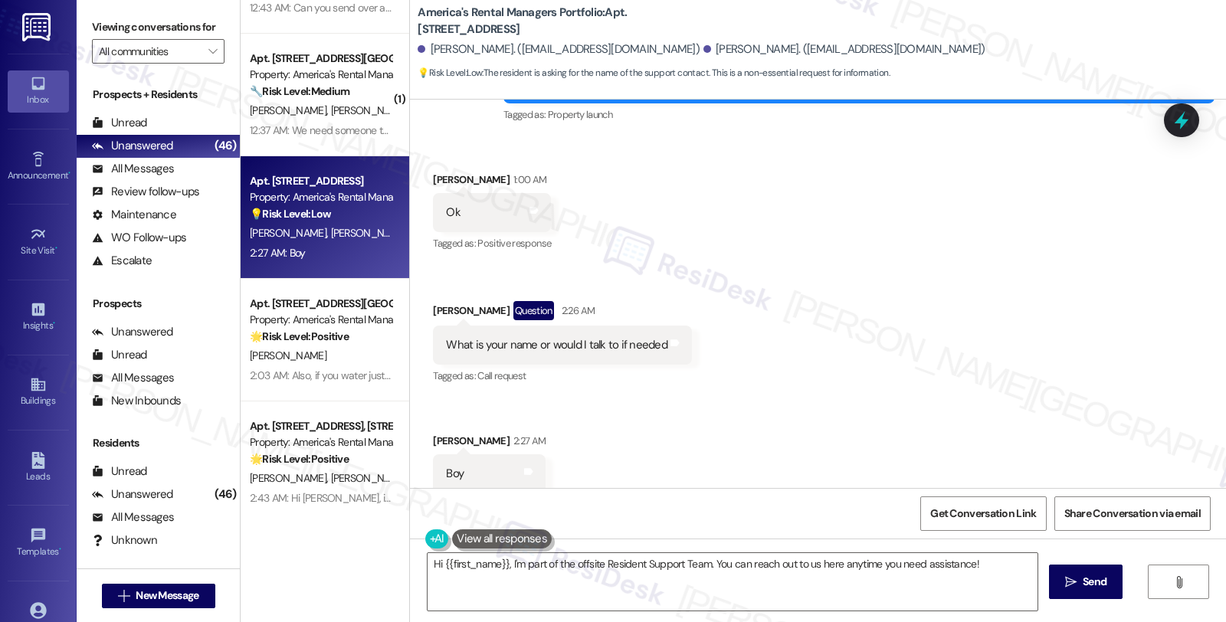
scroll to position [245, 0]
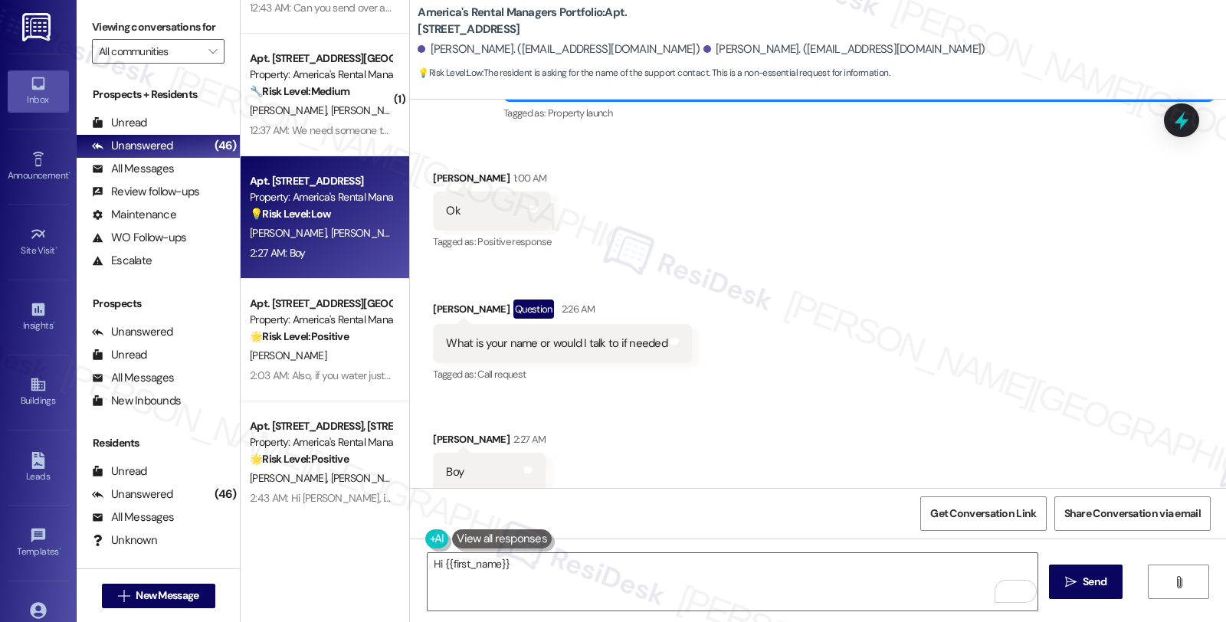
scroll to position [244, 0]
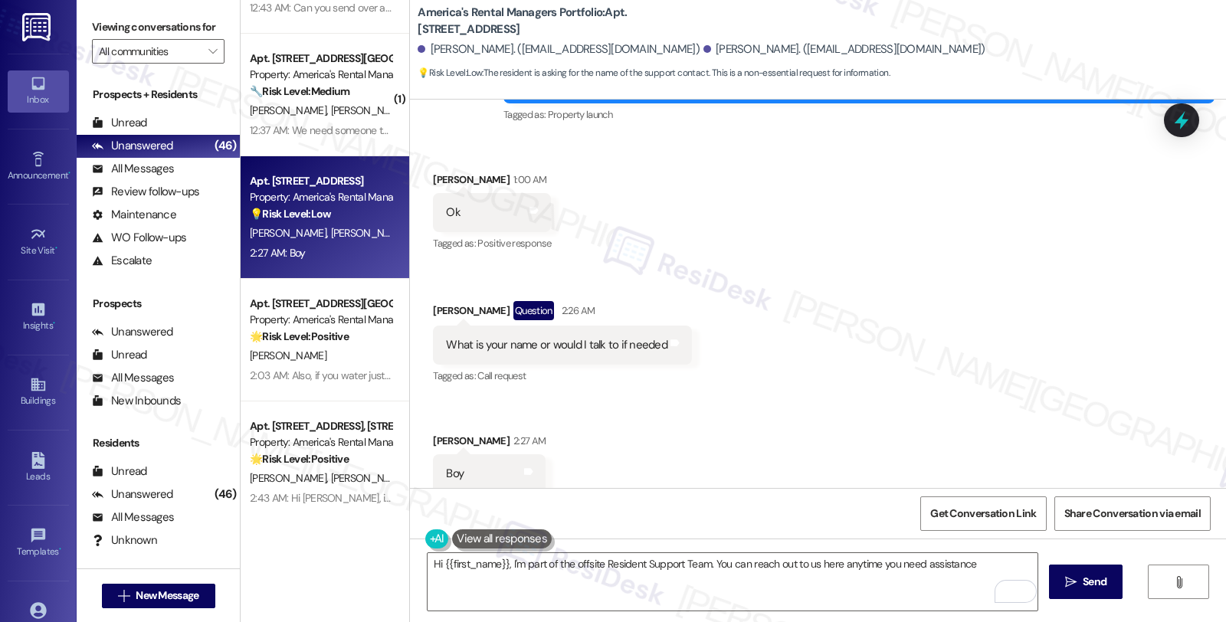
type textarea "Hi {{first_name}}, I'm part of the offsite Resident Support Team. You can reach…"
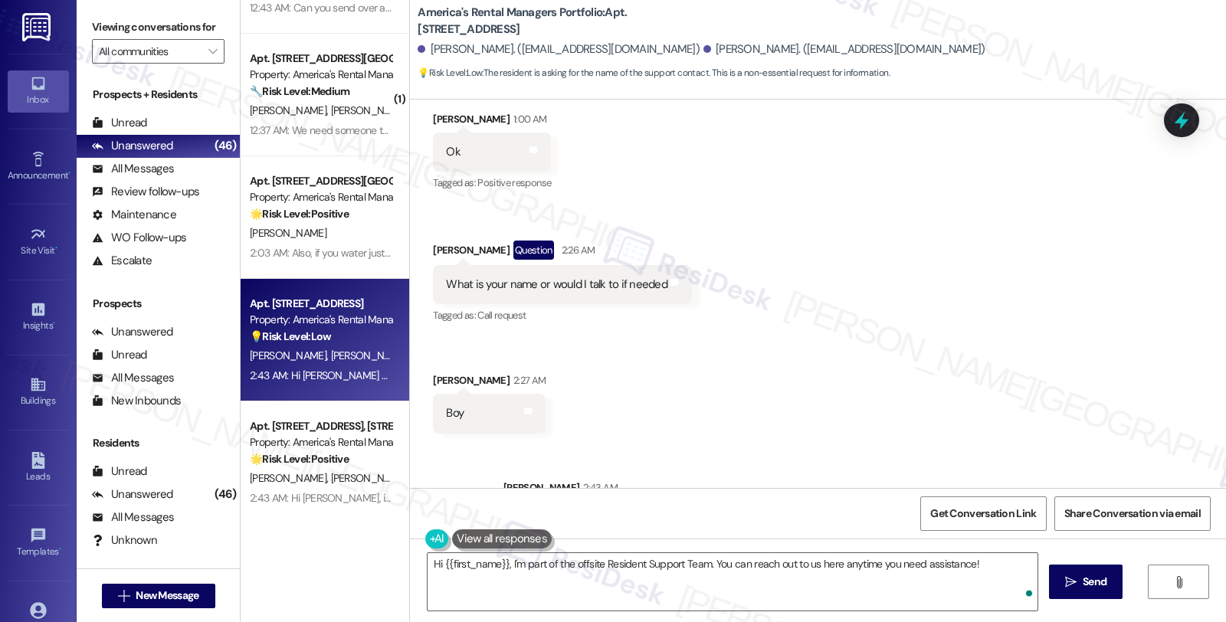
scroll to position [351, 0]
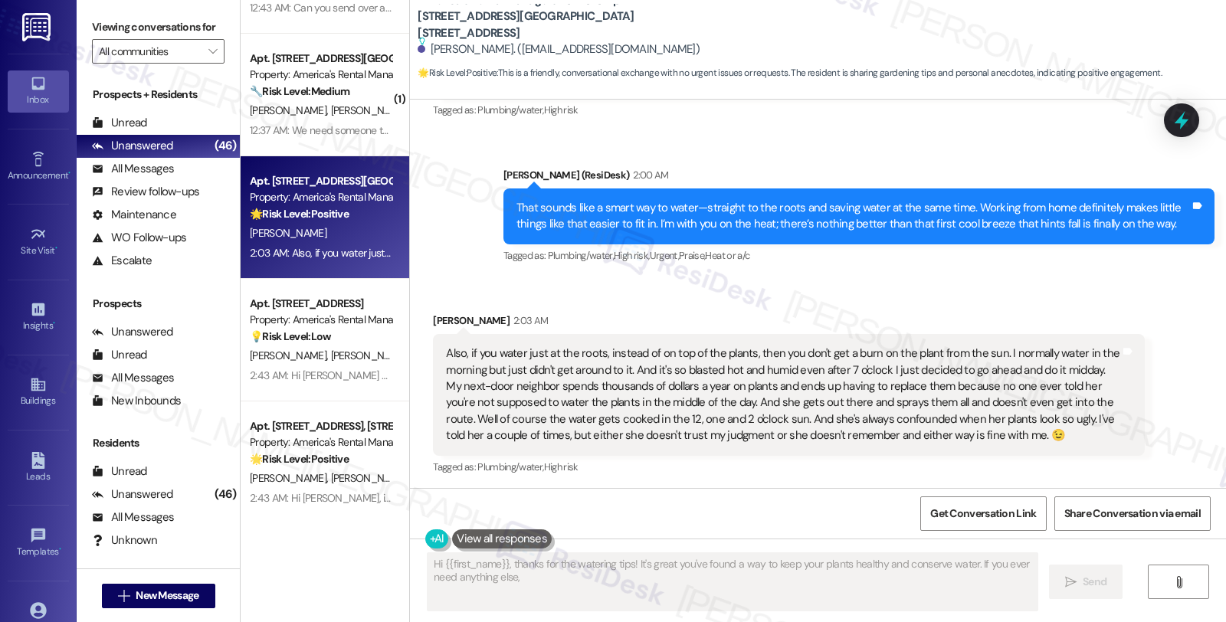
scroll to position [815, 0]
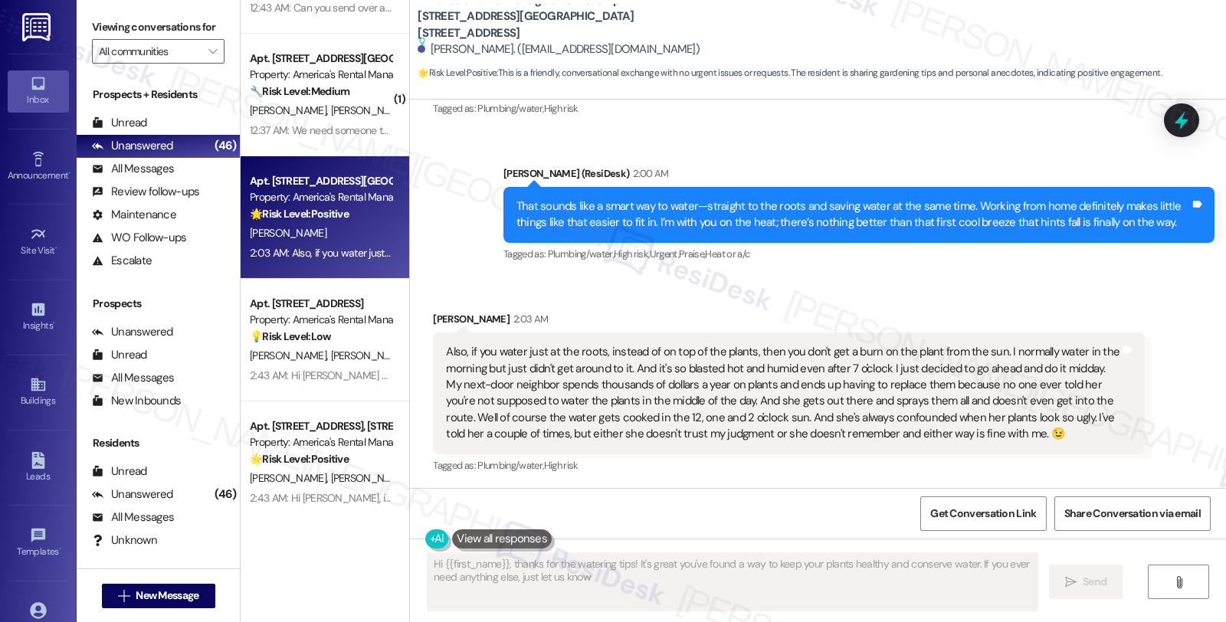
type textarea "Hi {{first_name}}, thanks for the watering tips! It's great you've found a way …"
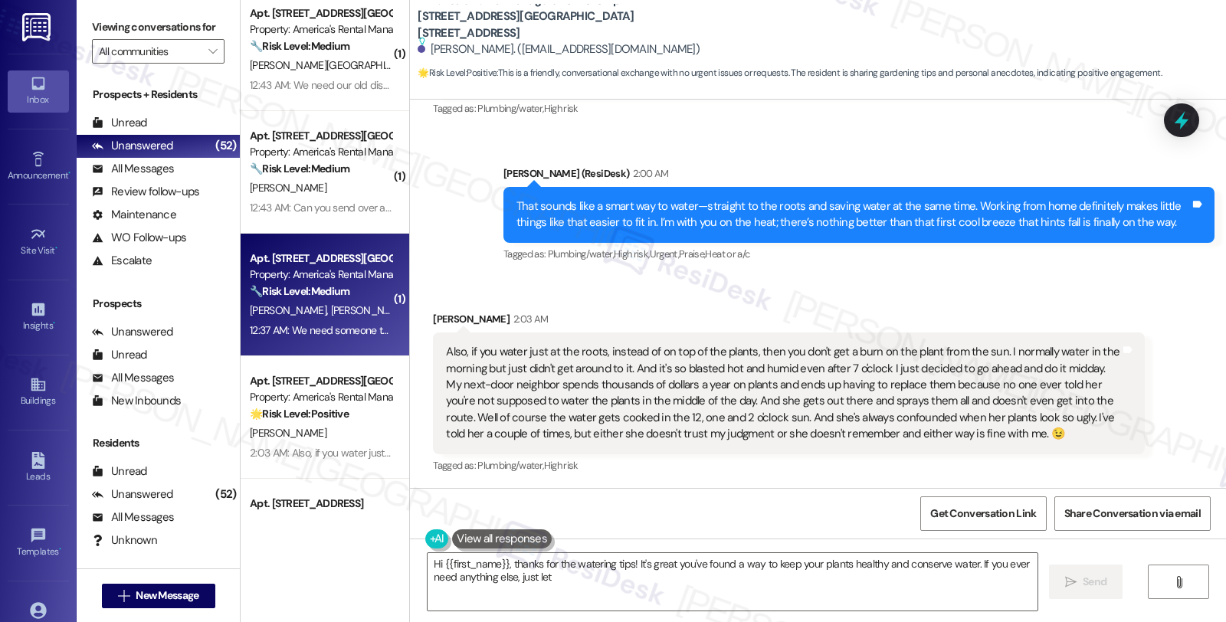
scroll to position [5107, 0]
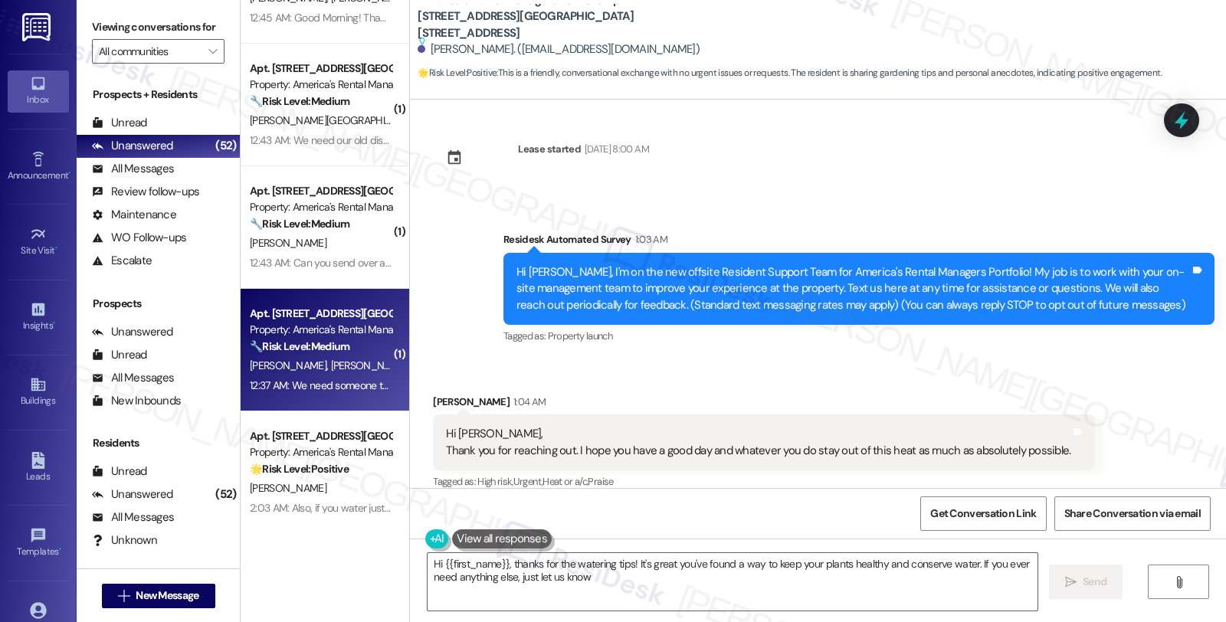
type textarea "Hi {{first_name}}, thanks for the watering tips! It's great you've found a way …"
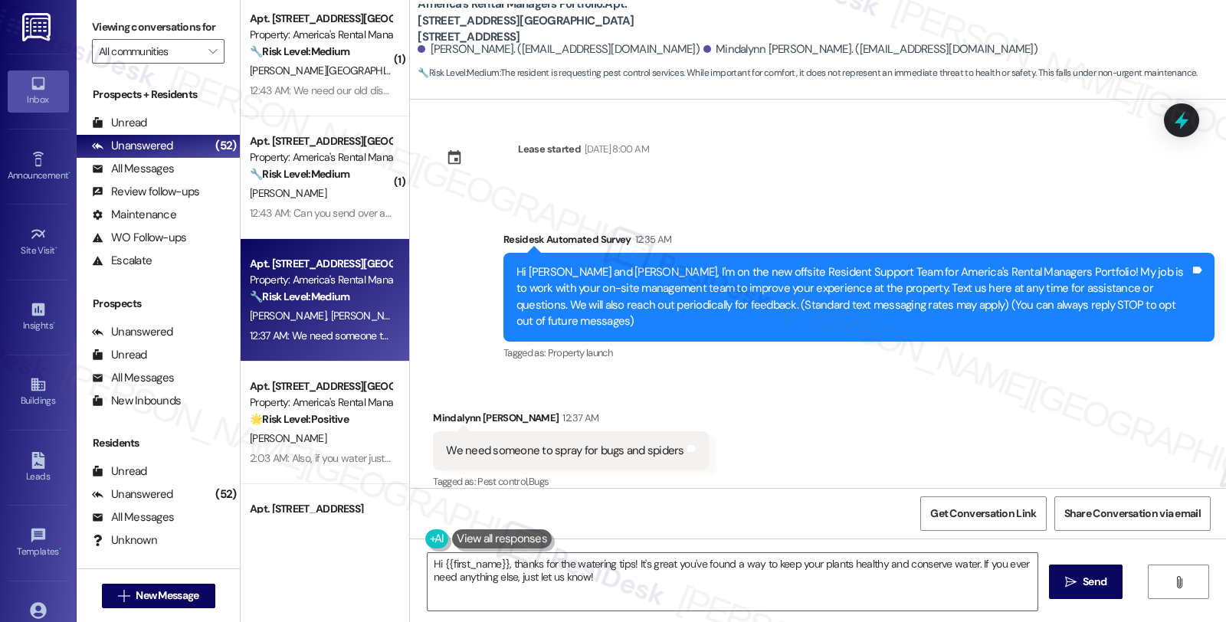
scroll to position [5192, 0]
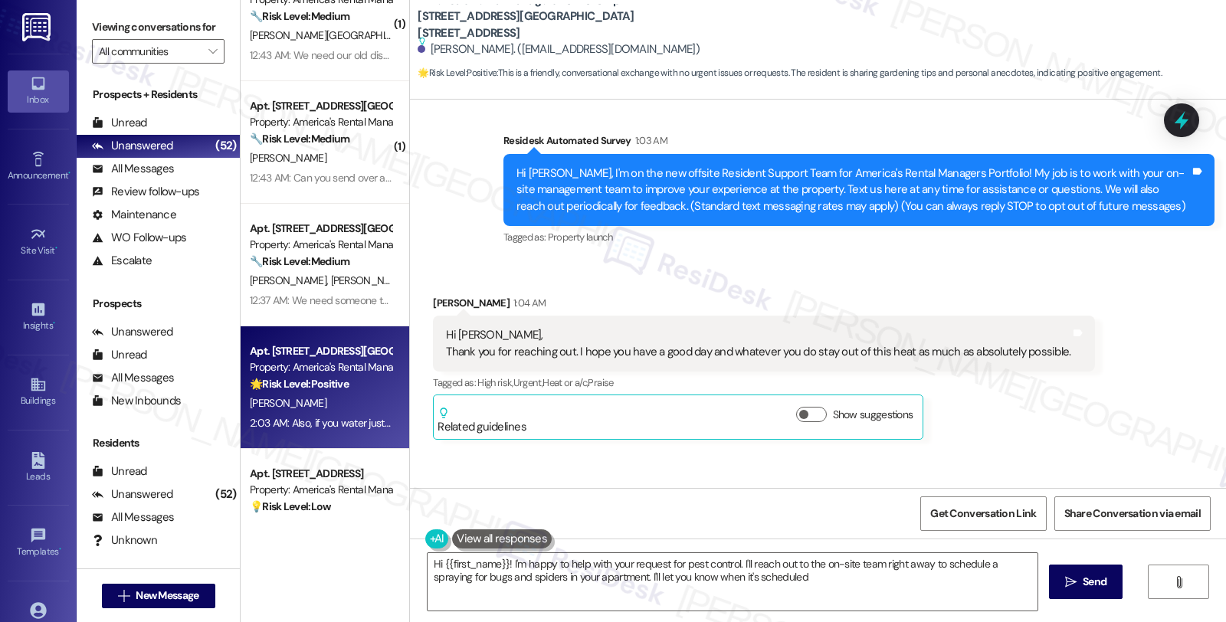
type textarea "Hi {{first_name}}! I'm happy to help with your request for pest control. I'll r…"
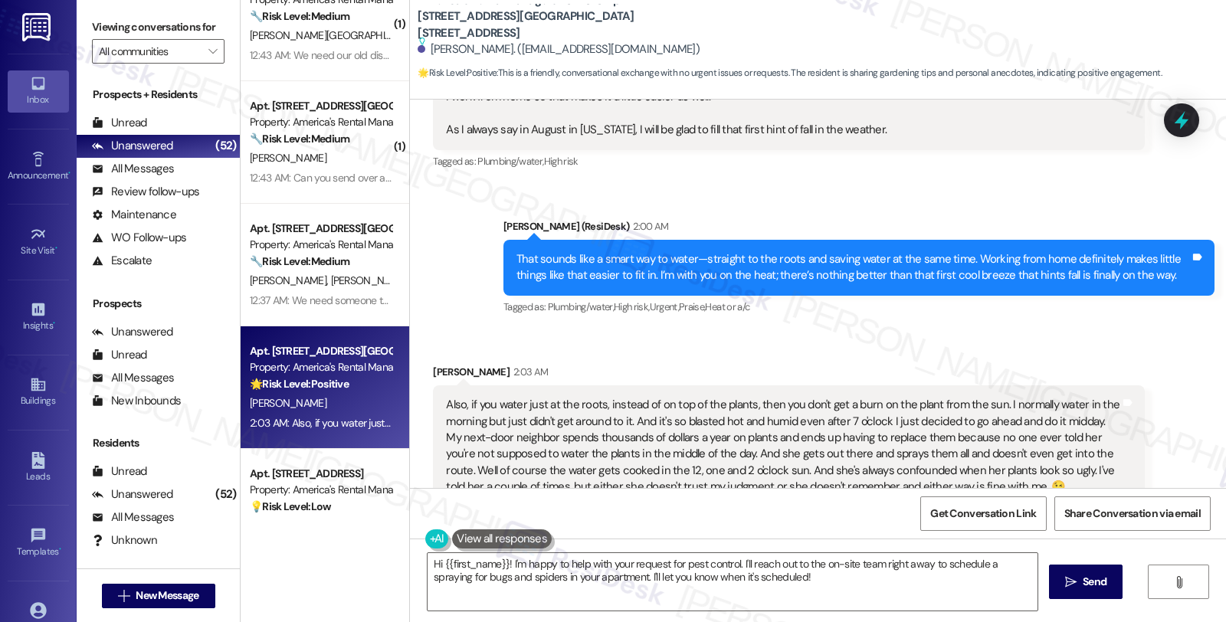
scroll to position [815, 0]
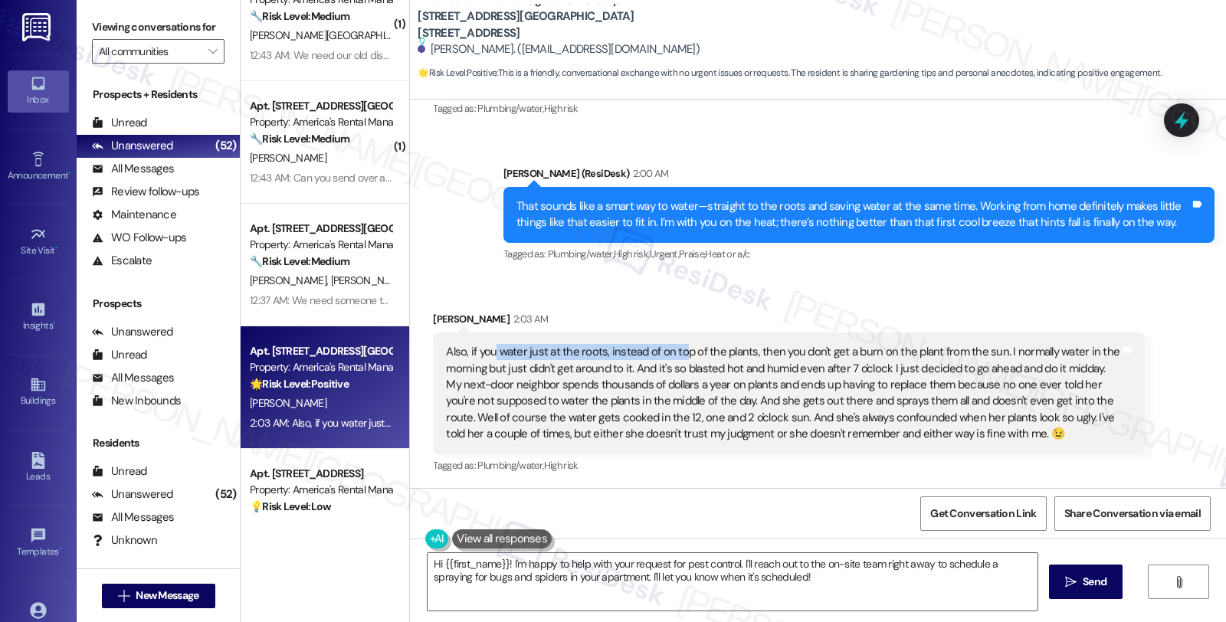
drag, startPoint x: 484, startPoint y: 353, endPoint x: 673, endPoint y: 353, distance: 188.6
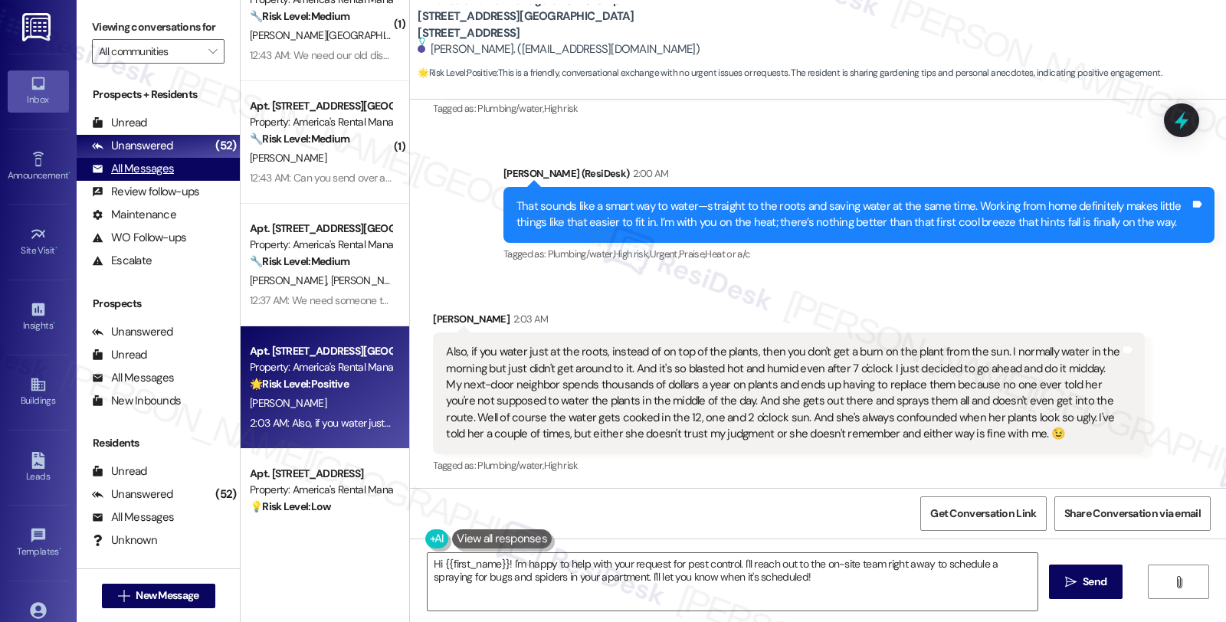
click at [173, 474] on div "All Messages (undefined)" at bounding box center [105, 485] width 199 height 23
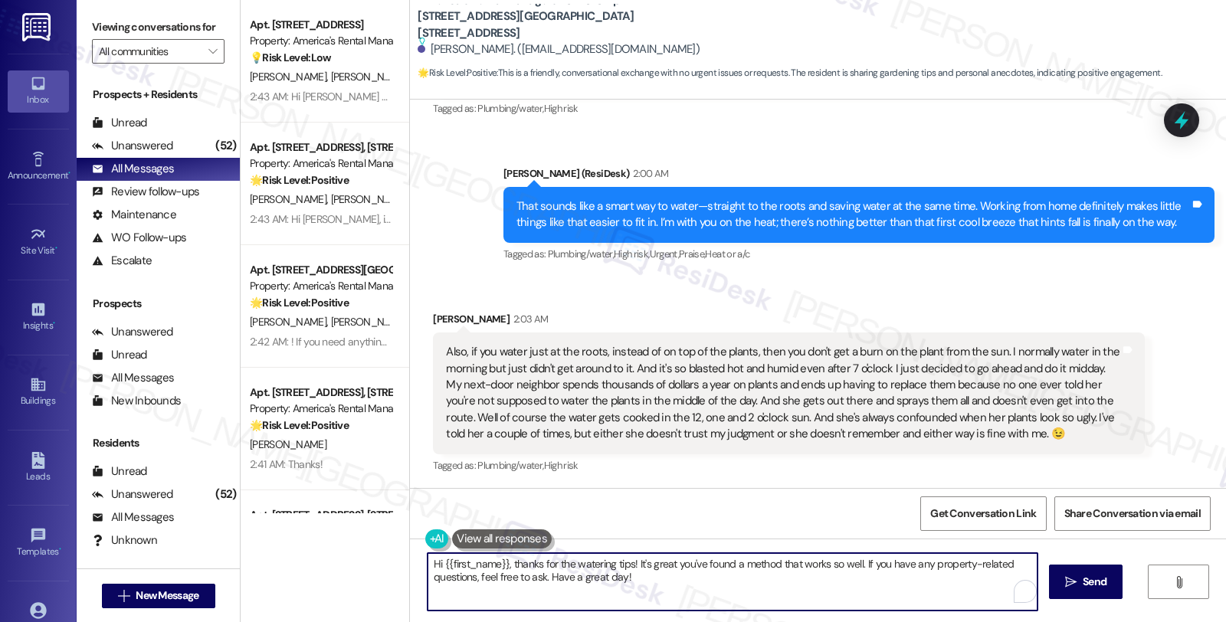
drag, startPoint x: 503, startPoint y: 563, endPoint x: 370, endPoint y: 555, distance: 132.8
type textarea "Thanks for the watering tips! It's great you've found a method that works so we…"
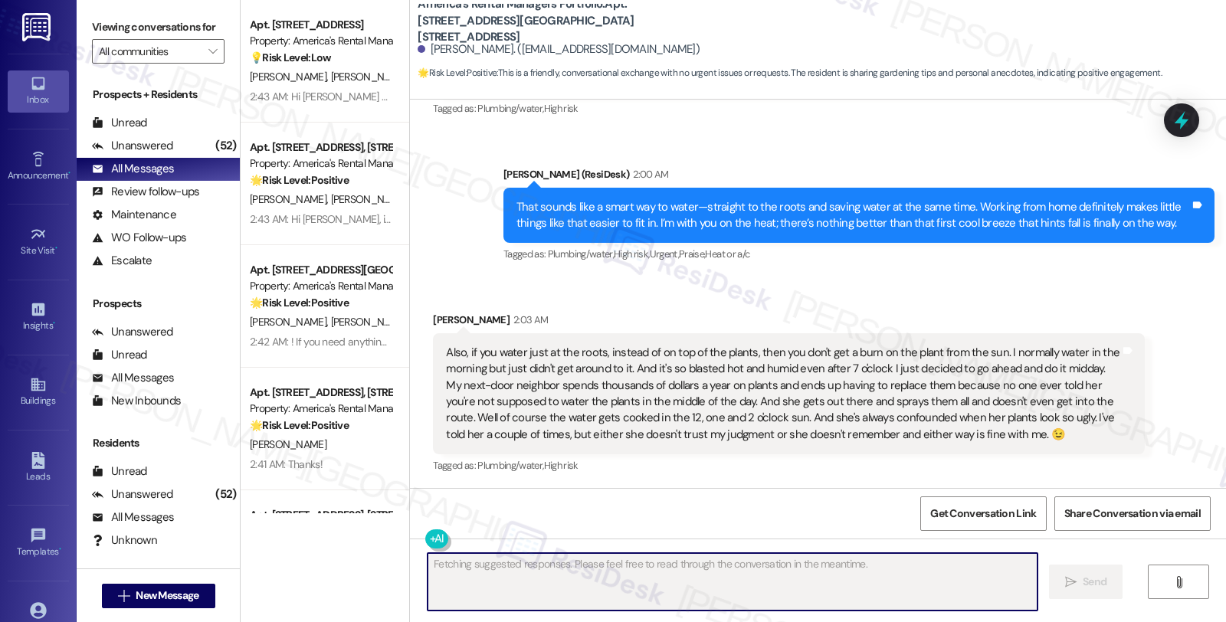
scroll to position [892, 0]
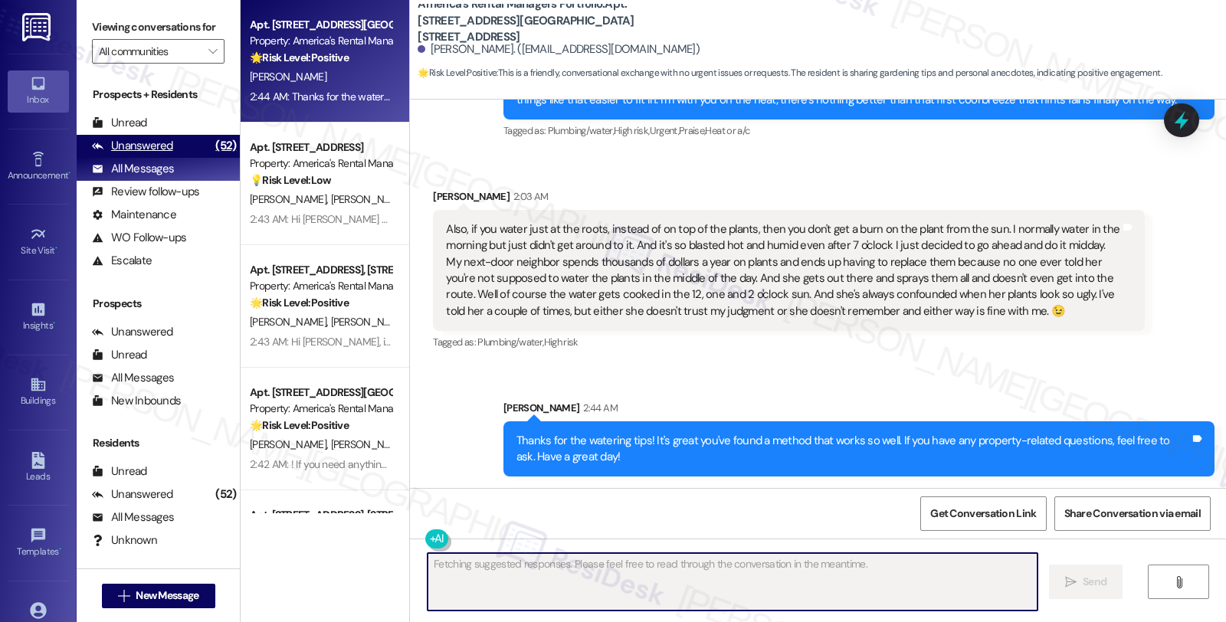
click at [185, 451] on div "Unanswered (52)" at bounding box center [105, 462] width 199 height 23
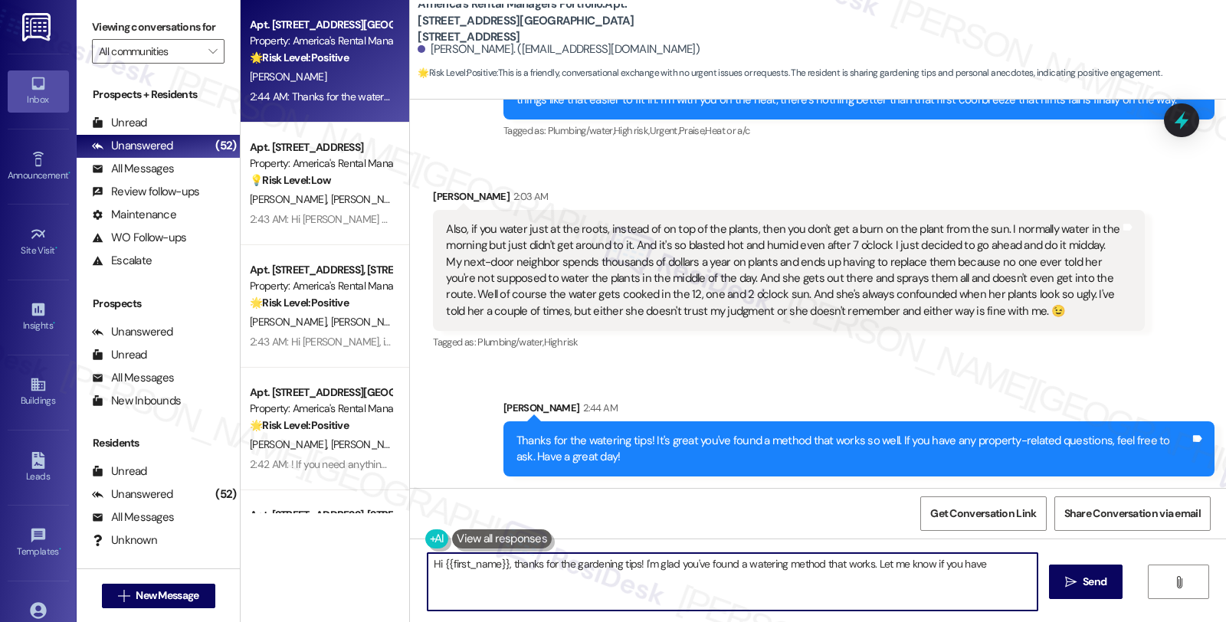
type textarea "Hi {{first_name}}, thanks for the gardening tips! I'm glad you've found a water…"
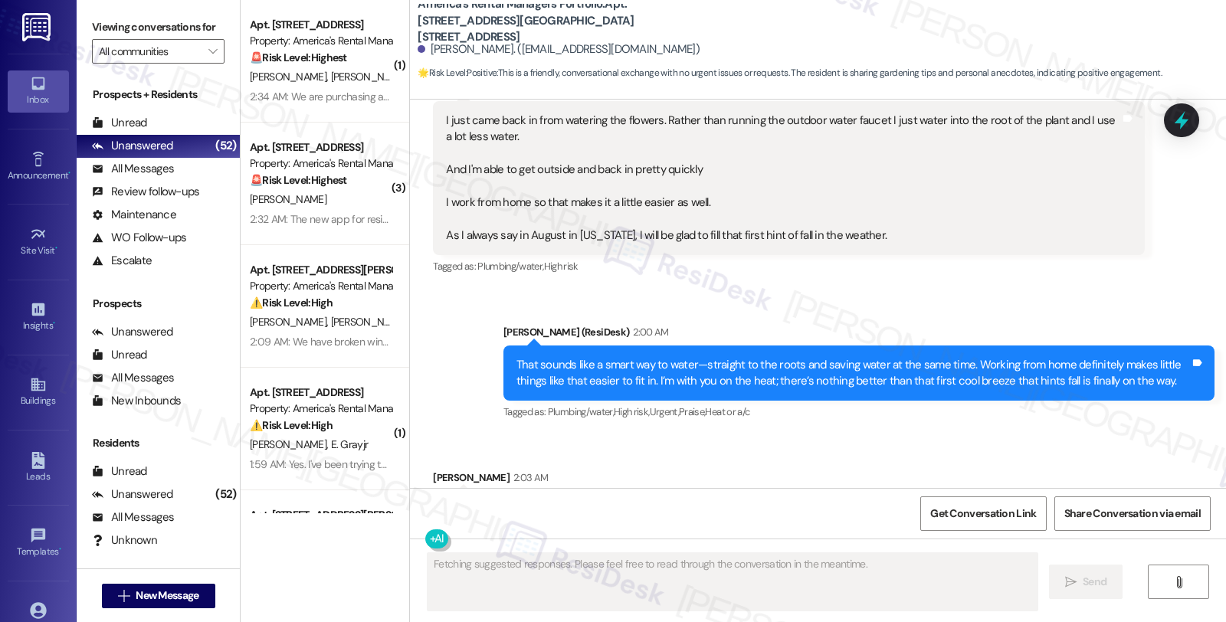
scroll to position [769, 0]
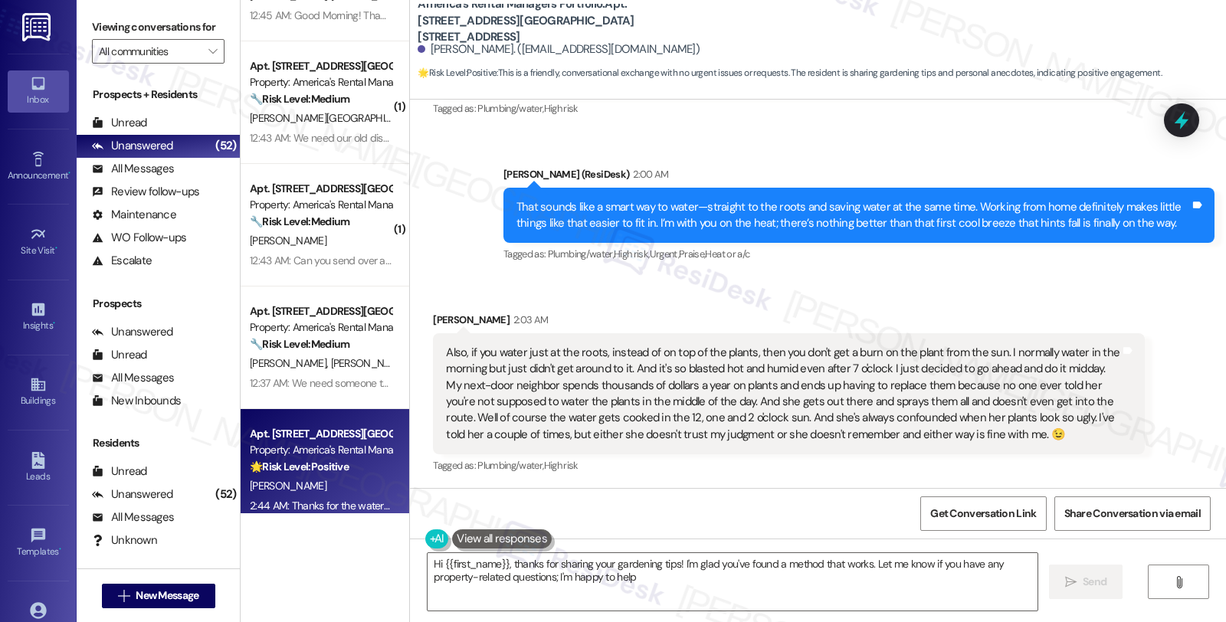
type textarea "Hi {{first_name}}, thanks for sharing your gardening tips! I'm glad you've foun…"
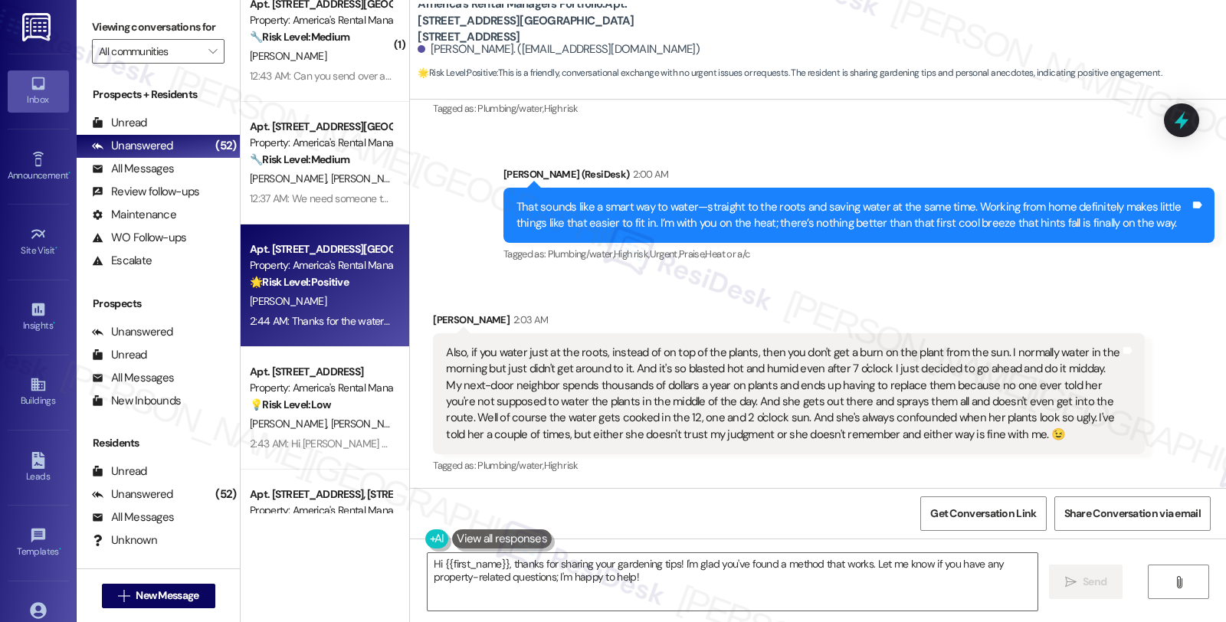
scroll to position [5192, 0]
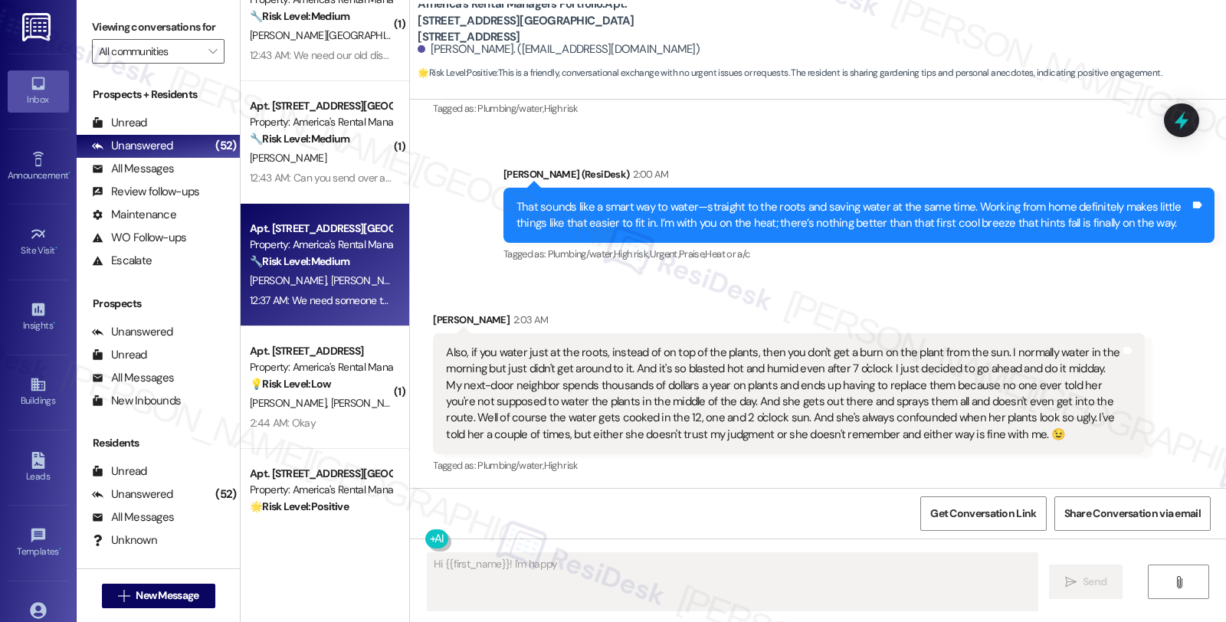
scroll to position [5, 0]
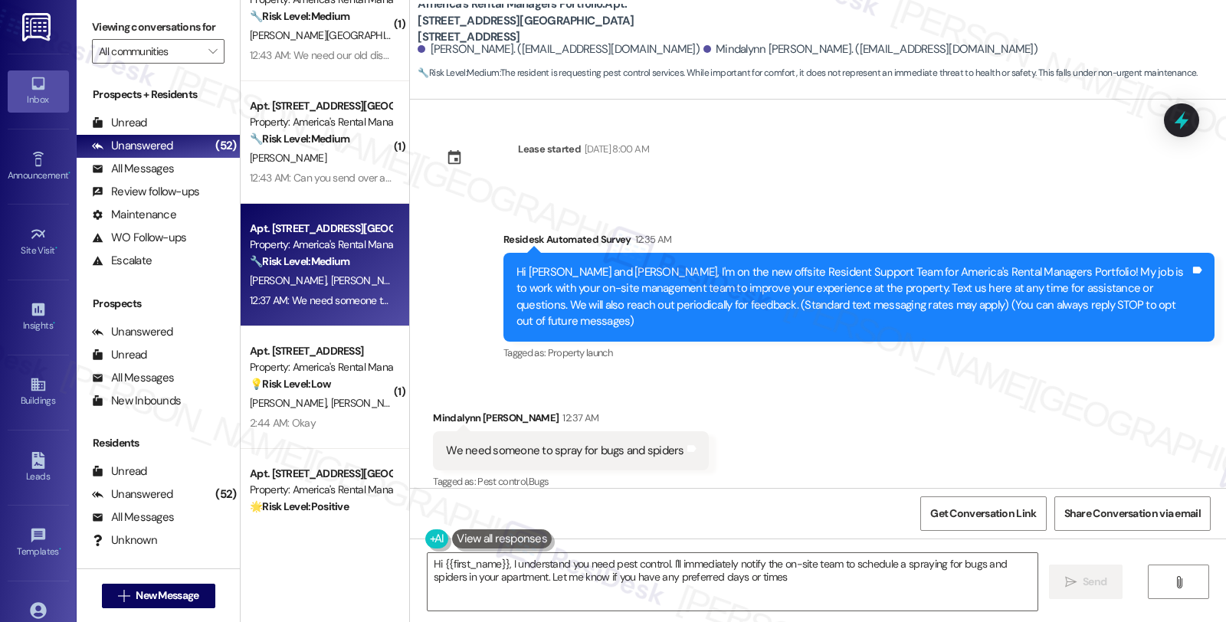
type textarea "Hi {{first_name}}, I understand you need pest control. I'll immediately notify …"
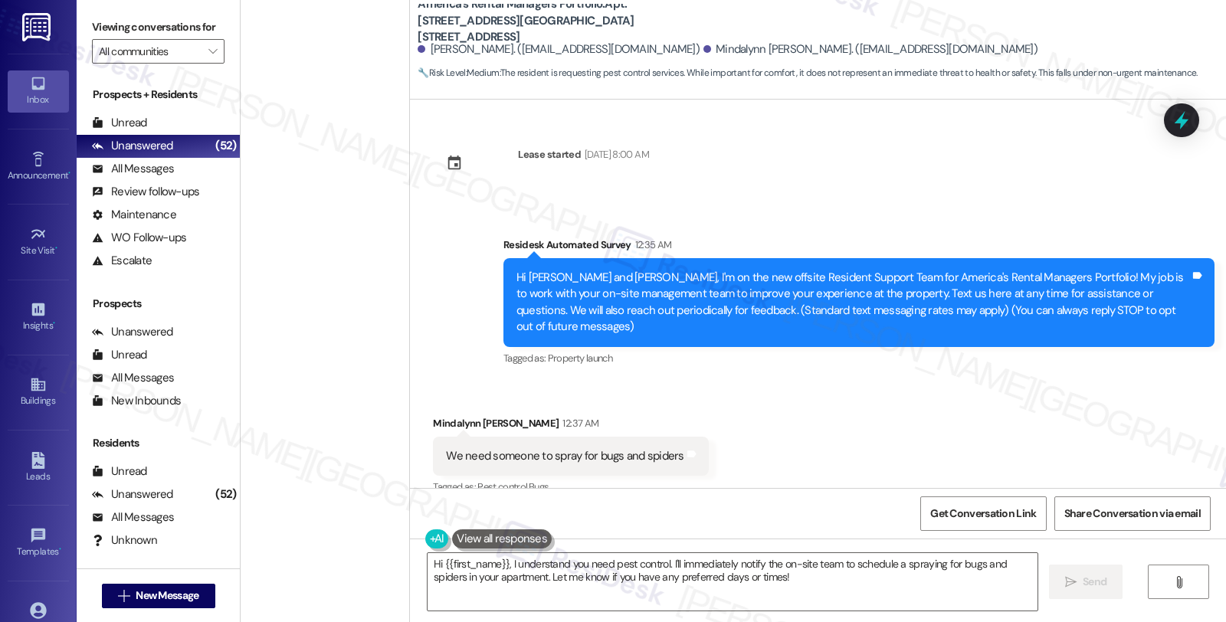
scroll to position [5, 0]
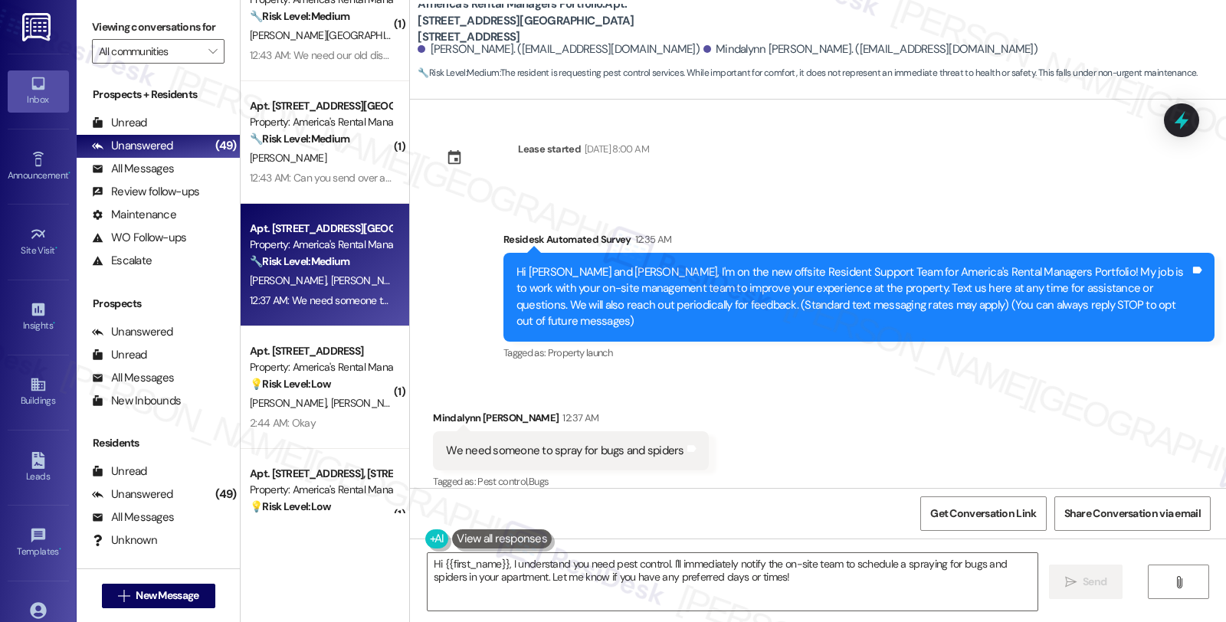
drag, startPoint x: 580, startPoint y: 598, endPoint x: 433, endPoint y: 307, distance: 325.6
click at [580, 598] on textarea "Hi {{first_name}}, I understand you need pest control. I'll immediately notify …" at bounding box center [733, 581] width 610 height 57
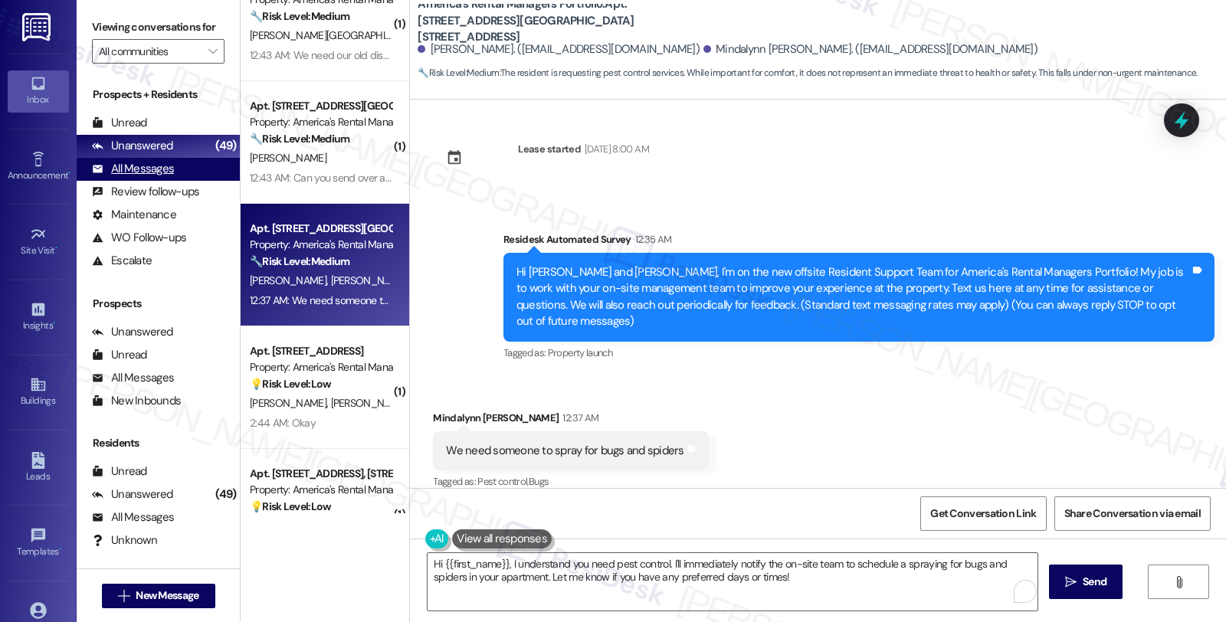
click at [166, 177] on div "All Messages" at bounding box center [133, 169] width 82 height 16
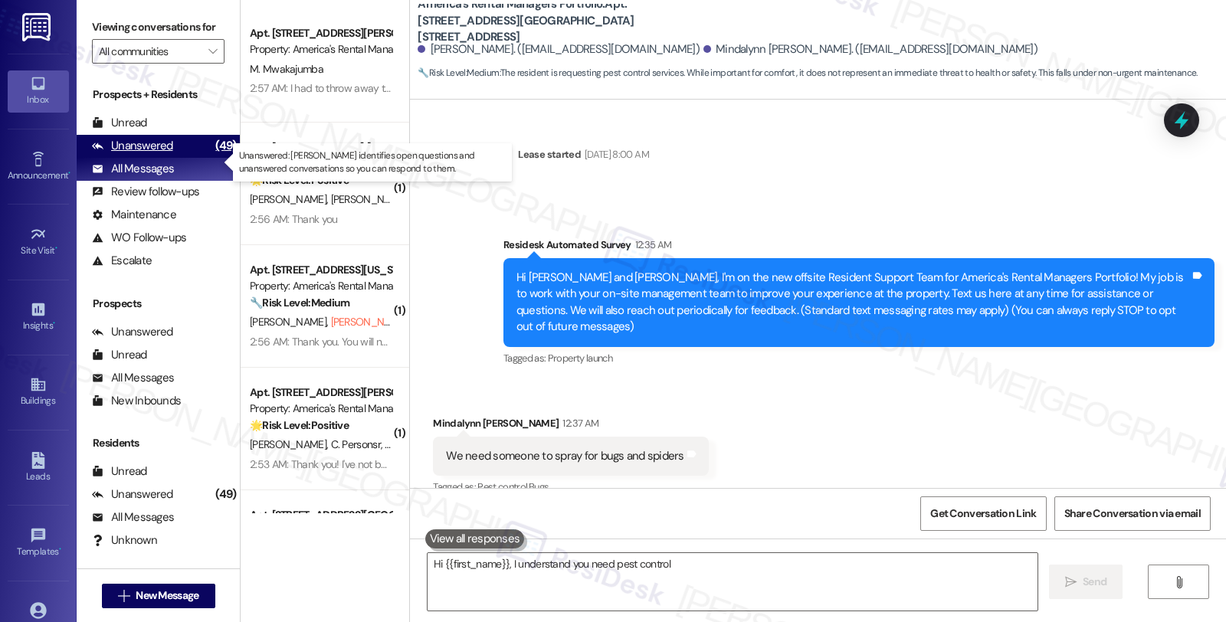
scroll to position [5, 0]
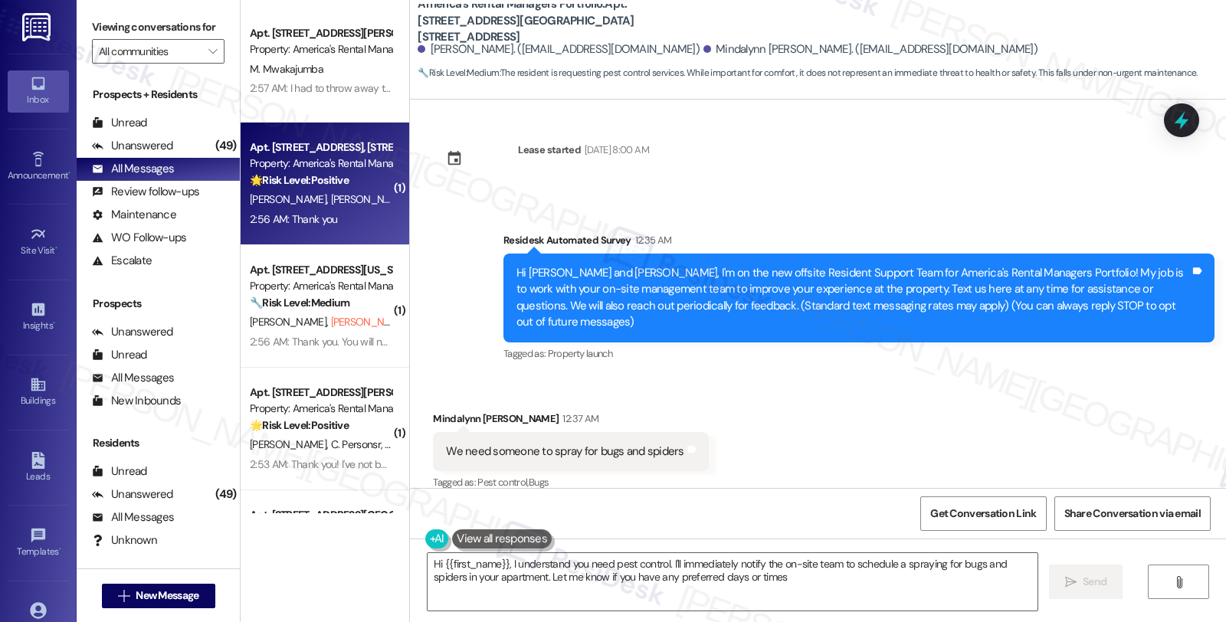
type textarea "Hi {{first_name}}, I understand you need pest control. I'll immediately notify …"
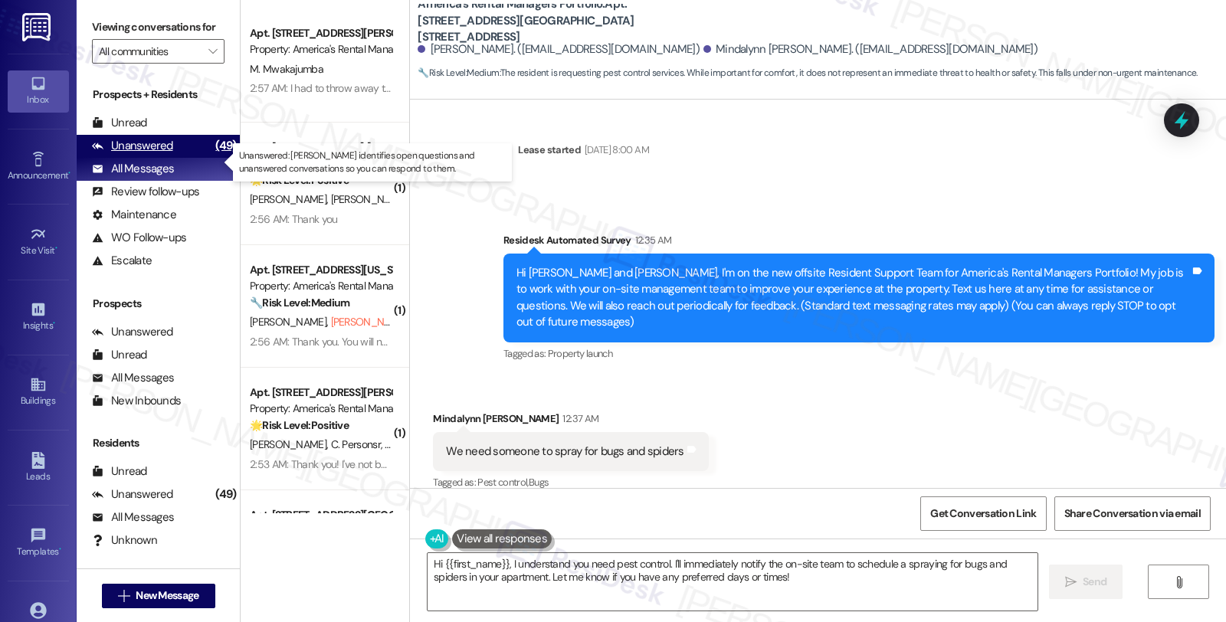
click at [131, 154] on div "Unanswered" at bounding box center [132, 146] width 81 height 16
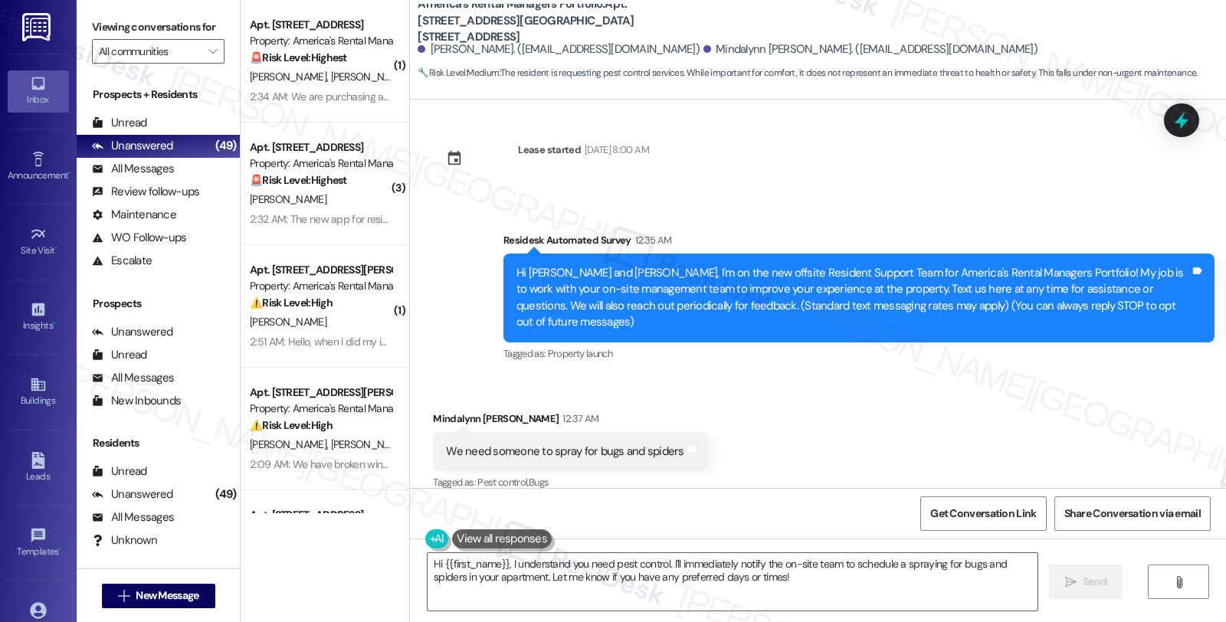
click at [446, 411] on div "Mindalynn [PERSON_NAME] 12:37 AM" at bounding box center [570, 421] width 275 height 21
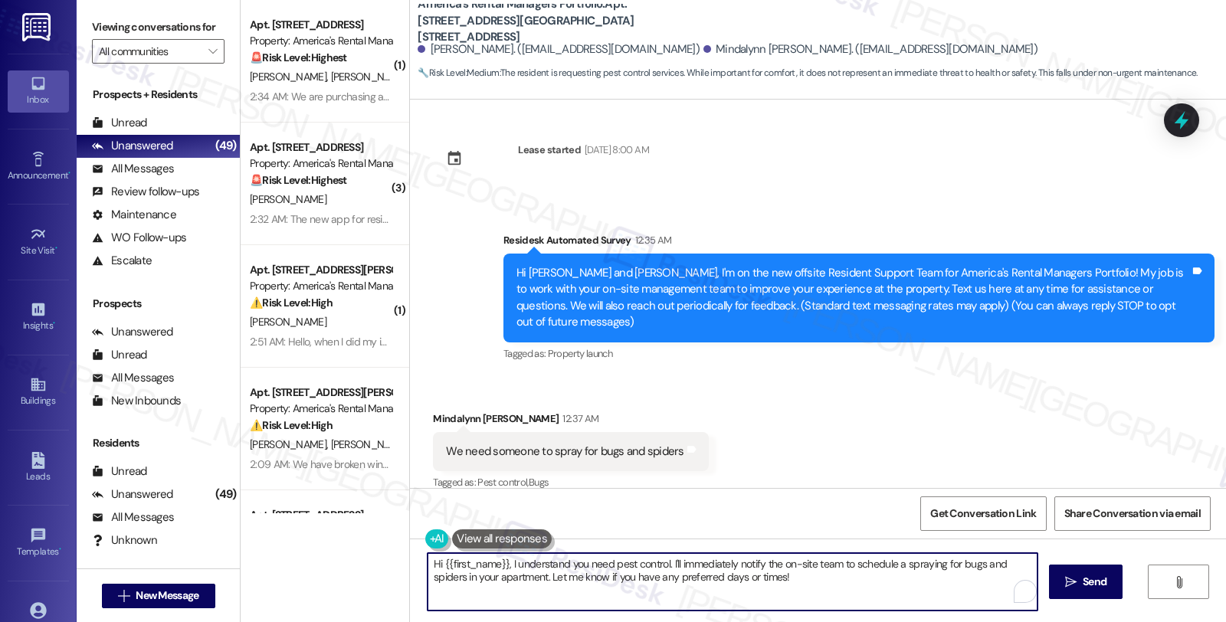
drag, startPoint x: 438, startPoint y: 561, endPoint x: 491, endPoint y: 573, distance: 54.1
click at [497, 573] on textarea "Hi {{first_name}}, I understand you need pest control. I'll immediately notify …" at bounding box center [733, 581] width 610 height 57
click at [497, 563] on textarea "Hi {{first_name}}, I understand you need pest control. I'll immediately notify …" at bounding box center [733, 581] width 610 height 57
paste textarea "If you ever need anything in the future, please don't hesitate to reach out. Ha…"
click at [440, 411] on div "Mindalynn [PERSON_NAME] 12:37 AM" at bounding box center [570, 421] width 275 height 21
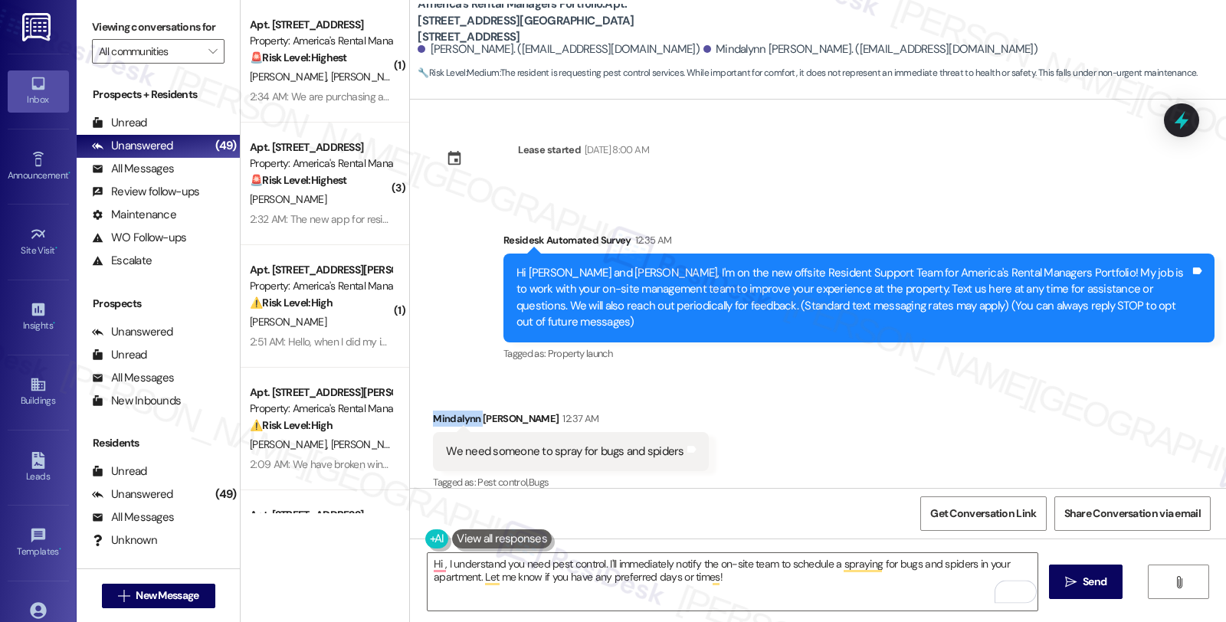
click at [440, 411] on div "Mindalynn [PERSON_NAME] 12:37 AM" at bounding box center [570, 421] width 275 height 21
copy div "Mindalynn"
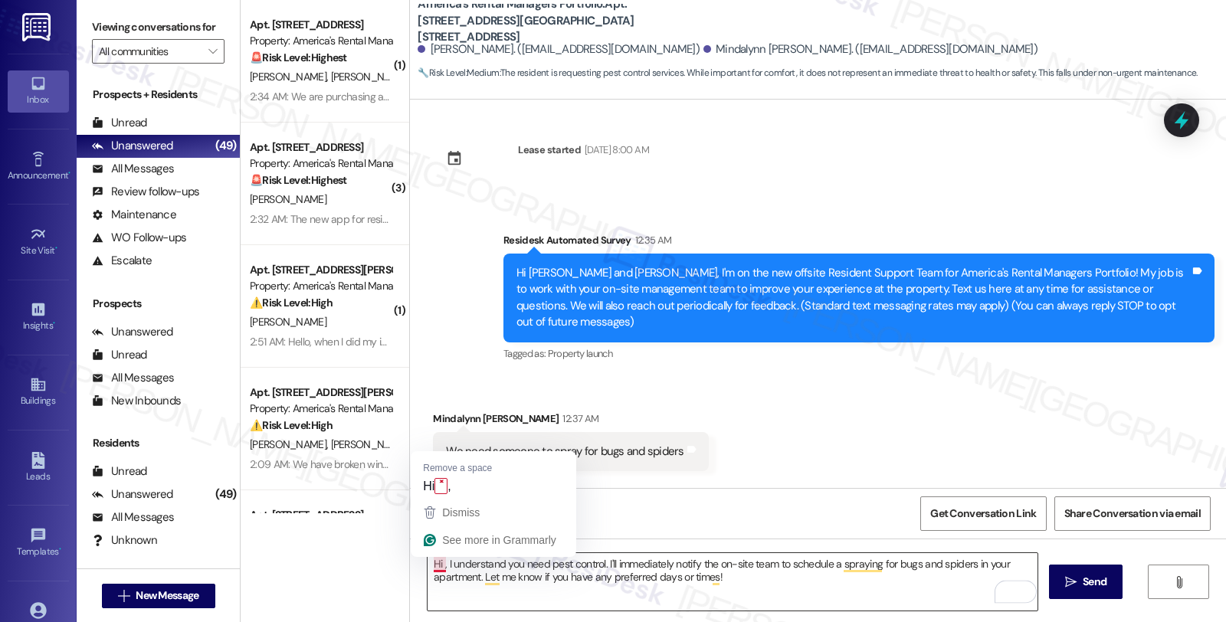
click at [432, 569] on textarea "Hi , I understand you need pest control. I'll immediately notify the on-site te…" at bounding box center [733, 581] width 610 height 57
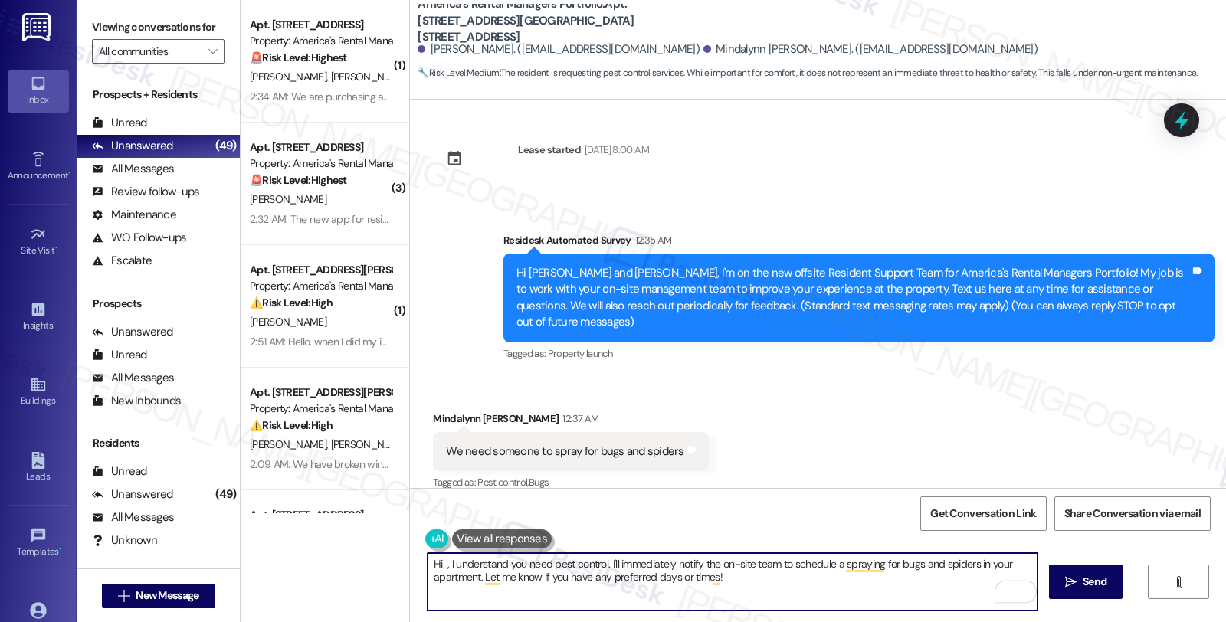
paste textarea "Mindalynn"
click at [645, 565] on textarea "Hi [PERSON_NAME] , I understand you need pest control. I'll immediately notify …" at bounding box center [733, 581] width 610 height 57
click at [732, 564] on textarea "Hi [PERSON_NAME] , I understand you need pest control.. I'm happy to assist. I'…" at bounding box center [733, 581] width 610 height 57
click at [734, 563] on textarea "Hi [PERSON_NAME] , I understand you need pest control.. I'm happy to assist. I'…" at bounding box center [733, 581] width 610 height 57
click at [831, 565] on textarea "Hi [PERSON_NAME] , I understand you need pest control.. I'm happy to assist. I …" at bounding box center [733, 581] width 610 height 57
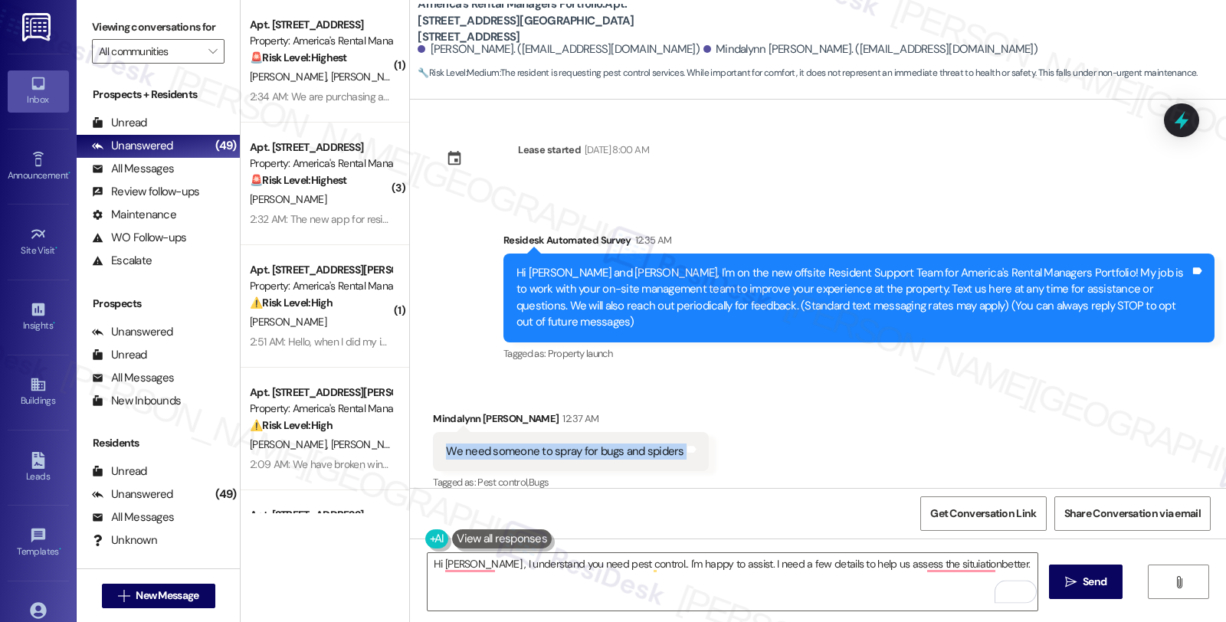
drag, startPoint x: 437, startPoint y: 428, endPoint x: 676, endPoint y: 443, distance: 239.6
click at [676, 443] on div "We need someone to spray for bugs and spiders Tags and notes" at bounding box center [570, 451] width 275 height 39
copy div "We need someone to spray for bugs and spiders Tags and notes"
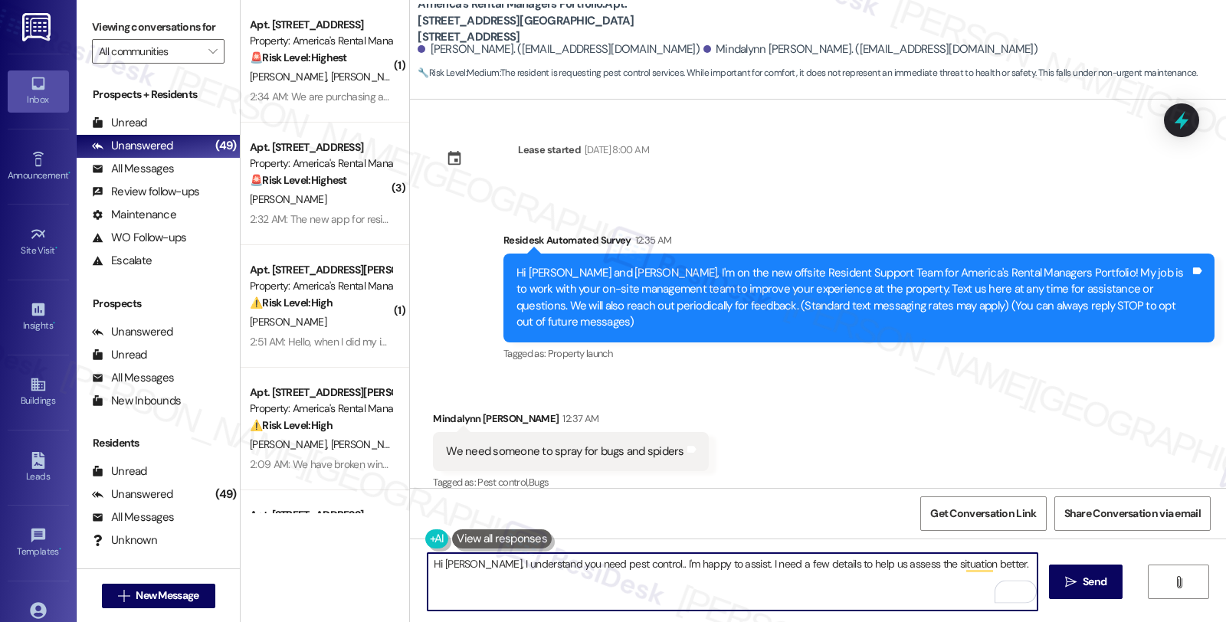
click at [999, 560] on textarea "Hi [PERSON_NAME], I understand you need pest control.. I'm happy to assist. I n…" at bounding box center [733, 581] width 610 height 57
paste textarea "Where in your apartment are you noticing the bugs or spiders most often (kitche…"
type textarea "Hi [PERSON_NAME], I understand you need pest control.. I'm happy to assist. I n…"
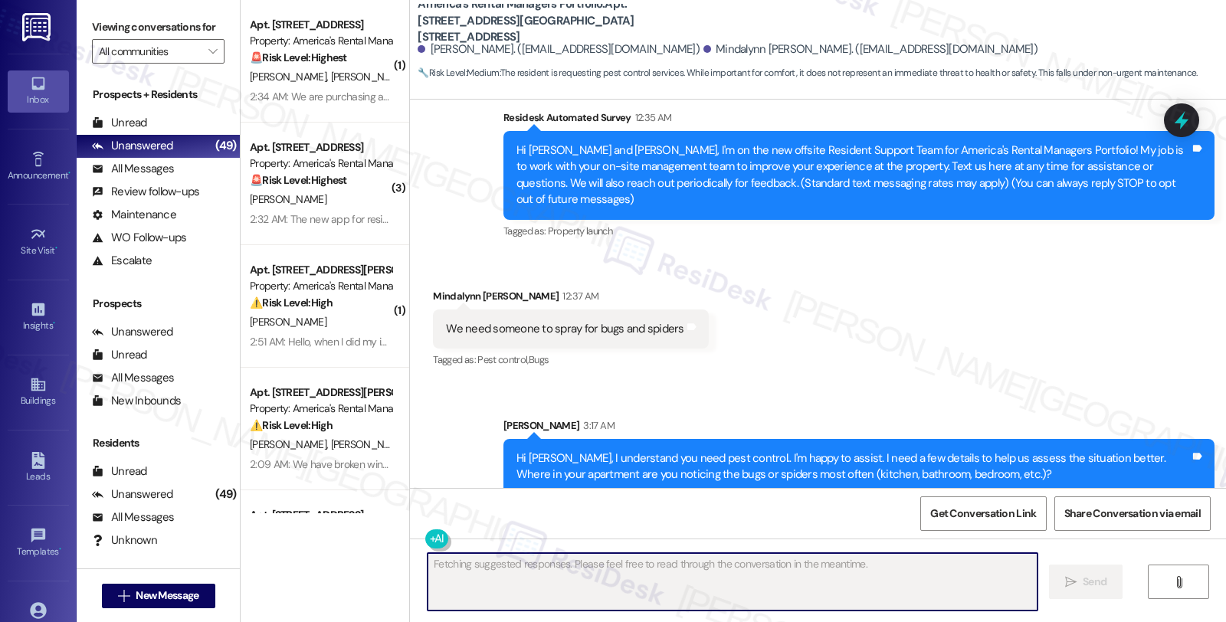
scroll to position [128, 0]
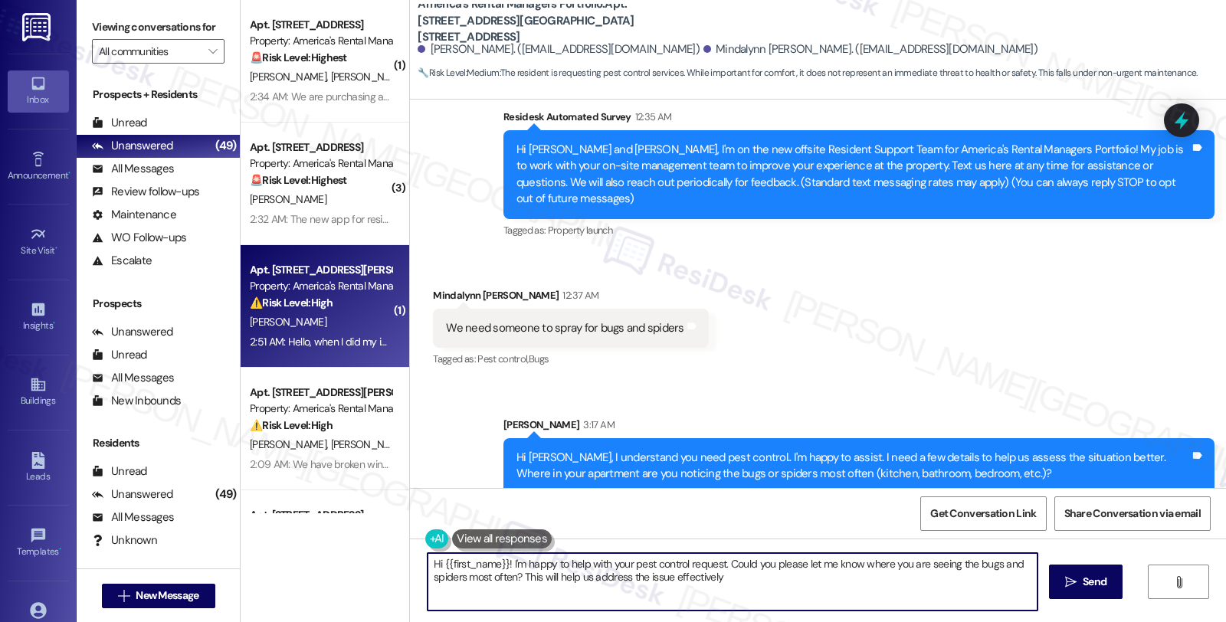
type textarea "Hi {{first_name}}! I'm happy to help with your pest control request. Could you …"
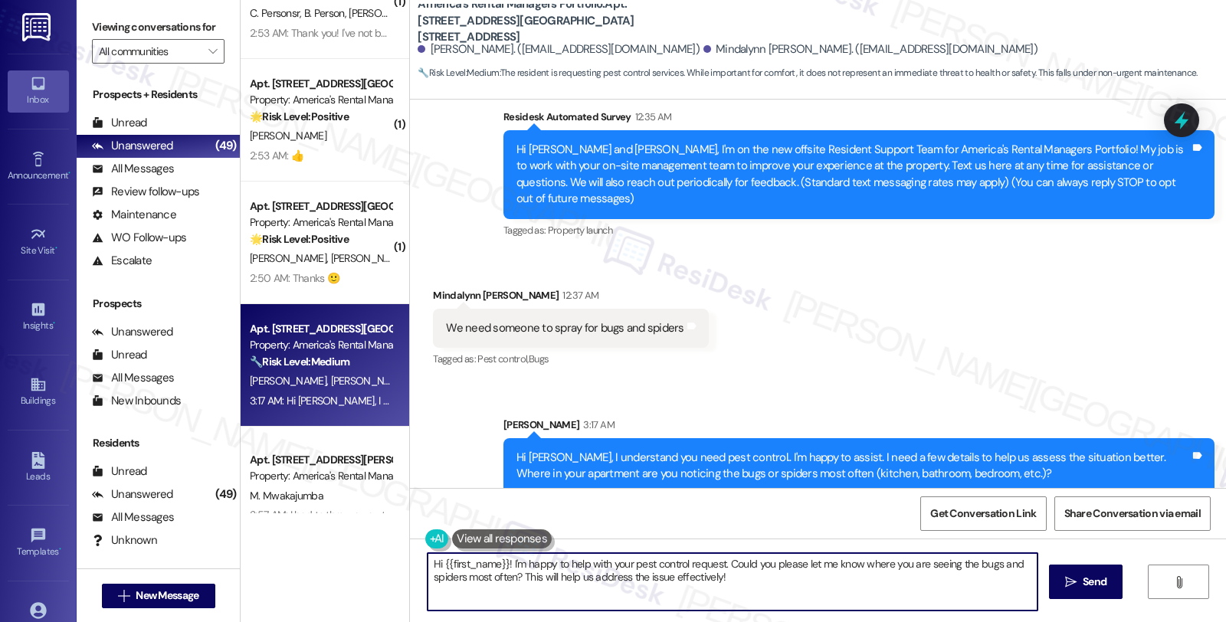
scroll to position [5618, 0]
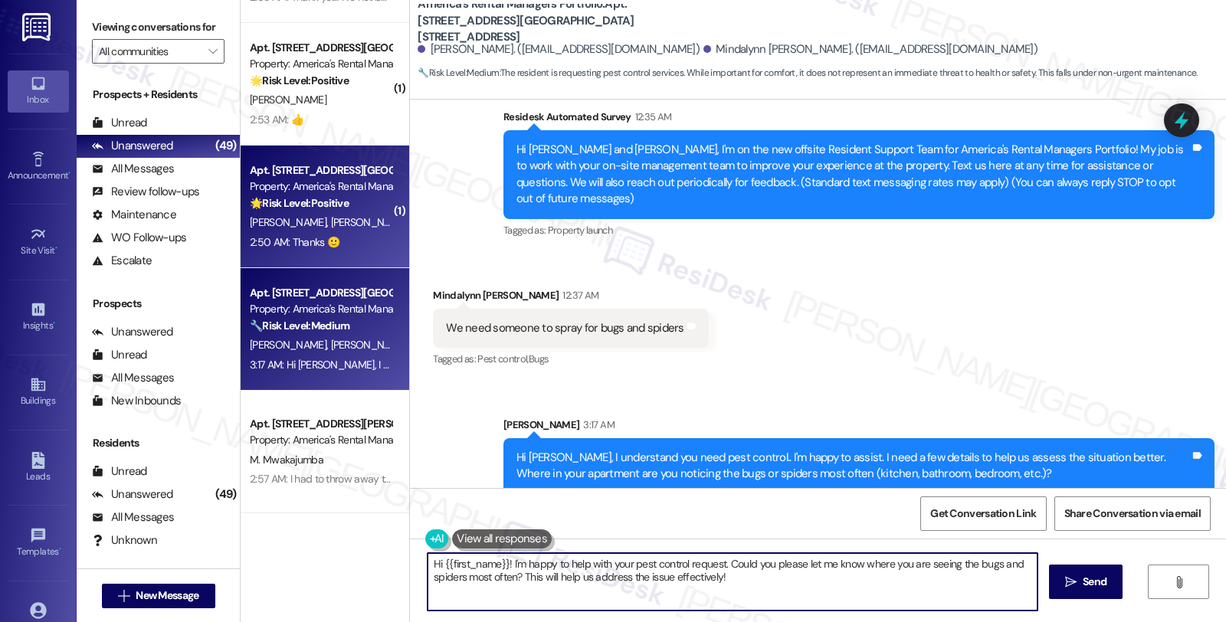
click at [320, 212] on div "Apt. [STREET_ADDRESS][GEOGRAPHIC_DATA][STREET_ADDRESS] Property: America's Rent…" at bounding box center [320, 187] width 145 height 52
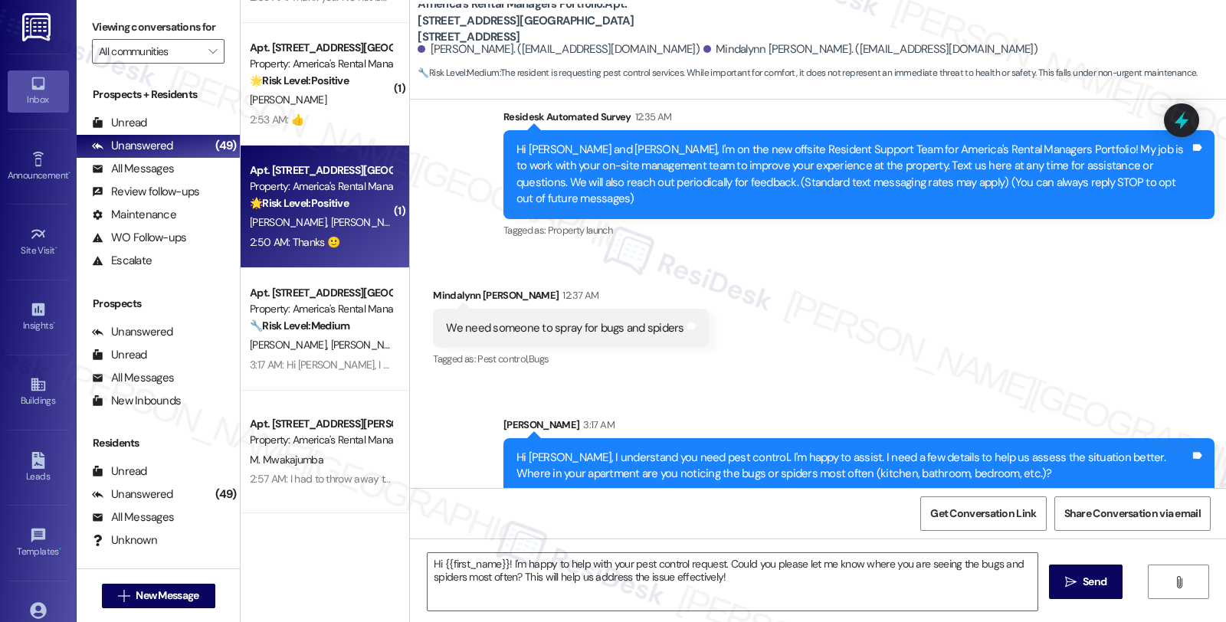
type textarea "Fetching suggested responses. Please feel free to read through the conversation…"
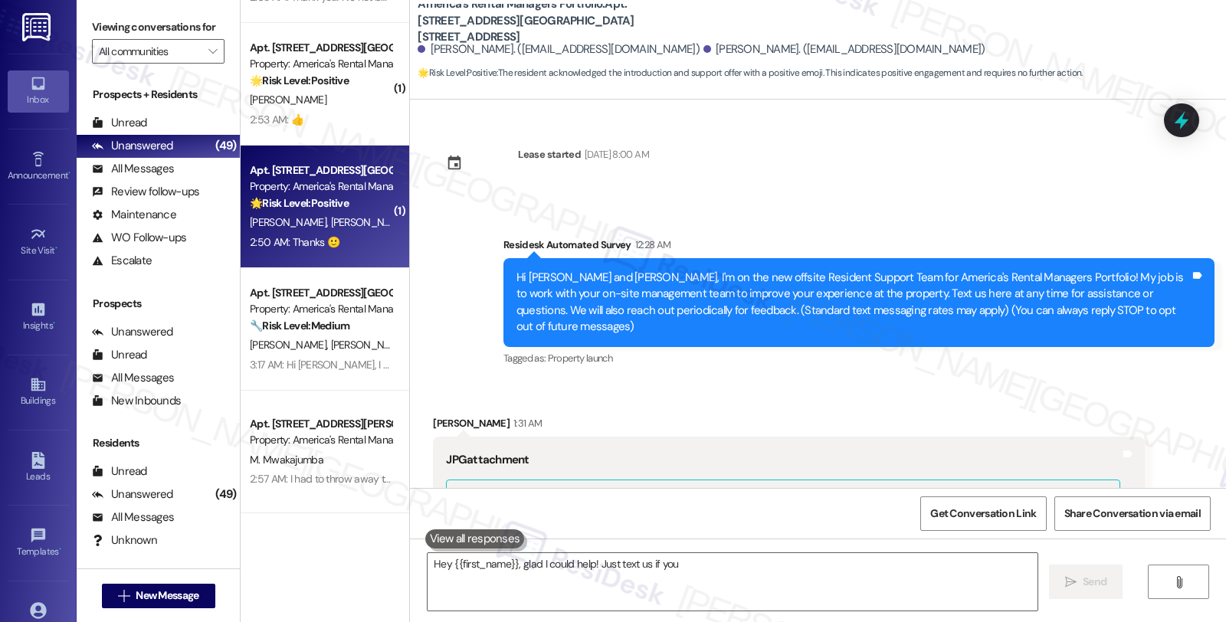
scroll to position [821, 0]
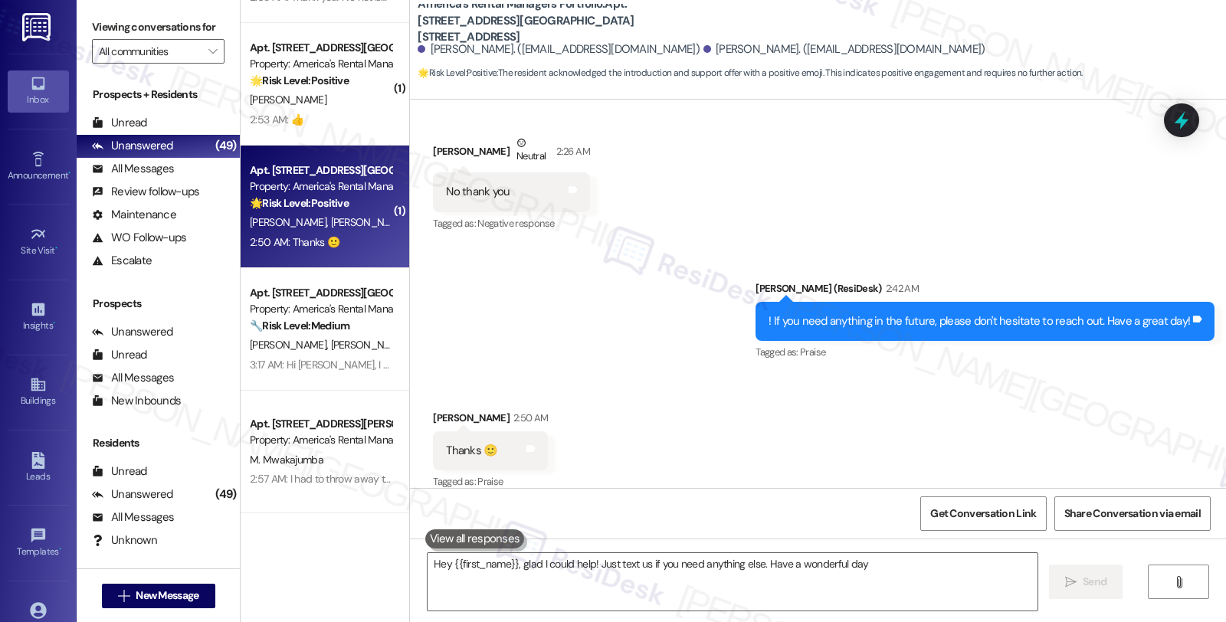
type textarea "Hey {{first_name}}, glad I could help! Just text us if you need anything else. …"
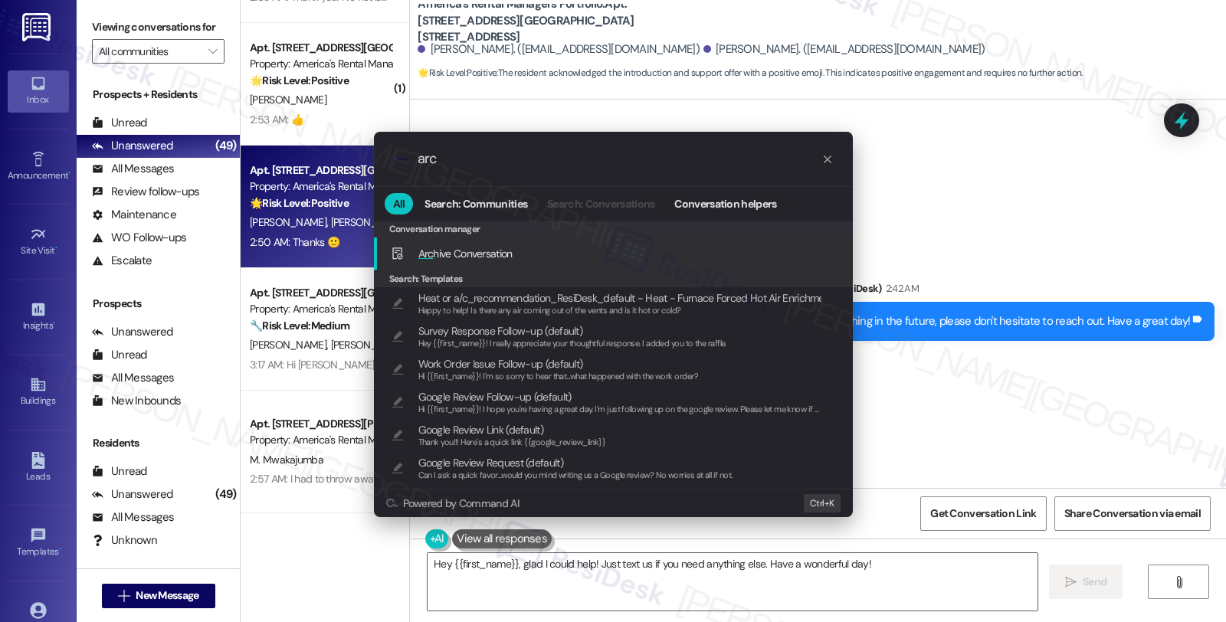
type input "arc"
click at [491, 247] on span "Arc hive Conversation" at bounding box center [465, 254] width 94 height 14
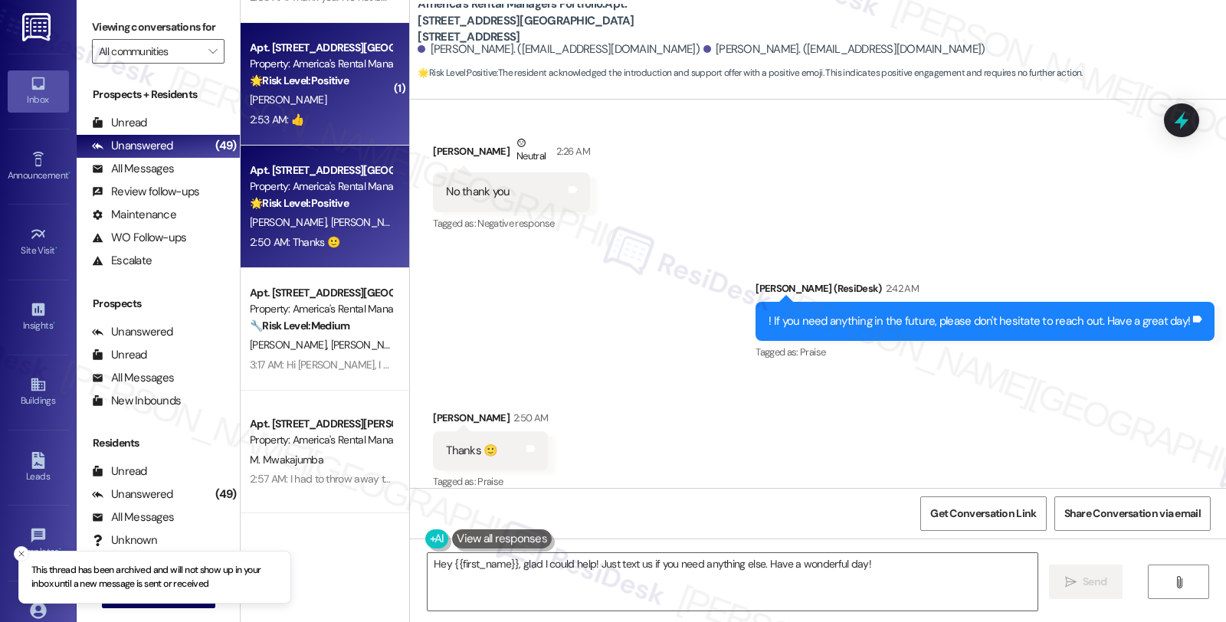
click at [334, 123] on div "2:53 AM: 👍 2:53 AM: 👍" at bounding box center [320, 119] width 145 height 19
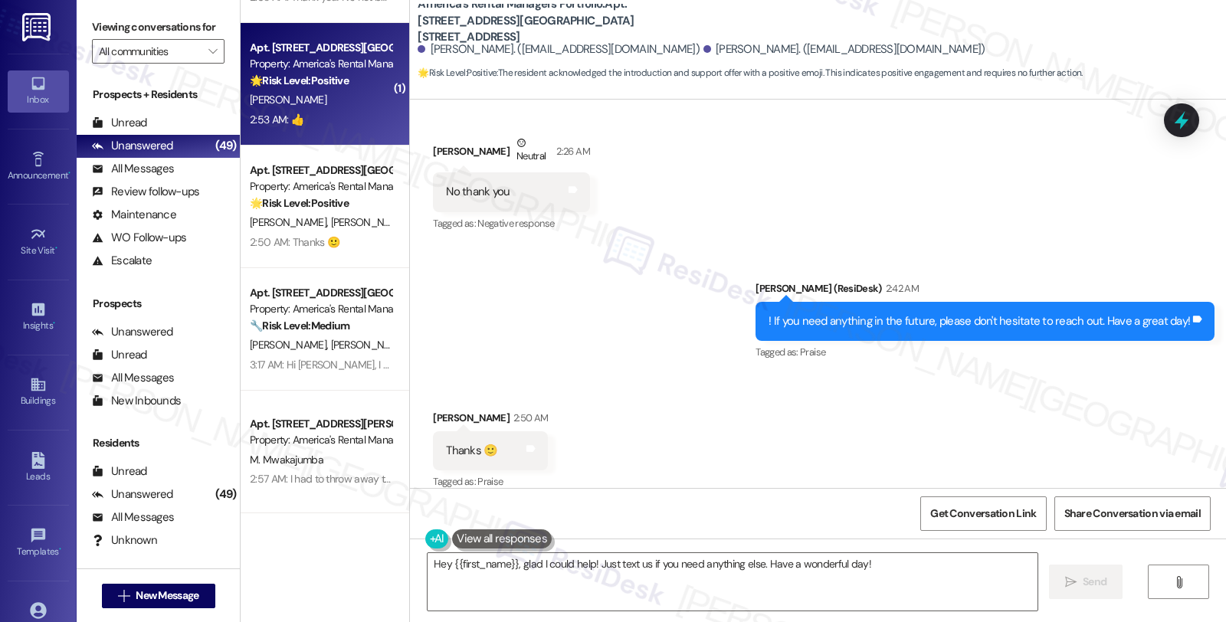
type textarea "Fetching suggested responses. Please feel free to read through the conversation…"
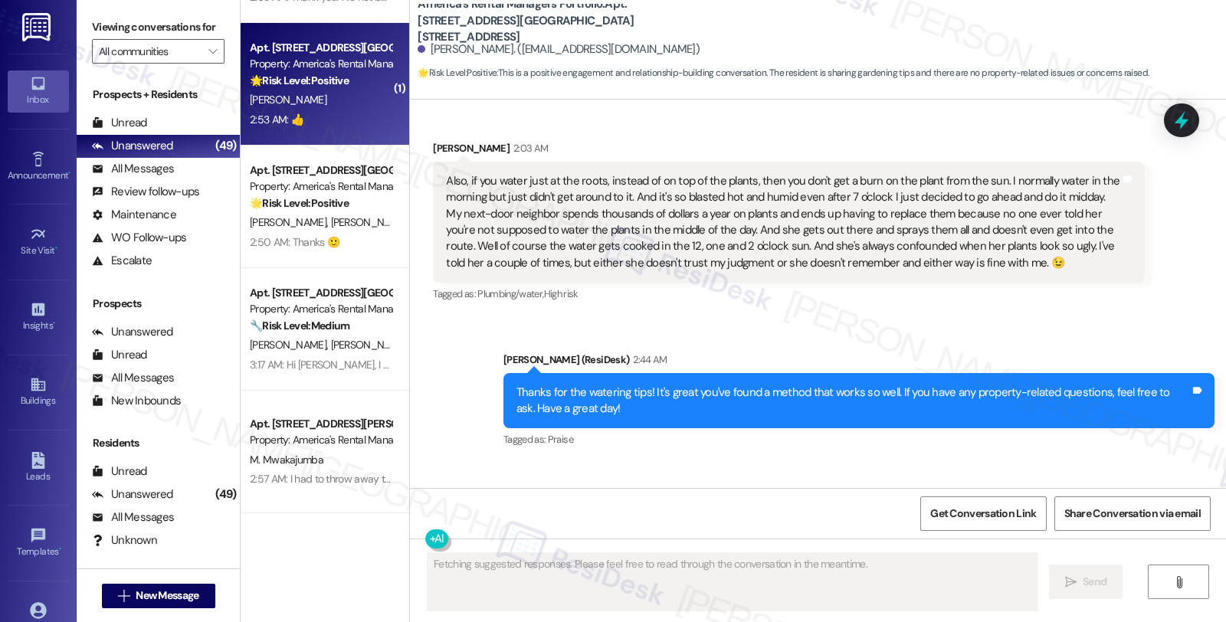
scroll to position [1044, 0]
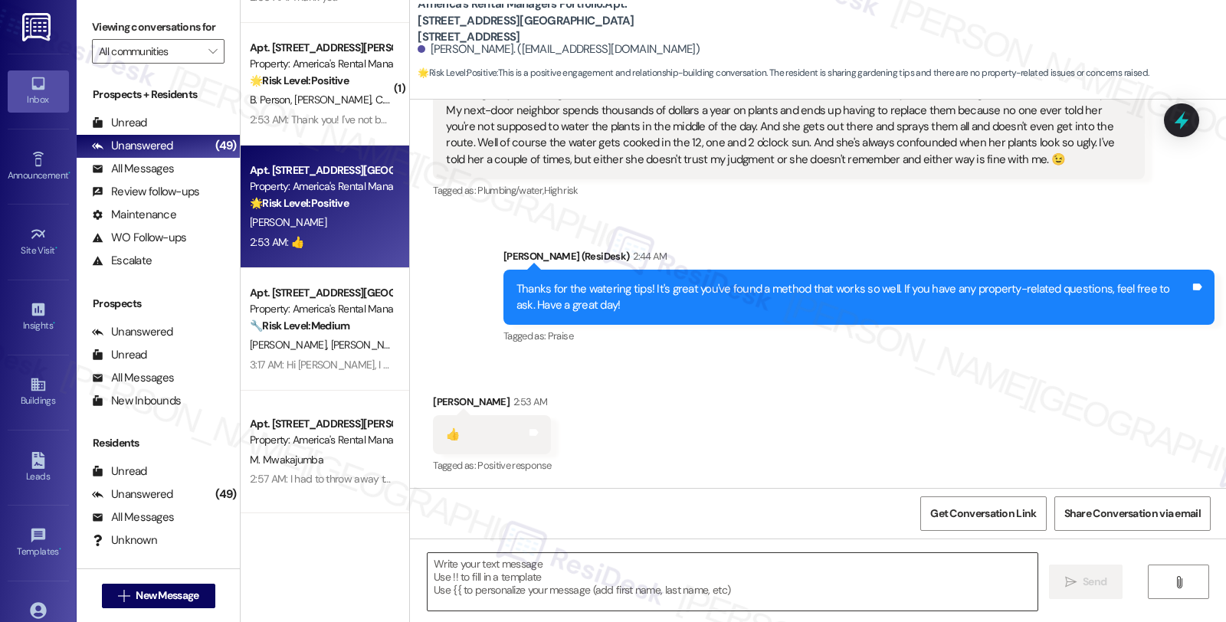
click at [590, 603] on textarea at bounding box center [733, 581] width 610 height 57
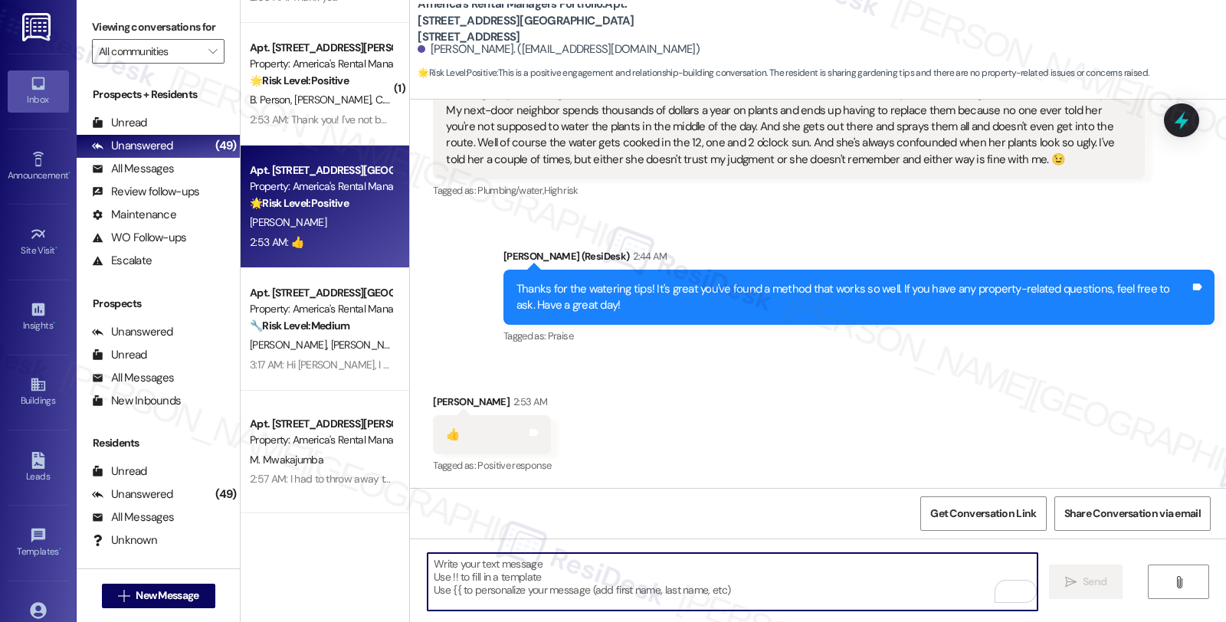
type textarea "😊"
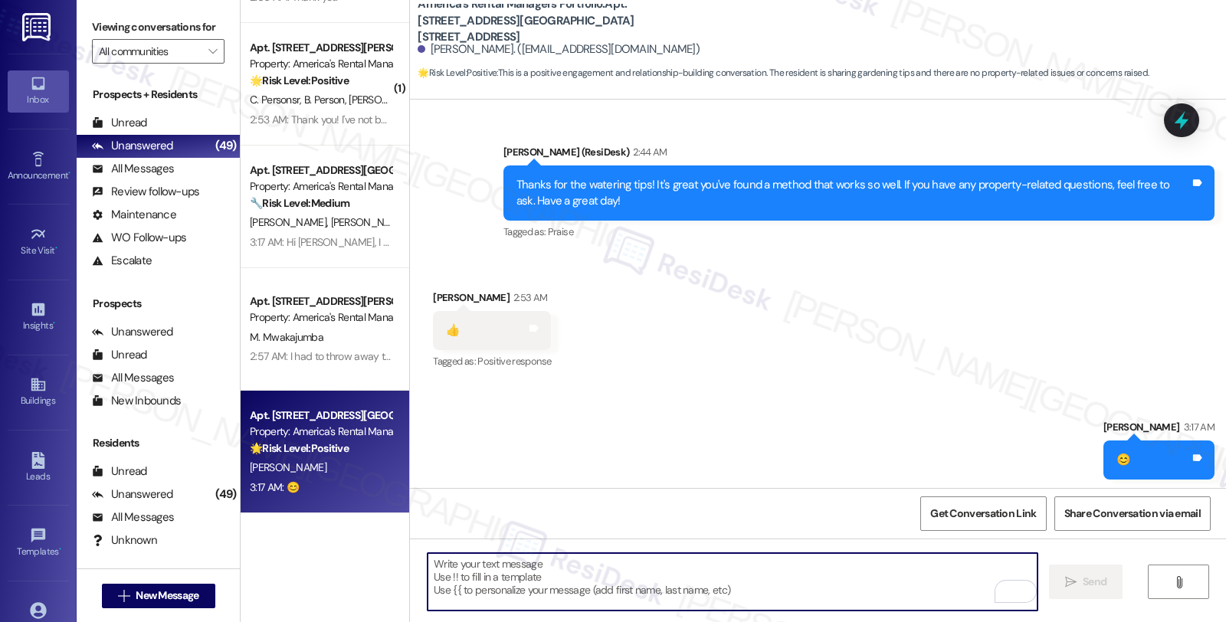
scroll to position [1151, 0]
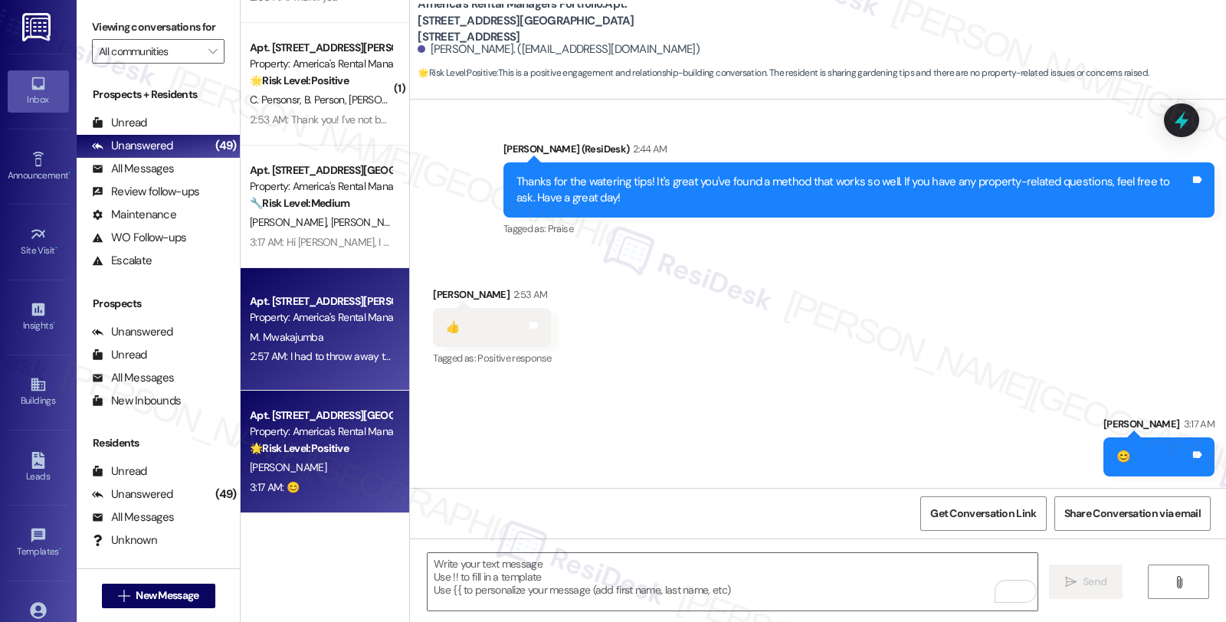
click at [347, 323] on div "Property: America's Rental Managers Portfolio" at bounding box center [321, 318] width 142 height 16
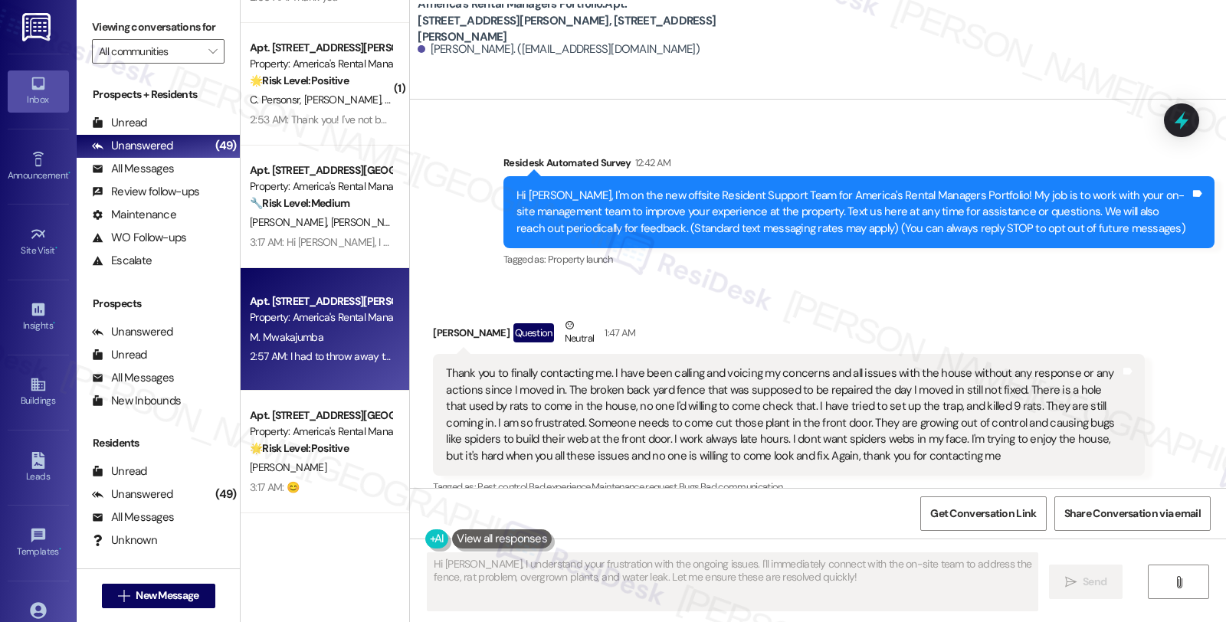
scroll to position [62, 0]
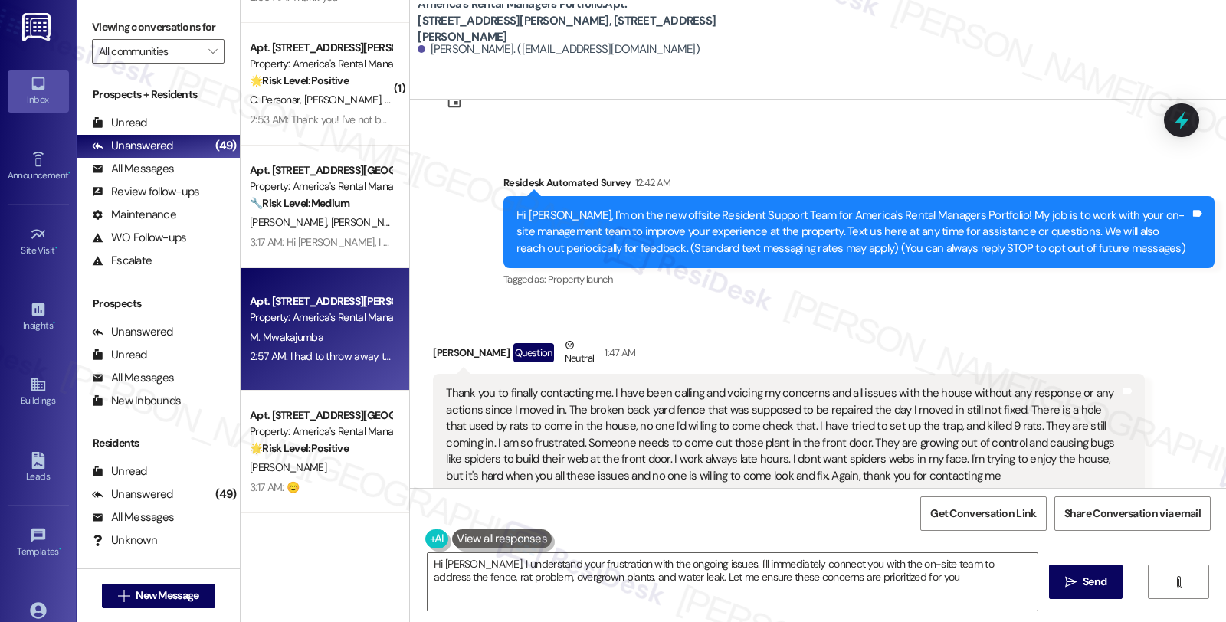
type textarea "Hi [PERSON_NAME], I understand your frustration with the ongoing issues. I'll i…"
